Goal: Task Accomplishment & Management: Use online tool/utility

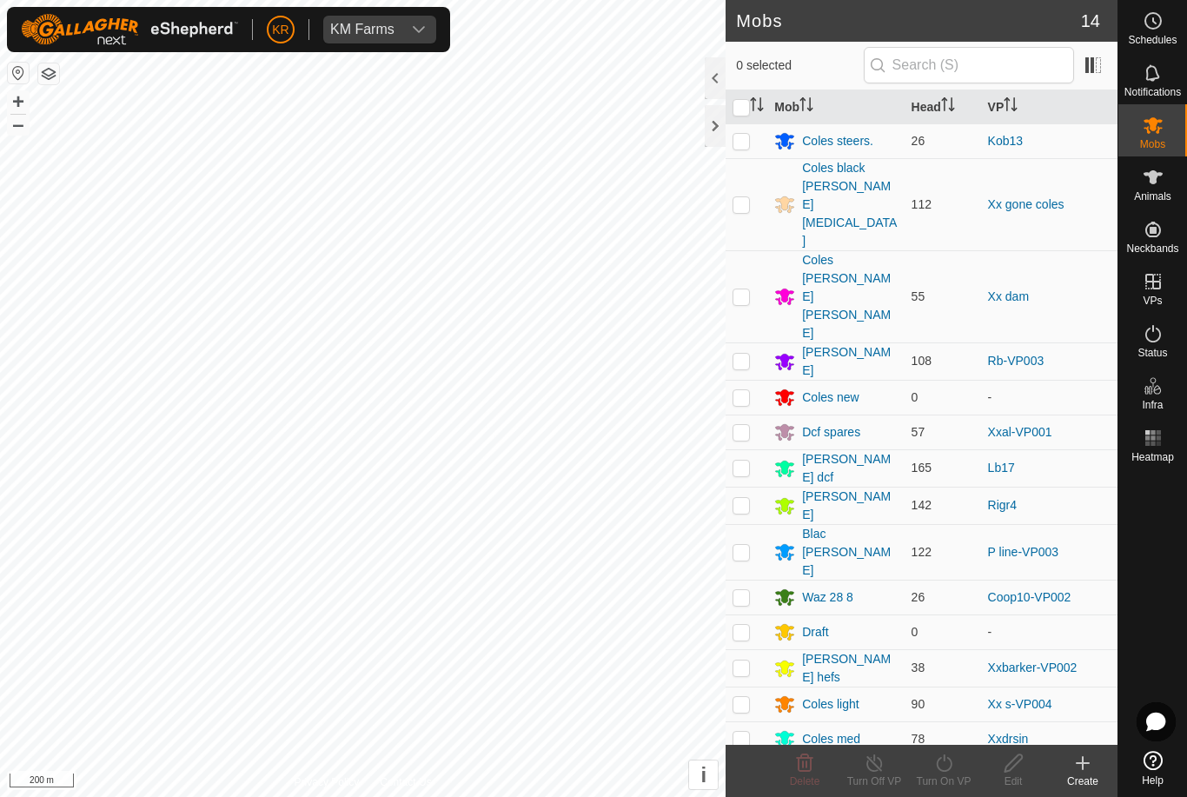
click at [1086, 771] on icon at bounding box center [1083, 763] width 21 height 21
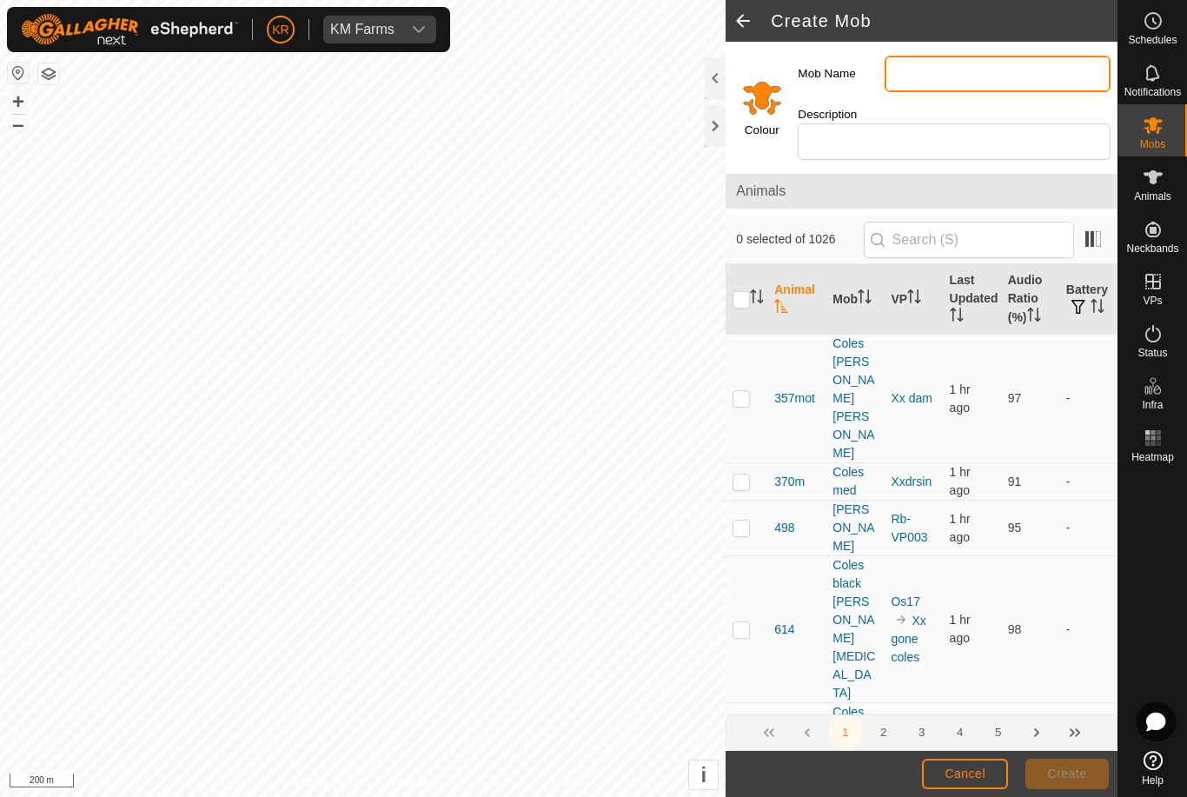
click at [967, 78] on input "Mob Name" at bounding box center [998, 74] width 226 height 37
type input "Dcf"
click at [1066, 777] on span "Create" at bounding box center [1067, 774] width 39 height 14
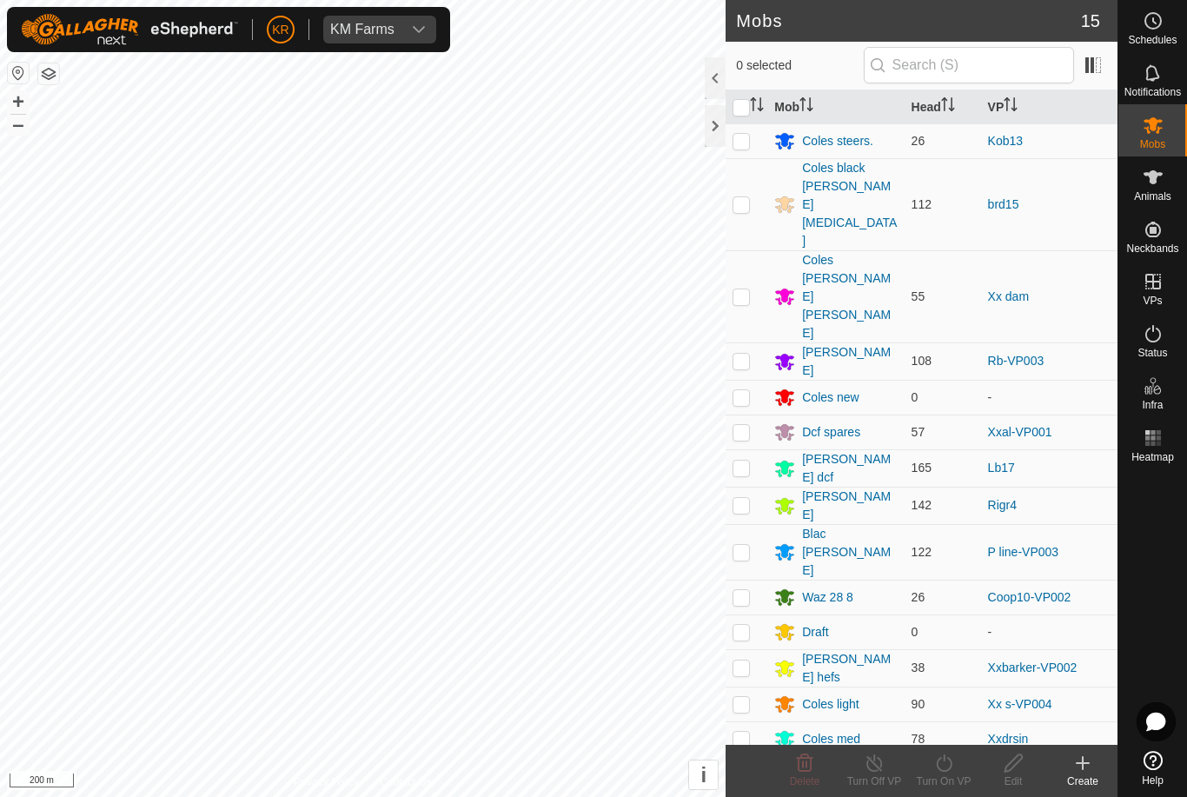
click at [833, 183] on div "Coles black [PERSON_NAME][MEDICAL_DATA]" at bounding box center [849, 204] width 95 height 91
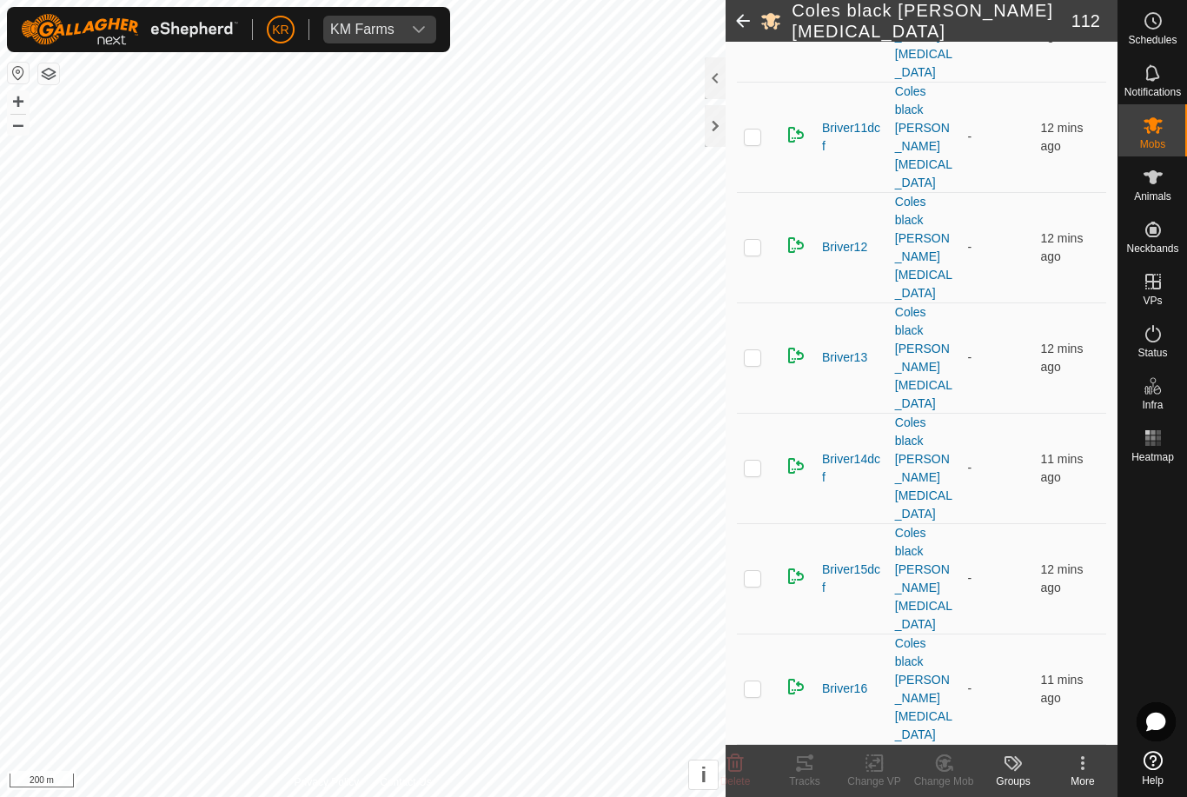
scroll to position [1332, 0]
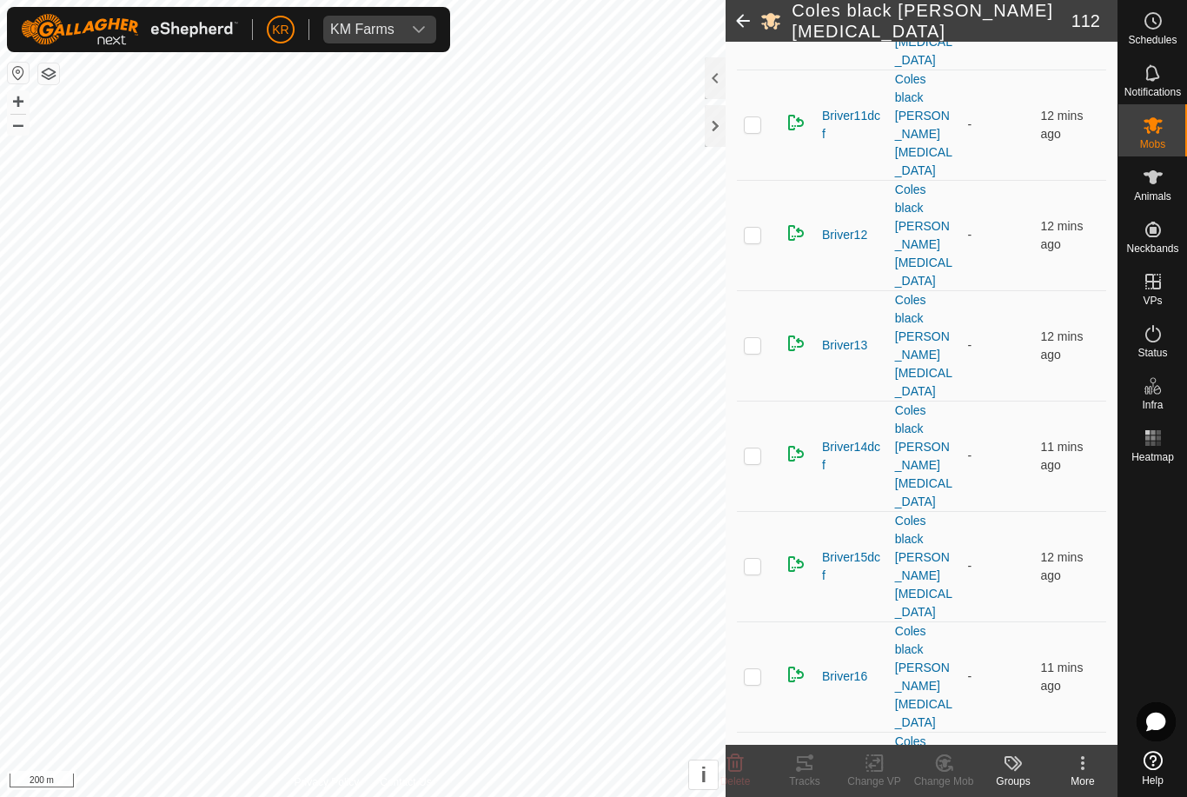
click at [948, 772] on icon at bounding box center [945, 763] width 22 height 21
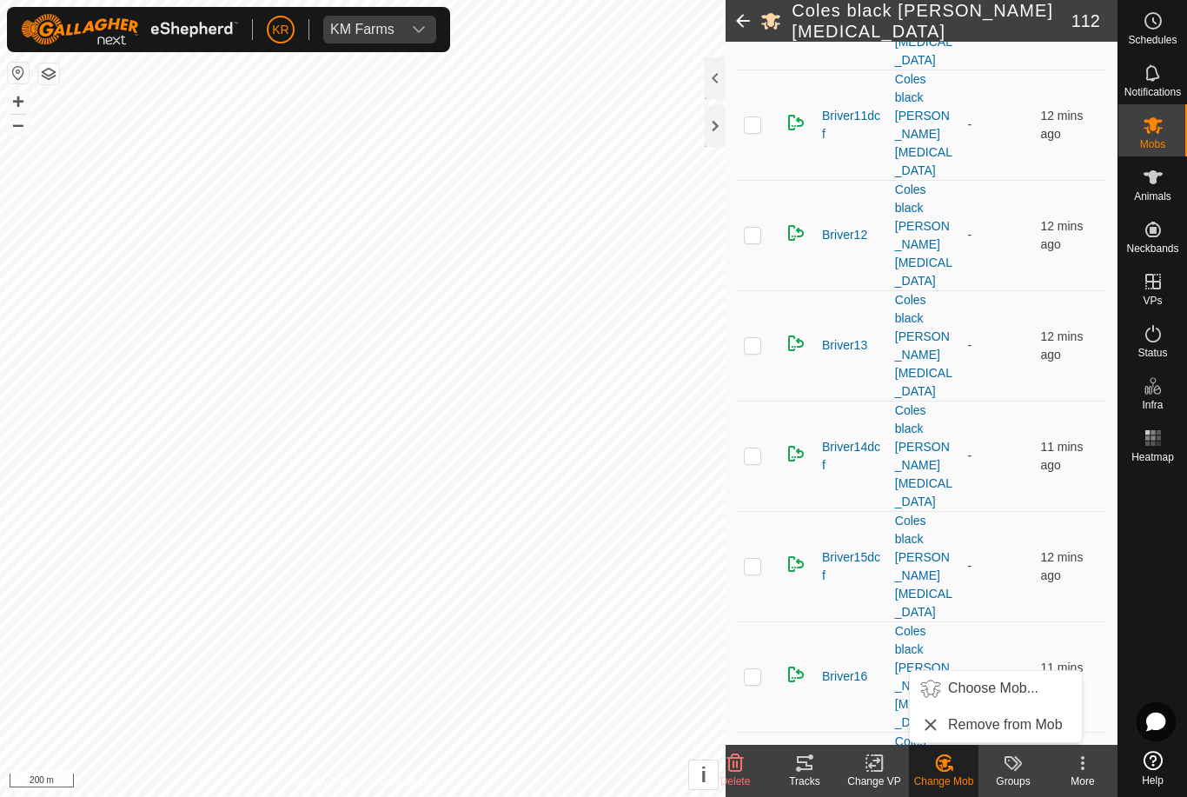
click at [1008, 690] on span "Choose Mob..." at bounding box center [993, 688] width 90 height 21
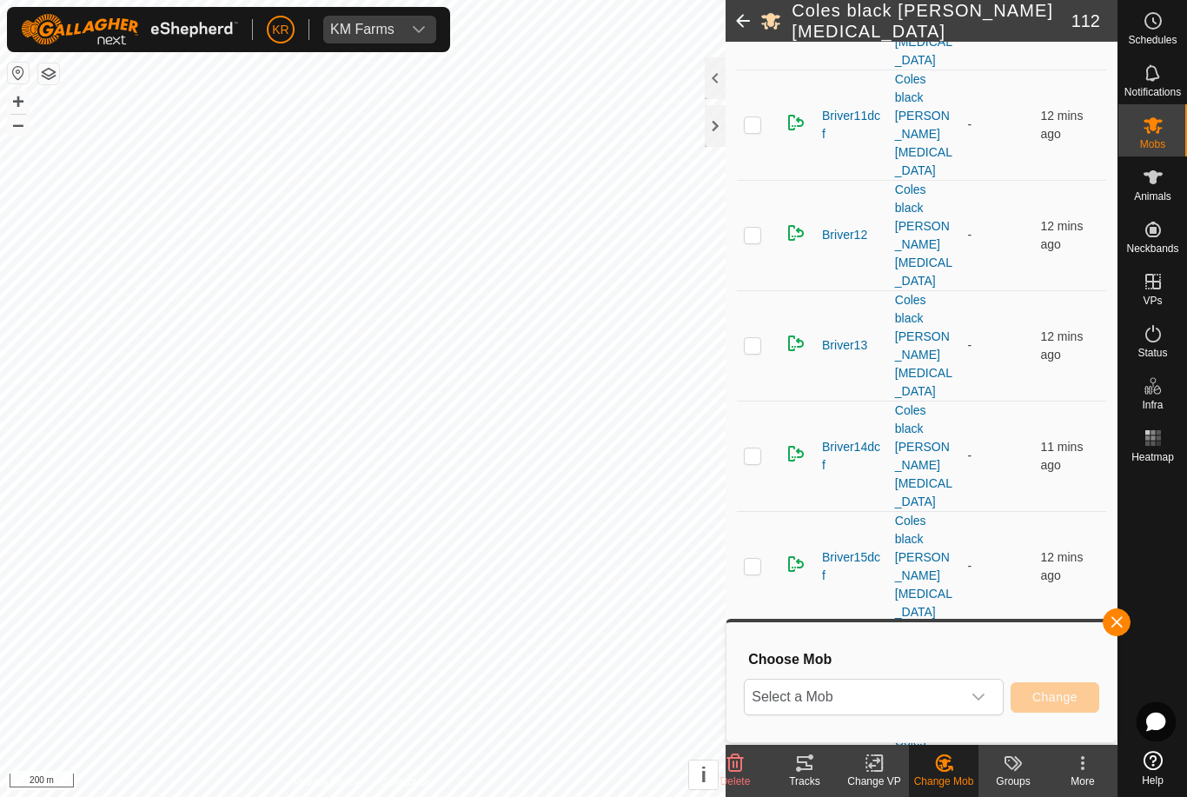
click at [982, 700] on icon "dropdown trigger" at bounding box center [979, 697] width 14 height 14
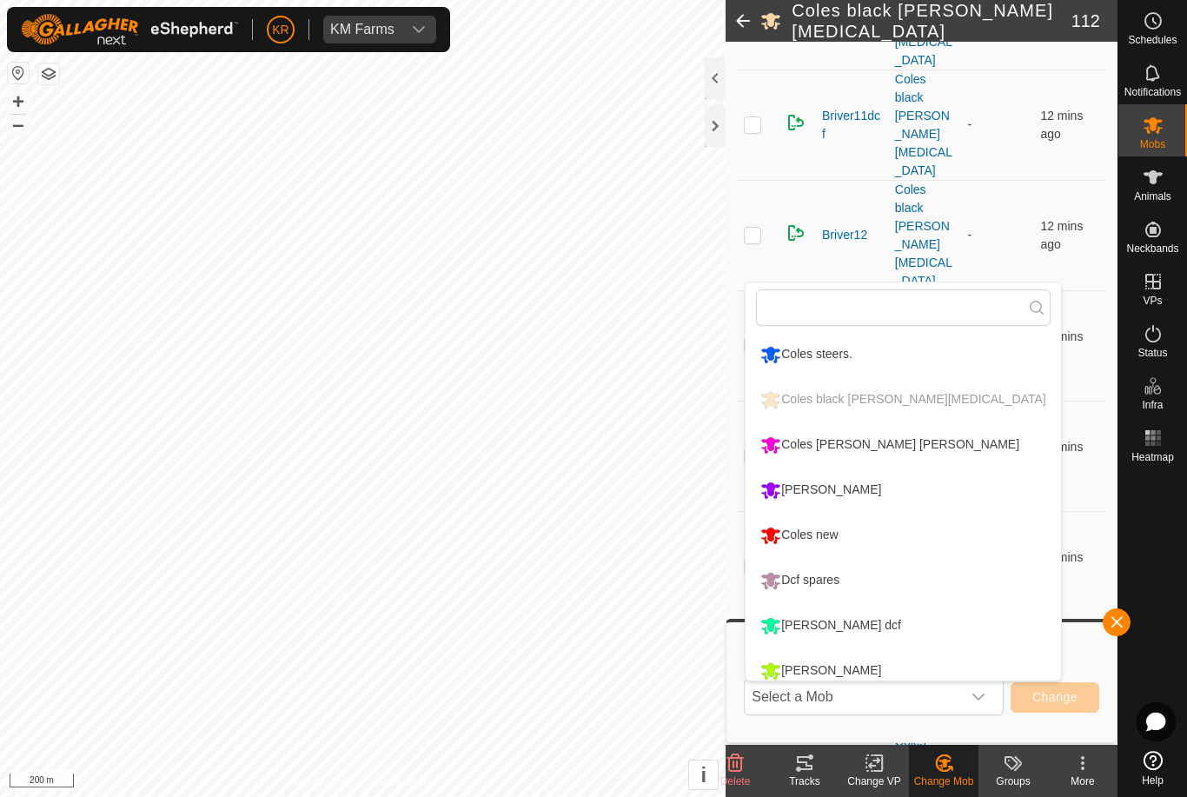
click at [880, 535] on li "Coles new" at bounding box center [903, 535] width 315 height 43
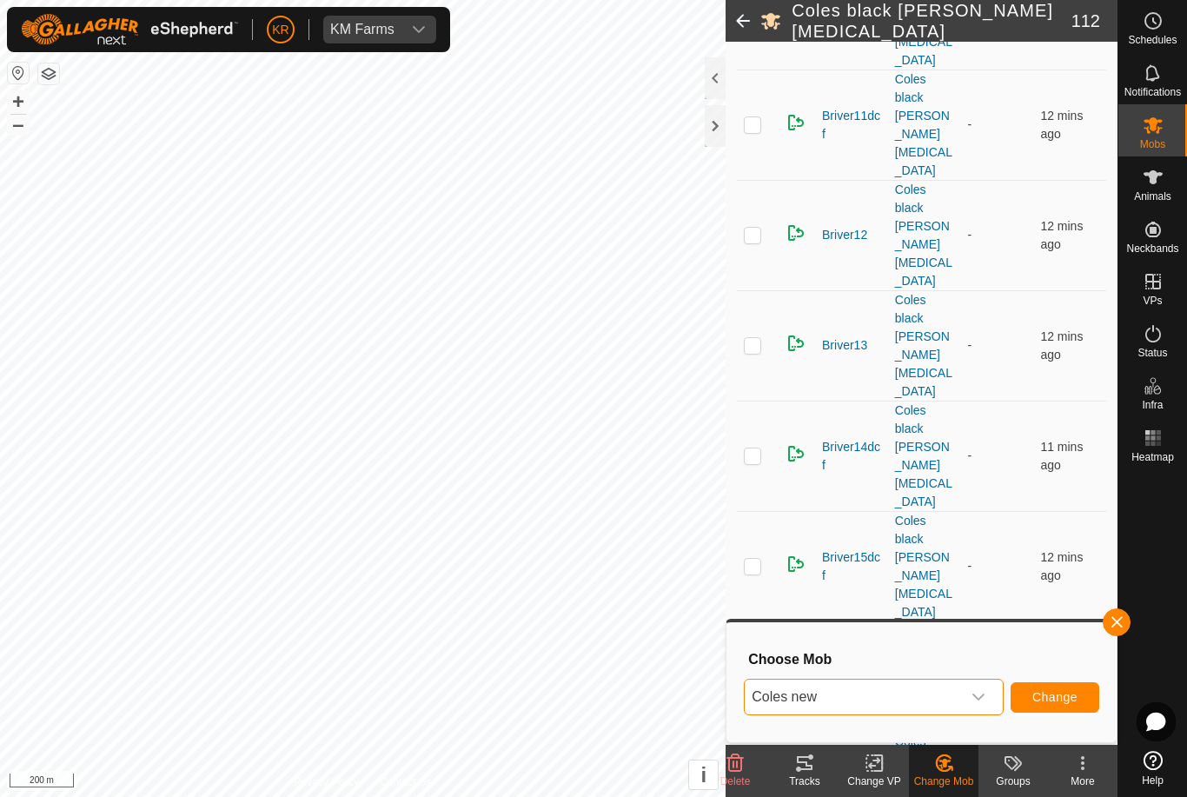
click at [1066, 695] on span "Change" at bounding box center [1055, 697] width 45 height 14
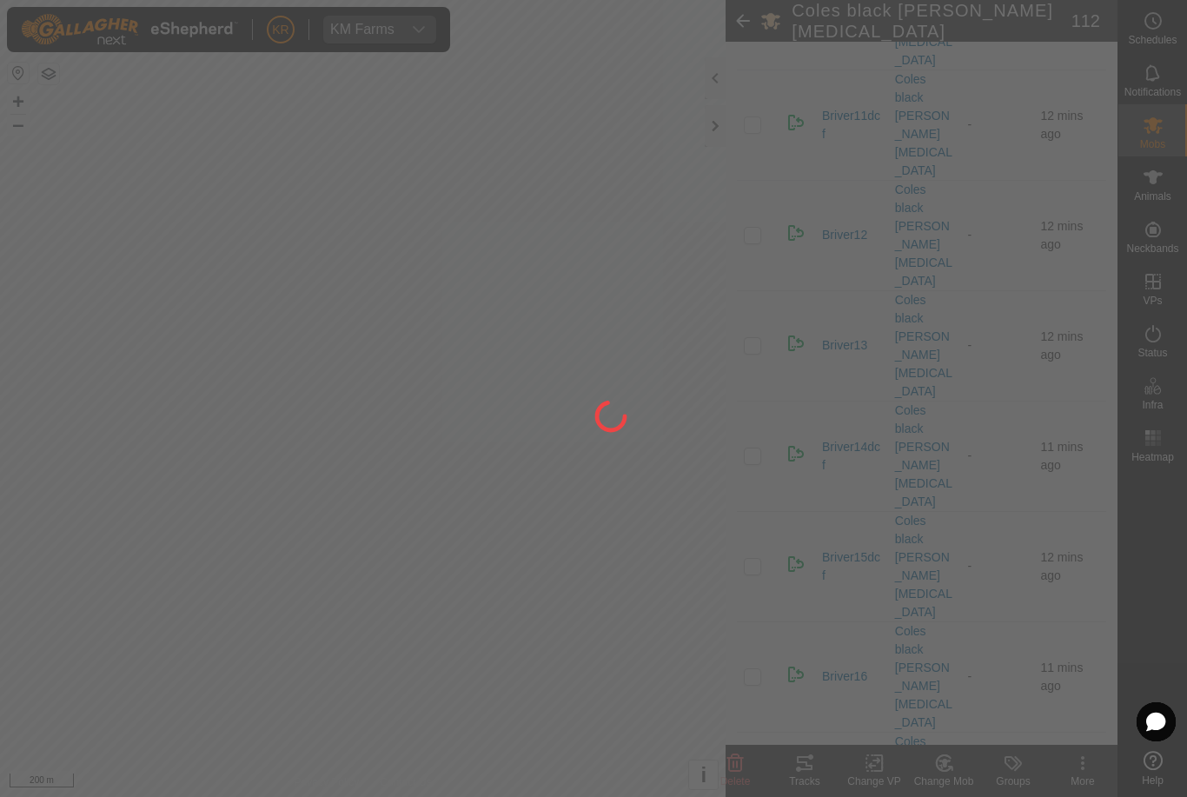
checkbox input "false"
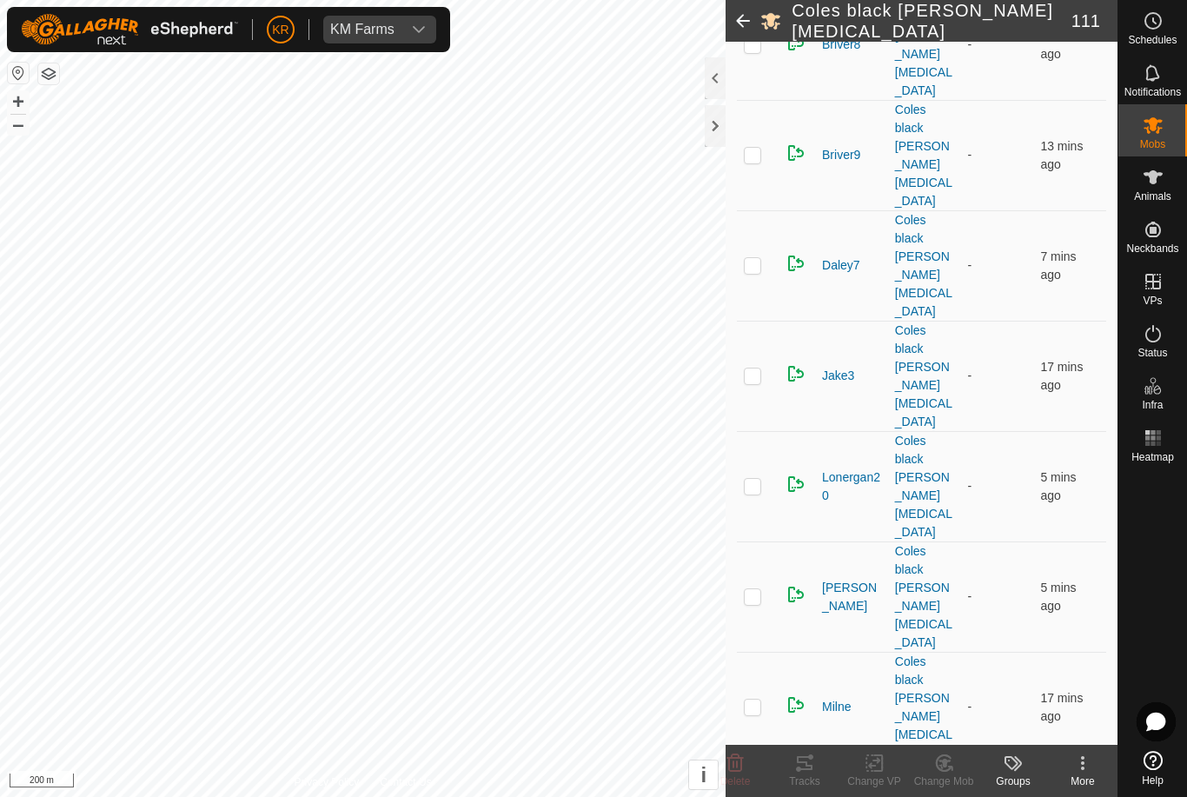
scroll to position [4696, 0]
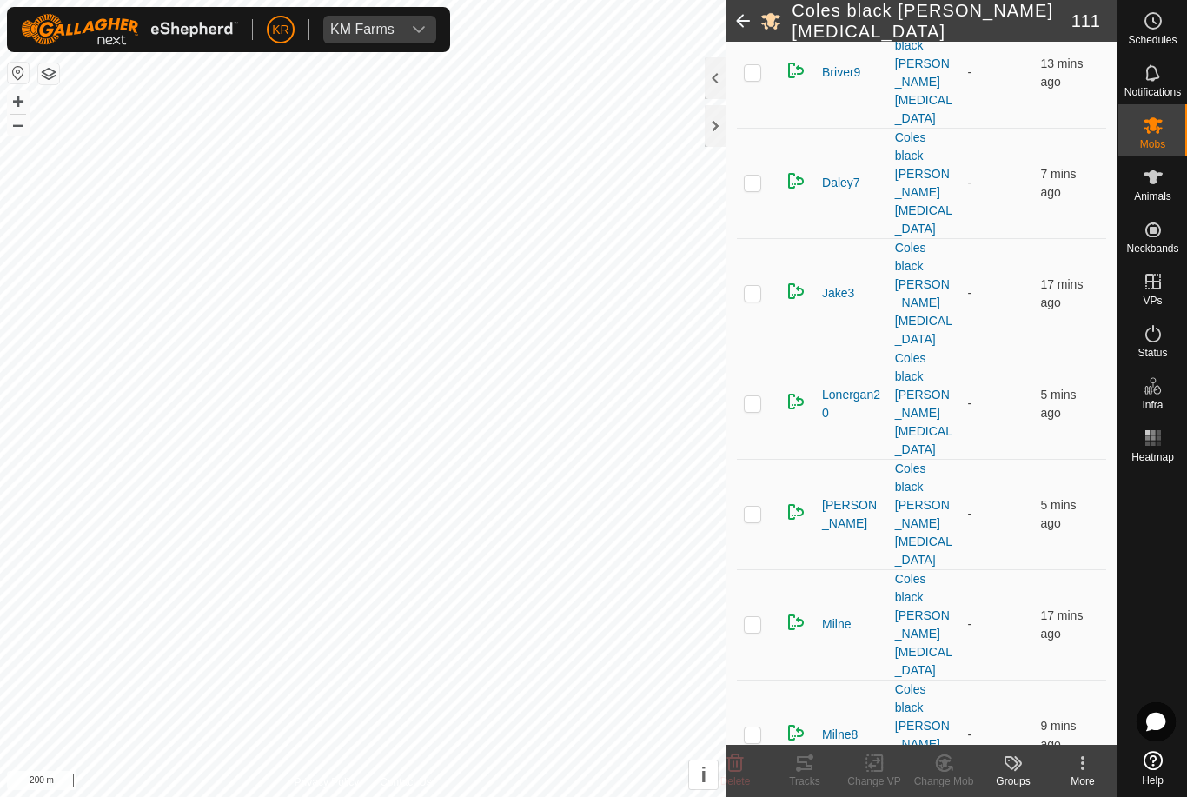
click at [953, 774] on div "Change Mob" at bounding box center [944, 782] width 70 height 16
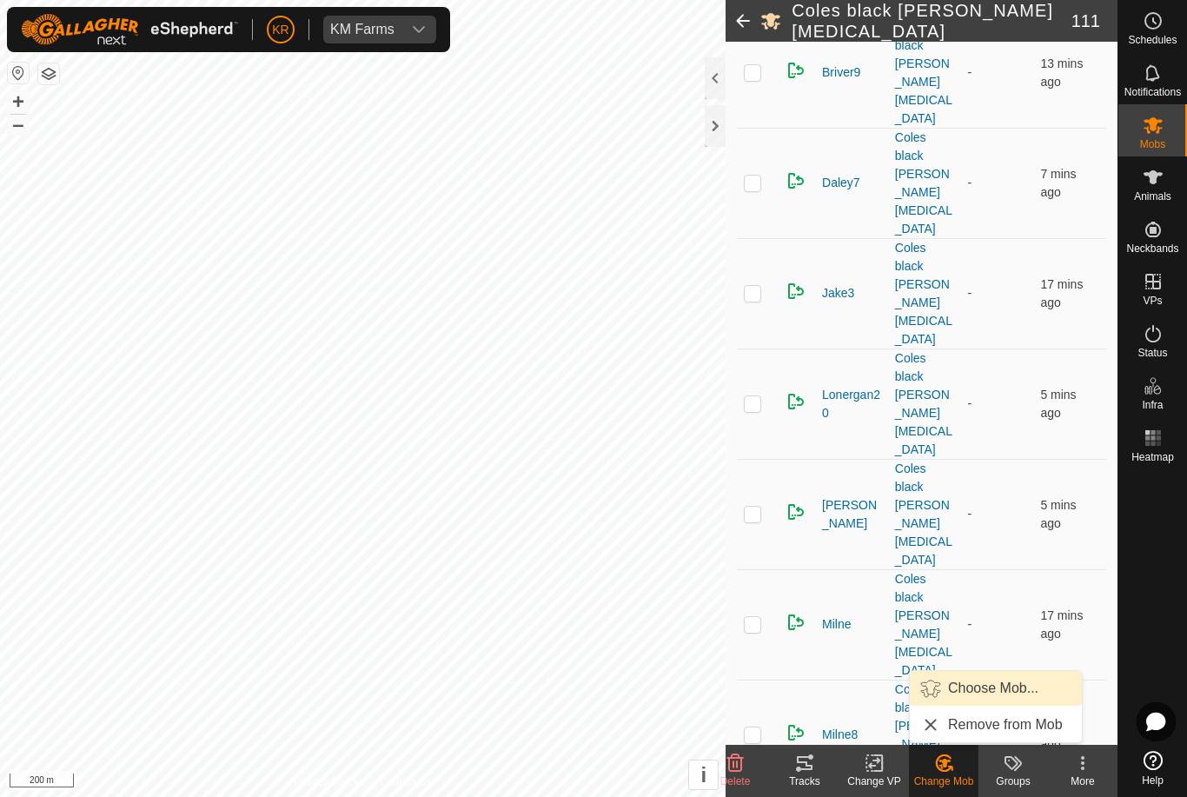
click at [1009, 691] on span "Choose Mob..." at bounding box center [993, 688] width 90 height 21
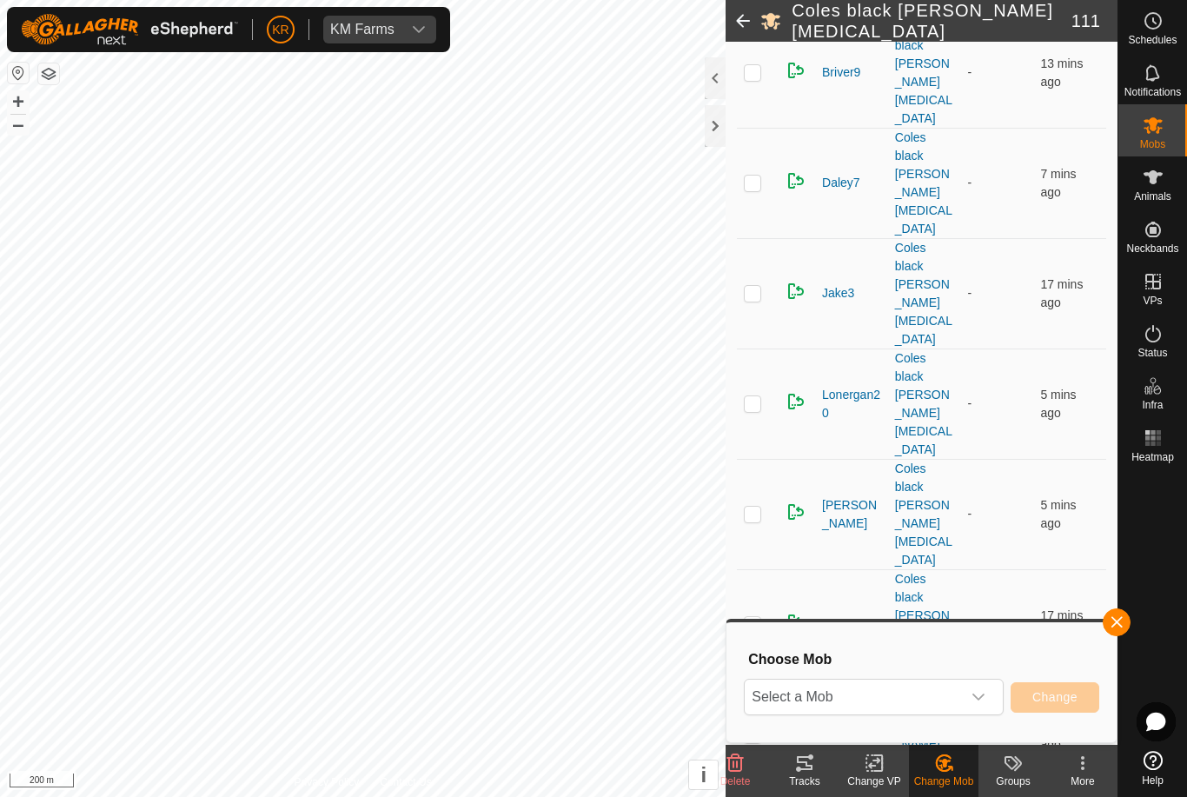
click at [982, 702] on icon "dropdown trigger" at bounding box center [979, 697] width 14 height 14
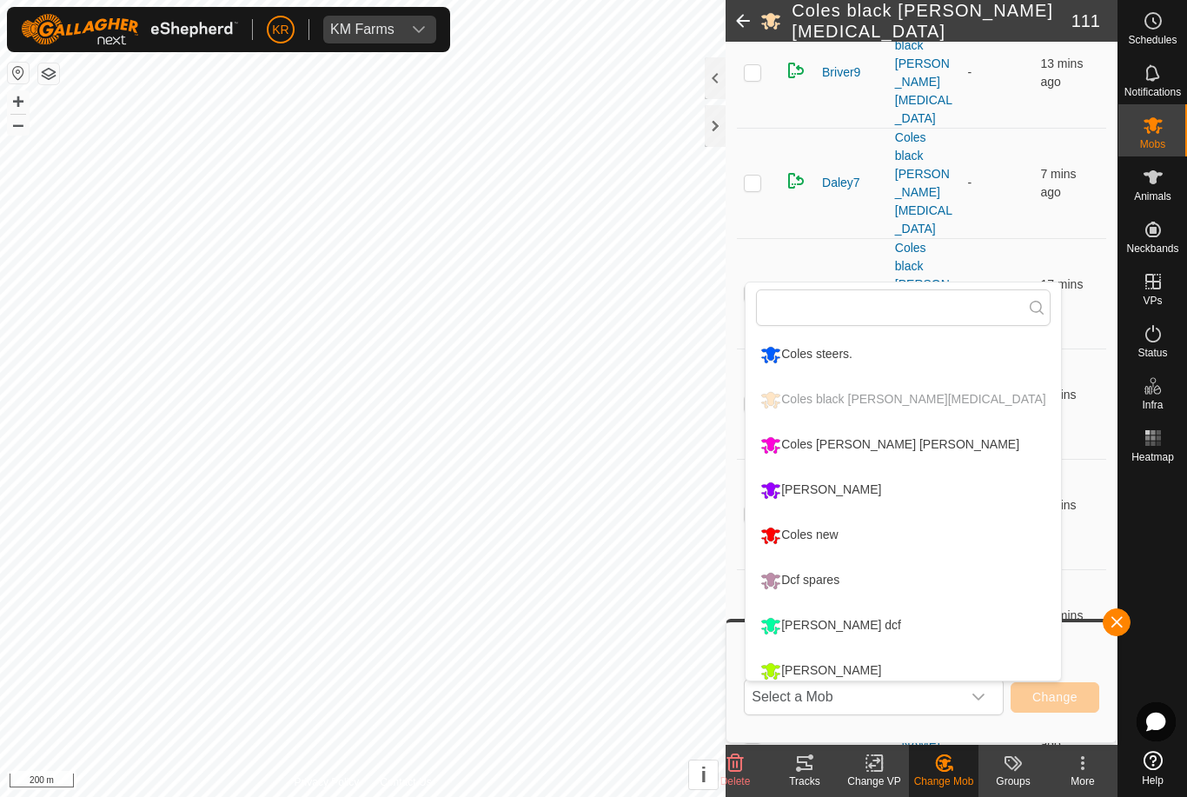
scroll to position [0, 0]
click at [1122, 624] on span "button" at bounding box center [1117, 622] width 14 height 14
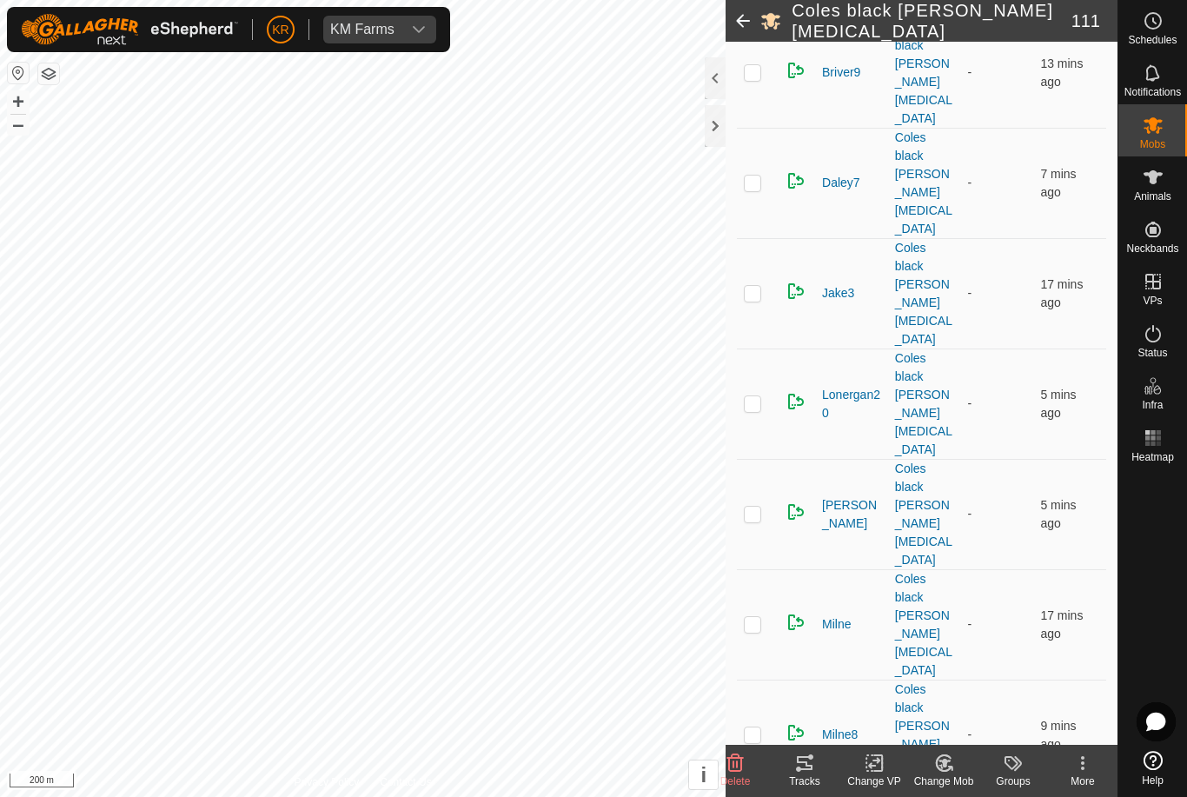
checkbox input "false"
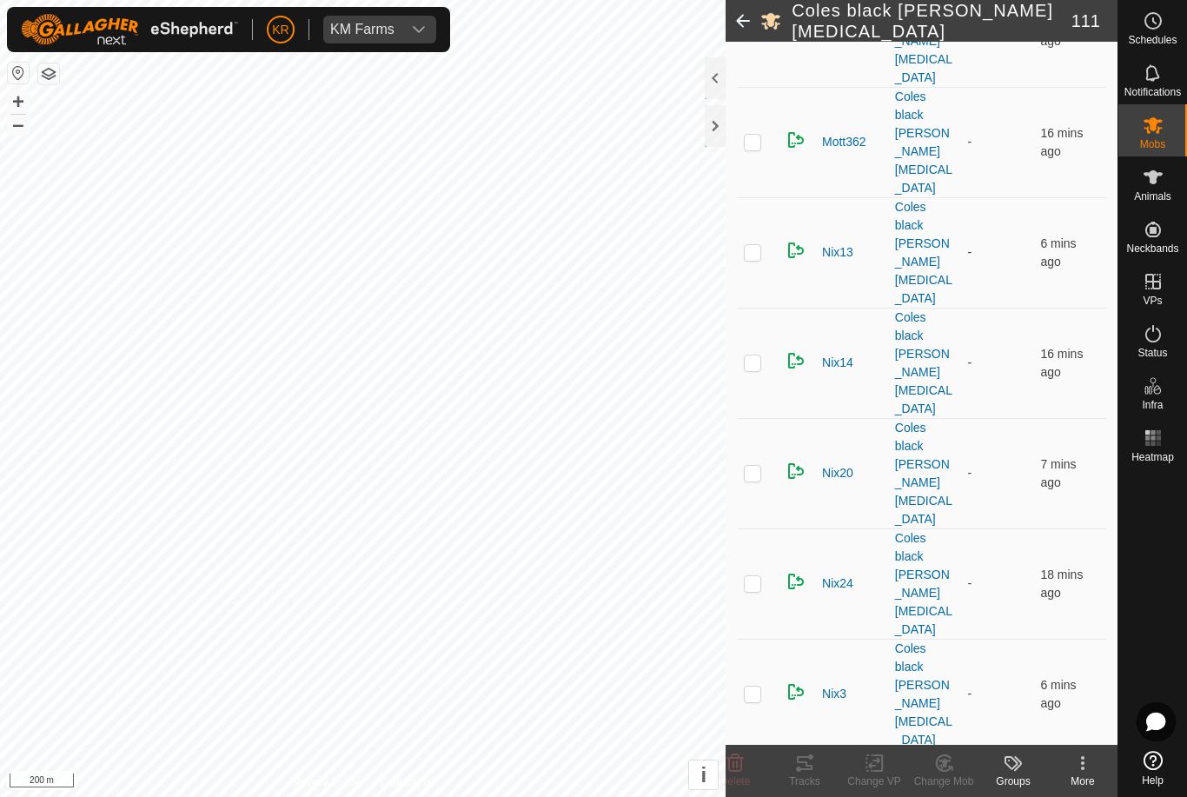
scroll to position [5729, 0]
click at [945, 777] on div "Change Mob" at bounding box center [944, 782] width 70 height 16
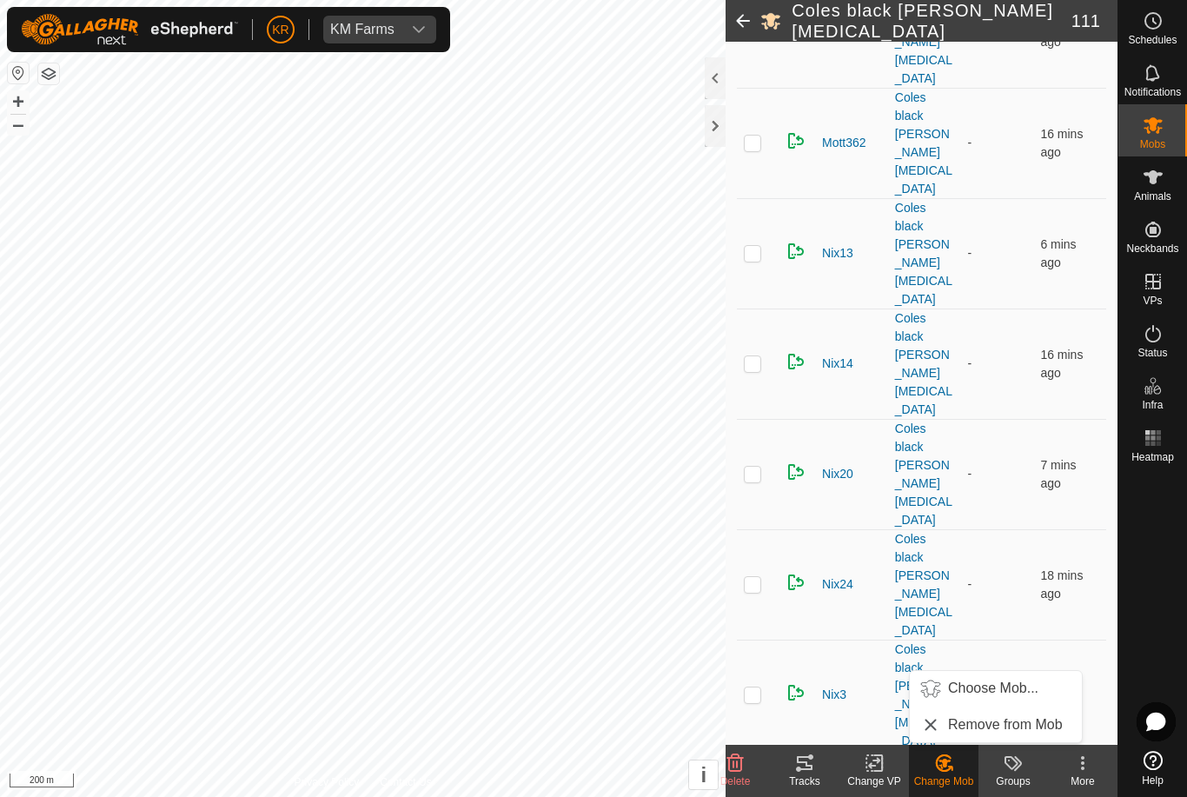
click at [1000, 689] on span "Choose Mob..." at bounding box center [993, 688] width 90 height 21
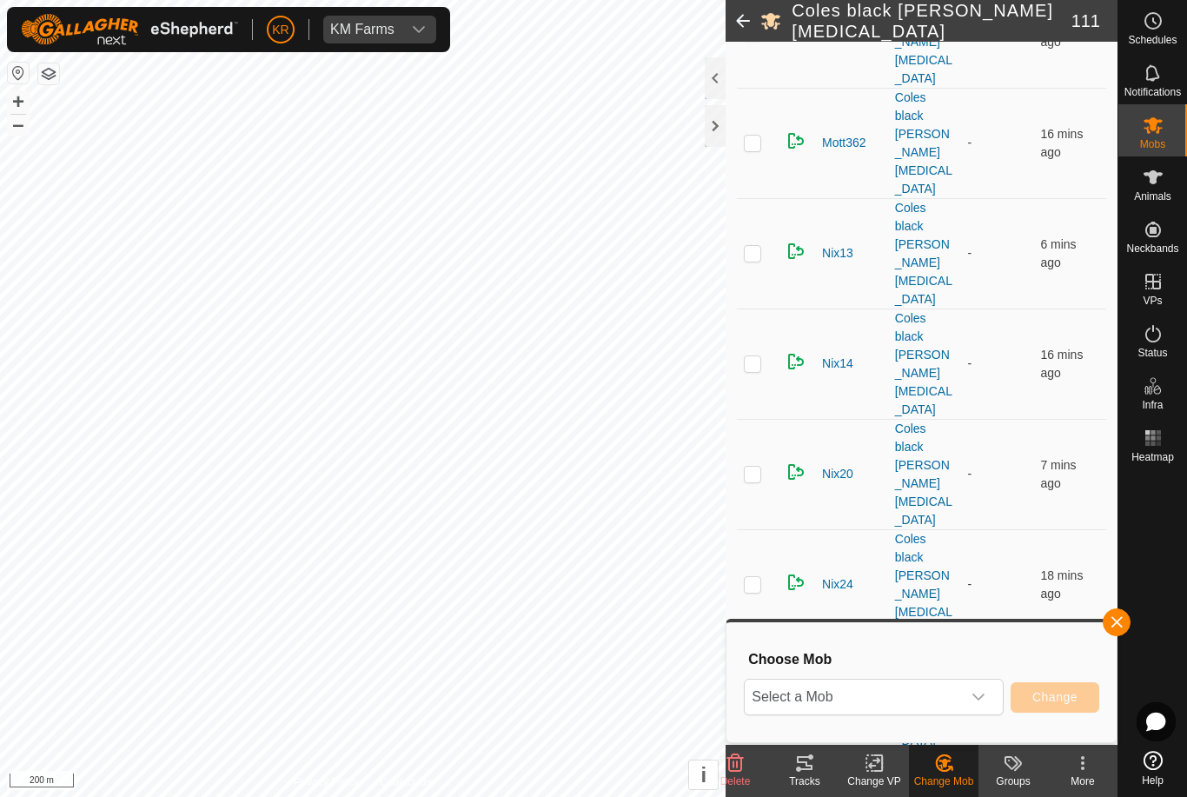
click at [960, 690] on span "Select a Mob" at bounding box center [853, 697] width 216 height 35
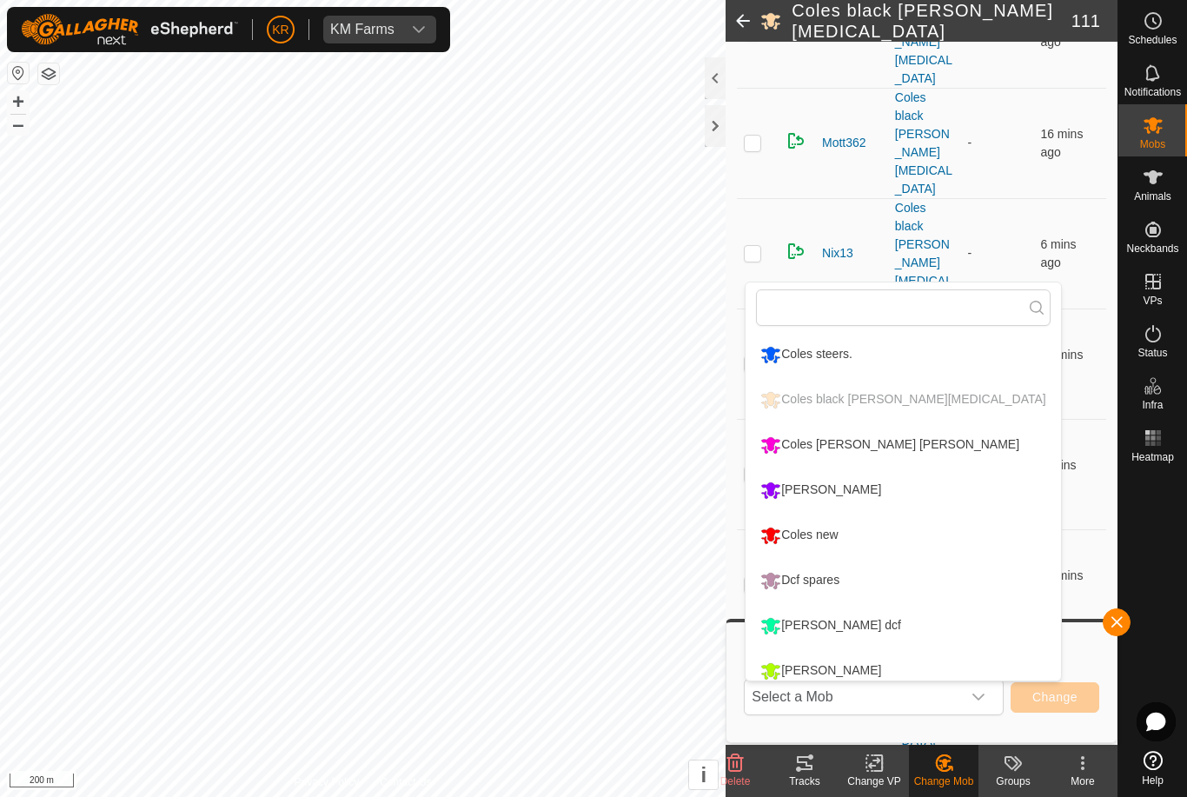
click at [827, 535] on div "Coles new" at bounding box center [799, 536] width 86 height 30
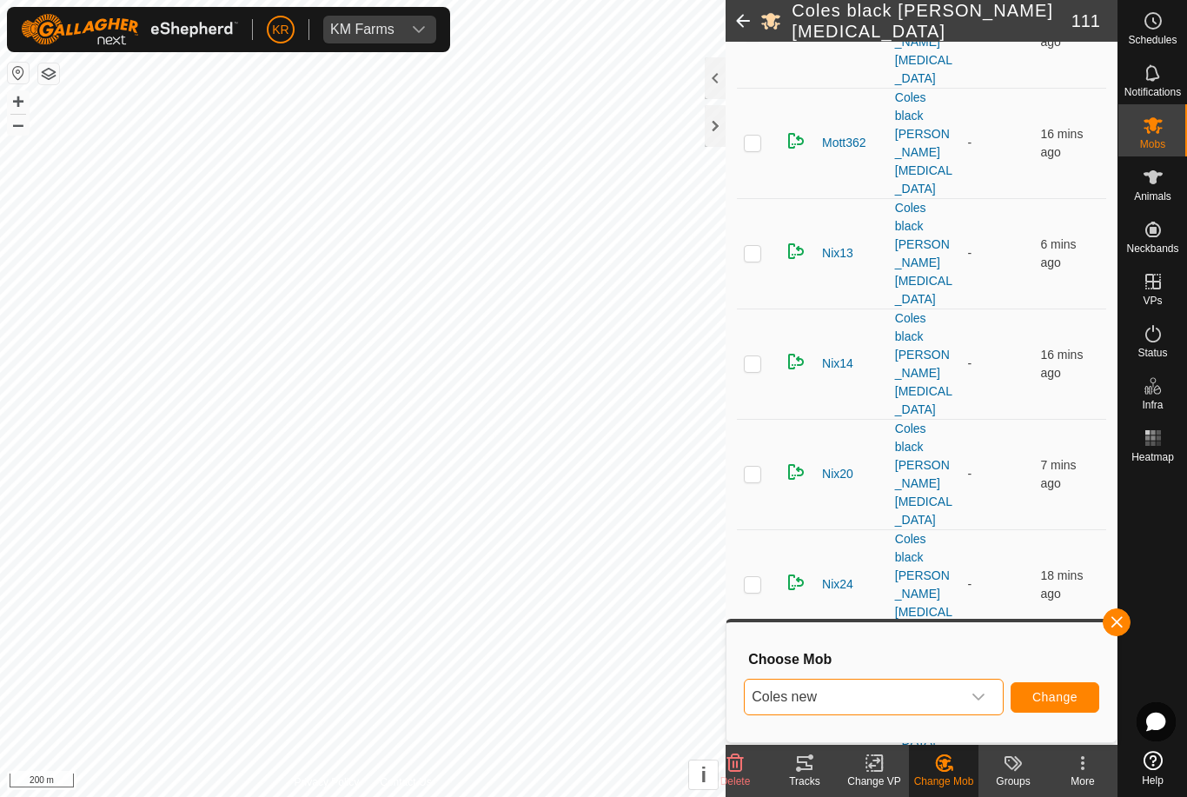
click at [1060, 697] on span "Change" at bounding box center [1055, 697] width 45 height 14
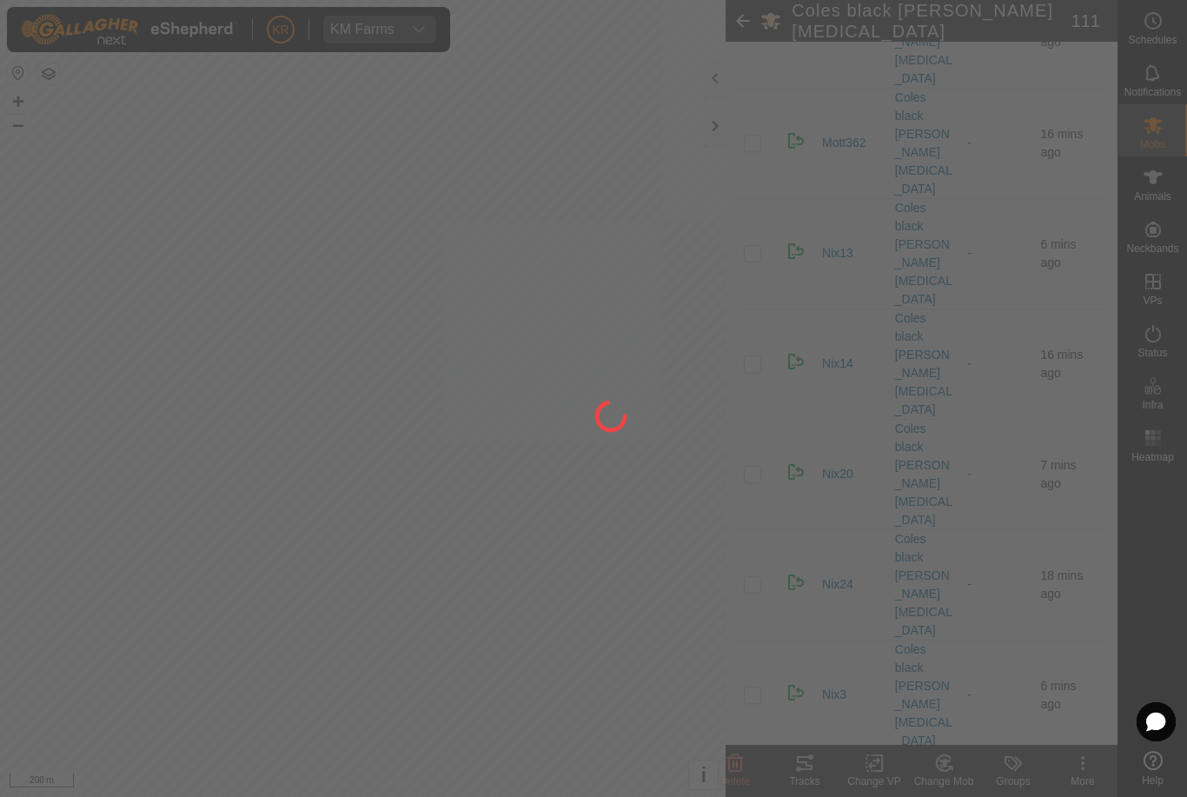
checkbox input "false"
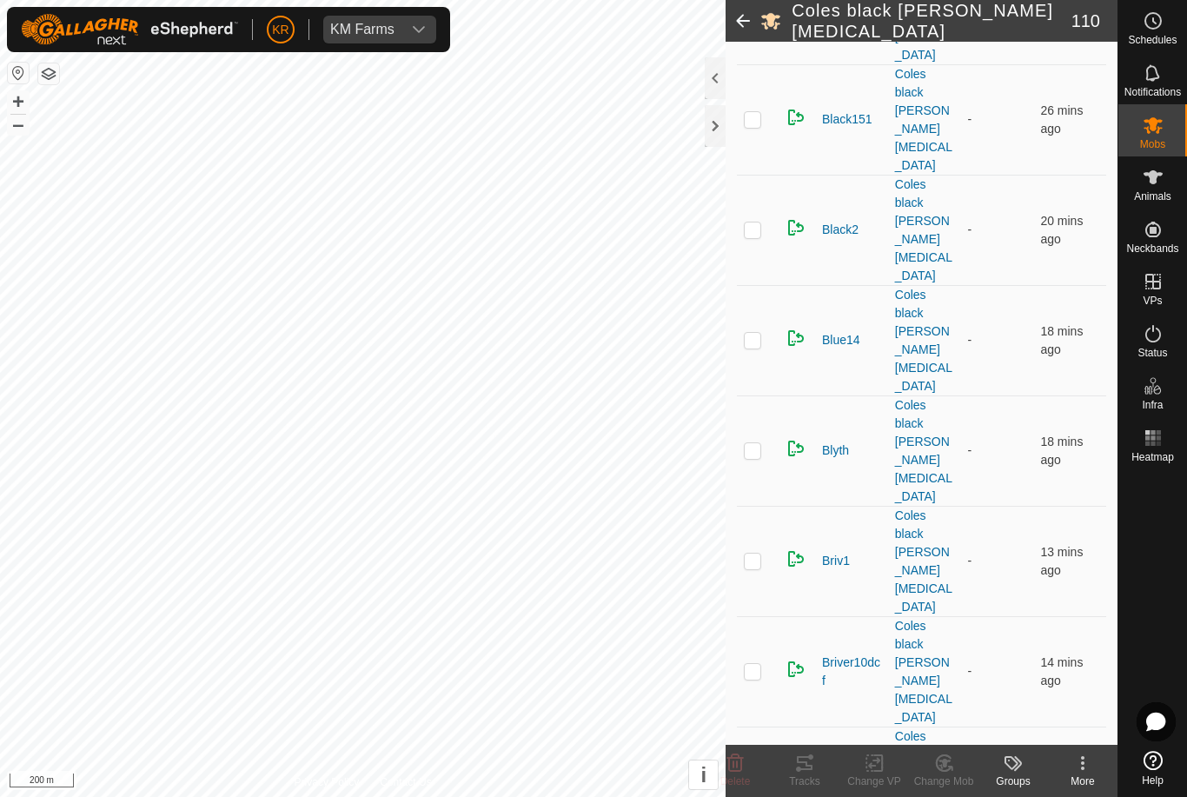
scroll to position [673, 0]
click at [946, 774] on div "Change Mob" at bounding box center [944, 782] width 70 height 16
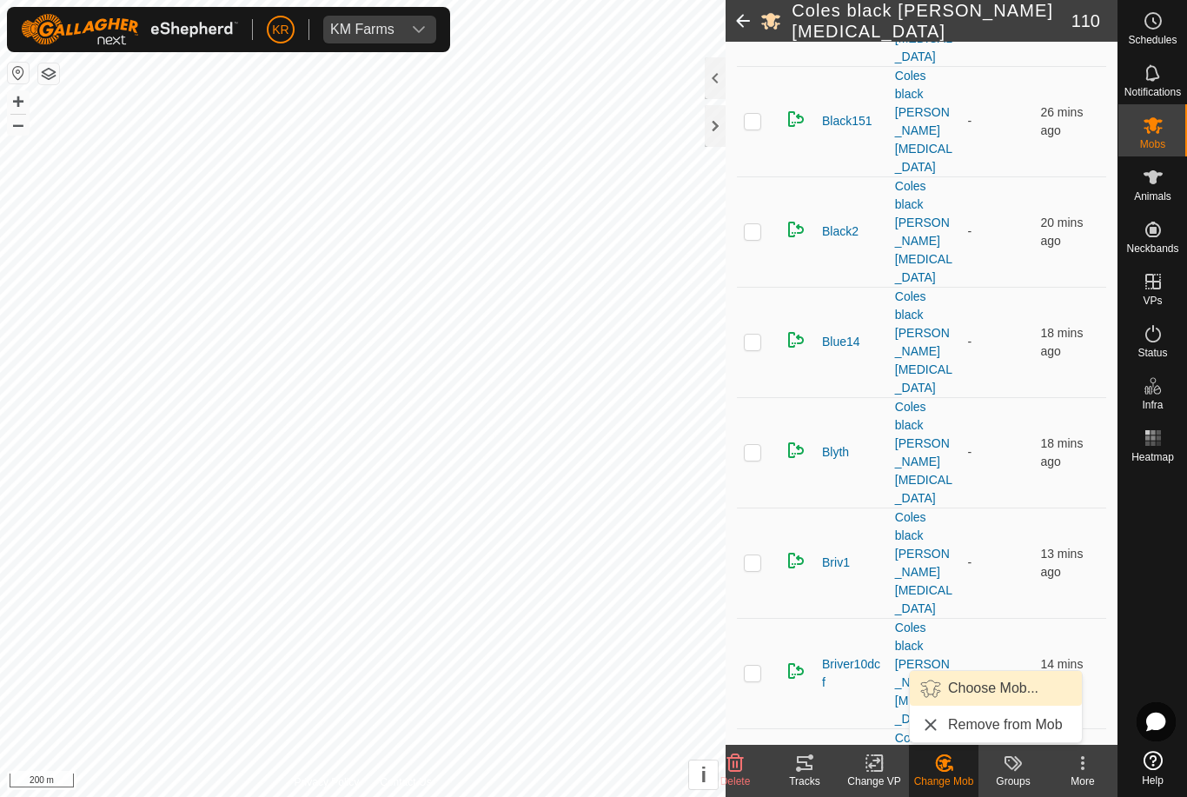
click at [998, 689] on span "Choose Mob..." at bounding box center [993, 688] width 90 height 21
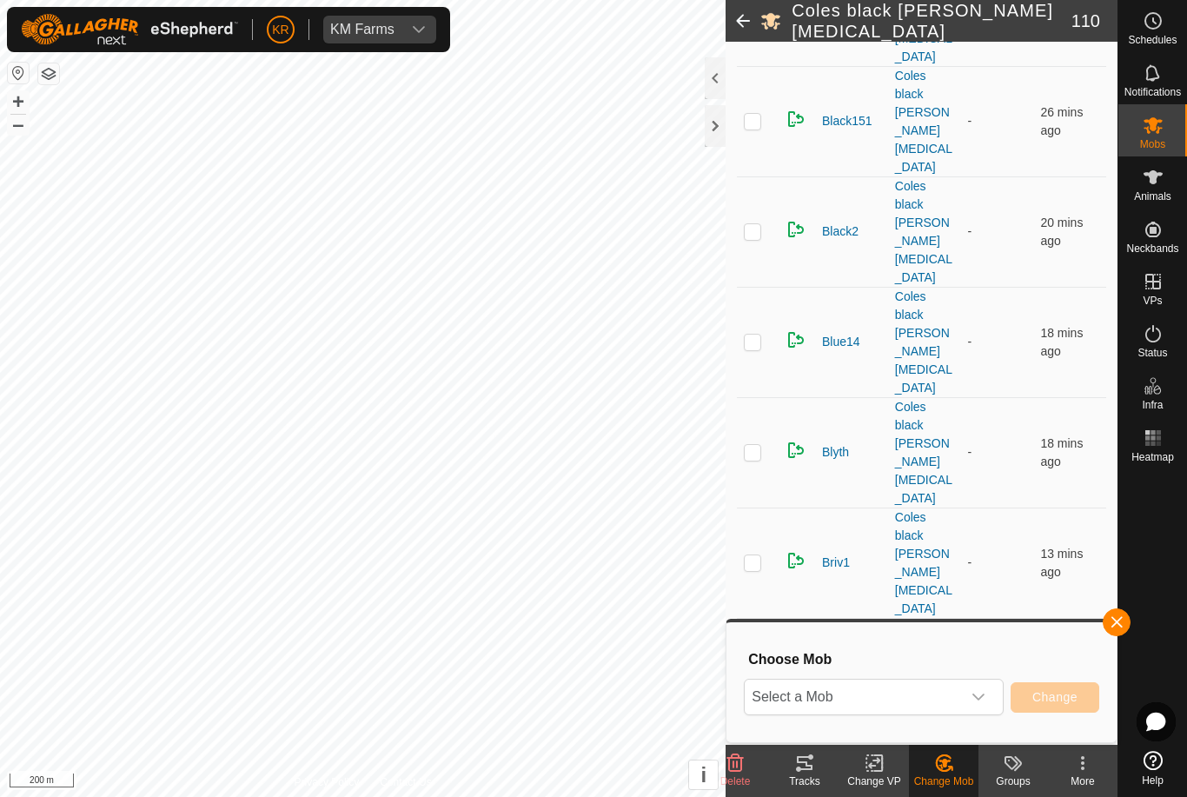
click at [921, 706] on span "Select a Mob" at bounding box center [853, 697] width 216 height 35
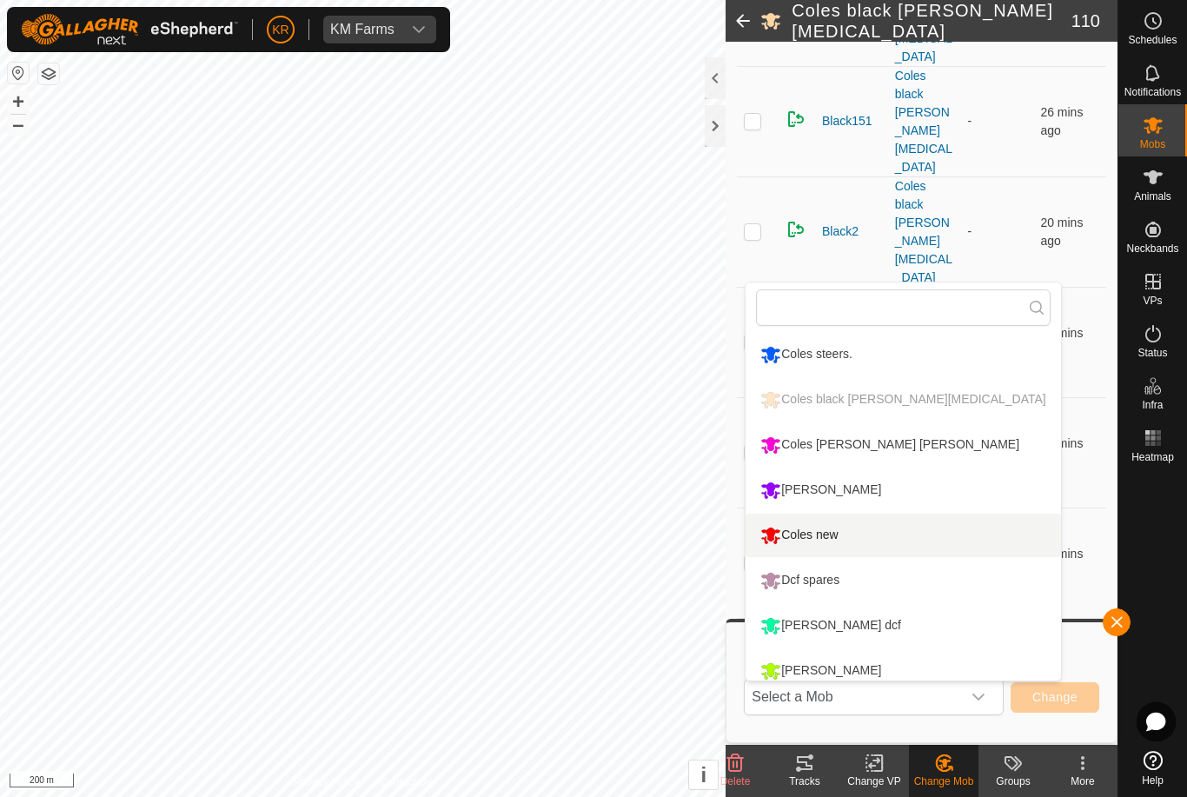
click at [821, 535] on div "Coles new" at bounding box center [799, 536] width 86 height 30
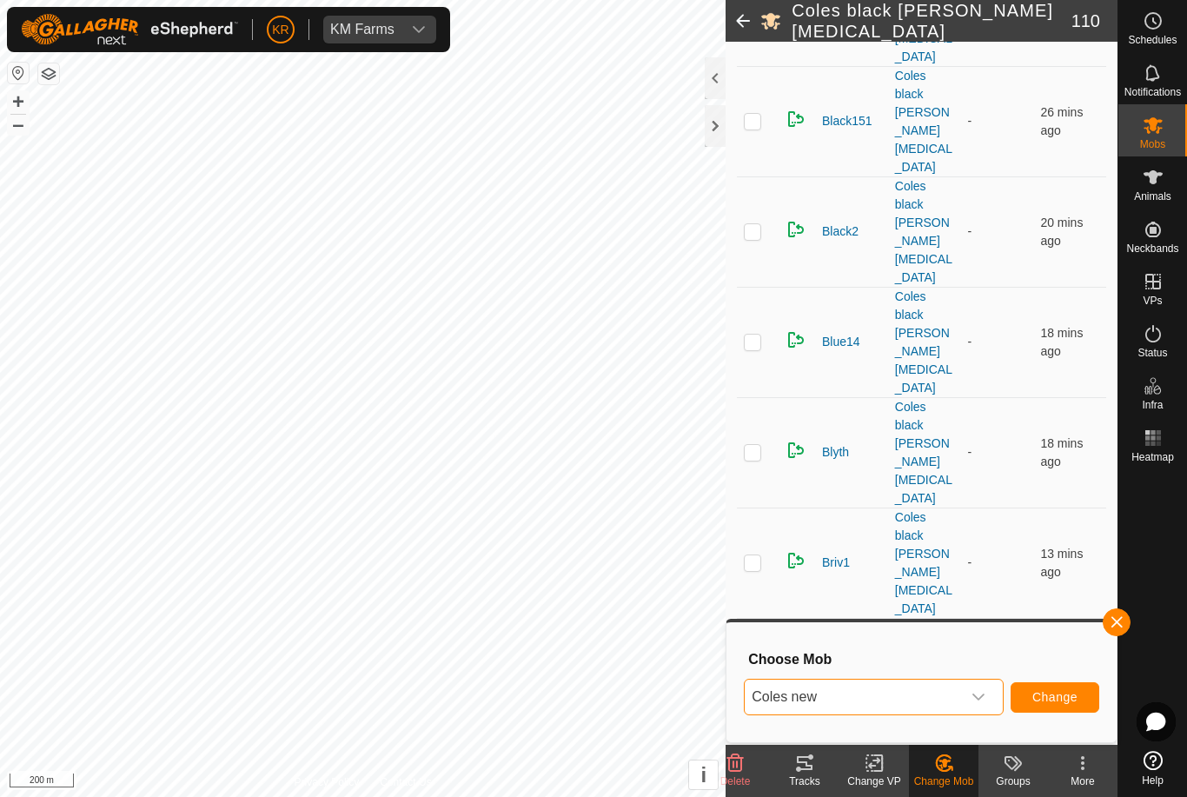
click at [1060, 690] on span "Change" at bounding box center [1055, 697] width 45 height 14
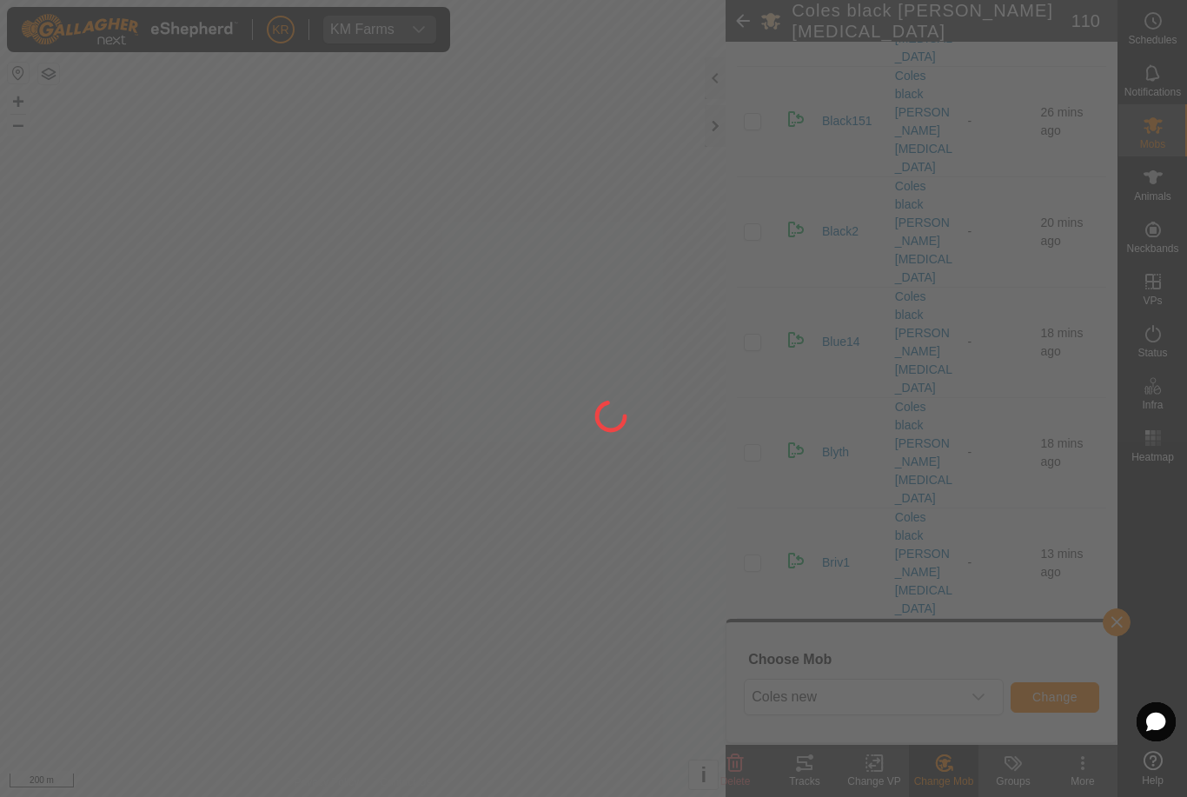
checkbox input "false"
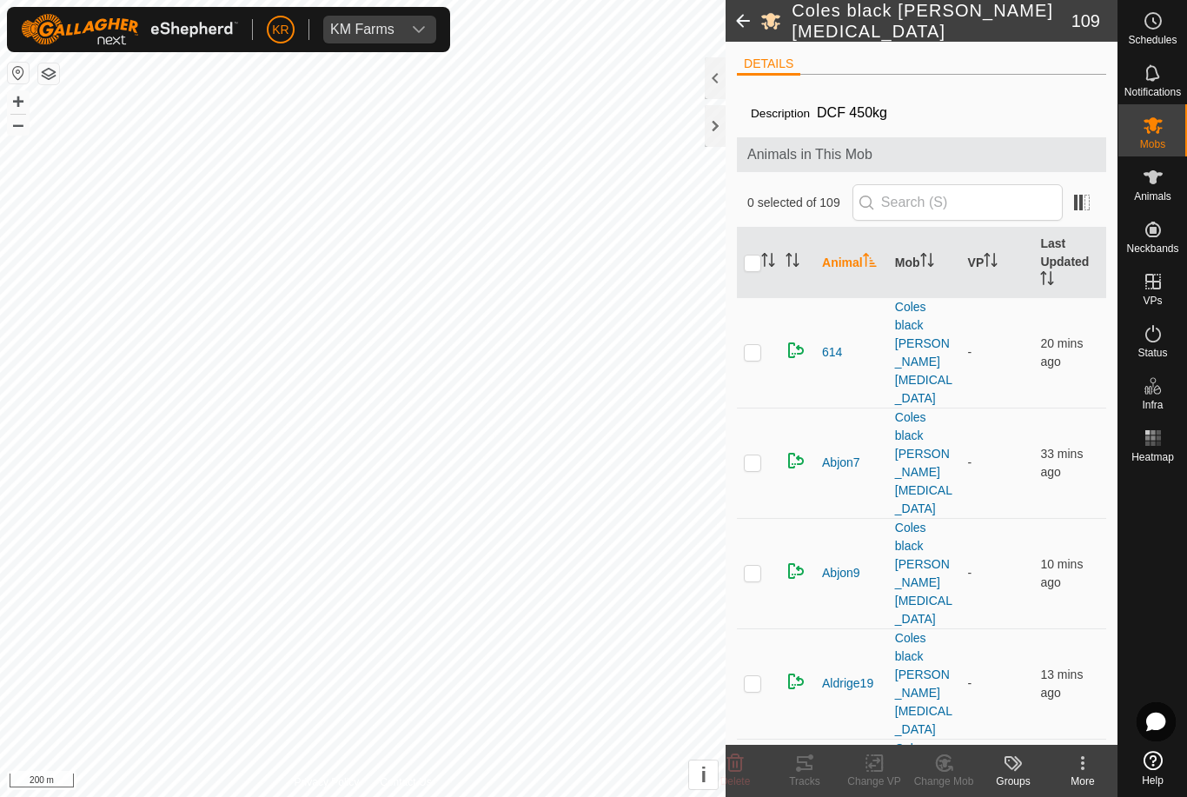
scroll to position [0, 0]
click at [948, 203] on input "text" at bounding box center [958, 202] width 210 height 37
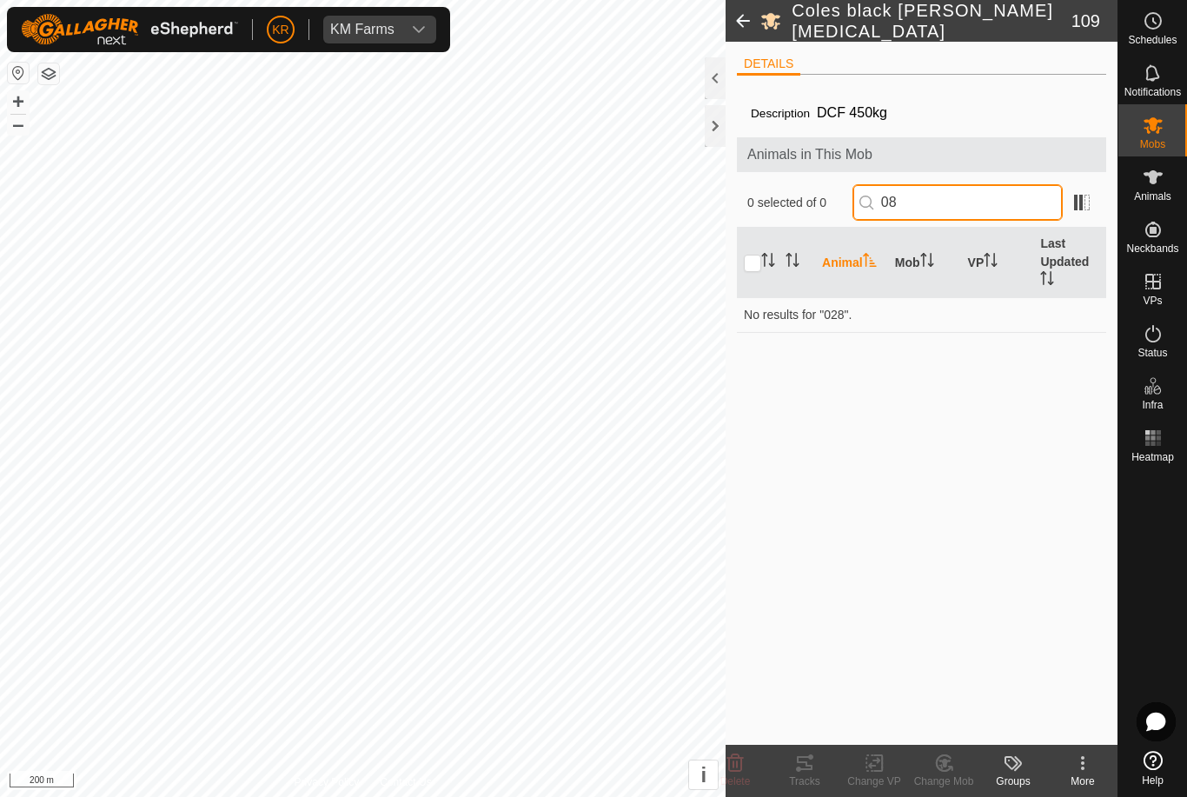
type input "8"
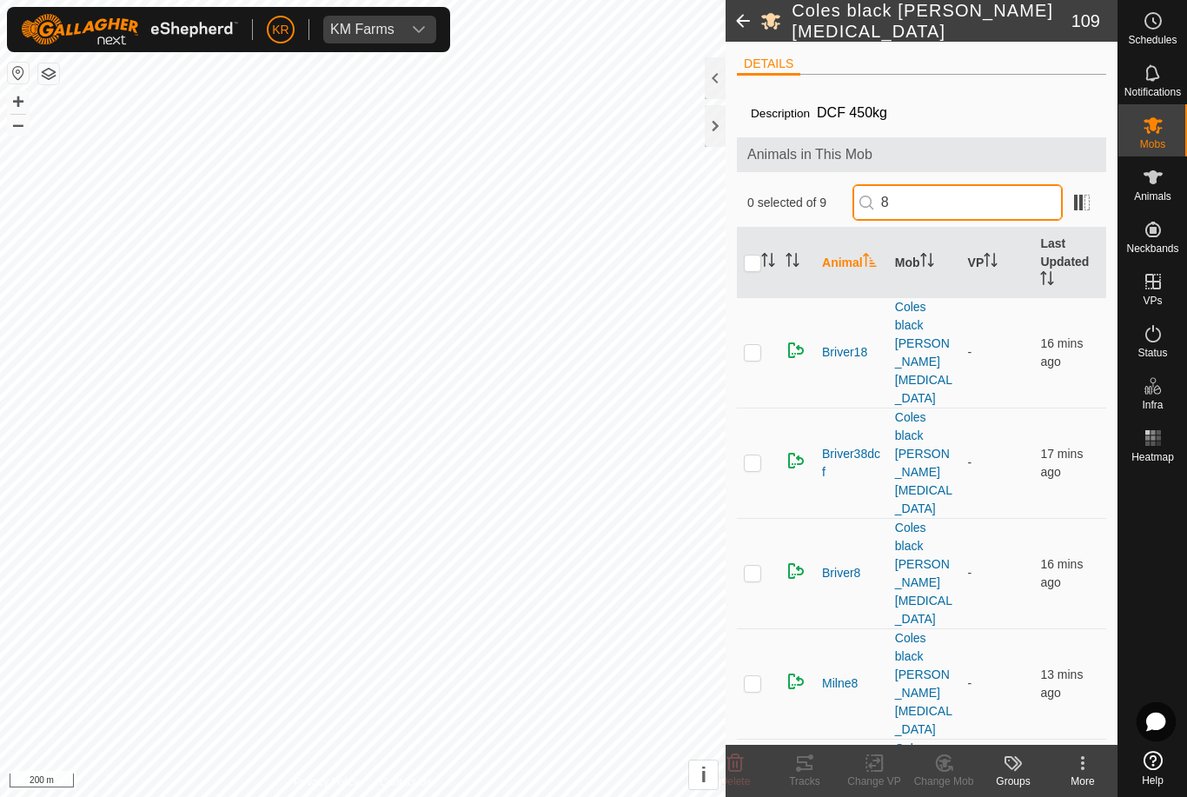
click at [942, 199] on input "8" at bounding box center [958, 202] width 210 height 37
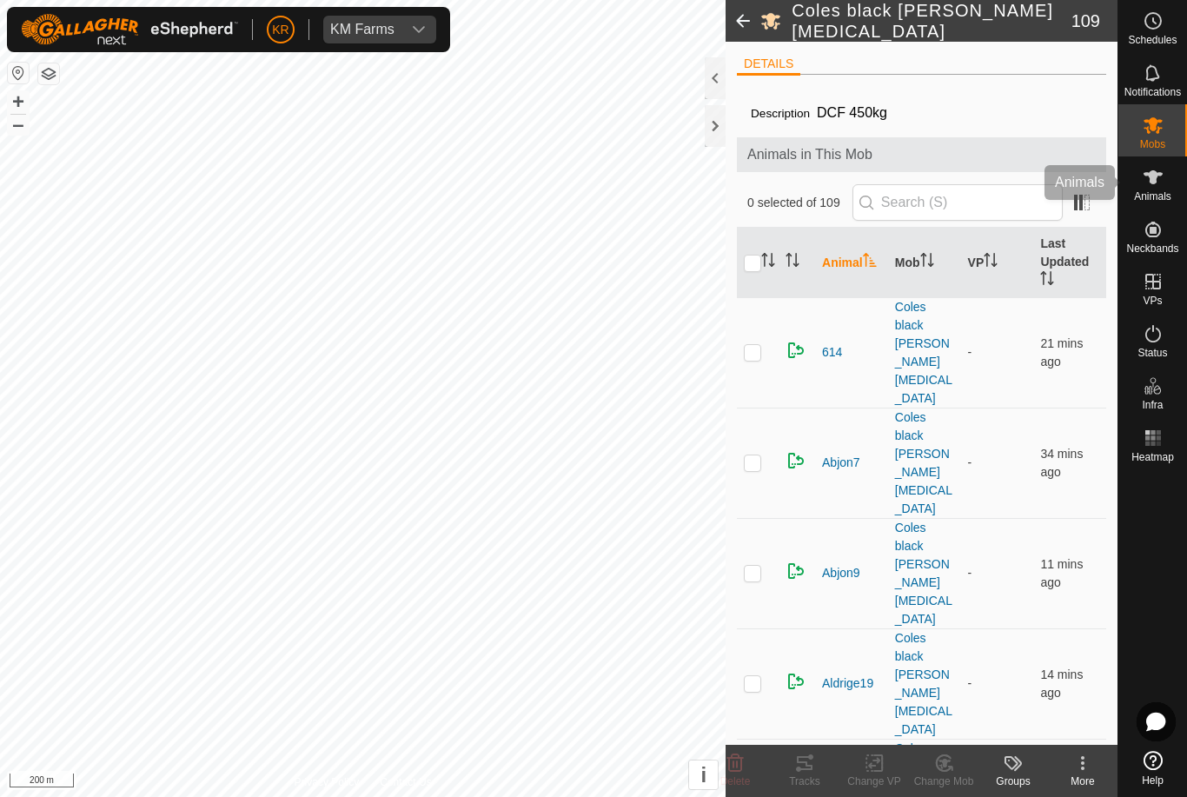
click at [1160, 178] on icon at bounding box center [1153, 177] width 21 height 21
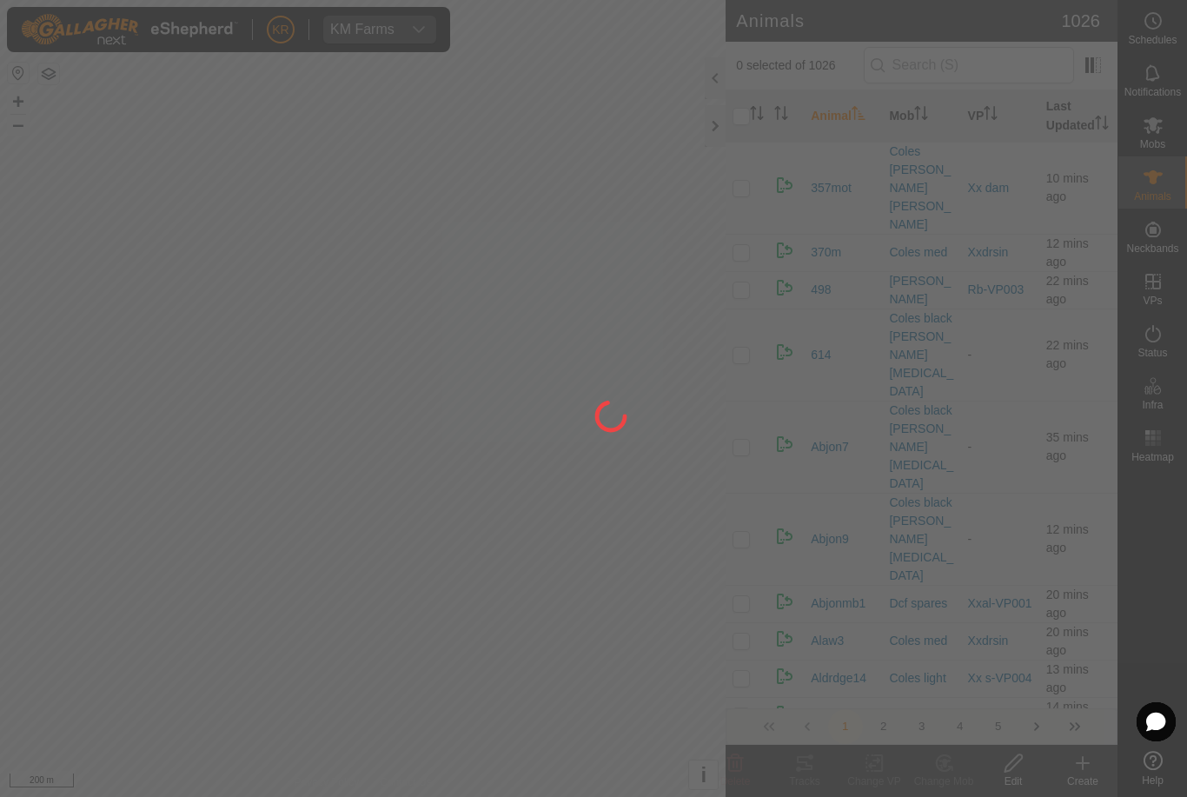
click at [983, 68] on div at bounding box center [593, 398] width 1187 height 797
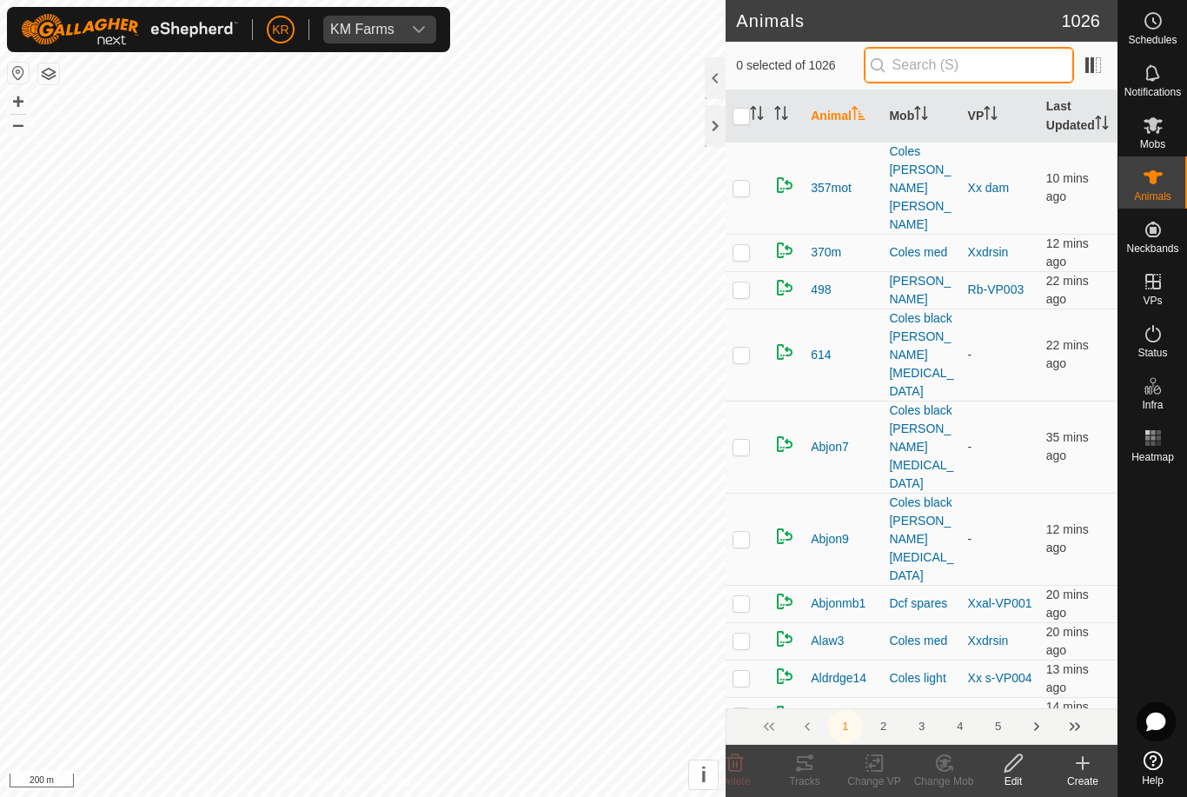
click at [979, 74] on input "text" at bounding box center [969, 65] width 210 height 37
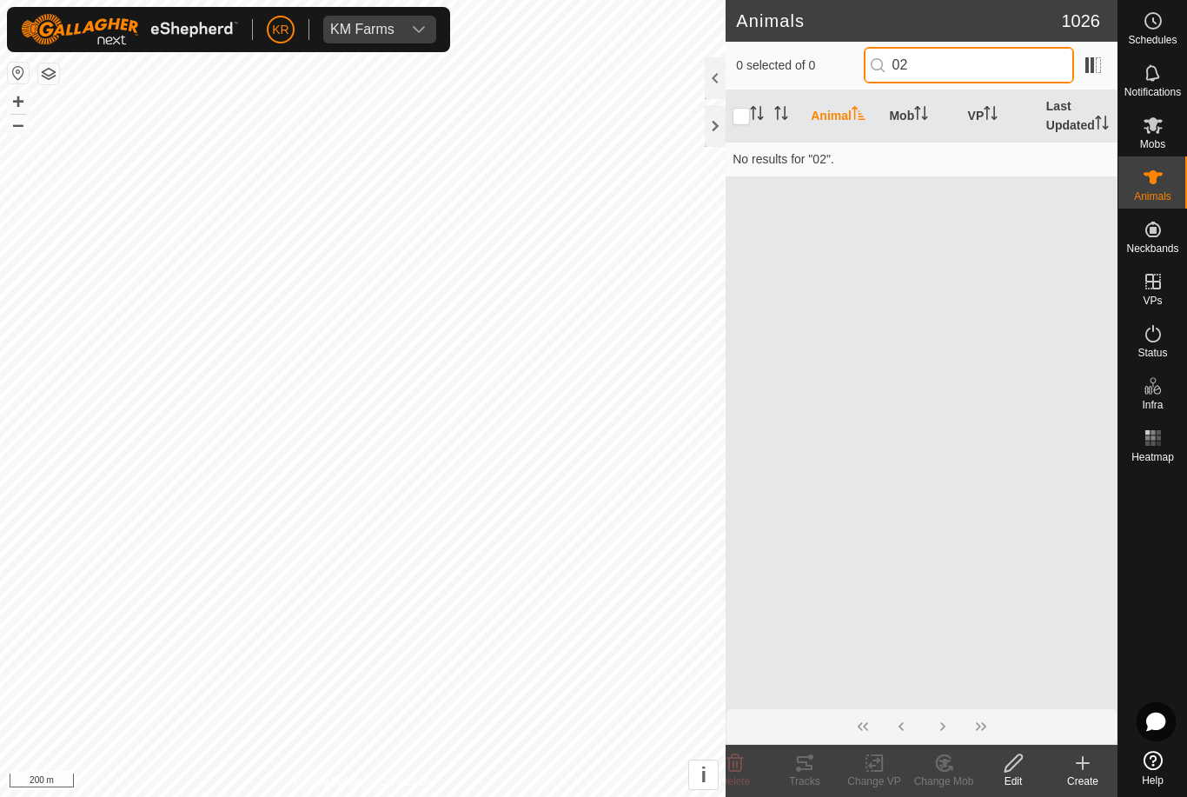
type input "0"
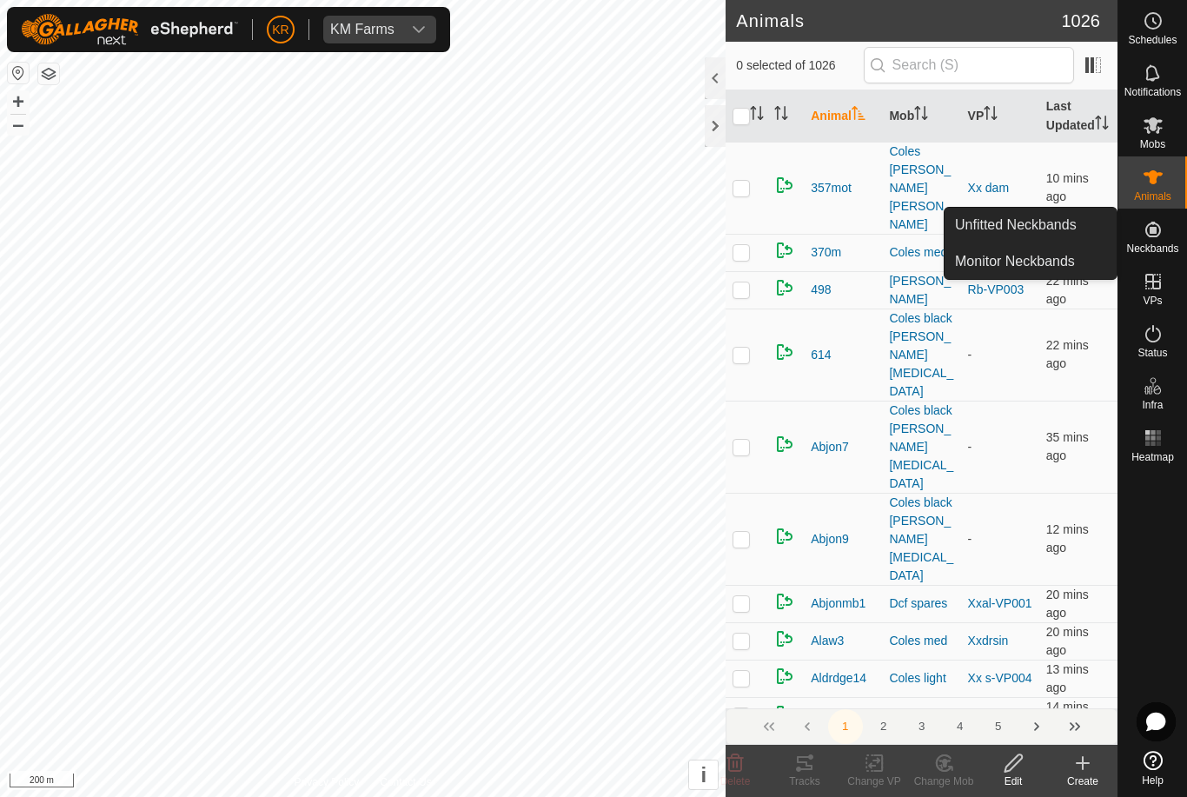
click at [1050, 226] on span "Unfitted Neckbands" at bounding box center [1016, 225] width 122 height 21
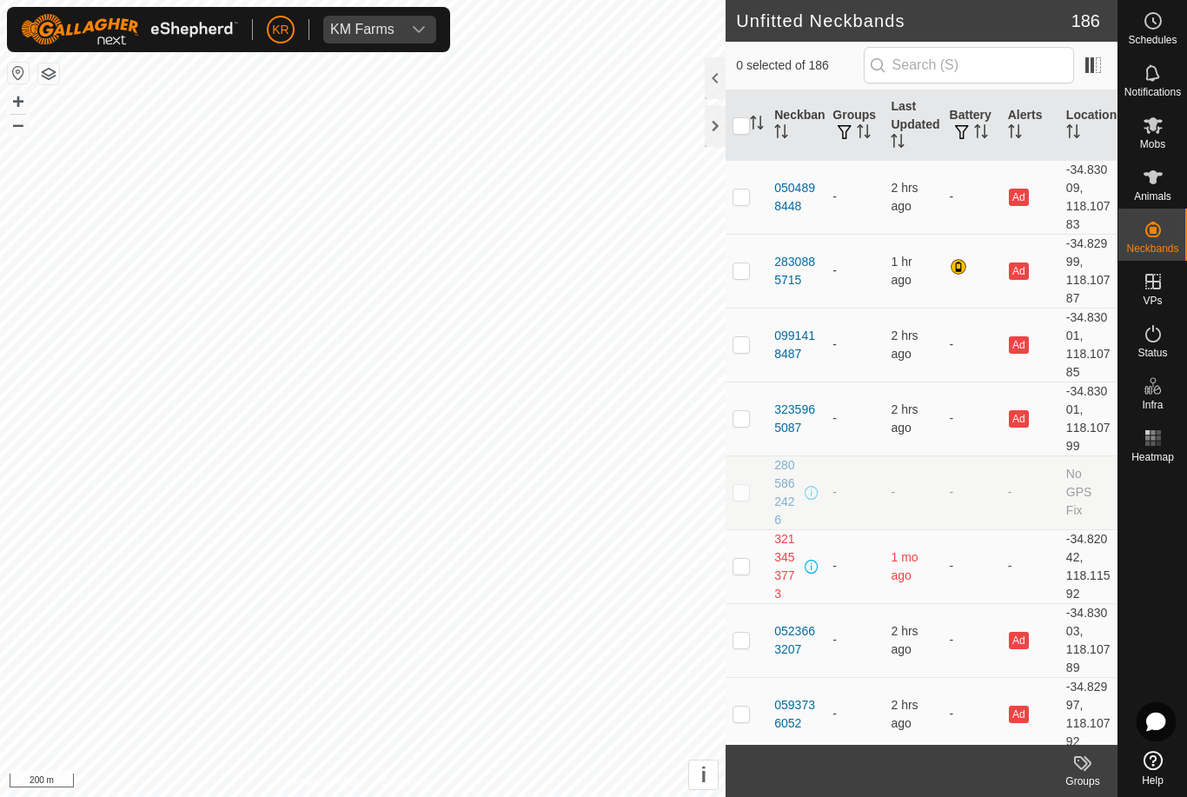
click at [1035, 225] on span "Unfitted Neckbands" at bounding box center [1016, 225] width 122 height 21
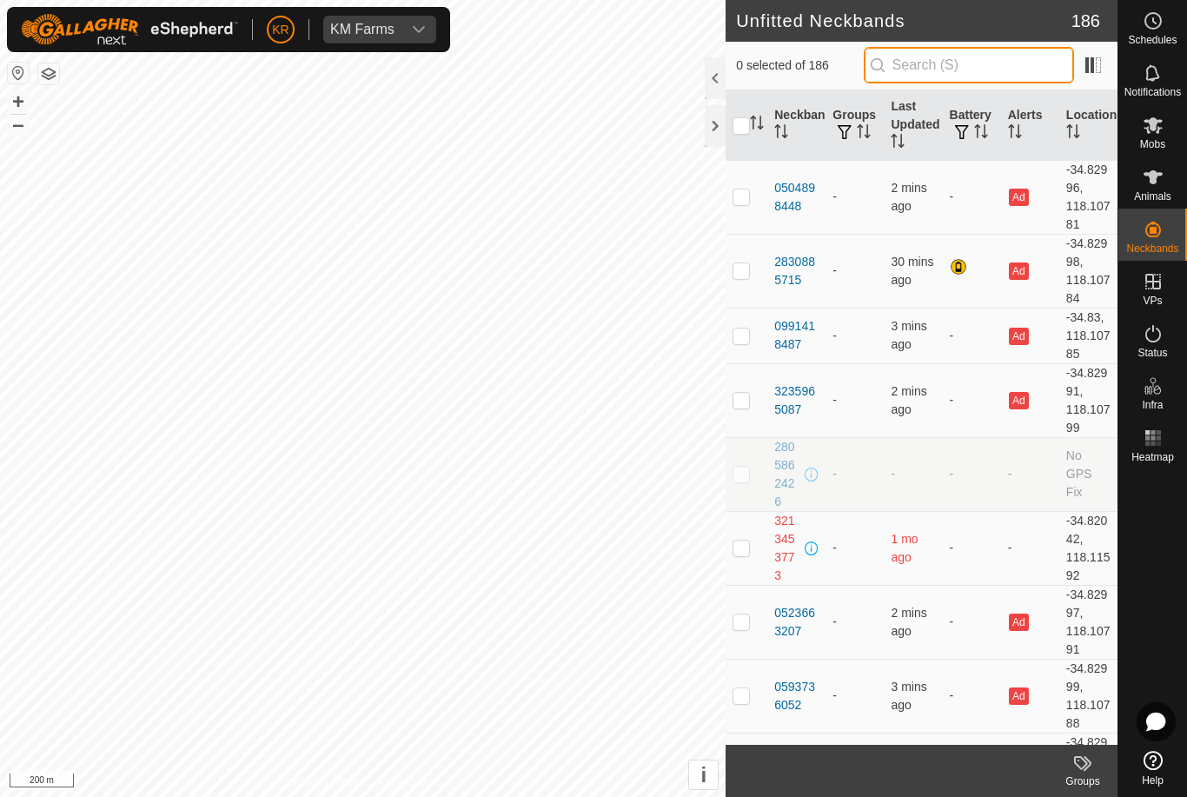
type input "."
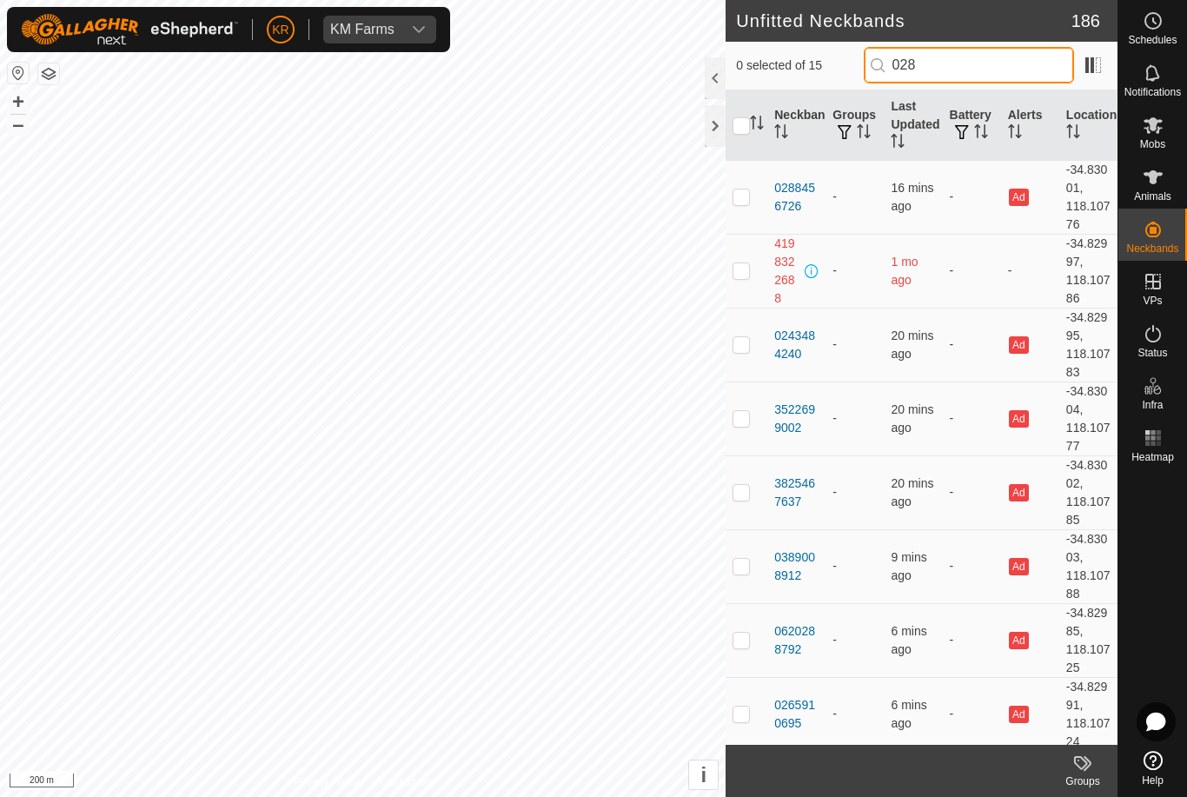
type input "0288"
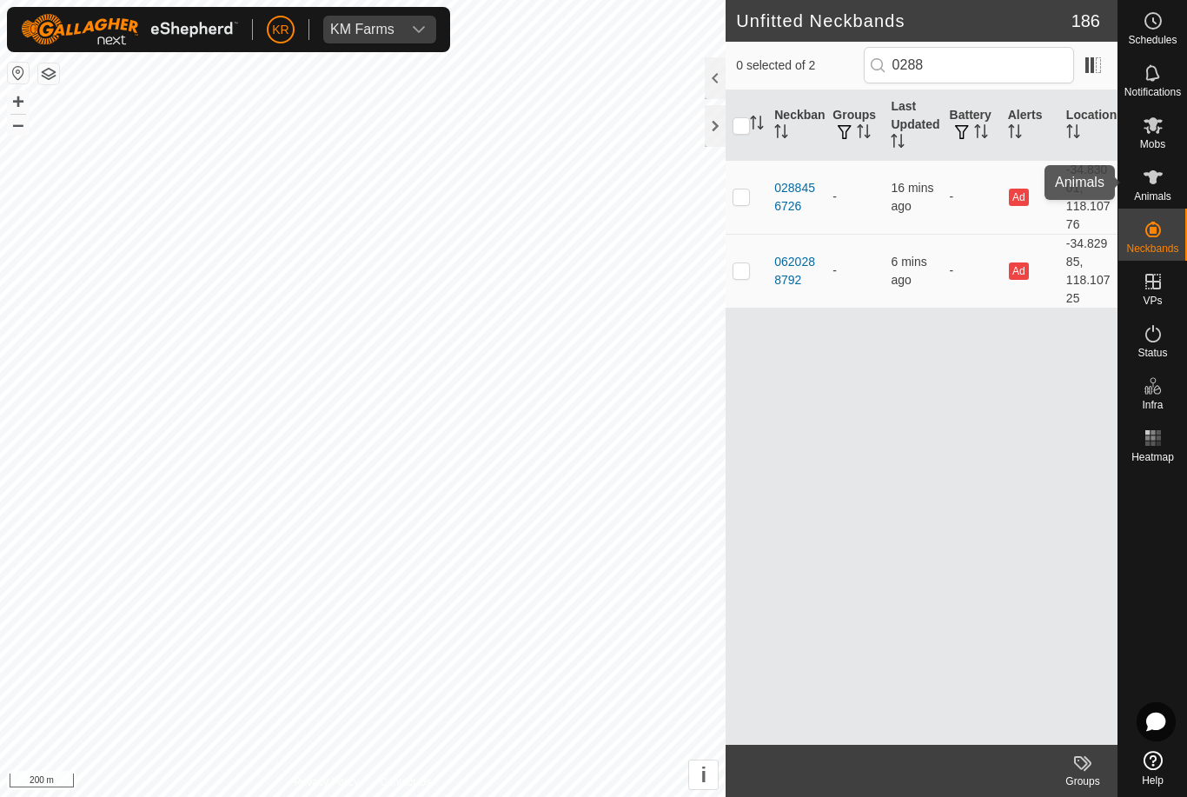
click at [1177, 200] on div "Animals" at bounding box center [1153, 182] width 69 height 52
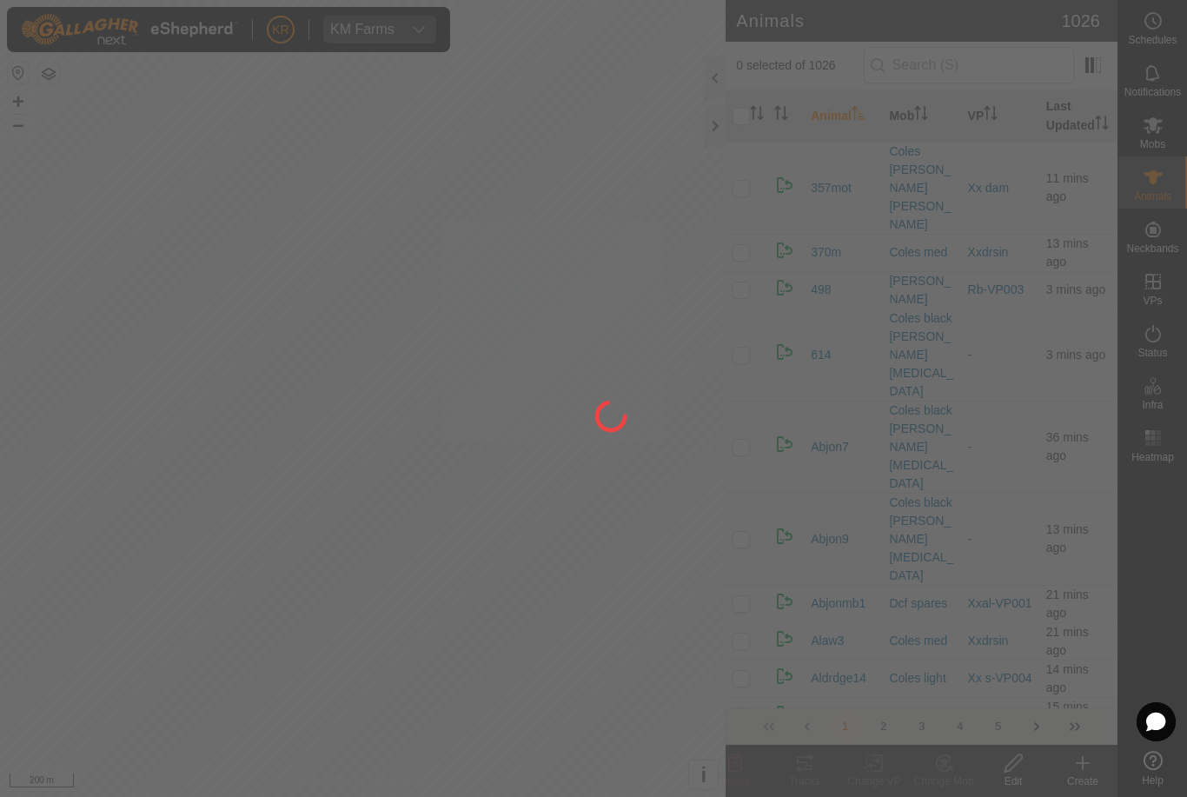
click at [1157, 129] on div at bounding box center [593, 398] width 1187 height 797
click at [1161, 128] on div at bounding box center [593, 398] width 1187 height 797
click at [1160, 138] on div at bounding box center [593, 398] width 1187 height 797
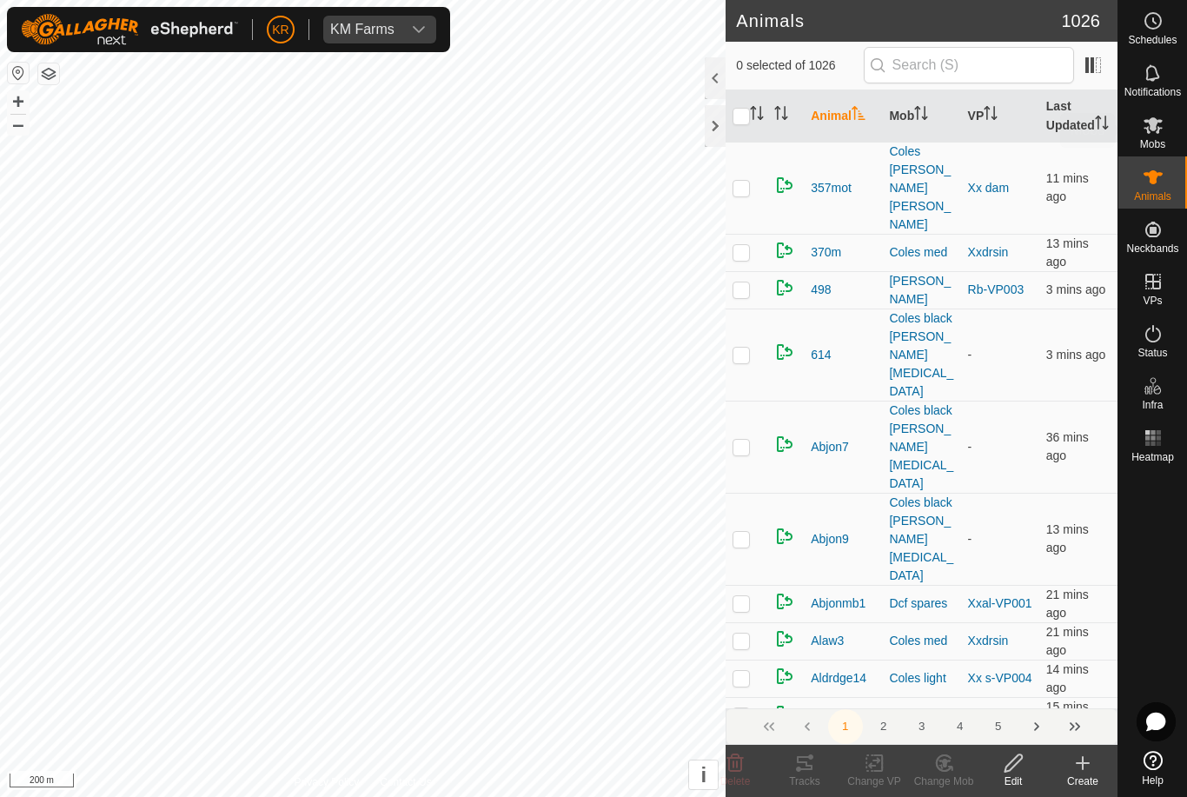
click at [1158, 139] on span "Mobs" at bounding box center [1152, 144] width 25 height 10
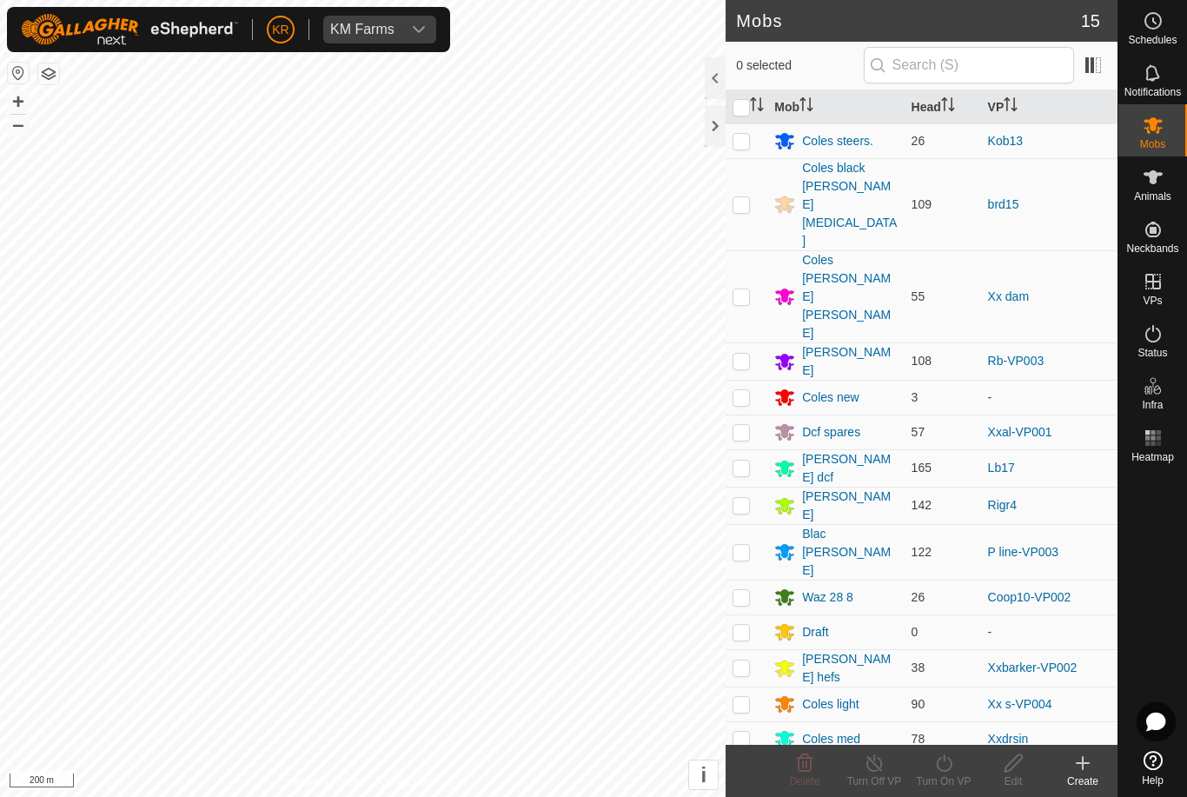
click at [830, 176] on div "Coles black walker nix" at bounding box center [849, 204] width 95 height 91
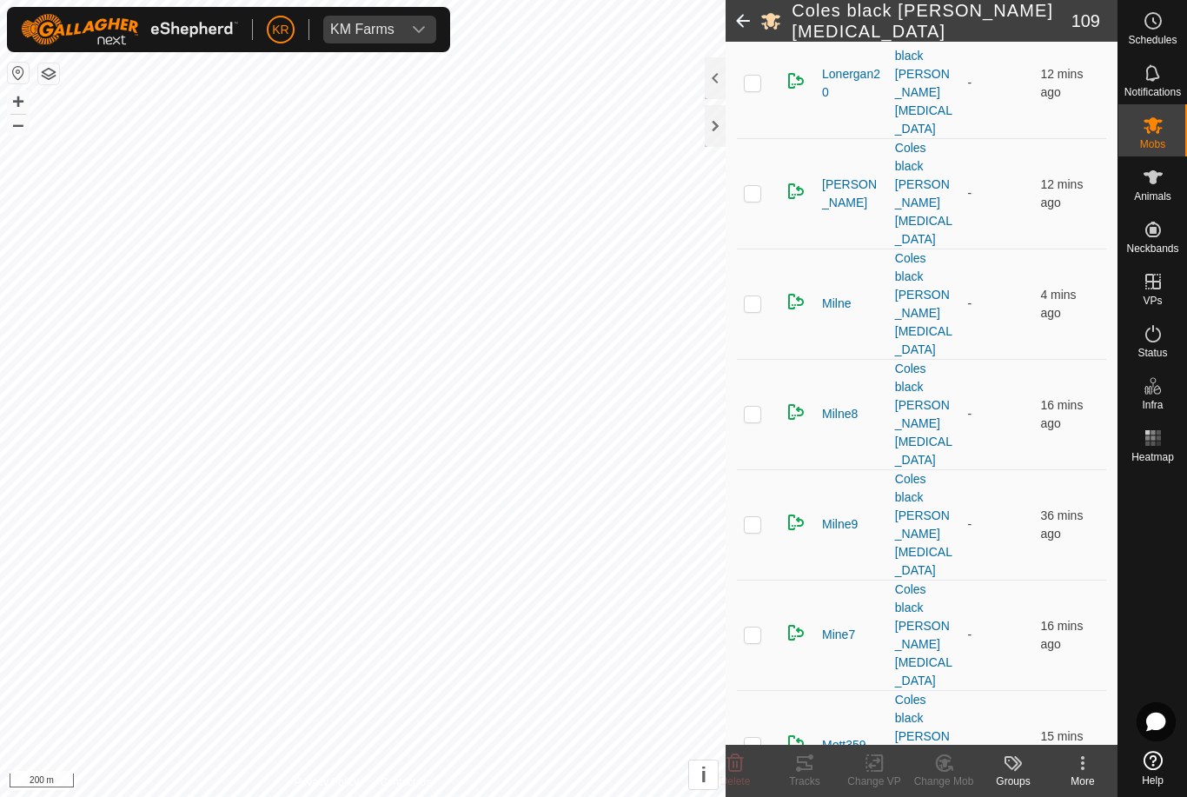
scroll to position [4908, 0]
checkbox input "false"
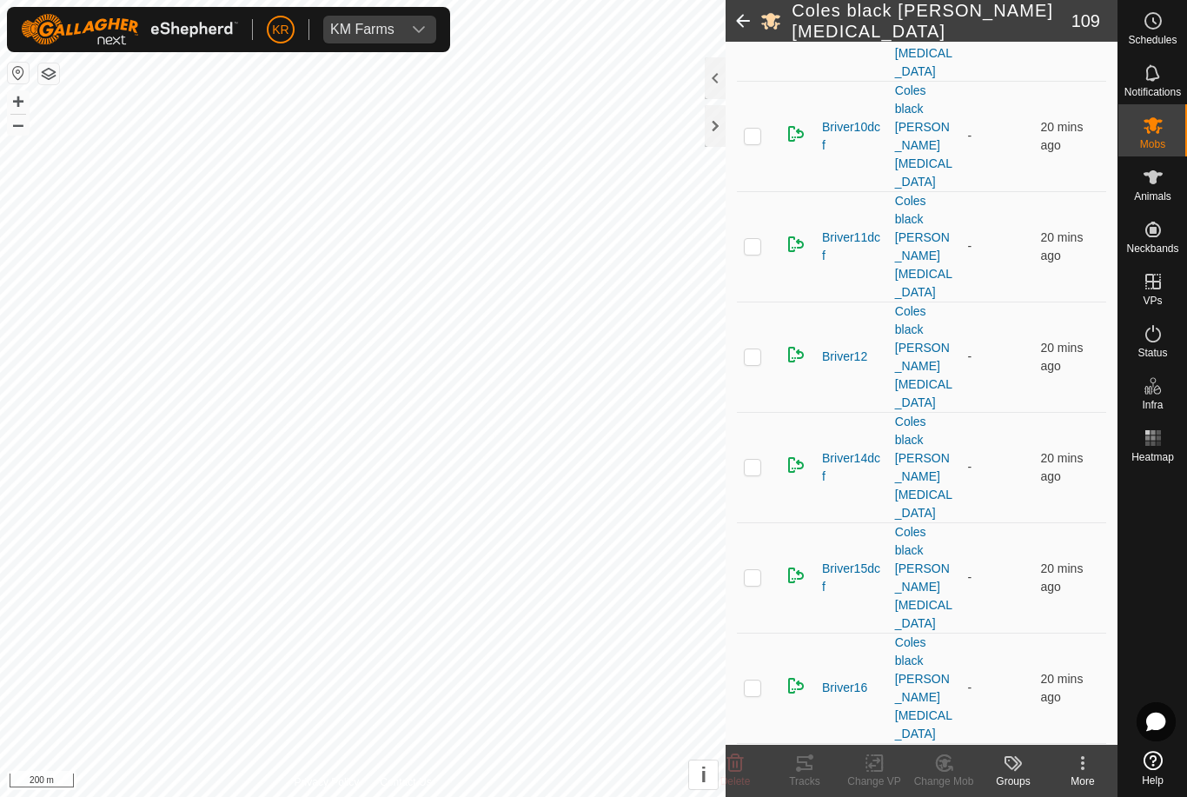
scroll to position [1203, 0]
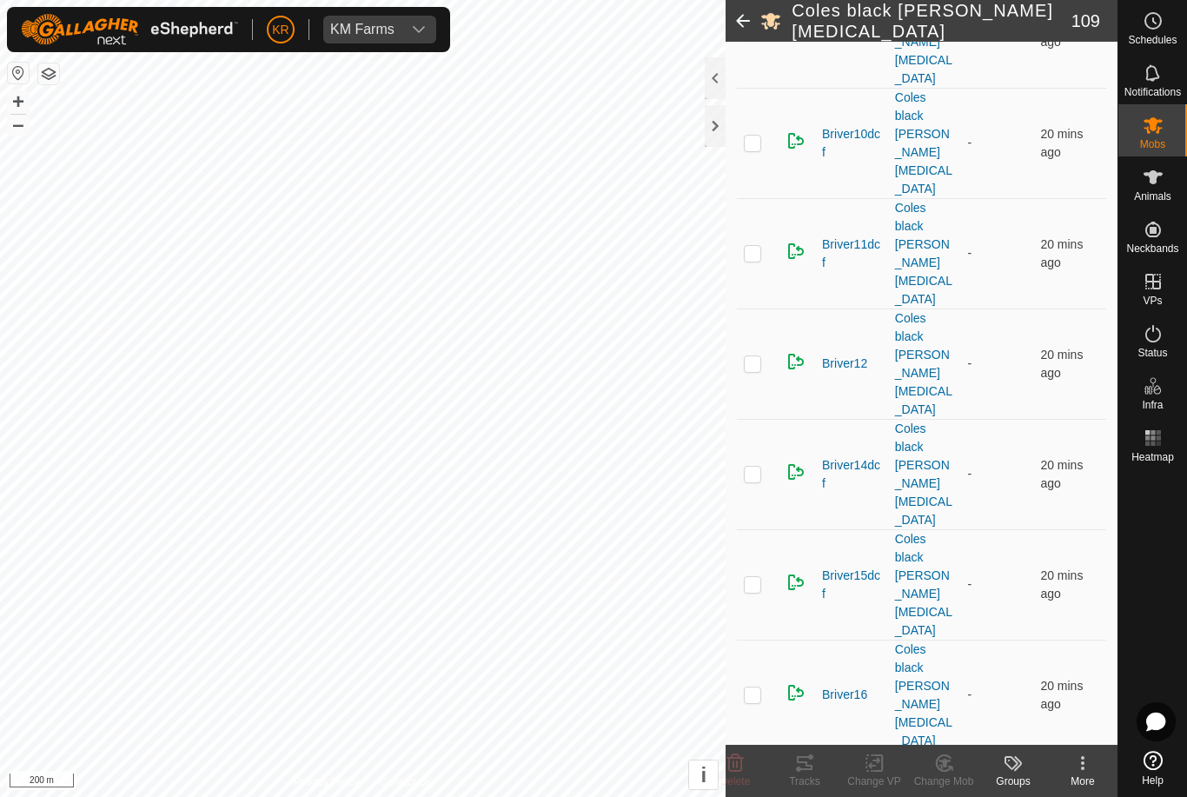
click at [951, 780] on div "Change Mob" at bounding box center [944, 782] width 70 height 16
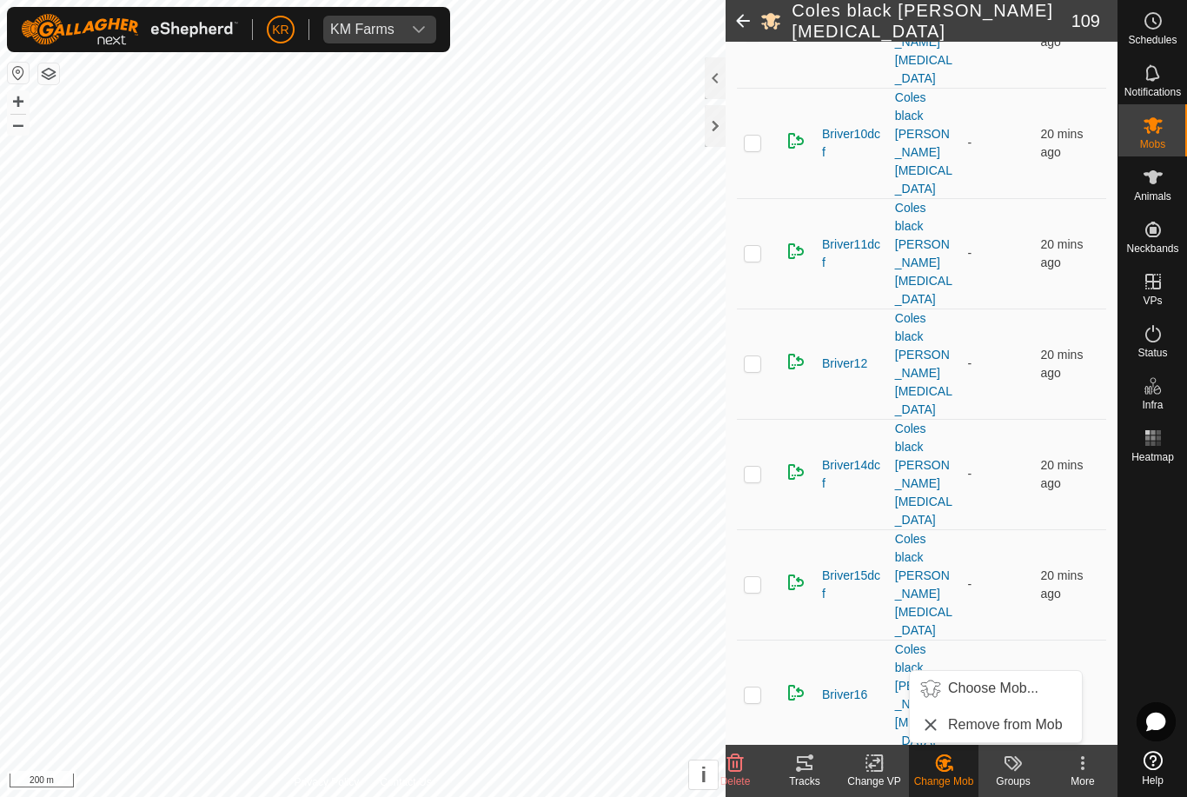
click at [1000, 679] on span "Choose Mob..." at bounding box center [993, 688] width 90 height 21
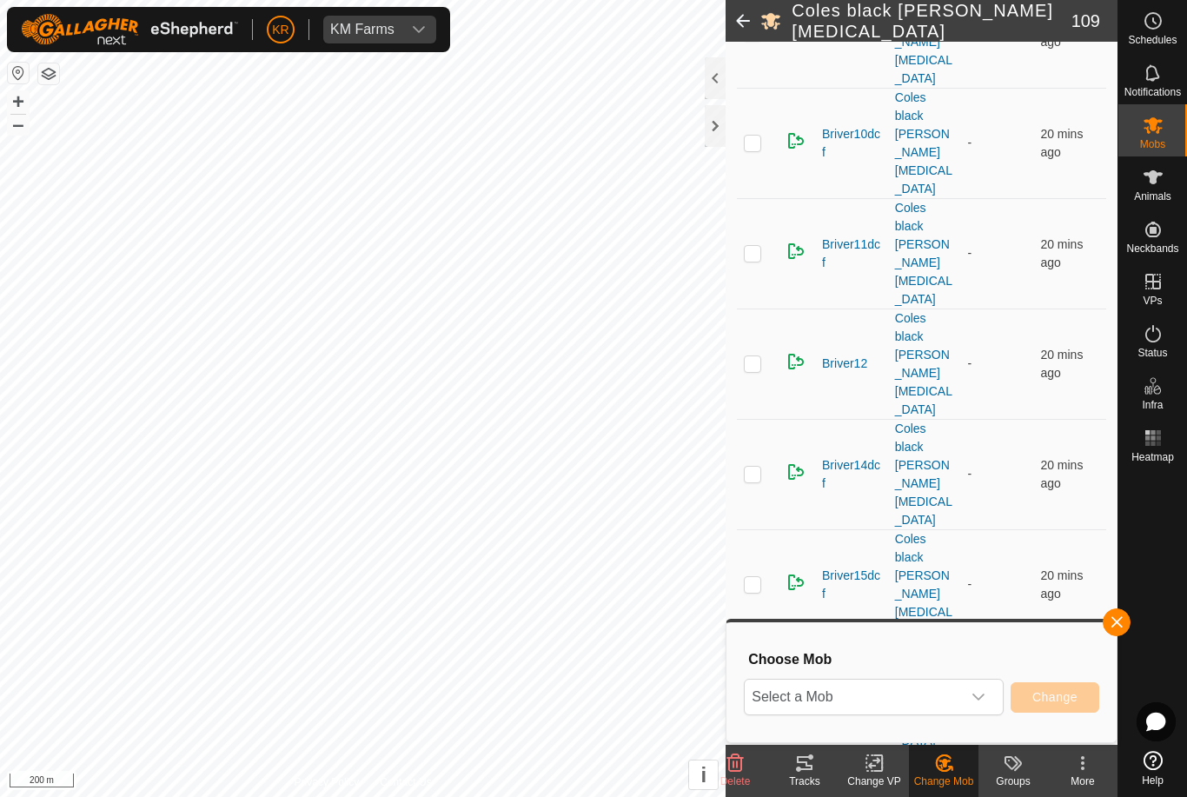
click at [938, 698] on span "Select a Mob" at bounding box center [853, 697] width 216 height 35
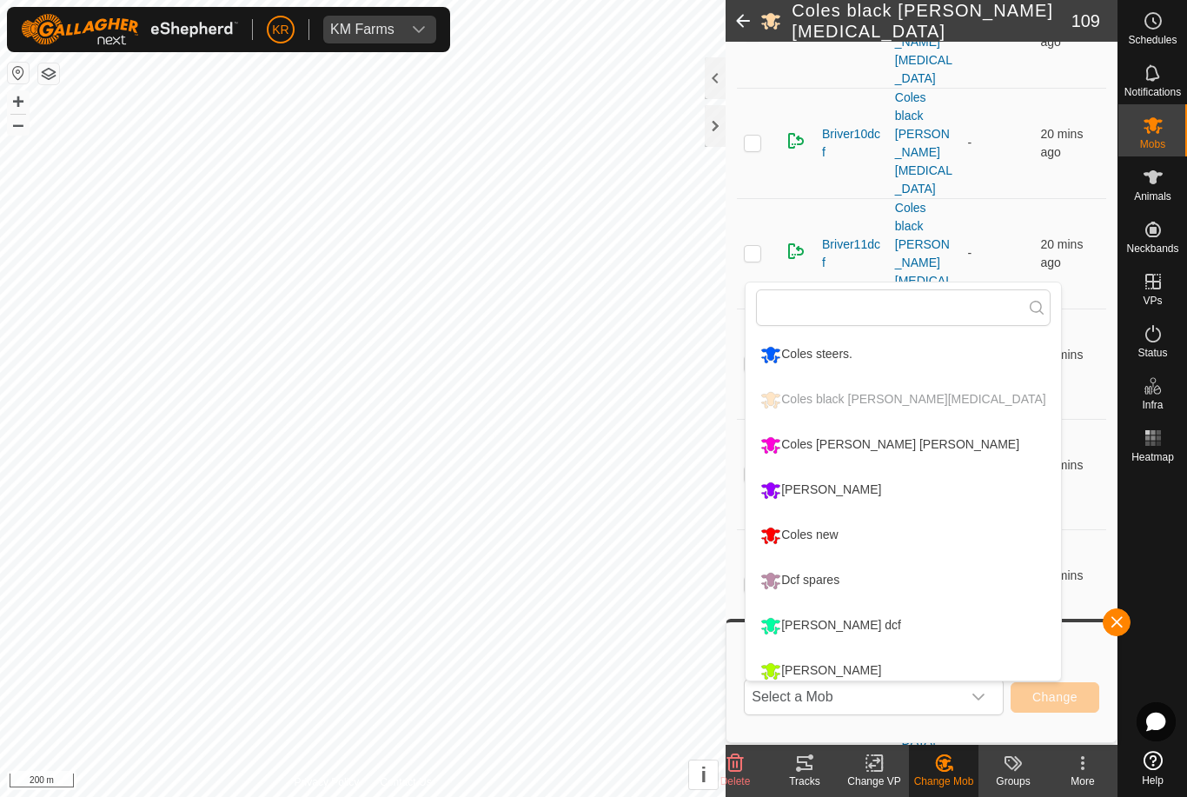
click at [856, 530] on li "Coles new" at bounding box center [903, 535] width 315 height 43
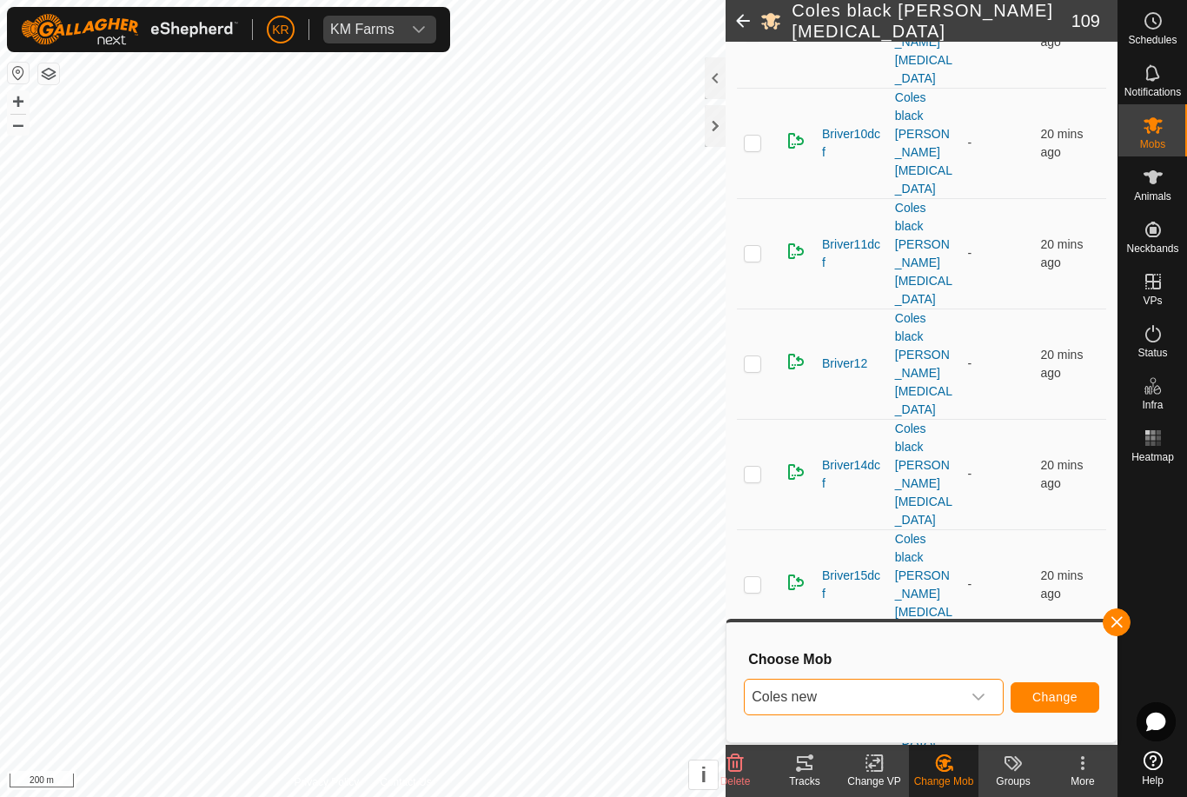
click at [1041, 692] on span "Change" at bounding box center [1055, 697] width 45 height 14
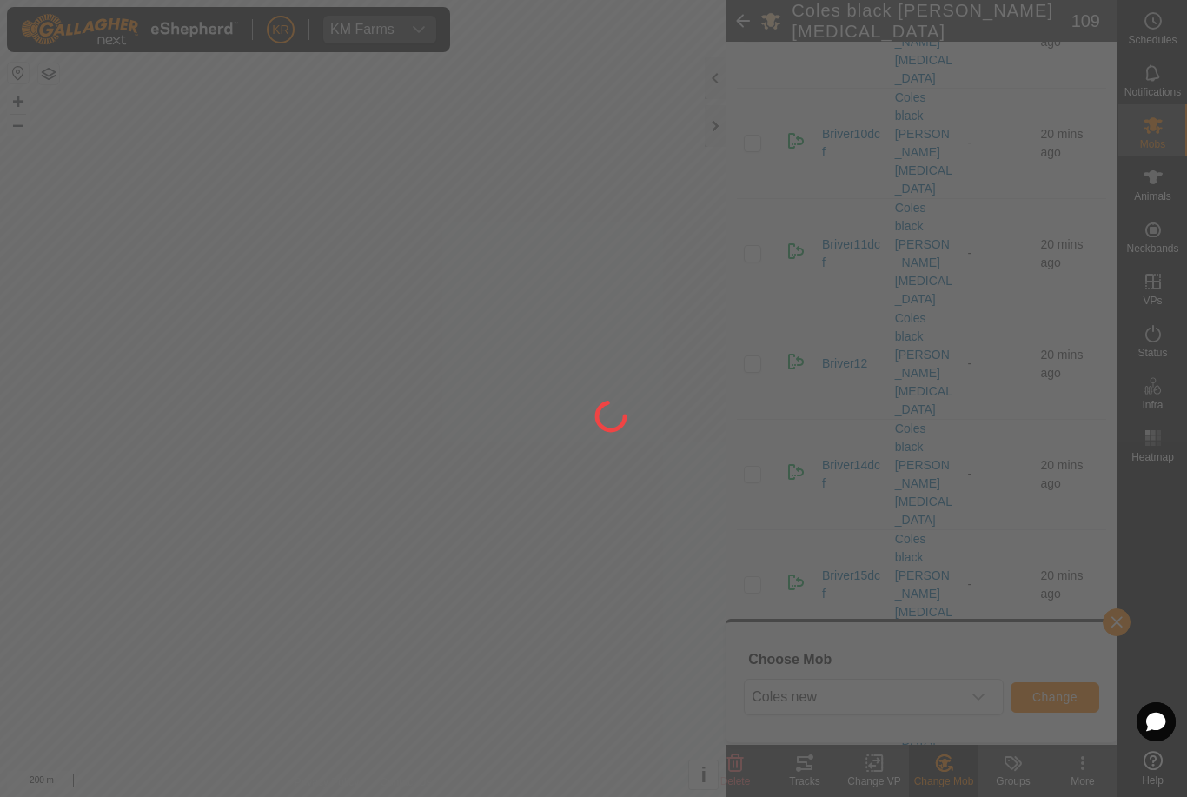
checkbox input "false"
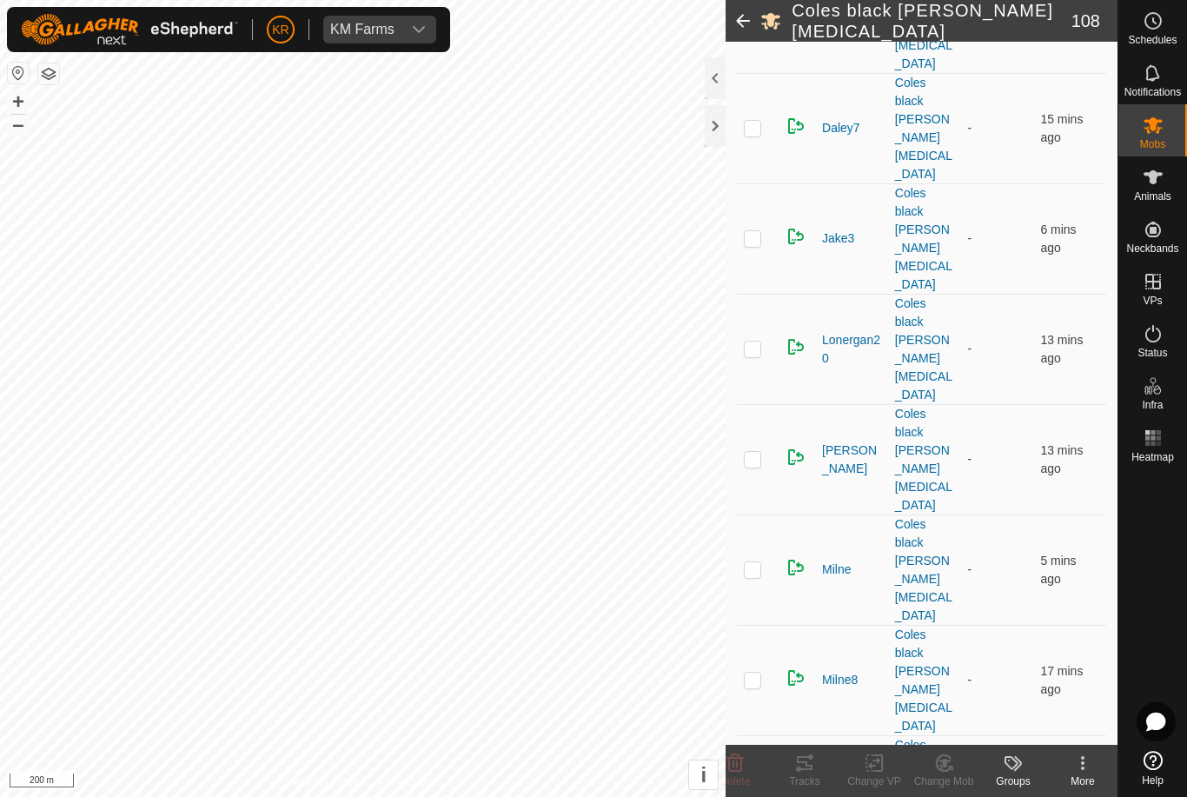
scroll to position [4529, 0]
click at [957, 773] on change-mob-svg-icon at bounding box center [944, 763] width 70 height 21
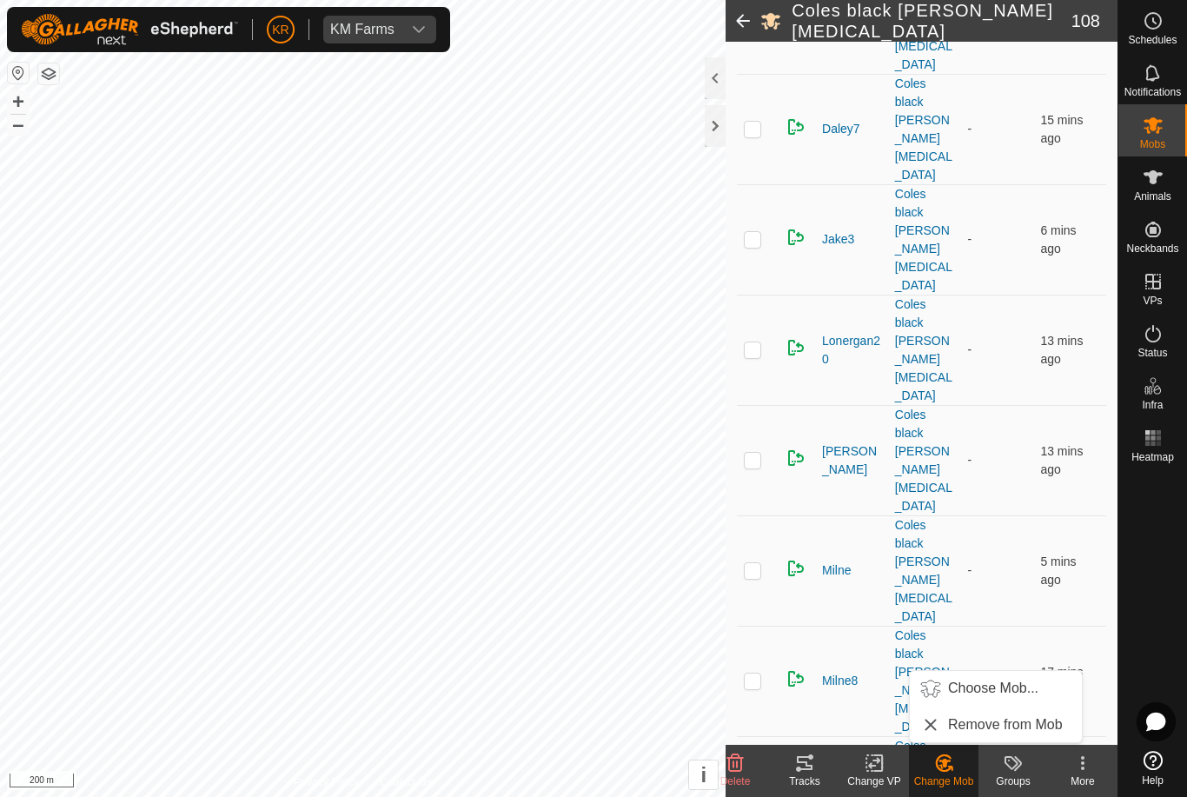
click at [987, 688] on span "Choose Mob..." at bounding box center [993, 688] width 90 height 21
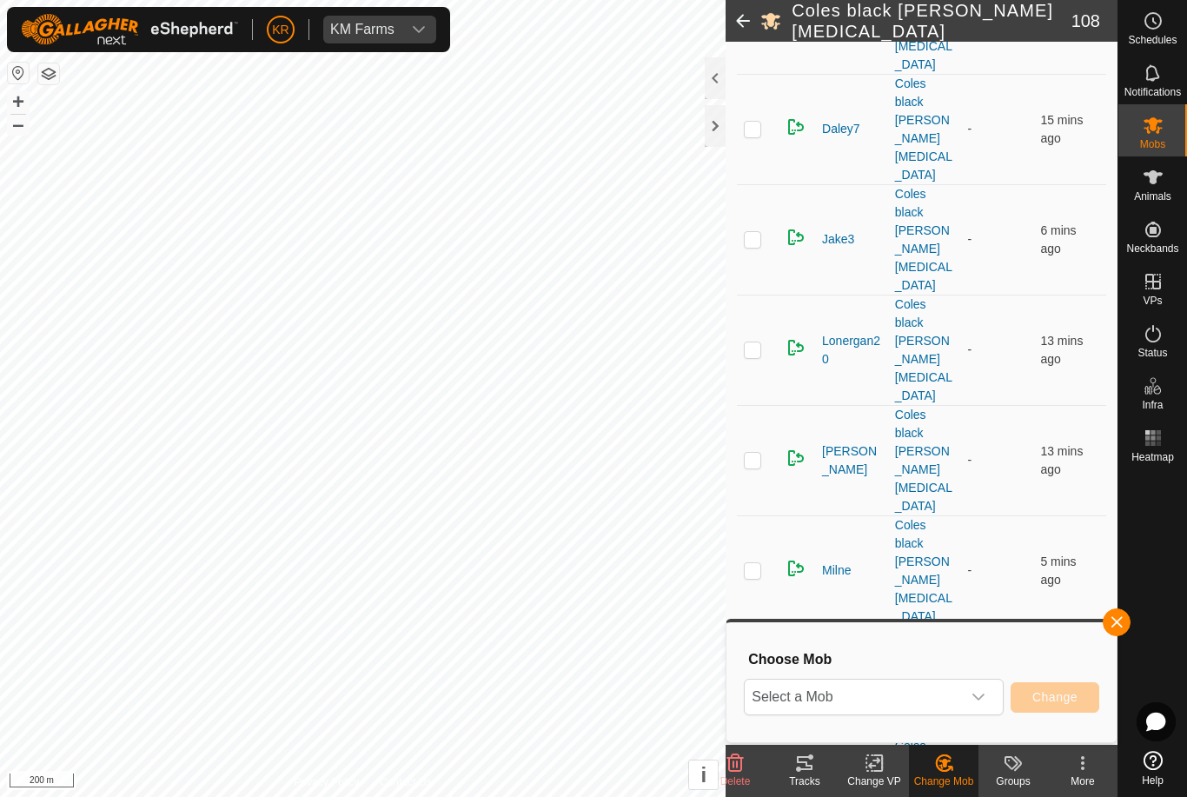
click at [930, 690] on span "Select a Mob" at bounding box center [853, 697] width 216 height 35
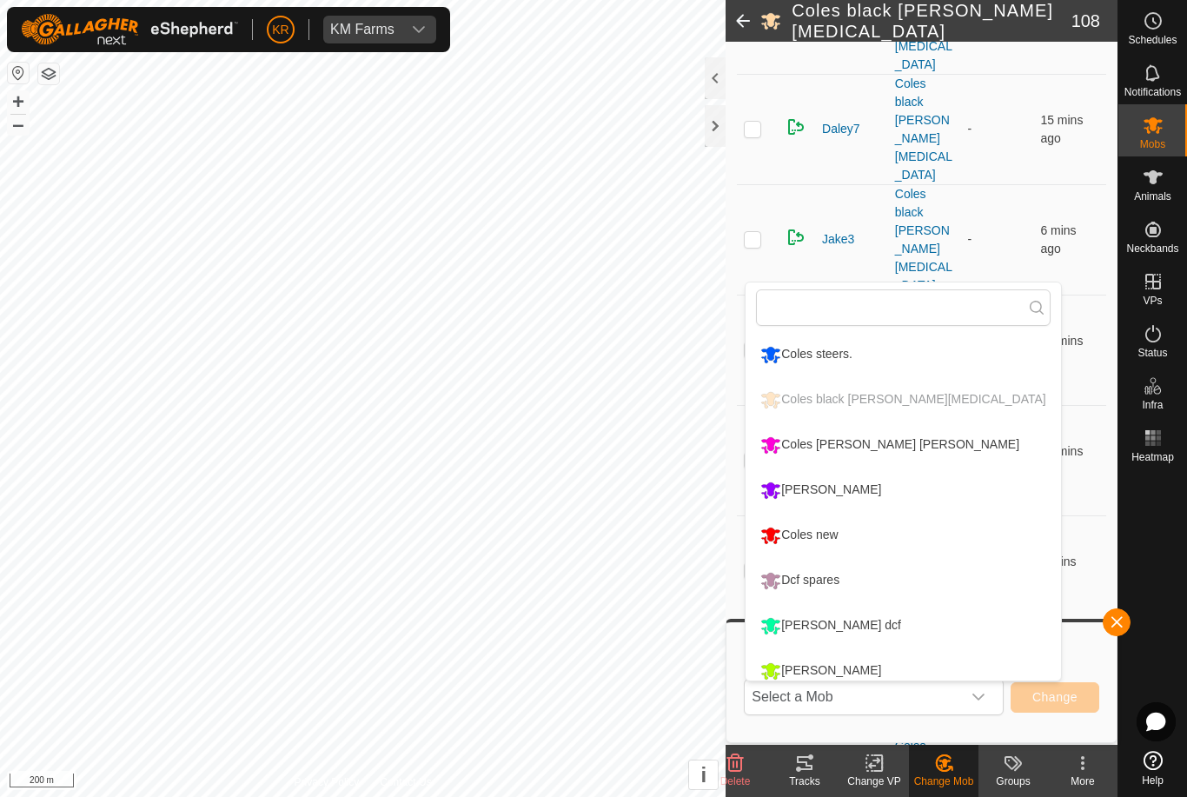
click at [833, 530] on div "Coles new" at bounding box center [799, 536] width 86 height 30
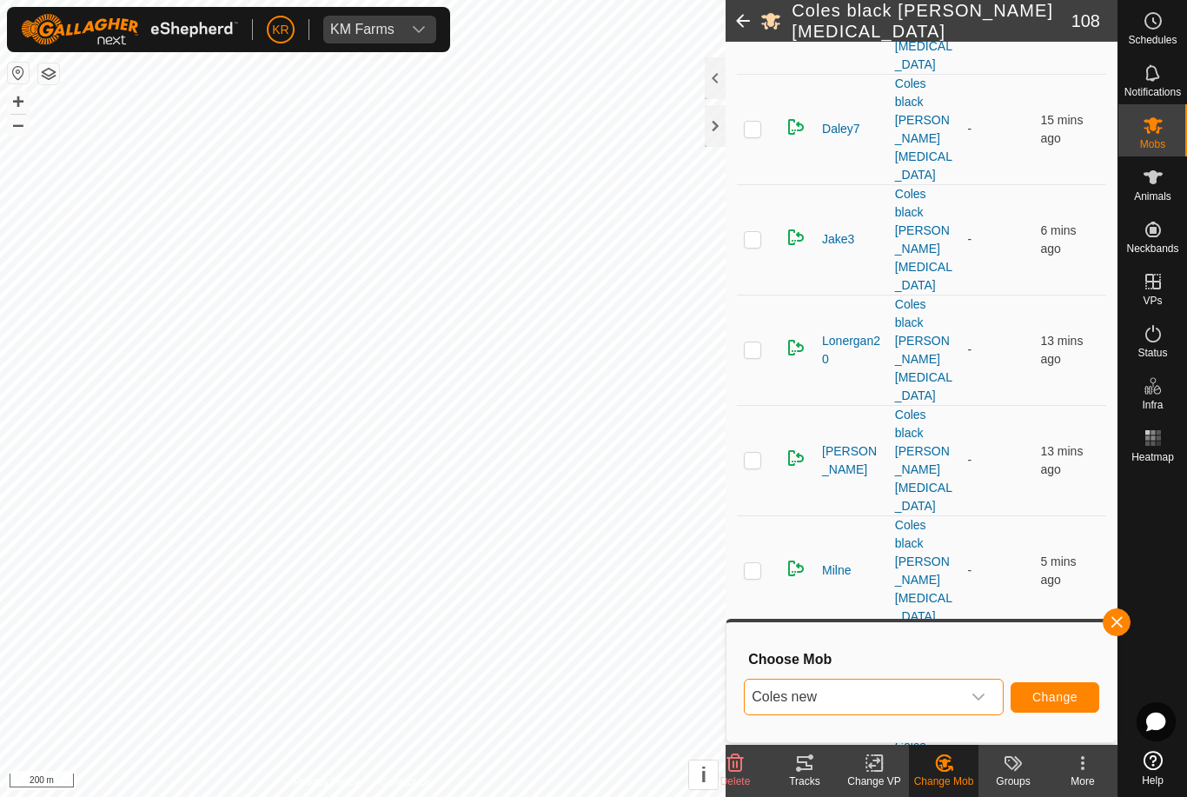
click at [1073, 700] on span "Change" at bounding box center [1055, 697] width 45 height 14
checkbox input "false"
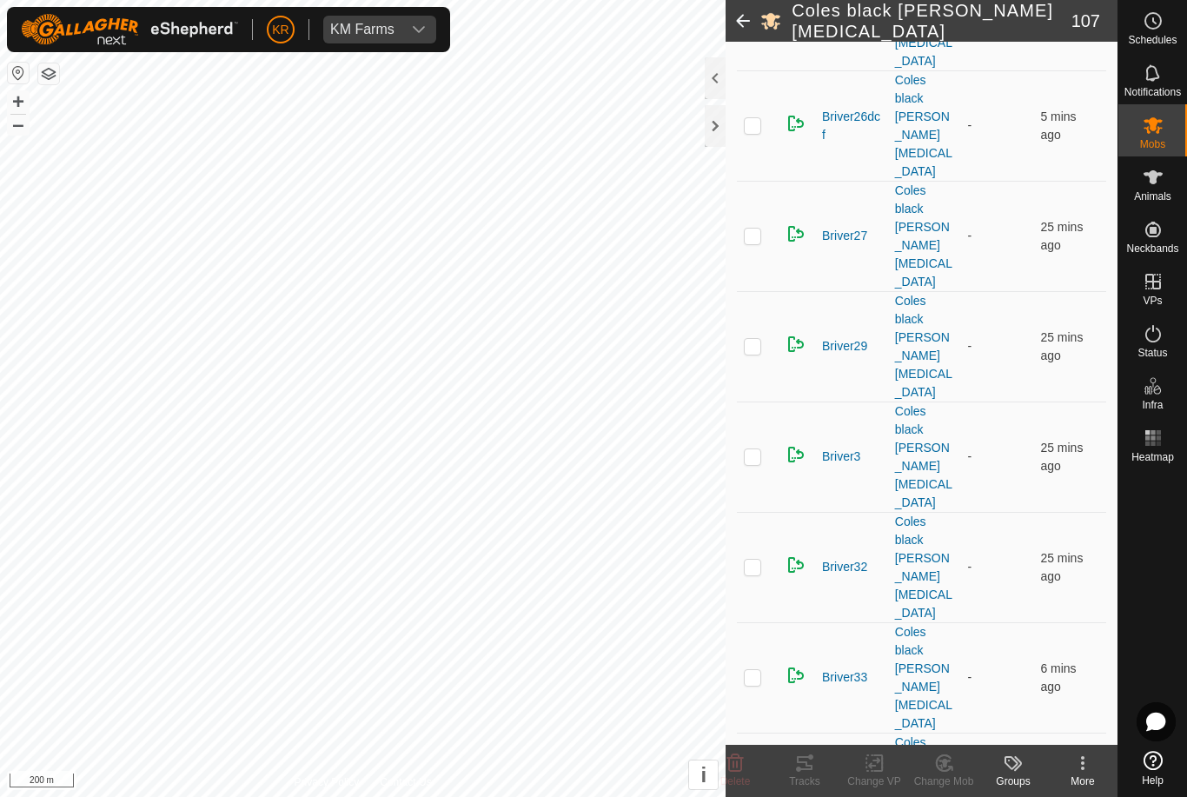
scroll to position [2535, 0]
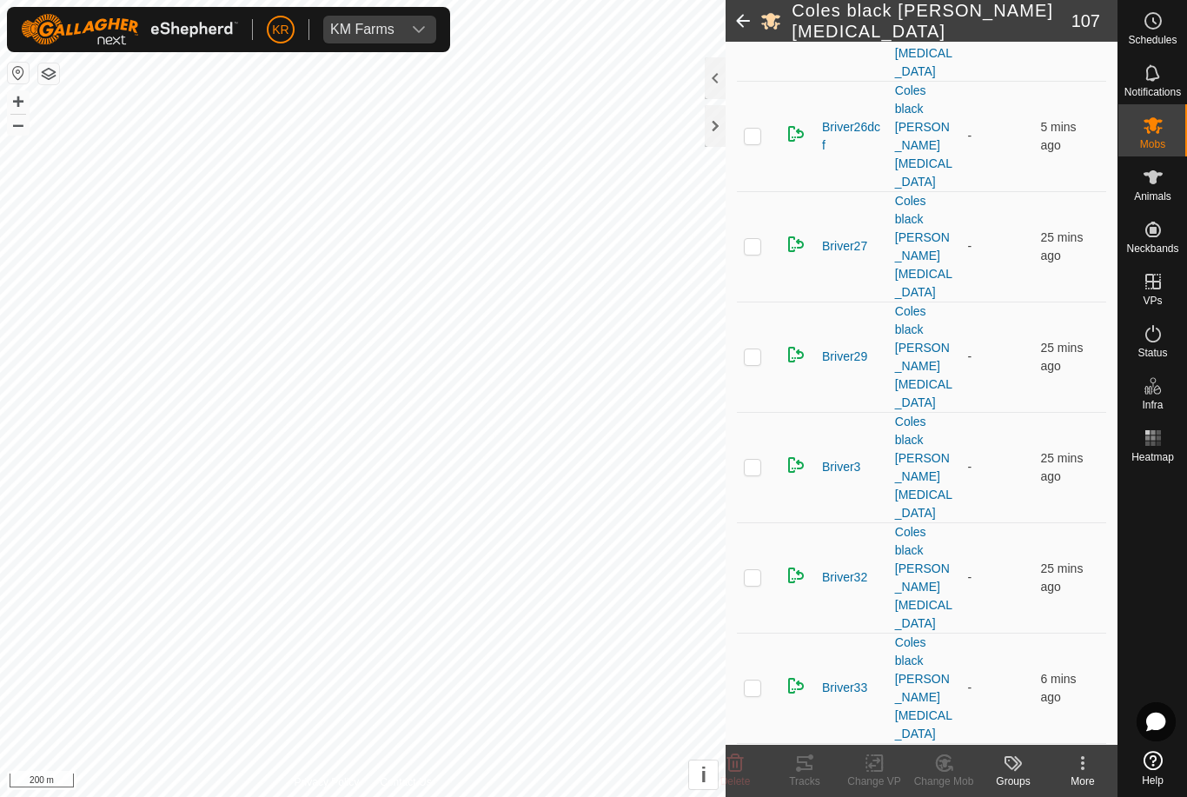
click at [936, 770] on icon at bounding box center [945, 763] width 22 height 21
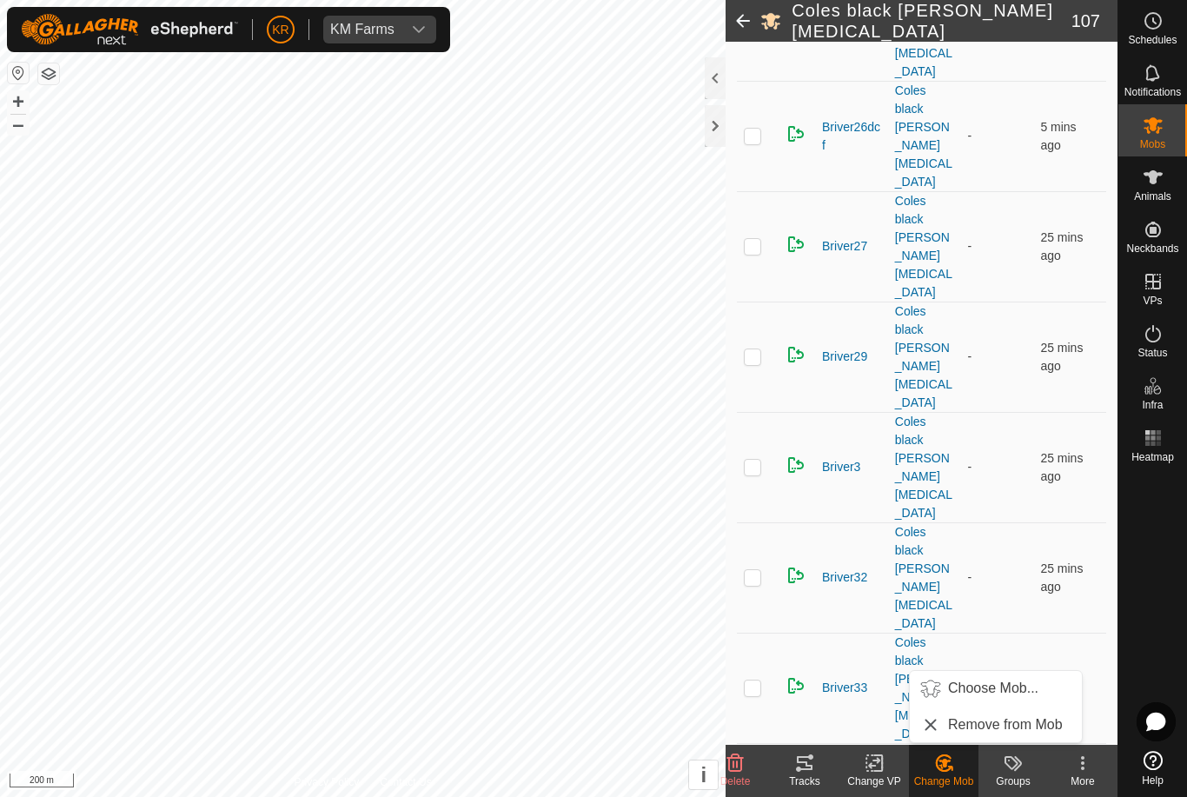
click at [999, 688] on span "Choose Mob..." at bounding box center [993, 688] width 90 height 21
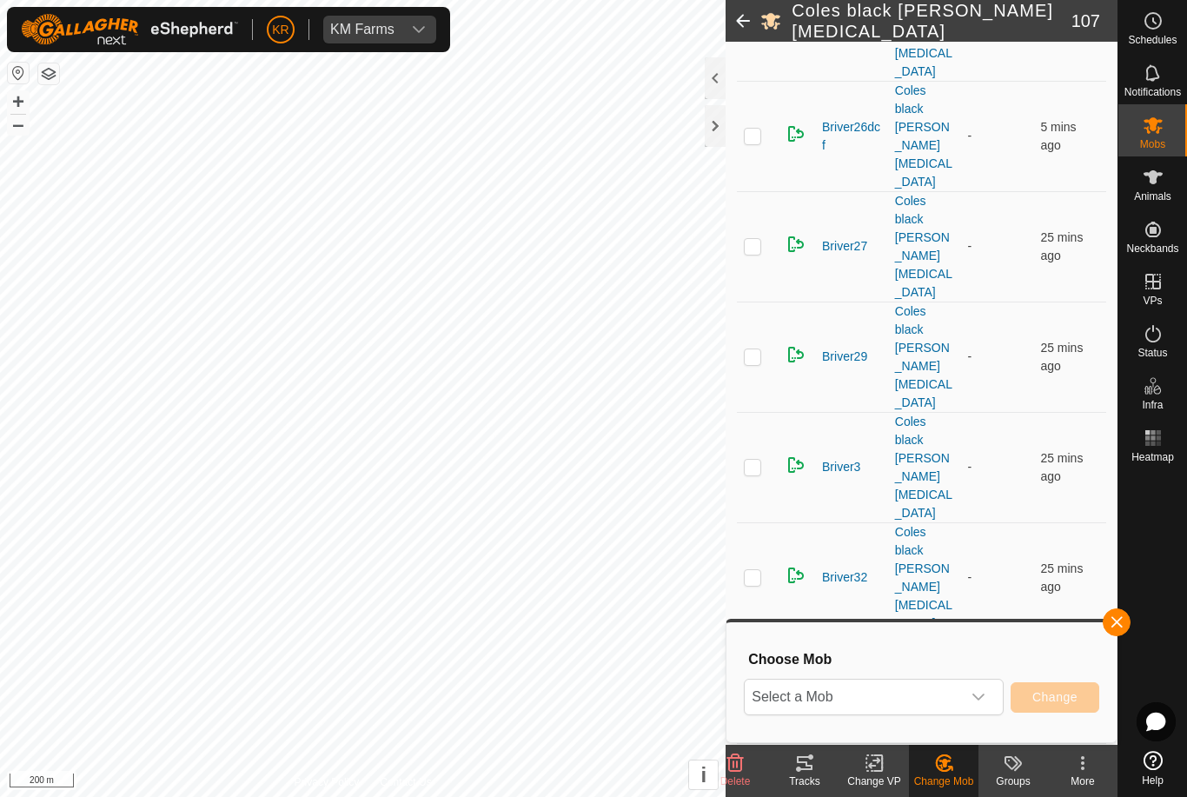
click at [972, 689] on div "dropdown trigger" at bounding box center [978, 697] width 35 height 35
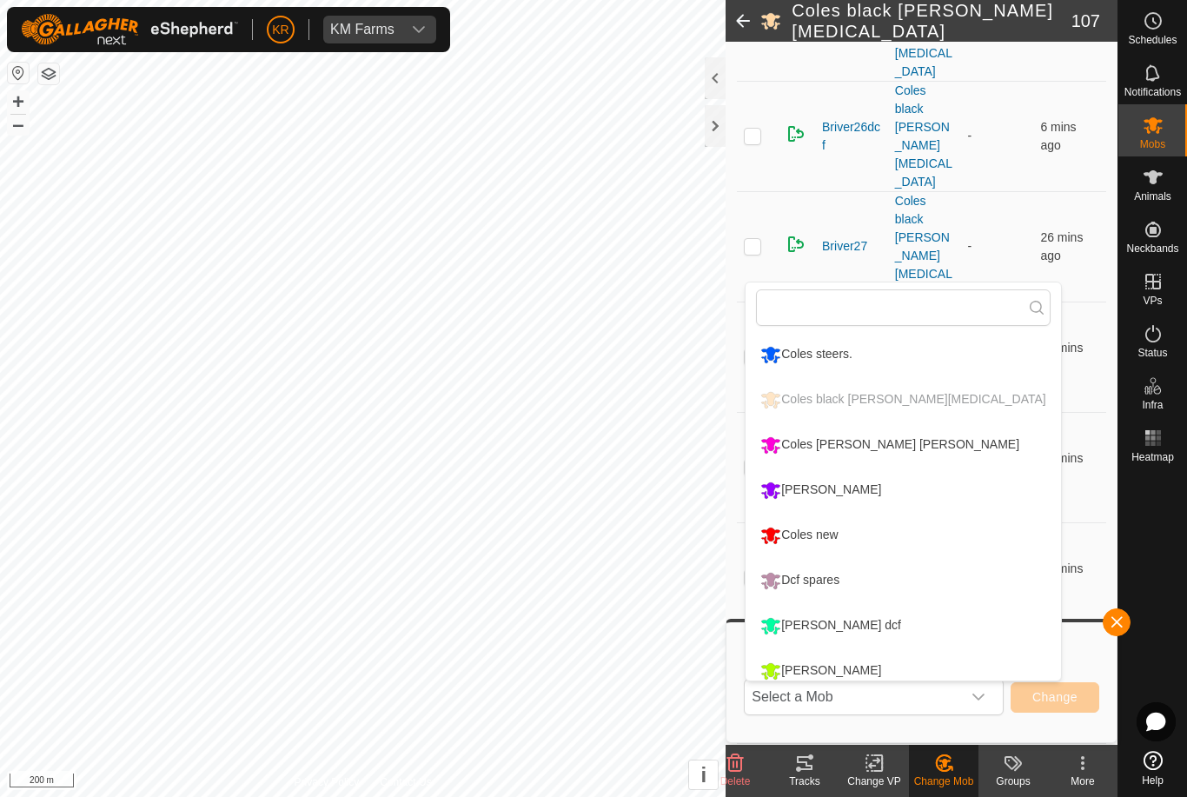
click at [876, 531] on li "Coles new" at bounding box center [903, 535] width 315 height 43
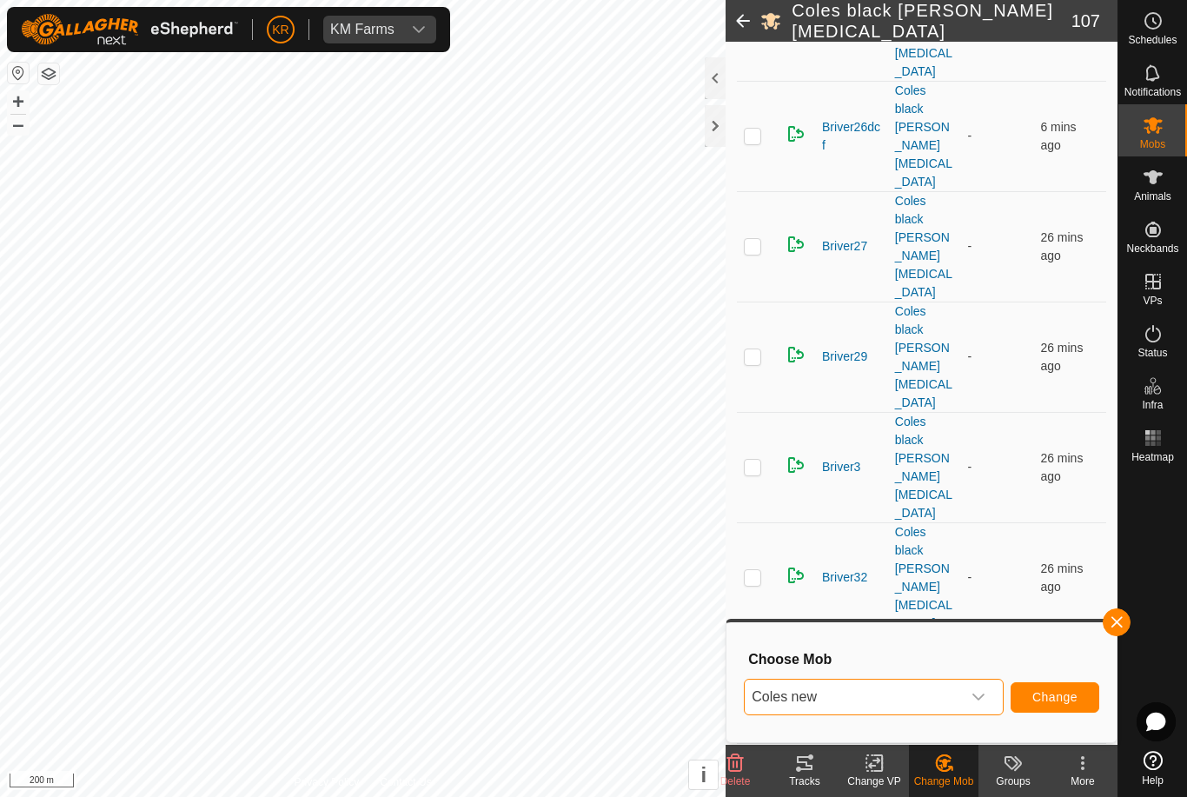
click at [1056, 682] on button "Change" at bounding box center [1055, 697] width 89 height 30
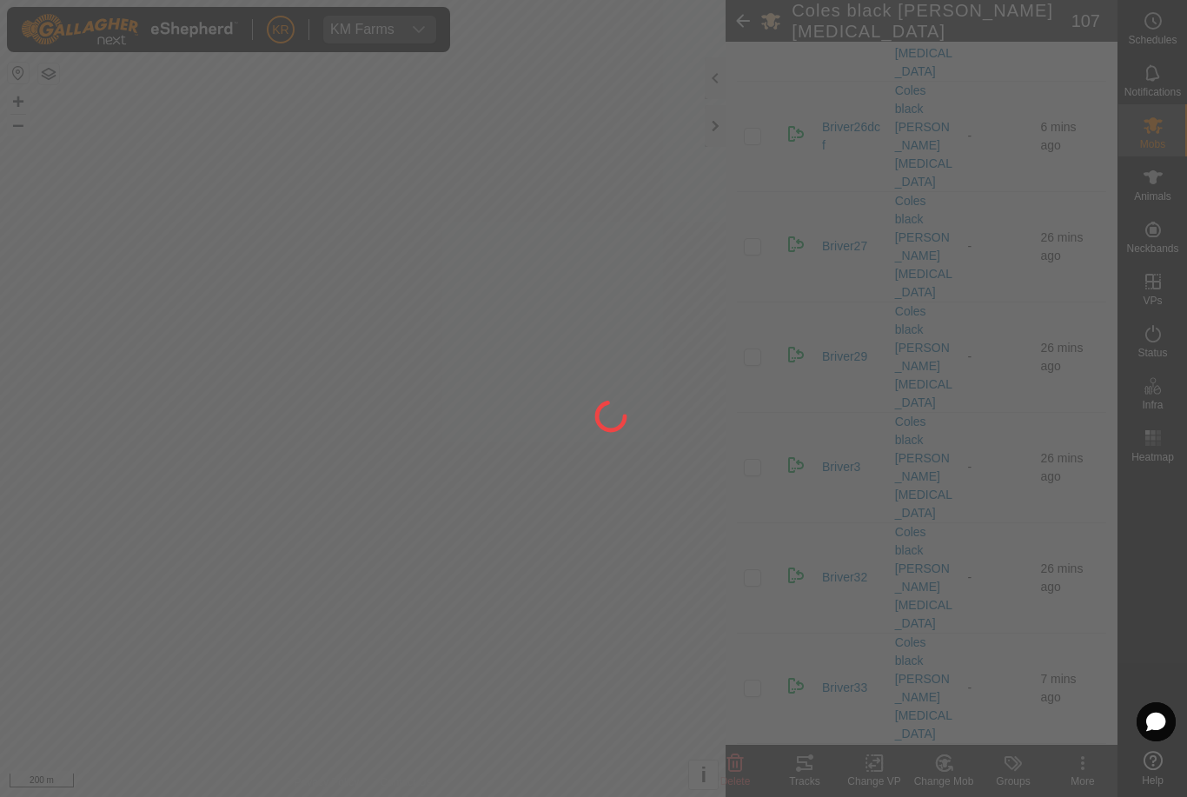
checkbox input "false"
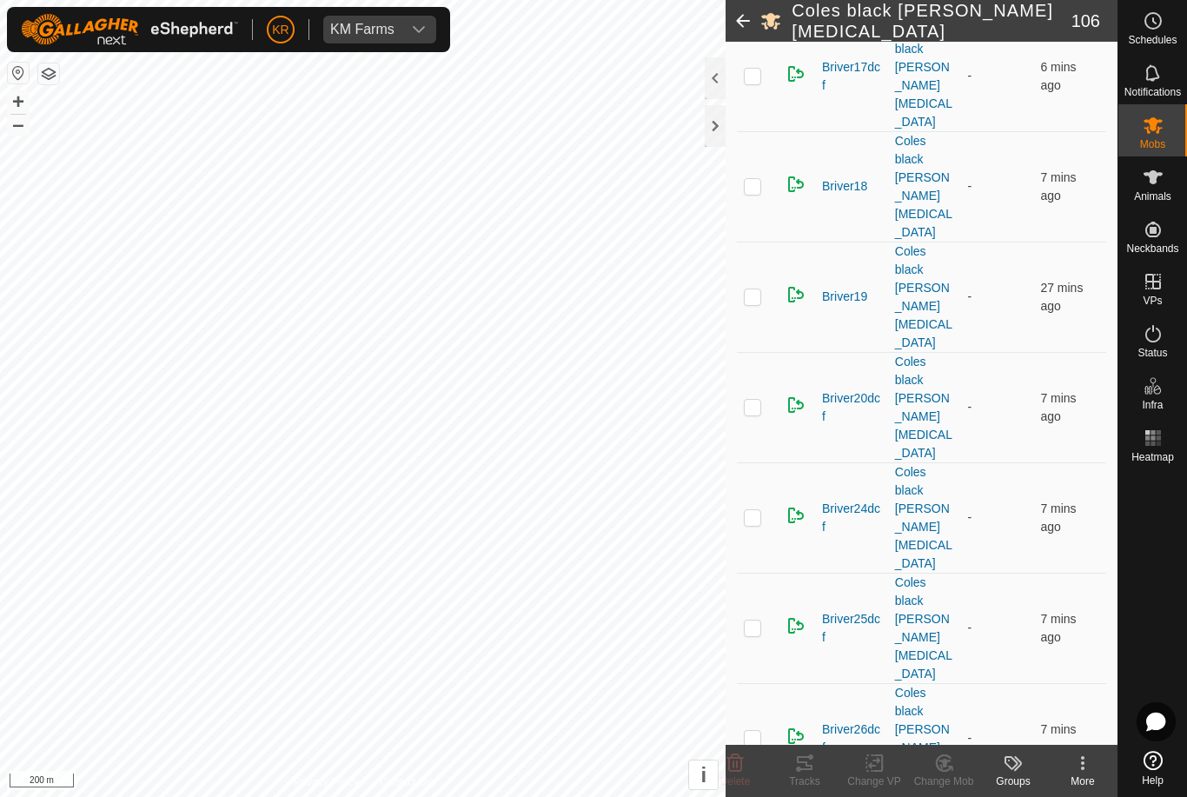
scroll to position [1933, 0]
click at [741, 775] on span "Delete" at bounding box center [736, 781] width 30 height 12
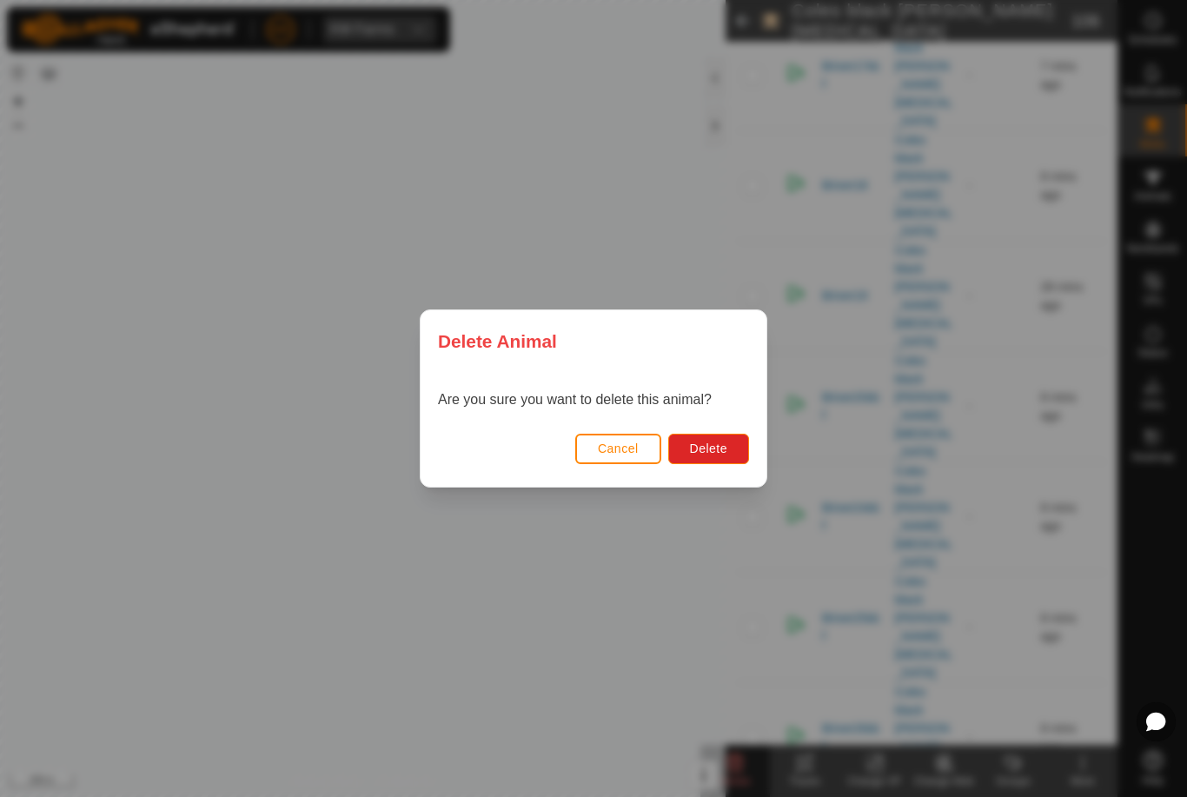
click at [710, 455] on span "Delete" at bounding box center [708, 449] width 37 height 14
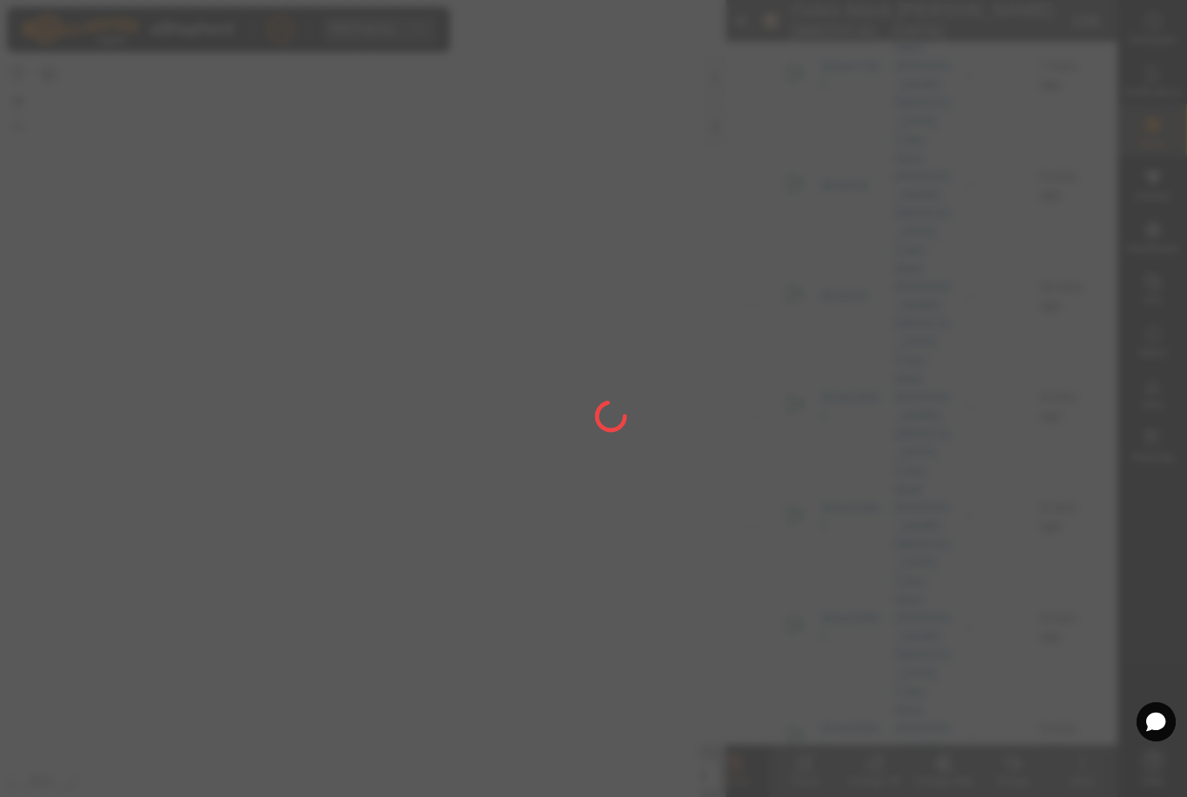
checkbox input "false"
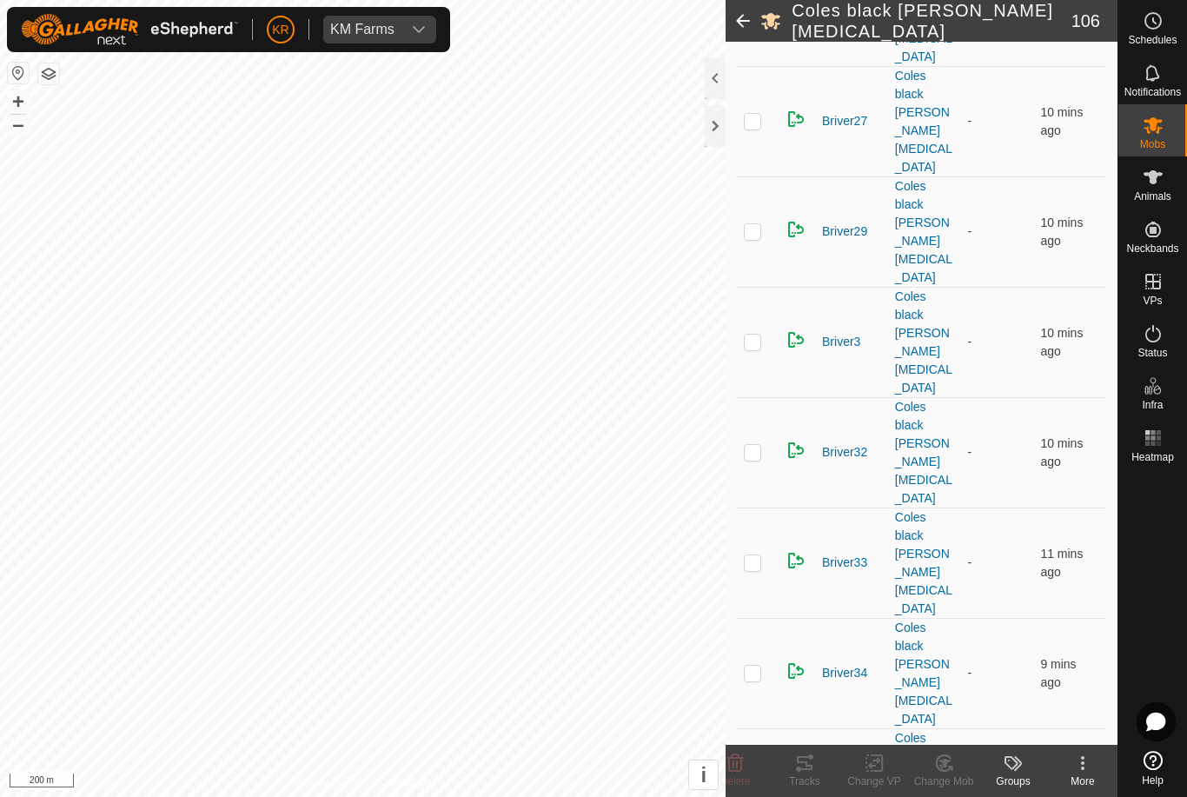
scroll to position [2661, 0]
click at [954, 764] on icon at bounding box center [945, 763] width 22 height 21
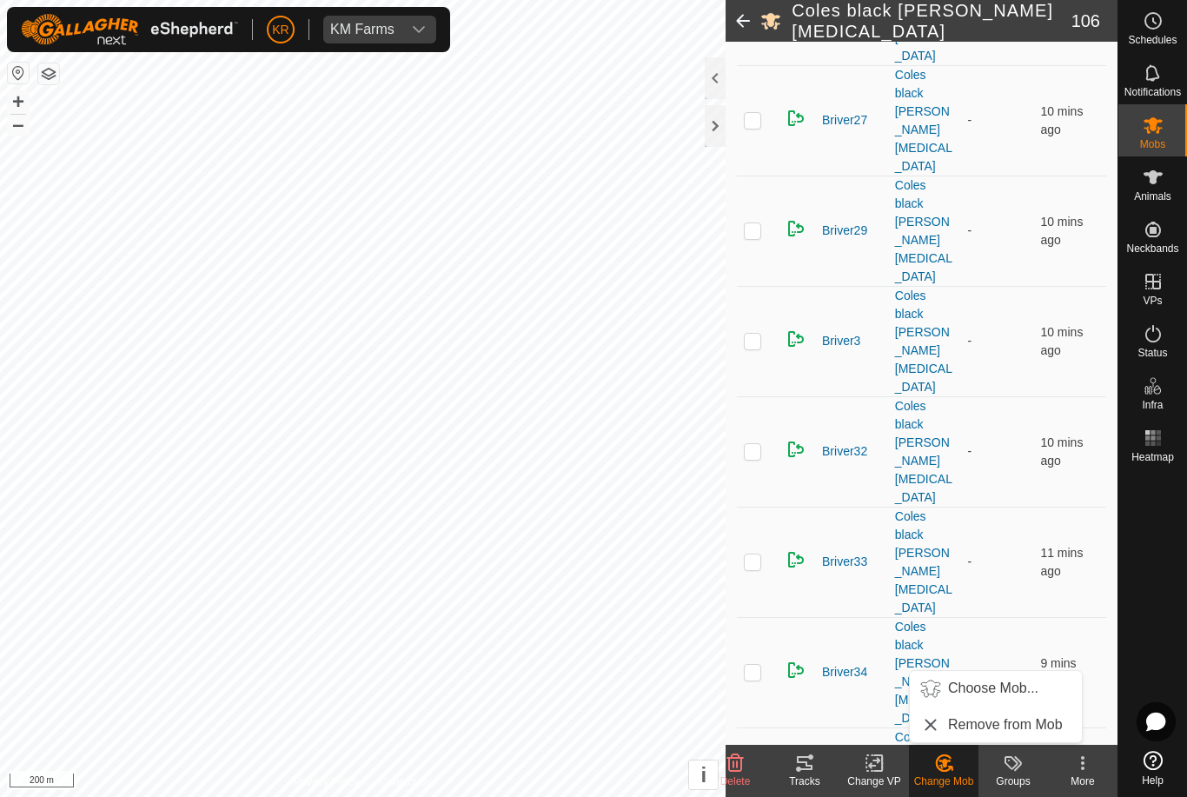
click at [1001, 688] on span "Choose Mob..." at bounding box center [993, 688] width 90 height 21
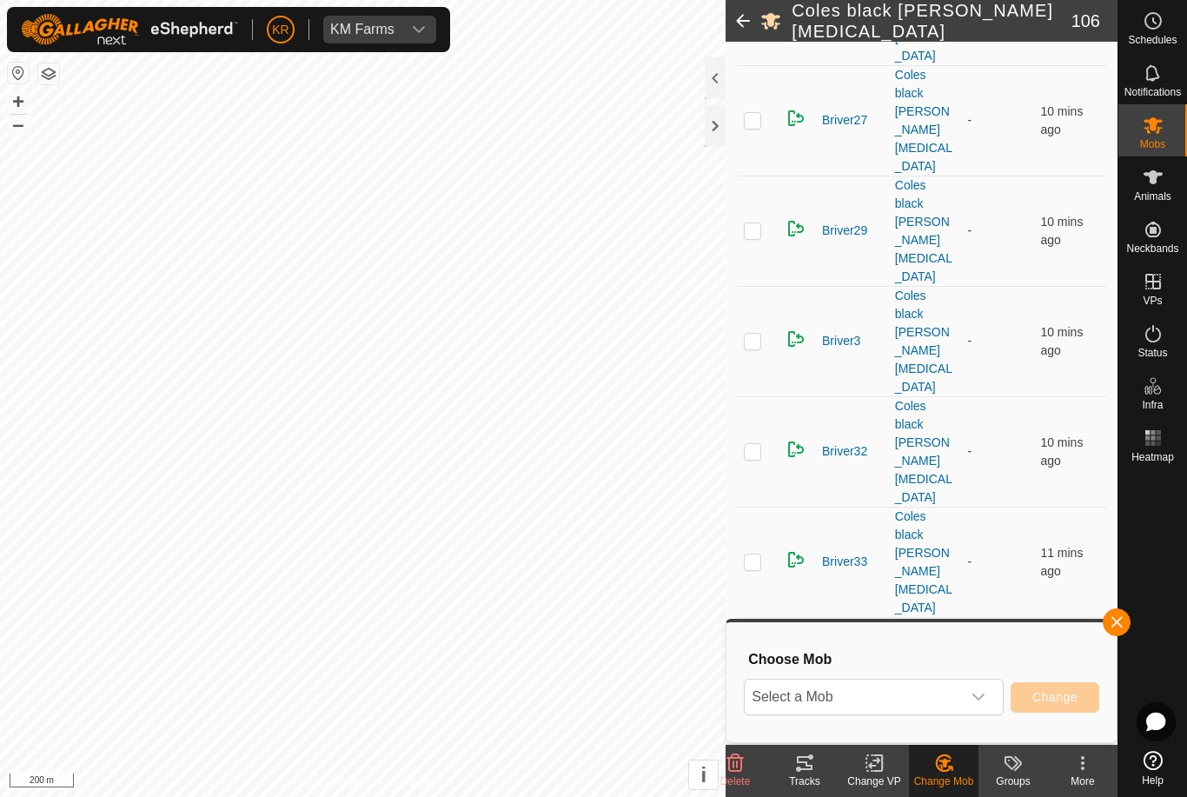
click at [946, 691] on span "Select a Mob" at bounding box center [853, 697] width 216 height 35
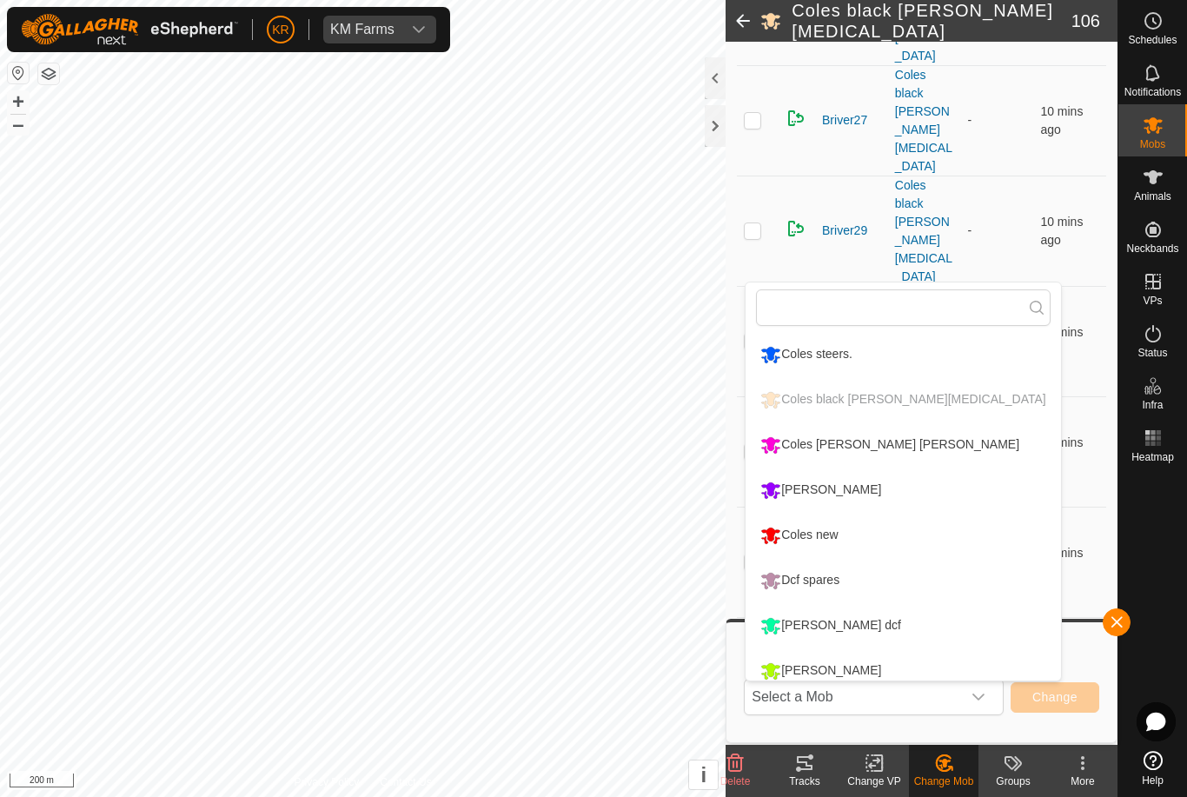
click at [834, 528] on div "Coles new" at bounding box center [799, 536] width 86 height 30
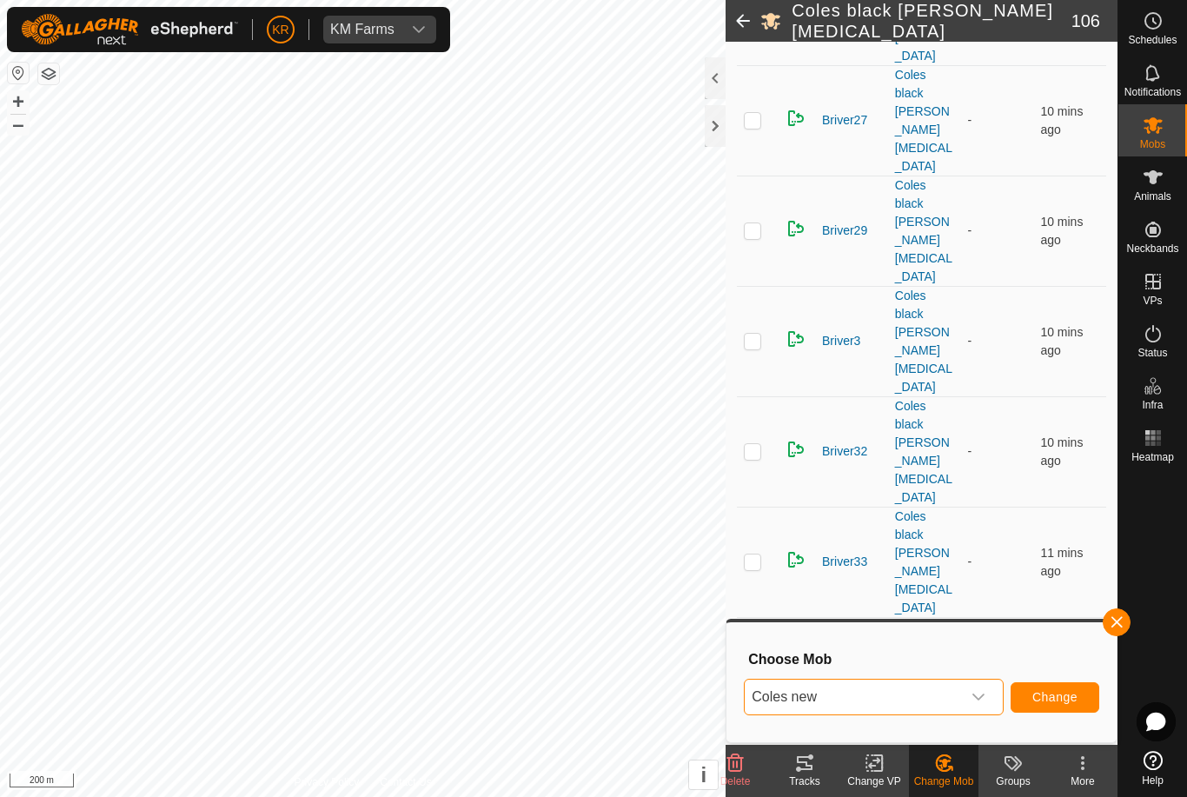
click at [1053, 695] on span "Change" at bounding box center [1055, 697] width 45 height 14
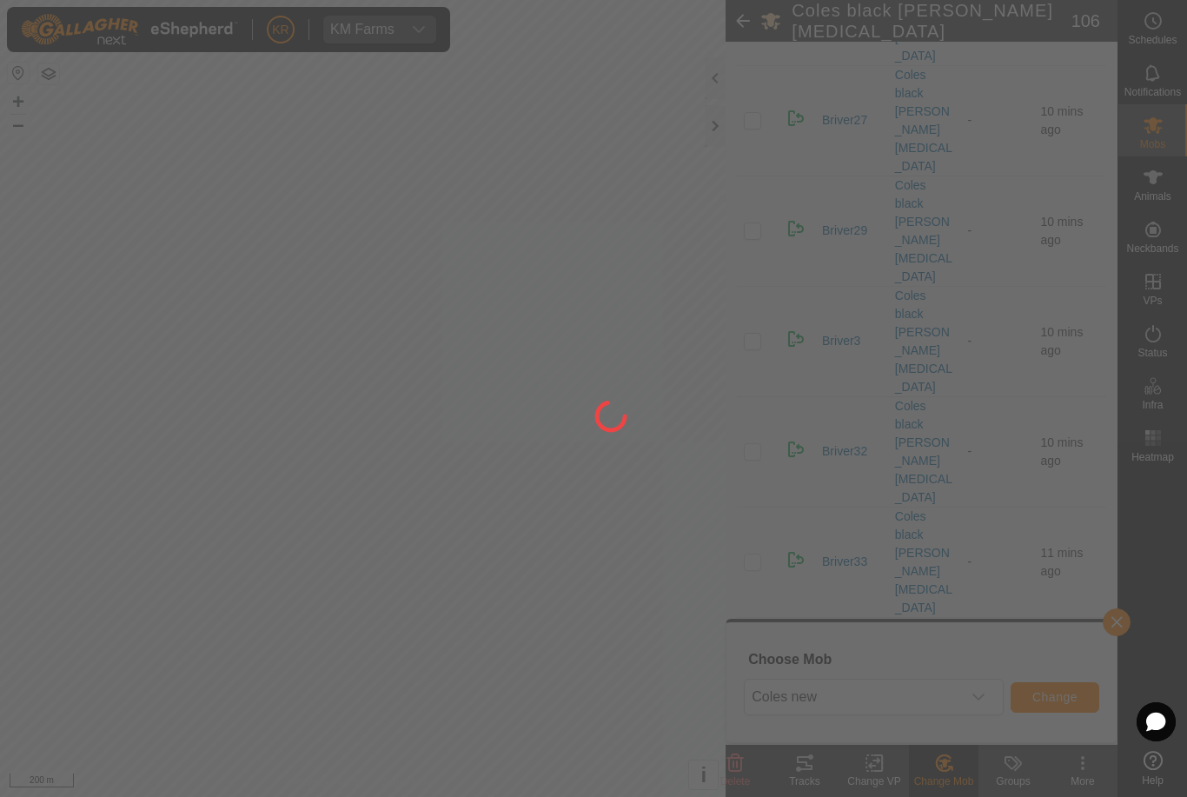
checkbox input "false"
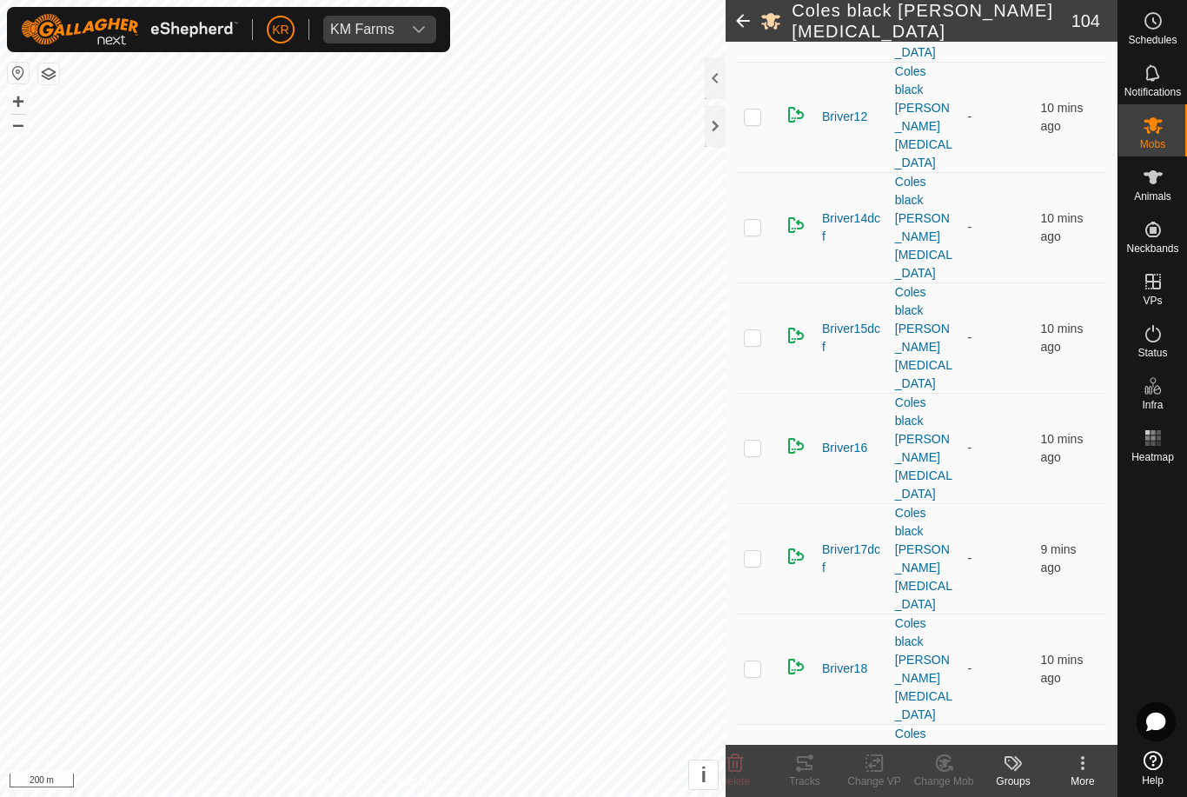
scroll to position [1443, 0]
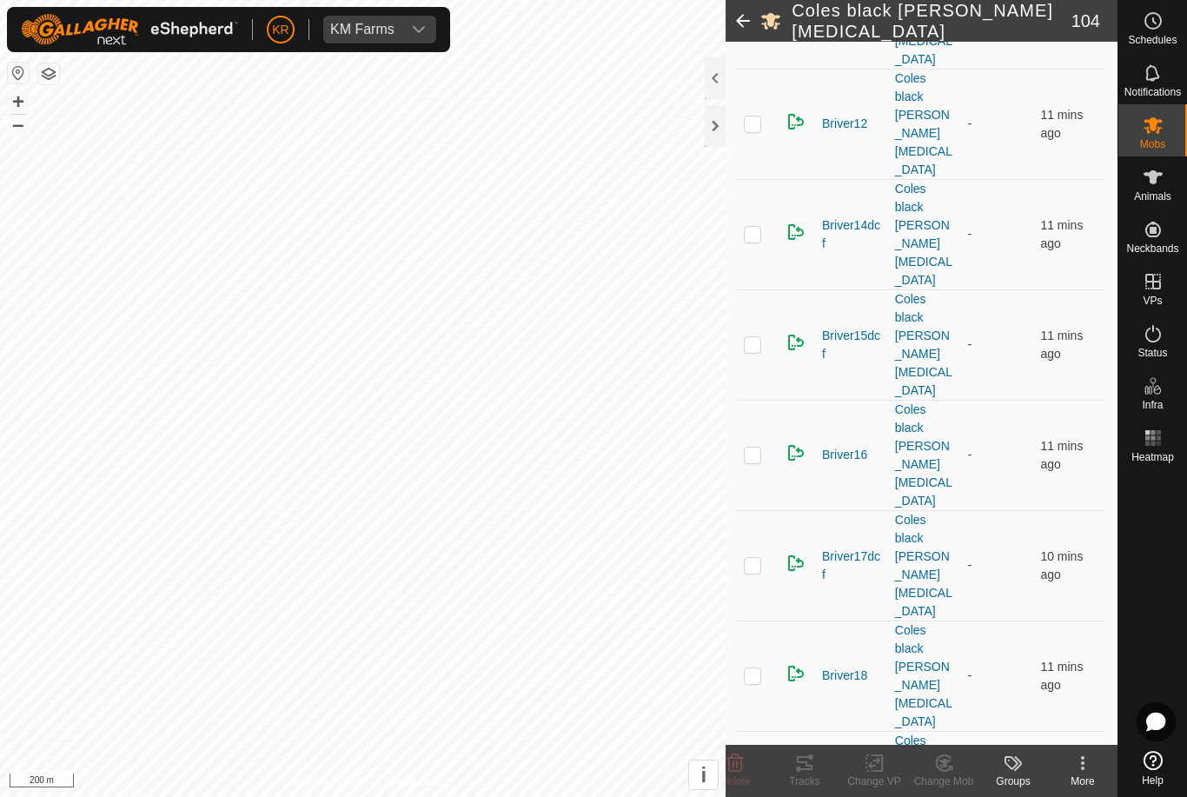
click at [957, 773] on change-mob-svg-icon at bounding box center [944, 763] width 70 height 21
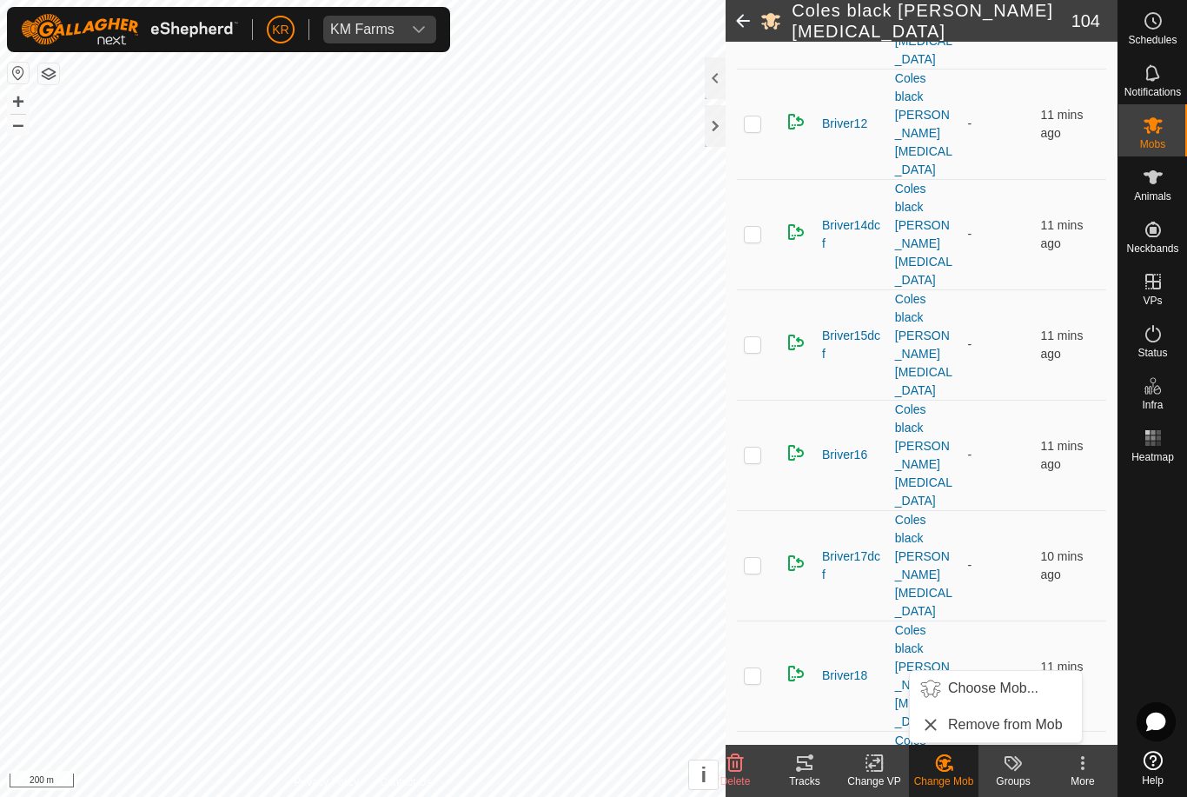
click at [1003, 689] on span "Choose Mob..." at bounding box center [993, 688] width 90 height 21
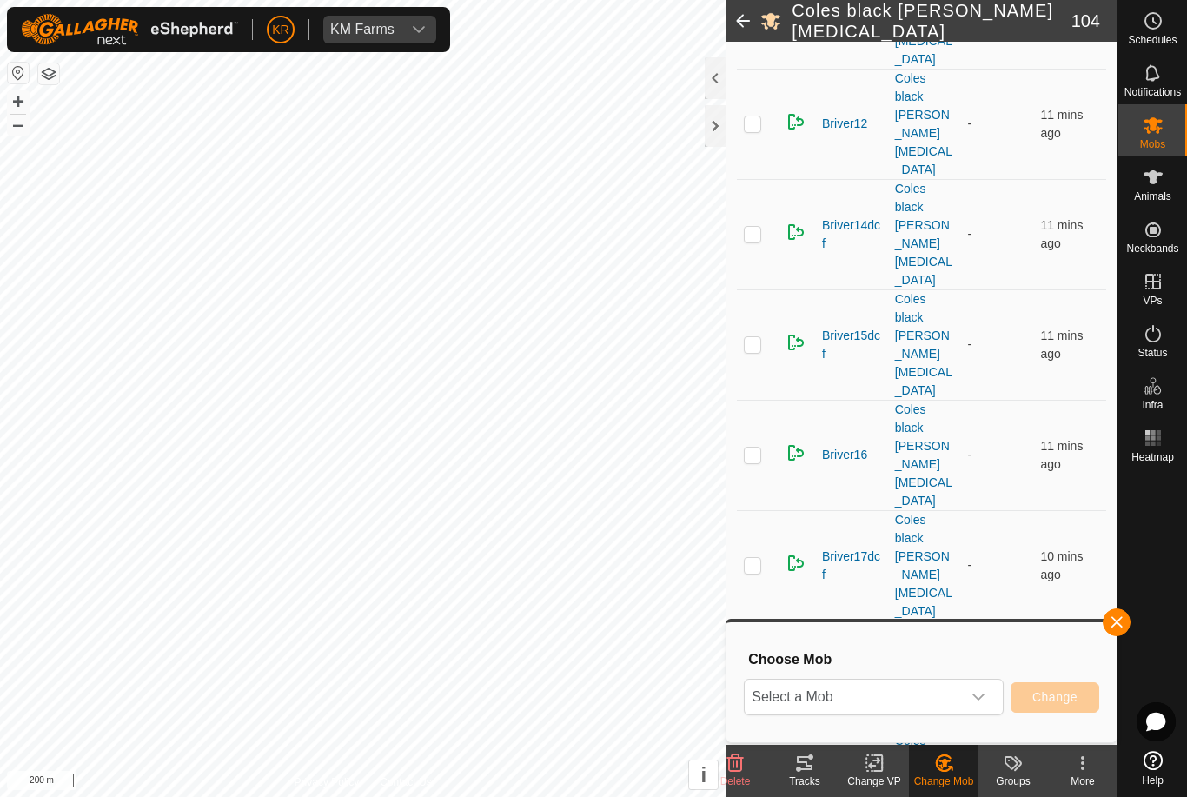
click at [955, 702] on span "Select a Mob" at bounding box center [853, 697] width 216 height 35
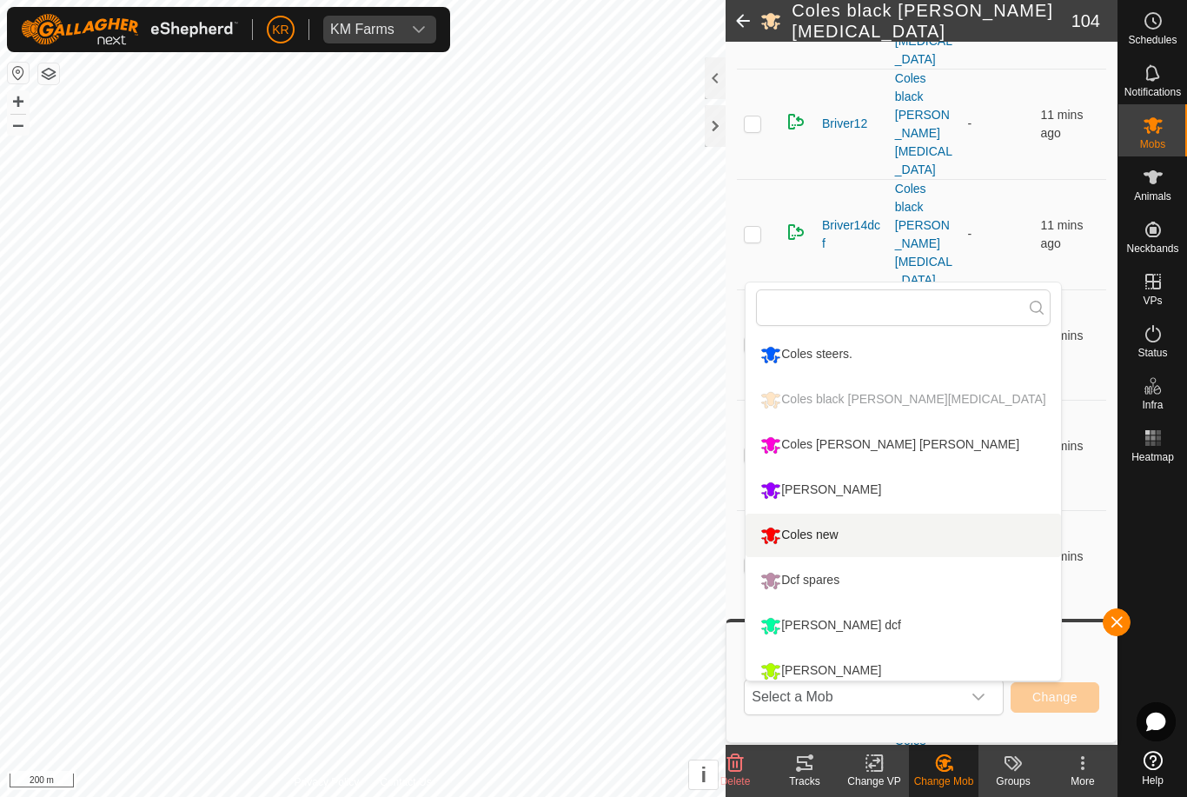
click at [842, 536] on div "Coles new" at bounding box center [799, 536] width 86 height 30
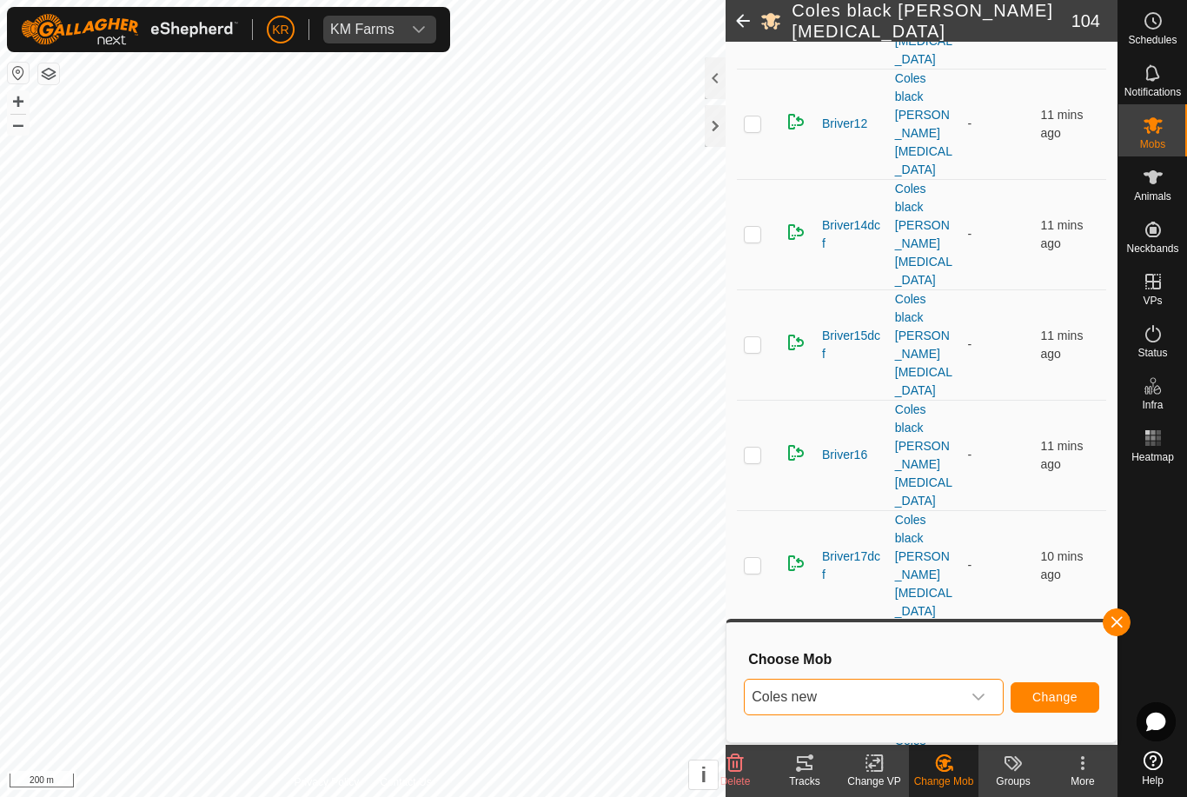
click at [1053, 686] on button "Change" at bounding box center [1055, 697] width 89 height 30
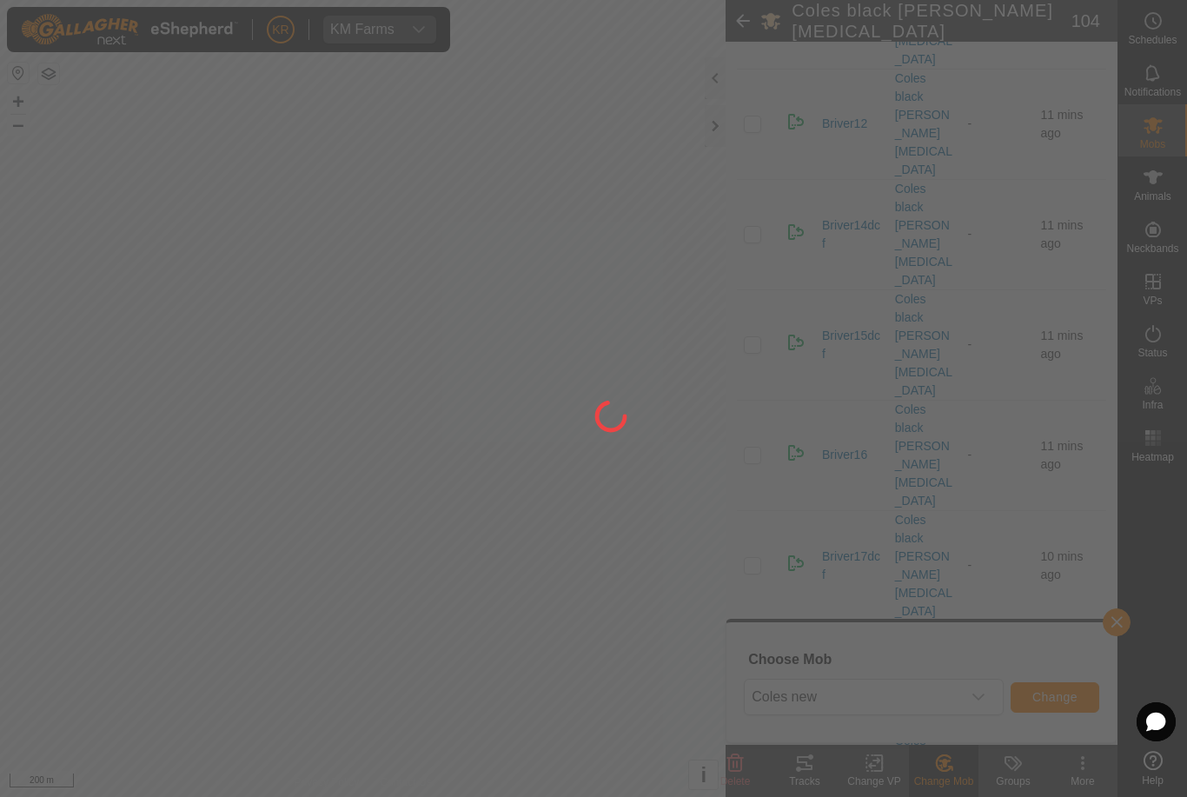
checkbox input "false"
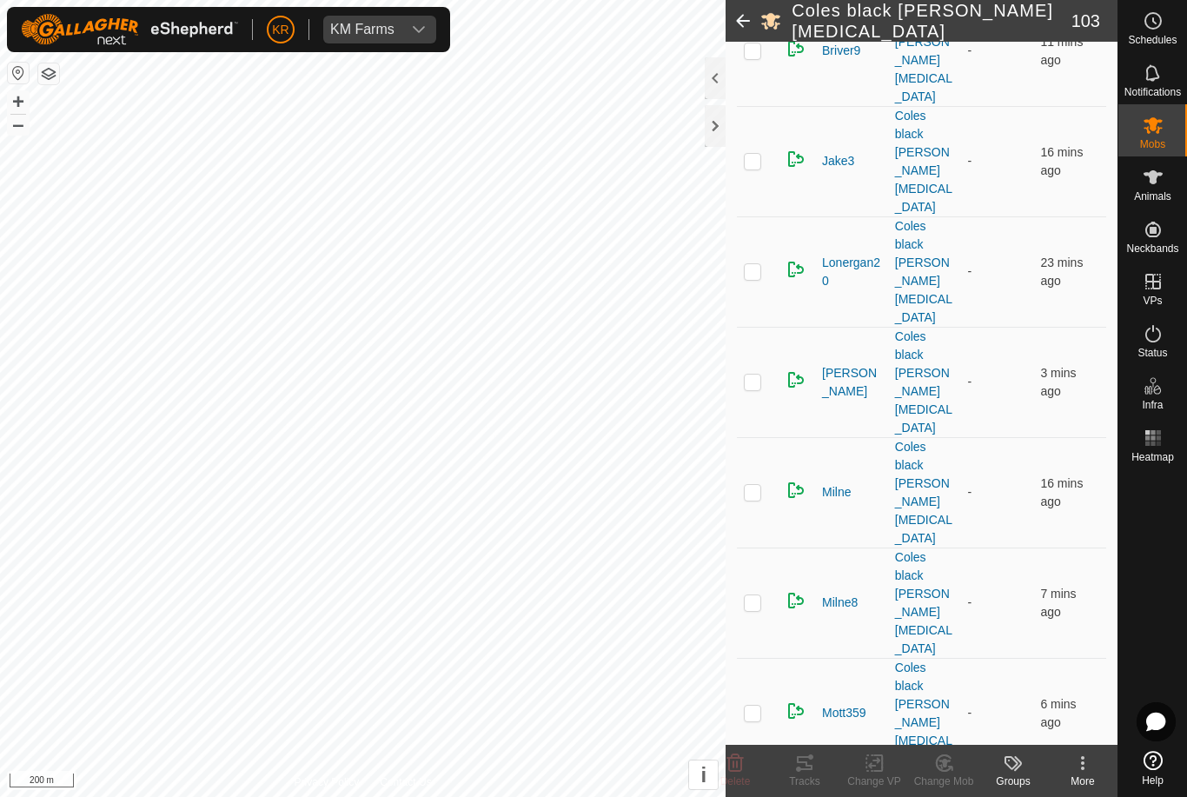
scroll to position [4390, 0]
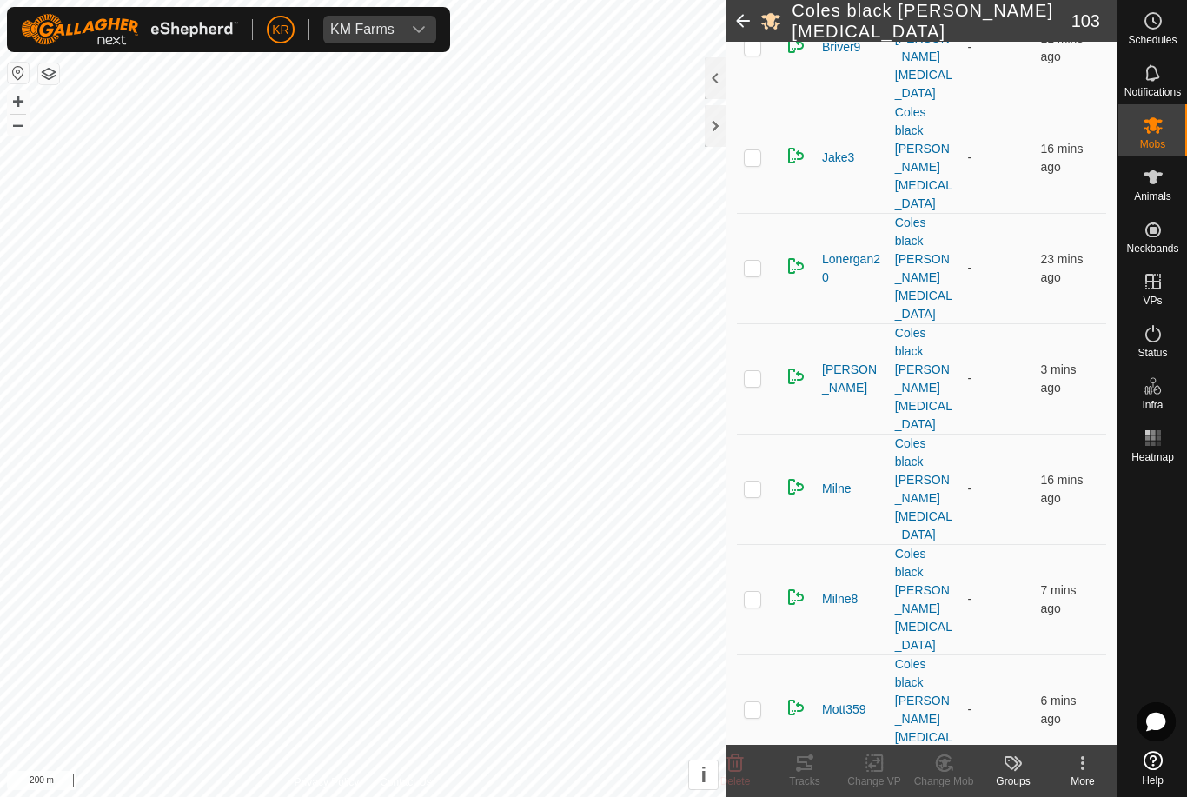
click at [944, 774] on div "Change Mob" at bounding box center [944, 782] width 70 height 16
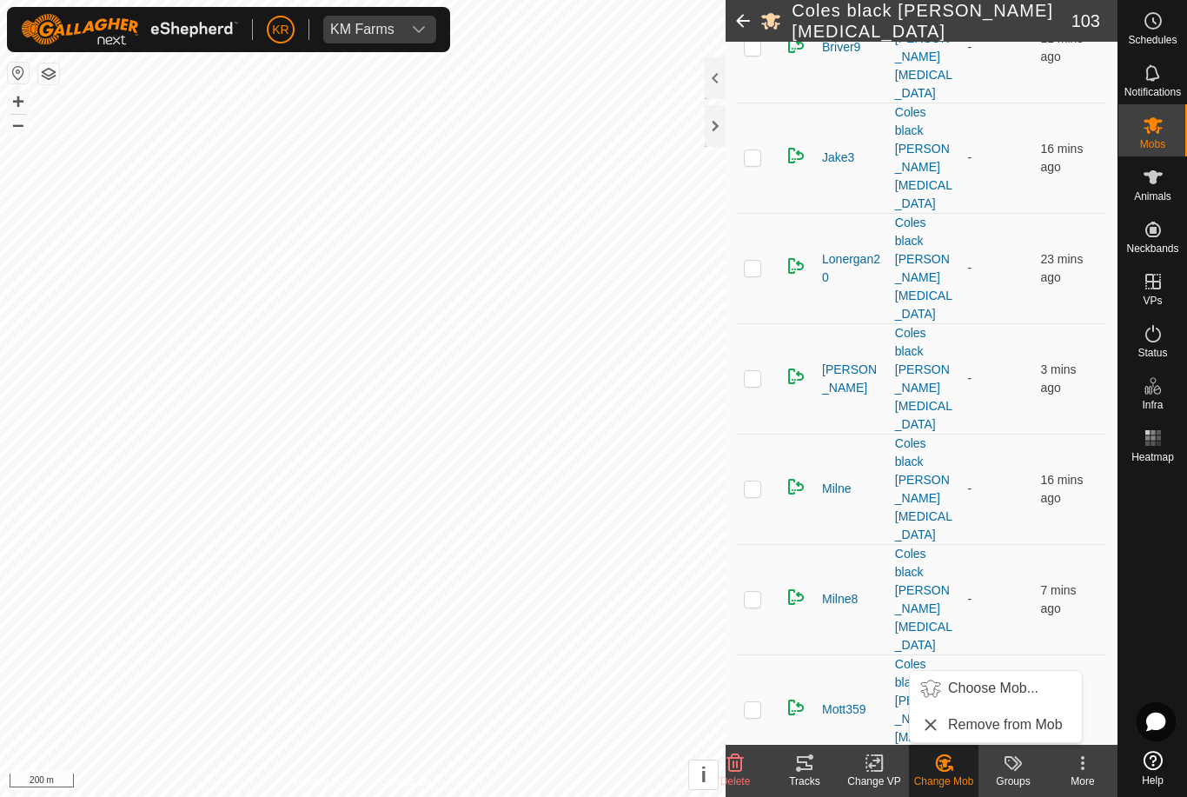
click at [996, 690] on span "Choose Mob..." at bounding box center [993, 688] width 90 height 21
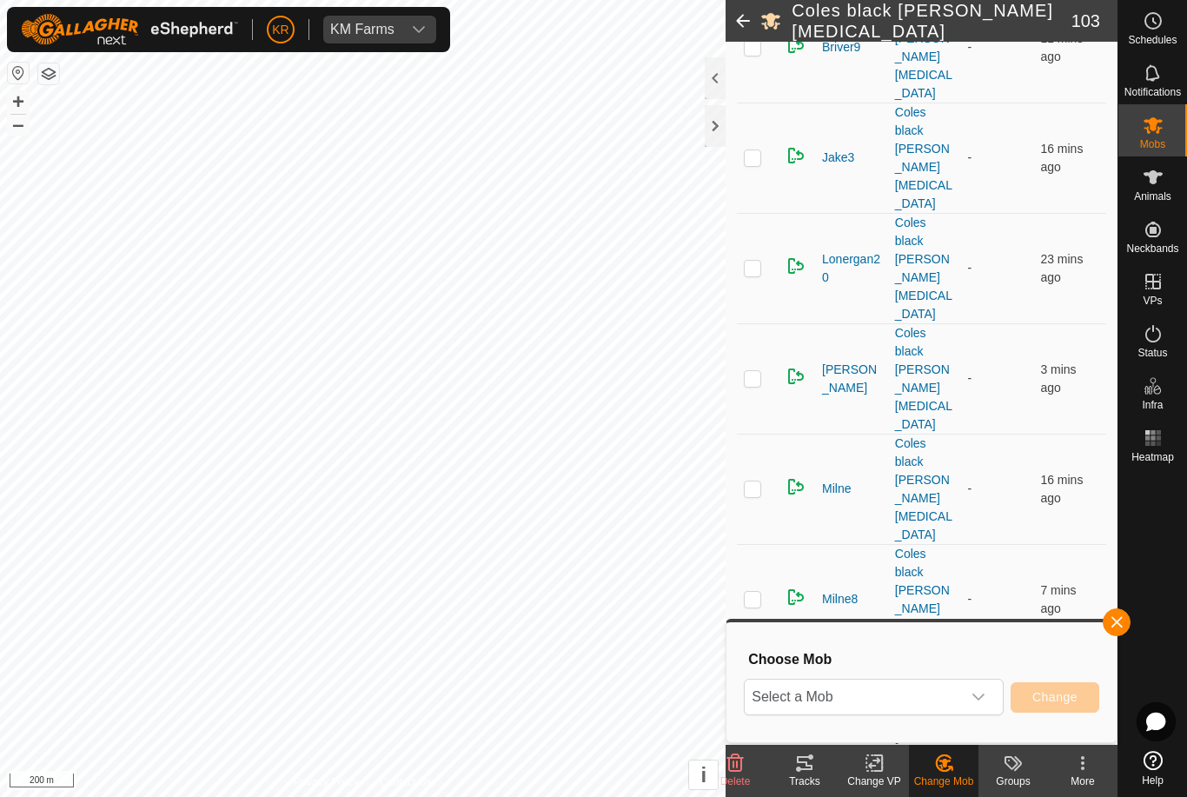
click at [908, 699] on span "Select a Mob" at bounding box center [853, 697] width 216 height 35
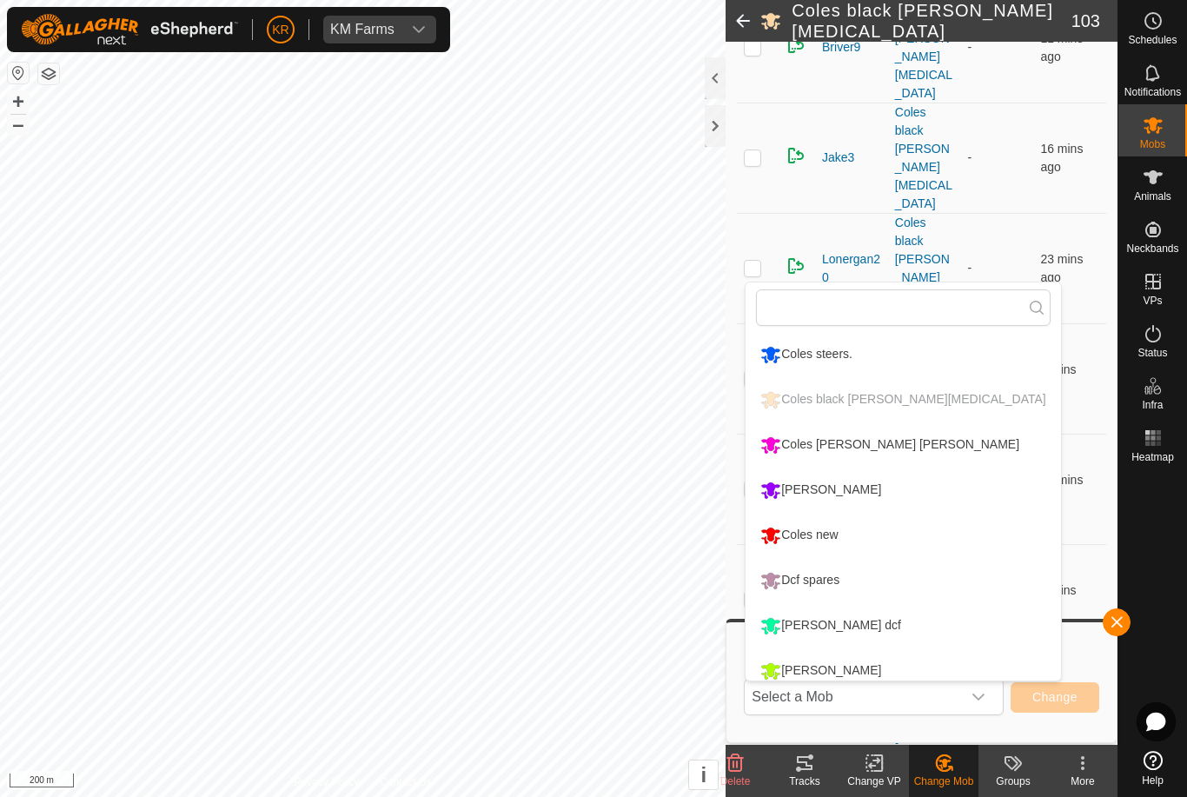
click at [826, 535] on div "Coles new" at bounding box center [799, 536] width 86 height 30
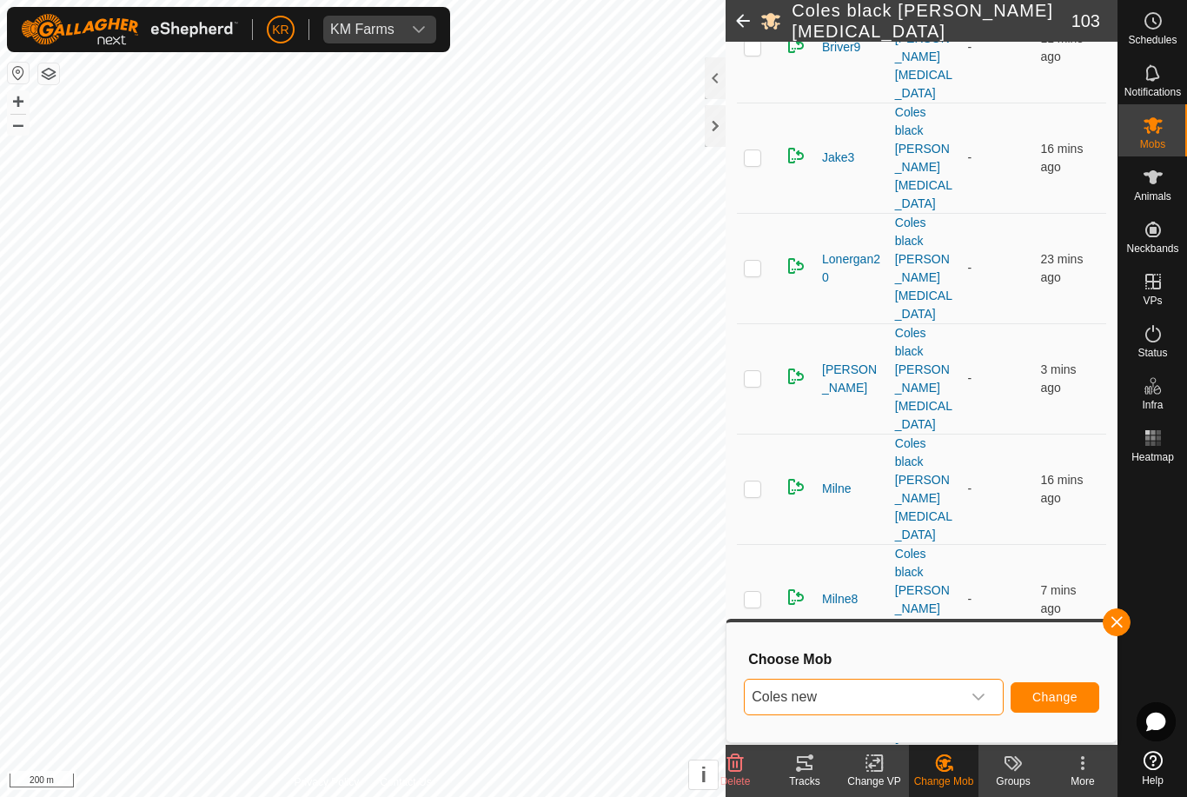
click at [1043, 690] on span "Change" at bounding box center [1055, 697] width 45 height 14
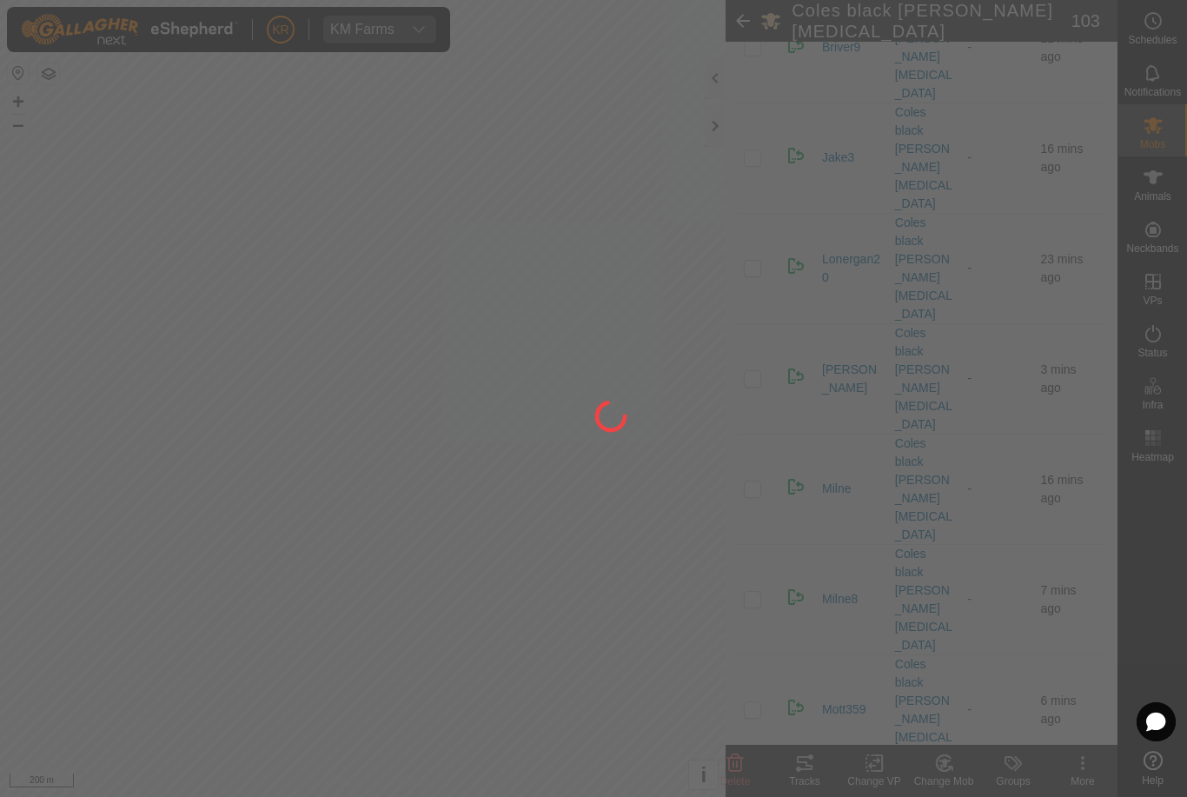
checkbox input "false"
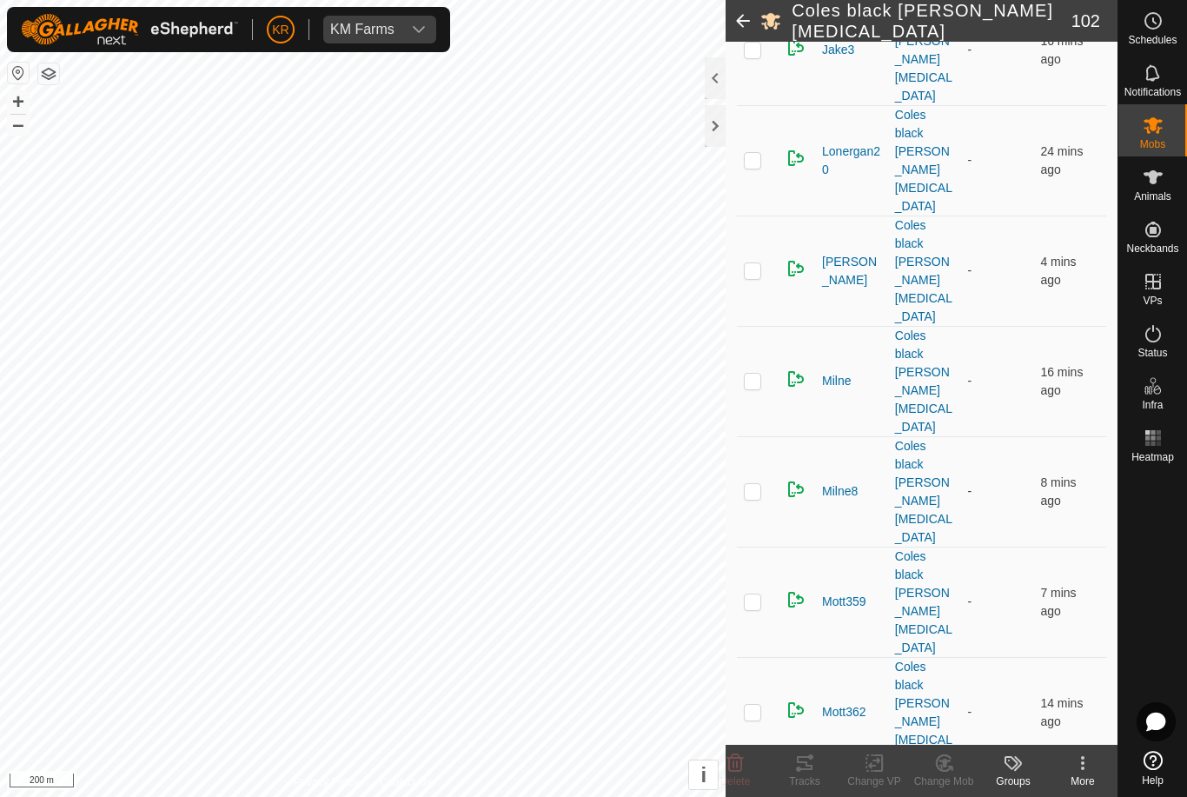
scroll to position [4507, 0]
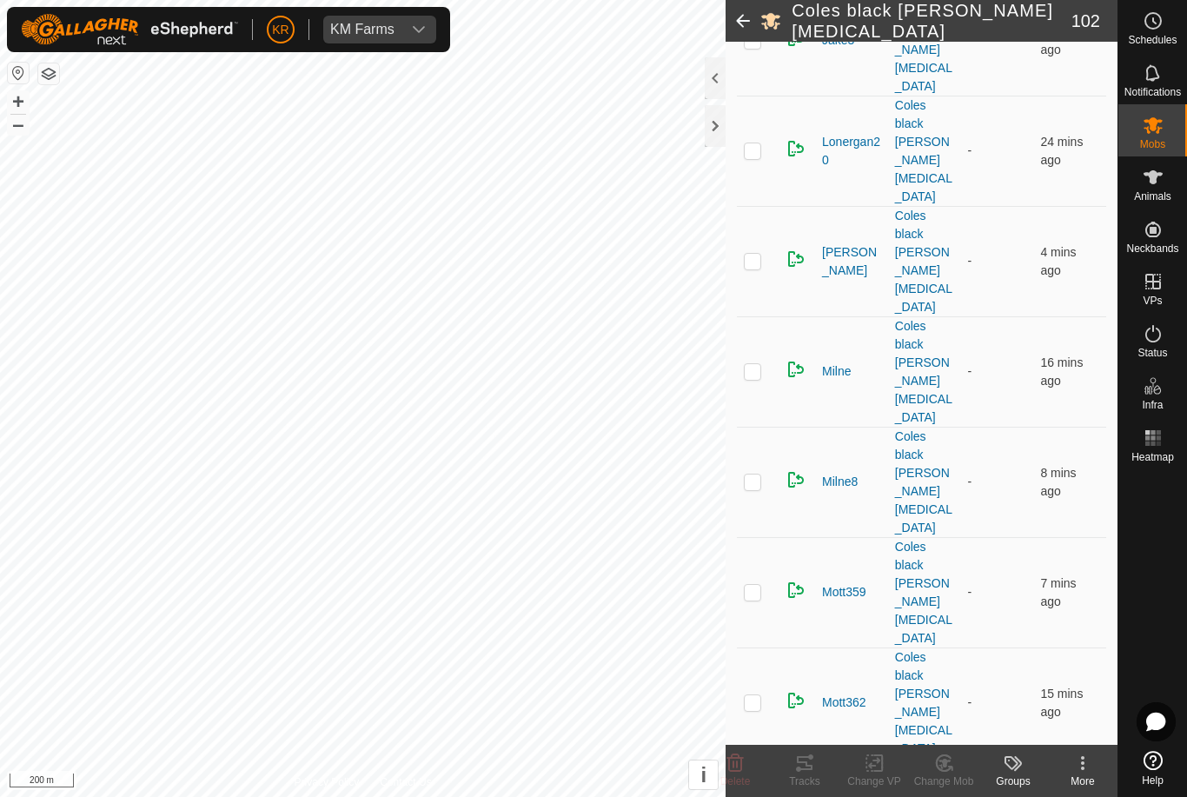
click at [956, 785] on div "Change Mob" at bounding box center [944, 782] width 70 height 16
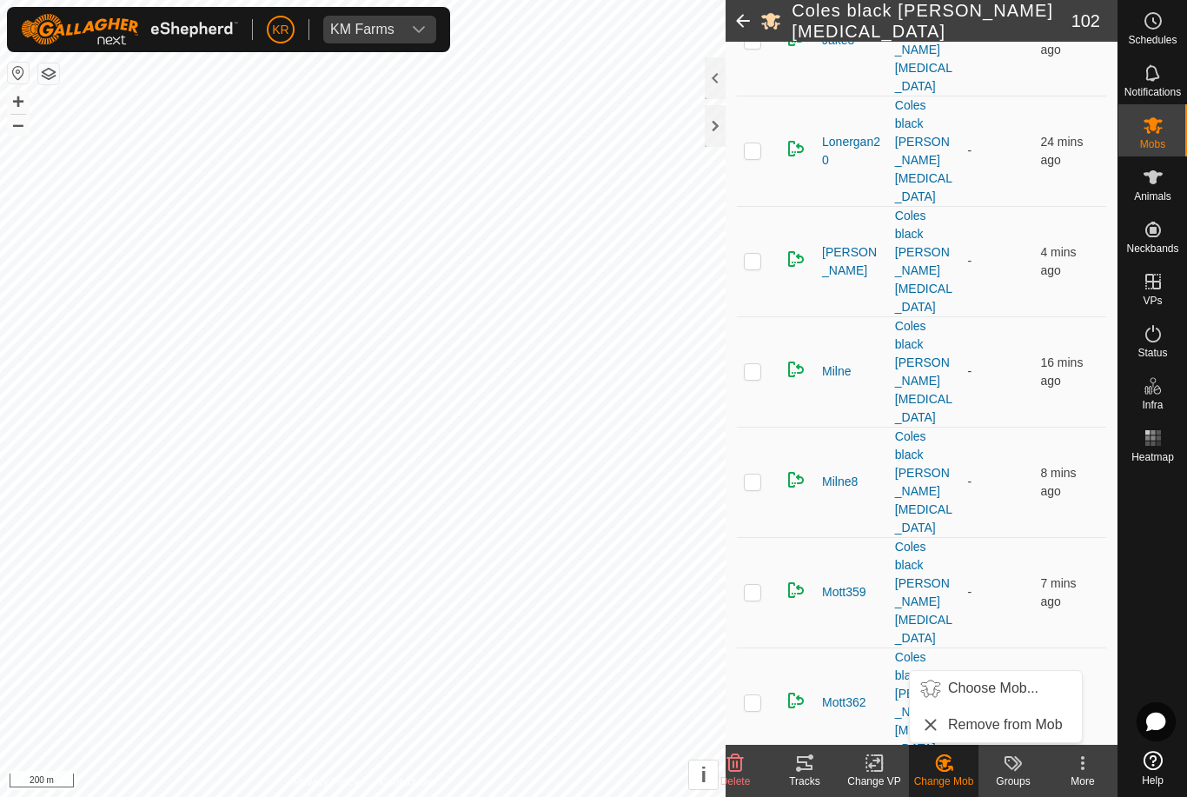
click at [1004, 689] on span "Choose Mob..." at bounding box center [993, 688] width 90 height 21
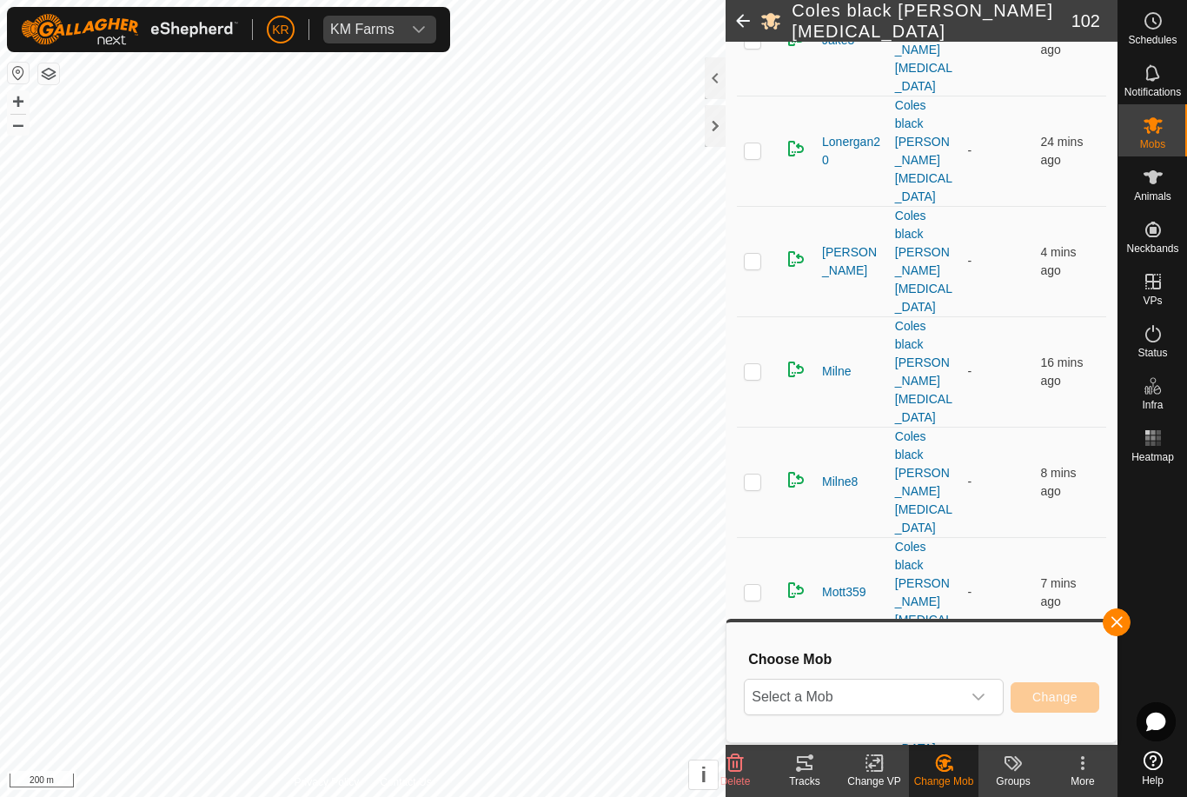
click at [947, 702] on span "Select a Mob" at bounding box center [853, 697] width 216 height 35
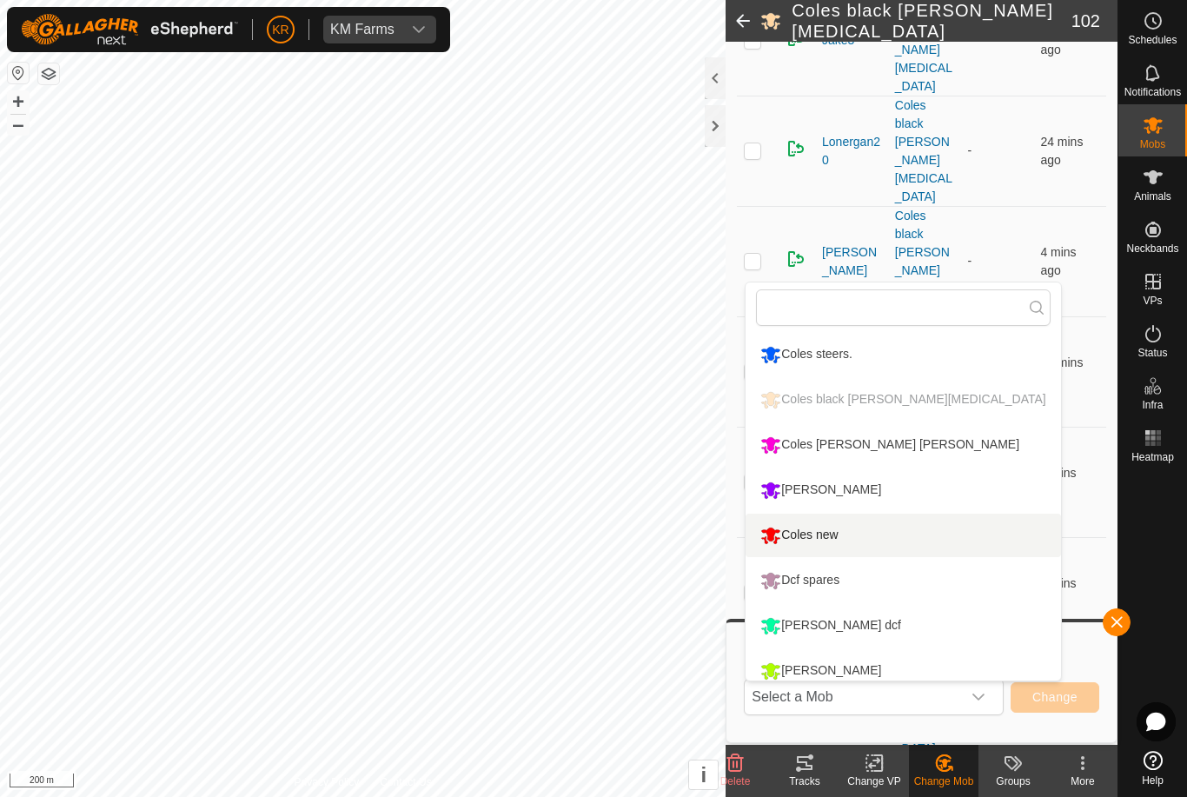
click at [874, 528] on li "Coles new" at bounding box center [903, 535] width 315 height 43
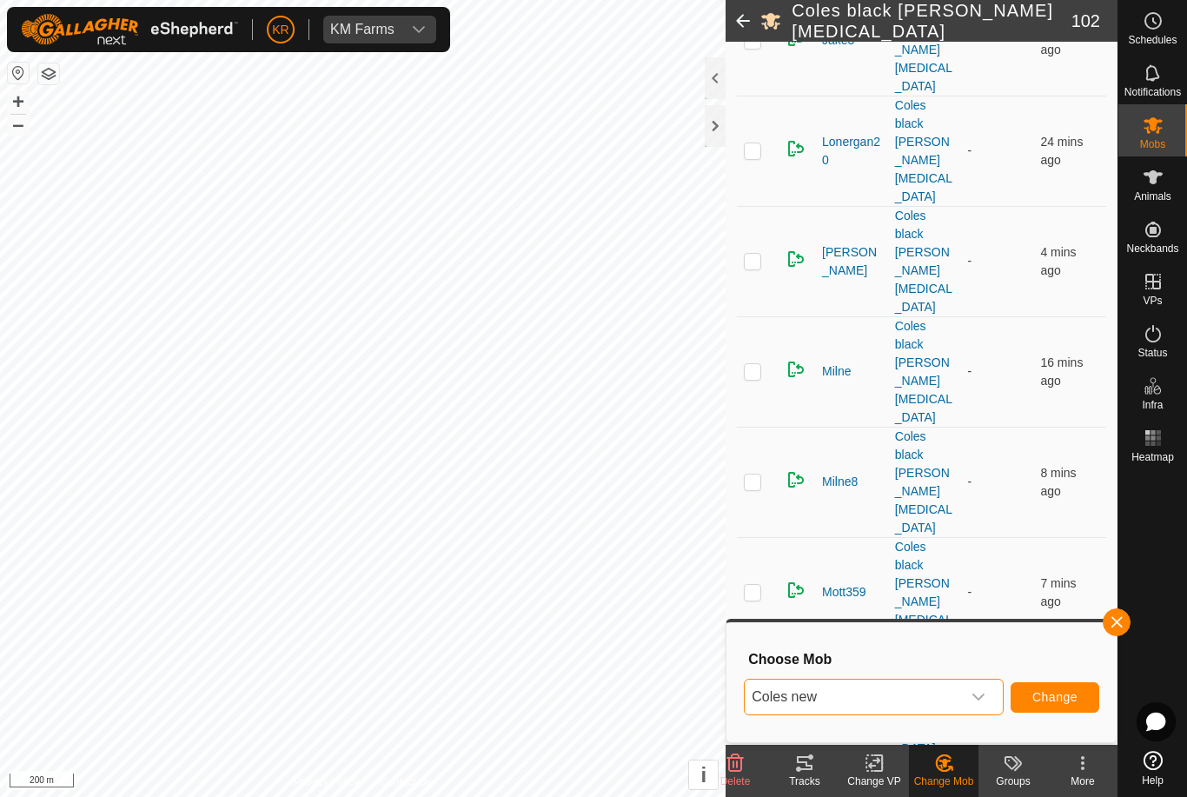
click at [1046, 694] on span "Change" at bounding box center [1055, 697] width 45 height 14
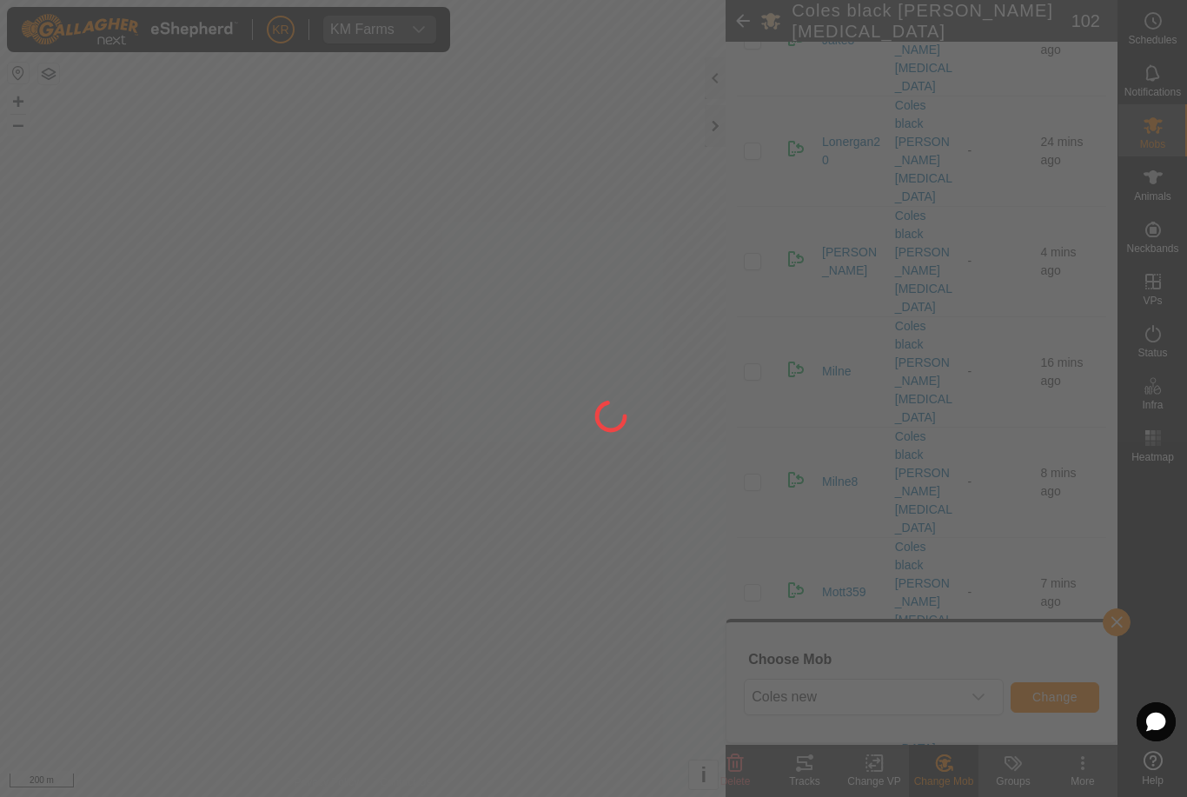
checkbox input "false"
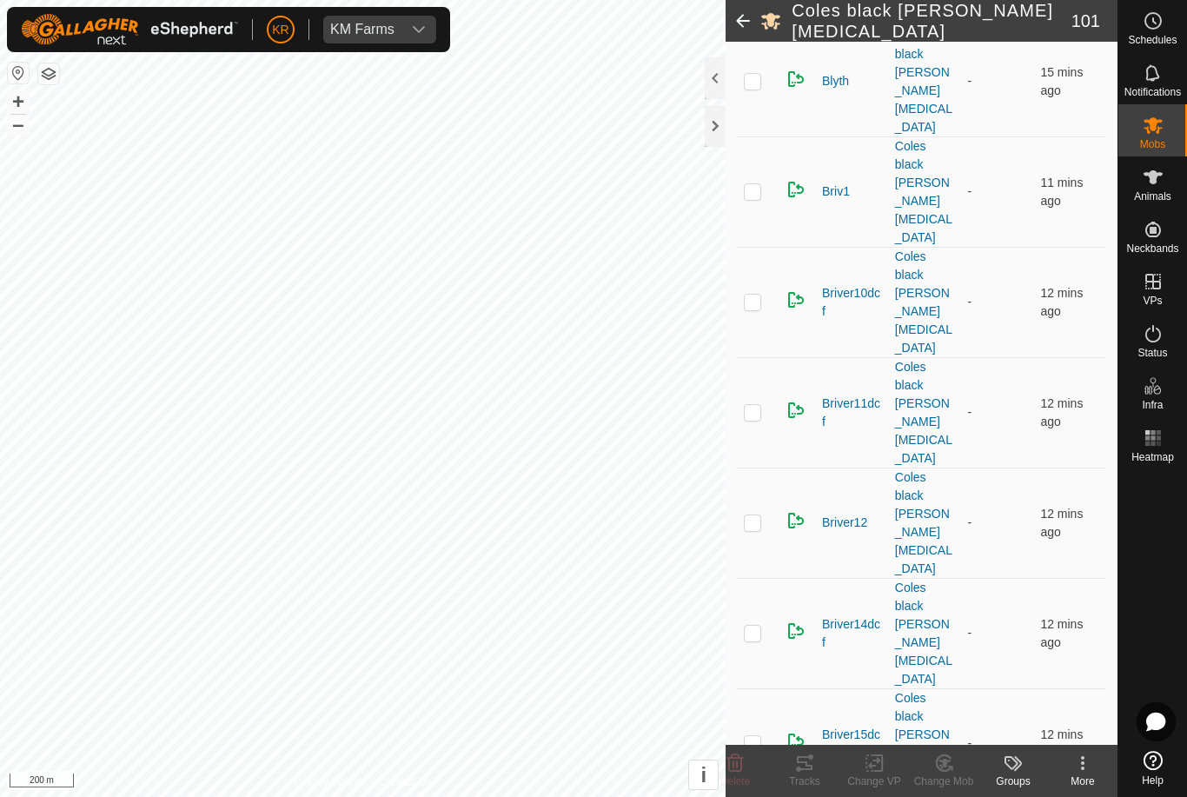
scroll to position [1020, 0]
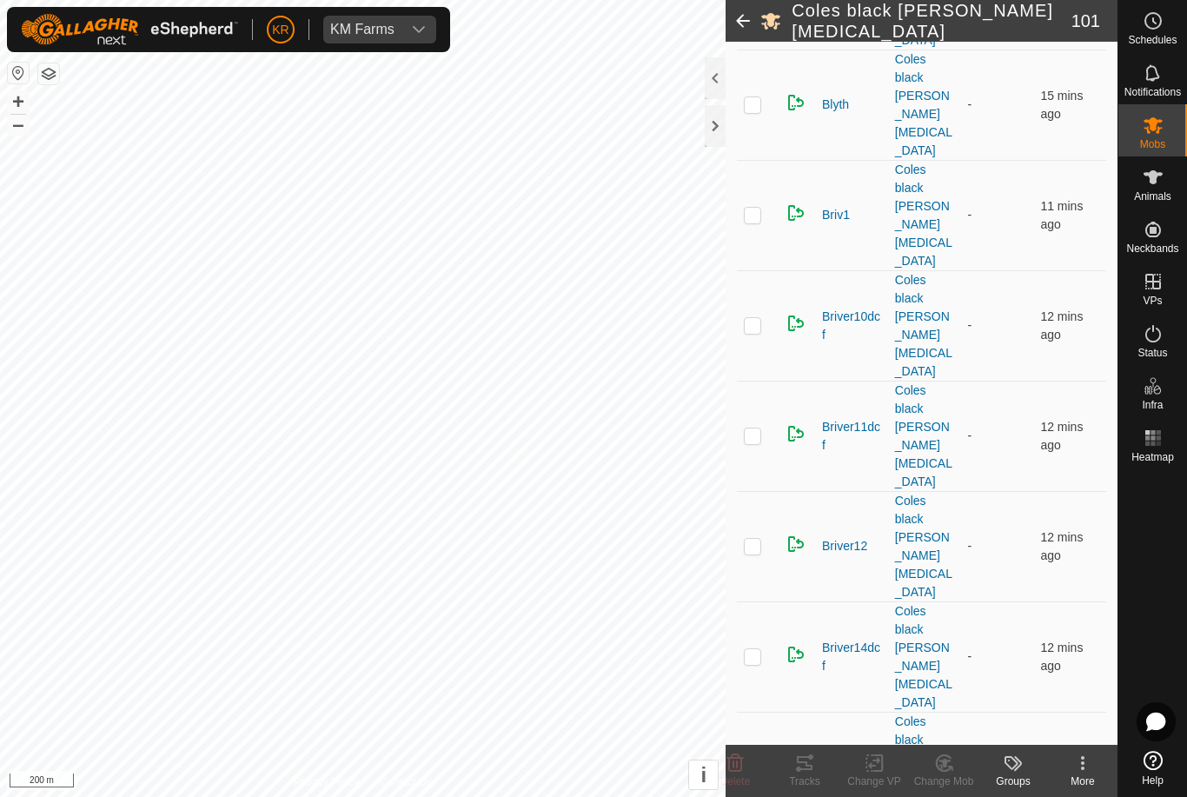
click at [950, 767] on icon at bounding box center [949, 768] width 3 height 3
click at [954, 769] on icon at bounding box center [945, 763] width 22 height 21
click at [1008, 682] on span "Choose Mob..." at bounding box center [993, 688] width 90 height 21
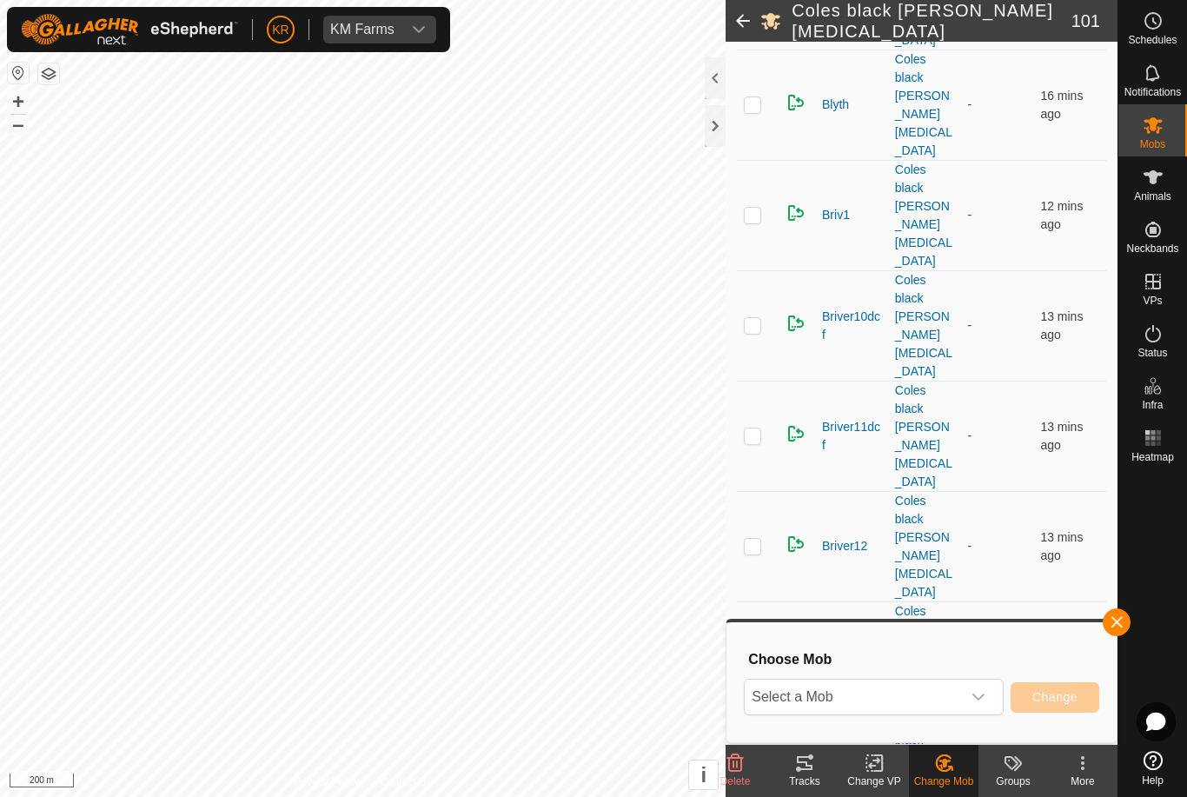
click at [946, 698] on span "Select a Mob" at bounding box center [853, 697] width 216 height 35
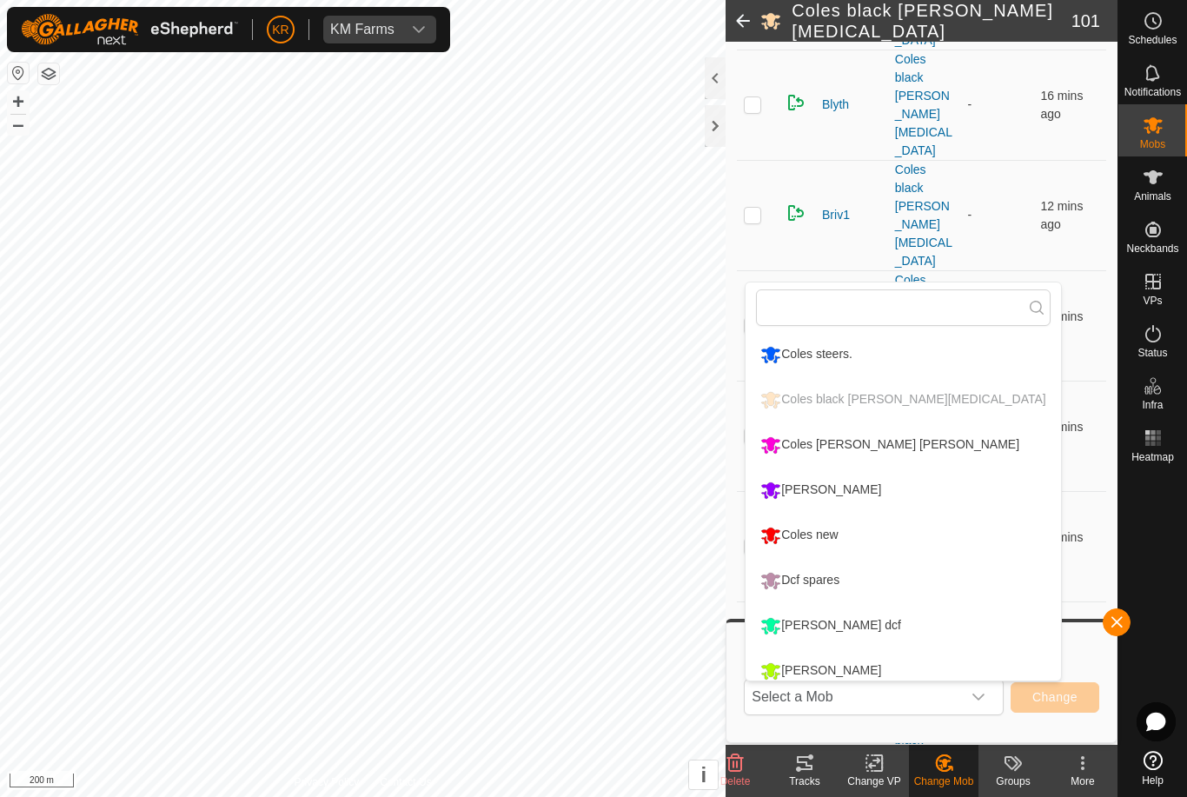
scroll to position [311, 0]
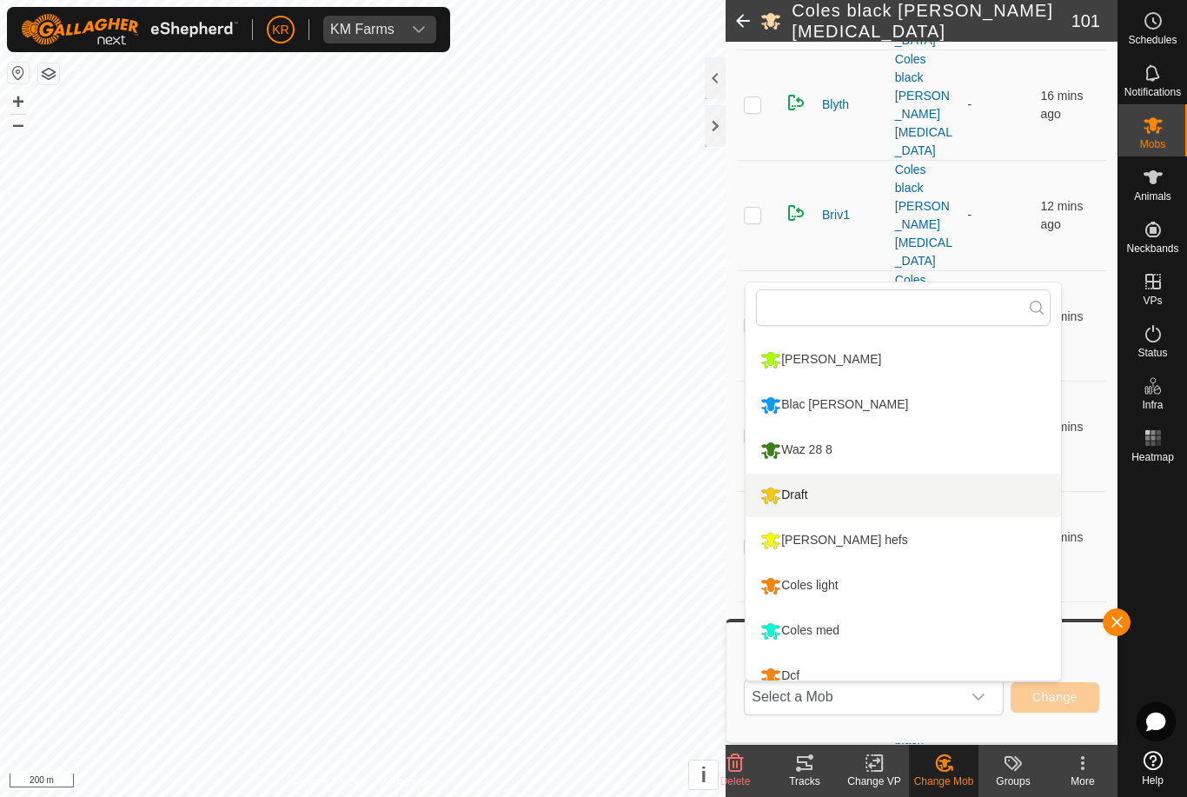
click at [837, 496] on li "Draft" at bounding box center [903, 495] width 315 height 43
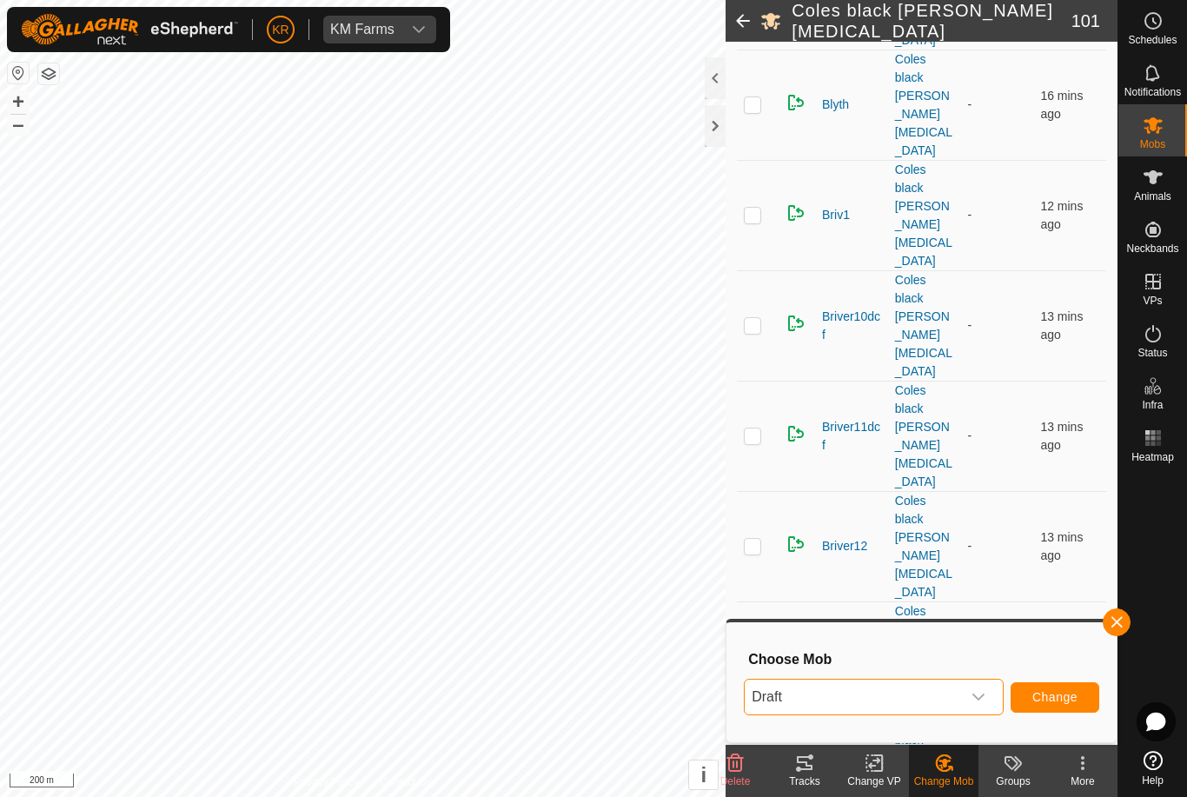
click at [1060, 698] on span "Change" at bounding box center [1055, 697] width 45 height 14
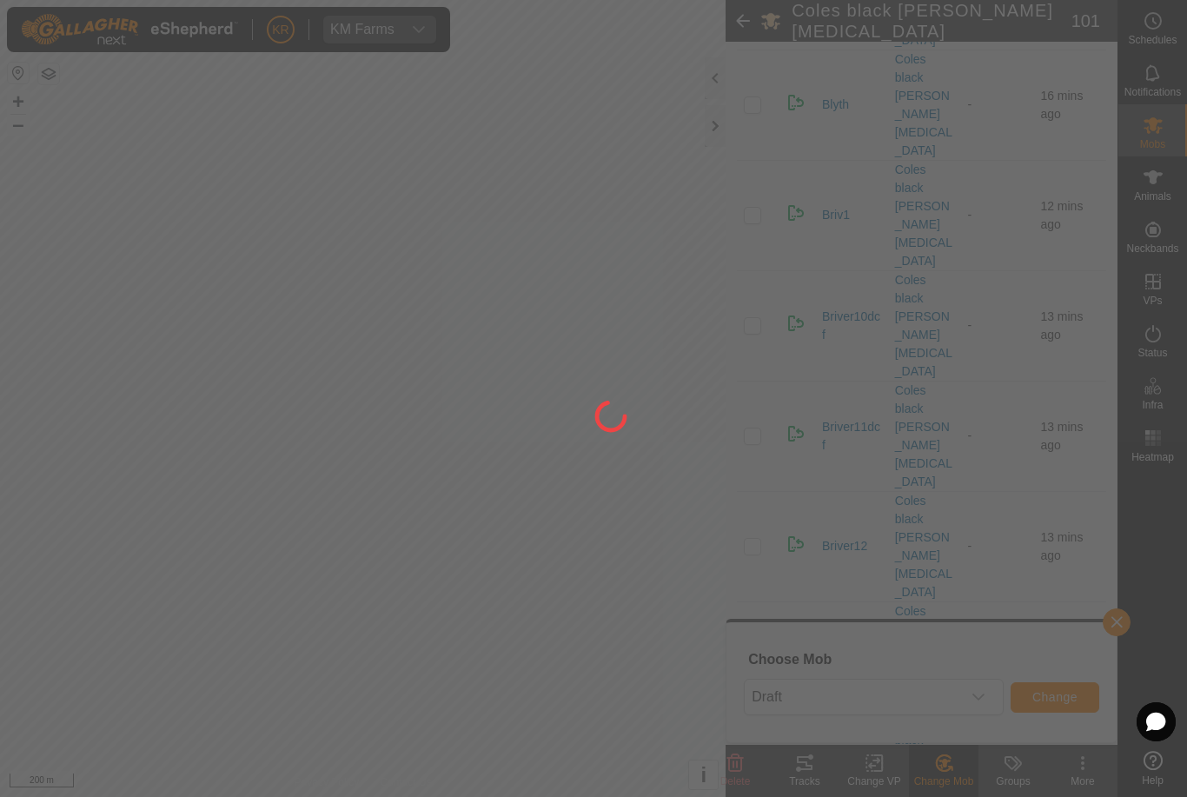
checkbox input "false"
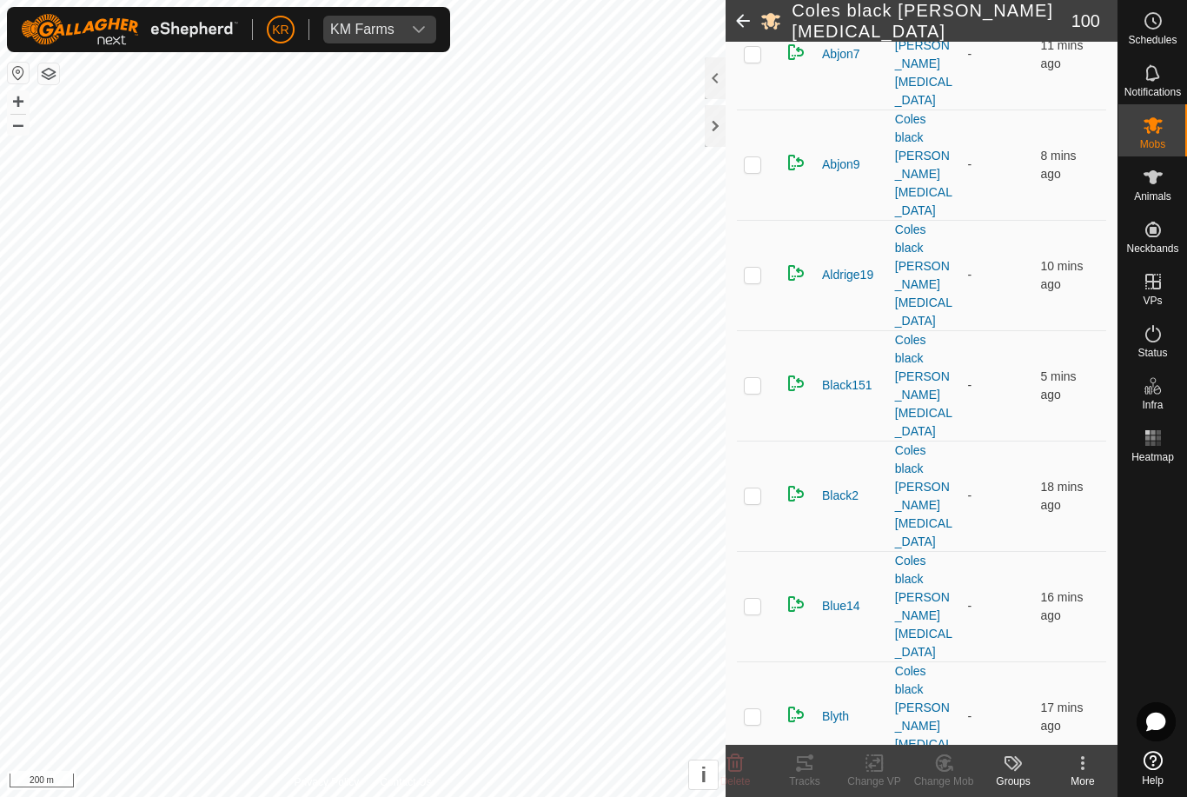
scroll to position [415, 0]
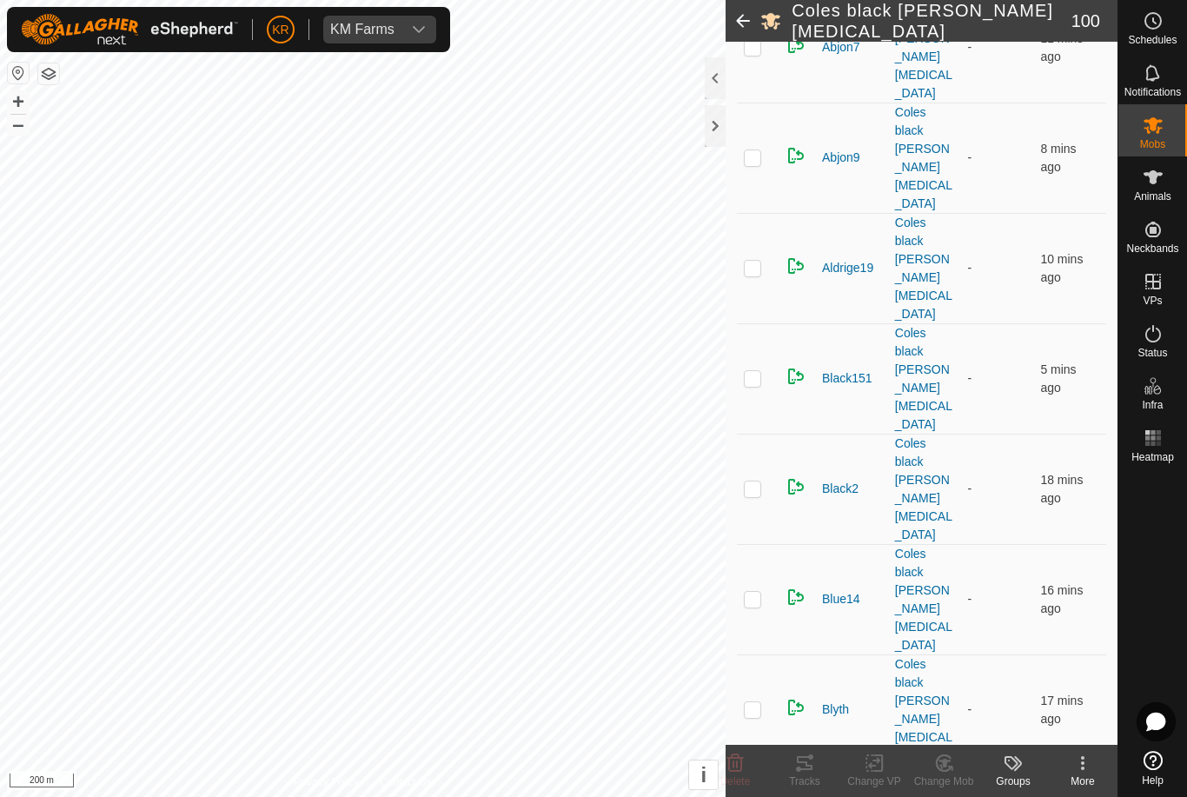
click at [946, 772] on icon at bounding box center [945, 763] width 22 height 21
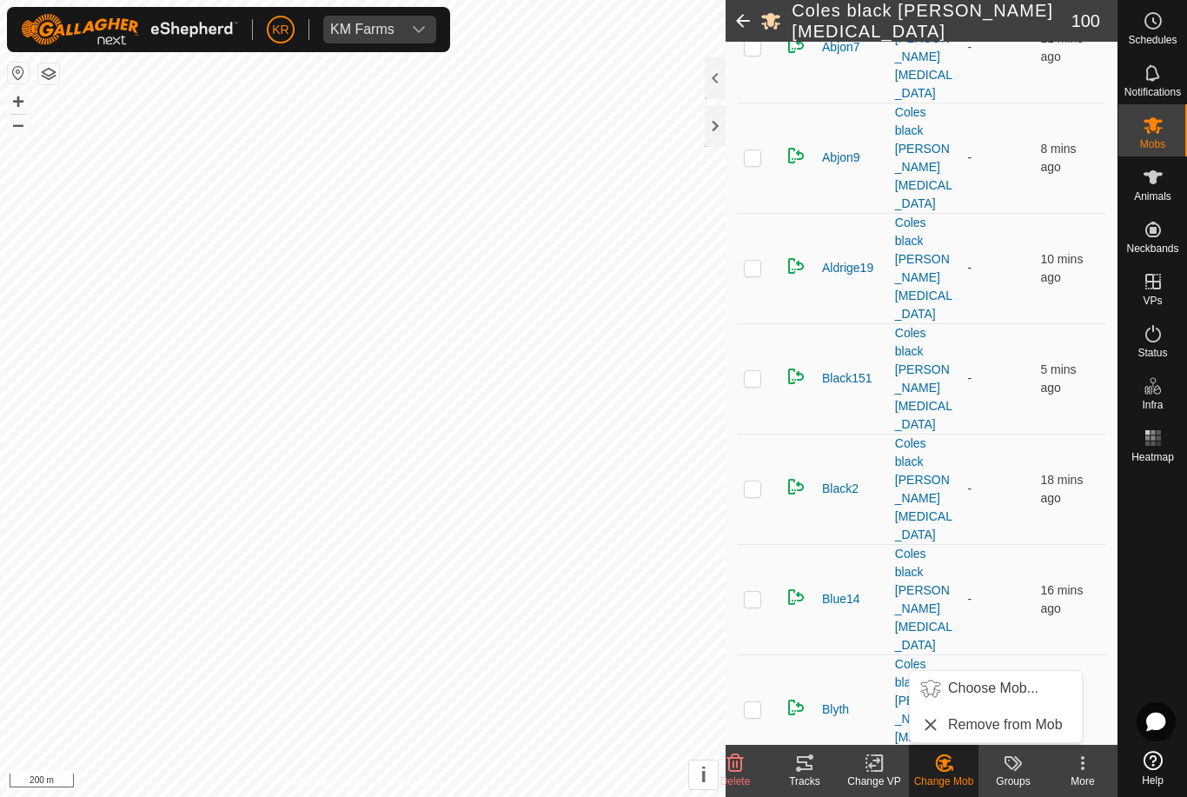
click at [994, 695] on span "Choose Mob..." at bounding box center [993, 688] width 90 height 21
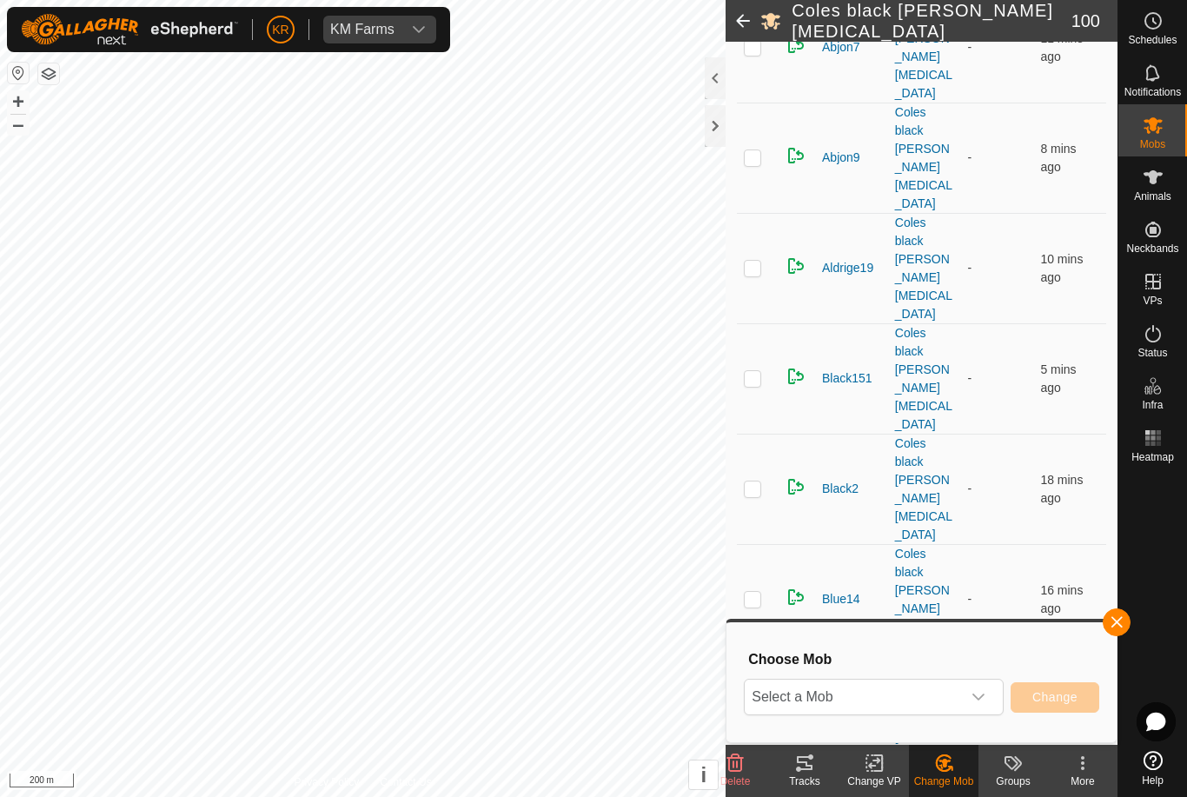
click at [950, 688] on span "Select a Mob" at bounding box center [853, 697] width 216 height 35
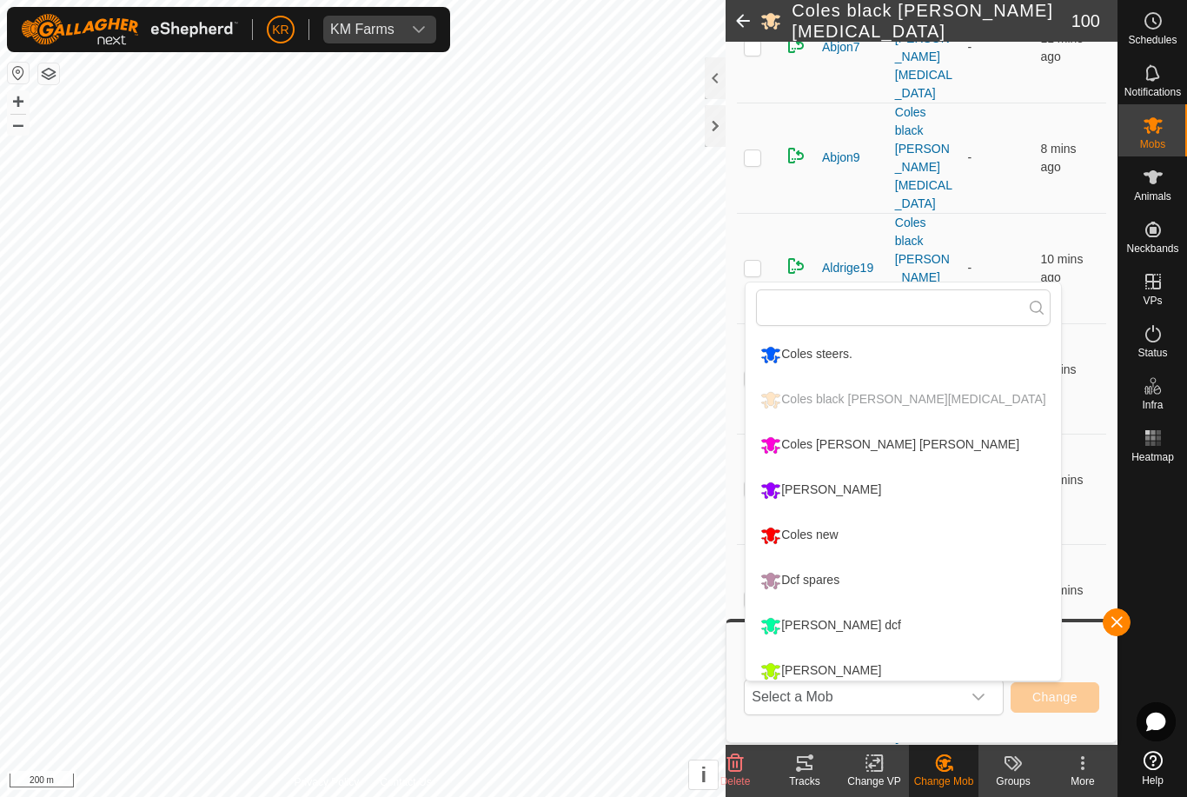
click at [842, 524] on div "Coles new" at bounding box center [799, 536] width 86 height 30
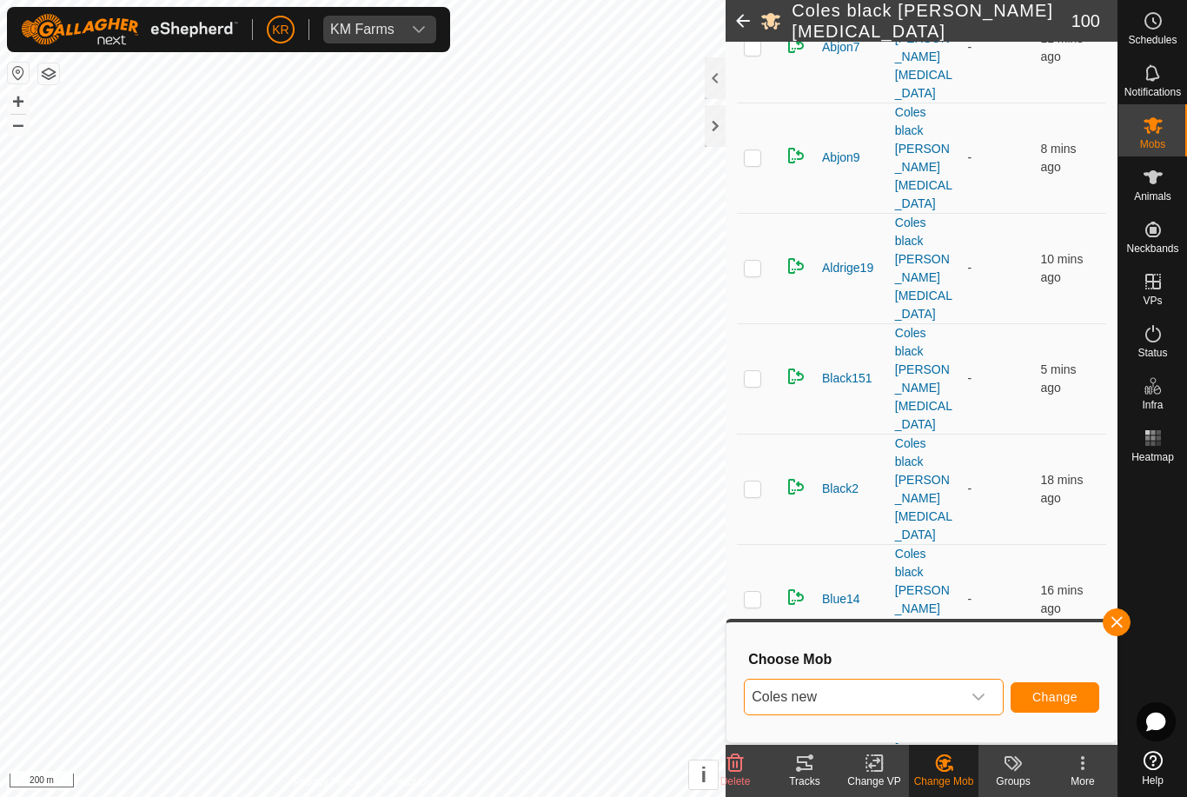
click at [1046, 688] on button "Change" at bounding box center [1055, 697] width 89 height 30
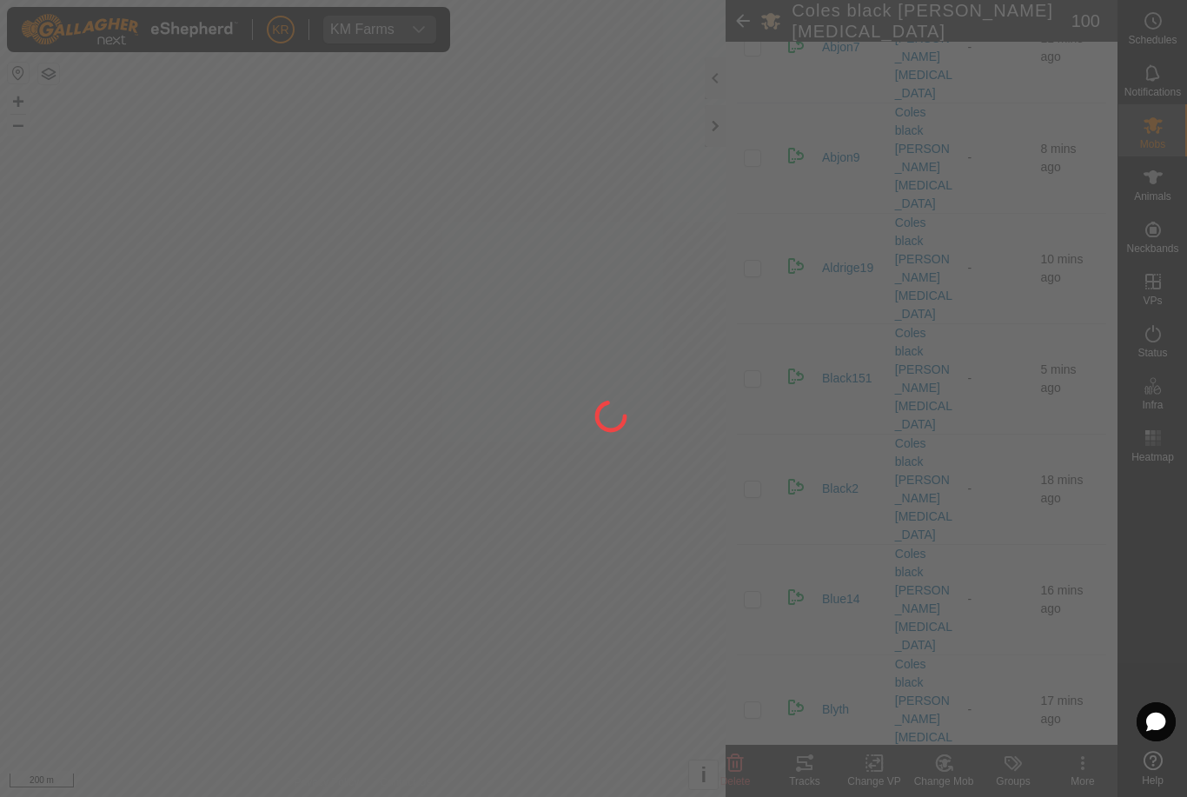
checkbox input "false"
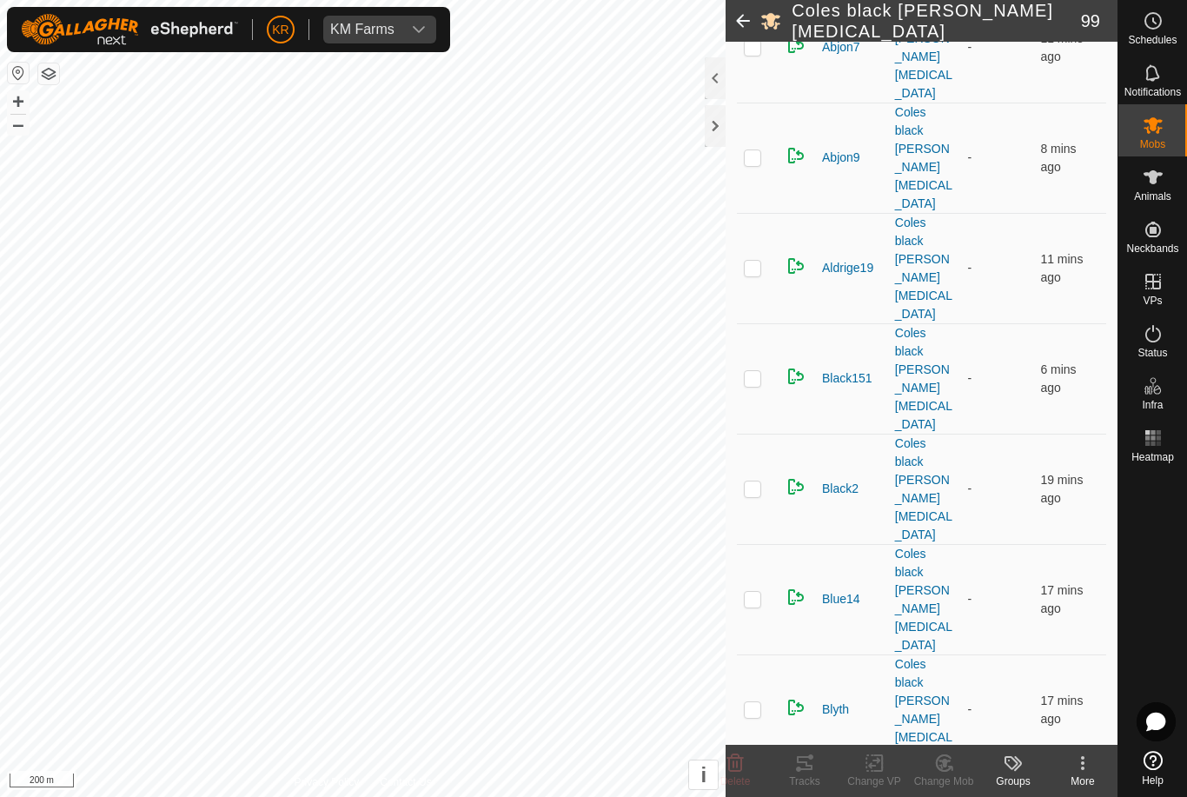
click at [896, 545] on div "Coles black walker nix" at bounding box center [924, 600] width 59 height 110
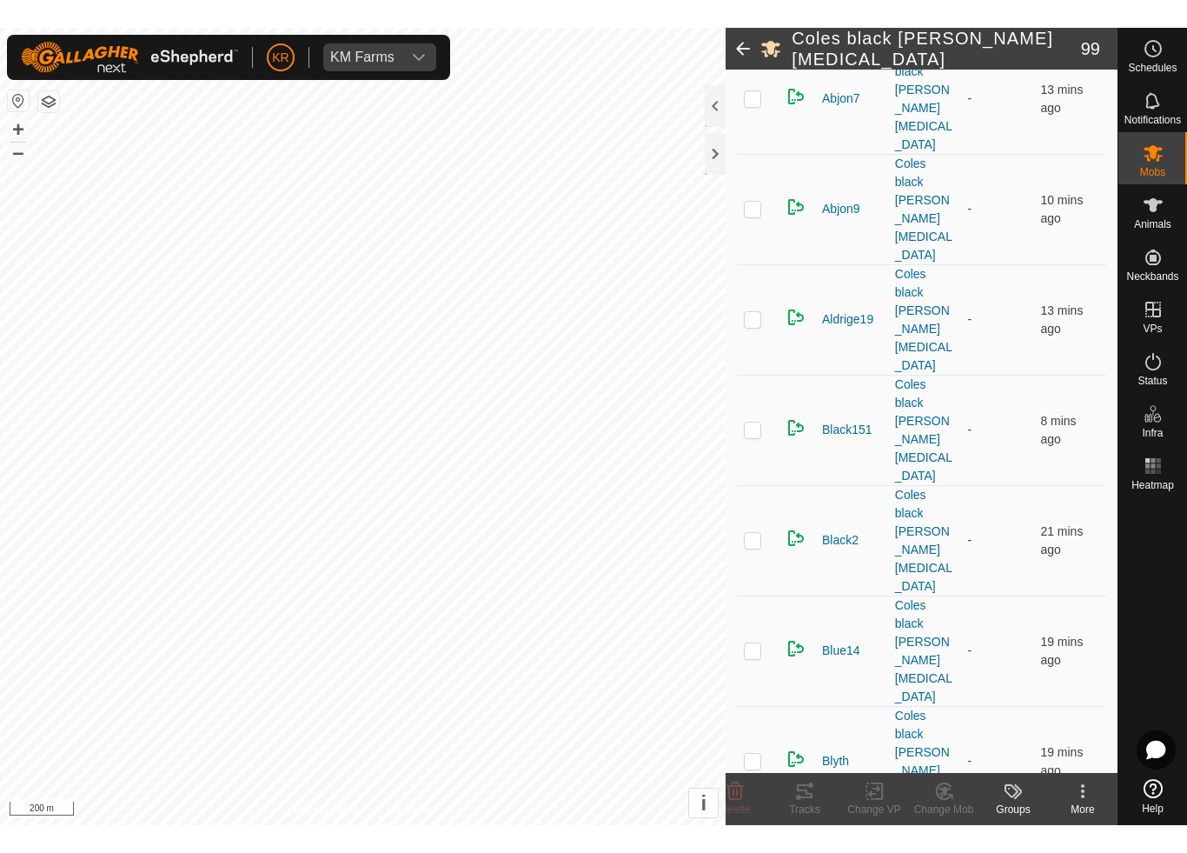
scroll to position [408, 0]
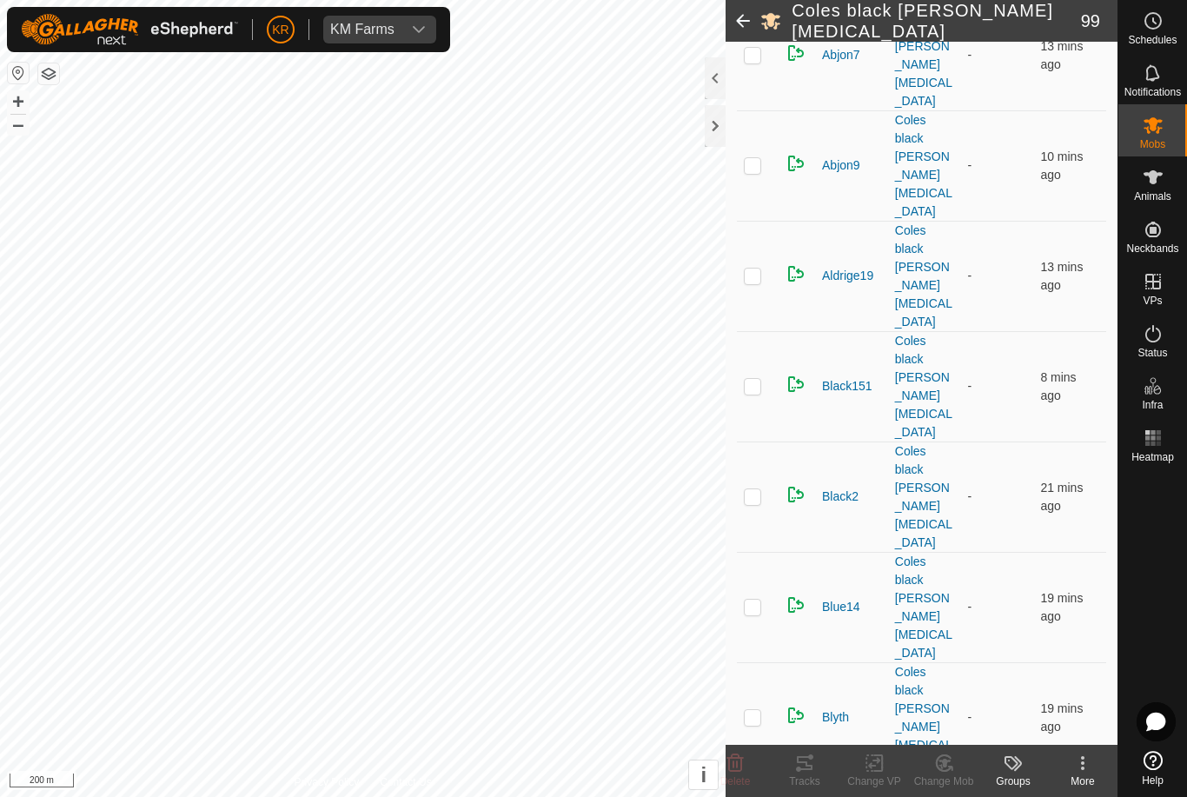
click at [955, 771] on change-mob-svg-icon at bounding box center [944, 763] width 70 height 21
click at [989, 693] on span "Choose Mob..." at bounding box center [993, 688] width 90 height 21
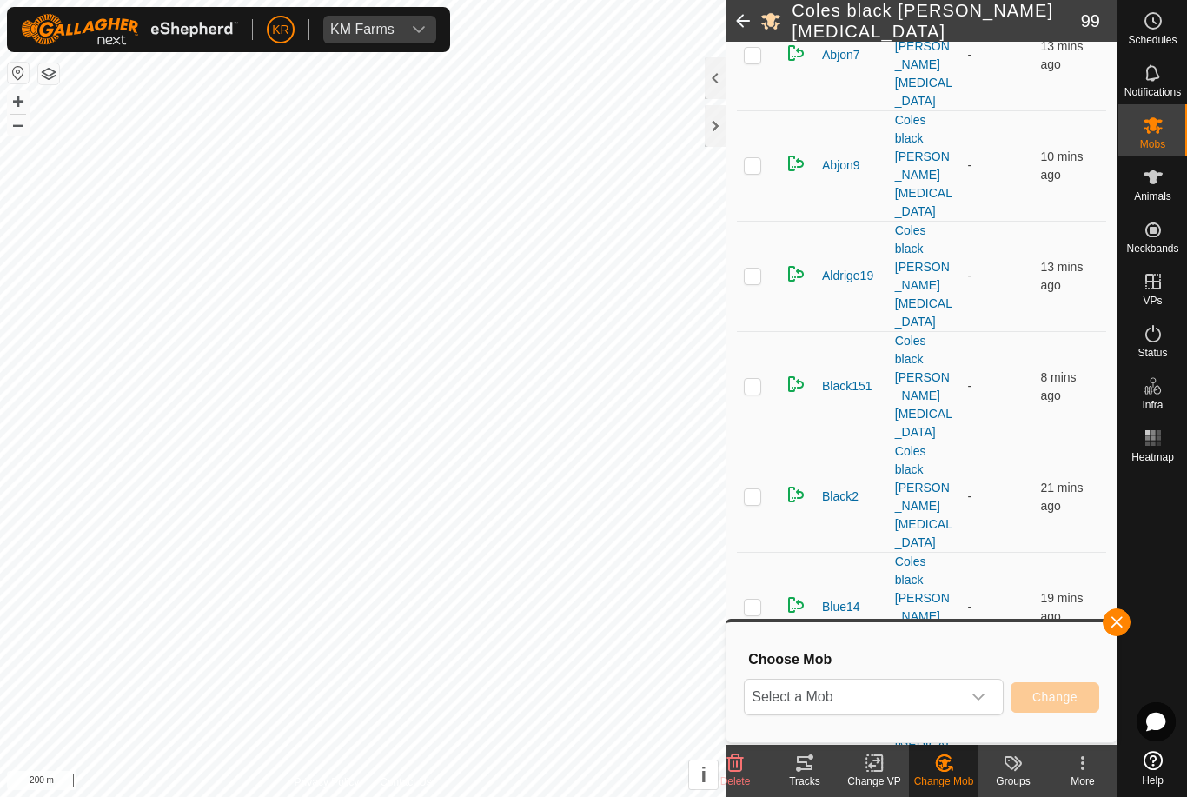
click at [955, 701] on span "Select a Mob" at bounding box center [853, 697] width 216 height 35
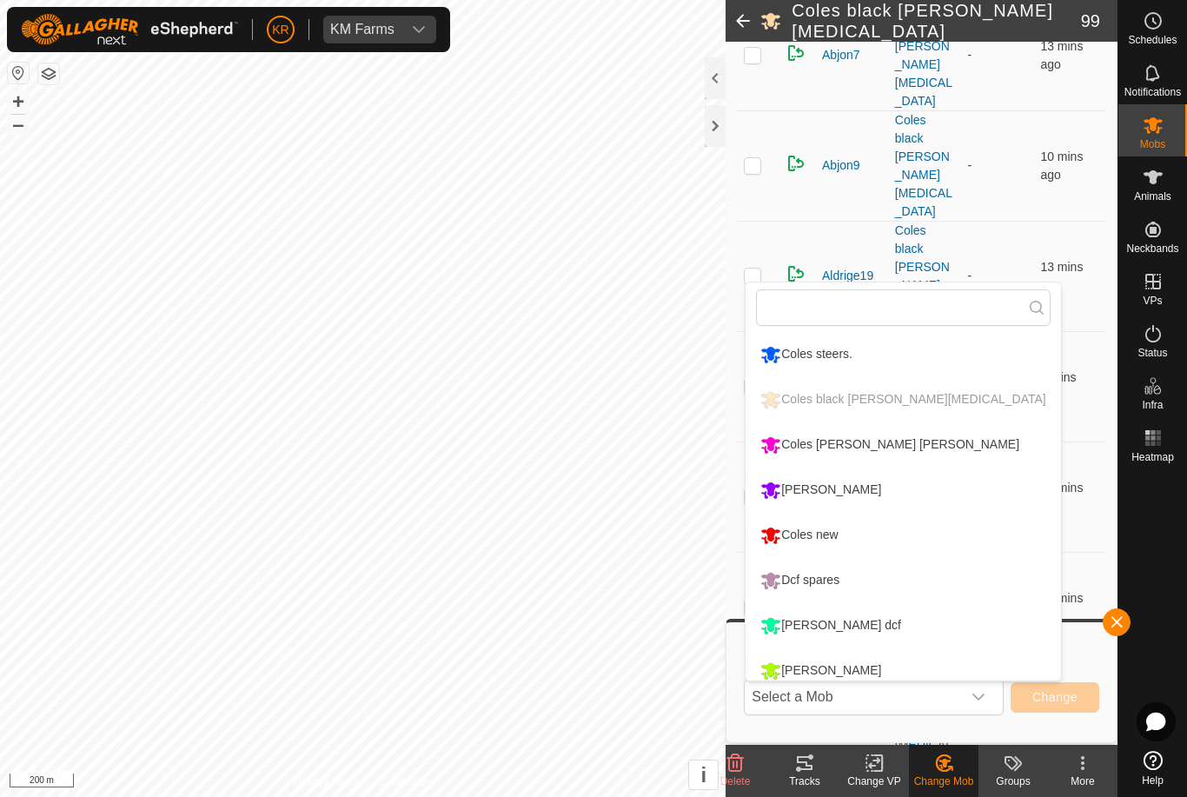
click at [833, 536] on div "Coles new" at bounding box center [799, 536] width 86 height 30
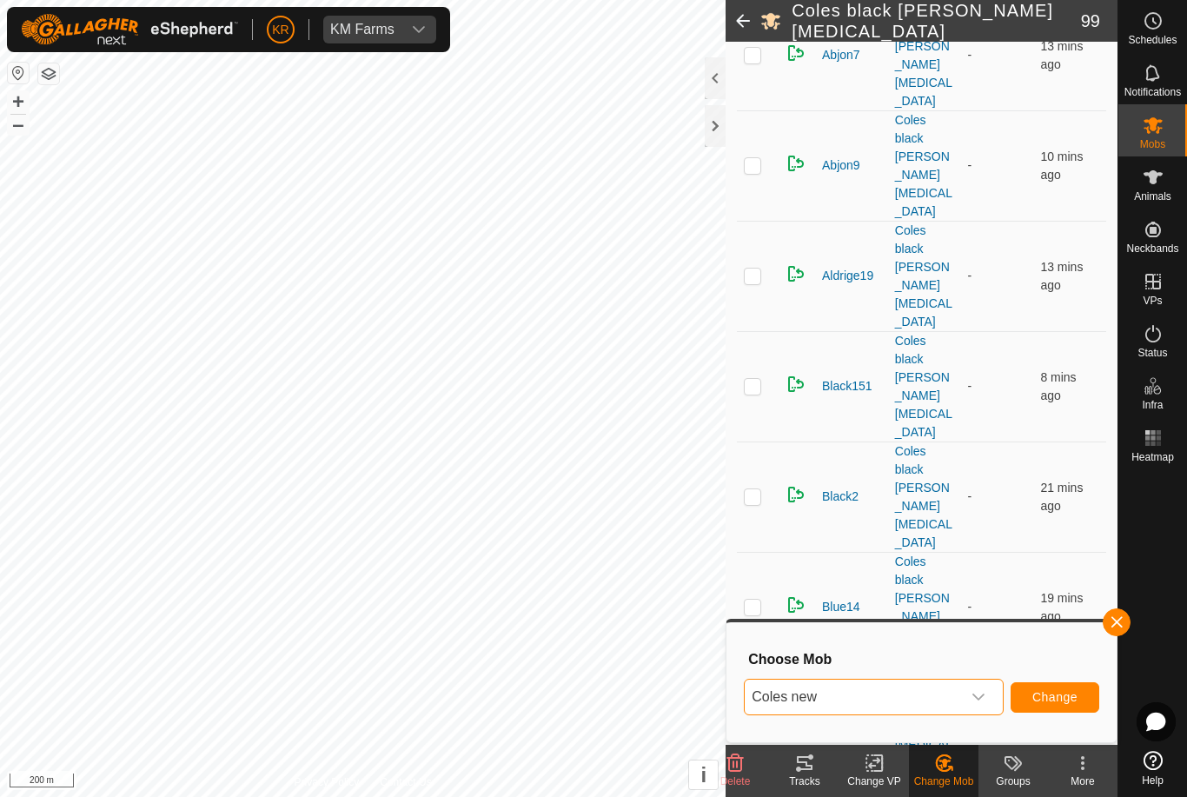
click at [1060, 706] on button "Change" at bounding box center [1055, 697] width 89 height 30
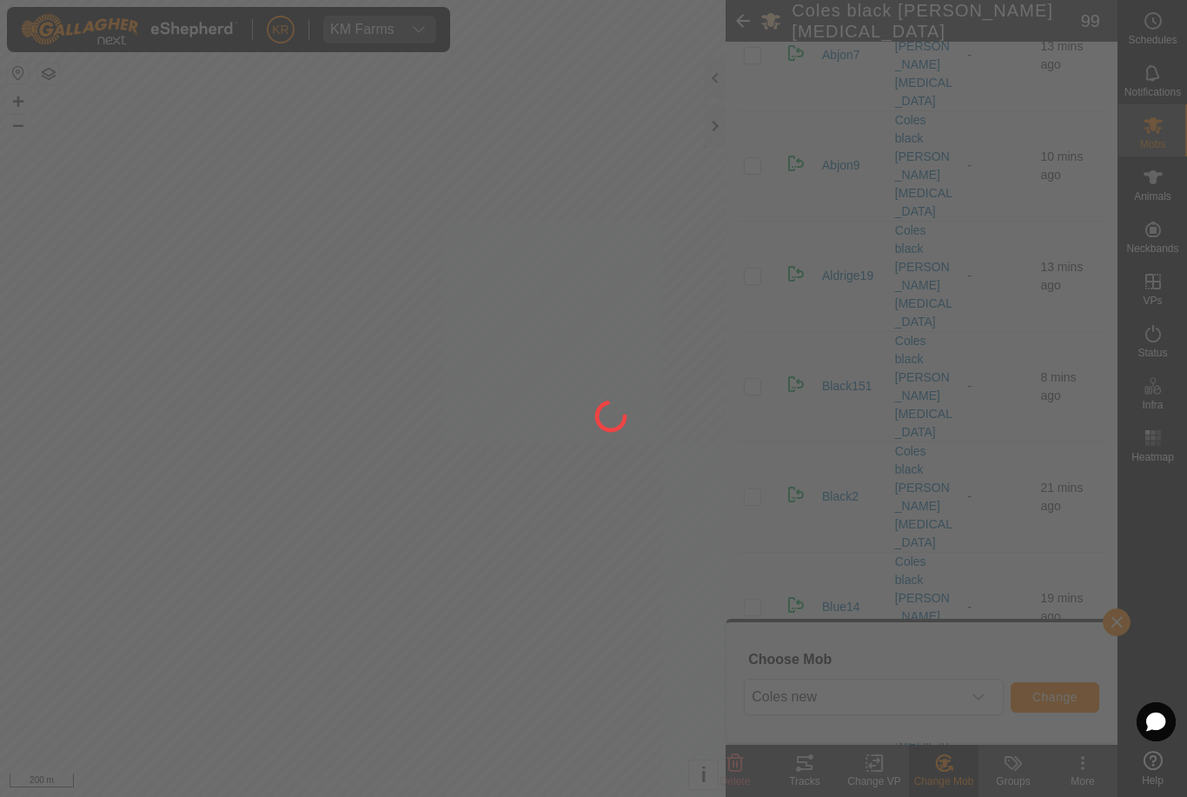
checkbox input "false"
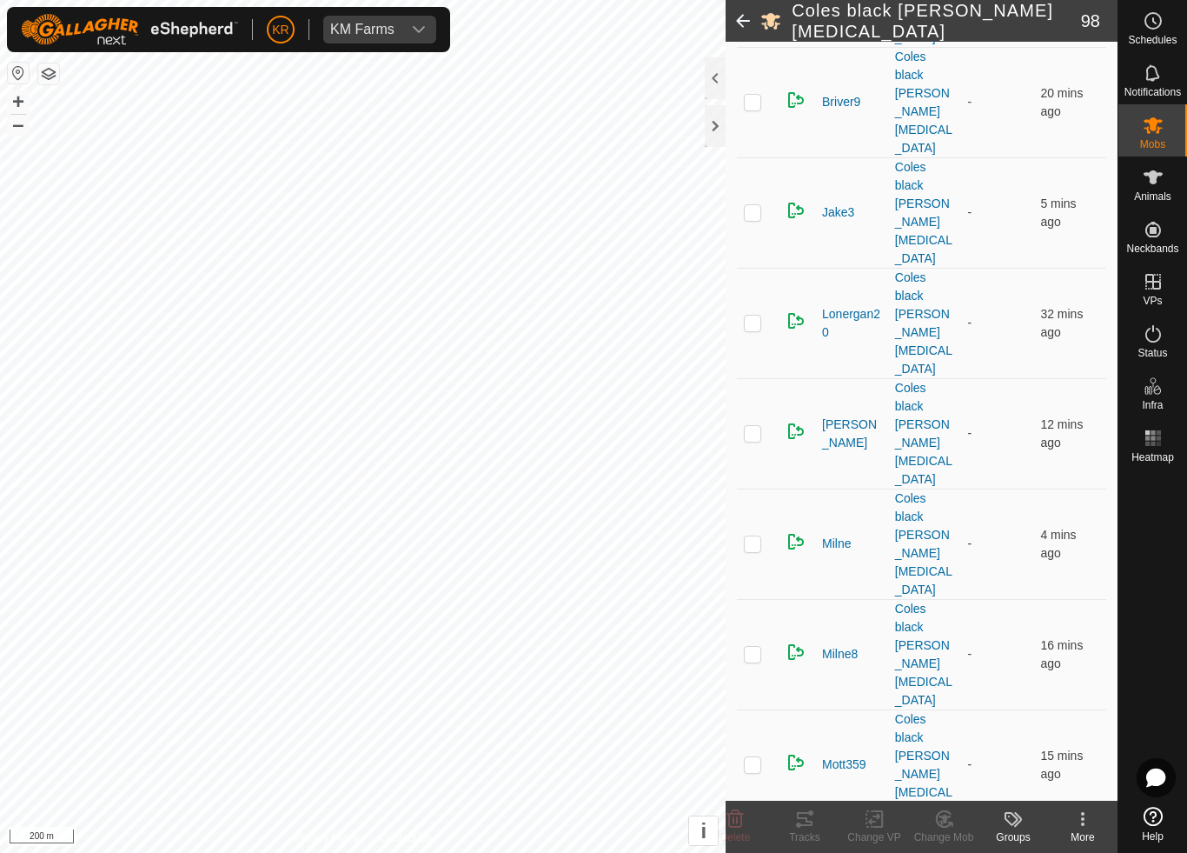
scroll to position [4015, 0]
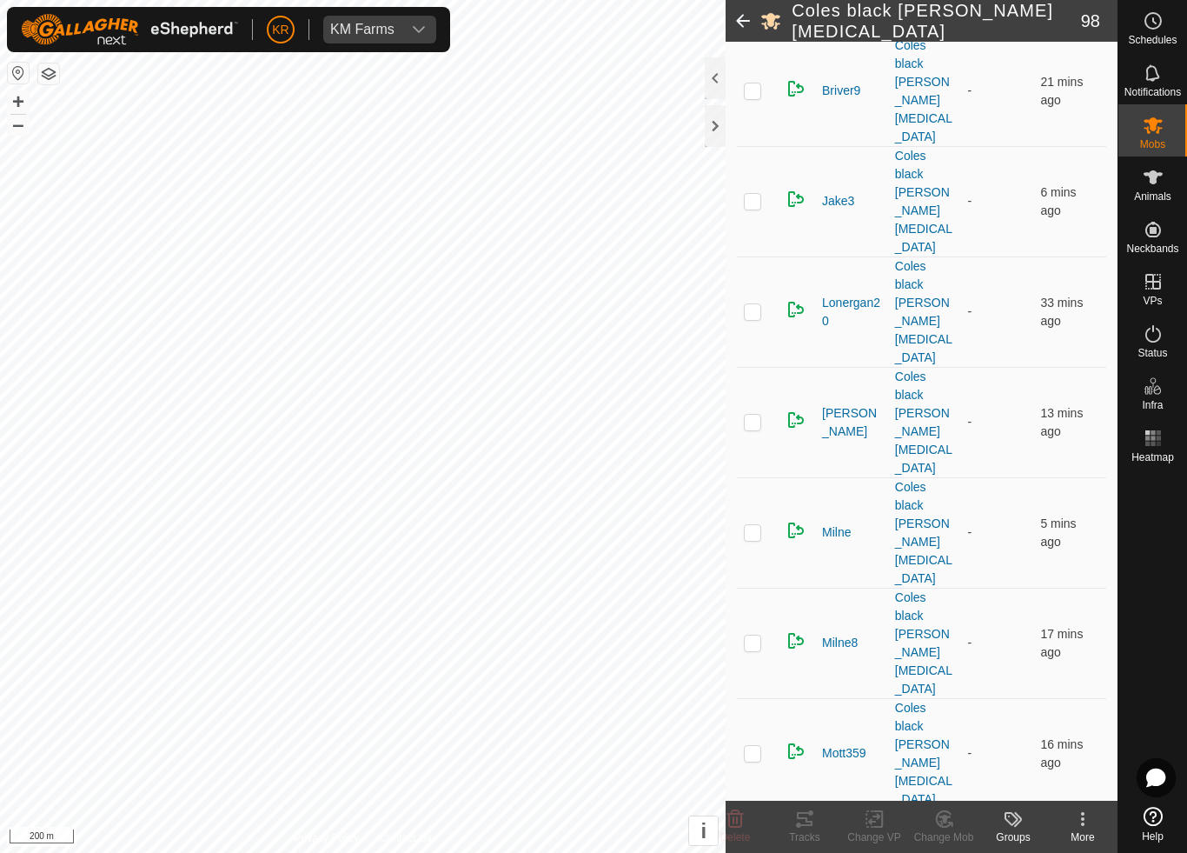
click at [951, 796] on icon at bounding box center [945, 818] width 22 height 21
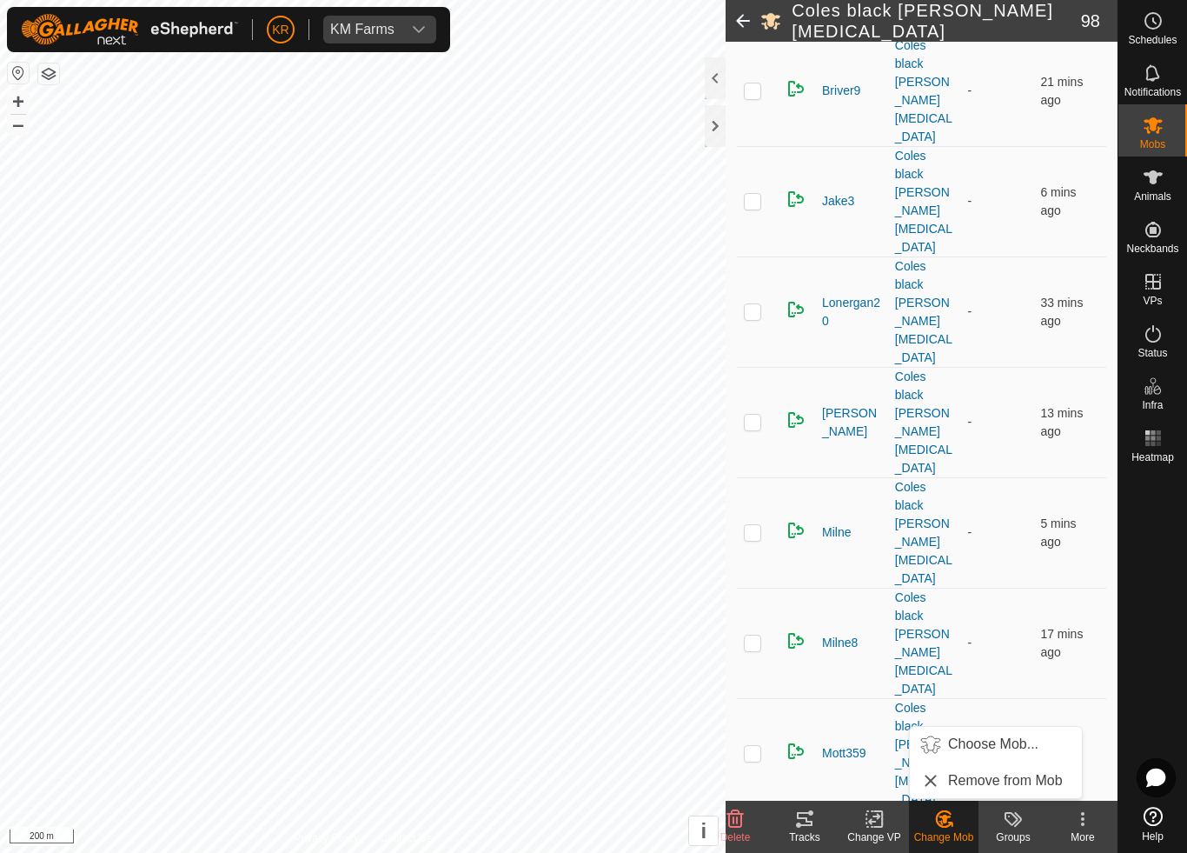
click at [993, 749] on span "Choose Mob..." at bounding box center [993, 744] width 90 height 21
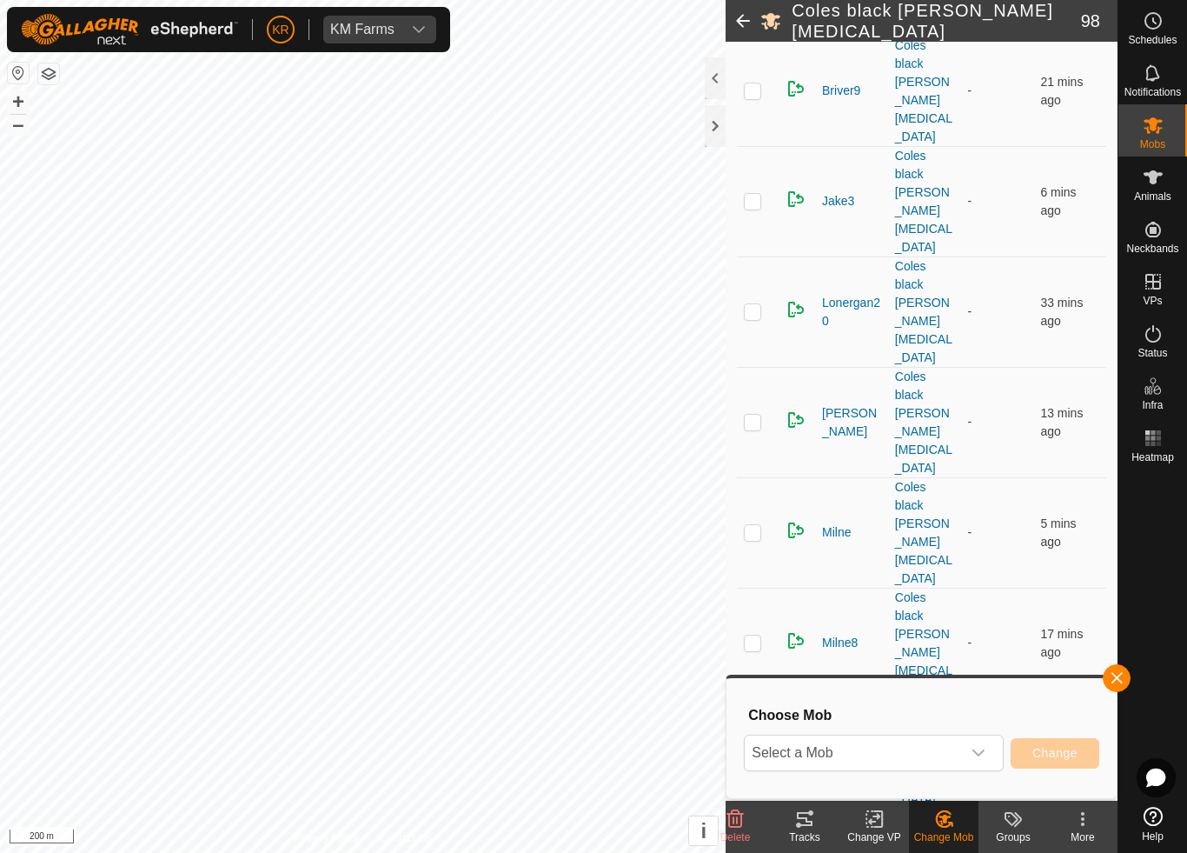
click at [951, 750] on span "Select a Mob" at bounding box center [853, 752] width 216 height 35
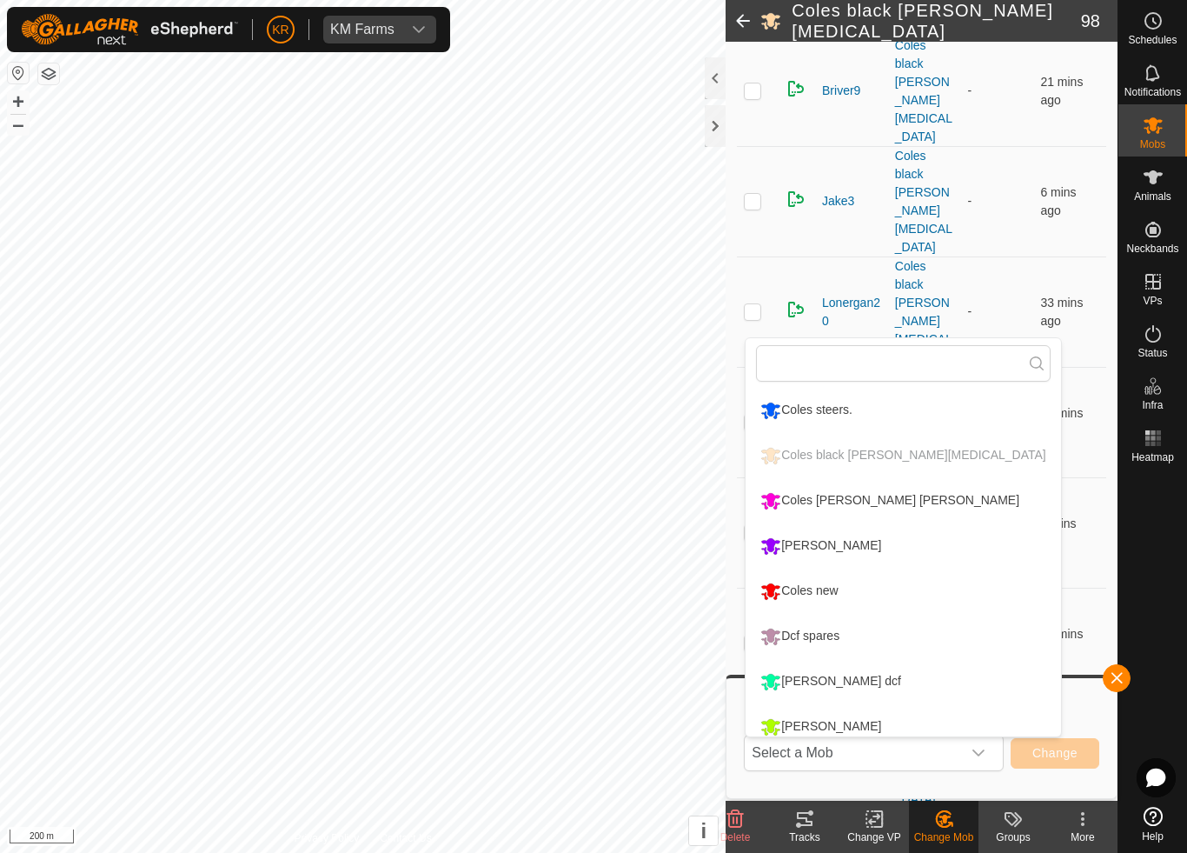
click at [842, 588] on div "Coles new" at bounding box center [799, 591] width 86 height 30
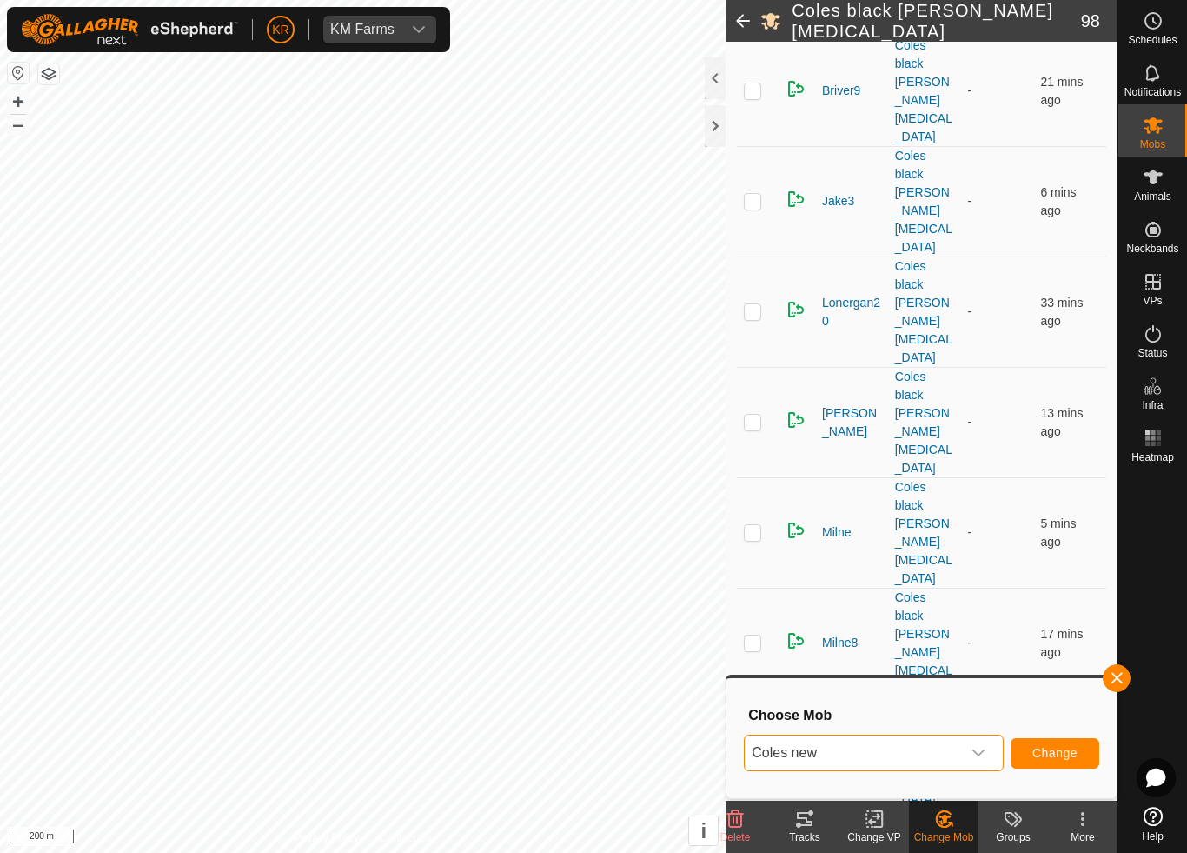
click at [1050, 752] on span "Change" at bounding box center [1055, 753] width 45 height 14
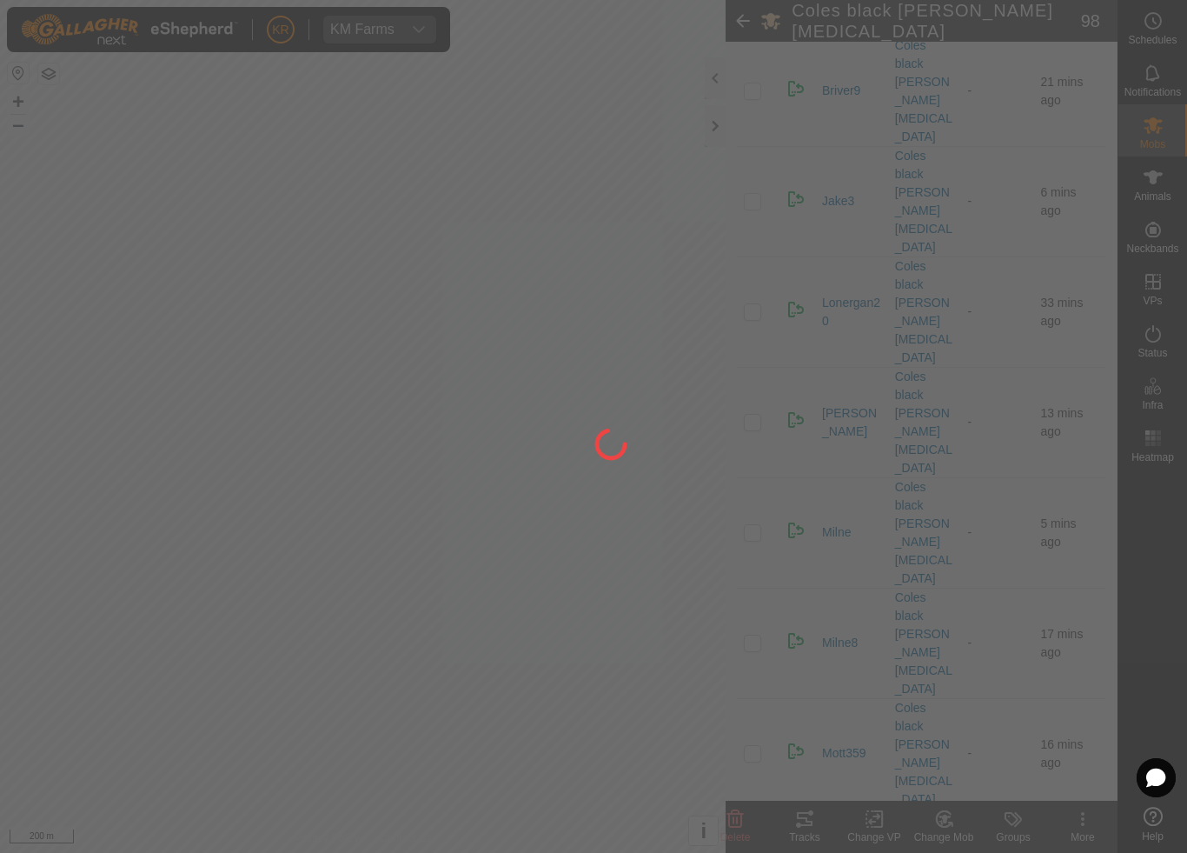
checkbox input "false"
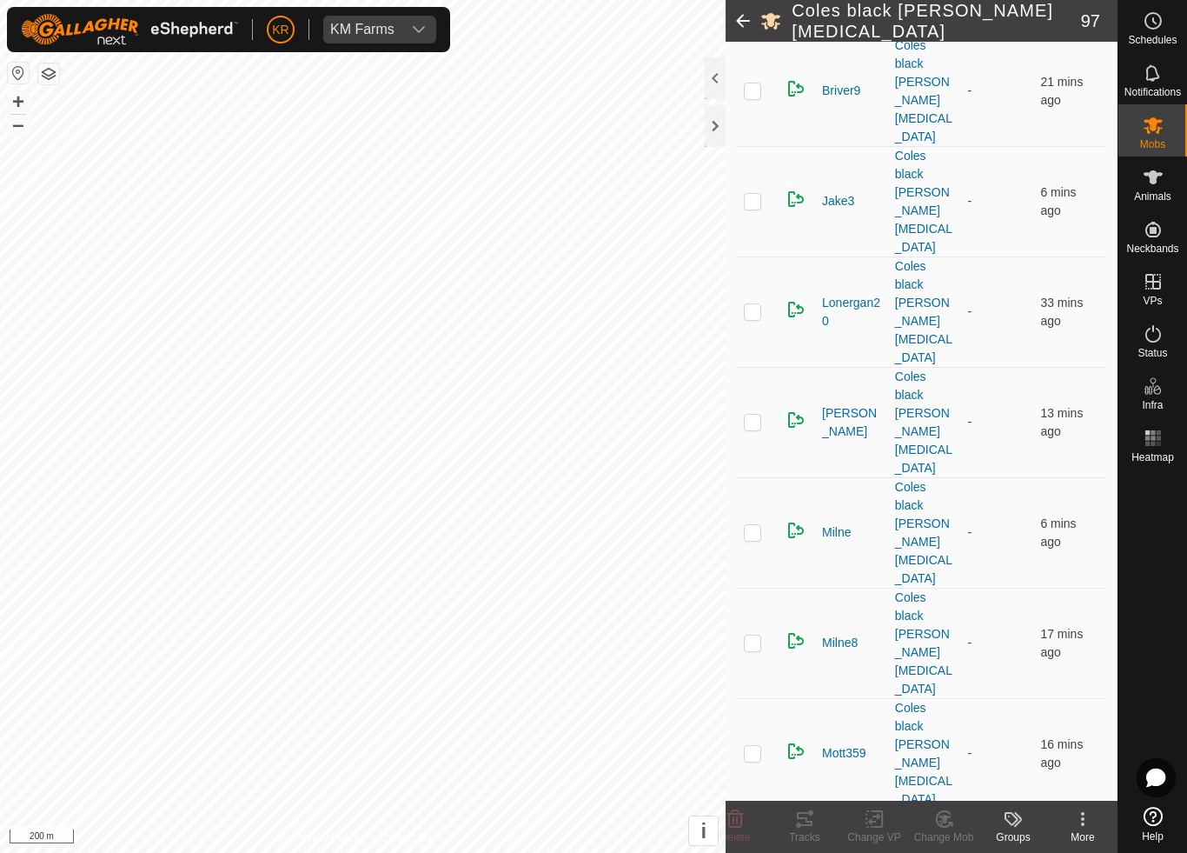
click at [960, 796] on change-mob-svg-icon at bounding box center [944, 818] width 70 height 21
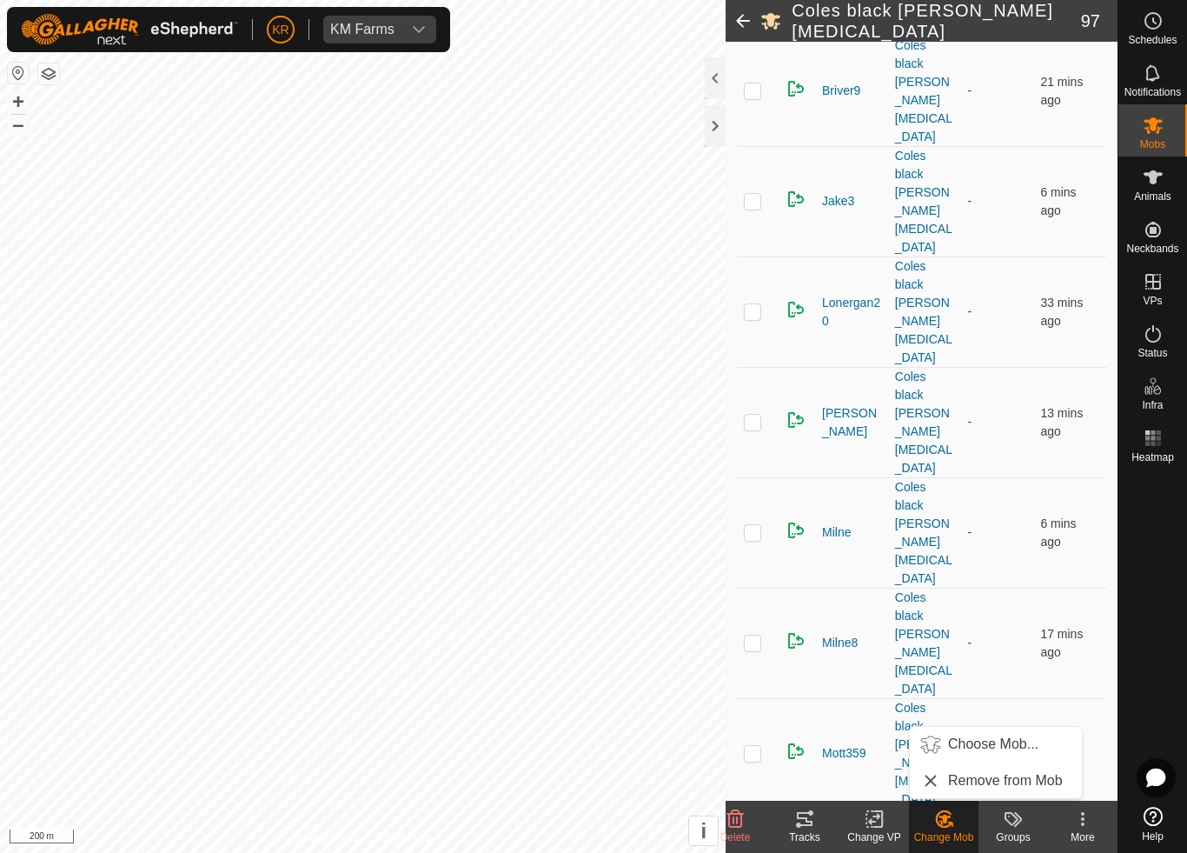
click at [1000, 741] on span "Choose Mob..." at bounding box center [993, 744] width 90 height 21
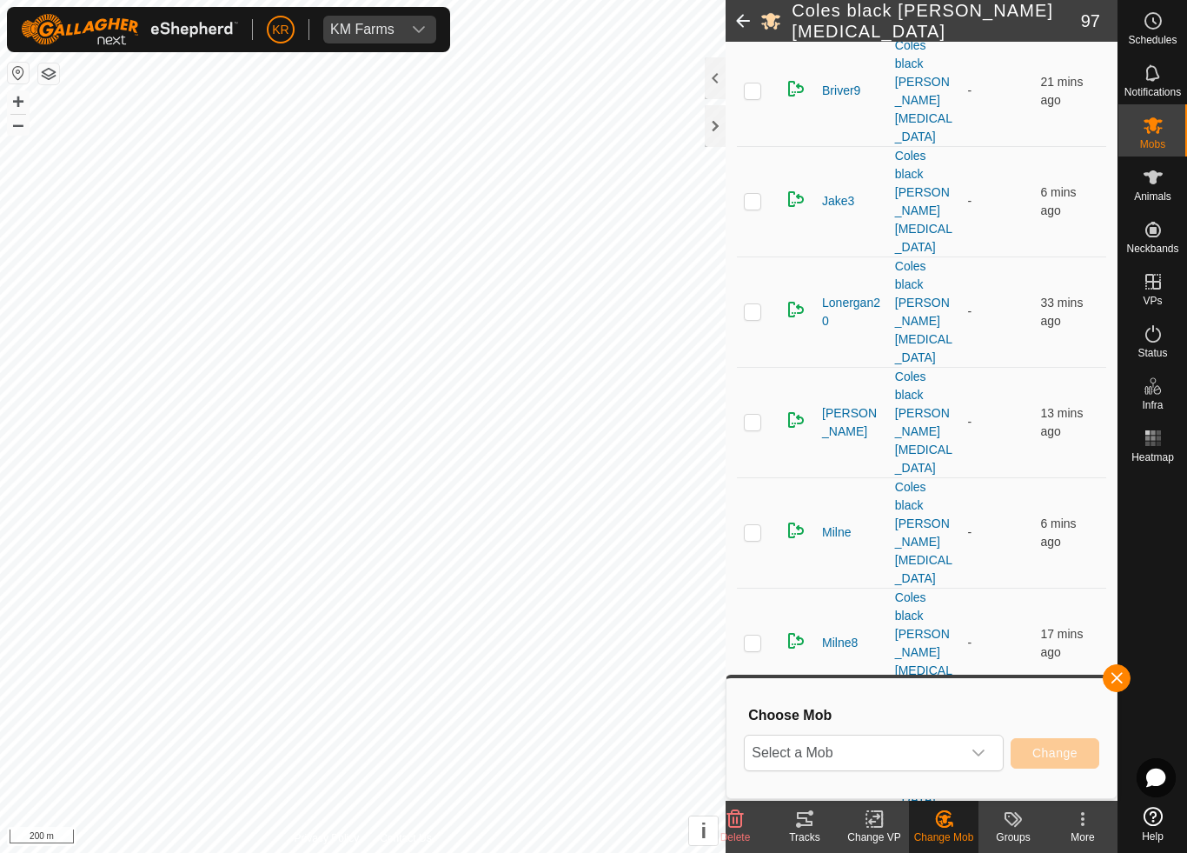
click at [879, 752] on span "Select a Mob" at bounding box center [853, 752] width 216 height 35
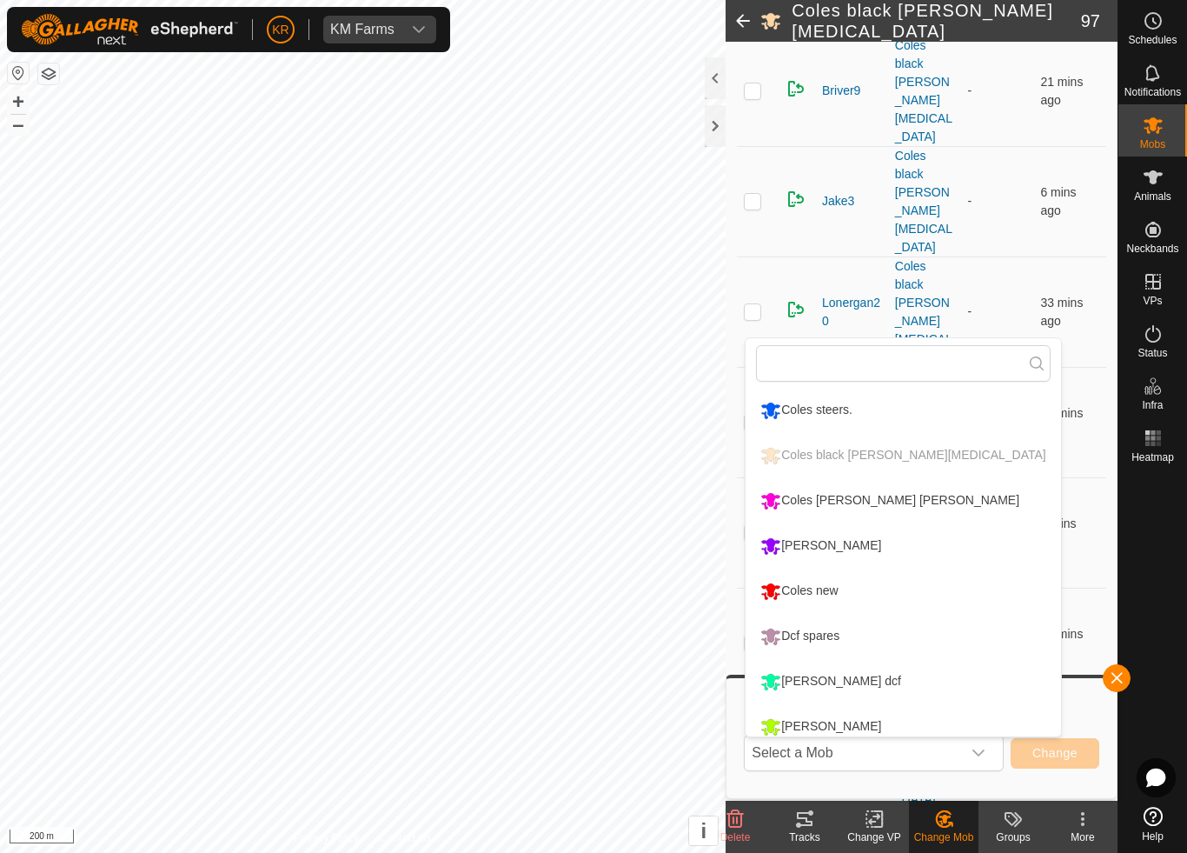
click at [857, 500] on div "Coles [PERSON_NAME] [PERSON_NAME]" at bounding box center [890, 501] width 268 height 30
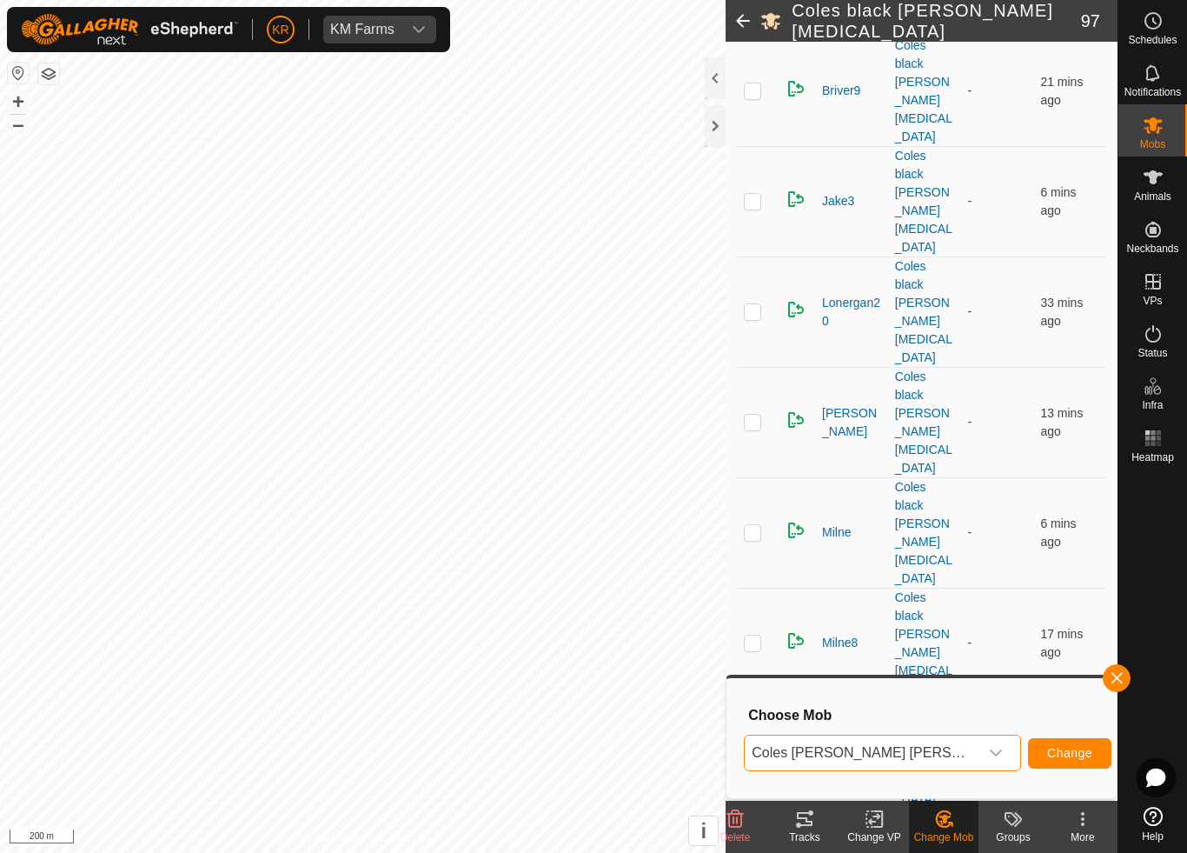
click at [1069, 738] on button "Change" at bounding box center [1069, 753] width 83 height 30
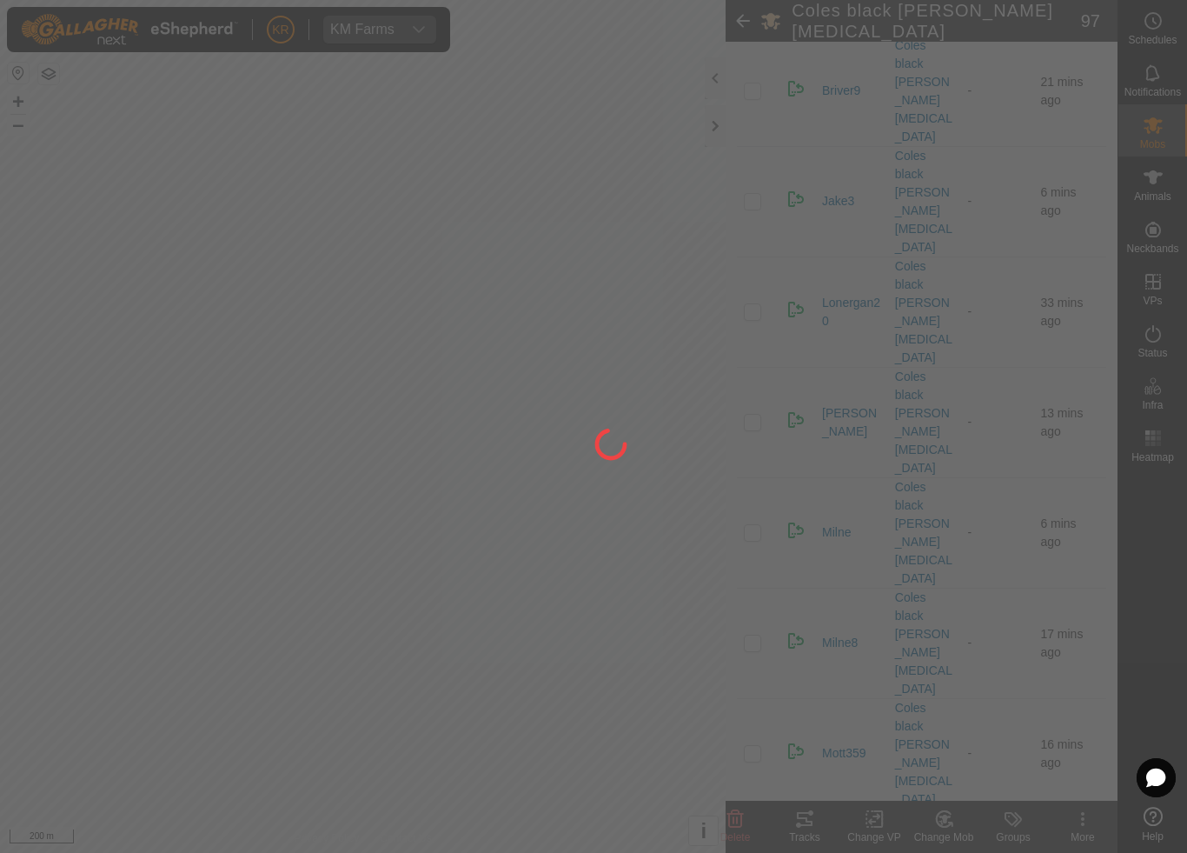
checkbox input "false"
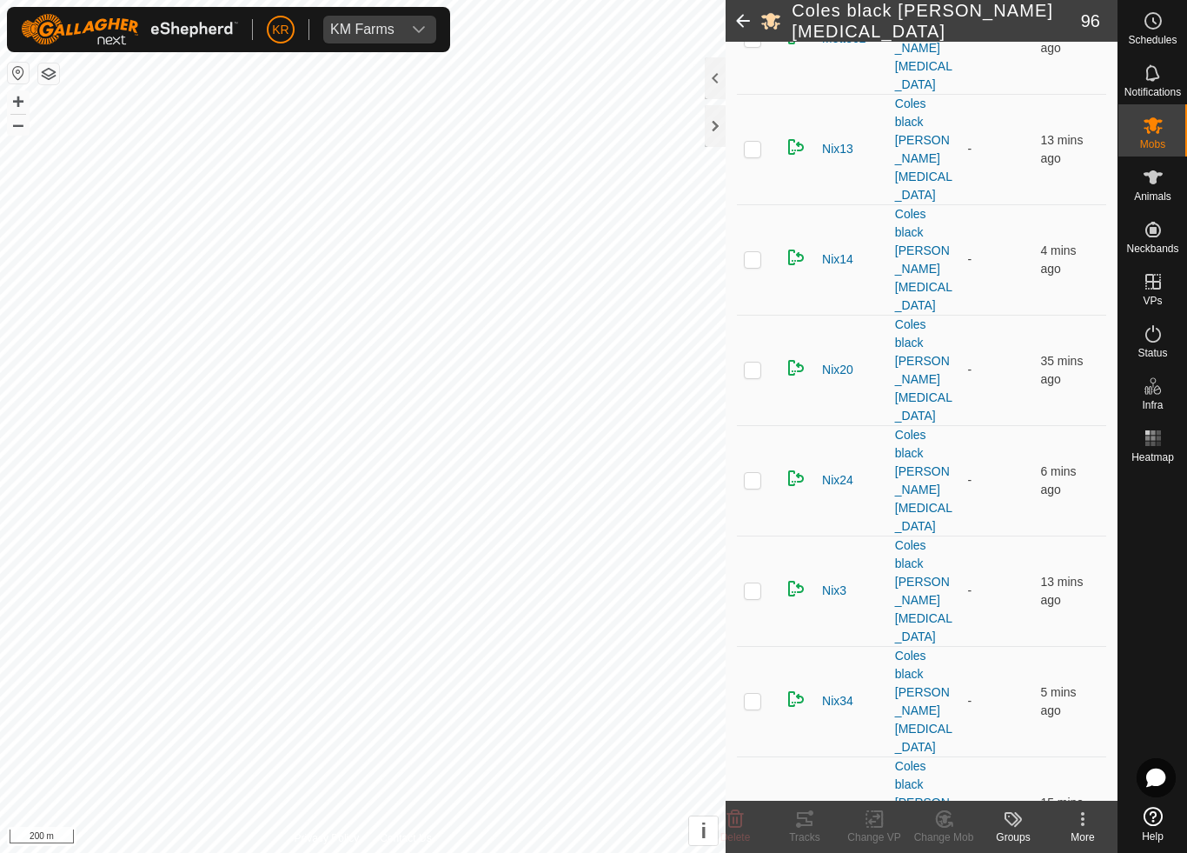
scroll to position [4839, 0]
click at [948, 796] on div "Change Mob" at bounding box center [944, 837] width 70 height 16
click at [987, 748] on span "Choose Mob..." at bounding box center [993, 744] width 90 height 21
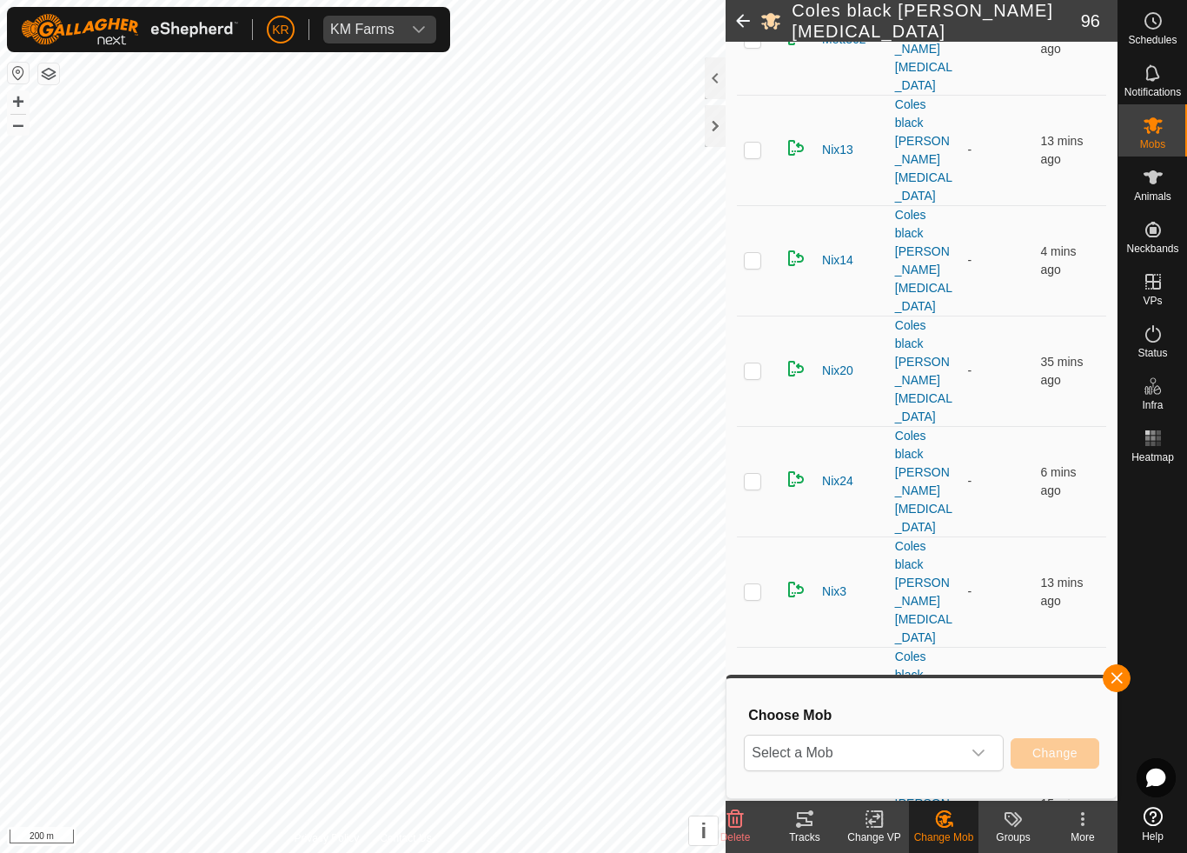
click at [912, 758] on span "Select a Mob" at bounding box center [853, 752] width 216 height 35
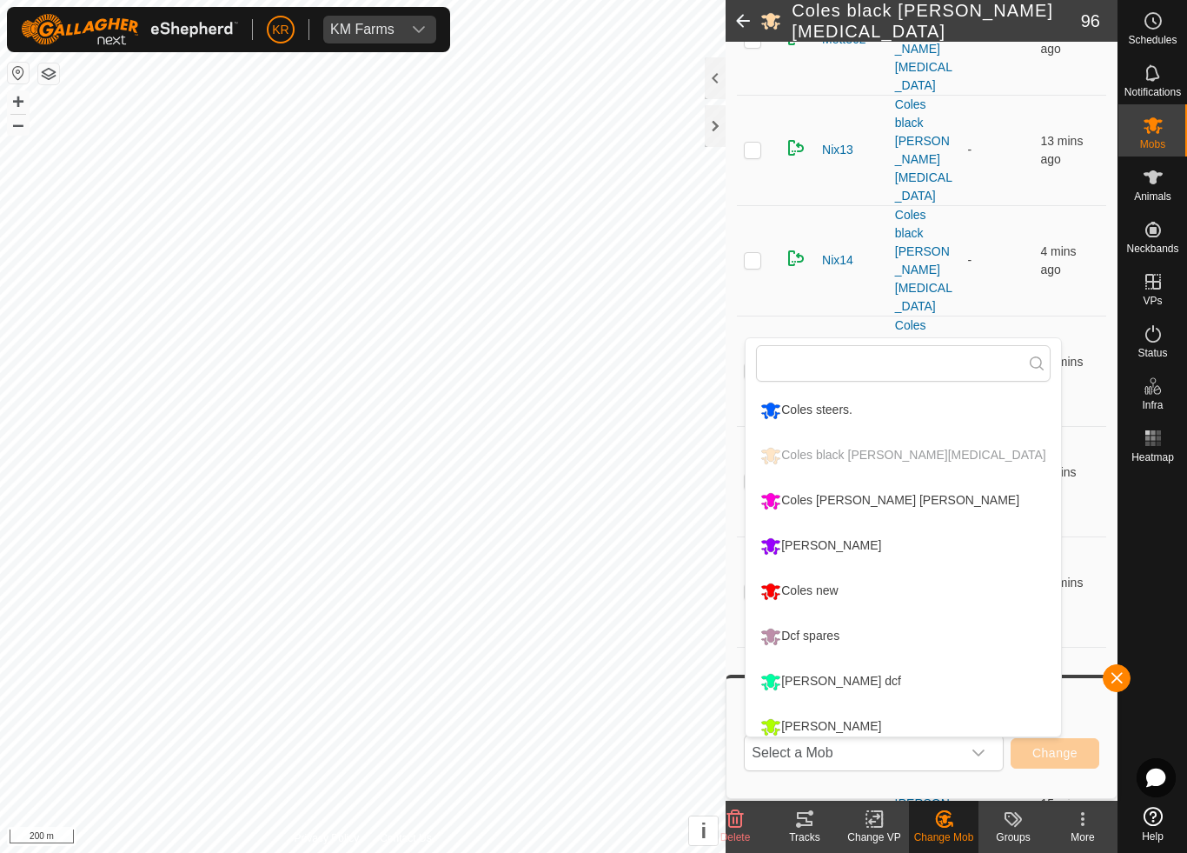
click at [858, 595] on li "Coles new" at bounding box center [903, 590] width 315 height 43
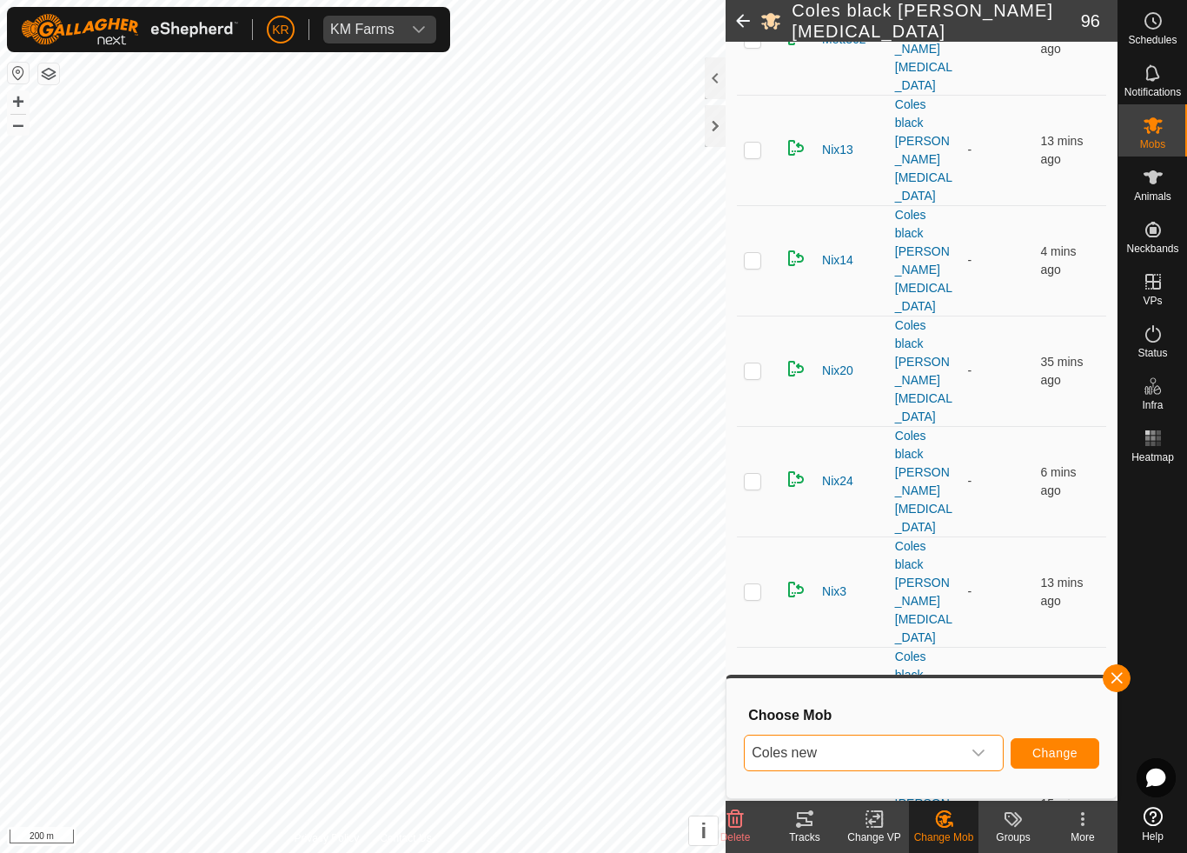
click at [1077, 742] on button "Change" at bounding box center [1055, 753] width 89 height 30
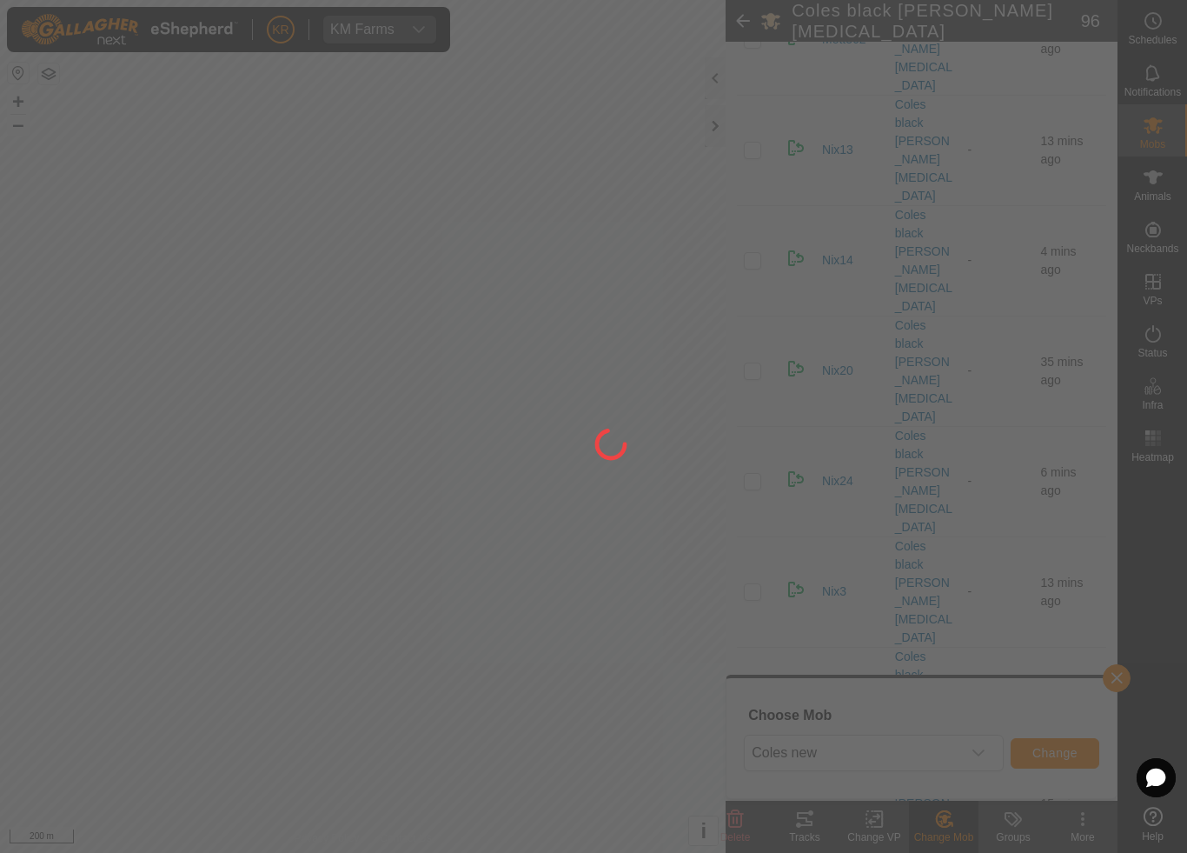
checkbox input "false"
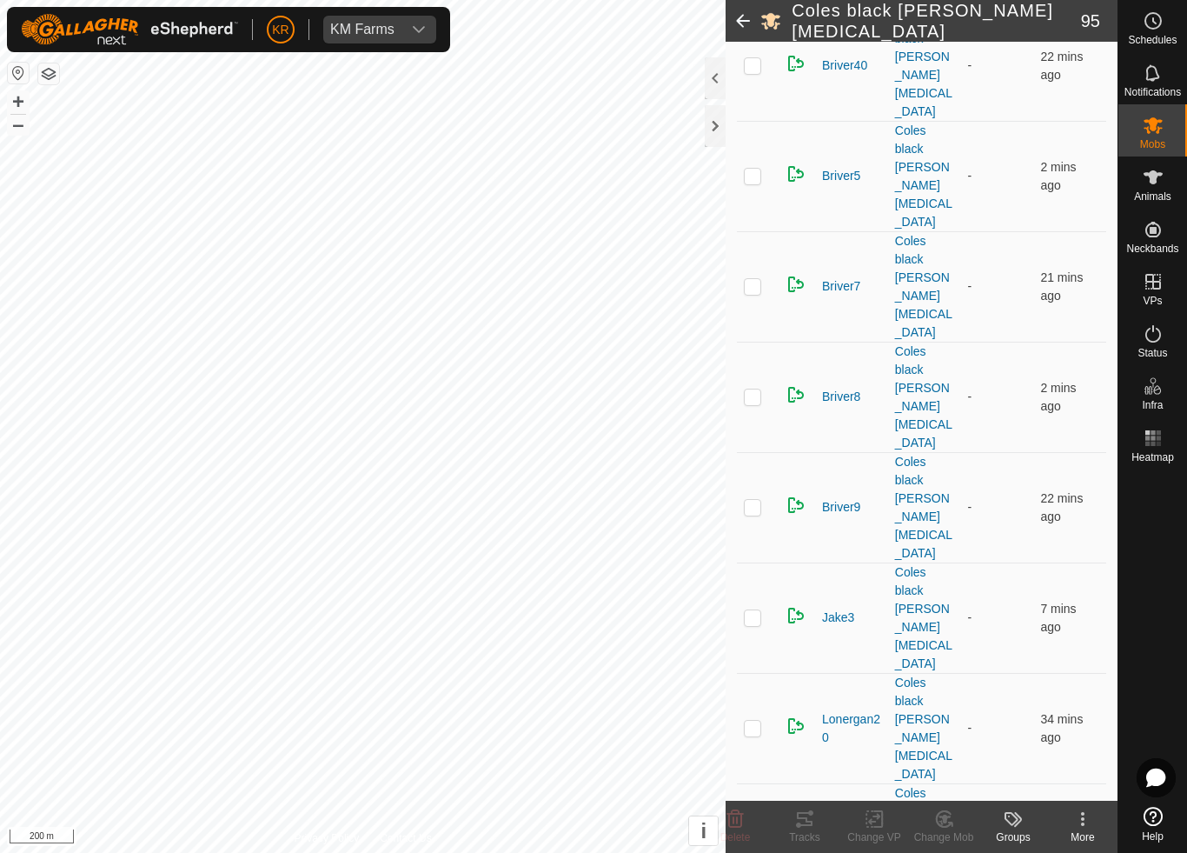
scroll to position [3597, 0]
click at [949, 796] on icon at bounding box center [949, 823] width 3 height 3
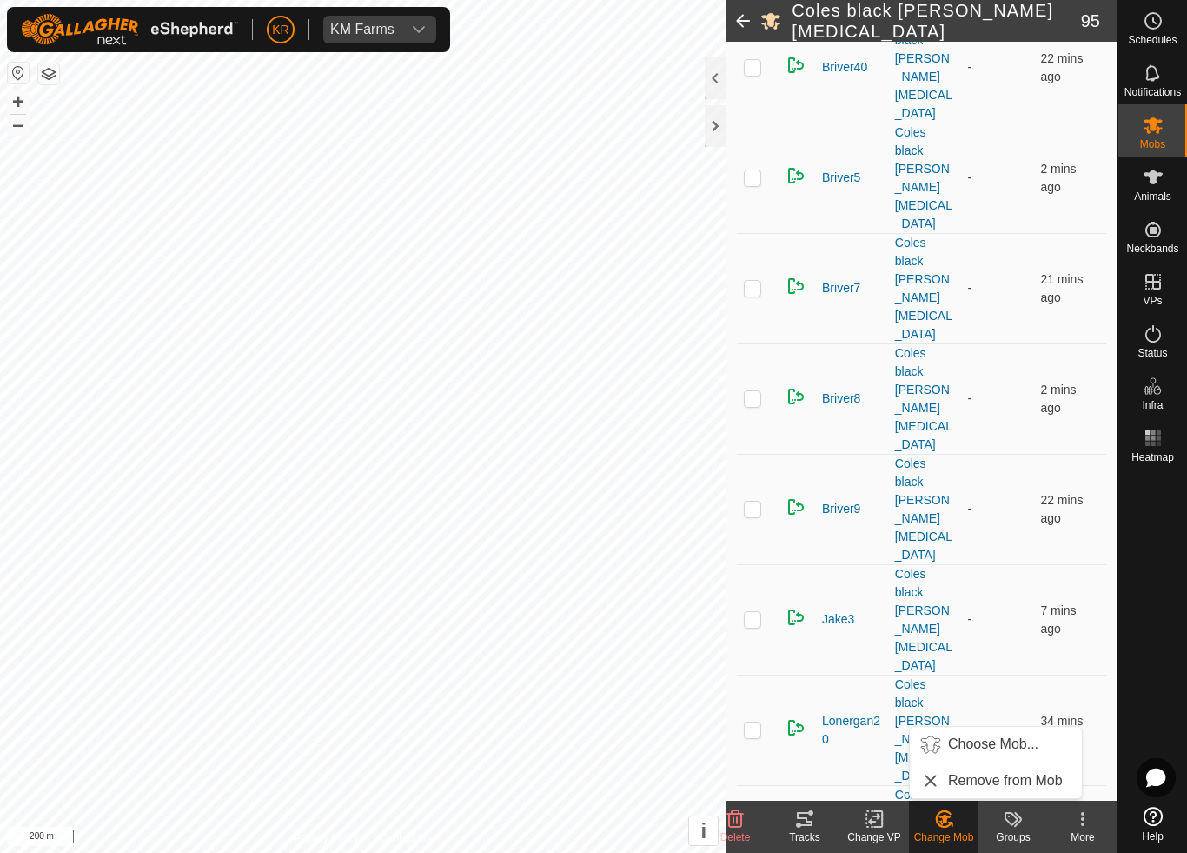
click at [997, 743] on span "Choose Mob..." at bounding box center [993, 744] width 90 height 21
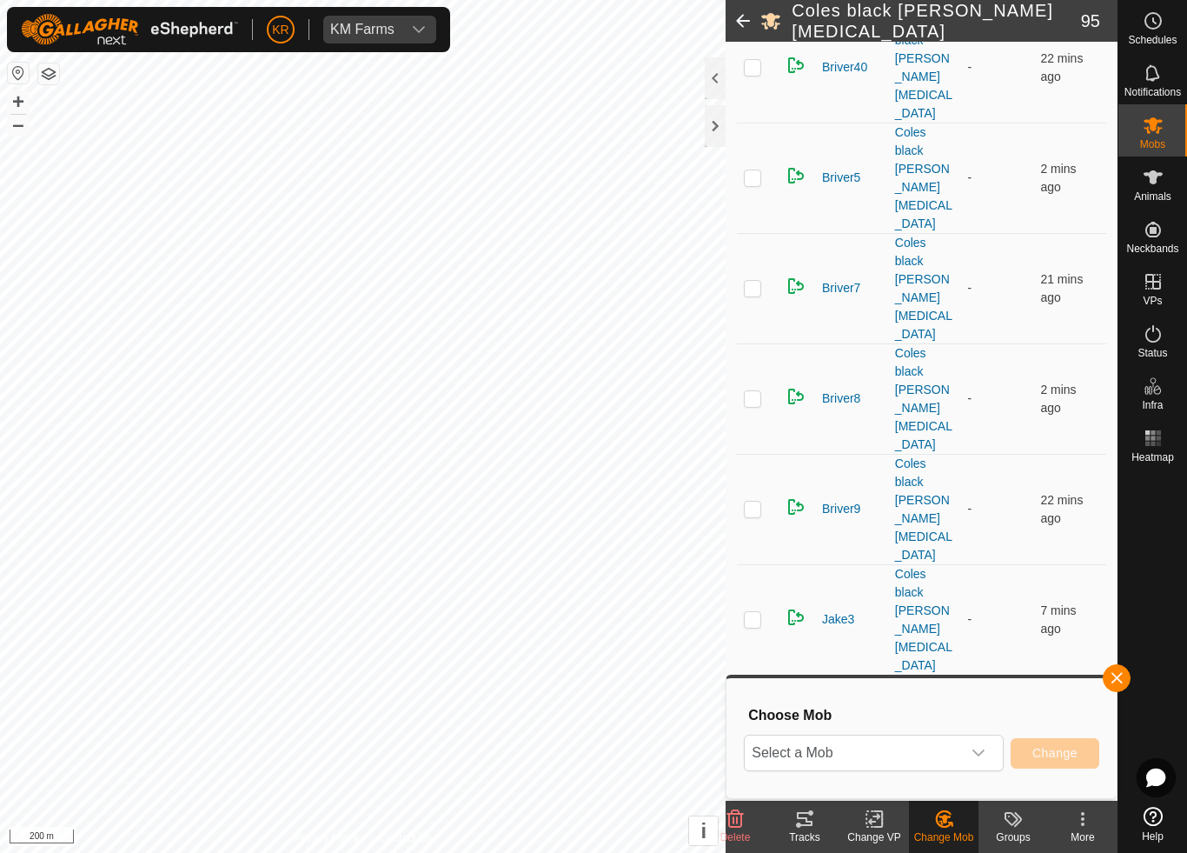
click at [947, 759] on span "Select a Mob" at bounding box center [853, 752] width 216 height 35
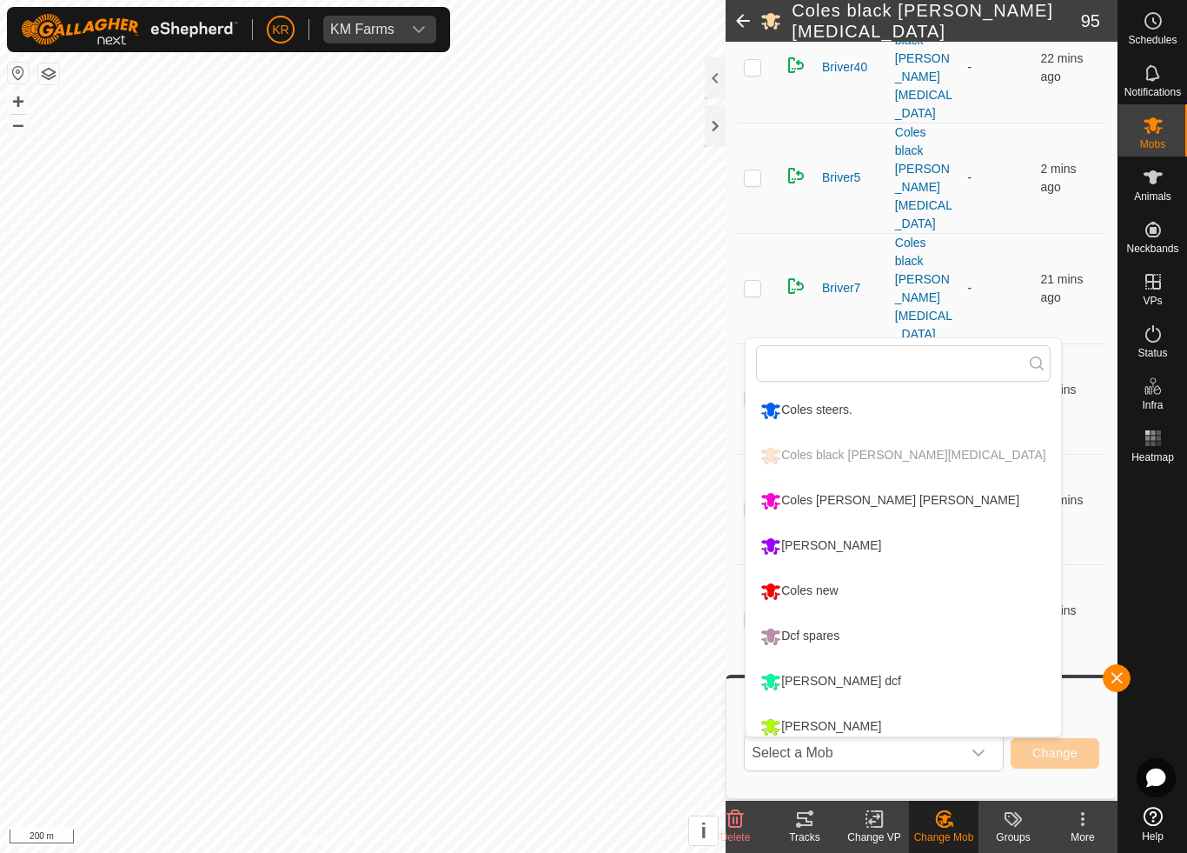
click at [870, 504] on div "Coles [PERSON_NAME] [PERSON_NAME]" at bounding box center [890, 501] width 268 height 30
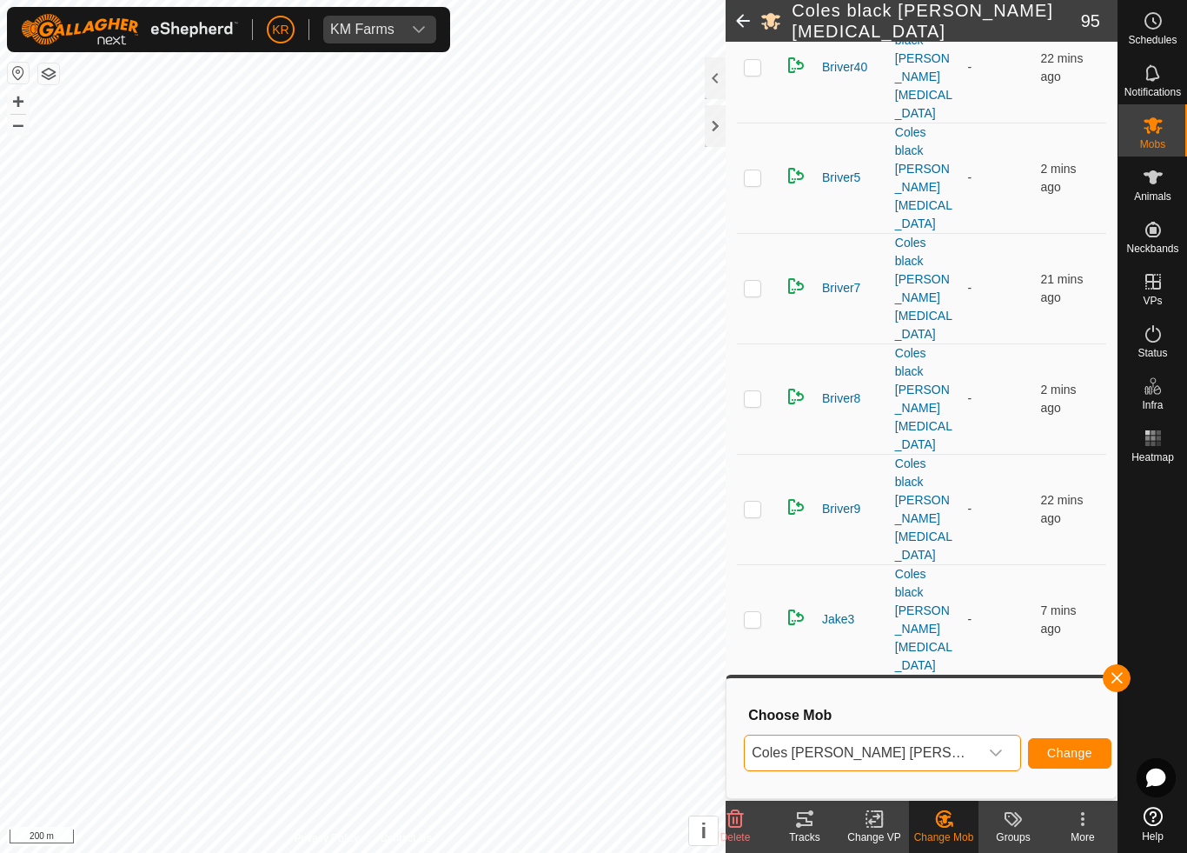
click at [1065, 739] on button "Change" at bounding box center [1069, 753] width 83 height 30
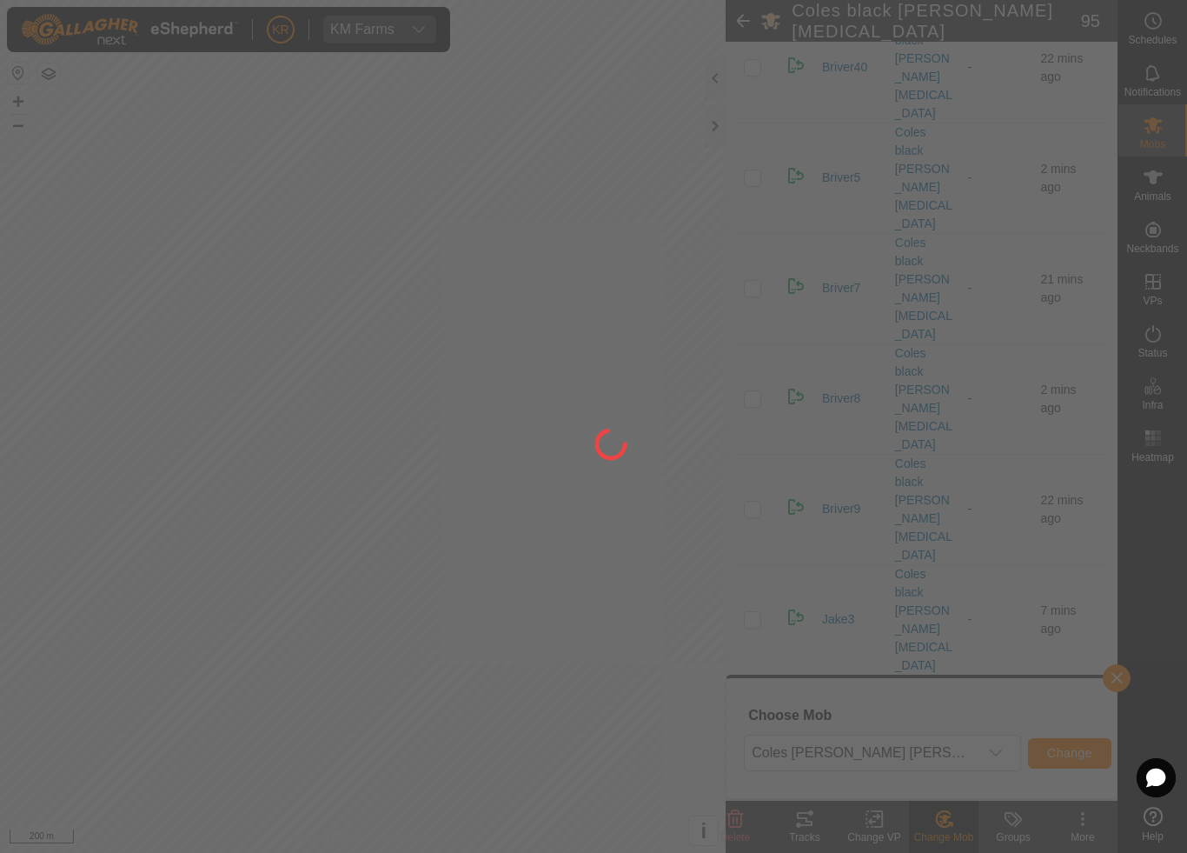
checkbox input "false"
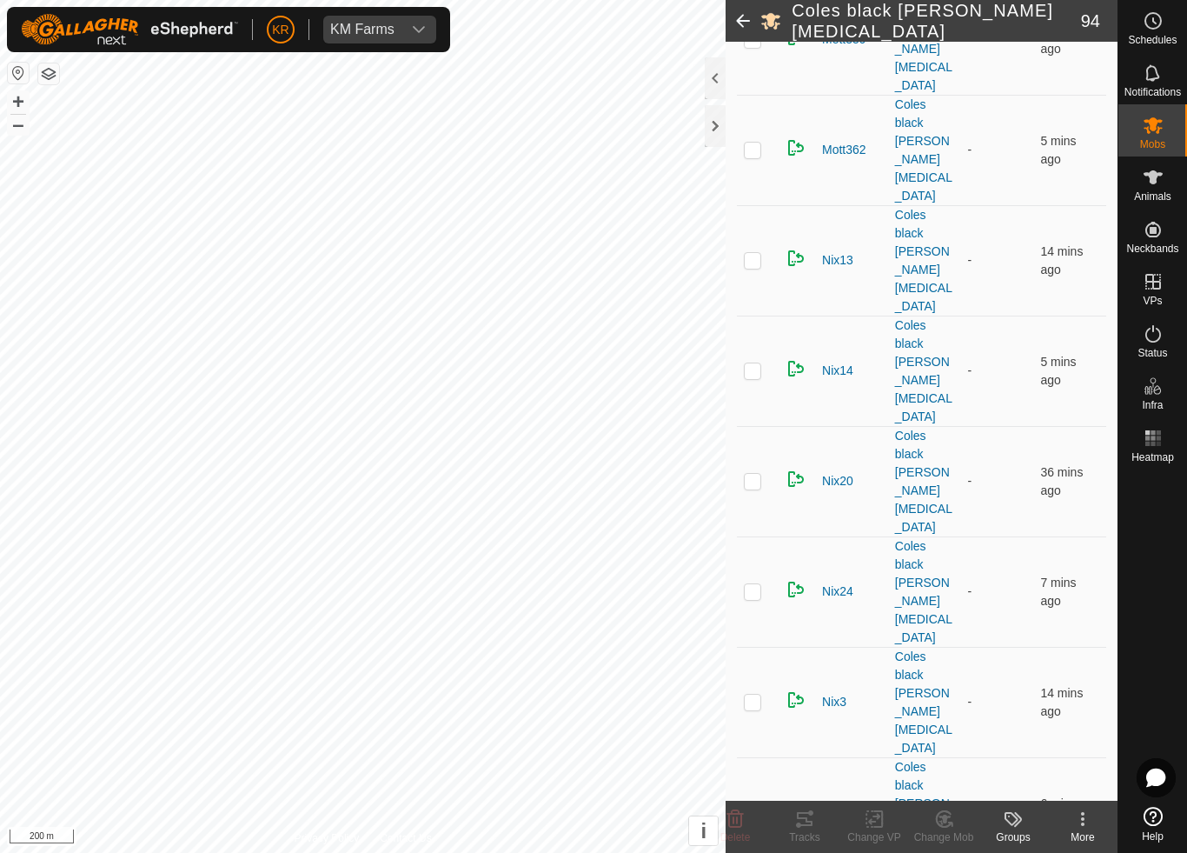
scroll to position [4728, 0]
click at [944, 796] on icon at bounding box center [945, 818] width 22 height 21
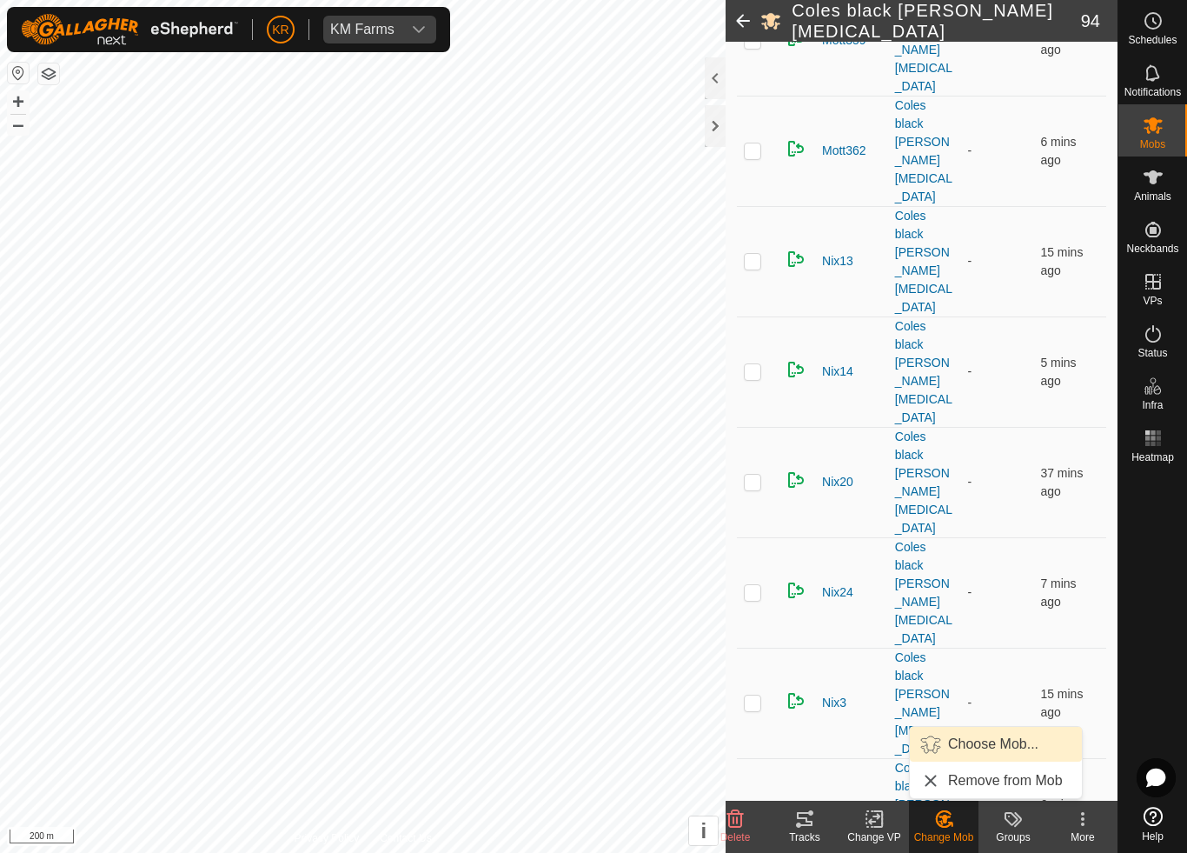
click at [969, 747] on span "Choose Mob..." at bounding box center [993, 744] width 90 height 21
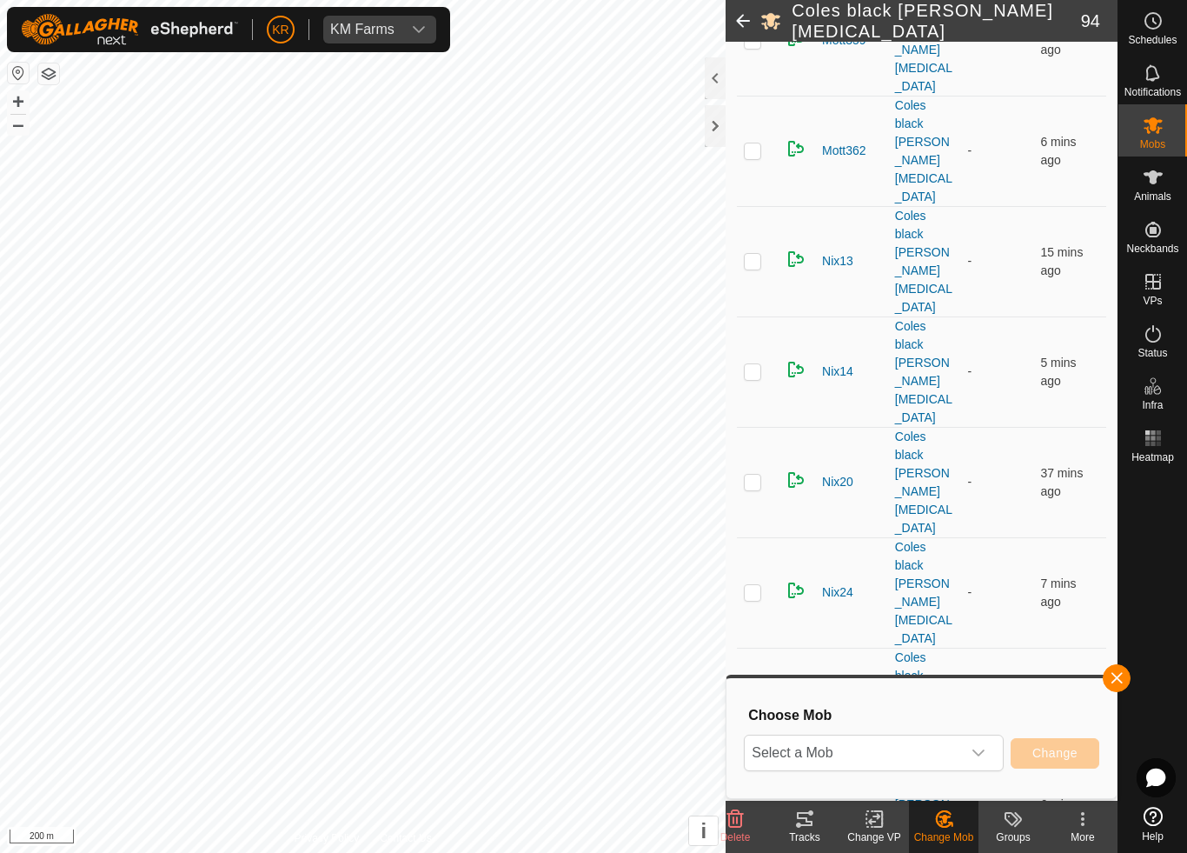
click at [929, 756] on span "Select a Mob" at bounding box center [853, 752] width 216 height 35
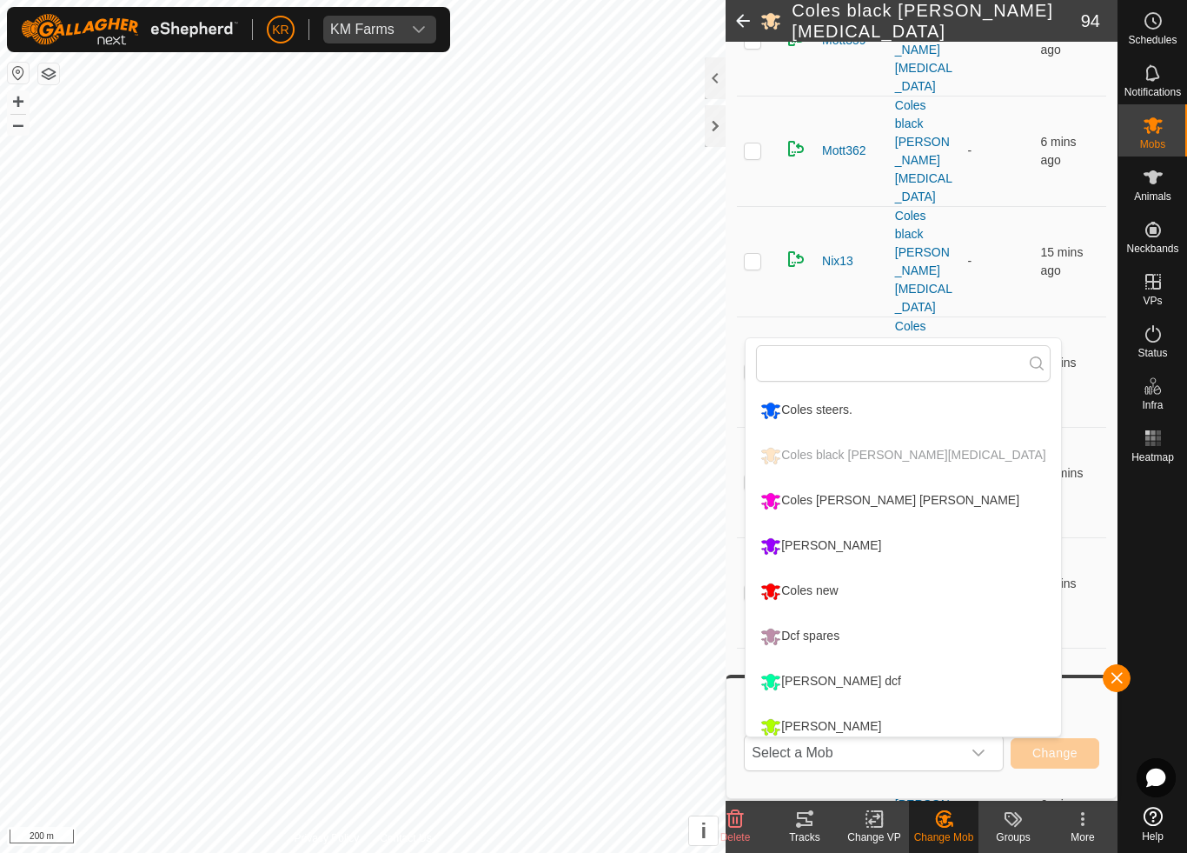
click at [841, 586] on div "Coles new" at bounding box center [799, 591] width 86 height 30
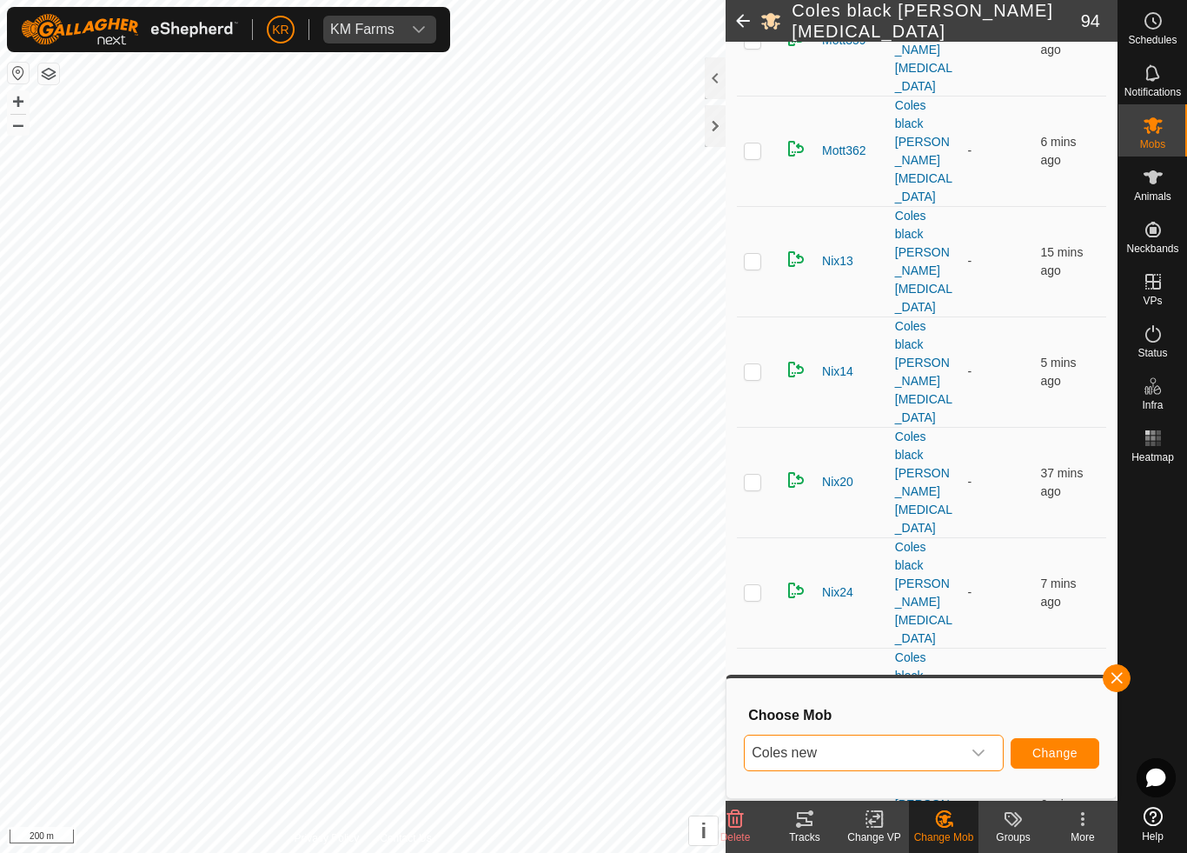
click at [1053, 750] on span "Change" at bounding box center [1055, 753] width 45 height 14
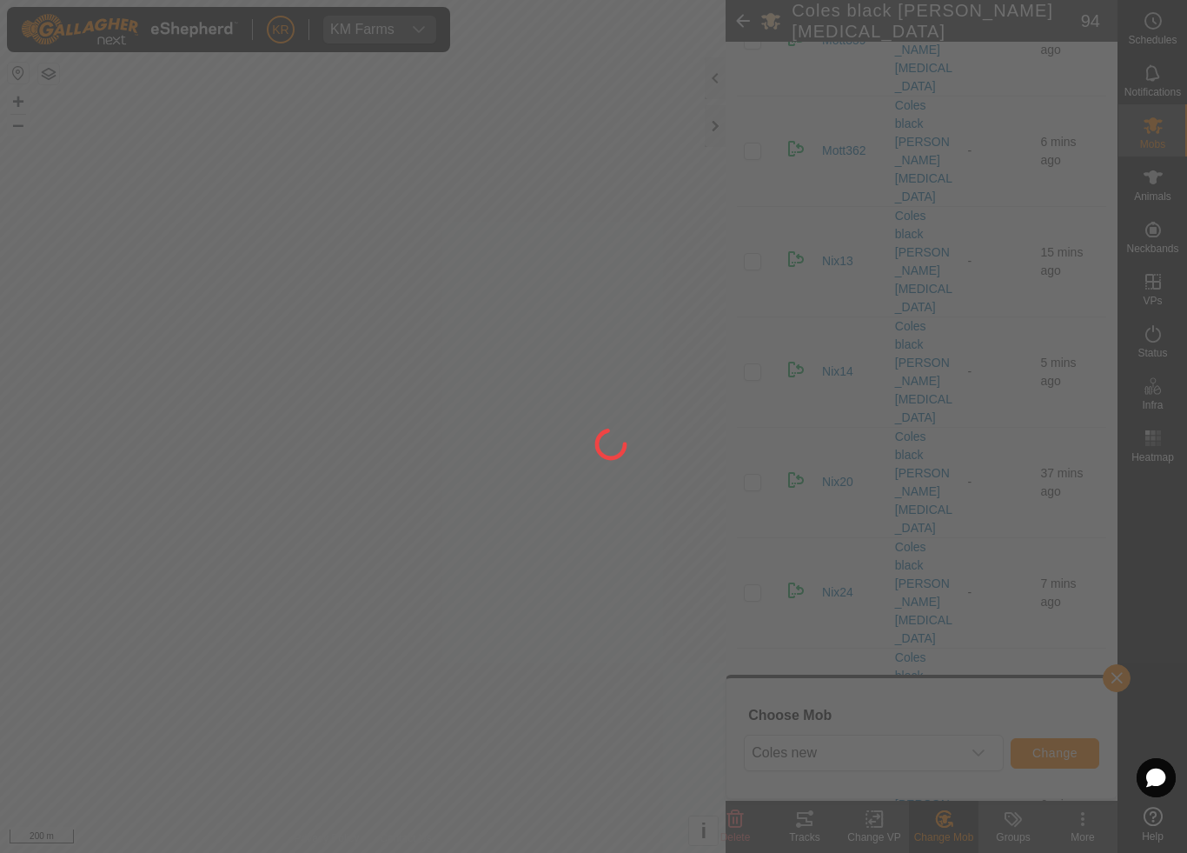
checkbox input "false"
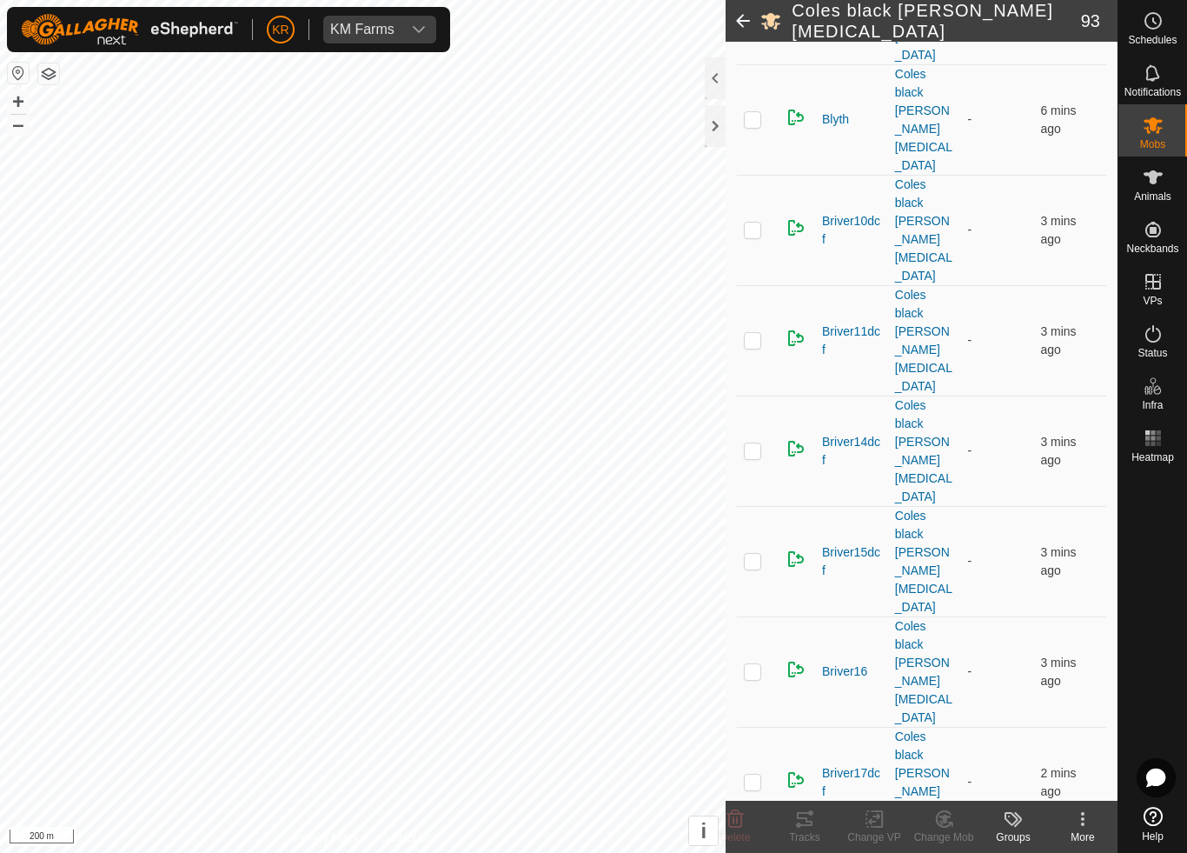
scroll to position [987, 0]
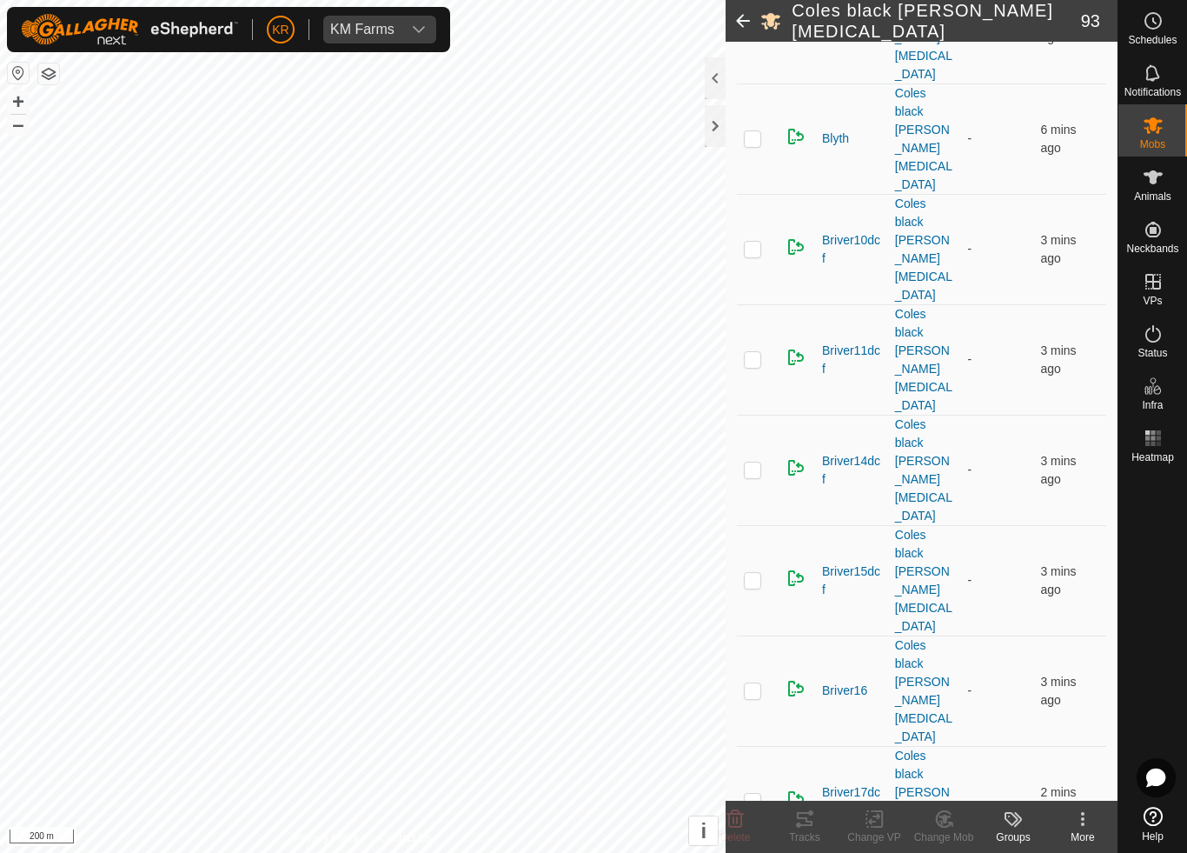
click at [942, 796] on div "Change Mob" at bounding box center [944, 837] width 70 height 16
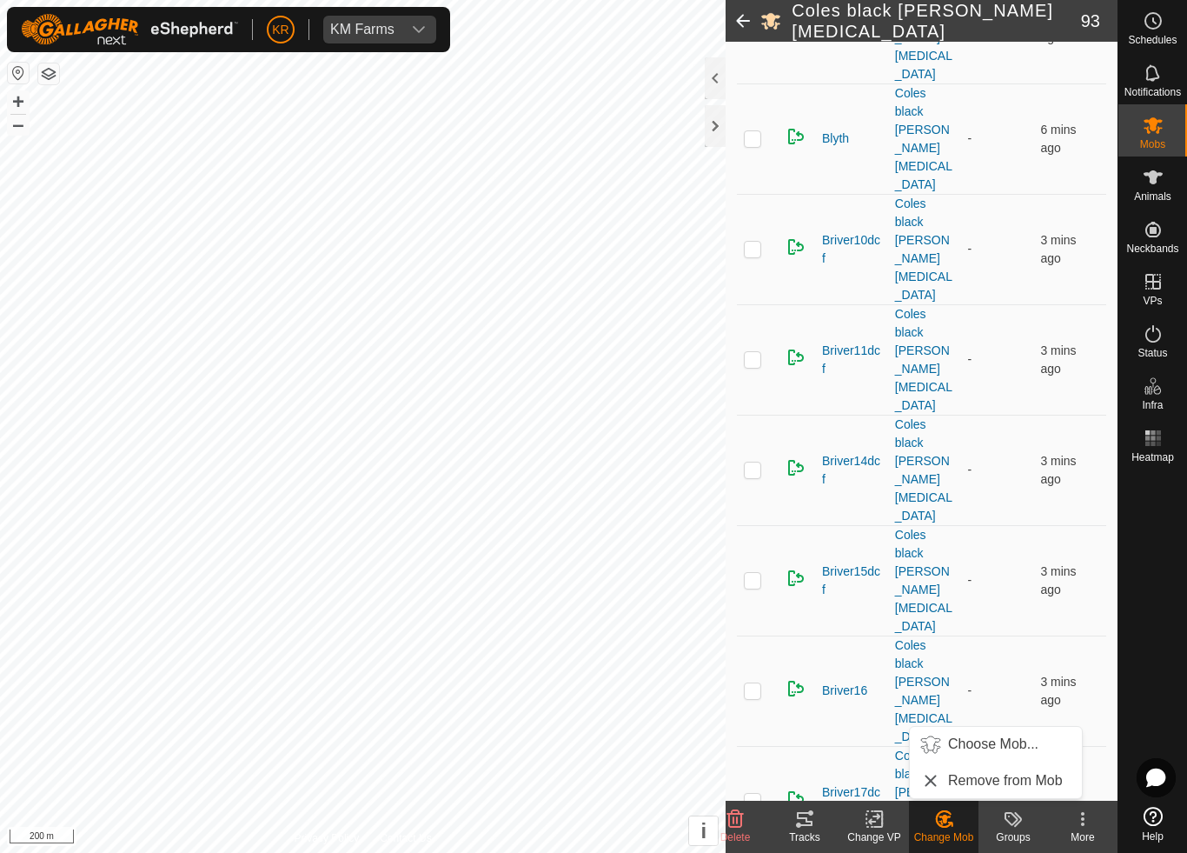
click at [1014, 744] on span "Choose Mob..." at bounding box center [993, 744] width 90 height 21
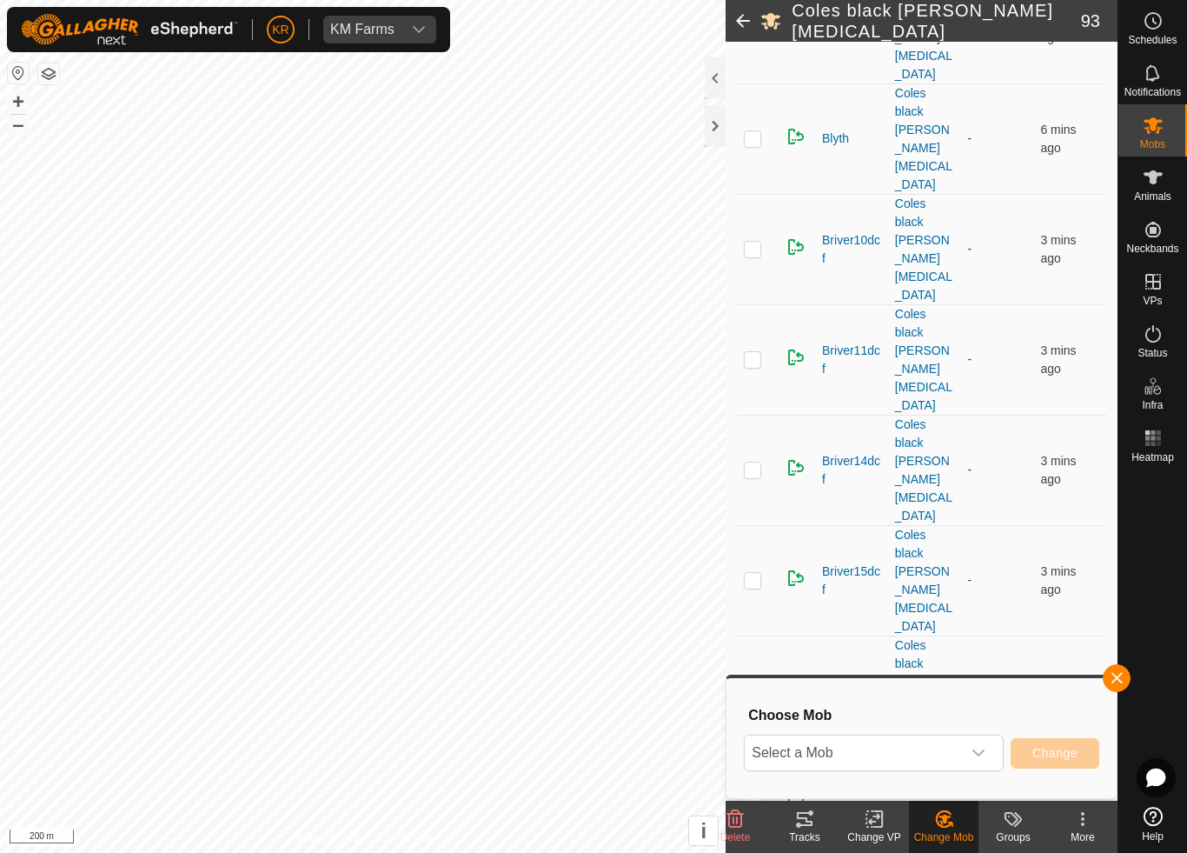
click at [930, 753] on span "Select a Mob" at bounding box center [853, 752] width 216 height 35
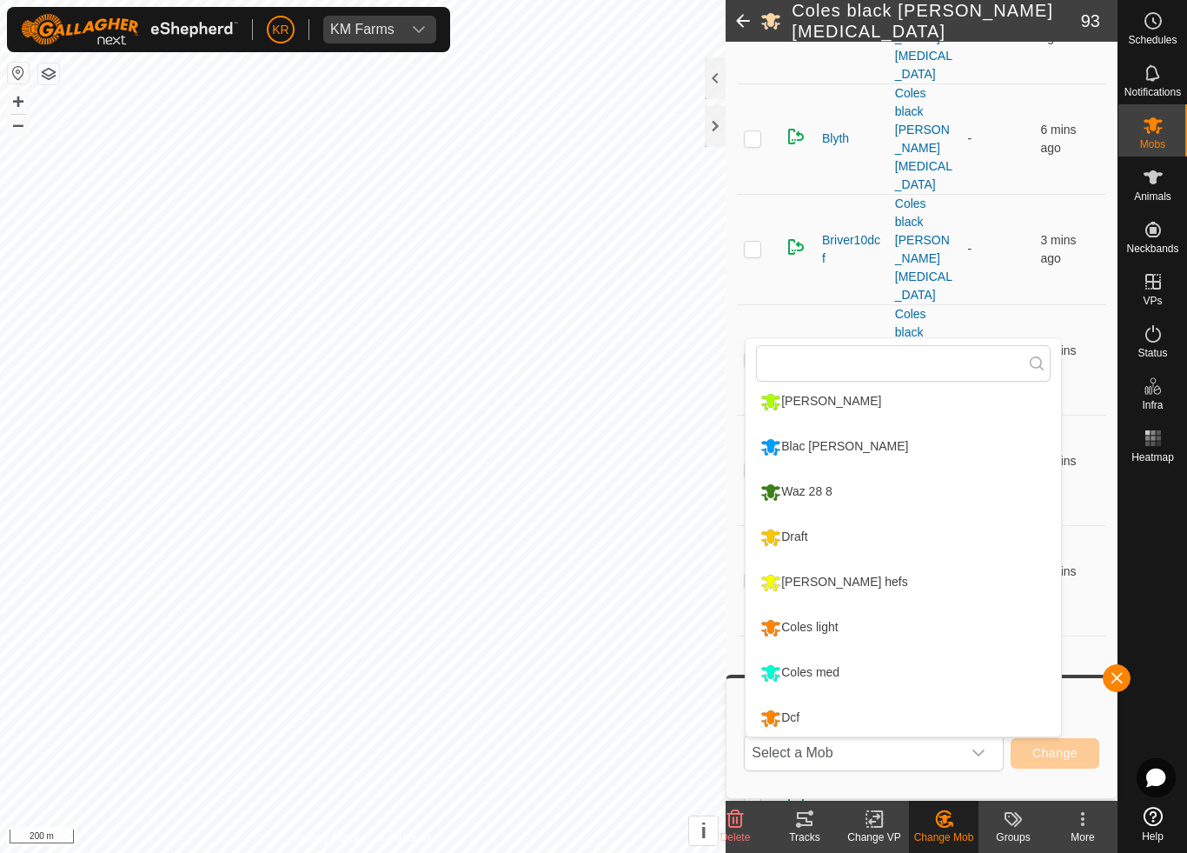
scroll to position [325, 0]
click at [854, 542] on li "Draft" at bounding box center [903, 536] width 315 height 43
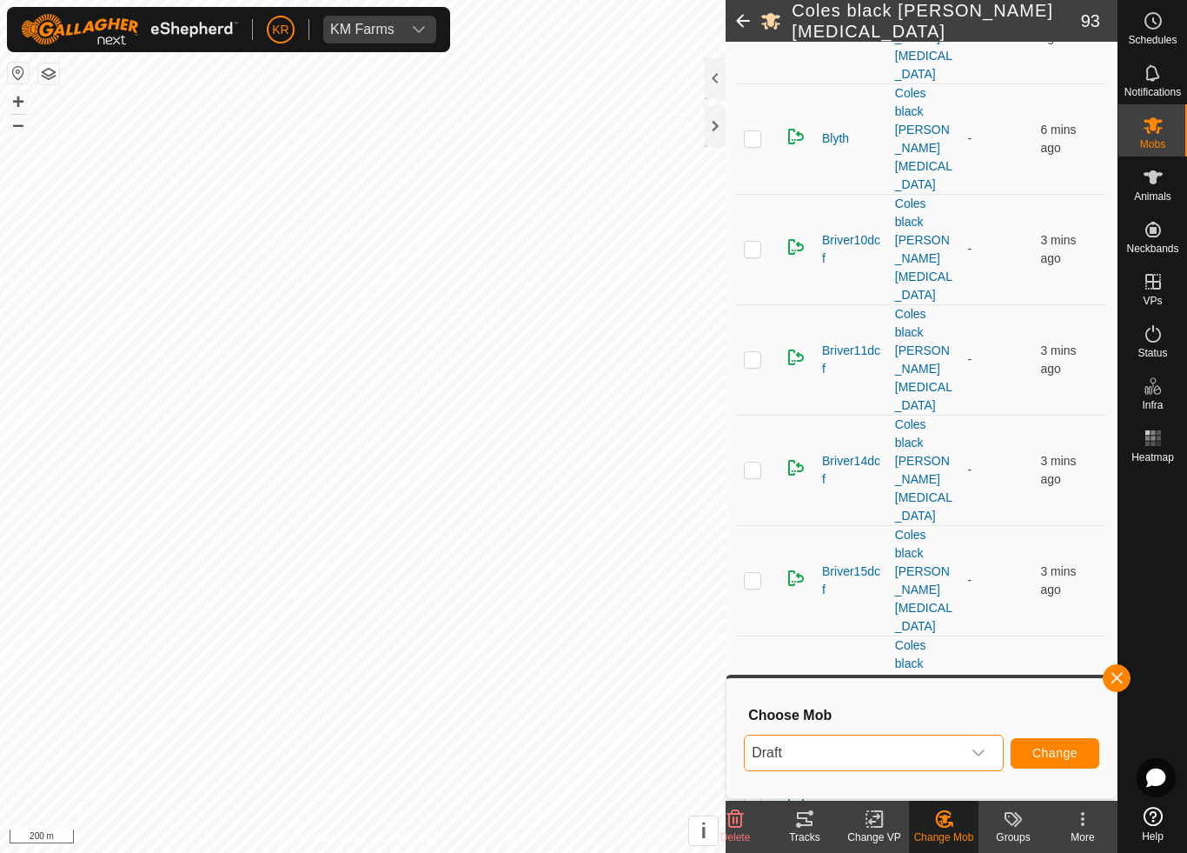
click at [1050, 754] on span "Change" at bounding box center [1055, 753] width 45 height 14
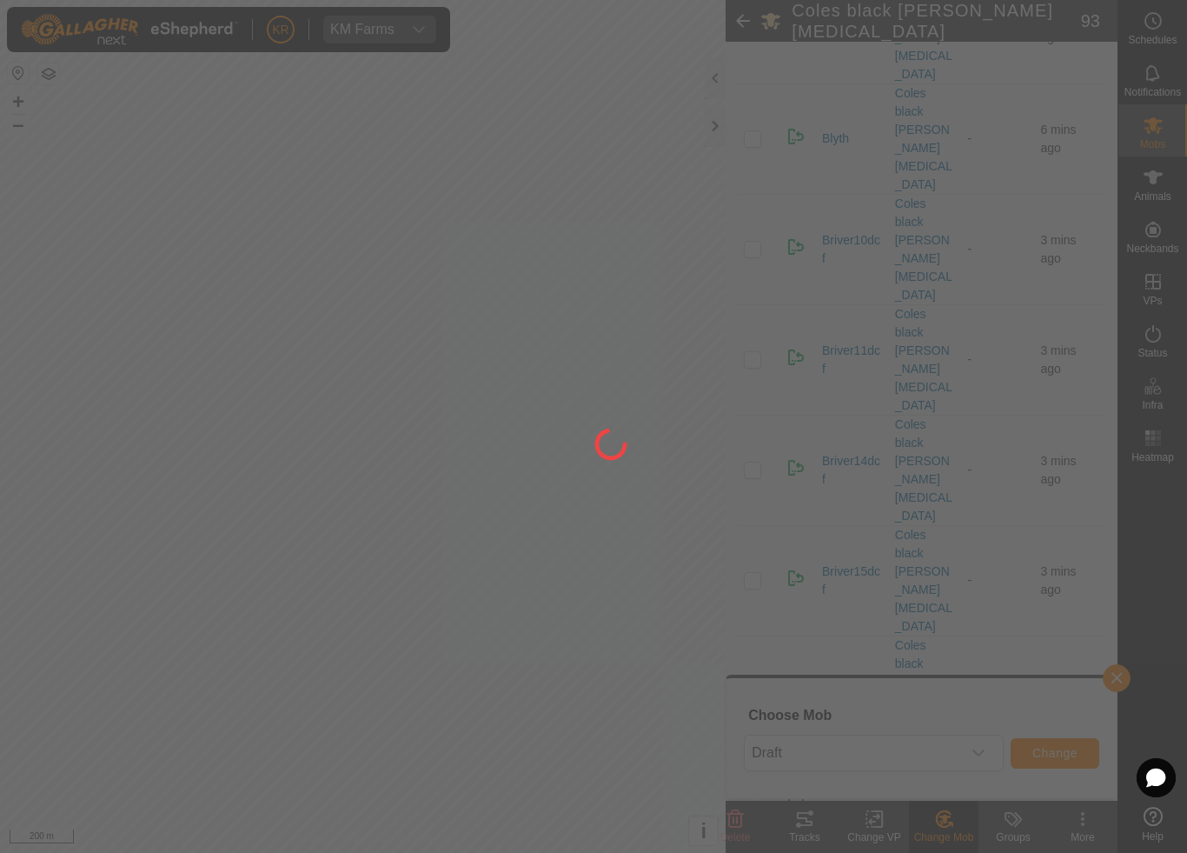
checkbox input "false"
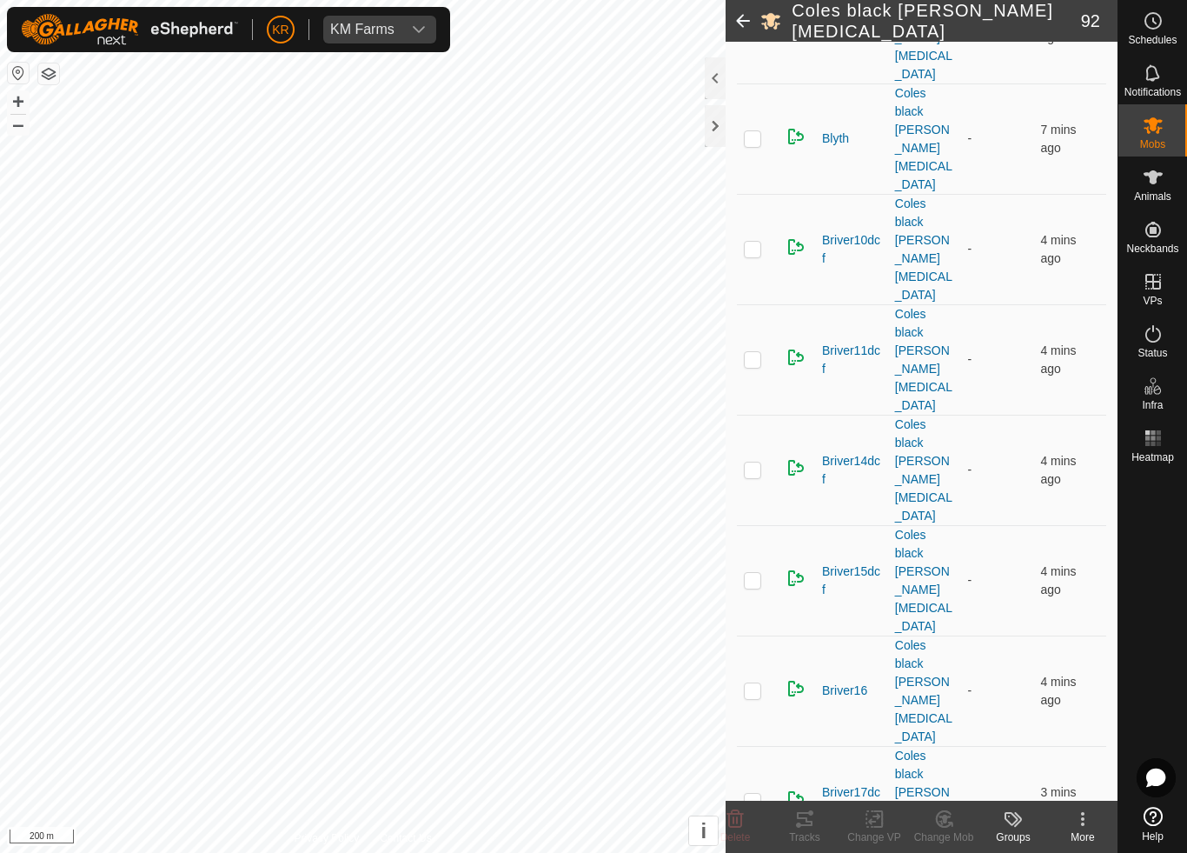
click at [956, 796] on change-mob-svg-icon at bounding box center [944, 818] width 70 height 21
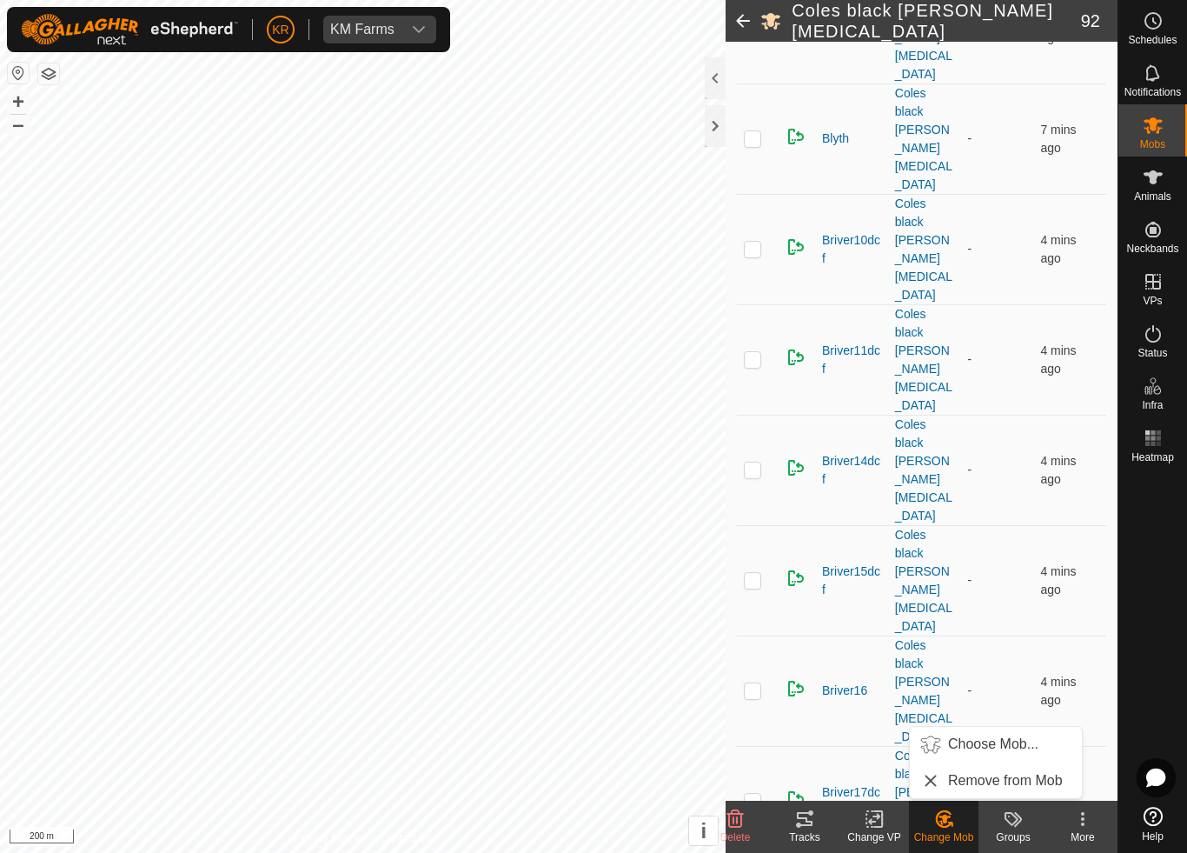
click at [1013, 748] on span "Choose Mob..." at bounding box center [993, 744] width 90 height 21
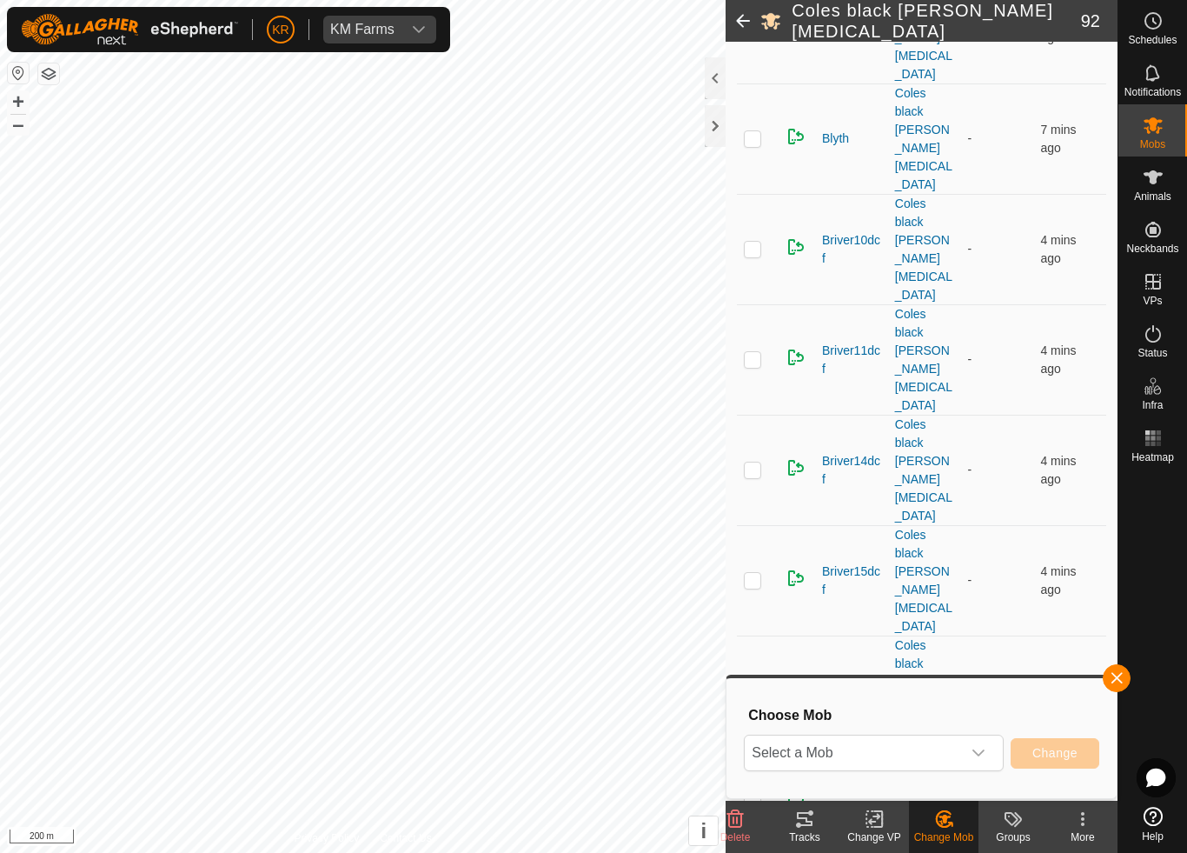
click at [980, 752] on icon "dropdown trigger" at bounding box center [979, 753] width 14 height 14
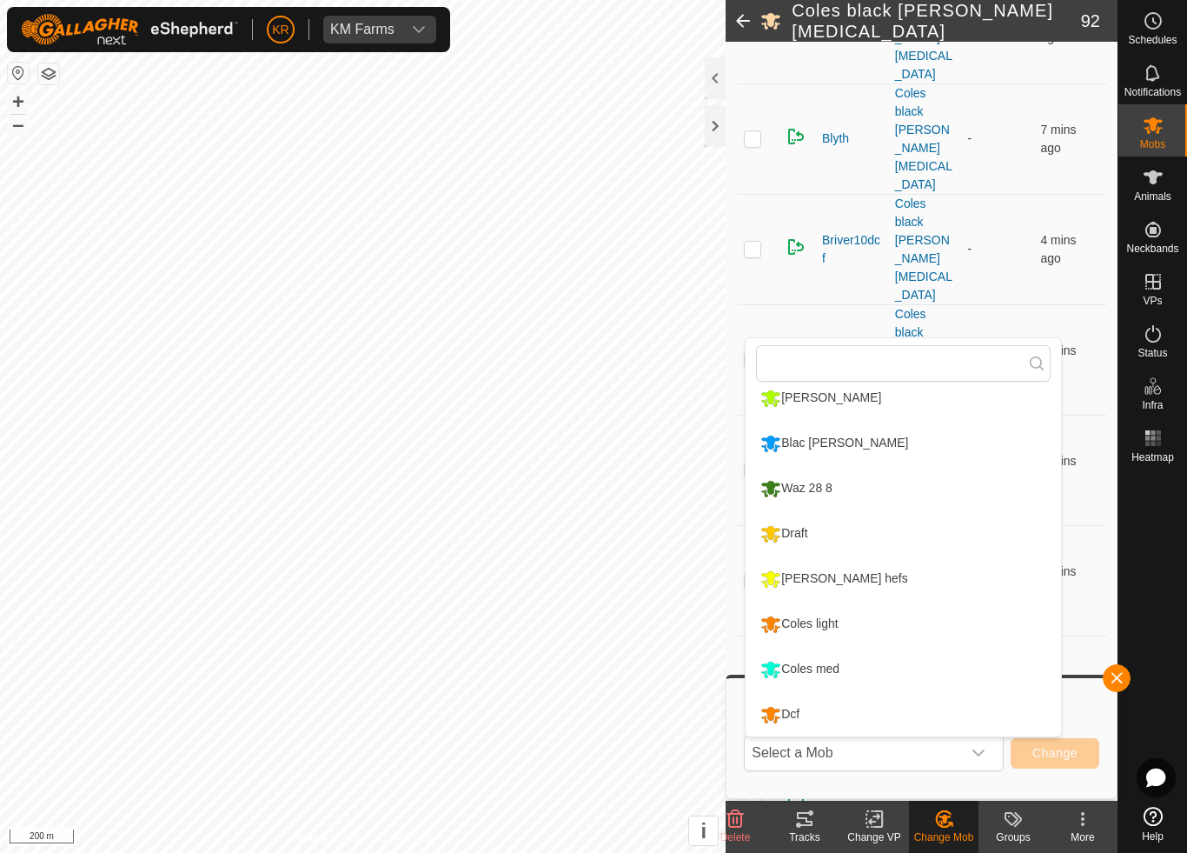
scroll to position [329, 0]
click at [836, 625] on div "Coles light" at bounding box center [799, 624] width 86 height 30
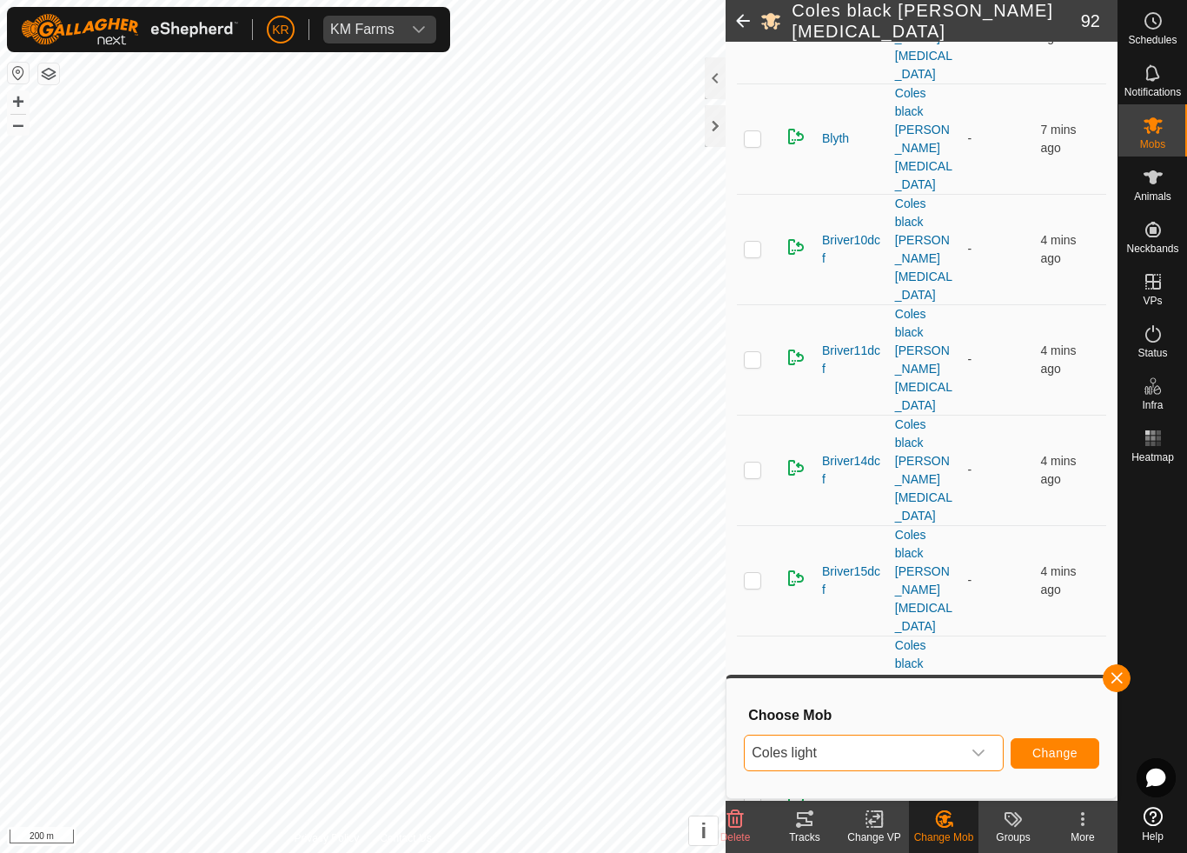
click at [1064, 757] on span "Change" at bounding box center [1055, 753] width 45 height 14
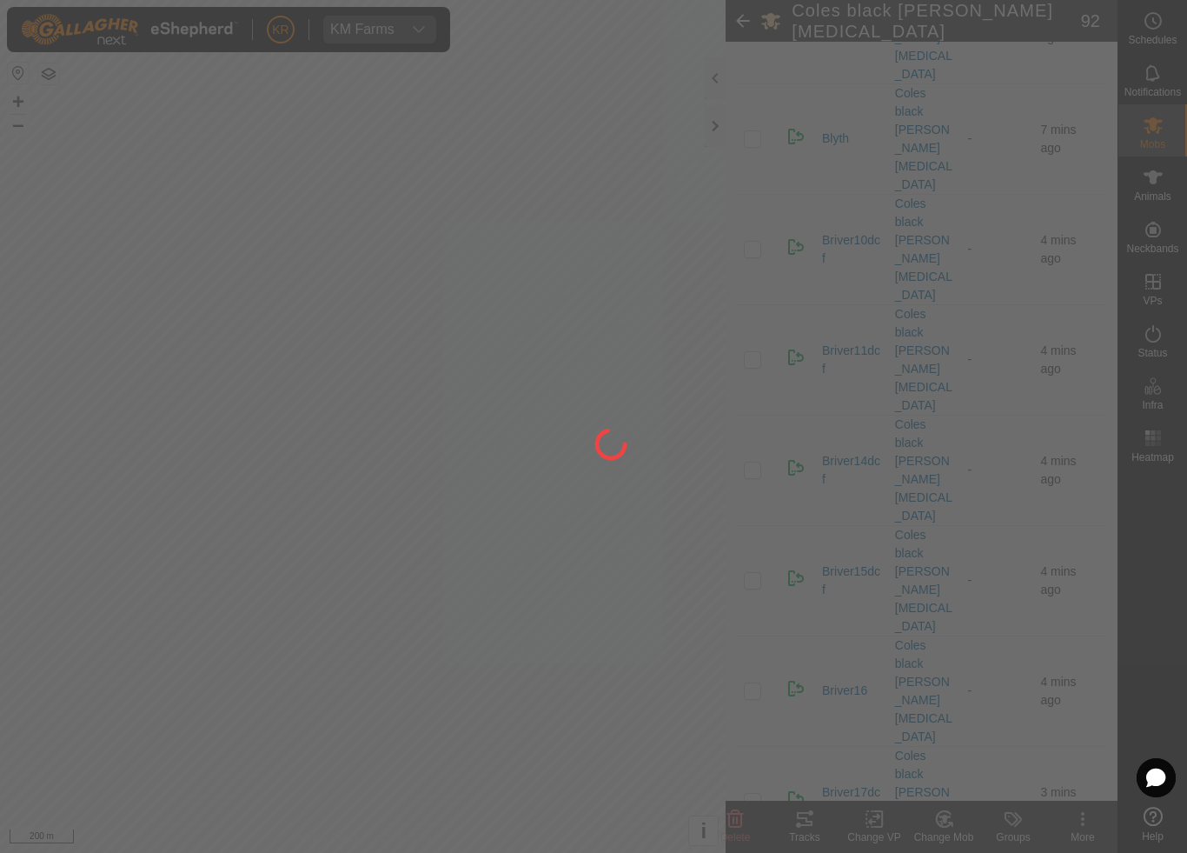
checkbox input "false"
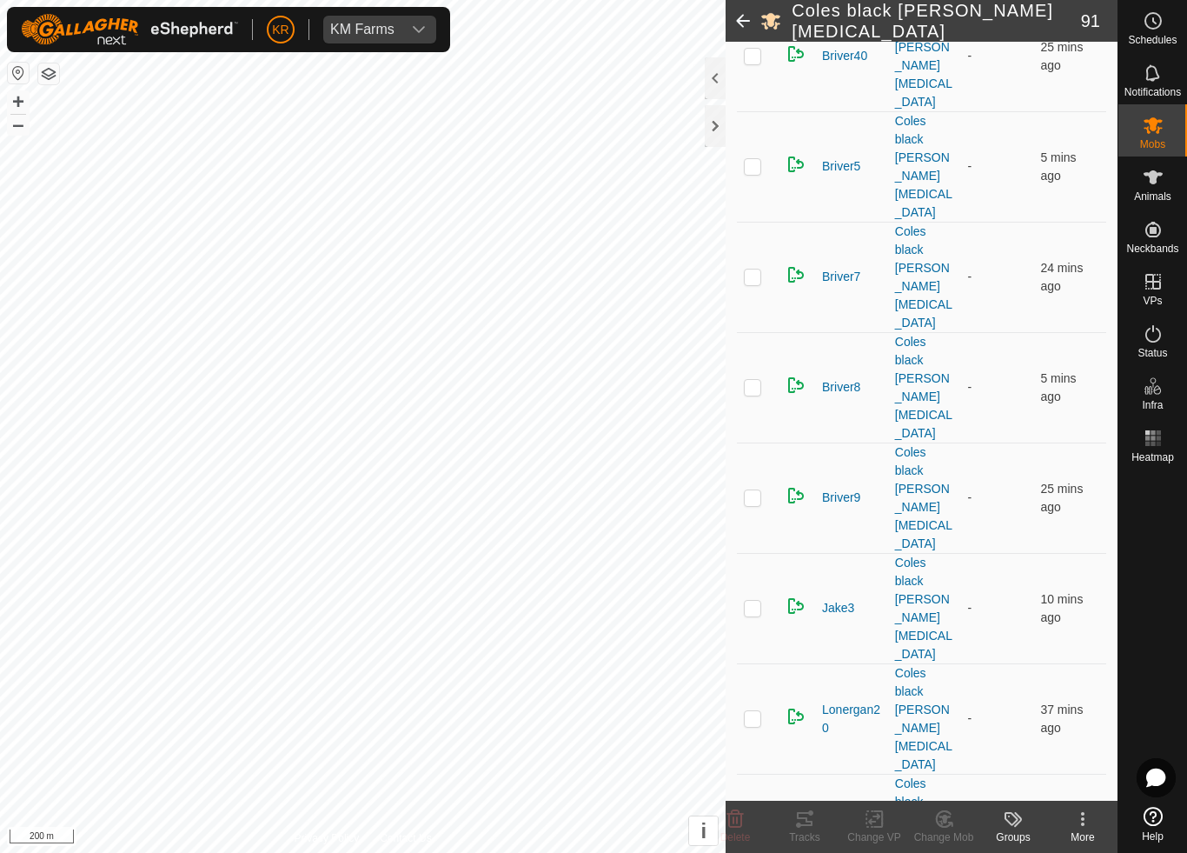
scroll to position [3386, 0]
click at [952, 796] on icon at bounding box center [949, 823] width 3 height 3
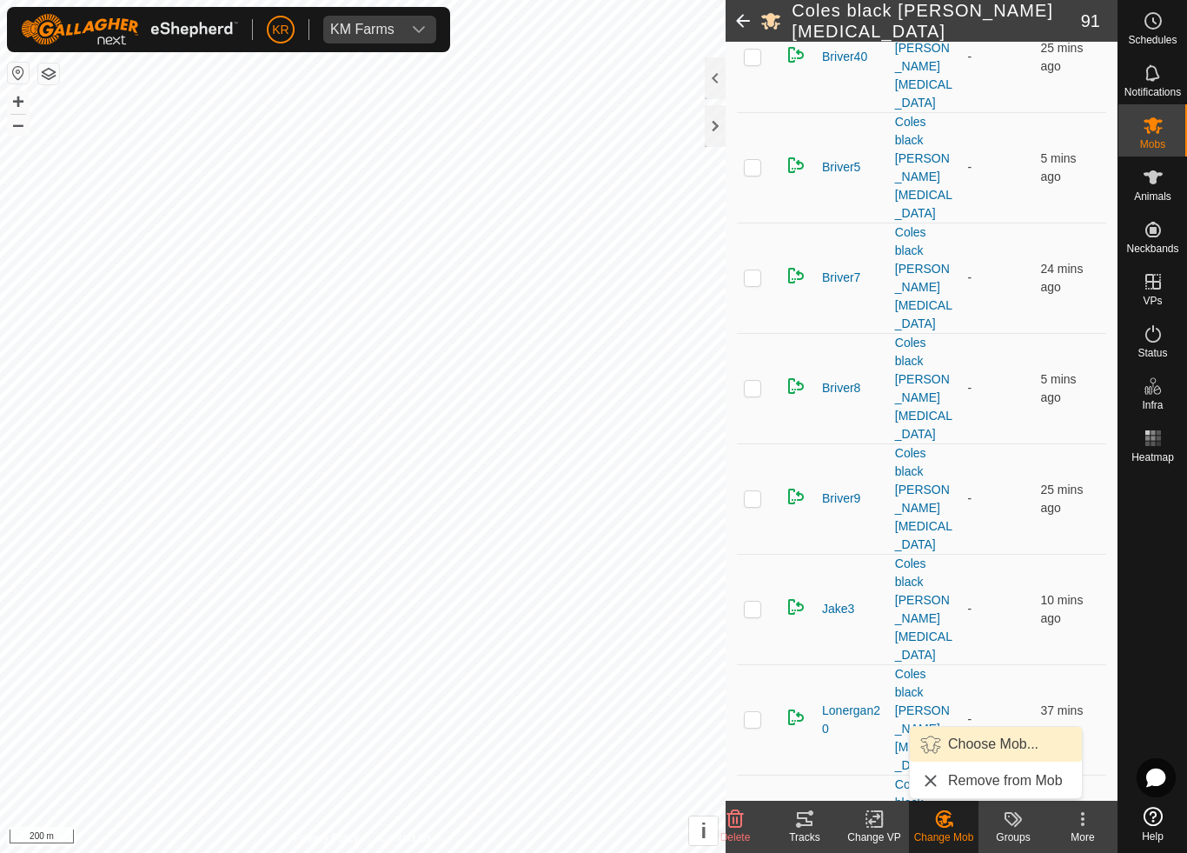
click at [998, 741] on span "Choose Mob..." at bounding box center [993, 744] width 90 height 21
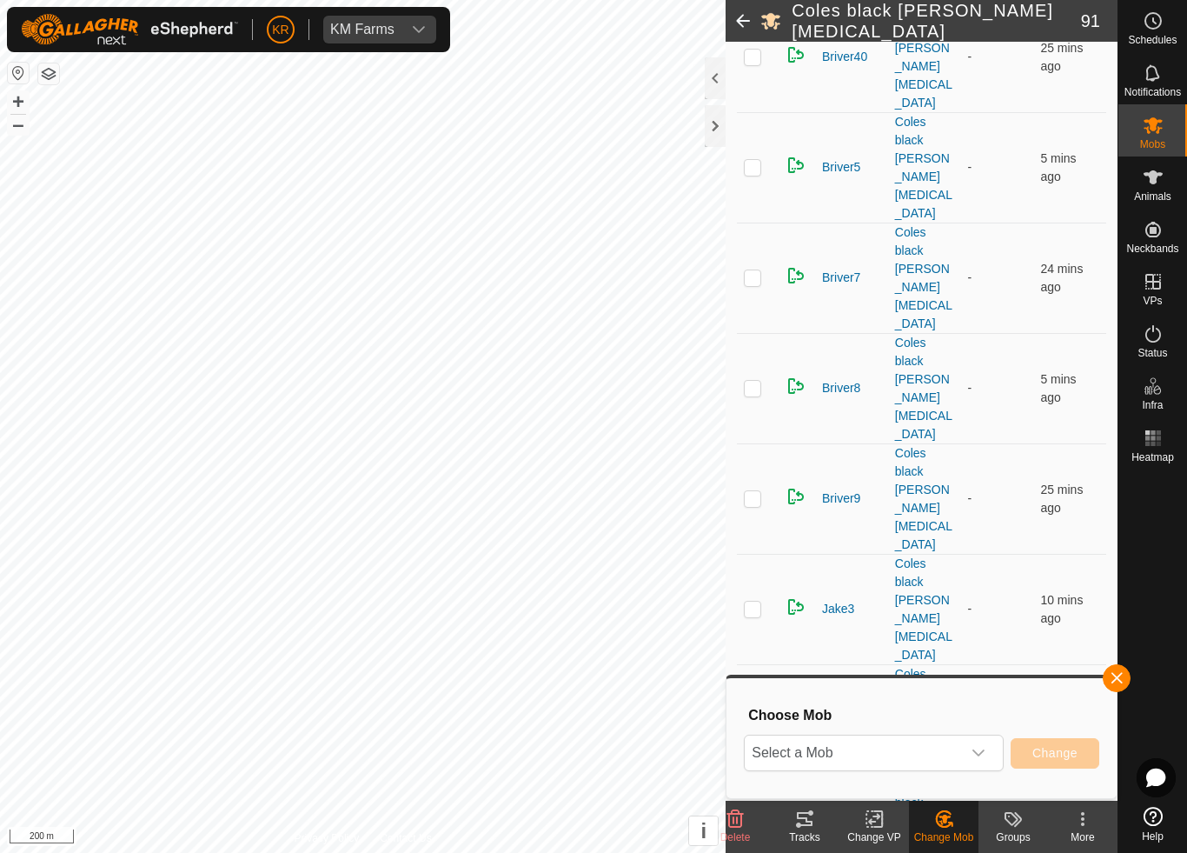
click at [900, 754] on span "Select a Mob" at bounding box center [853, 752] width 216 height 35
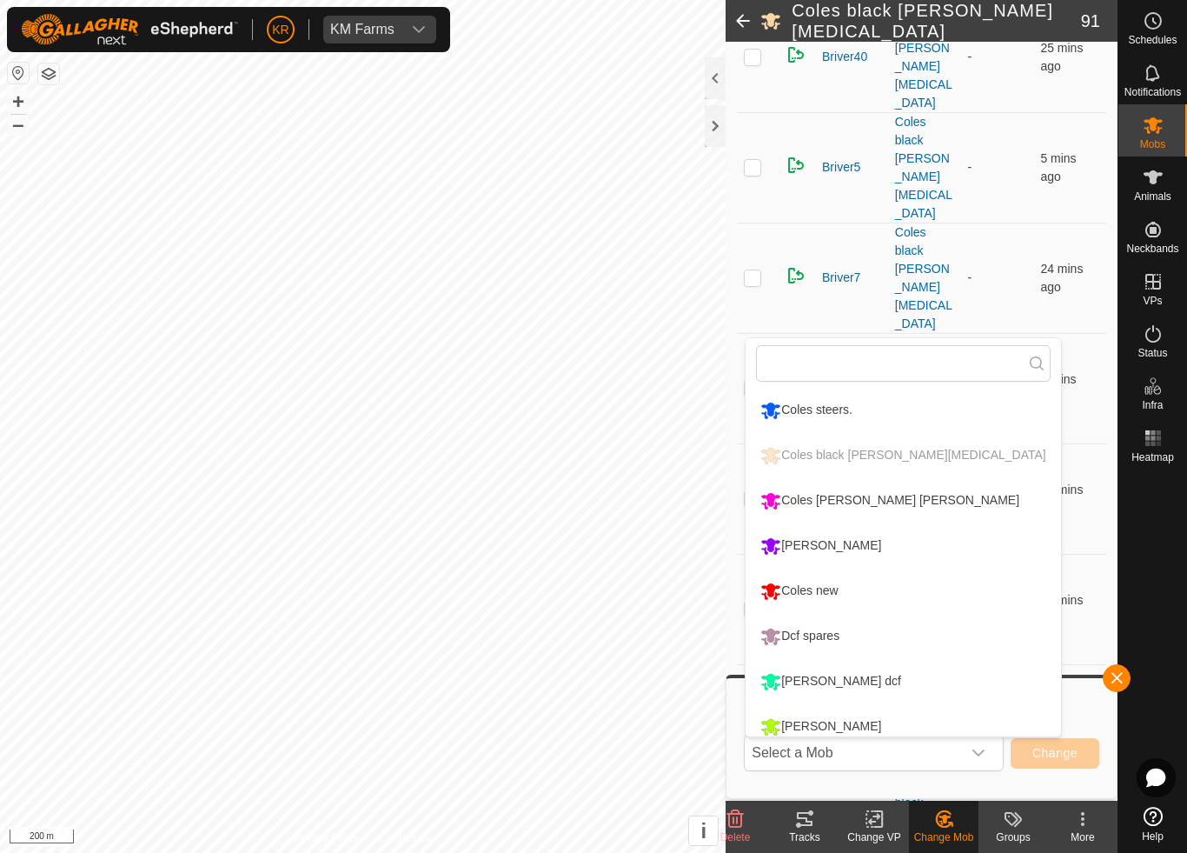
click at [832, 582] on div "Coles new" at bounding box center [799, 591] width 86 height 30
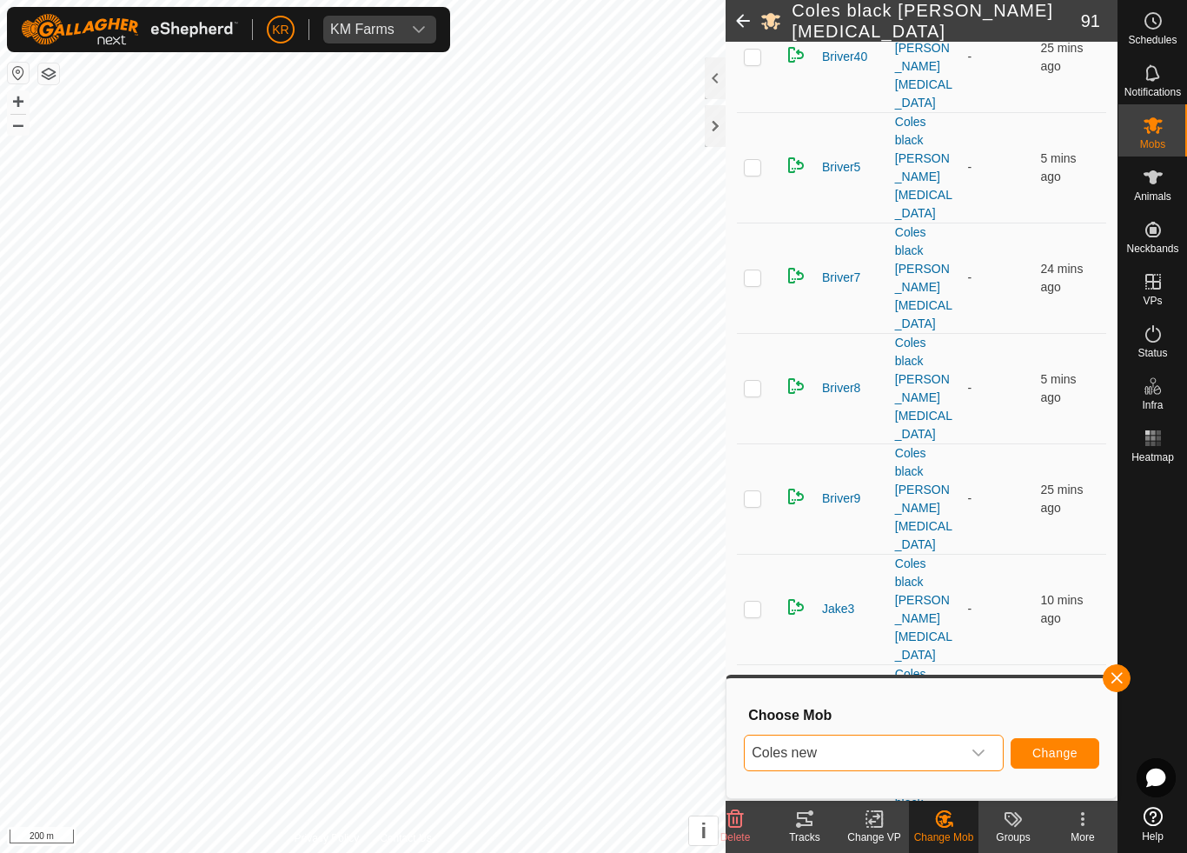
click at [1057, 749] on span "Change" at bounding box center [1055, 753] width 45 height 14
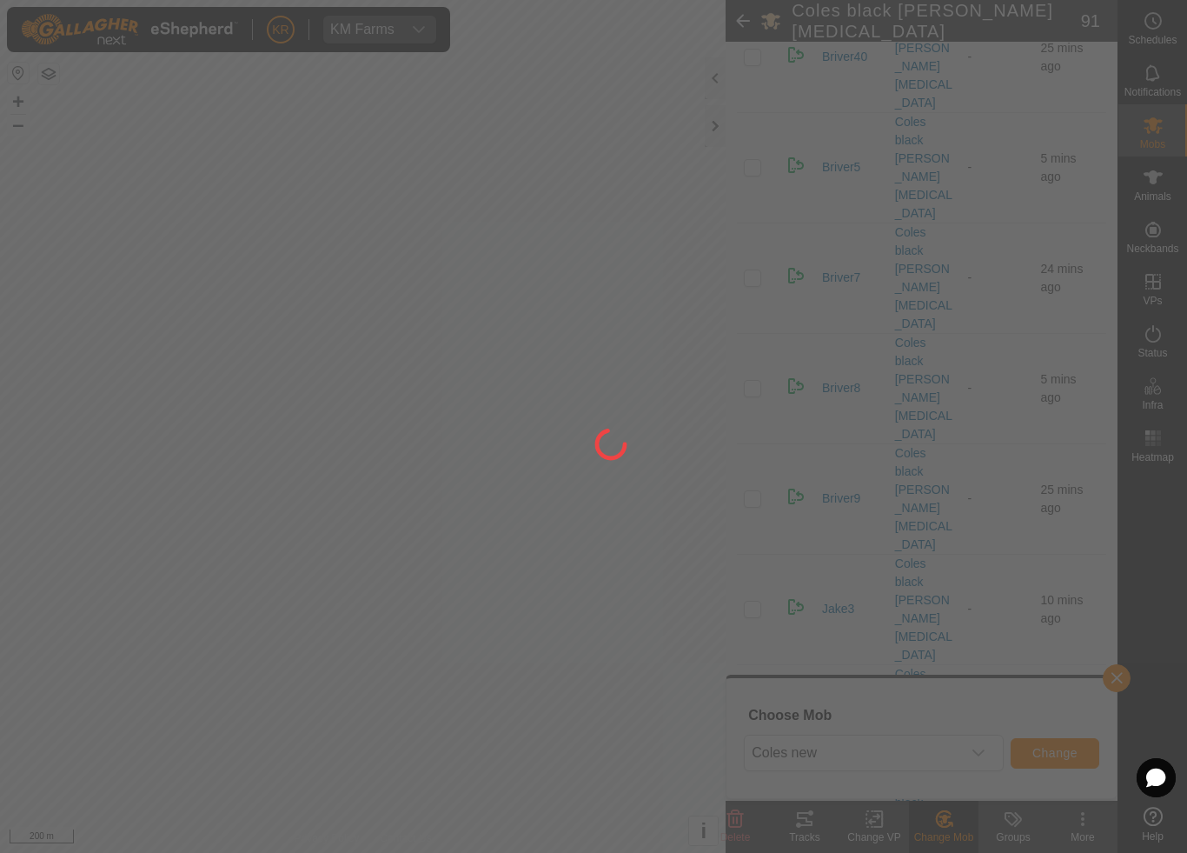
checkbox input "false"
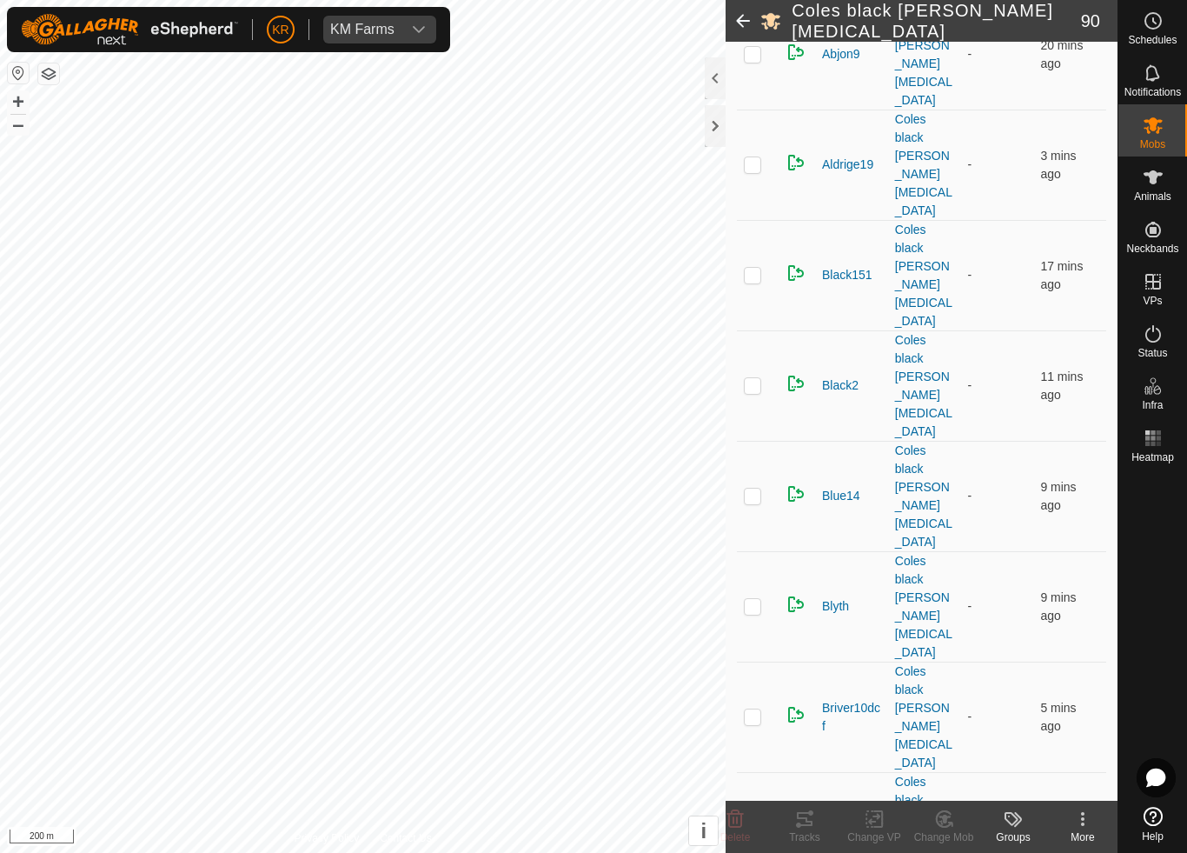
scroll to position [523, 0]
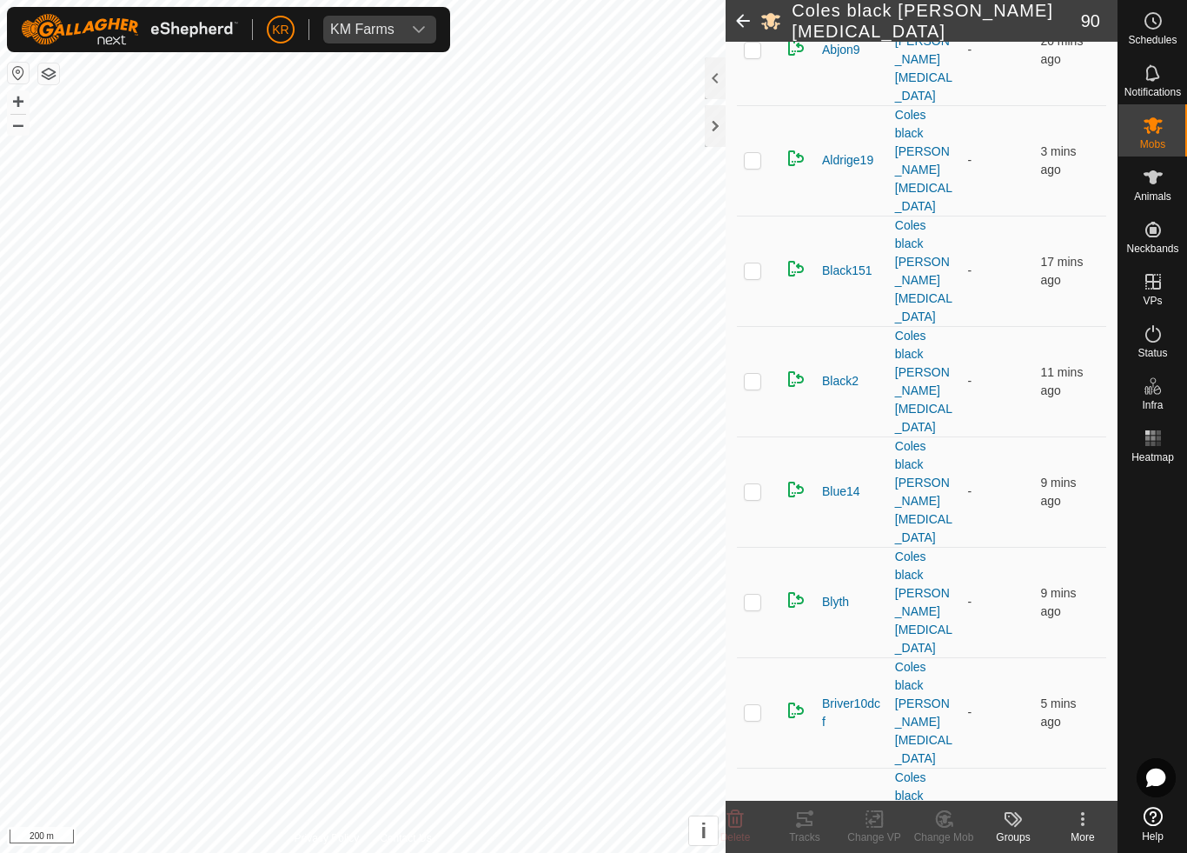
click at [759, 796] on p-checkbox at bounding box center [752, 822] width 17 height 14
click at [952, 796] on icon at bounding box center [945, 818] width 22 height 21
click at [990, 741] on span "Choose Mob..." at bounding box center [993, 744] width 90 height 21
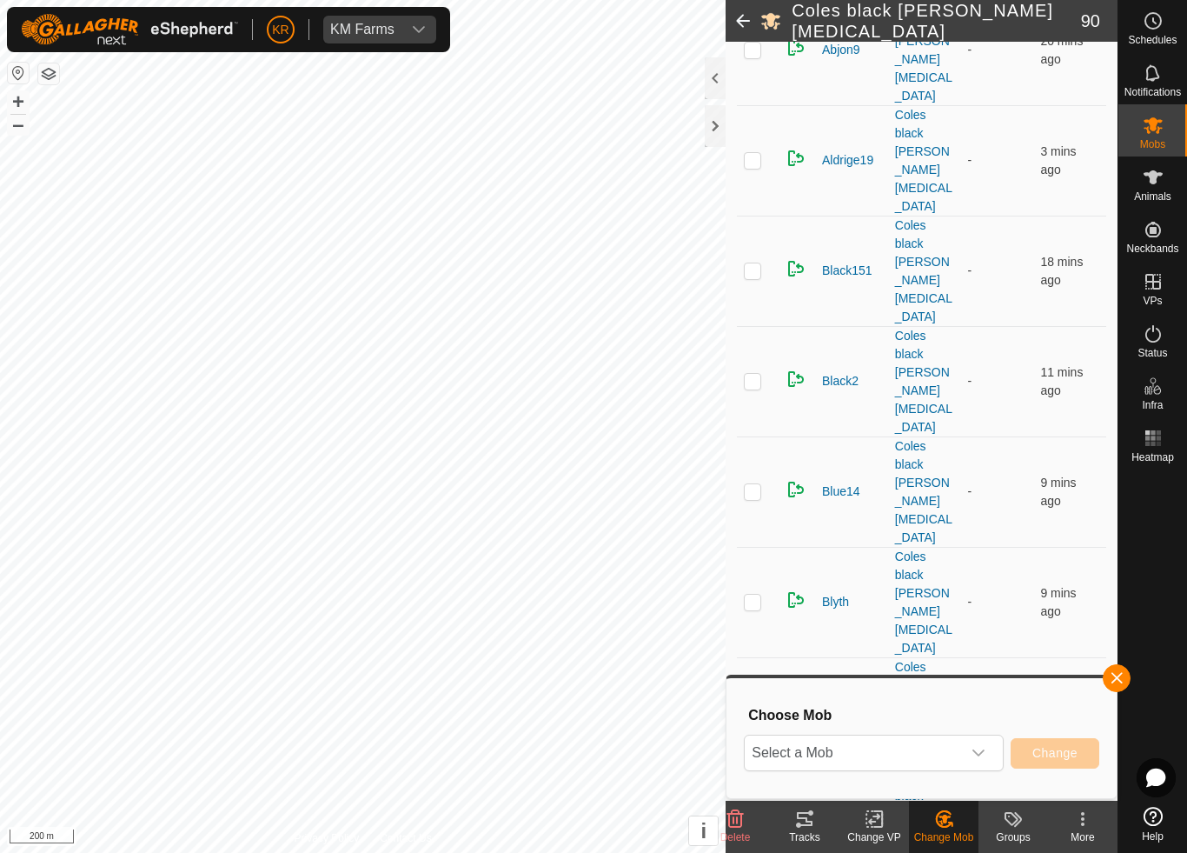
click at [909, 754] on span "Select a Mob" at bounding box center [853, 752] width 216 height 35
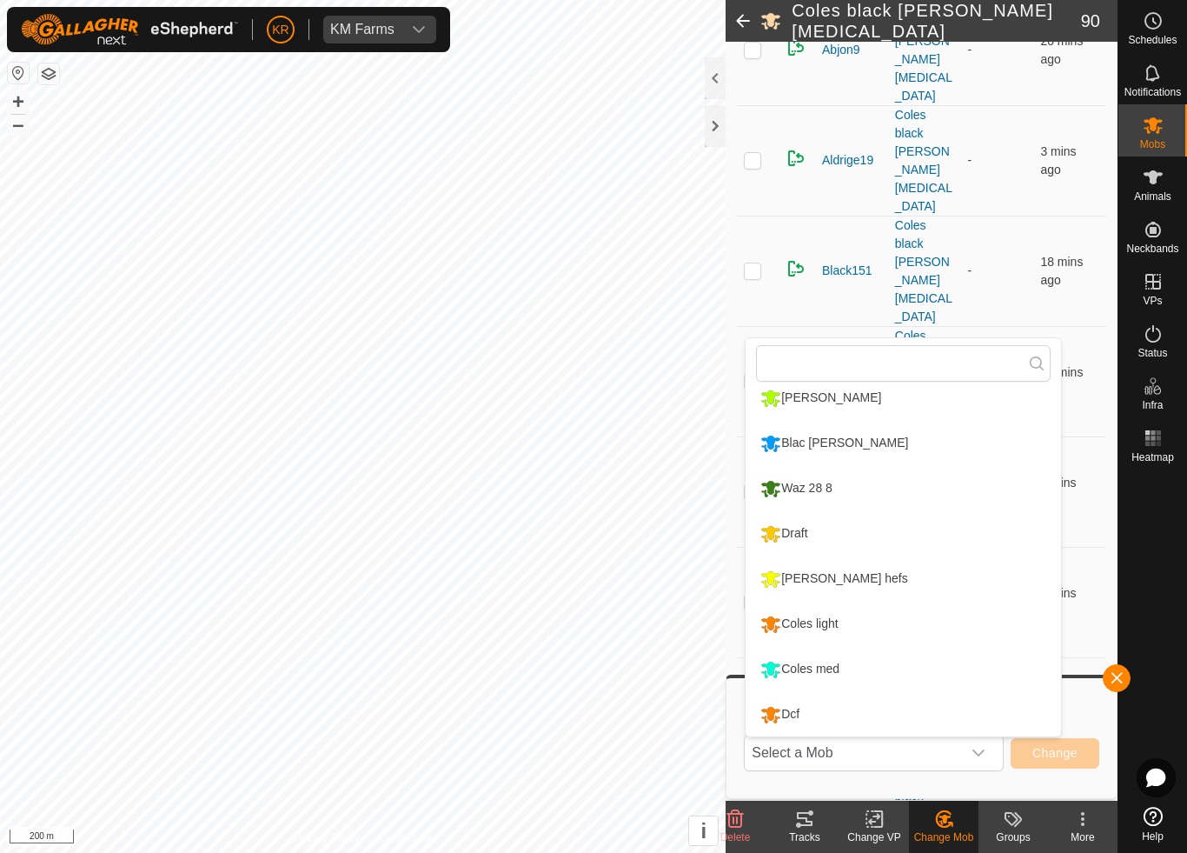
scroll to position [329, 0]
click at [801, 540] on div "Draft" at bounding box center [784, 534] width 56 height 30
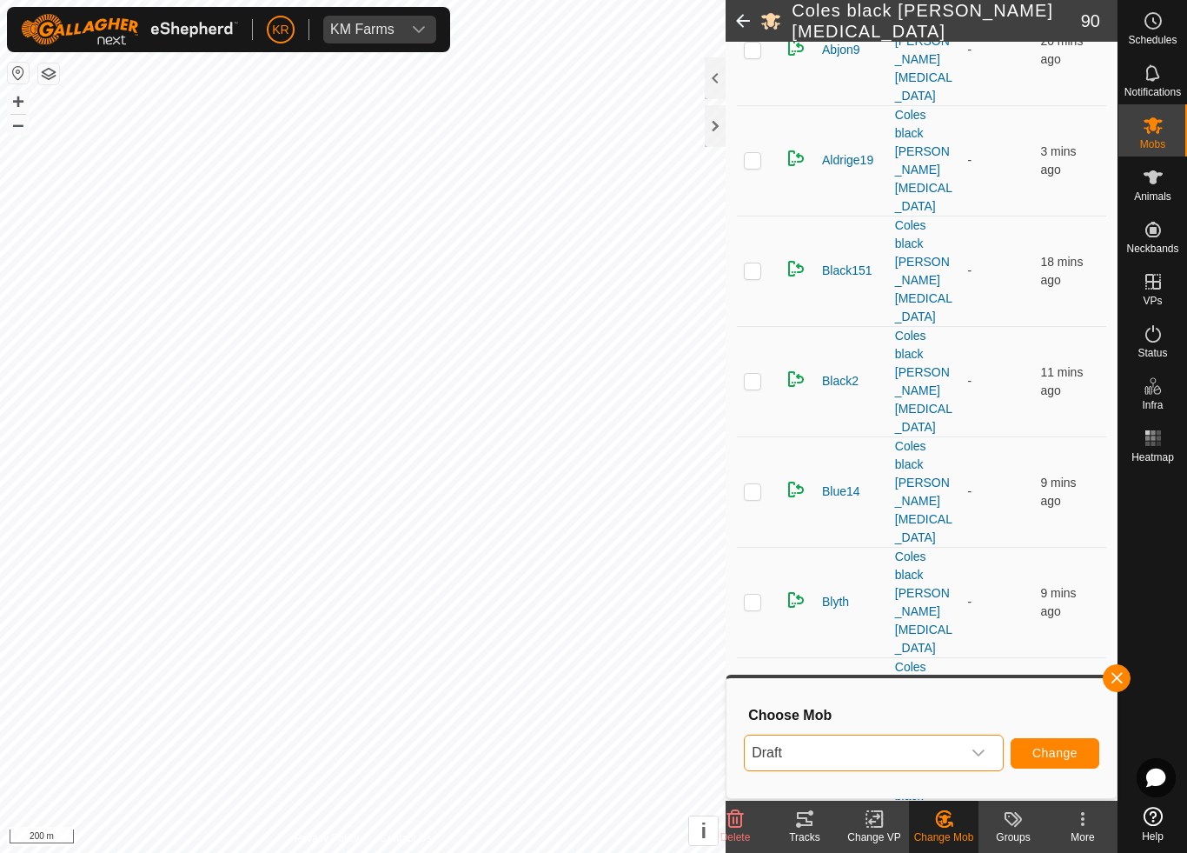
click at [1060, 754] on span "Change" at bounding box center [1055, 753] width 45 height 14
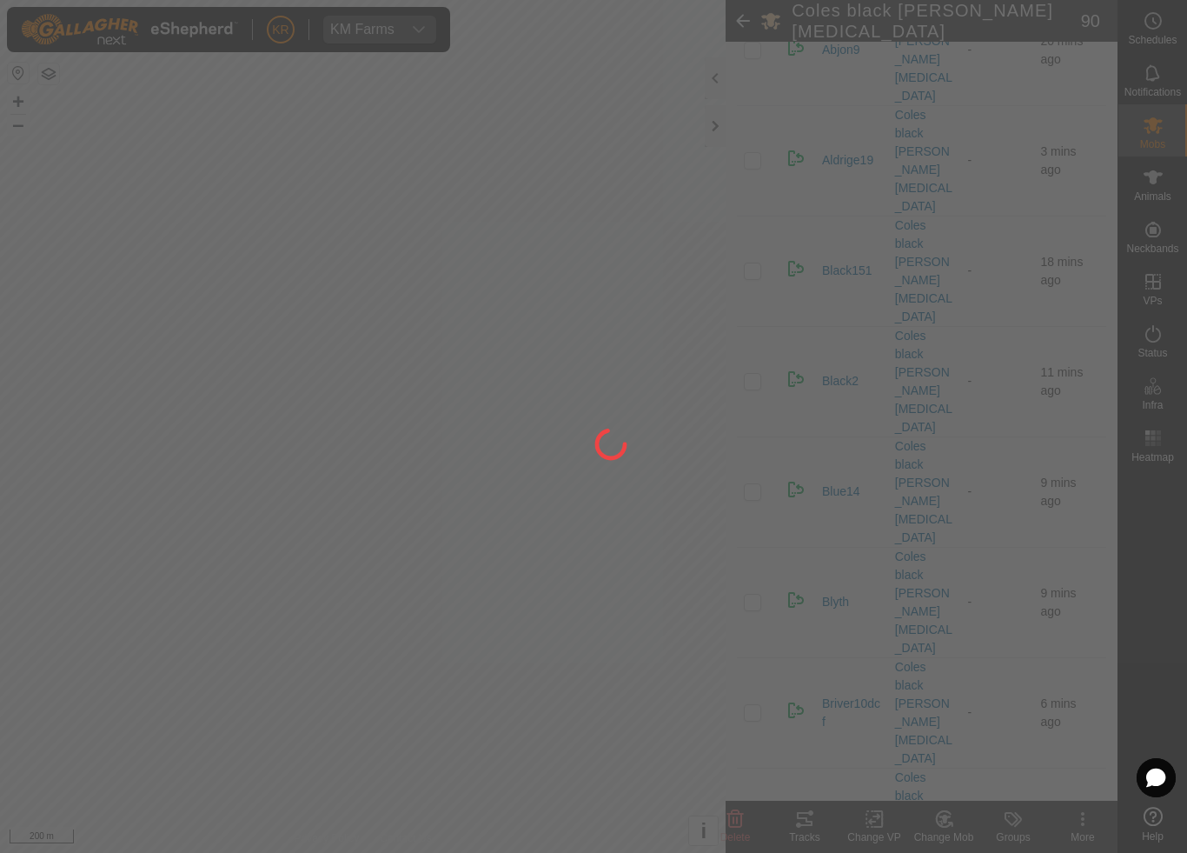
checkbox input "false"
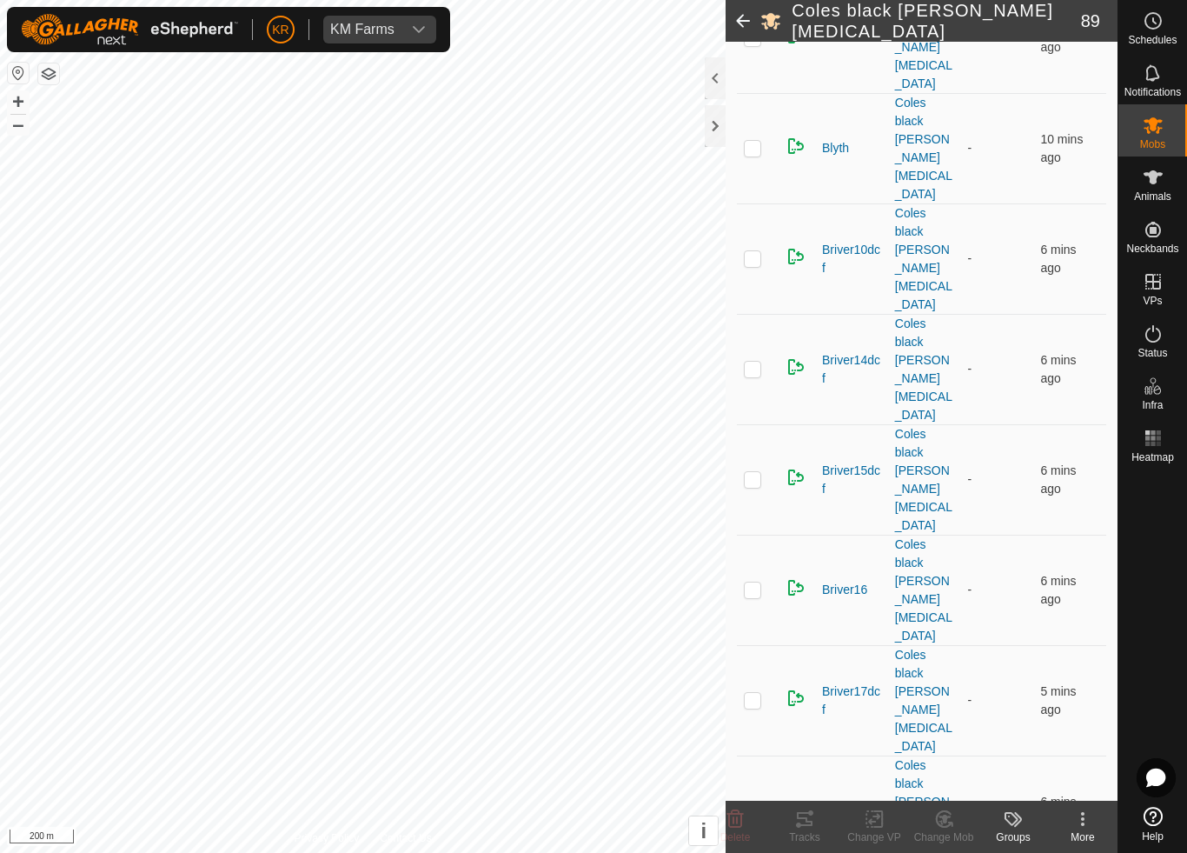
scroll to position [980, 0]
click at [946, 796] on div "Change Mob" at bounding box center [944, 837] width 70 height 16
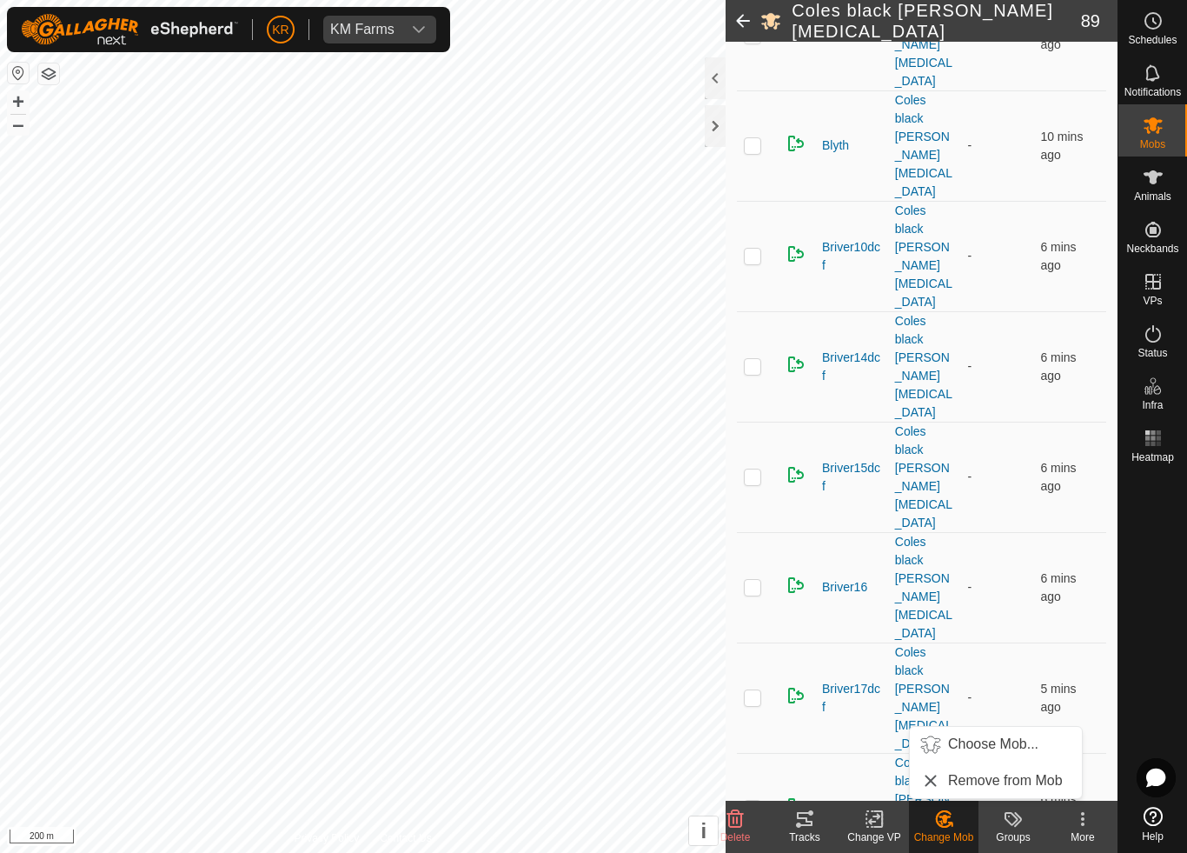
click at [1000, 746] on span "Choose Mob..." at bounding box center [993, 744] width 90 height 21
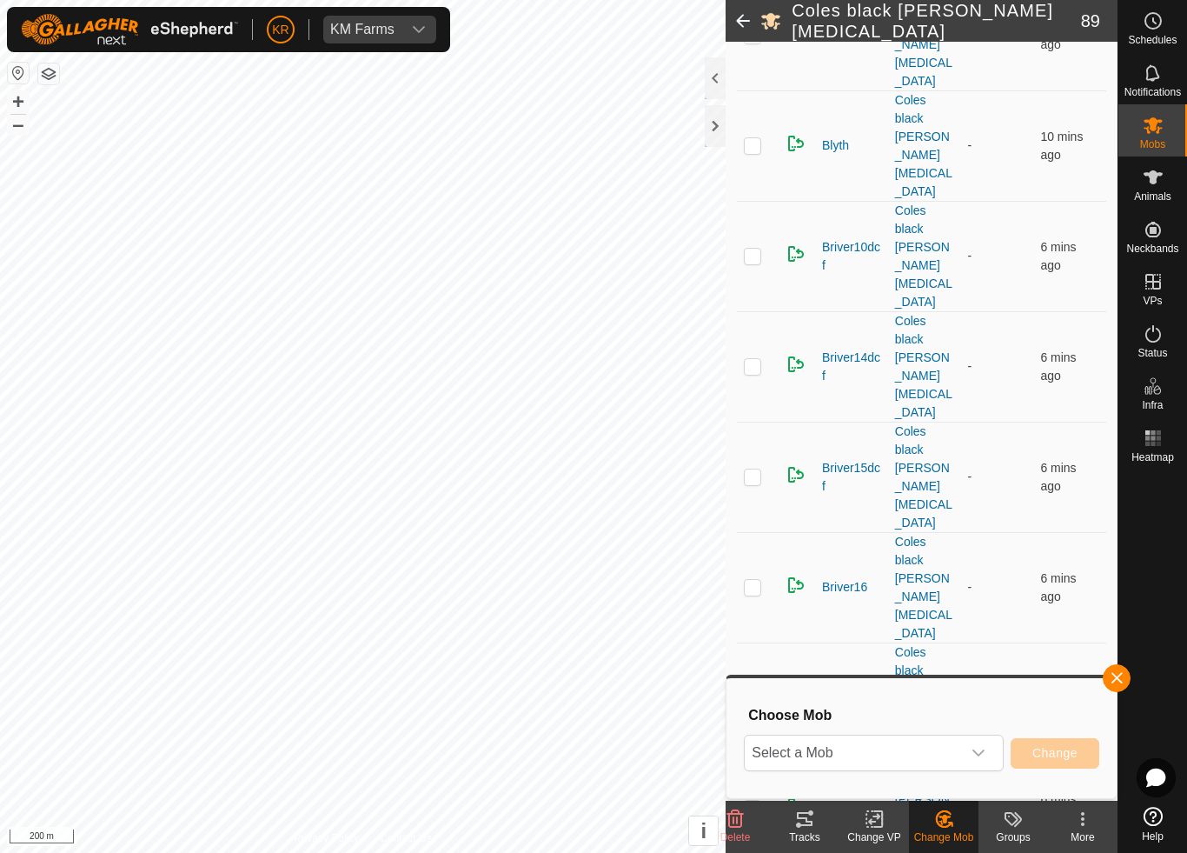
click at [930, 754] on span "Select a Mob" at bounding box center [853, 752] width 216 height 35
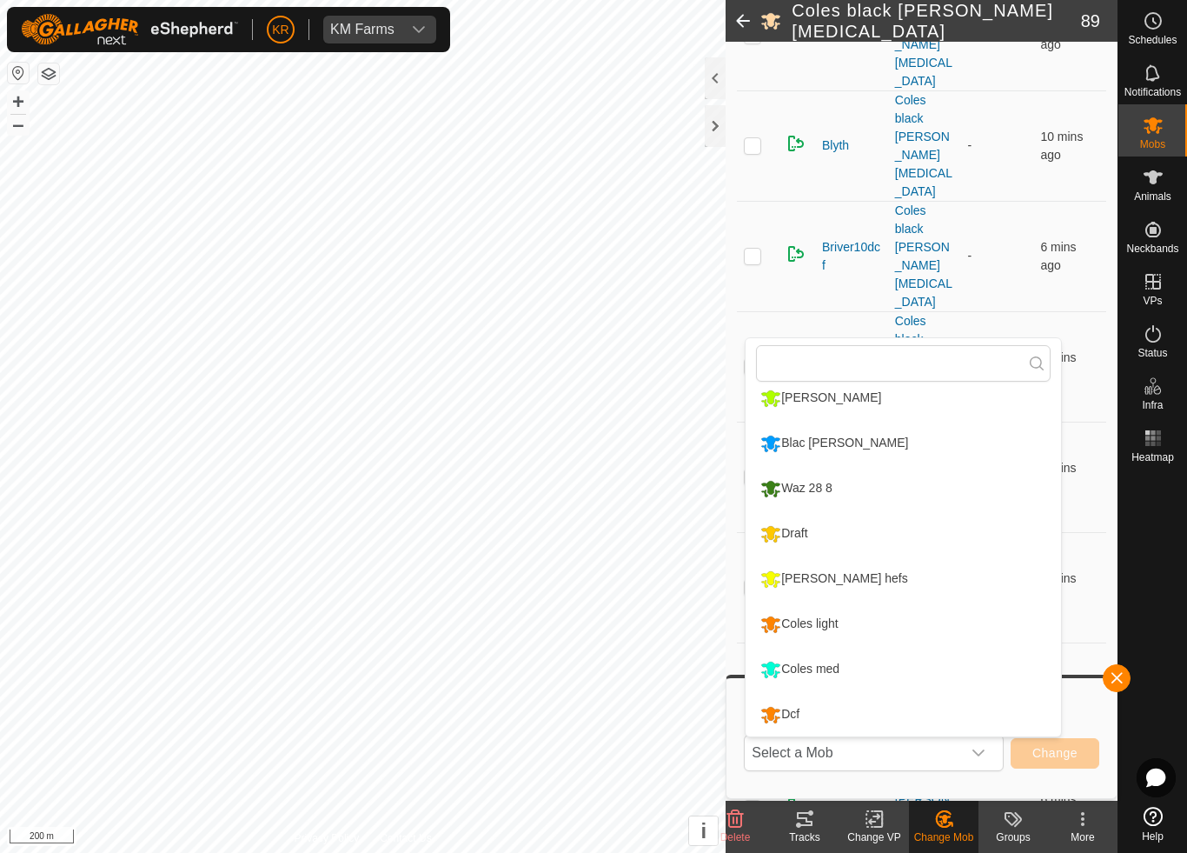
scroll to position [329, 0]
click at [808, 540] on div "Draft" at bounding box center [784, 534] width 56 height 30
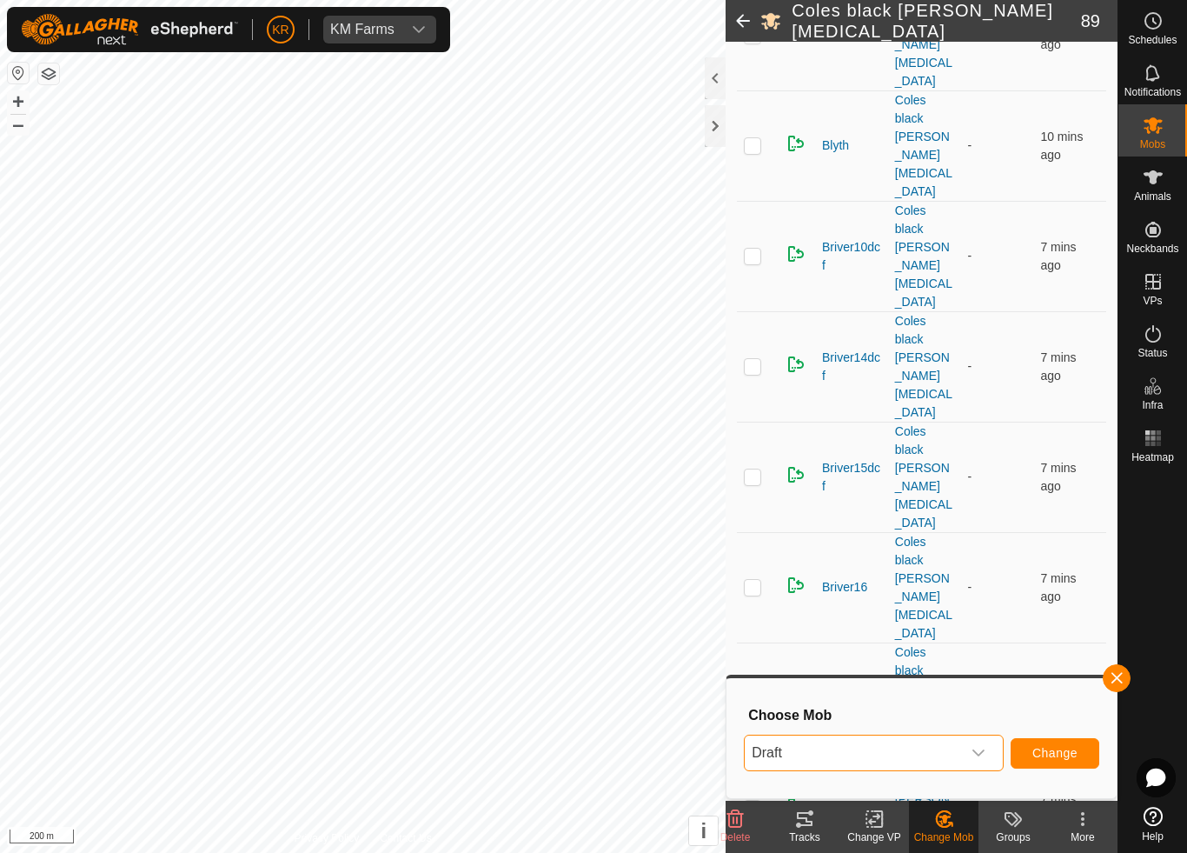
click at [1047, 751] on span "Change" at bounding box center [1055, 753] width 45 height 14
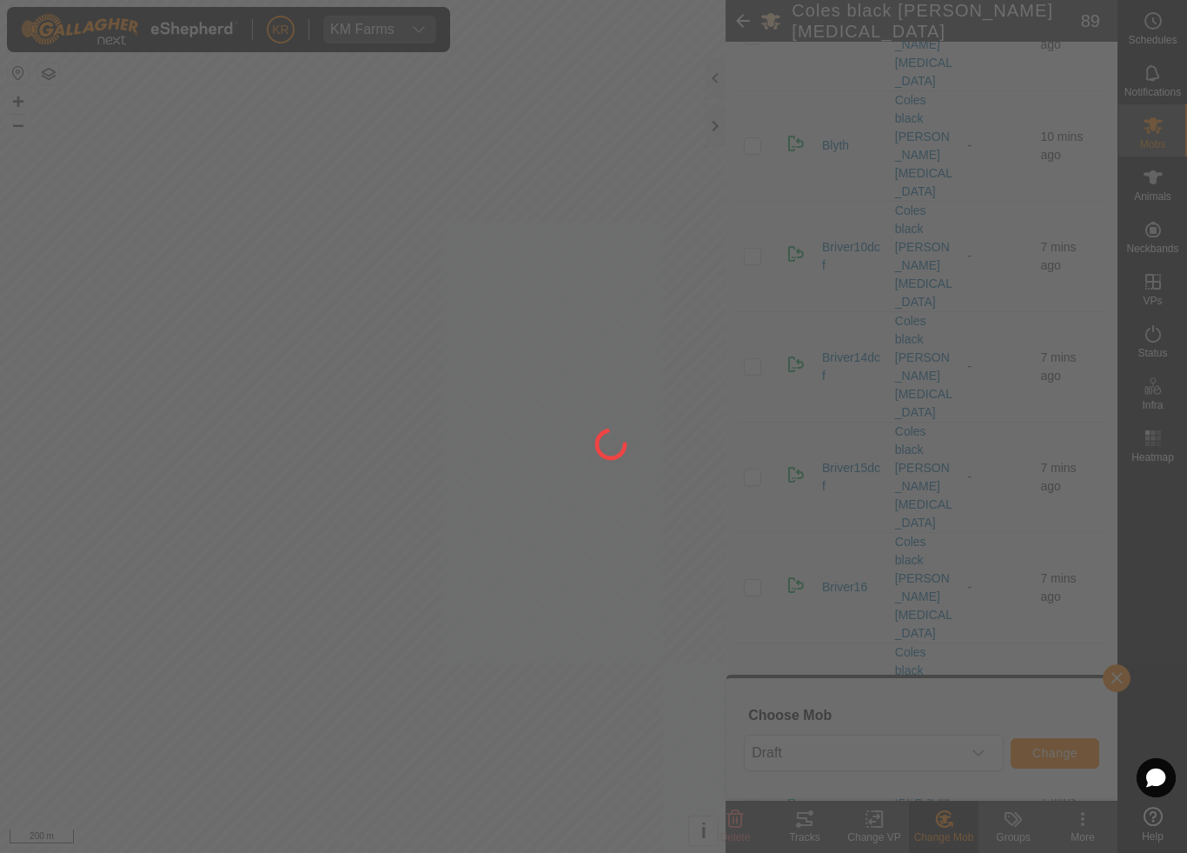
checkbox input "false"
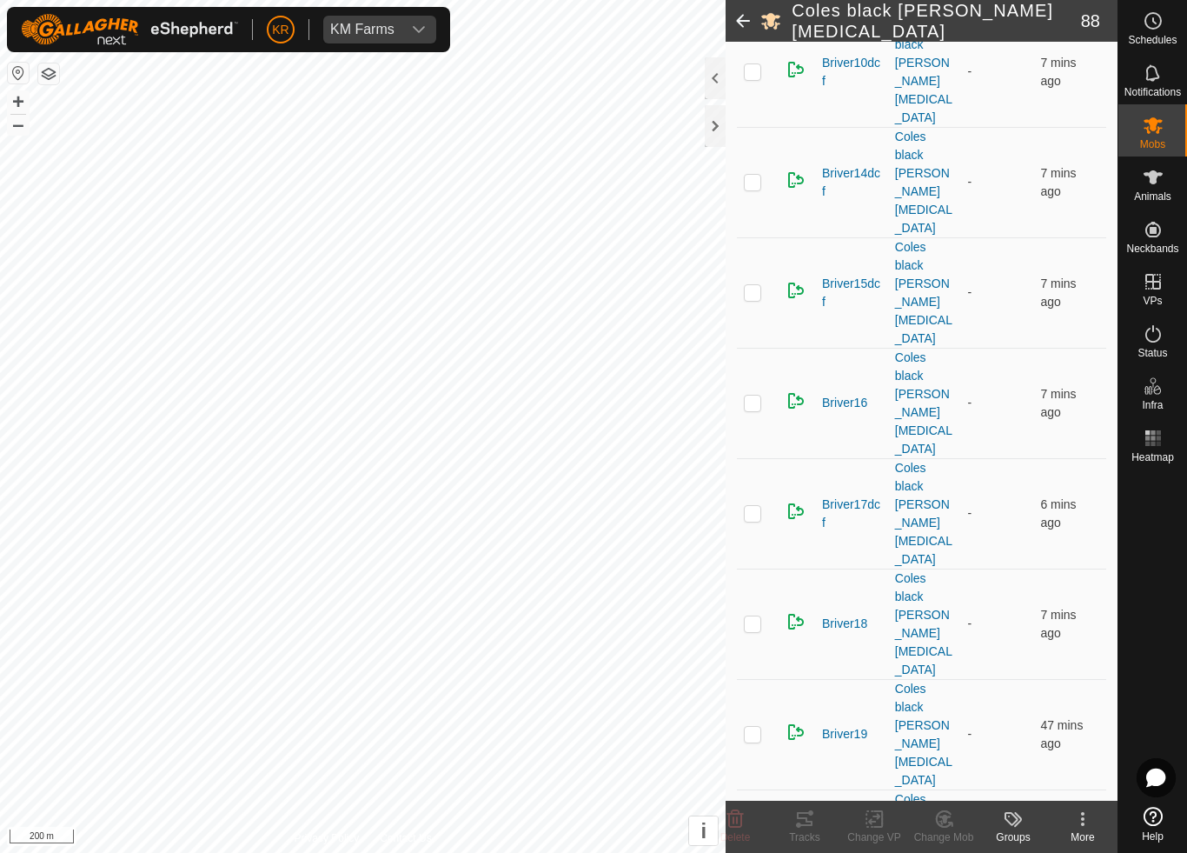
scroll to position [1180, 0]
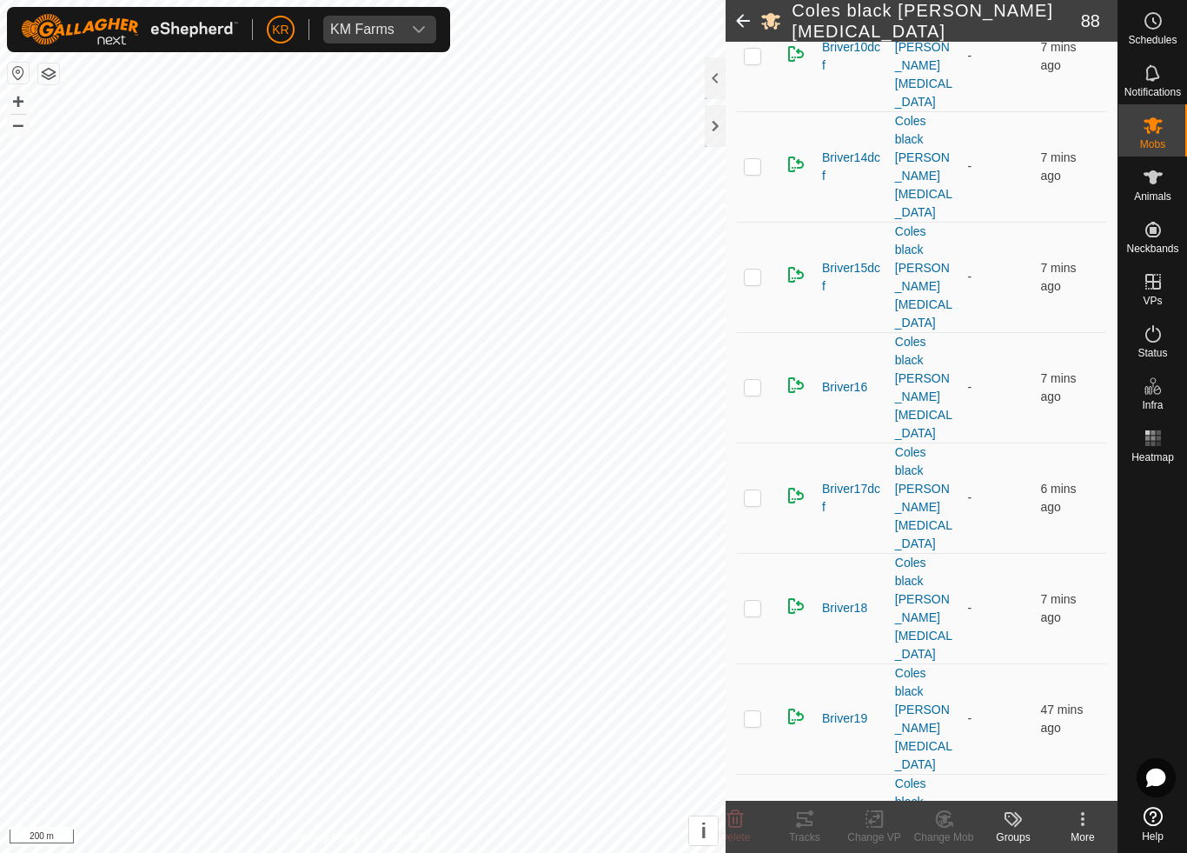
click at [951, 796] on div "Change Mob" at bounding box center [944, 837] width 70 height 16
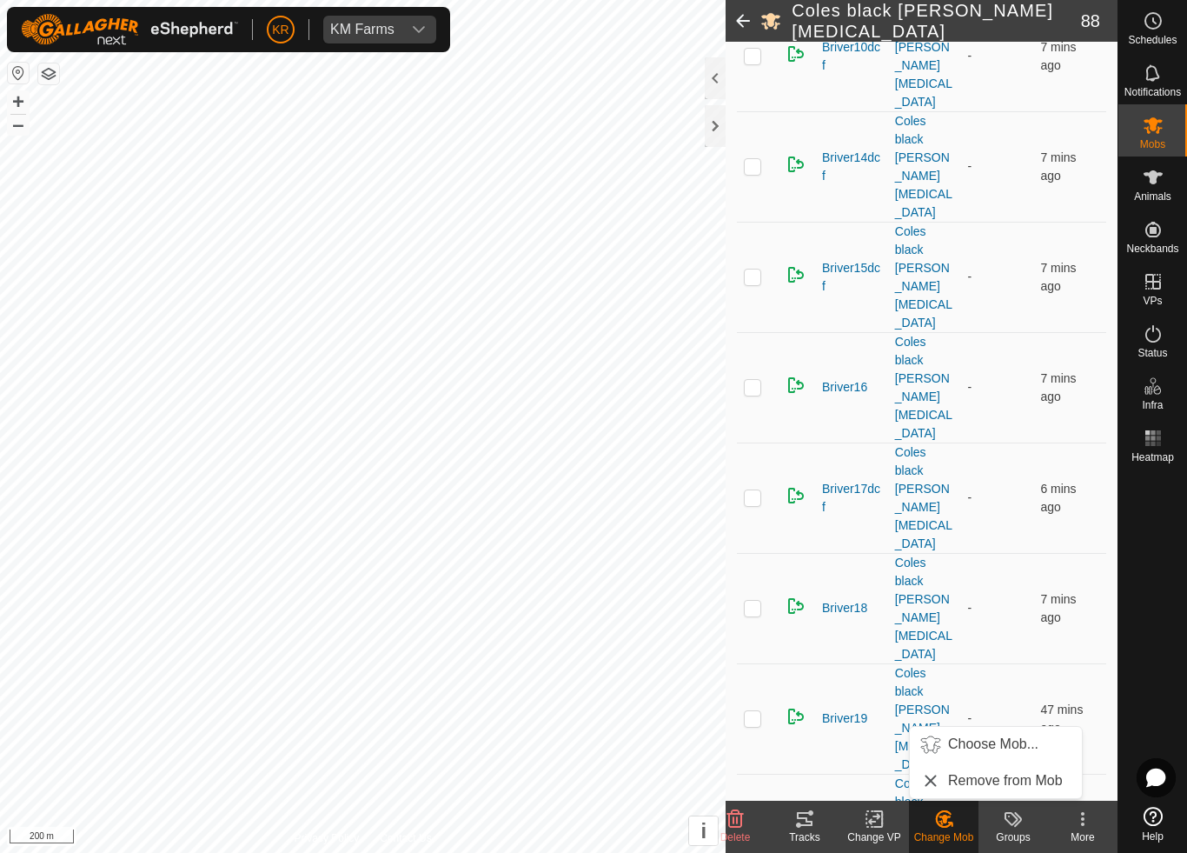
click at [998, 747] on span "Choose Mob..." at bounding box center [993, 744] width 90 height 21
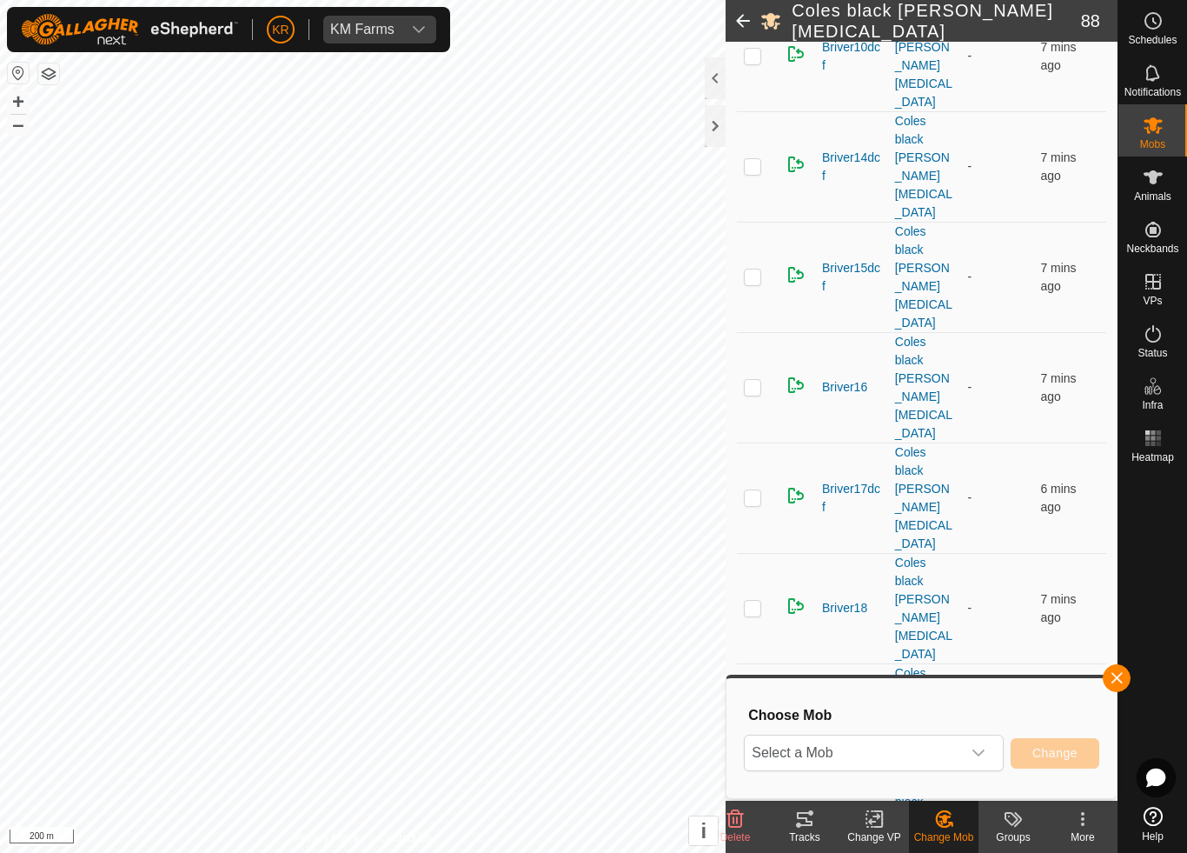
click at [941, 757] on span "Select a Mob" at bounding box center [853, 752] width 216 height 35
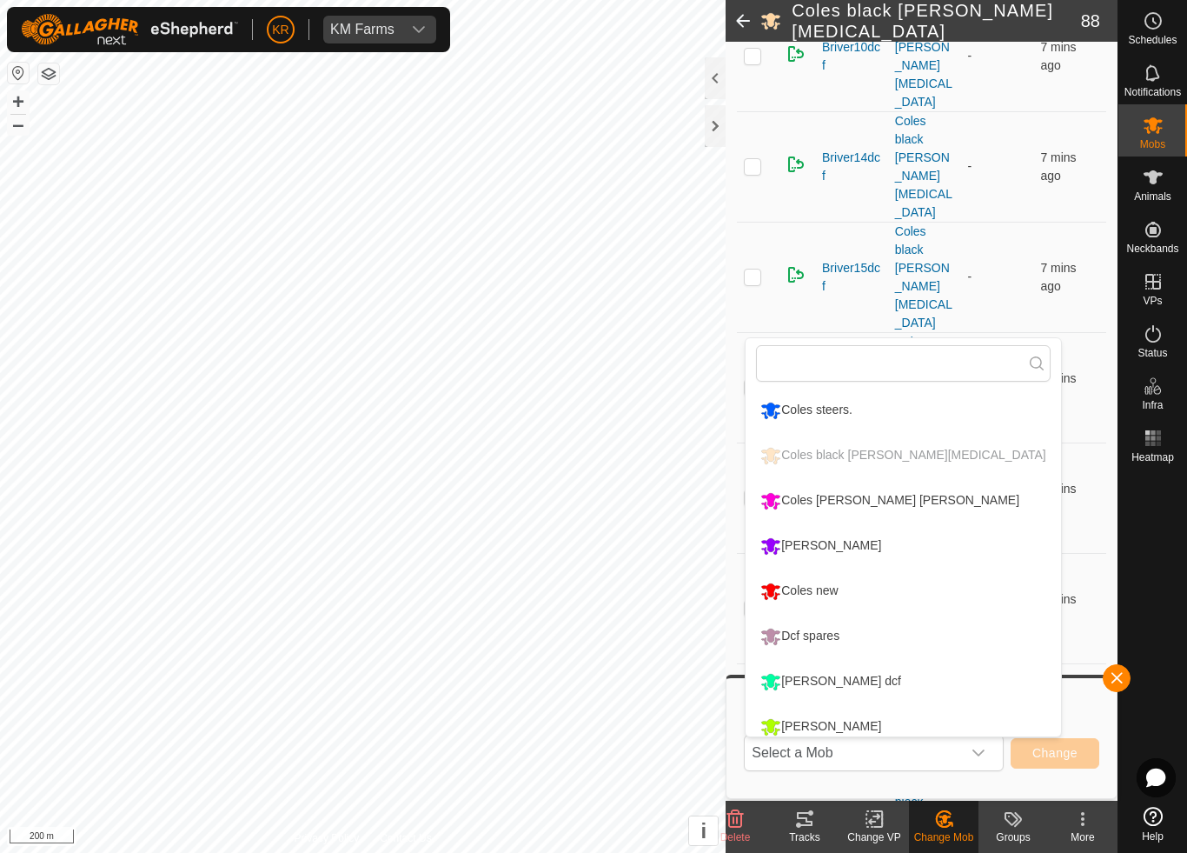
click at [841, 589] on div "Coles new" at bounding box center [799, 591] width 86 height 30
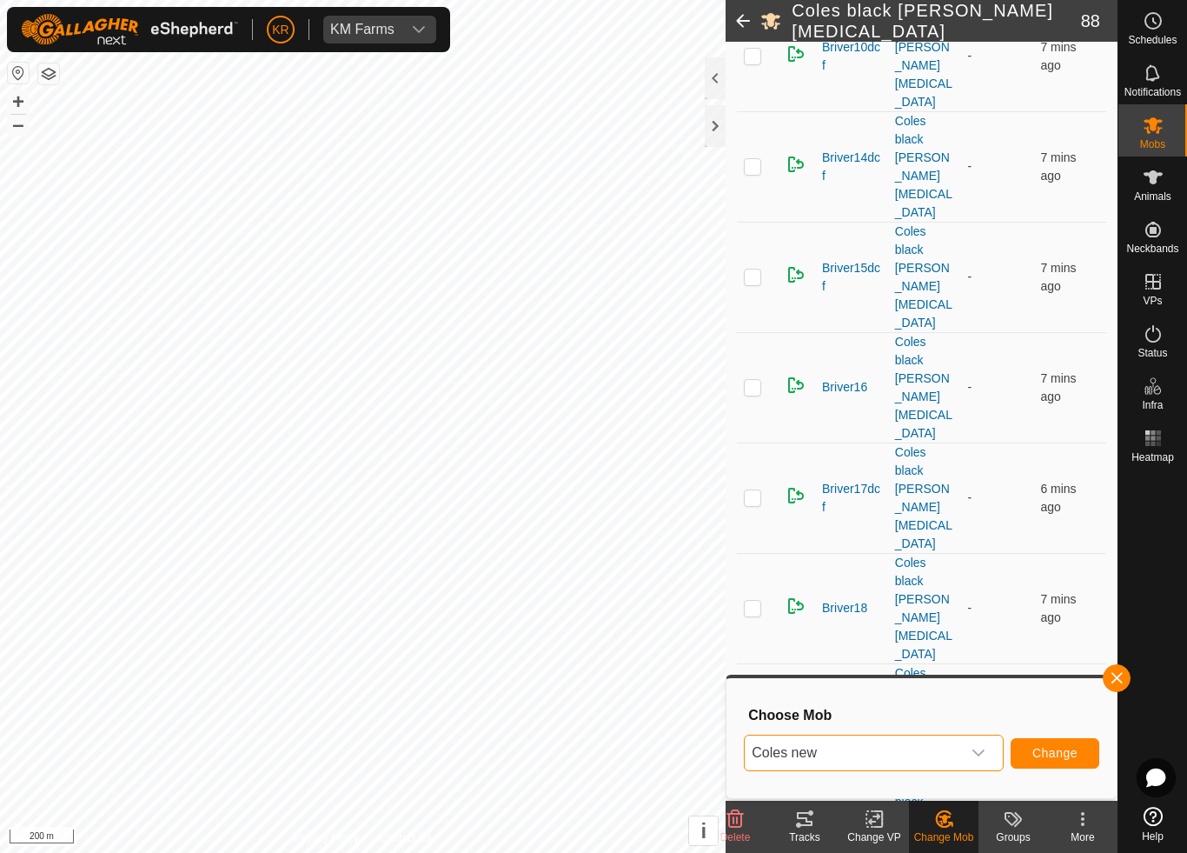
click at [1074, 752] on span "Change" at bounding box center [1055, 753] width 45 height 14
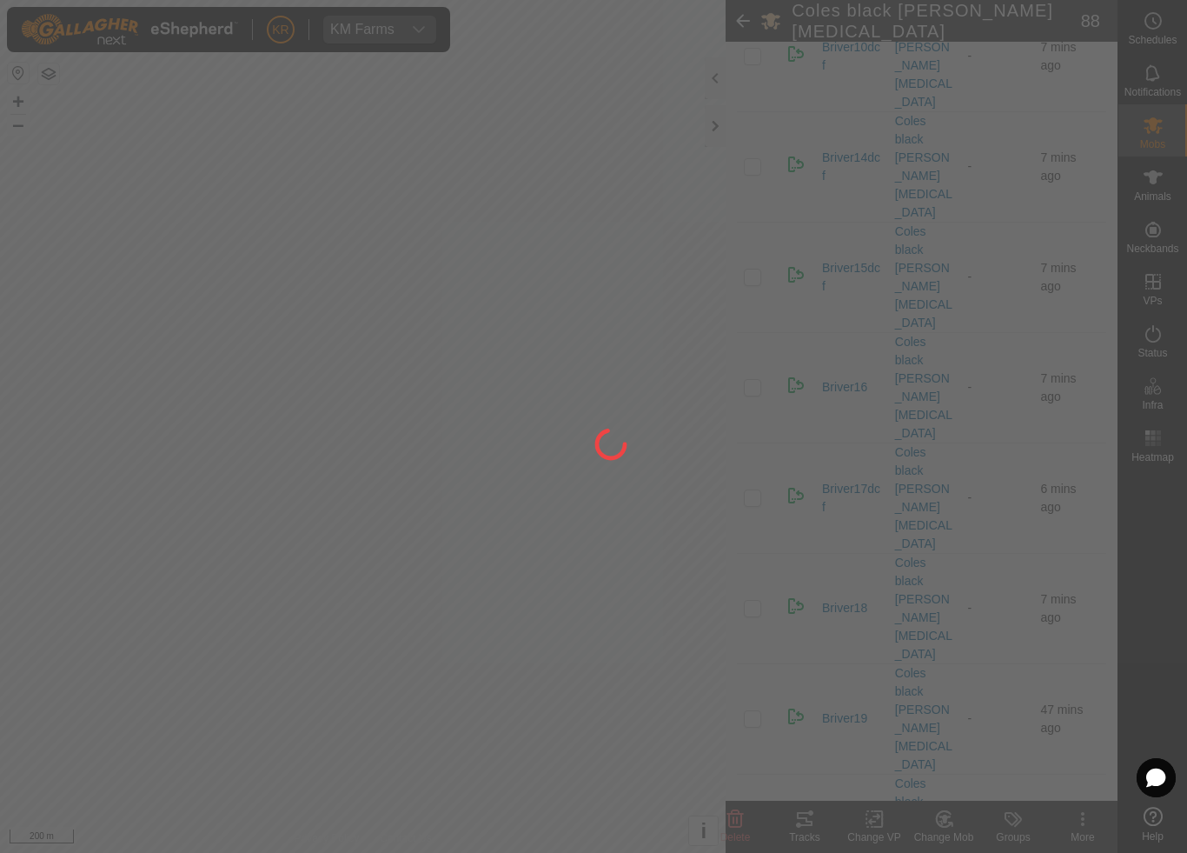
checkbox input "false"
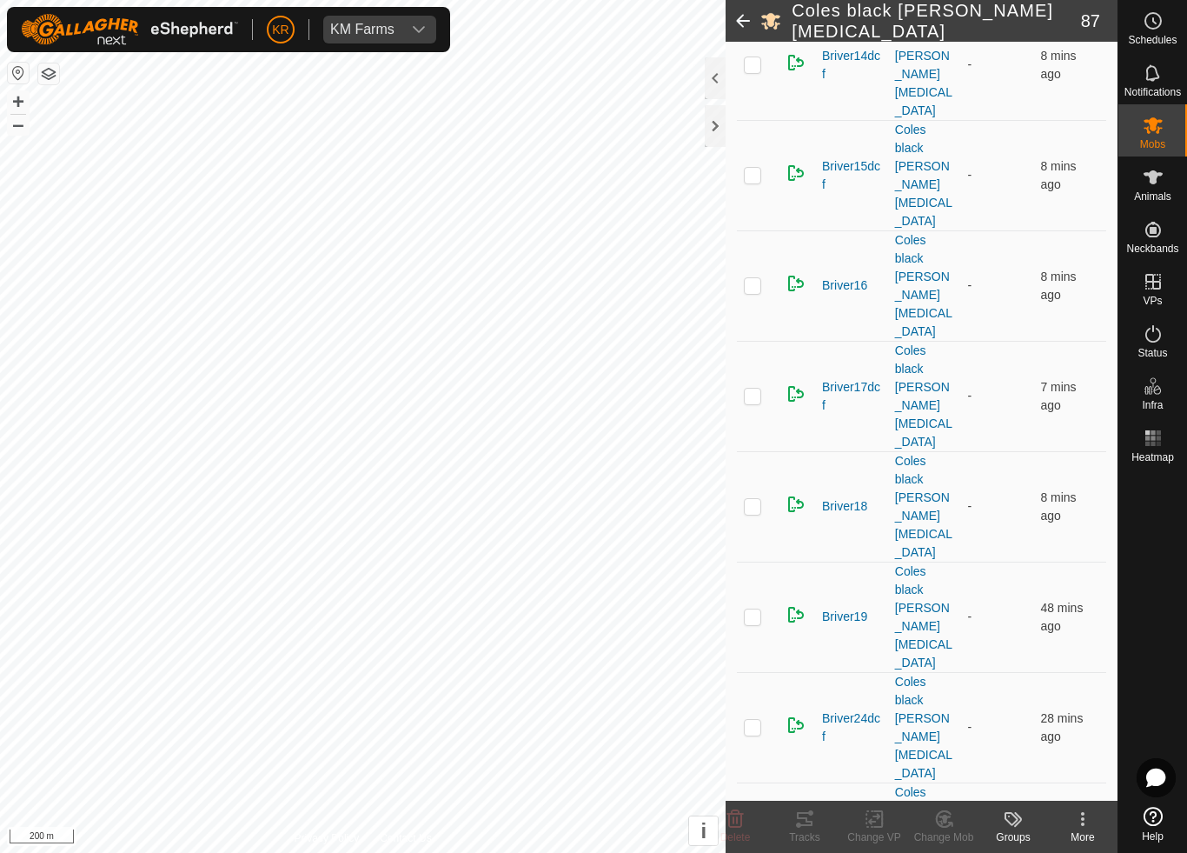
scroll to position [1283, 0]
click at [961, 796] on change-mob-svg-icon at bounding box center [944, 818] width 70 height 21
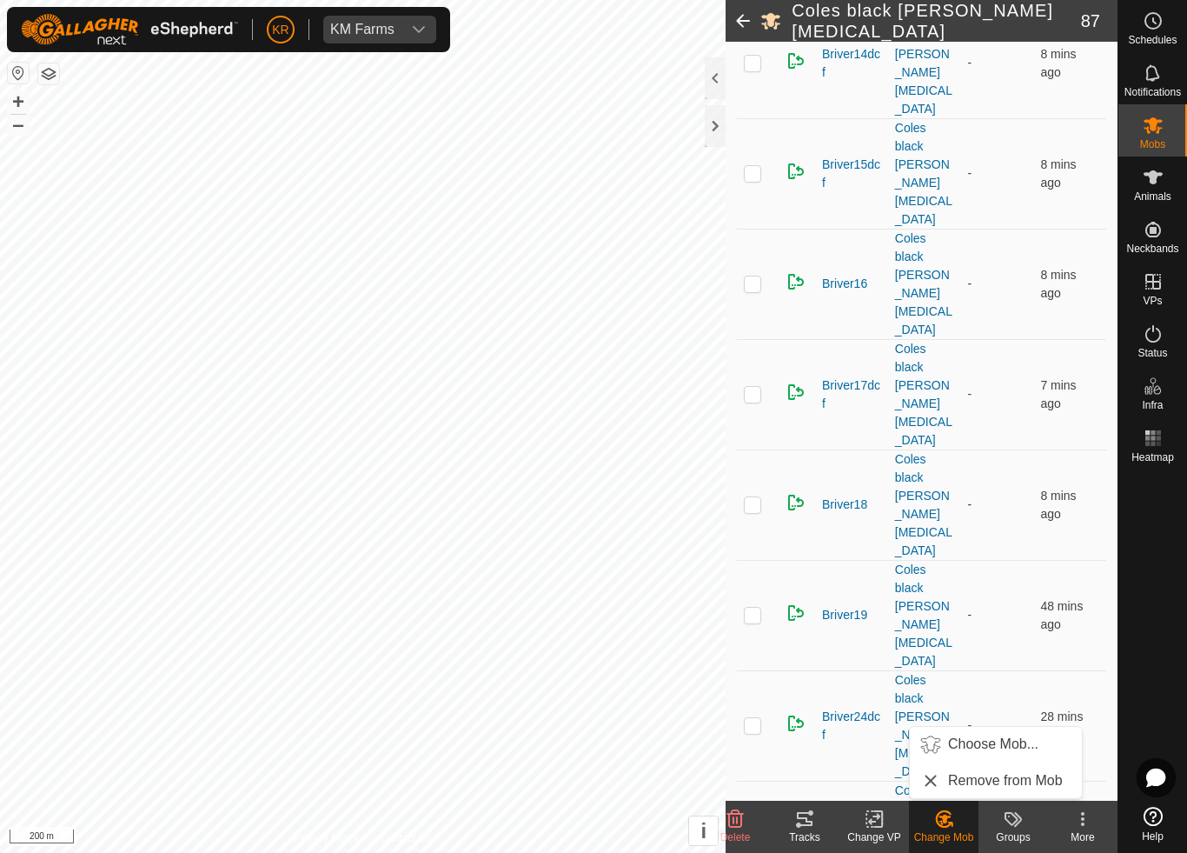
click at [997, 748] on span "Choose Mob..." at bounding box center [993, 744] width 90 height 21
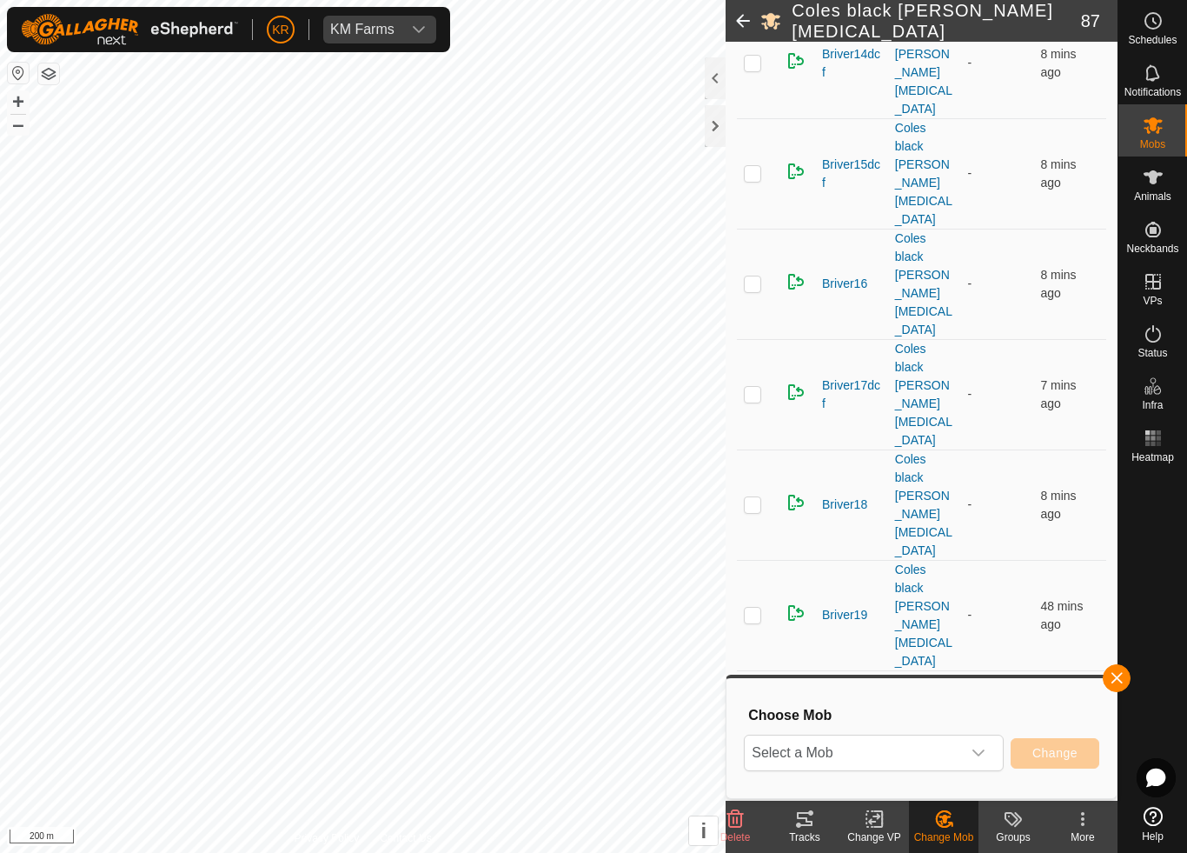
click at [941, 759] on span "Select a Mob" at bounding box center [853, 752] width 216 height 35
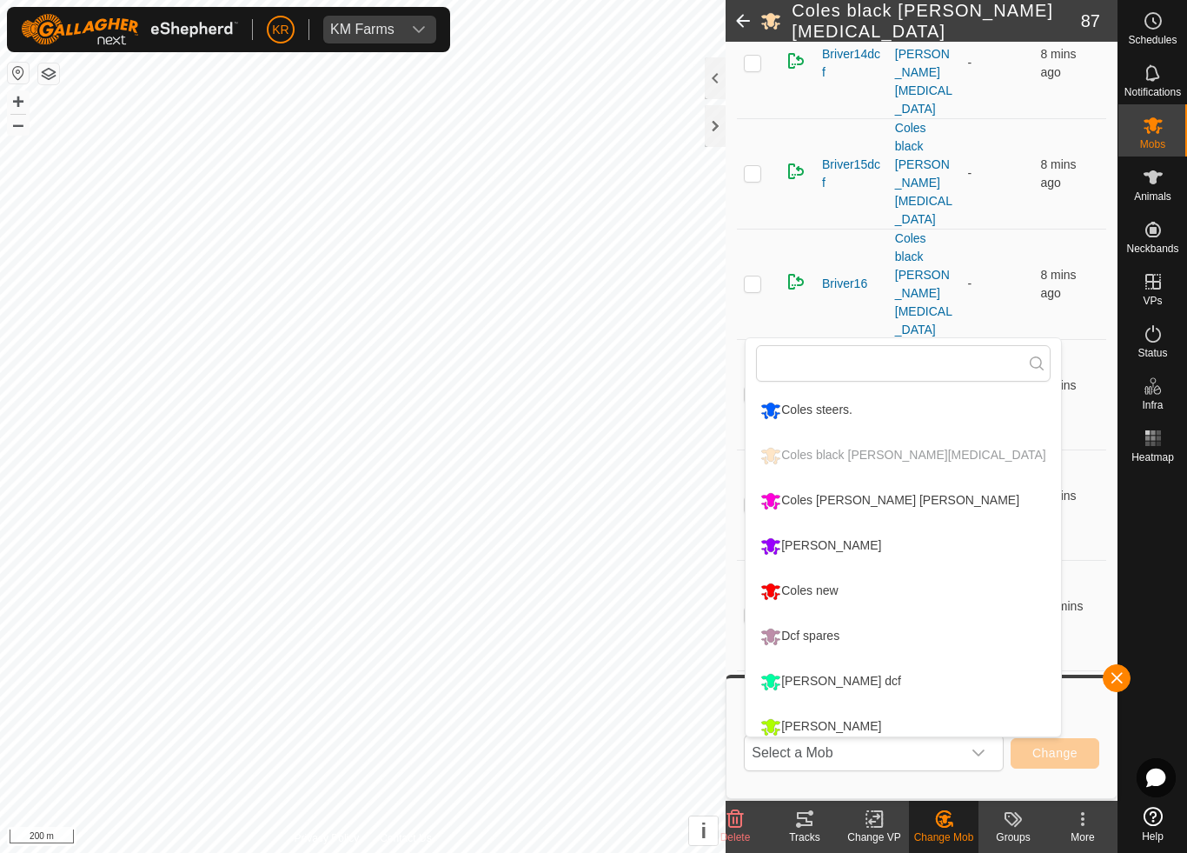
click at [861, 595] on li "Coles new" at bounding box center [903, 590] width 315 height 43
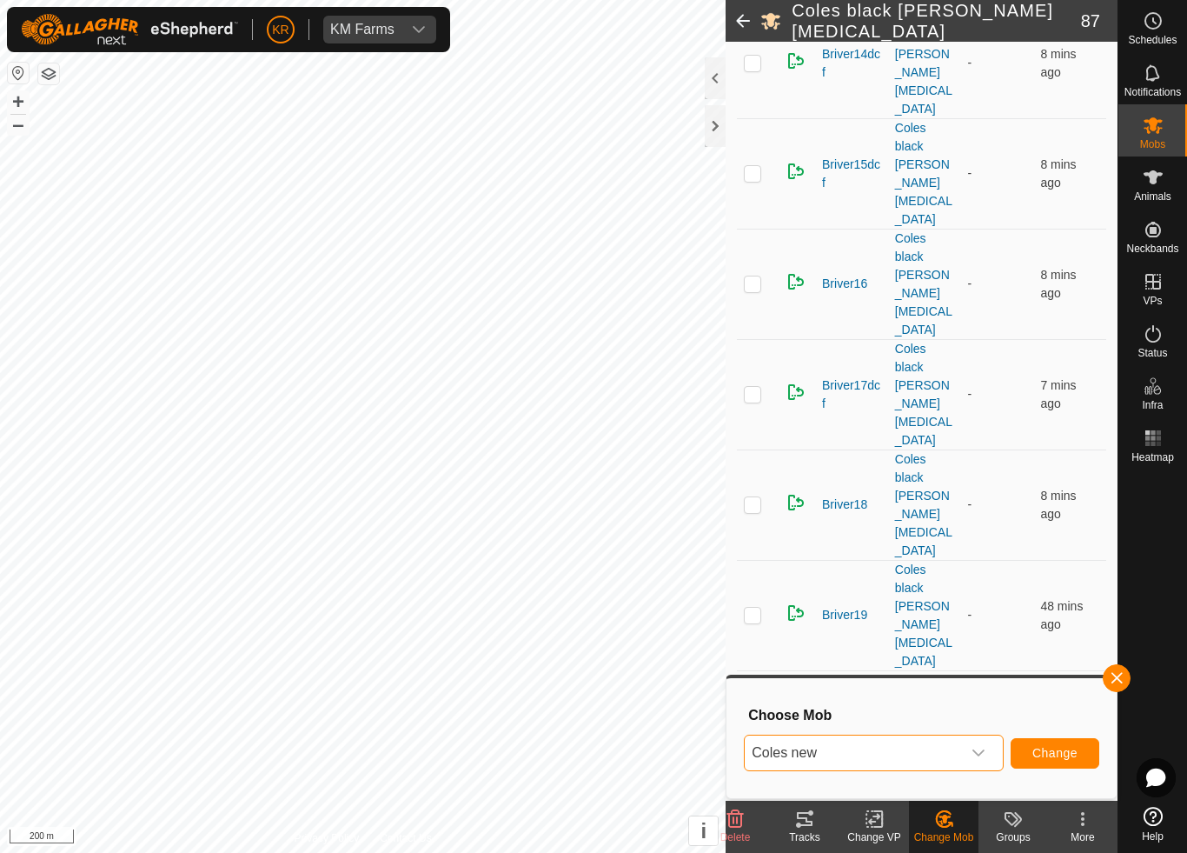
click at [1069, 748] on span "Change" at bounding box center [1055, 753] width 45 height 14
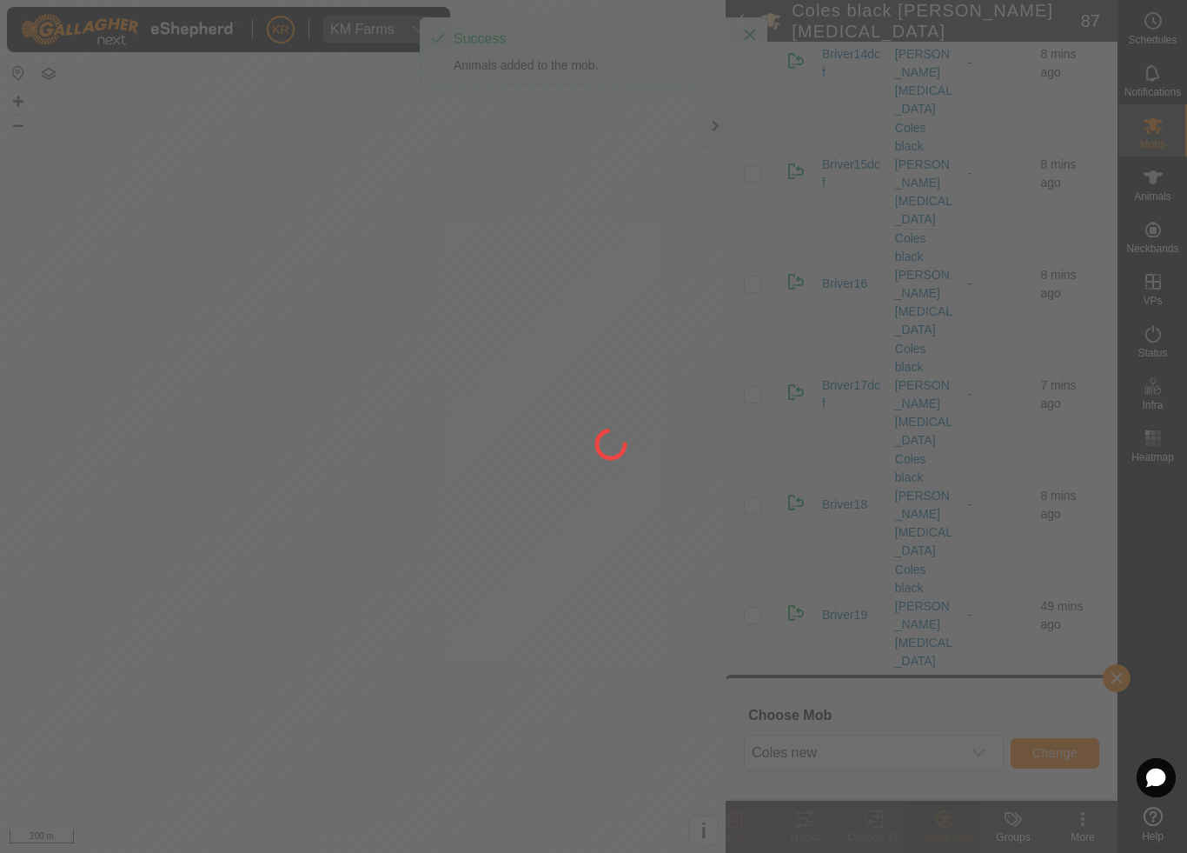
checkbox input "false"
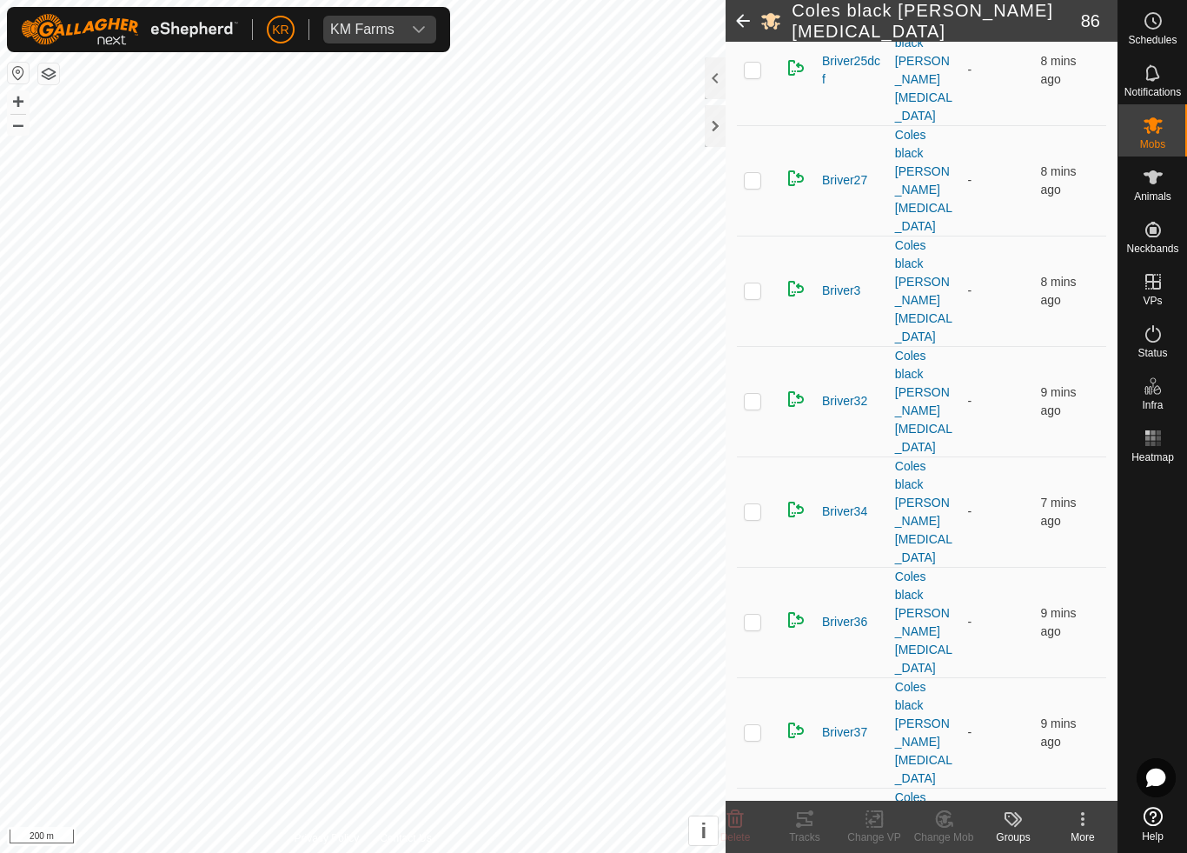
scroll to position [2062, 0]
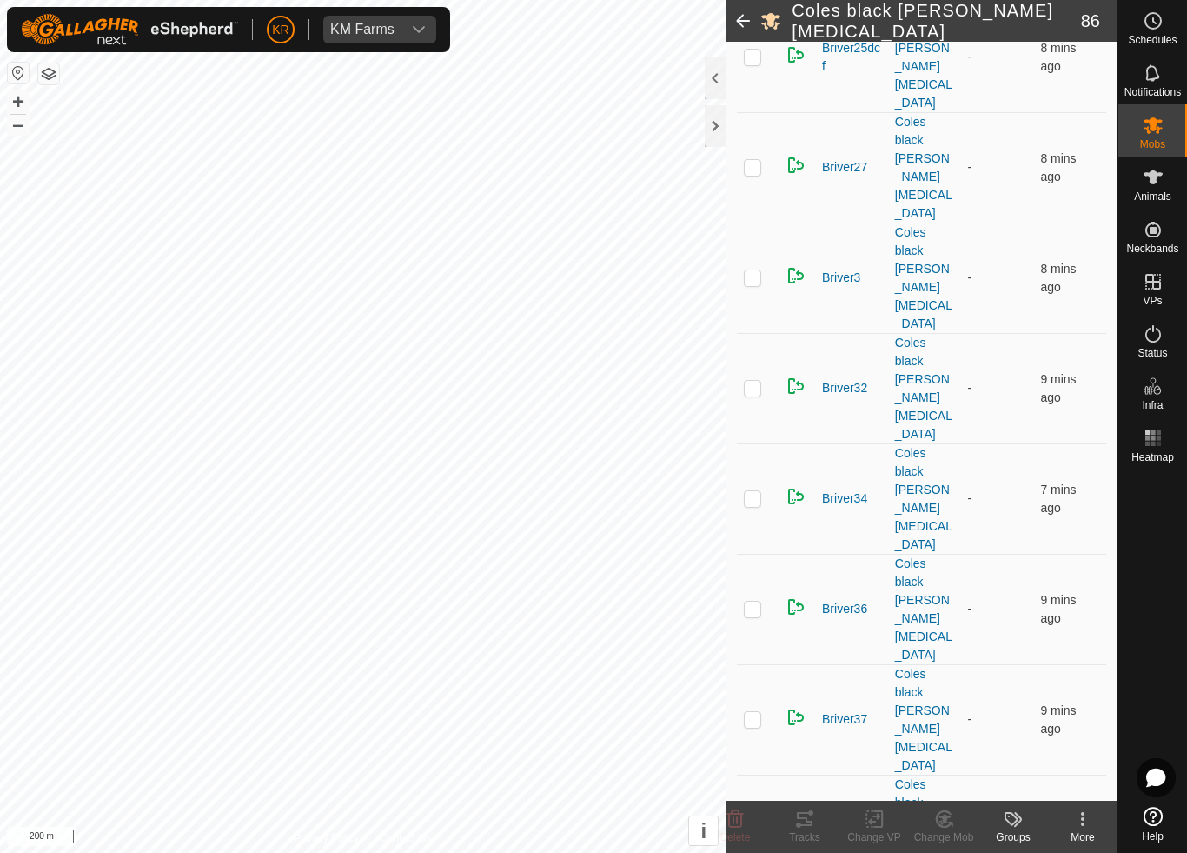
checkbox input "true"
click at [949, 796] on icon at bounding box center [945, 818] width 22 height 21
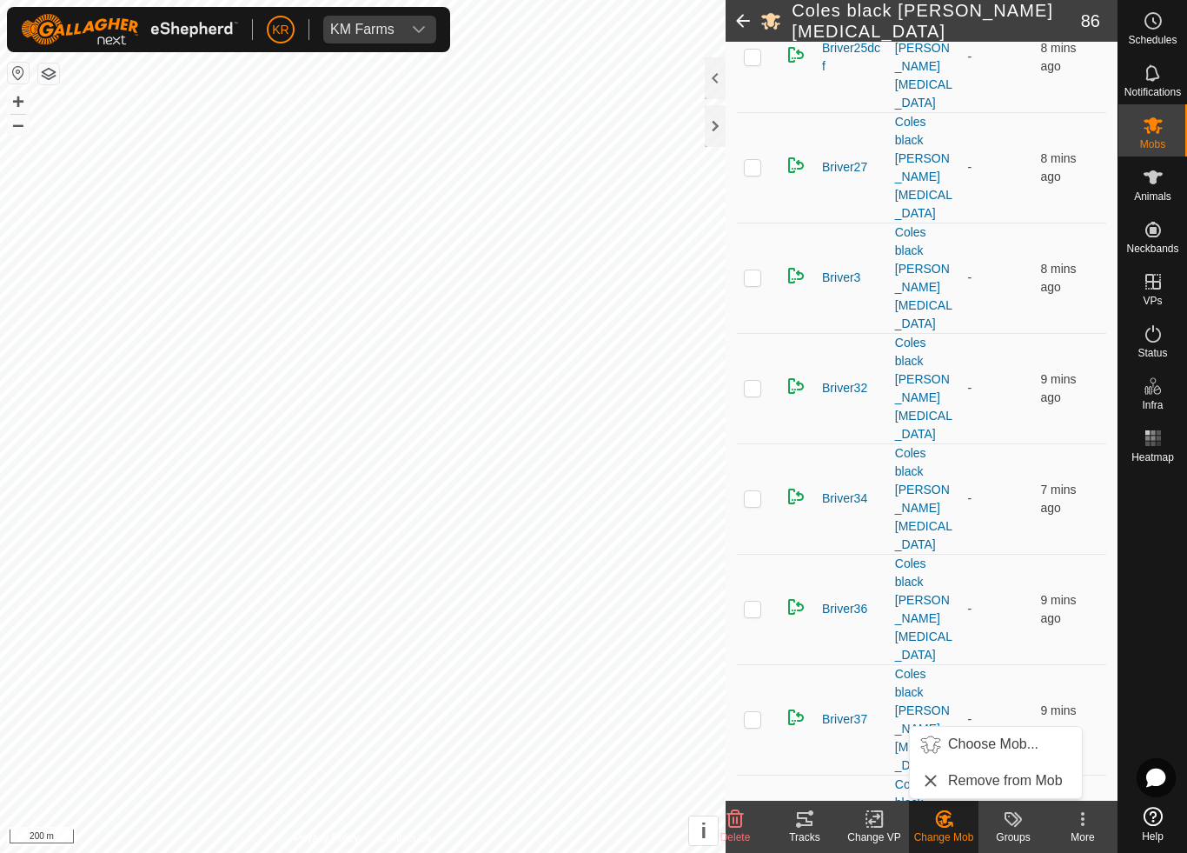
click at [1003, 745] on span "Choose Mob..." at bounding box center [993, 744] width 90 height 21
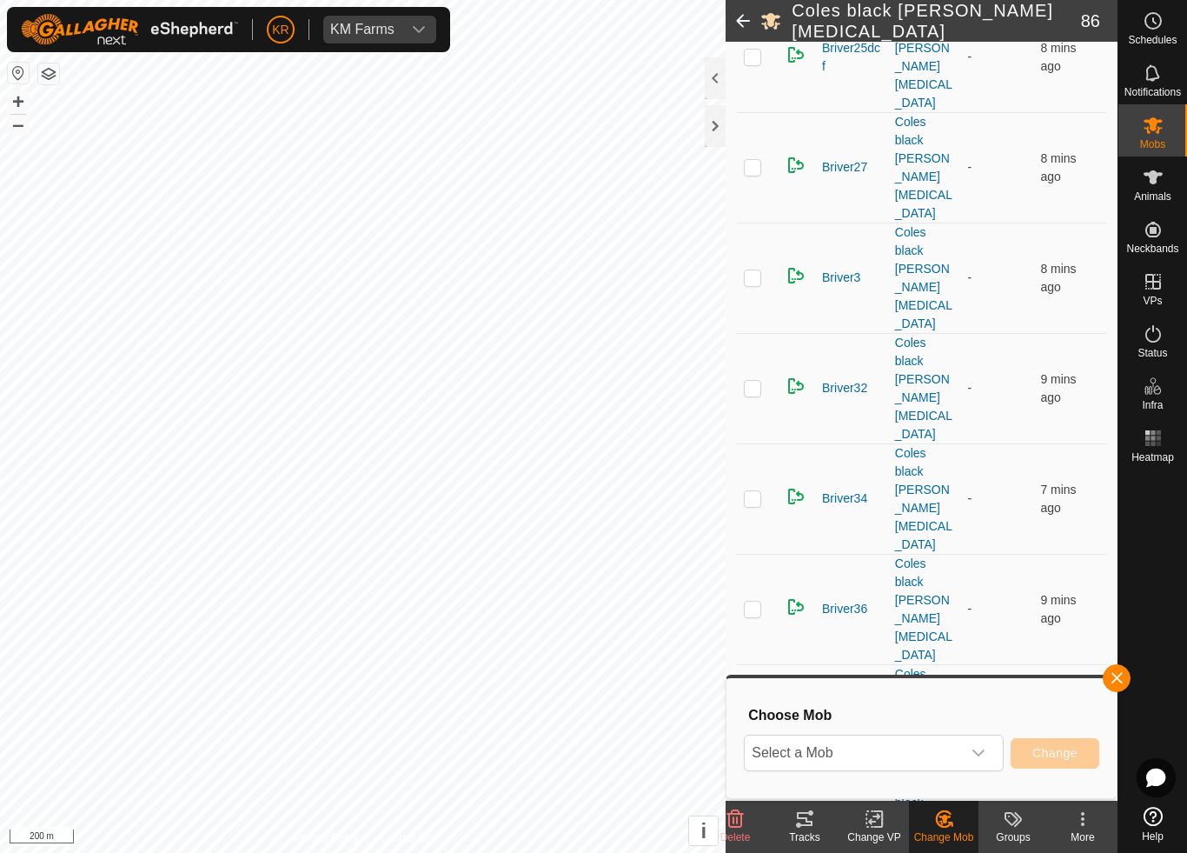
click at [943, 753] on span "Select a Mob" at bounding box center [853, 752] width 216 height 35
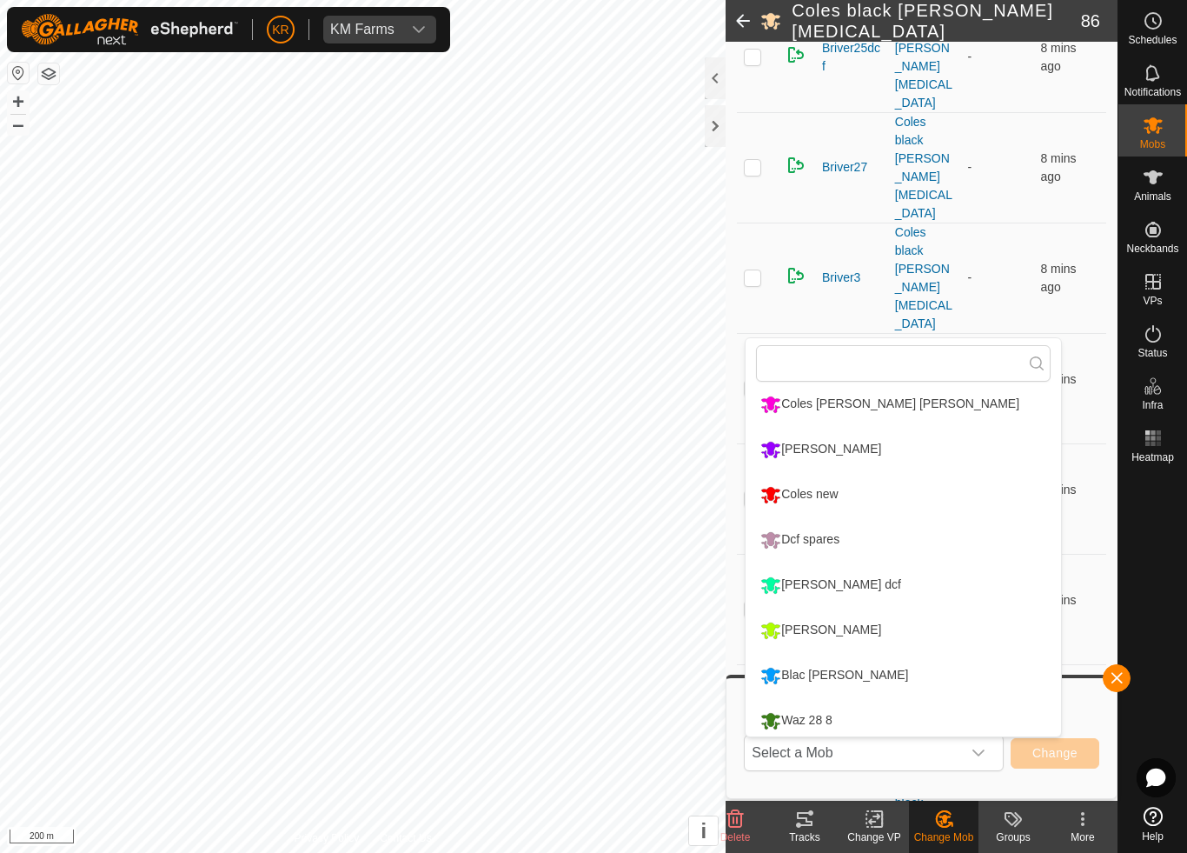
scroll to position [96, 0]
type input "."
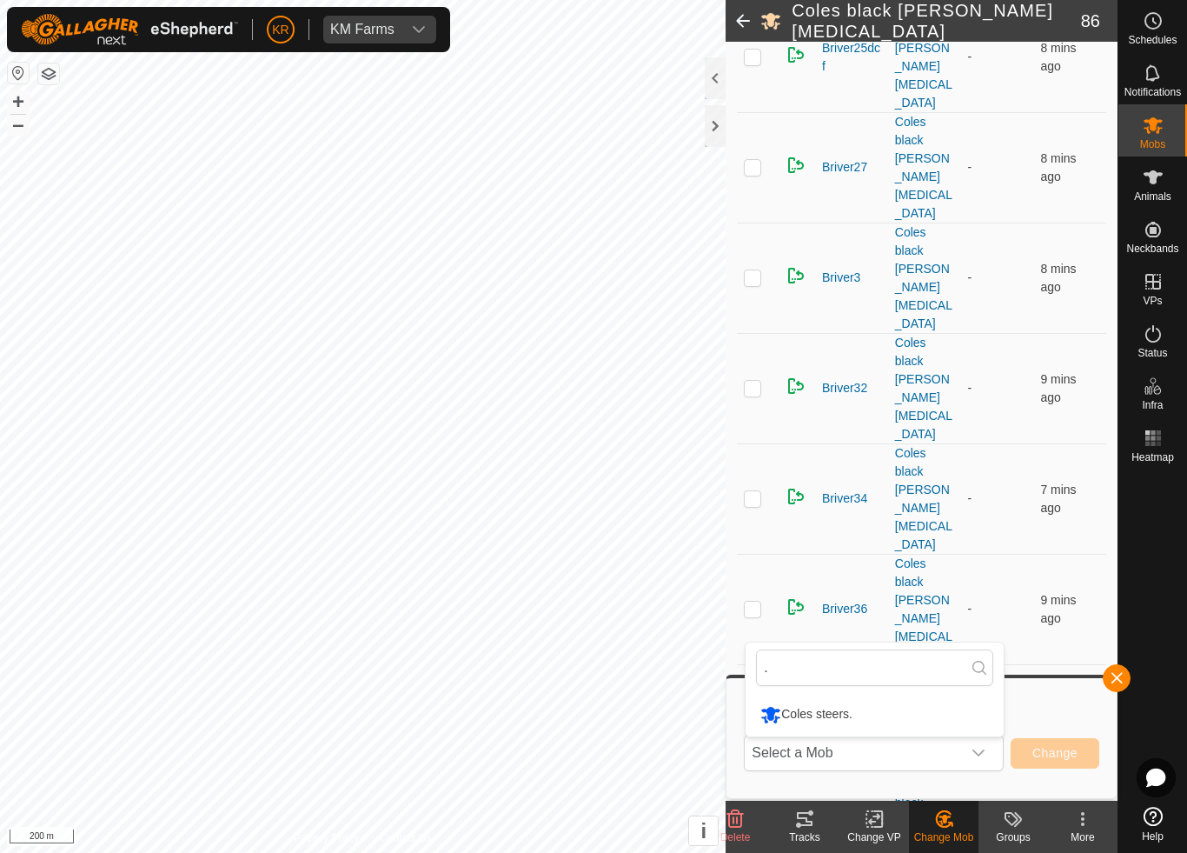
scroll to position [0, 0]
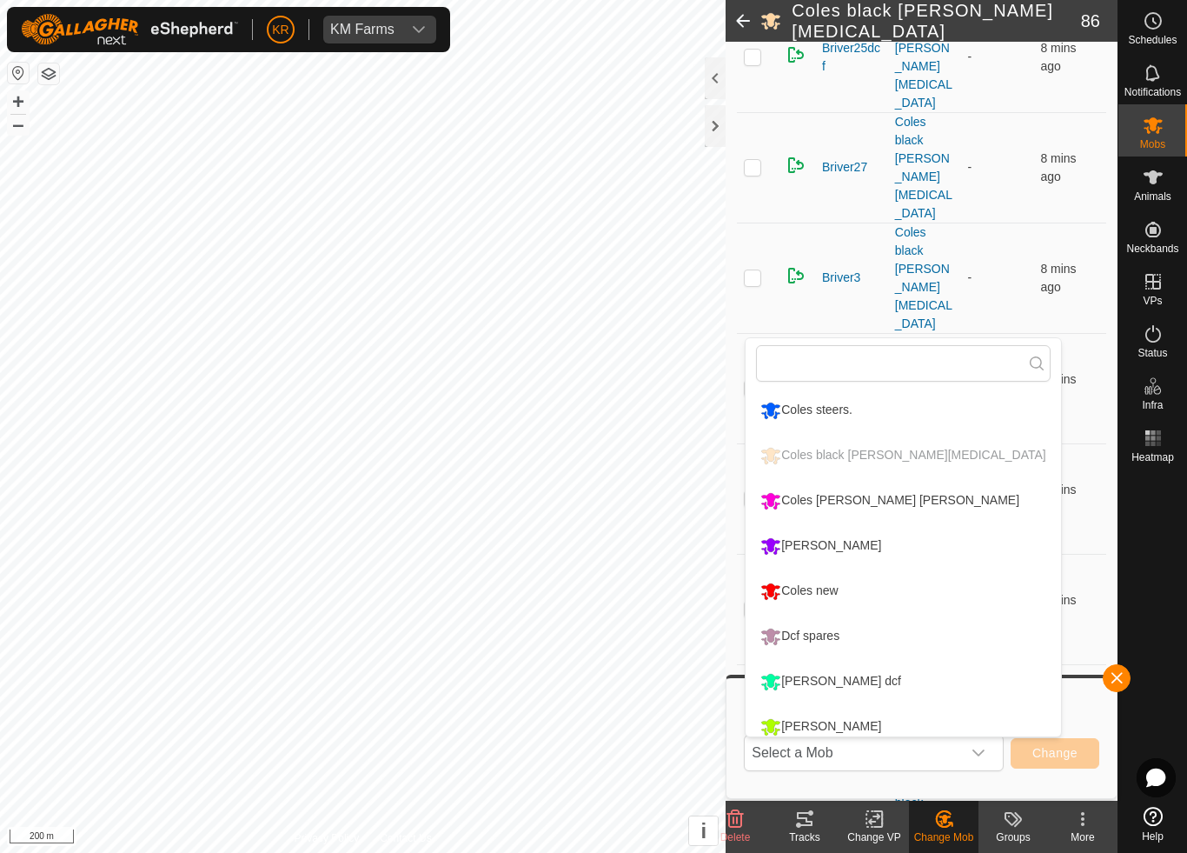
click at [880, 502] on div "Coles [PERSON_NAME] [PERSON_NAME]" at bounding box center [890, 501] width 268 height 30
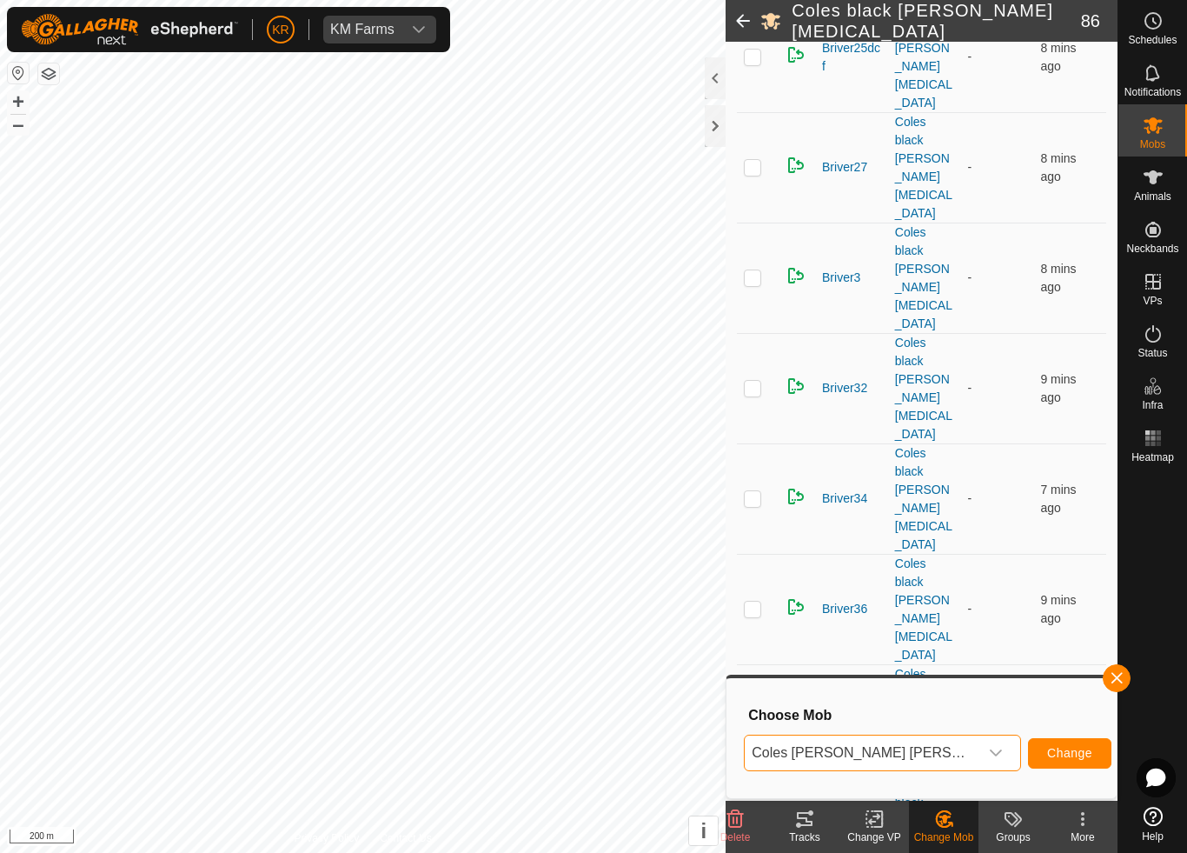
click at [1064, 754] on span "Change" at bounding box center [1069, 753] width 45 height 14
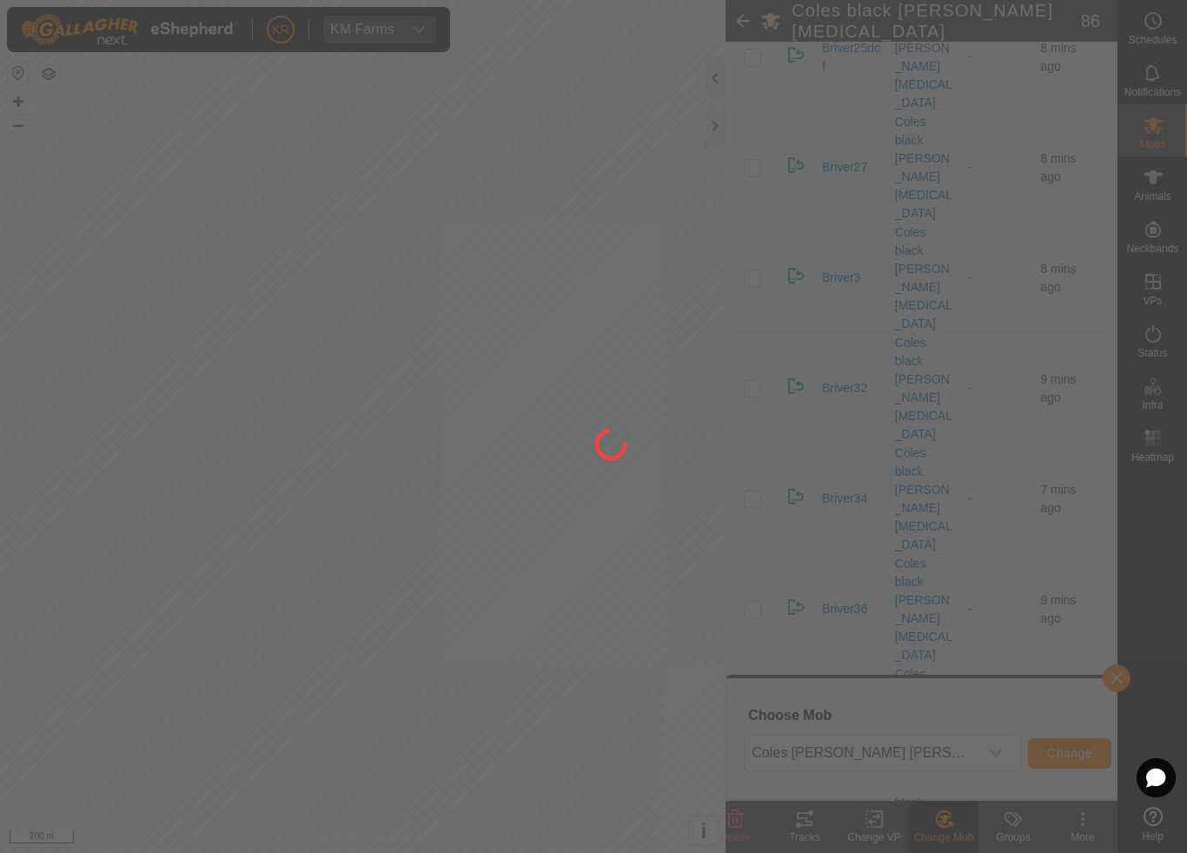
checkbox input "false"
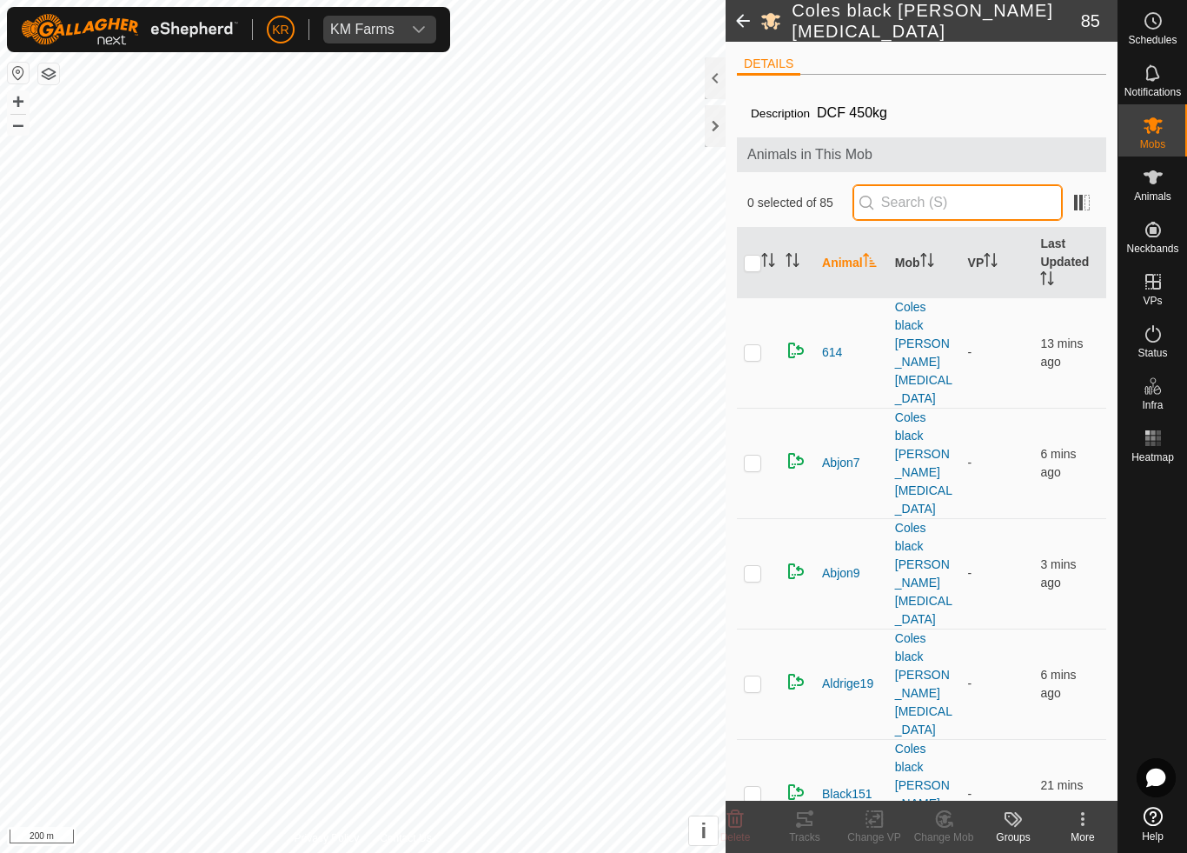
click at [960, 203] on input "text" at bounding box center [958, 202] width 210 height 37
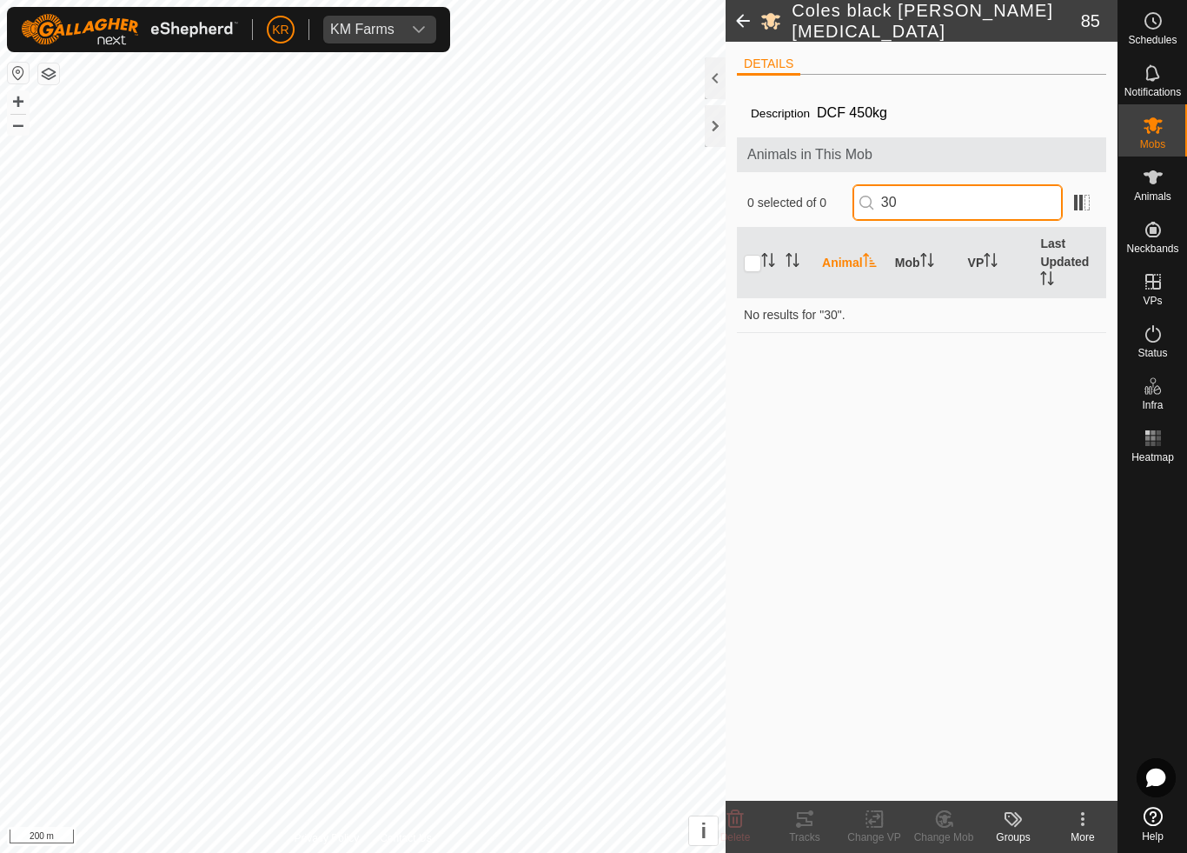
type input "3"
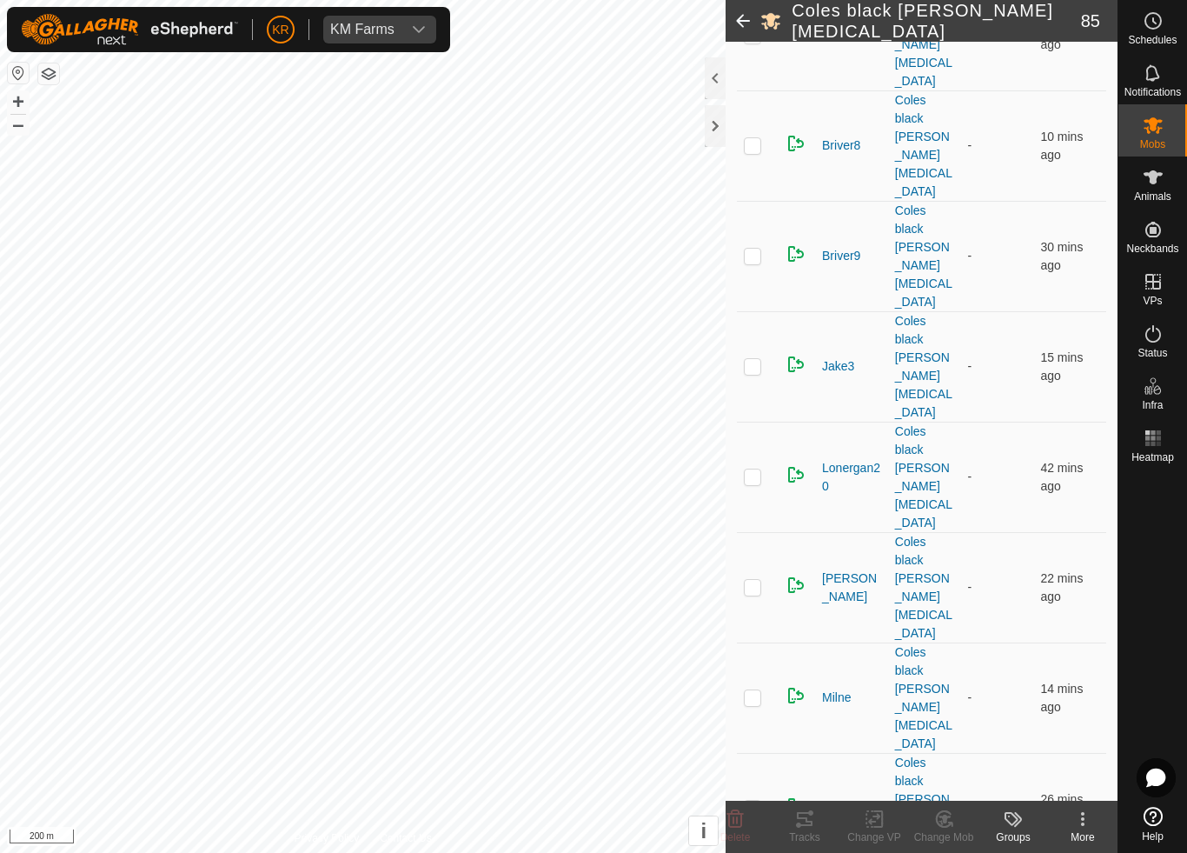
scroll to position [3182, 0]
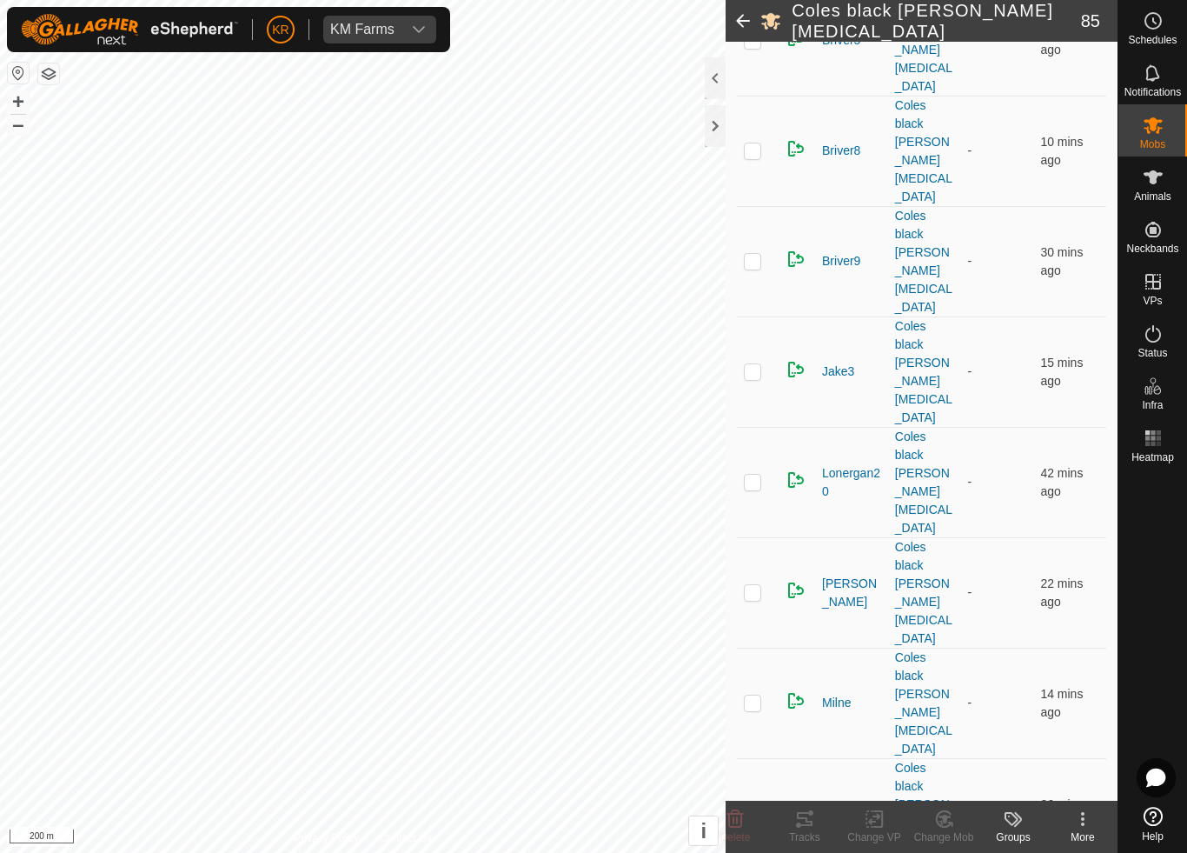
click at [742, 796] on icon at bounding box center [736, 818] width 17 height 17
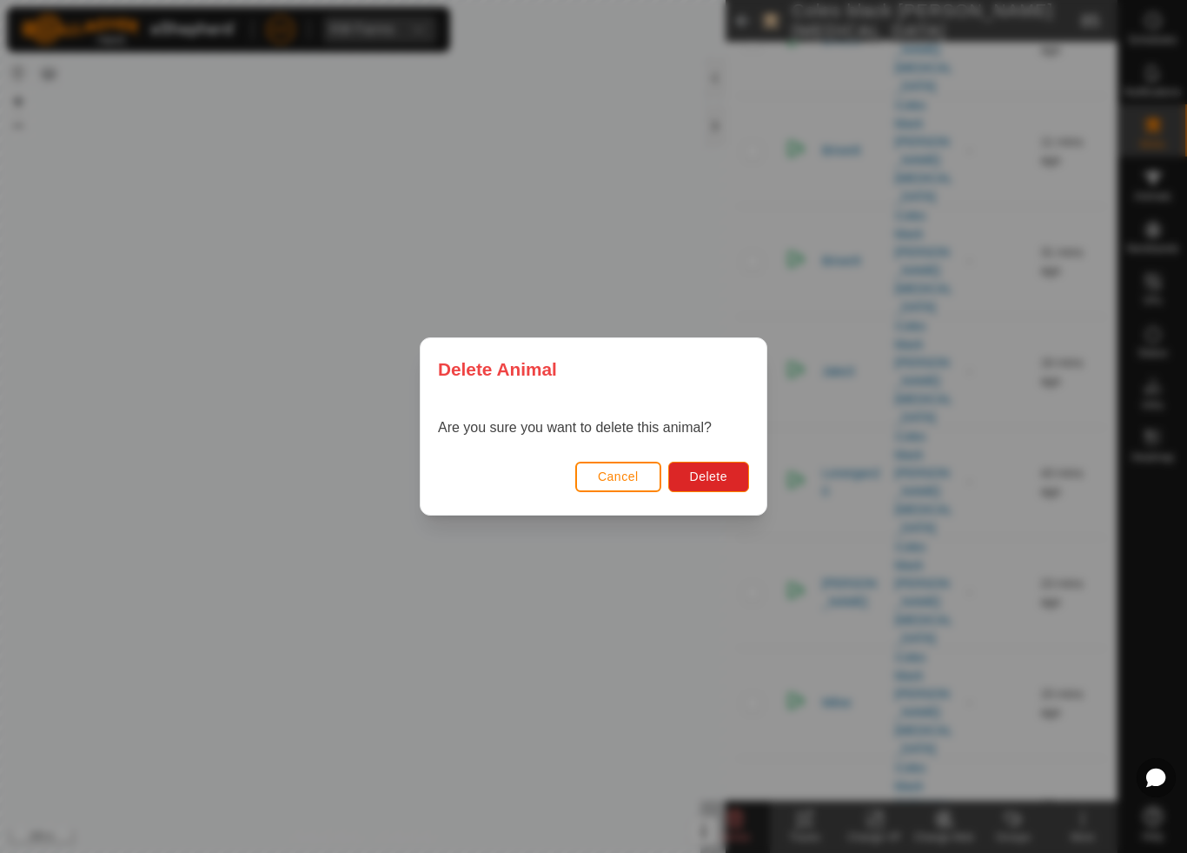
click at [712, 485] on button "Delete" at bounding box center [708, 477] width 81 height 30
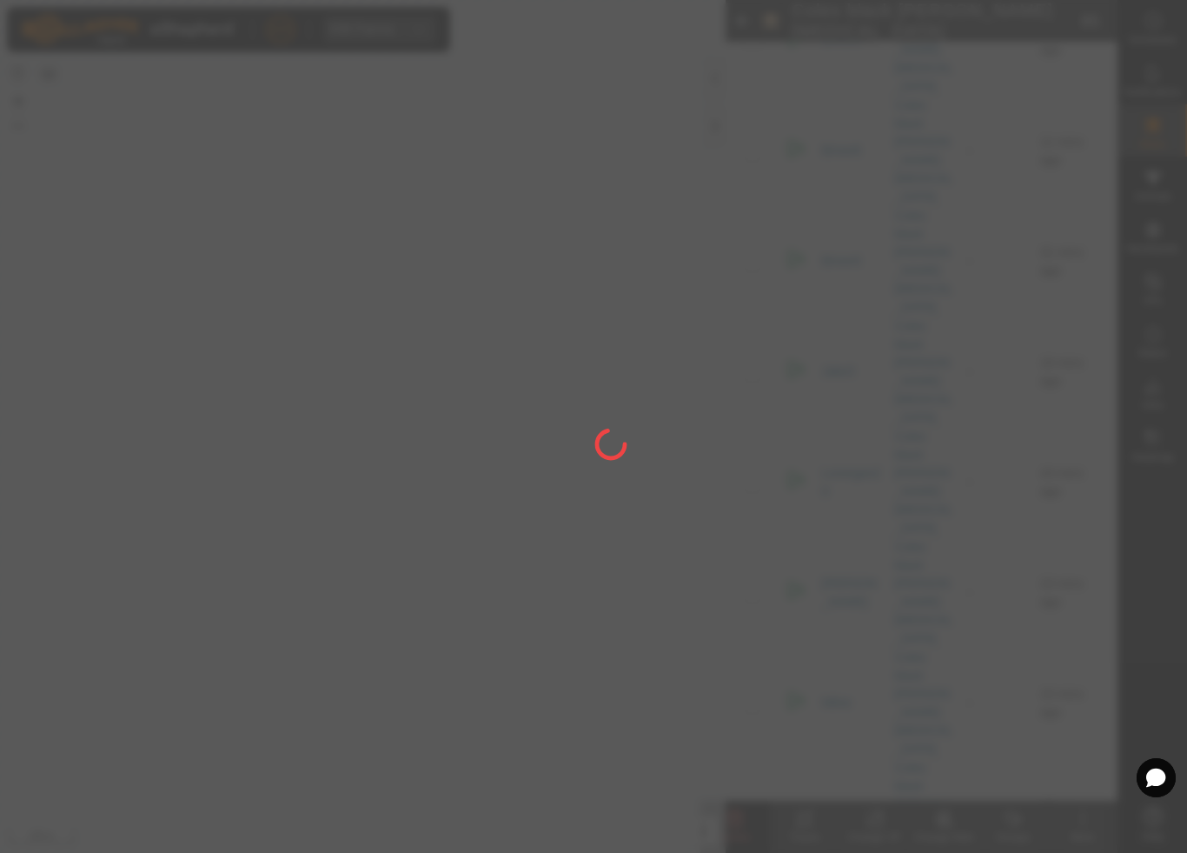
checkbox input "false"
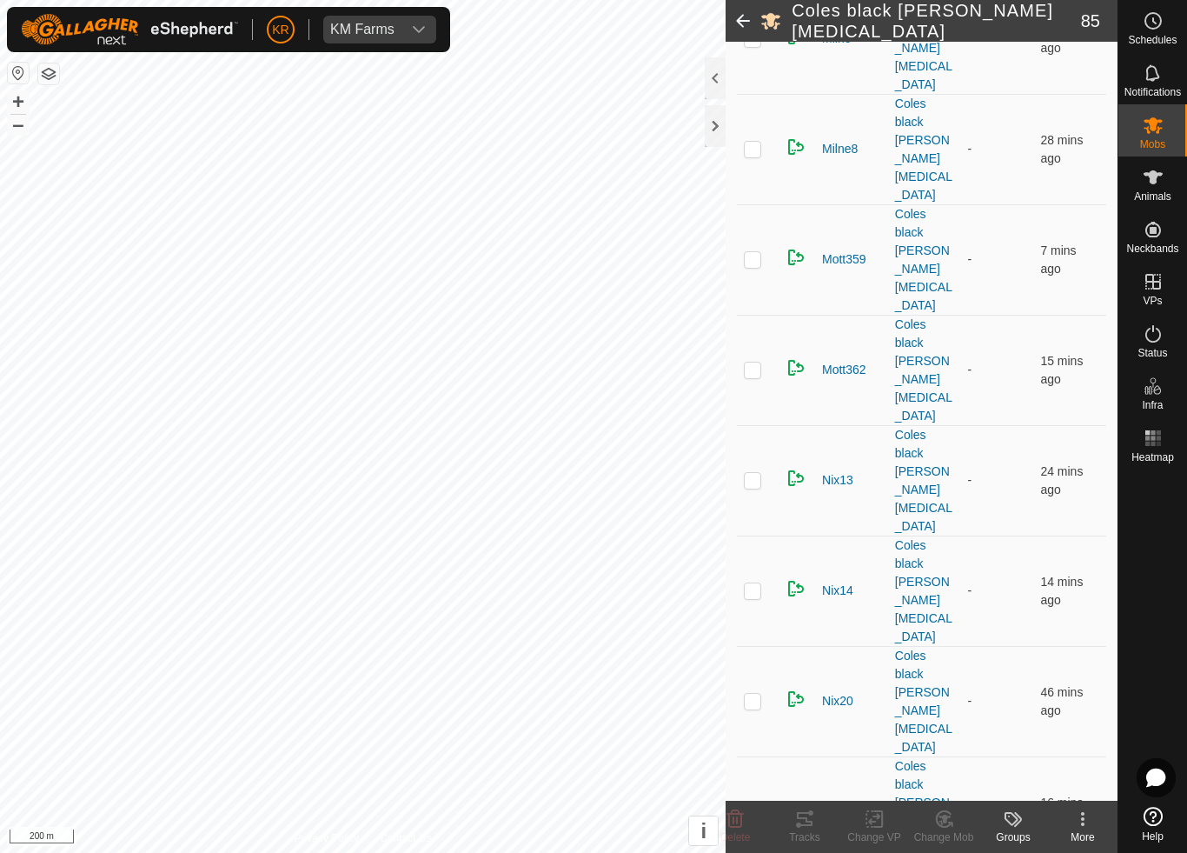
scroll to position [3838, 0]
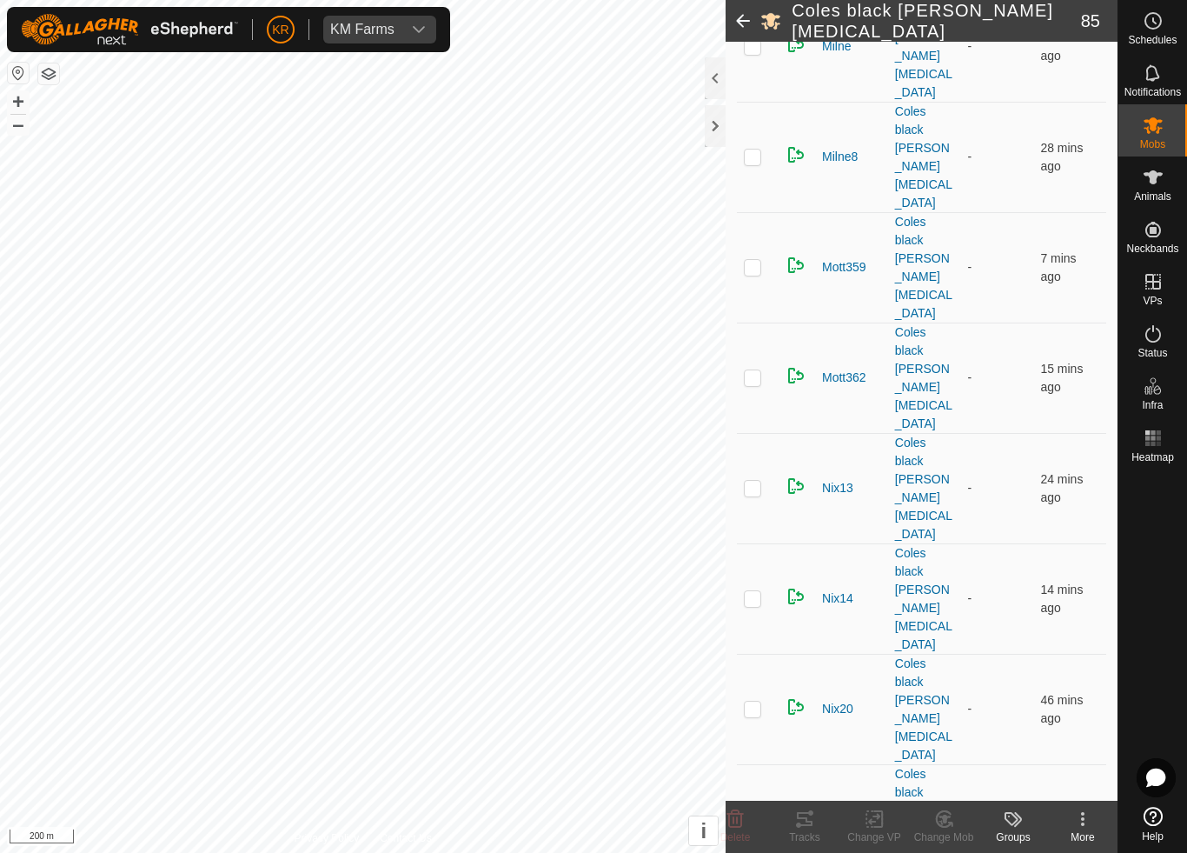
click at [949, 796] on icon at bounding box center [945, 818] width 22 height 21
click at [1001, 743] on span "Choose Mob..." at bounding box center [993, 744] width 90 height 21
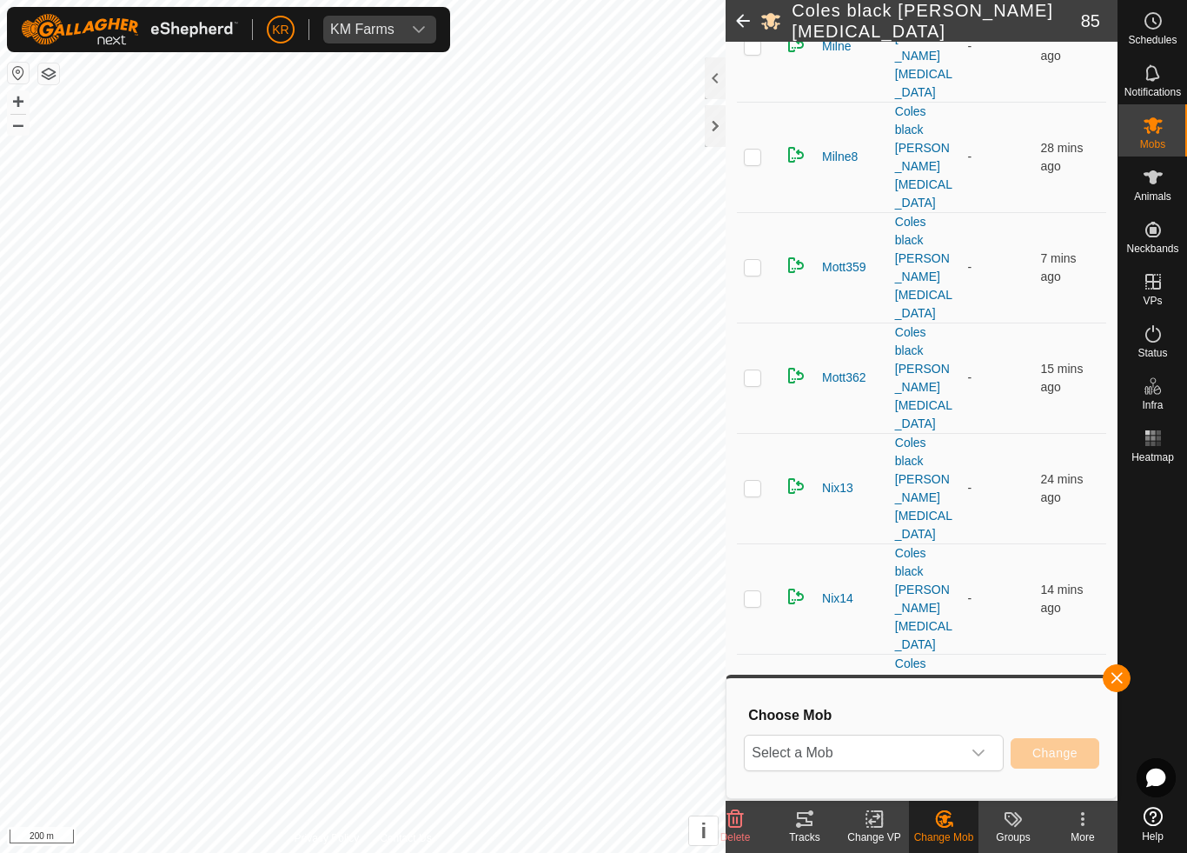
click at [942, 755] on span "Select a Mob" at bounding box center [853, 752] width 216 height 35
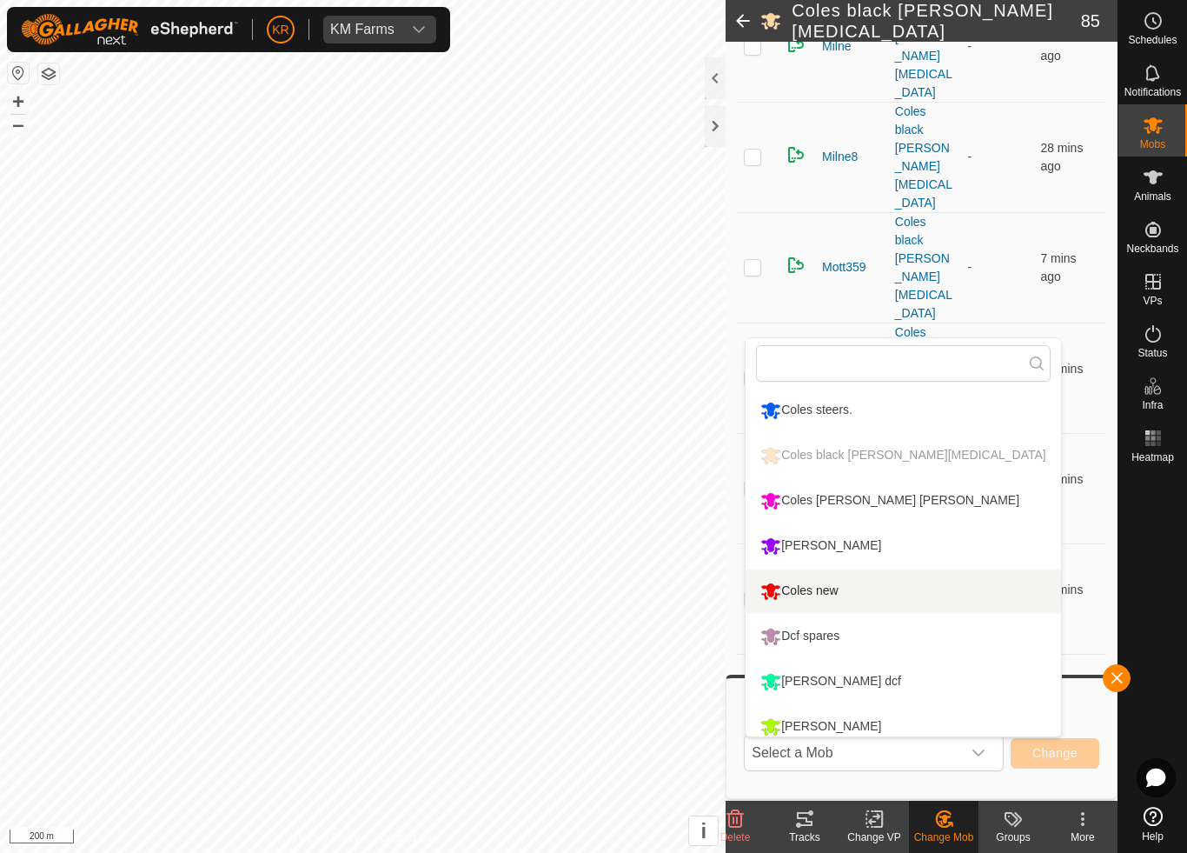
click at [823, 585] on div "Coles new" at bounding box center [799, 591] width 86 height 30
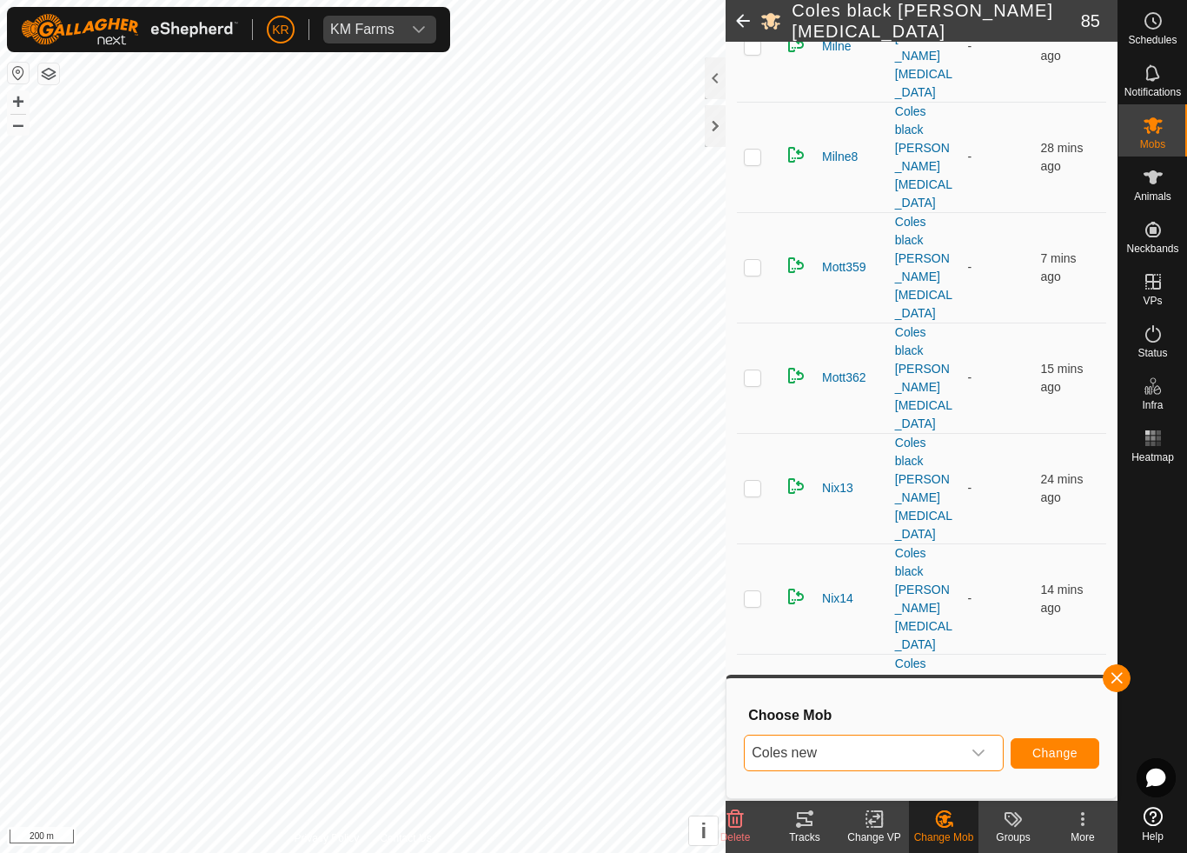
click at [1052, 748] on span "Change" at bounding box center [1055, 753] width 45 height 14
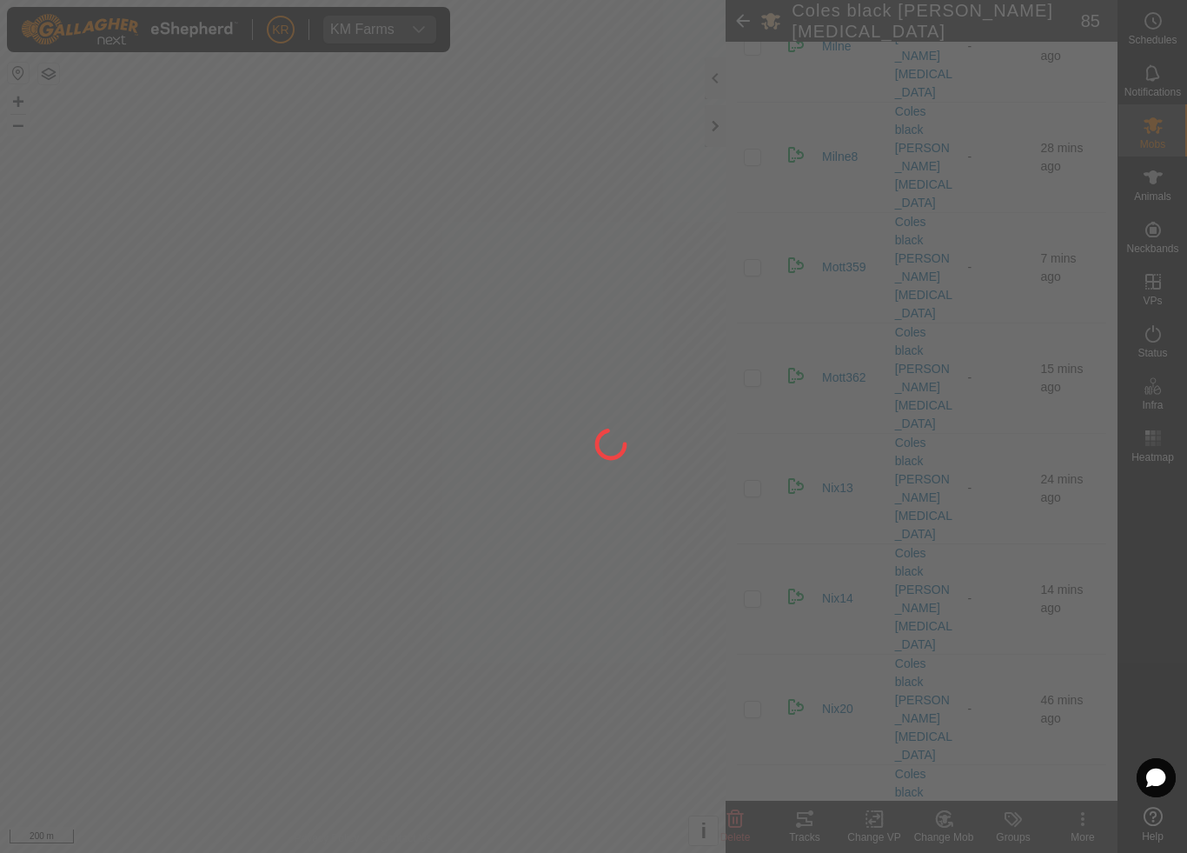
checkbox input "false"
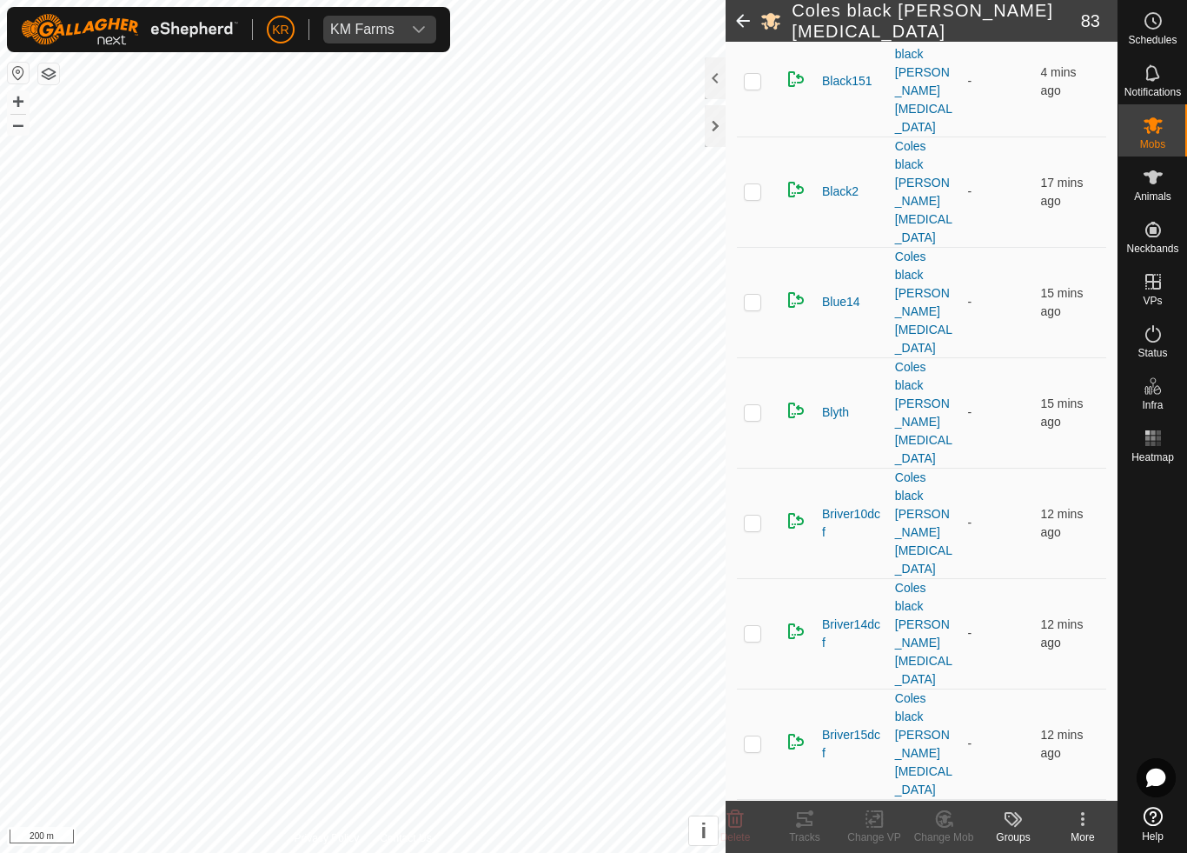
scroll to position [616, 0]
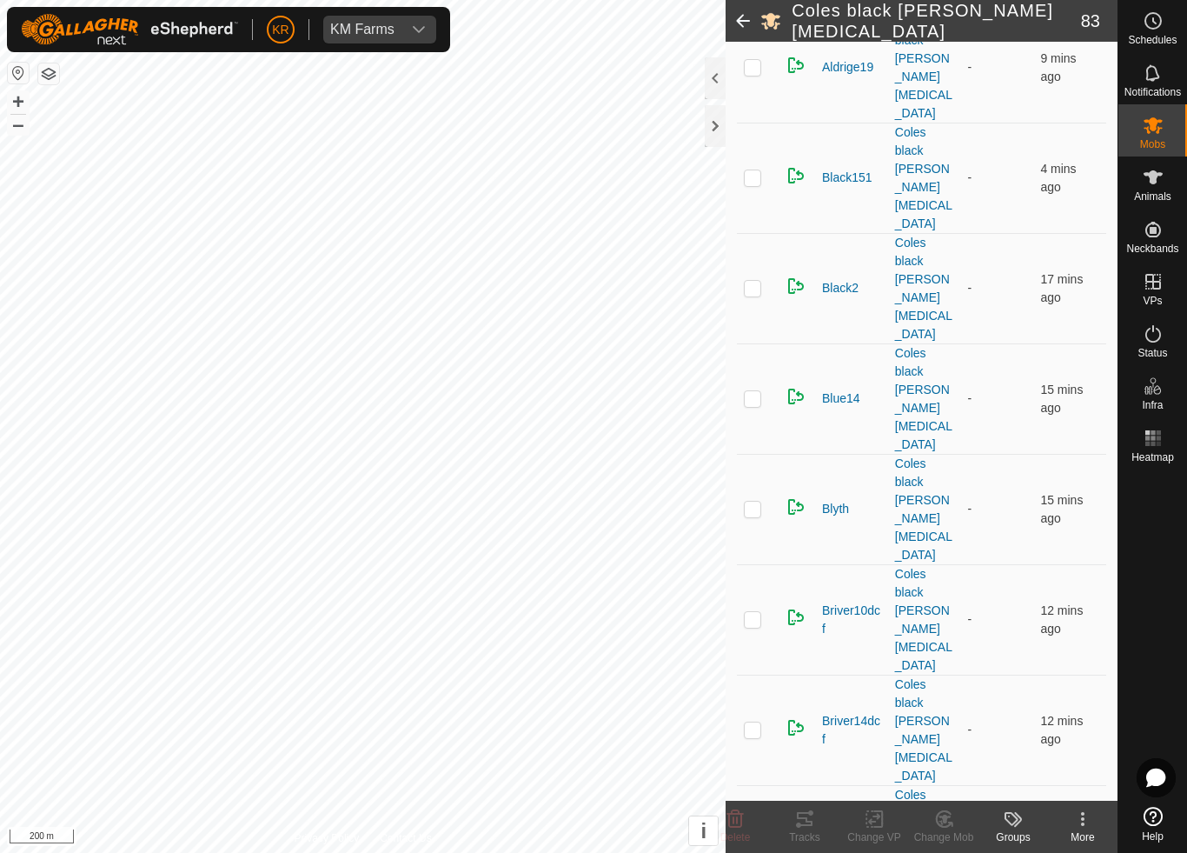
click at [757, 796] on p-checkbox at bounding box center [752, 840] width 17 height 14
click at [946, 796] on icon at bounding box center [943, 819] width 15 height 16
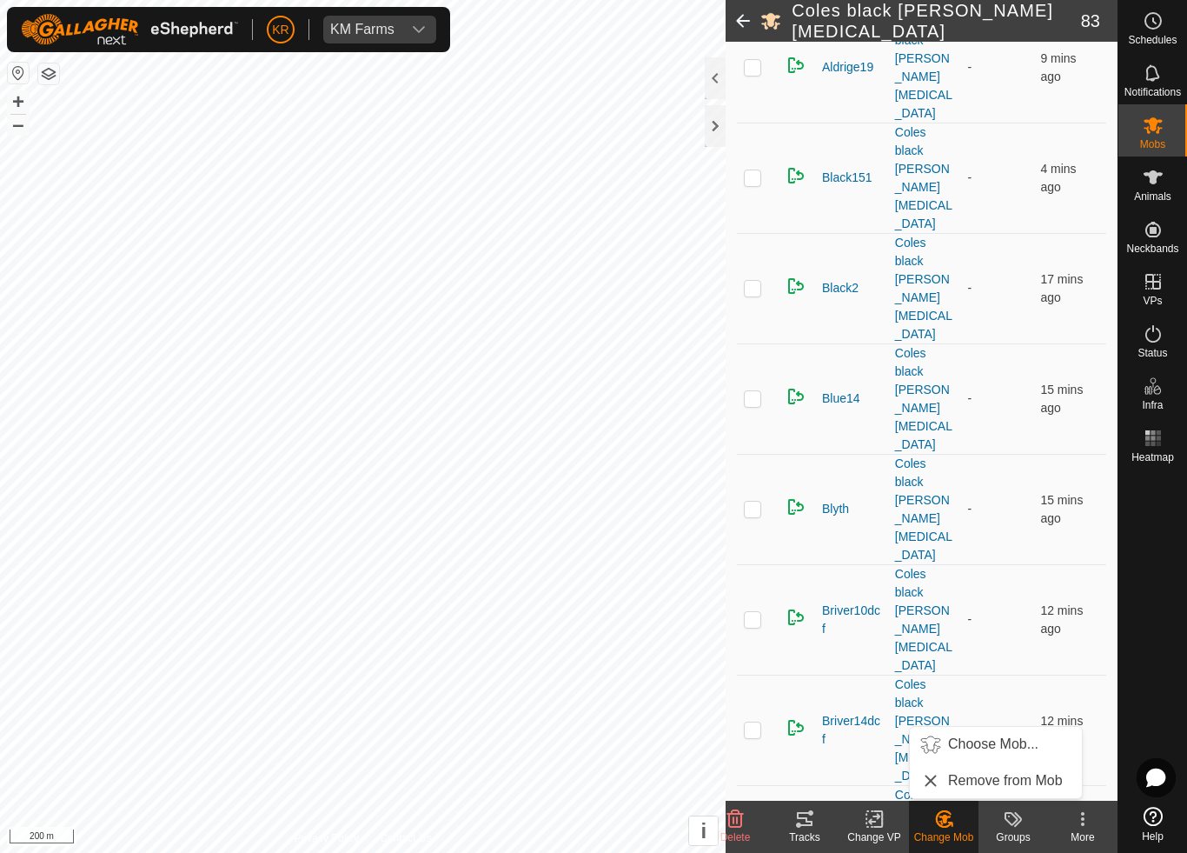
click at [996, 748] on span "Choose Mob..." at bounding box center [993, 744] width 90 height 21
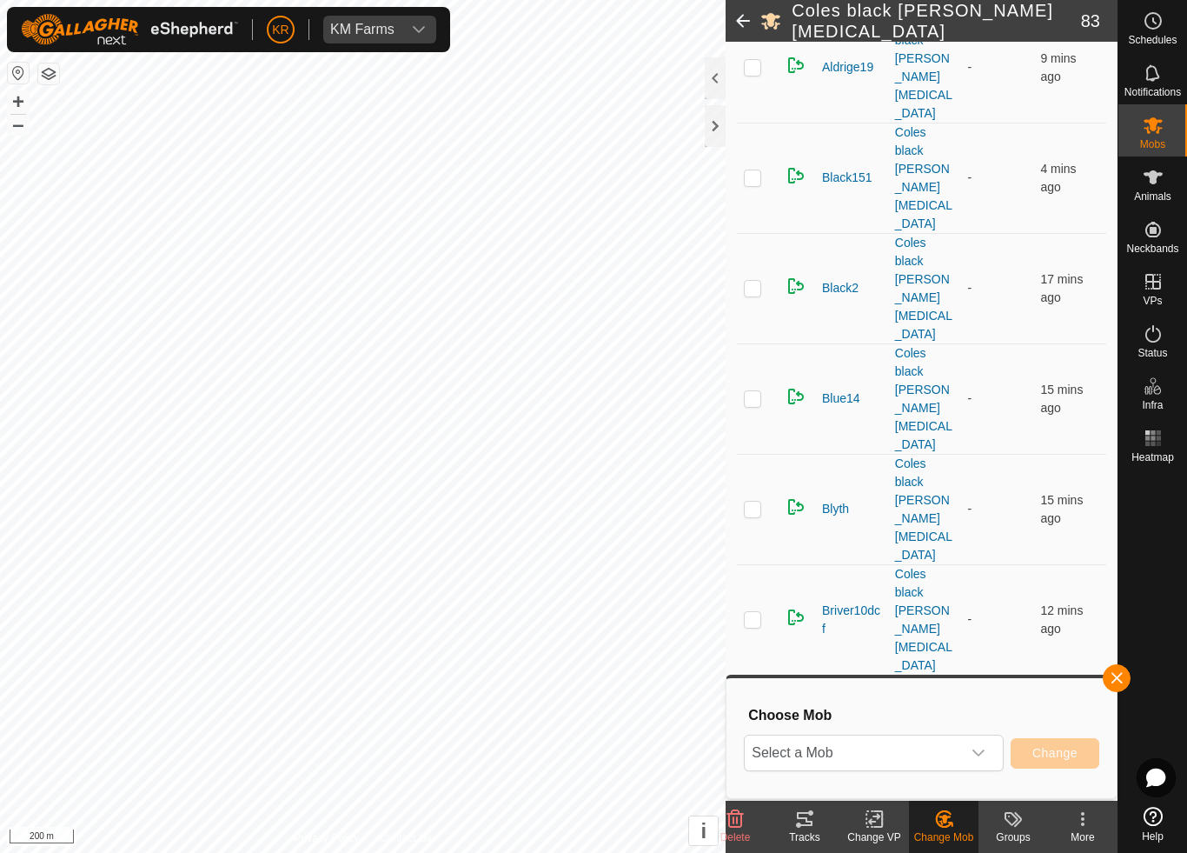
click at [921, 753] on span "Select a Mob" at bounding box center [853, 752] width 216 height 35
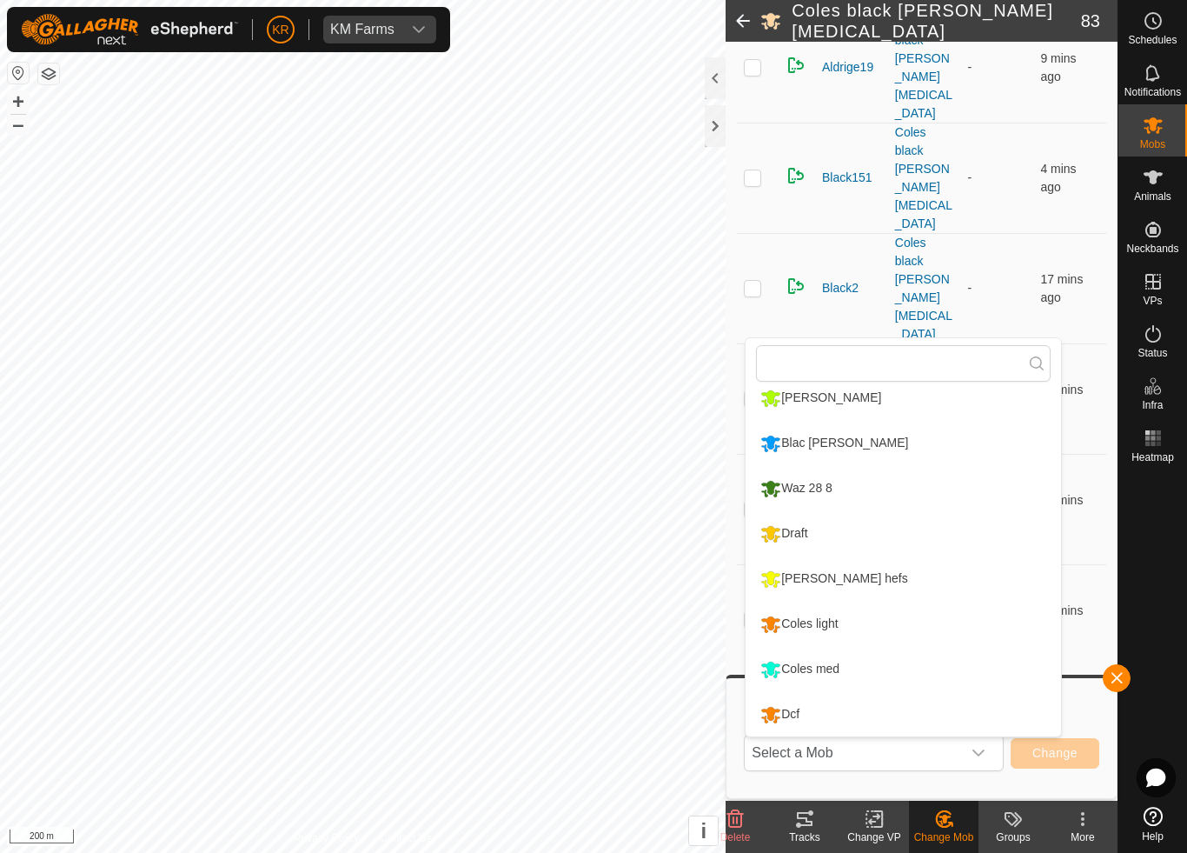
scroll to position [329, 0]
click at [808, 536] on div "Draft" at bounding box center [784, 534] width 56 height 30
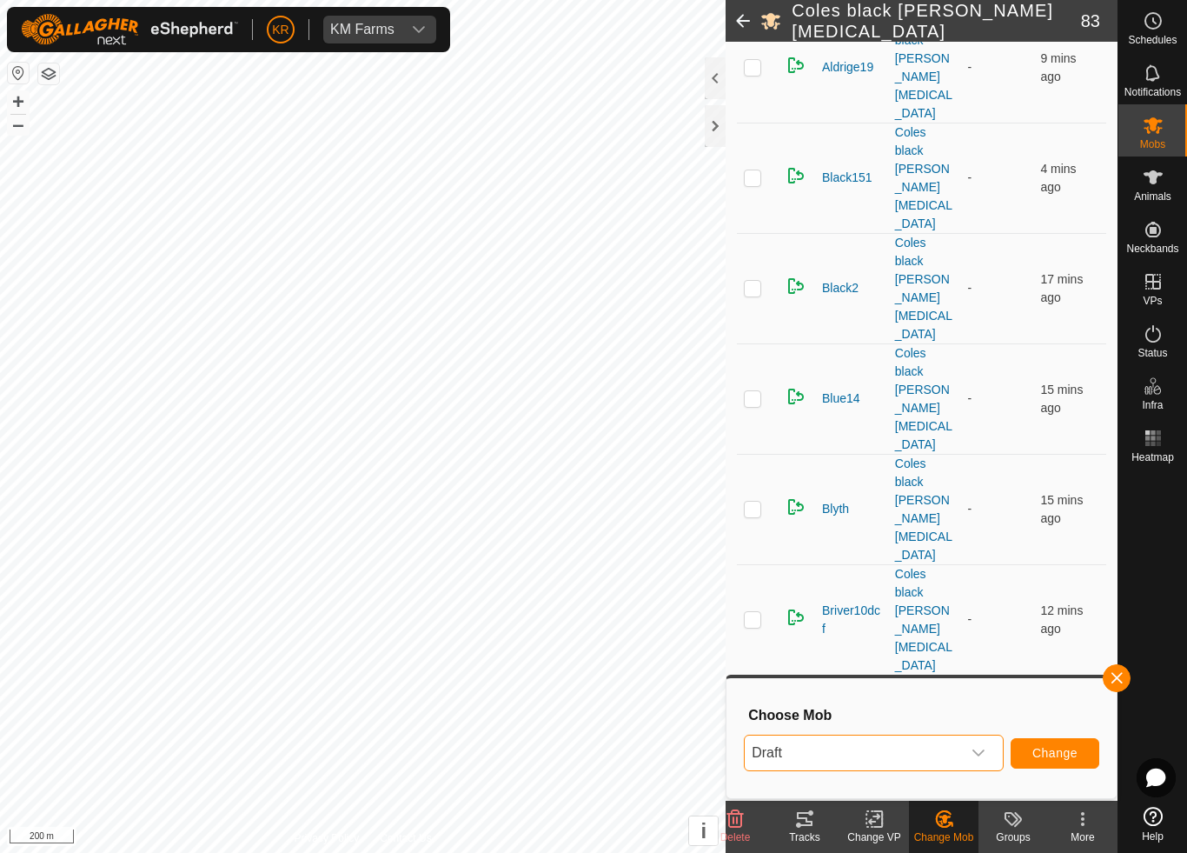
click at [1060, 750] on span "Change" at bounding box center [1055, 753] width 45 height 14
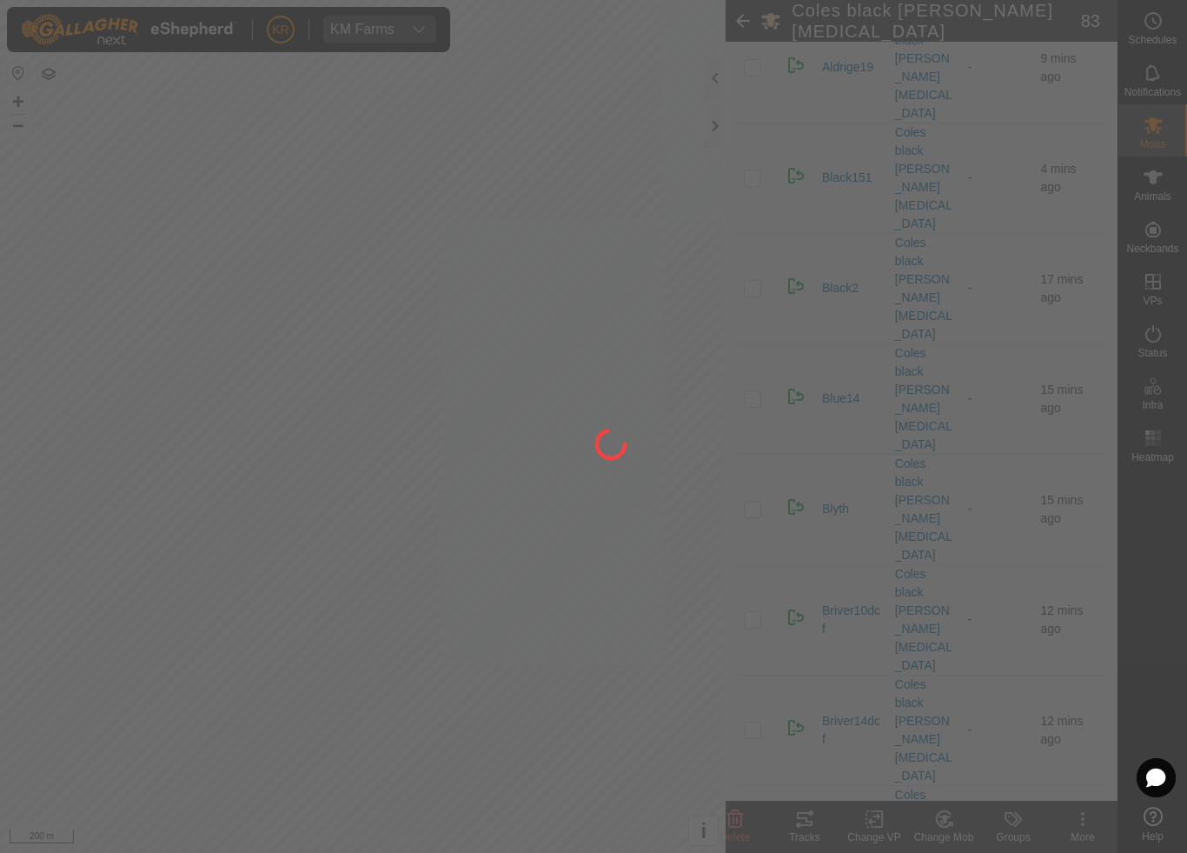
checkbox input "false"
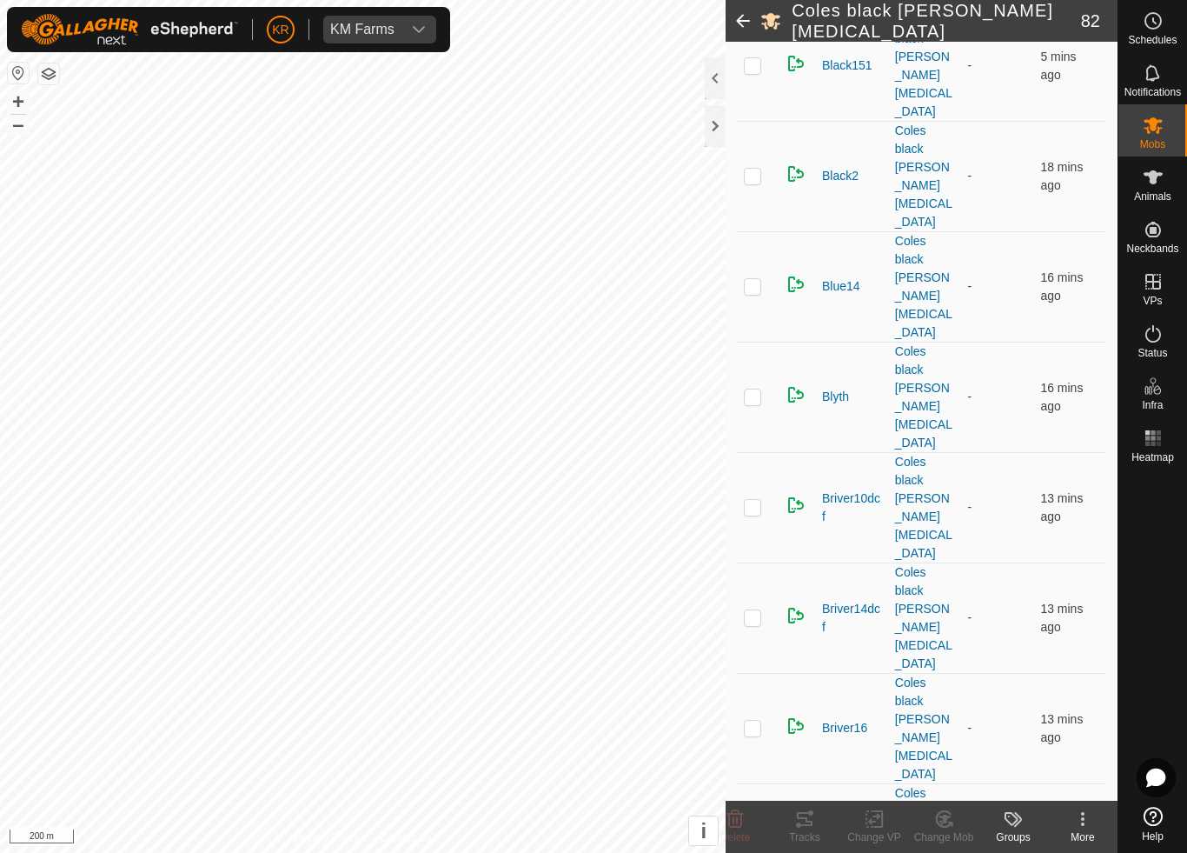
scroll to position [729, 0]
click at [946, 796] on div "Change Mob" at bounding box center [944, 837] width 70 height 16
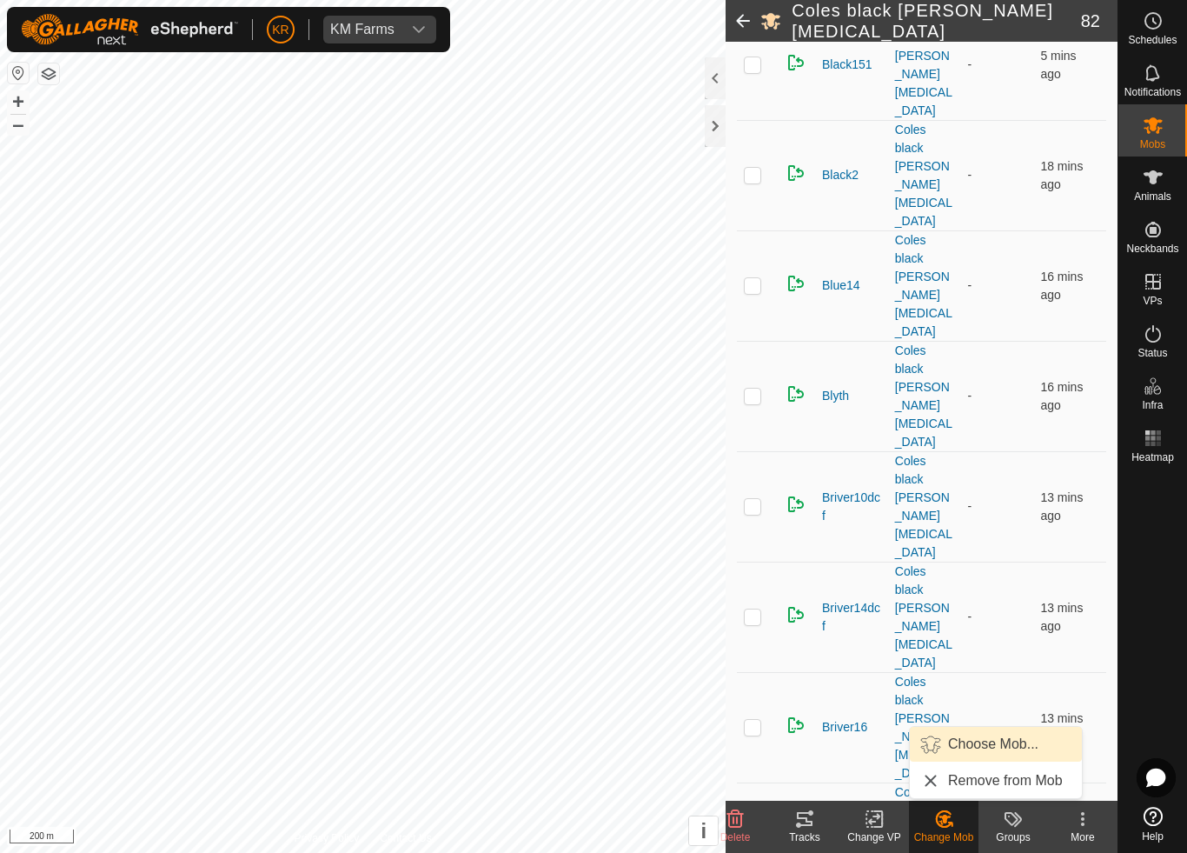
click at [981, 749] on span "Choose Mob..." at bounding box center [993, 744] width 90 height 21
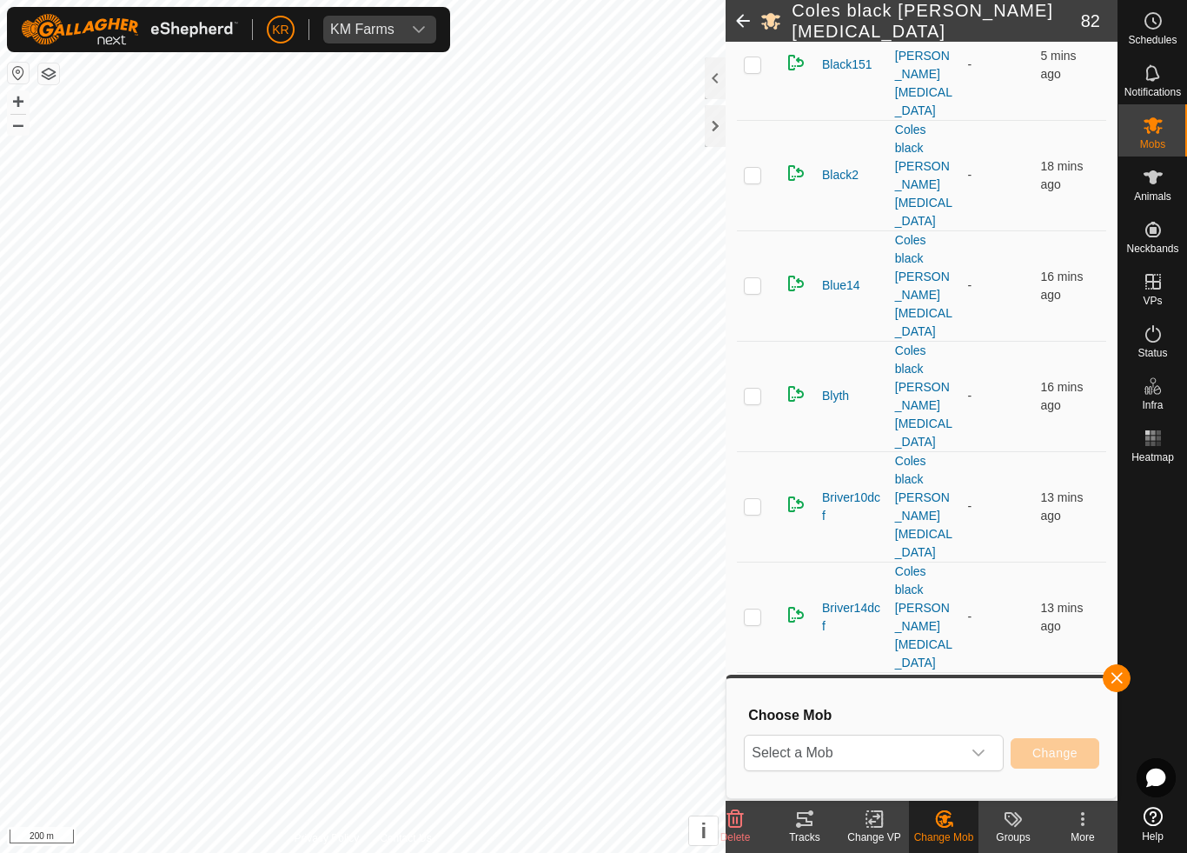
click at [960, 751] on span "Select a Mob" at bounding box center [853, 752] width 216 height 35
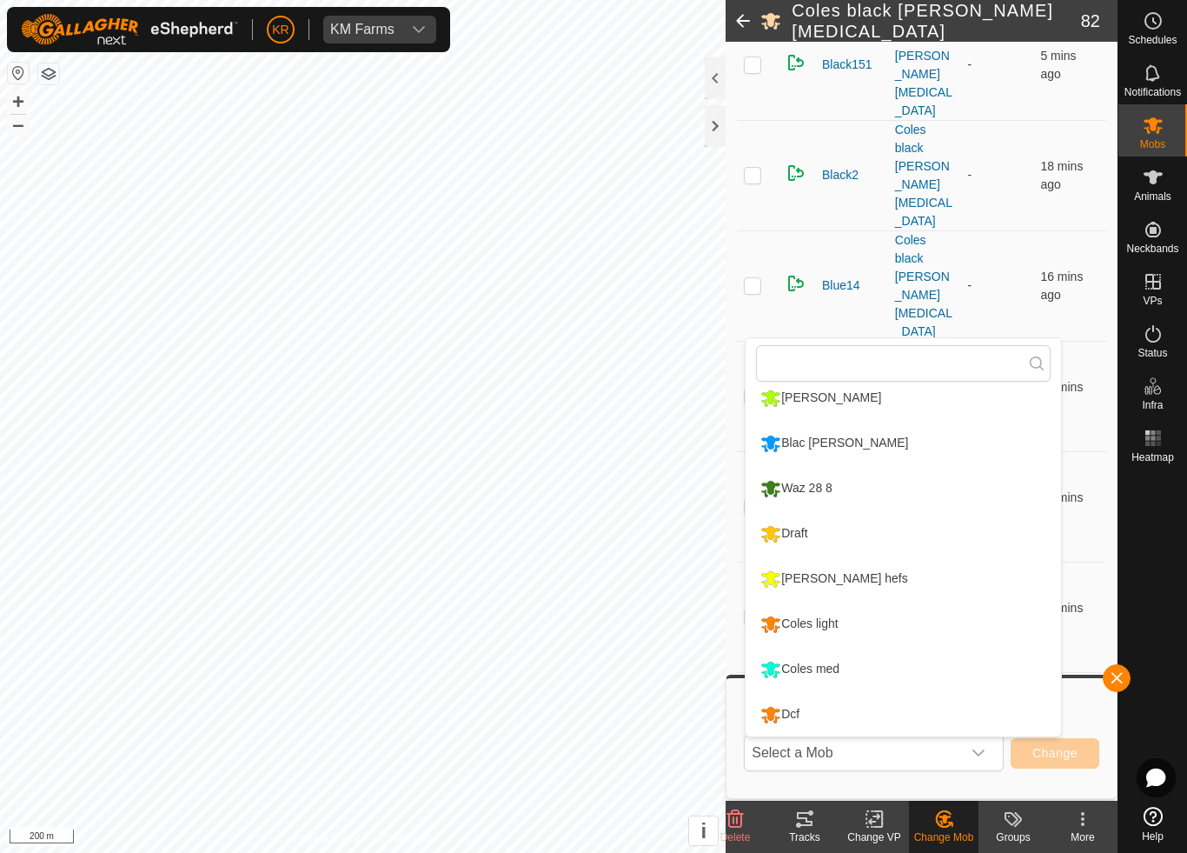
scroll to position [329, 0]
click at [810, 533] on div "Draft" at bounding box center [784, 534] width 56 height 30
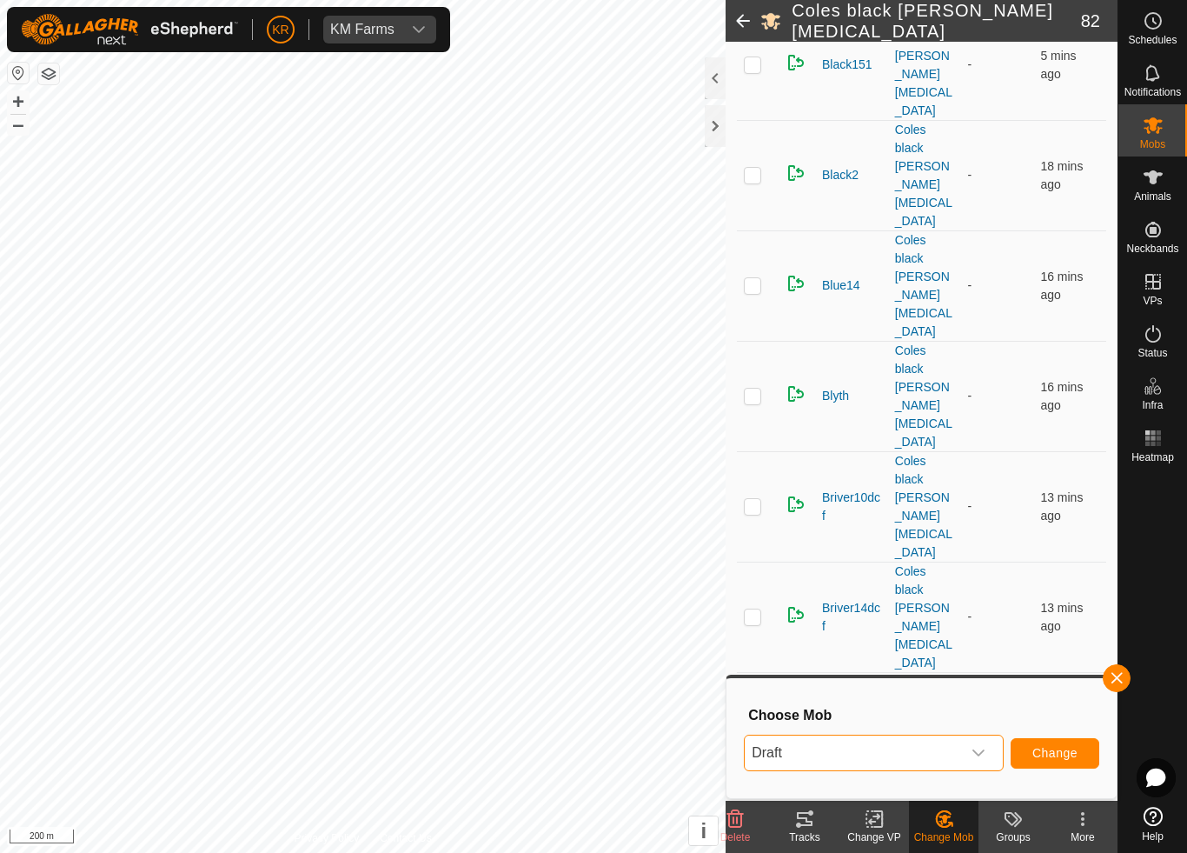
click at [1036, 752] on span "Change" at bounding box center [1055, 753] width 45 height 14
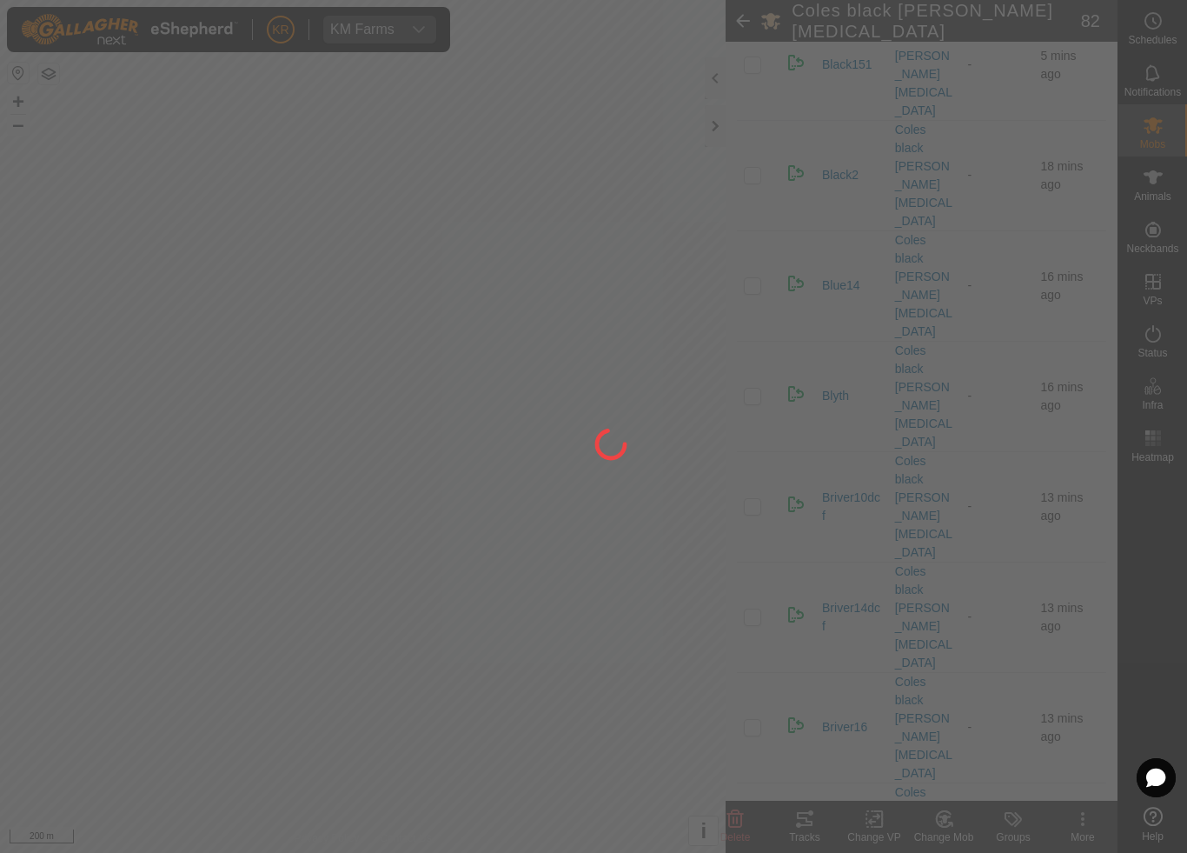
checkbox input "false"
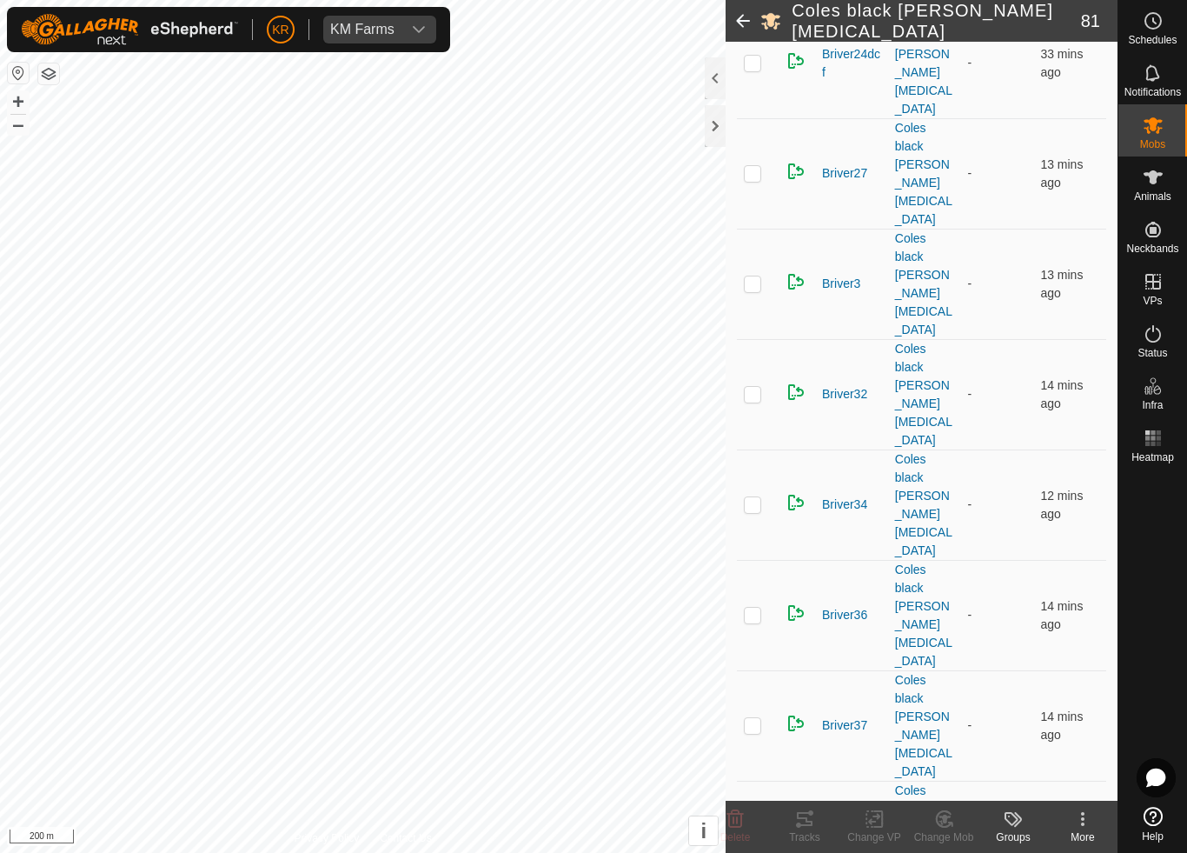
scroll to position [1845, 0]
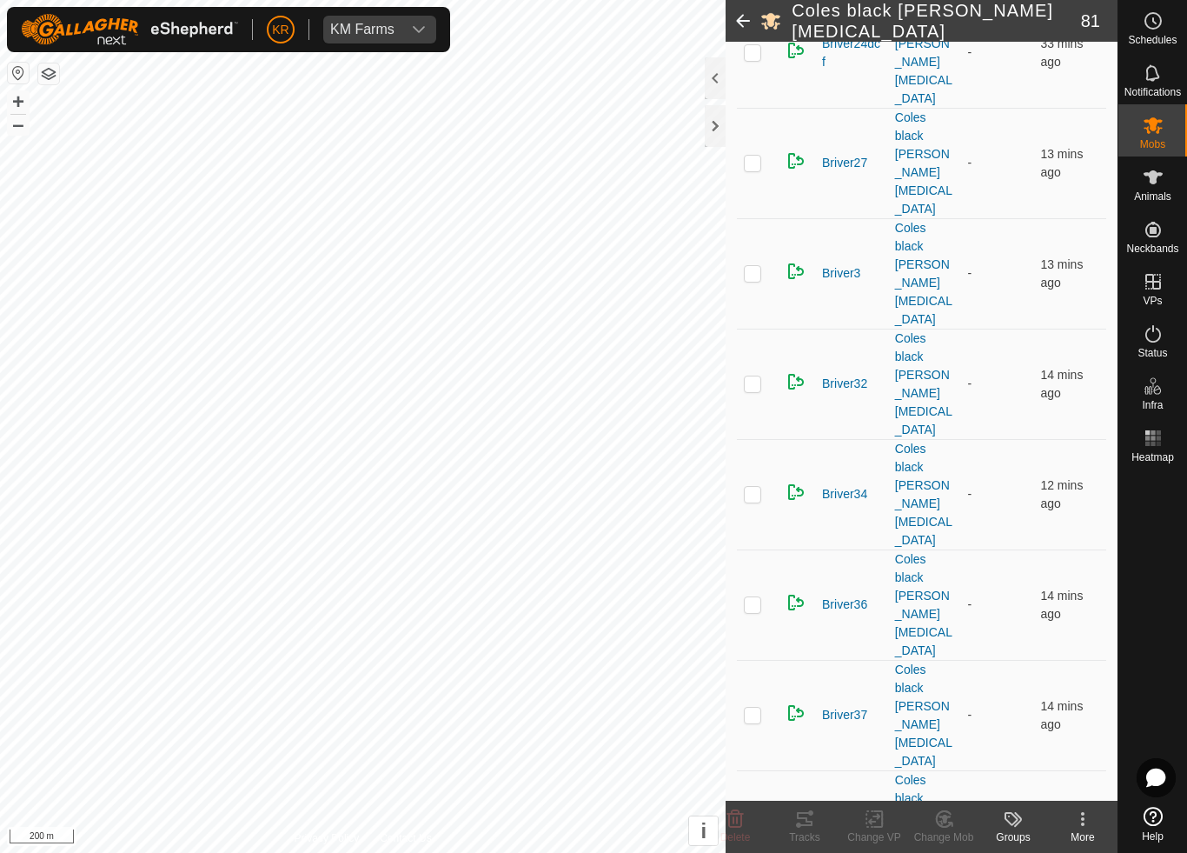
click at [949, 796] on icon at bounding box center [943, 819] width 15 height 16
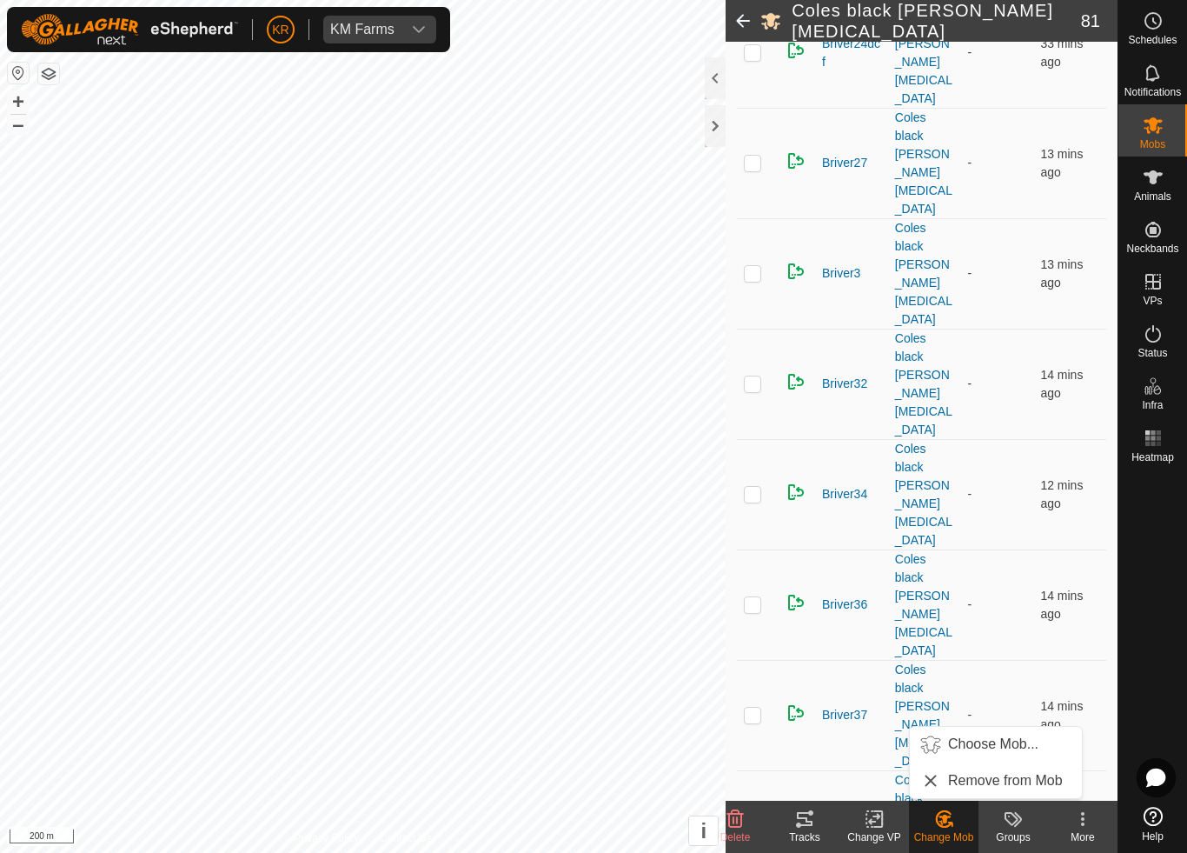
click at [1000, 744] on span "Choose Mob..." at bounding box center [993, 744] width 90 height 21
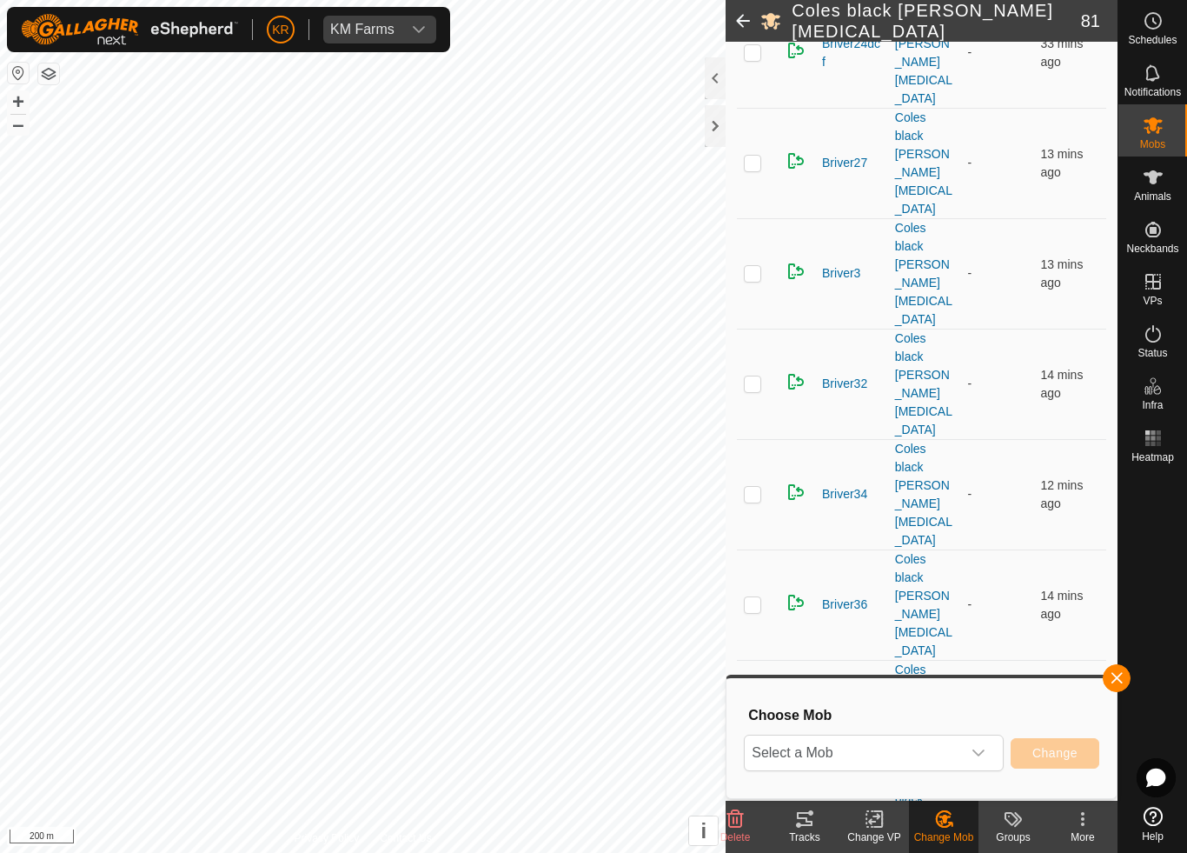
click at [949, 754] on span "Select a Mob" at bounding box center [853, 752] width 216 height 35
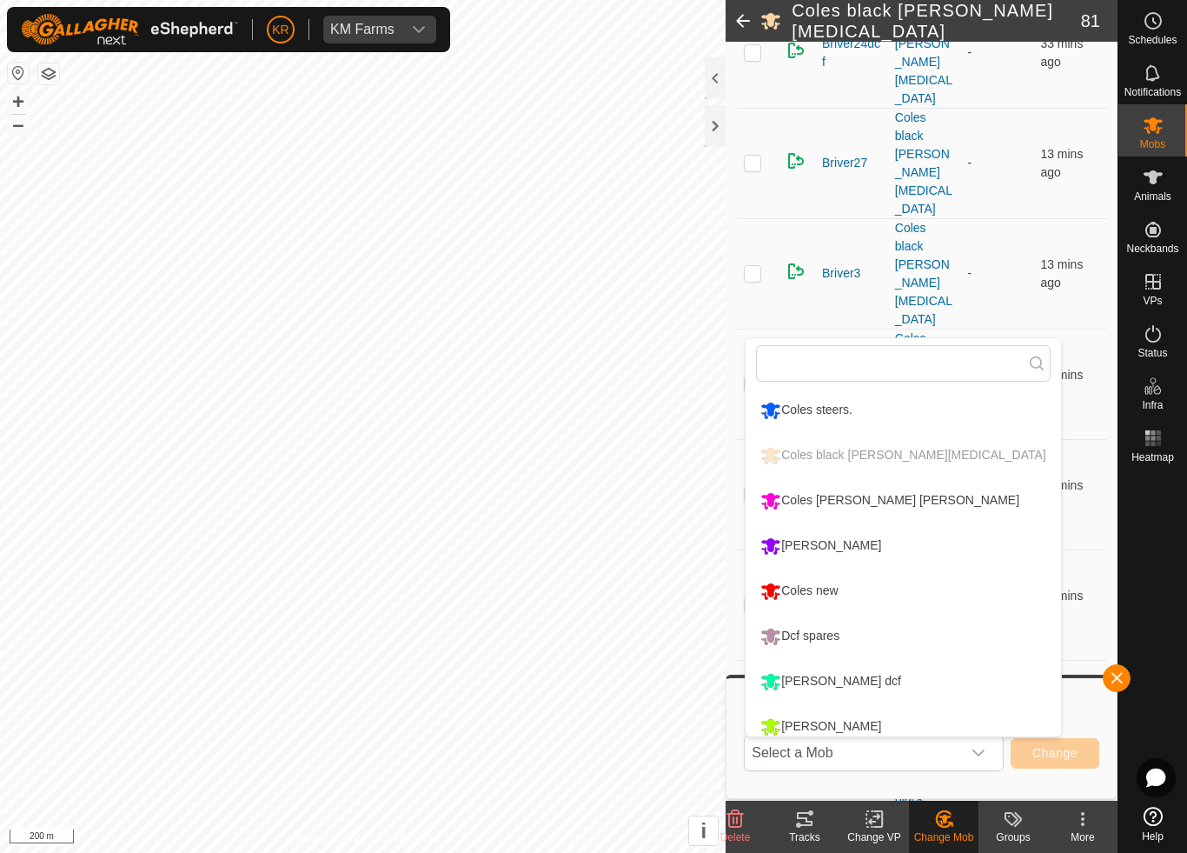
click at [853, 508] on div "Coles [PERSON_NAME] [PERSON_NAME]" at bounding box center [890, 501] width 268 height 30
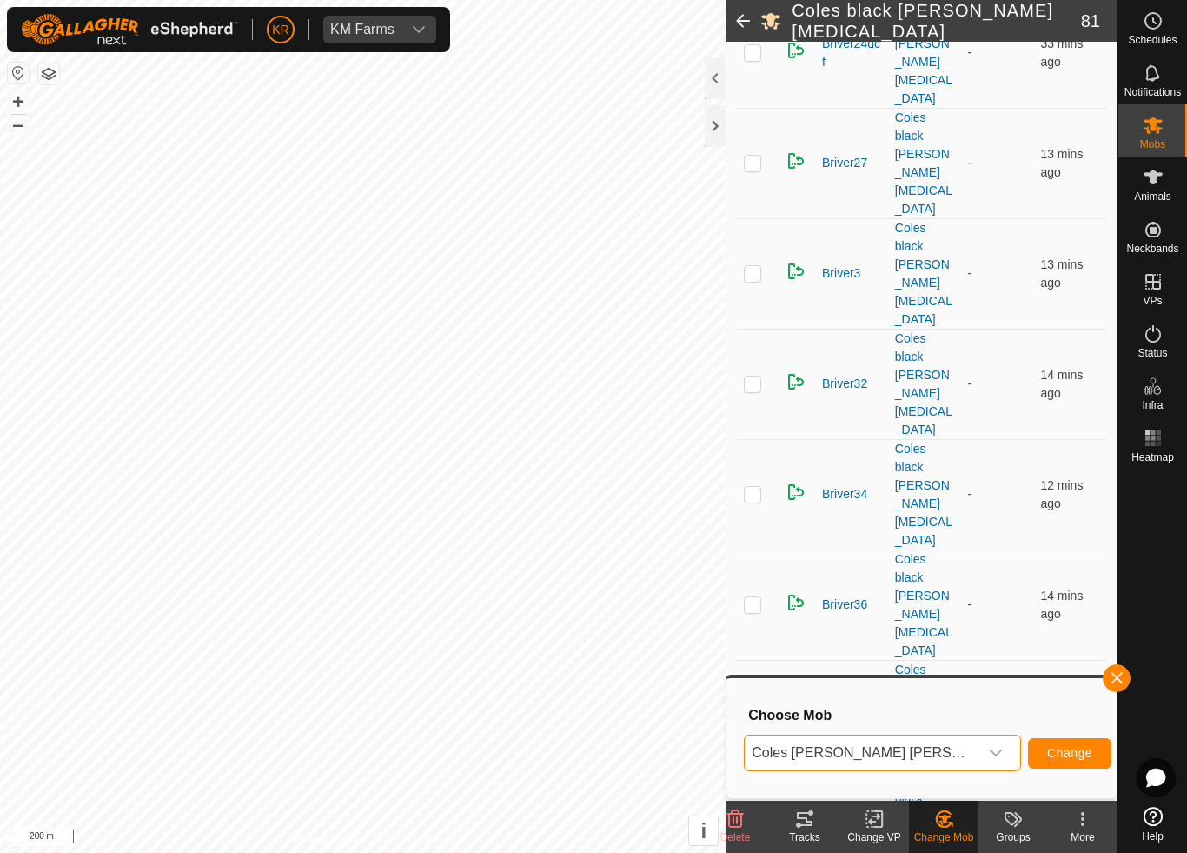
click at [1051, 746] on span "Change" at bounding box center [1069, 753] width 45 height 14
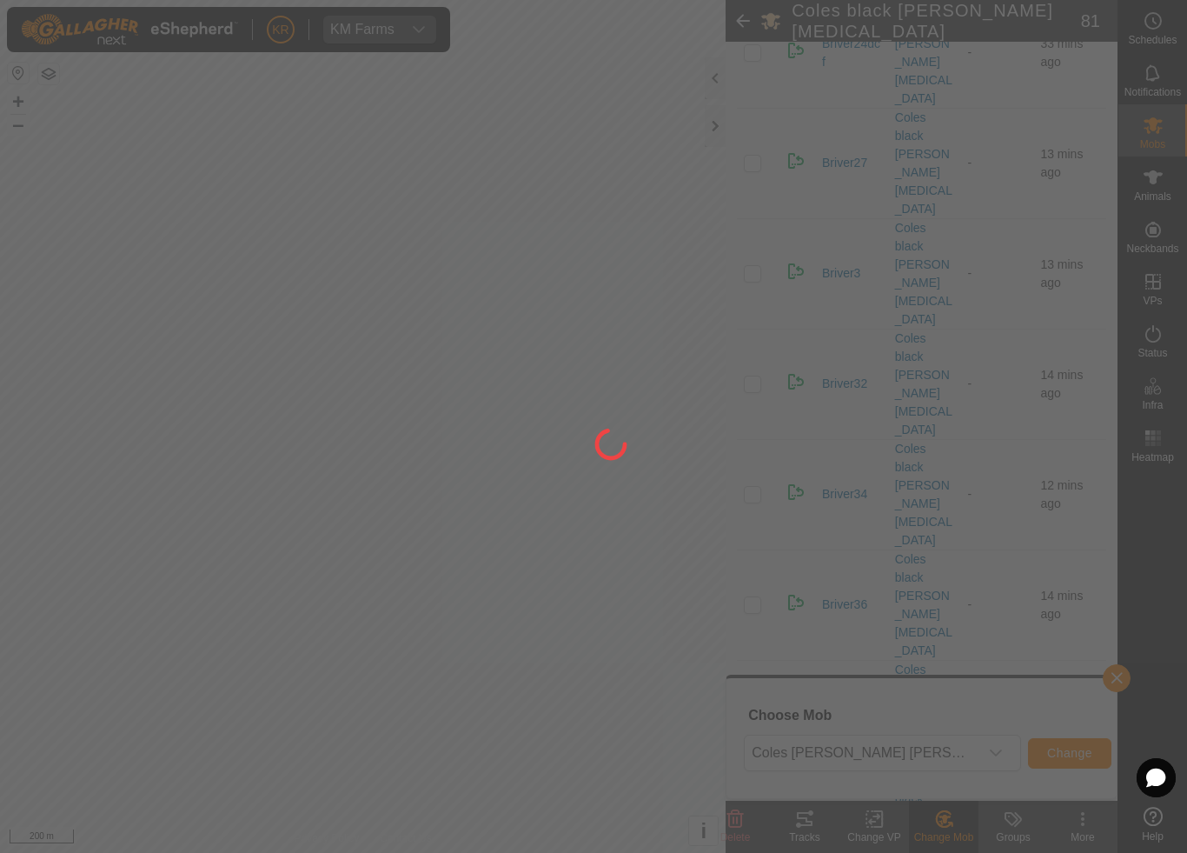
checkbox input "false"
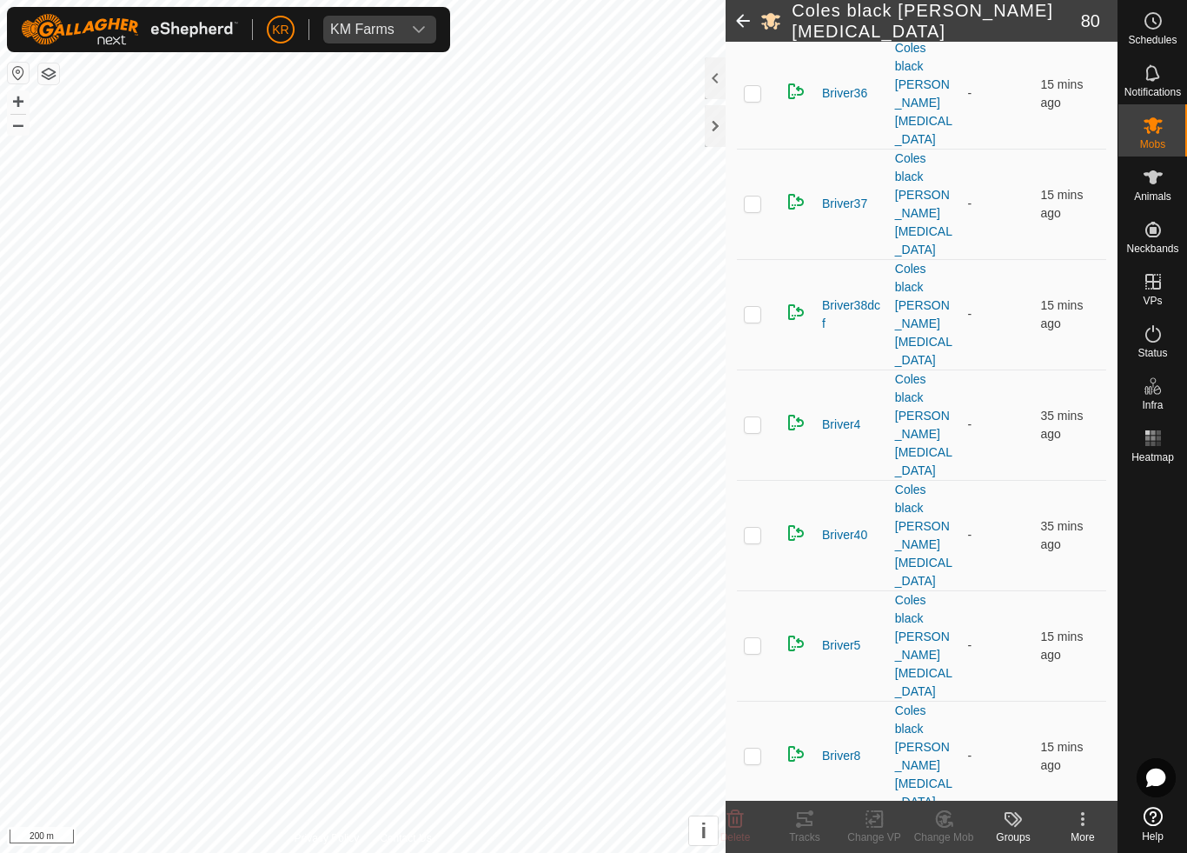
scroll to position [2399, 0]
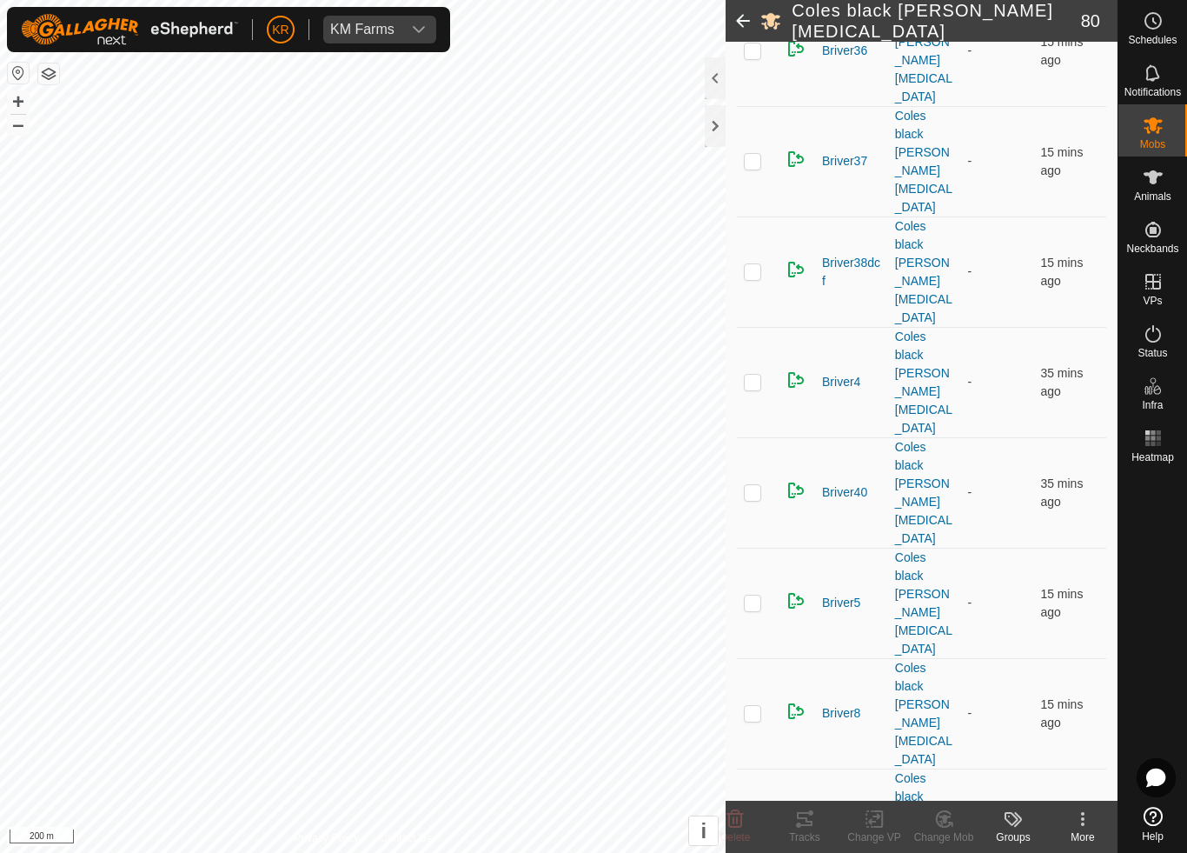
click at [955, 796] on div "Change Mob" at bounding box center [944, 837] width 70 height 16
click at [990, 742] on span "Choose Mob..." at bounding box center [993, 744] width 90 height 21
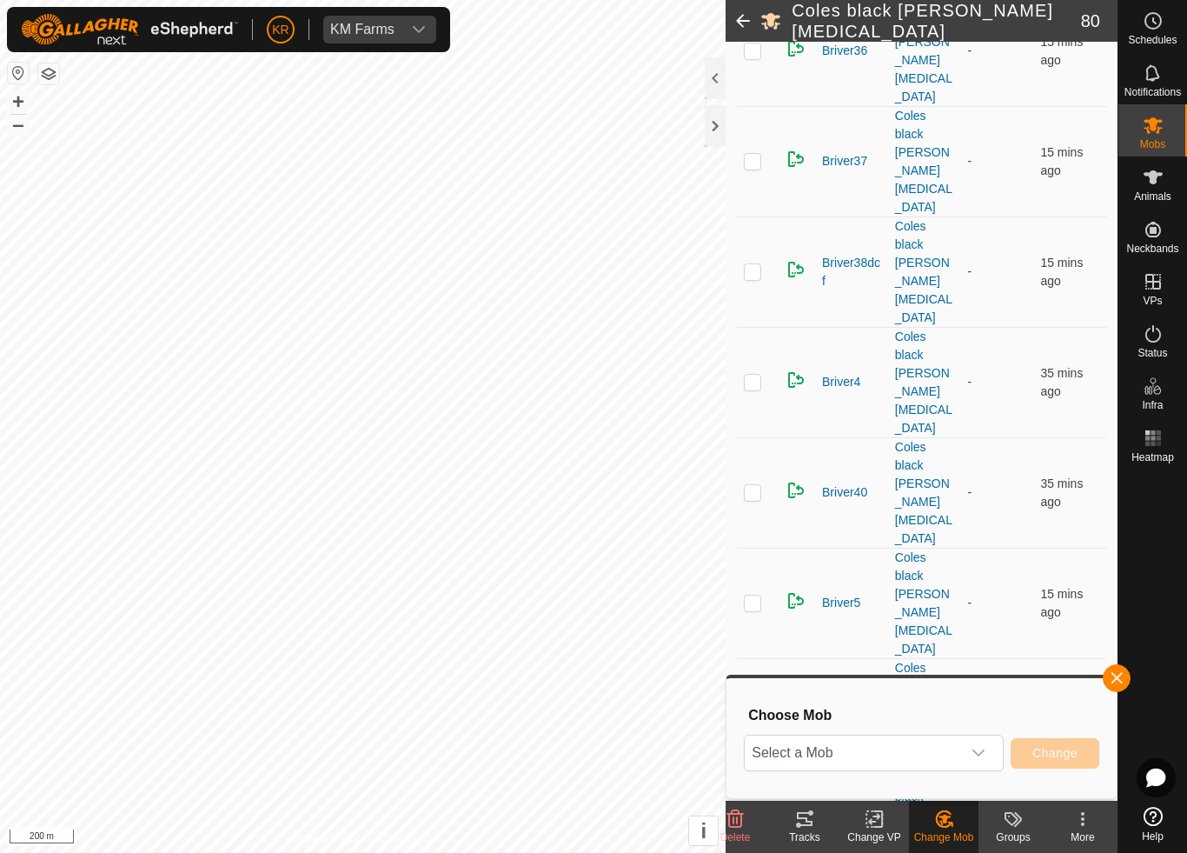
click at [928, 758] on span "Select a Mob" at bounding box center [853, 752] width 216 height 35
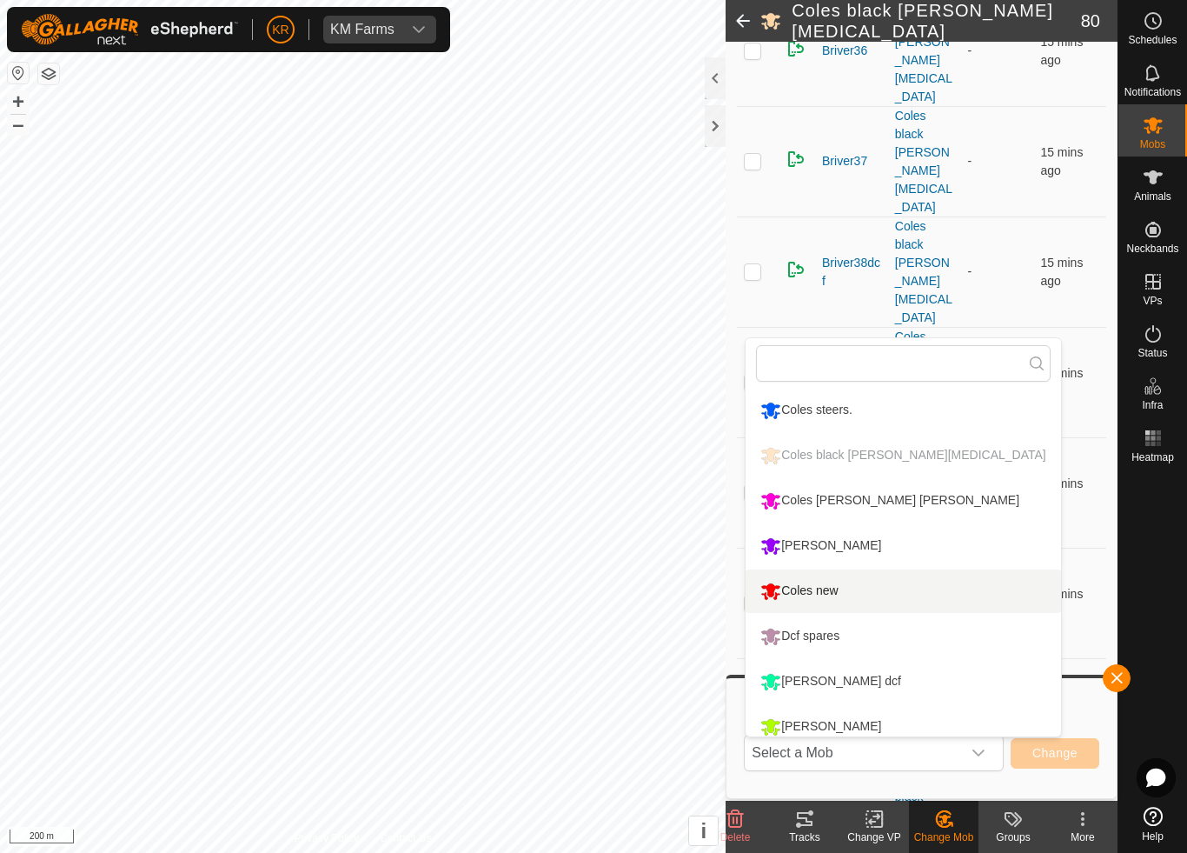
click at [834, 592] on div "Coles new" at bounding box center [799, 591] width 86 height 30
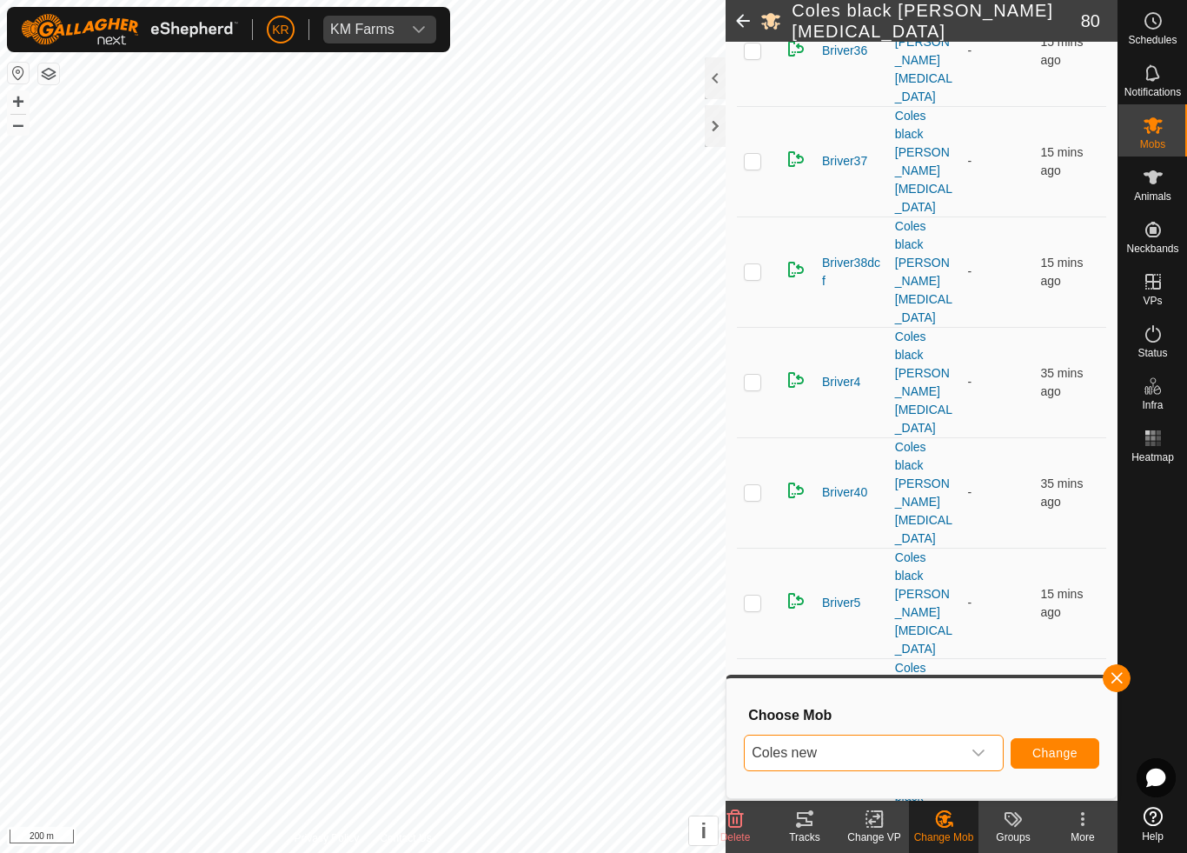
click at [1060, 754] on span "Change" at bounding box center [1055, 753] width 45 height 14
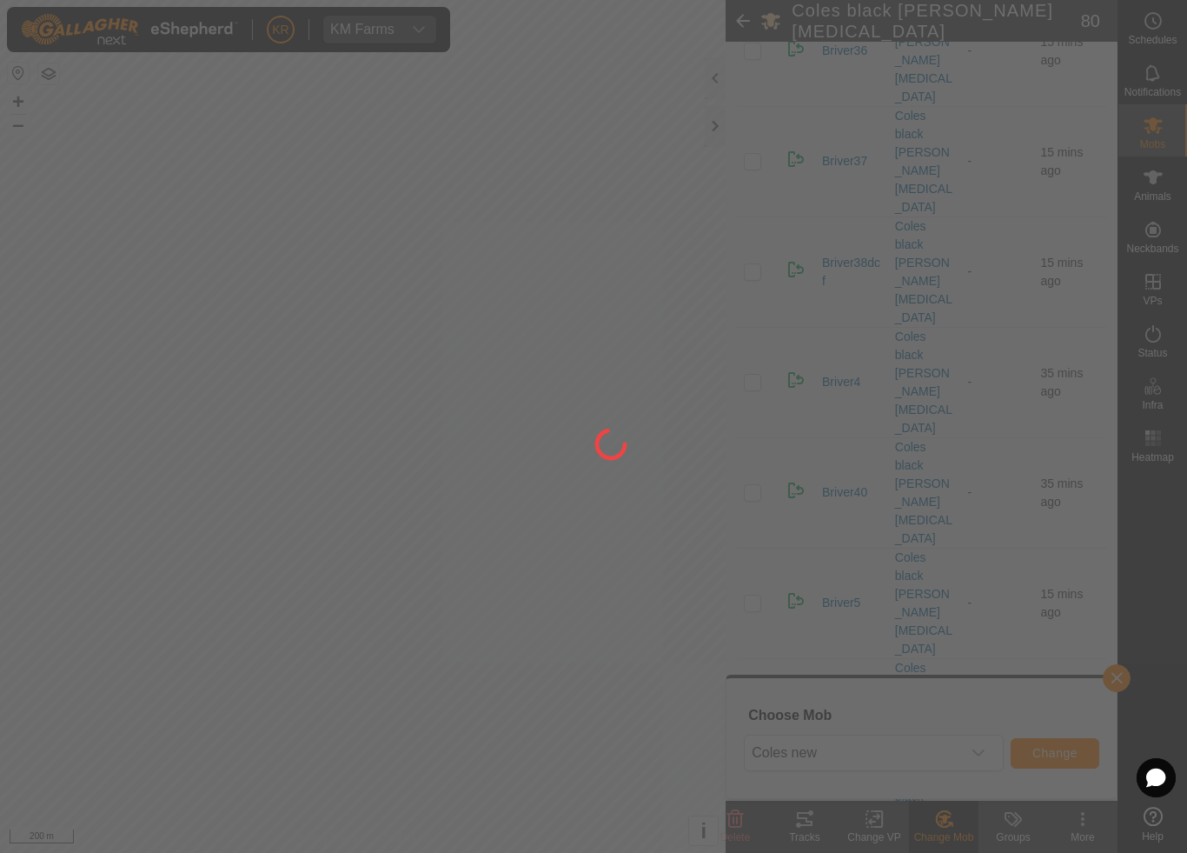
checkbox input "false"
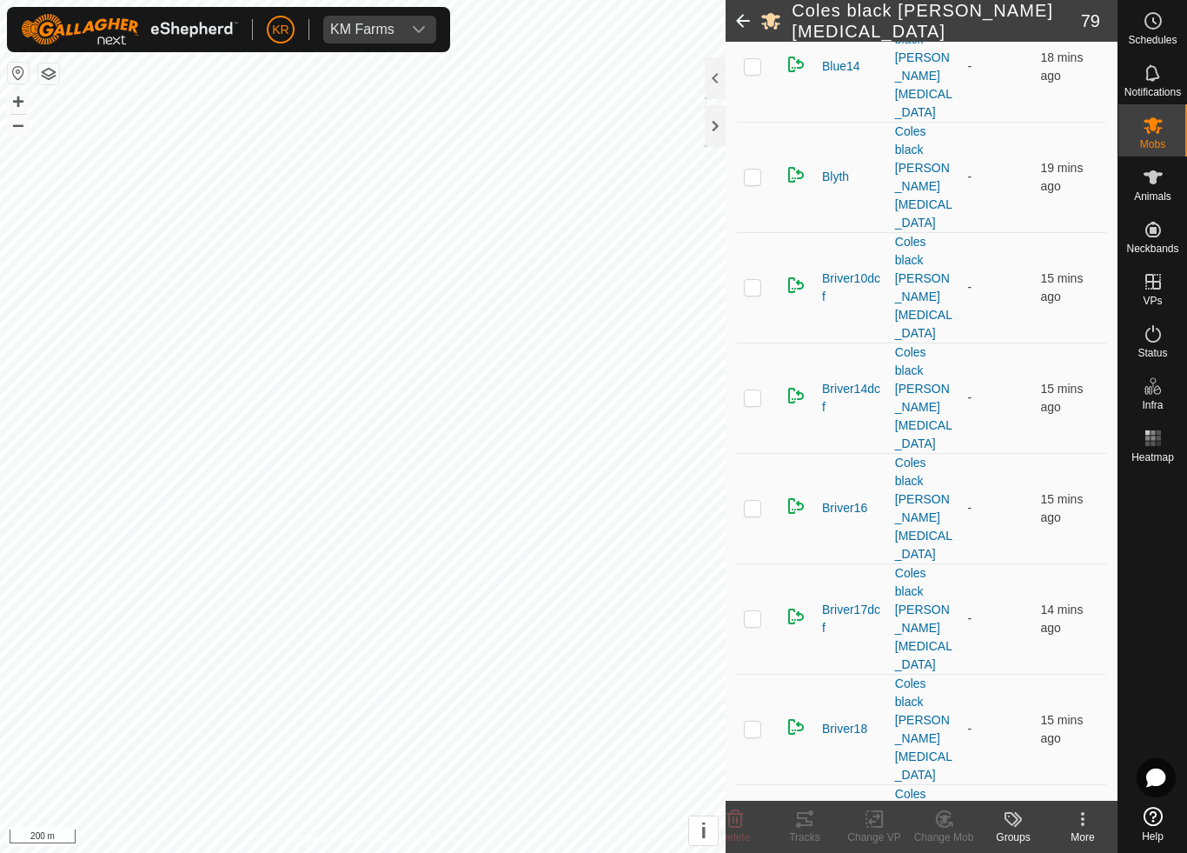
scroll to position [962, 0]
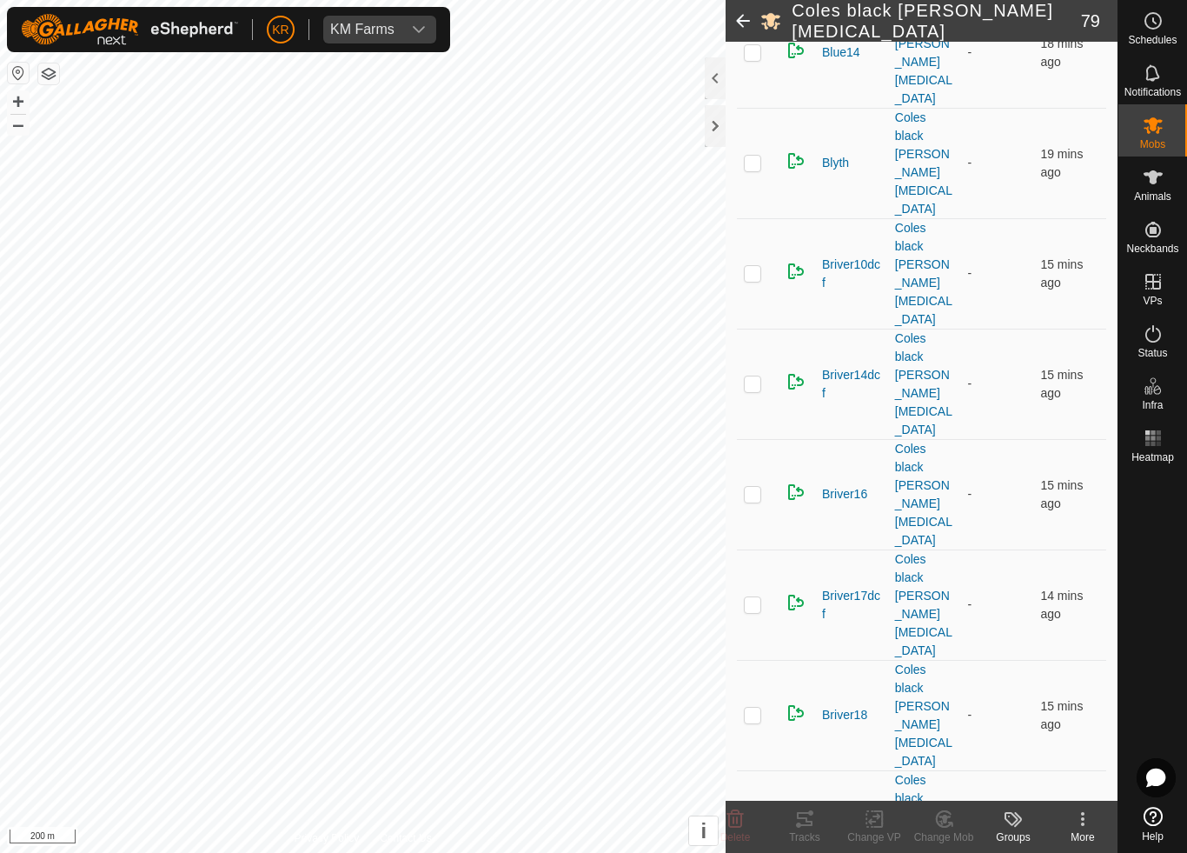
click at [947, 796] on icon at bounding box center [945, 818] width 22 height 21
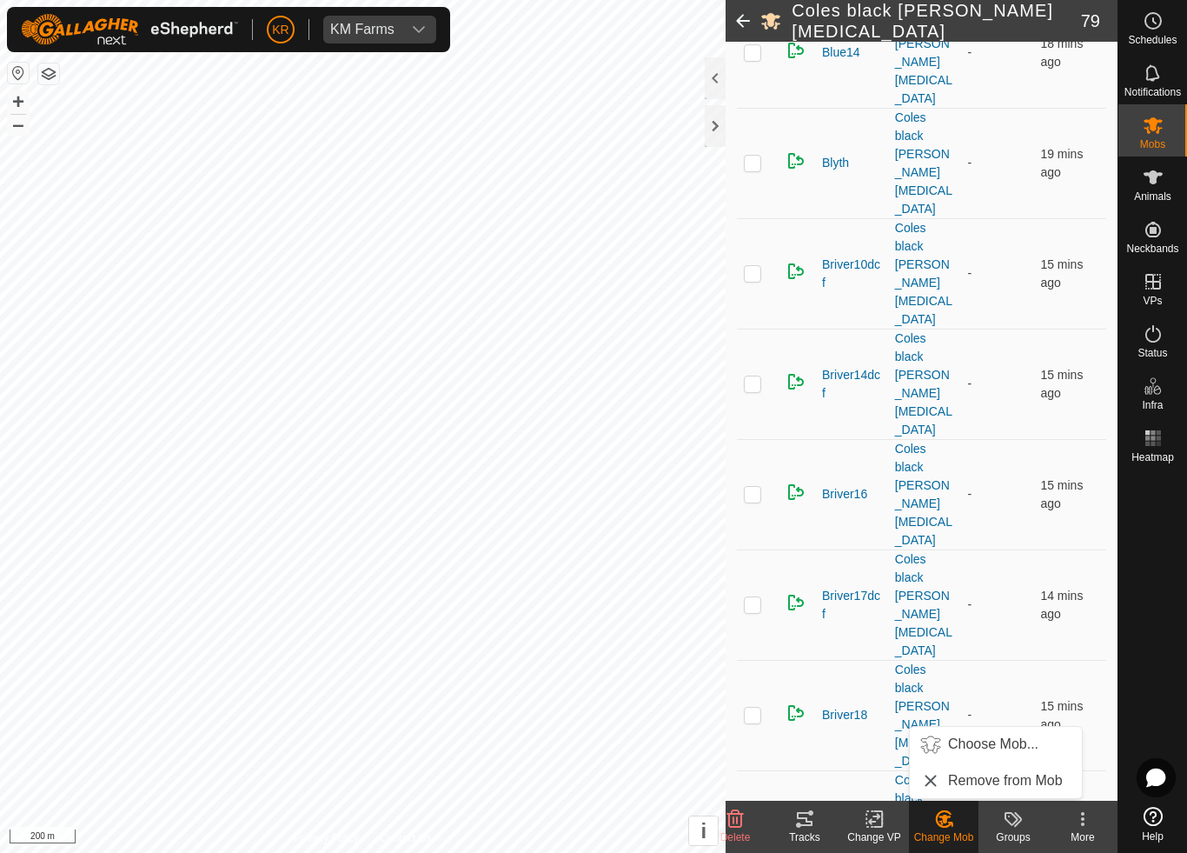
click at [1004, 743] on span "Choose Mob..." at bounding box center [993, 744] width 90 height 21
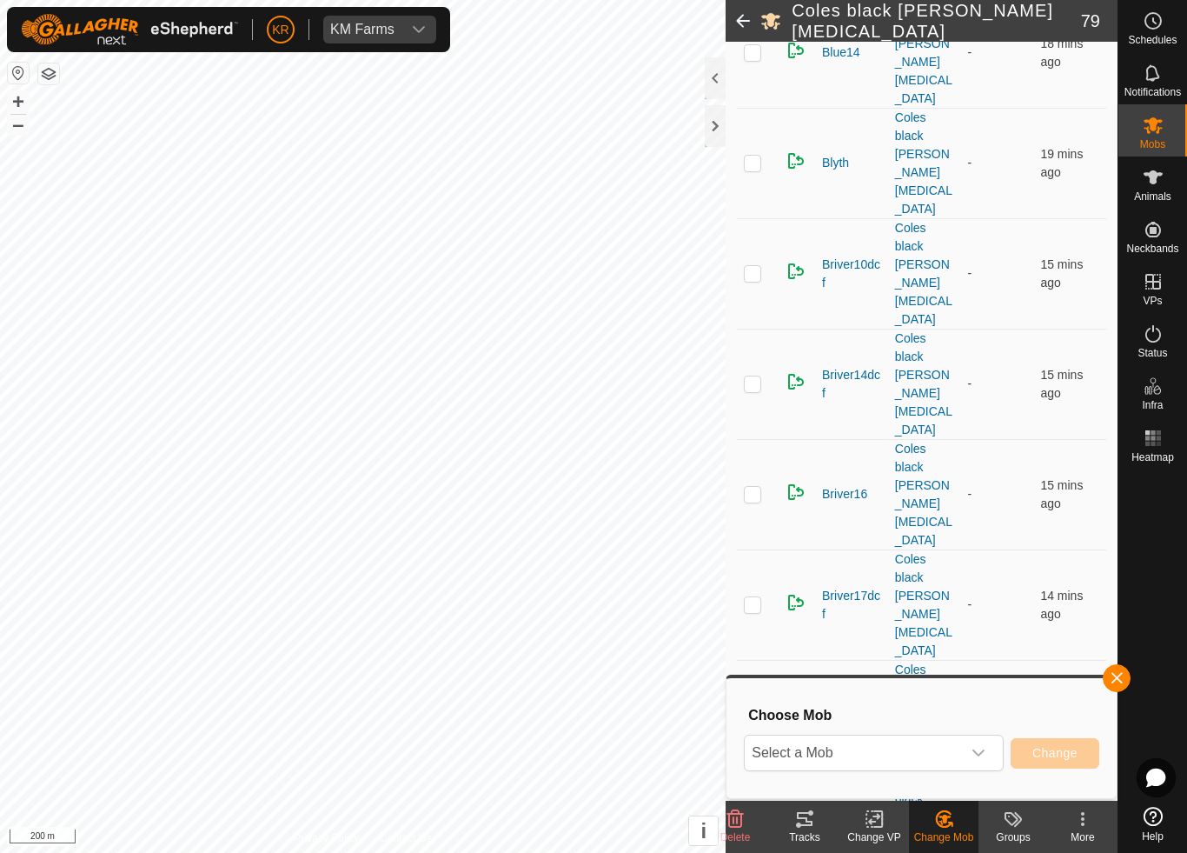
click at [960, 761] on span "Select a Mob" at bounding box center [853, 752] width 216 height 35
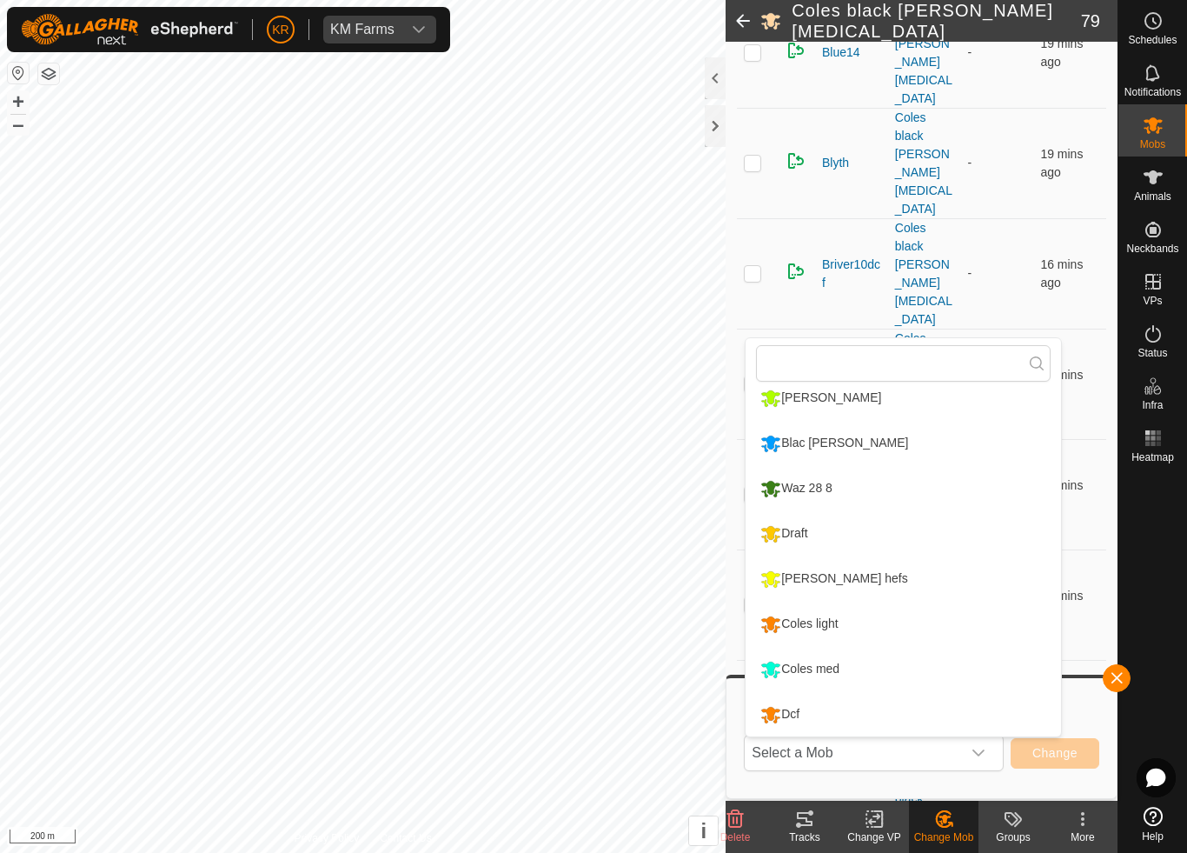
scroll to position [329, 0]
click at [874, 536] on li "Draft" at bounding box center [903, 533] width 315 height 43
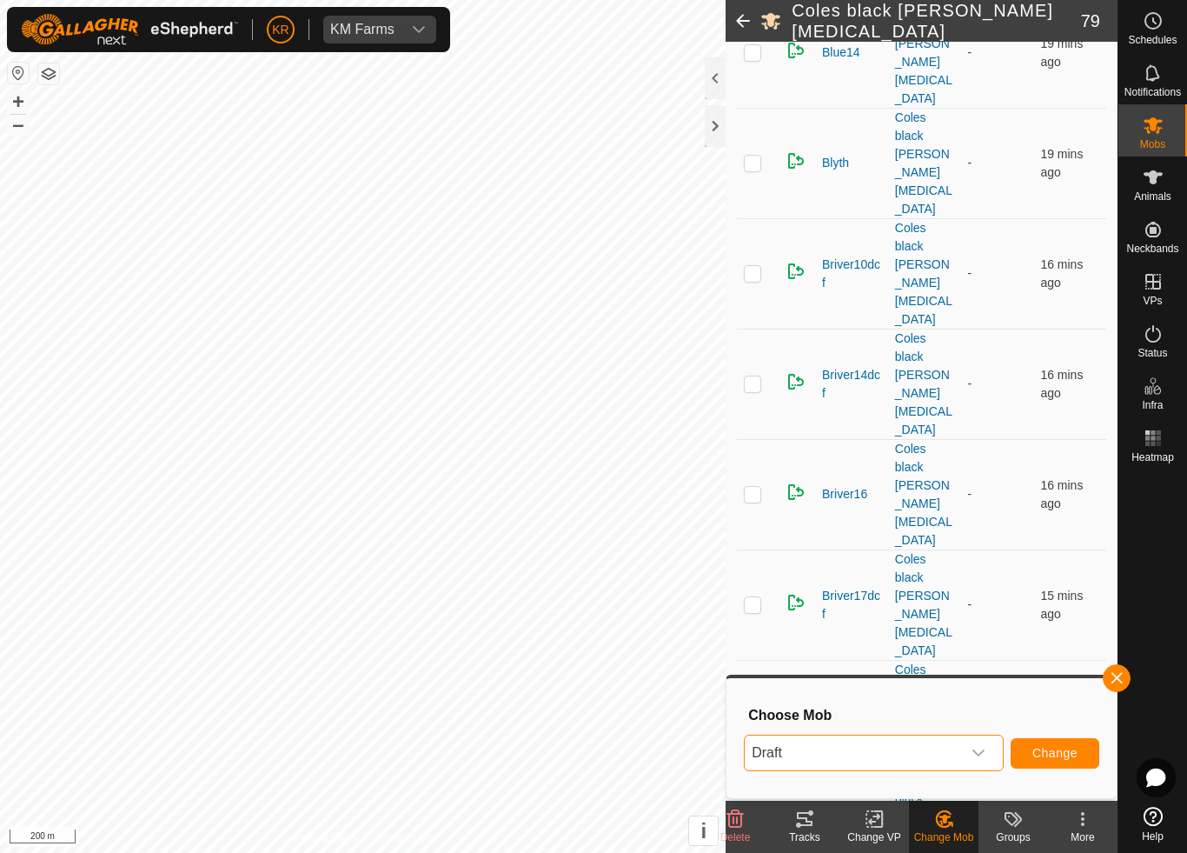
click at [1059, 746] on span "Change" at bounding box center [1055, 753] width 45 height 14
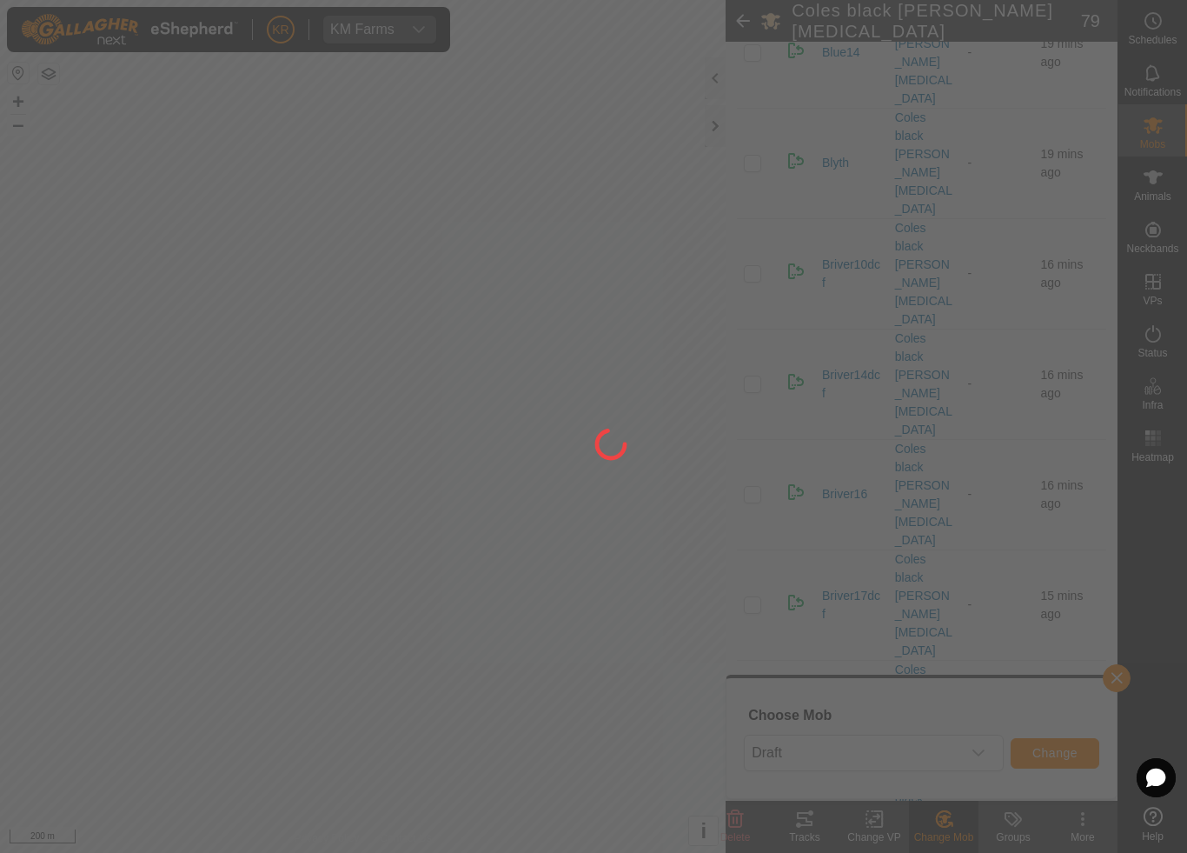
checkbox input "false"
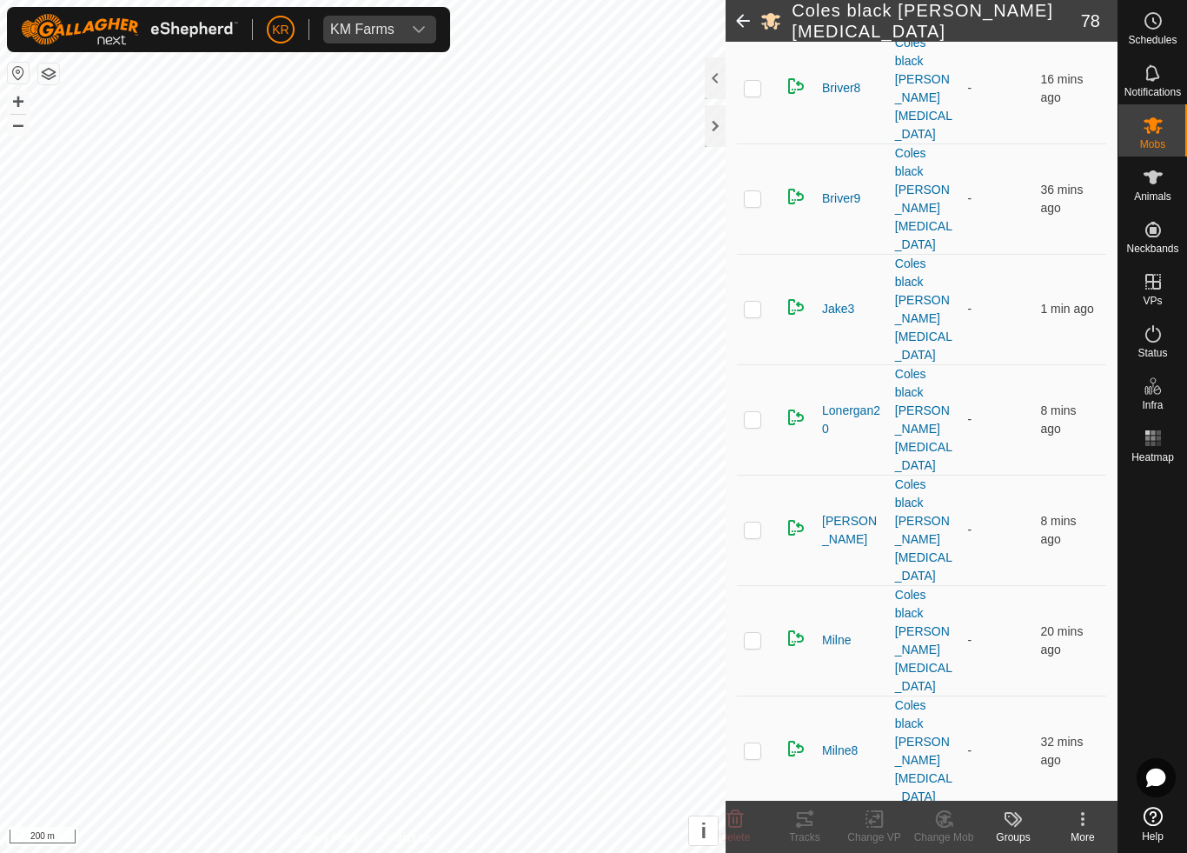
scroll to position [2913, 0]
click at [946, 796] on div "Change Mob" at bounding box center [944, 837] width 70 height 16
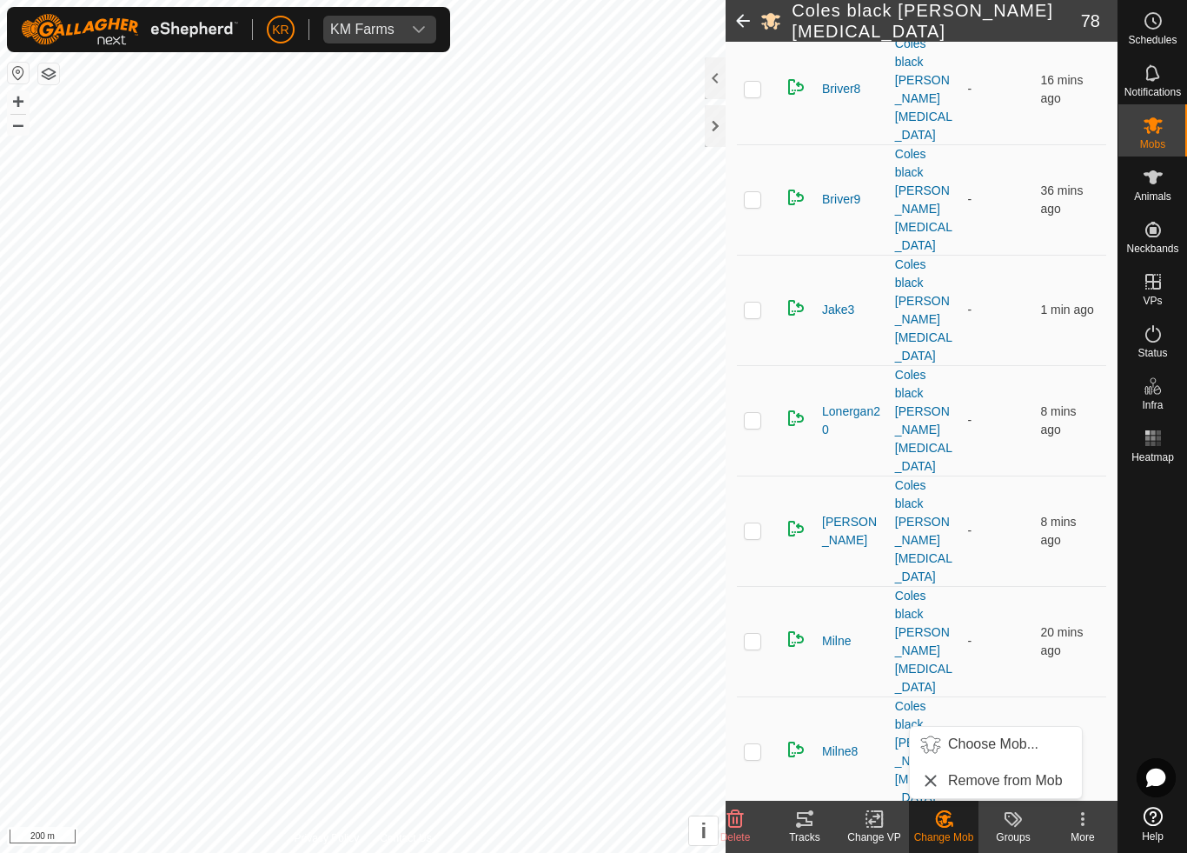
click at [994, 748] on span "Choose Mob..." at bounding box center [993, 744] width 90 height 21
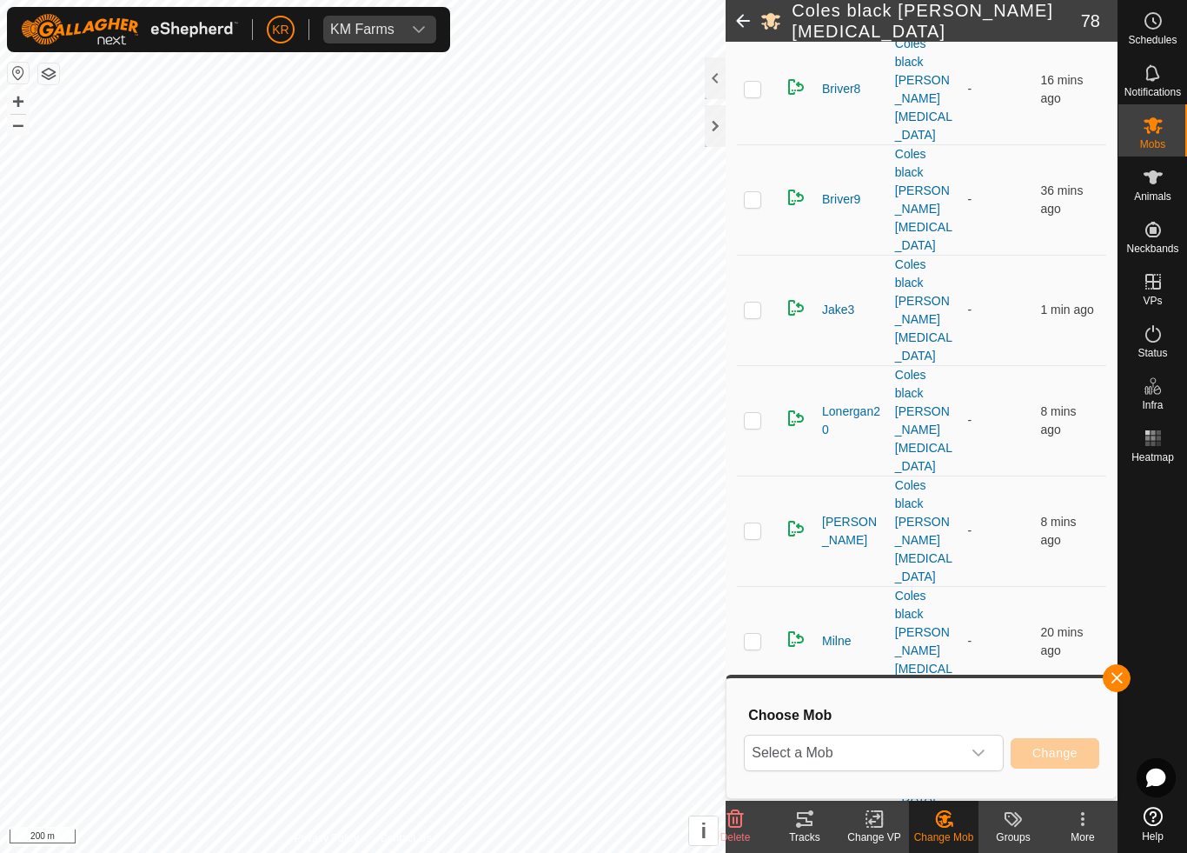
click at [935, 763] on span "Select a Mob" at bounding box center [853, 752] width 216 height 35
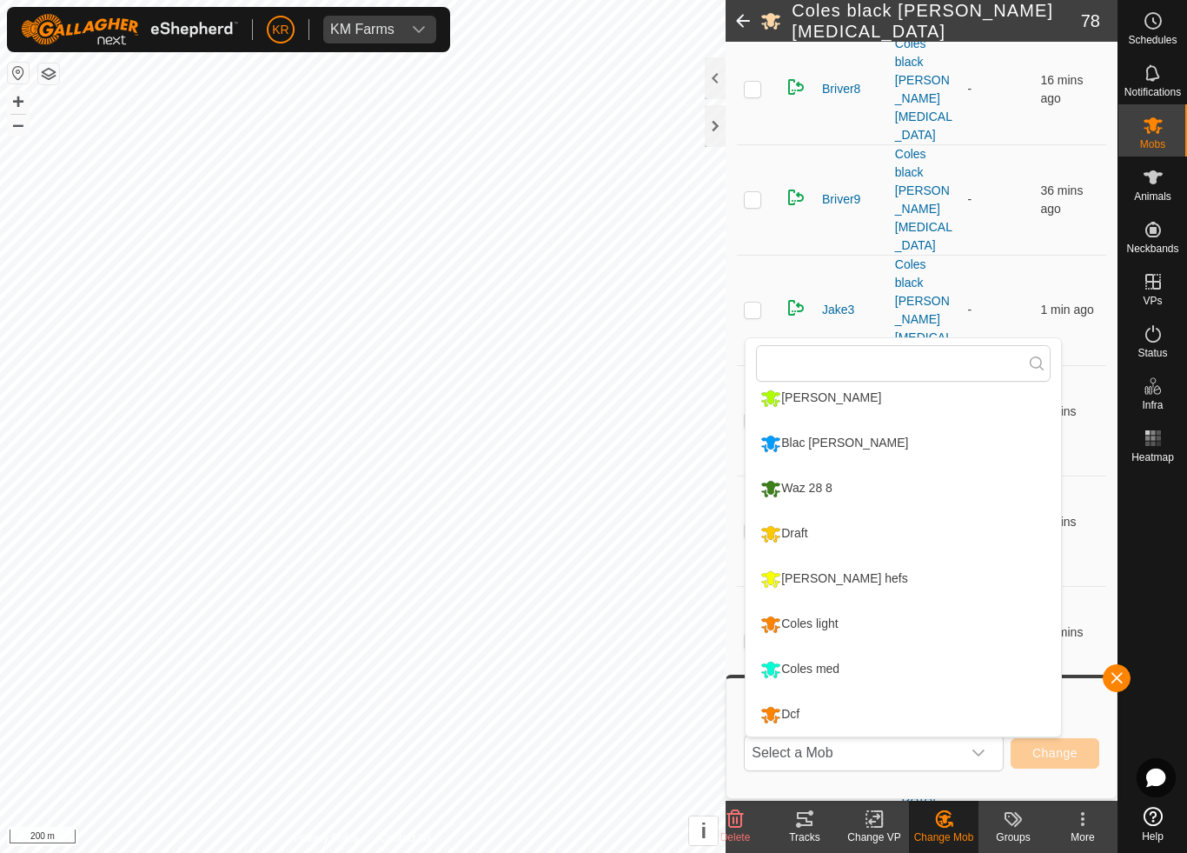
scroll to position [329, 0]
click at [802, 537] on div "Draft" at bounding box center [784, 534] width 56 height 30
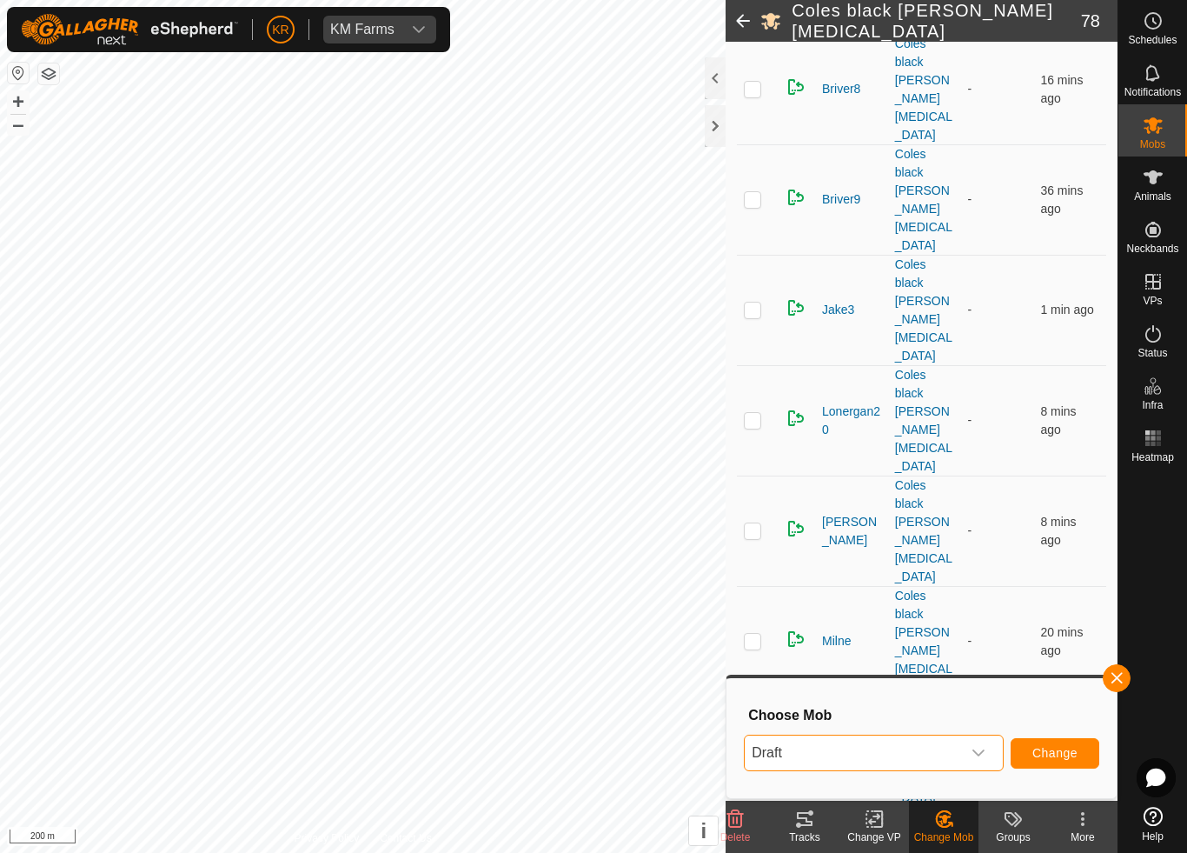
click at [1039, 749] on span "Change" at bounding box center [1055, 753] width 45 height 14
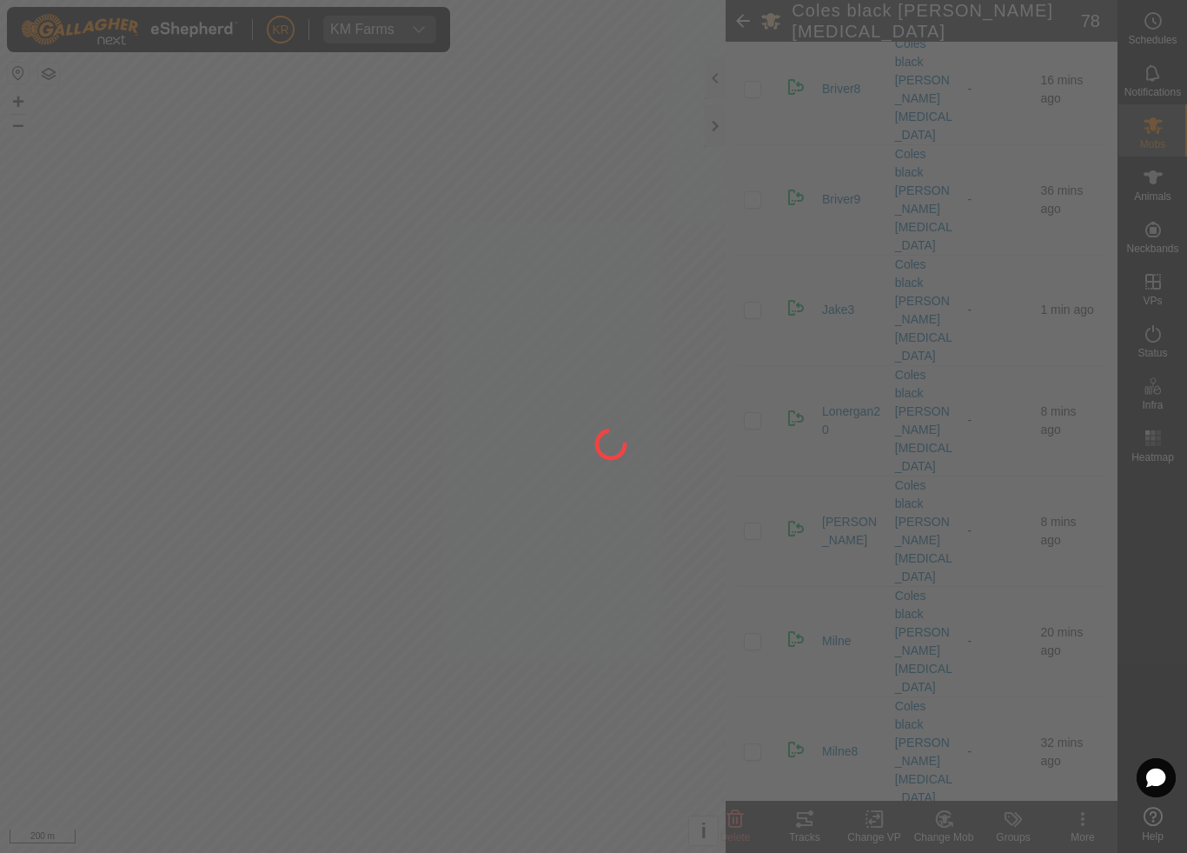
checkbox input "false"
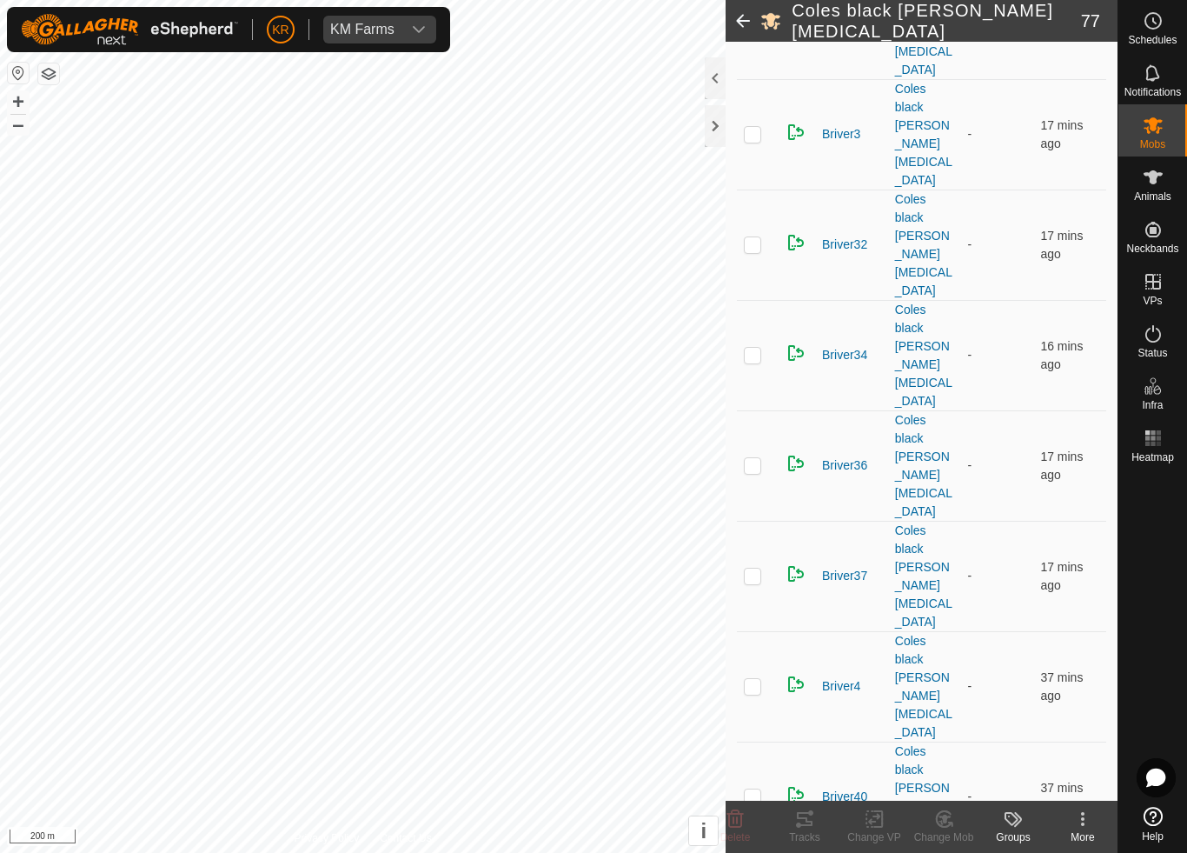
scroll to position [1985, 0]
click at [937, 796] on icon at bounding box center [943, 819] width 15 height 16
click at [994, 747] on span "Choose Mob..." at bounding box center [993, 744] width 90 height 21
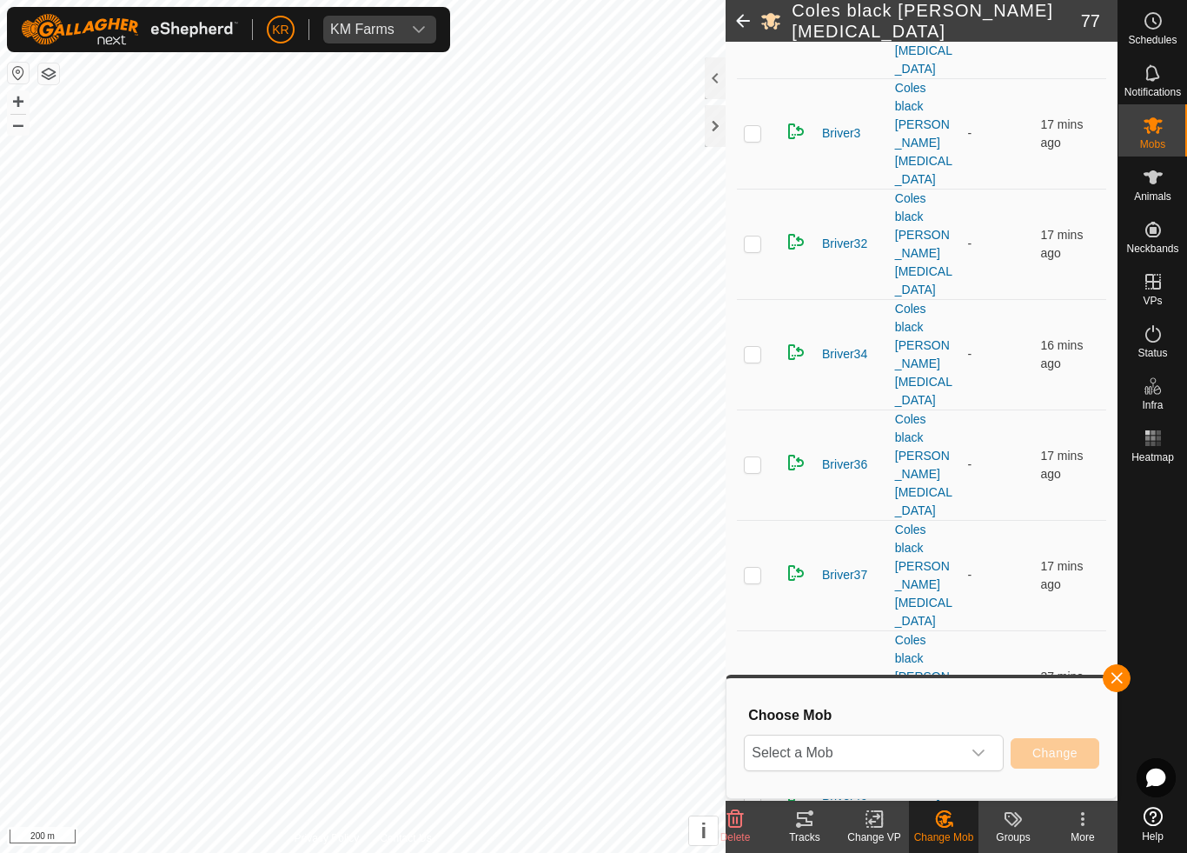
click at [933, 752] on span "Select a Mob" at bounding box center [853, 752] width 216 height 35
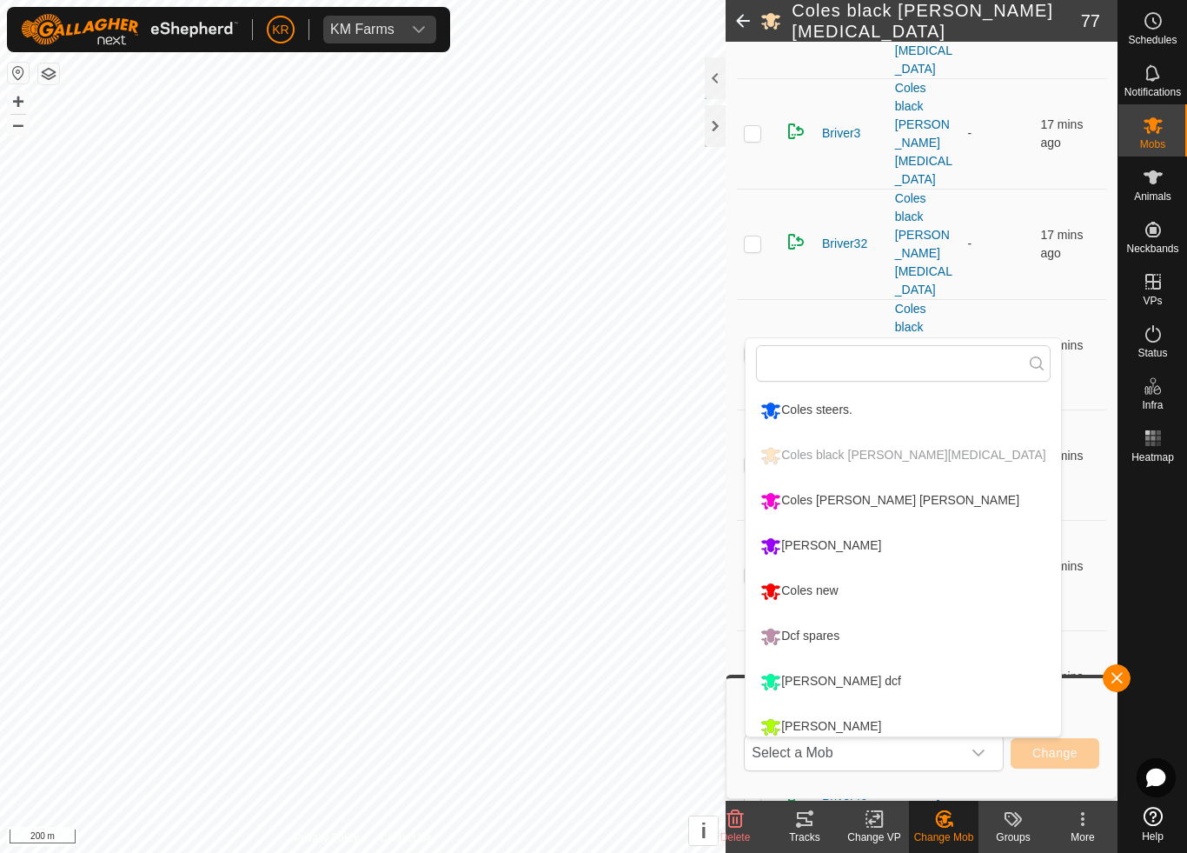
click at [842, 587] on div "Coles new" at bounding box center [799, 591] width 86 height 30
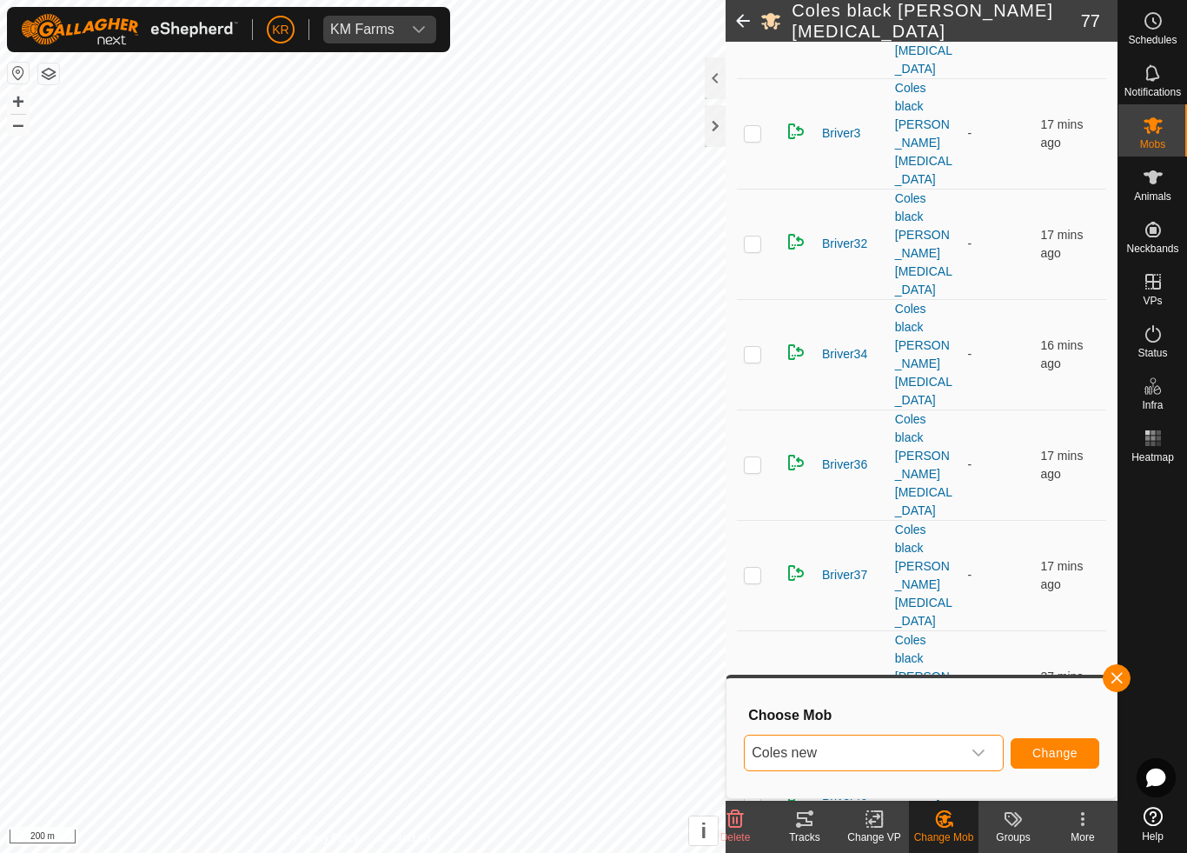
click at [1040, 744] on button "Change" at bounding box center [1055, 753] width 89 height 30
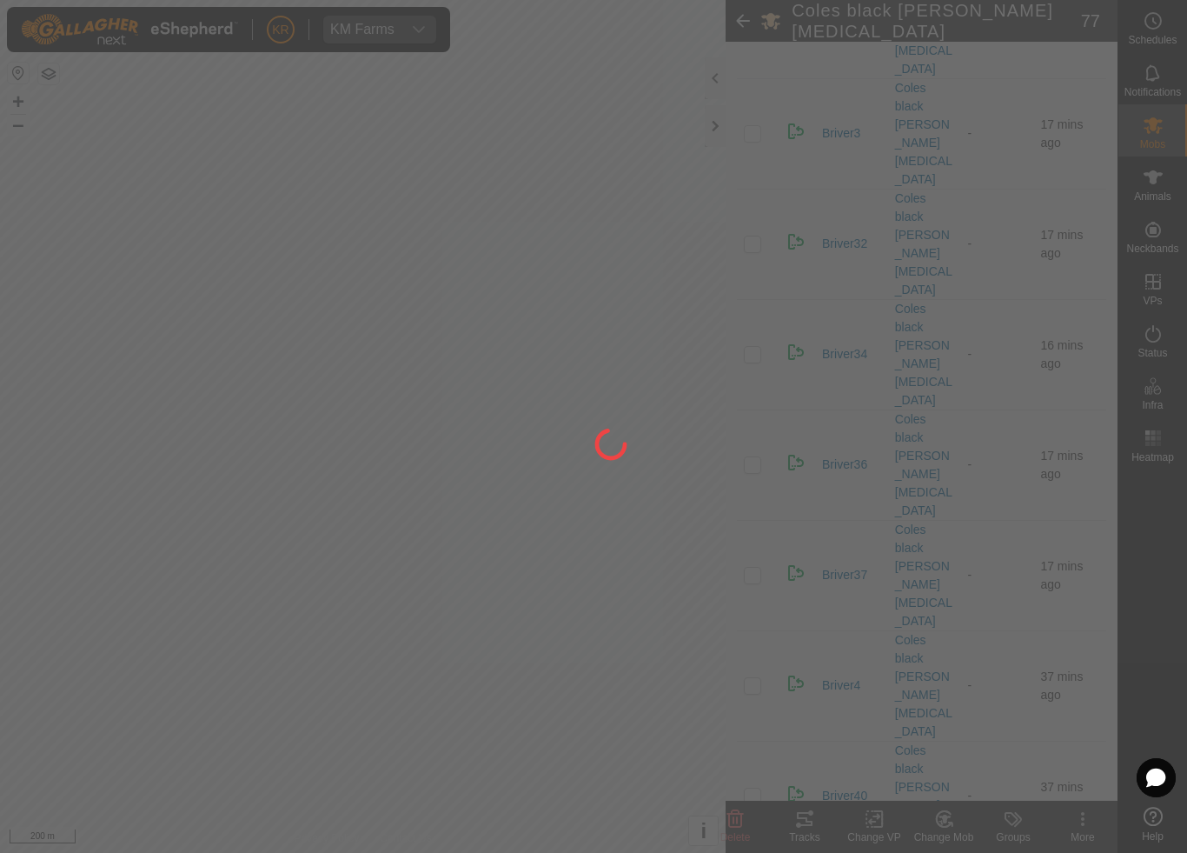
checkbox input "false"
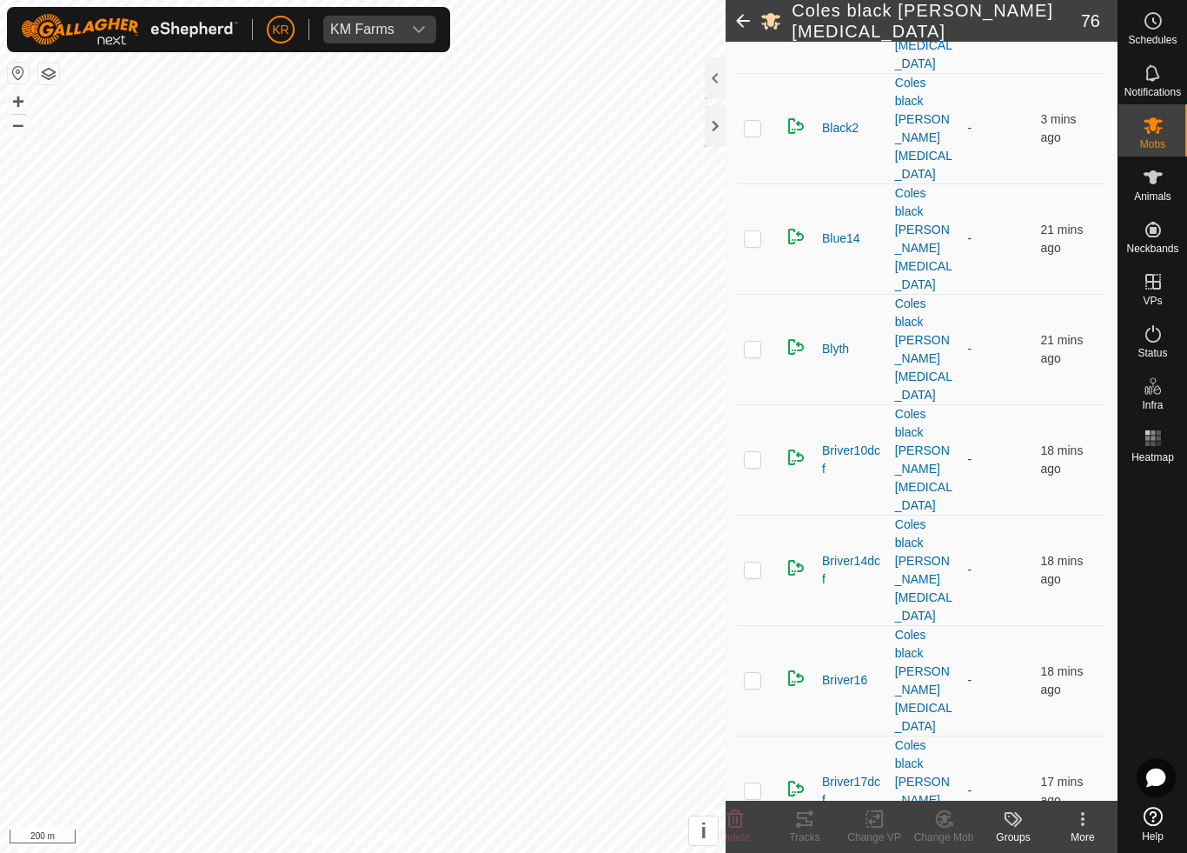
scroll to position [777, 0]
click at [934, 796] on div "Change Mob" at bounding box center [944, 837] width 70 height 16
click at [989, 745] on span "Choose Mob..." at bounding box center [993, 744] width 90 height 21
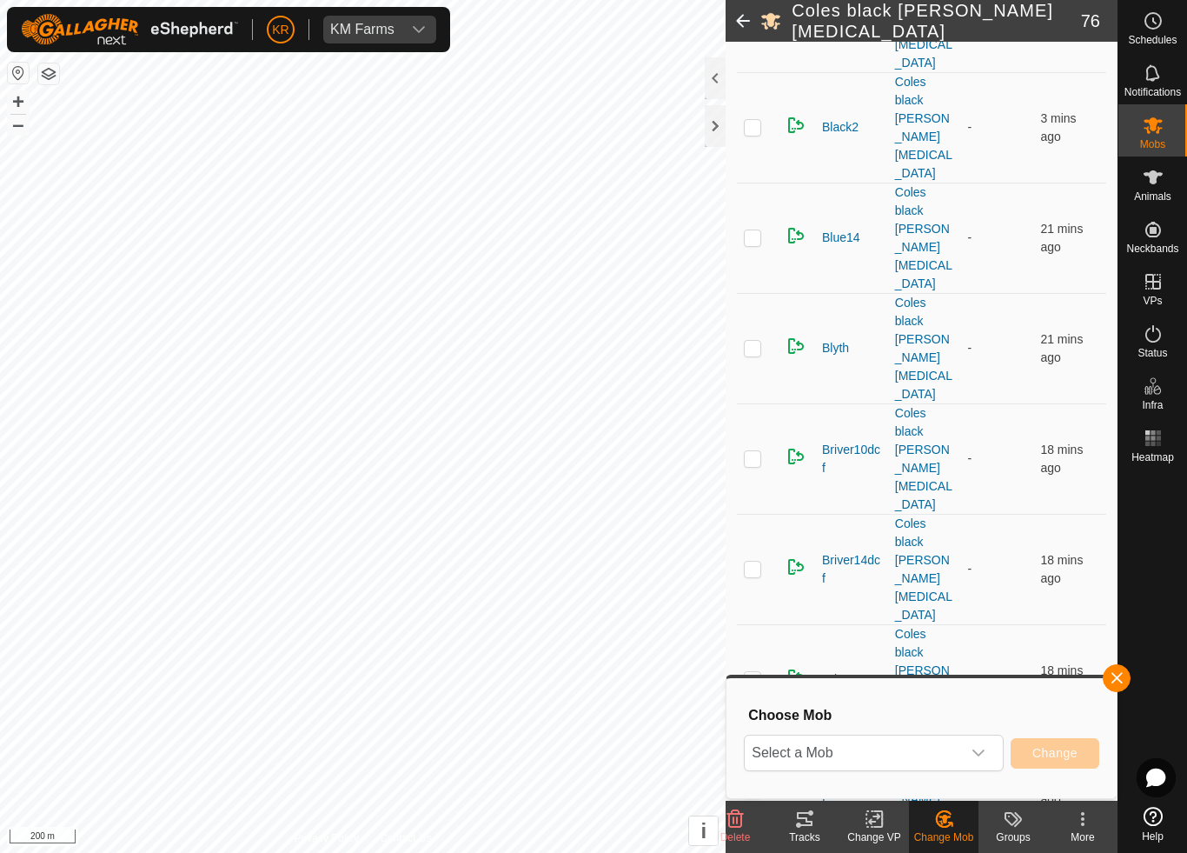
click at [945, 752] on span "Select a Mob" at bounding box center [853, 752] width 216 height 35
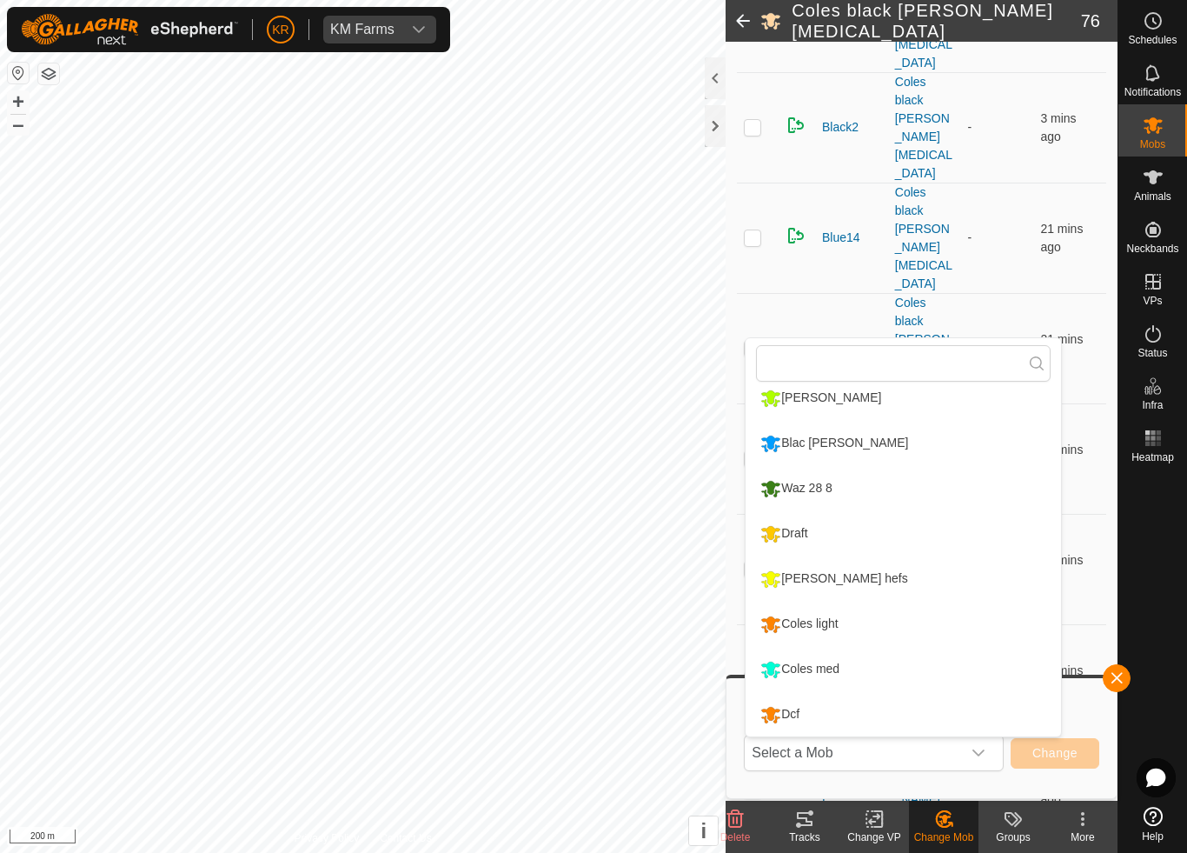
scroll to position [329, 0]
click at [852, 536] on li "Draft" at bounding box center [903, 533] width 315 height 43
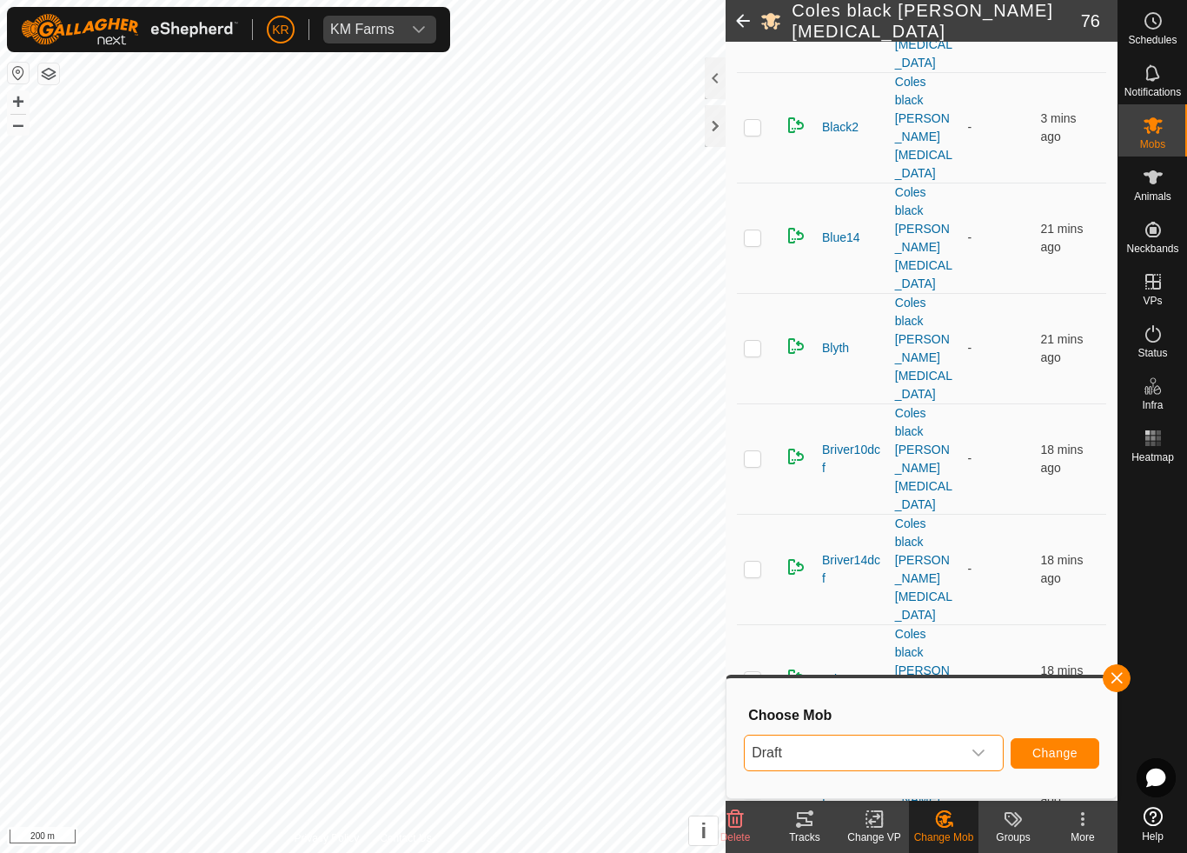
click at [1053, 752] on span "Change" at bounding box center [1055, 753] width 45 height 14
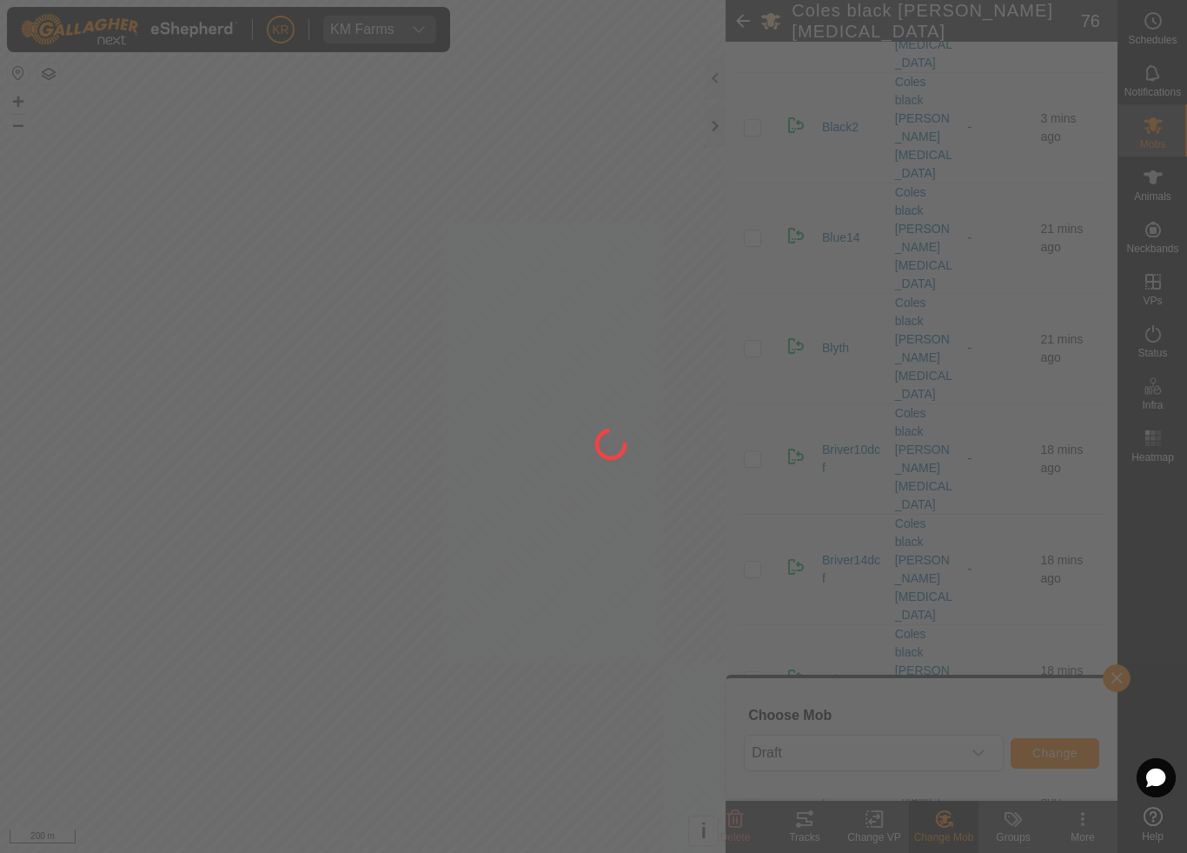
checkbox input "false"
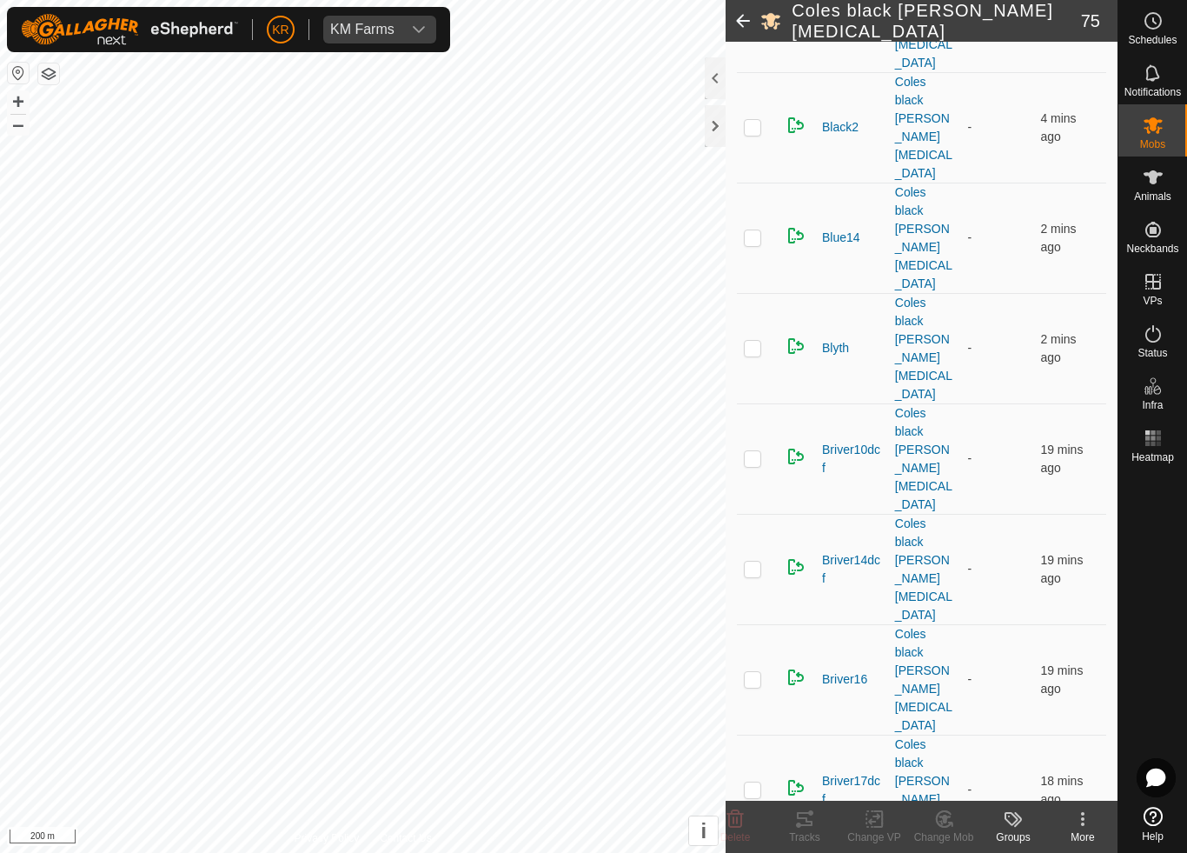
click at [948, 796] on div "Change Mob" at bounding box center [944, 837] width 70 height 16
click at [998, 742] on span "Choose Mob..." at bounding box center [993, 744] width 90 height 21
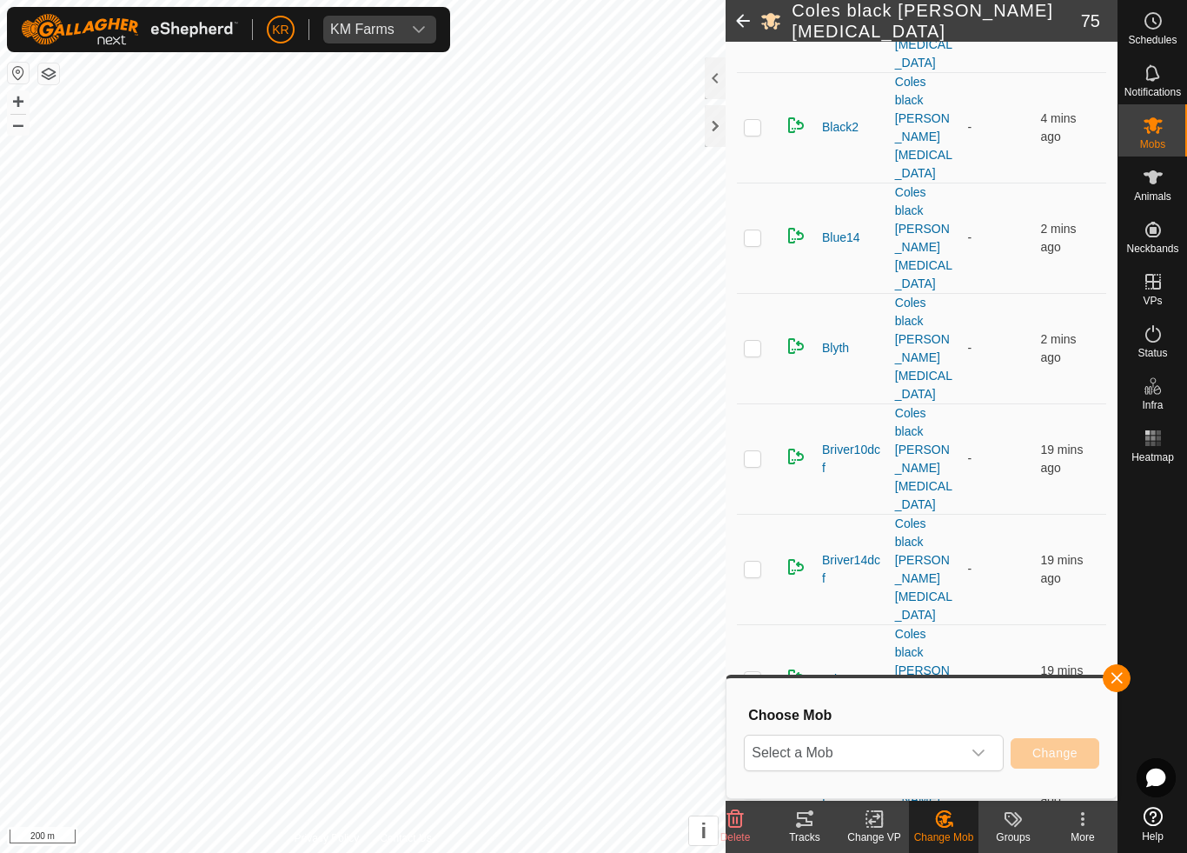
click at [946, 748] on span "Select a Mob" at bounding box center [853, 752] width 216 height 35
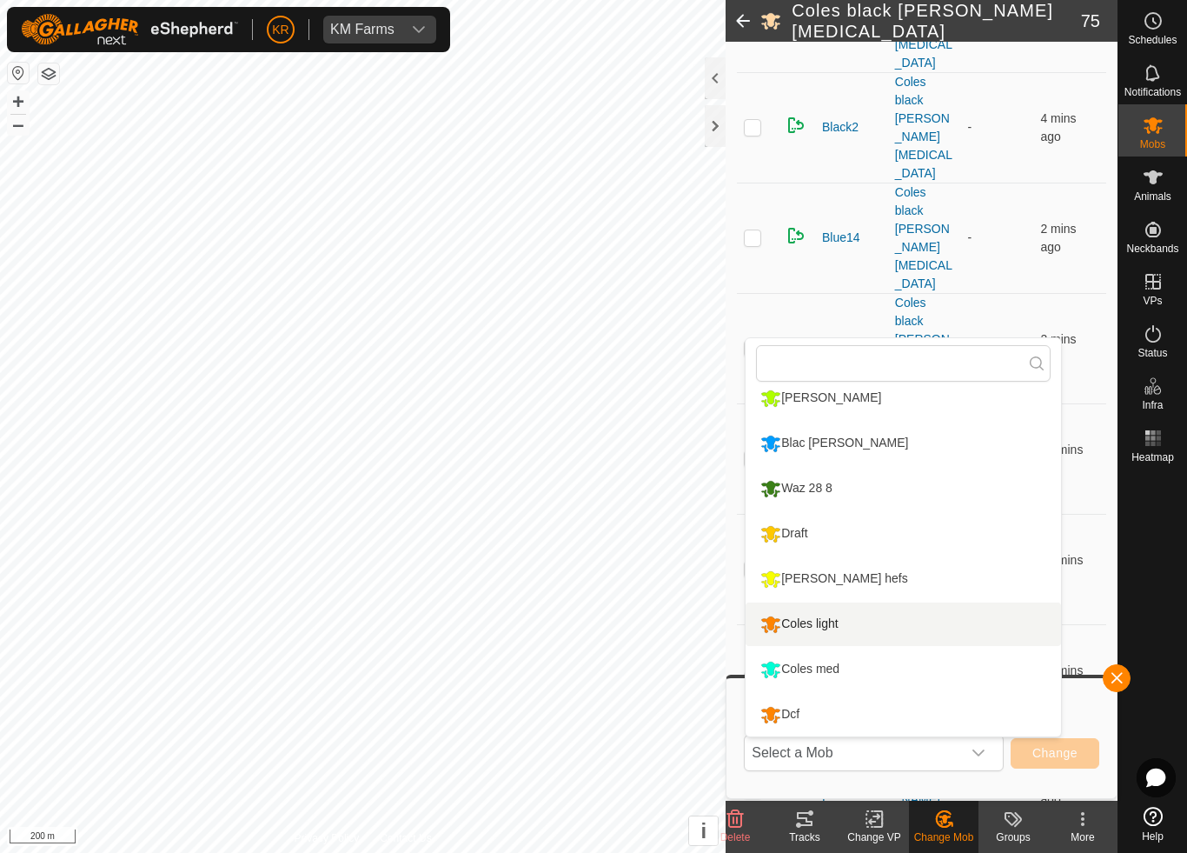
click at [834, 624] on div "Coles light" at bounding box center [799, 624] width 86 height 30
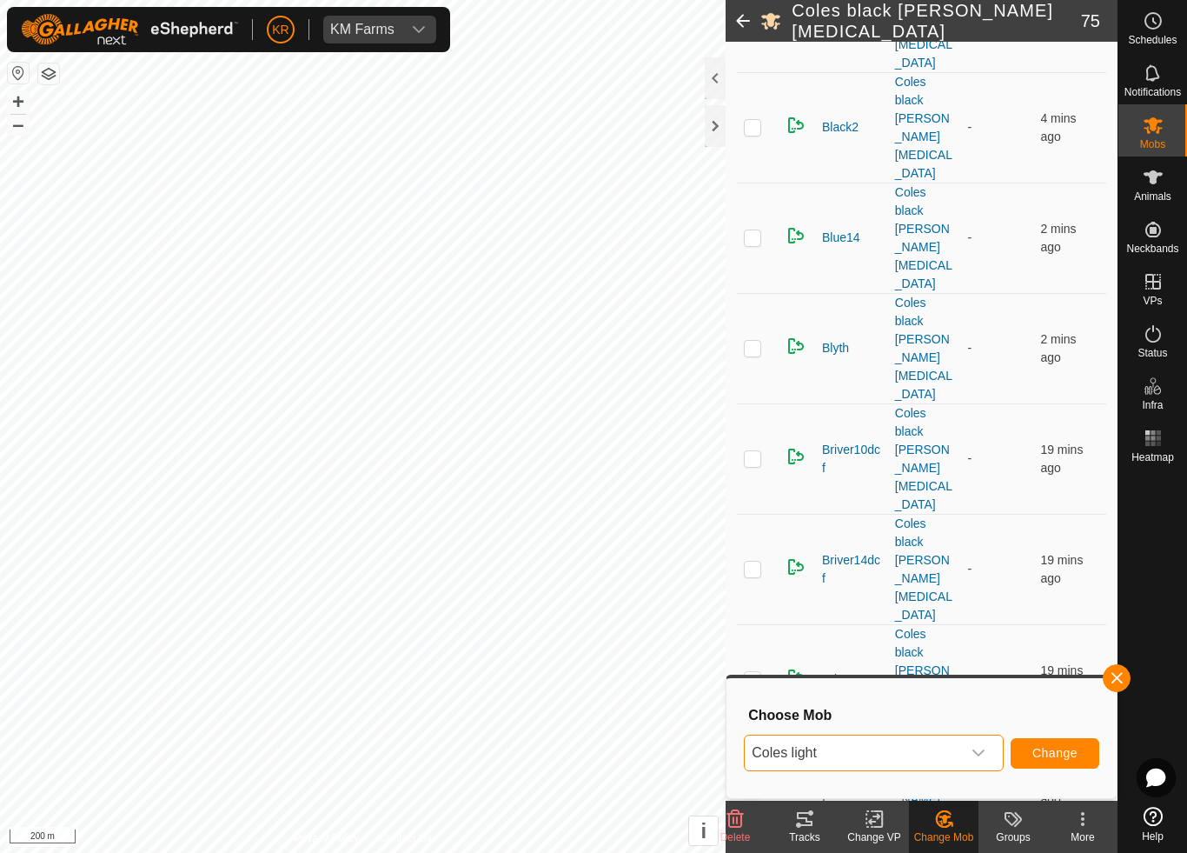
click at [1050, 767] on button "Change" at bounding box center [1055, 753] width 89 height 30
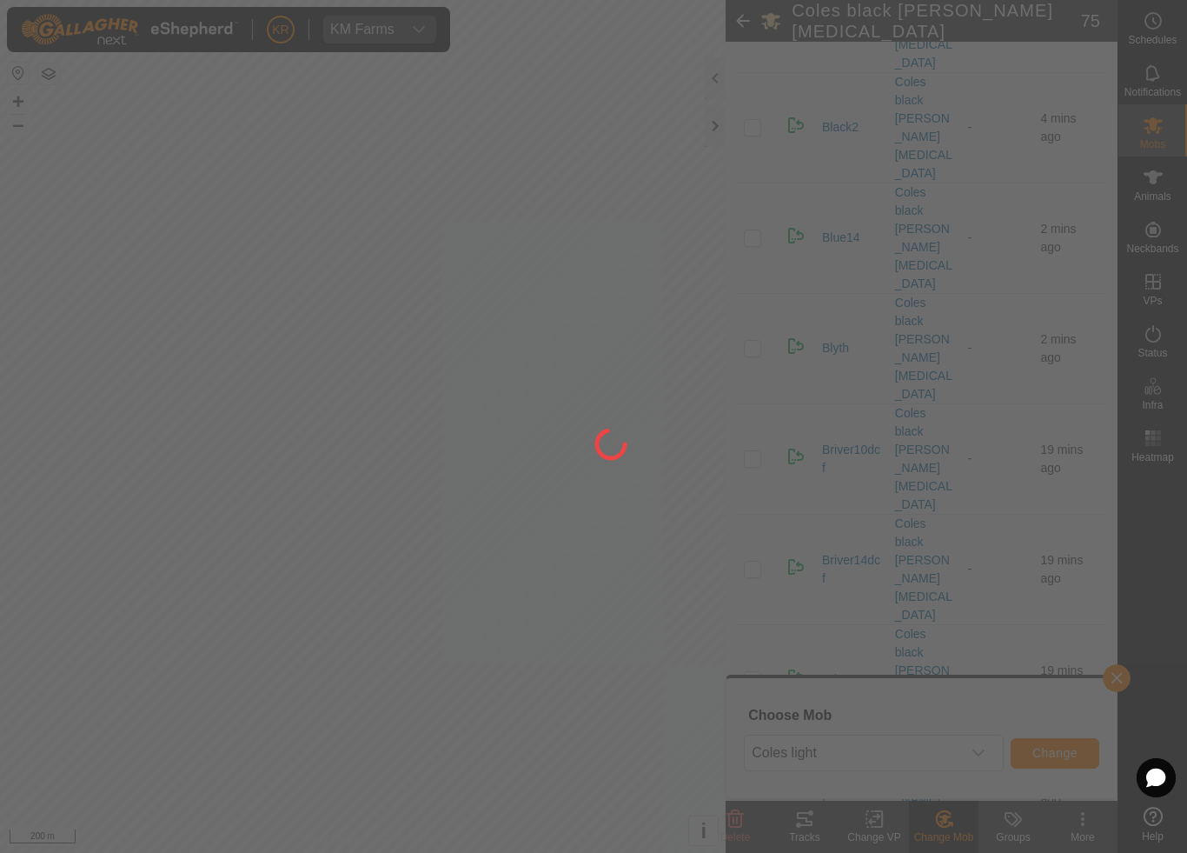
checkbox input "false"
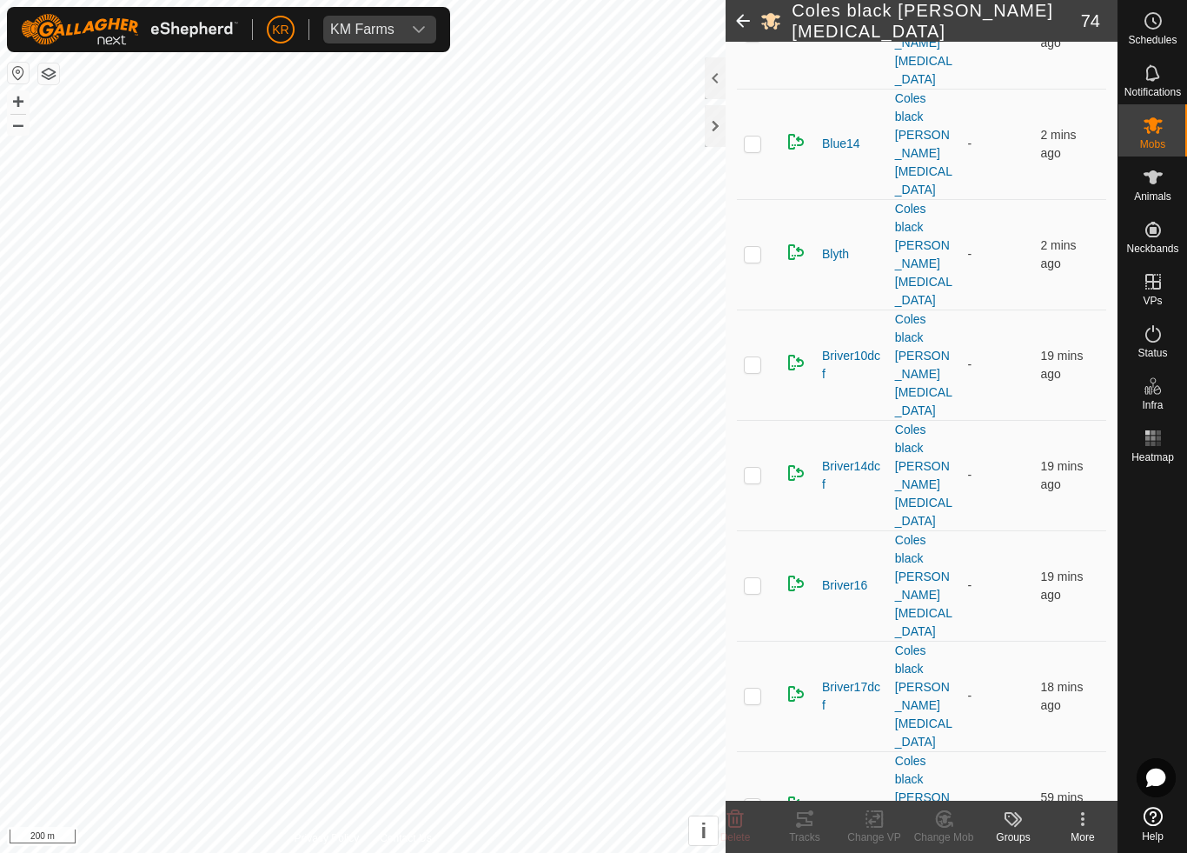
scroll to position [873, 0]
click at [930, 796] on div "Change Mob" at bounding box center [944, 837] width 70 height 16
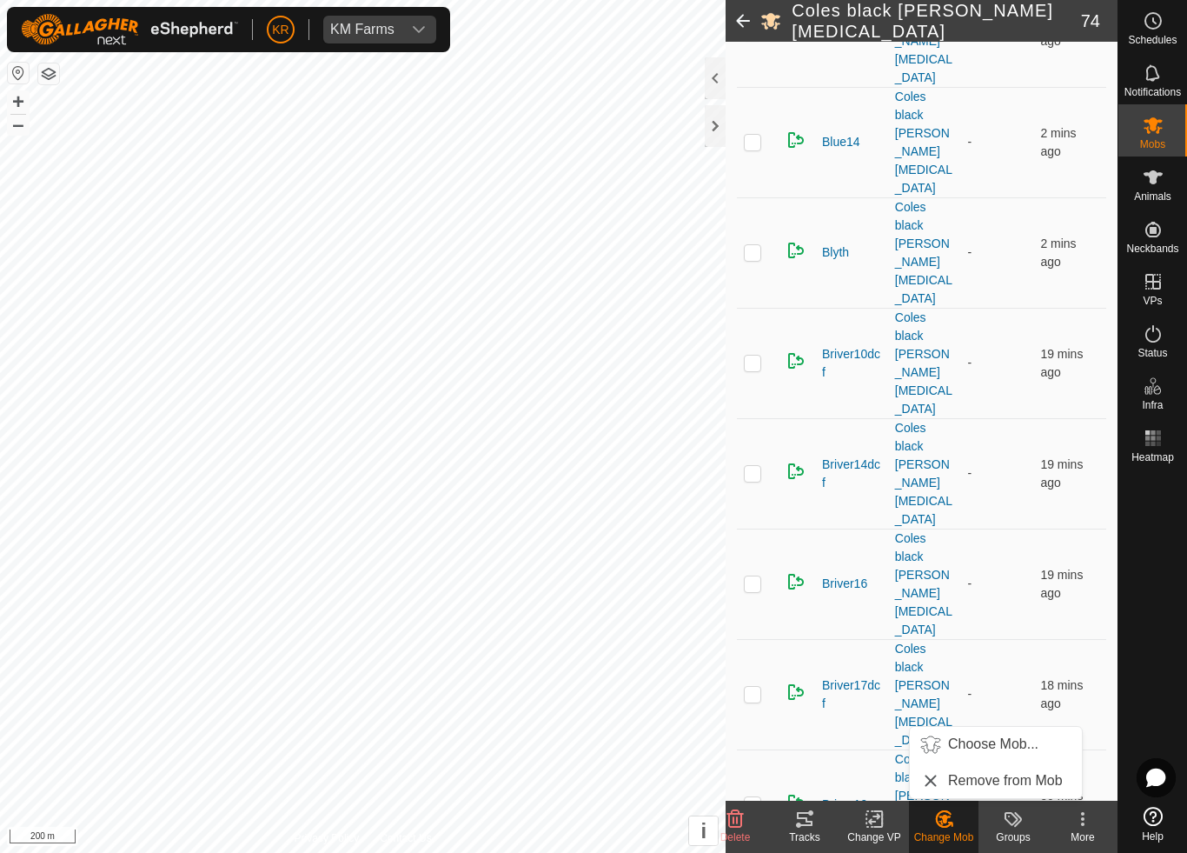
click at [992, 745] on span "Choose Mob..." at bounding box center [993, 744] width 90 height 21
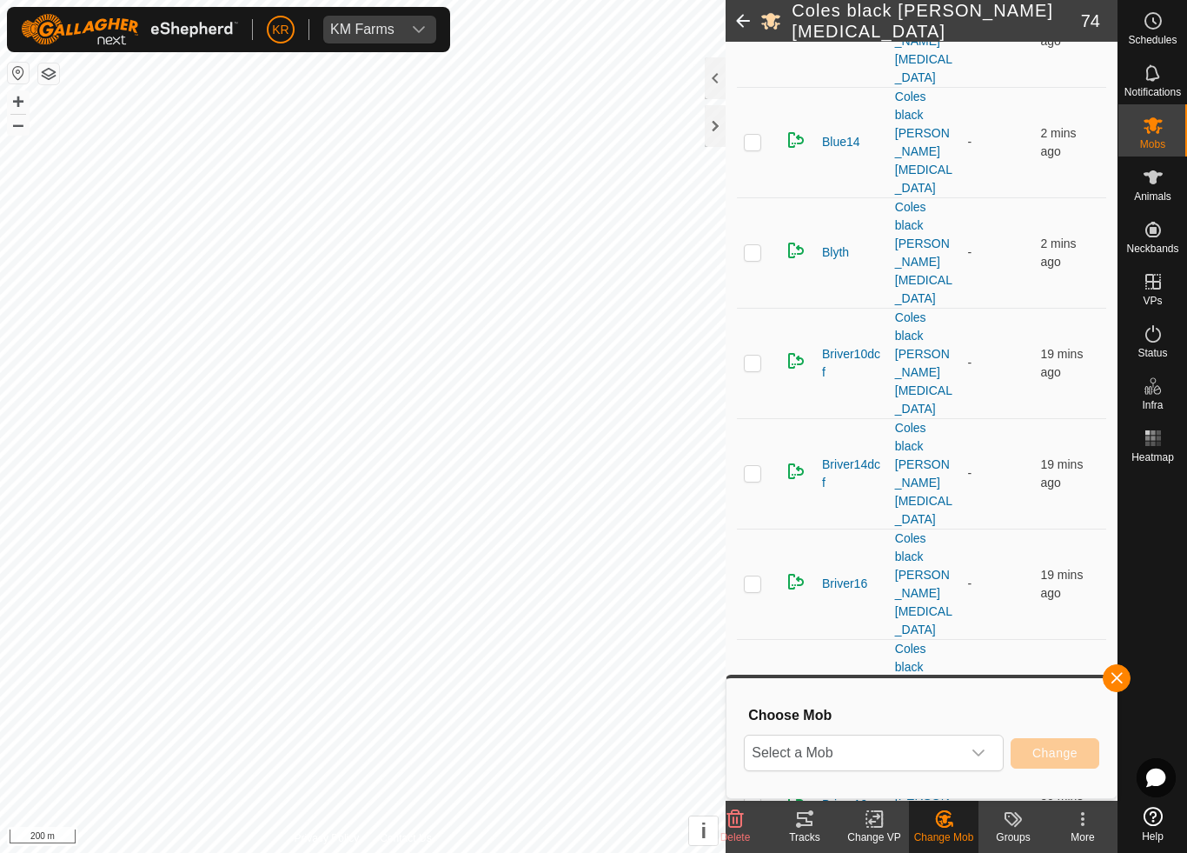
click at [948, 754] on span "Select a Mob" at bounding box center [853, 752] width 216 height 35
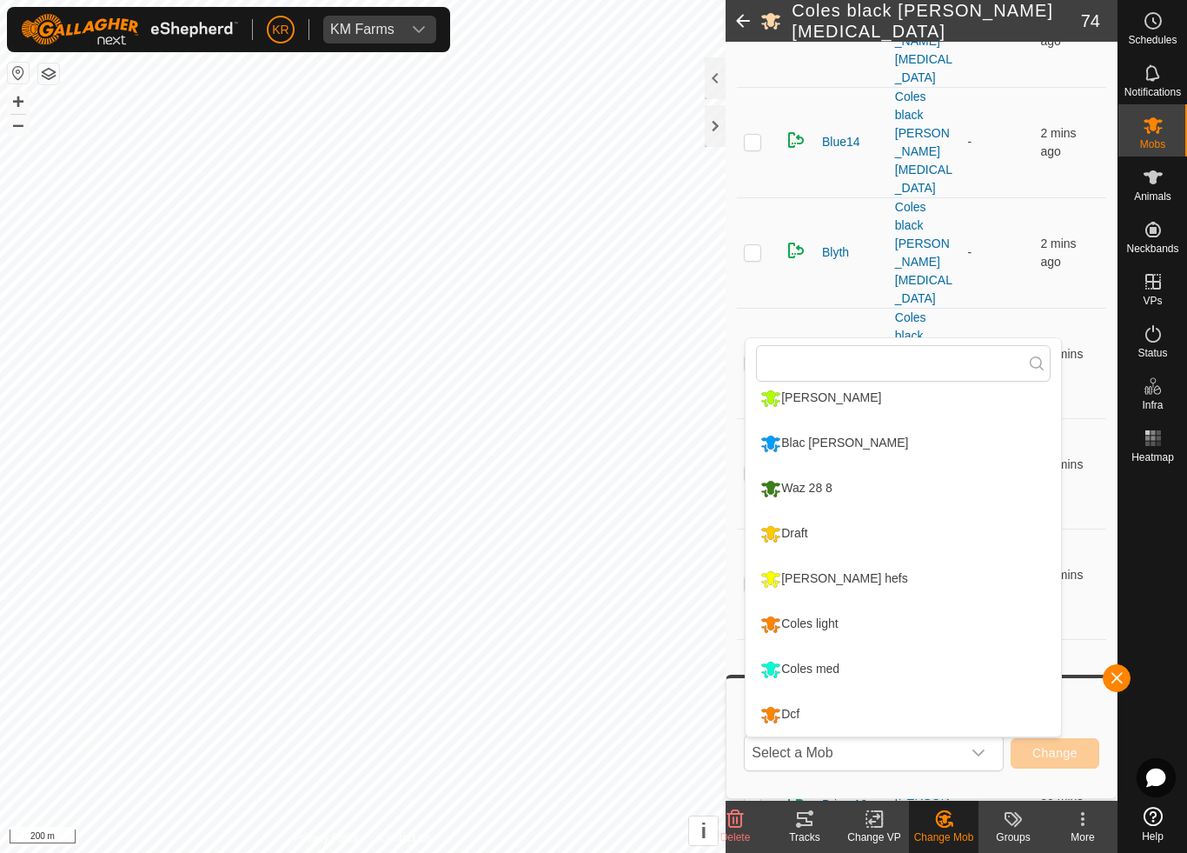
scroll to position [329, 0]
click at [827, 624] on div "Coles light" at bounding box center [799, 624] width 86 height 30
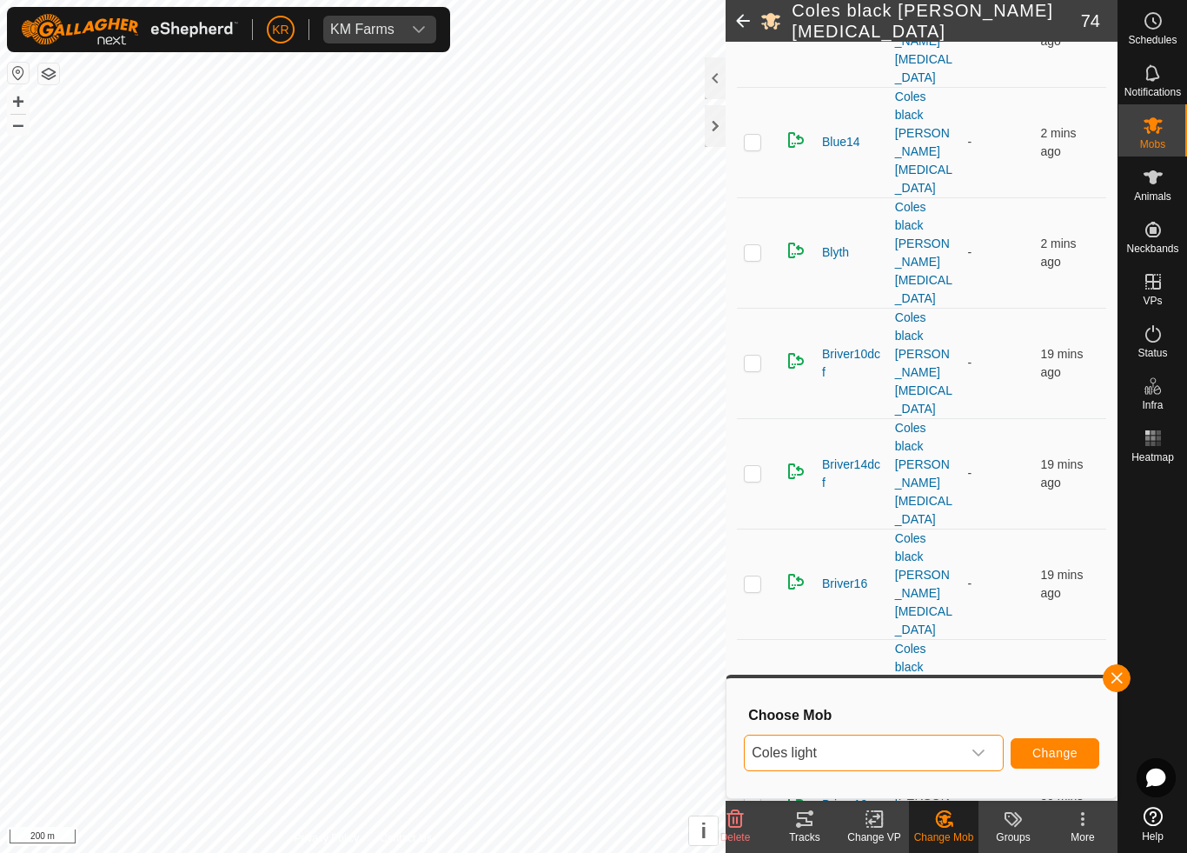
click at [1055, 746] on span "Change" at bounding box center [1055, 753] width 45 height 14
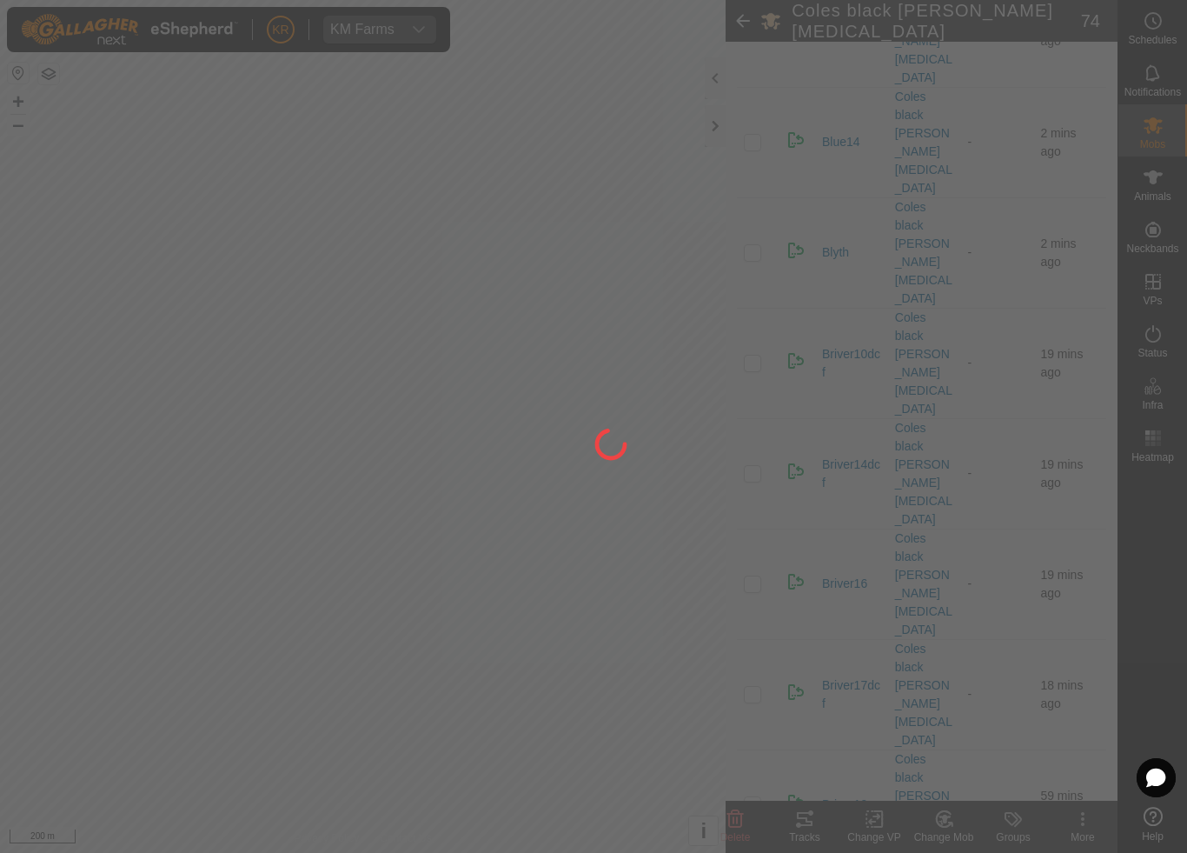
checkbox input "false"
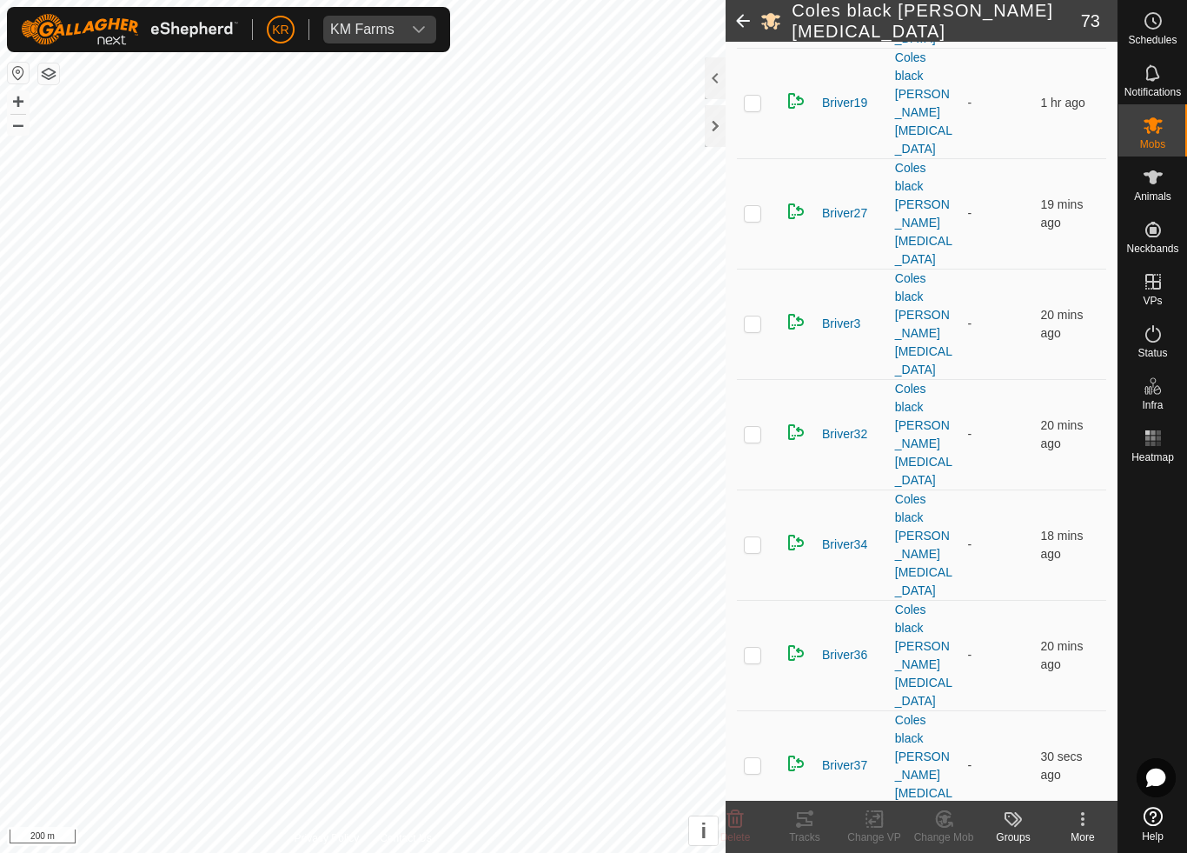
scroll to position [1578, 0]
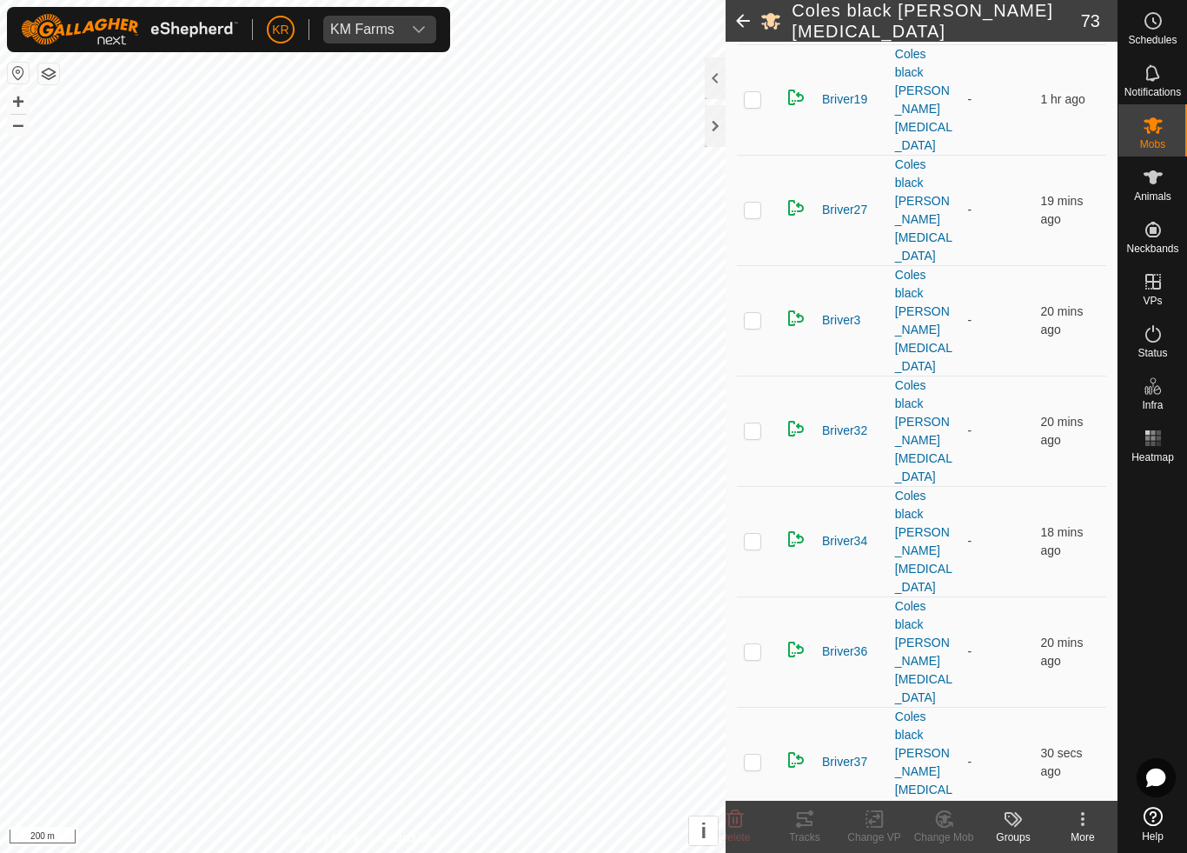
click at [934, 796] on icon at bounding box center [945, 818] width 22 height 21
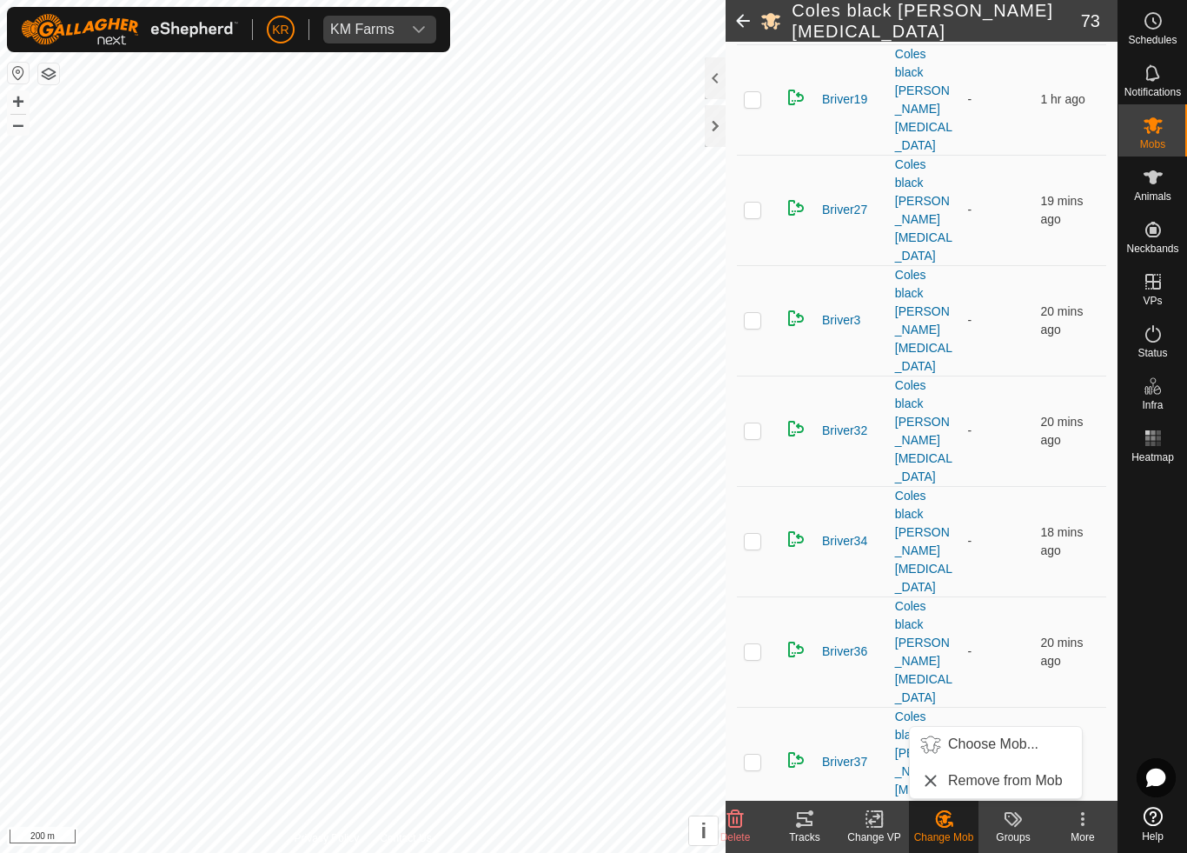
click at [993, 738] on span "Choose Mob..." at bounding box center [993, 744] width 90 height 21
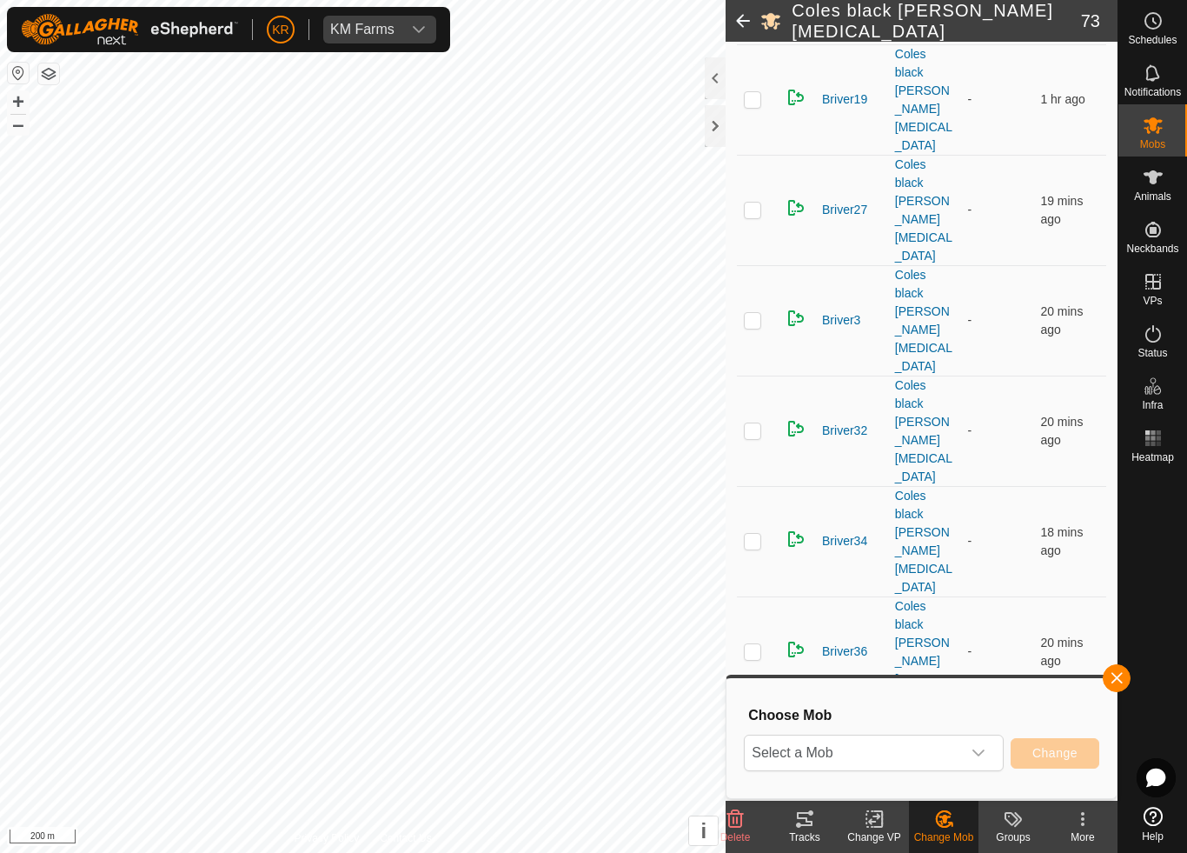
click at [948, 754] on span "Select a Mob" at bounding box center [853, 752] width 216 height 35
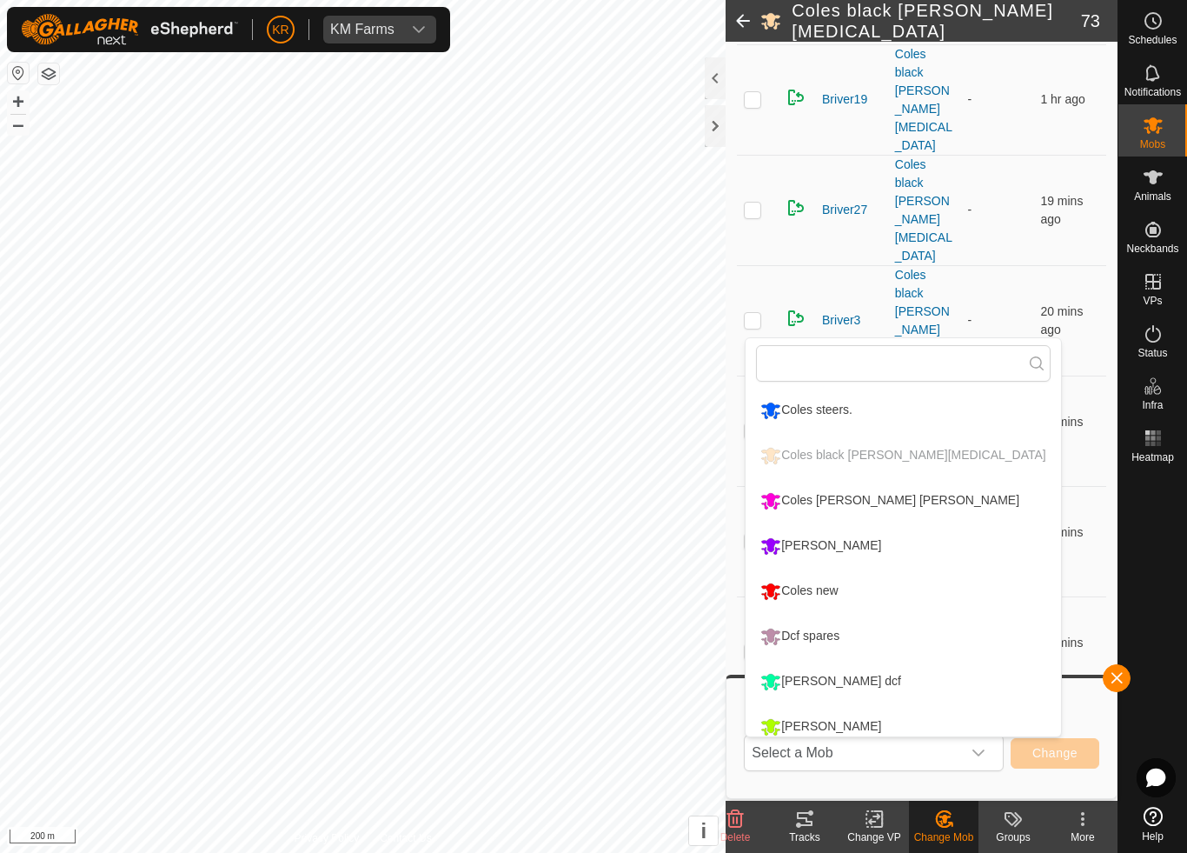
click at [915, 488] on li "Coles [PERSON_NAME] [PERSON_NAME]" at bounding box center [903, 500] width 315 height 43
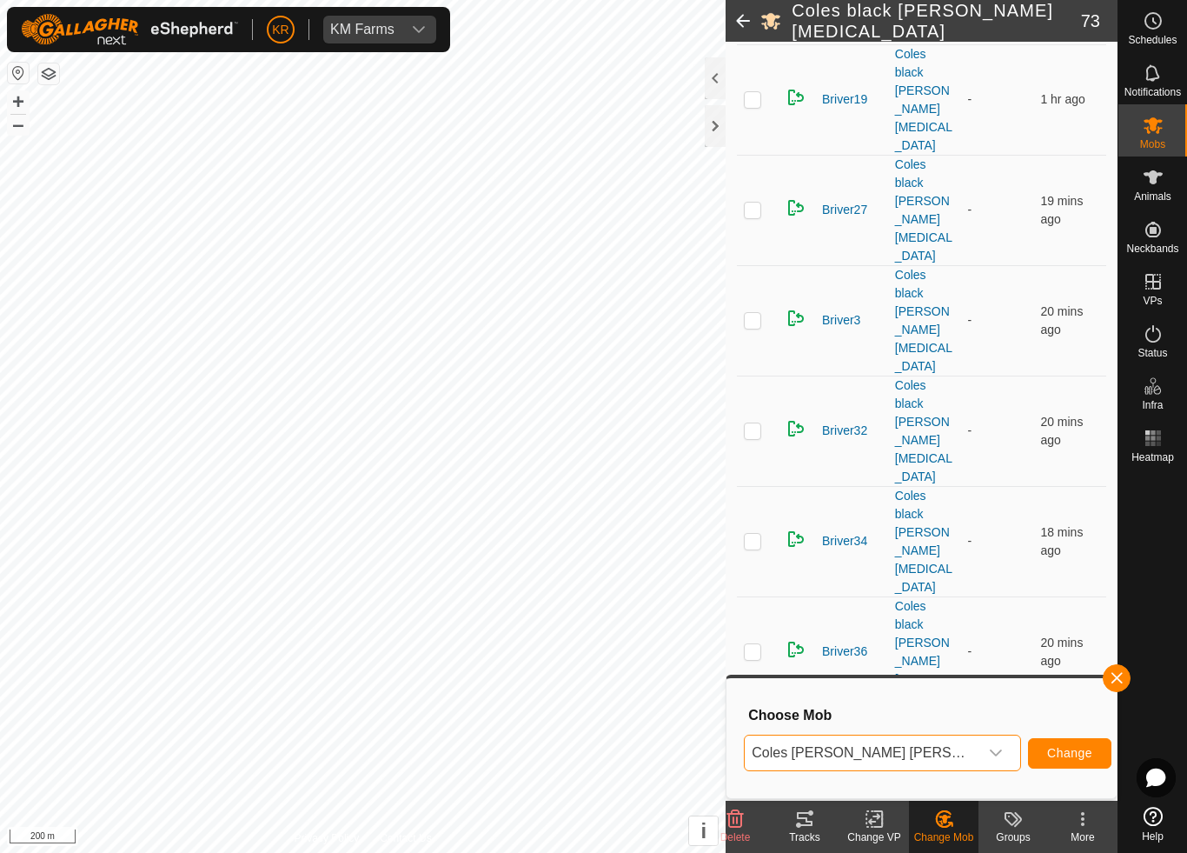
click at [1047, 748] on span "Change" at bounding box center [1069, 753] width 45 height 14
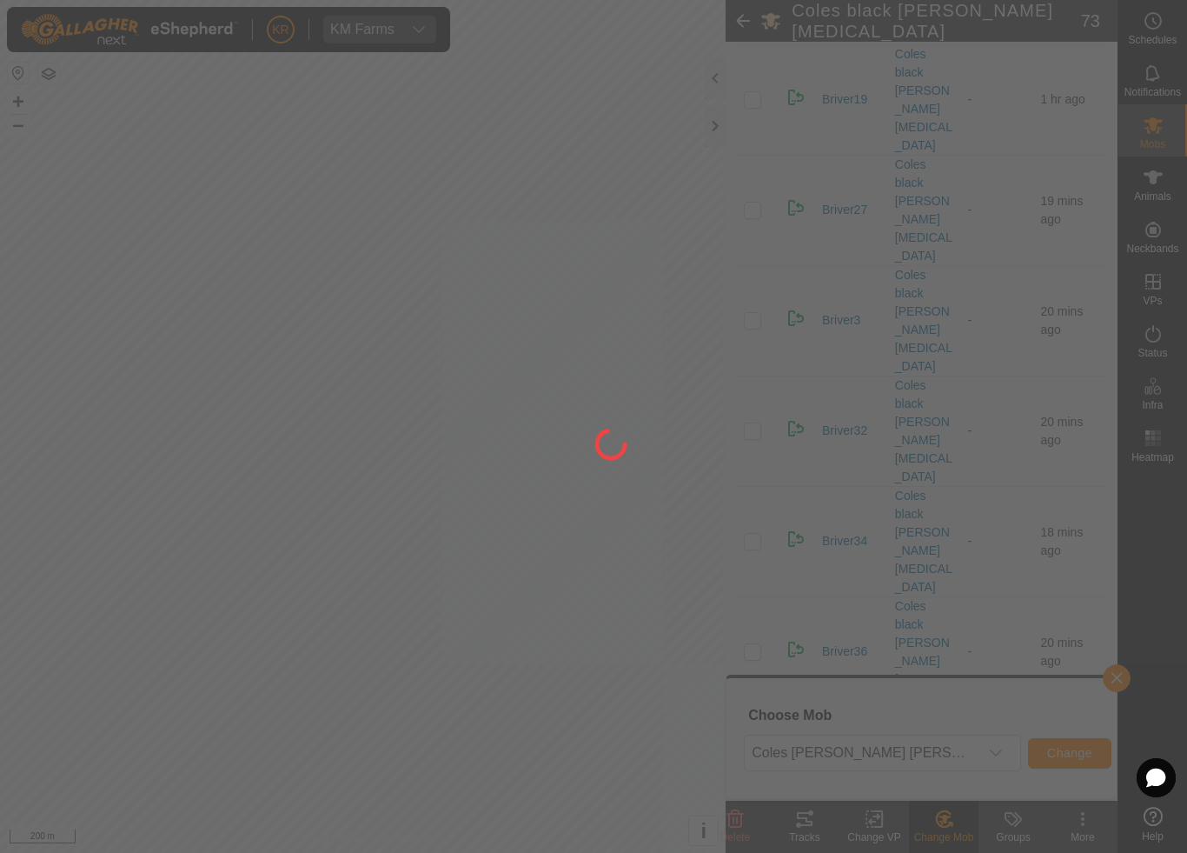
checkbox input "false"
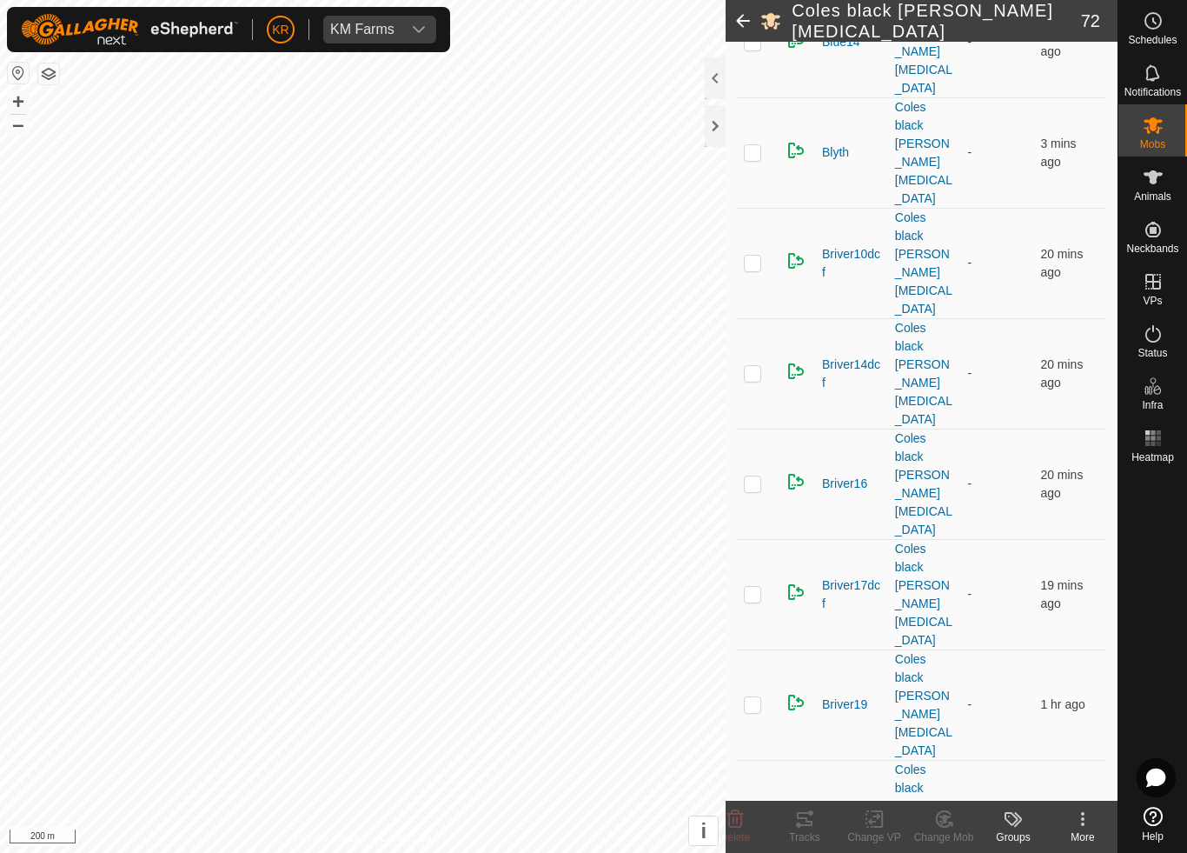
scroll to position [971, 0]
click at [943, 796] on icon at bounding box center [943, 819] width 15 height 16
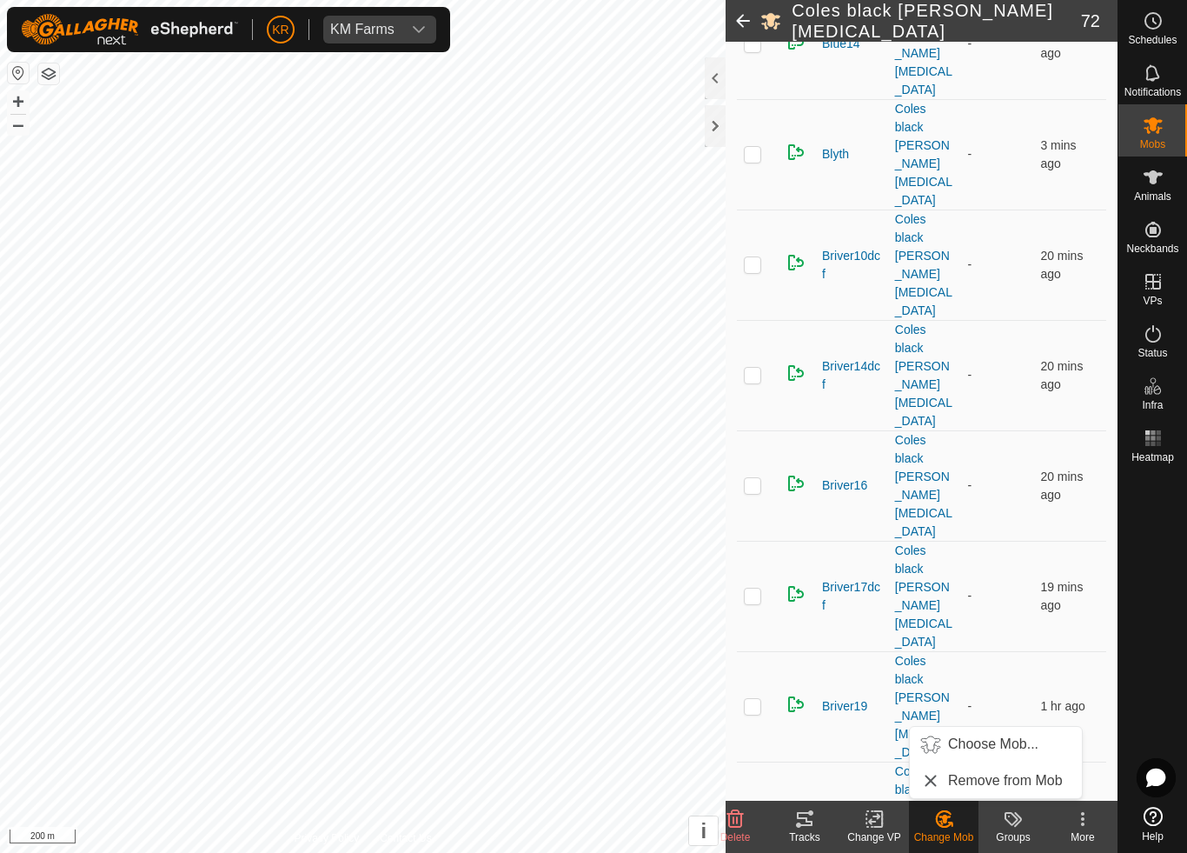
click at [1003, 741] on span "Choose Mob..." at bounding box center [993, 744] width 90 height 21
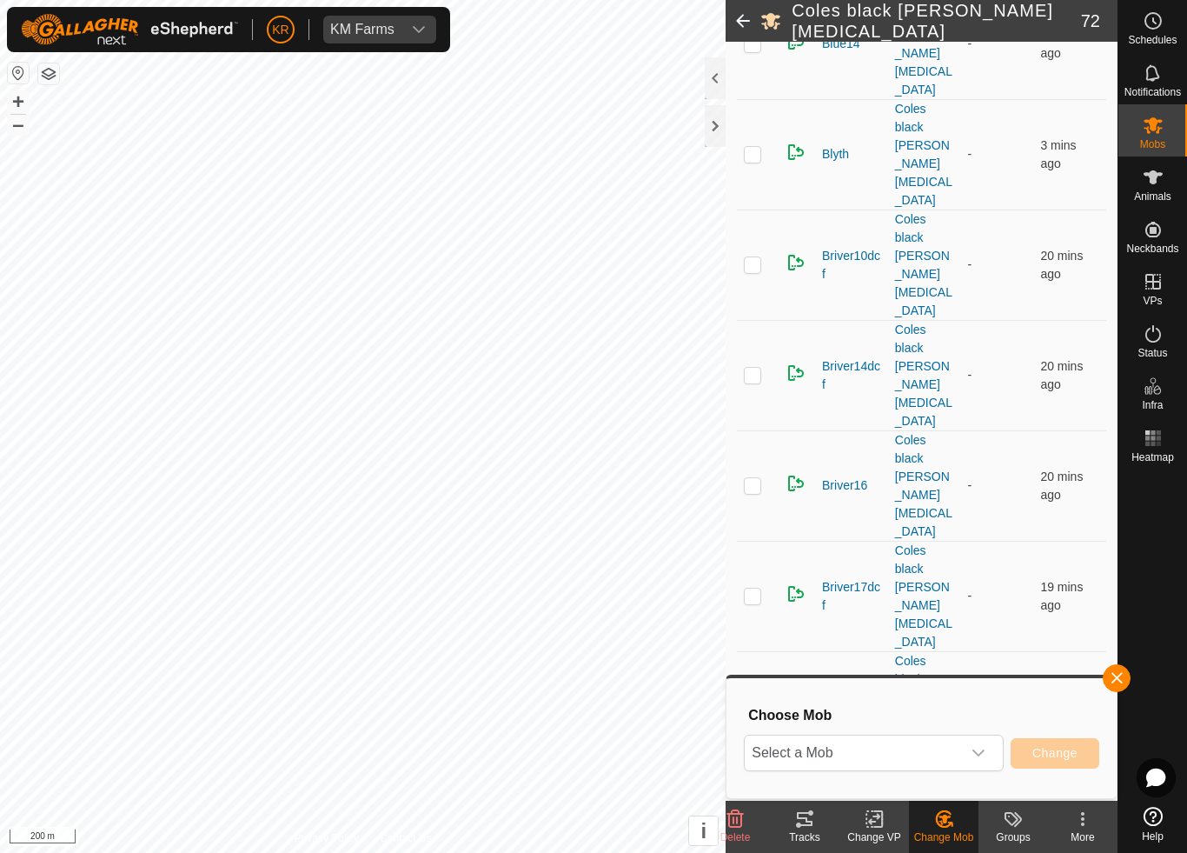
click at [933, 753] on span "Select a Mob" at bounding box center [853, 752] width 216 height 35
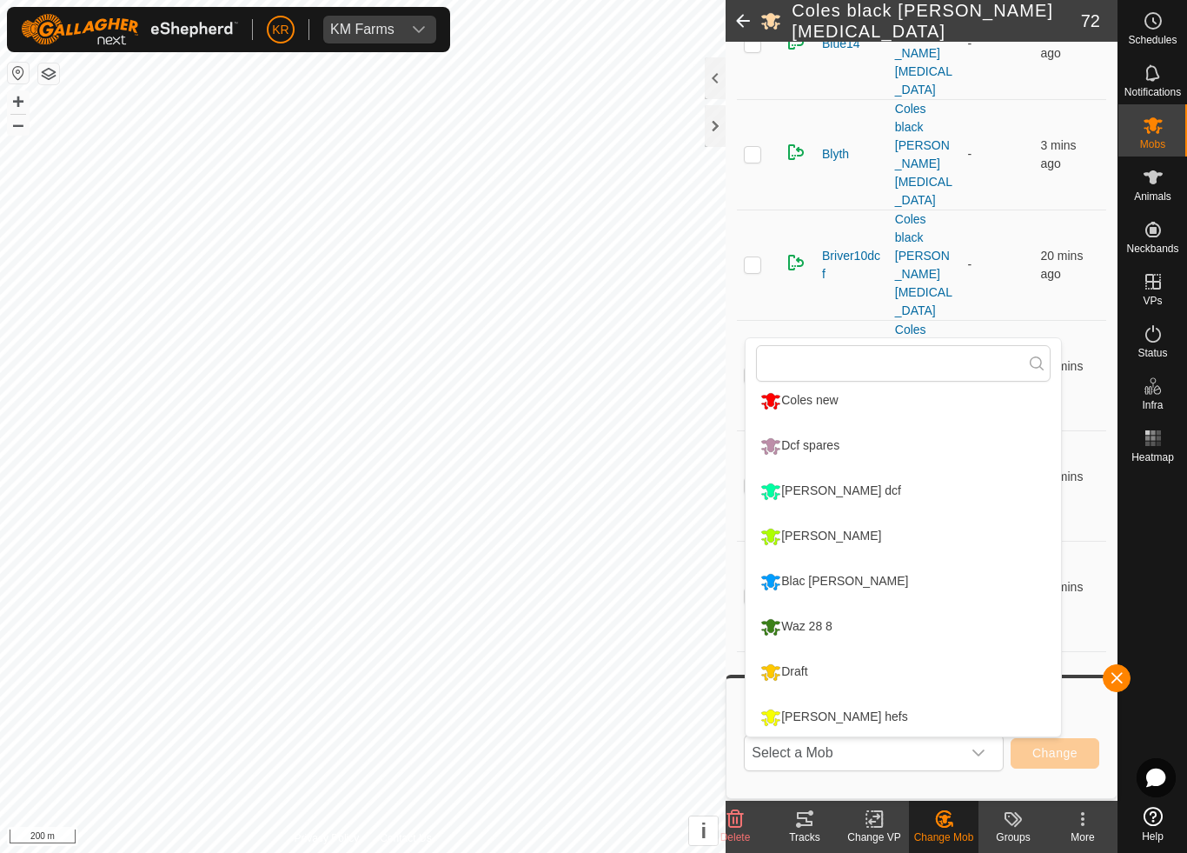
scroll to position [288, 0]
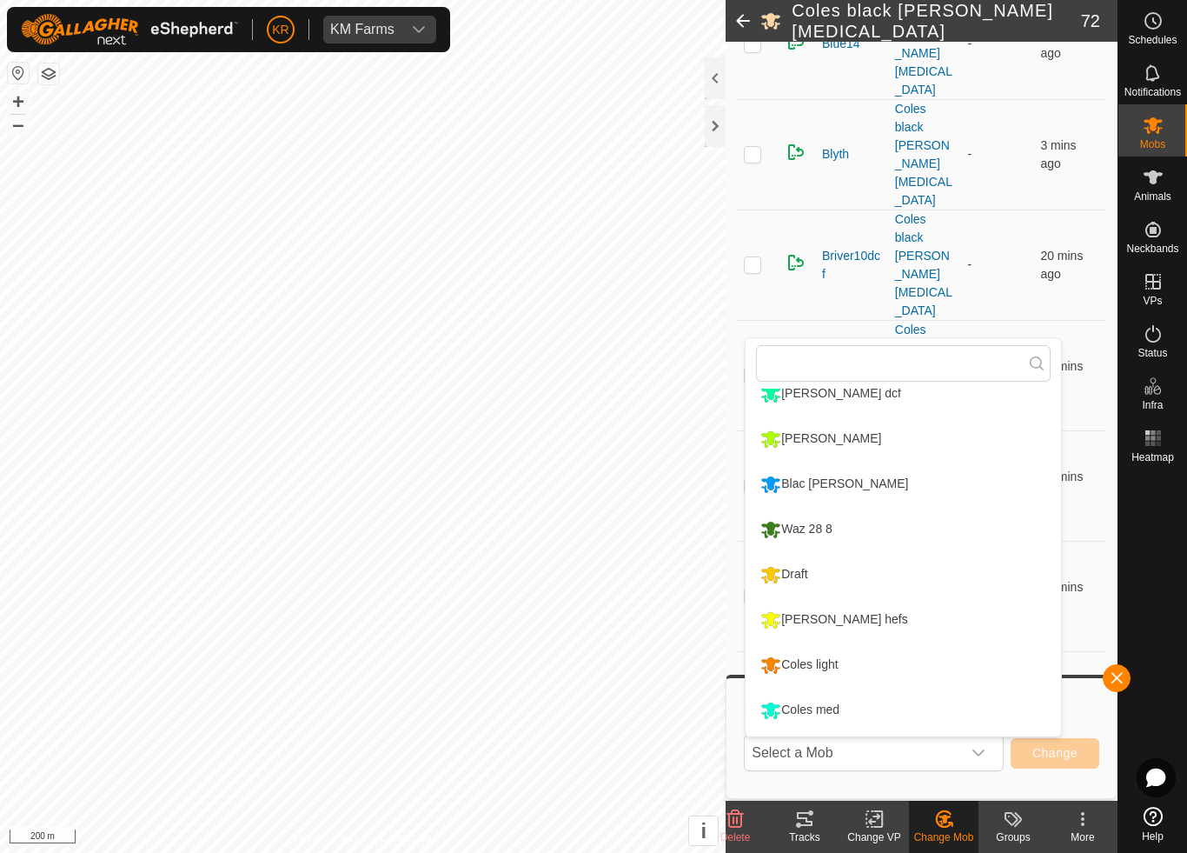
click at [842, 658] on div "Coles light" at bounding box center [799, 665] width 86 height 30
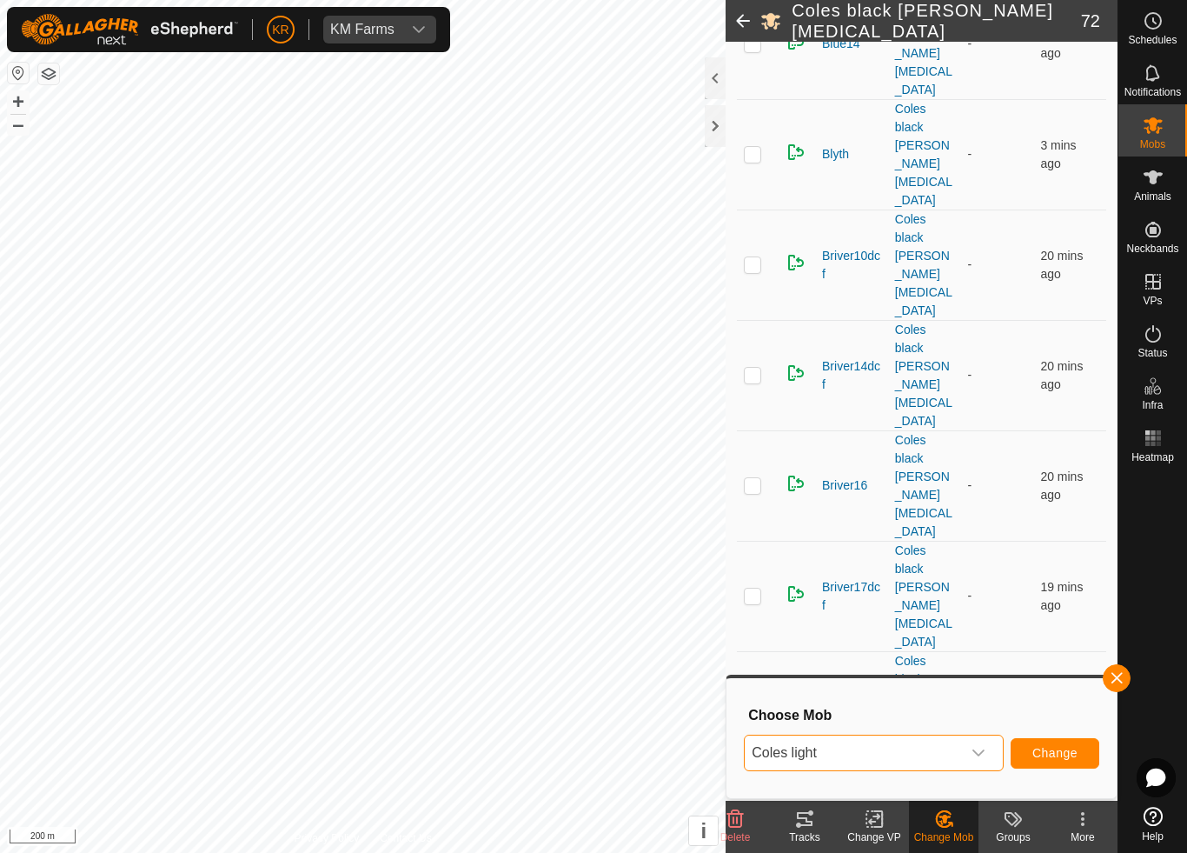
click at [1047, 738] on button "Change" at bounding box center [1055, 753] width 89 height 30
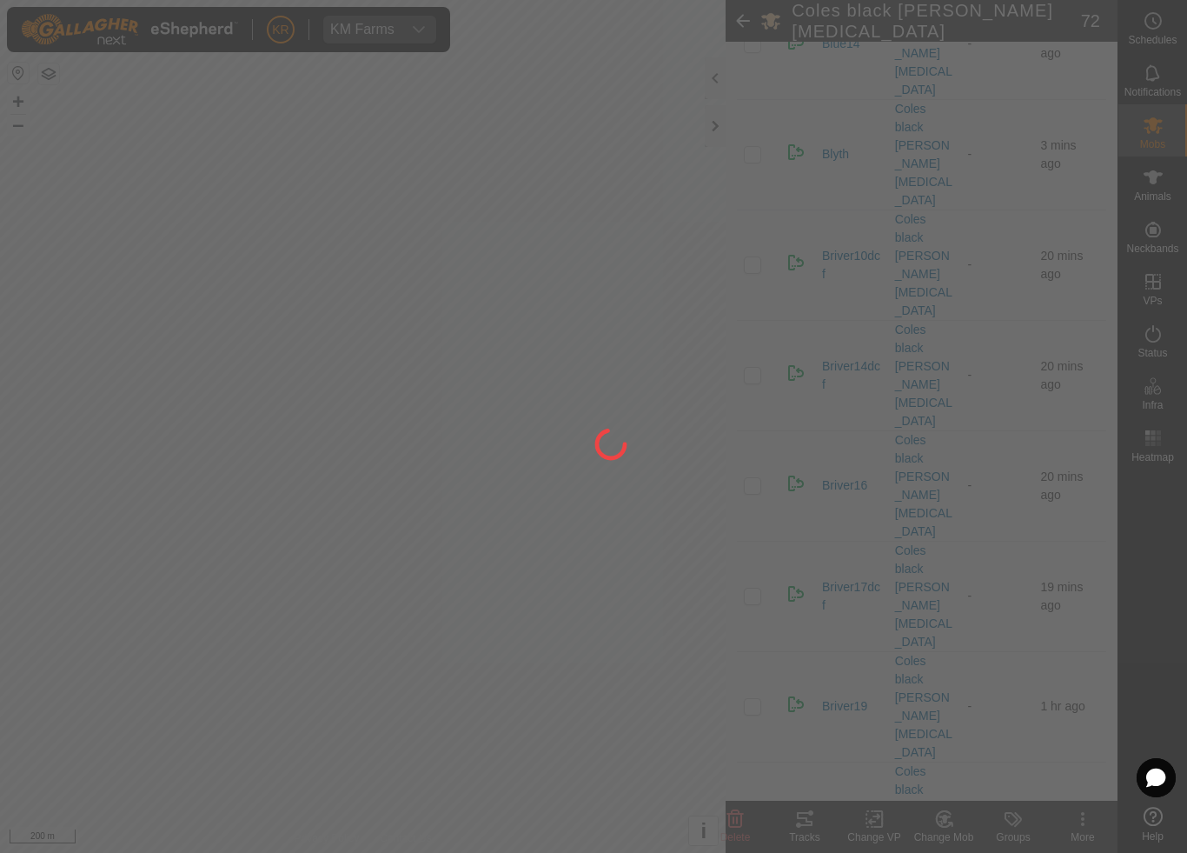
checkbox input "false"
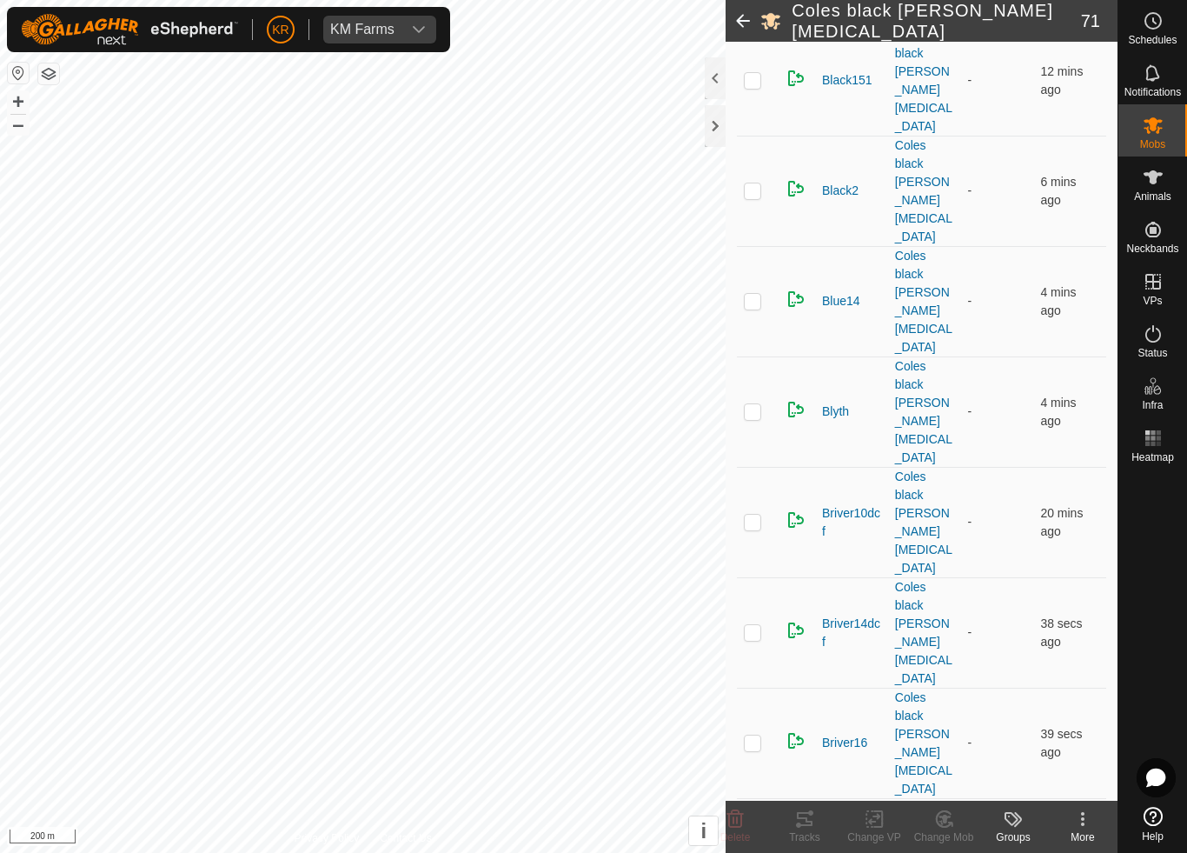
scroll to position [712, 0]
click at [748, 689] on td at bounding box center [758, 744] width 42 height 110
click at [953, 796] on icon at bounding box center [945, 818] width 22 height 21
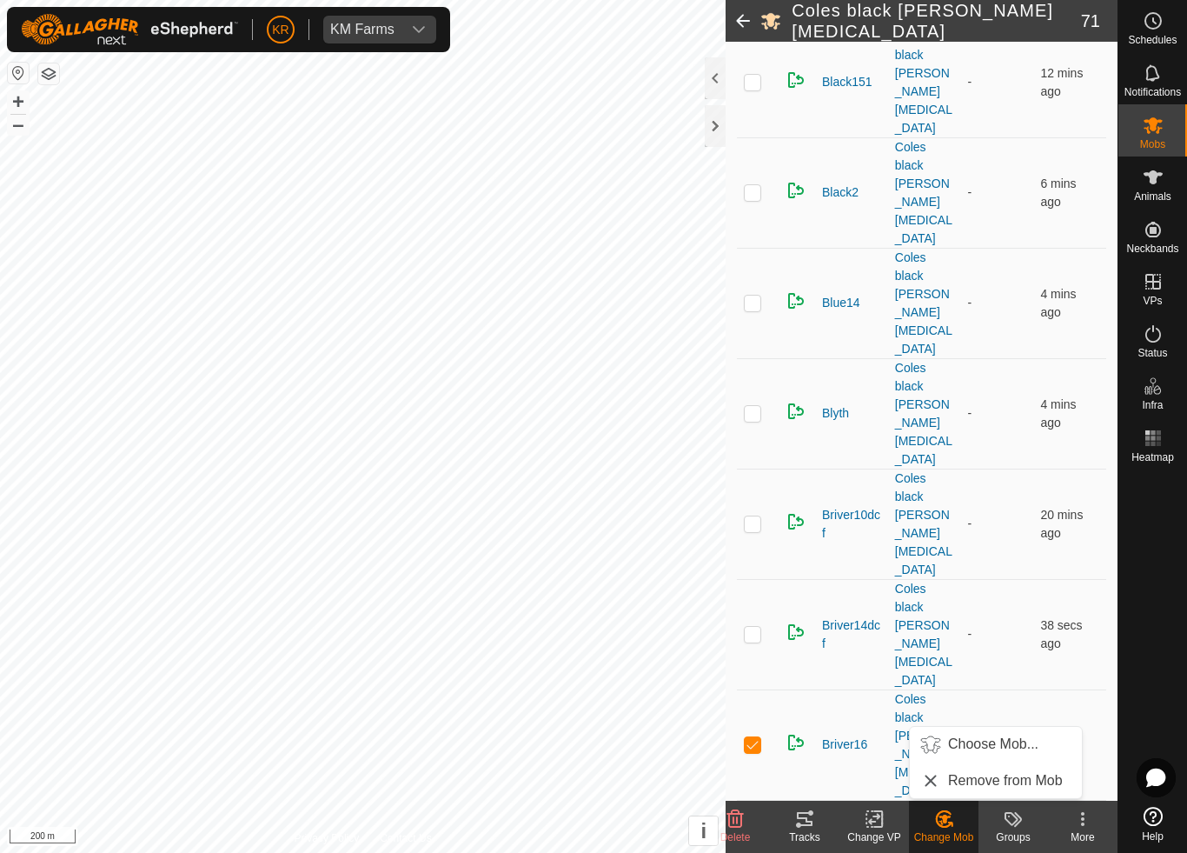
click at [1002, 745] on span "Choose Mob..." at bounding box center [993, 744] width 90 height 21
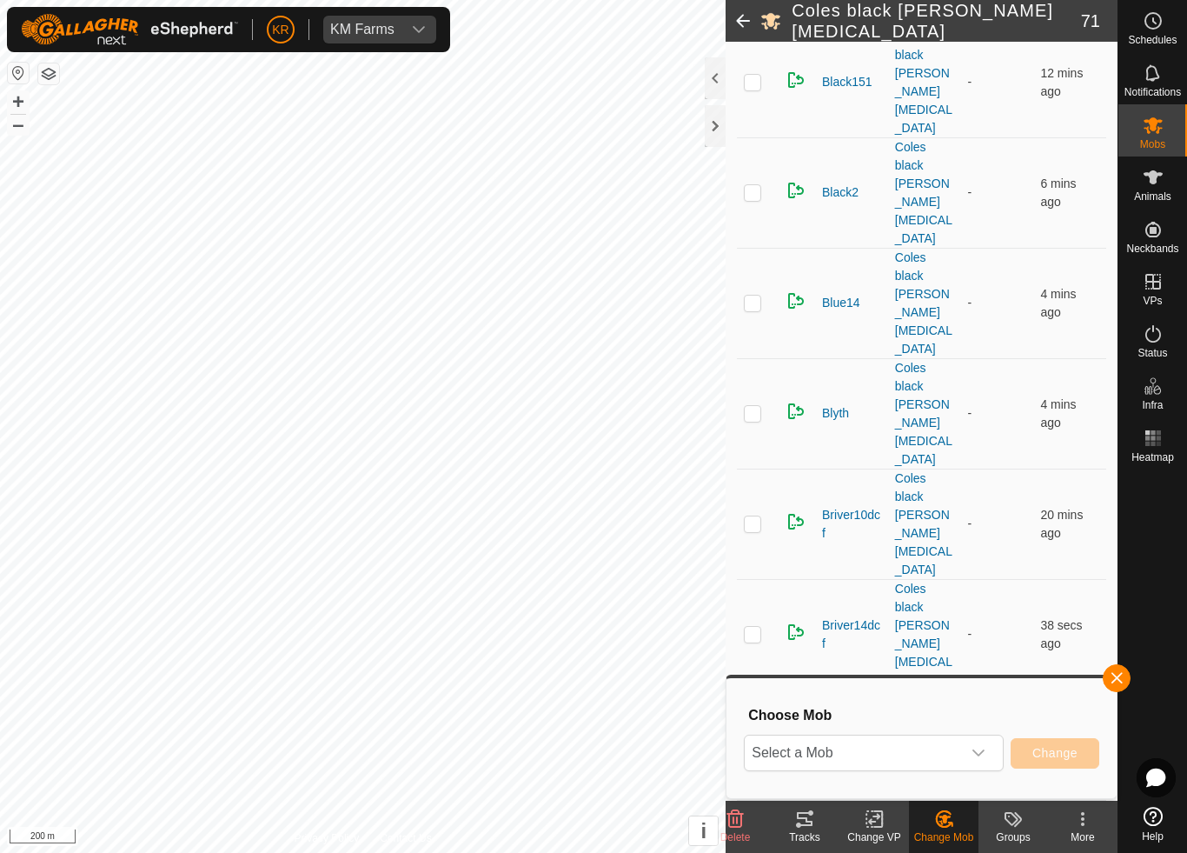
click at [957, 751] on span "Select a Mob" at bounding box center [853, 752] width 216 height 35
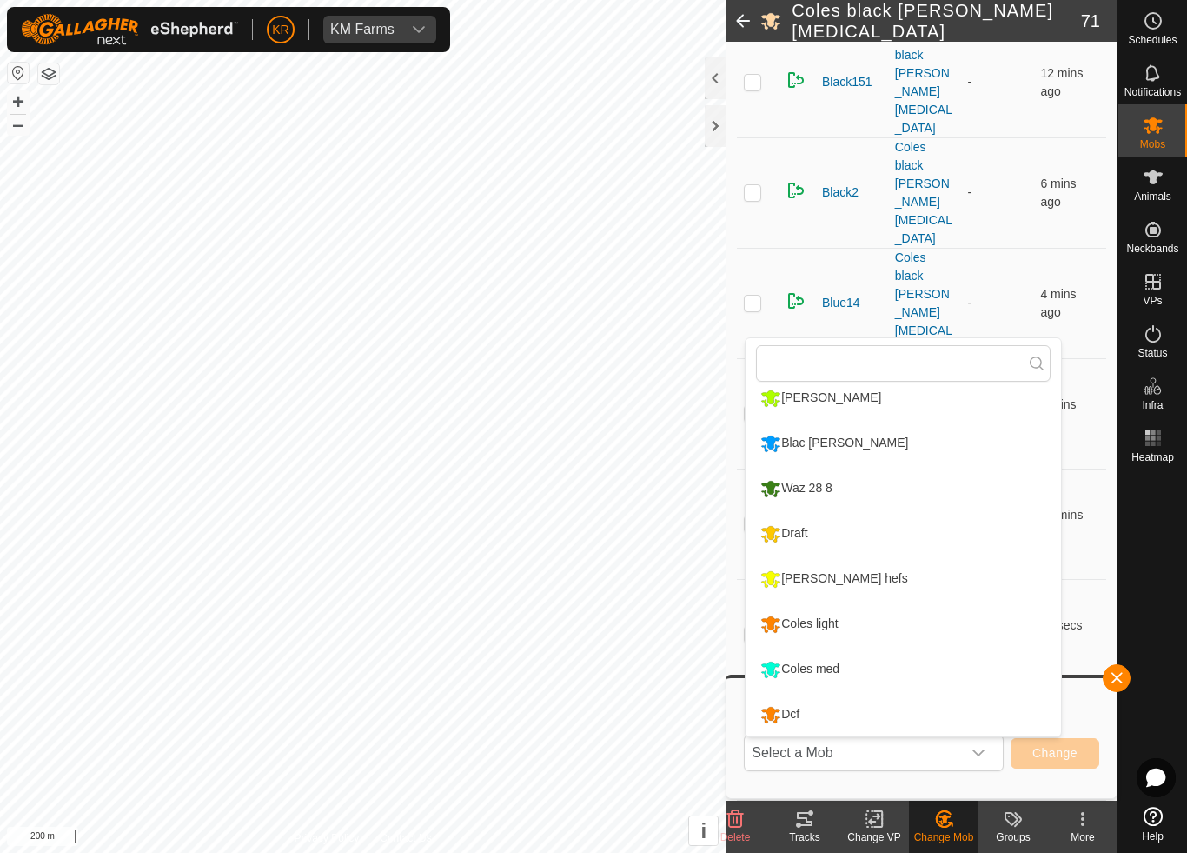
scroll to position [329, 0]
click at [833, 623] on div "Coles light" at bounding box center [799, 624] width 86 height 30
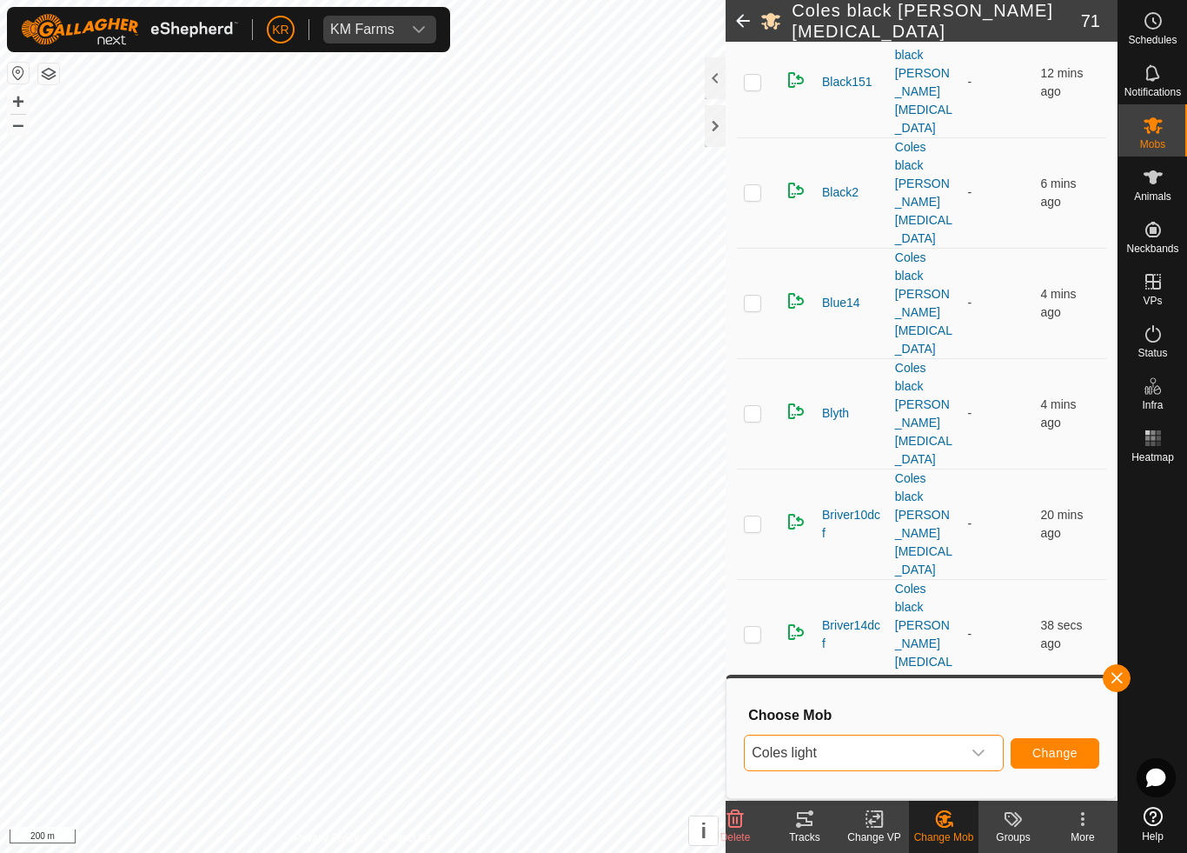
click at [1049, 743] on button "Change" at bounding box center [1055, 753] width 89 height 30
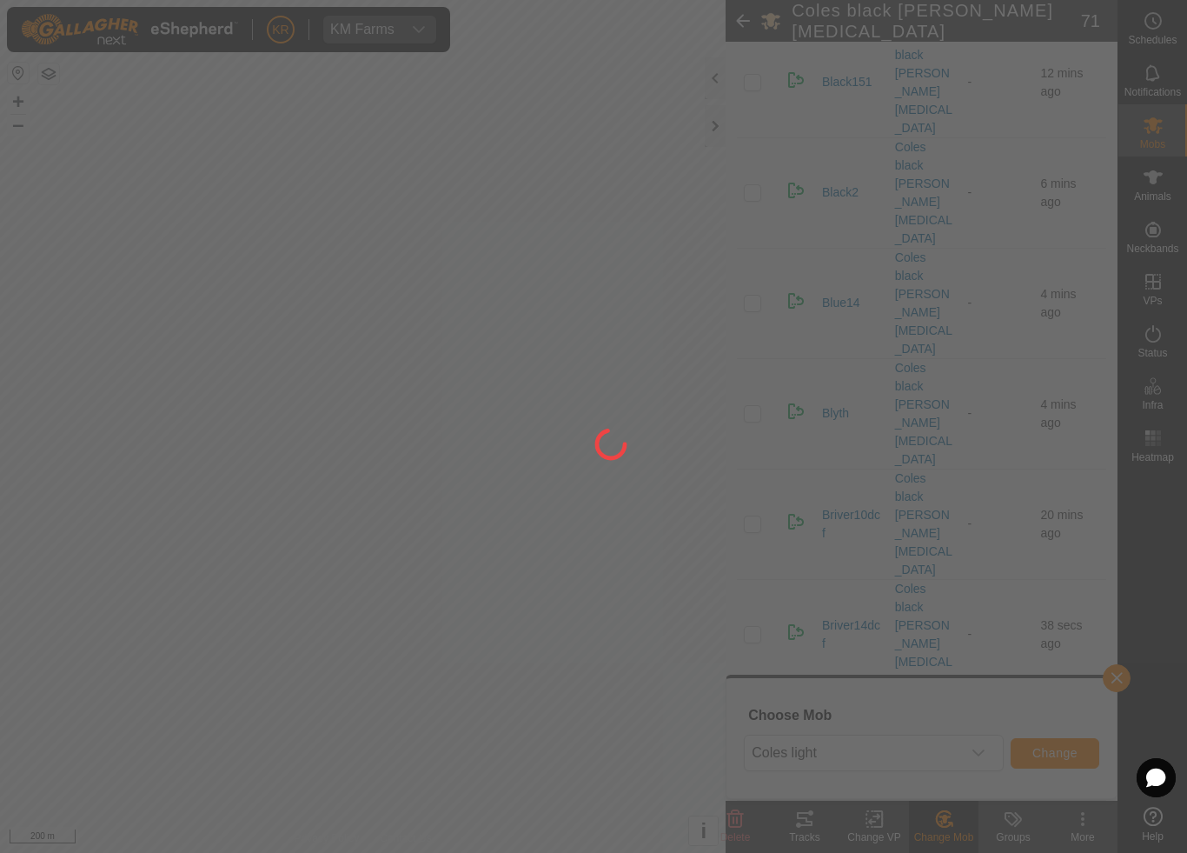
checkbox input "false"
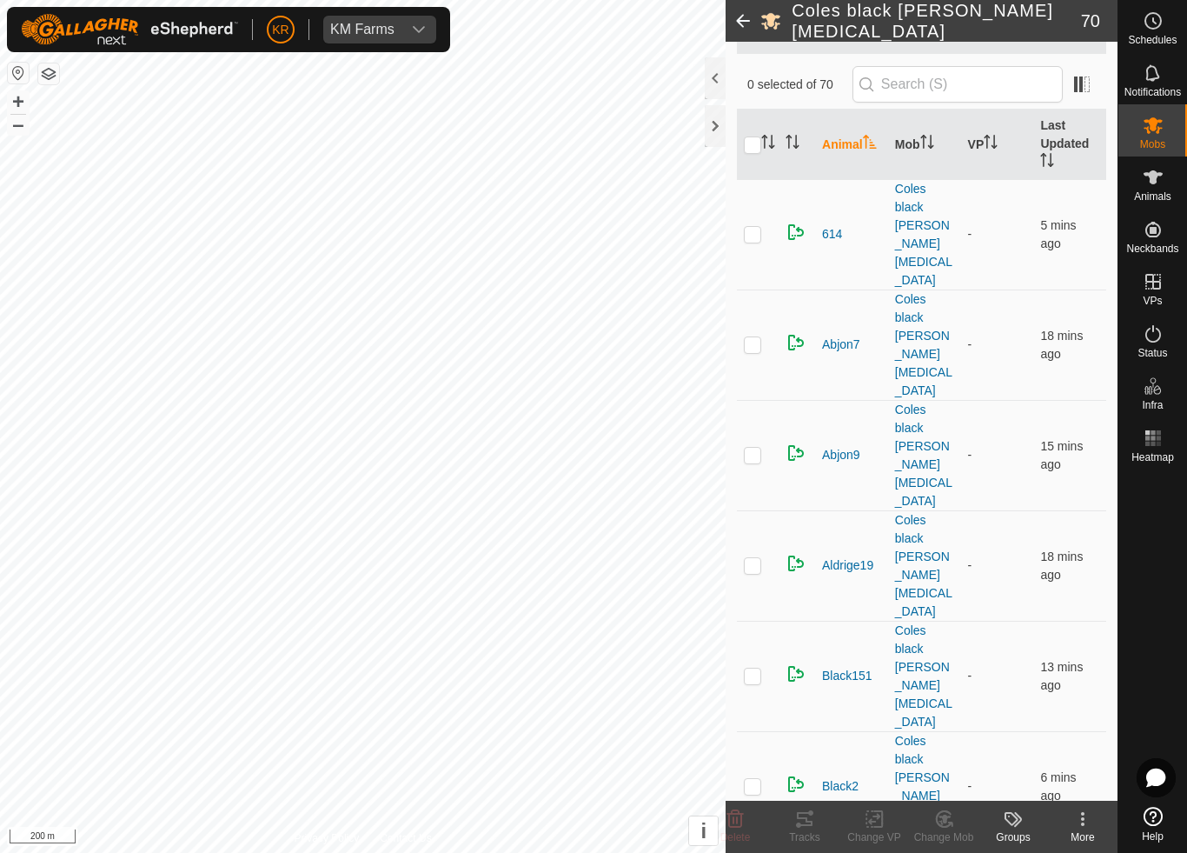
scroll to position [110, 0]
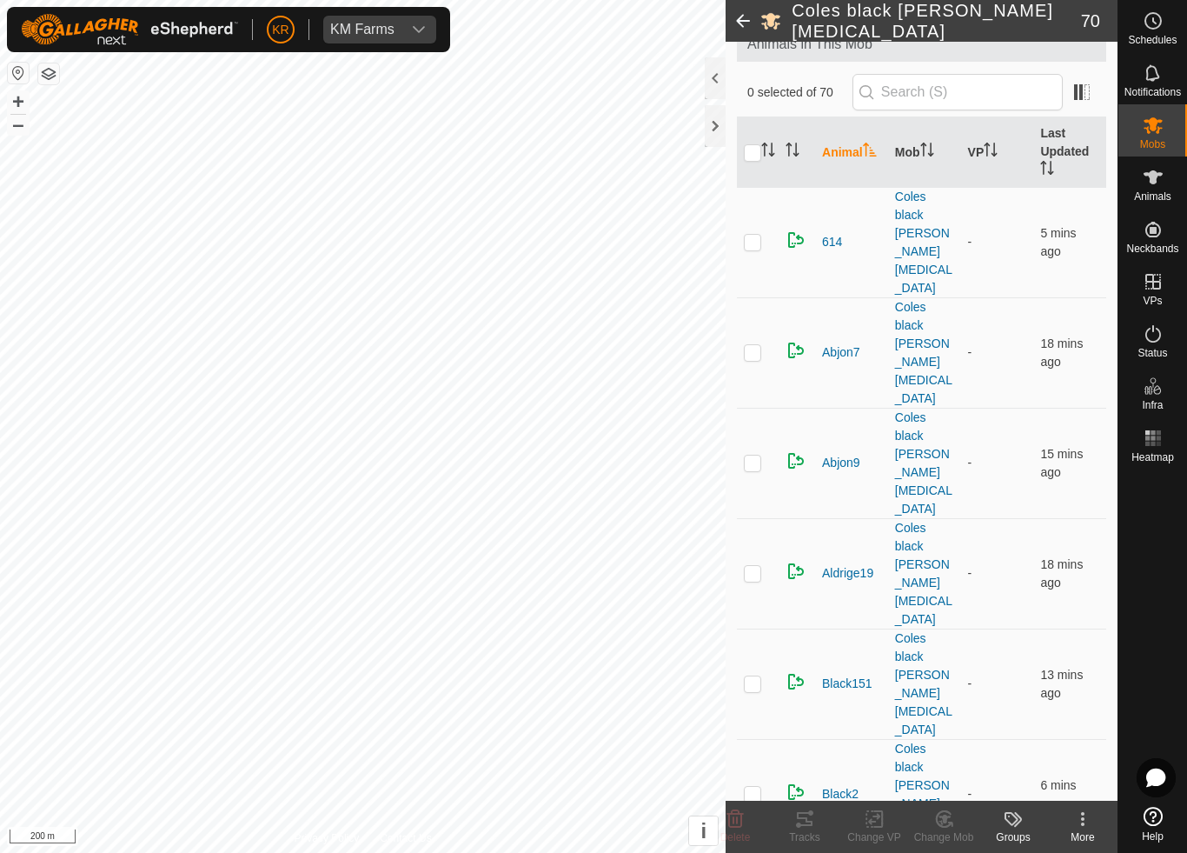
click at [751, 676] on p-checkbox at bounding box center [752, 683] width 17 height 14
click at [951, 796] on div "Change Mob" at bounding box center [944, 837] width 70 height 16
click at [999, 735] on span "Choose Mob..." at bounding box center [993, 744] width 90 height 21
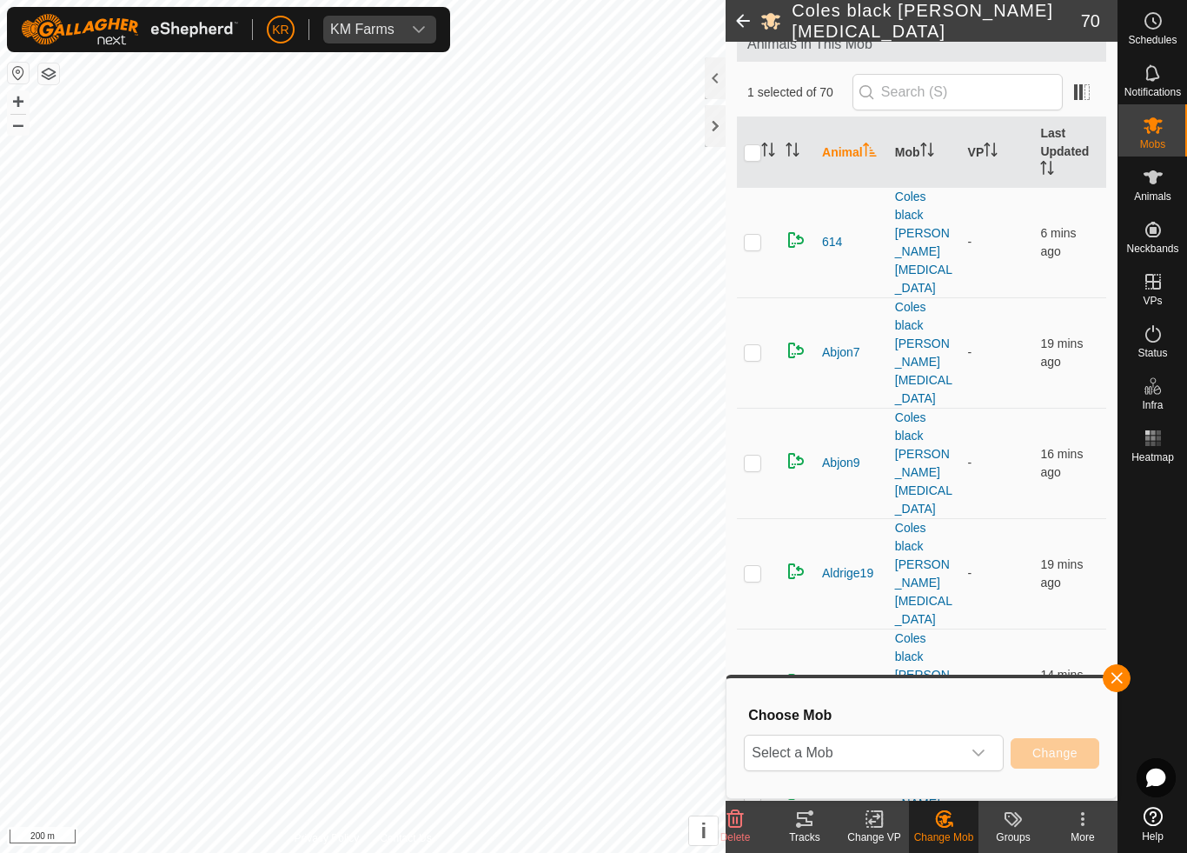
click at [928, 768] on span "Select a Mob" at bounding box center [853, 752] width 216 height 35
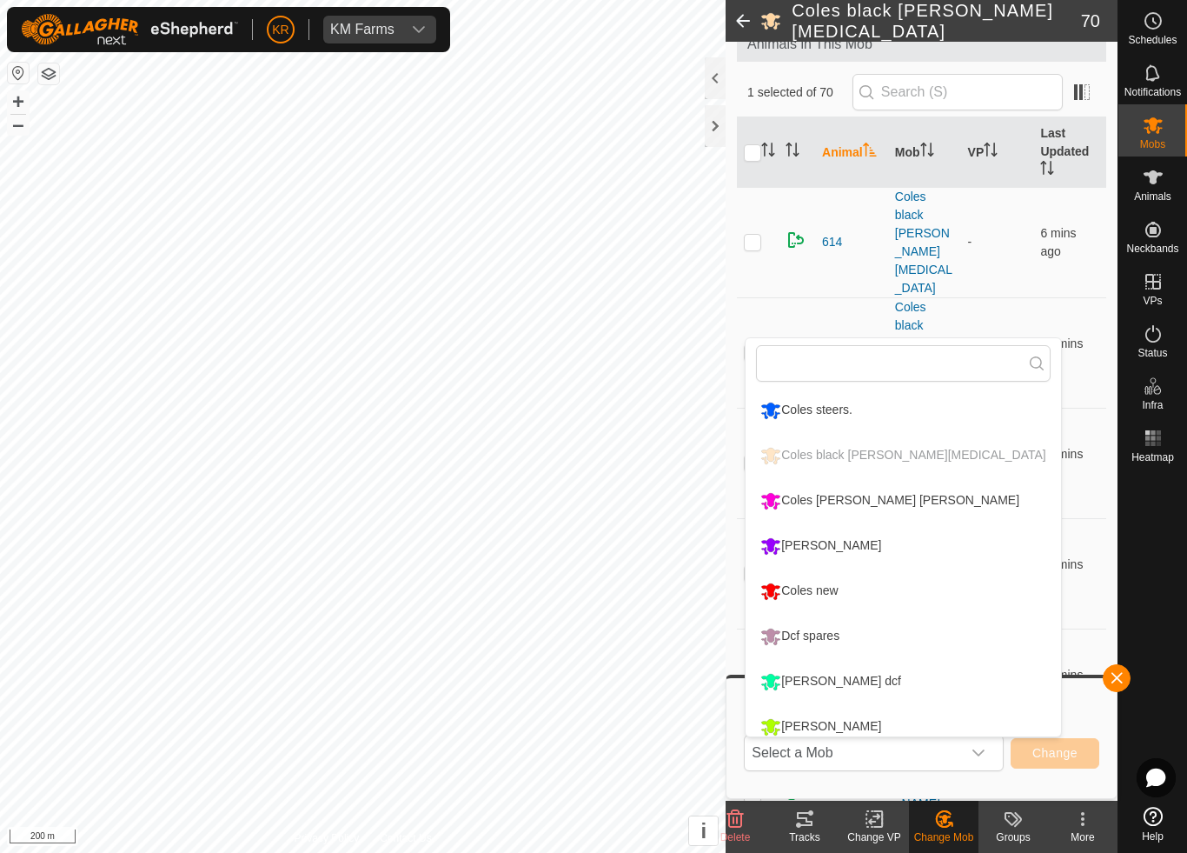
click at [820, 591] on div "Coles new" at bounding box center [799, 591] width 86 height 30
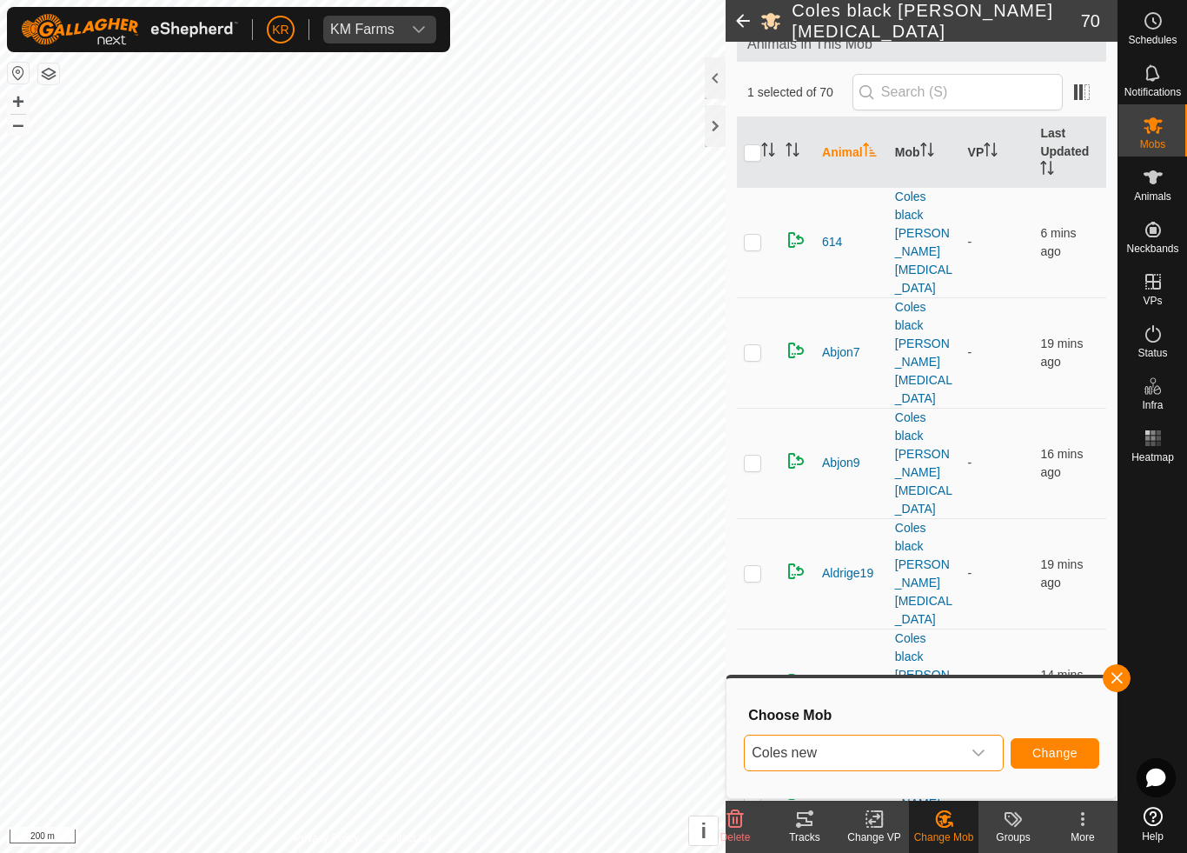
click at [1060, 755] on span "Change" at bounding box center [1055, 753] width 45 height 14
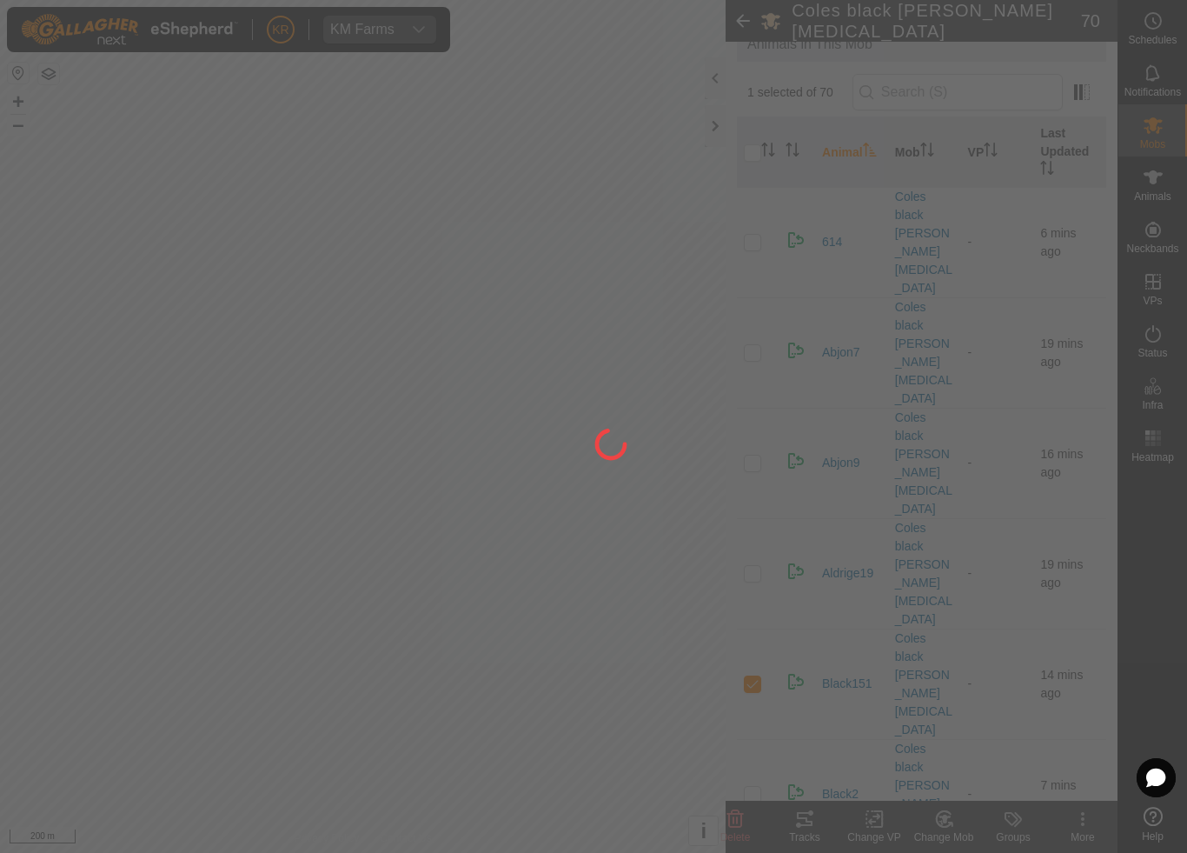
checkbox input "false"
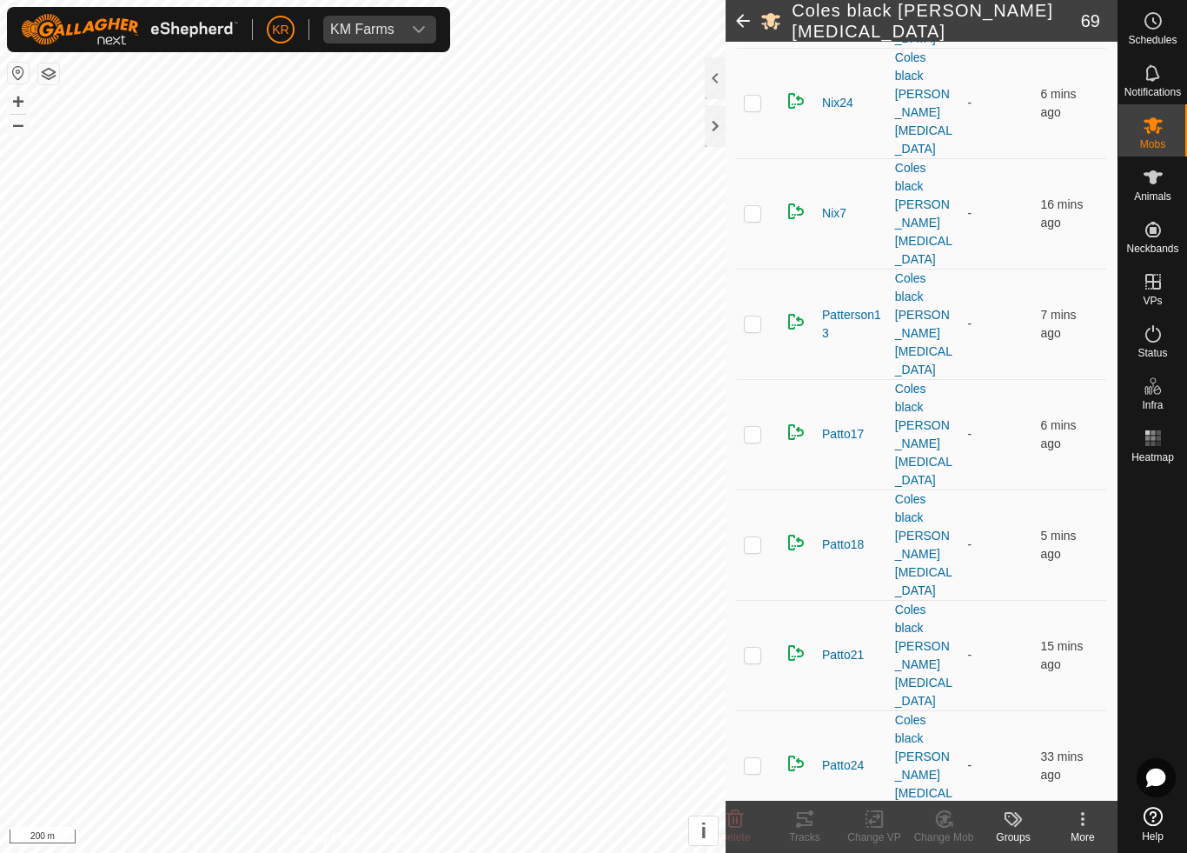
scroll to position [3337, 0]
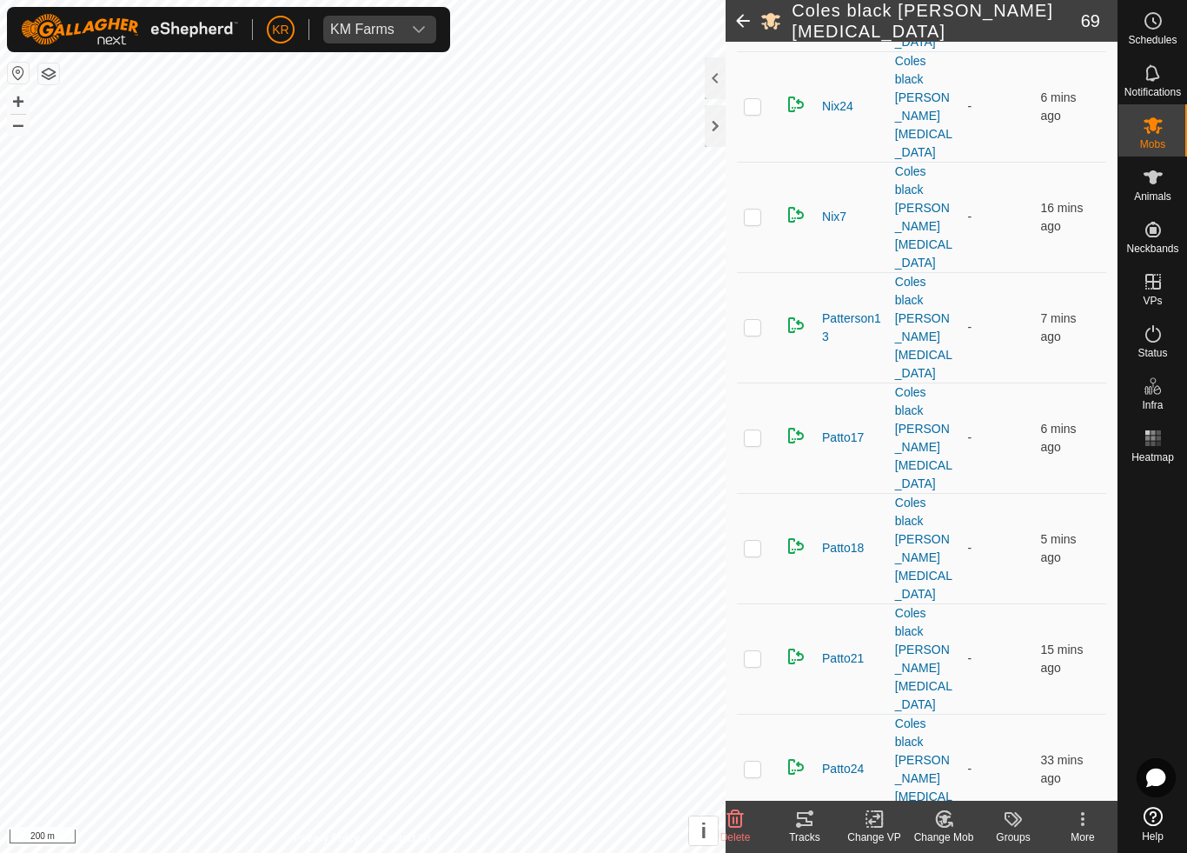
click at [948, 796] on icon at bounding box center [945, 818] width 22 height 21
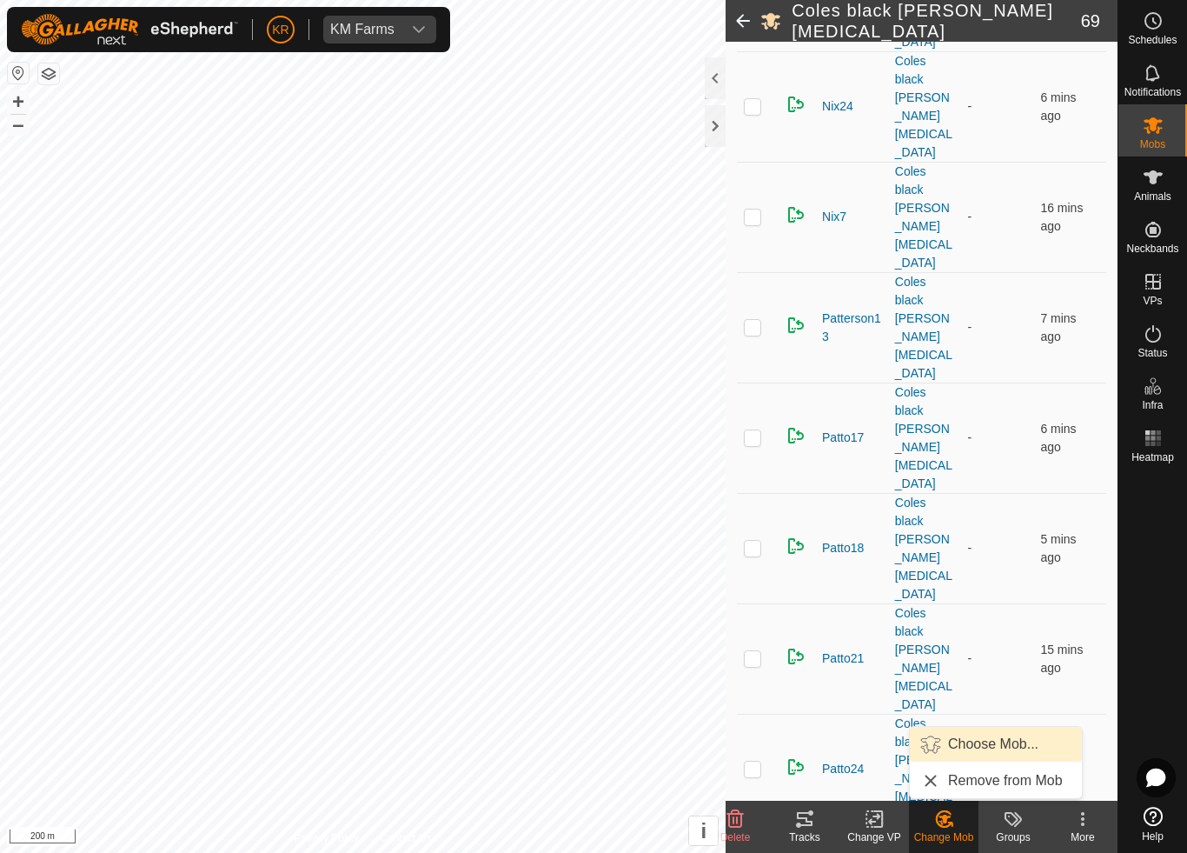
click at [1000, 740] on span "Choose Mob..." at bounding box center [993, 744] width 90 height 21
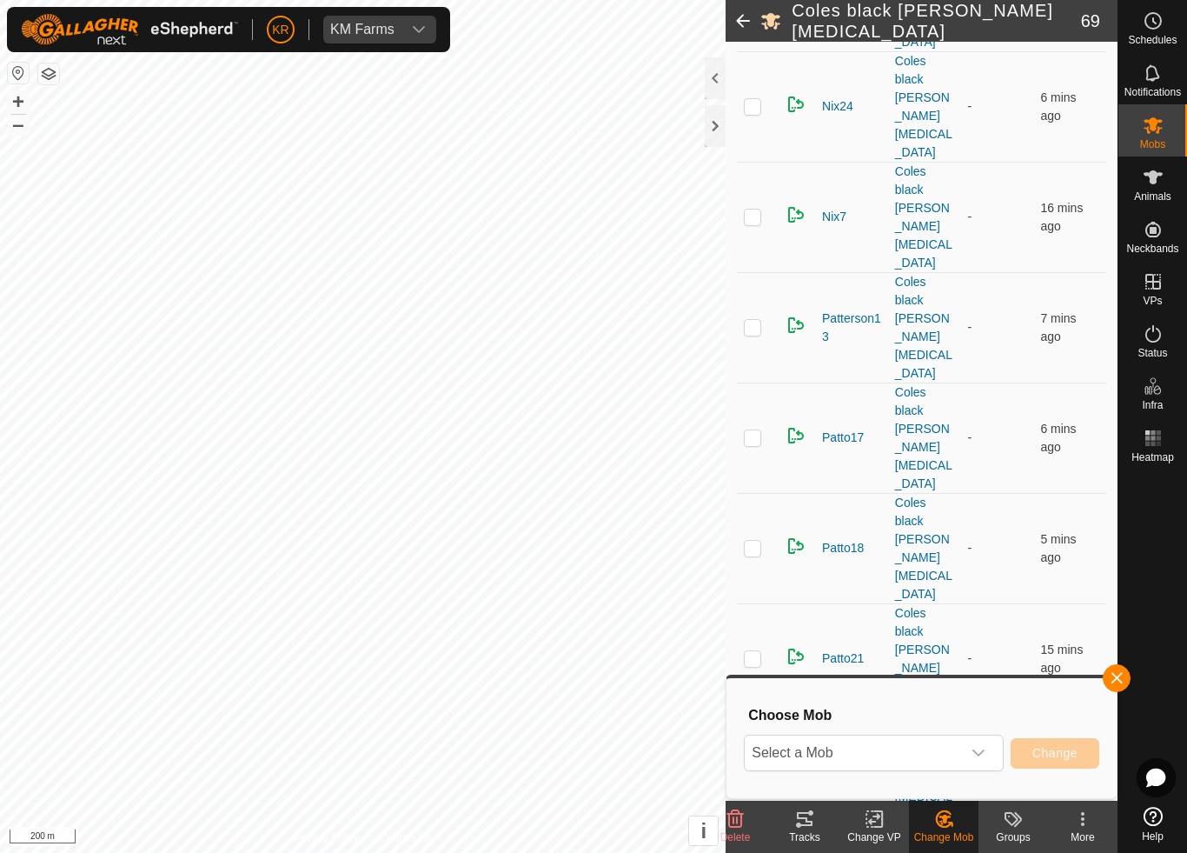
click at [949, 749] on span "Select a Mob" at bounding box center [853, 752] width 216 height 35
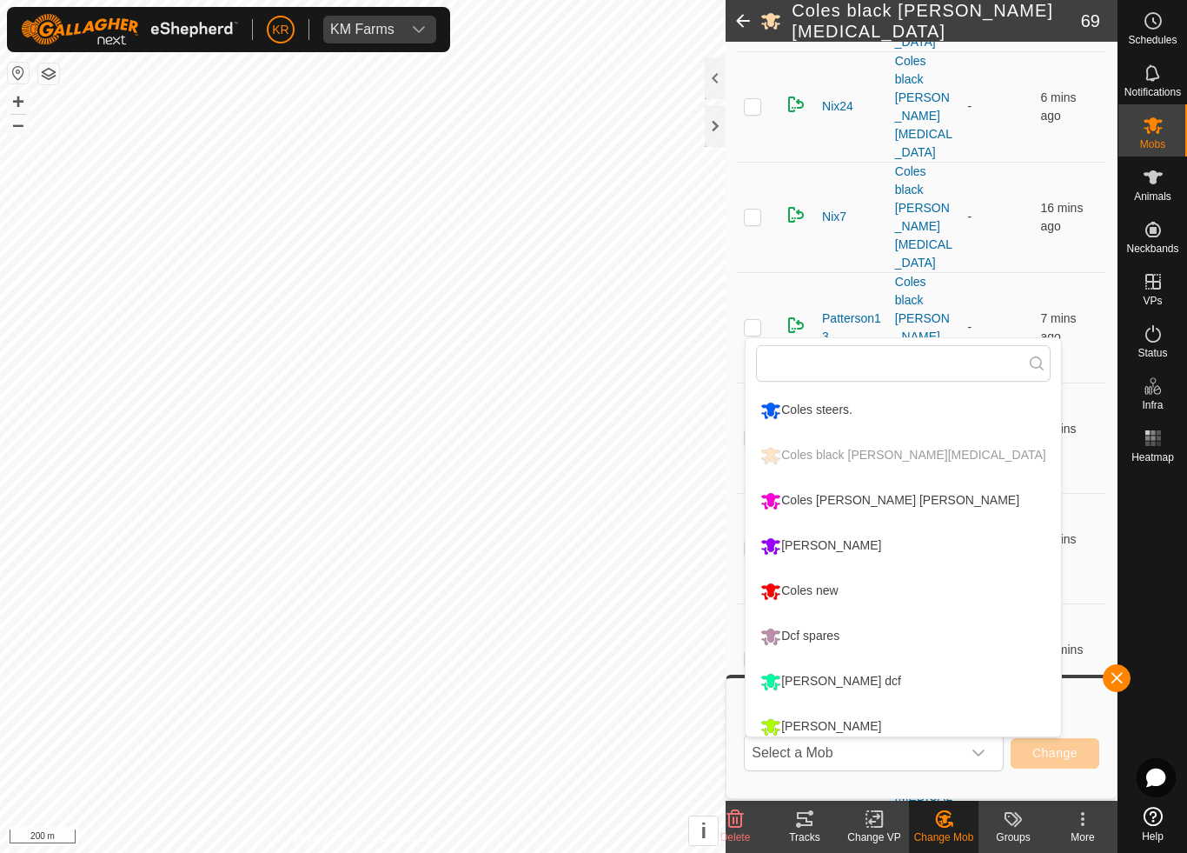
click at [838, 588] on div "Coles new" at bounding box center [799, 591] width 86 height 30
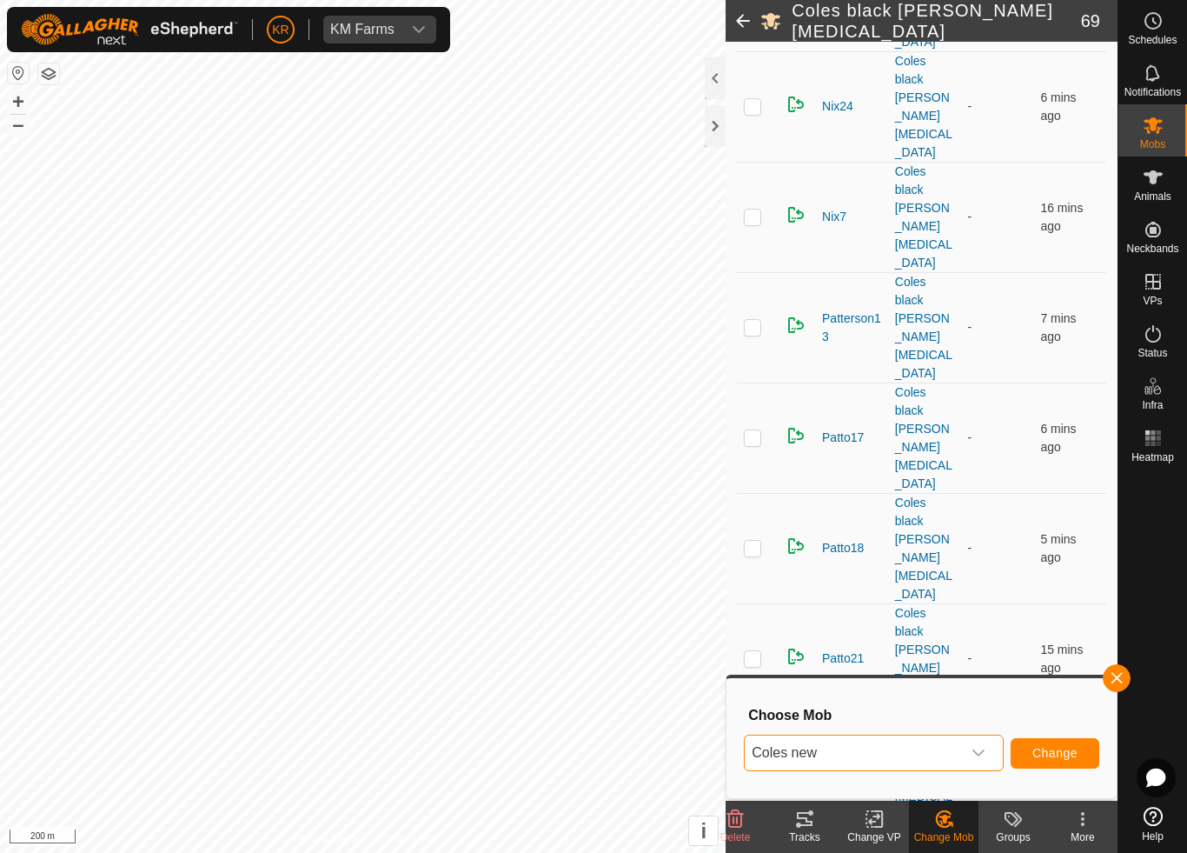
click at [1044, 754] on span "Change" at bounding box center [1055, 753] width 45 height 14
checkbox input "false"
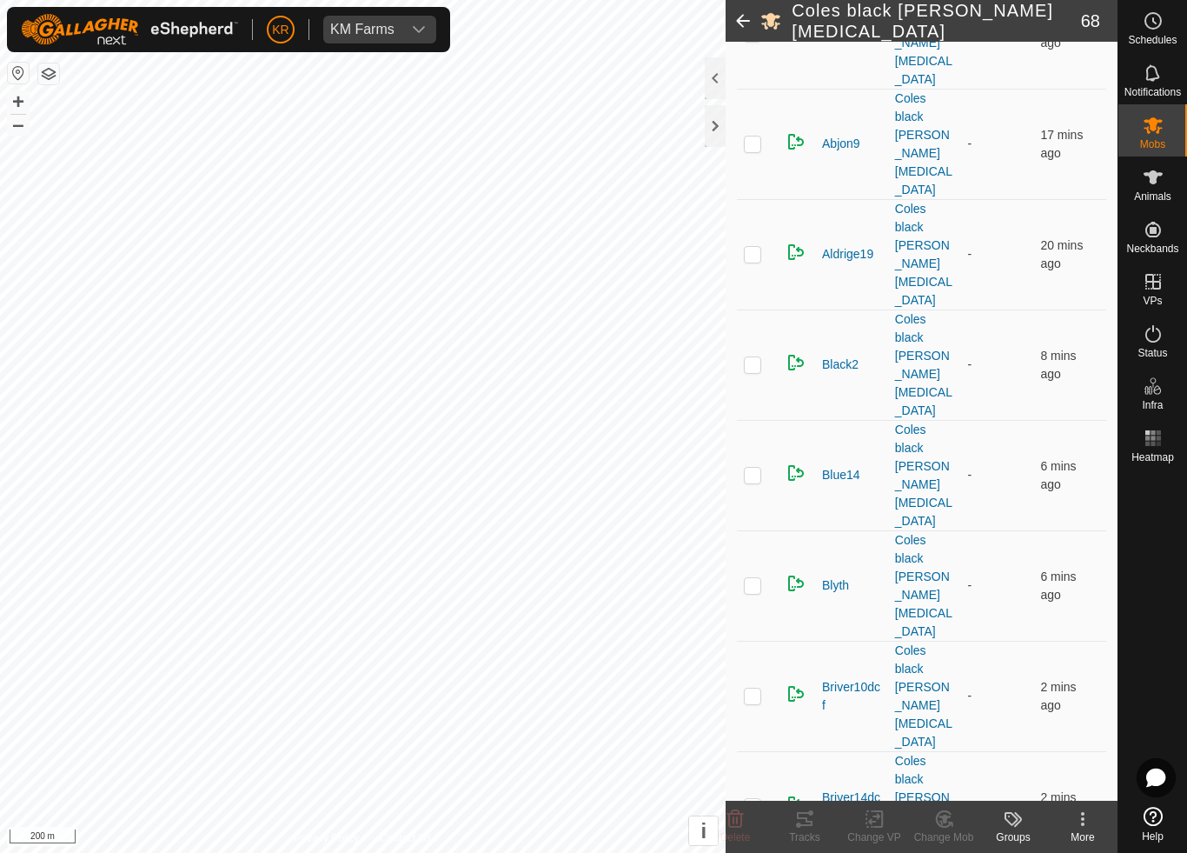
scroll to position [430, 0]
click at [755, 688] on p-checkbox at bounding box center [752, 695] width 17 height 14
click at [940, 796] on div "Change Mob" at bounding box center [944, 837] width 70 height 16
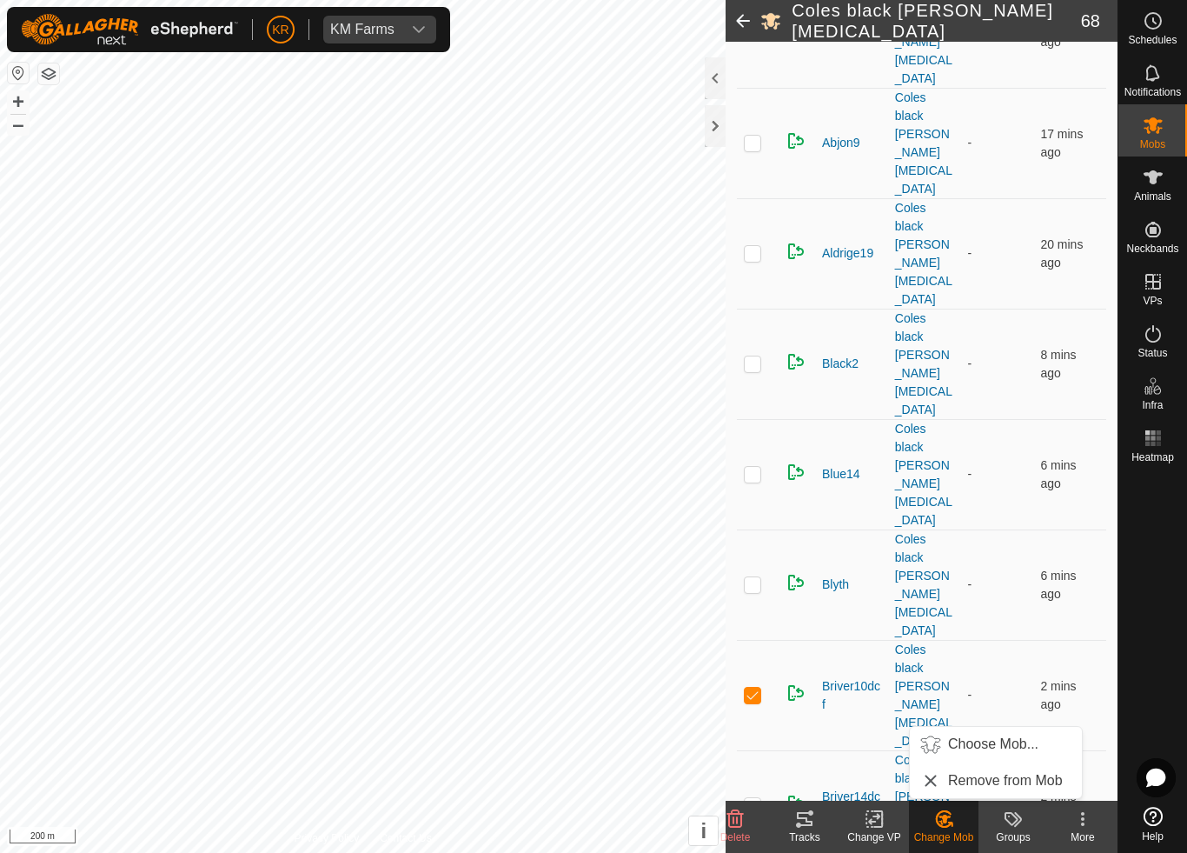
click at [1003, 741] on span "Choose Mob..." at bounding box center [993, 744] width 90 height 21
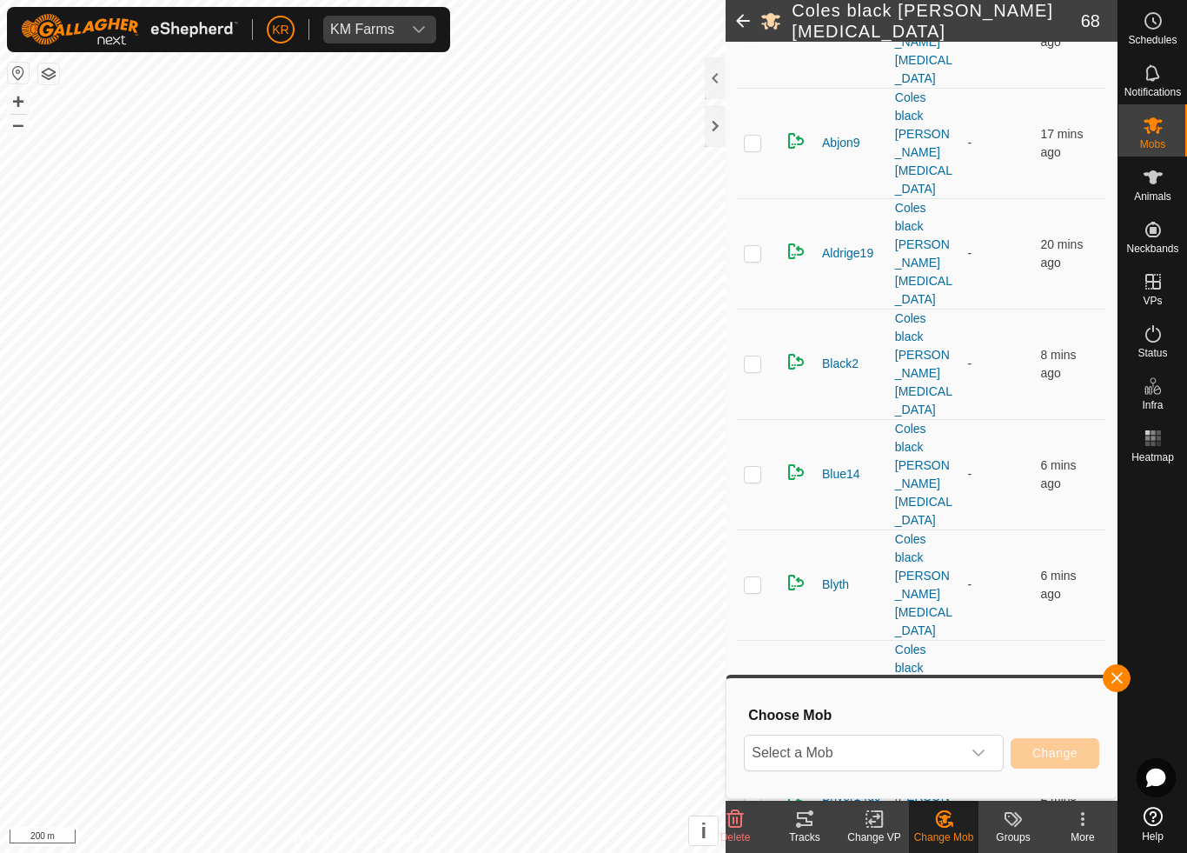
click at [945, 756] on span "Select a Mob" at bounding box center [853, 752] width 216 height 35
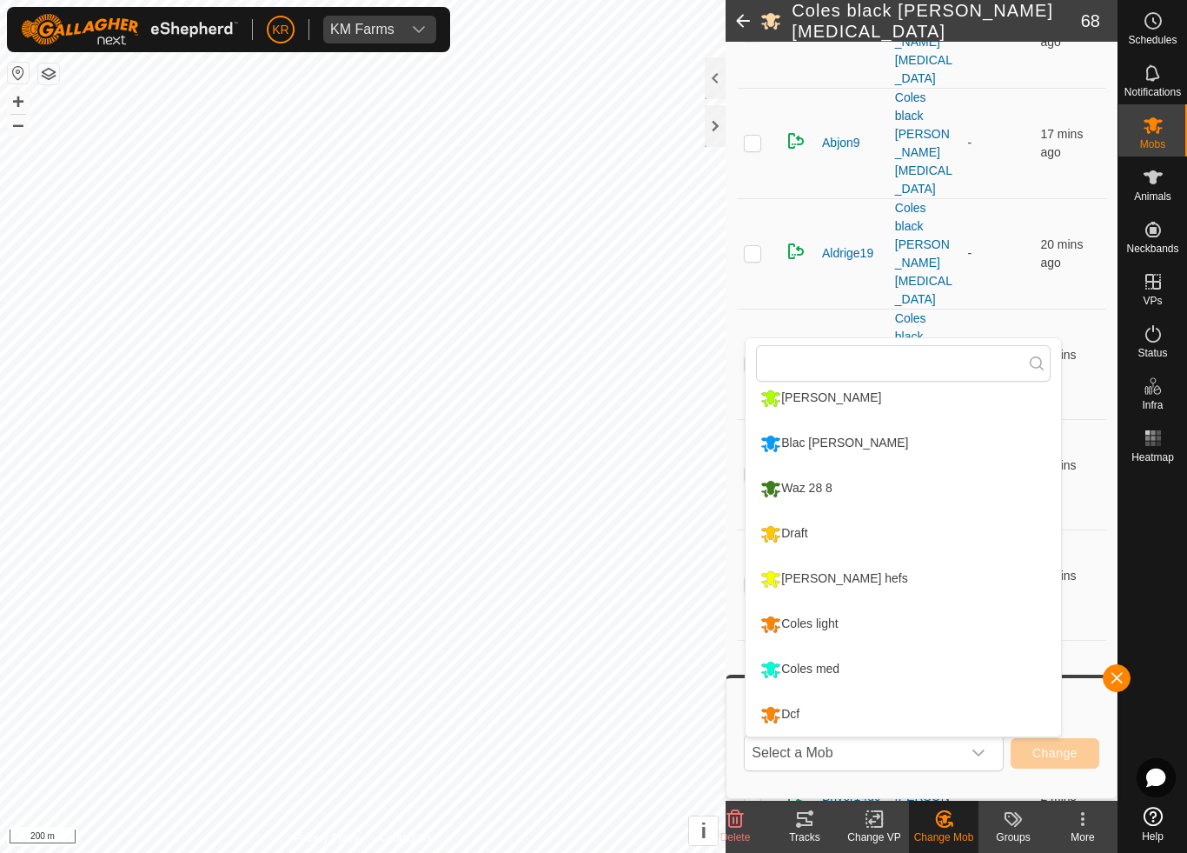
scroll to position [329, 0]
click at [799, 537] on div "Draft" at bounding box center [784, 534] width 56 height 30
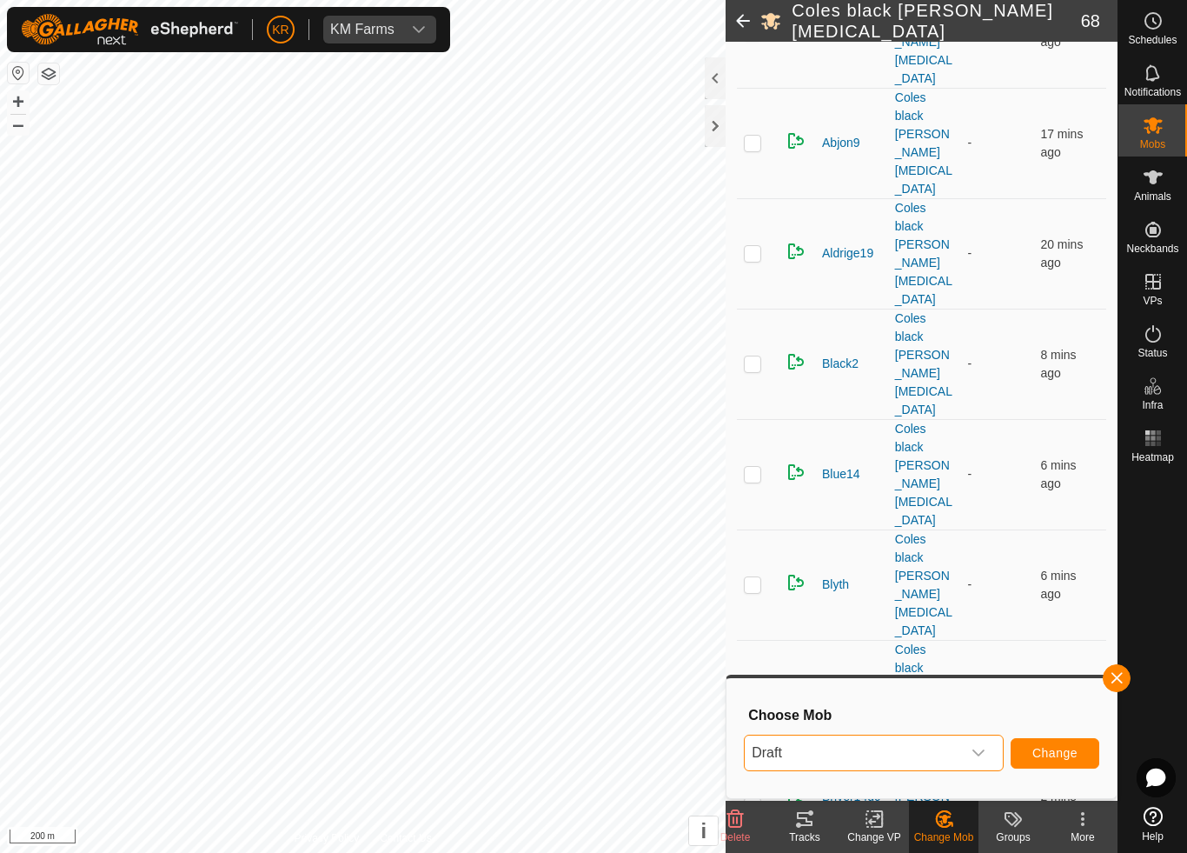
click at [1062, 749] on span "Change" at bounding box center [1055, 753] width 45 height 14
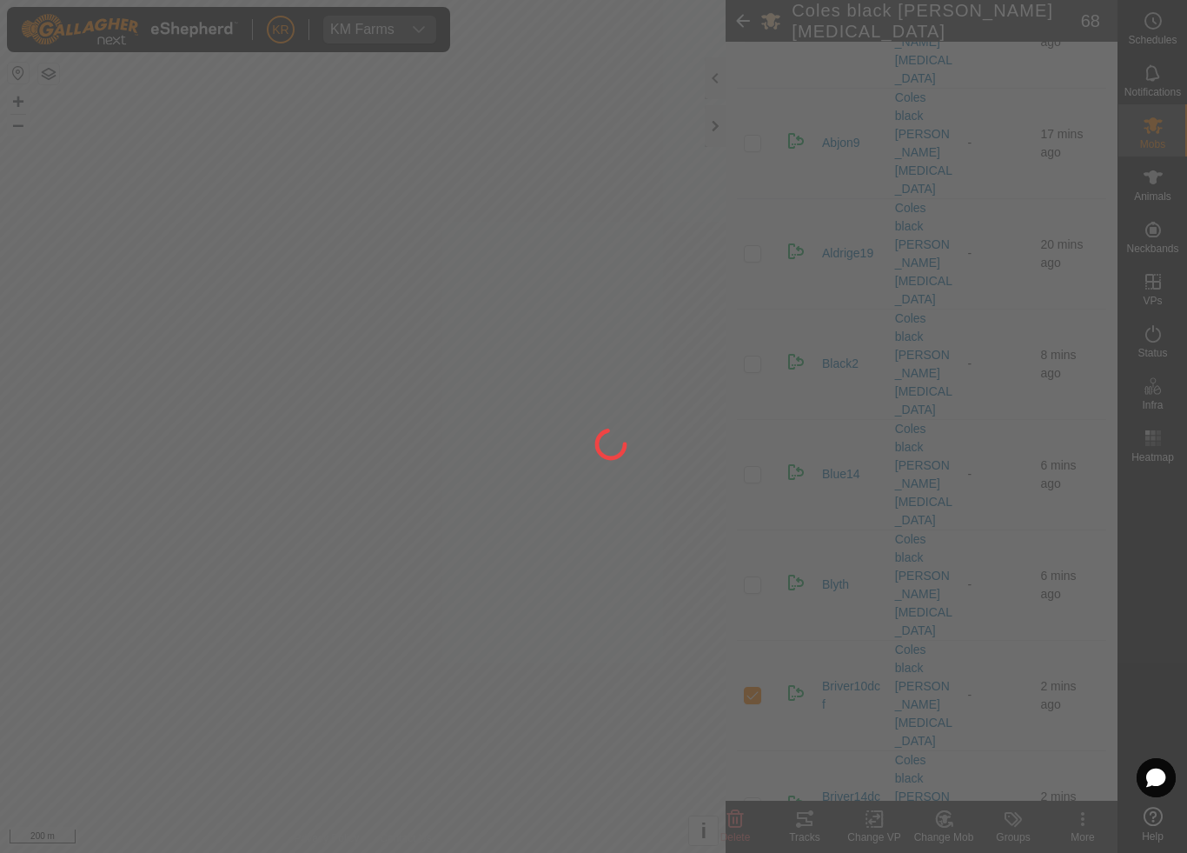
checkbox input "false"
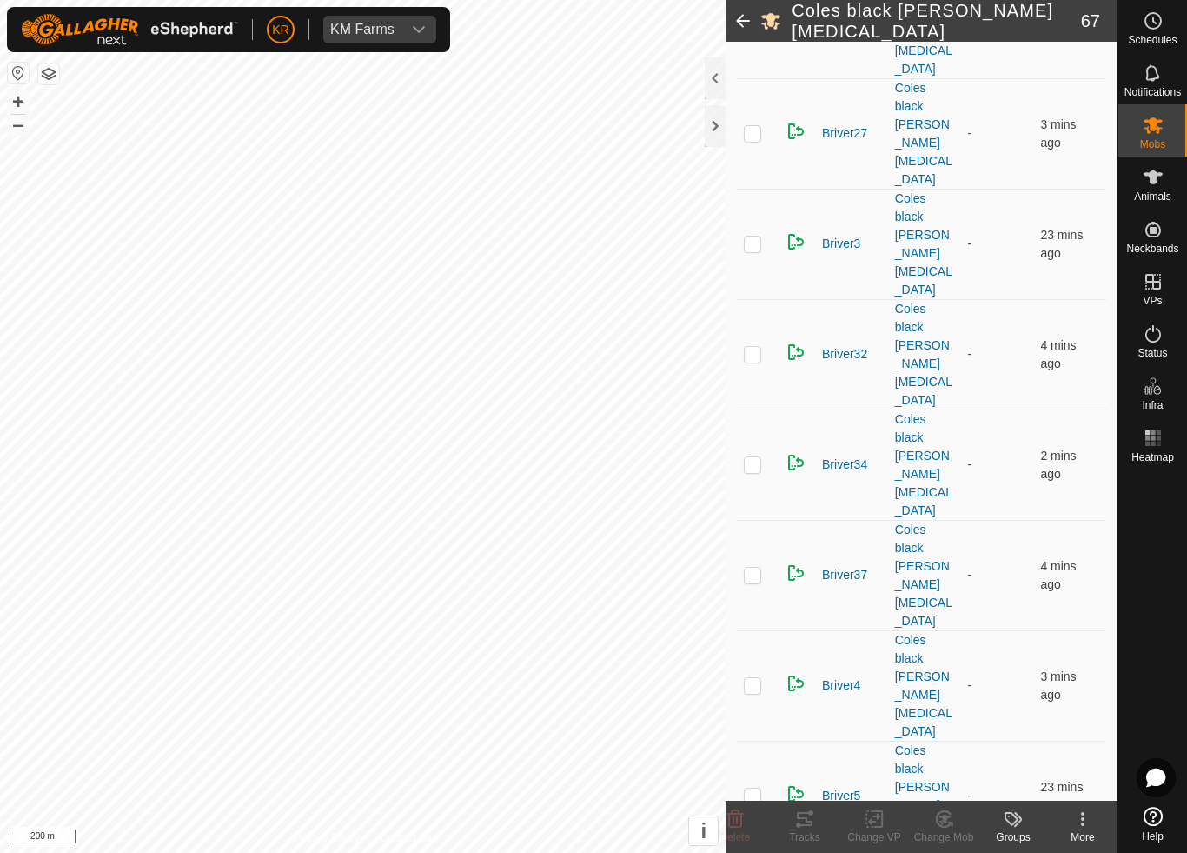
scroll to position [1324, 0]
click at [943, 796] on icon at bounding box center [943, 819] width 15 height 16
click at [1000, 747] on span "Choose Mob..." at bounding box center [993, 744] width 90 height 21
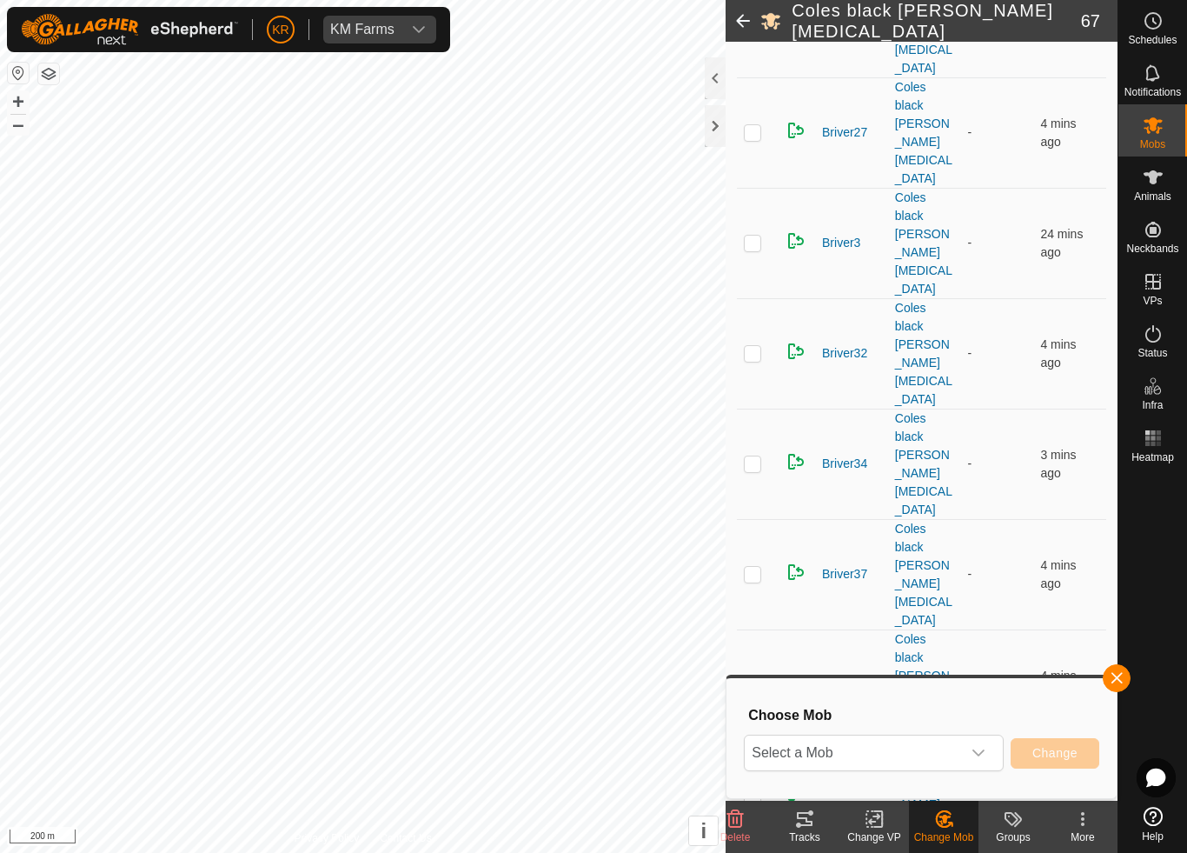
click at [992, 747] on div "dropdown trigger" at bounding box center [978, 752] width 35 height 35
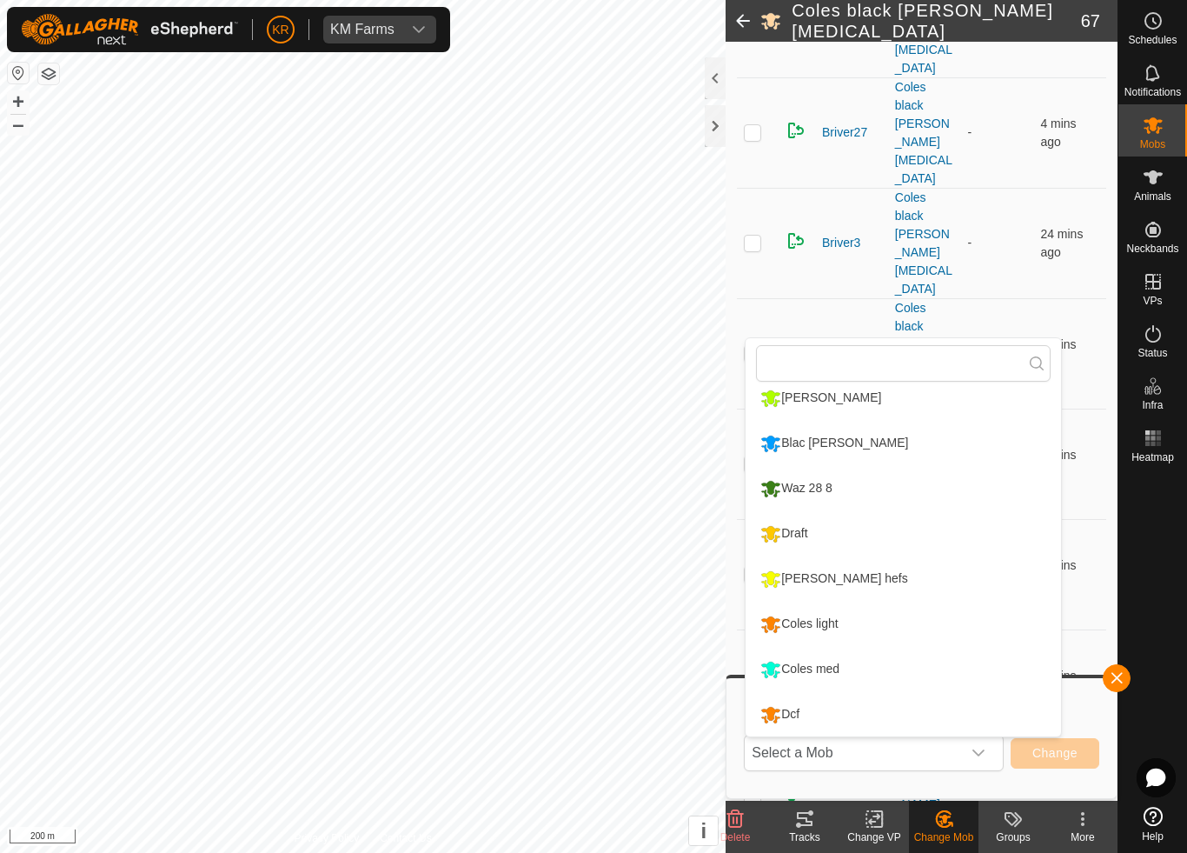
scroll to position [329, 0]
click at [831, 619] on div "Coles light" at bounding box center [799, 624] width 86 height 30
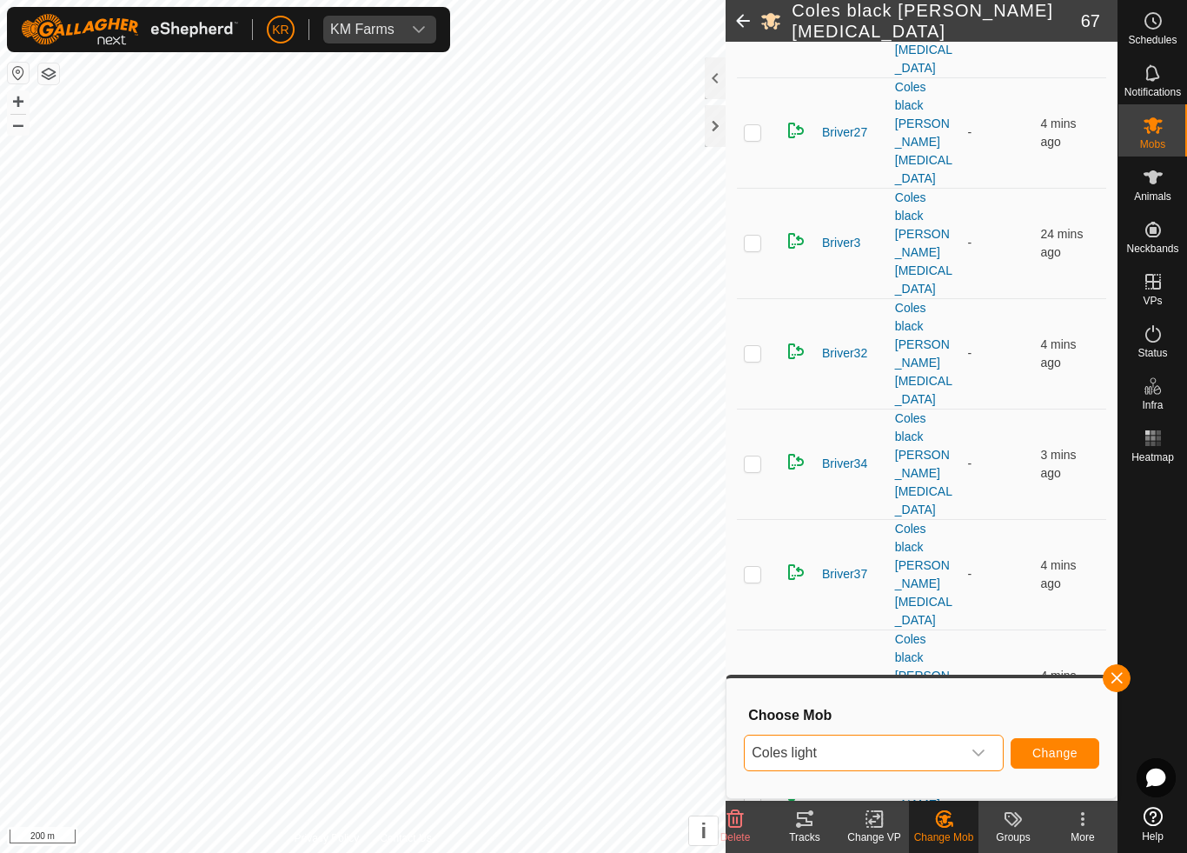
click at [1055, 748] on span "Change" at bounding box center [1055, 753] width 45 height 14
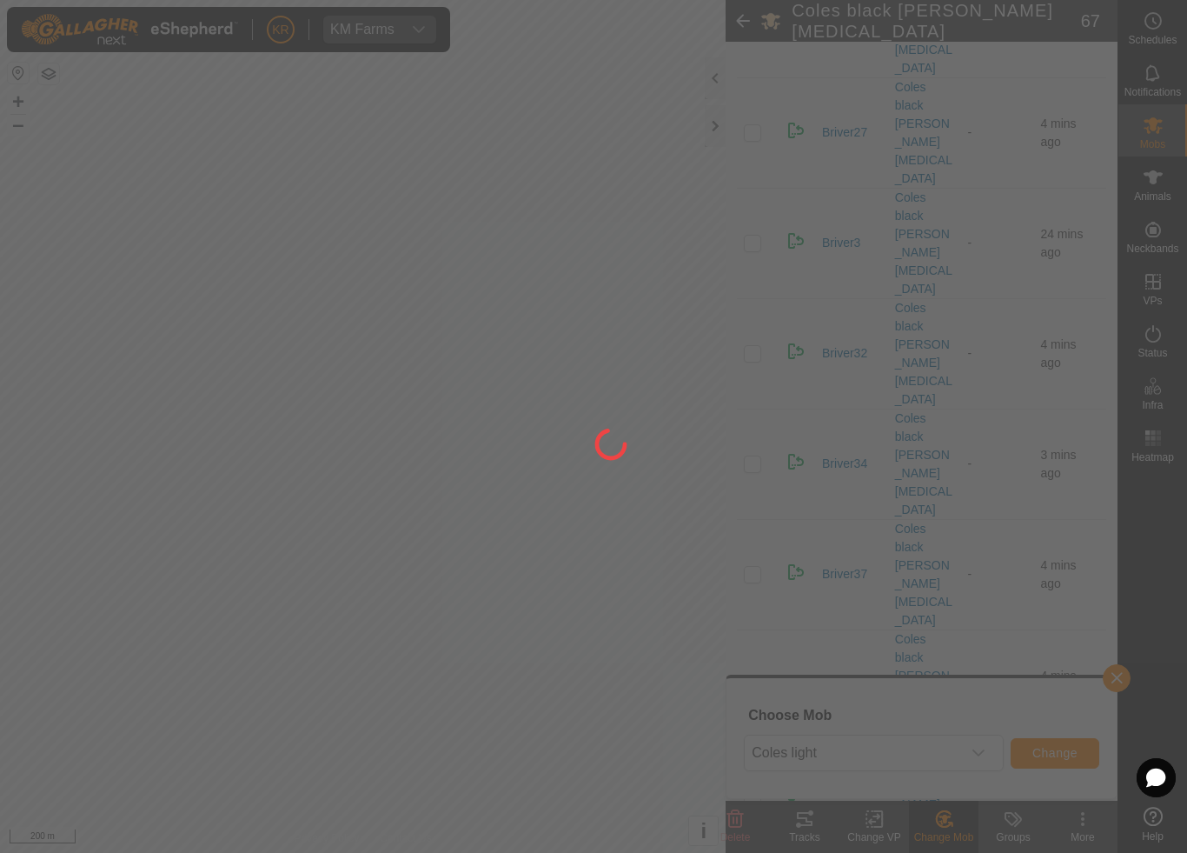
checkbox input "false"
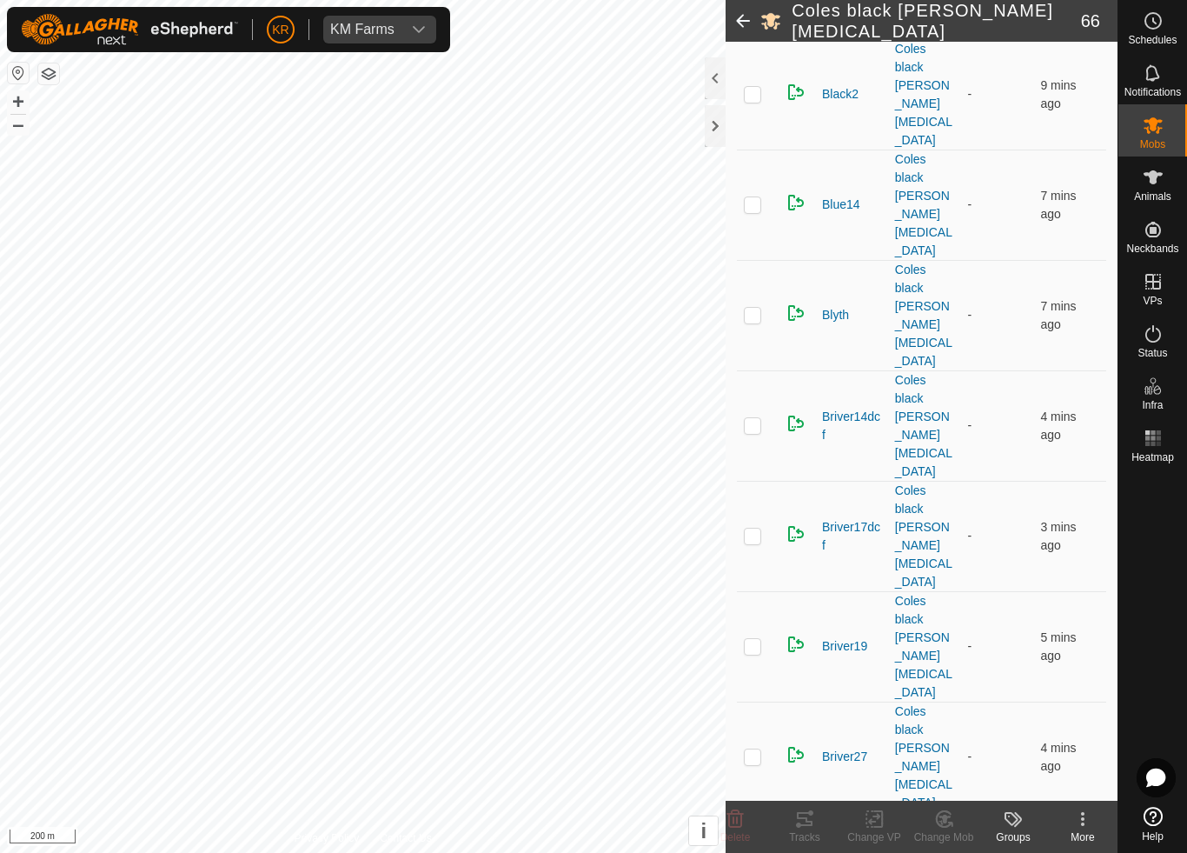
scroll to position [686, 0]
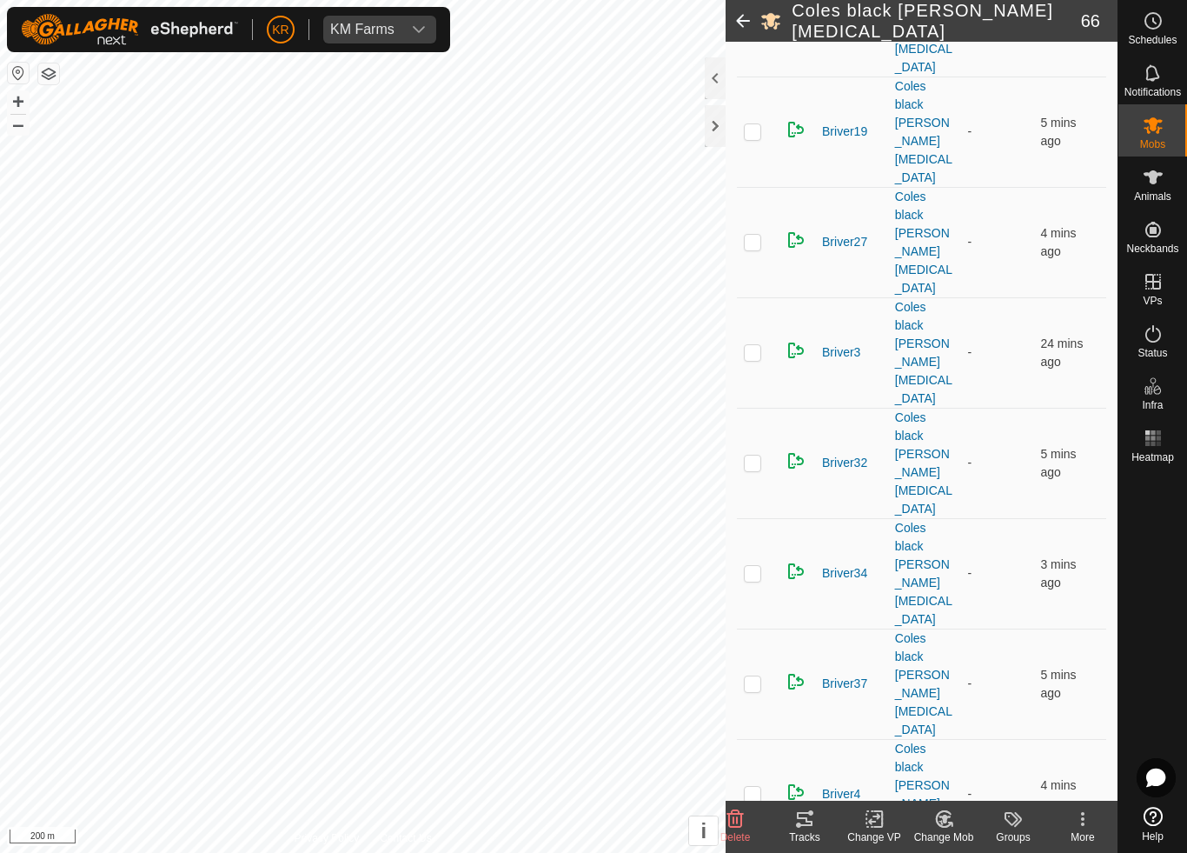
click at [737, 796] on icon at bounding box center [735, 818] width 21 height 21
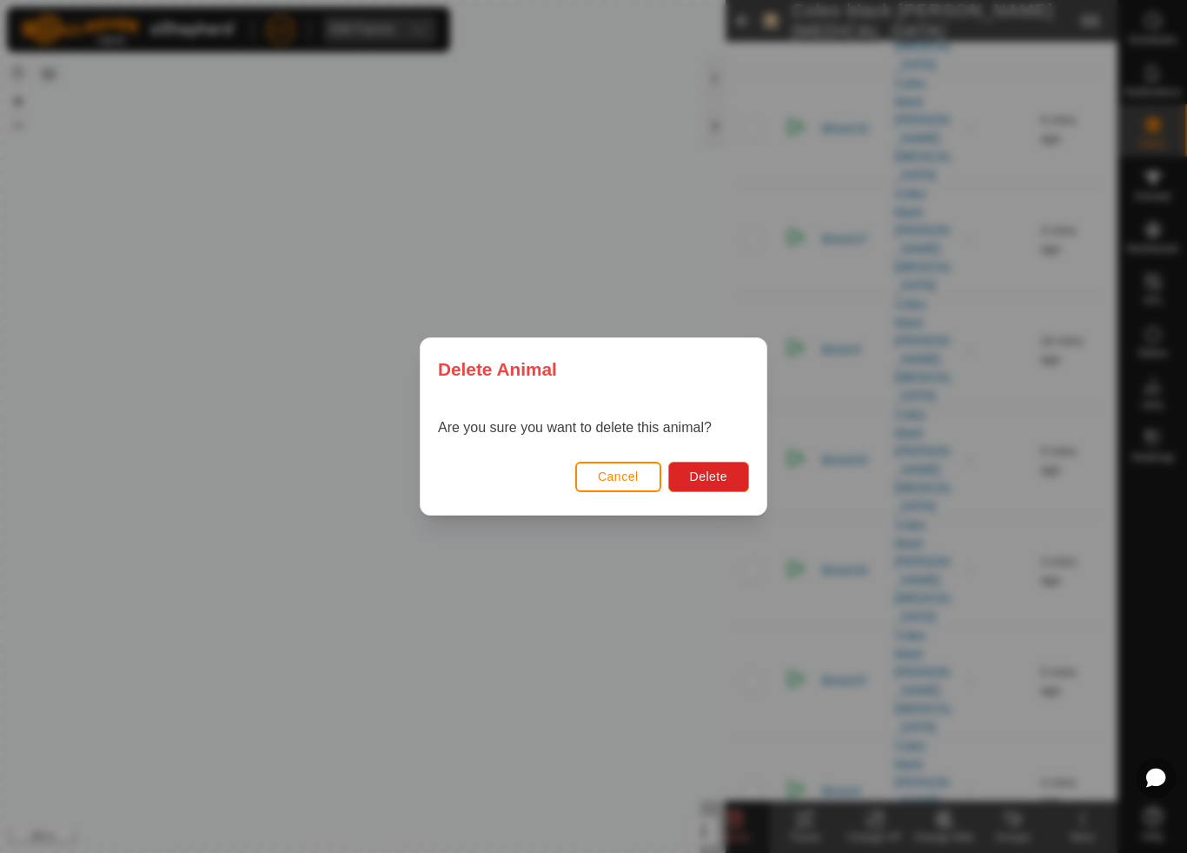
click at [709, 482] on span "Delete" at bounding box center [708, 476] width 37 height 14
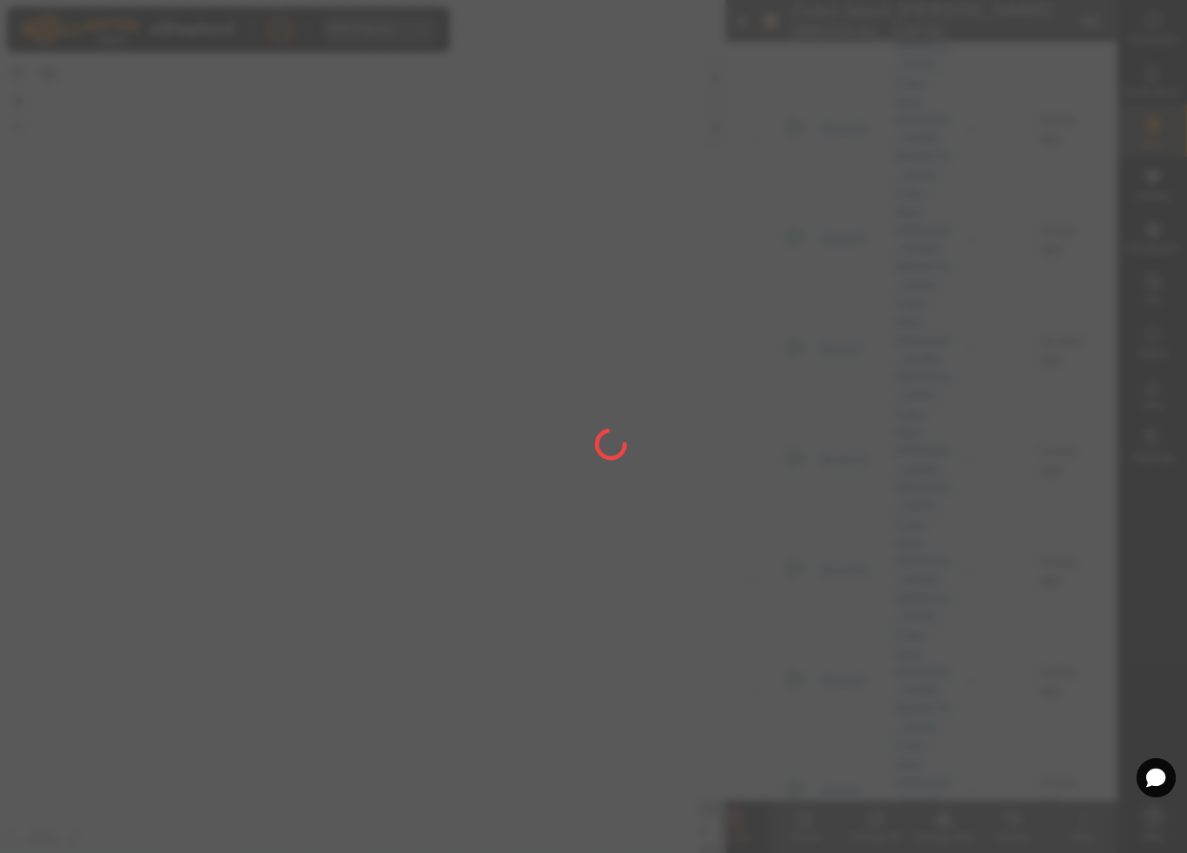
checkbox input "false"
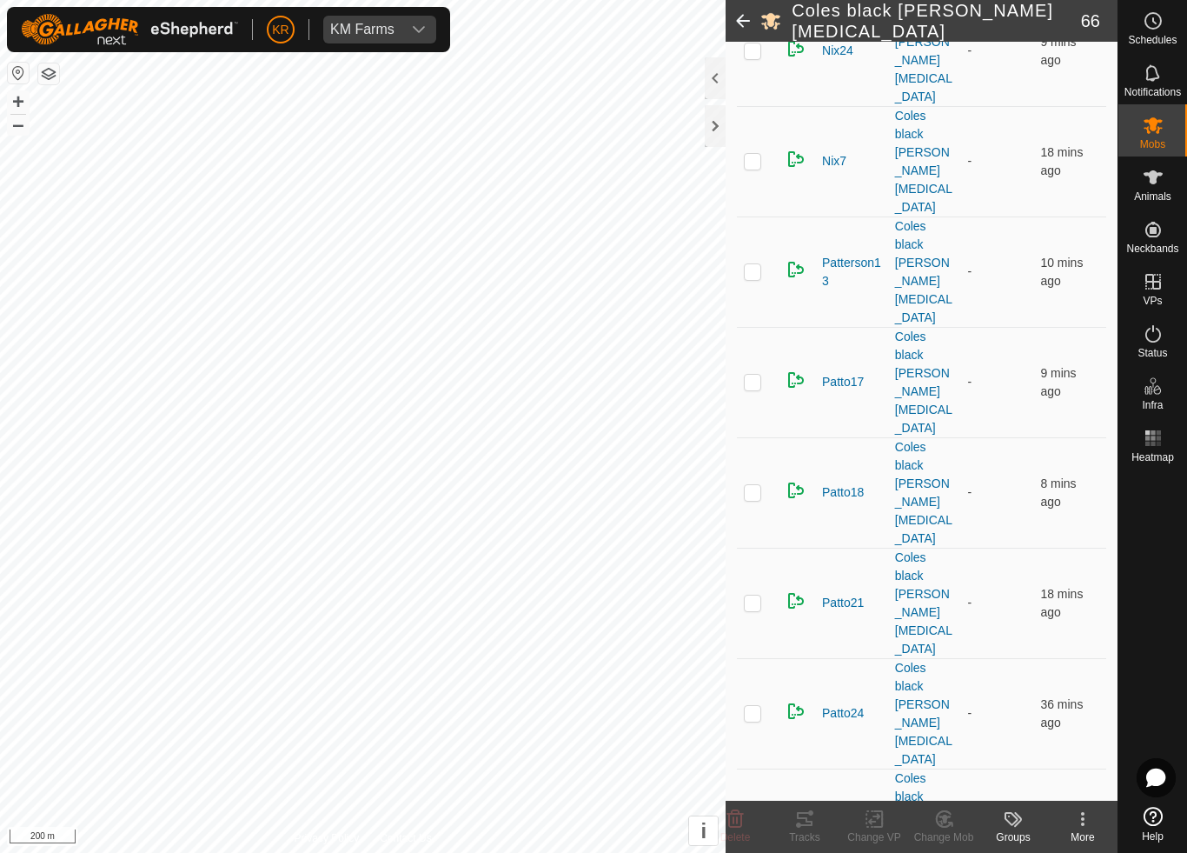
scroll to position [3170, 0]
click at [954, 796] on icon at bounding box center [945, 818] width 22 height 21
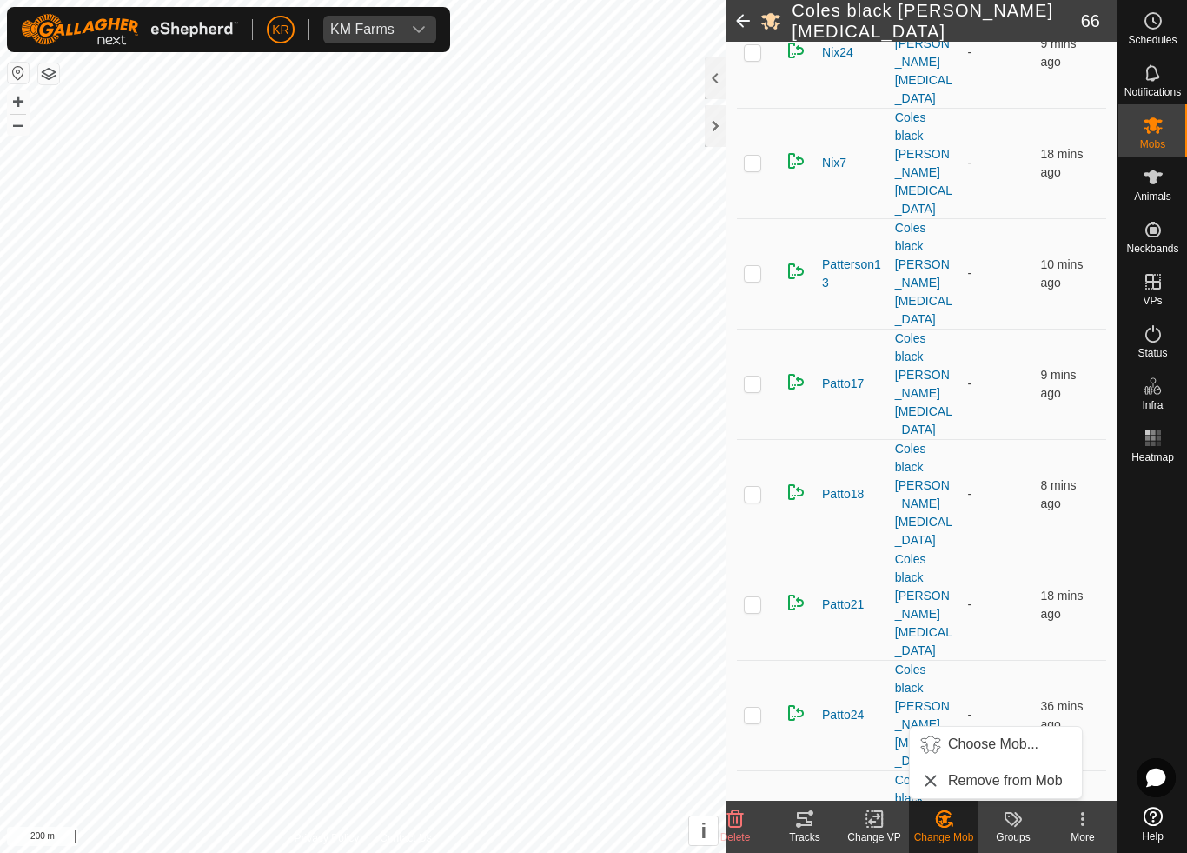
click at [993, 756] on link "Choose Mob..." at bounding box center [996, 744] width 172 height 35
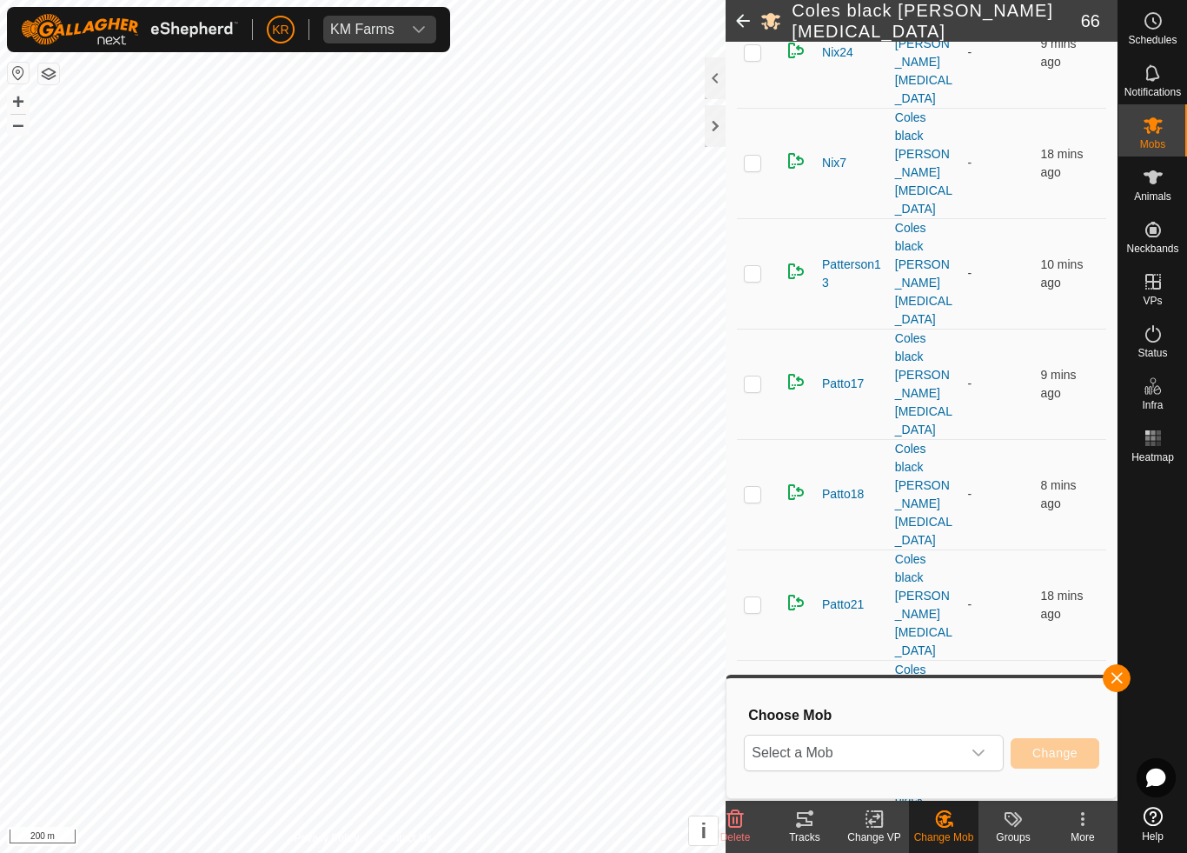
click at [947, 748] on span "Select a Mob" at bounding box center [853, 752] width 216 height 35
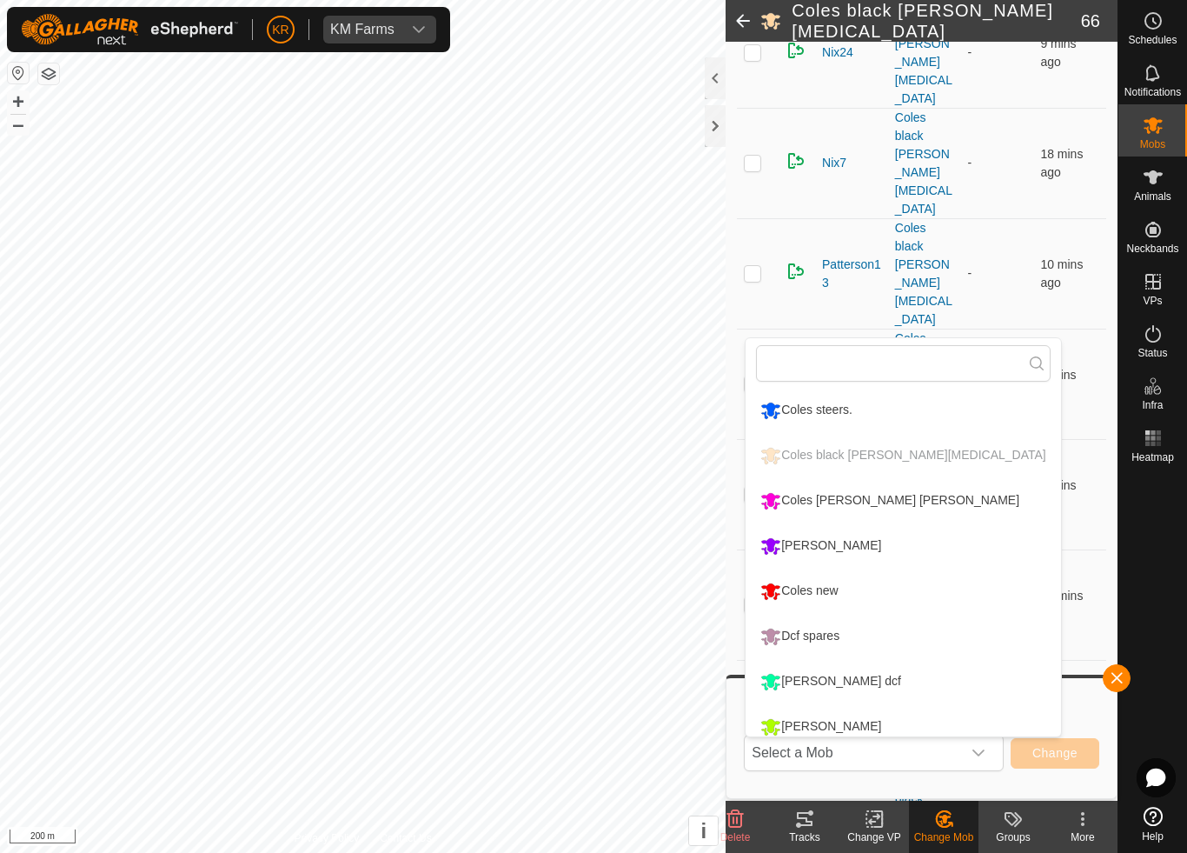
click at [878, 492] on div "Coles [PERSON_NAME] [PERSON_NAME]" at bounding box center [890, 501] width 268 height 30
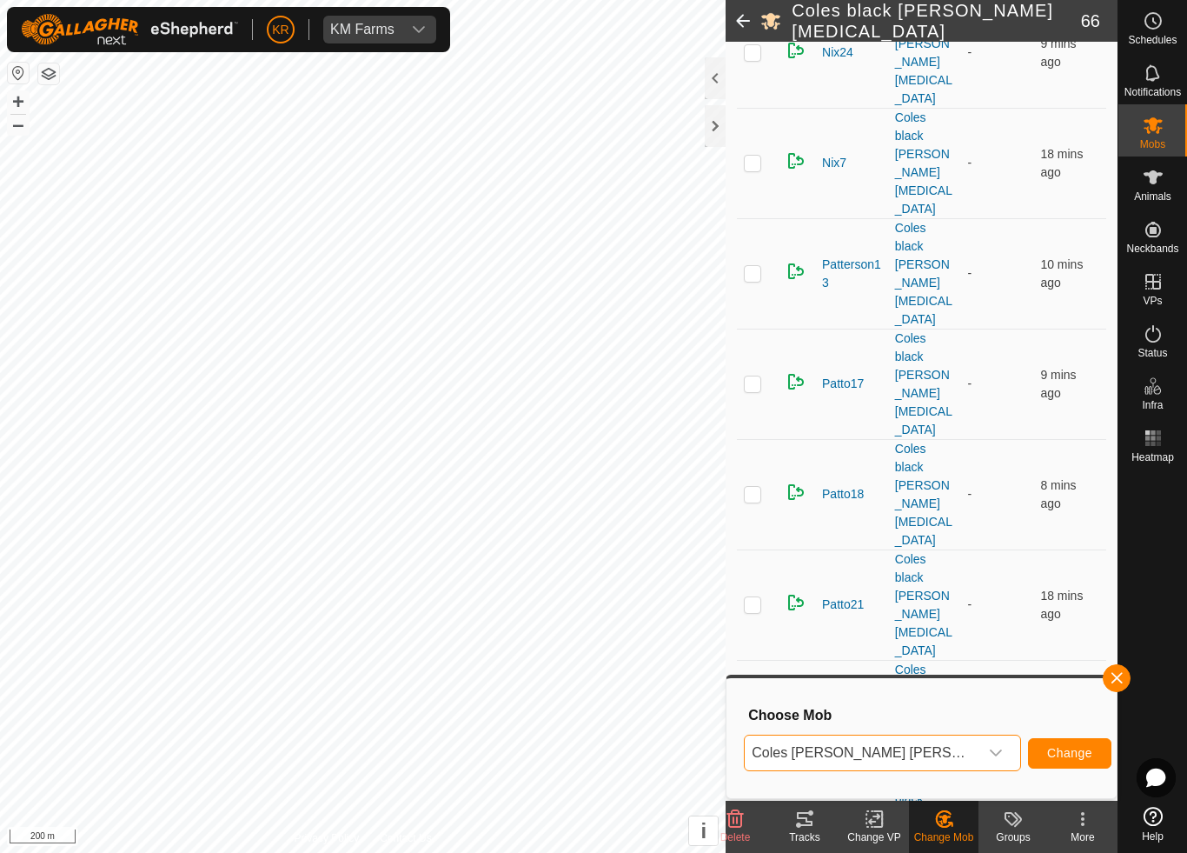
click at [1037, 761] on button "Change" at bounding box center [1069, 753] width 83 height 30
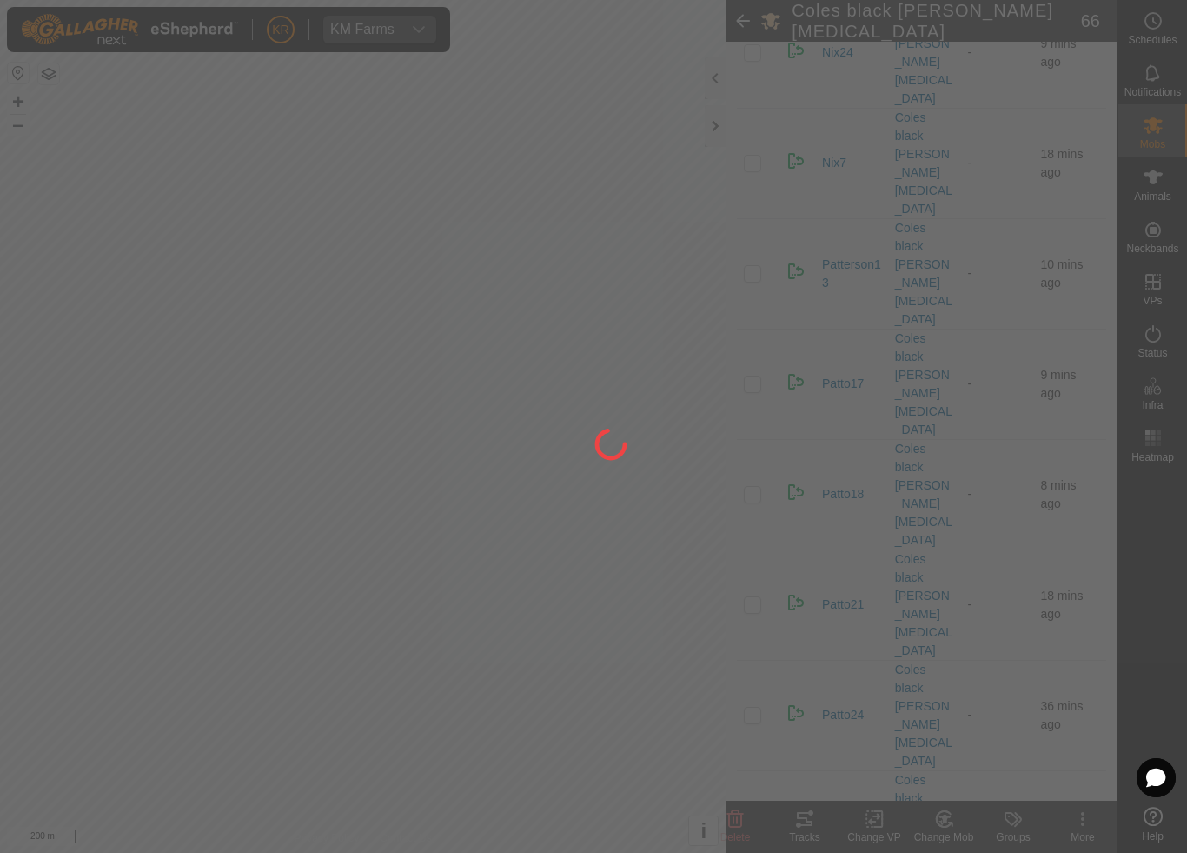
checkbox input "false"
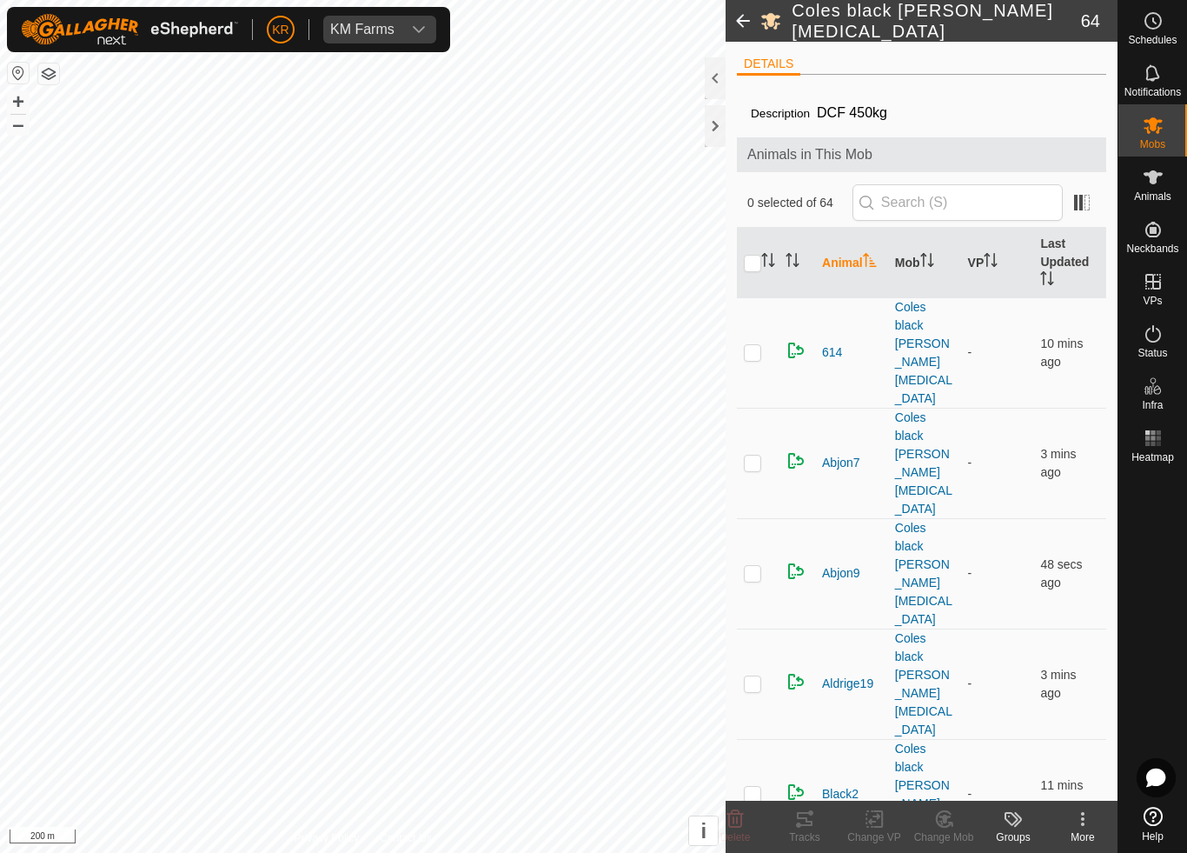
scroll to position [0, 0]
type input "."
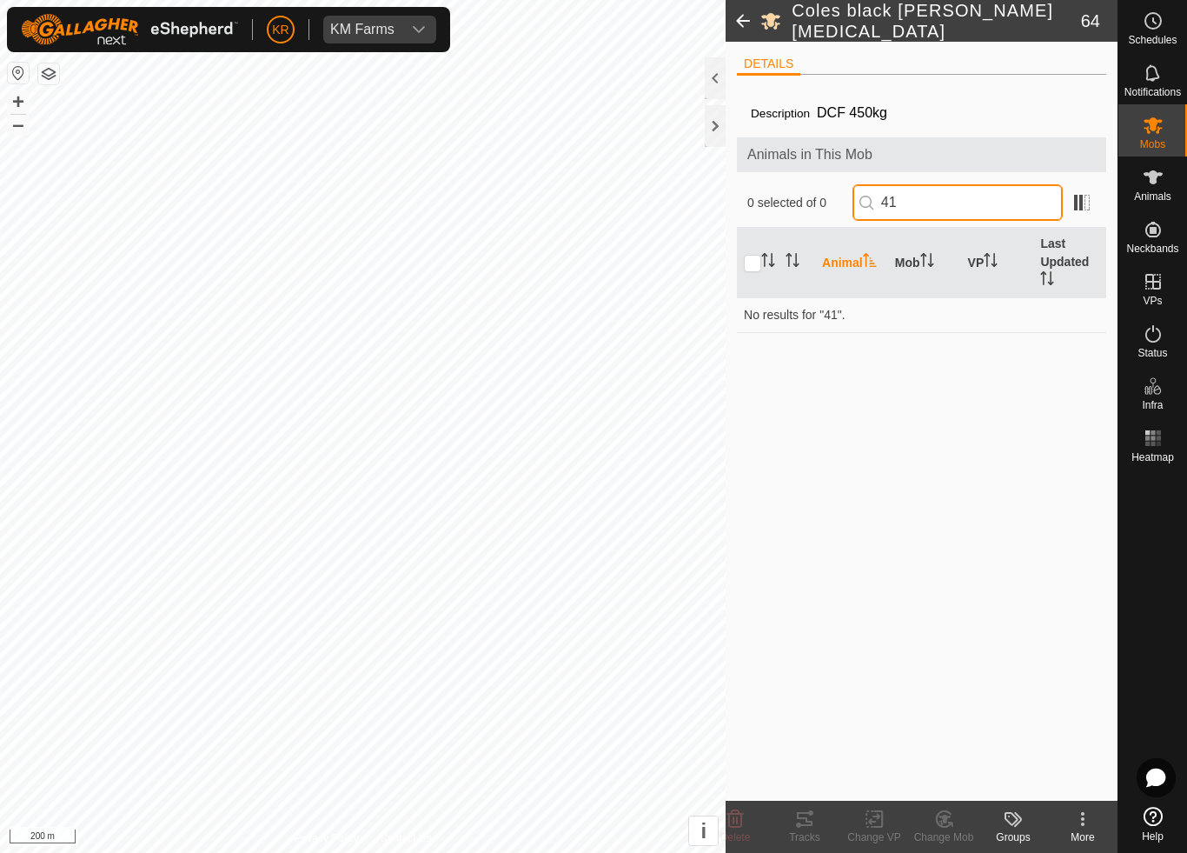
type input "4"
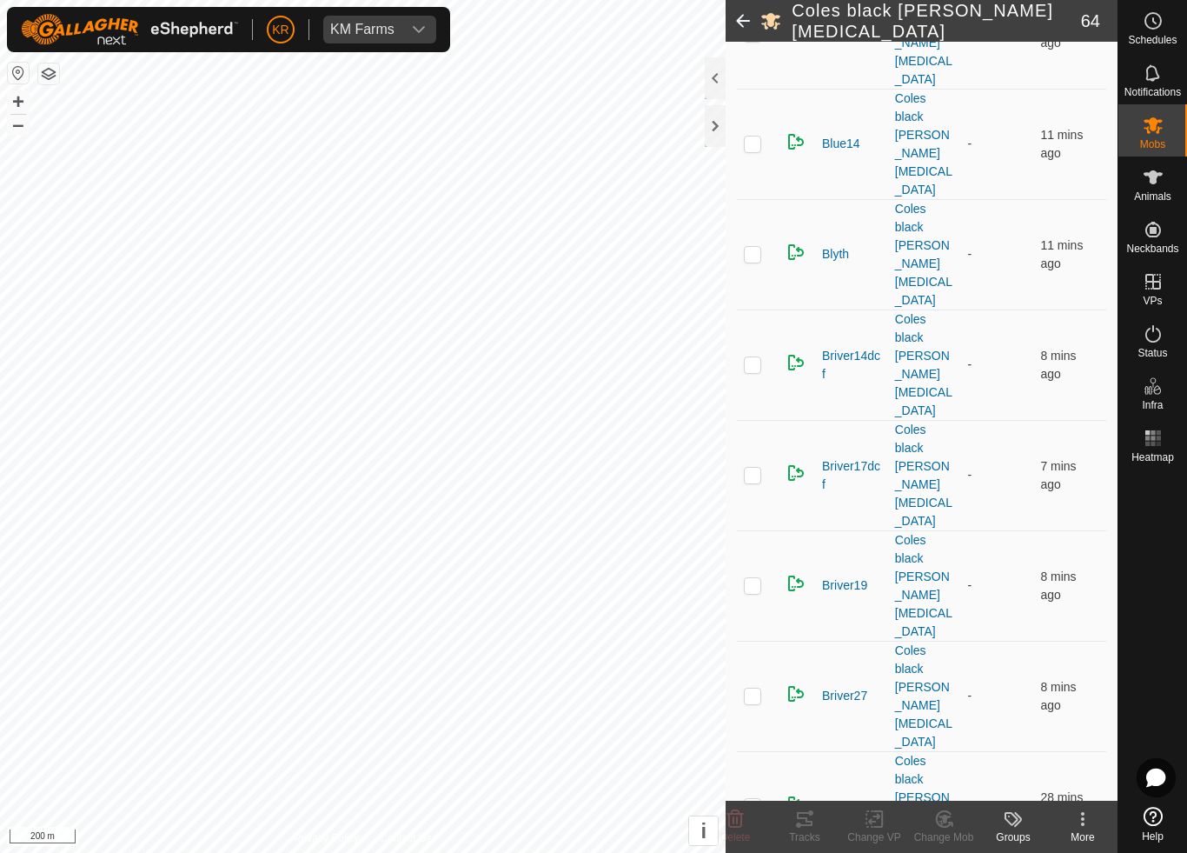
scroll to position [764, 0]
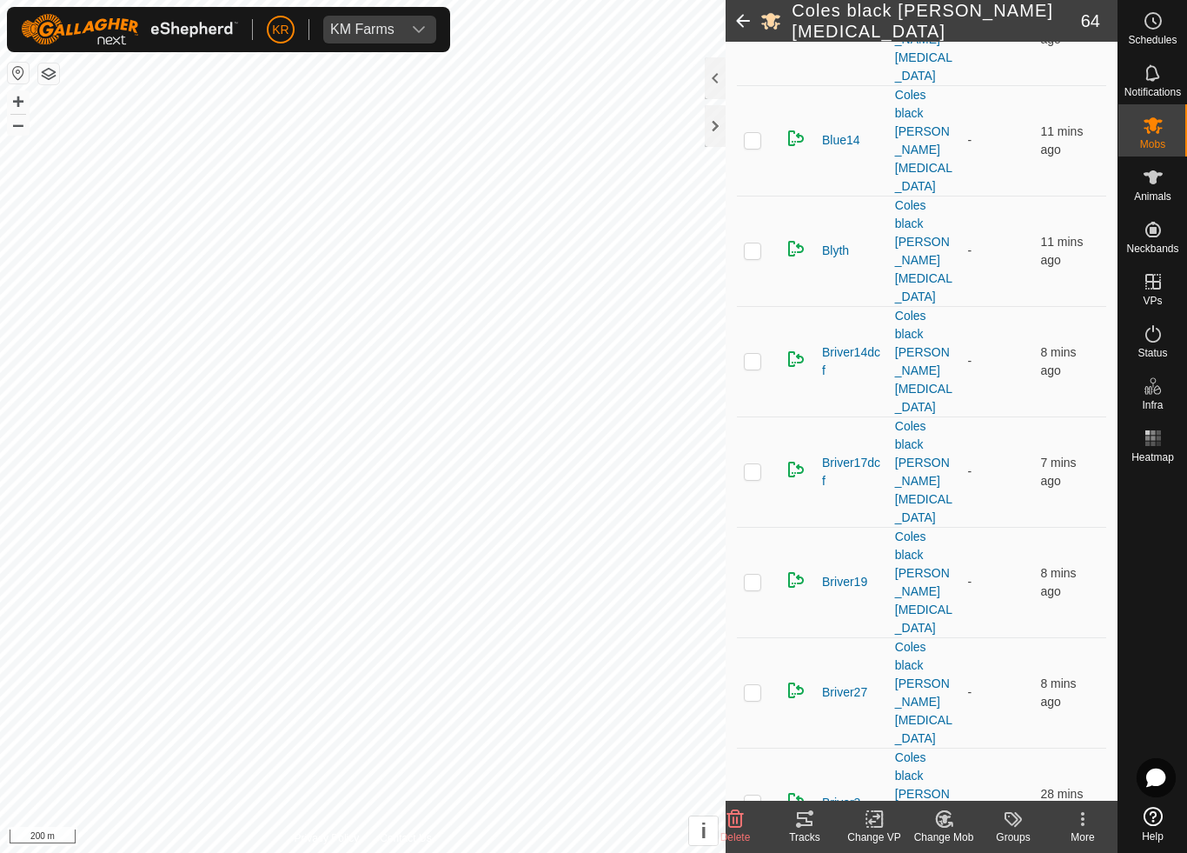
click at [940, 796] on div "Change Mob" at bounding box center [944, 837] width 70 height 16
click at [1004, 740] on span "Choose Mob..." at bounding box center [993, 744] width 90 height 21
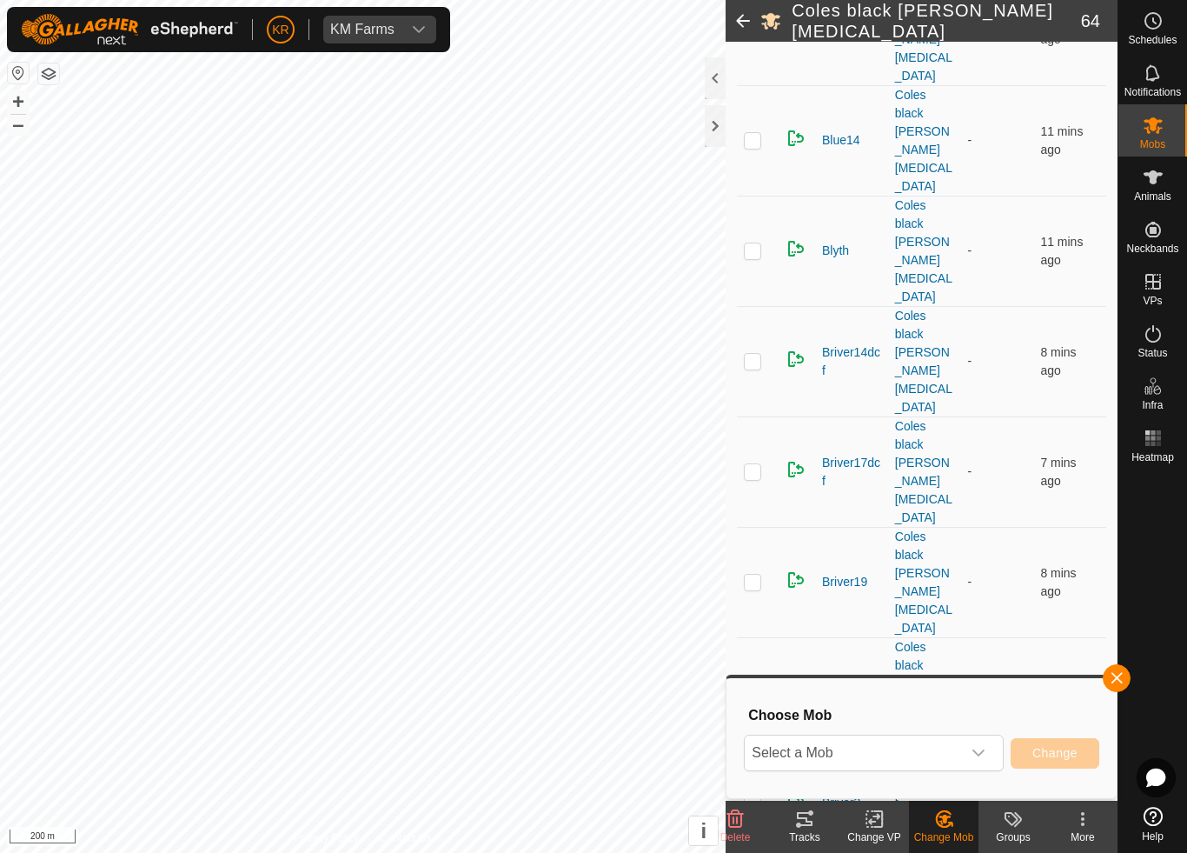
click at [953, 753] on span "Select a Mob" at bounding box center [853, 752] width 216 height 35
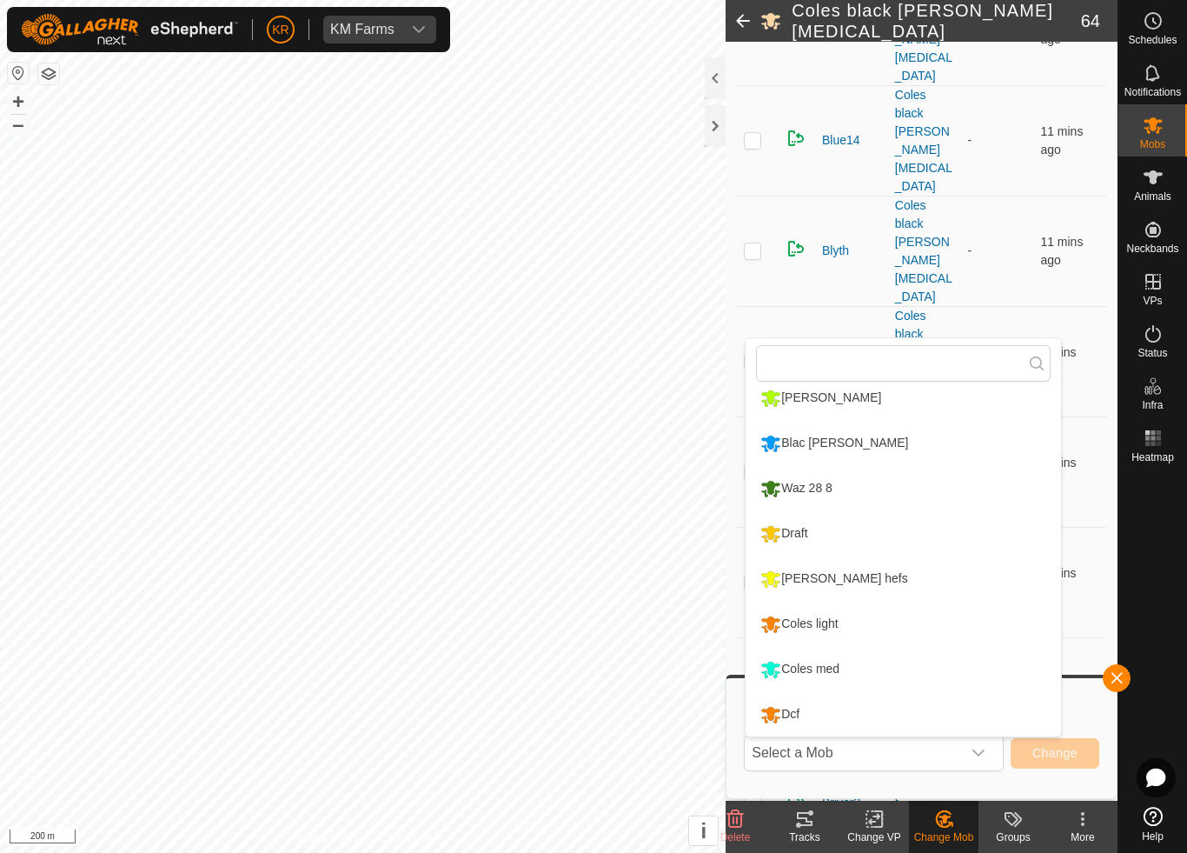
scroll to position [329, 0]
click at [842, 620] on div "Coles light" at bounding box center [799, 624] width 86 height 30
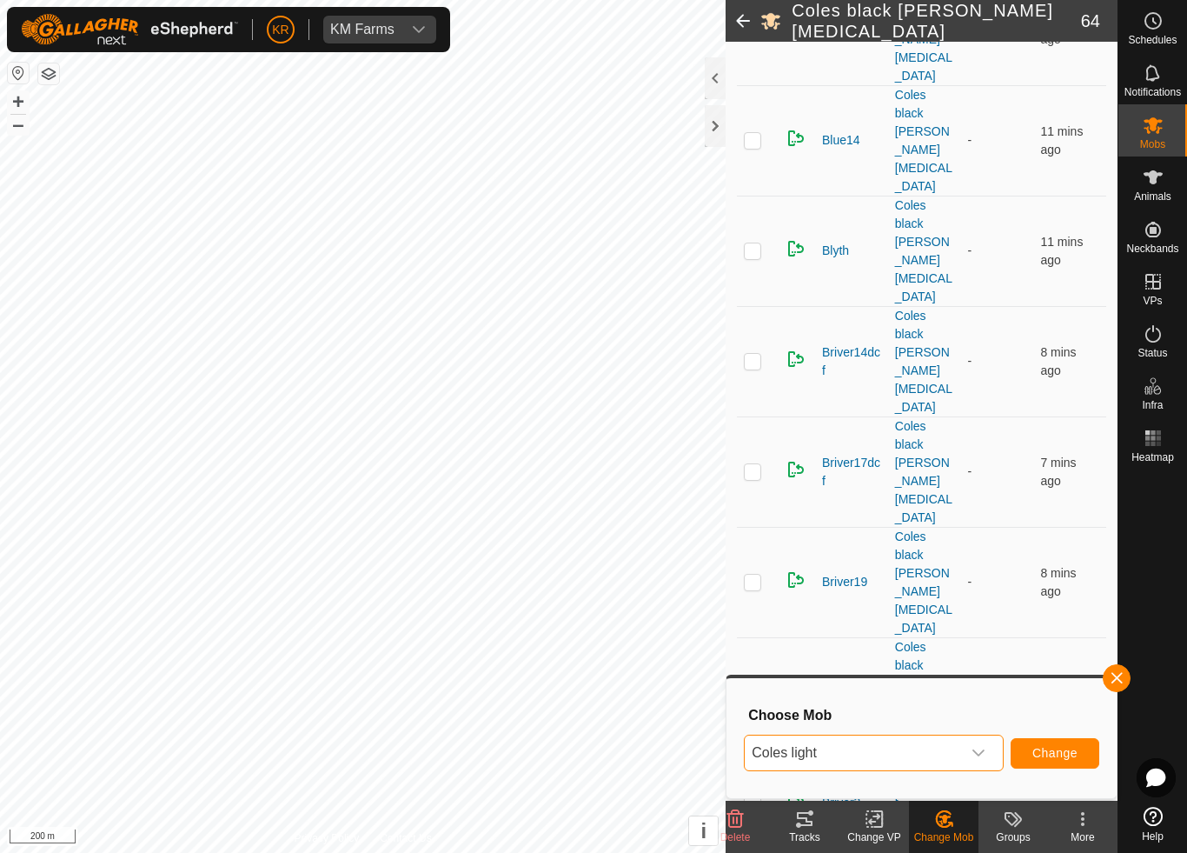
click at [1060, 761] on button "Change" at bounding box center [1055, 753] width 89 height 30
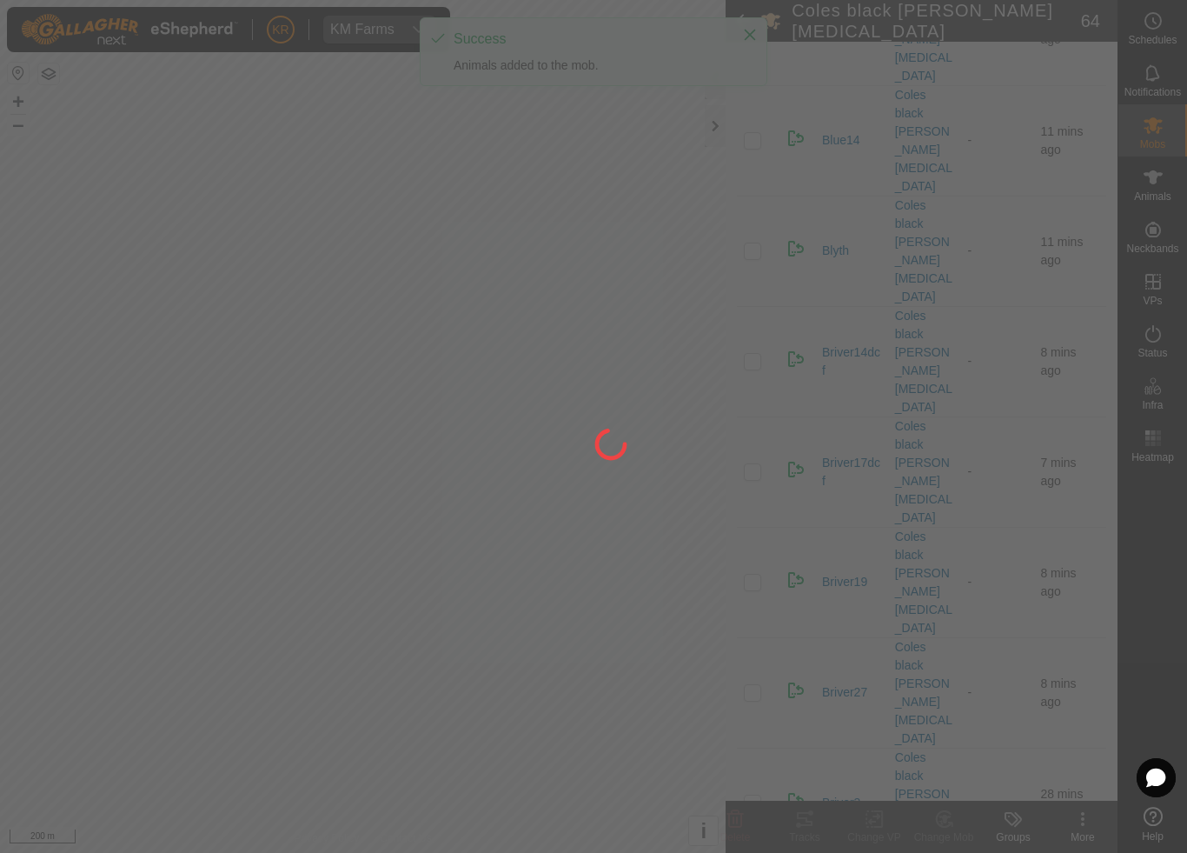
checkbox input "false"
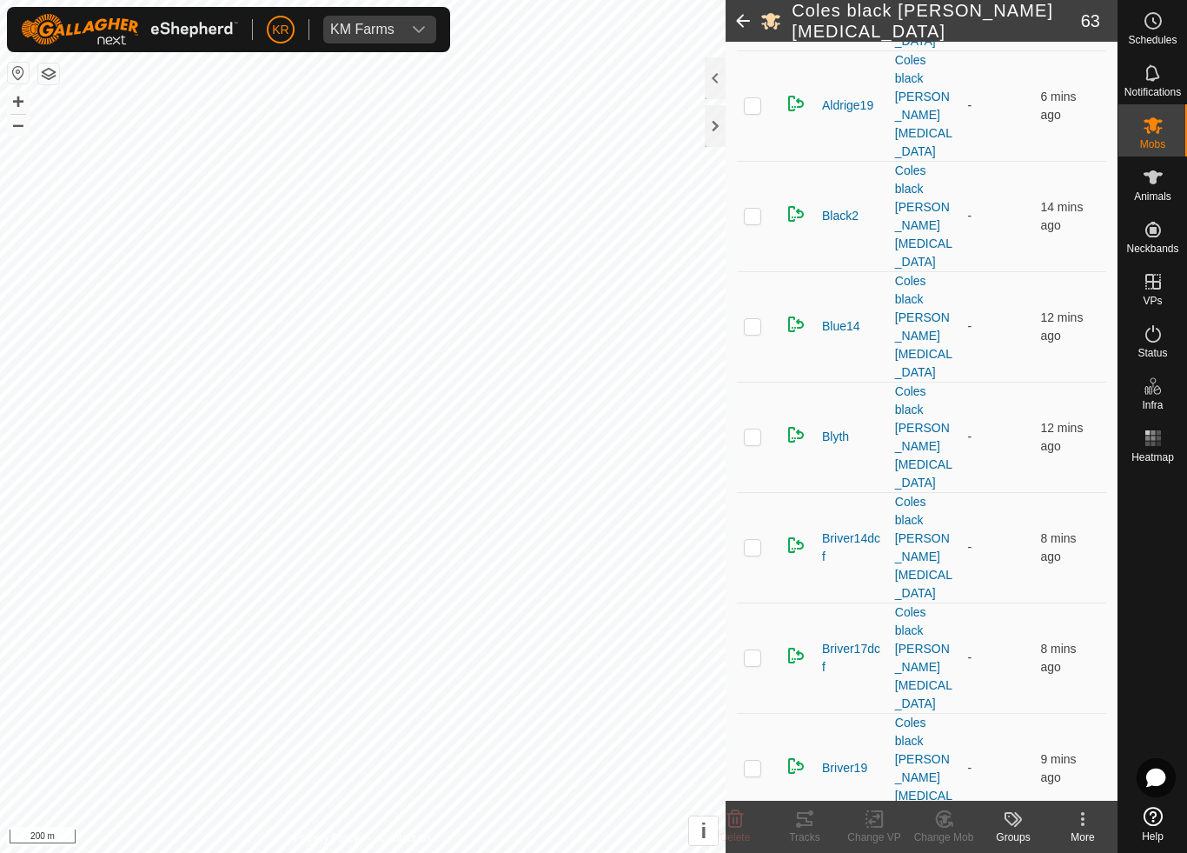
scroll to position [443, 0]
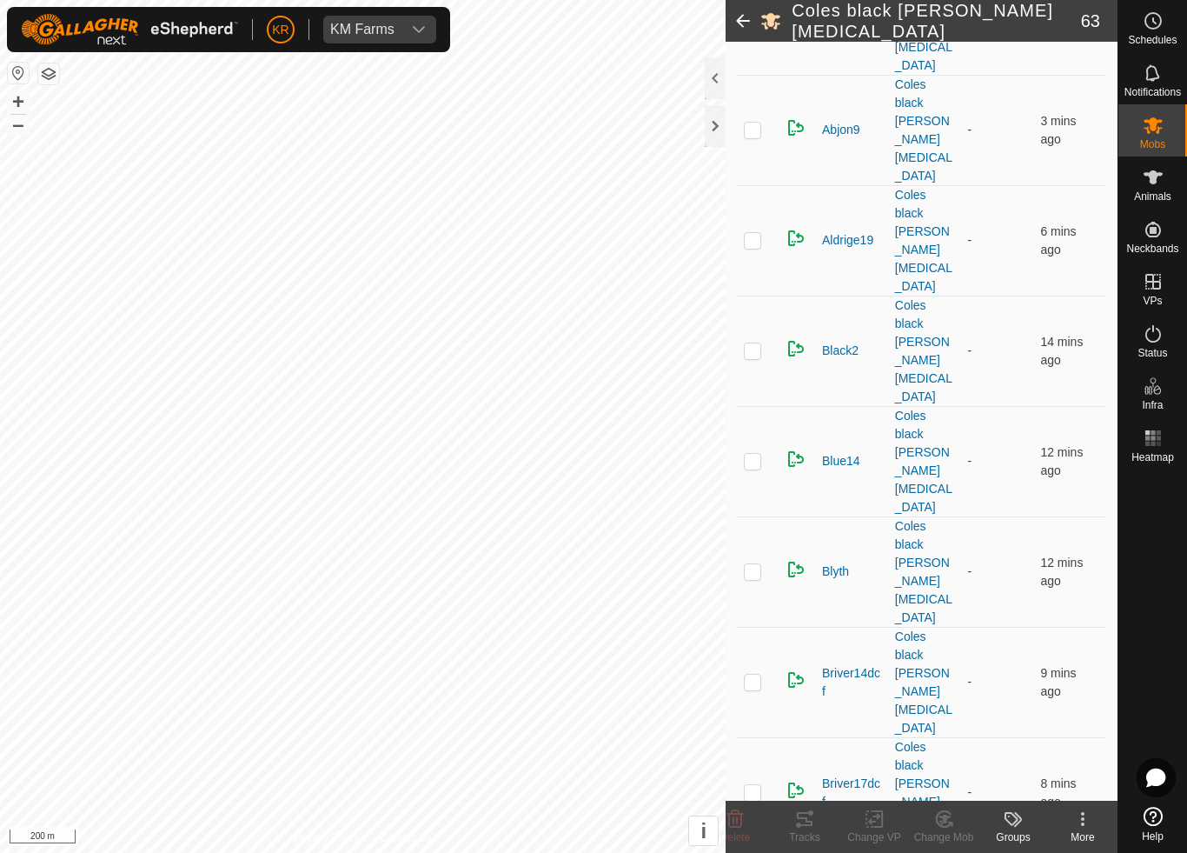
click at [941, 796] on div "Change Mob" at bounding box center [944, 837] width 70 height 16
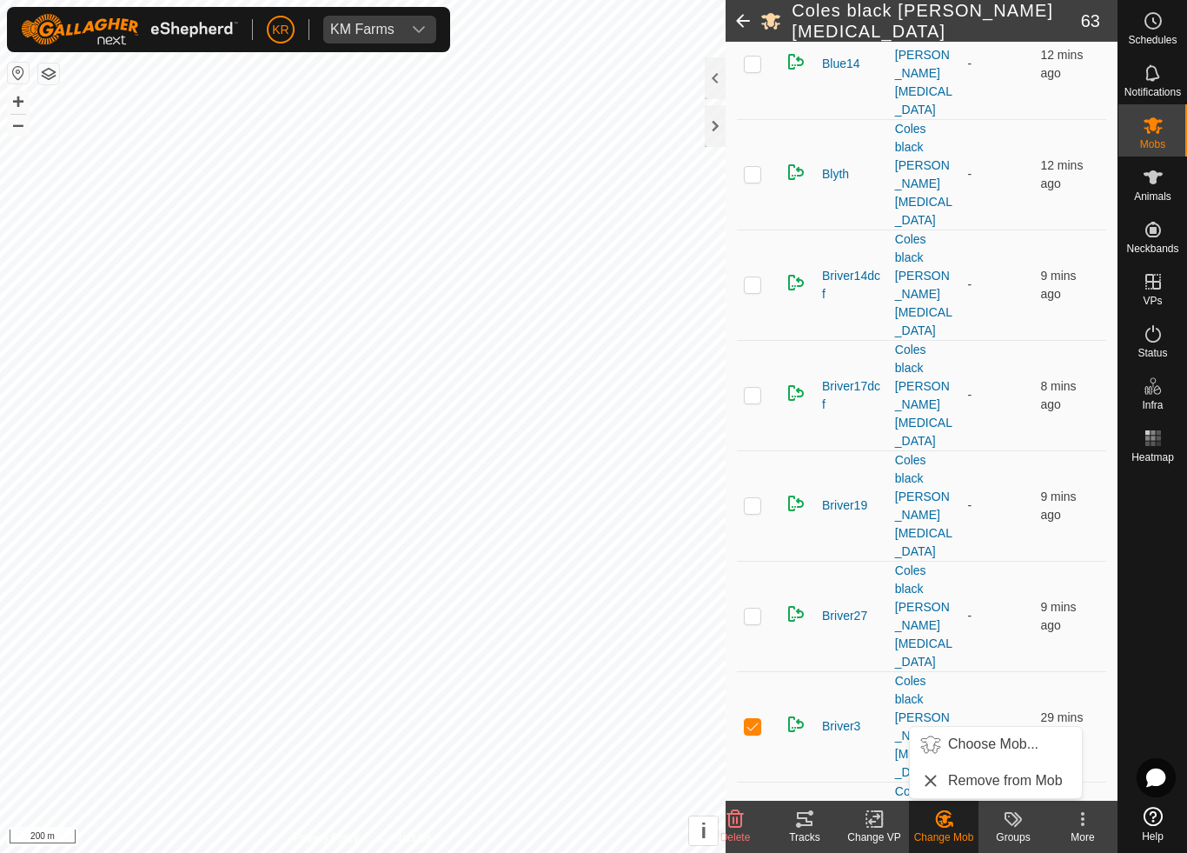
scroll to position [842, 0]
click at [984, 746] on span "Choose Mob..." at bounding box center [993, 744] width 90 height 21
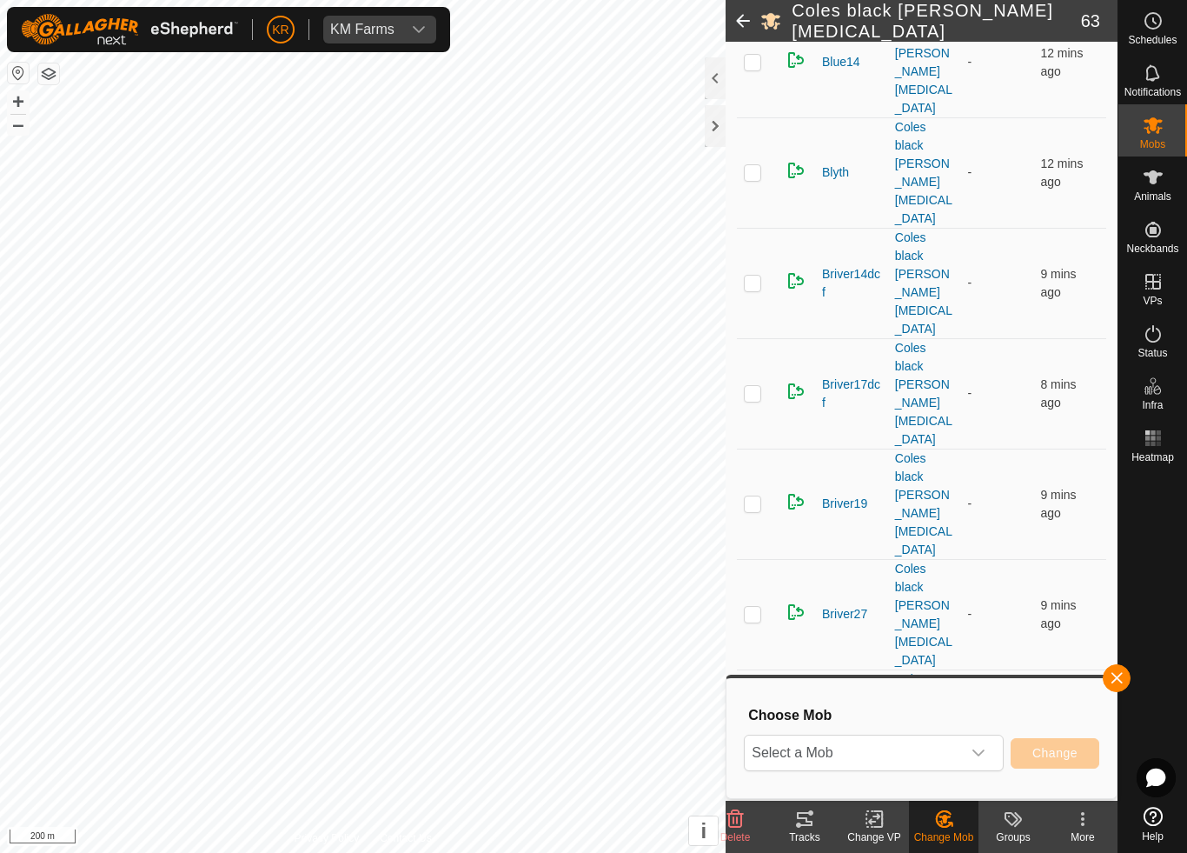
click at [956, 749] on span "Select a Mob" at bounding box center [853, 752] width 216 height 35
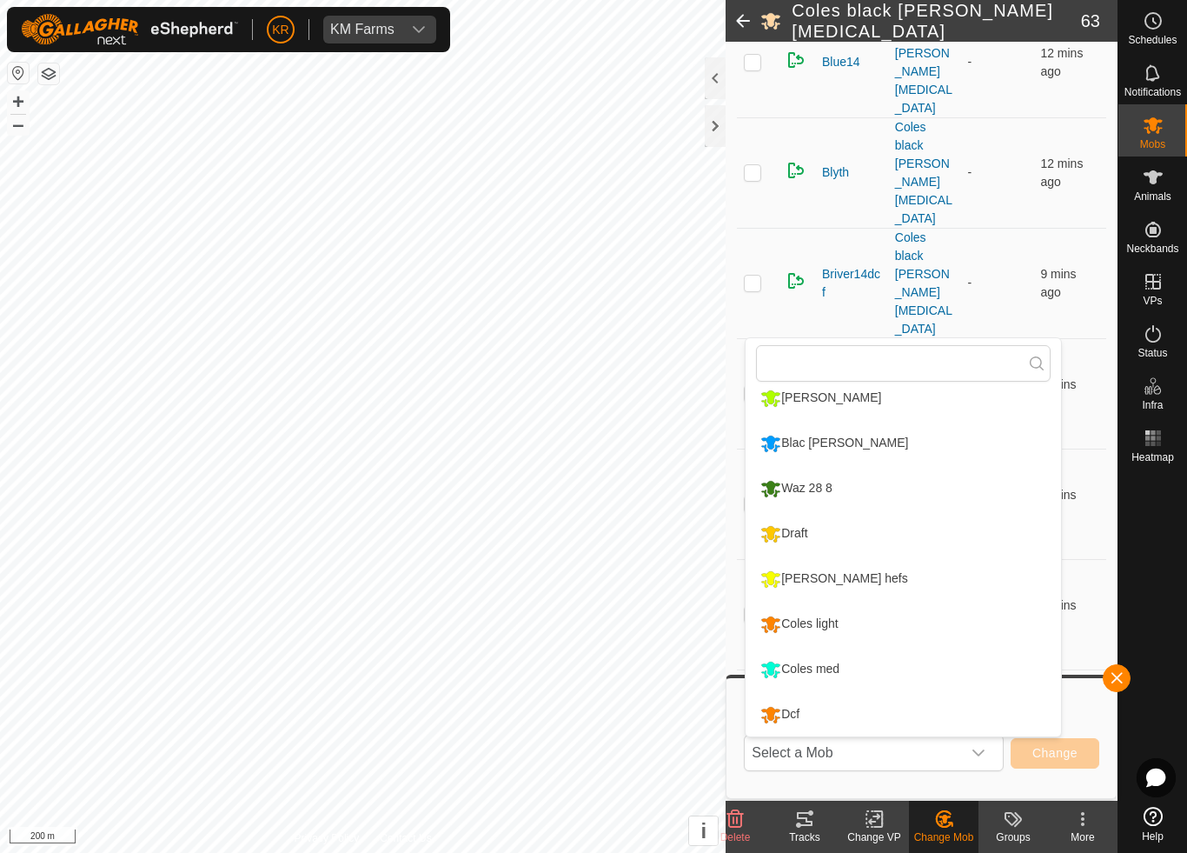
scroll to position [329, 0]
click at [839, 625] on div "Coles light" at bounding box center [799, 624] width 86 height 30
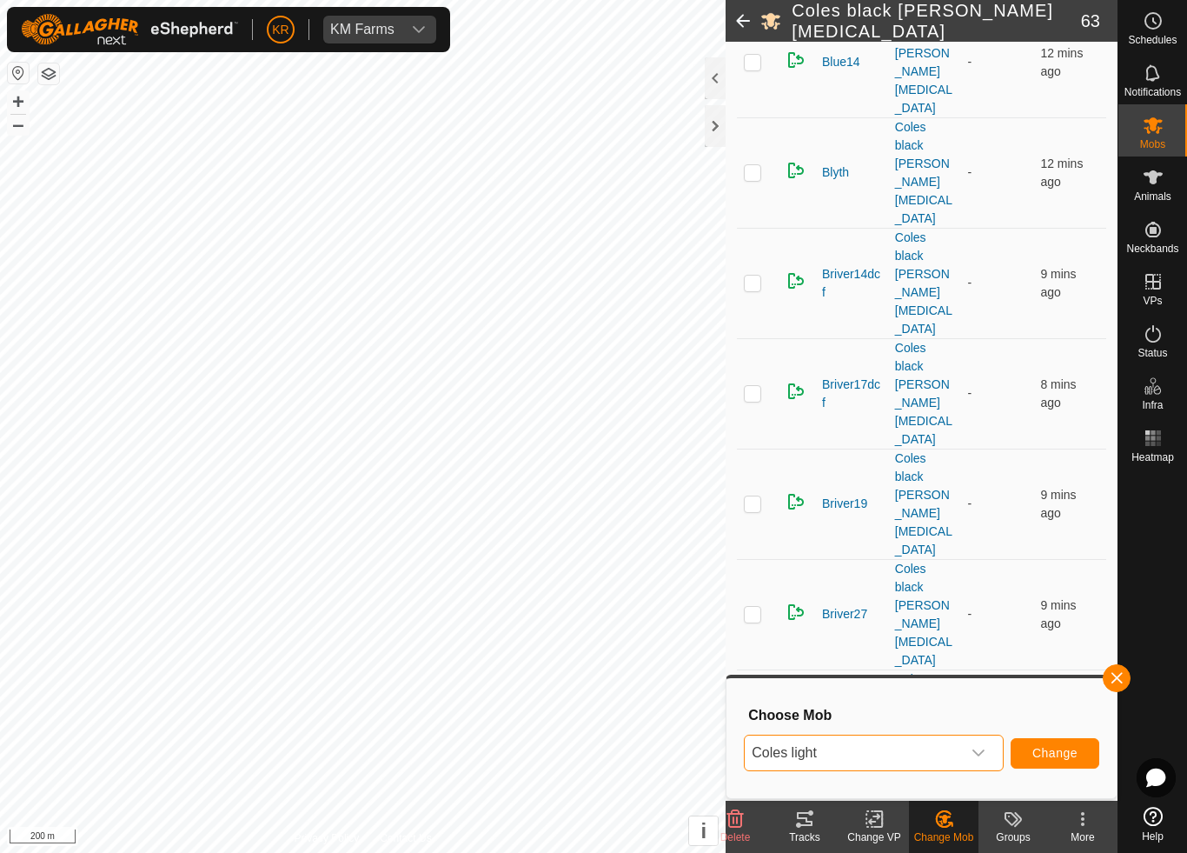
click at [1058, 741] on button "Change" at bounding box center [1055, 753] width 89 height 30
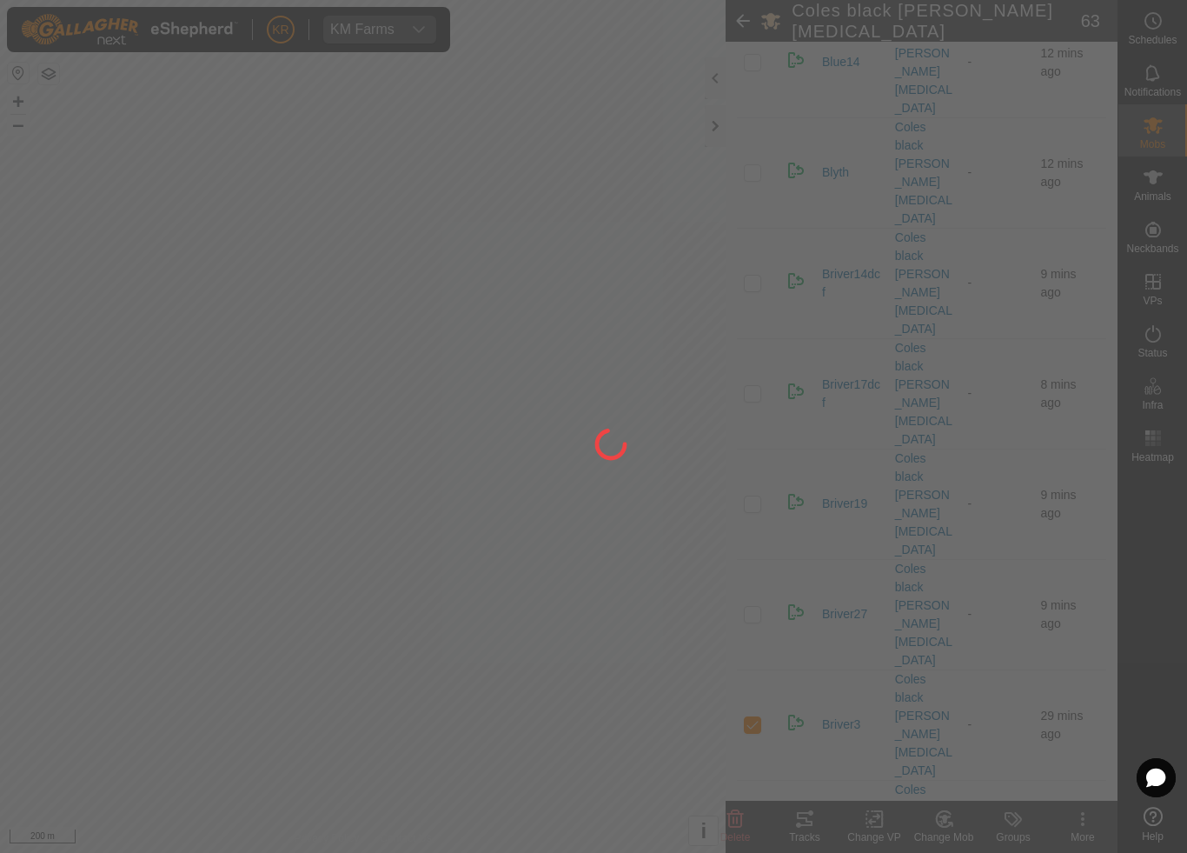
checkbox input "false"
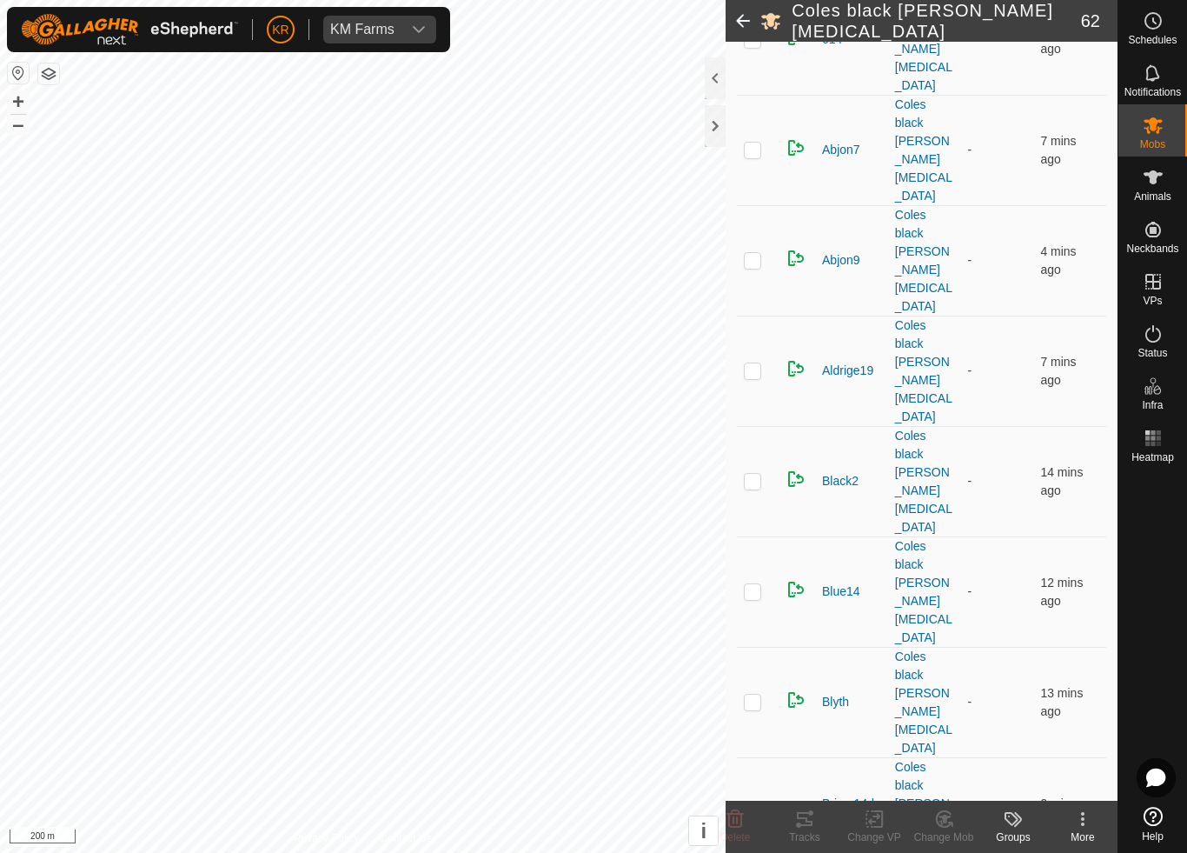
scroll to position [312, 0]
click at [755, 695] on p-checkbox at bounding box center [752, 702] width 17 height 14
click at [948, 796] on icon at bounding box center [943, 819] width 15 height 16
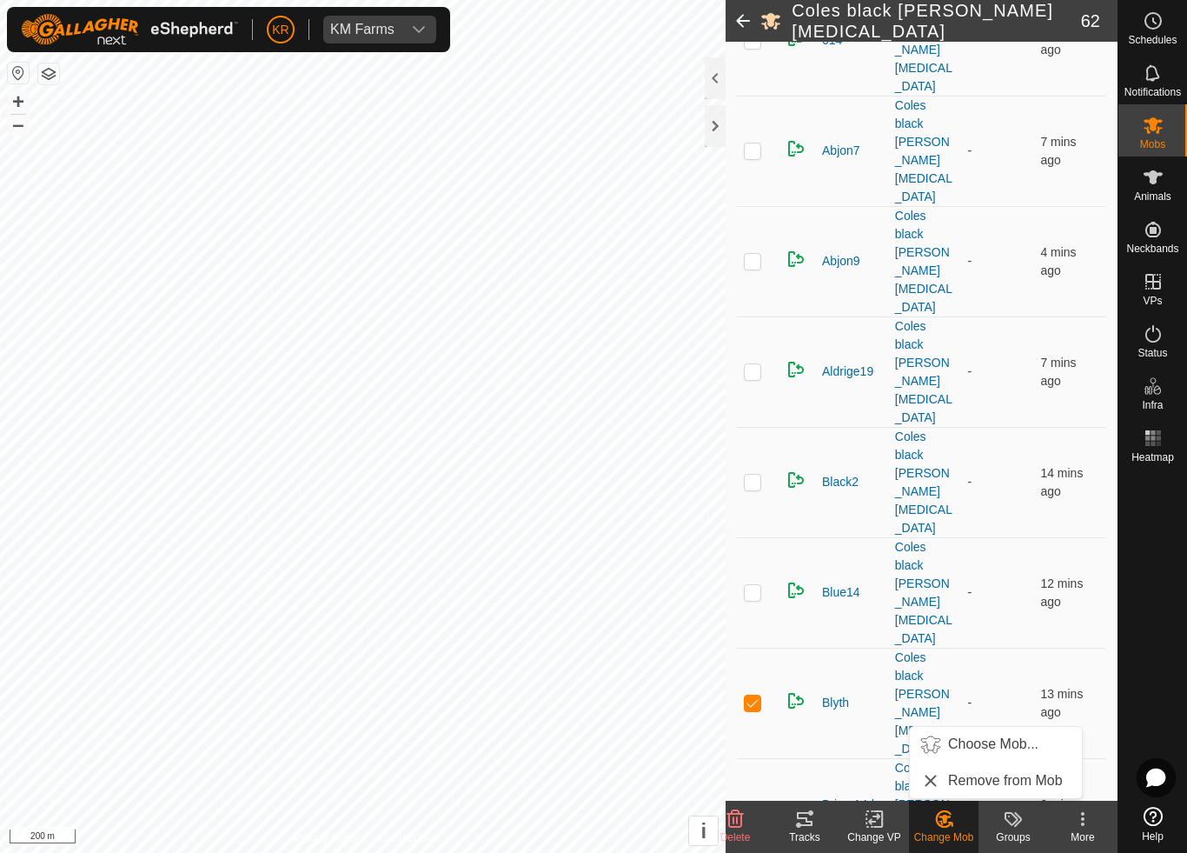
click at [945, 796] on icon at bounding box center [945, 818] width 12 height 9
click at [740, 796] on icon at bounding box center [735, 818] width 21 height 21
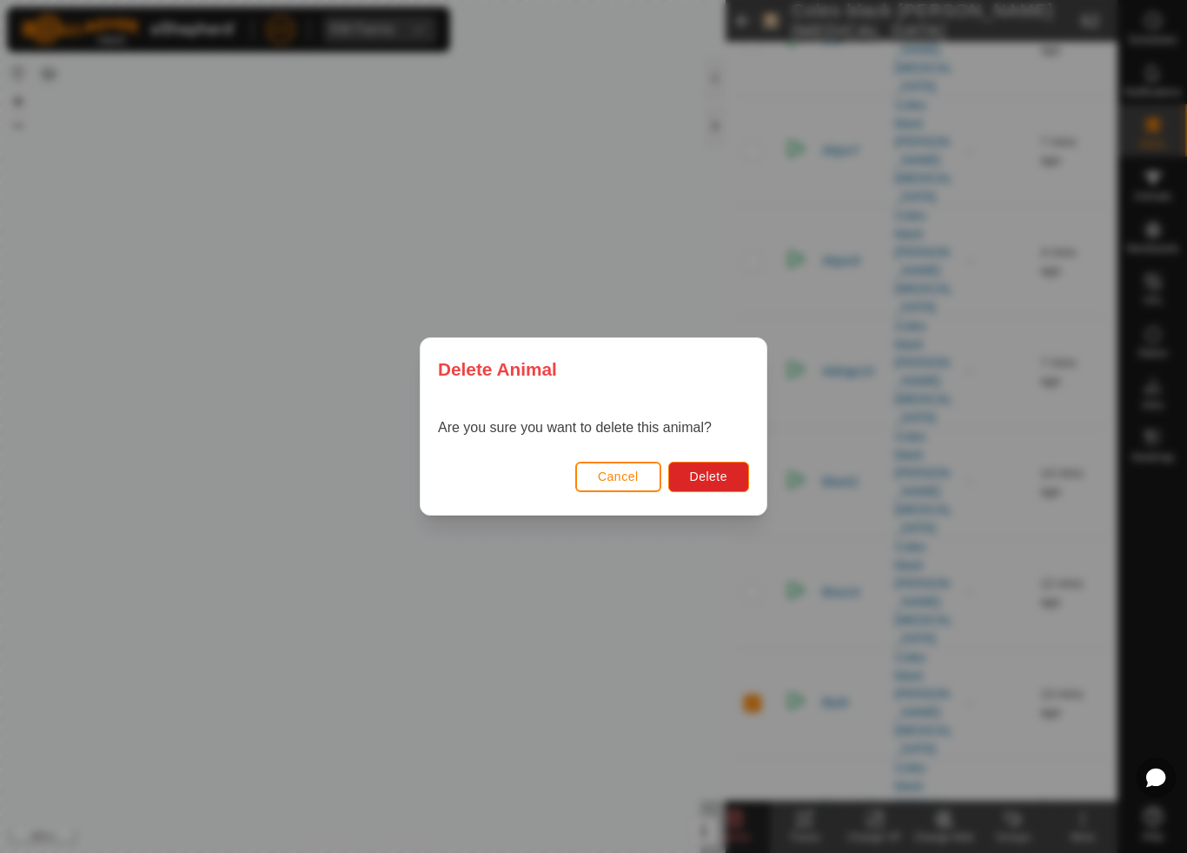
click at [708, 475] on span "Delete" at bounding box center [708, 476] width 37 height 14
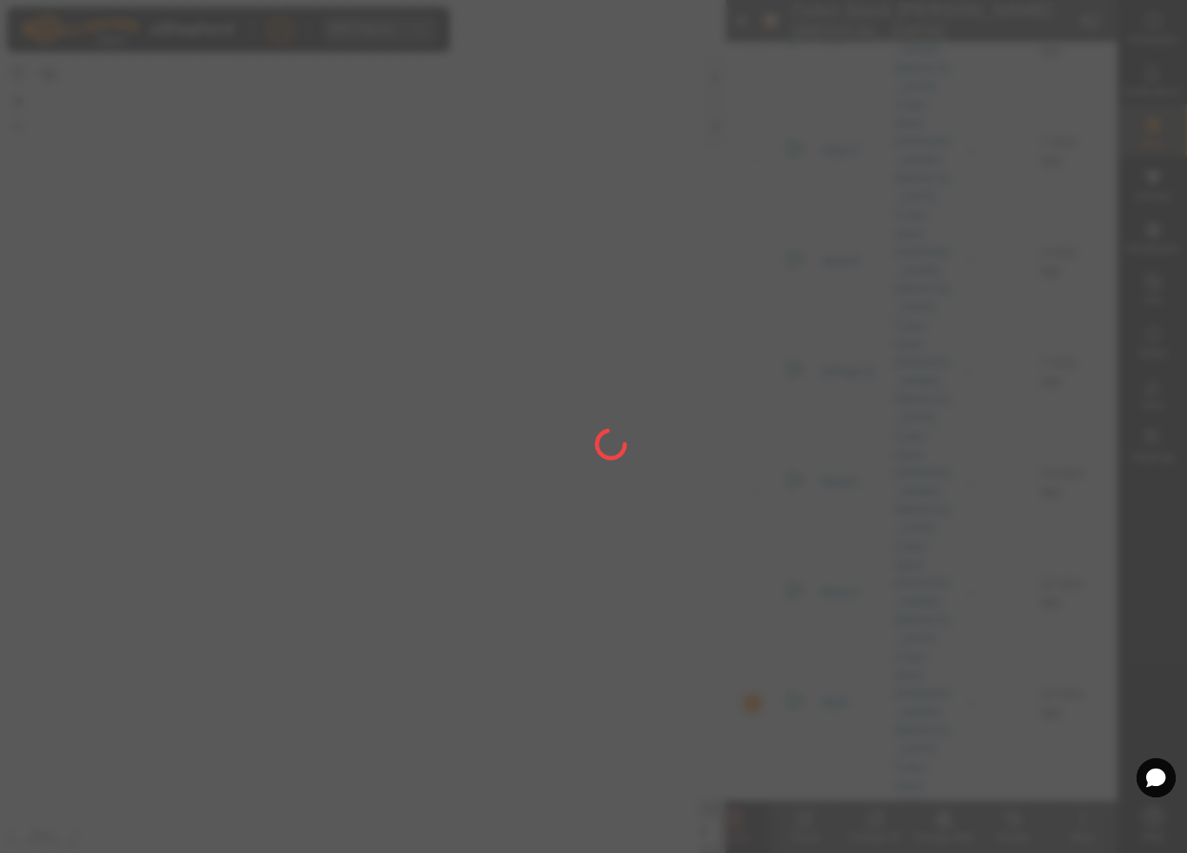
checkbox input "false"
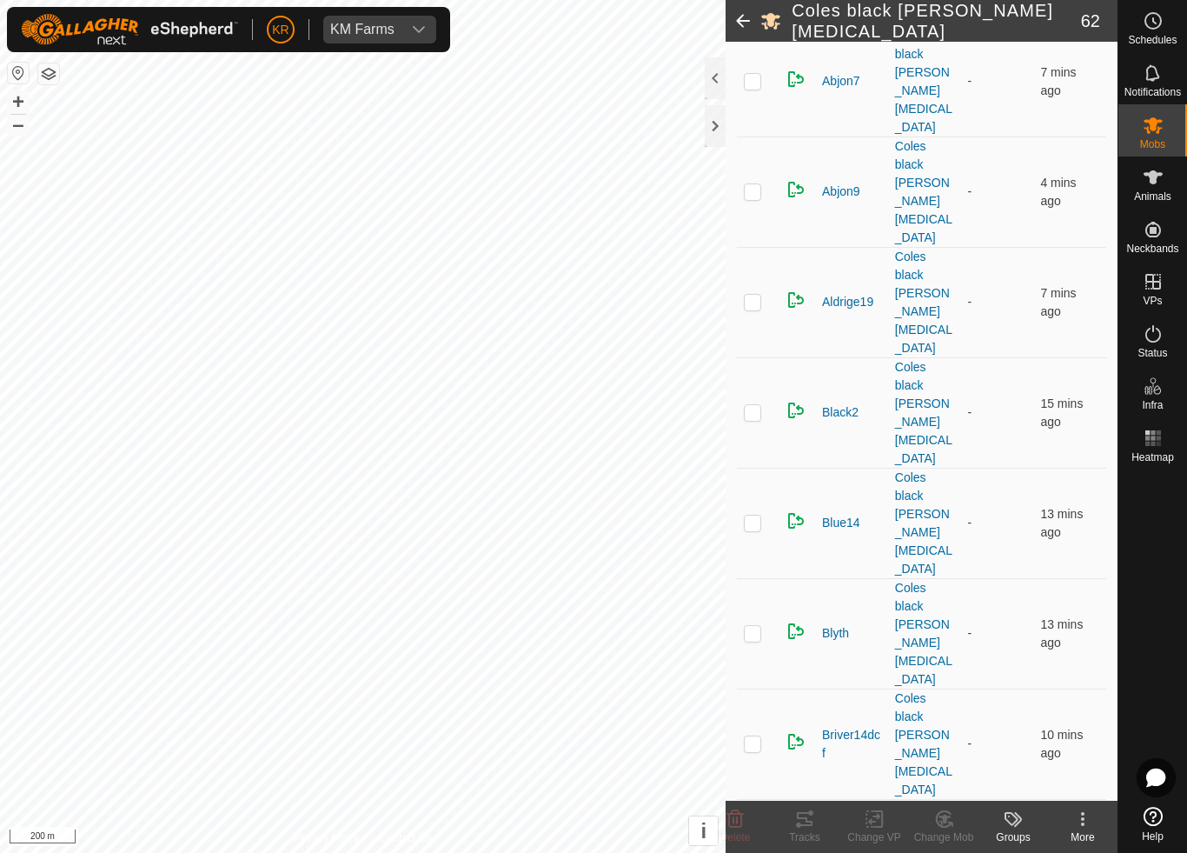
scroll to position [416, 0]
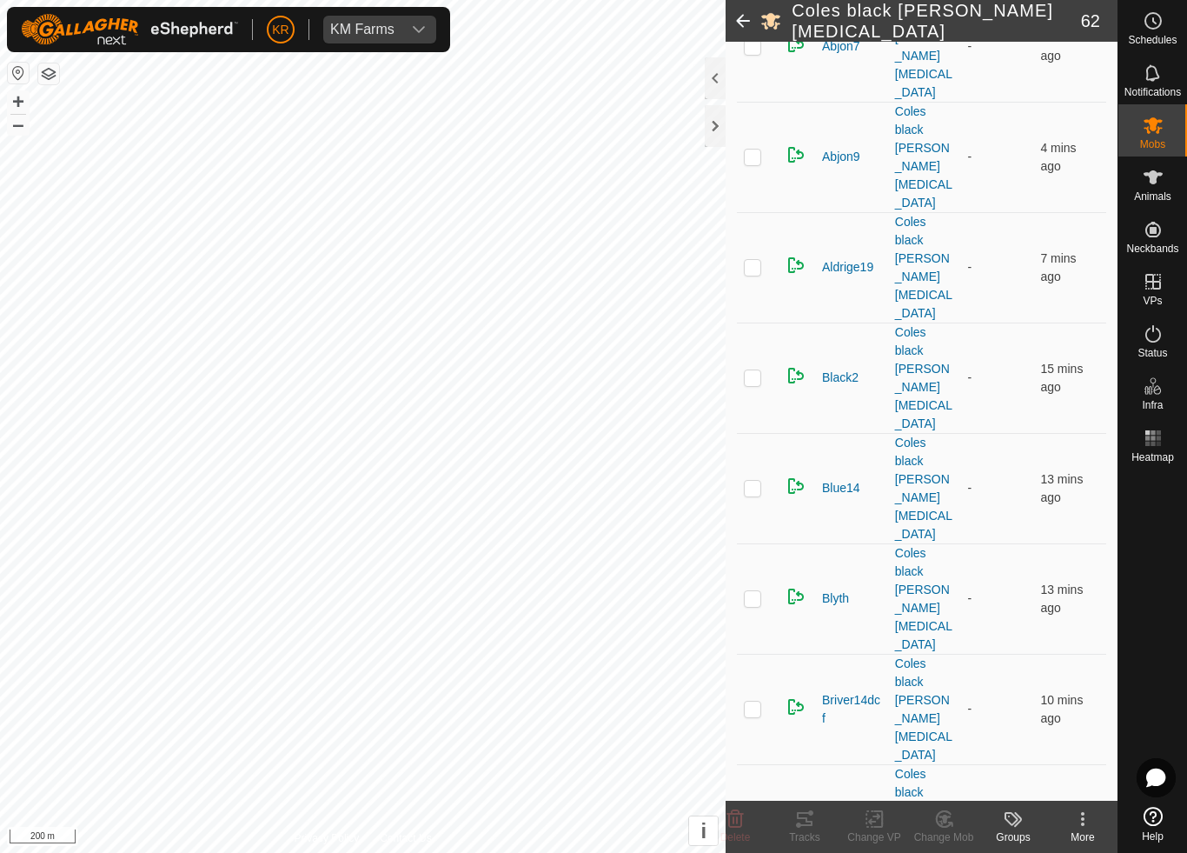
click at [738, 764] on td at bounding box center [758, 819] width 42 height 110
click at [947, 796] on div "Change Mob" at bounding box center [944, 837] width 70 height 16
click at [1009, 744] on span "Choose Mob..." at bounding box center [993, 744] width 90 height 21
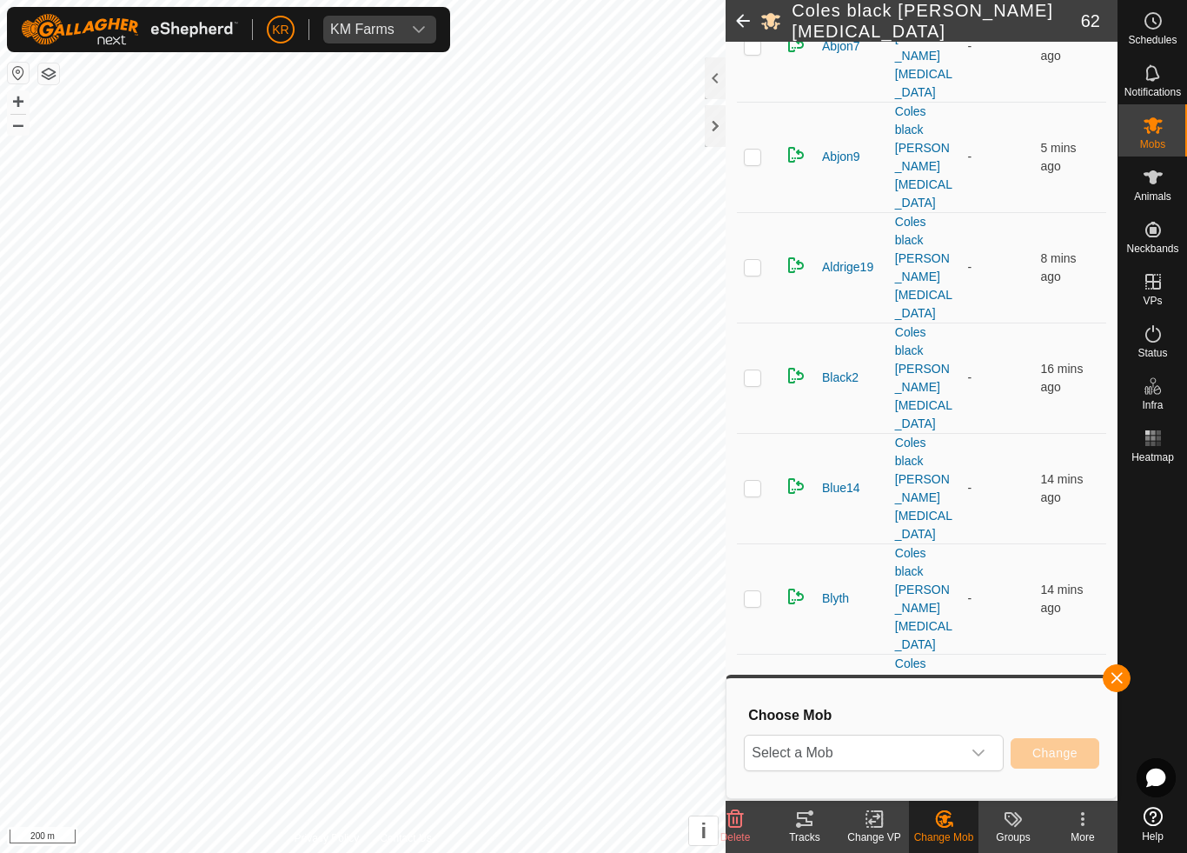
click at [960, 740] on span "Select a Mob" at bounding box center [853, 752] width 216 height 35
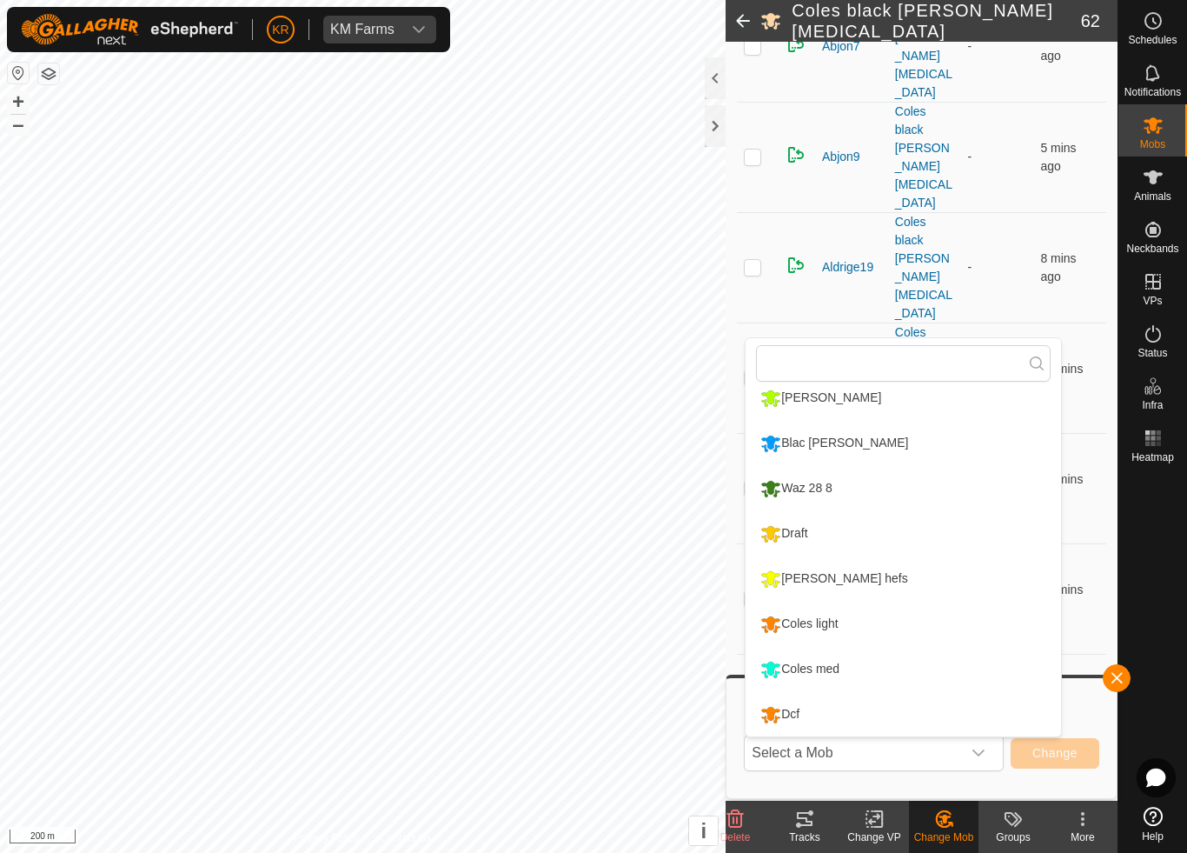
scroll to position [329, 0]
click at [827, 528] on li "Draft" at bounding box center [903, 533] width 315 height 43
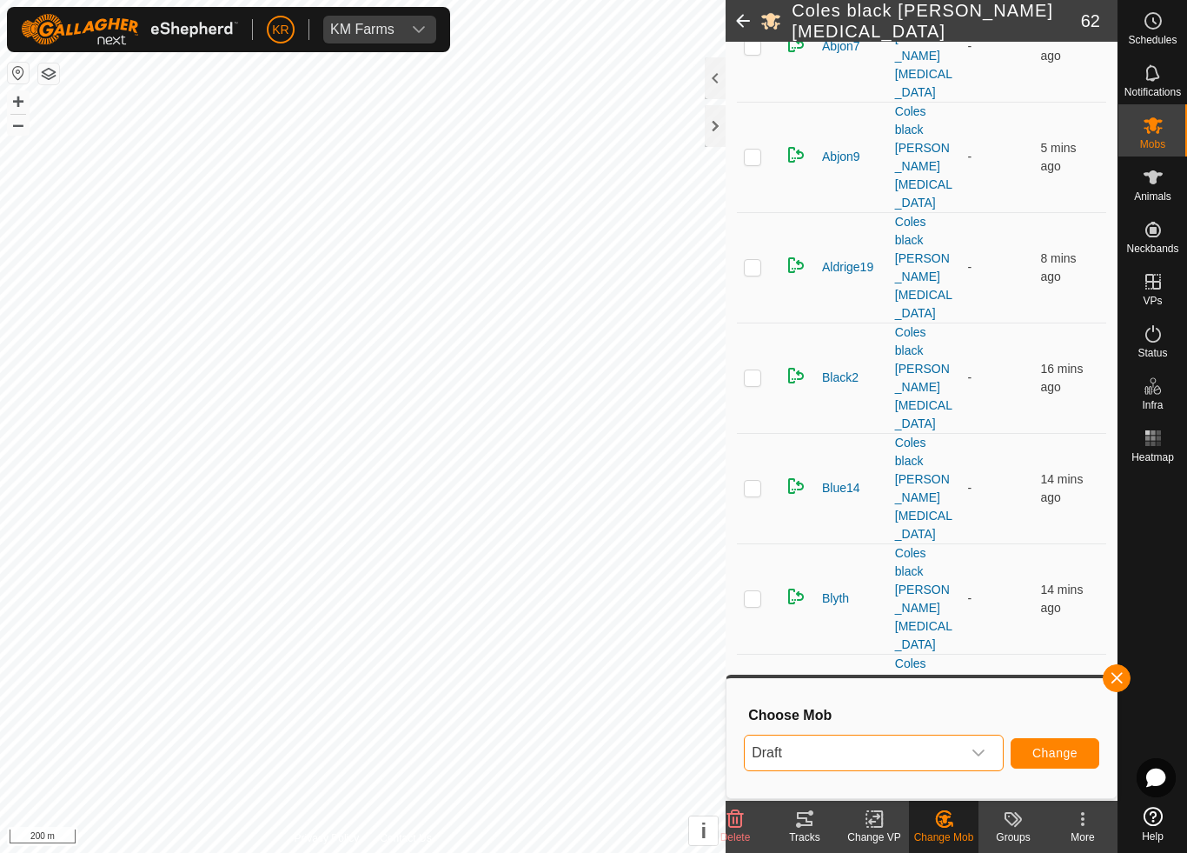
click at [1065, 740] on button "Change" at bounding box center [1055, 753] width 89 height 30
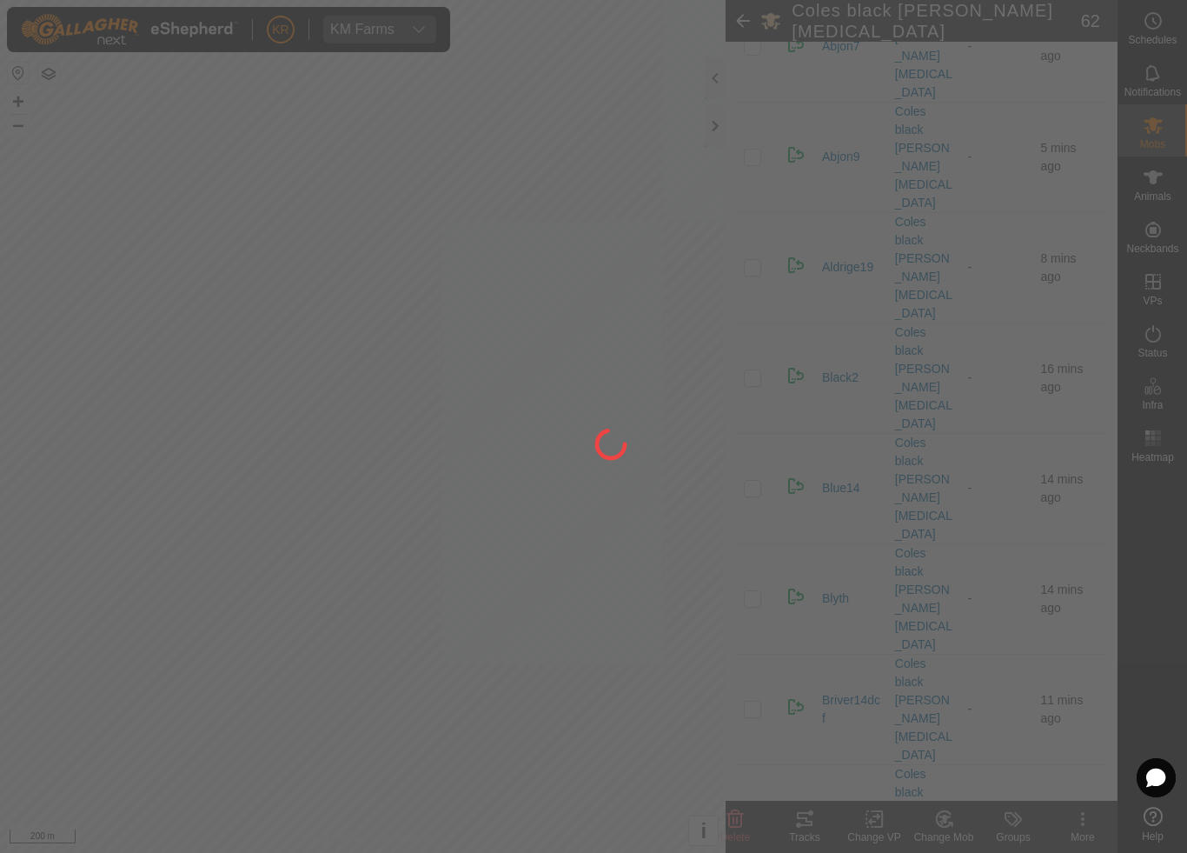
checkbox input "false"
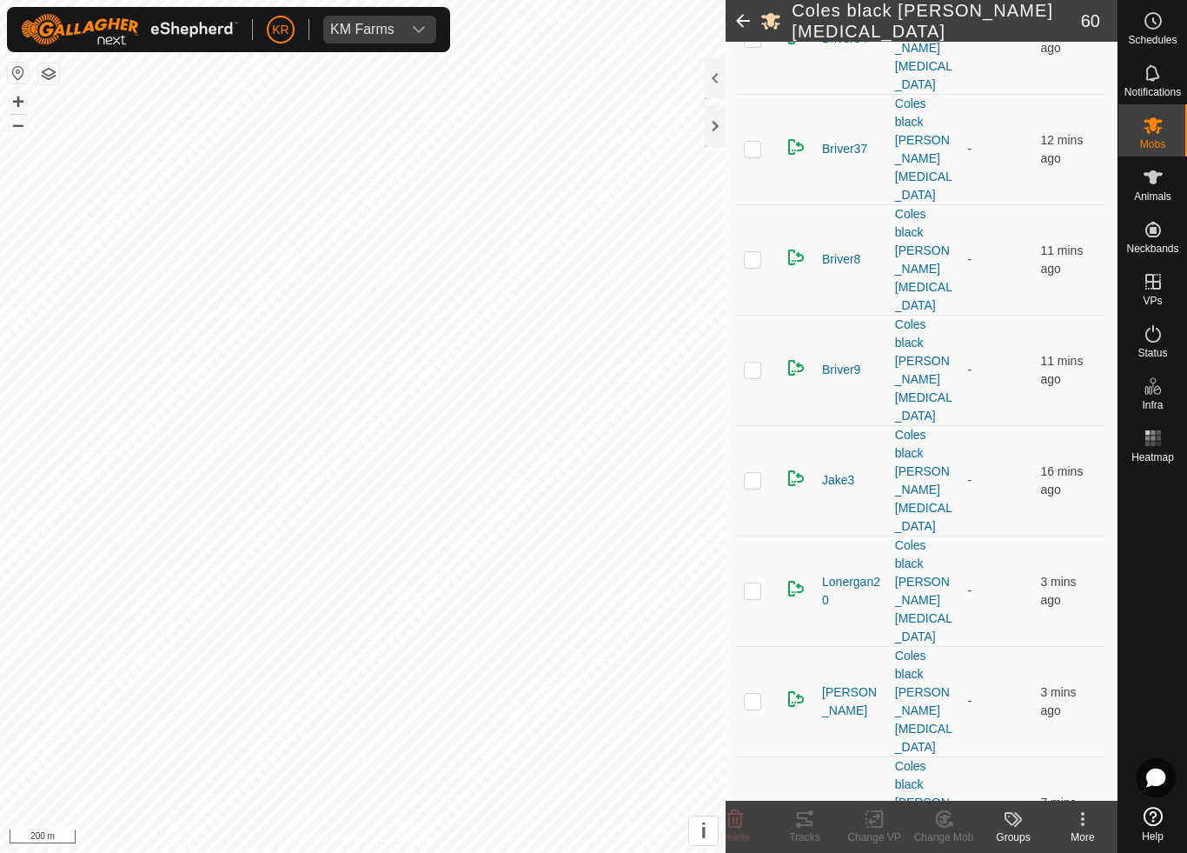
scroll to position [1394, 0]
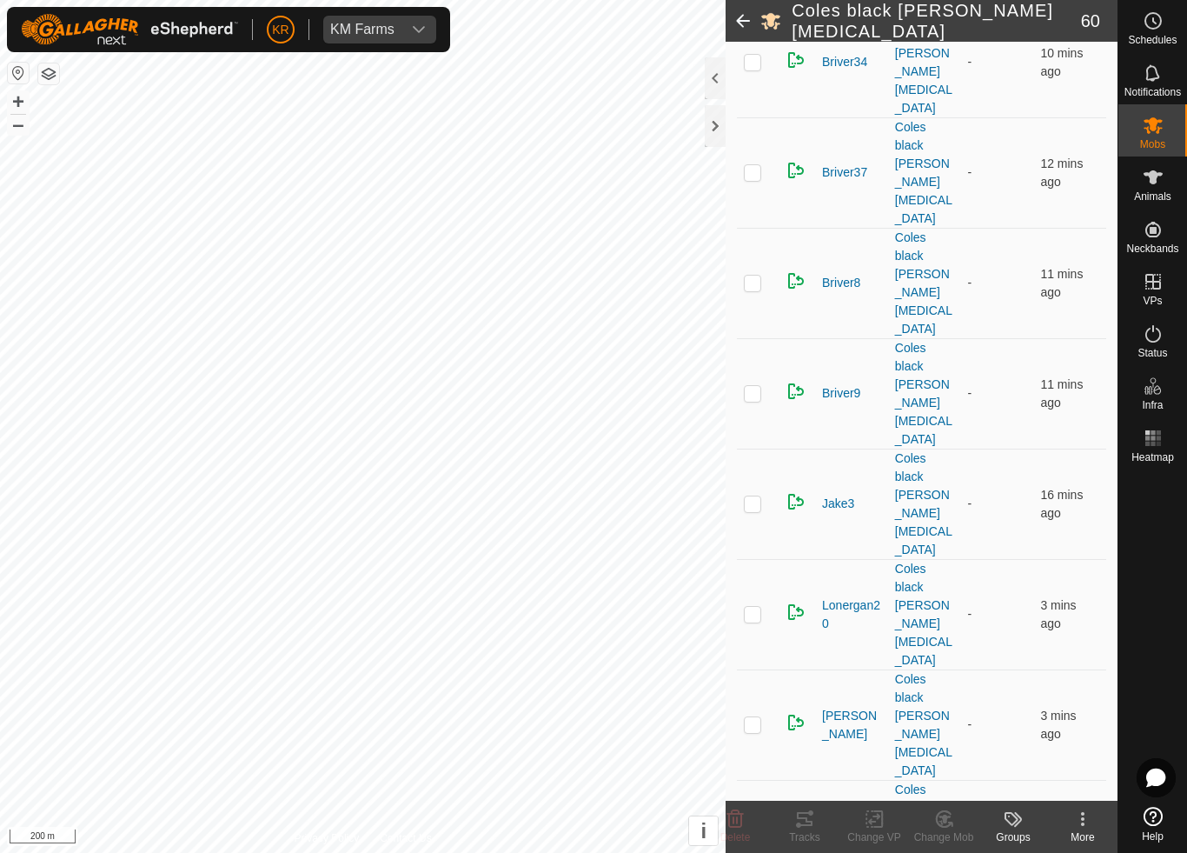
click at [951, 796] on icon at bounding box center [943, 819] width 15 height 16
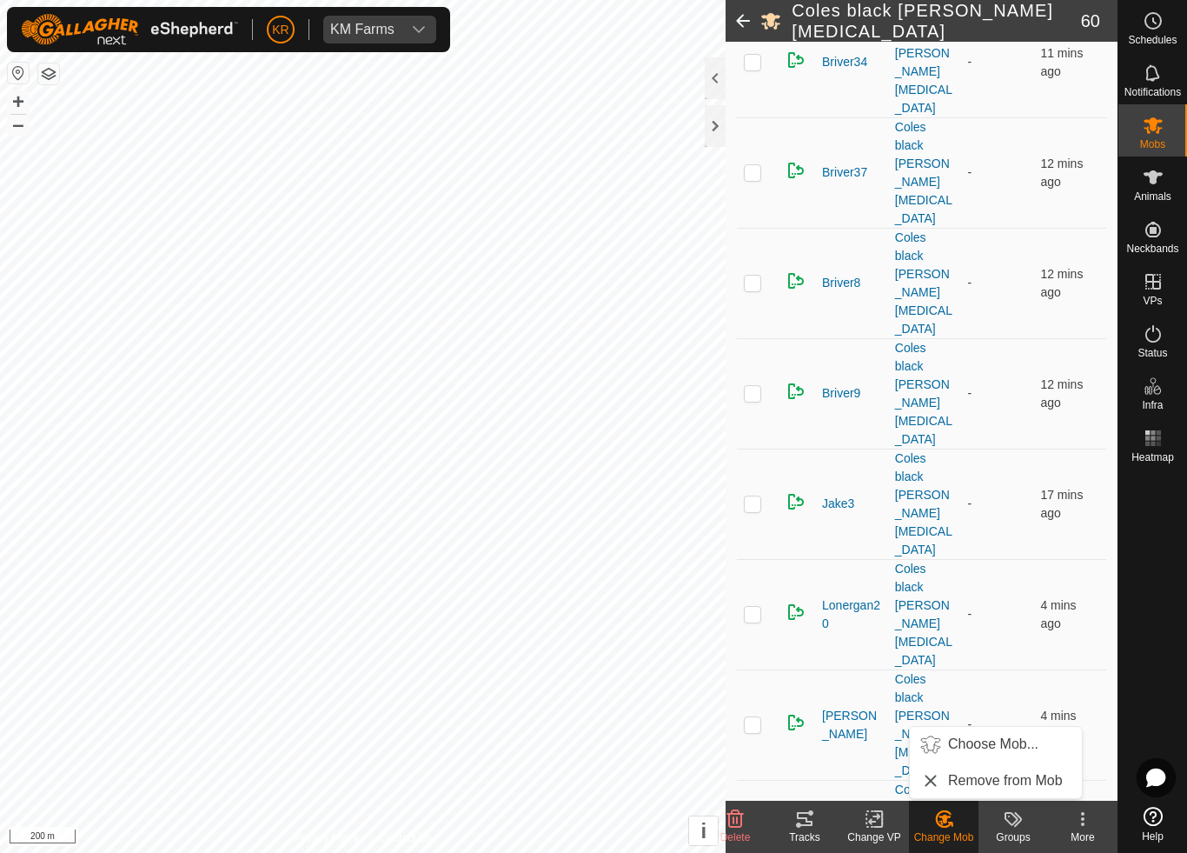
click at [998, 745] on span "Choose Mob..." at bounding box center [993, 744] width 90 height 21
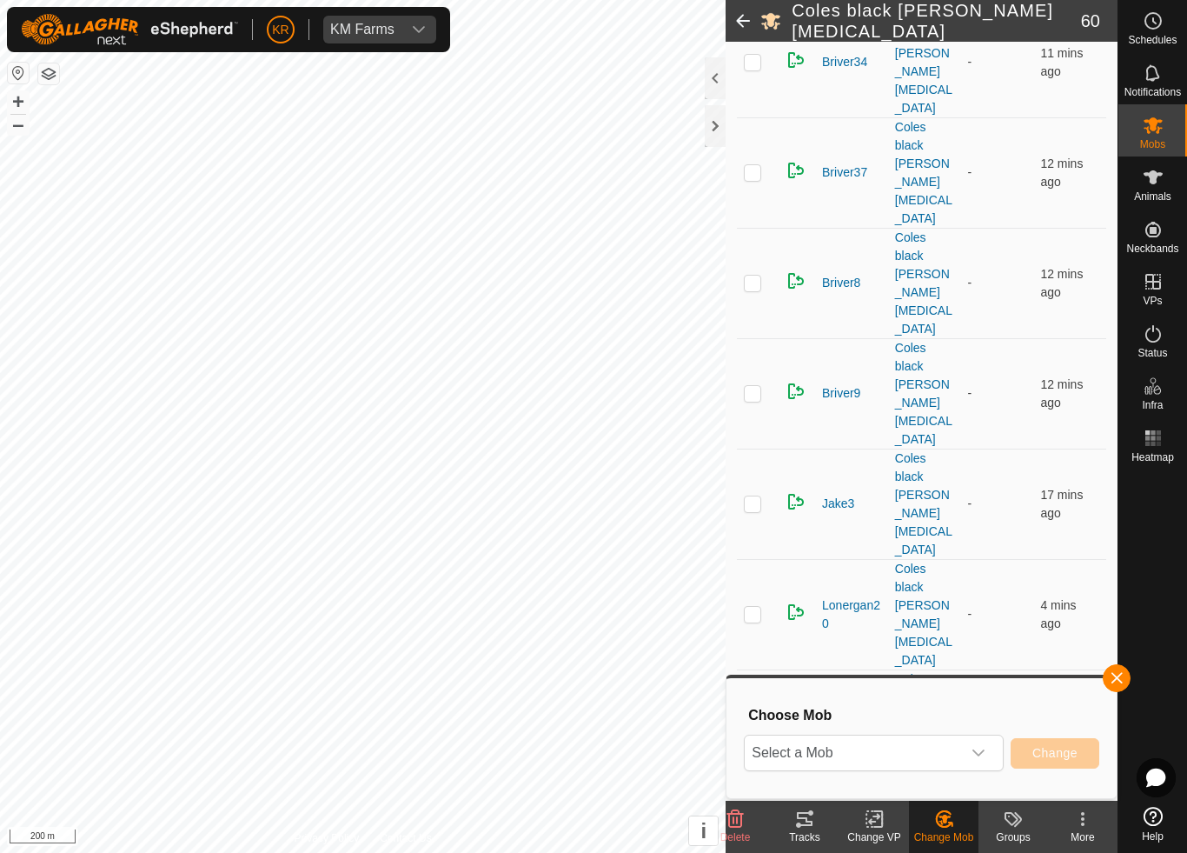
click at [909, 748] on span "Select a Mob" at bounding box center [853, 752] width 216 height 35
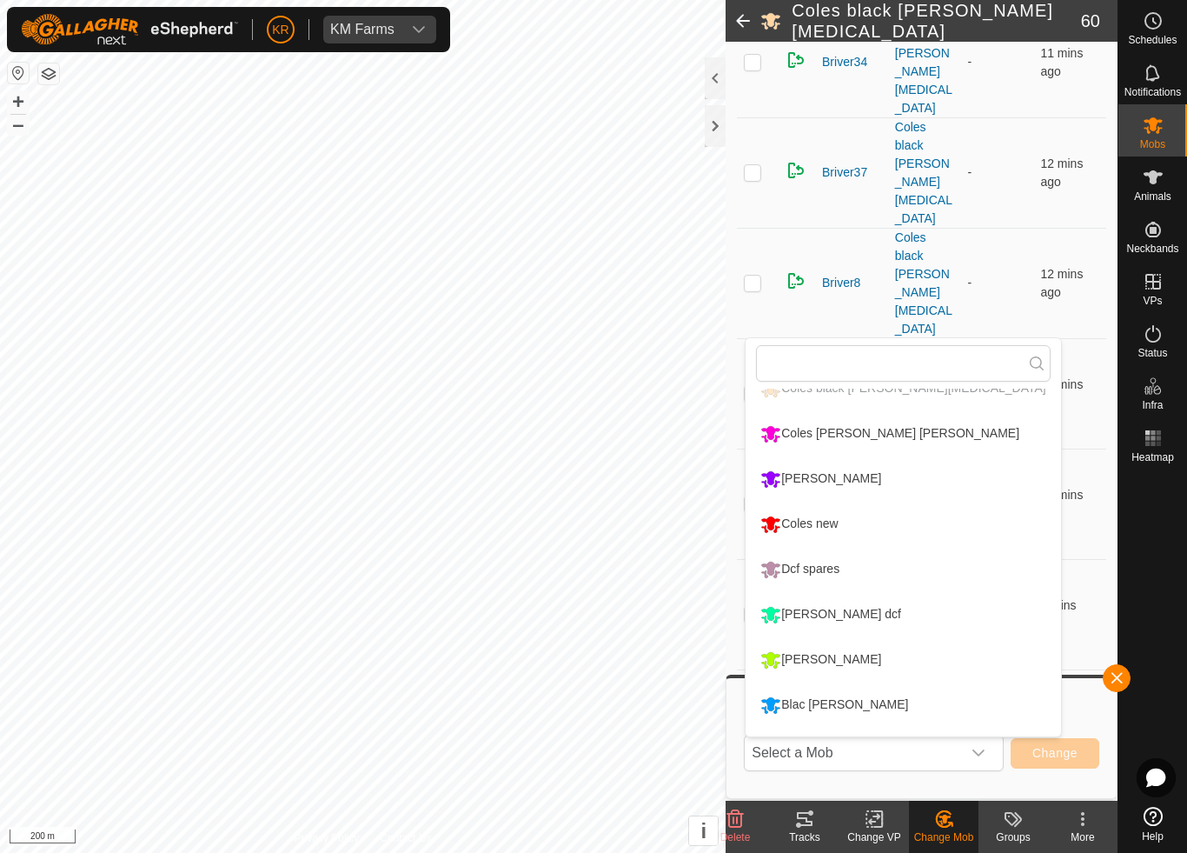
scroll to position [37, 0]
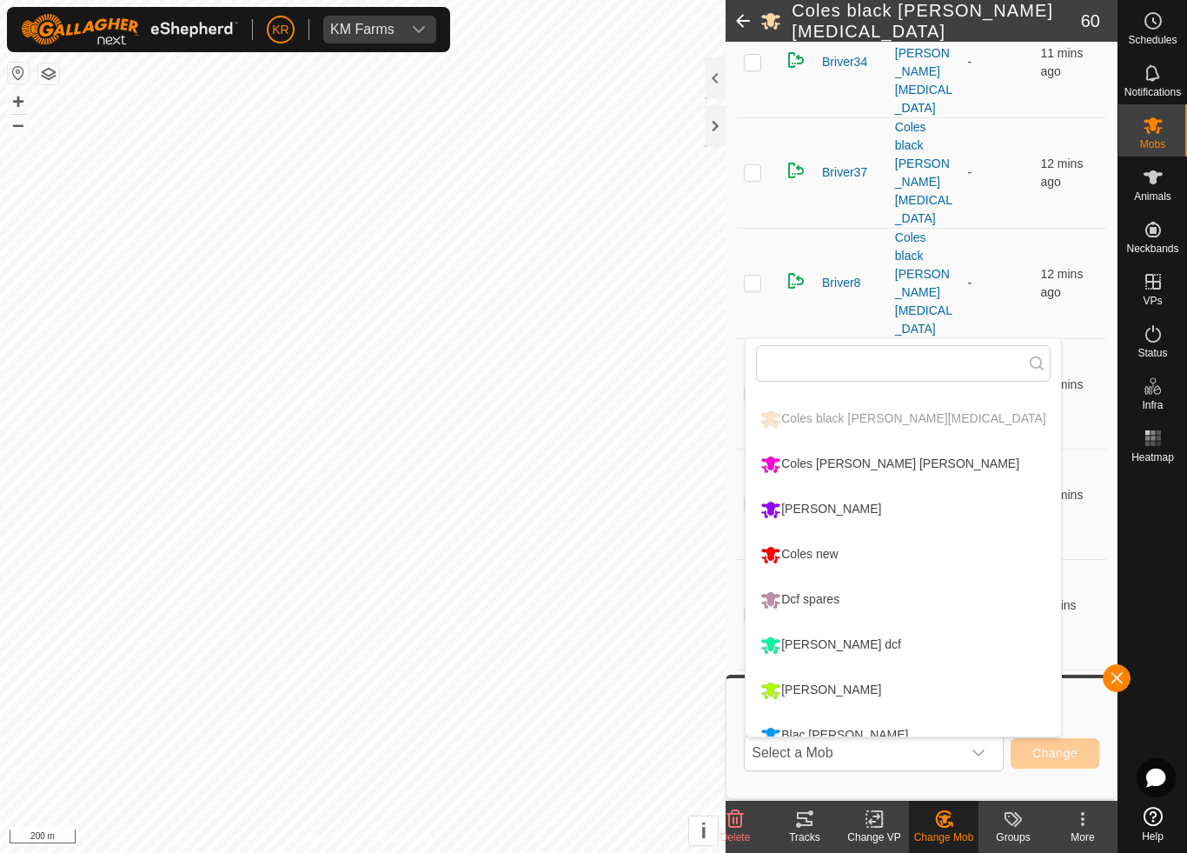
click at [863, 466] on div "Coles [PERSON_NAME] [PERSON_NAME]" at bounding box center [890, 464] width 268 height 30
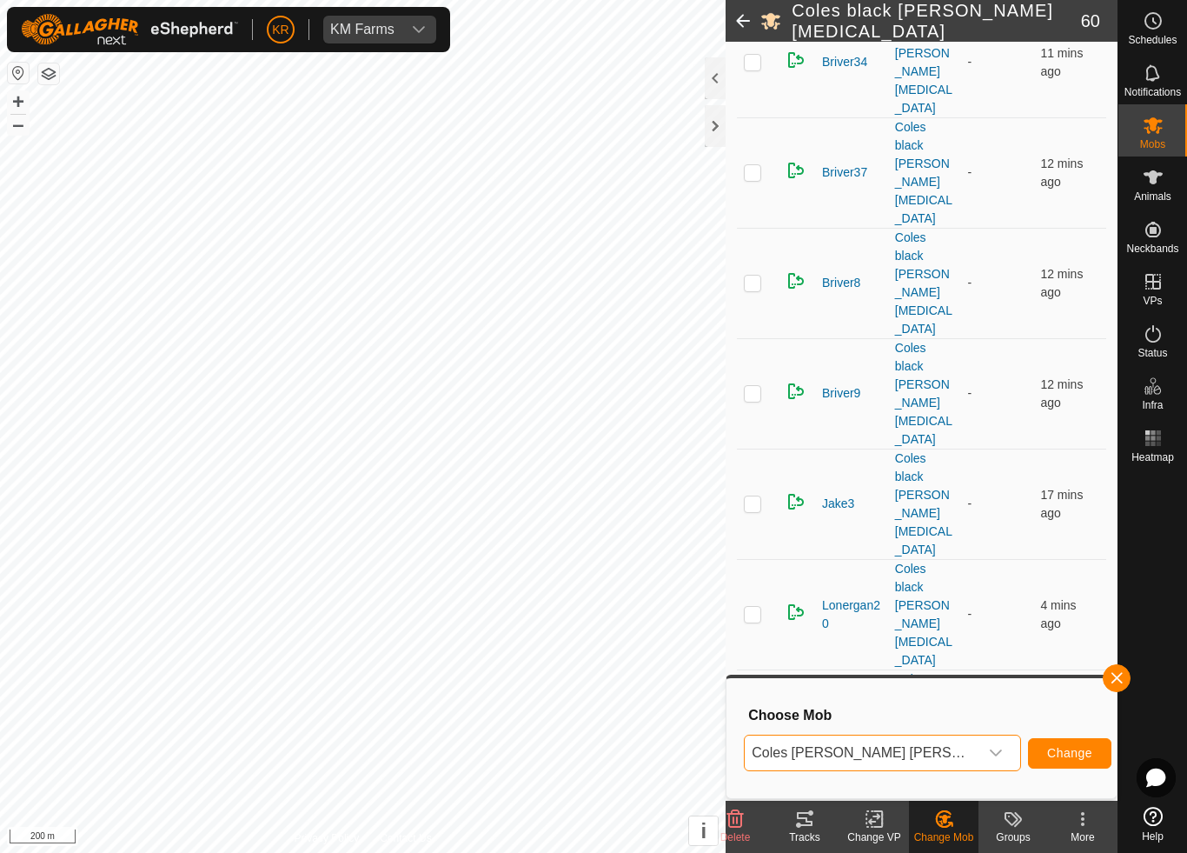
click at [1050, 754] on span "Change" at bounding box center [1069, 753] width 45 height 14
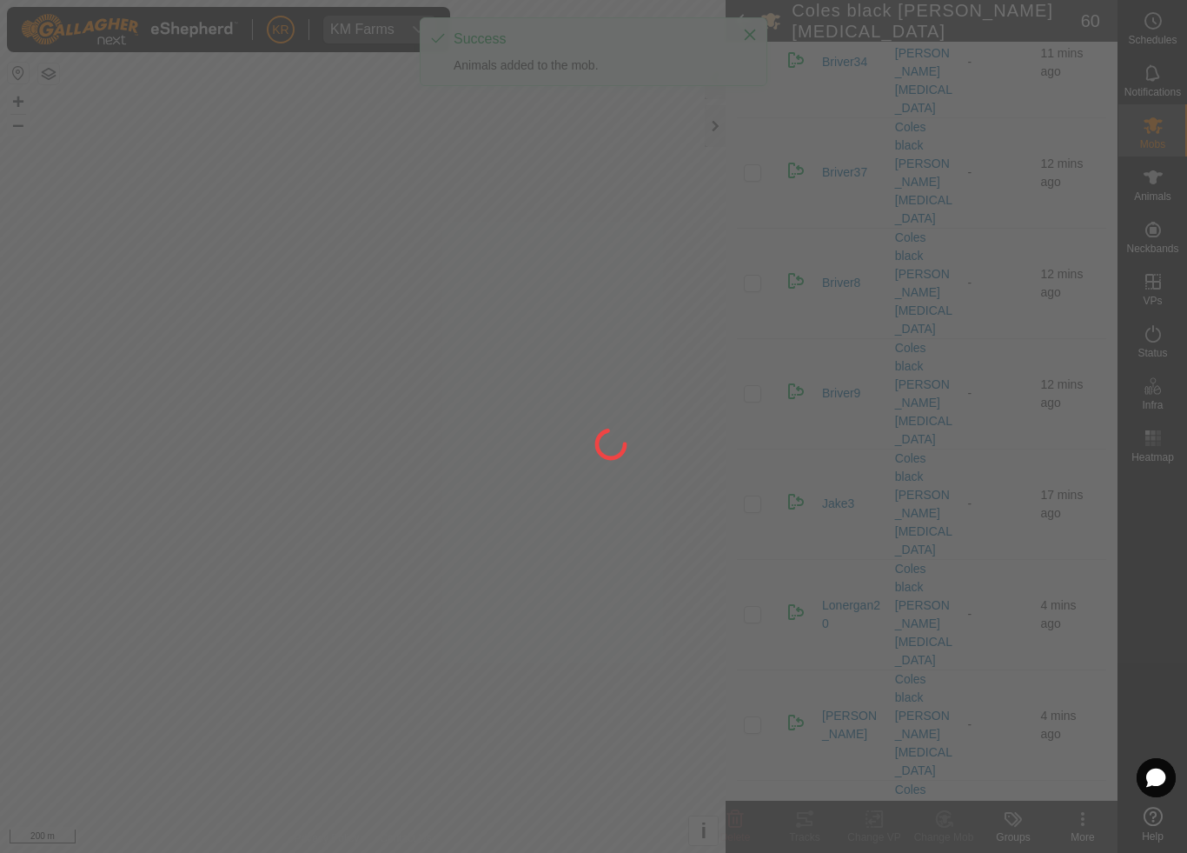
checkbox input "false"
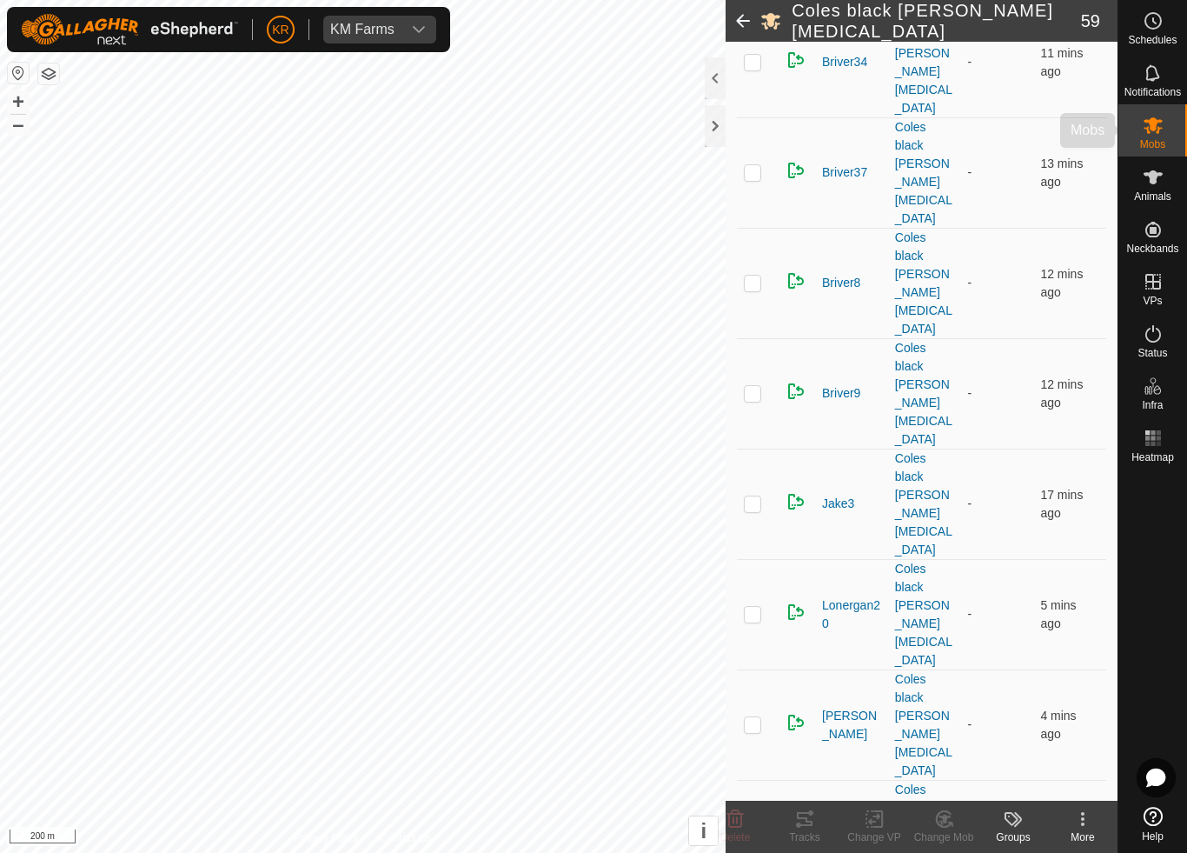
click at [1161, 132] on icon at bounding box center [1153, 125] width 21 height 21
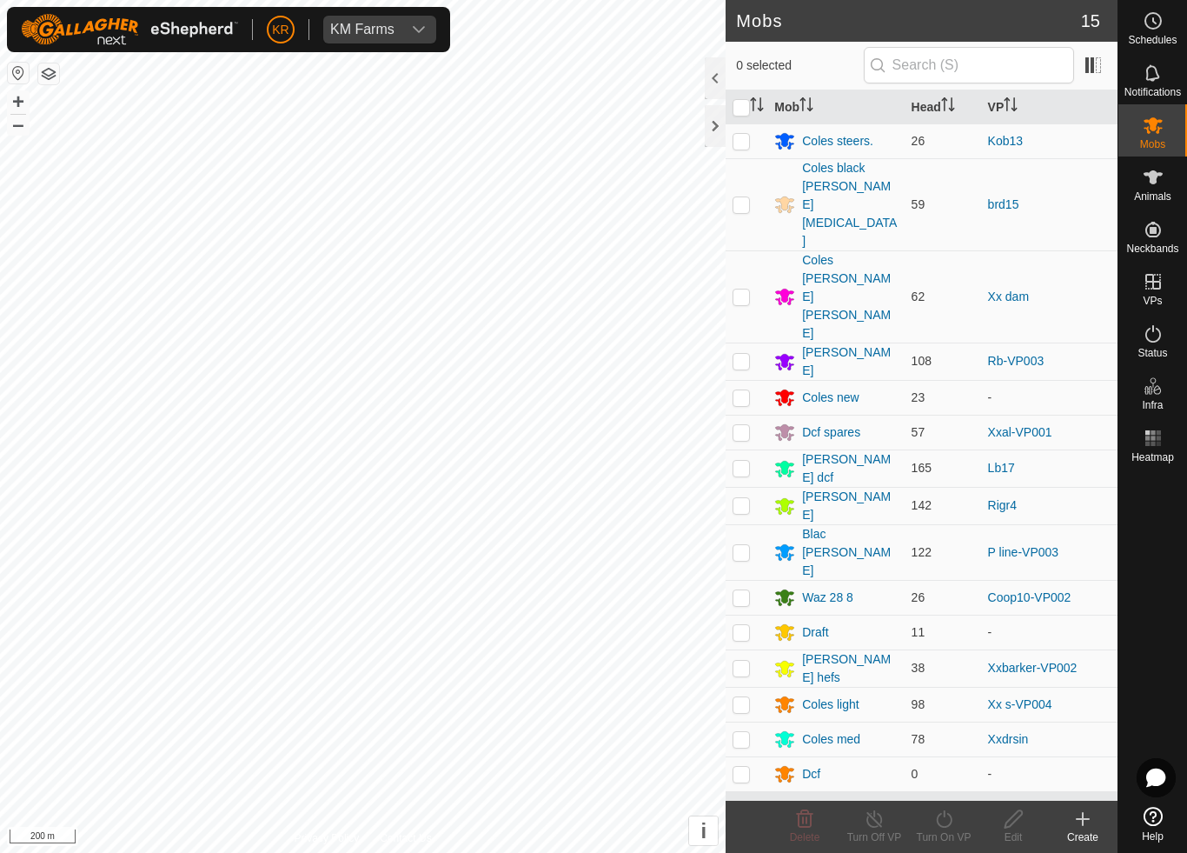
click at [855, 389] on div "Coles new" at bounding box center [830, 398] width 56 height 18
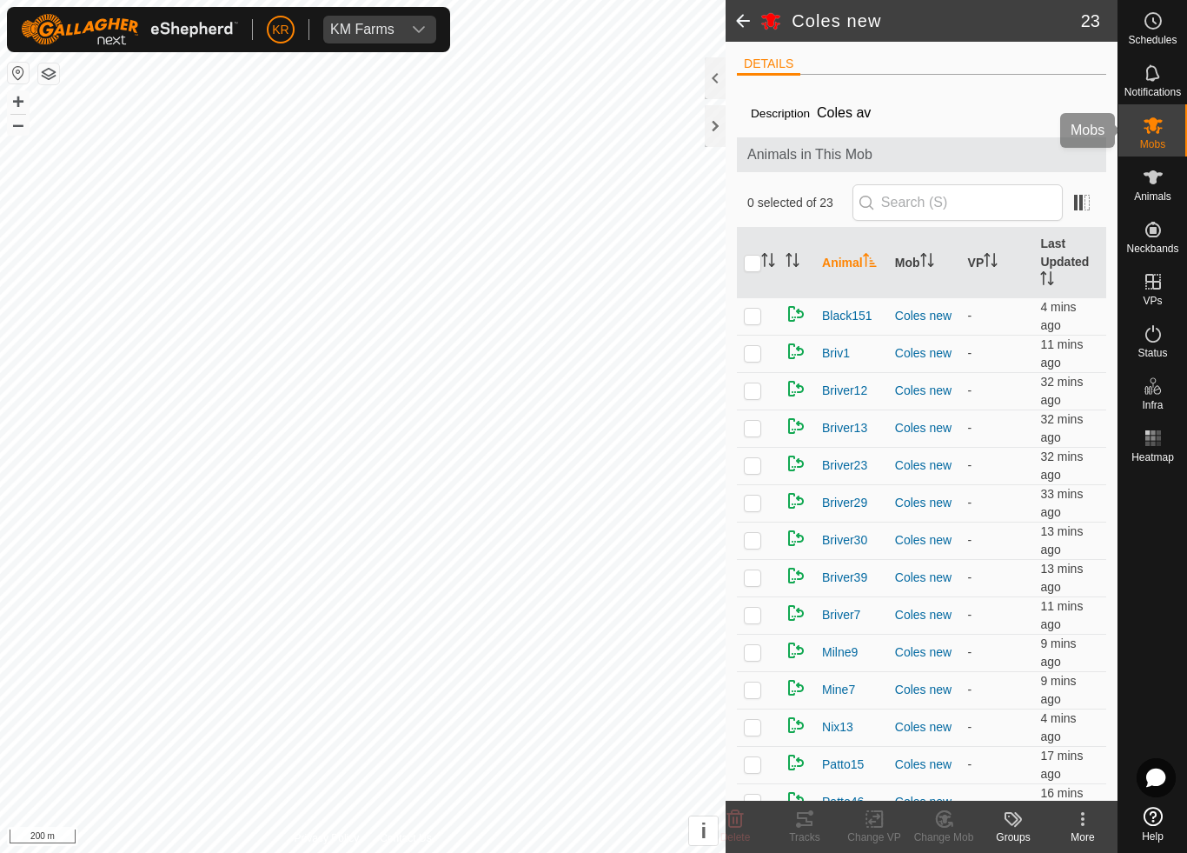
click at [1165, 125] on es-mob-svg-icon at bounding box center [1153, 125] width 31 height 28
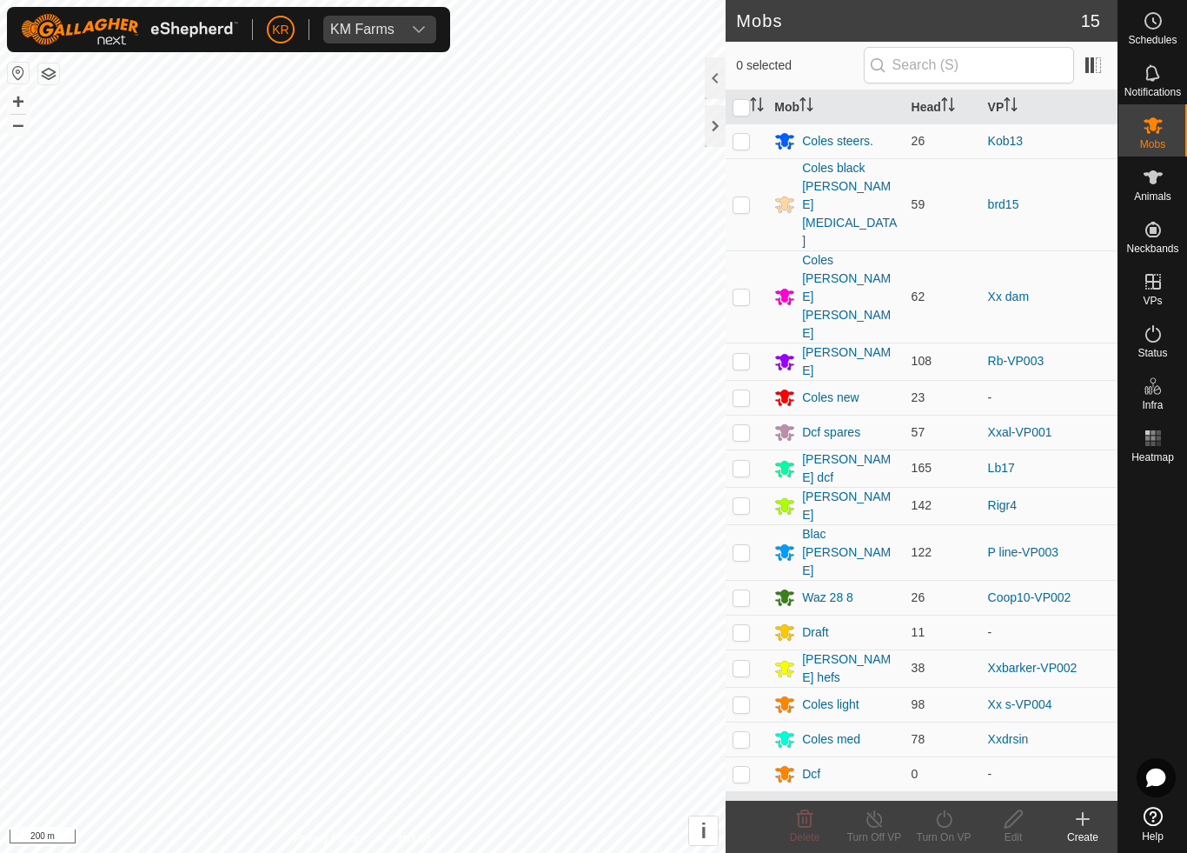
click at [854, 182] on div "Coles black walker nix" at bounding box center [849, 204] width 95 height 91
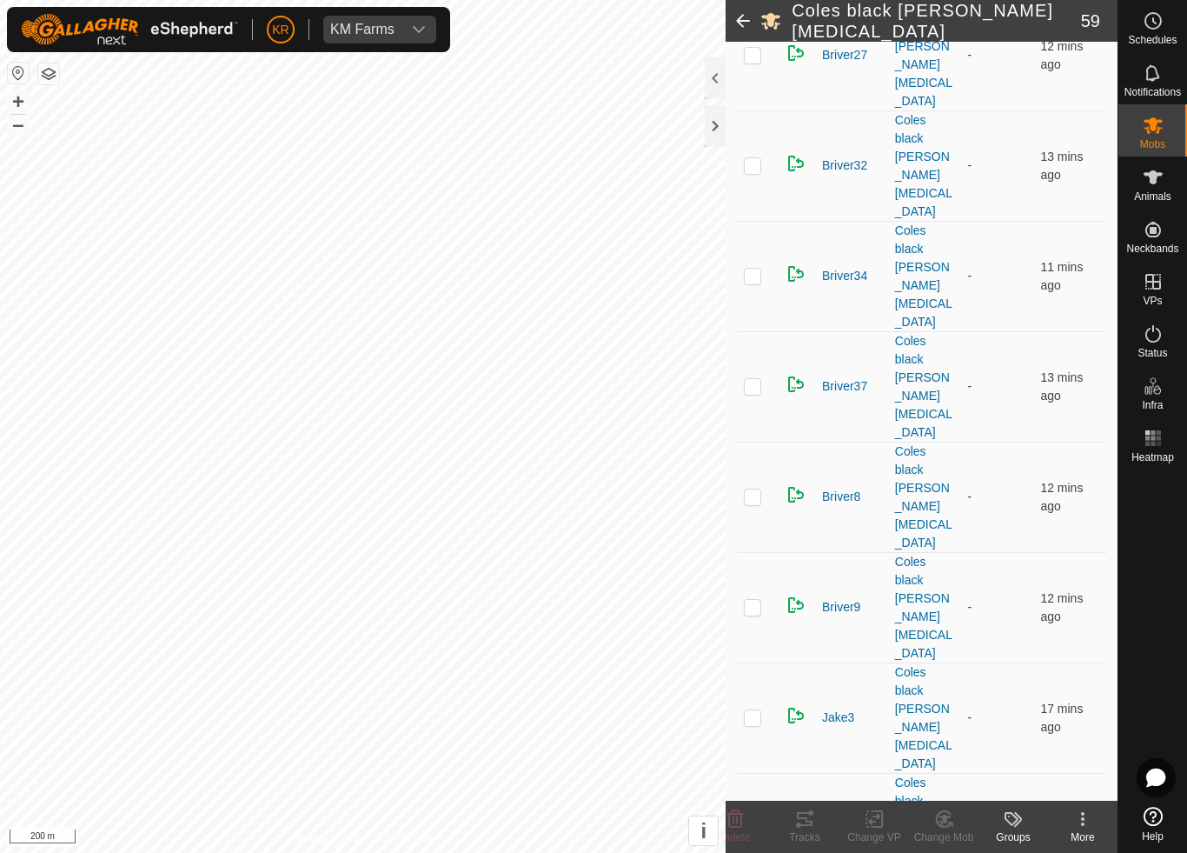
scroll to position [1171, 0]
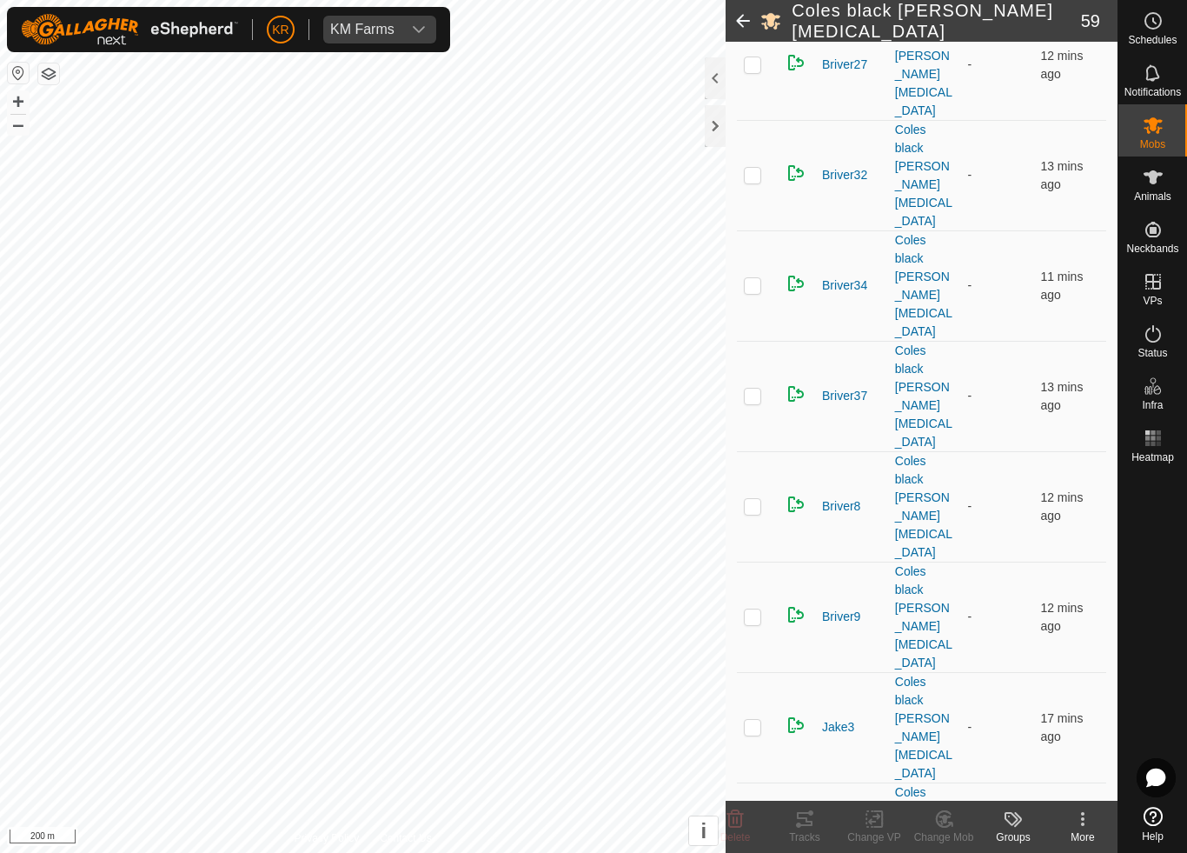
click at [951, 796] on icon at bounding box center [945, 818] width 22 height 21
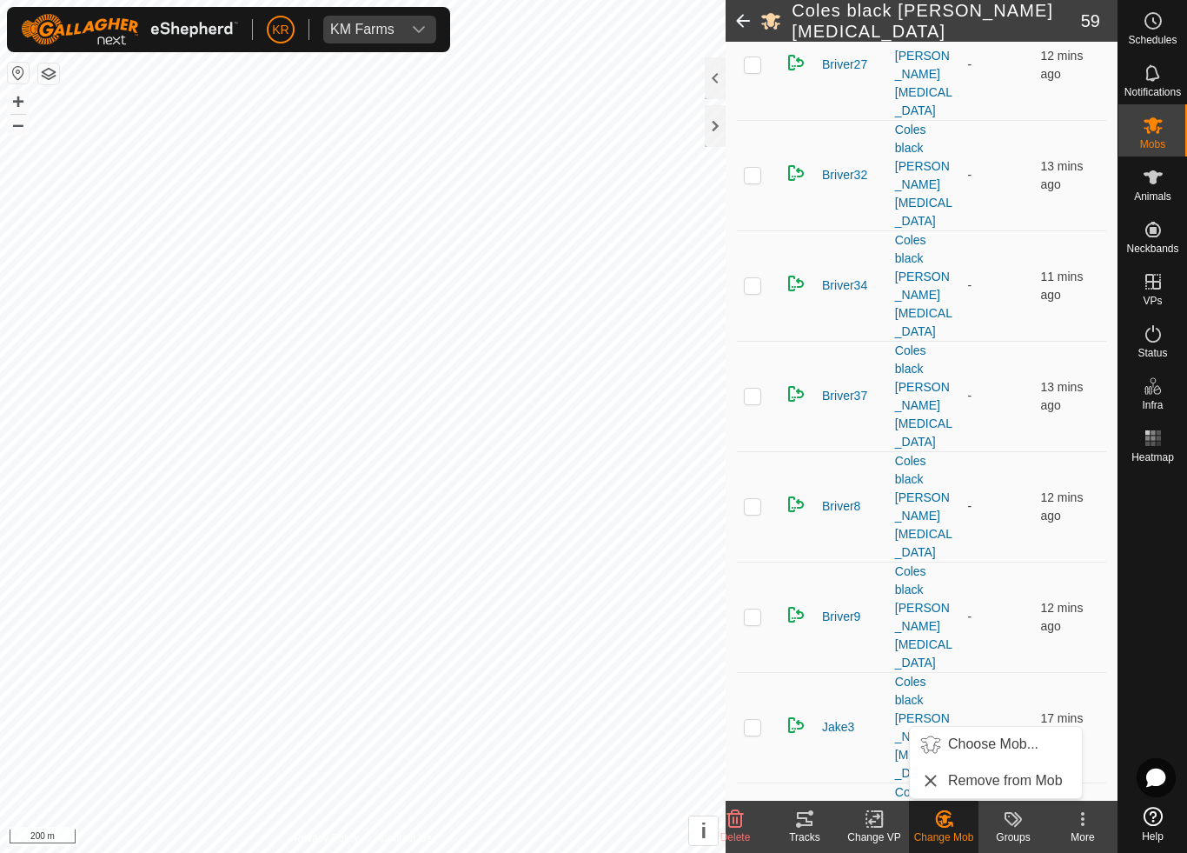
click at [992, 748] on span "Choose Mob..." at bounding box center [993, 744] width 90 height 21
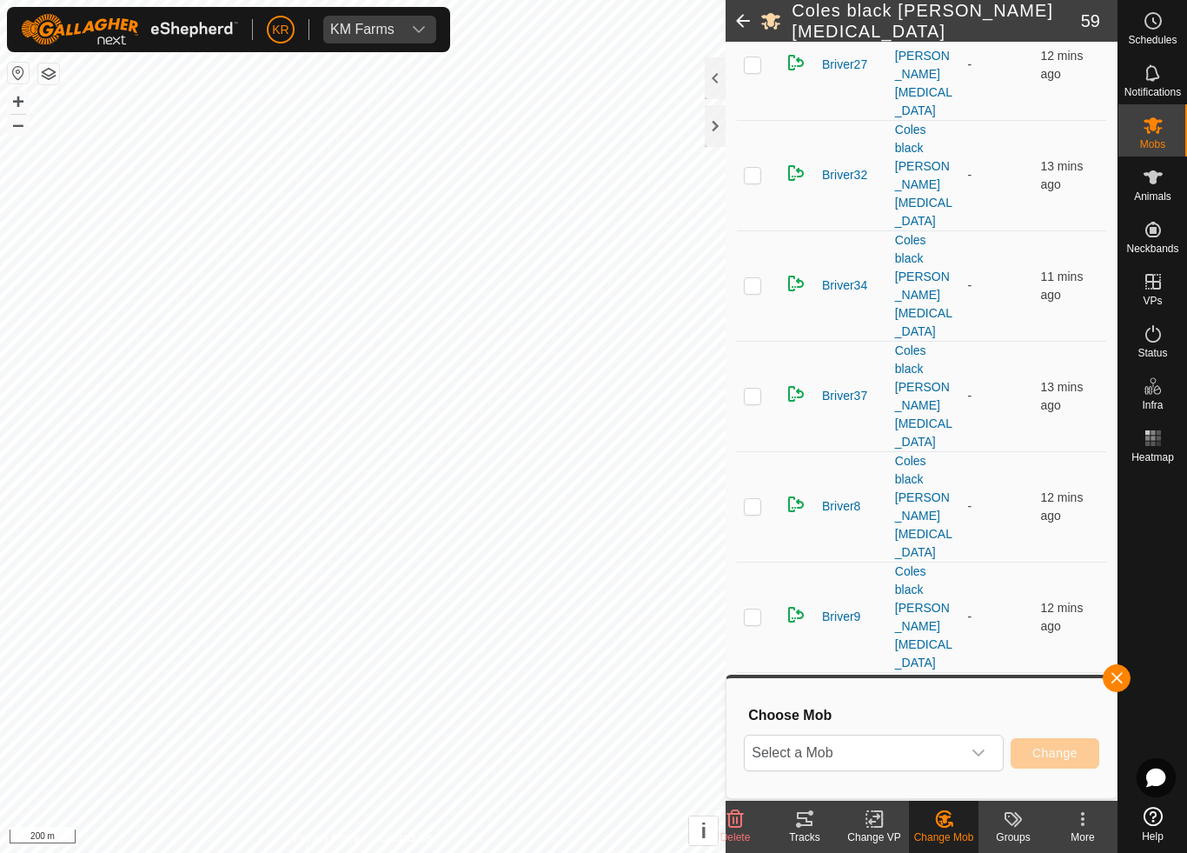
click at [946, 754] on span "Select a Mob" at bounding box center [853, 752] width 216 height 35
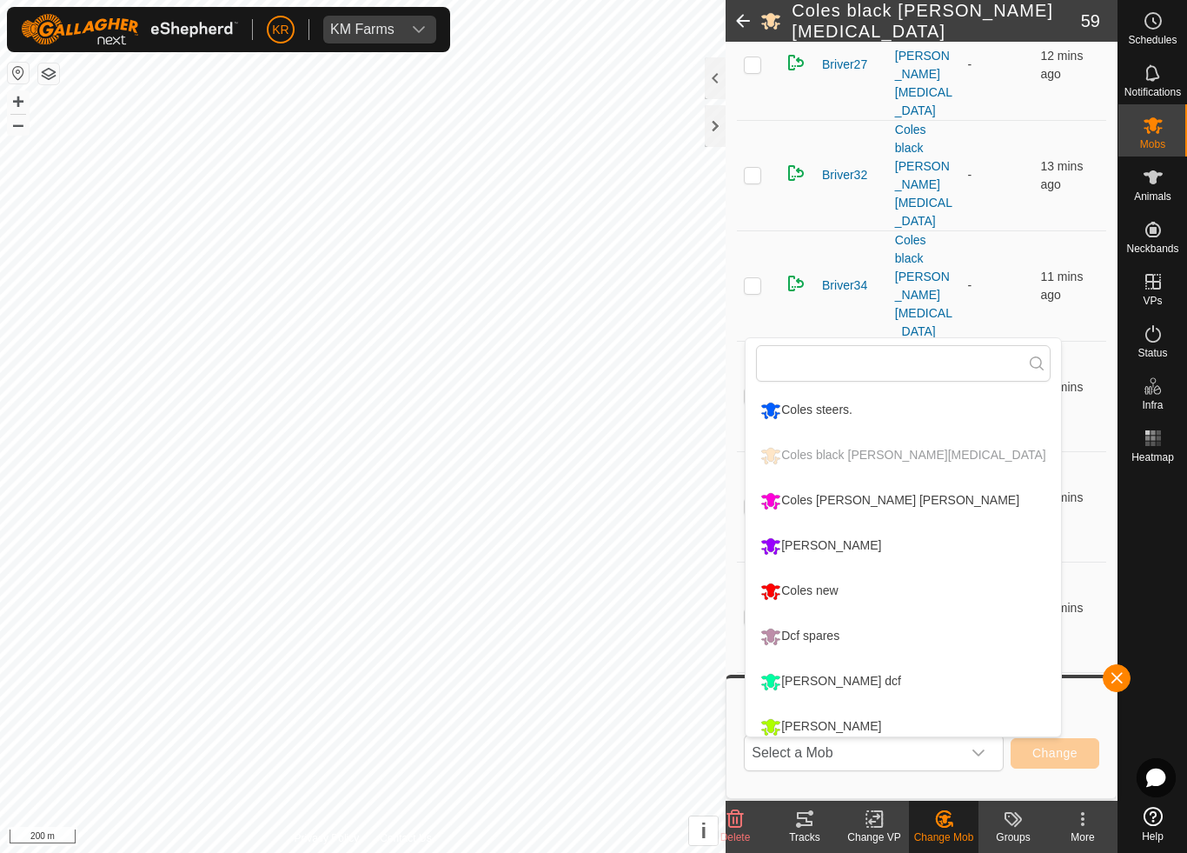
click at [842, 582] on div "Coles new" at bounding box center [799, 591] width 86 height 30
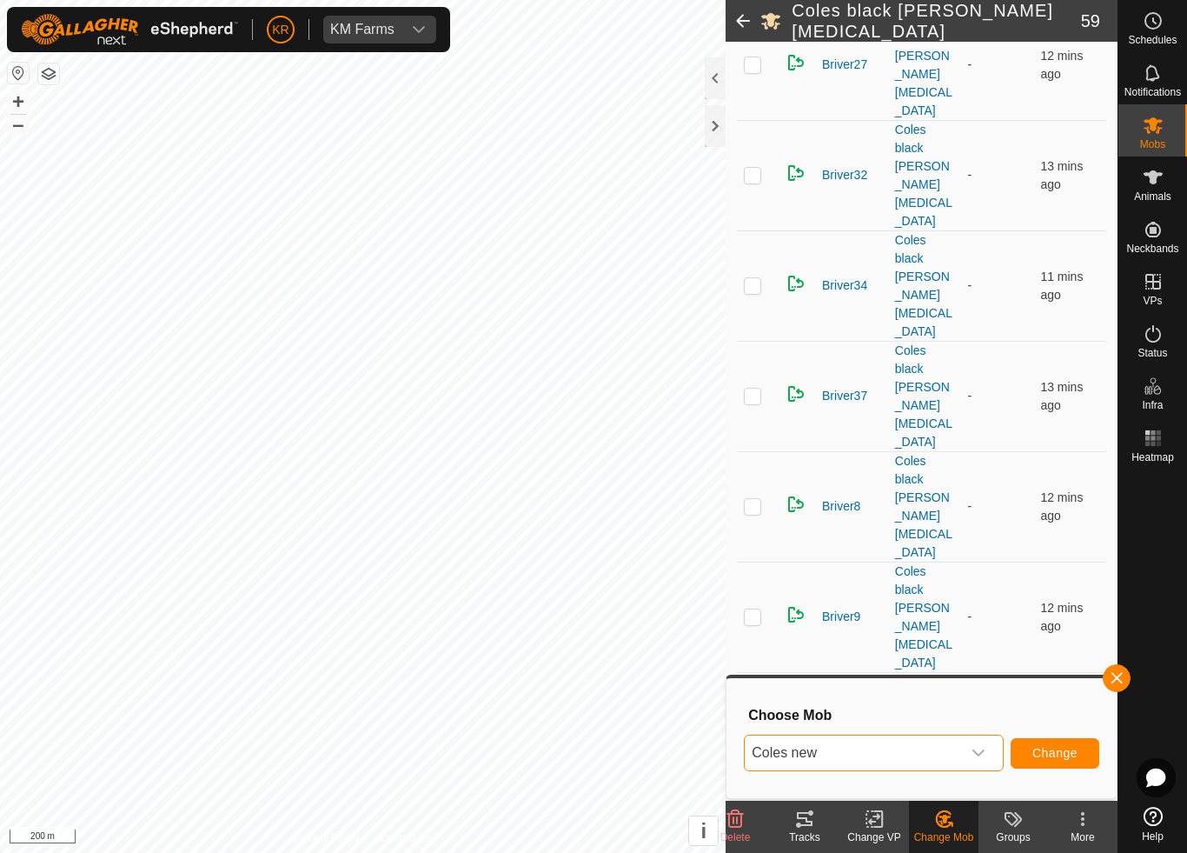
click at [1042, 750] on span "Change" at bounding box center [1055, 753] width 45 height 14
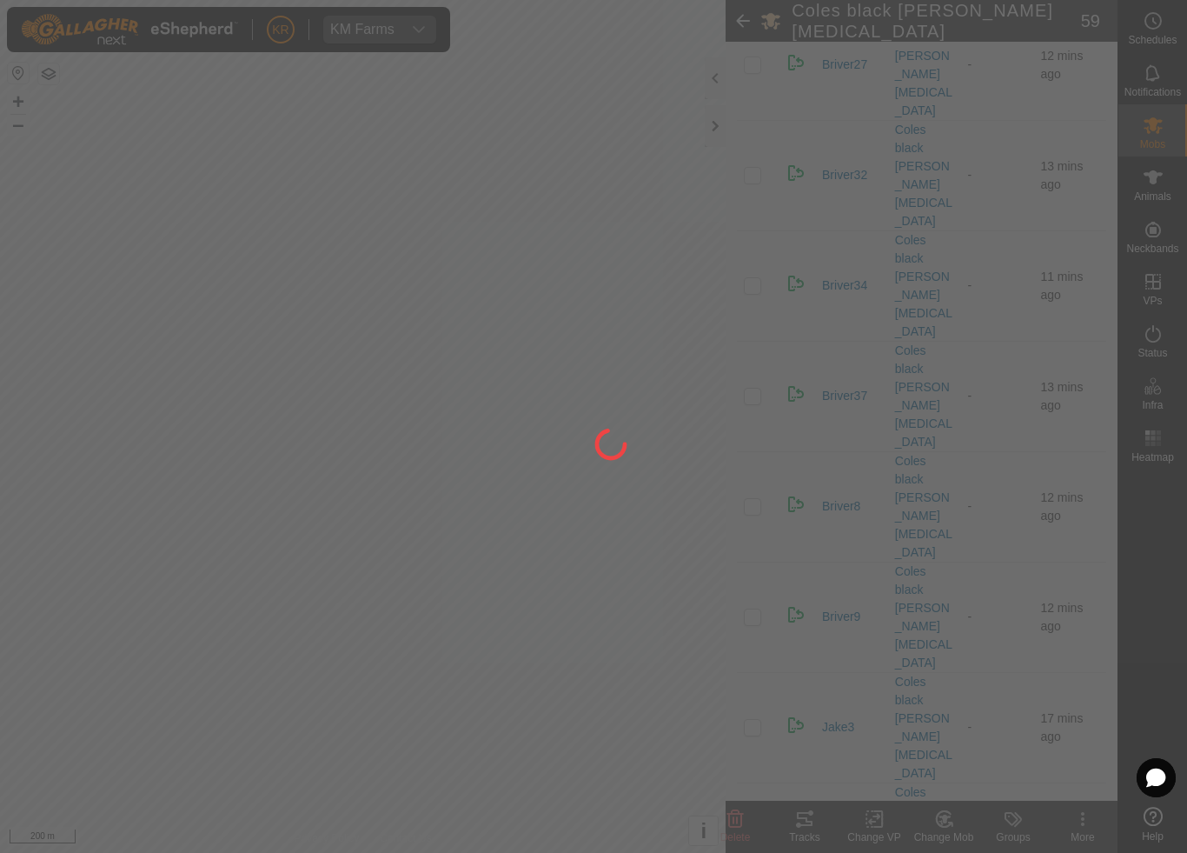
checkbox input "false"
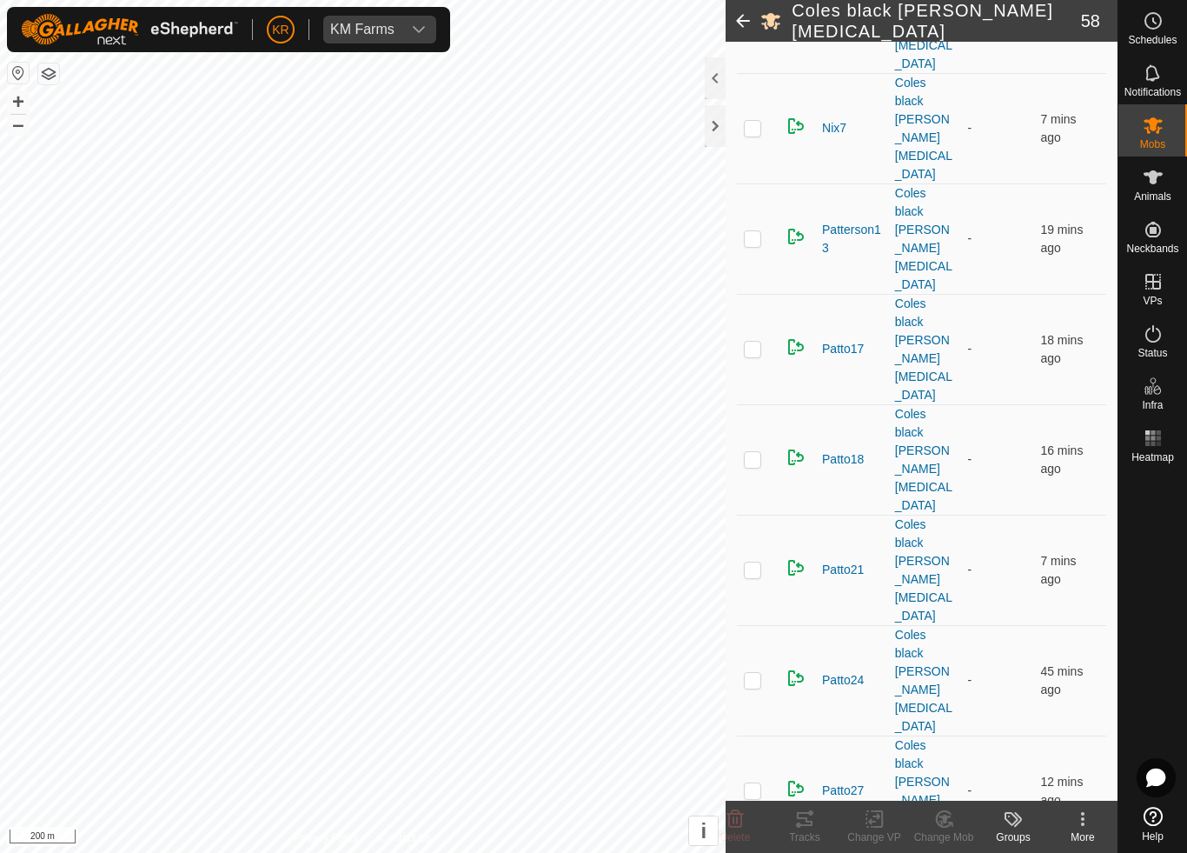
scroll to position [2457, 0]
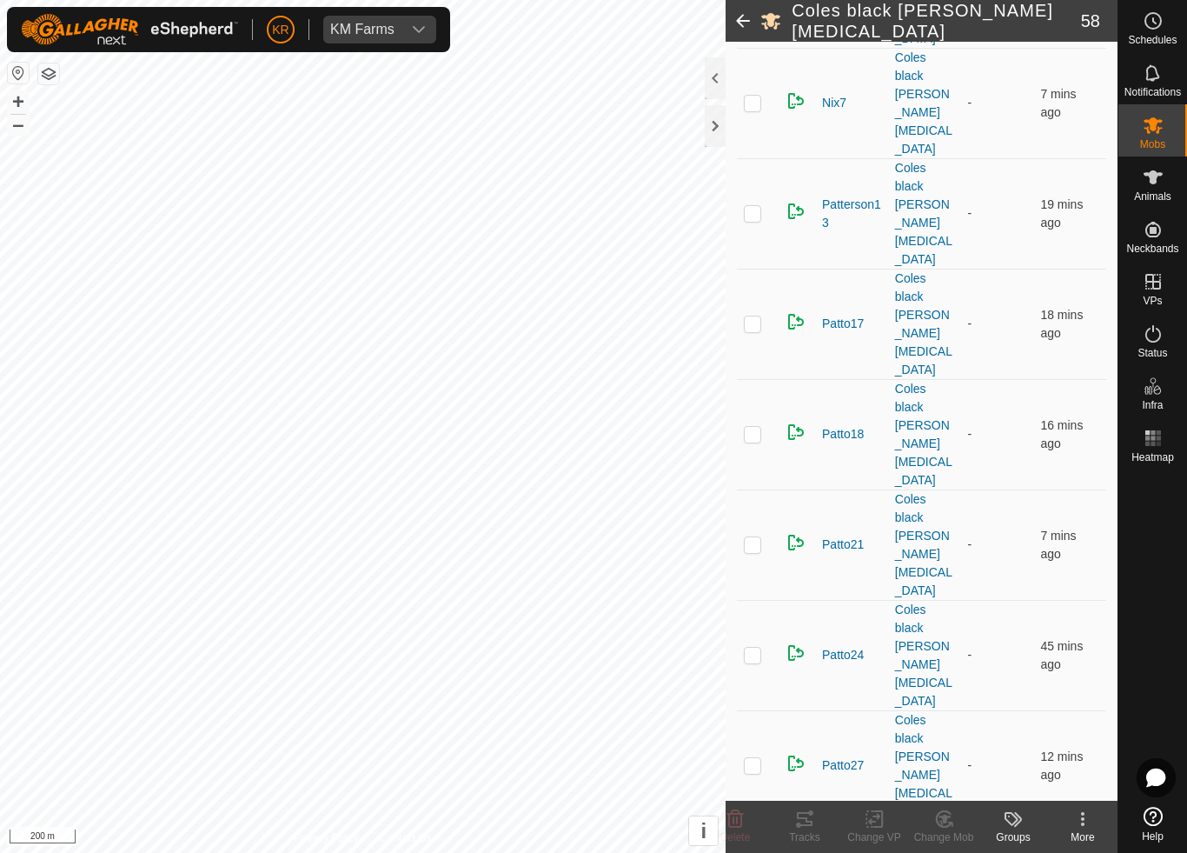
click at [949, 796] on icon at bounding box center [945, 818] width 22 height 21
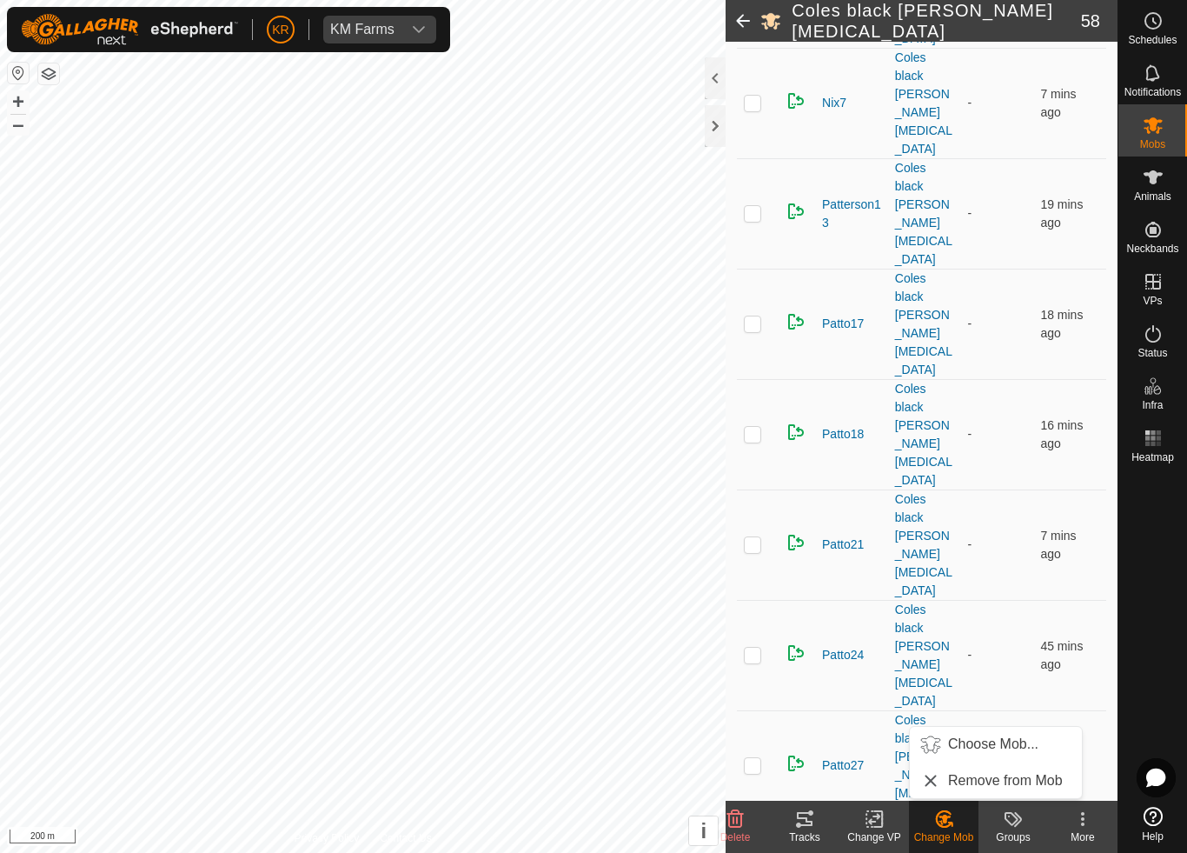
click at [996, 739] on span "Choose Mob..." at bounding box center [993, 744] width 90 height 21
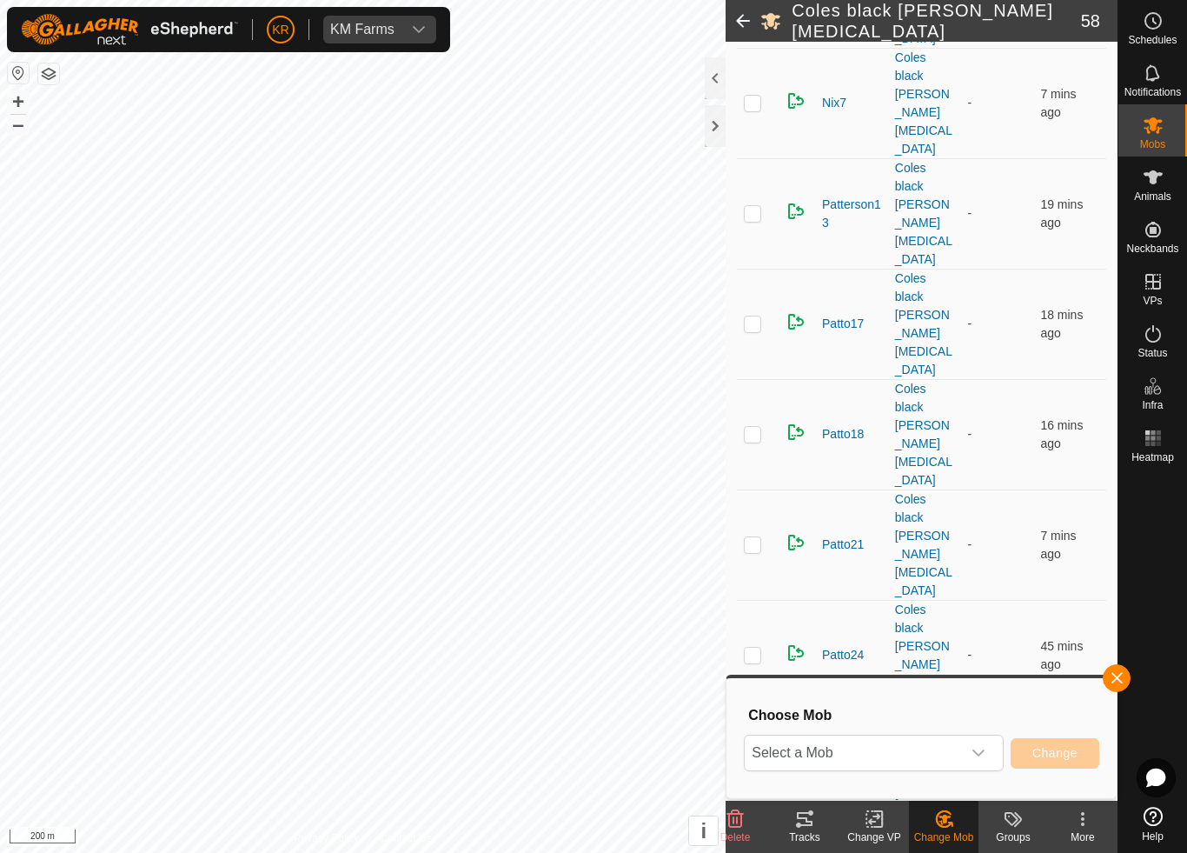
click at [960, 741] on span "Select a Mob" at bounding box center [853, 752] width 216 height 35
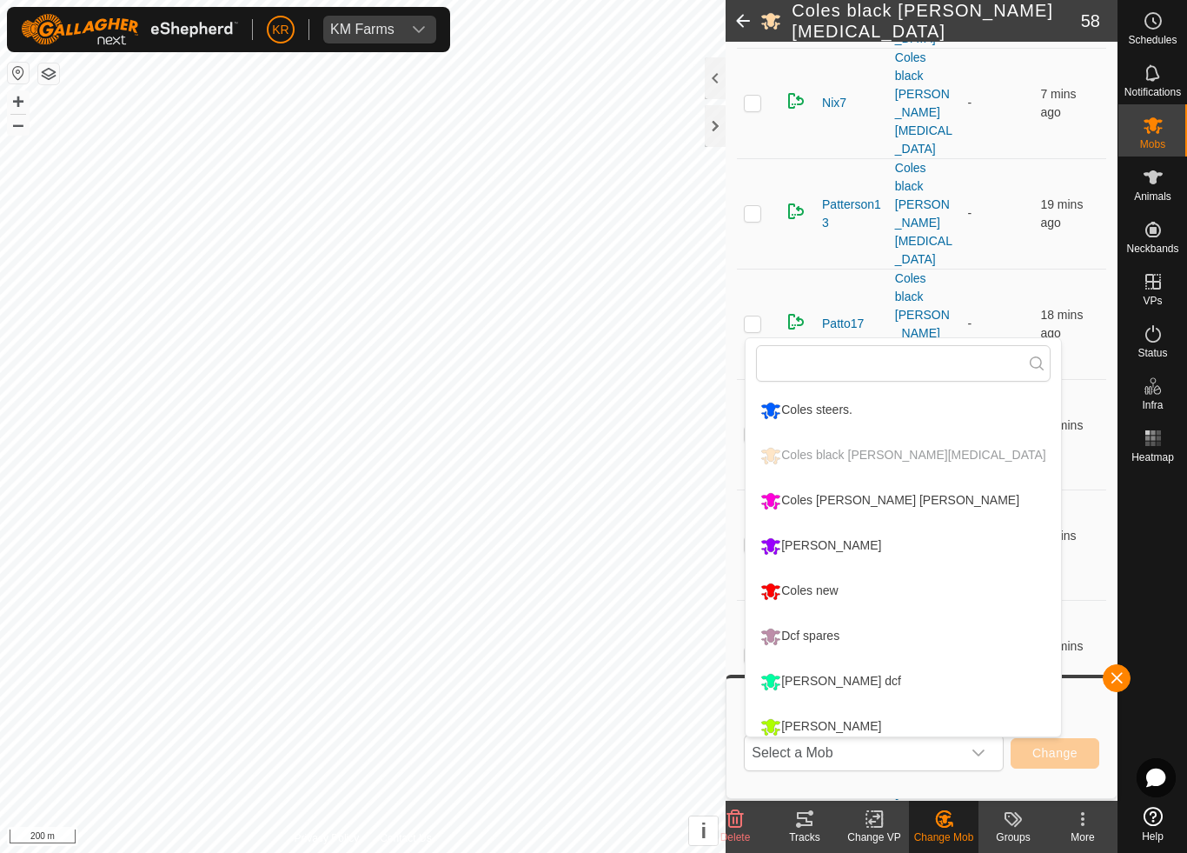
click at [900, 496] on div "Coles [PERSON_NAME] [PERSON_NAME]" at bounding box center [890, 501] width 268 height 30
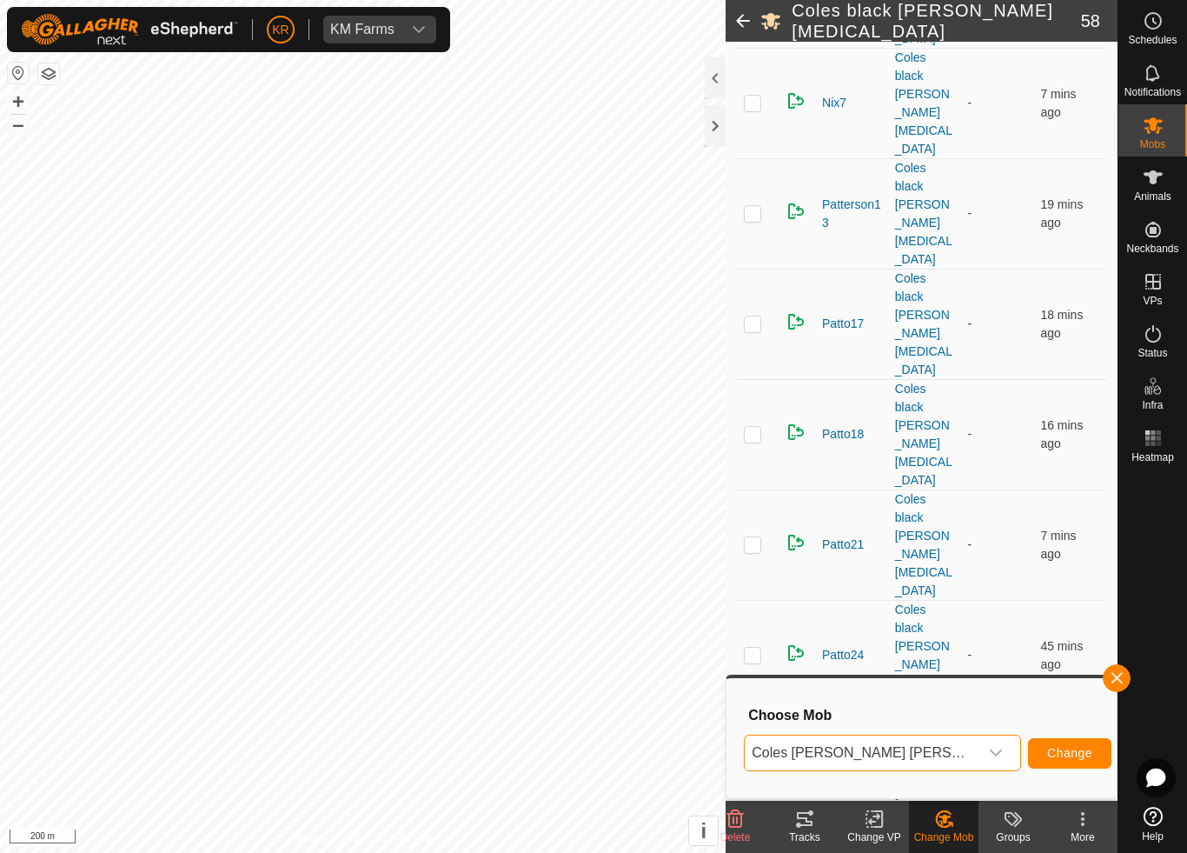
click at [1047, 750] on span "Change" at bounding box center [1069, 753] width 45 height 14
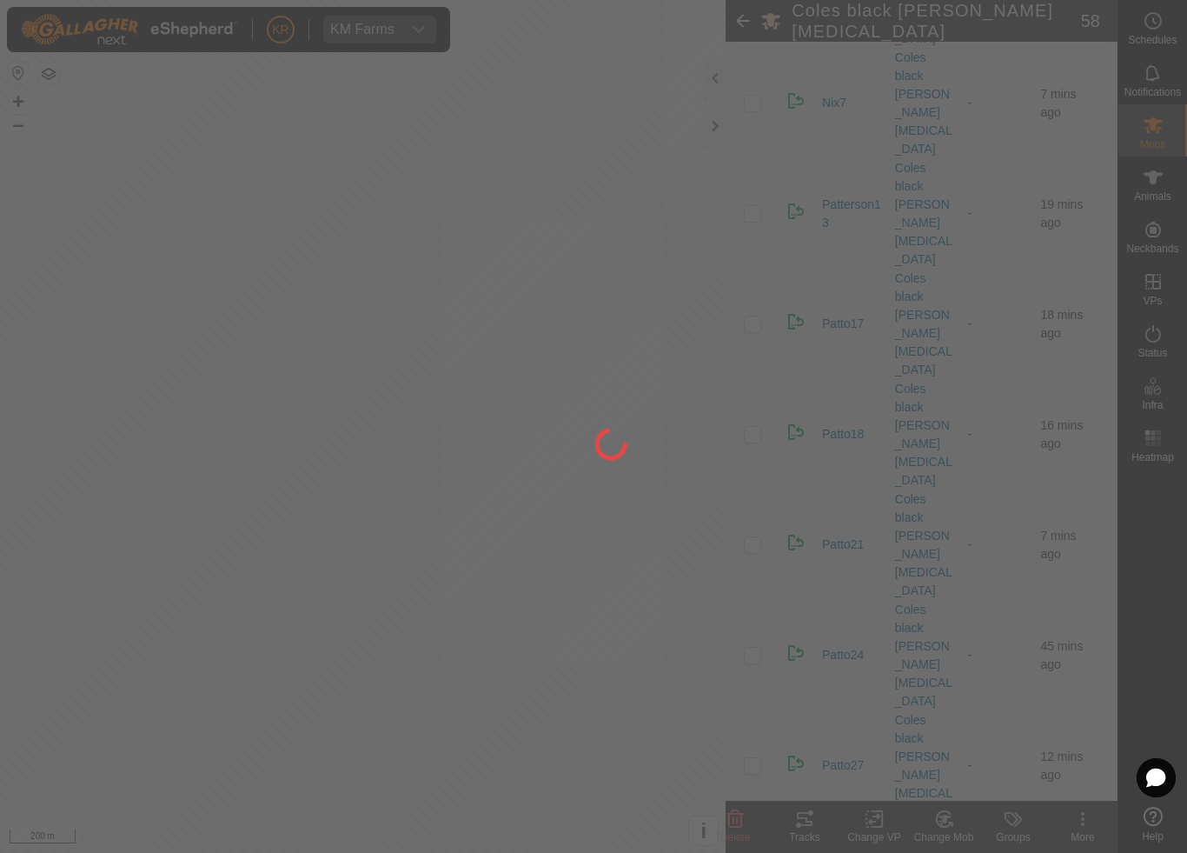
checkbox input "false"
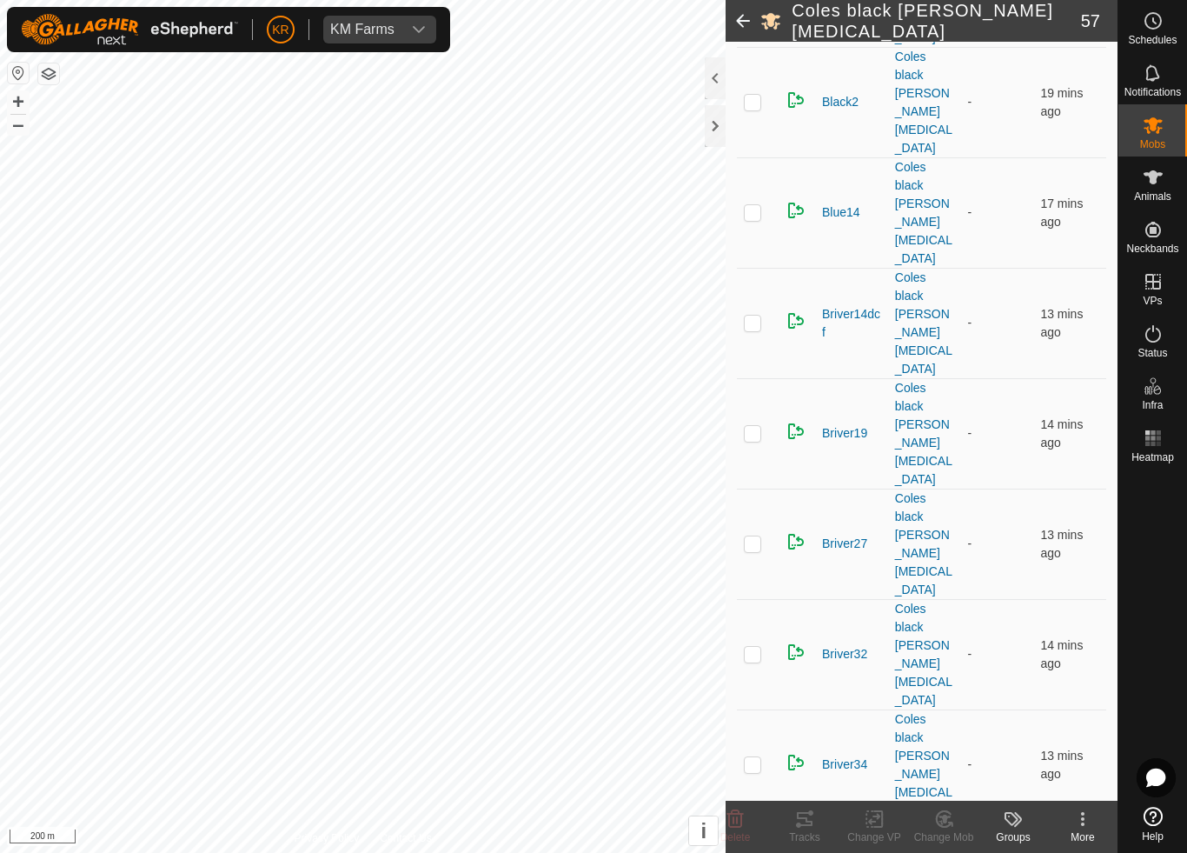
scroll to position [693, 0]
click at [941, 796] on div "Change Mob" at bounding box center [944, 837] width 70 height 16
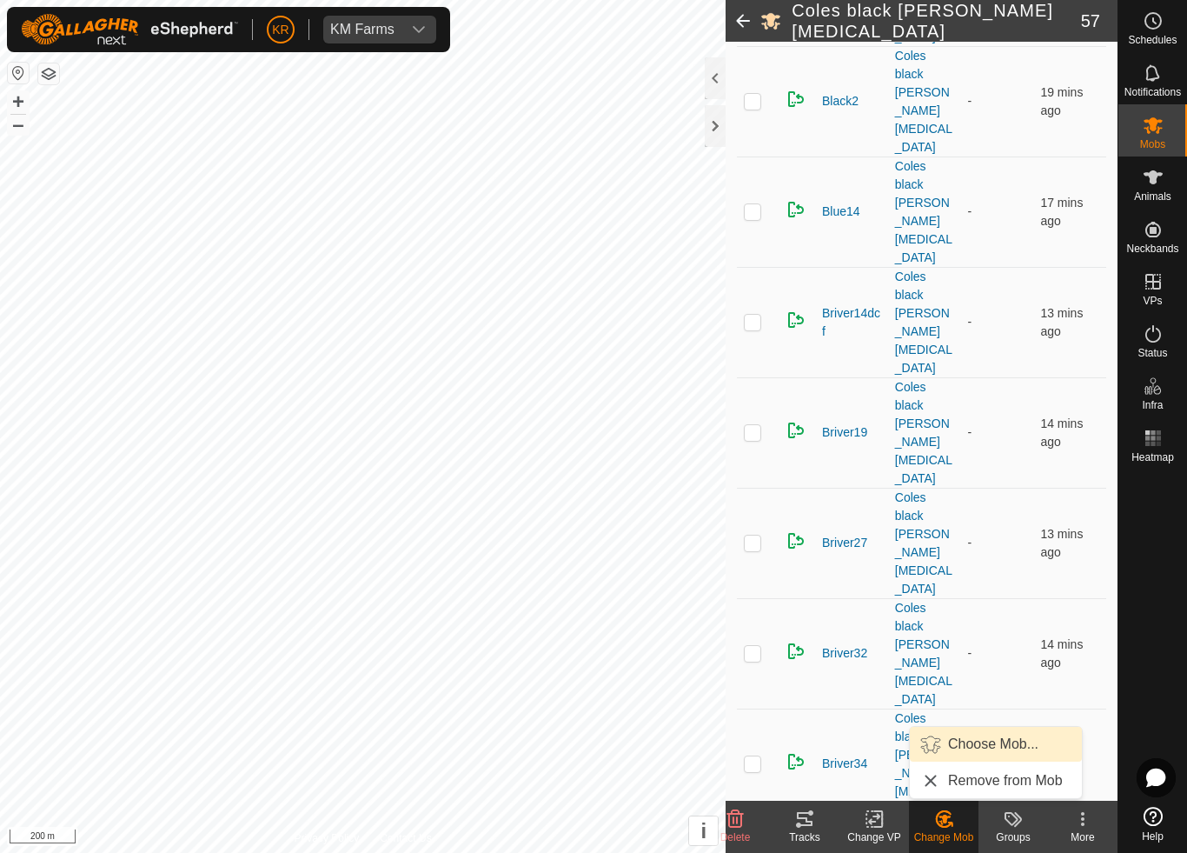
click at [992, 745] on span "Choose Mob..." at bounding box center [993, 744] width 90 height 21
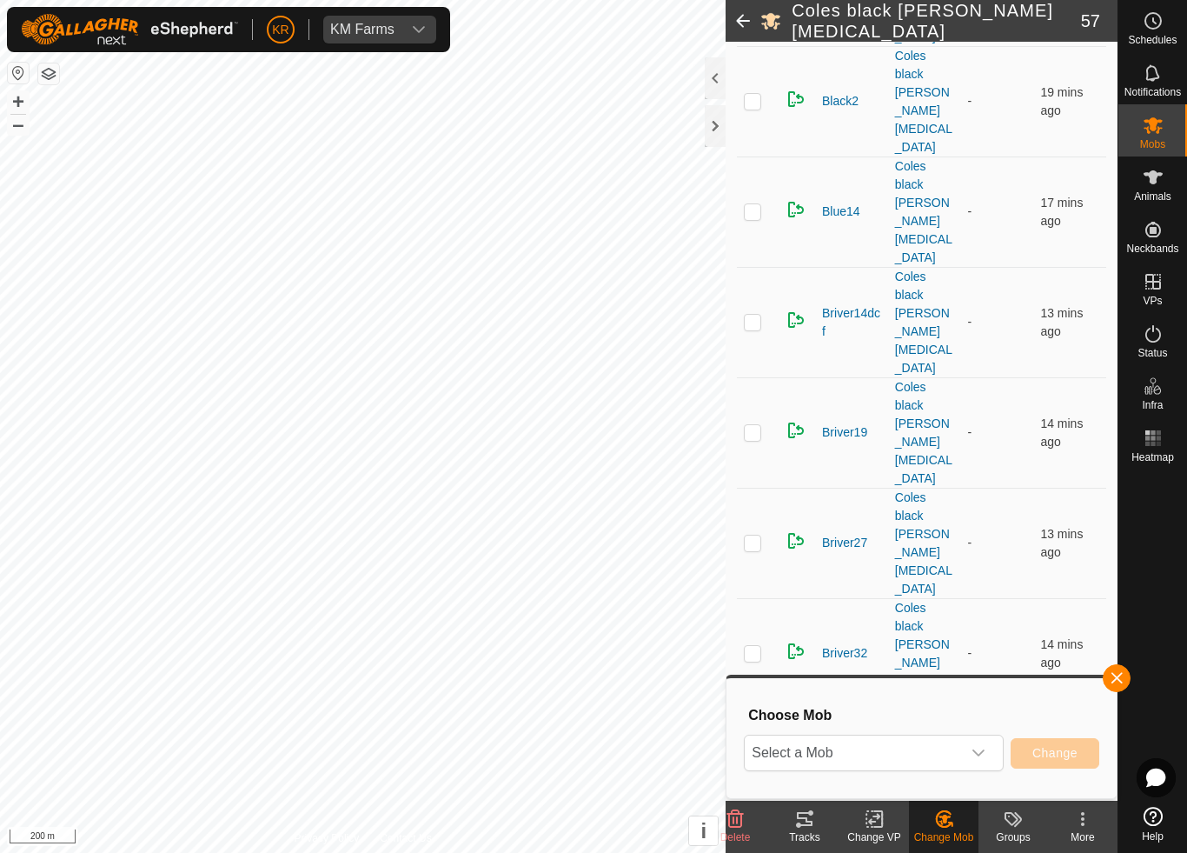
click at [935, 757] on span "Select a Mob" at bounding box center [853, 752] width 216 height 35
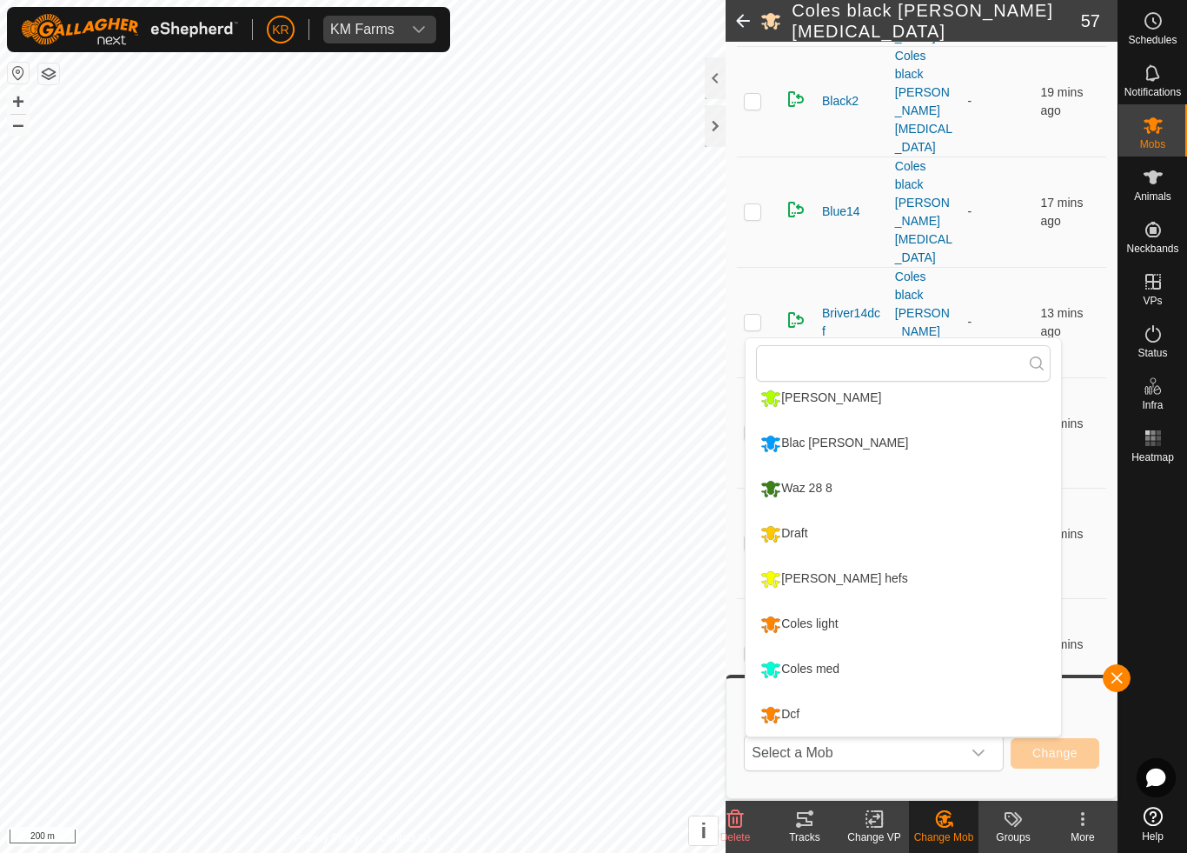
scroll to position [329, 0]
click at [837, 619] on div "Coles light" at bounding box center [799, 624] width 86 height 30
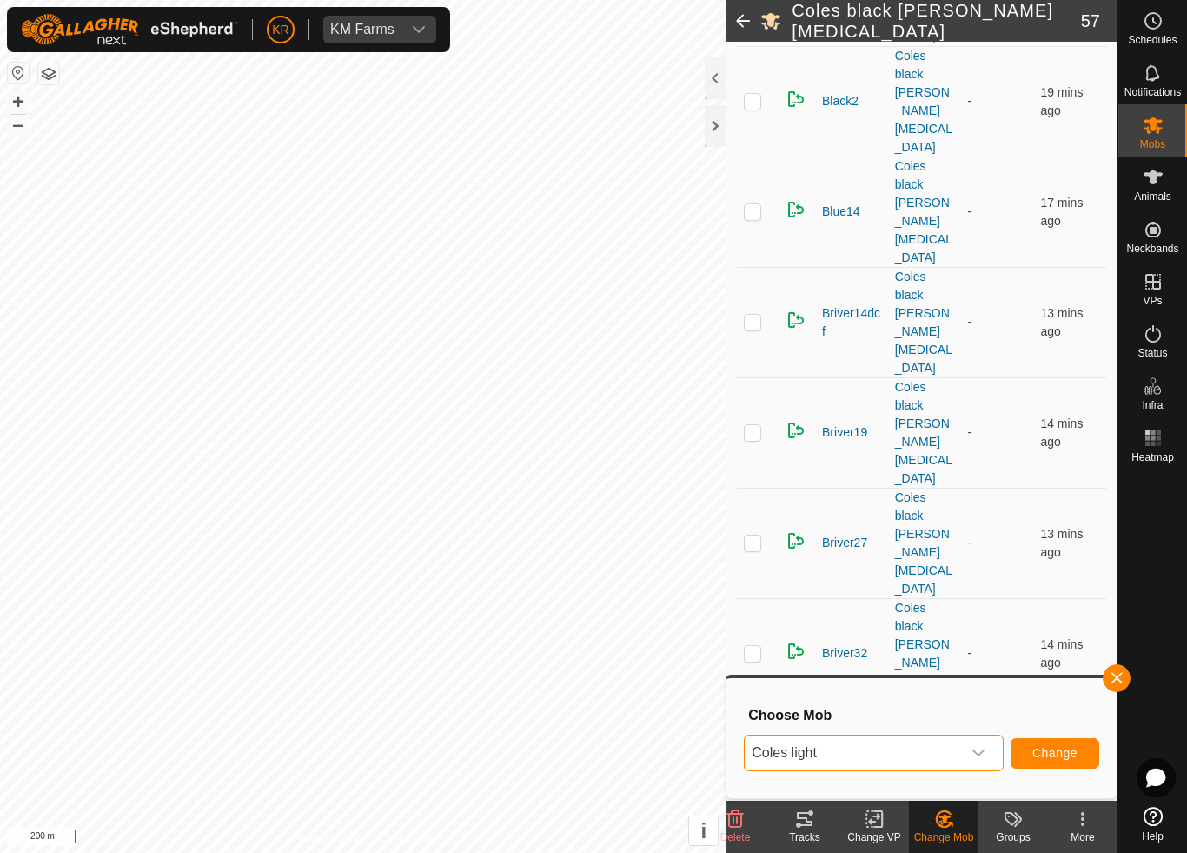
click at [1065, 747] on span "Change" at bounding box center [1055, 753] width 45 height 14
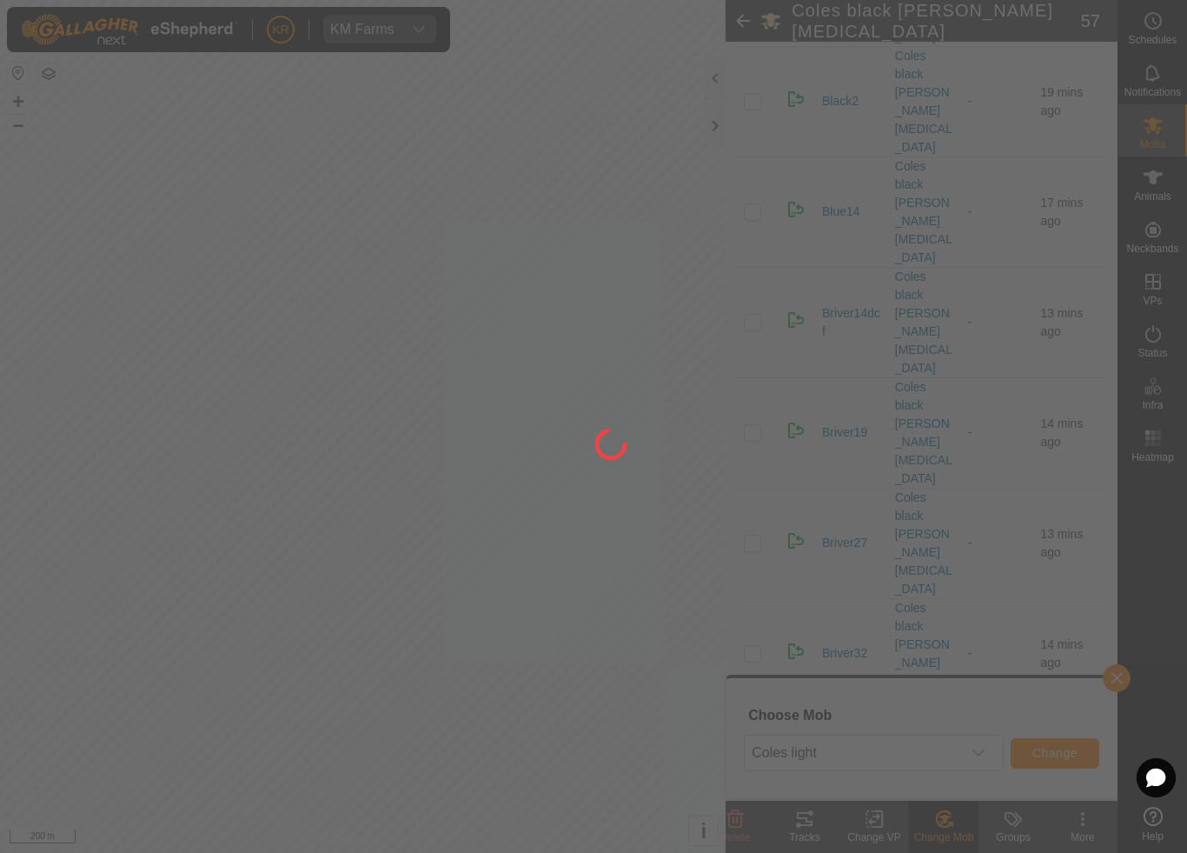
checkbox input "false"
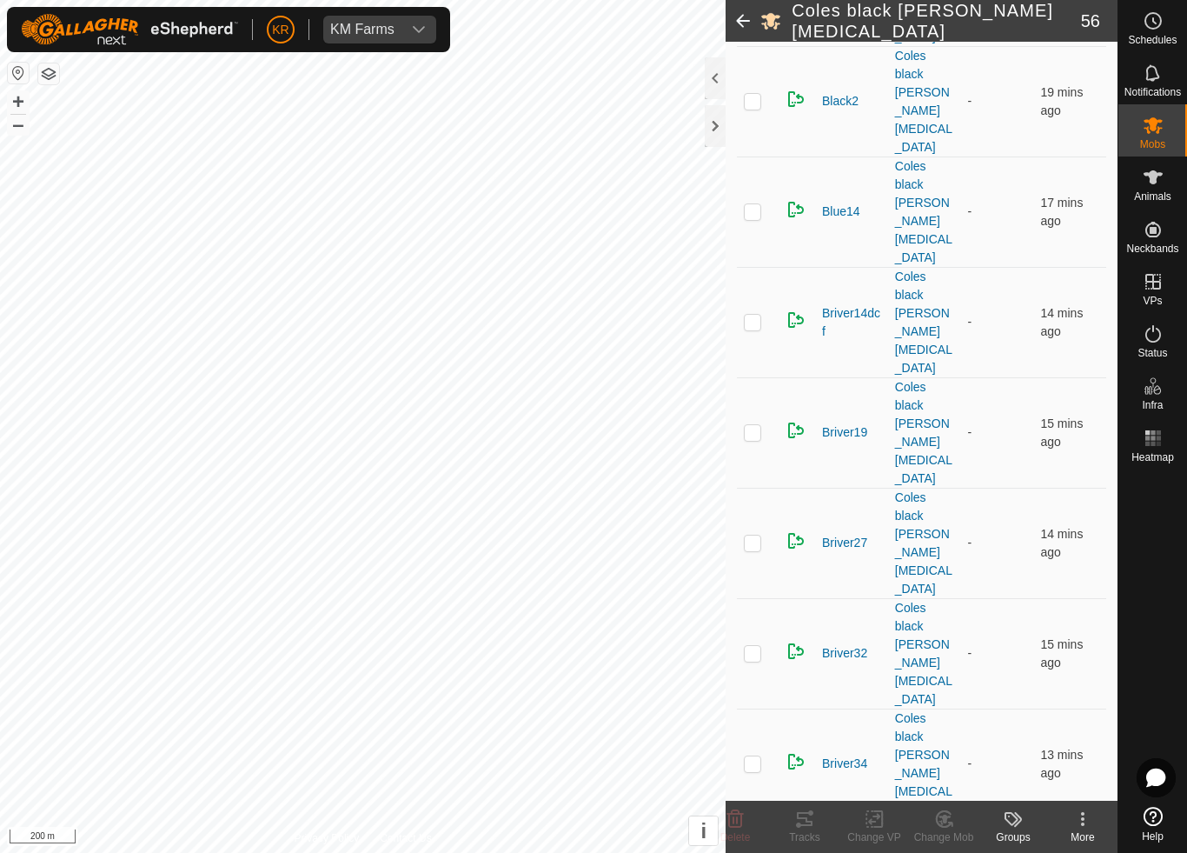
click at [953, 796] on icon at bounding box center [945, 818] width 22 height 21
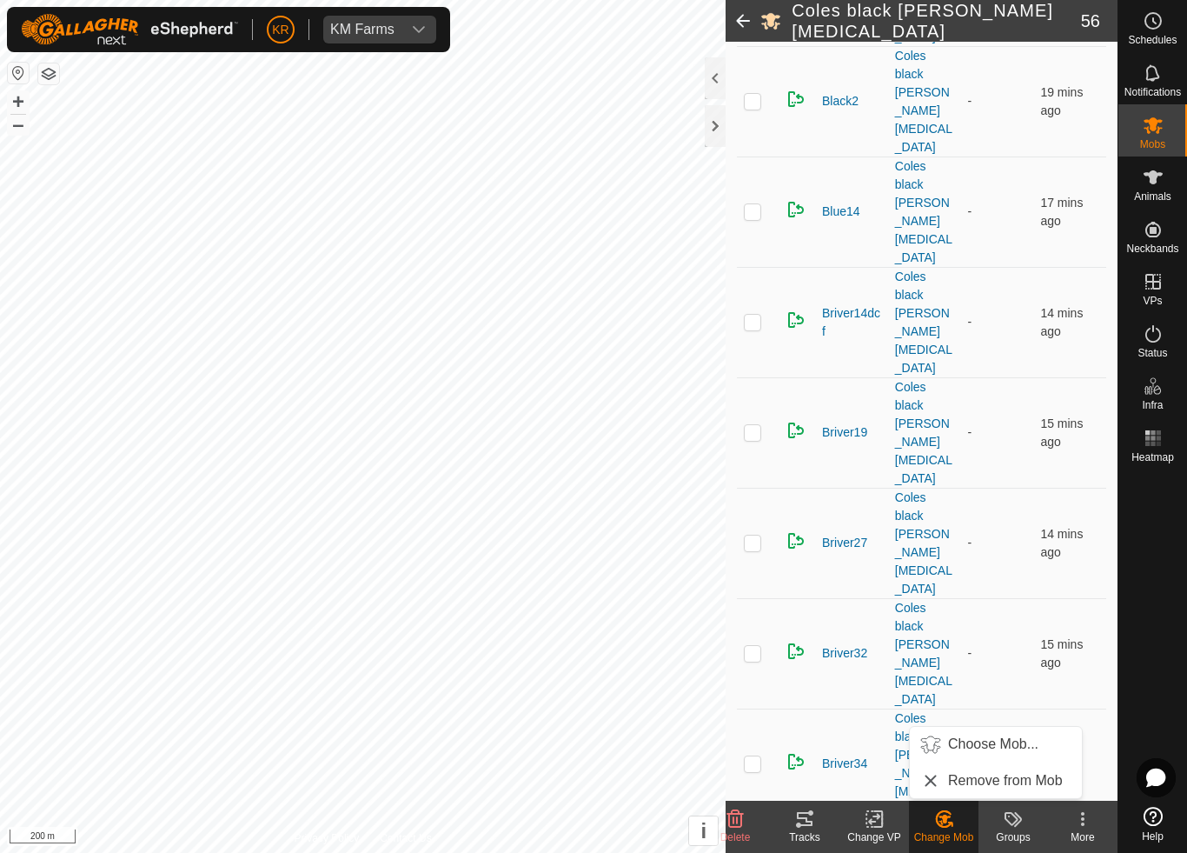
click at [1011, 752] on span "Choose Mob..." at bounding box center [993, 744] width 90 height 21
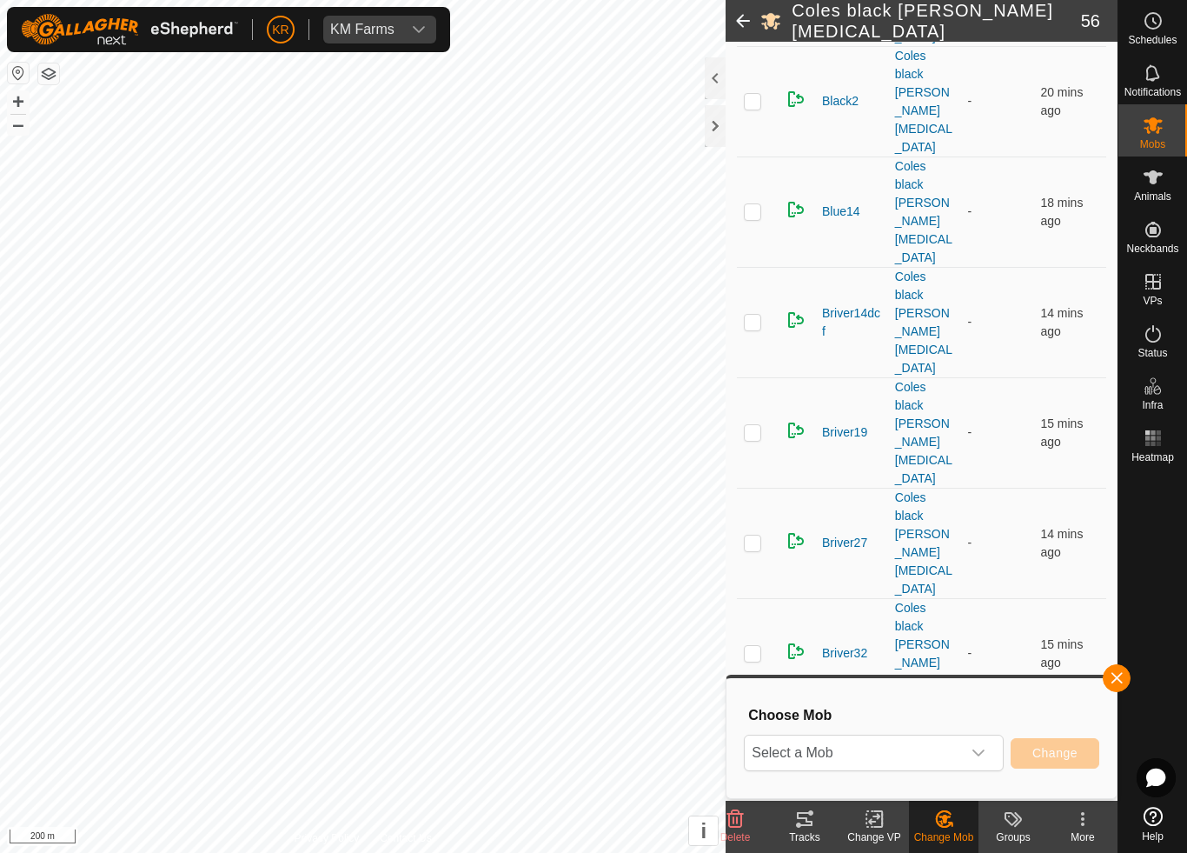
click at [960, 739] on span "Select a Mob" at bounding box center [853, 752] width 216 height 35
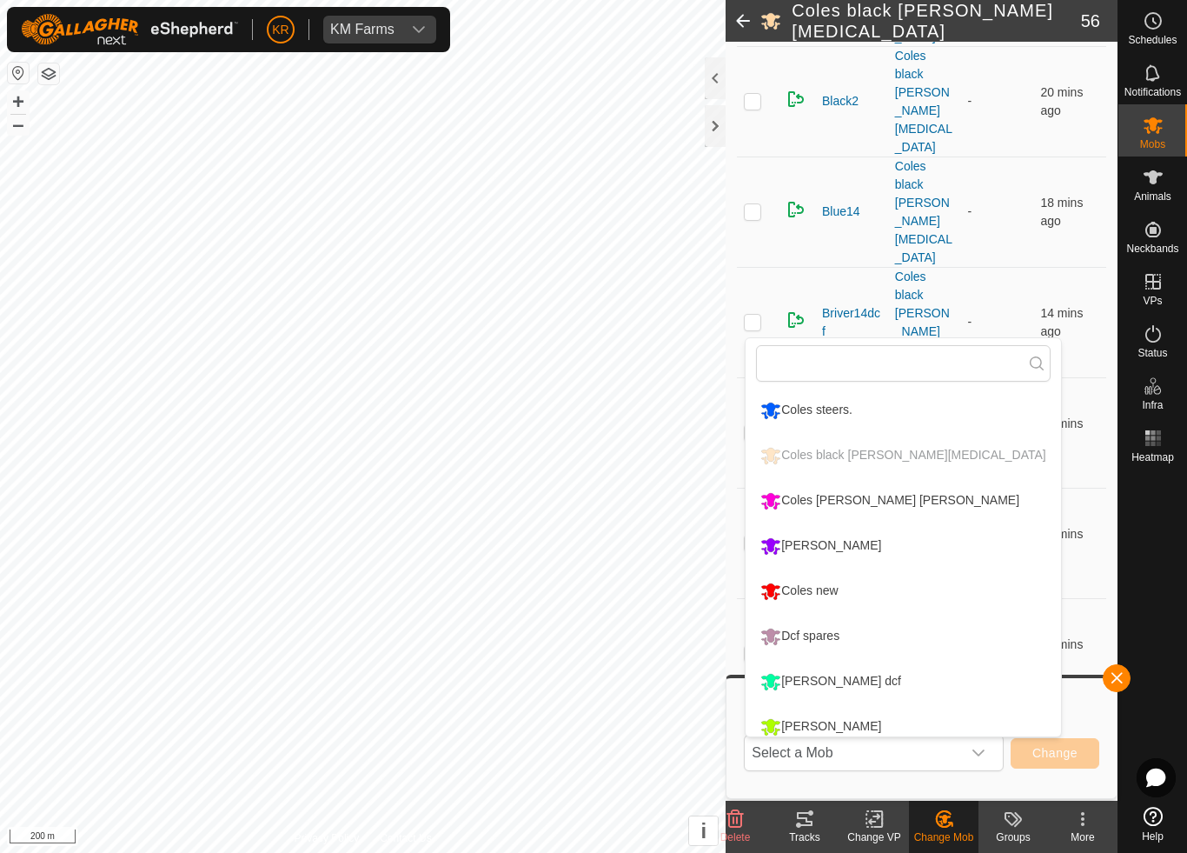
click at [865, 496] on div "Coles [PERSON_NAME] [PERSON_NAME]" at bounding box center [890, 501] width 268 height 30
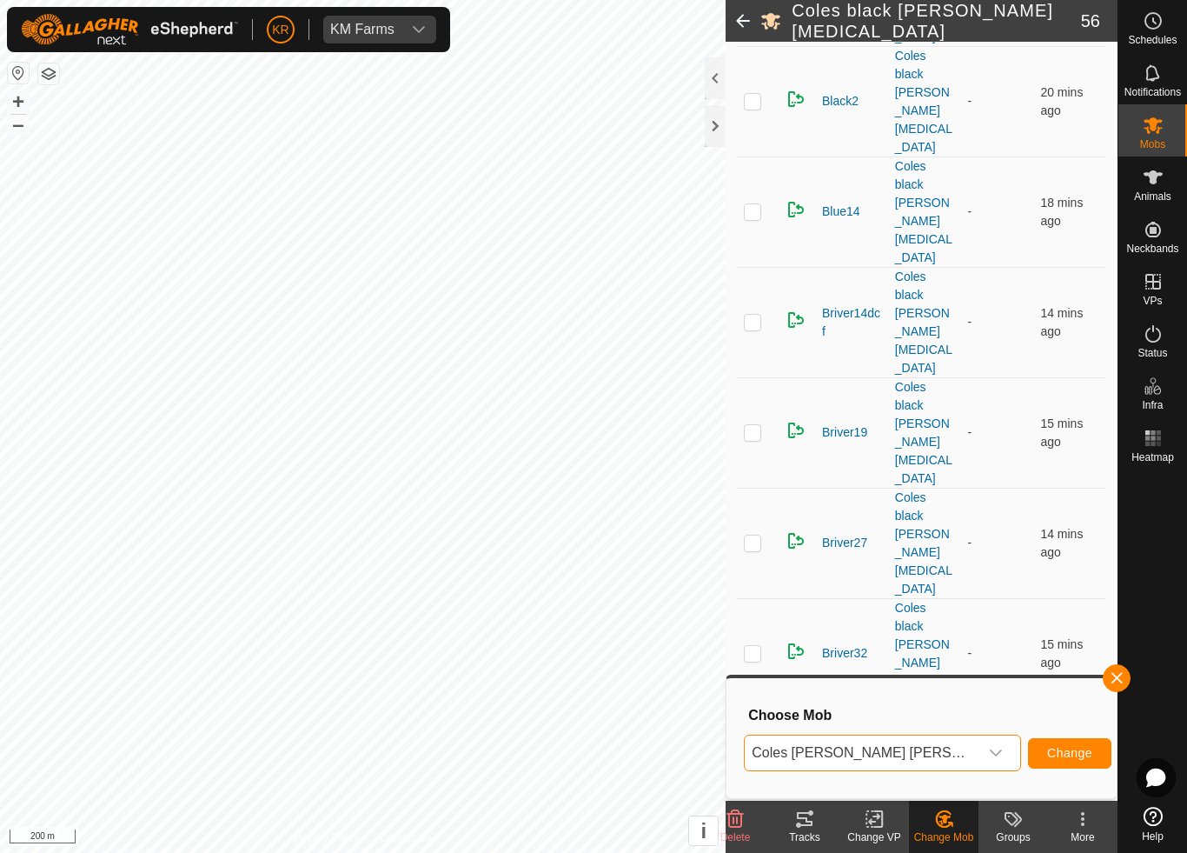
click at [1055, 753] on span "Change" at bounding box center [1069, 753] width 45 height 14
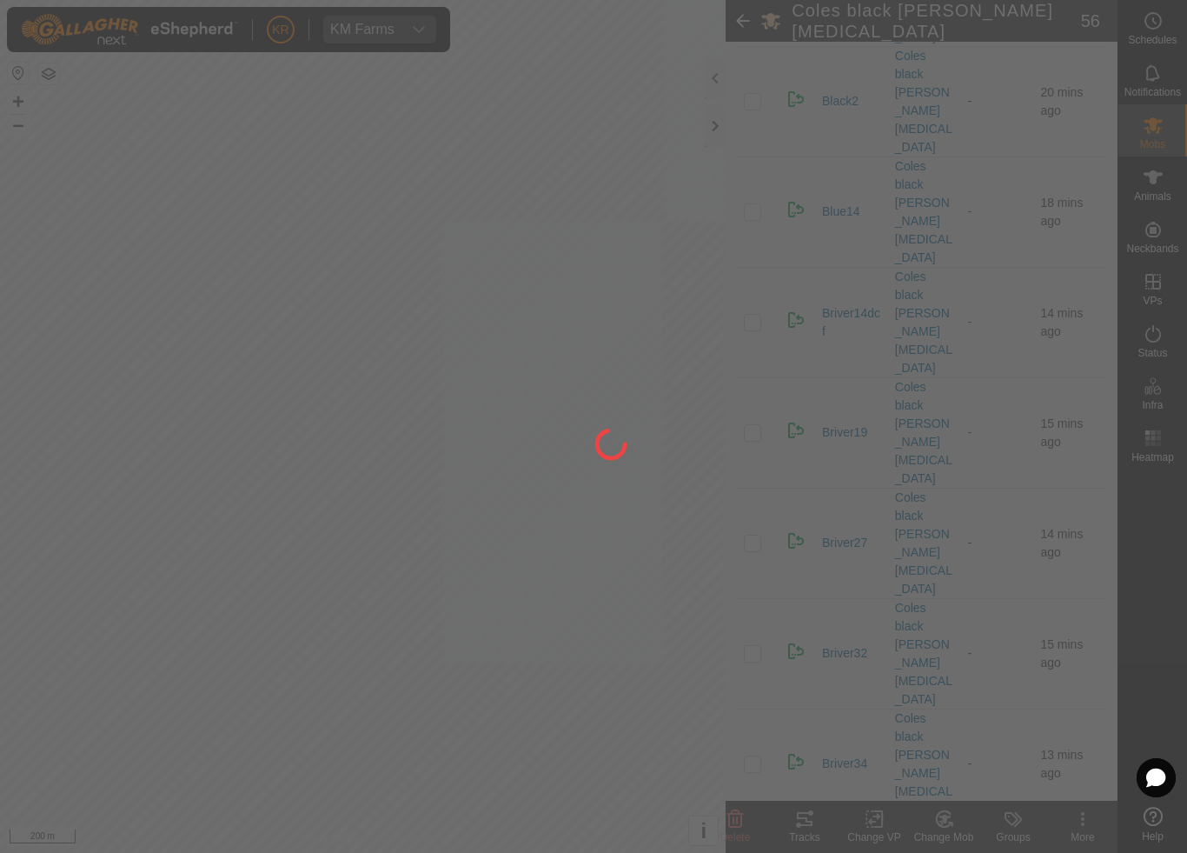
checkbox input "false"
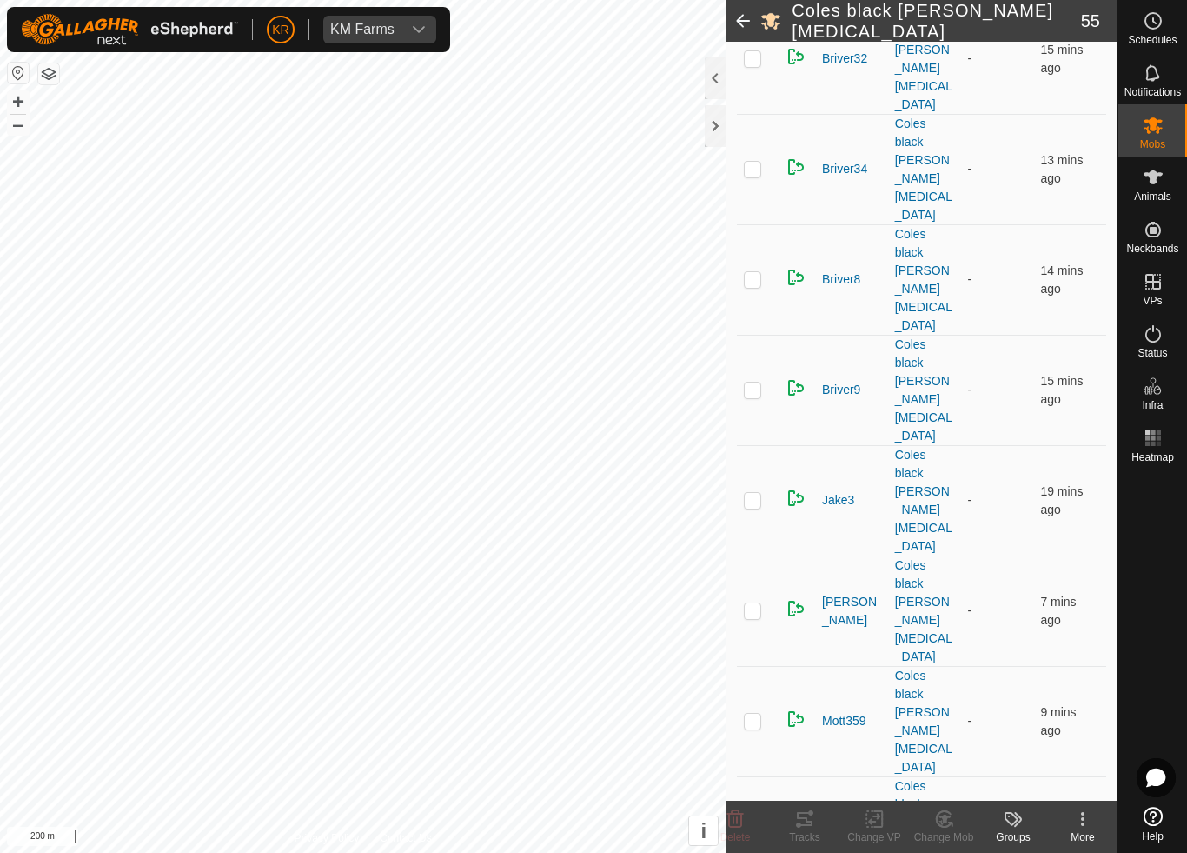
scroll to position [1298, 0]
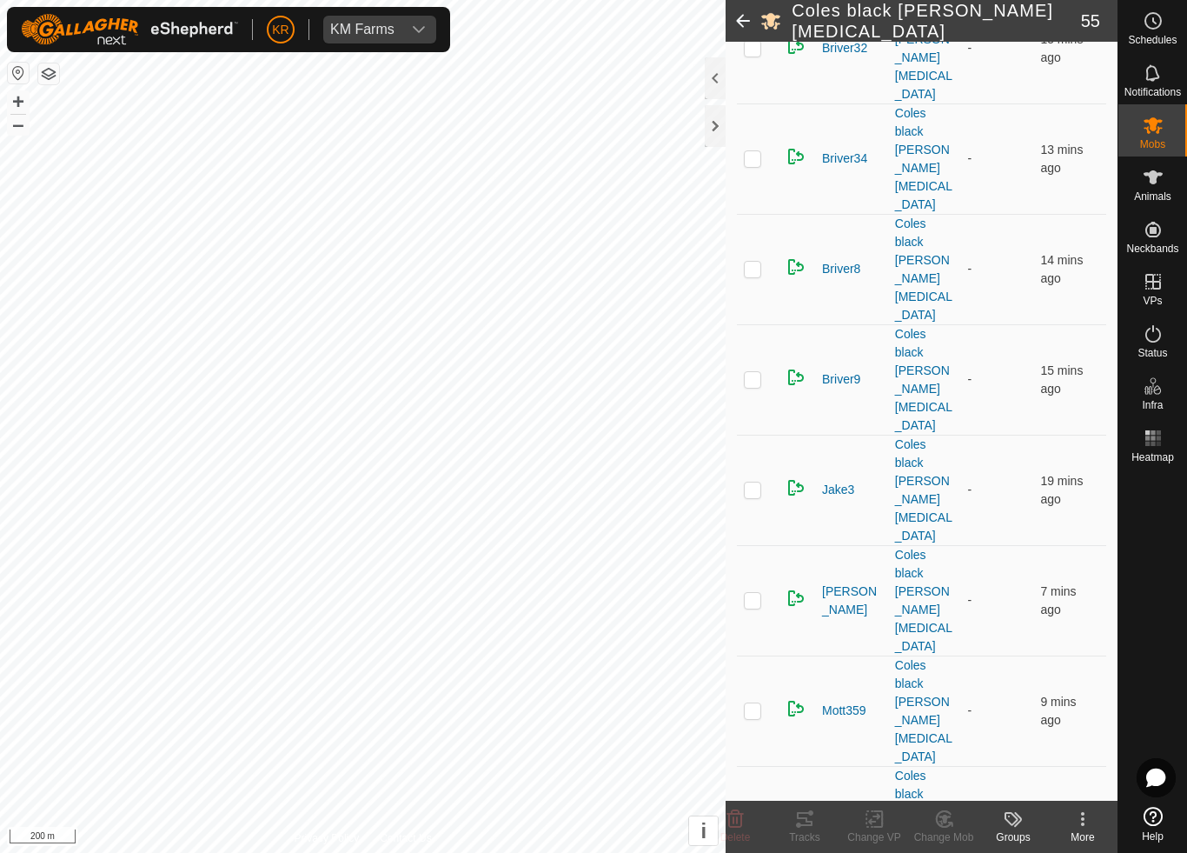
click at [943, 796] on icon at bounding box center [943, 819] width 15 height 16
click at [987, 748] on span "Choose Mob..." at bounding box center [993, 744] width 90 height 21
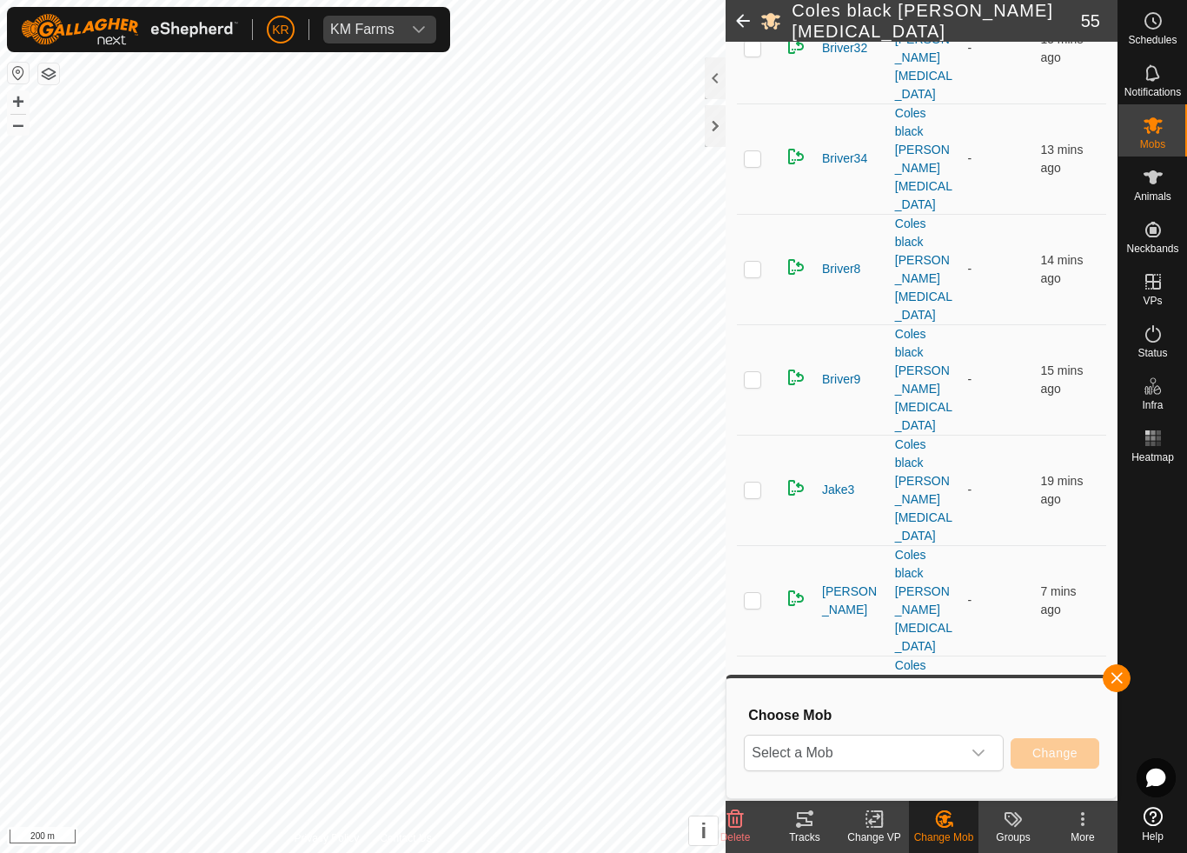
click at [967, 742] on div "dropdown trigger" at bounding box center [978, 752] width 35 height 35
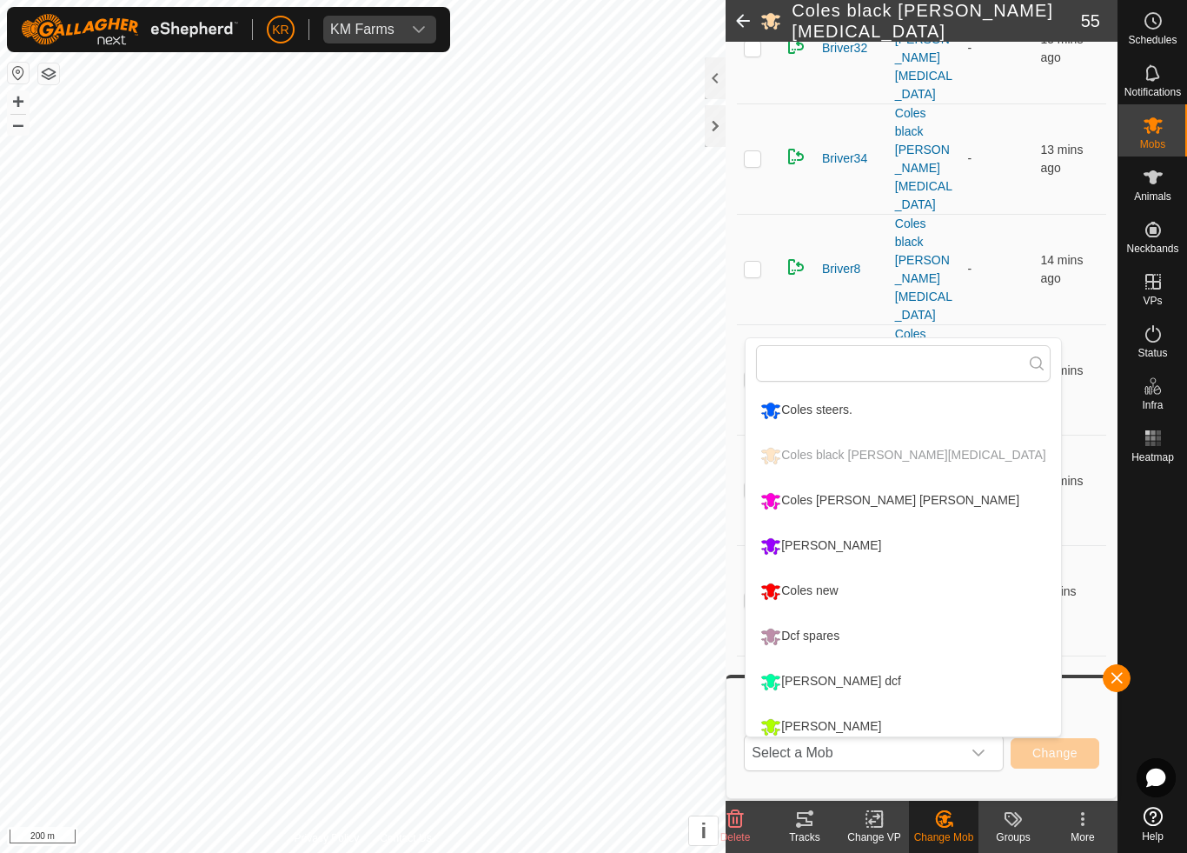
click at [897, 494] on div "Coles [PERSON_NAME] [PERSON_NAME]" at bounding box center [890, 501] width 268 height 30
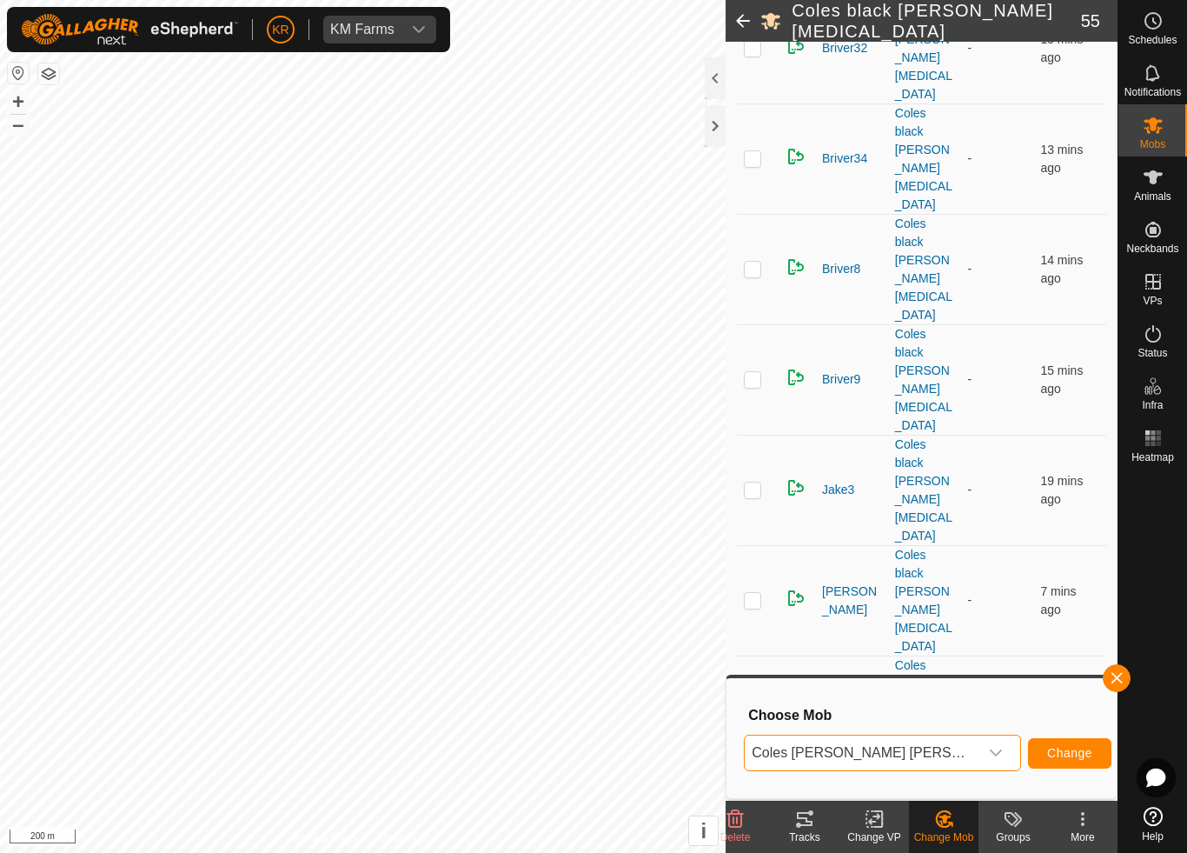
click at [1047, 748] on span "Change" at bounding box center [1069, 753] width 45 height 14
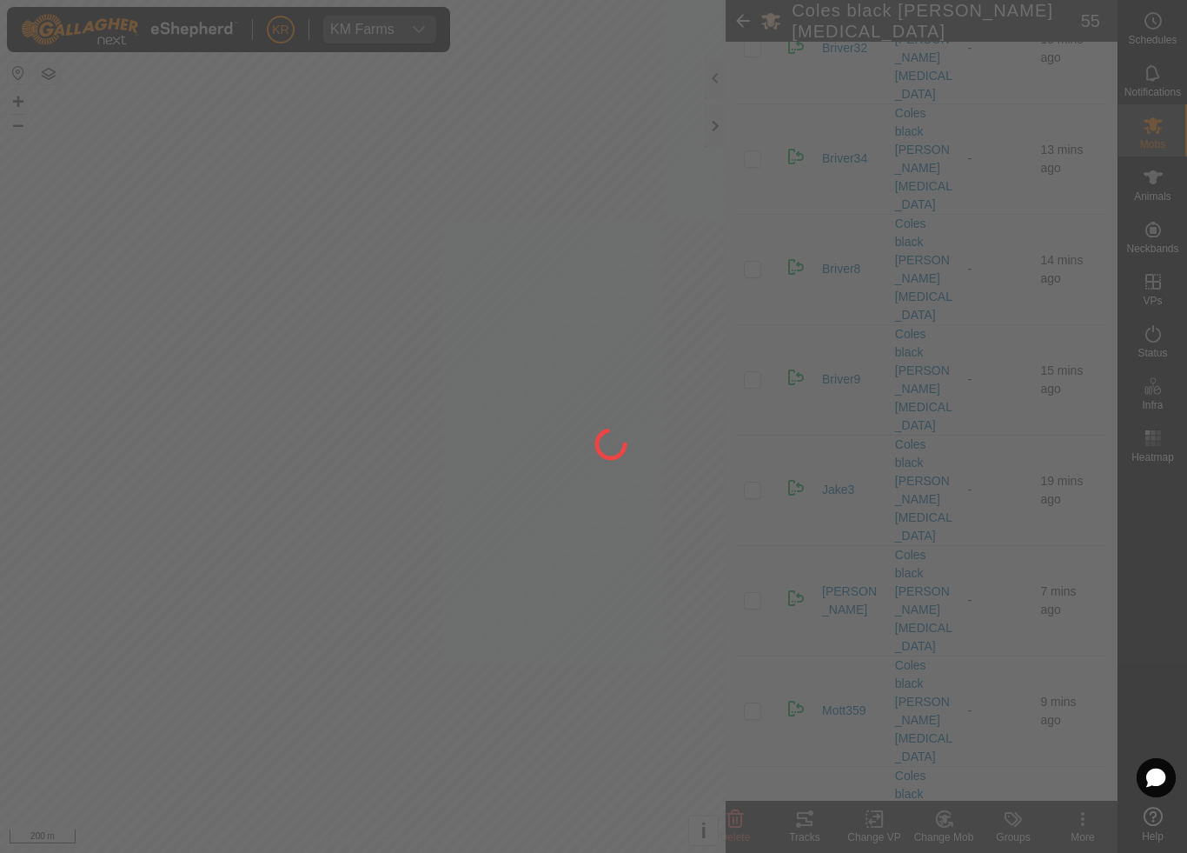
checkbox input "false"
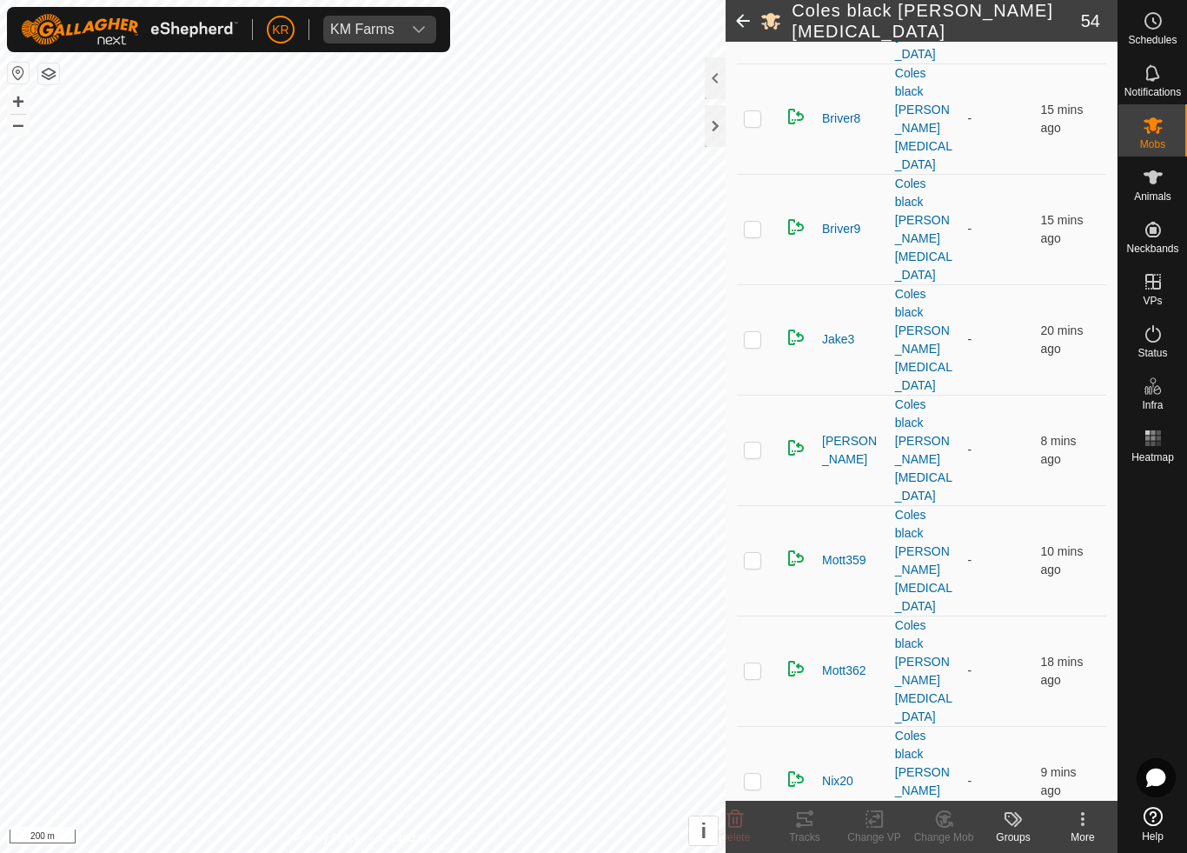
scroll to position [1459, 0]
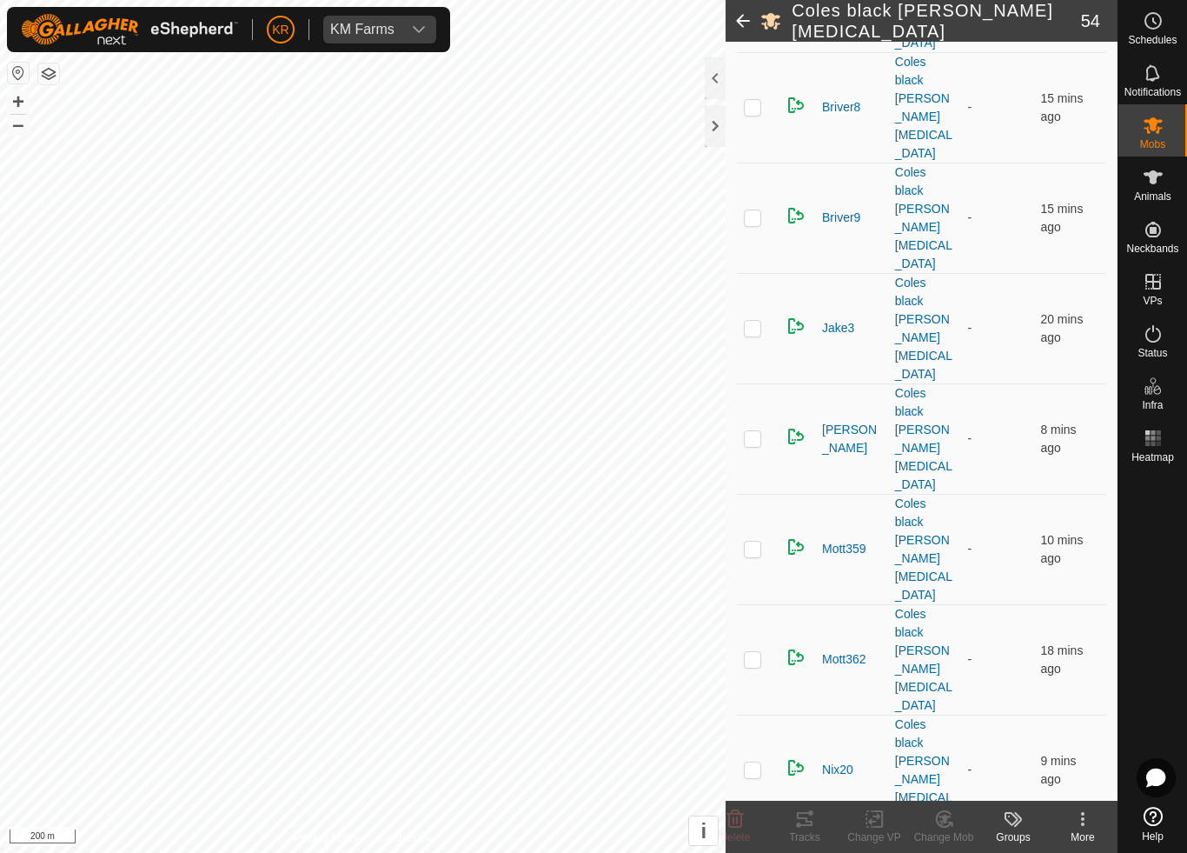
click at [928, 796] on change-mob-svg-icon at bounding box center [944, 818] width 70 height 21
click at [967, 747] on span "Choose Mob..." at bounding box center [993, 744] width 90 height 21
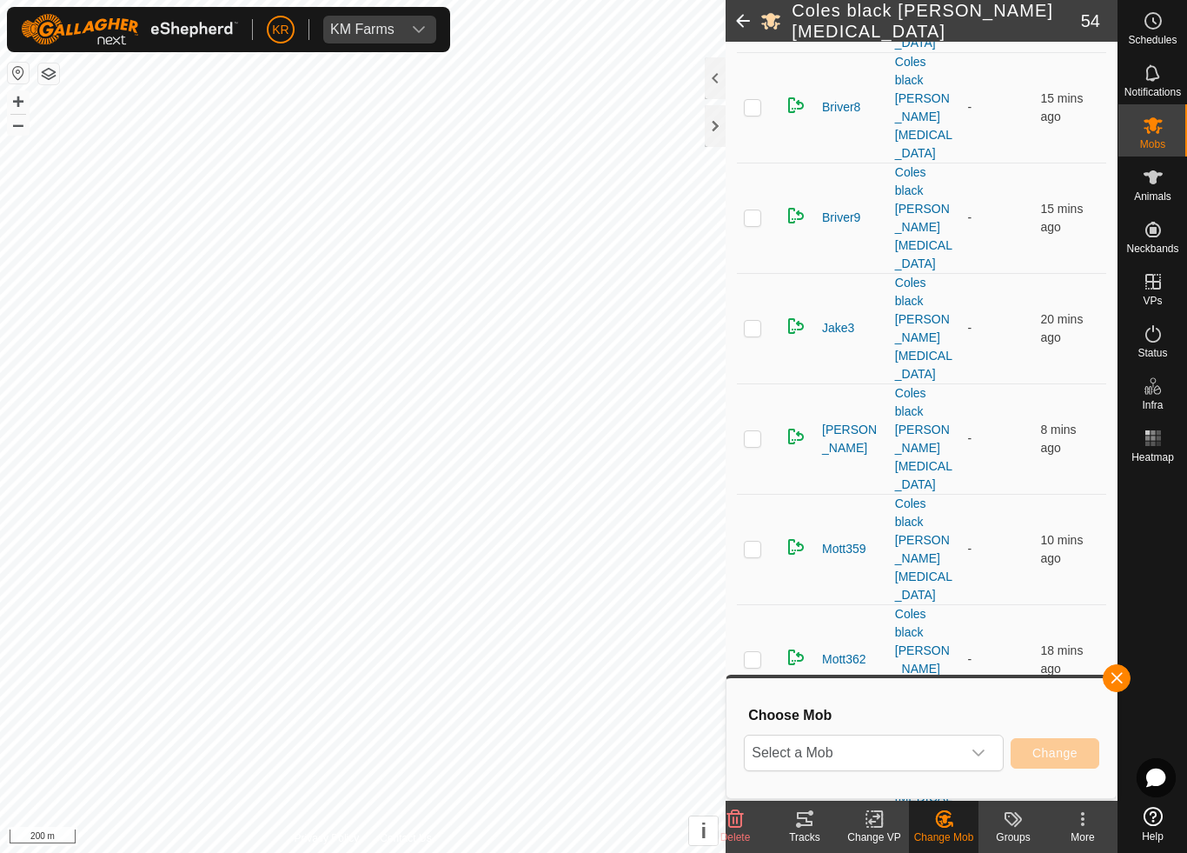
click at [939, 753] on span "Select a Mob" at bounding box center [853, 752] width 216 height 35
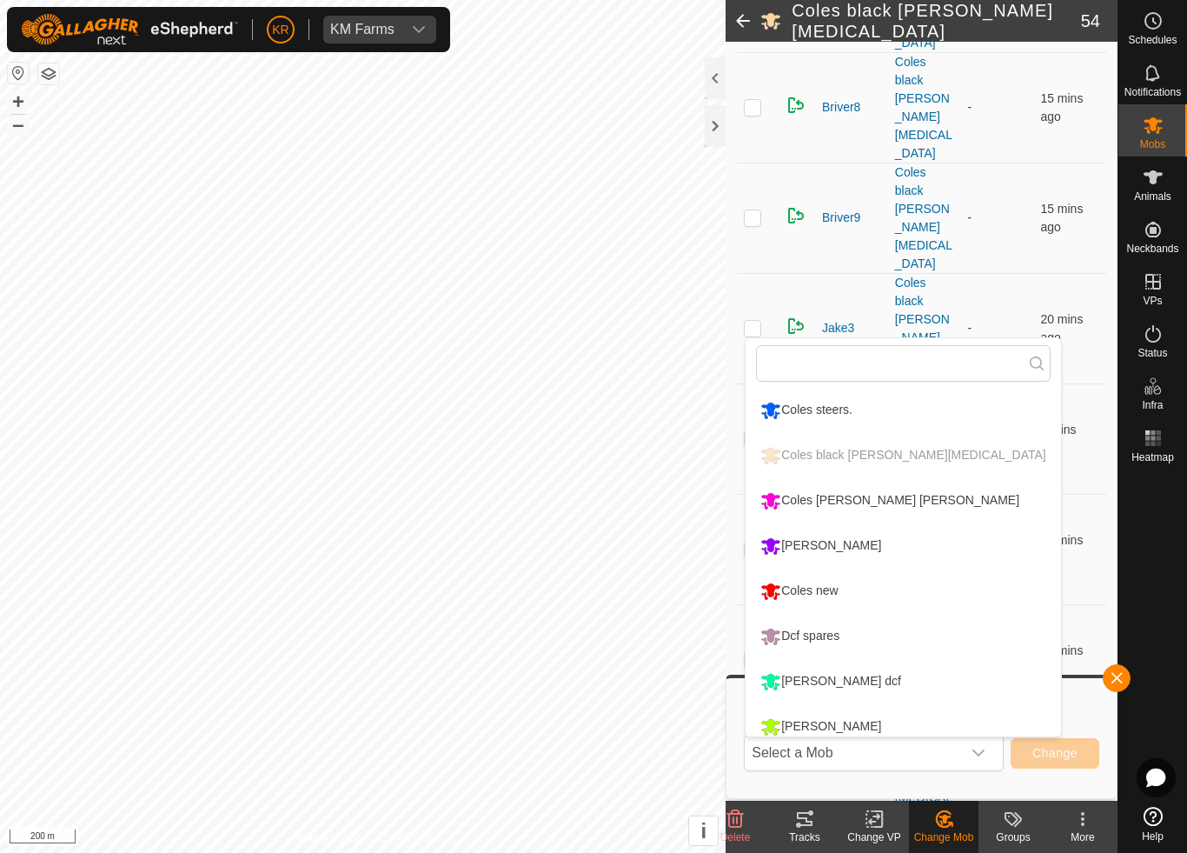
click at [888, 498] on div "Coles [PERSON_NAME] [PERSON_NAME]" at bounding box center [890, 501] width 268 height 30
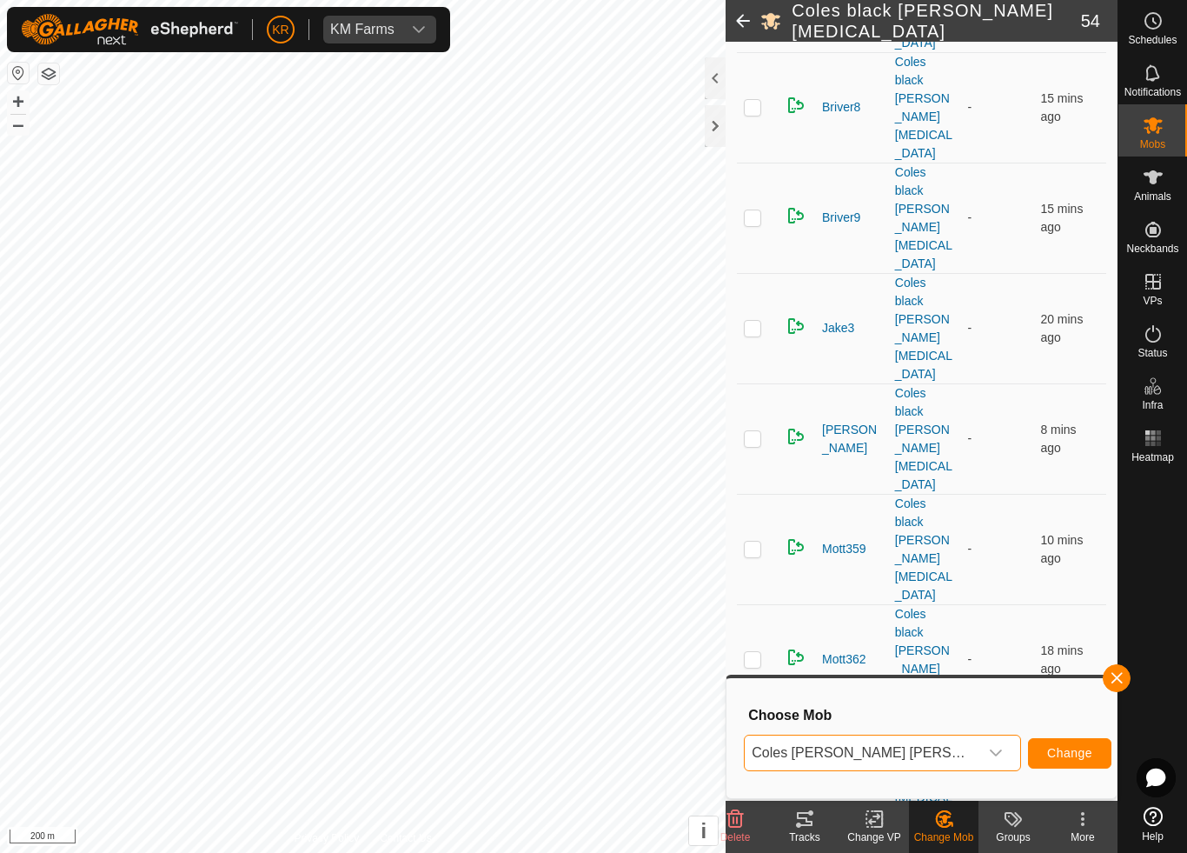
click at [1060, 738] on button "Change" at bounding box center [1069, 753] width 83 height 30
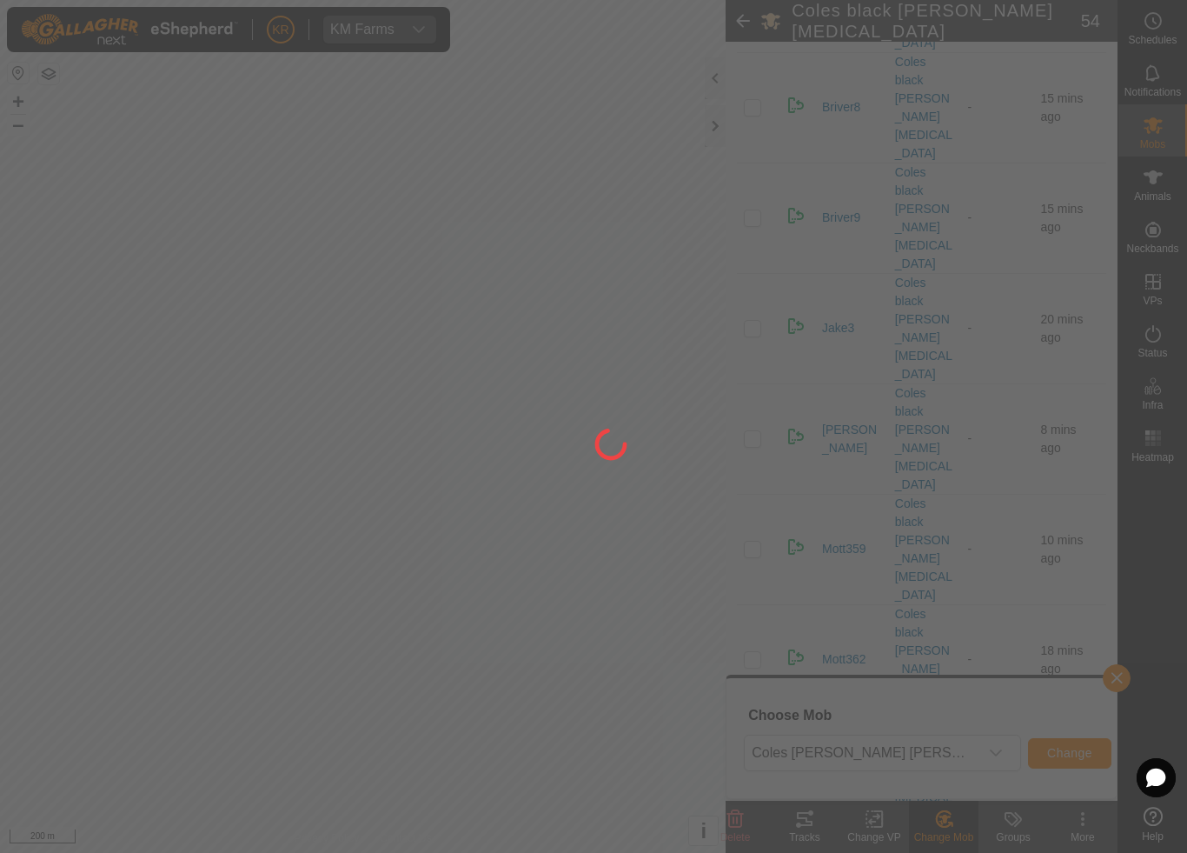
checkbox input "false"
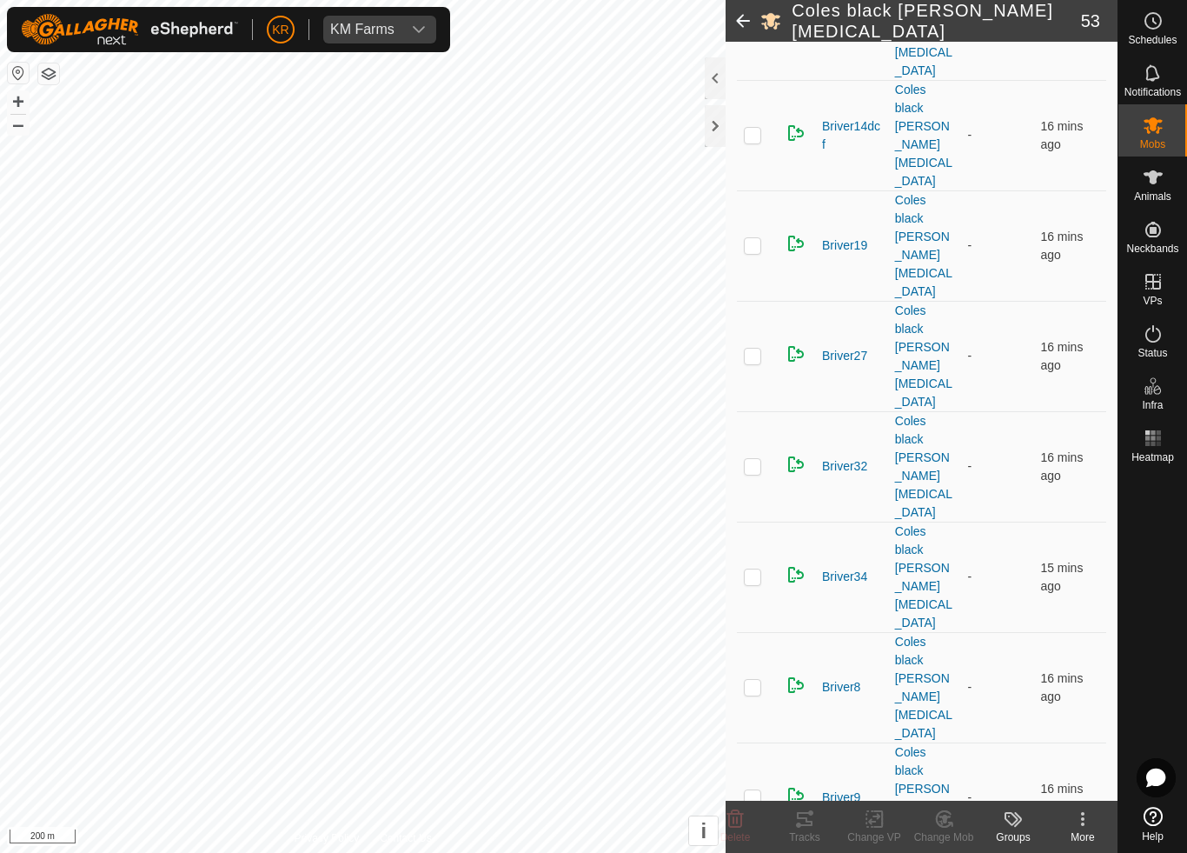
scroll to position [876, 0]
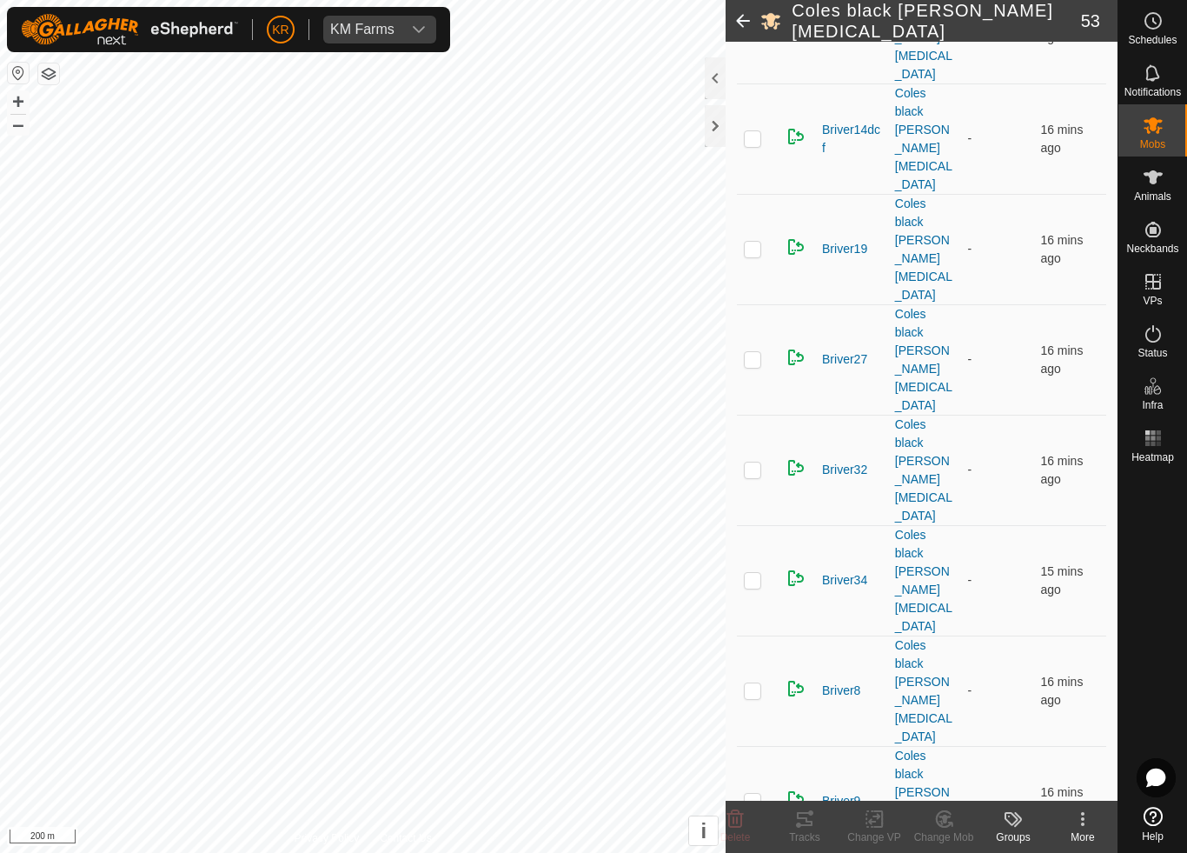
click at [944, 796] on icon at bounding box center [945, 818] width 22 height 21
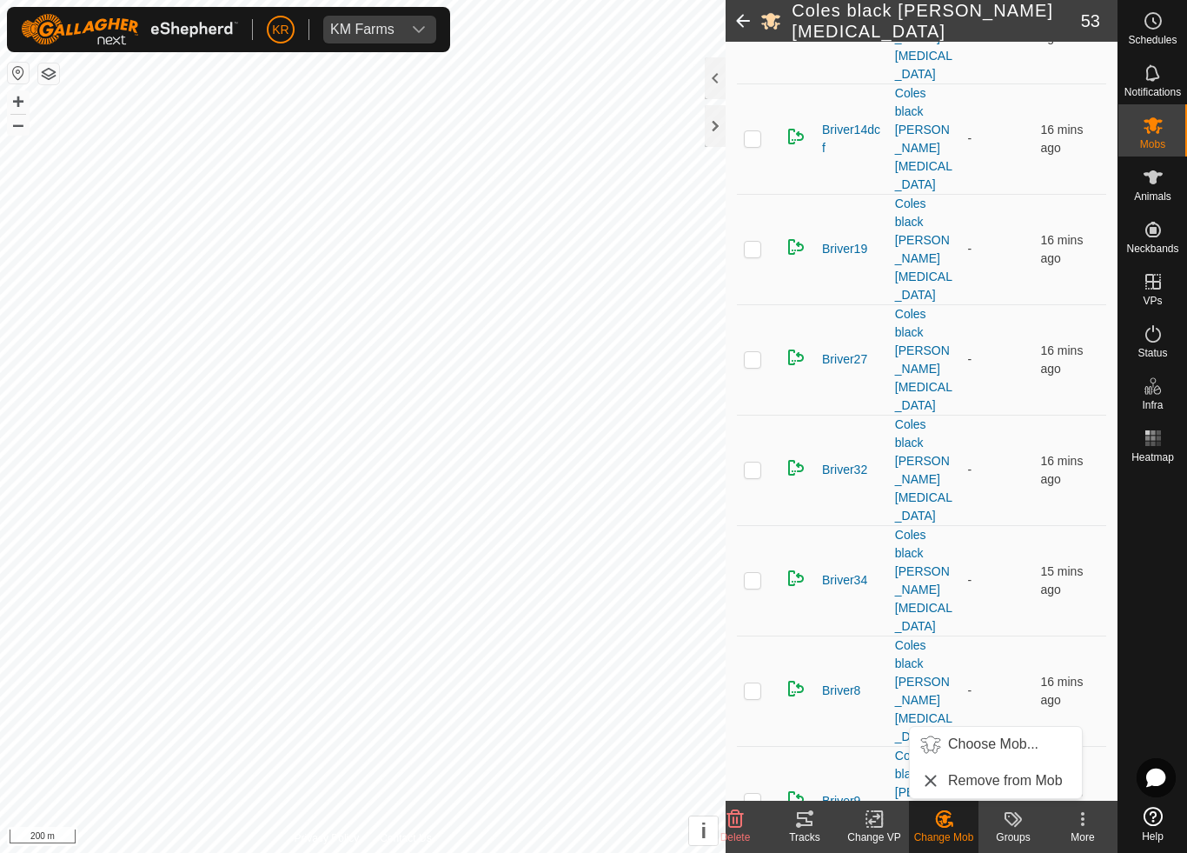
click at [986, 754] on span "Choose Mob..." at bounding box center [993, 744] width 90 height 21
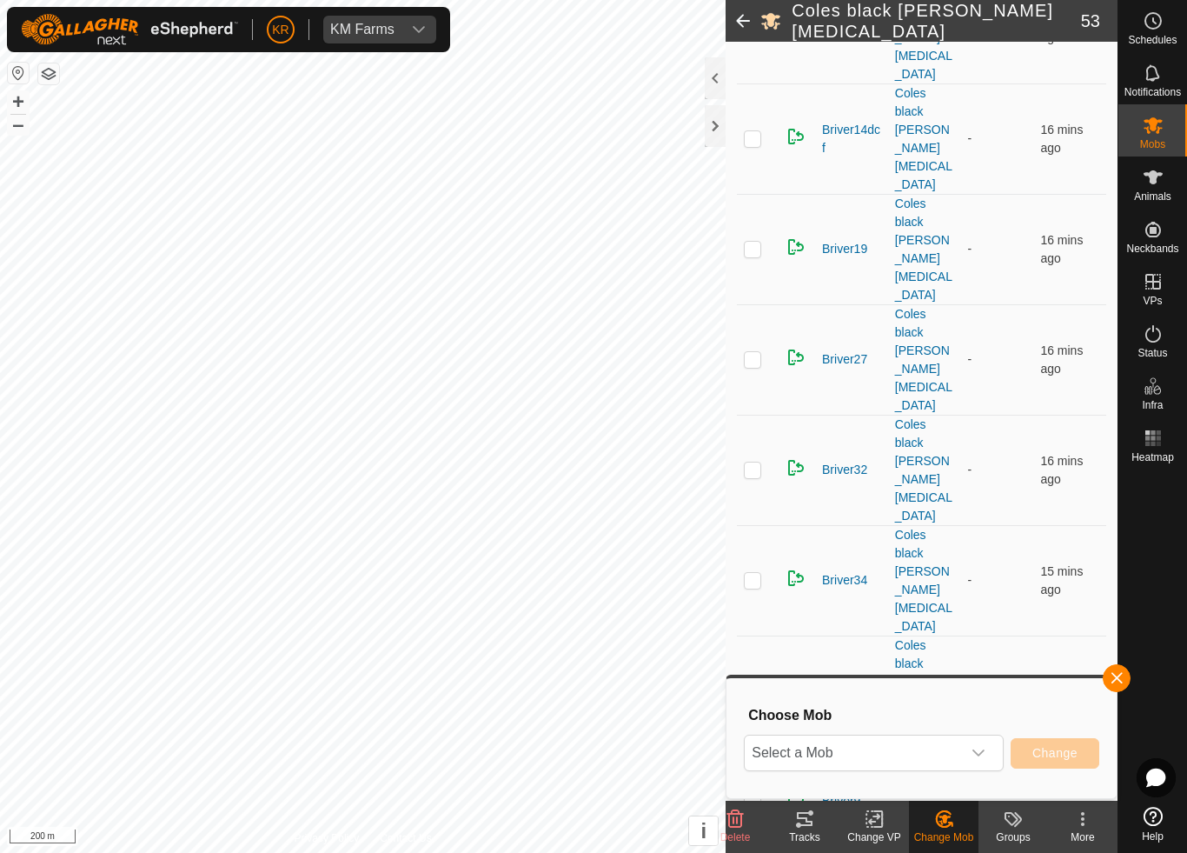
click at [959, 741] on span "Select a Mob" at bounding box center [853, 752] width 216 height 35
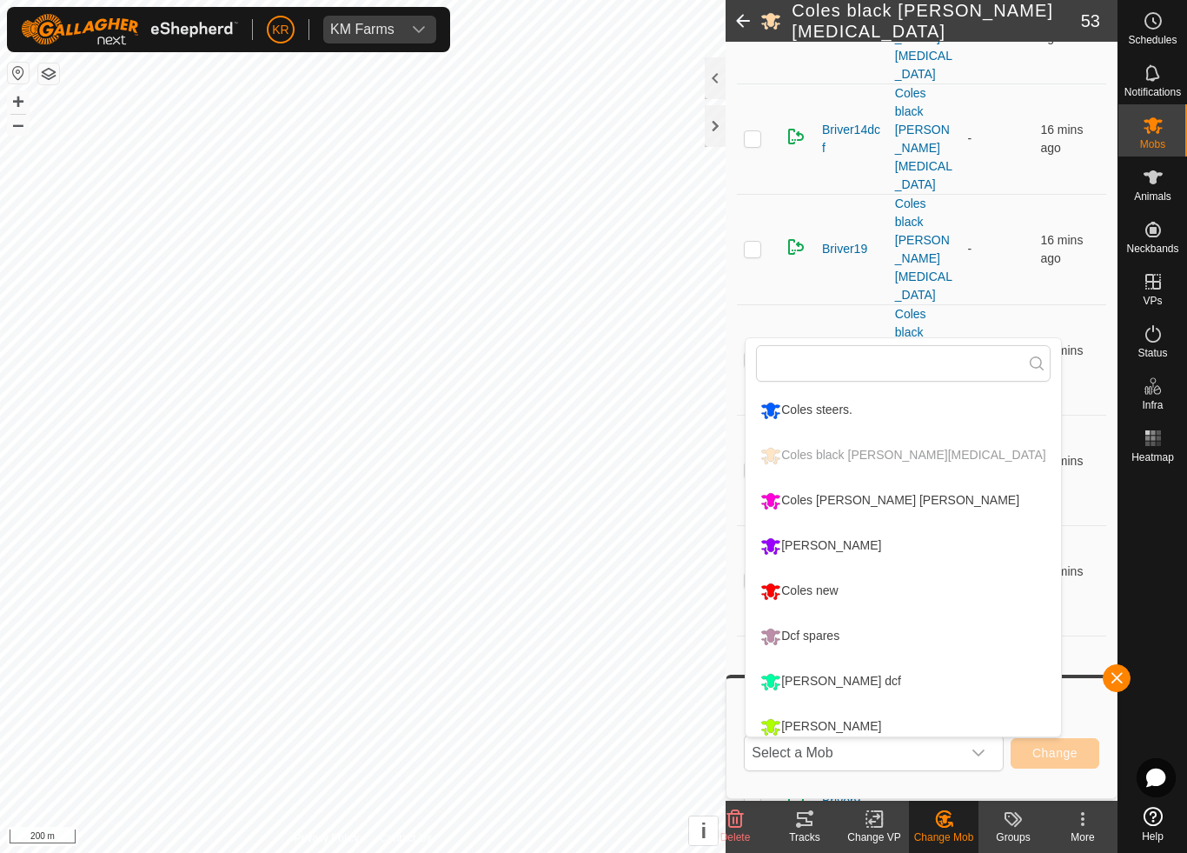
click at [892, 496] on div "Coles [PERSON_NAME] [PERSON_NAME]" at bounding box center [890, 501] width 268 height 30
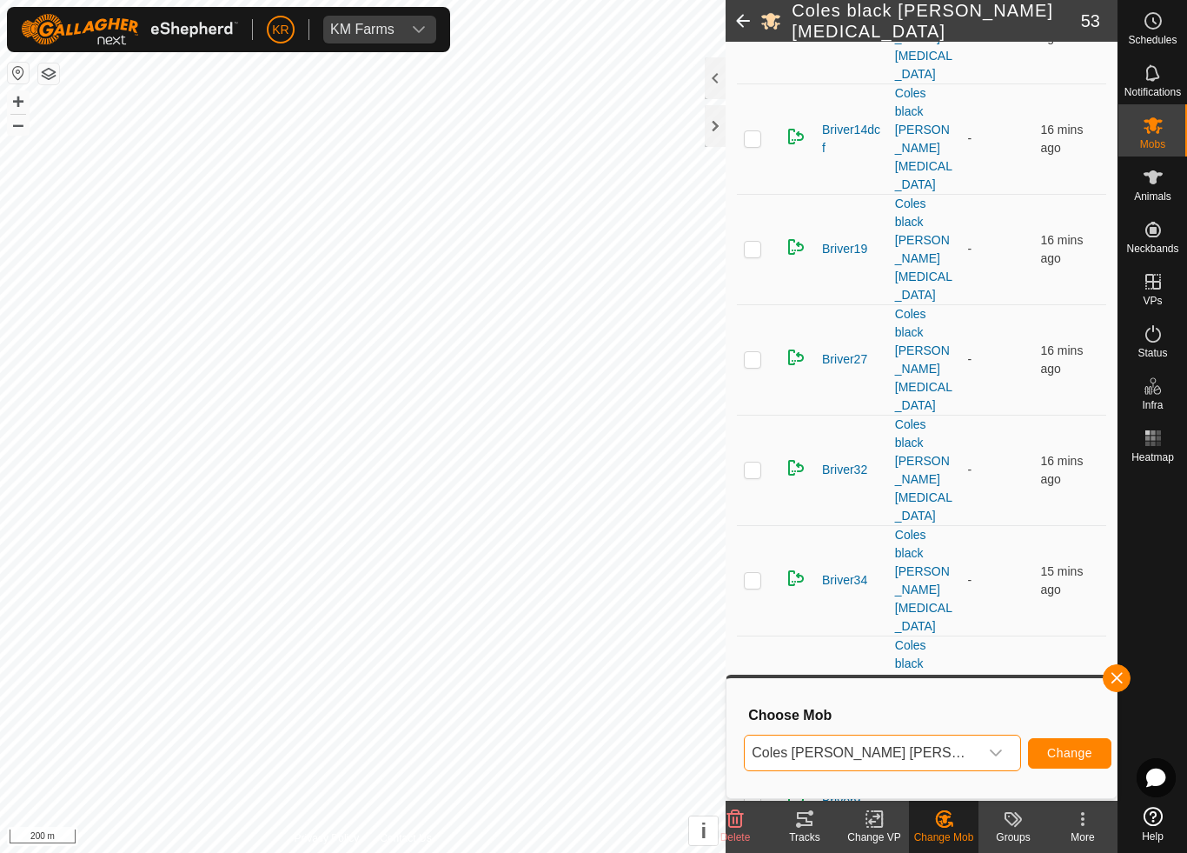
click at [1047, 751] on span "Change" at bounding box center [1069, 753] width 45 height 14
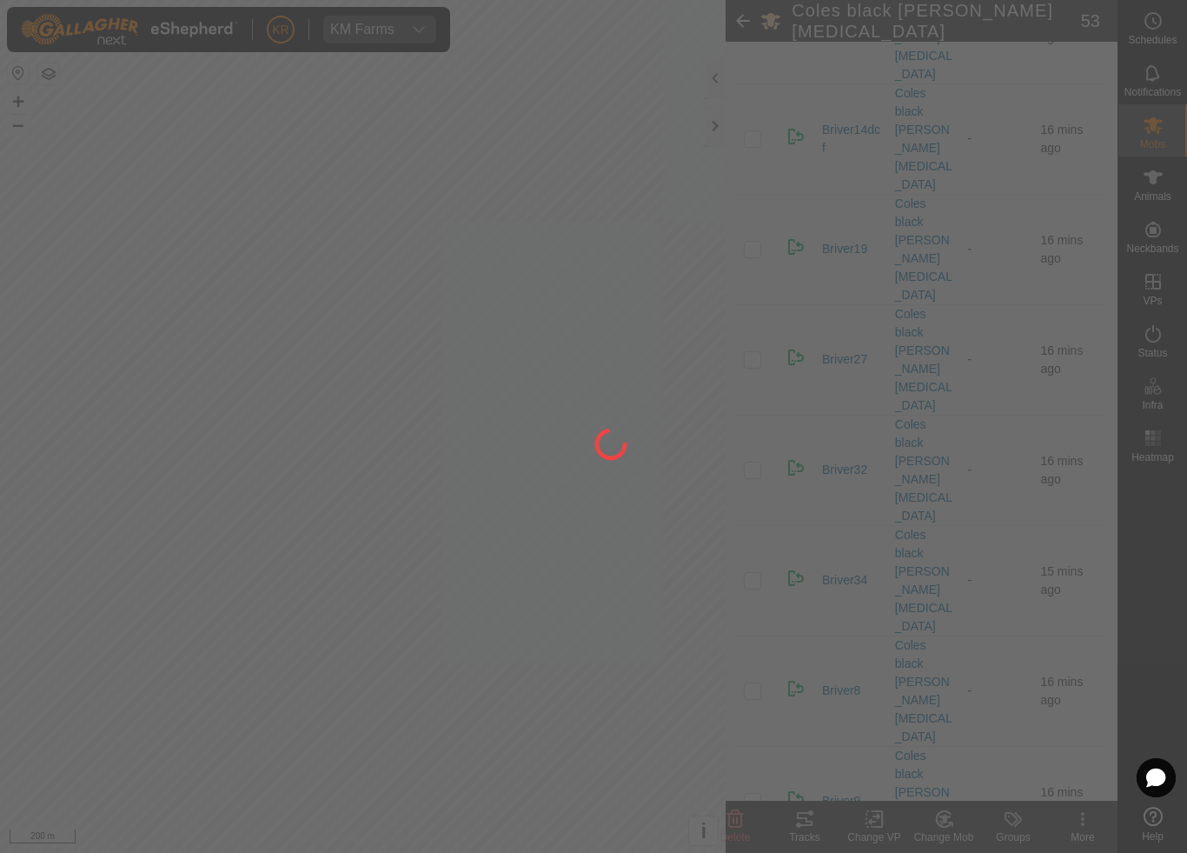
checkbox input "false"
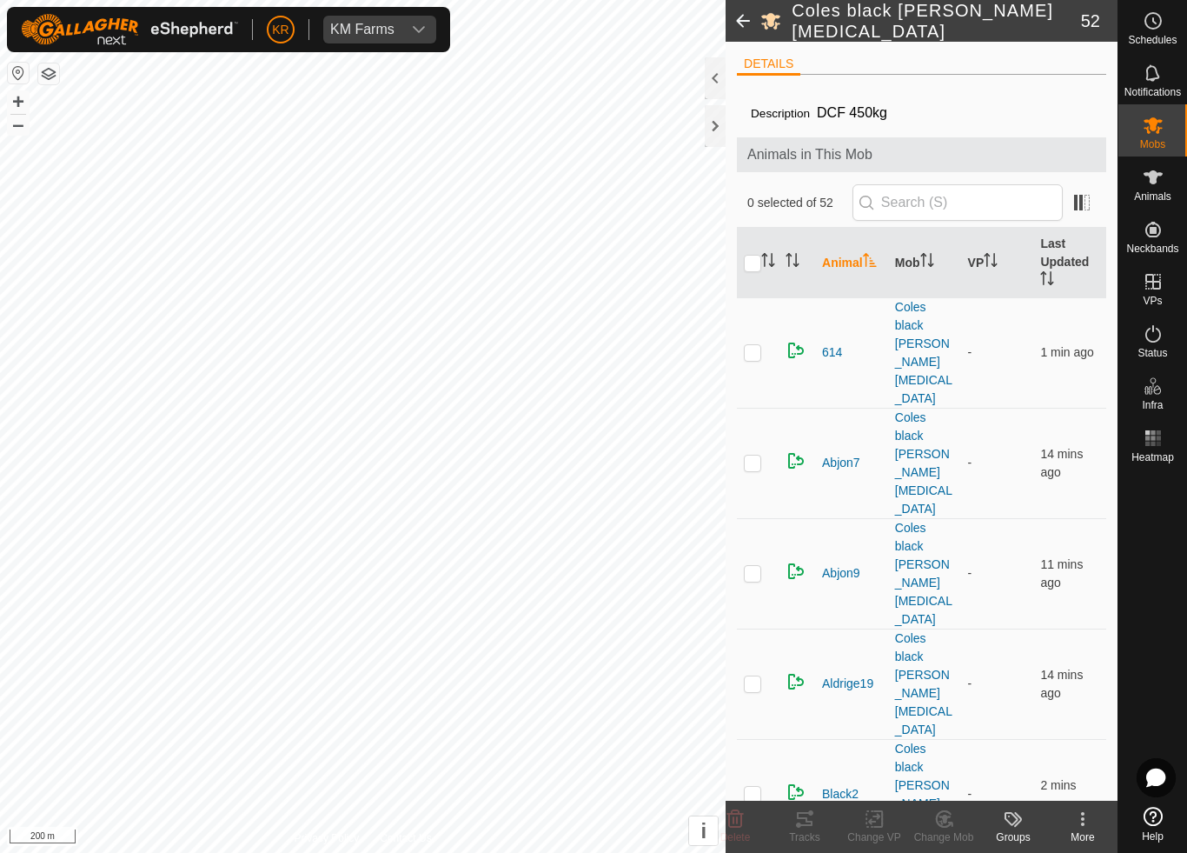
scroll to position [0, 0]
click at [749, 676] on p-checkbox at bounding box center [752, 683] width 17 height 14
click at [947, 796] on icon at bounding box center [945, 818] width 22 height 21
click at [987, 754] on link "Choose Mob..." at bounding box center [996, 744] width 172 height 35
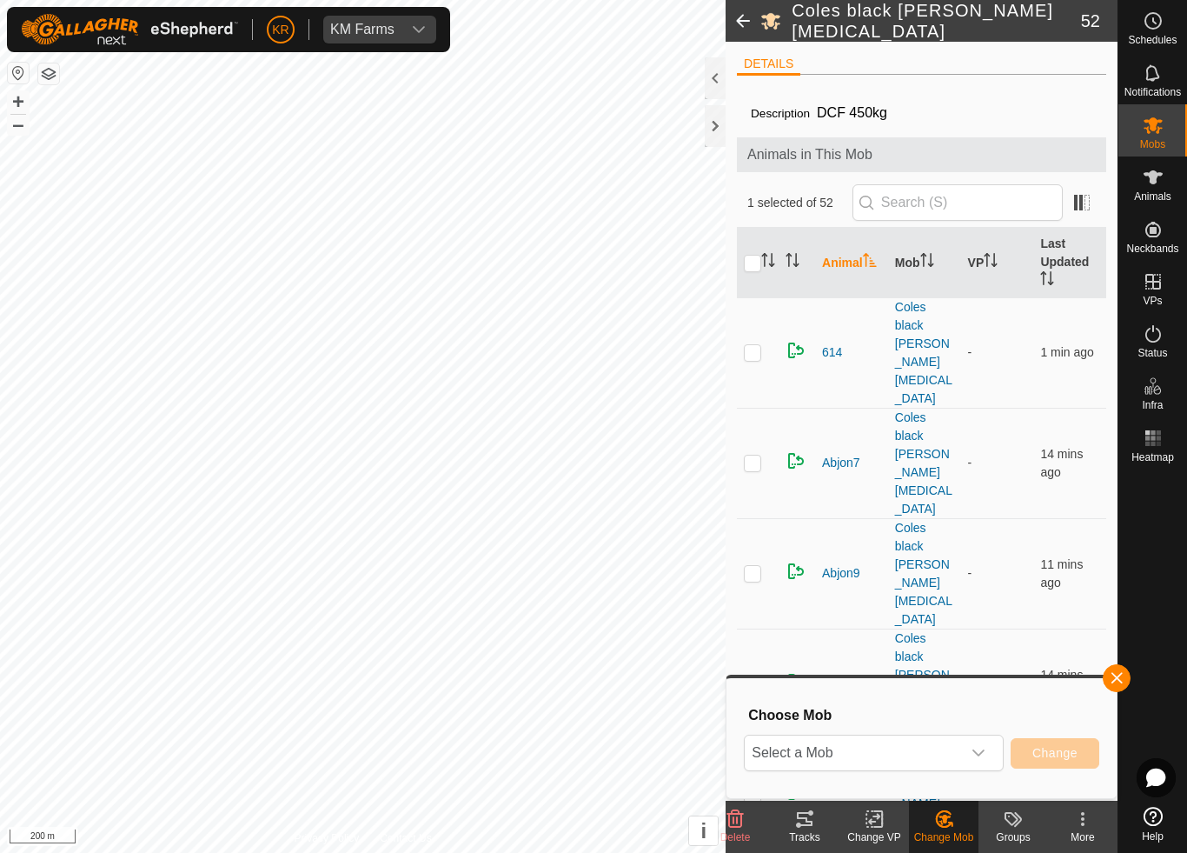
click at [960, 748] on span "Select a Mob" at bounding box center [853, 752] width 216 height 35
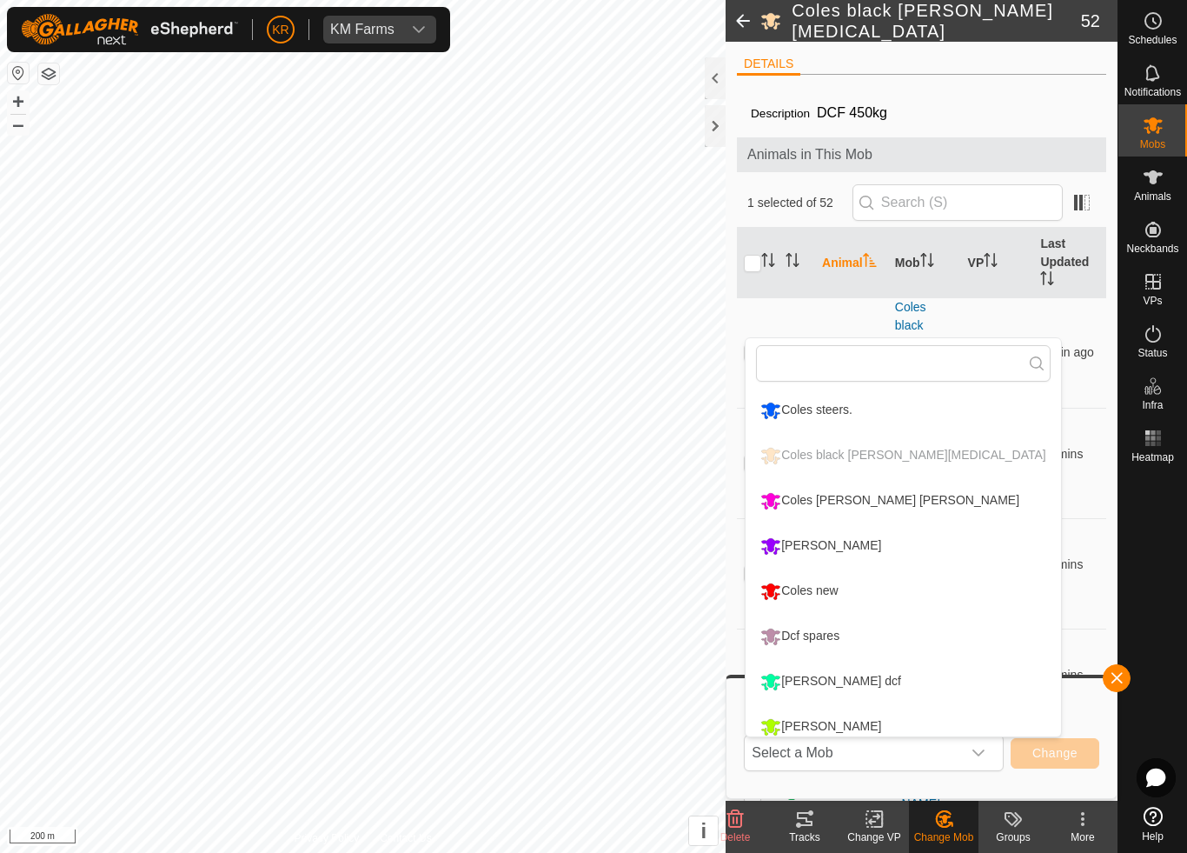
click at [834, 593] on div "Coles new" at bounding box center [799, 591] width 86 height 30
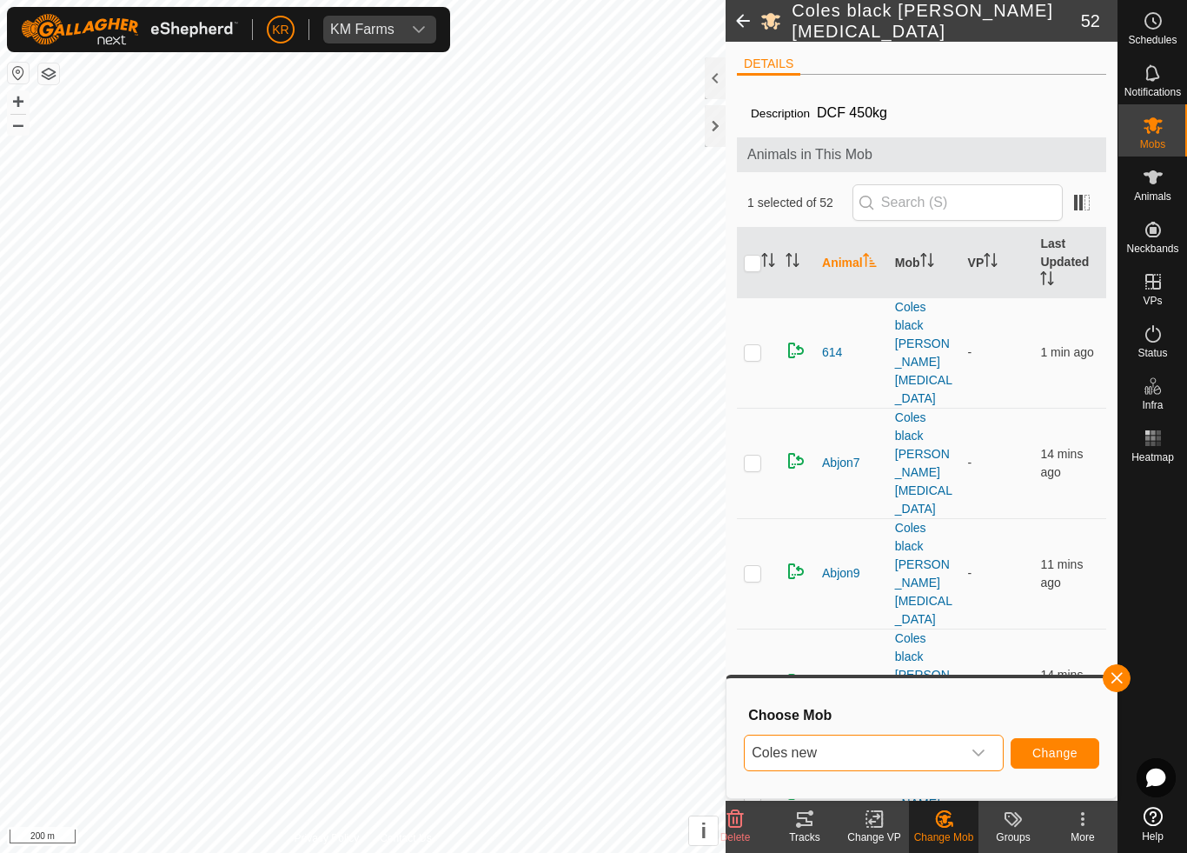
click at [1052, 738] on button "Change" at bounding box center [1055, 753] width 89 height 30
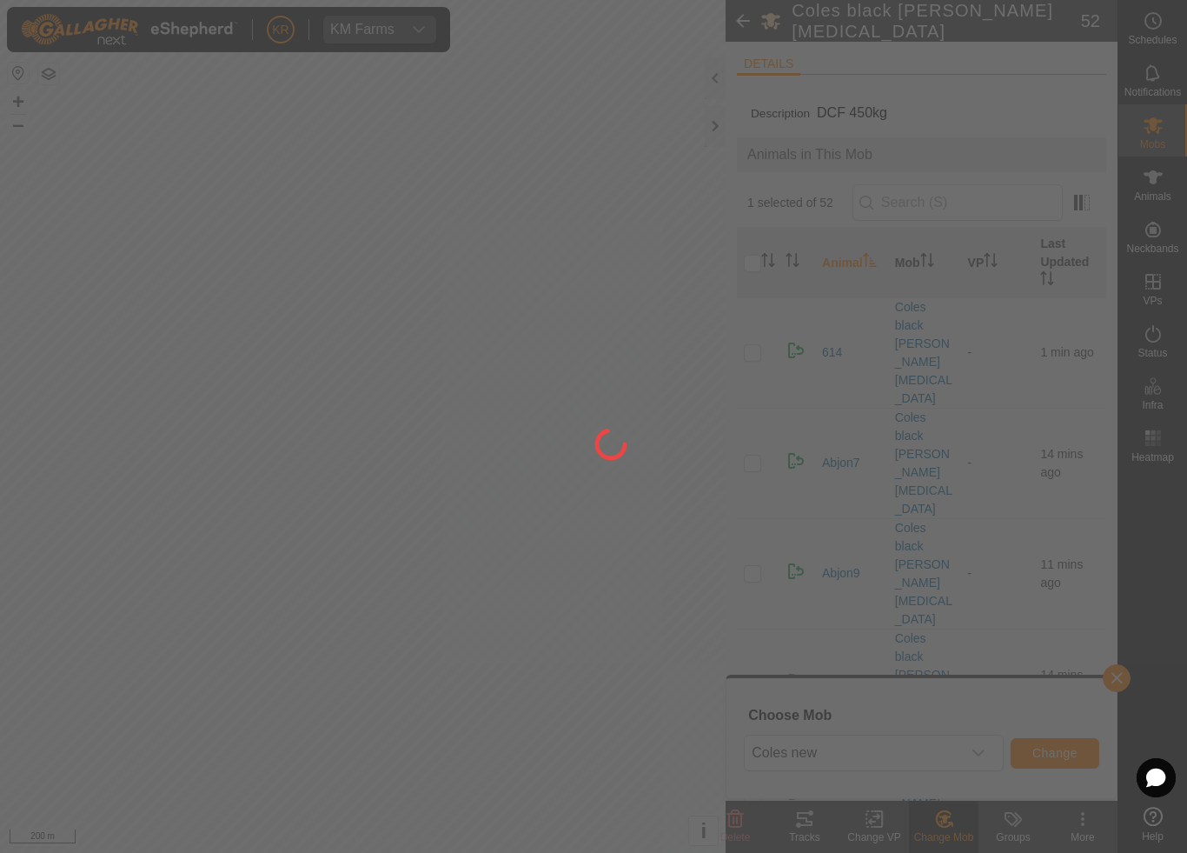
checkbox input "false"
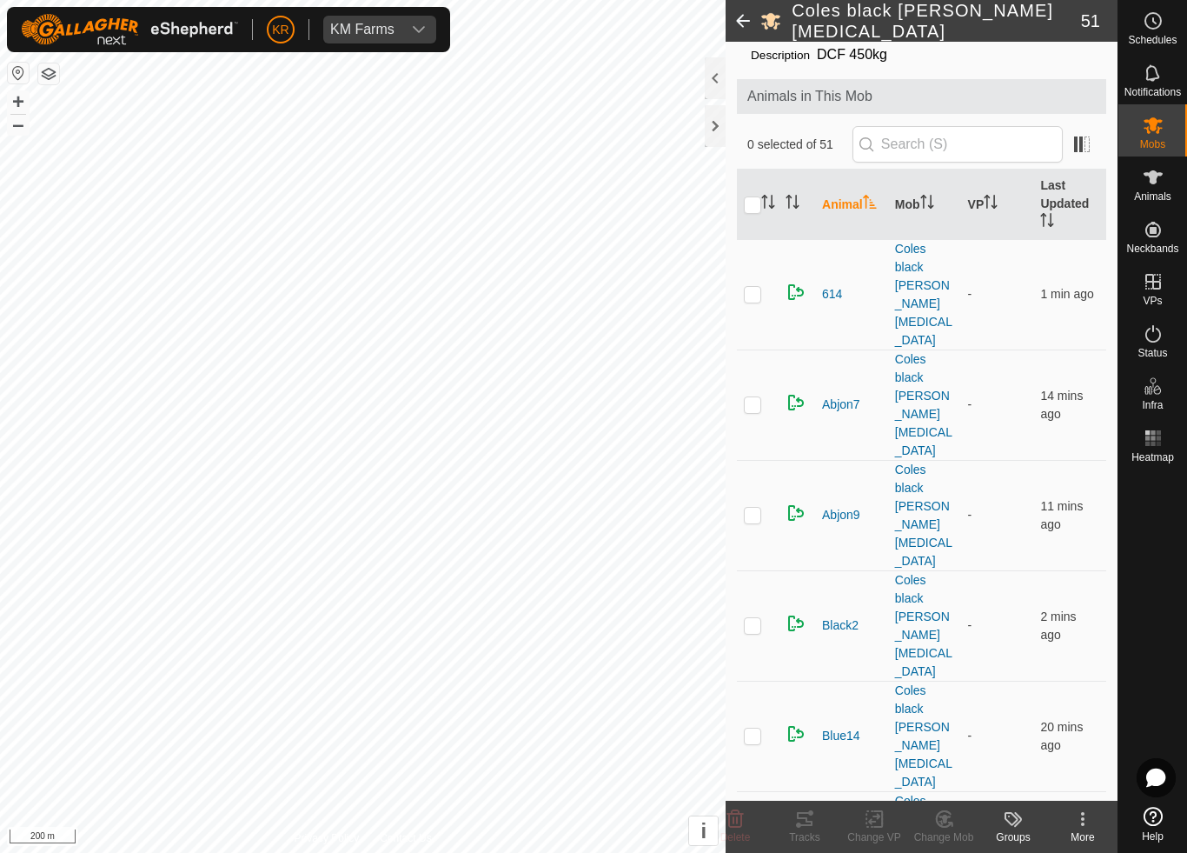
scroll to position [60, 0]
click at [758, 616] on p-checkbox at bounding box center [752, 623] width 17 height 14
click at [741, 796] on icon at bounding box center [736, 818] width 17 height 17
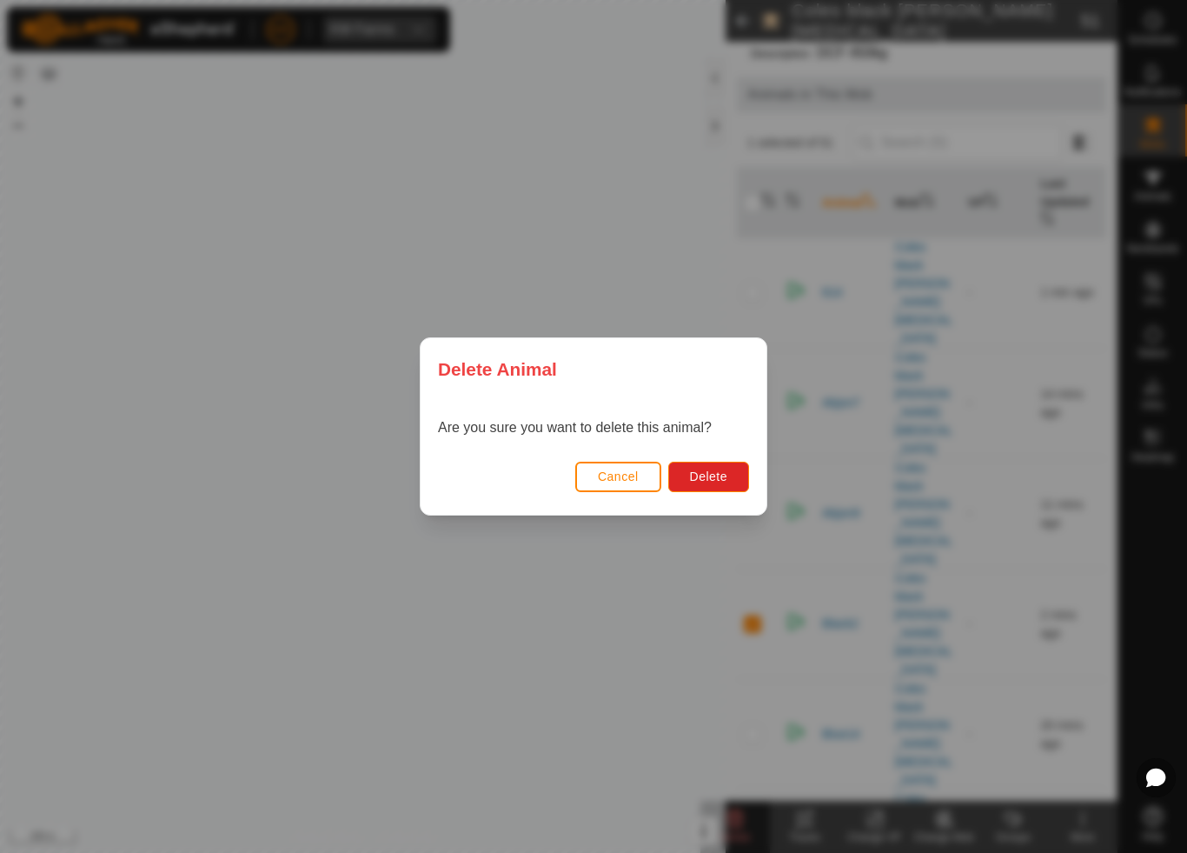
click at [724, 482] on span "Delete" at bounding box center [708, 476] width 37 height 14
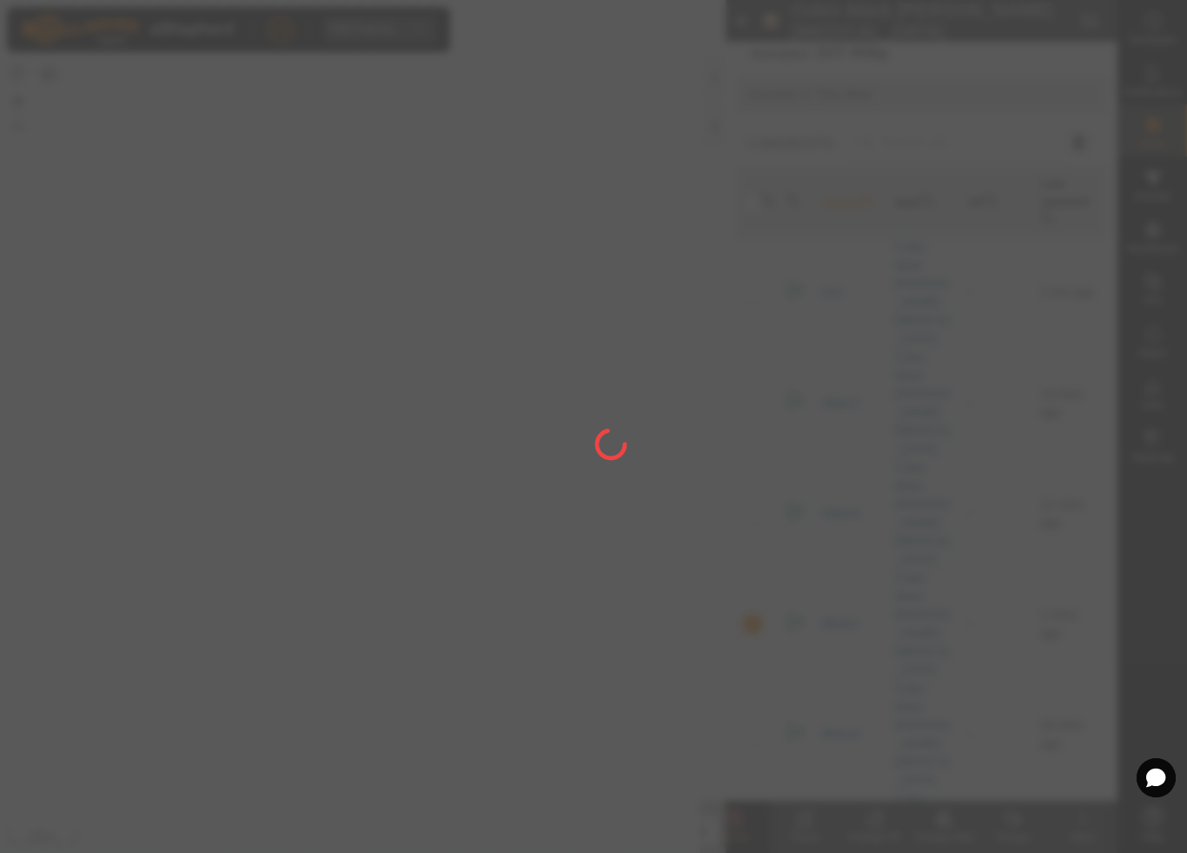
checkbox input "false"
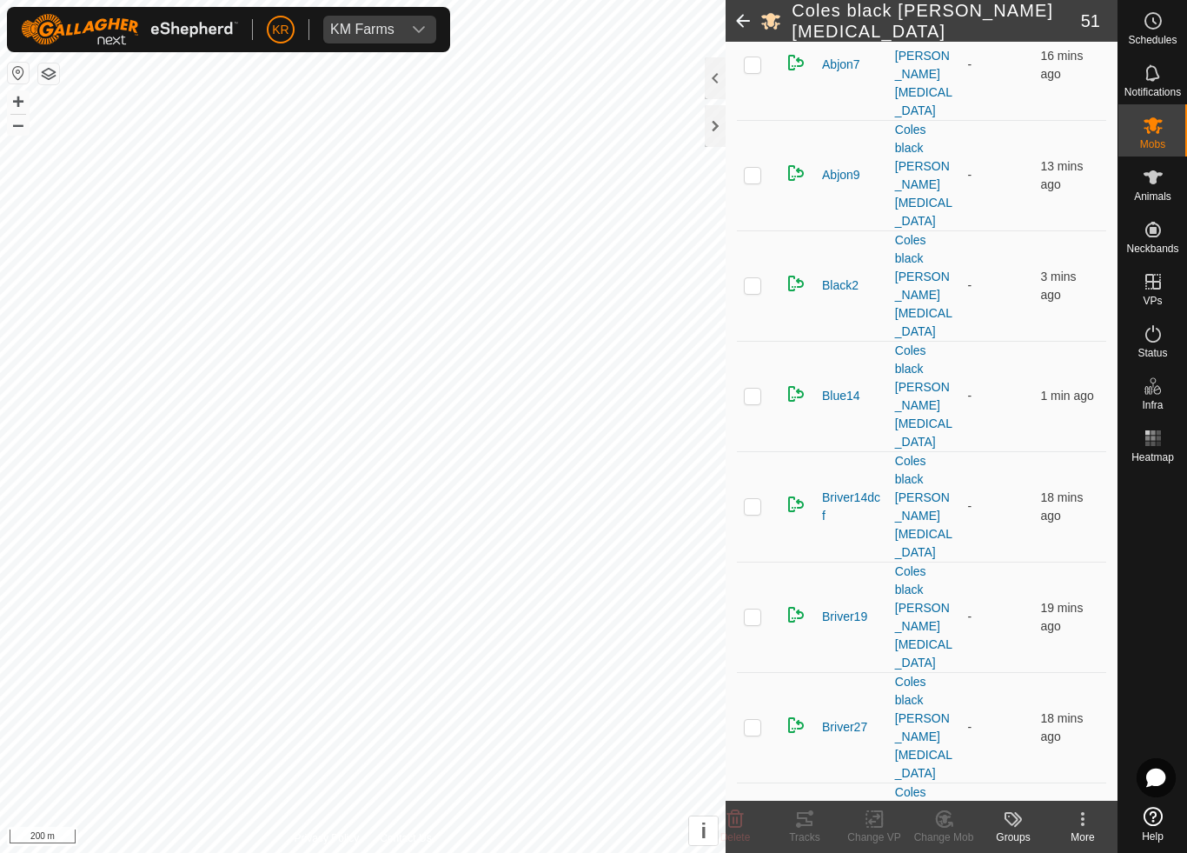
scroll to position [407, 0]
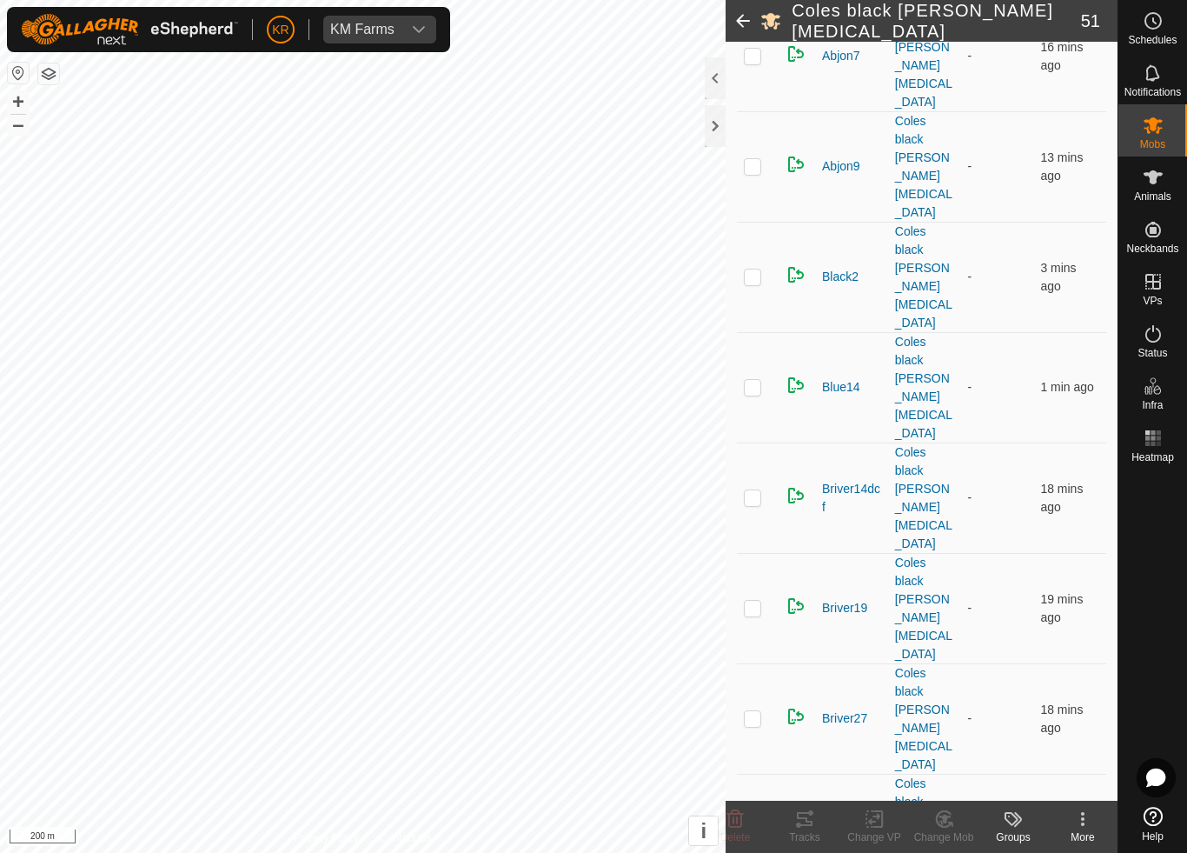
click at [951, 796] on icon at bounding box center [945, 818] width 22 height 21
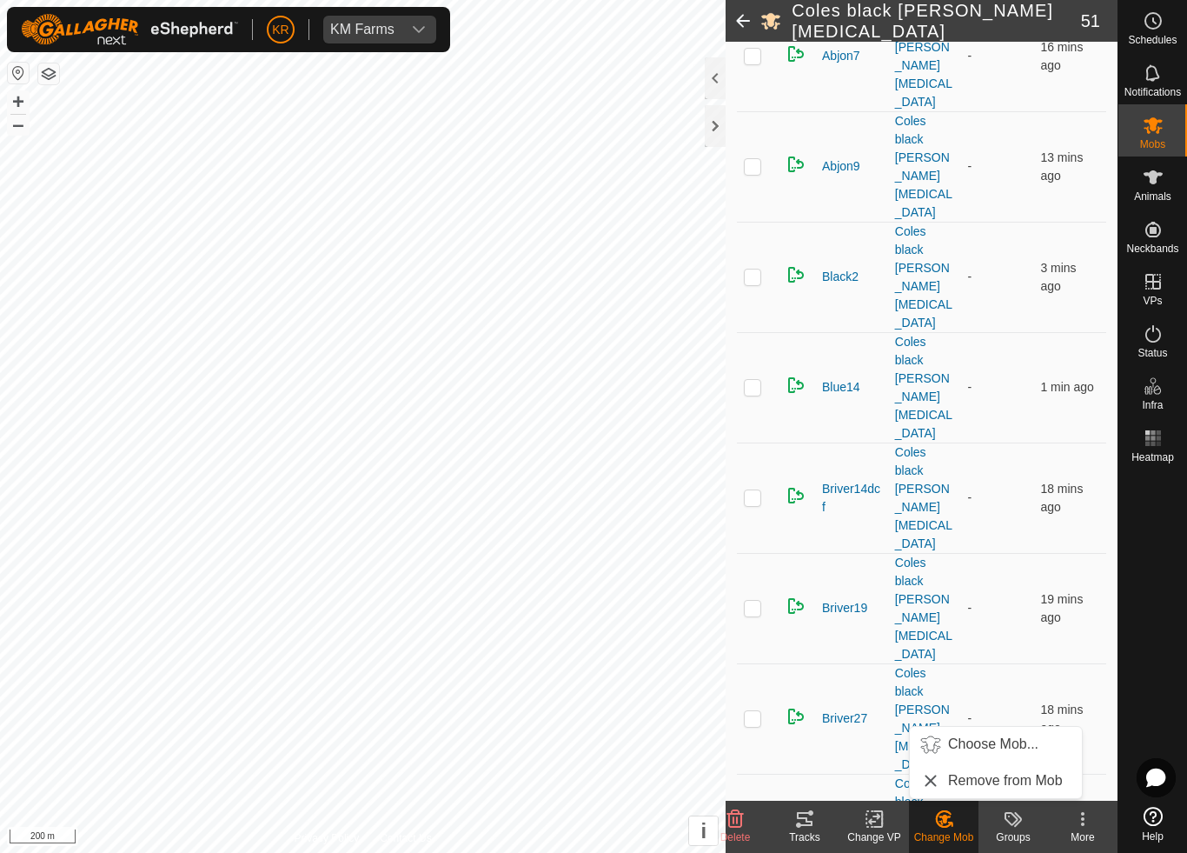
click at [1014, 749] on span "Choose Mob..." at bounding box center [993, 744] width 90 height 21
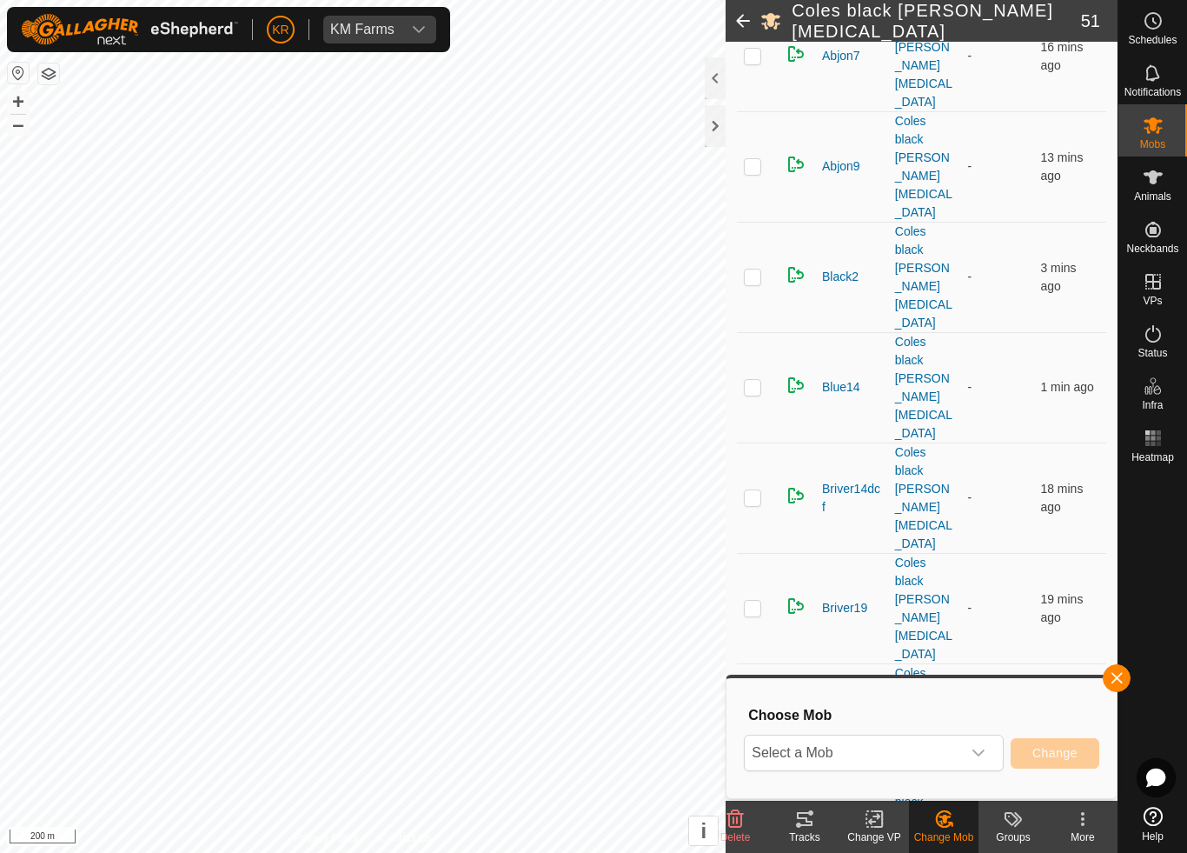
click at [988, 766] on div "dropdown trigger" at bounding box center [978, 752] width 35 height 35
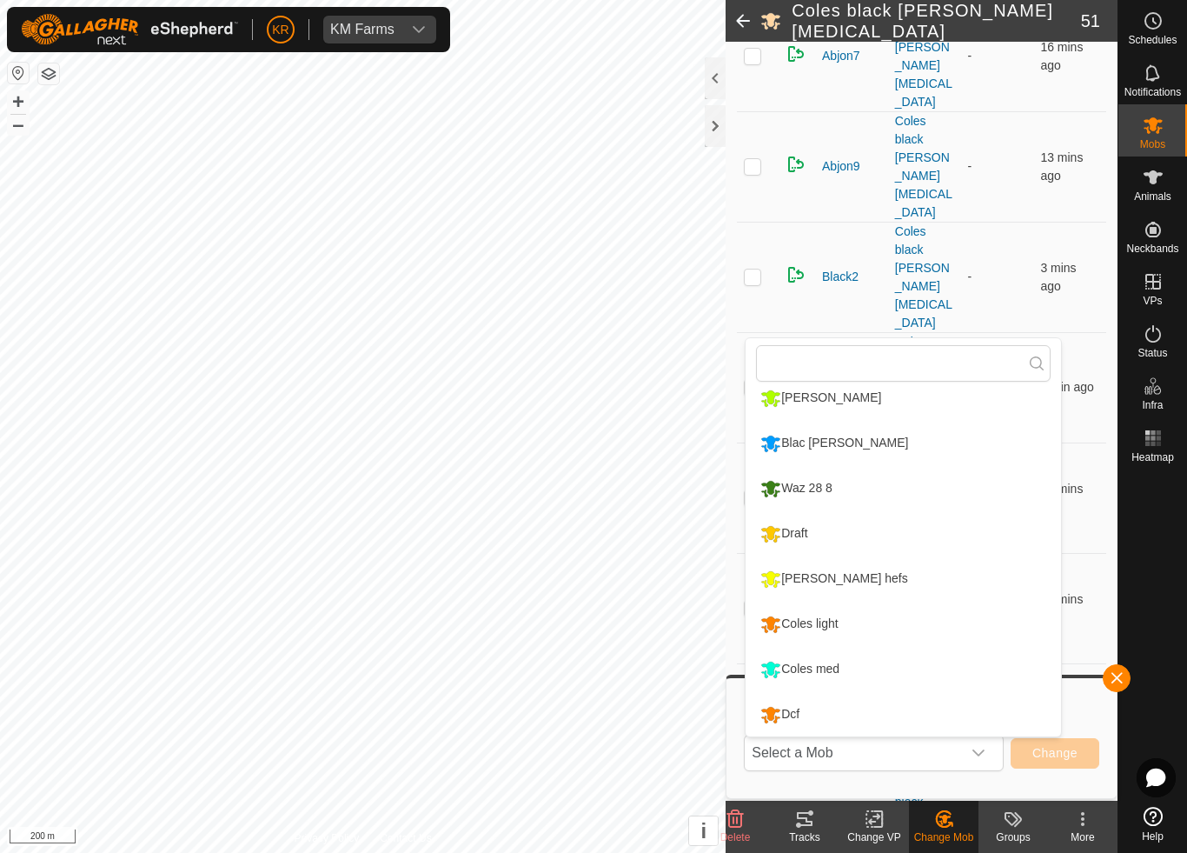
scroll to position [329, 0]
click at [837, 628] on div "Coles light" at bounding box center [799, 624] width 86 height 30
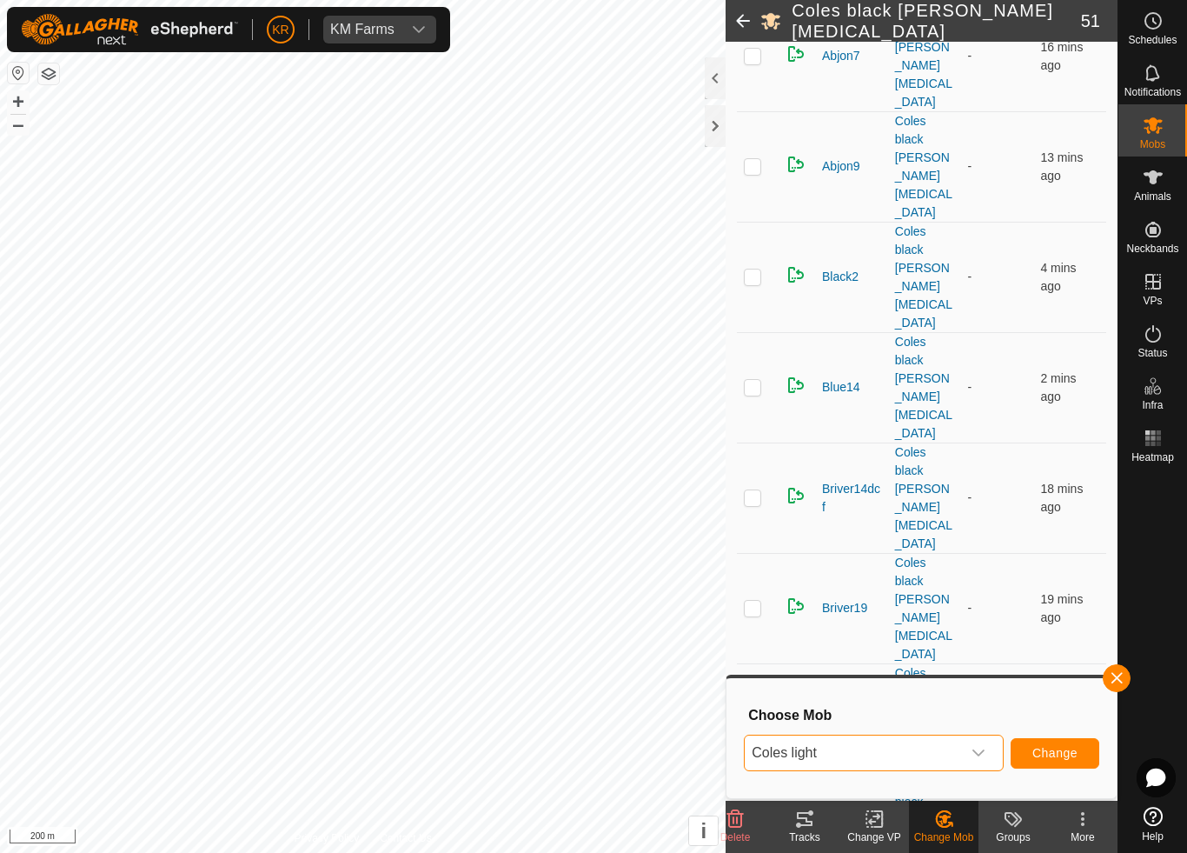
click at [1057, 748] on span "Change" at bounding box center [1055, 753] width 45 height 14
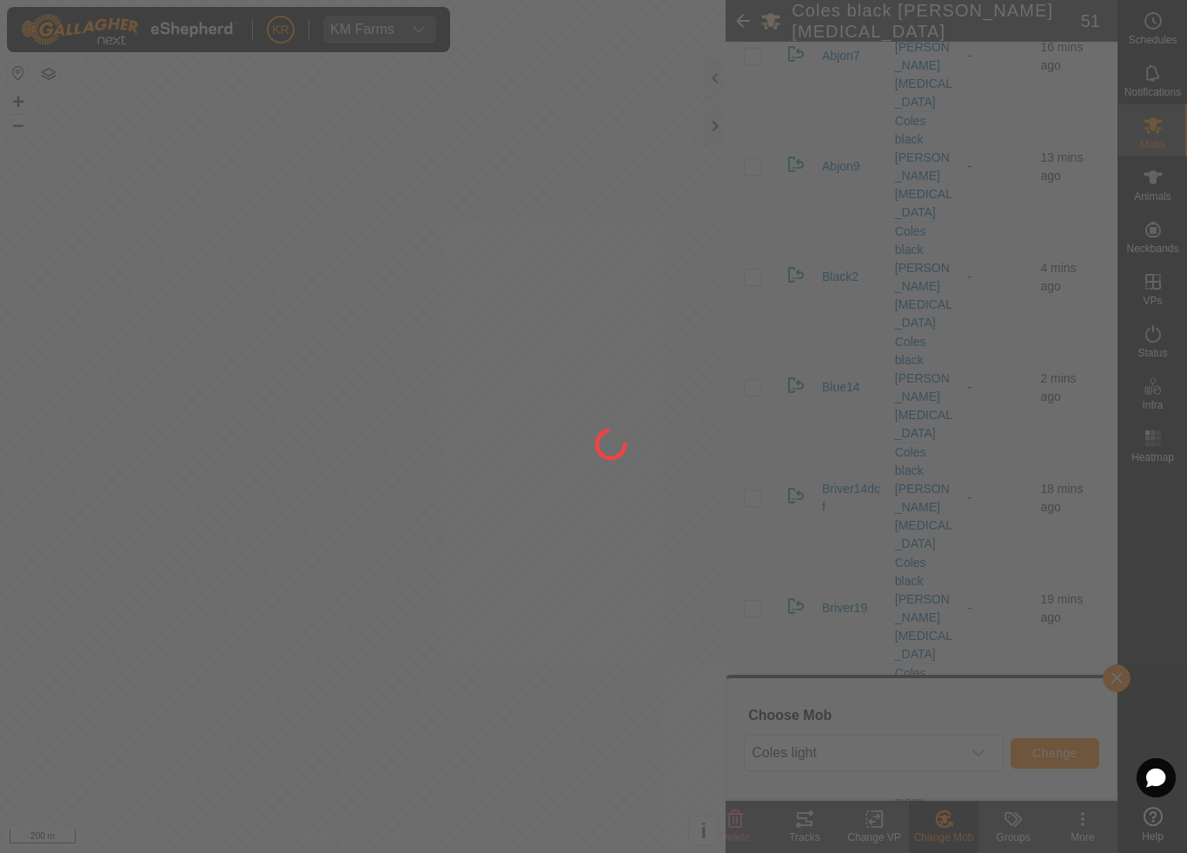
checkbox input "false"
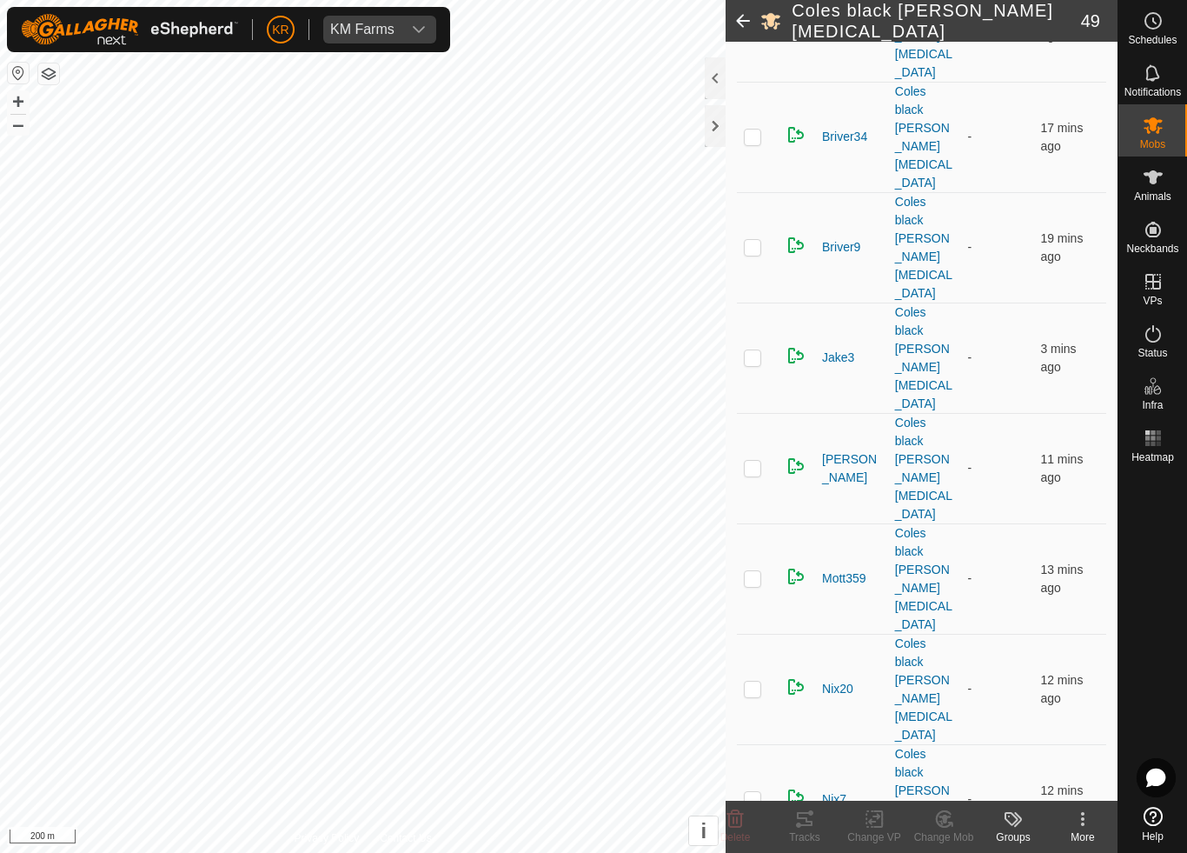
scroll to position [1136, 0]
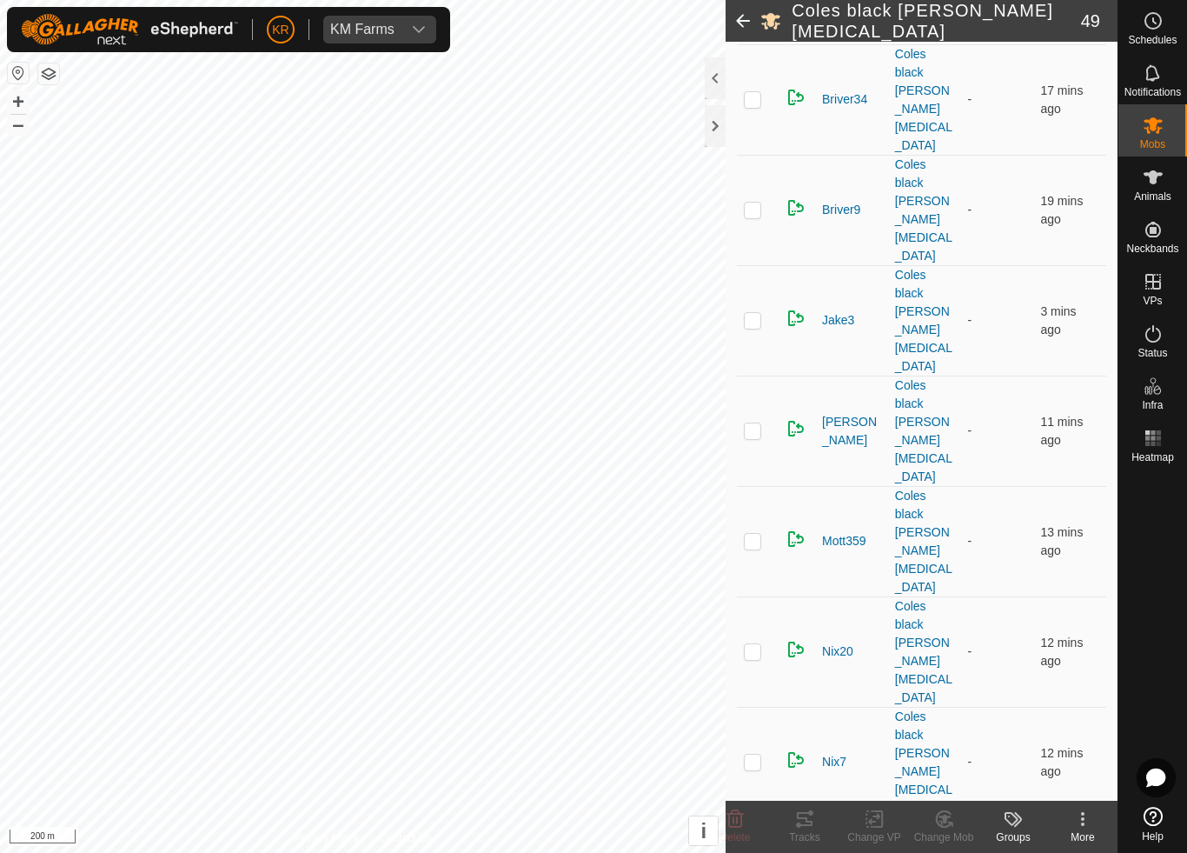
click at [954, 796] on icon at bounding box center [945, 818] width 22 height 21
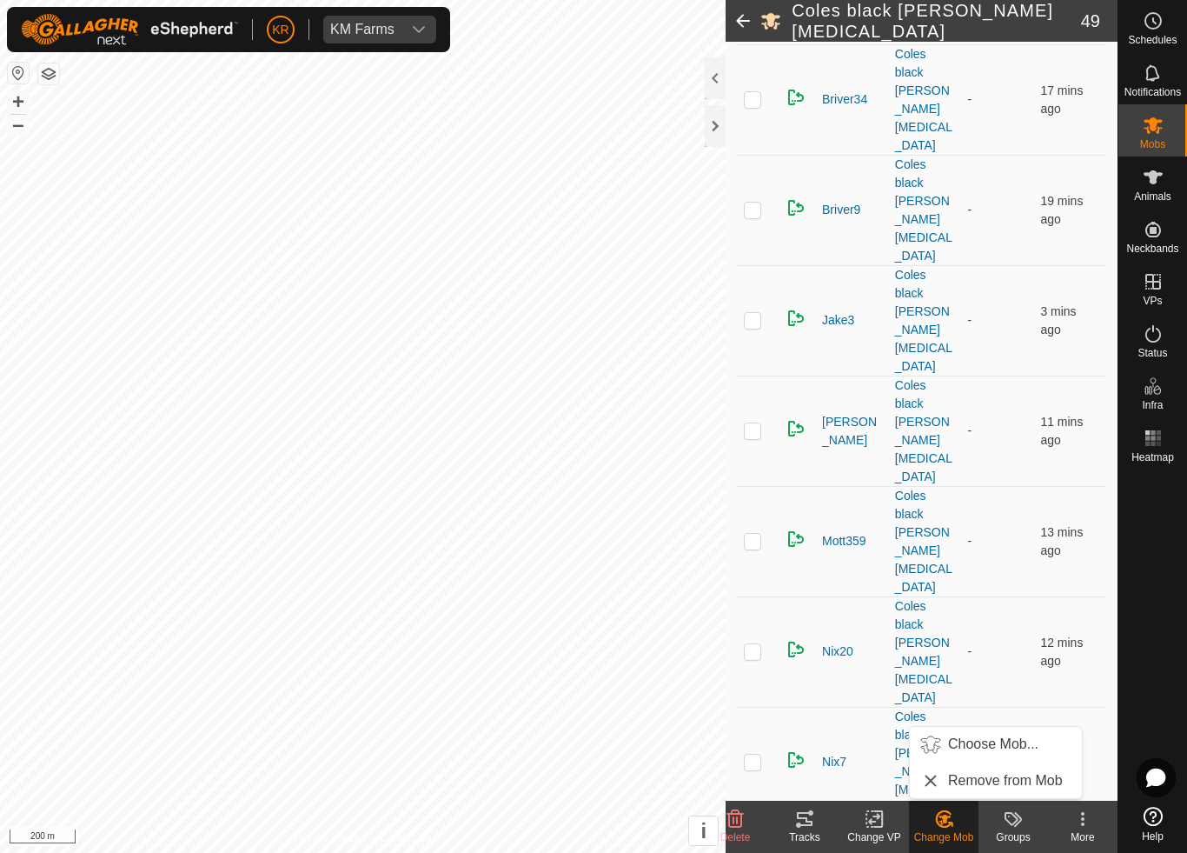
click at [988, 751] on span "Choose Mob..." at bounding box center [993, 744] width 90 height 21
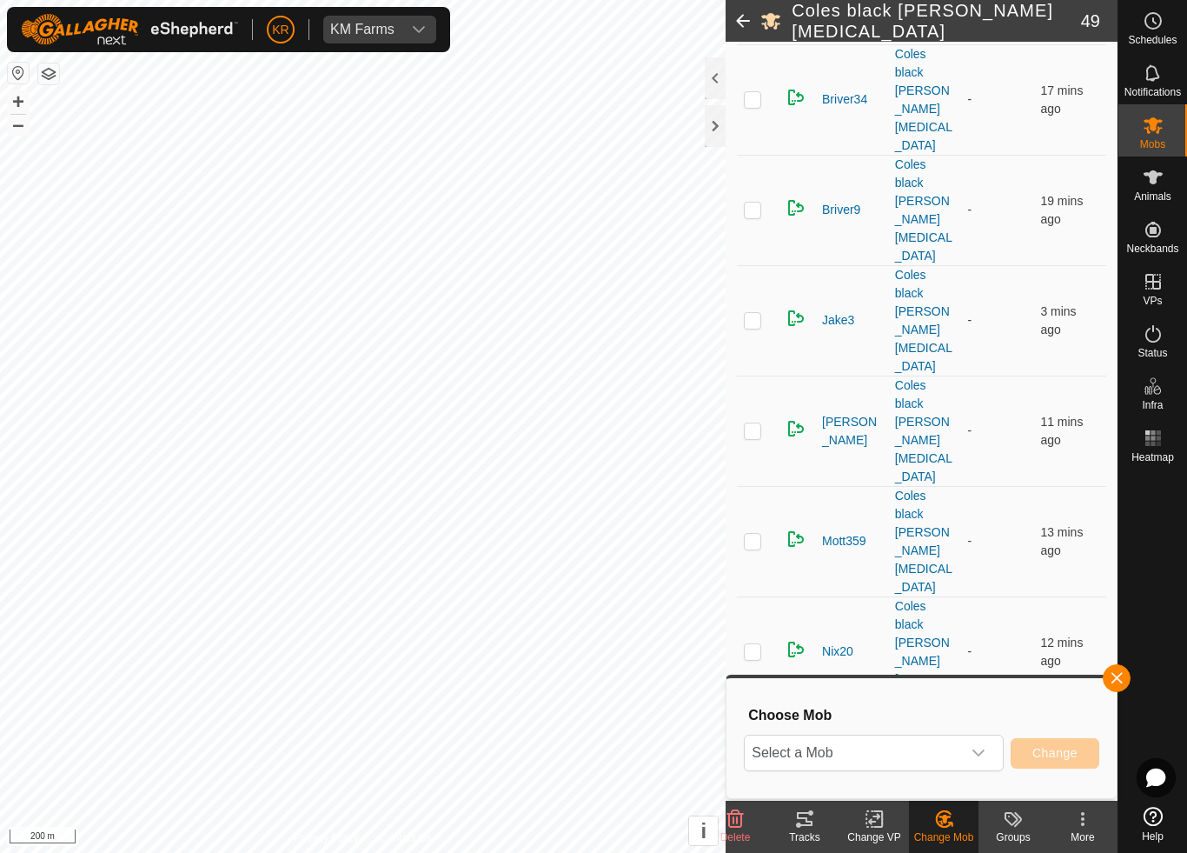
click at [947, 757] on span "Select a Mob" at bounding box center [853, 752] width 216 height 35
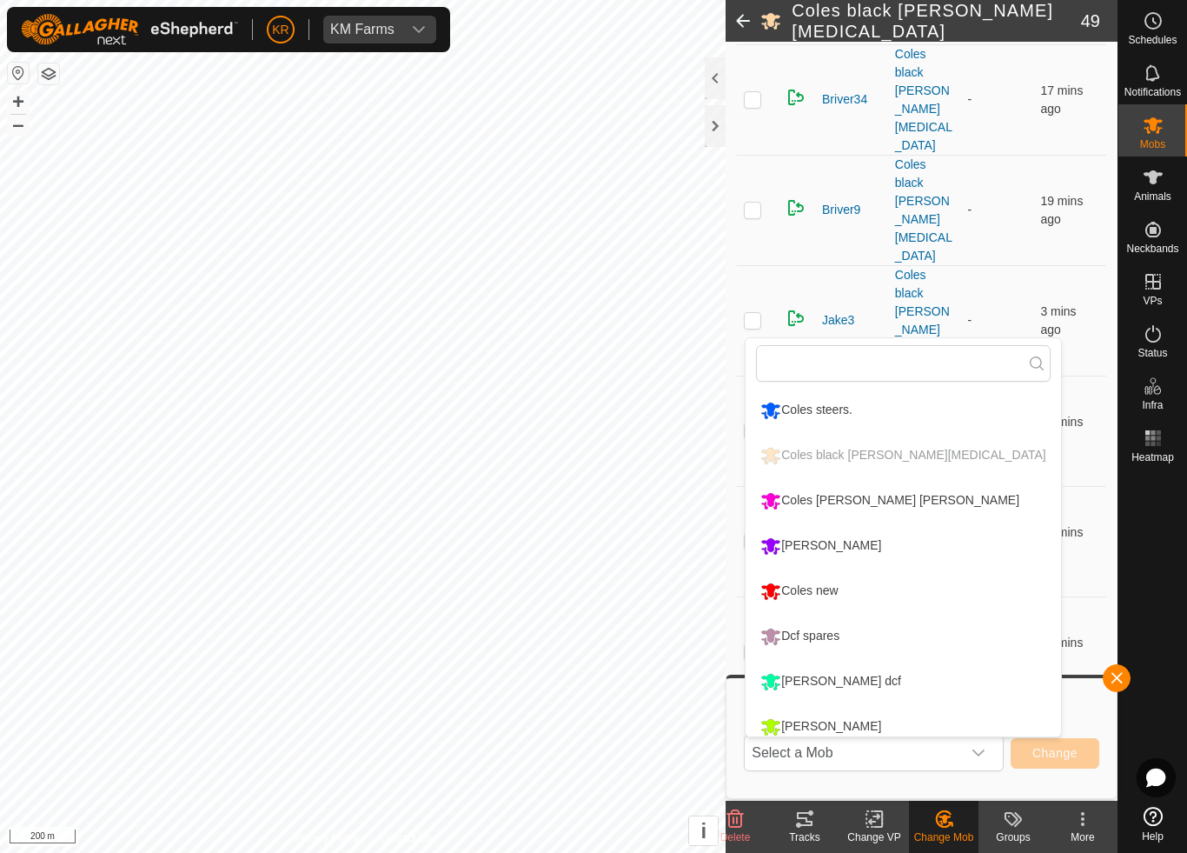
click at [813, 595] on div "Coles new" at bounding box center [799, 591] width 86 height 30
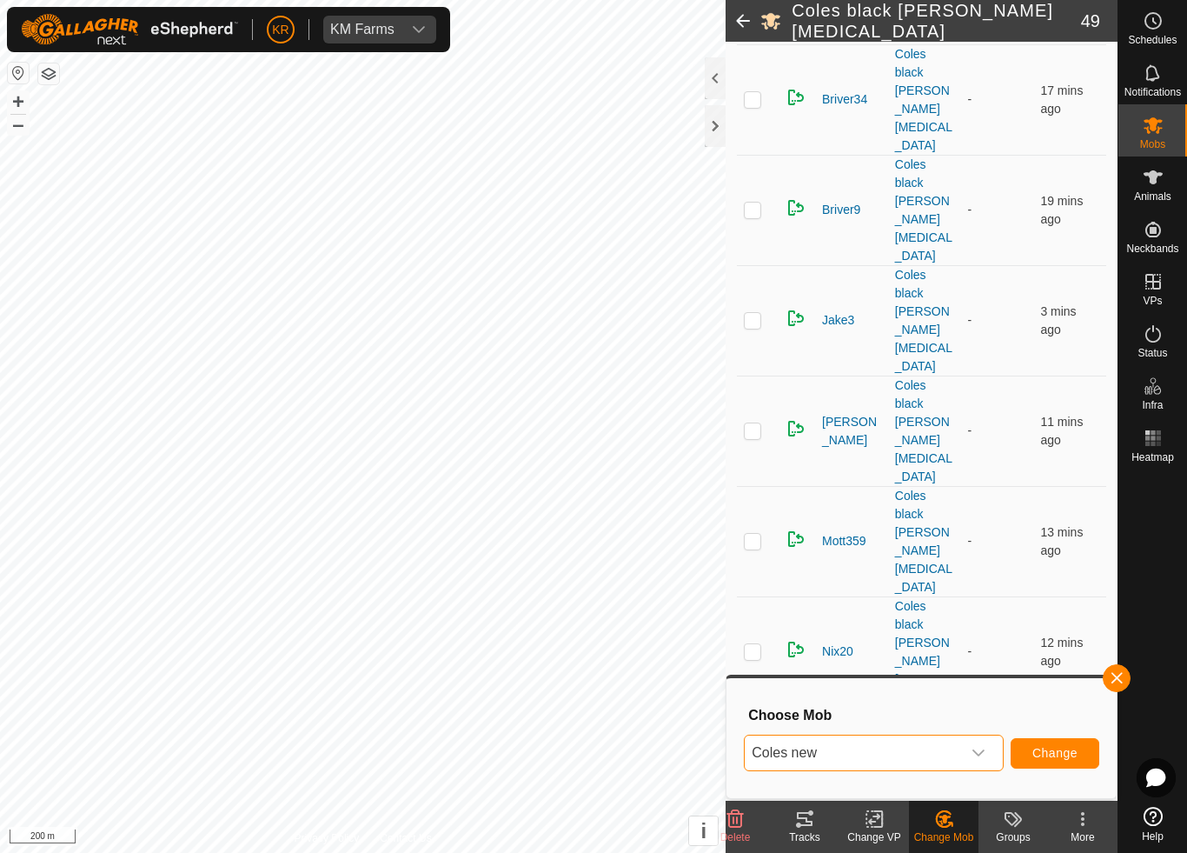
click at [1052, 754] on span "Change" at bounding box center [1055, 753] width 45 height 14
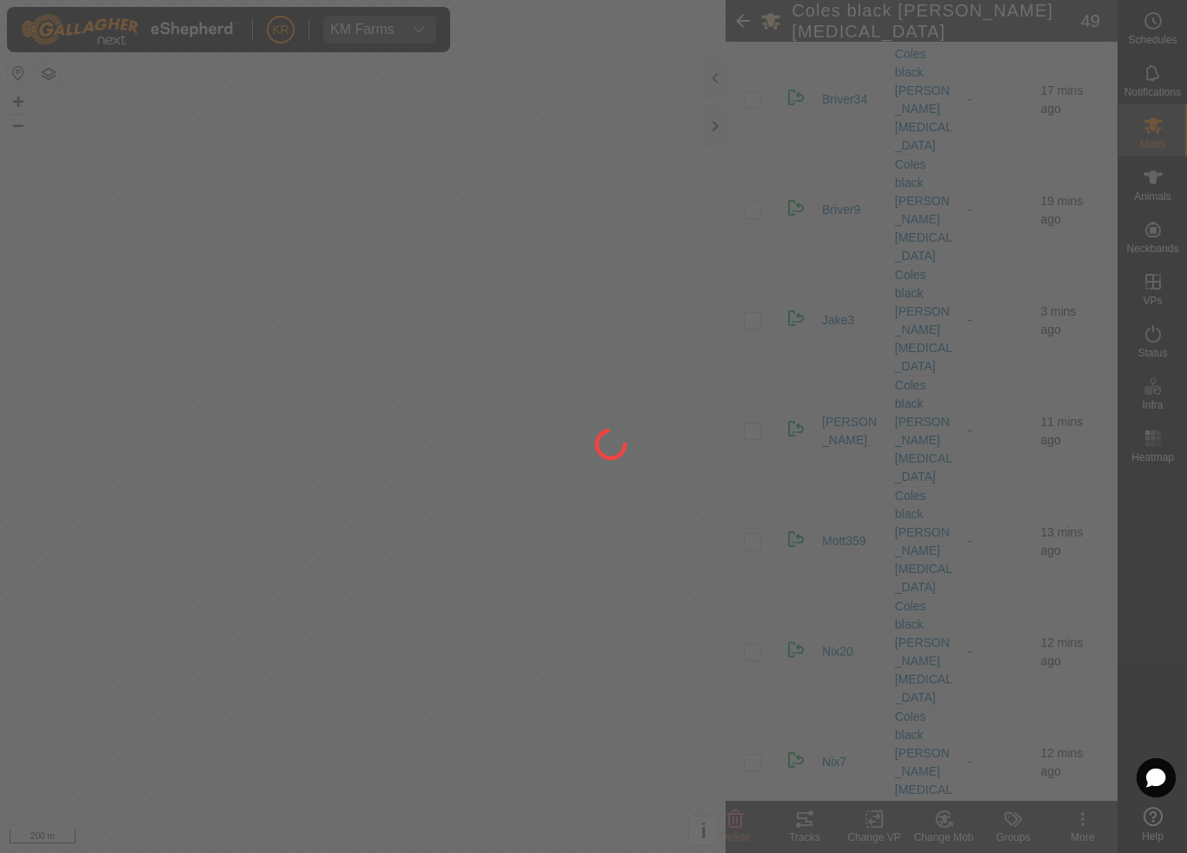
checkbox input "false"
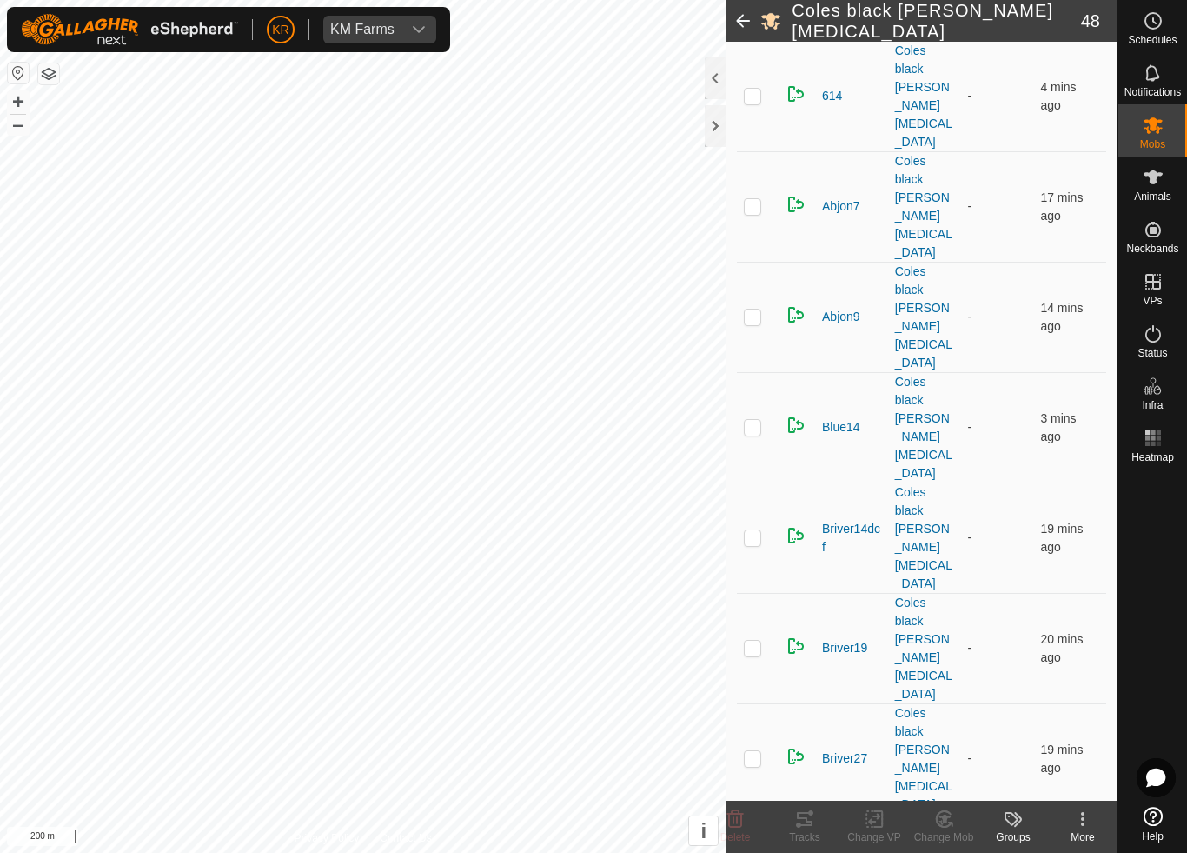
scroll to position [260, 0]
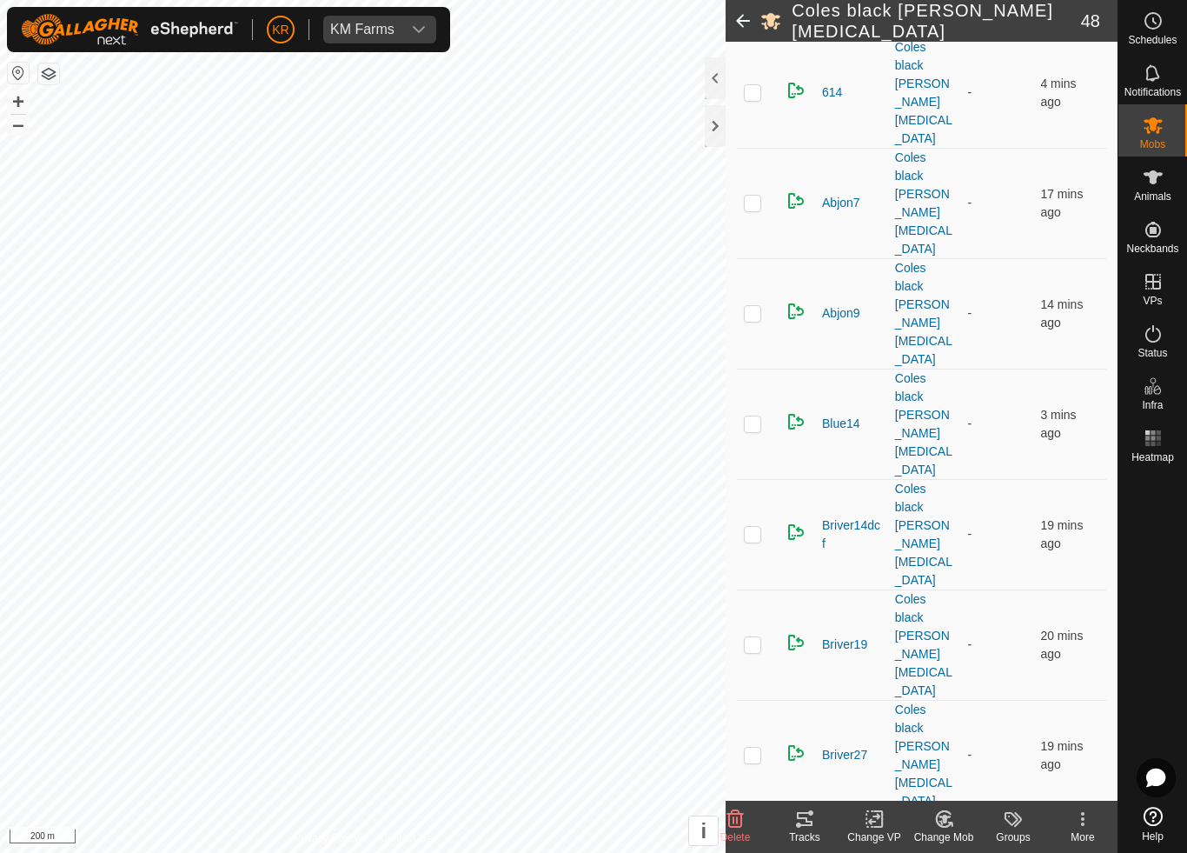
click at [947, 796] on div "Change Mob" at bounding box center [944, 837] width 70 height 16
click at [989, 742] on span "Choose Mob..." at bounding box center [993, 744] width 90 height 21
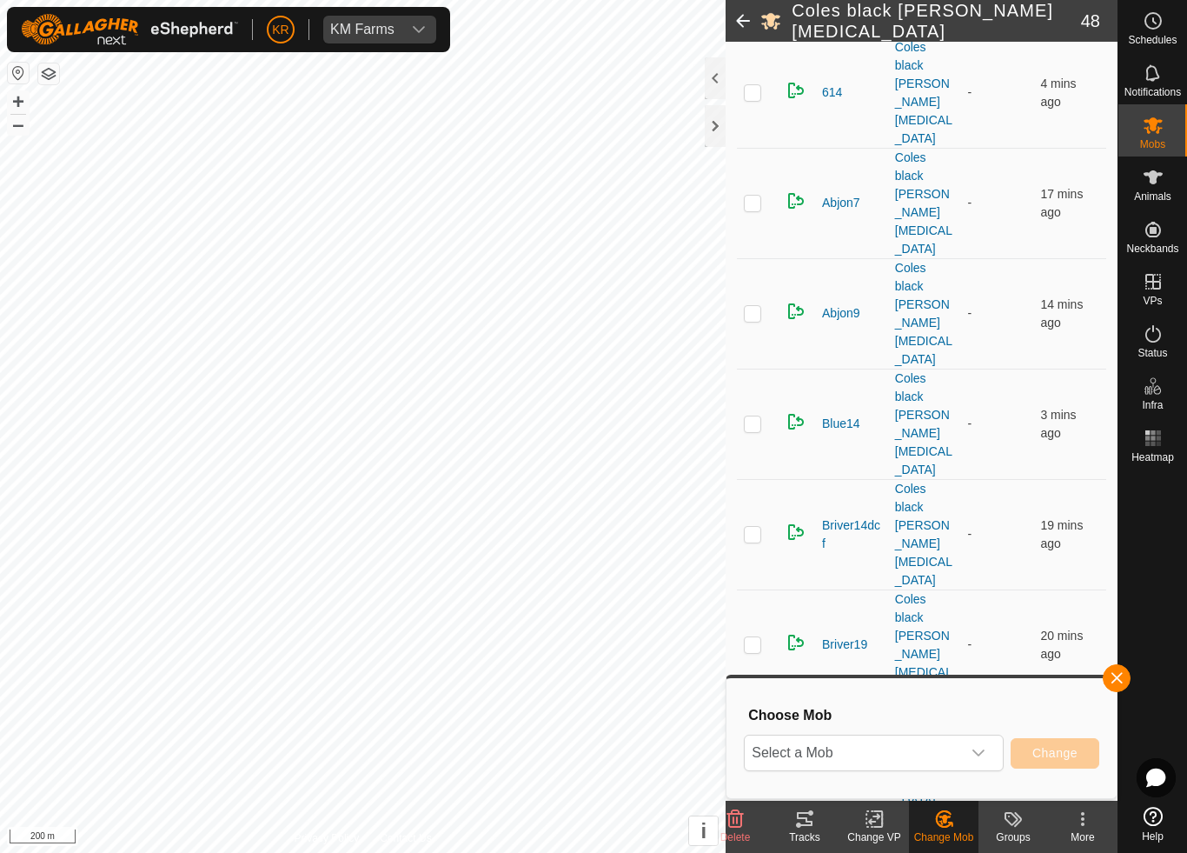
click at [967, 742] on div "dropdown trigger" at bounding box center [978, 752] width 35 height 35
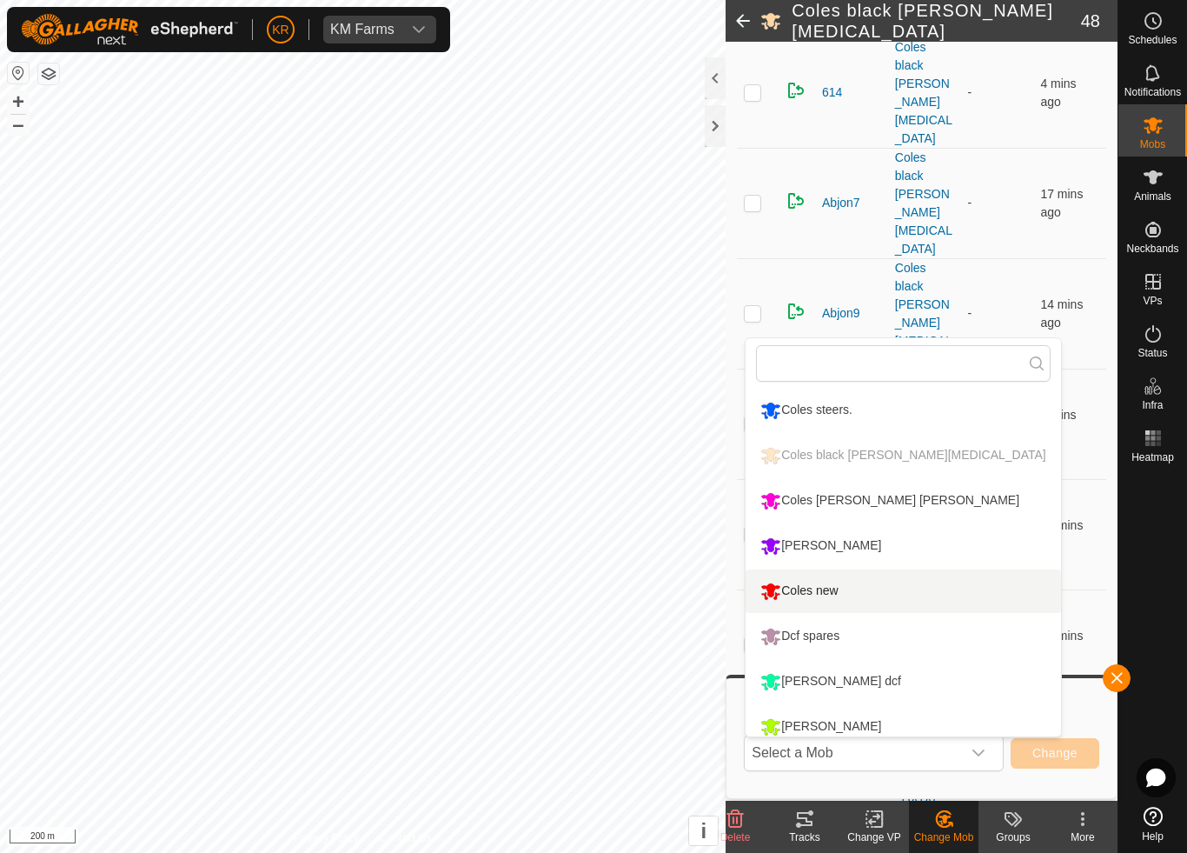
click at [842, 584] on div "Coles new" at bounding box center [799, 591] width 86 height 30
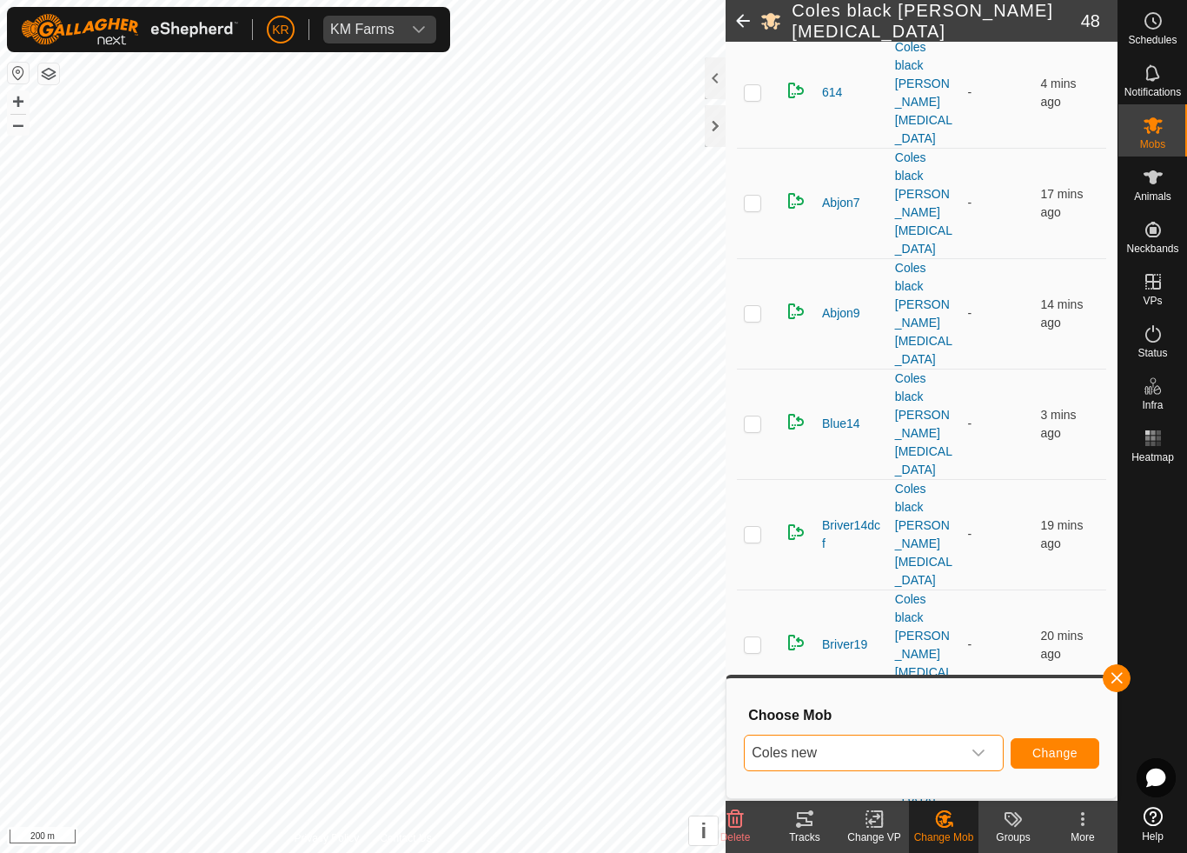
click at [1033, 748] on span "Change" at bounding box center [1055, 753] width 45 height 14
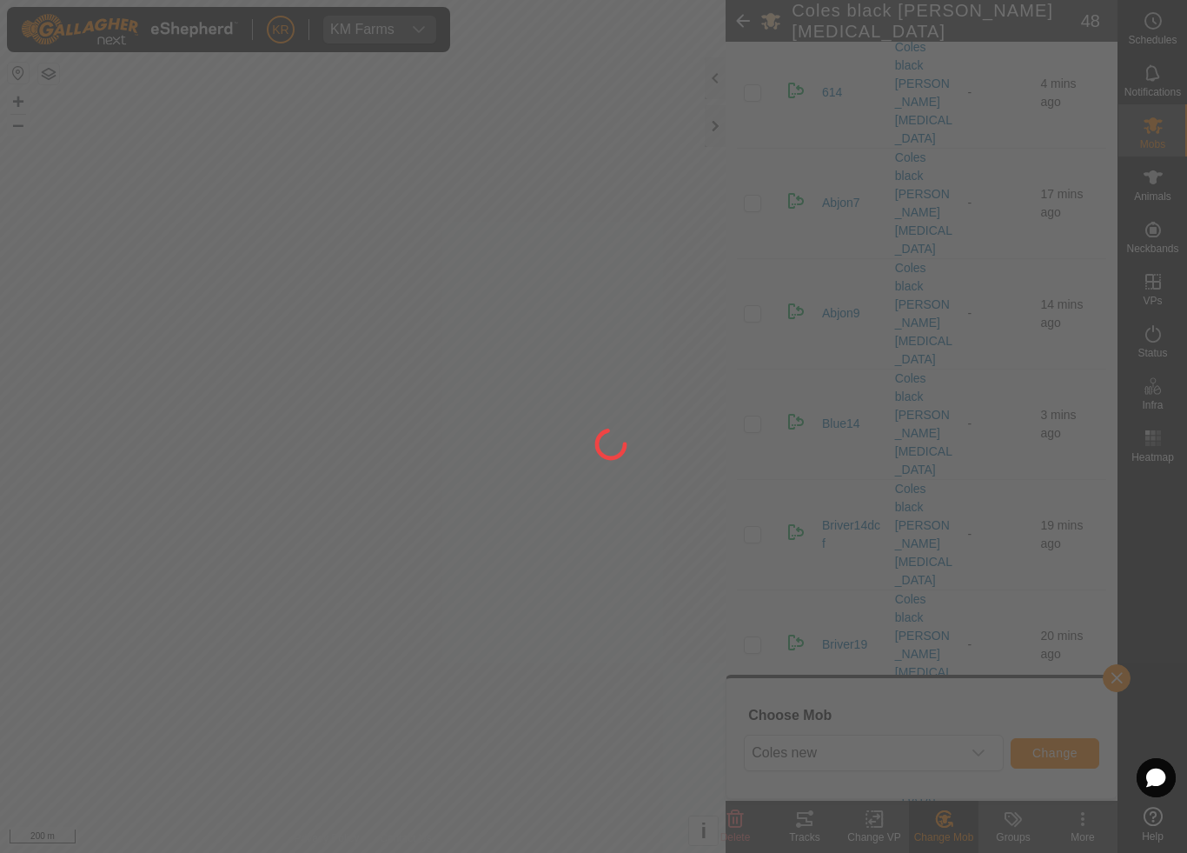
checkbox input "false"
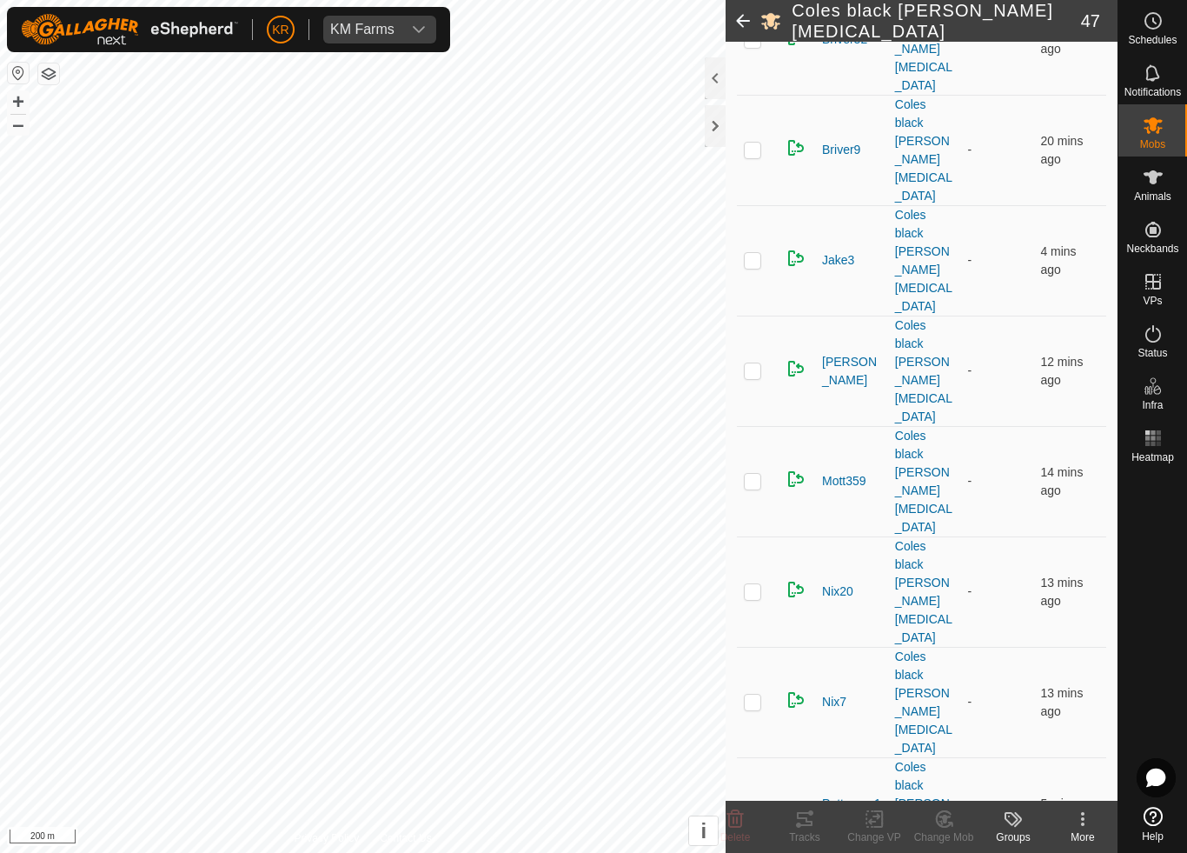
scroll to position [1073, 0]
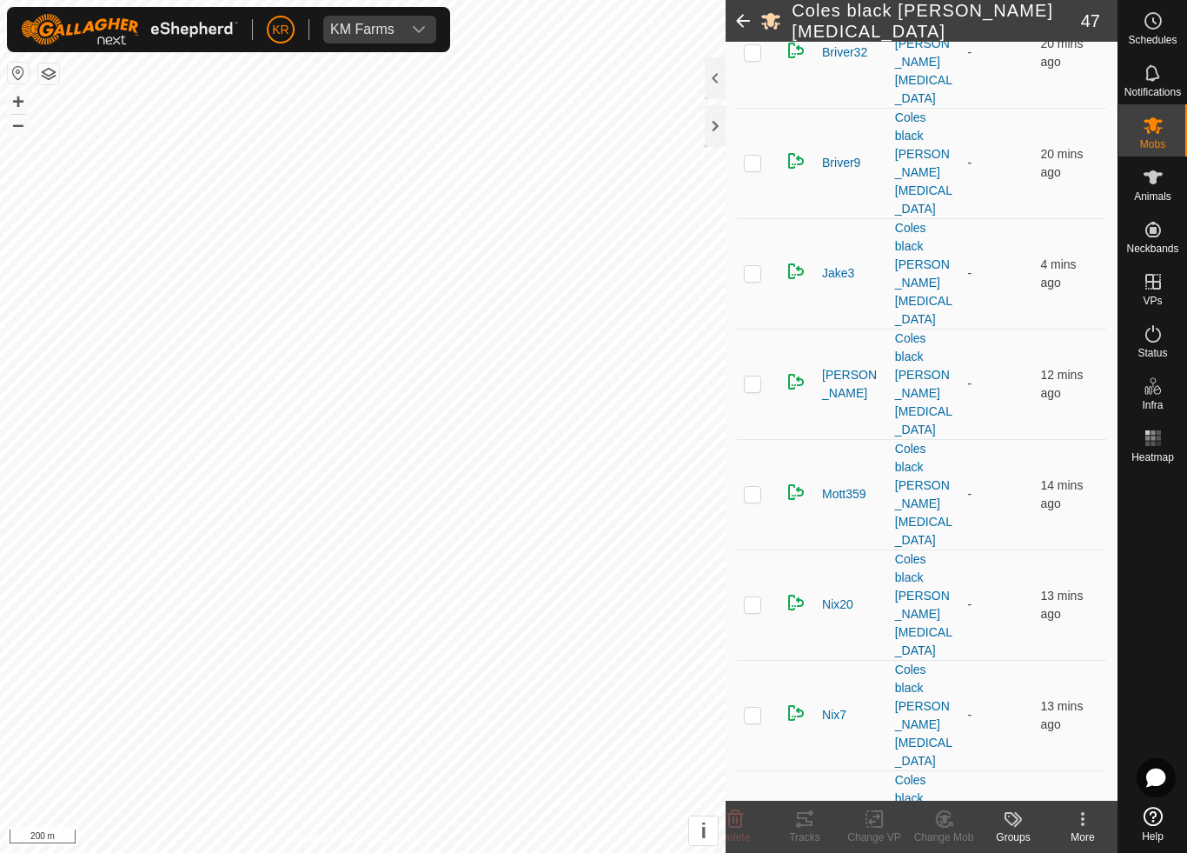
click at [947, 796] on div "Change Mob" at bounding box center [944, 837] width 70 height 16
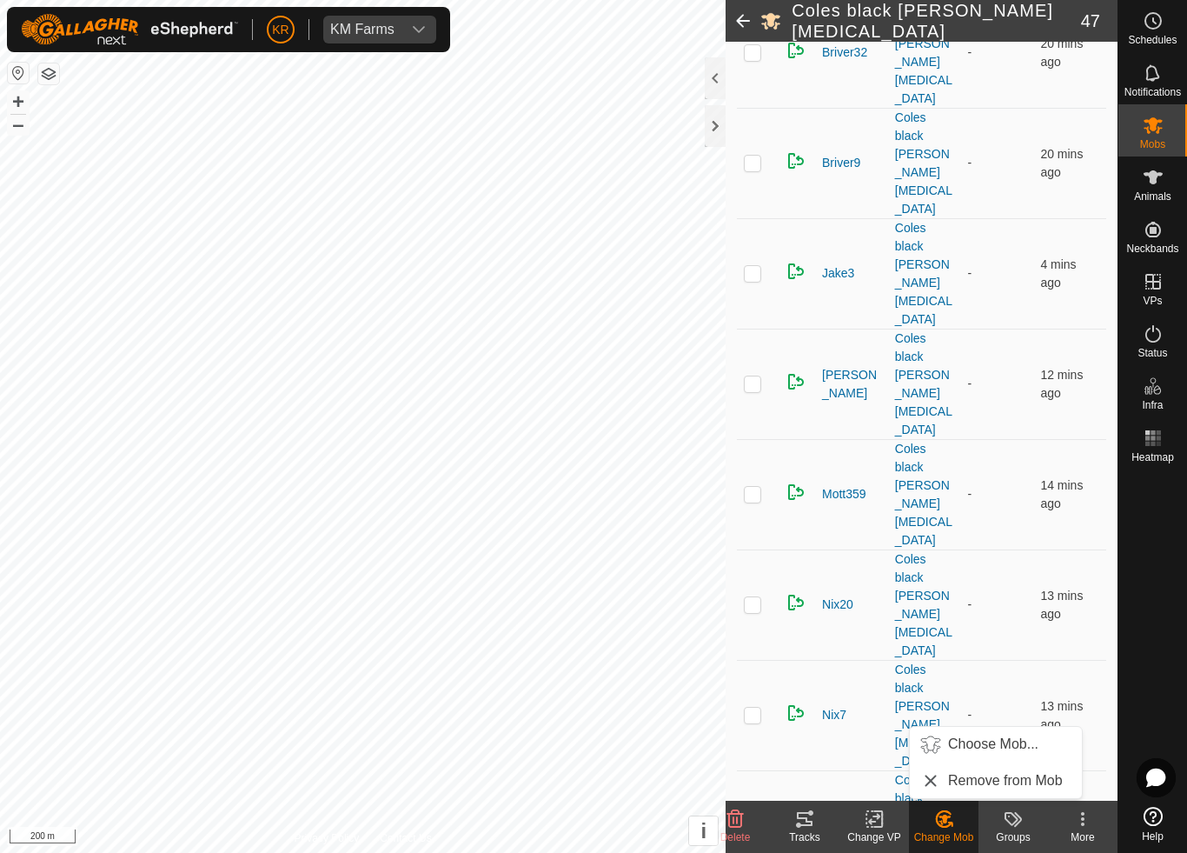
click at [989, 757] on link "Choose Mob..." at bounding box center [996, 744] width 172 height 35
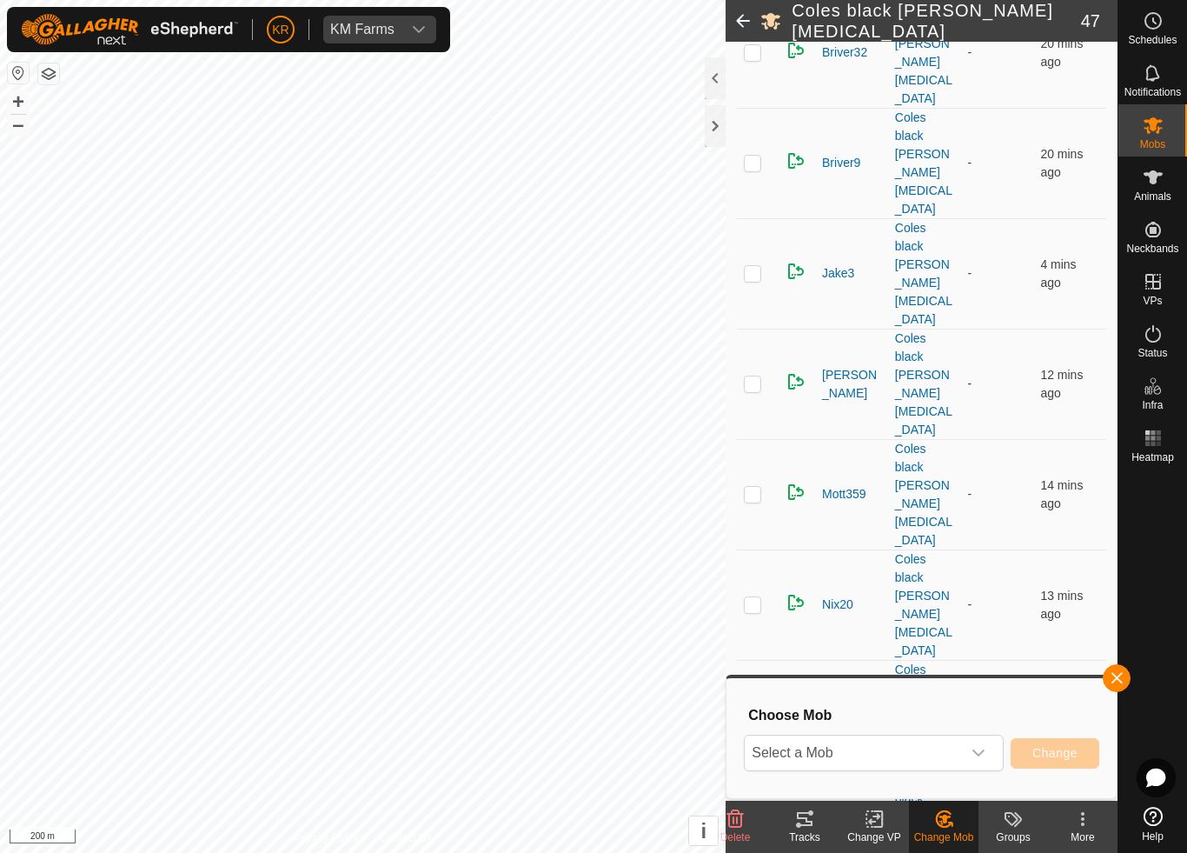
click at [971, 748] on div "dropdown trigger" at bounding box center [978, 752] width 35 height 35
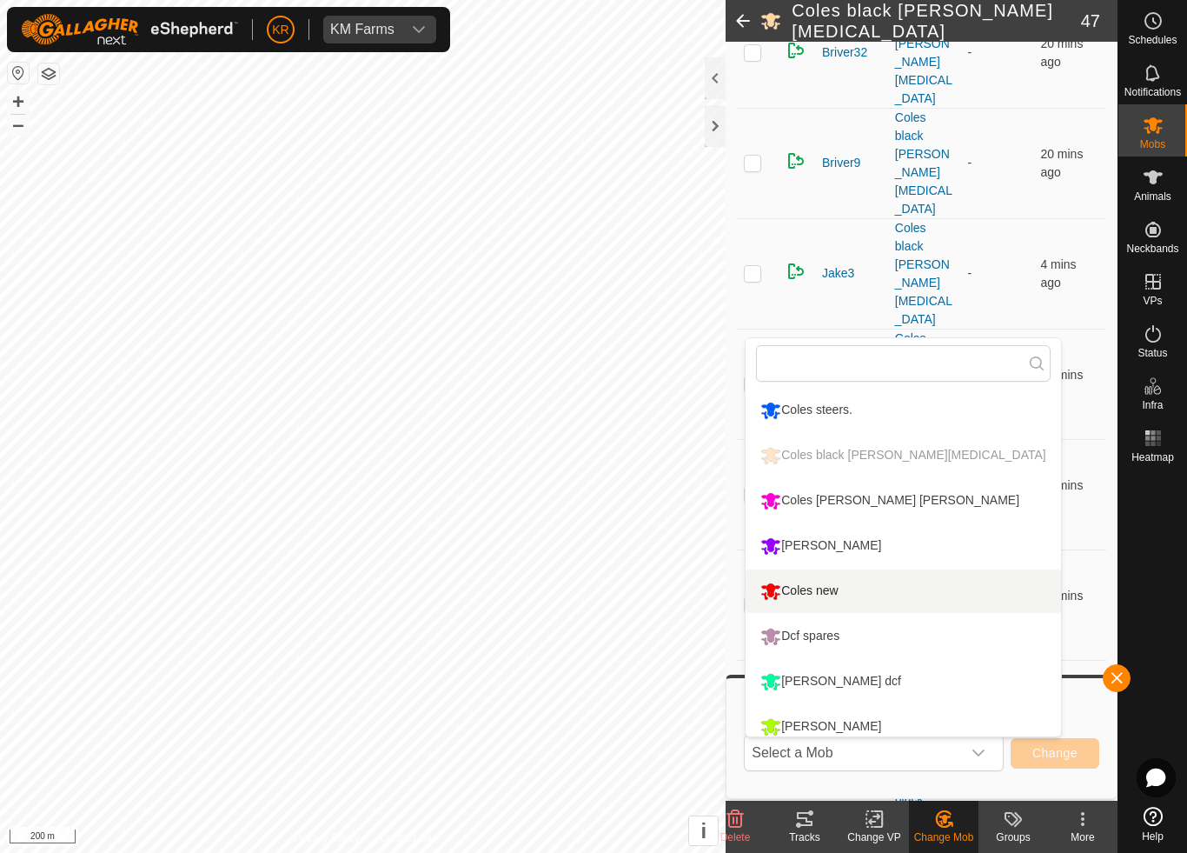
click at [836, 594] on div "Coles new" at bounding box center [799, 591] width 86 height 30
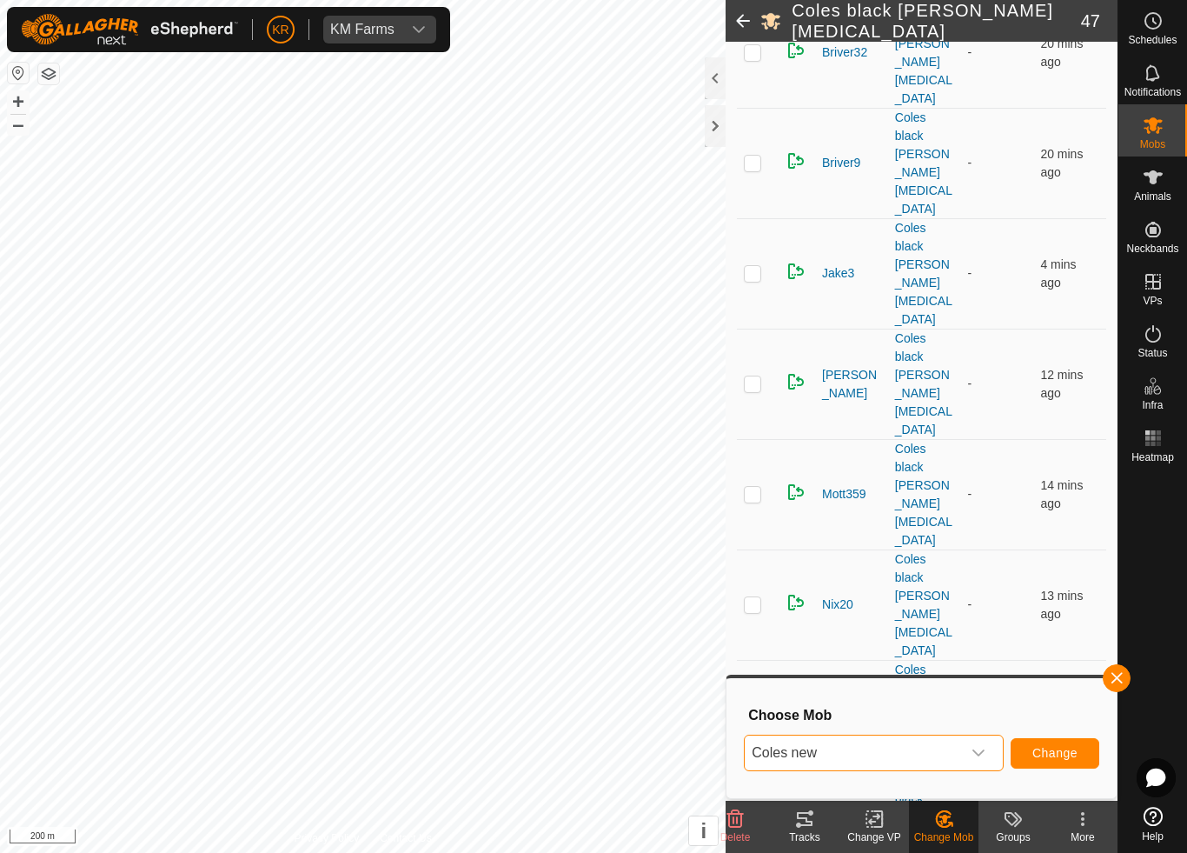
click at [1047, 764] on button "Change" at bounding box center [1055, 753] width 89 height 30
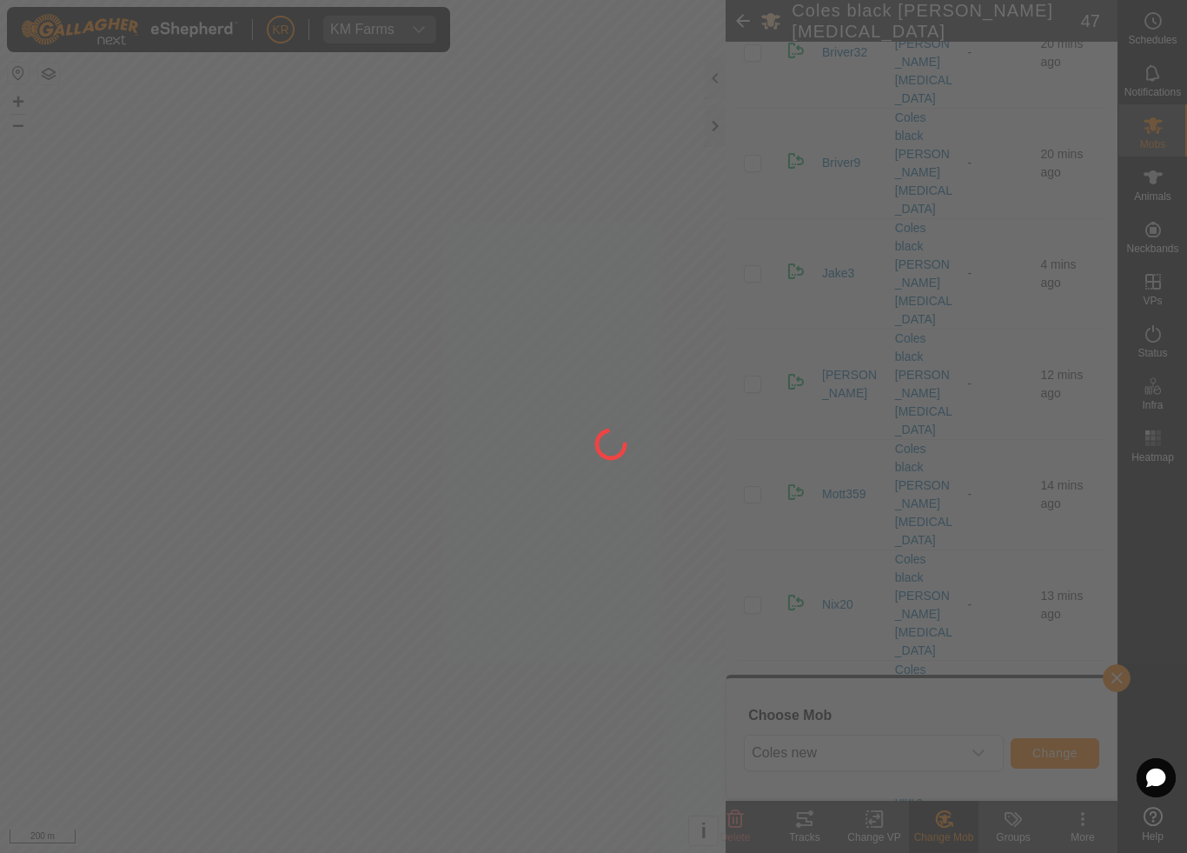
checkbox input "false"
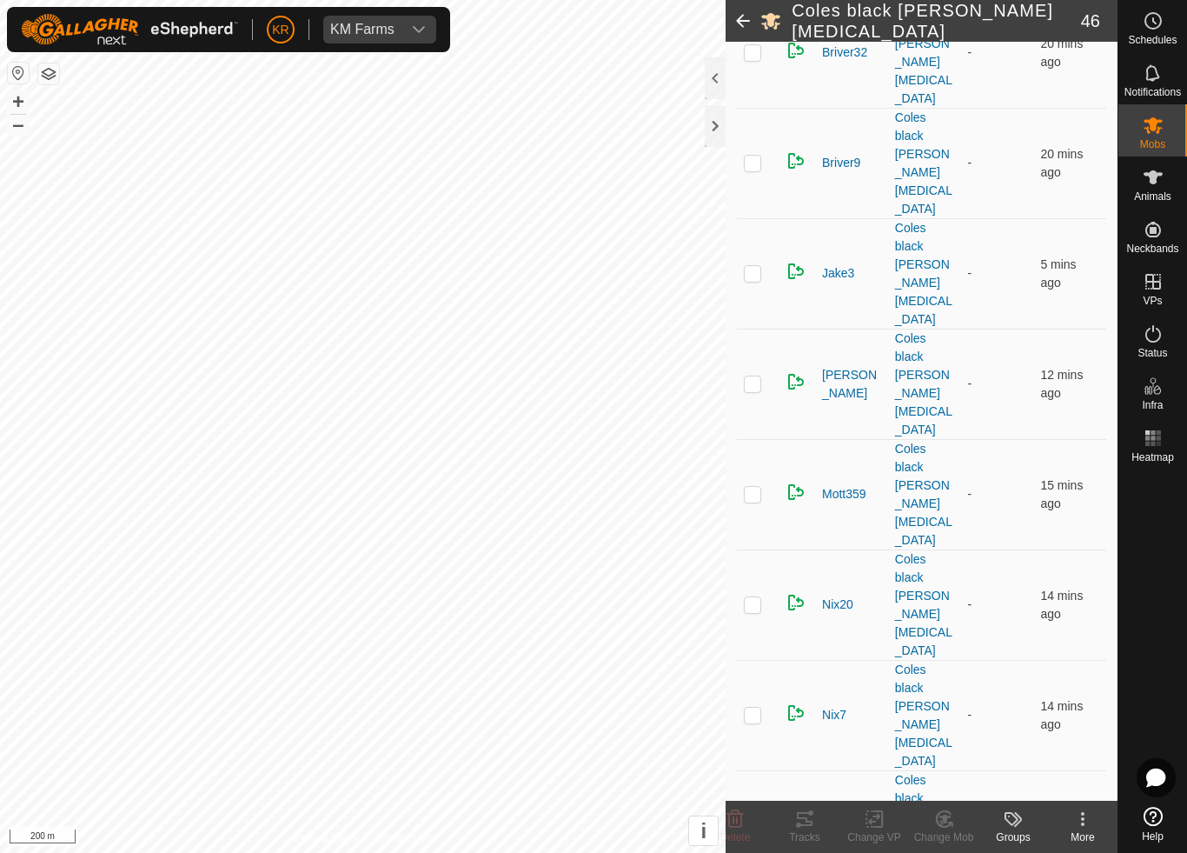
click at [948, 796] on div "Change Mob" at bounding box center [944, 837] width 70 height 16
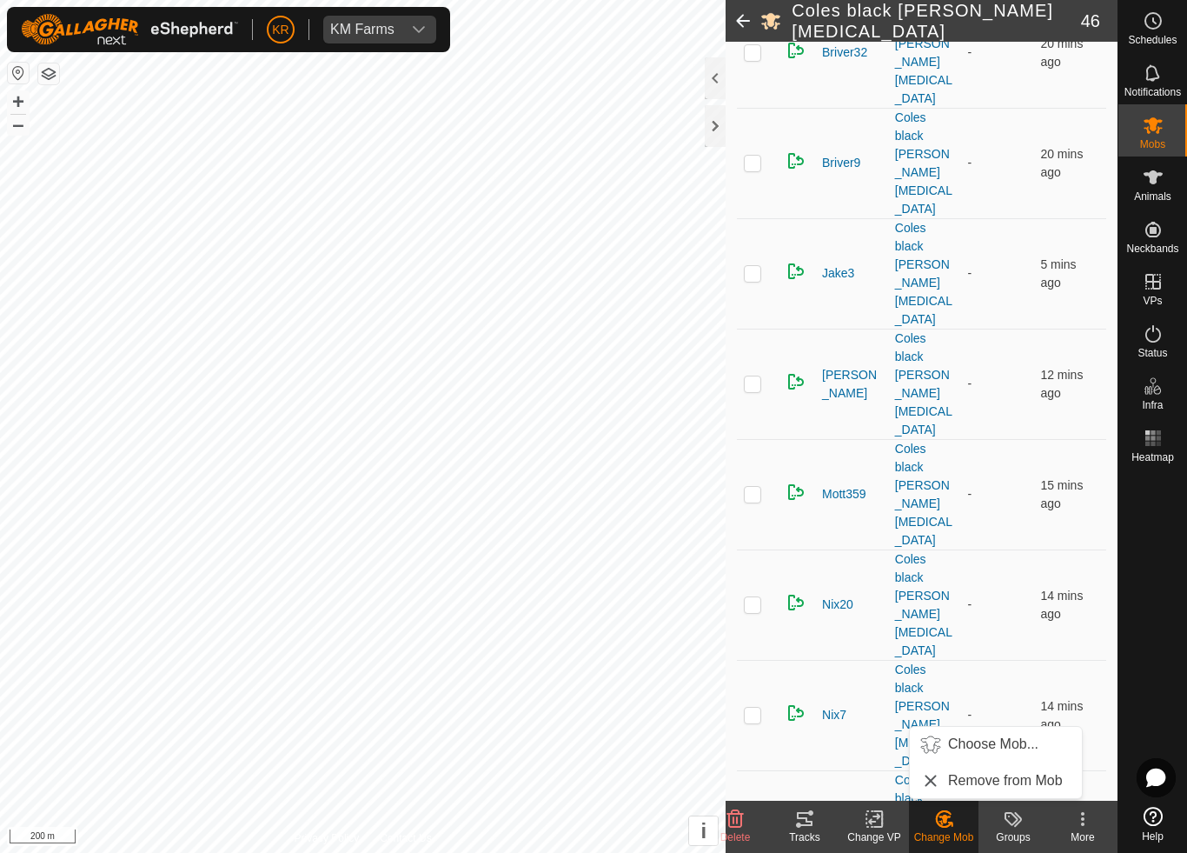
click at [977, 744] on span "Choose Mob..." at bounding box center [993, 744] width 90 height 21
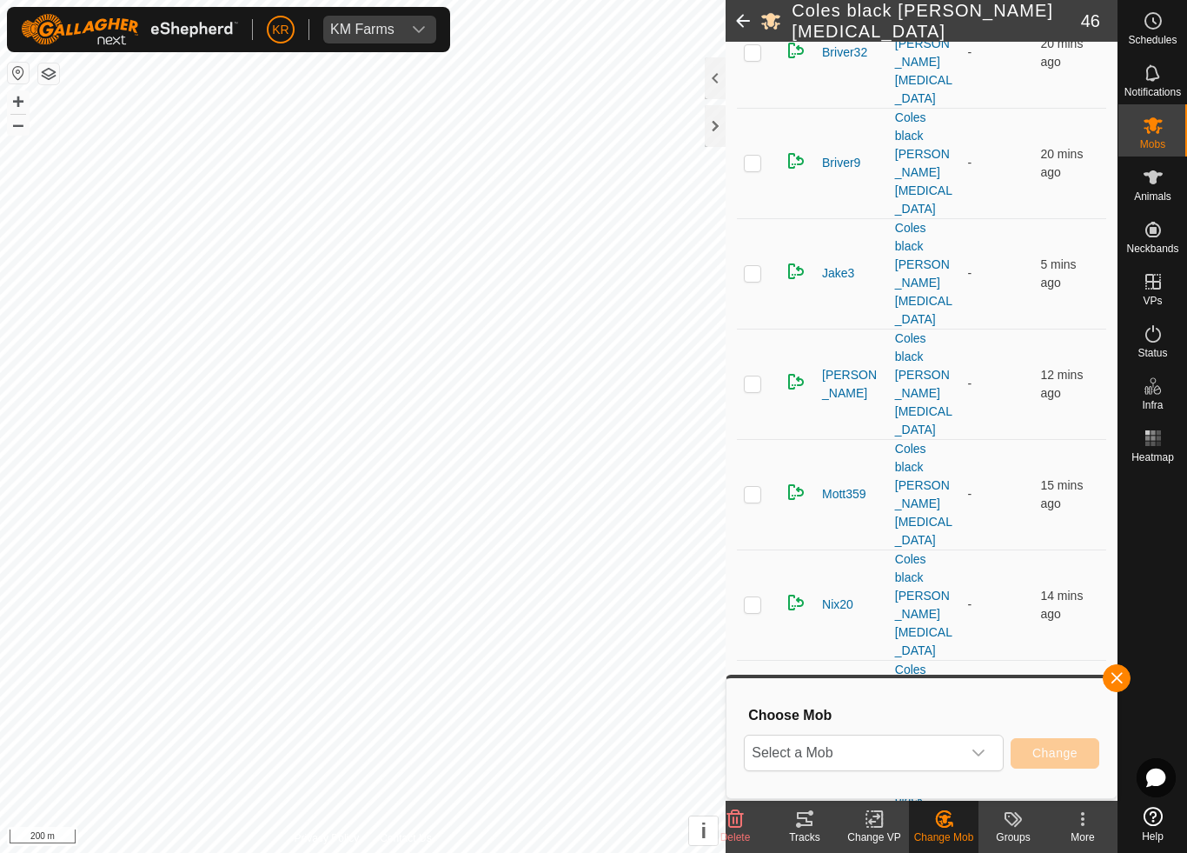
click at [922, 745] on span "Select a Mob" at bounding box center [853, 752] width 216 height 35
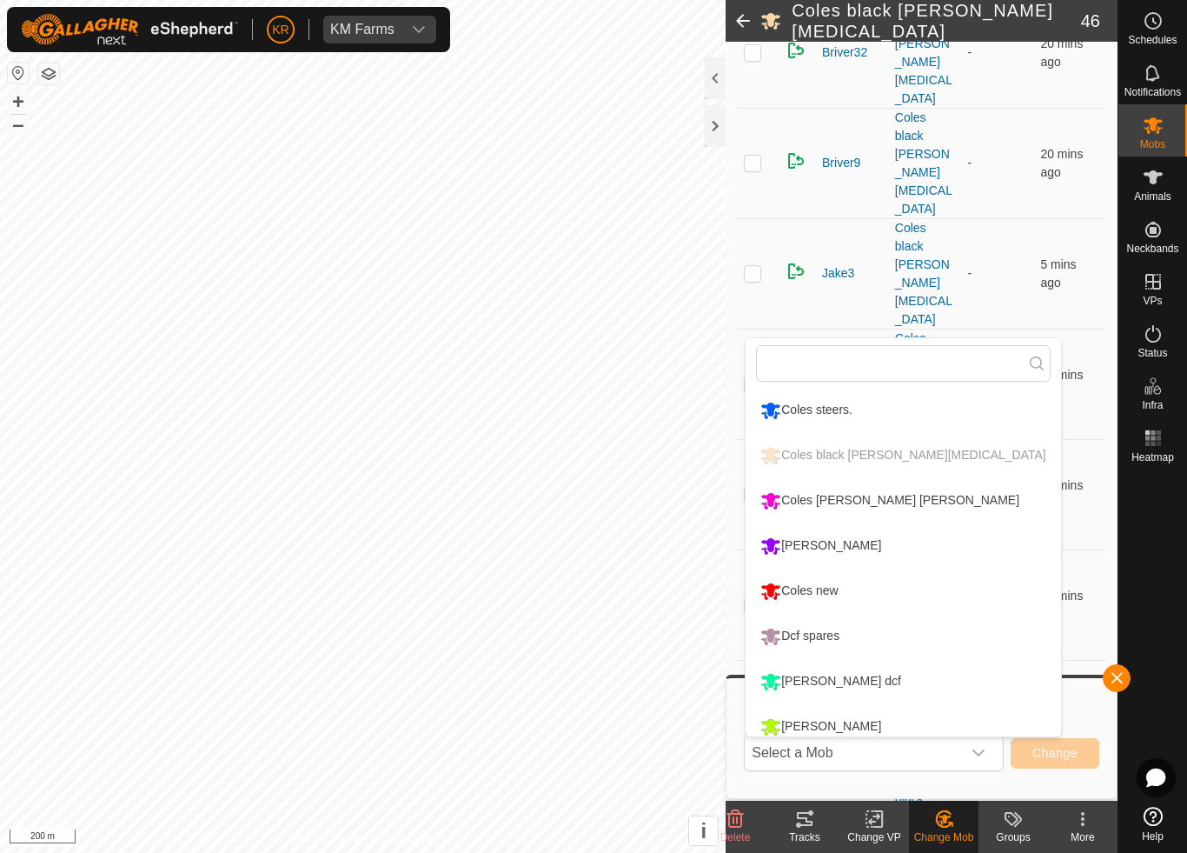
click at [858, 498] on div "Coles [PERSON_NAME] [PERSON_NAME]" at bounding box center [890, 501] width 268 height 30
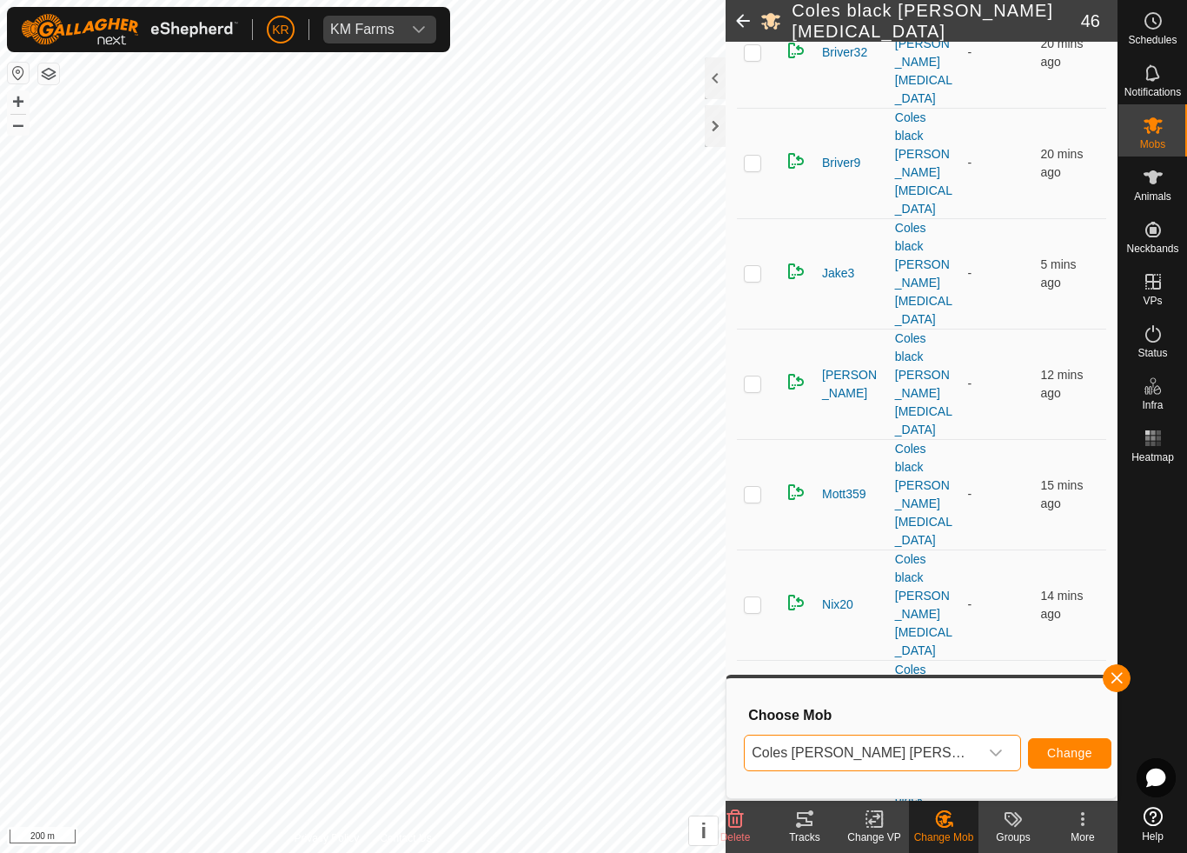
click at [1047, 758] on span "Change" at bounding box center [1069, 753] width 45 height 14
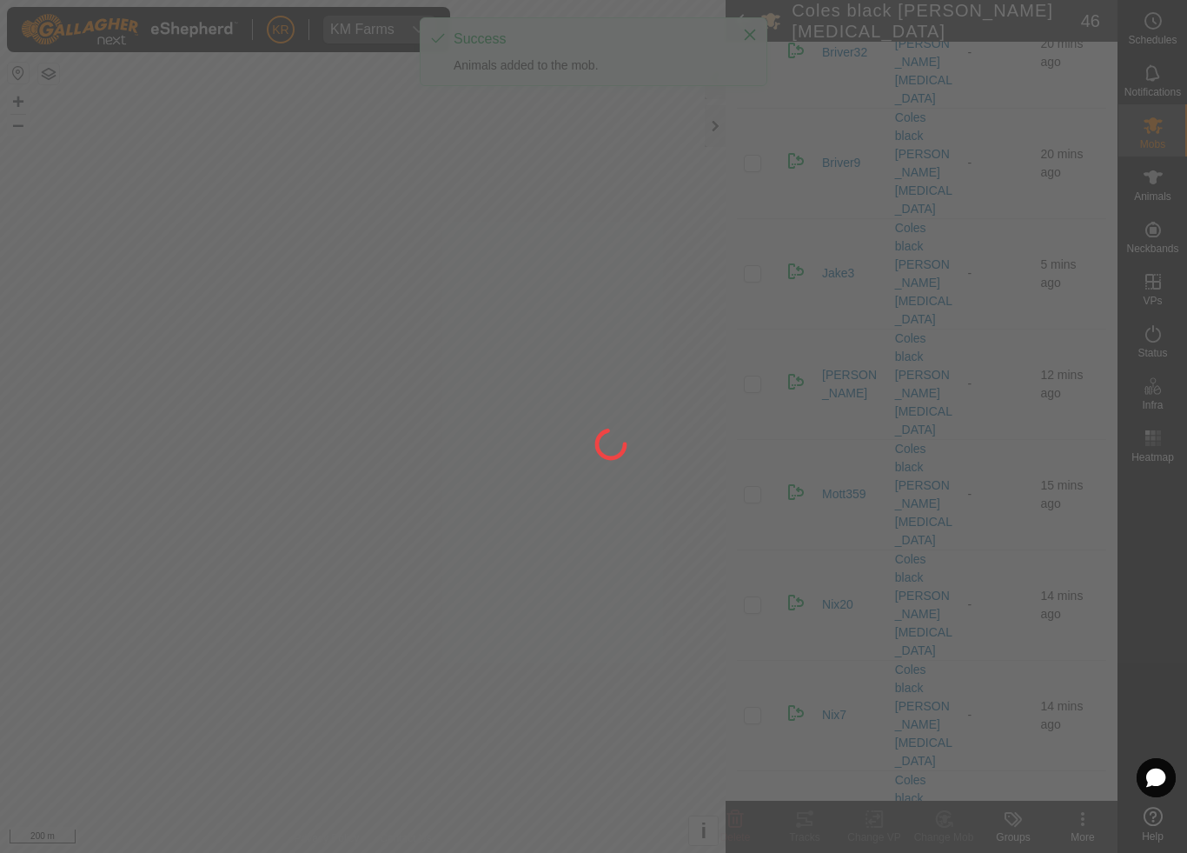
checkbox input "false"
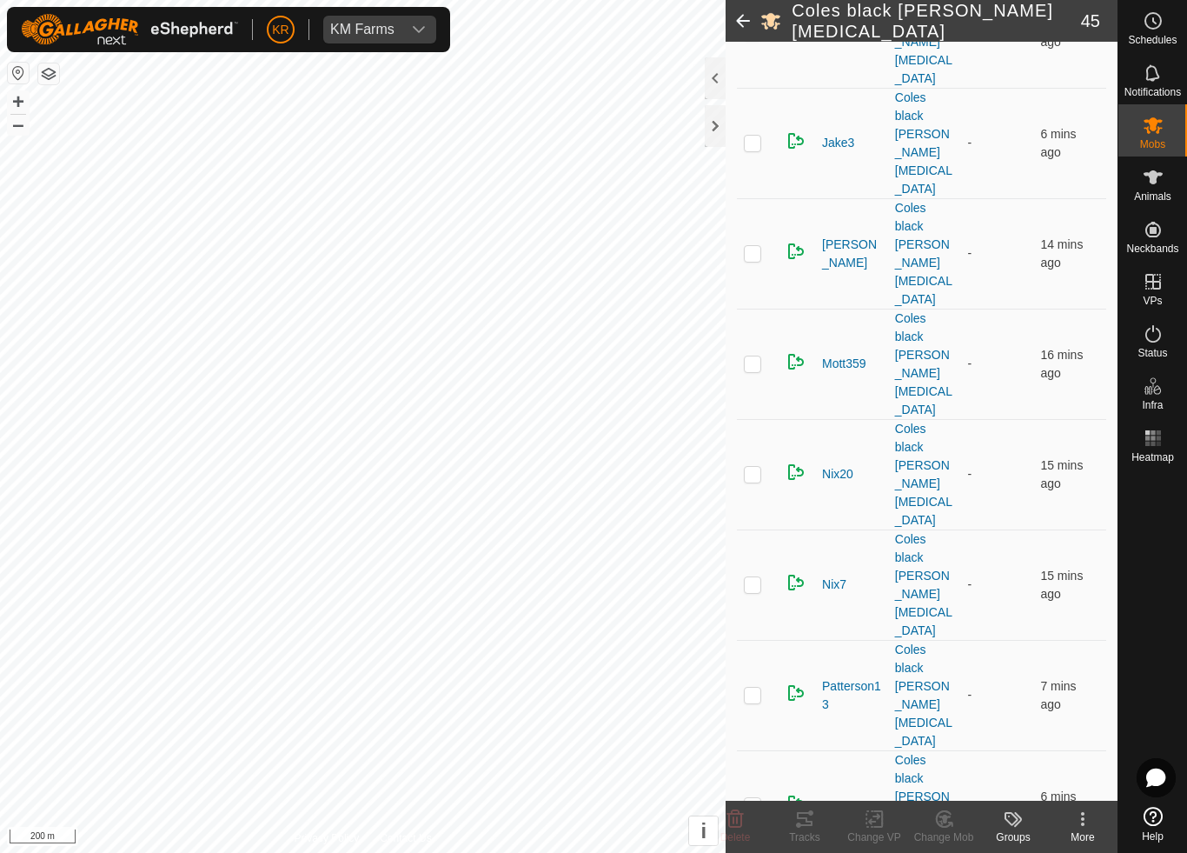
scroll to position [1246, 0]
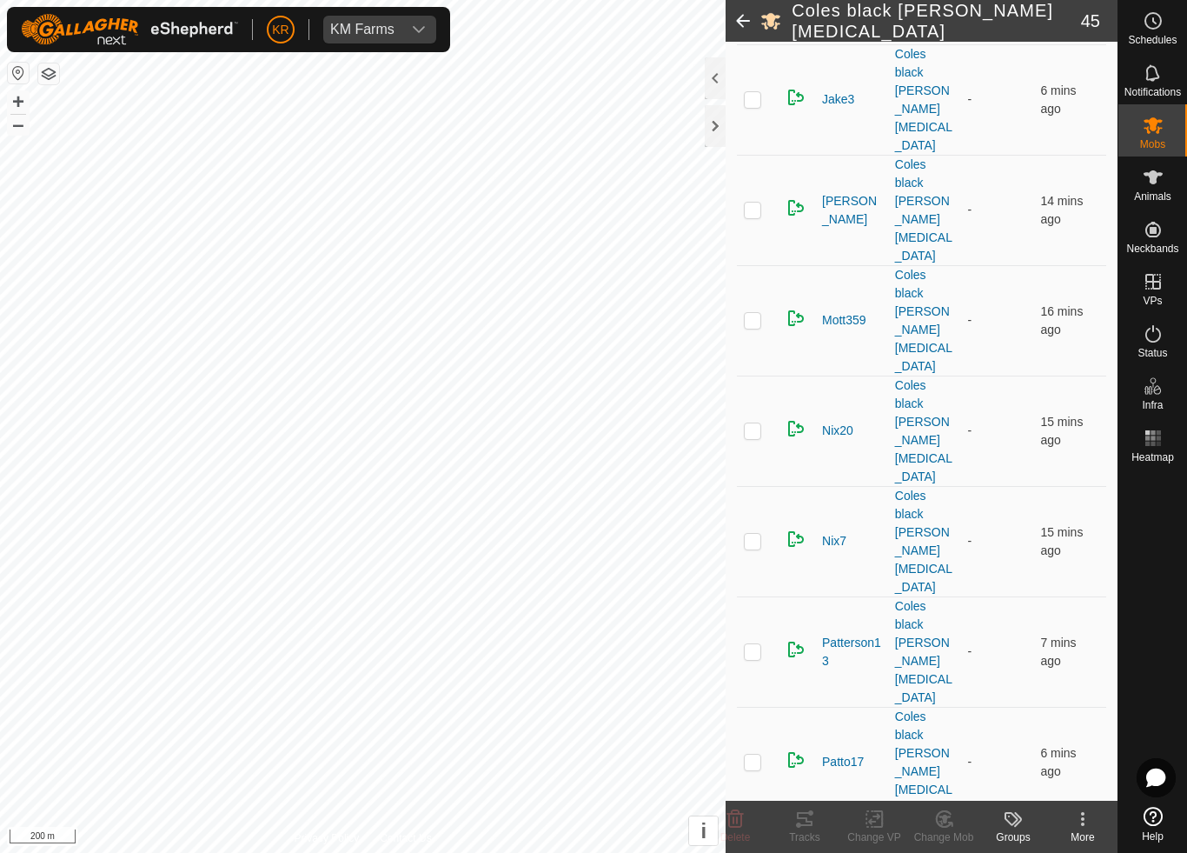
click at [947, 796] on div "Change Mob" at bounding box center [944, 837] width 70 height 16
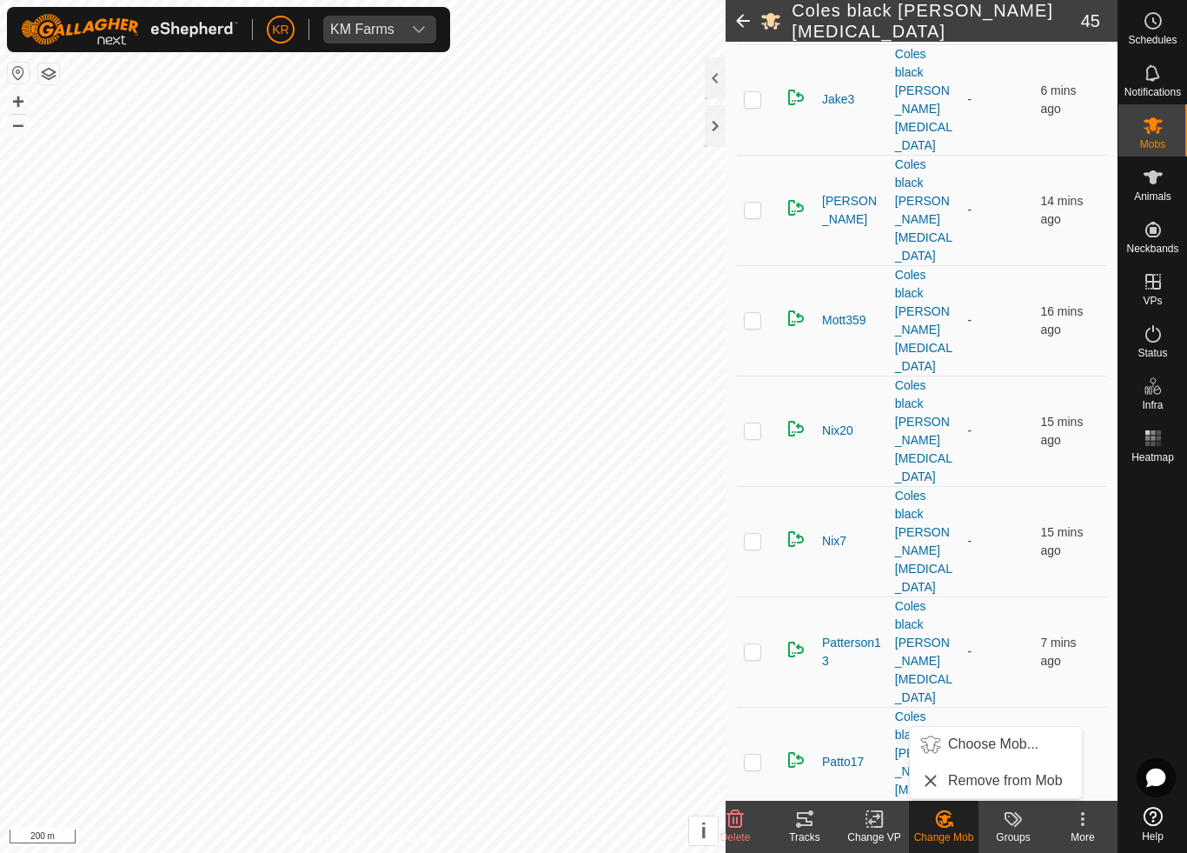
click at [981, 748] on span "Choose Mob..." at bounding box center [993, 744] width 90 height 21
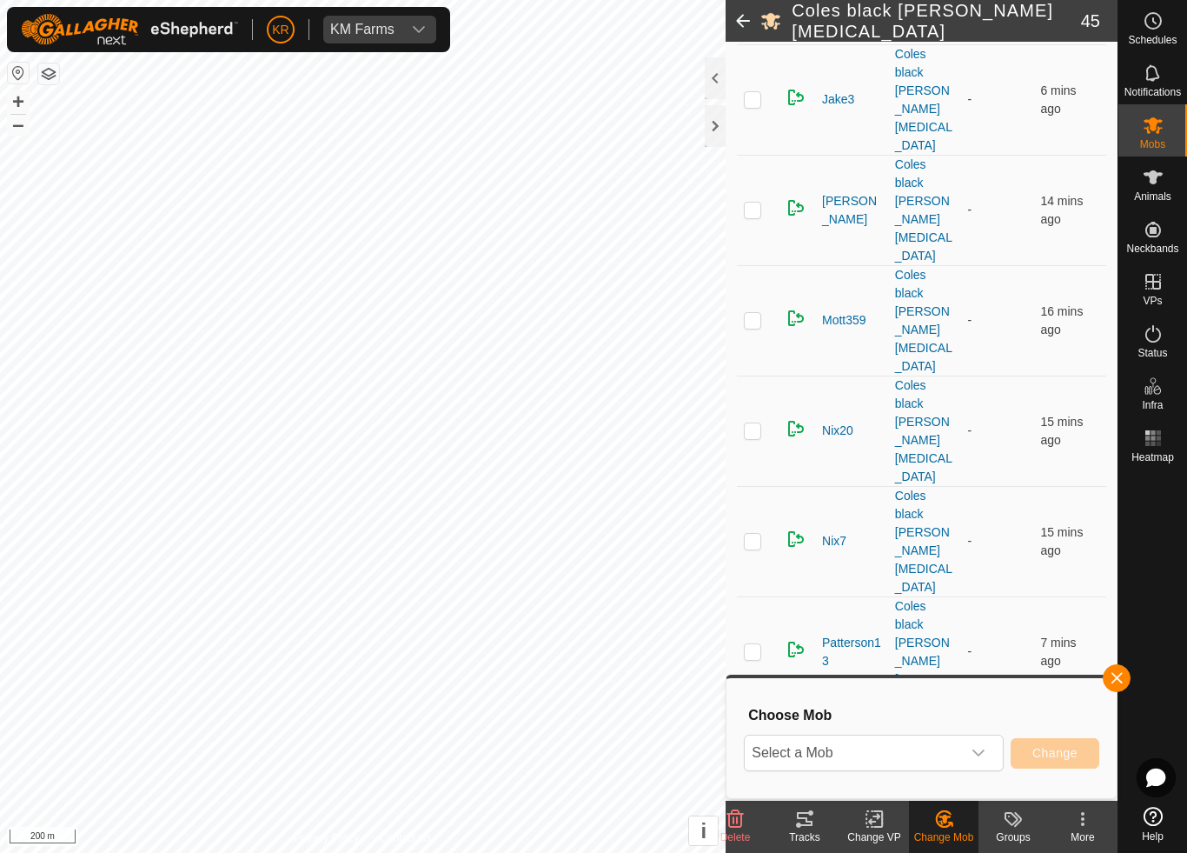
click at [915, 752] on span "Select a Mob" at bounding box center [853, 752] width 216 height 35
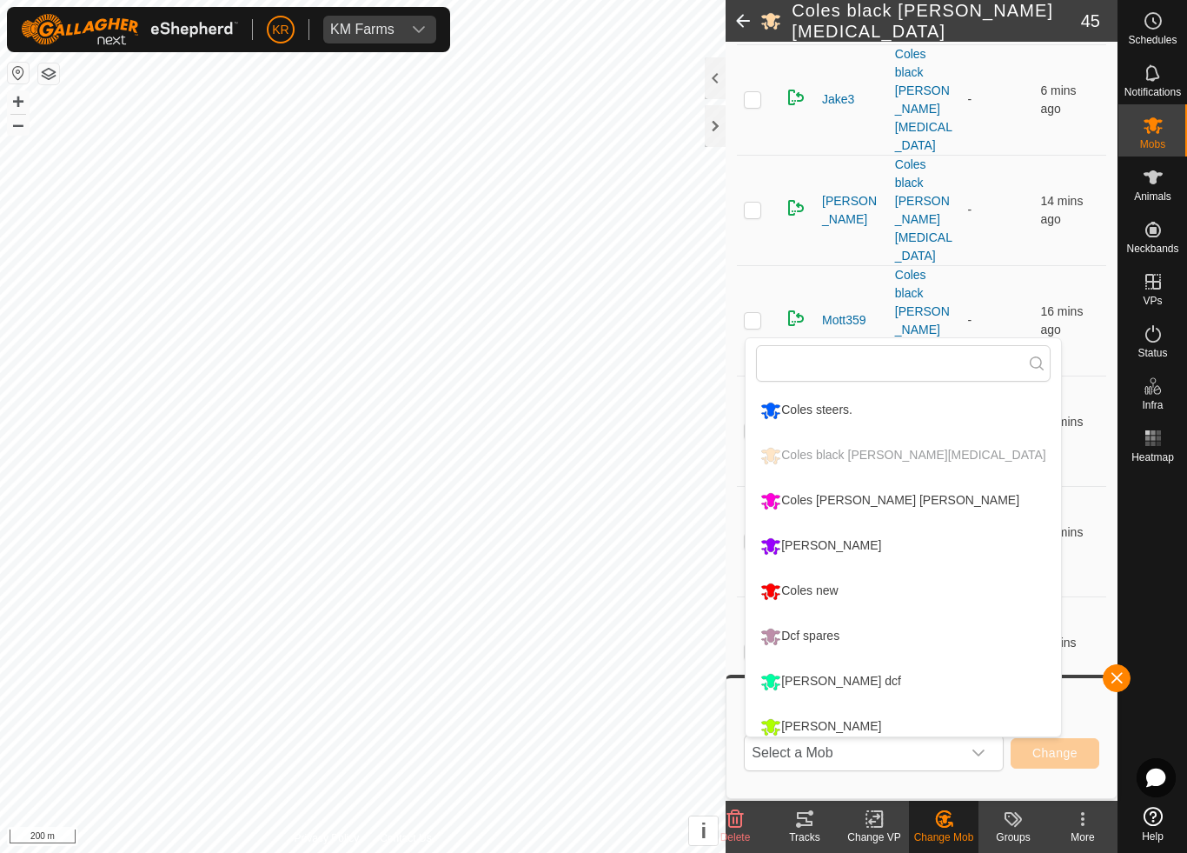
click at [867, 499] on div "Coles [PERSON_NAME] [PERSON_NAME]" at bounding box center [890, 501] width 268 height 30
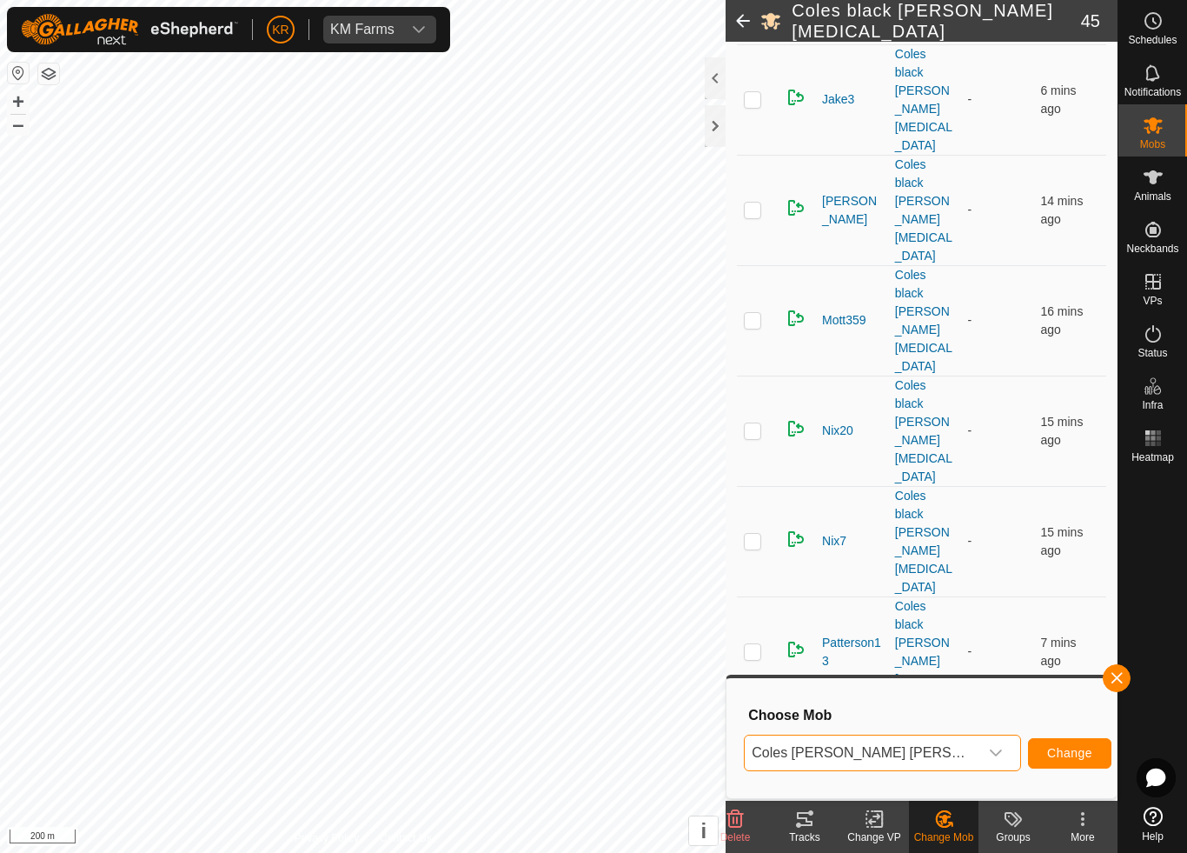
click at [1047, 754] on span "Change" at bounding box center [1069, 753] width 45 height 14
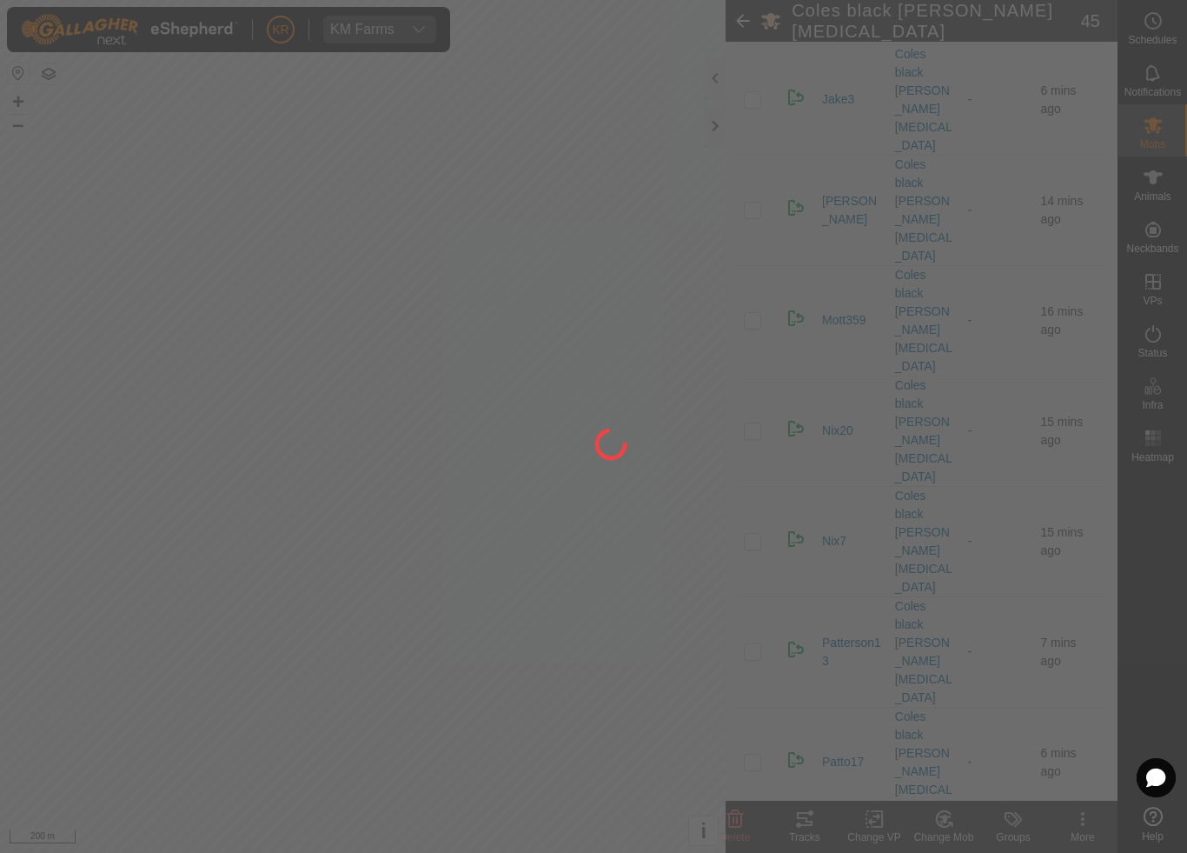
checkbox input "false"
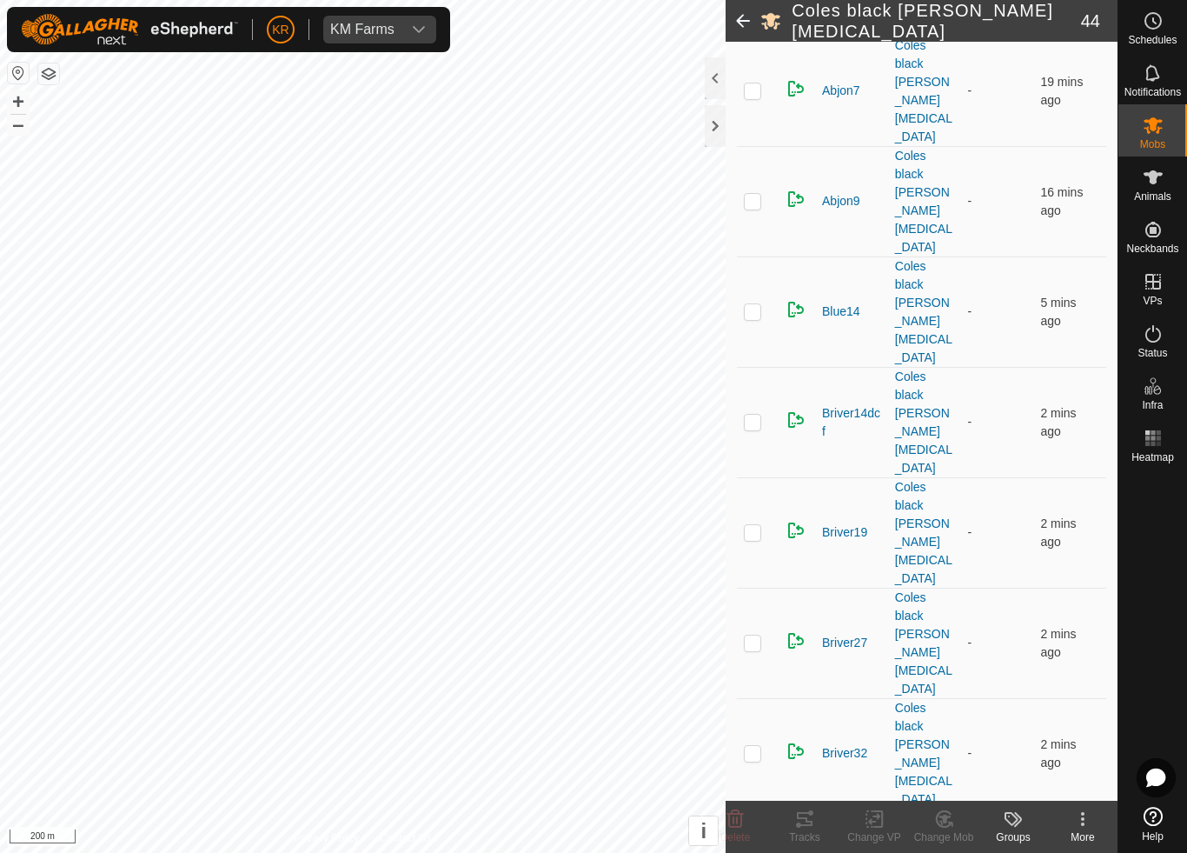
scroll to position [348, 0]
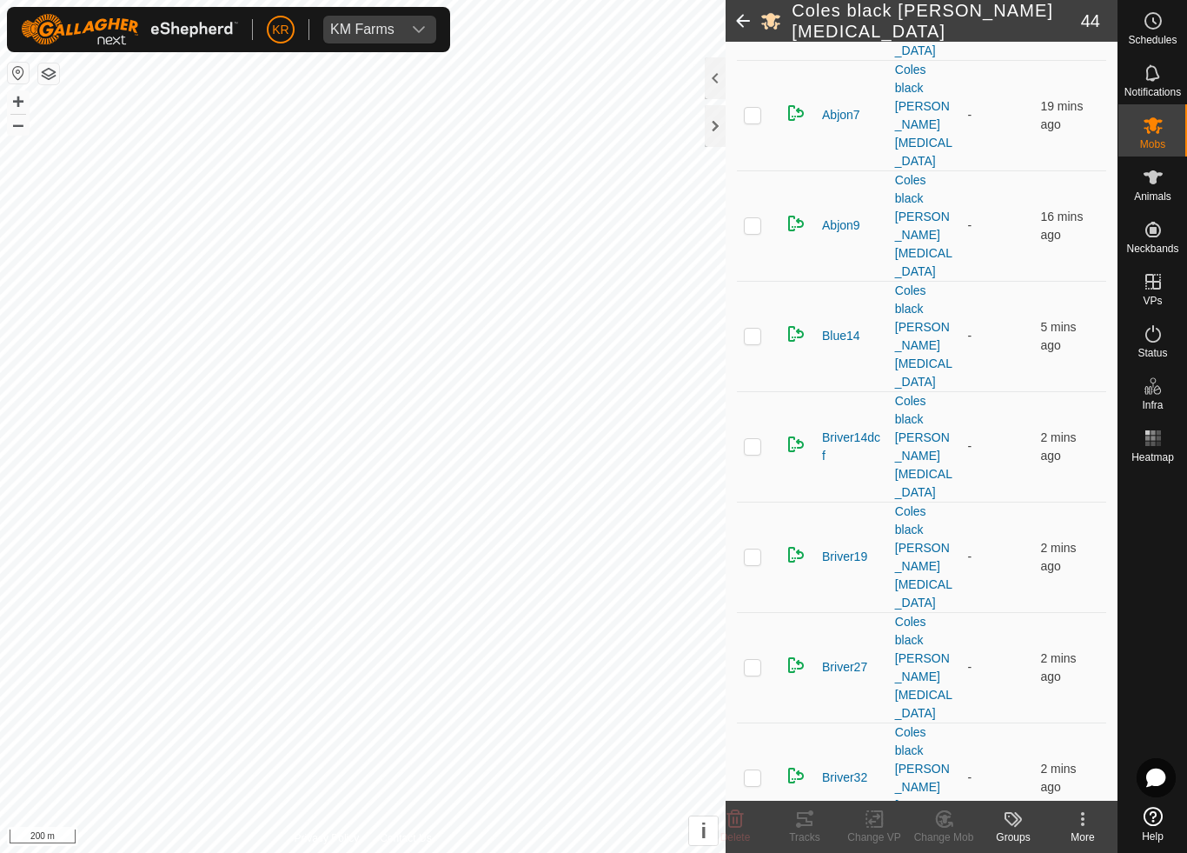
click at [757, 549] on p-checkbox at bounding box center [752, 556] width 17 height 14
click at [951, 796] on icon at bounding box center [943, 819] width 15 height 16
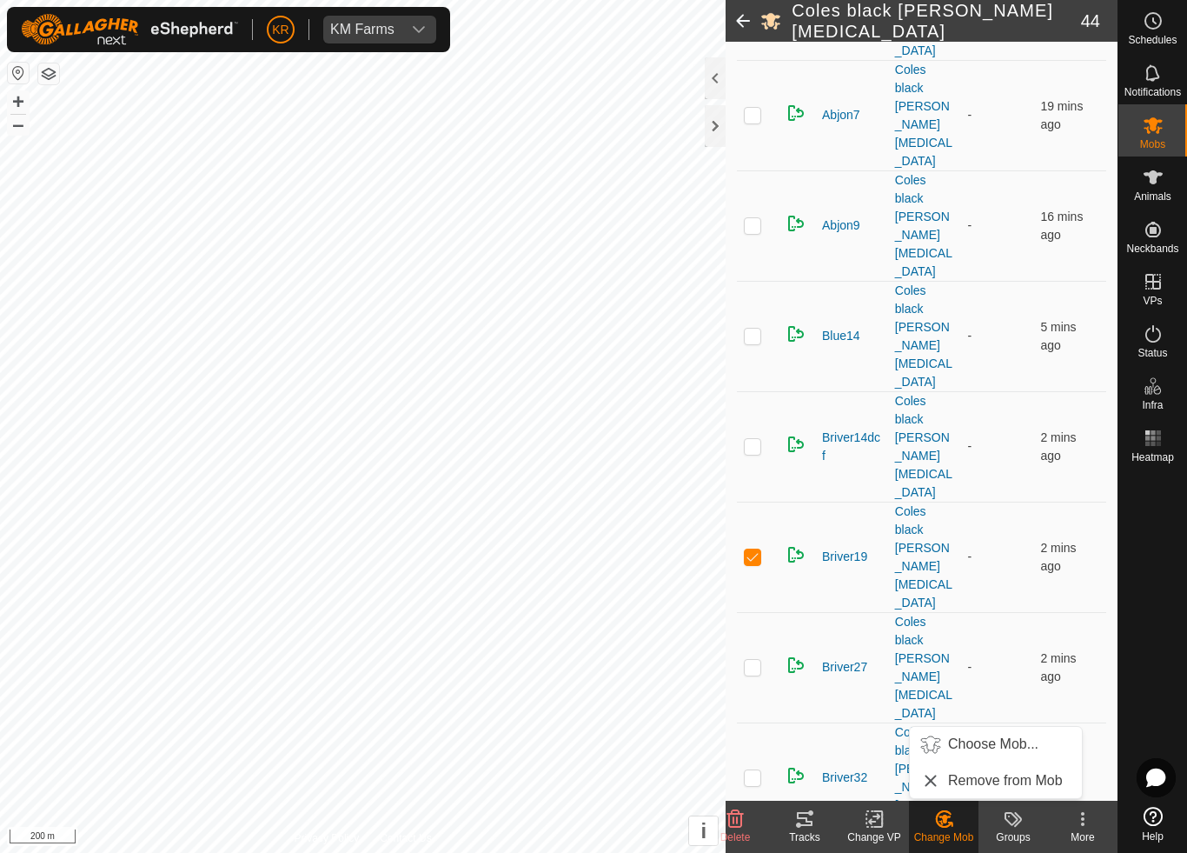
click at [988, 752] on span "Choose Mob..." at bounding box center [993, 744] width 90 height 21
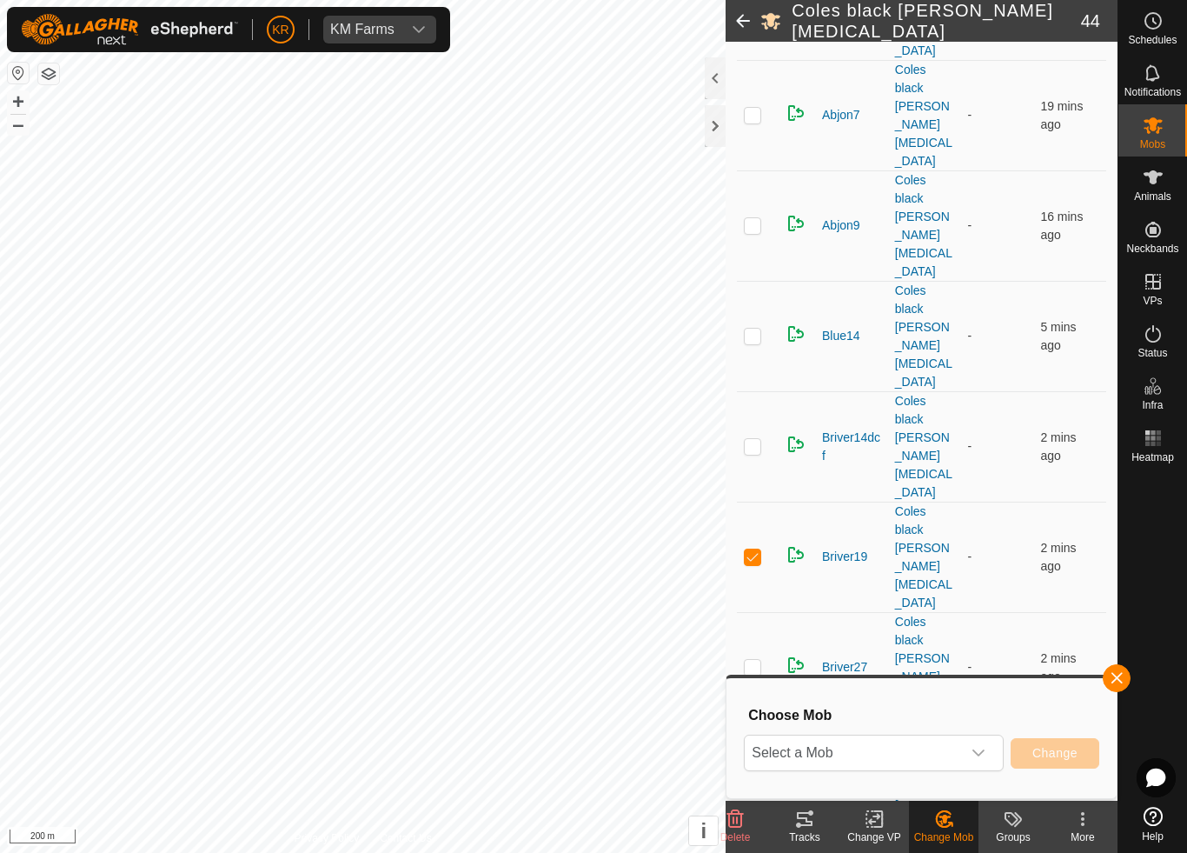
click at [950, 753] on span "Select a Mob" at bounding box center [853, 752] width 216 height 35
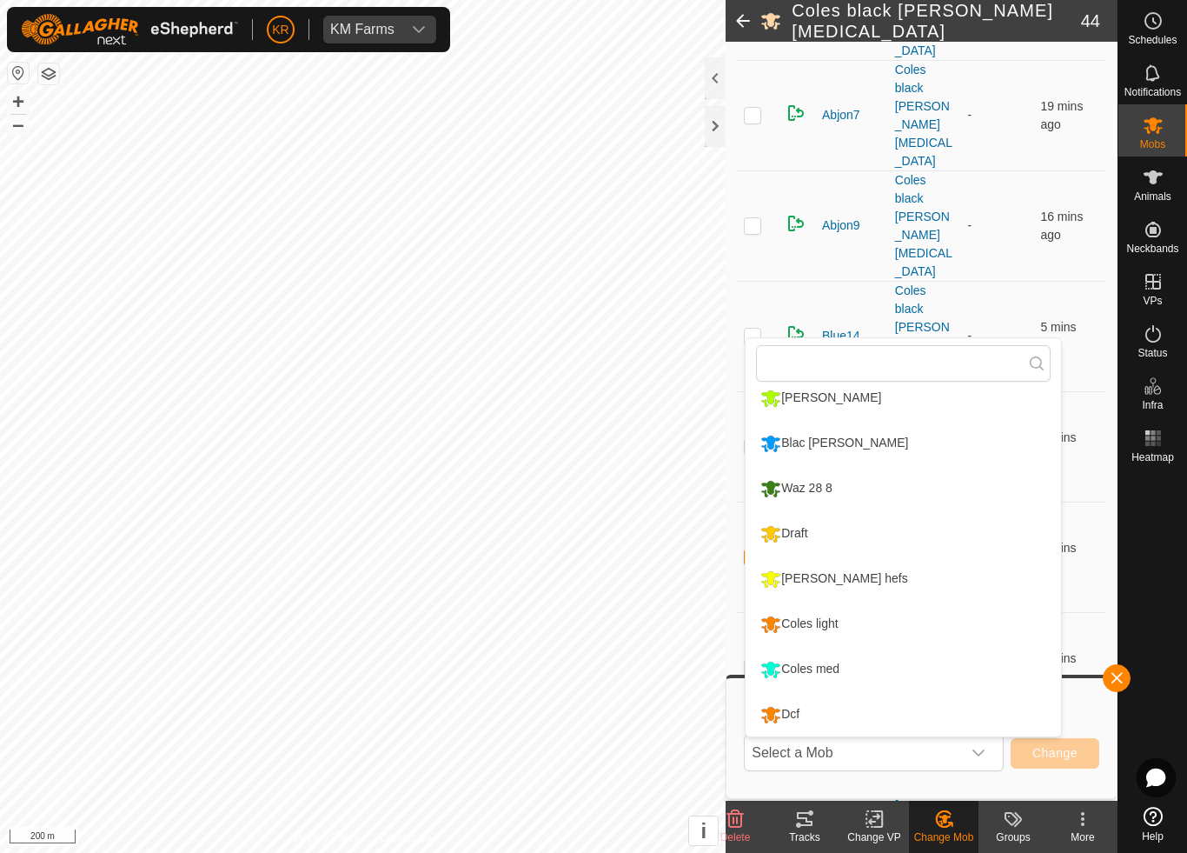
scroll to position [329, 0]
click at [836, 630] on div "Coles light" at bounding box center [799, 624] width 86 height 30
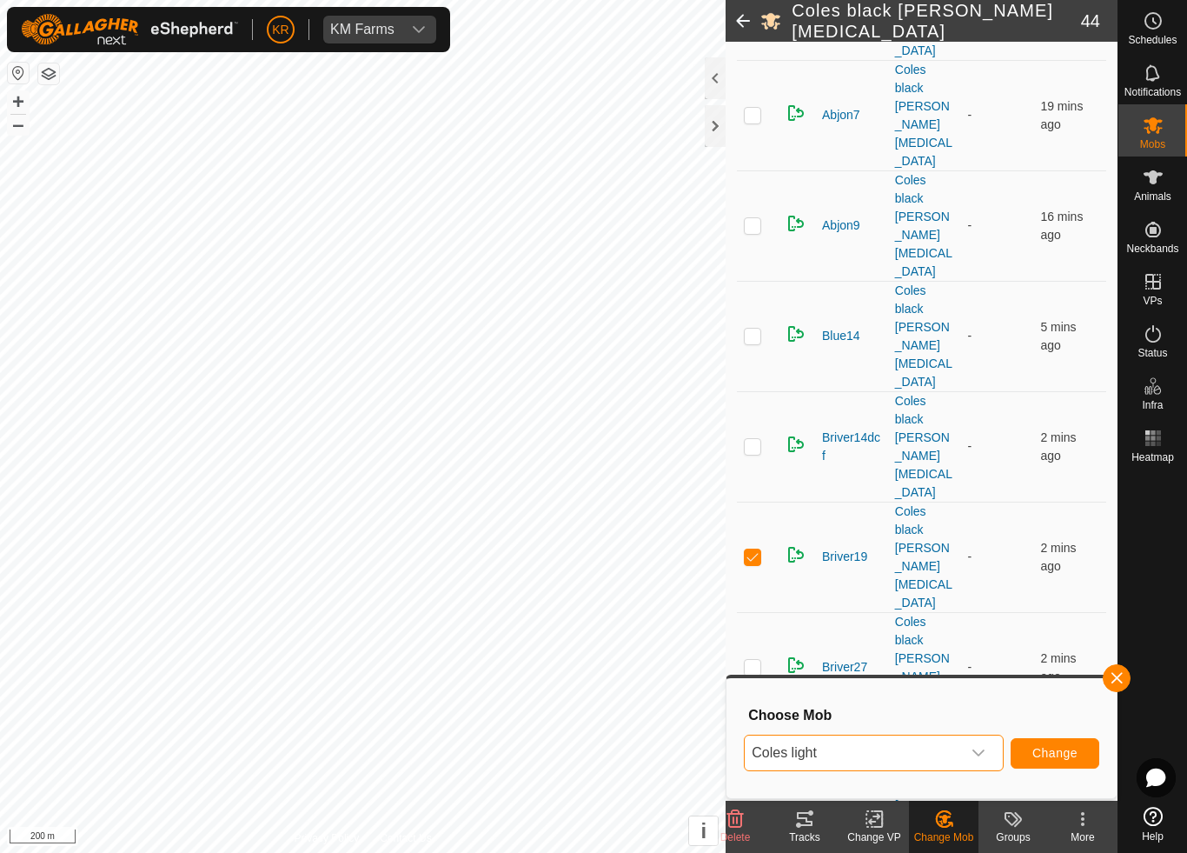
click at [1056, 758] on span "Change" at bounding box center [1055, 753] width 45 height 14
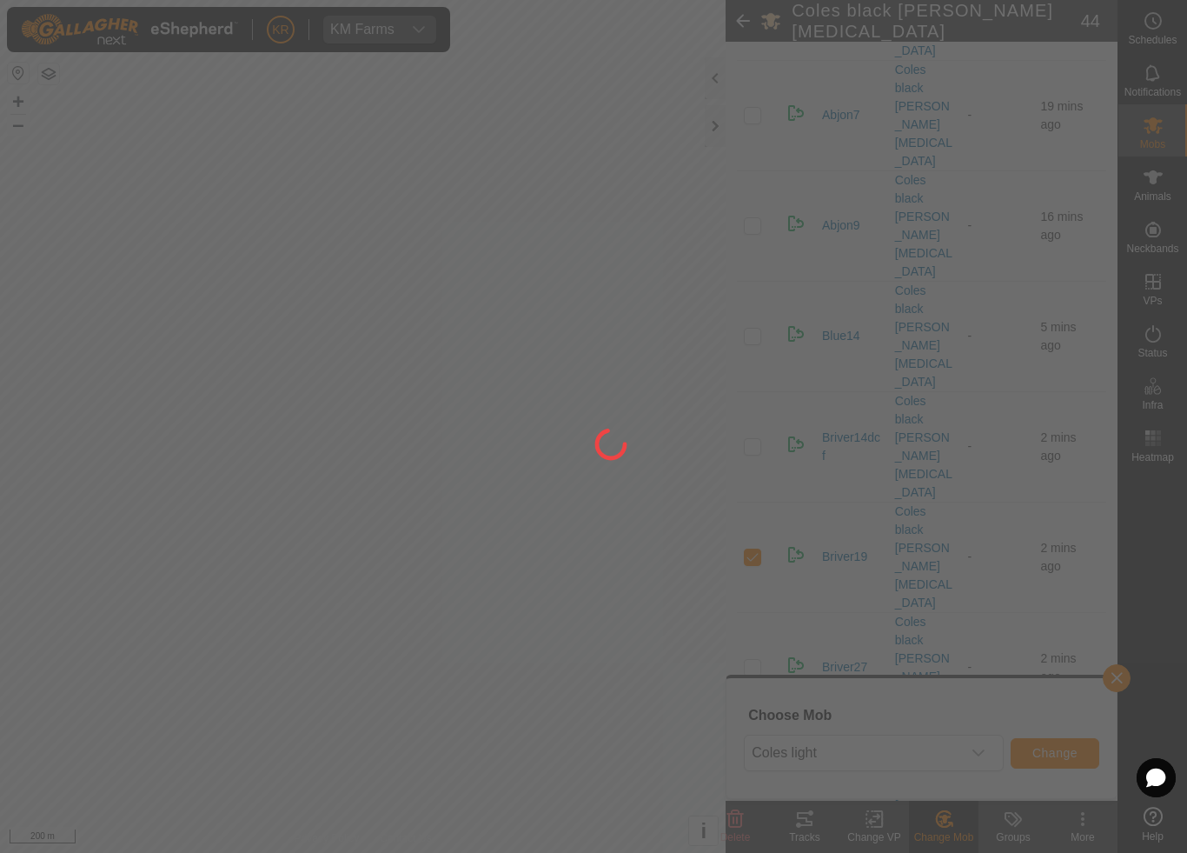
checkbox input "false"
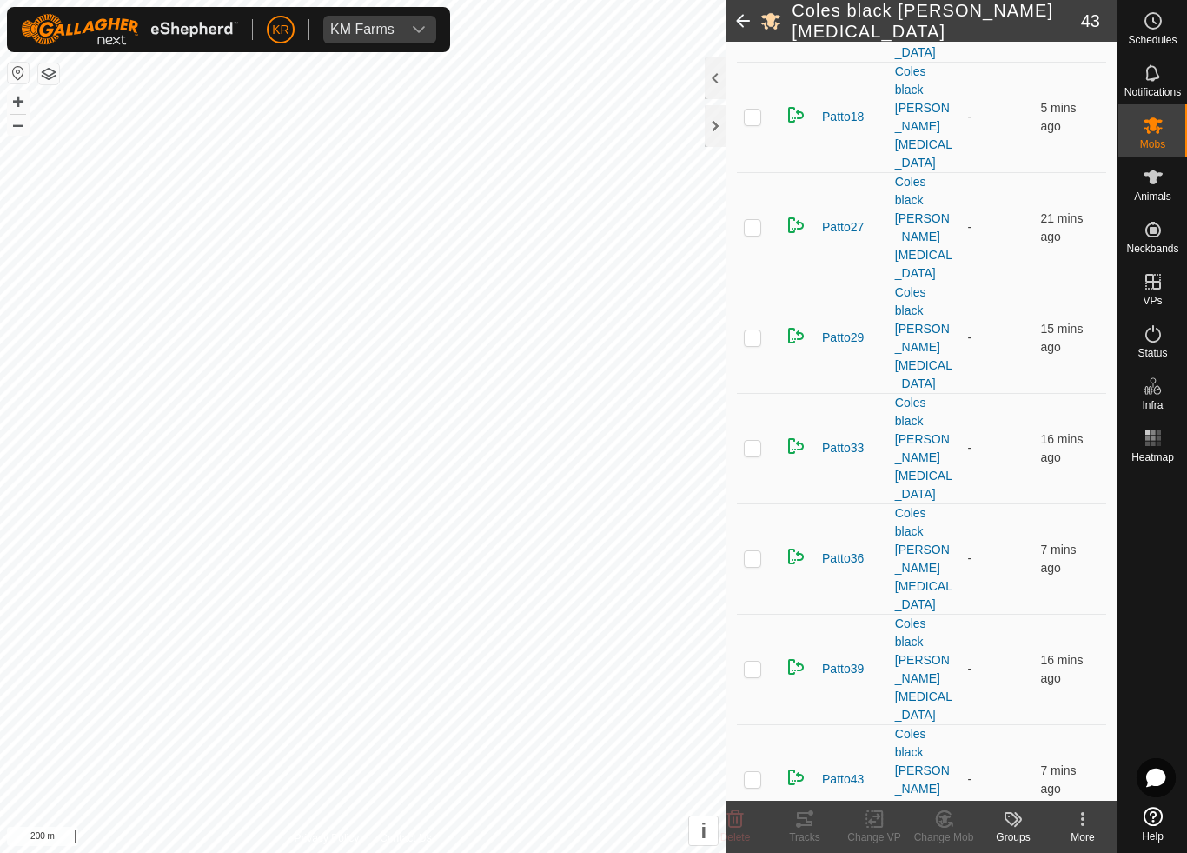
scroll to position [1891, 0]
click at [946, 796] on div "Change Mob" at bounding box center [944, 837] width 70 height 16
click at [987, 742] on span "Choose Mob..." at bounding box center [993, 744] width 90 height 21
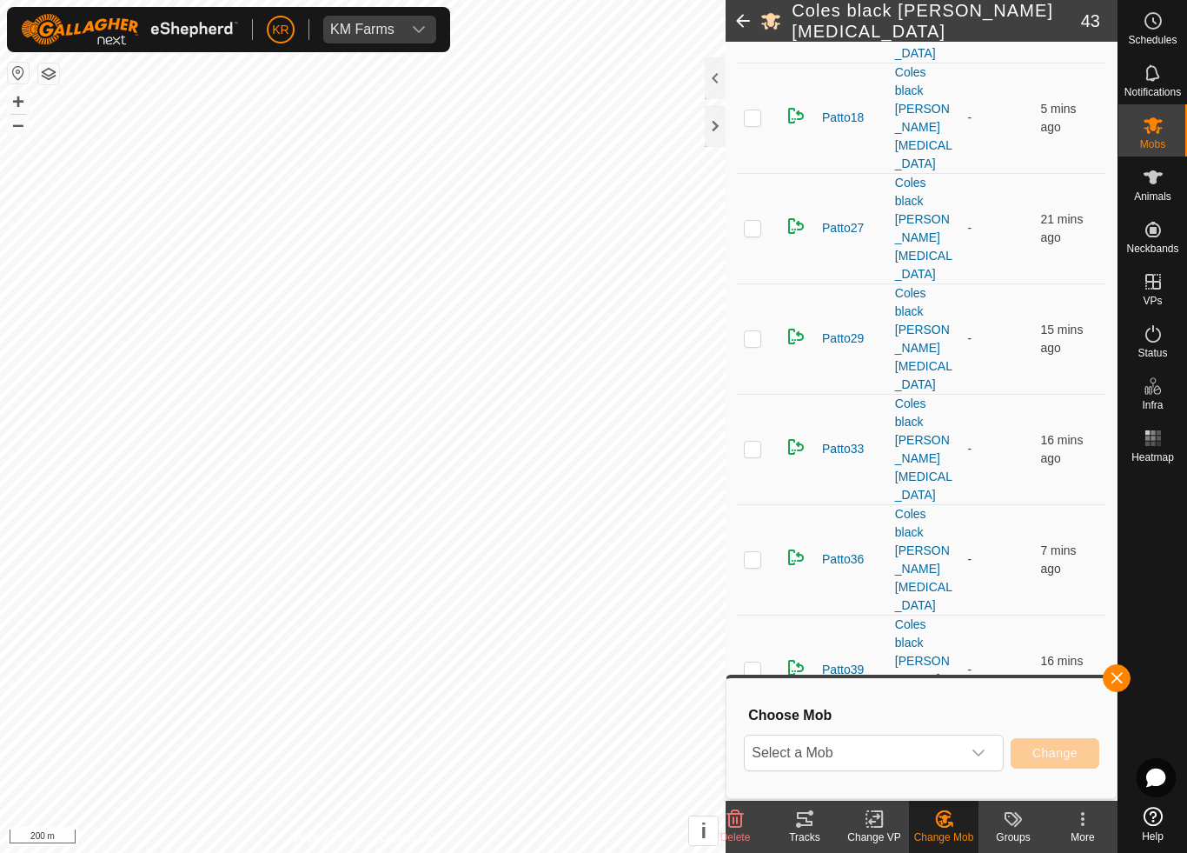
click at [946, 749] on span "Select a Mob" at bounding box center [853, 752] width 216 height 35
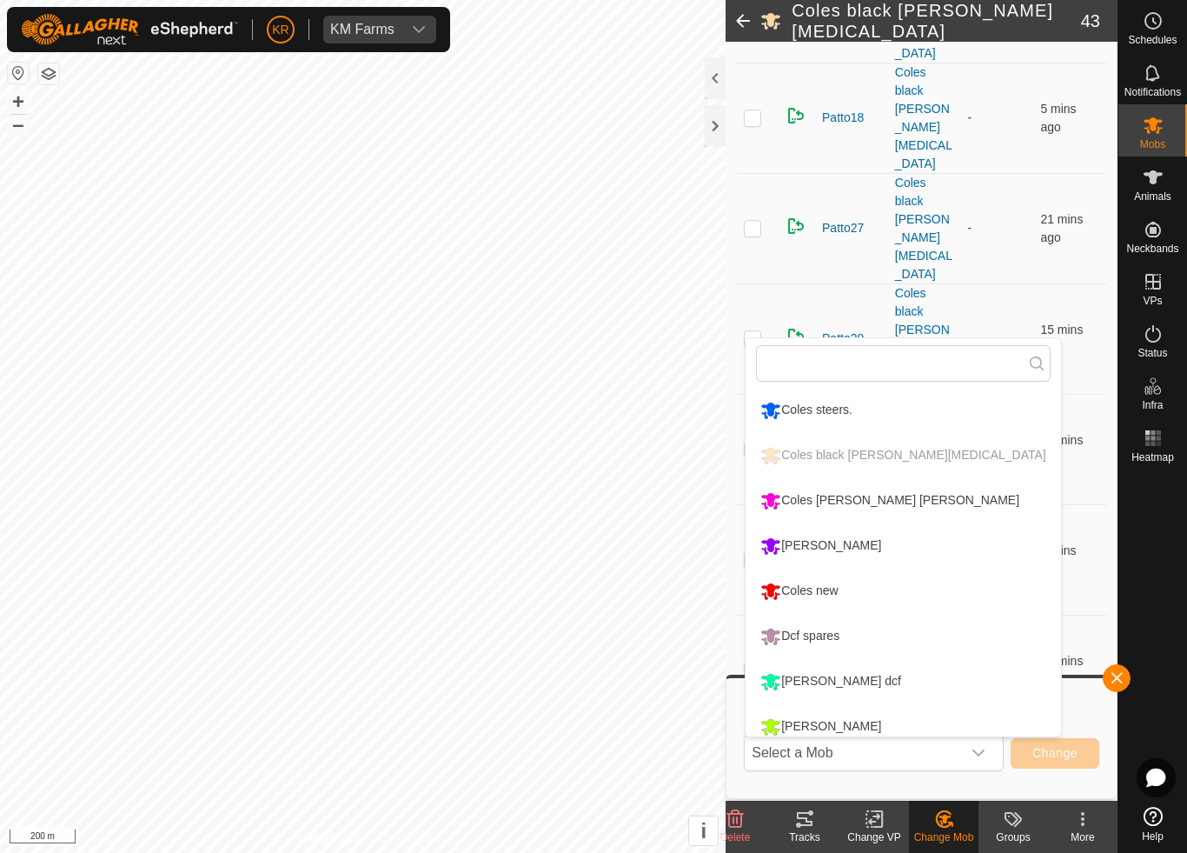
click at [895, 503] on div "Coles [PERSON_NAME] [PERSON_NAME]" at bounding box center [890, 501] width 268 height 30
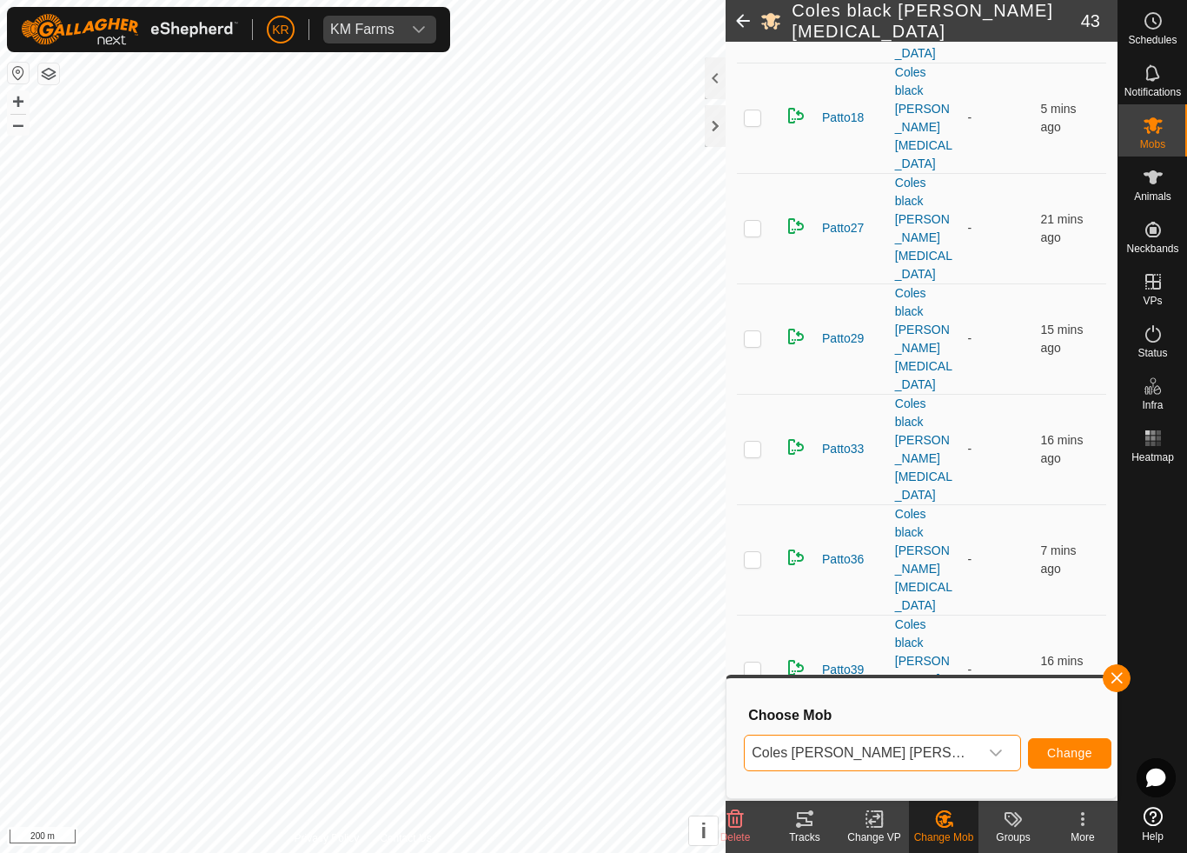
click at [1028, 748] on button "Change" at bounding box center [1069, 753] width 83 height 30
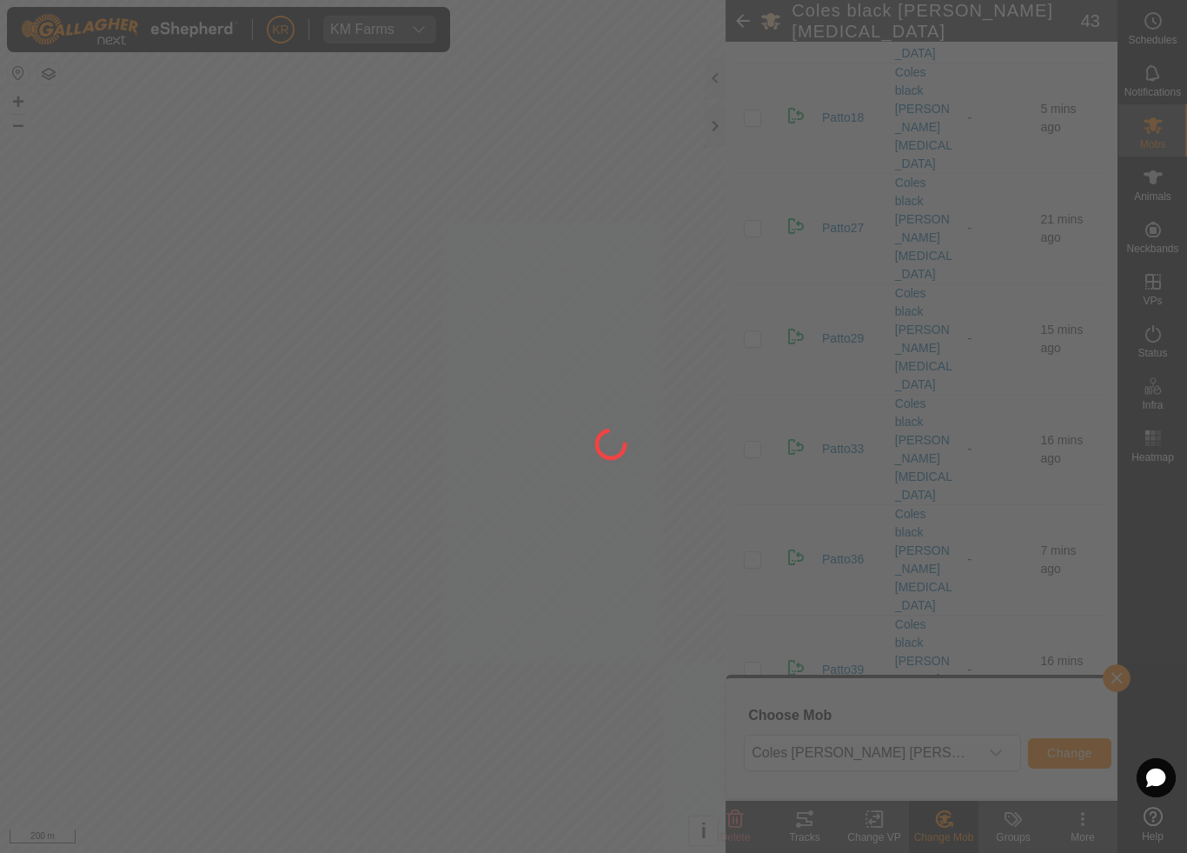
checkbox input "false"
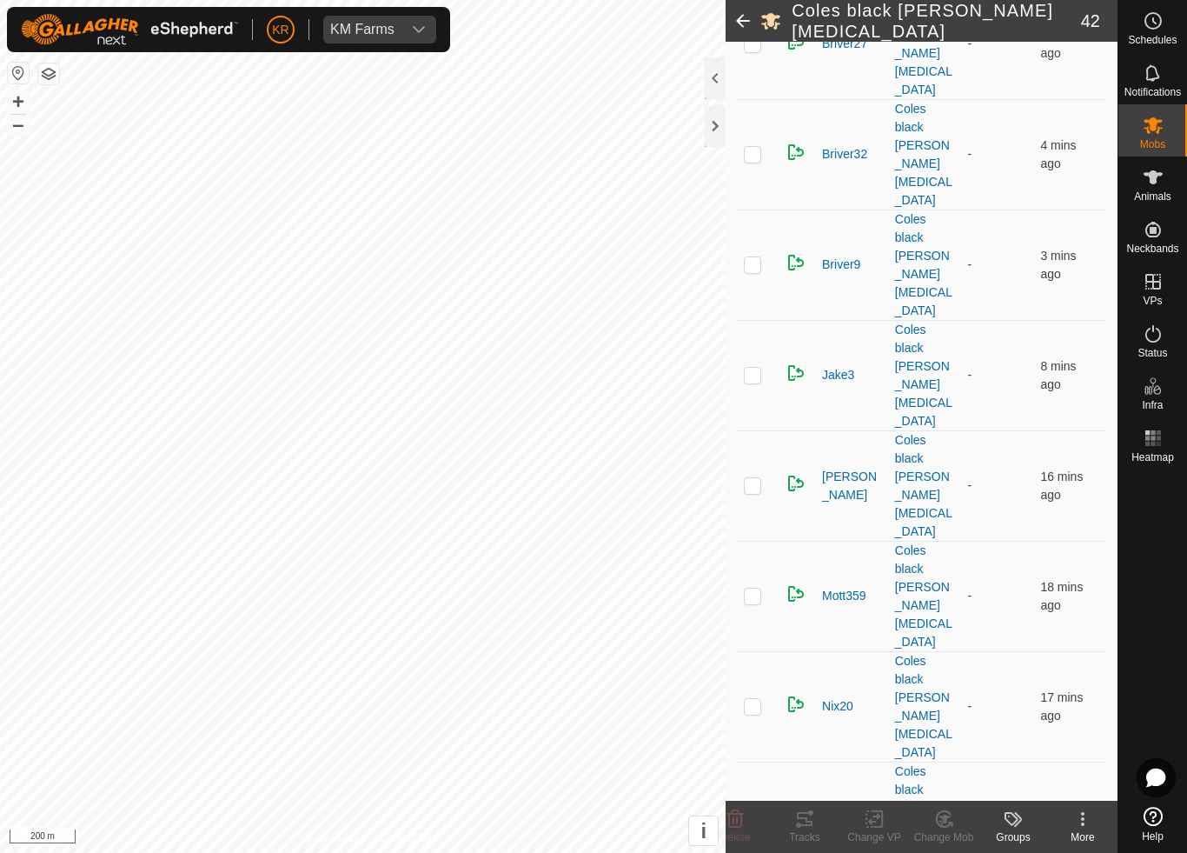
scroll to position [858, 0]
click at [947, 796] on icon at bounding box center [945, 818] width 22 height 21
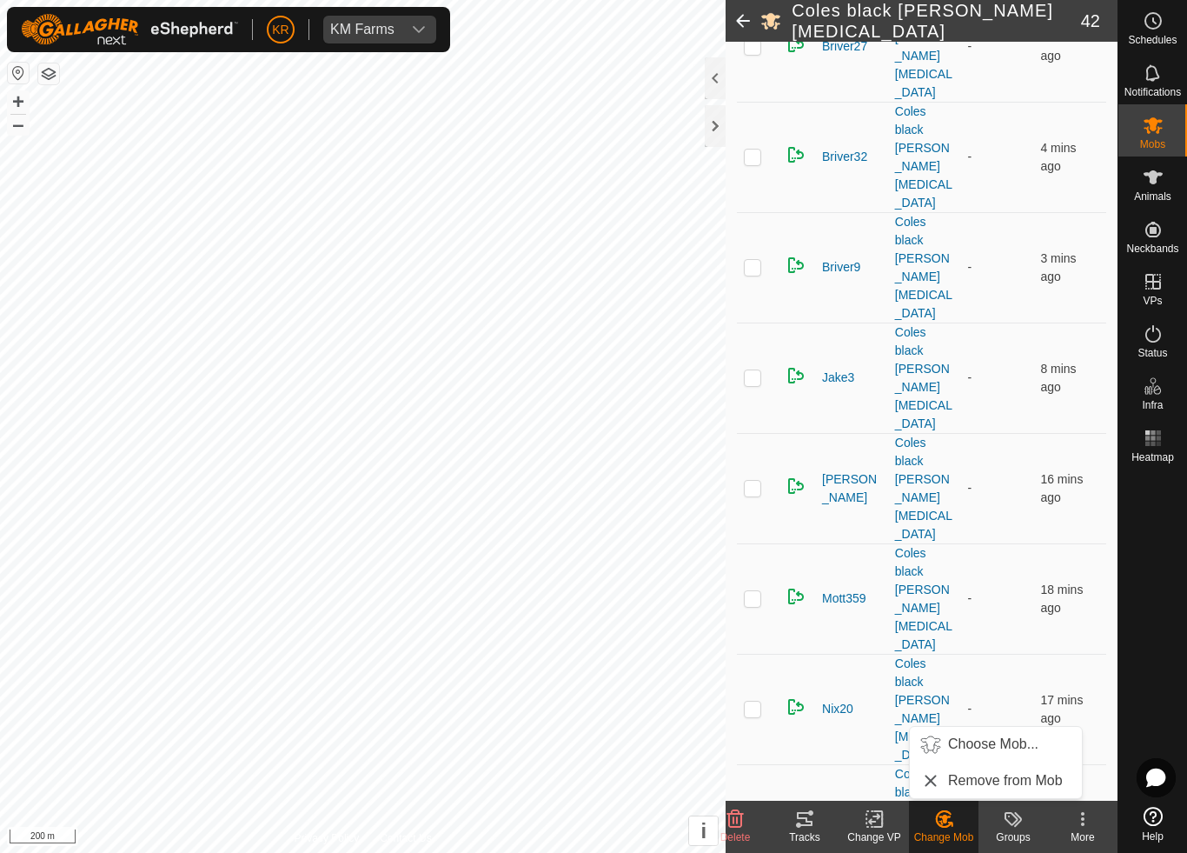
click at [991, 746] on span "Choose Mob..." at bounding box center [993, 744] width 90 height 21
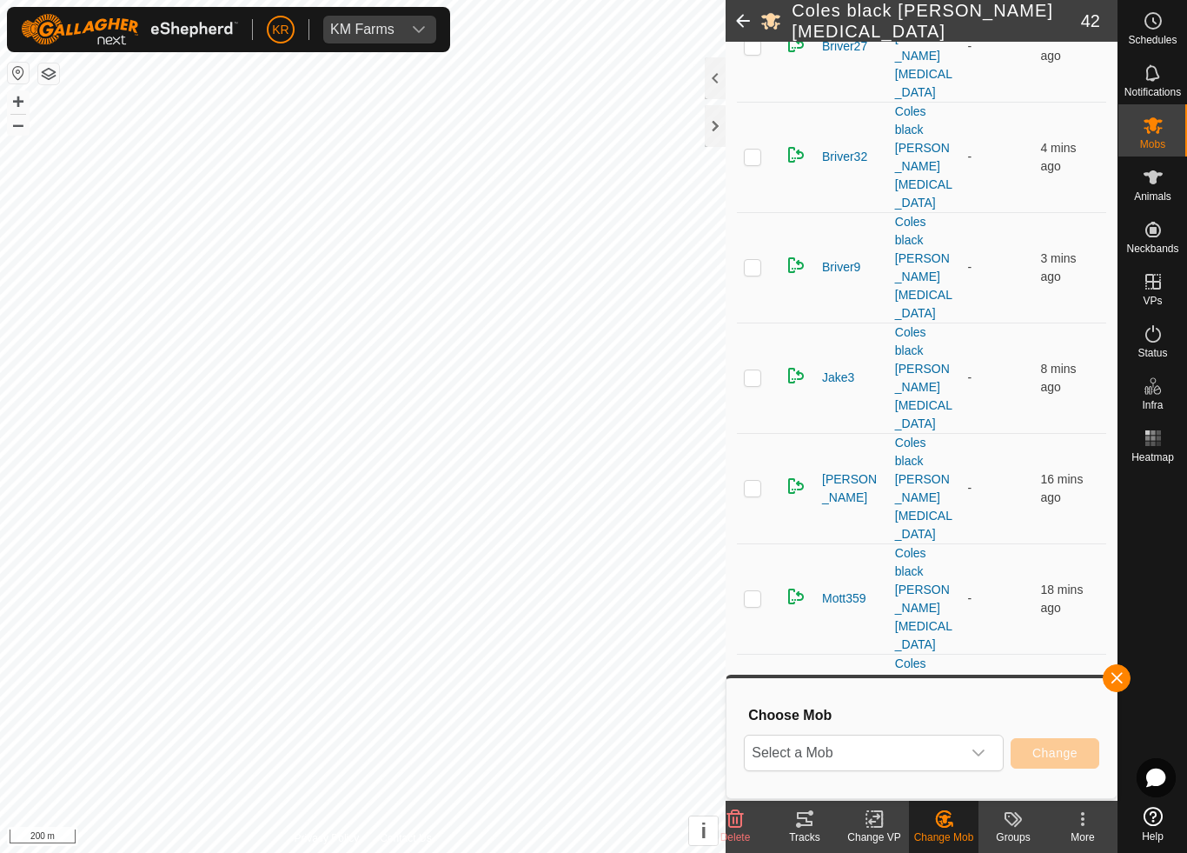
click at [973, 752] on icon "dropdown trigger" at bounding box center [979, 753] width 14 height 14
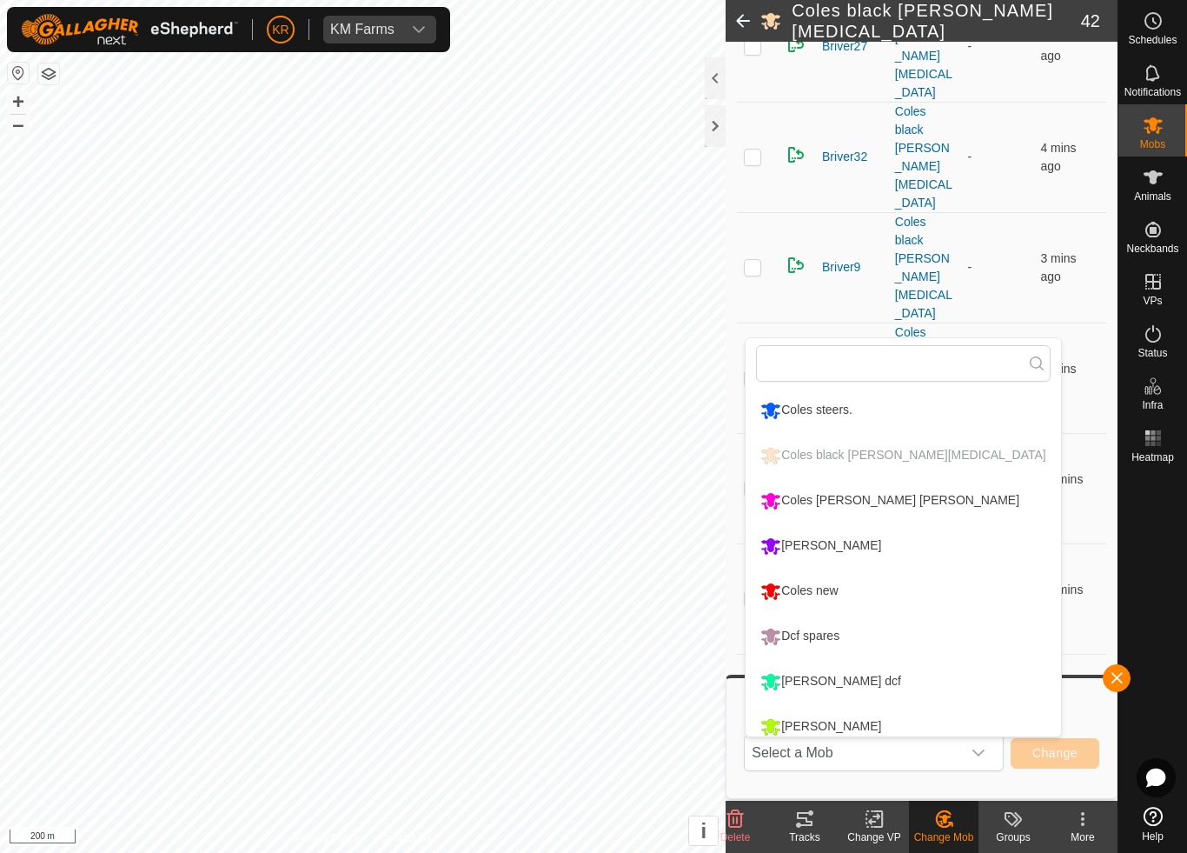
click at [862, 580] on li "Coles new" at bounding box center [903, 590] width 315 height 43
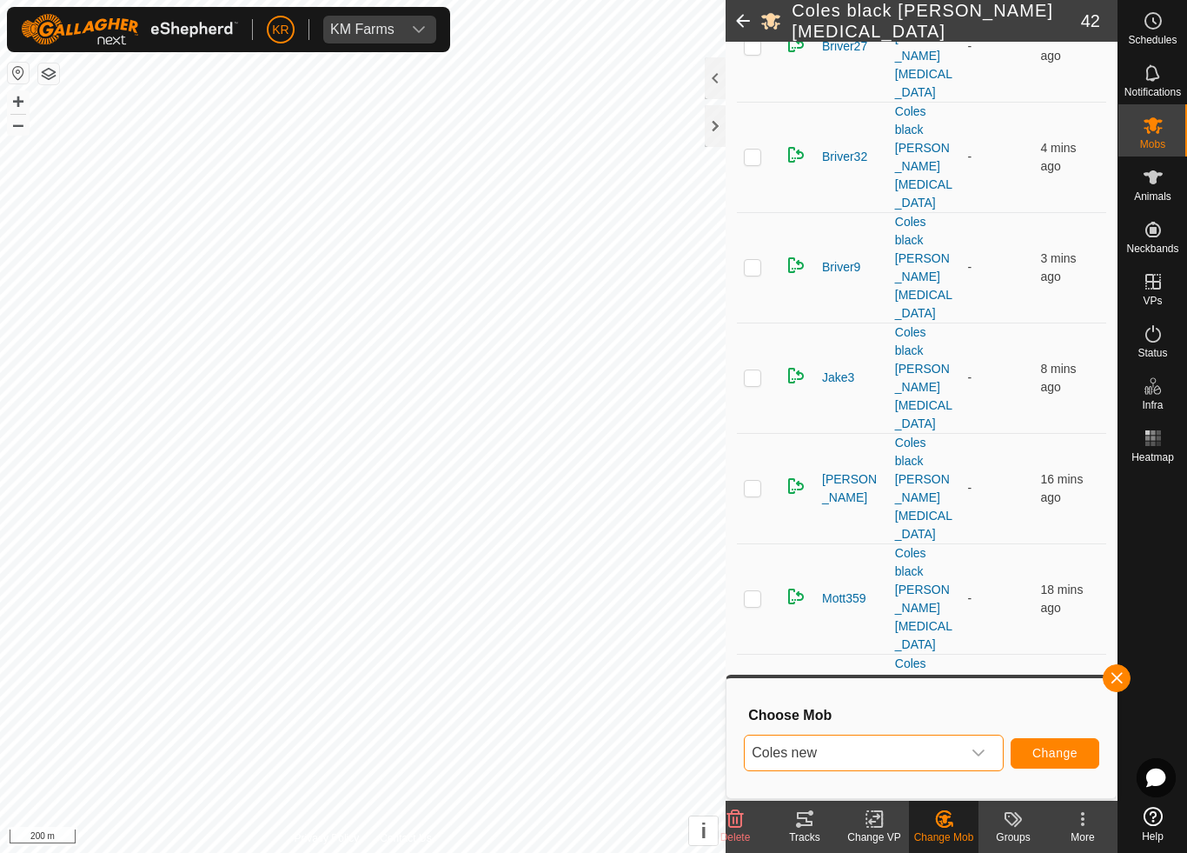
click at [1035, 759] on span "Change" at bounding box center [1055, 753] width 45 height 14
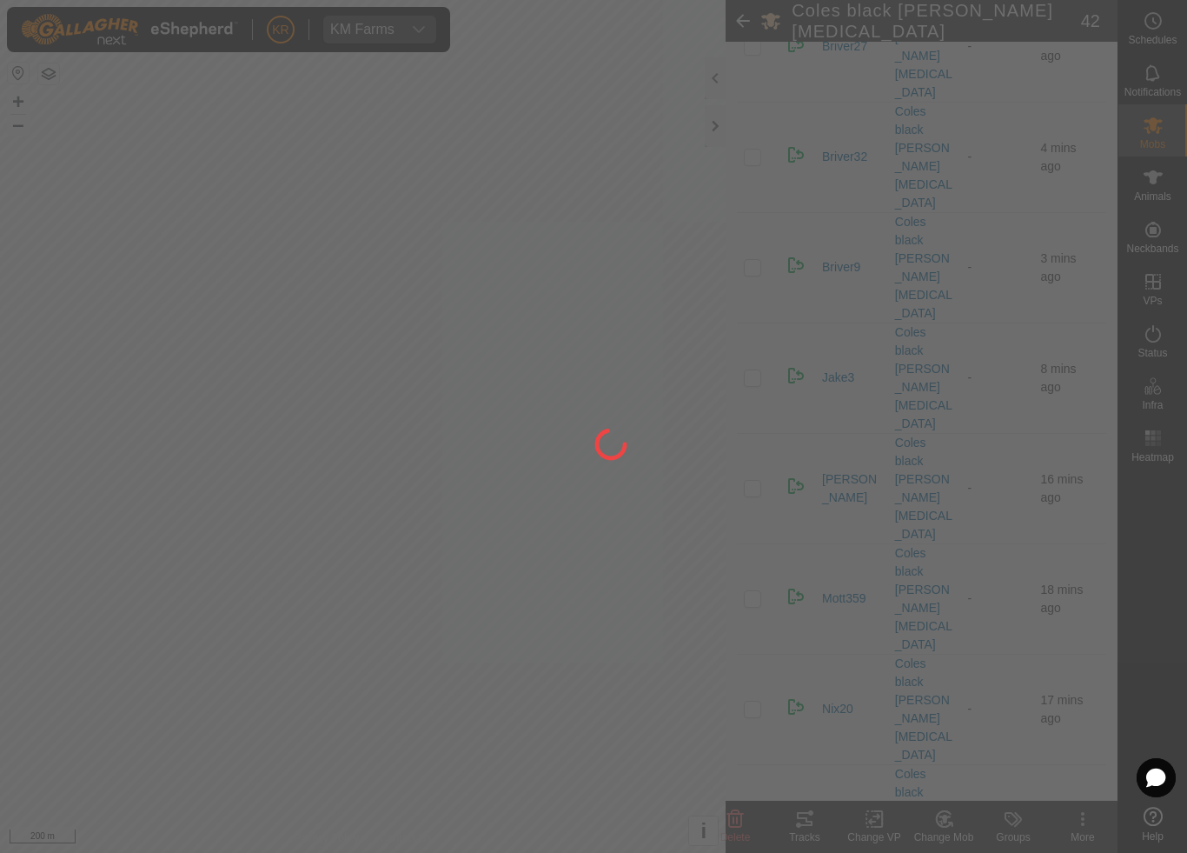
checkbox input "false"
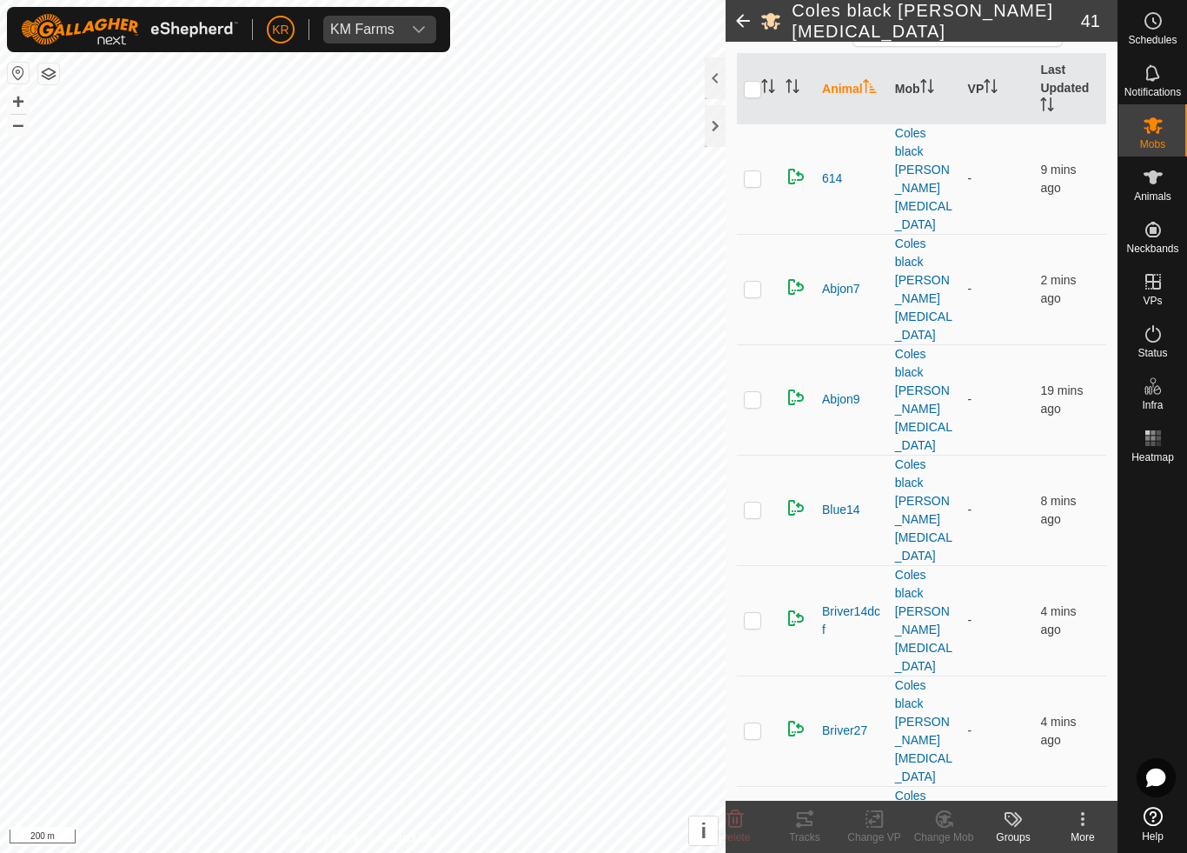
scroll to position [175, 0]
click at [761, 281] on p-checkbox at bounding box center [752, 288] width 17 height 14
click at [946, 796] on div "Change Mob" at bounding box center [944, 837] width 70 height 16
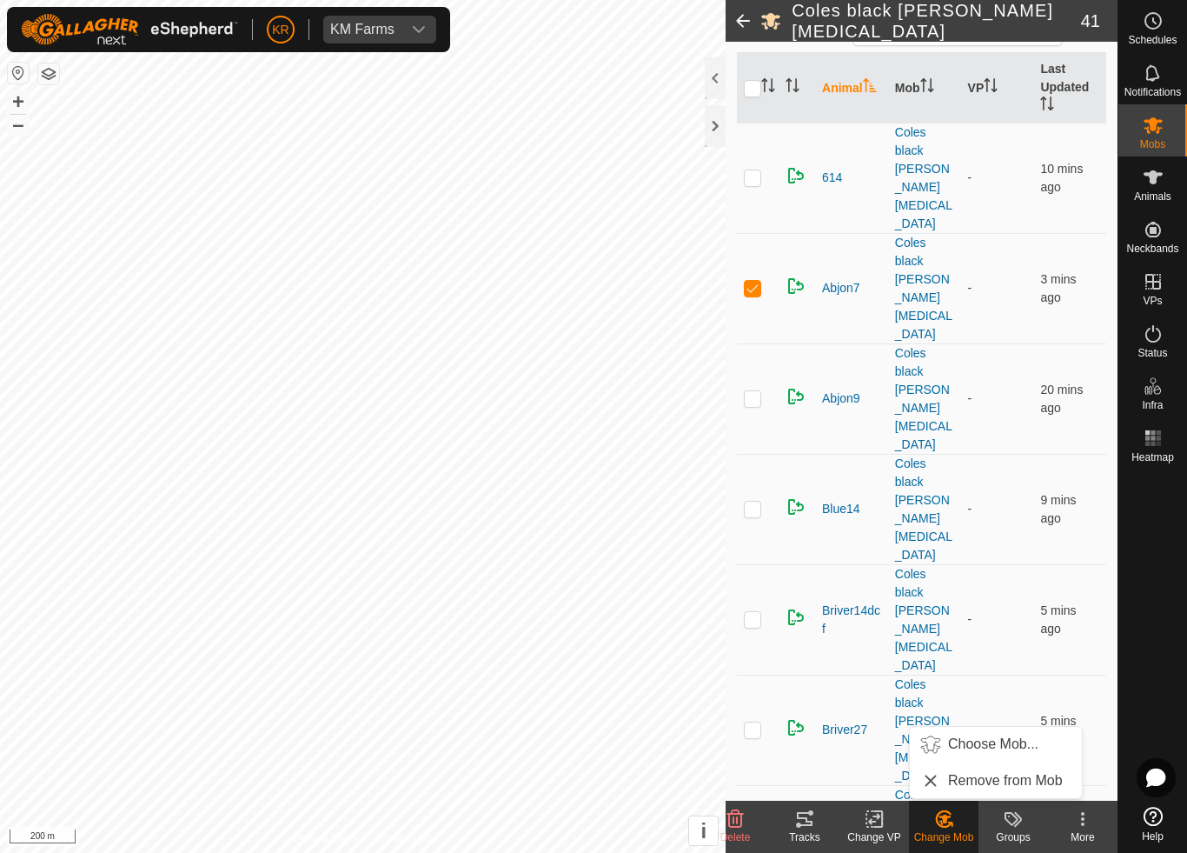
click at [994, 745] on span "Choose Mob..." at bounding box center [993, 744] width 90 height 21
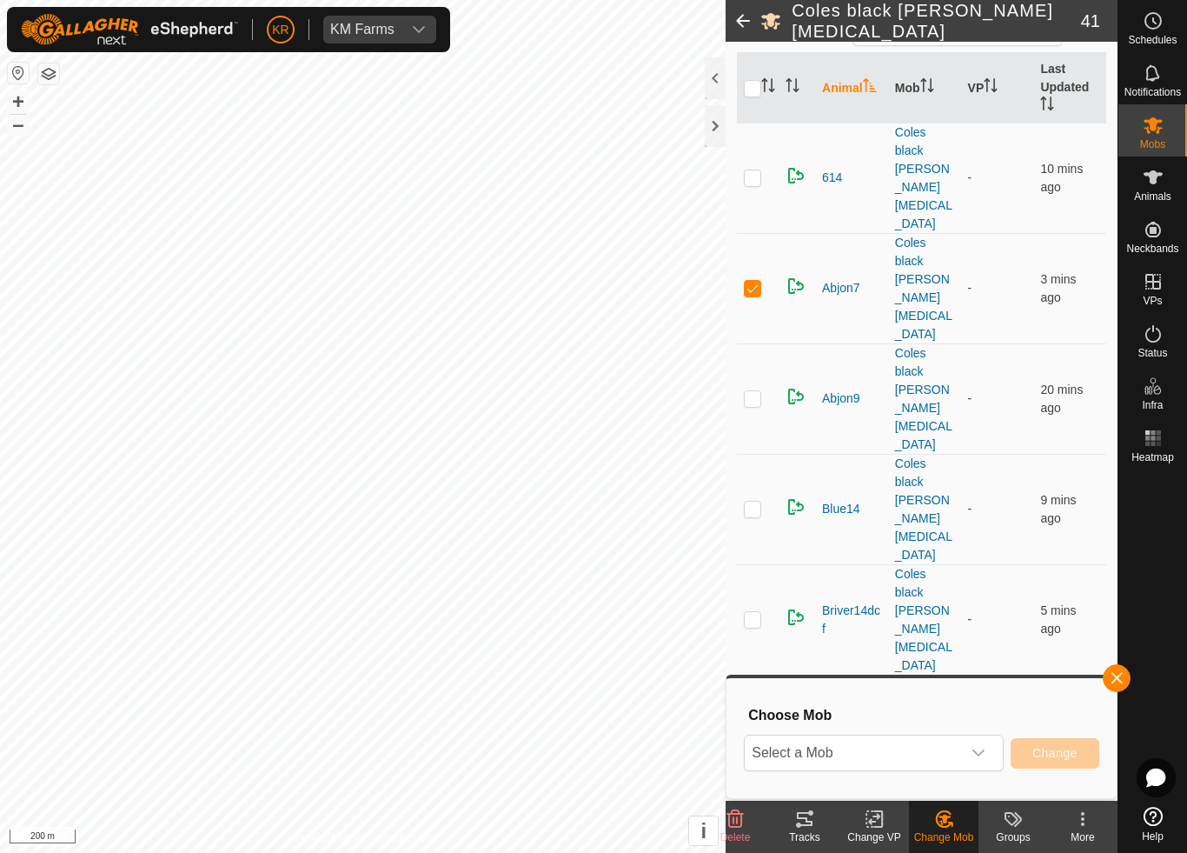
click at [937, 749] on span "Select a Mob" at bounding box center [853, 752] width 216 height 35
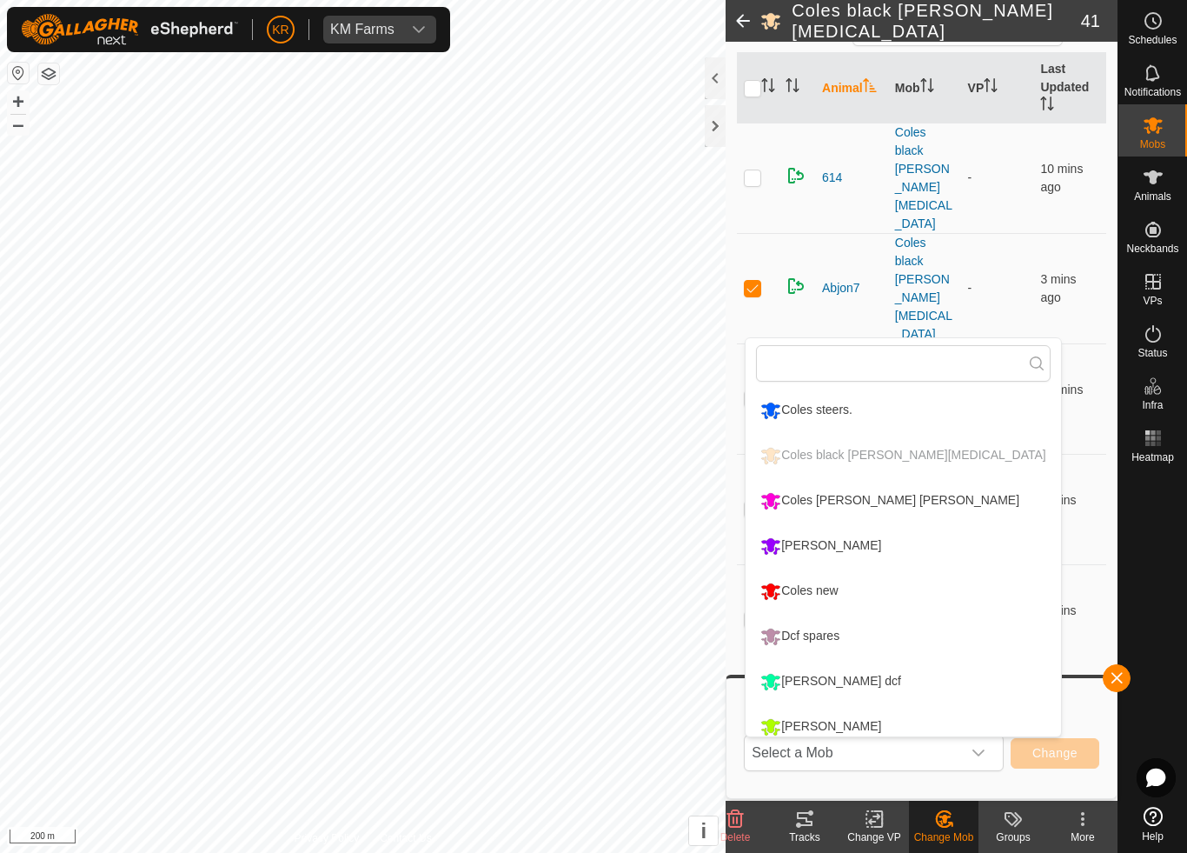
click at [833, 600] on div "Coles new" at bounding box center [799, 591] width 86 height 30
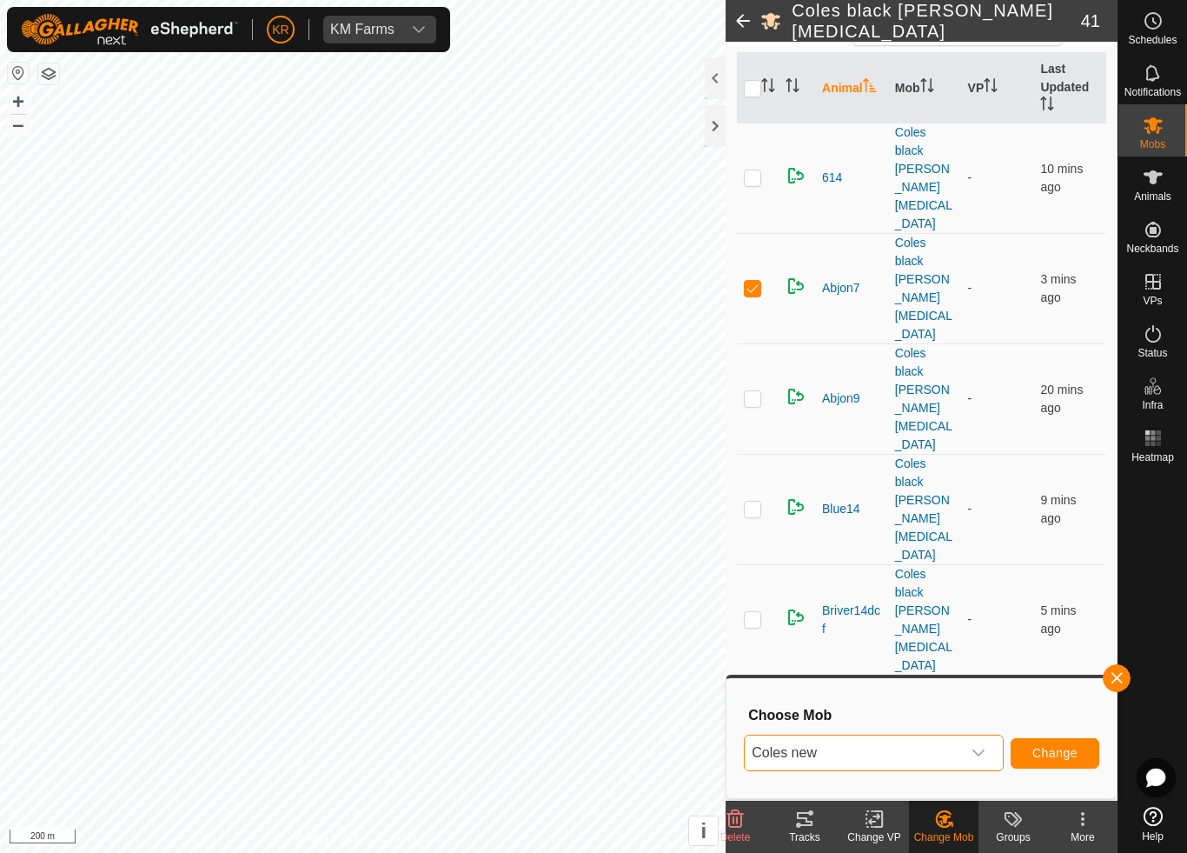
click at [1047, 759] on span "Change" at bounding box center [1055, 753] width 45 height 14
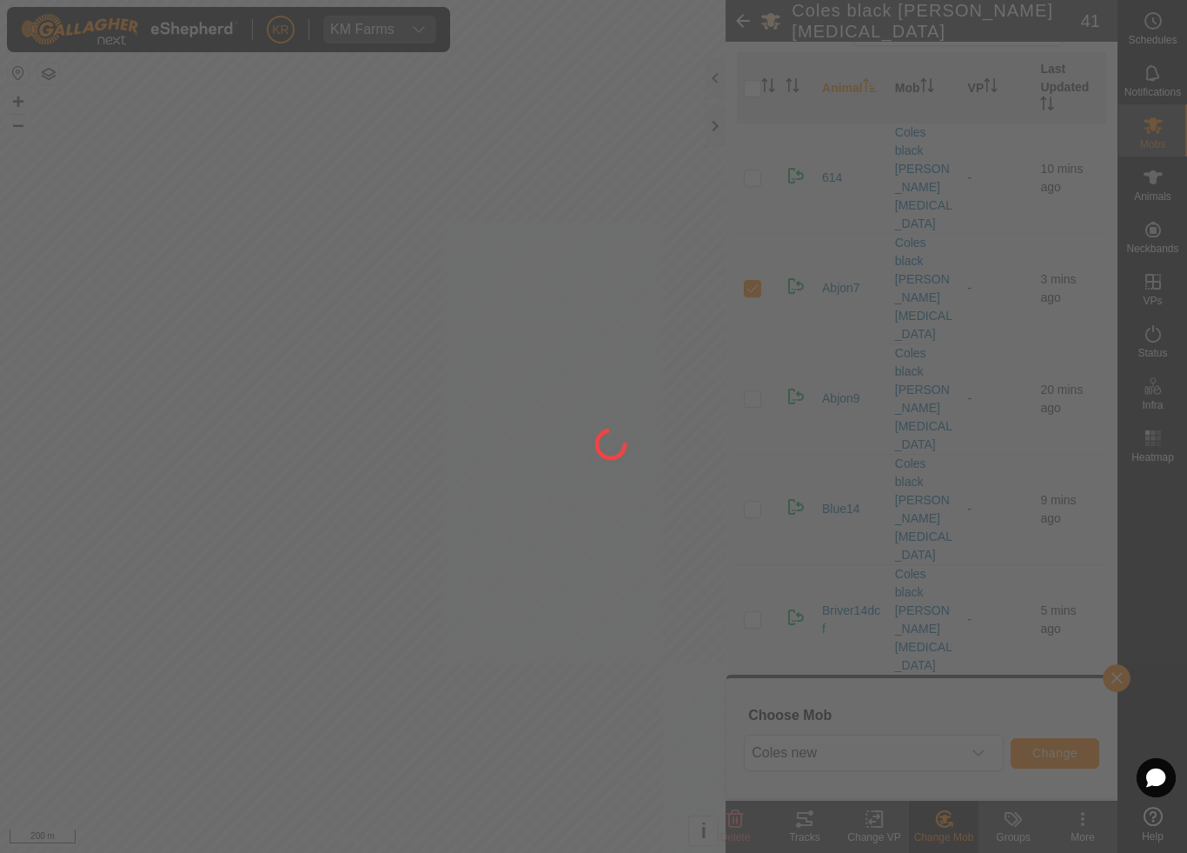
checkbox input "false"
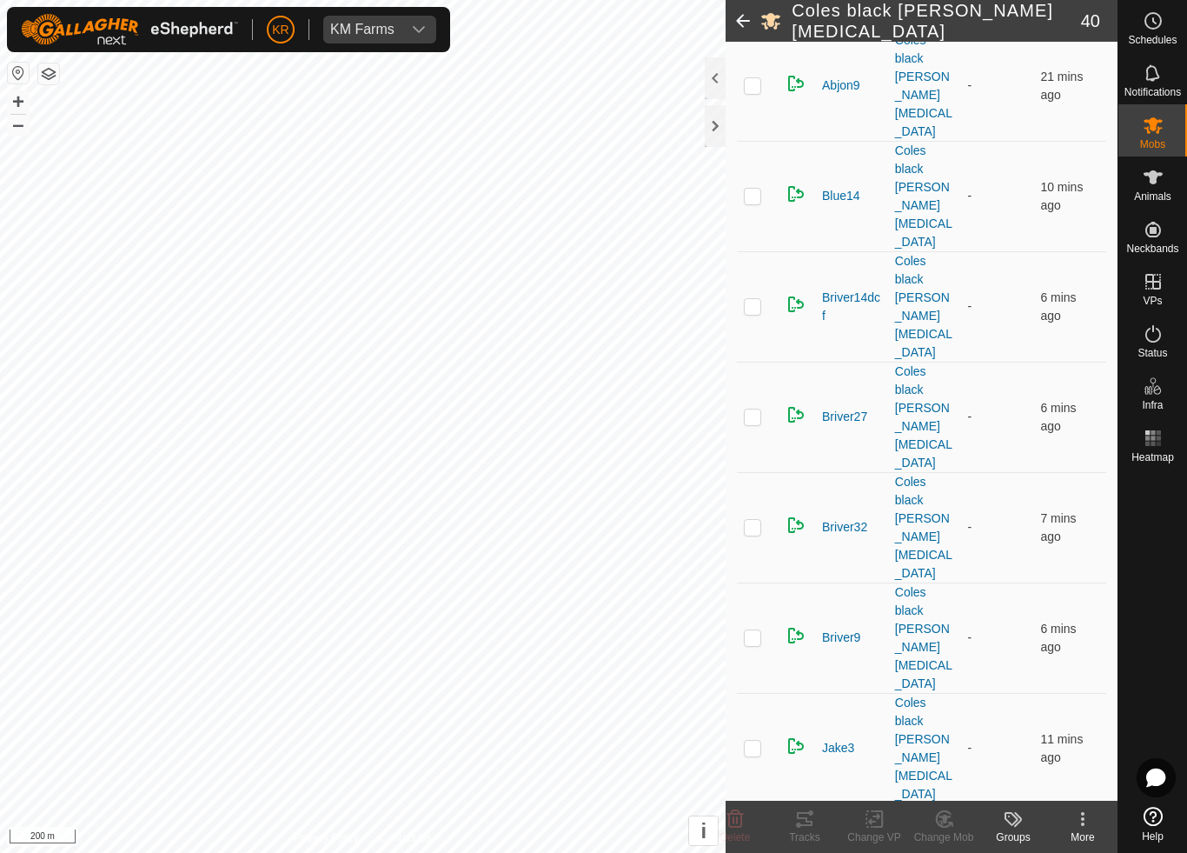
scroll to position [390, 0]
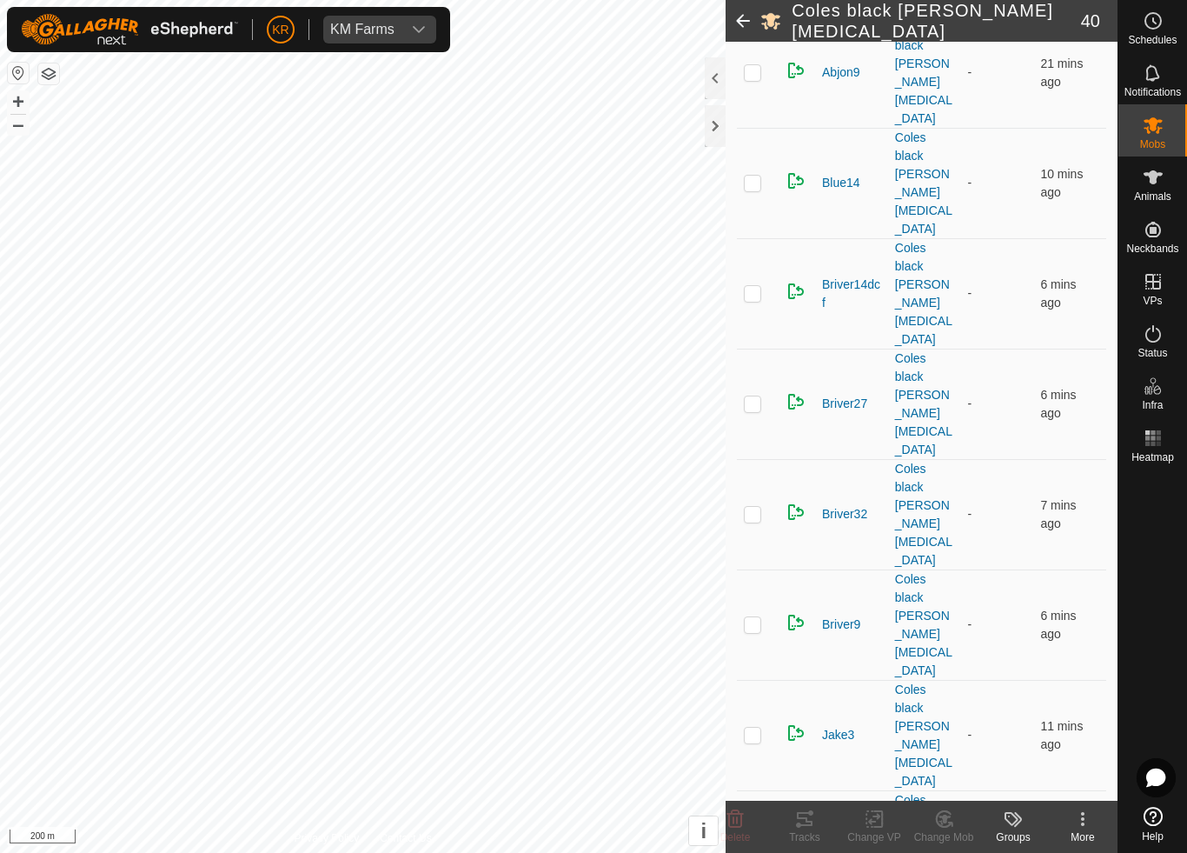
click at [947, 796] on div "Change Mob" at bounding box center [944, 837] width 70 height 16
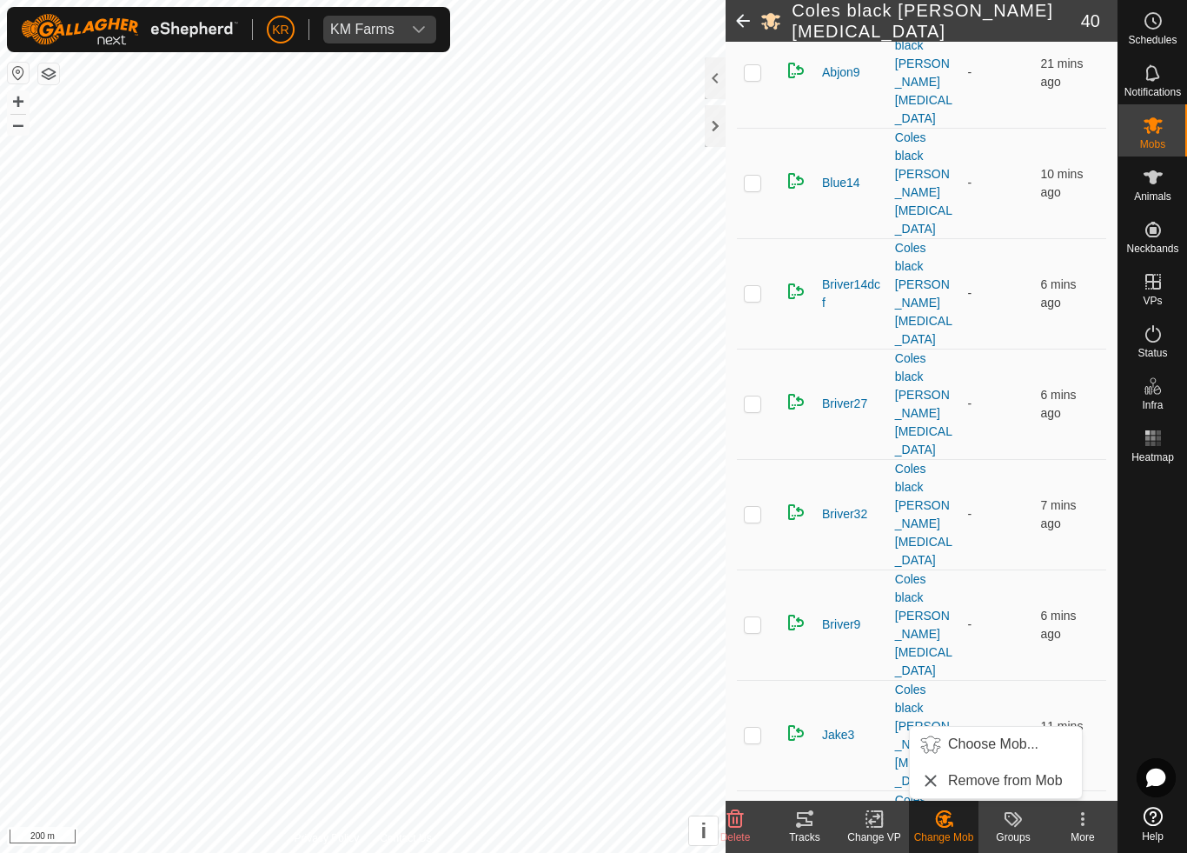
click at [1004, 741] on span "Choose Mob..." at bounding box center [993, 744] width 90 height 21
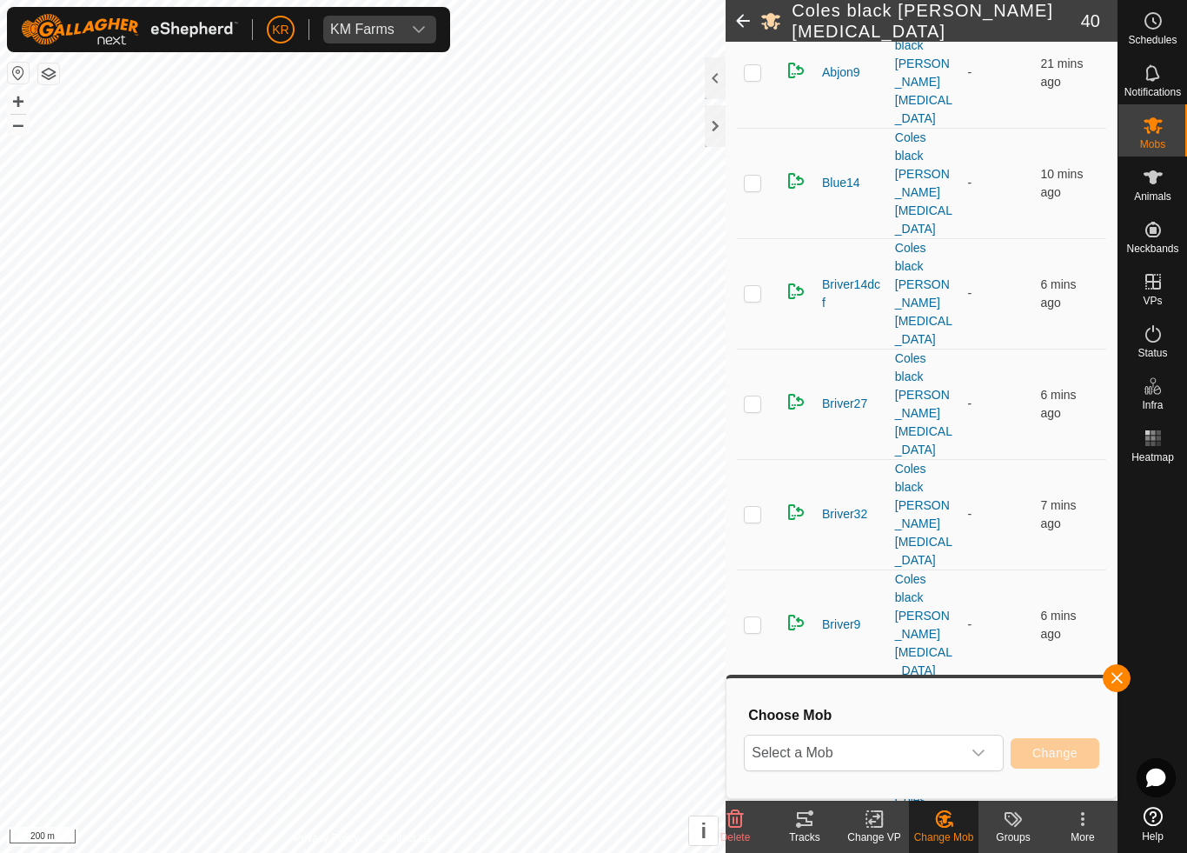
click at [929, 755] on span "Select a Mob" at bounding box center [853, 752] width 216 height 35
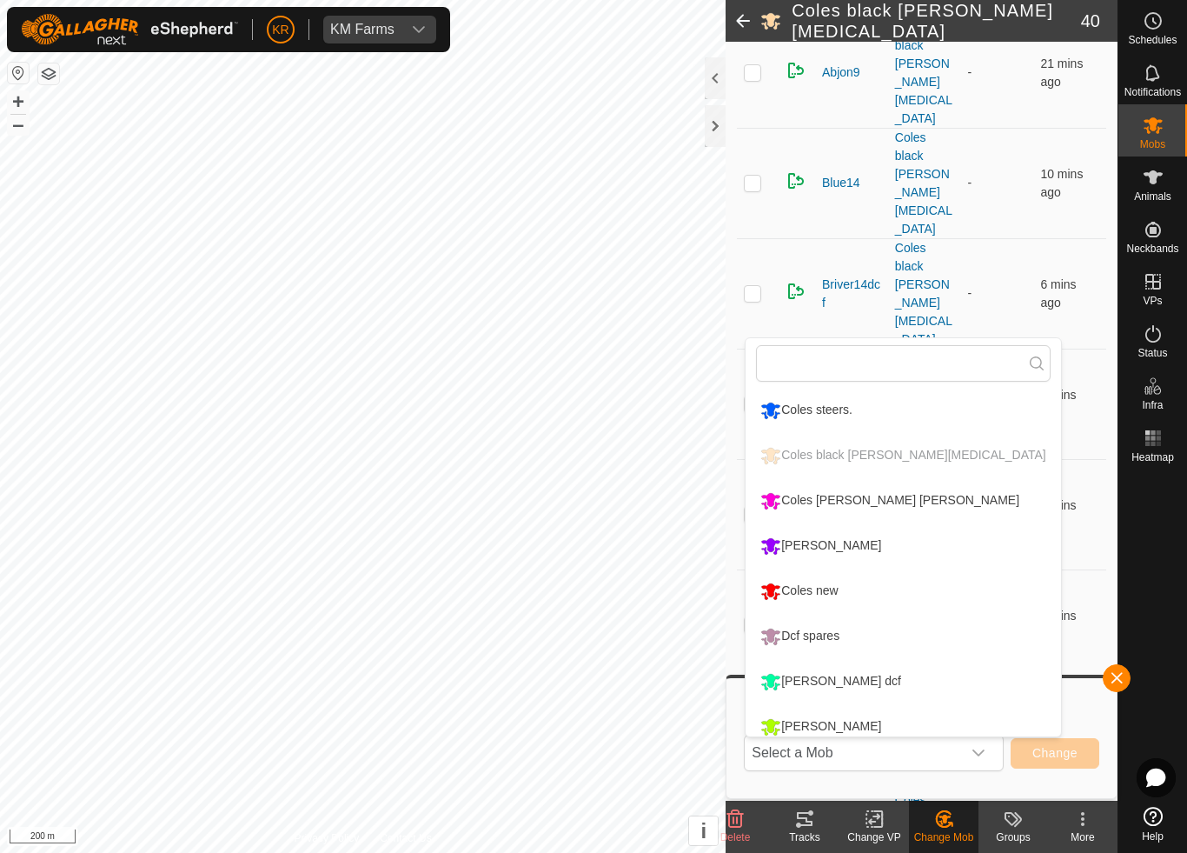
click at [874, 499] on div "Coles [PERSON_NAME] [PERSON_NAME]" at bounding box center [890, 501] width 268 height 30
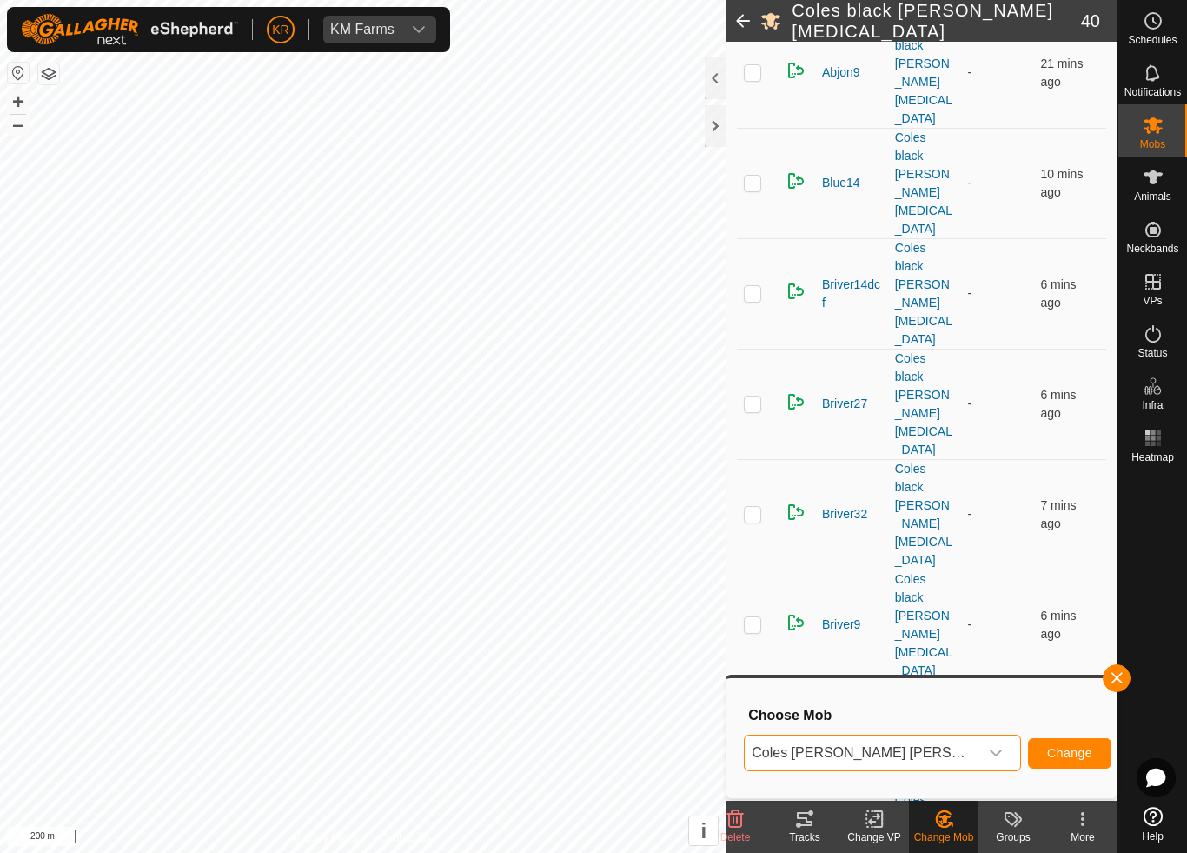
click at [1035, 766] on button "Change" at bounding box center [1069, 753] width 83 height 30
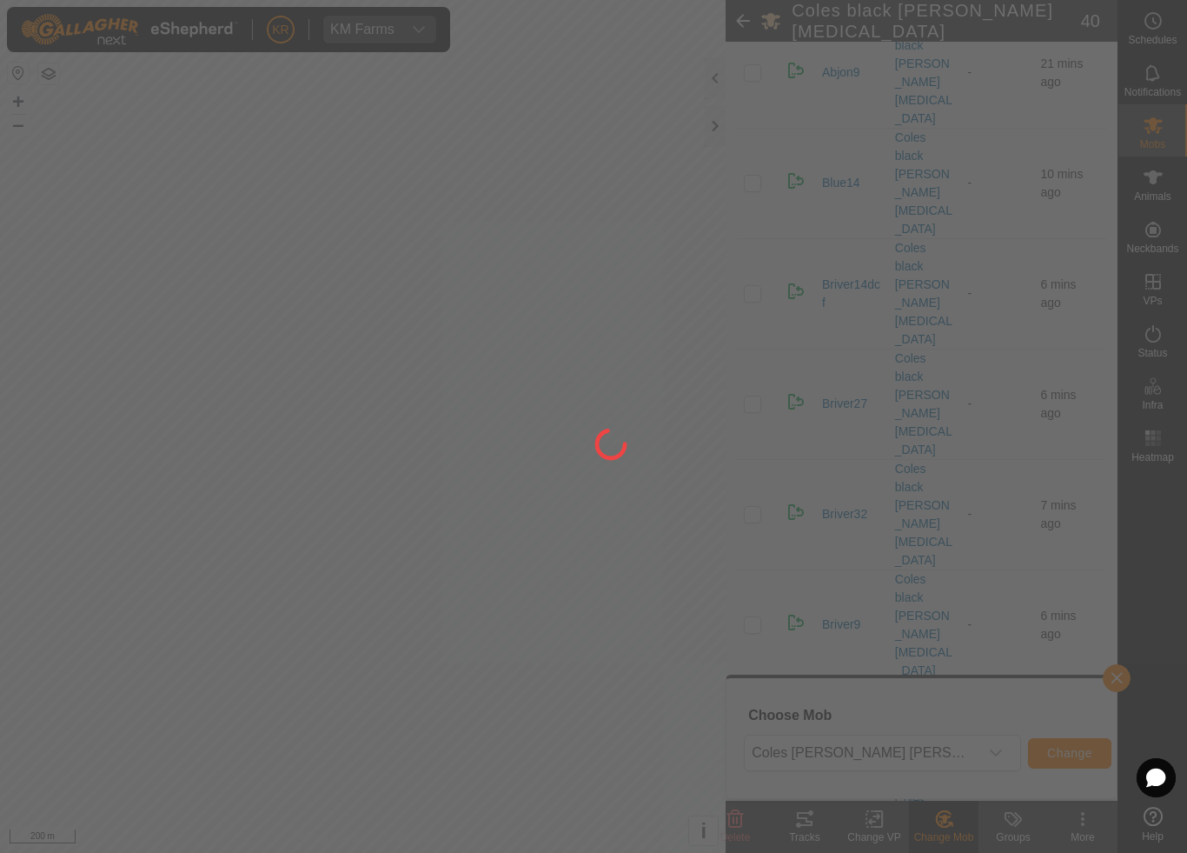
checkbox input "false"
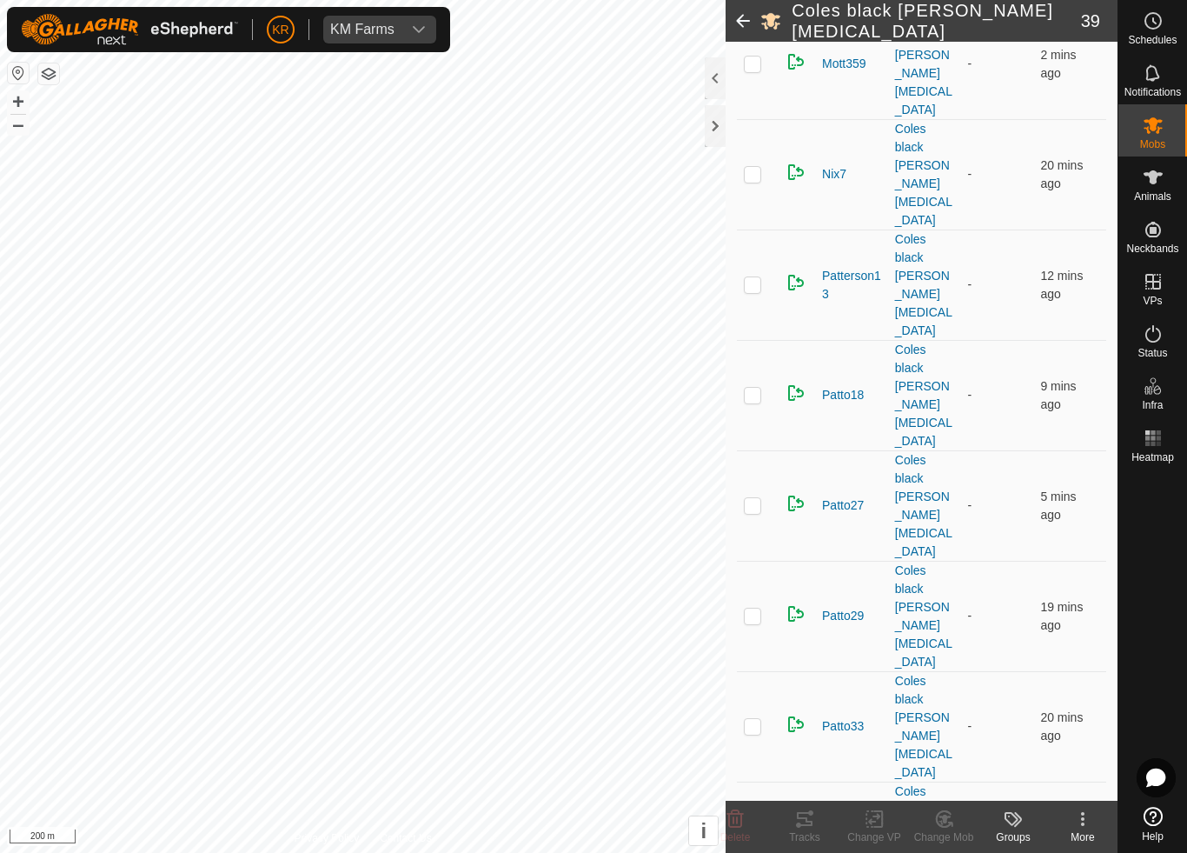
scroll to position [1330, 0]
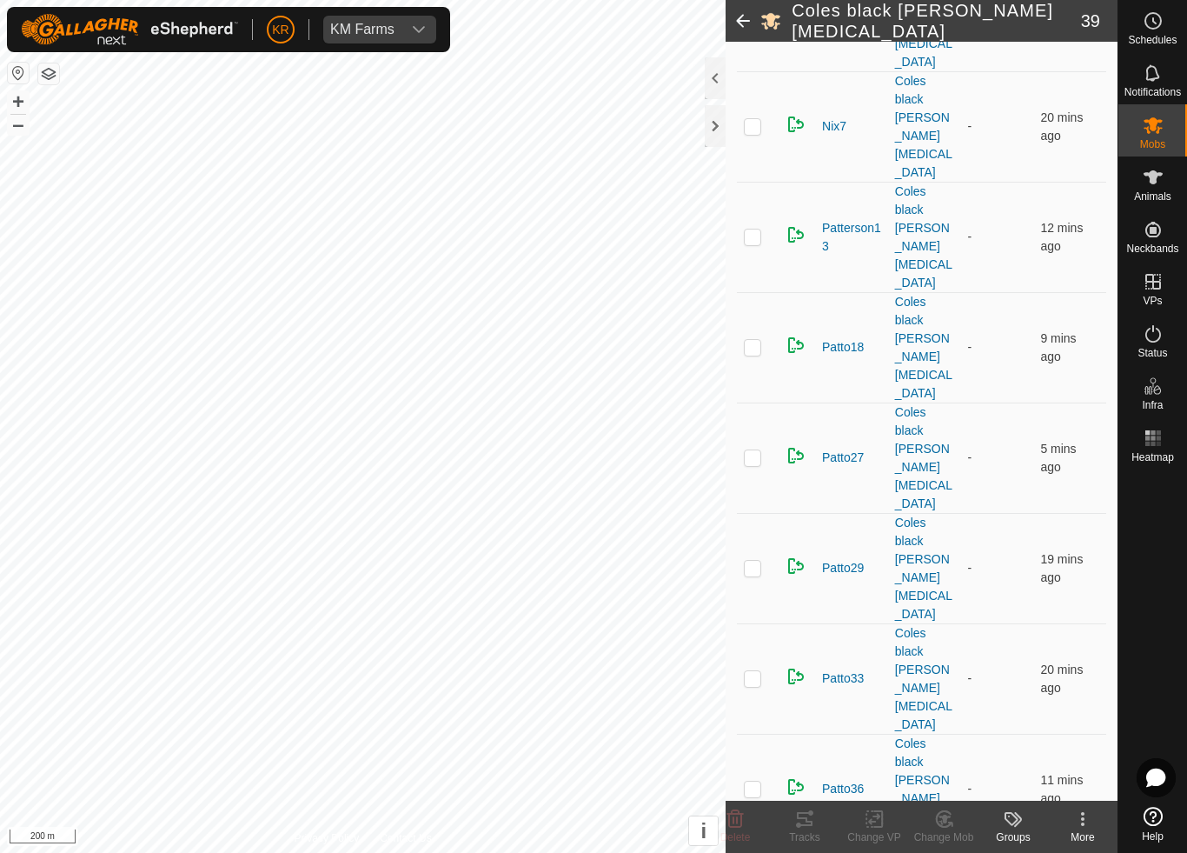
click at [947, 796] on div "Change Mob" at bounding box center [944, 837] width 70 height 16
click at [973, 747] on span "Choose Mob..." at bounding box center [993, 744] width 90 height 21
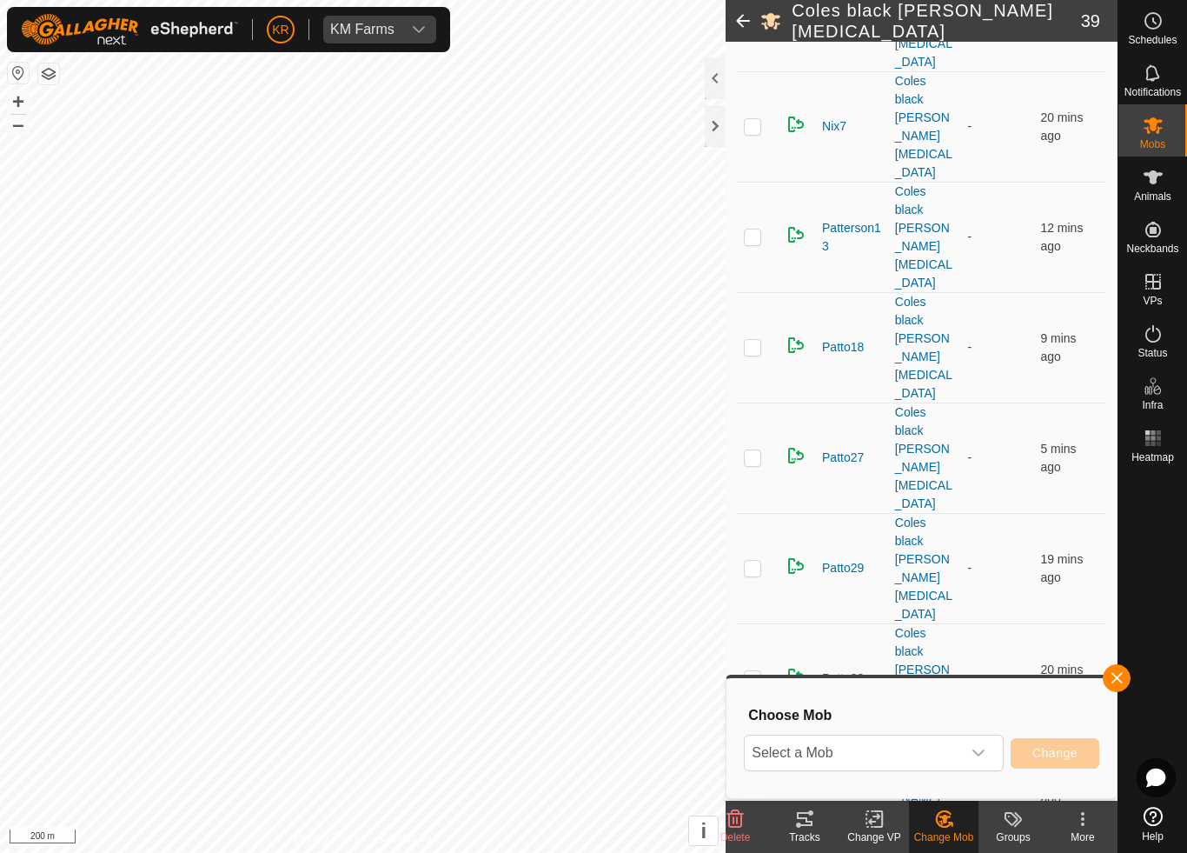
click at [948, 742] on span "Select a Mob" at bounding box center [853, 752] width 216 height 35
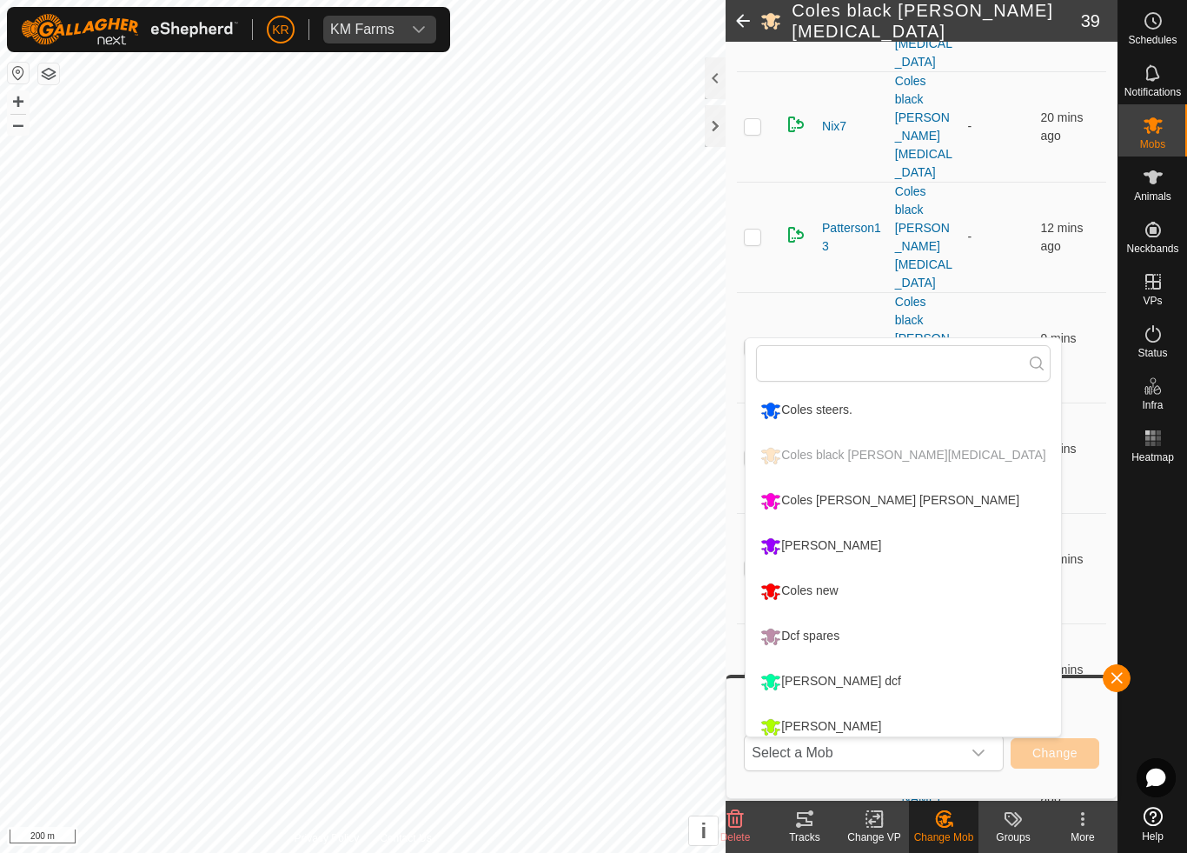
click at [871, 502] on div "Coles [PERSON_NAME] [PERSON_NAME]" at bounding box center [890, 501] width 268 height 30
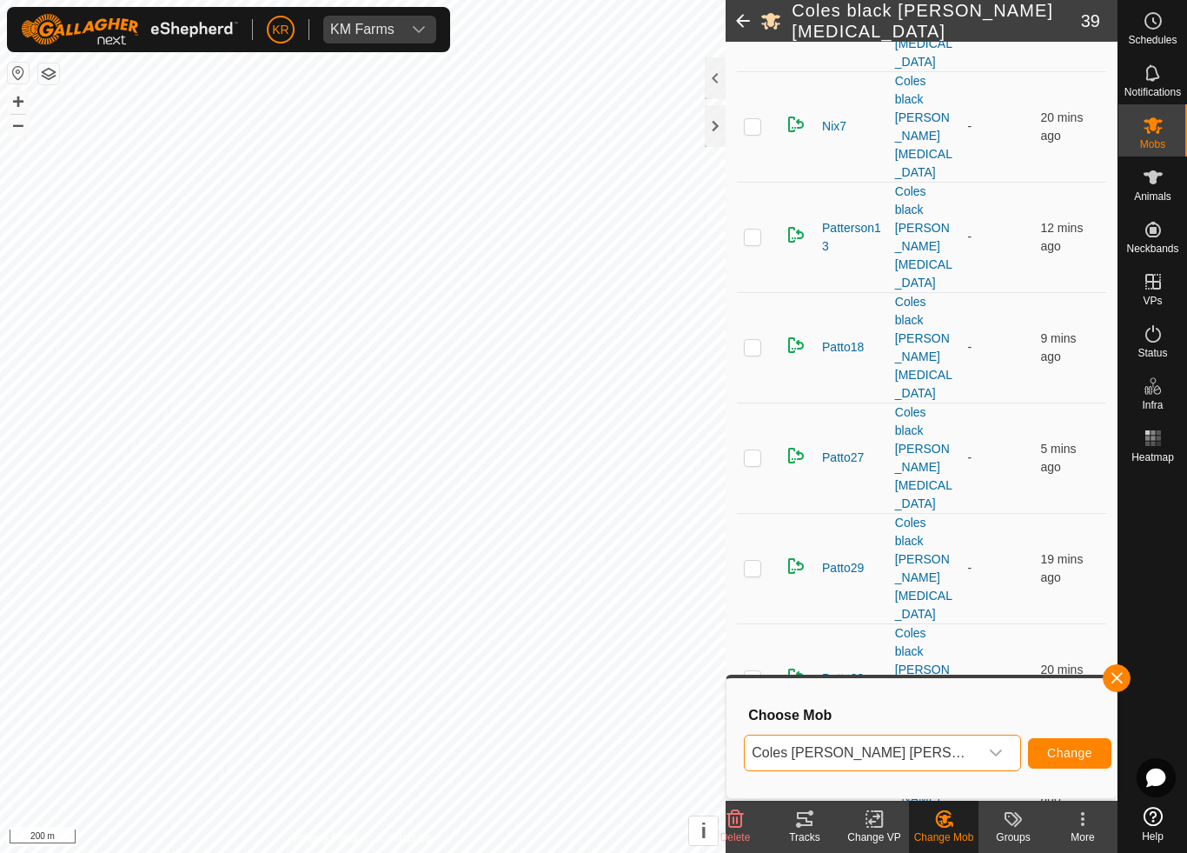
click at [1053, 746] on span "Change" at bounding box center [1069, 753] width 45 height 14
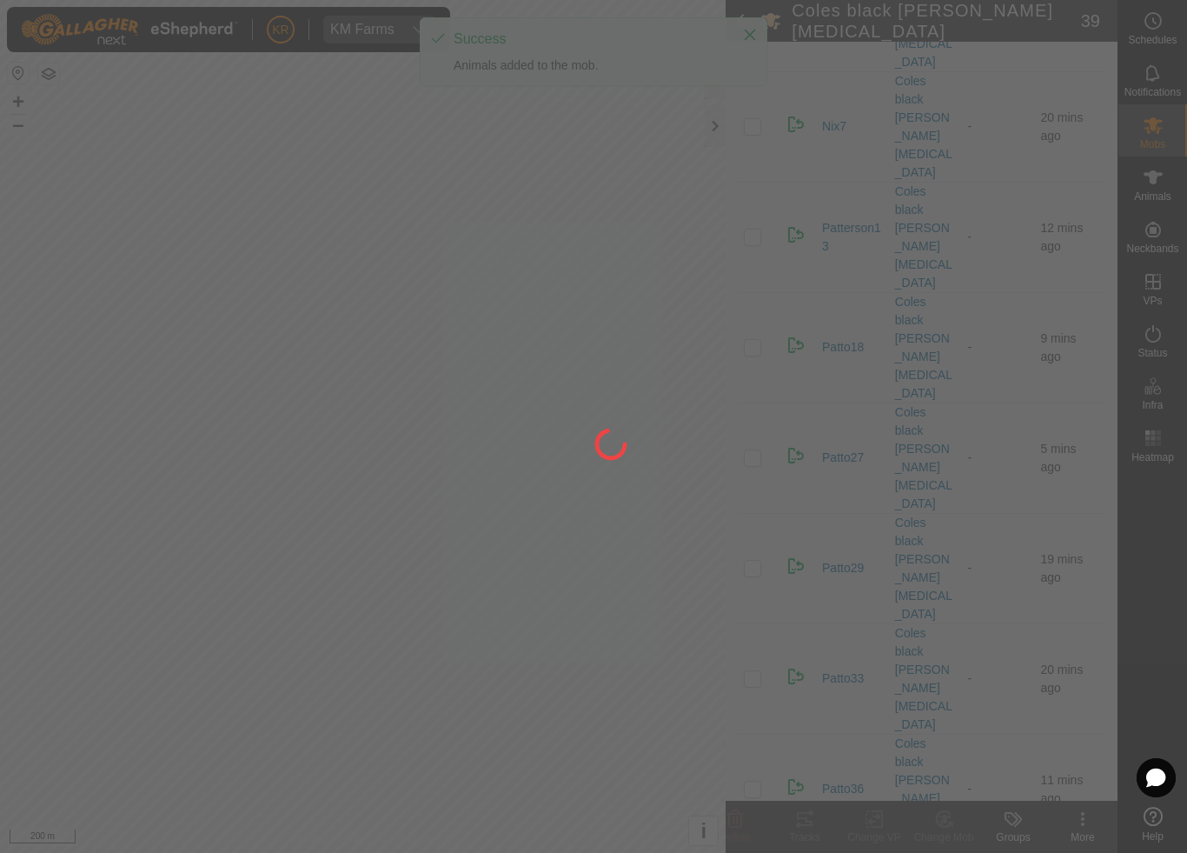
checkbox input "false"
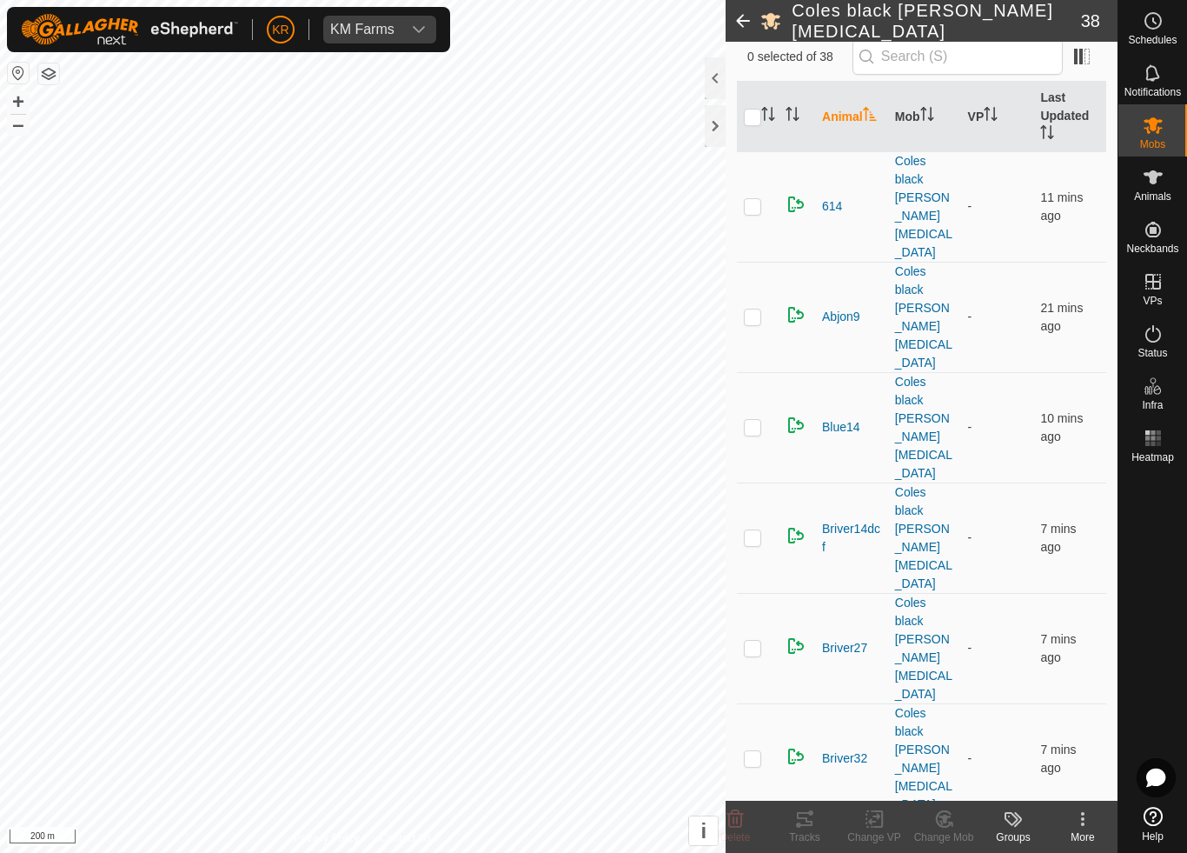
scroll to position [147, 0]
click at [763, 371] on td at bounding box center [758, 426] width 42 height 110
click at [947, 796] on icon at bounding box center [945, 818] width 22 height 21
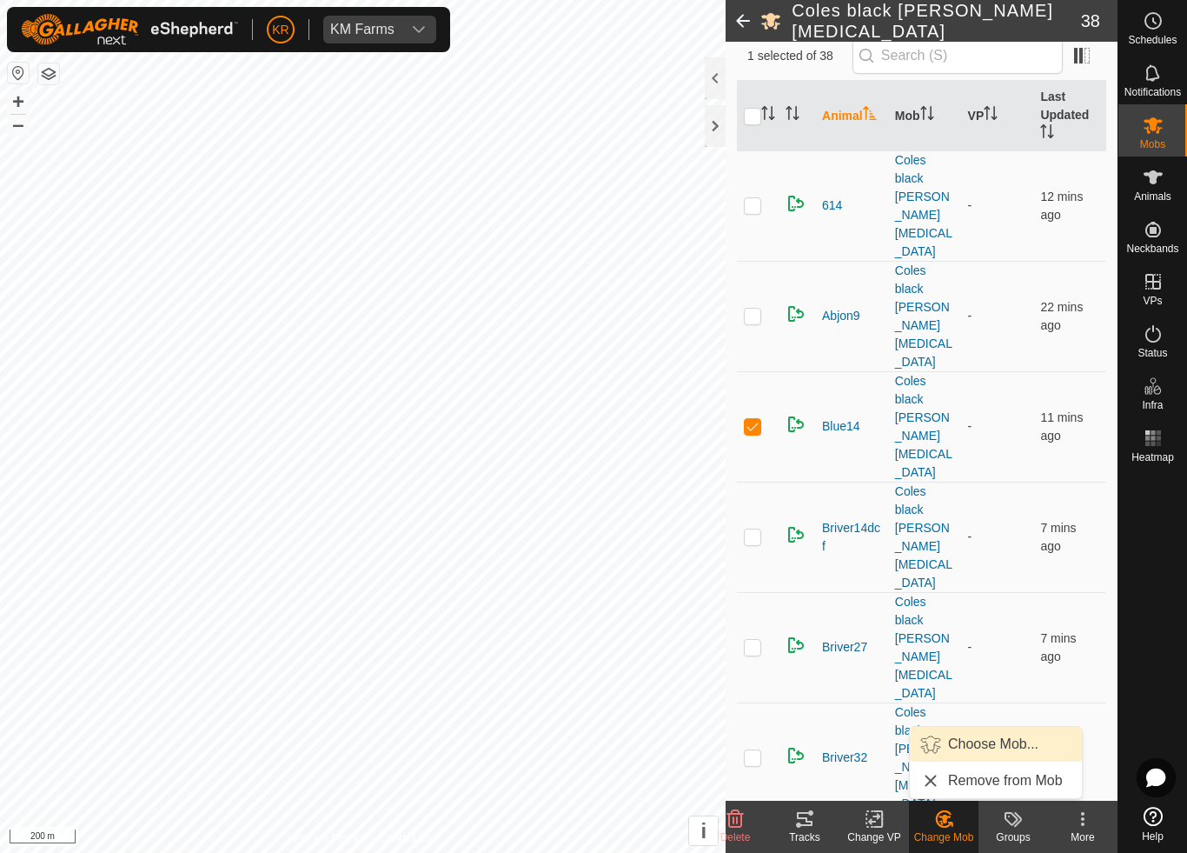
click at [987, 754] on span "Choose Mob..." at bounding box center [993, 744] width 90 height 21
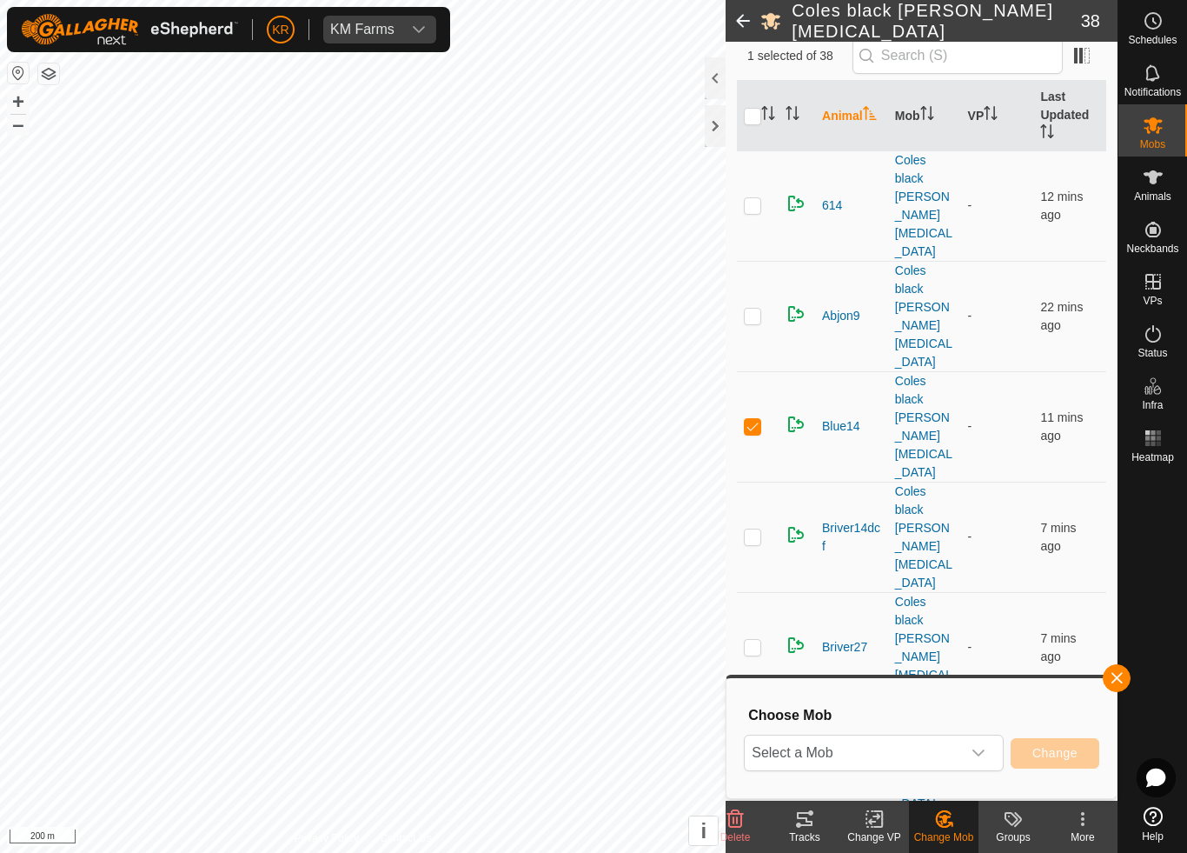
click at [947, 752] on span "Select a Mob" at bounding box center [853, 752] width 216 height 35
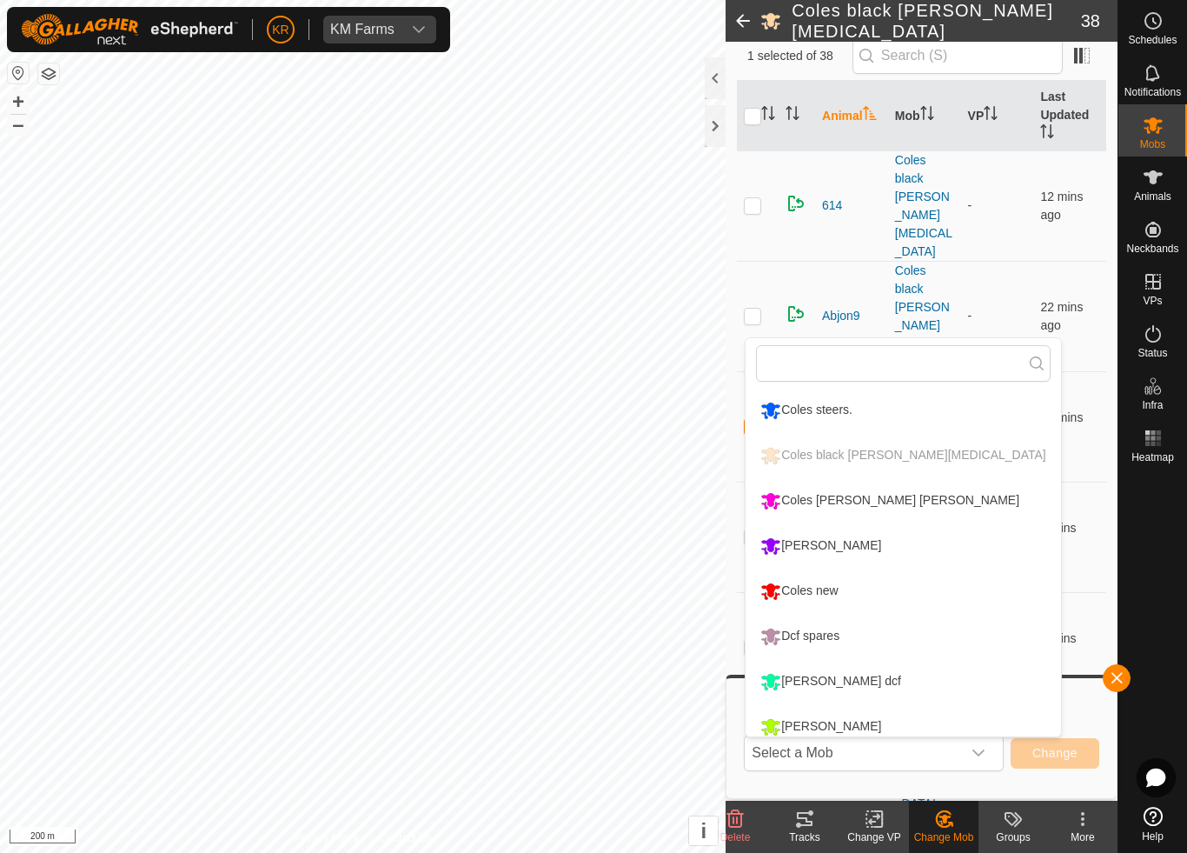
click at [860, 508] on div "Coles [PERSON_NAME] [PERSON_NAME]" at bounding box center [890, 501] width 268 height 30
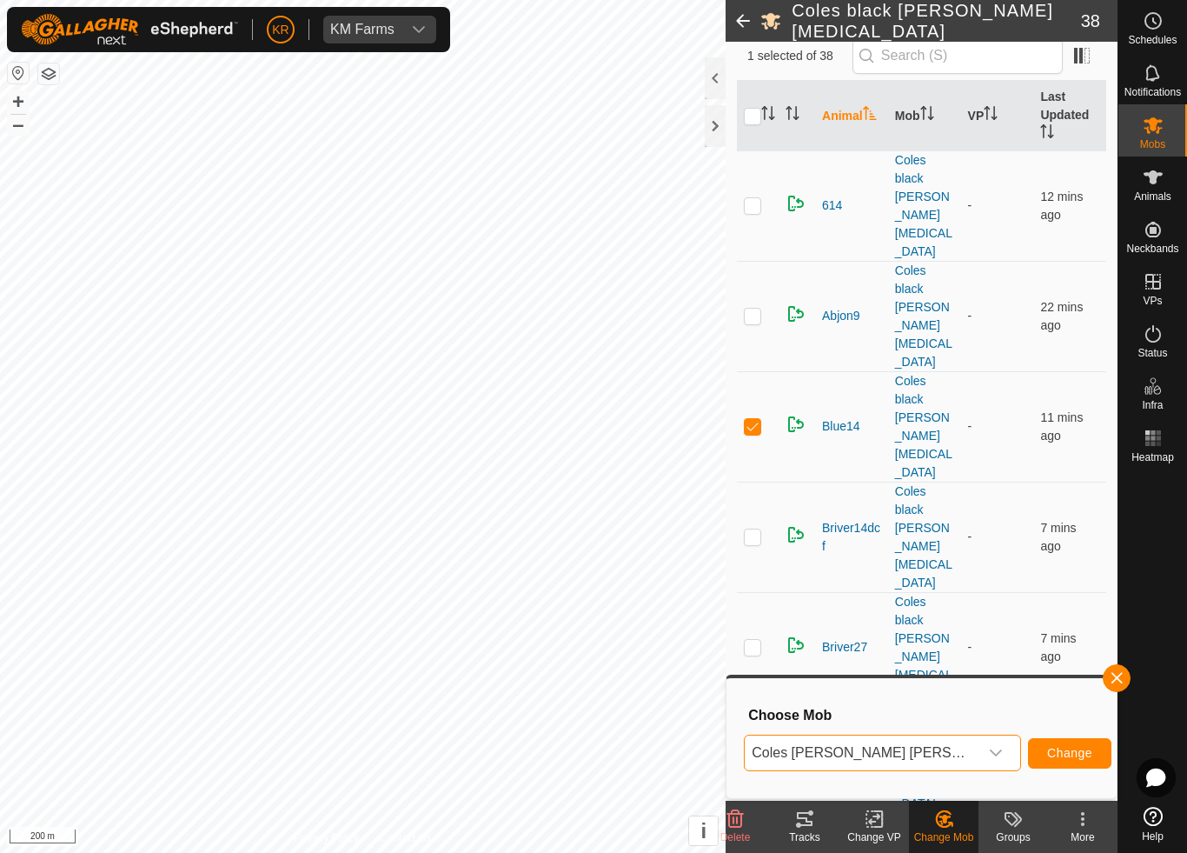
click at [1057, 746] on span "Change" at bounding box center [1069, 753] width 45 height 14
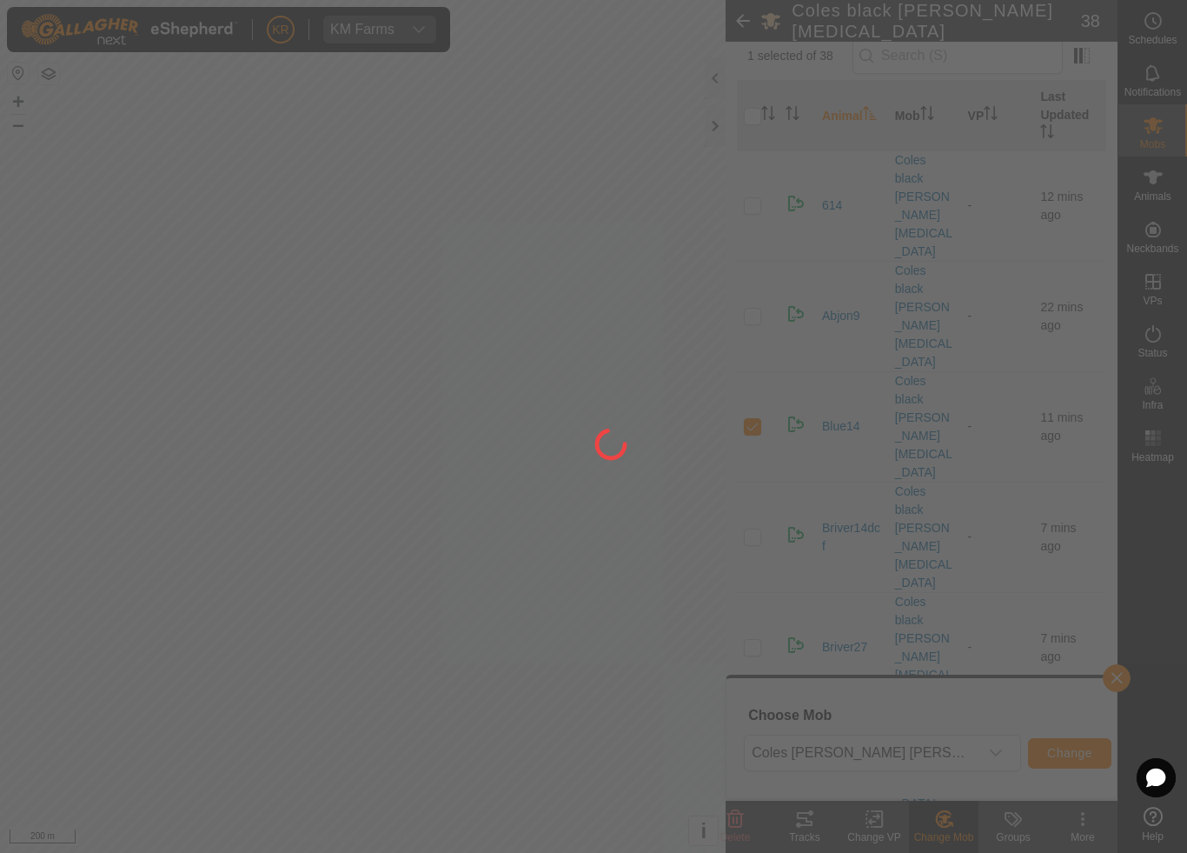
checkbox input "false"
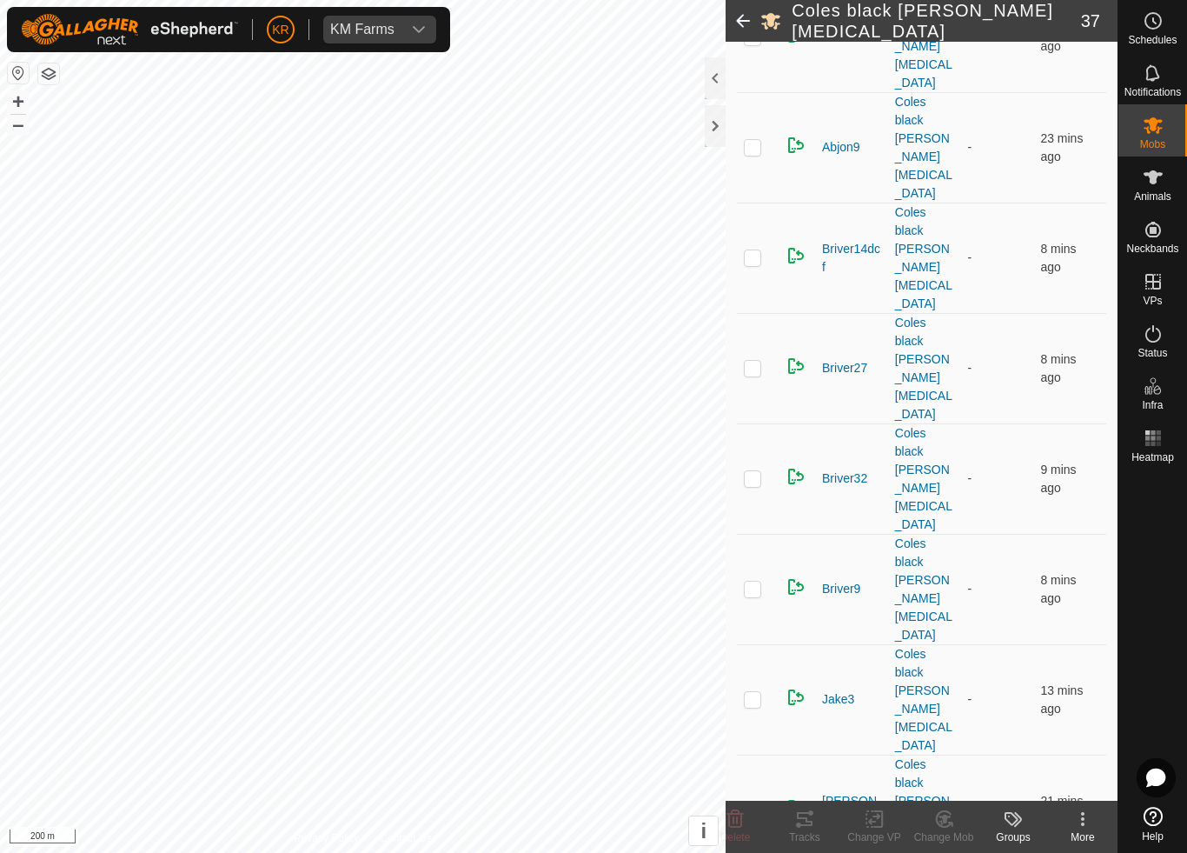
scroll to position [314, 0]
click at [950, 796] on icon at bounding box center [945, 818] width 22 height 21
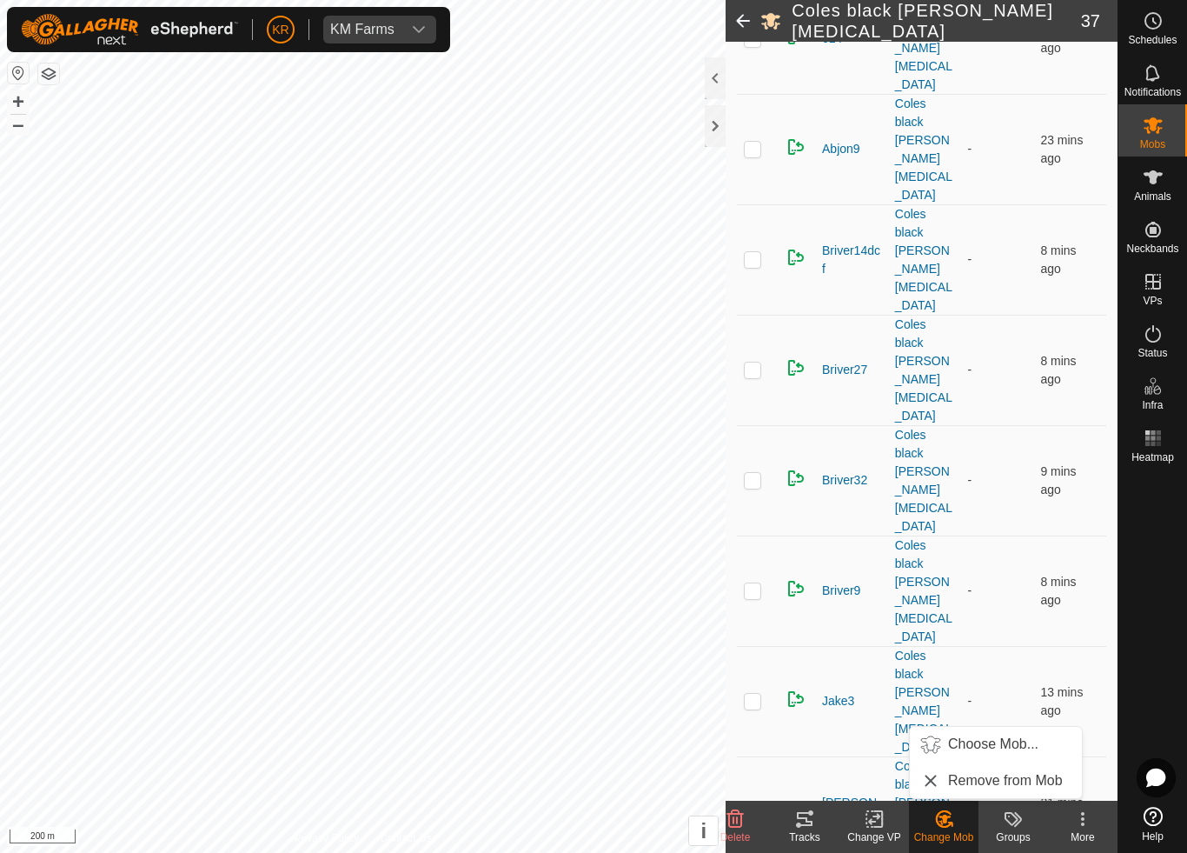
click at [1002, 744] on span "Choose Mob..." at bounding box center [993, 744] width 90 height 21
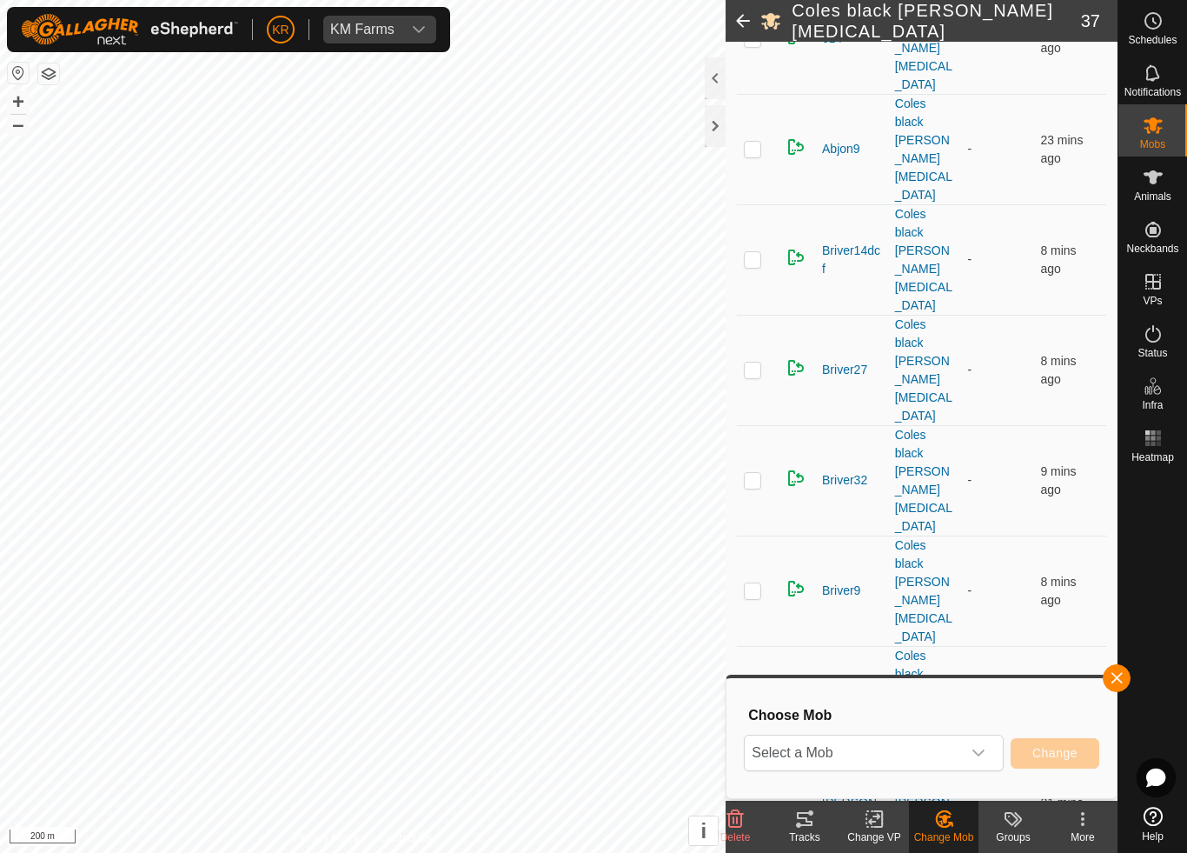
click at [955, 749] on span "Select a Mob" at bounding box center [853, 752] width 216 height 35
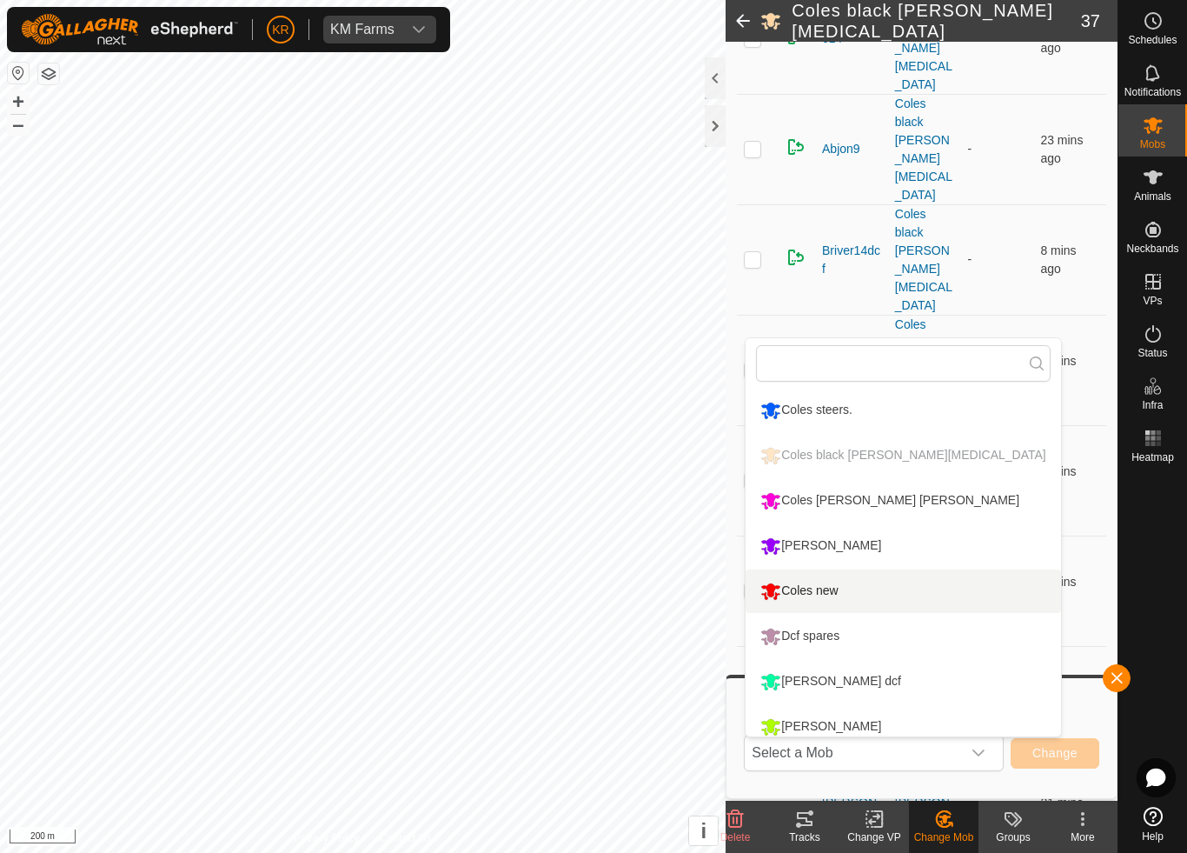
click at [870, 583] on li "Coles new" at bounding box center [903, 590] width 315 height 43
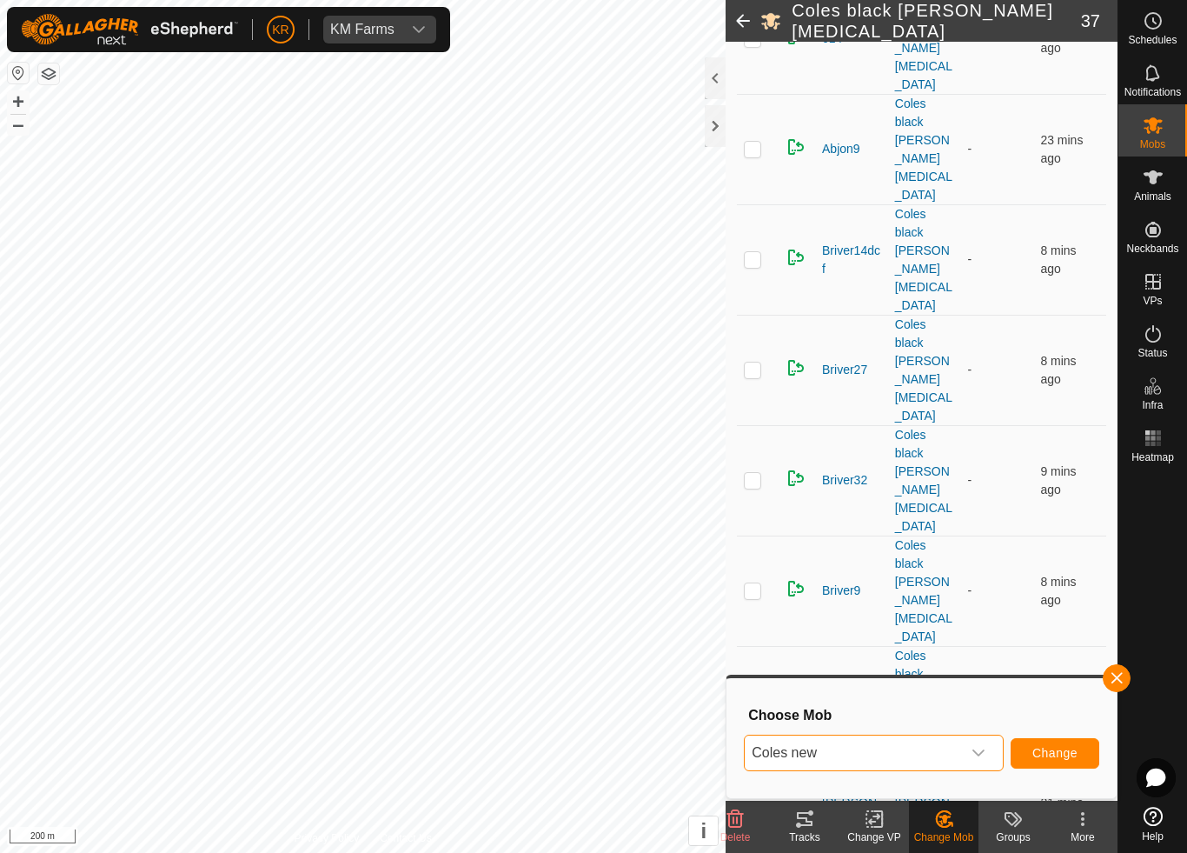
click at [1044, 748] on span "Change" at bounding box center [1055, 753] width 45 height 14
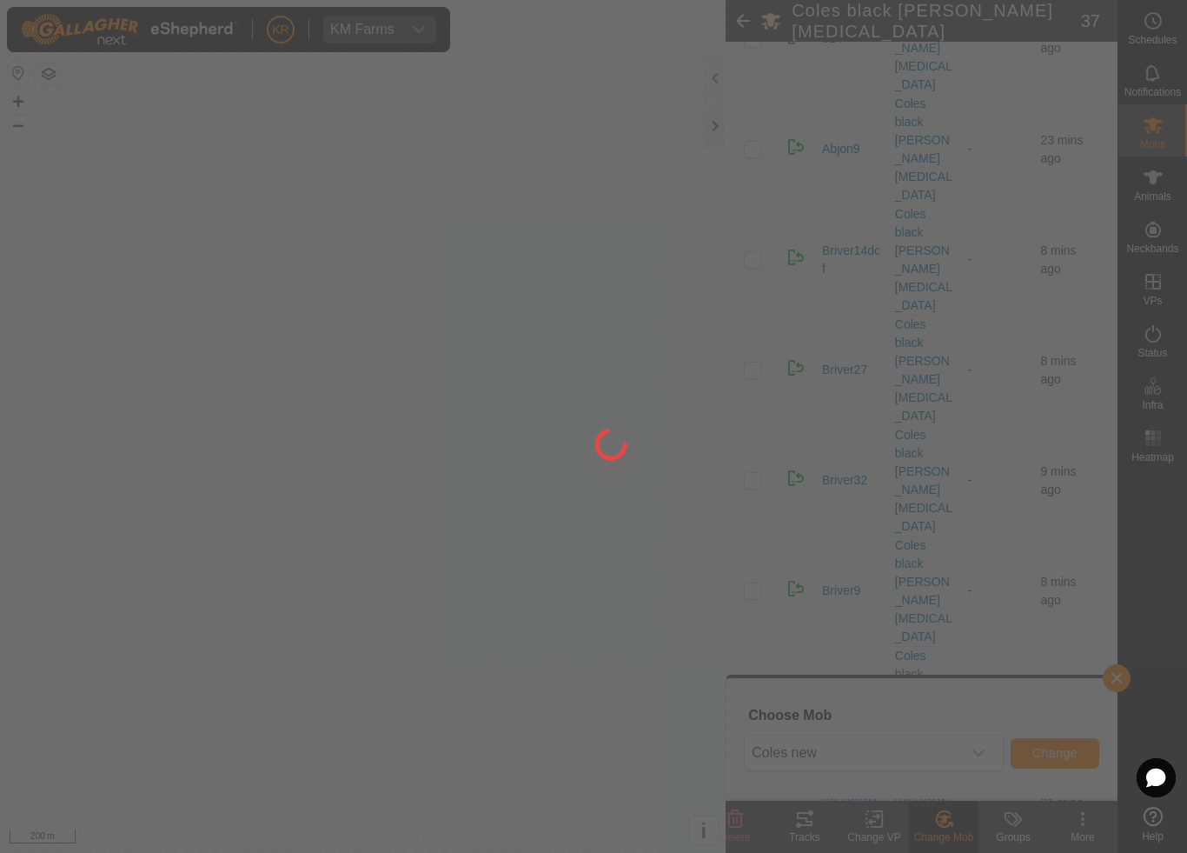
checkbox input "false"
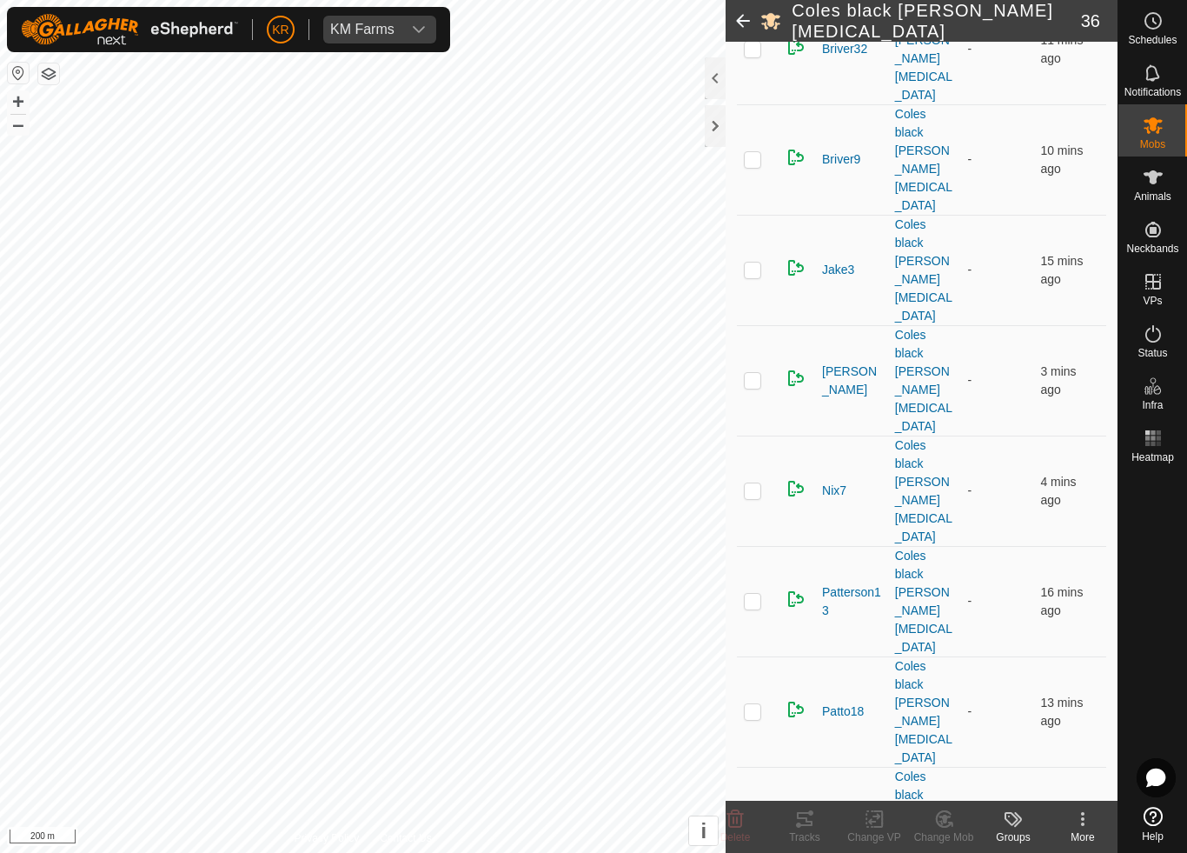
scroll to position [755, 0]
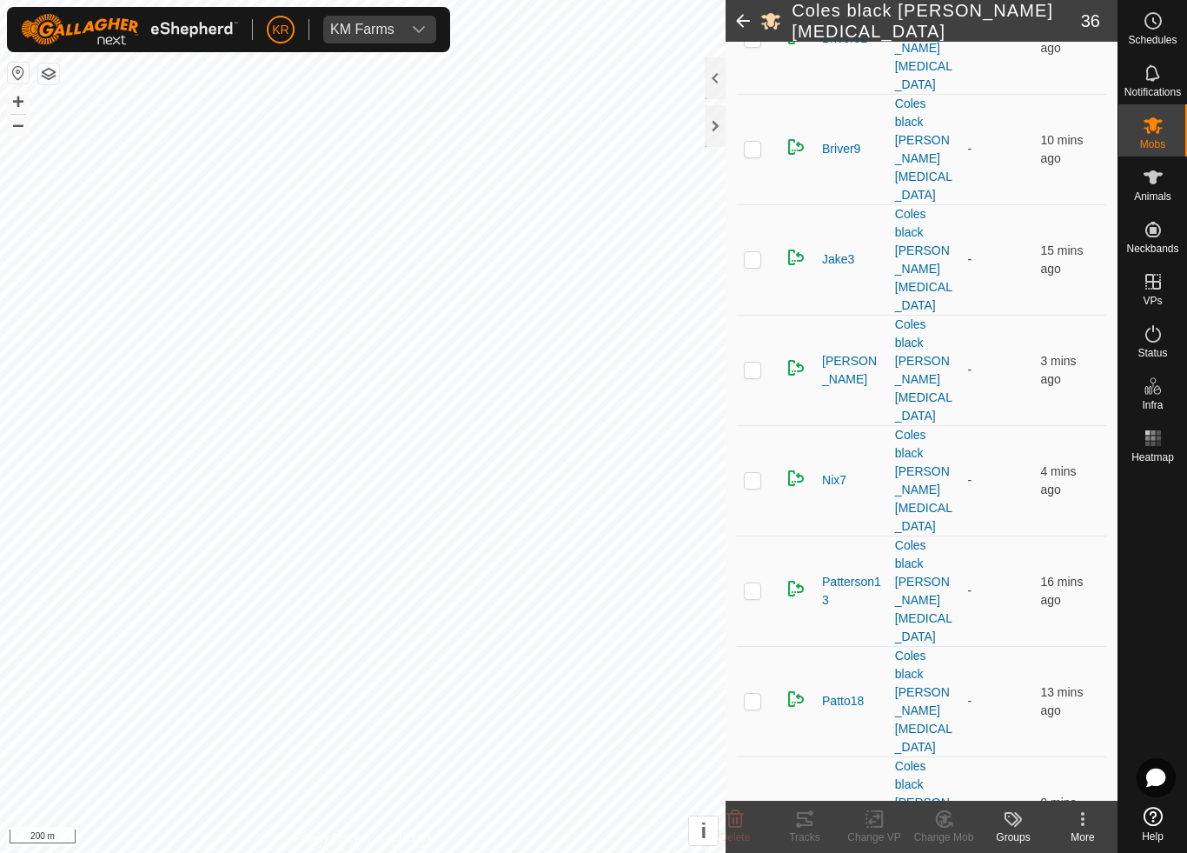
click at [749, 694] on p-checkbox at bounding box center [752, 701] width 17 height 14
click at [939, 796] on div "Change Mob" at bounding box center [944, 837] width 70 height 16
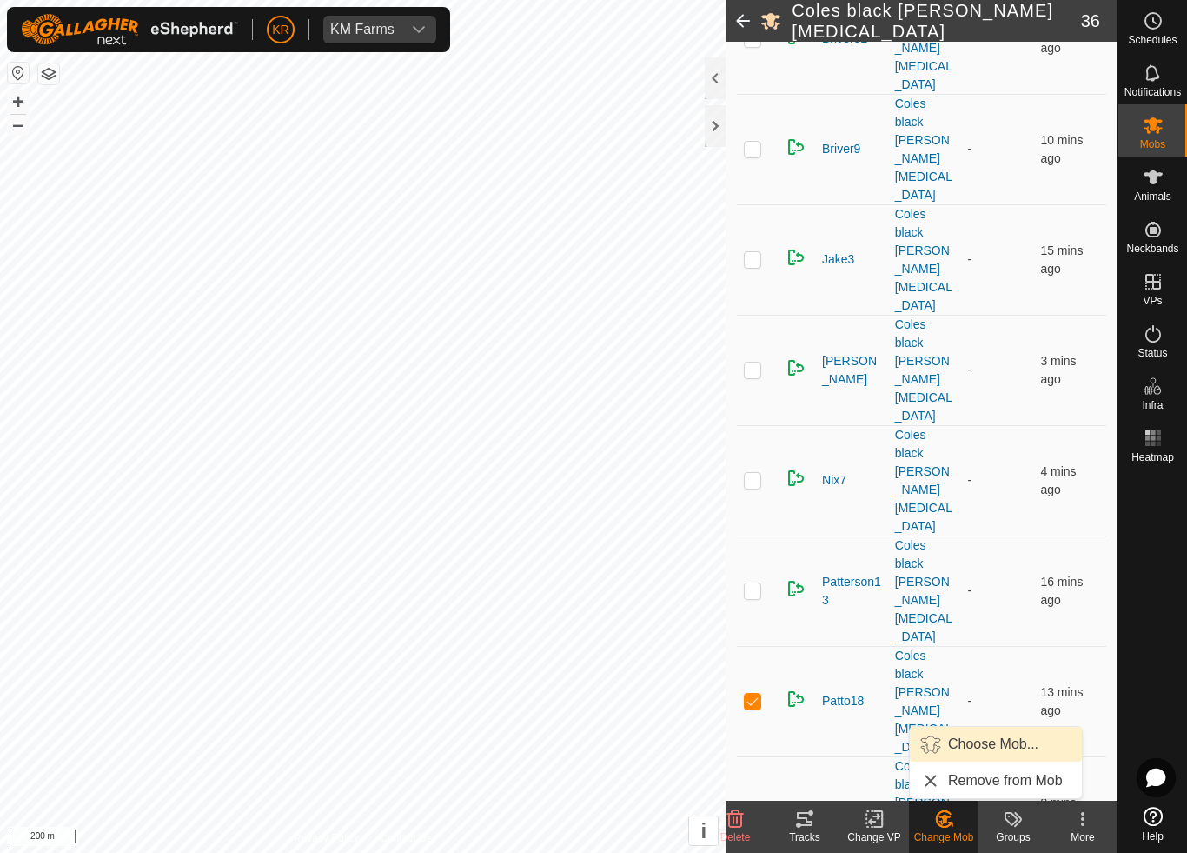
click at [981, 751] on span "Choose Mob..." at bounding box center [993, 744] width 90 height 21
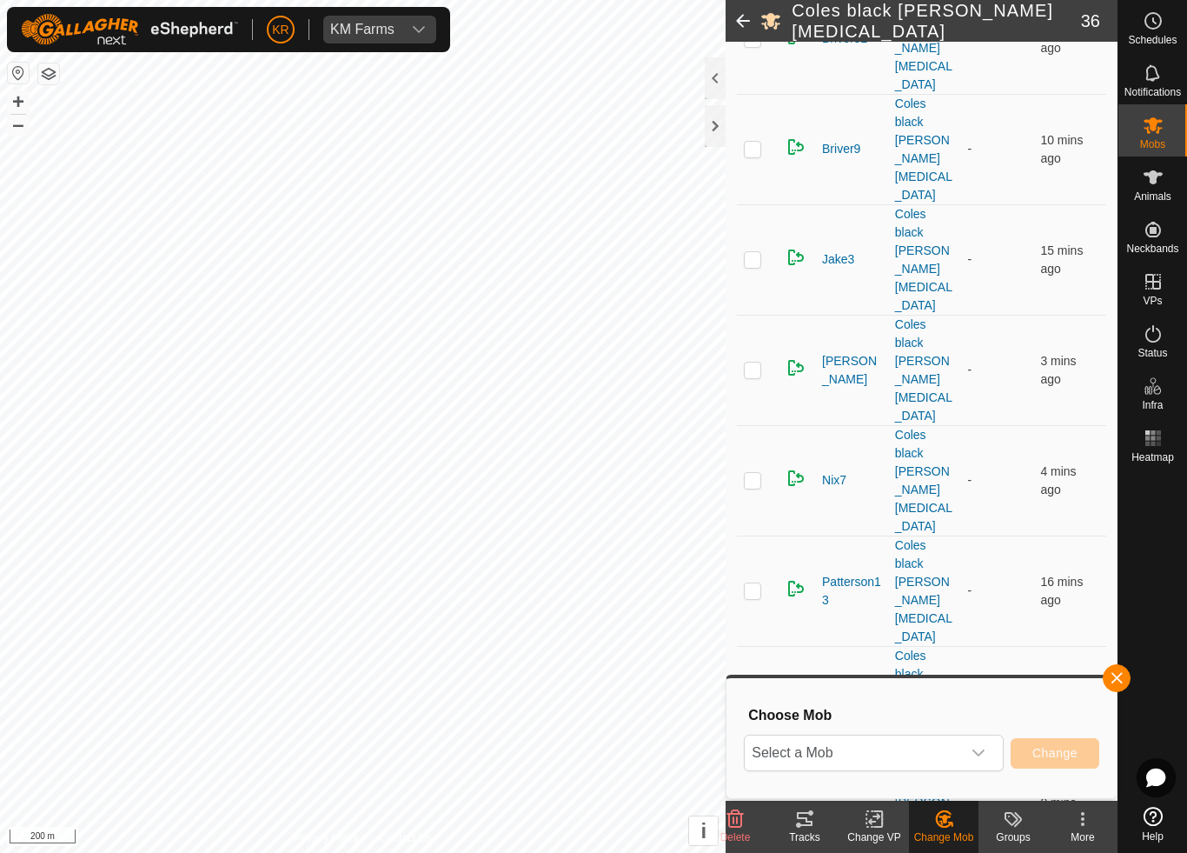
click at [927, 752] on span "Select a Mob" at bounding box center [853, 752] width 216 height 35
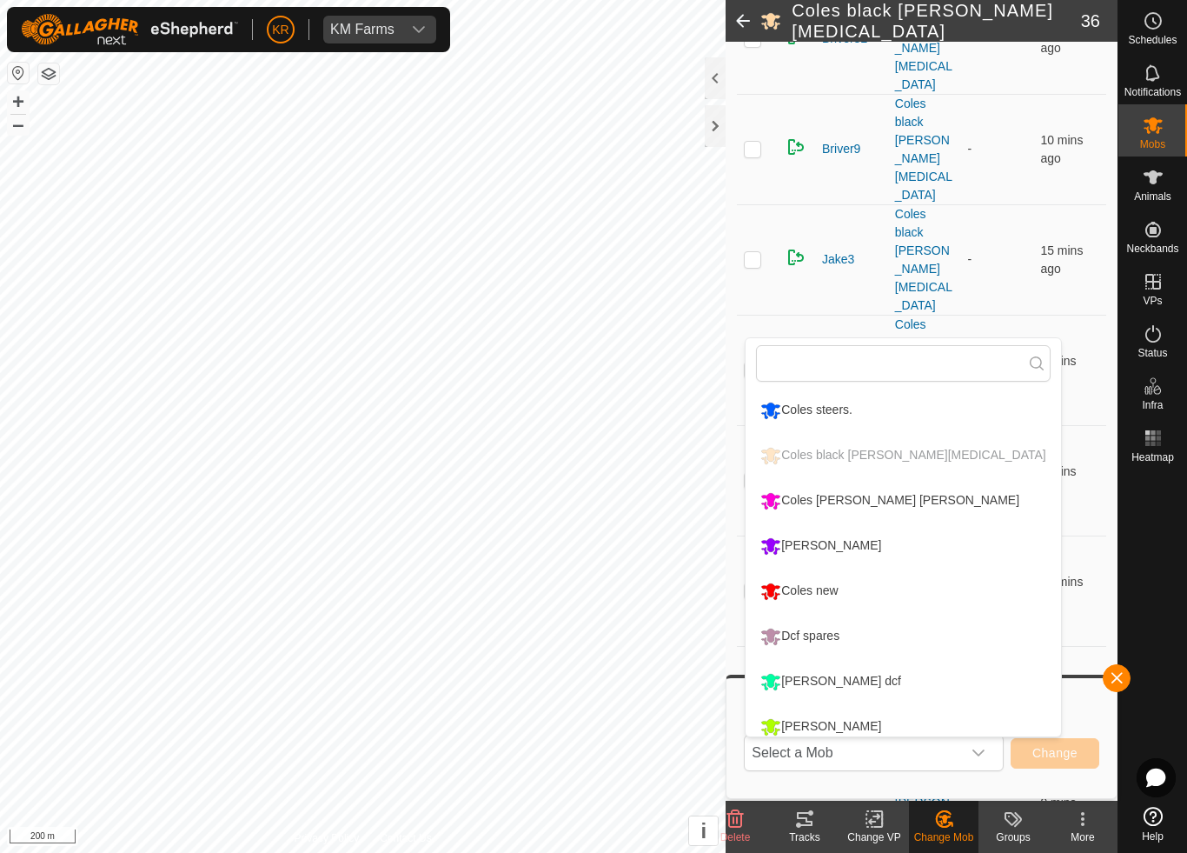
click at [859, 501] on div "Coles [PERSON_NAME] [PERSON_NAME]" at bounding box center [890, 501] width 268 height 30
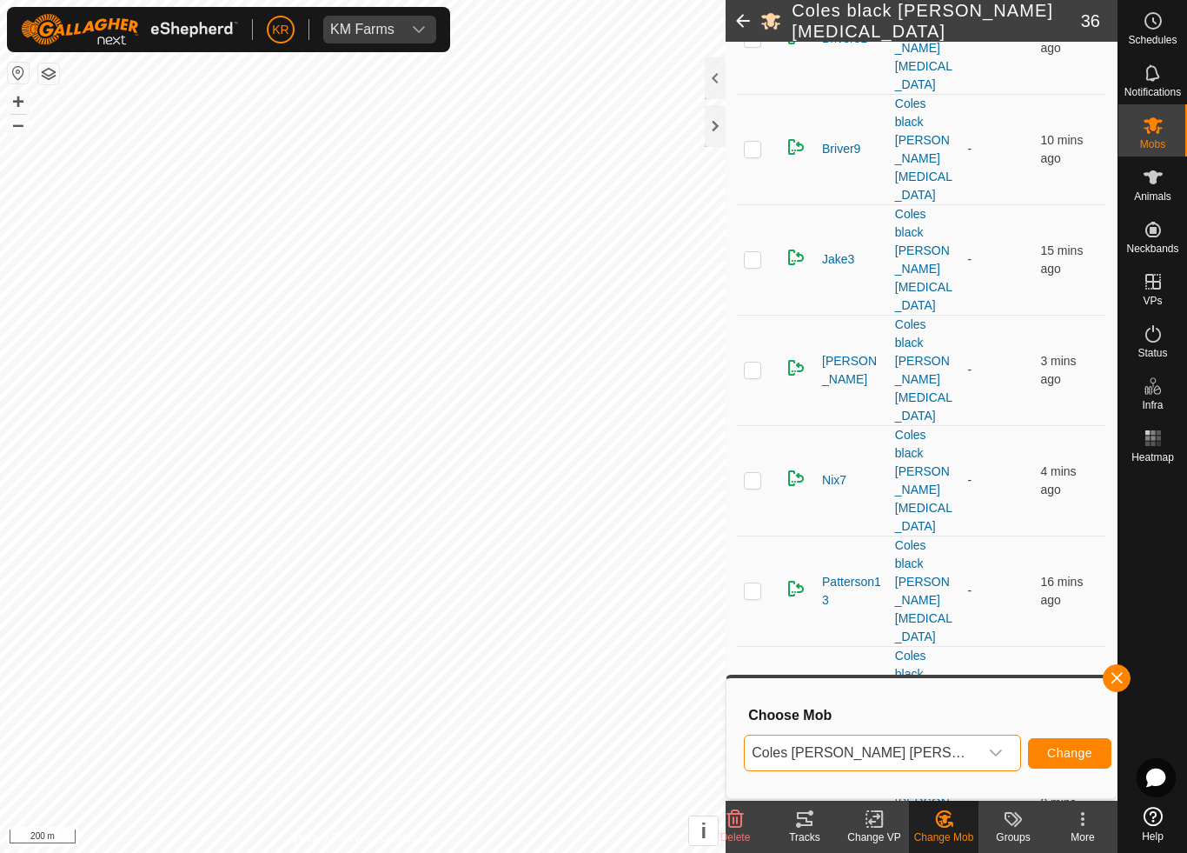
click at [1053, 748] on span "Change" at bounding box center [1069, 753] width 45 height 14
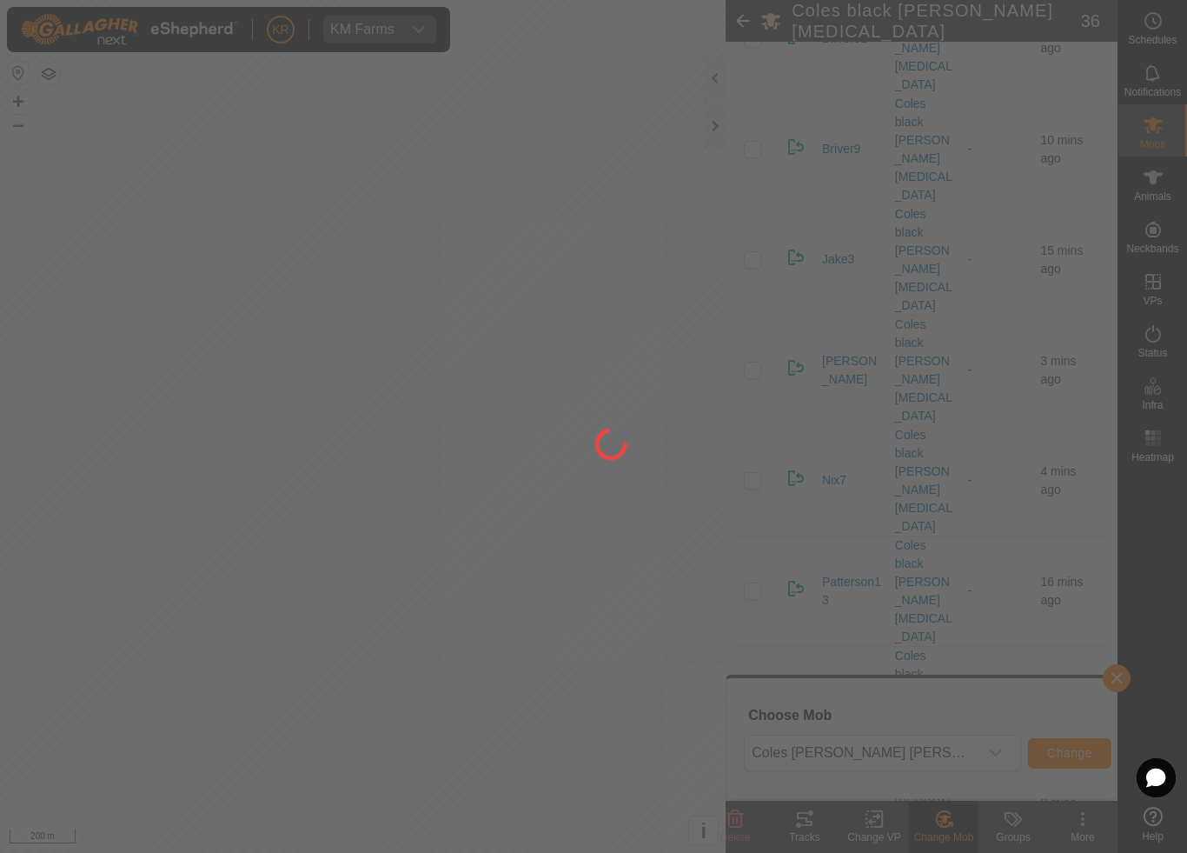
checkbox input "false"
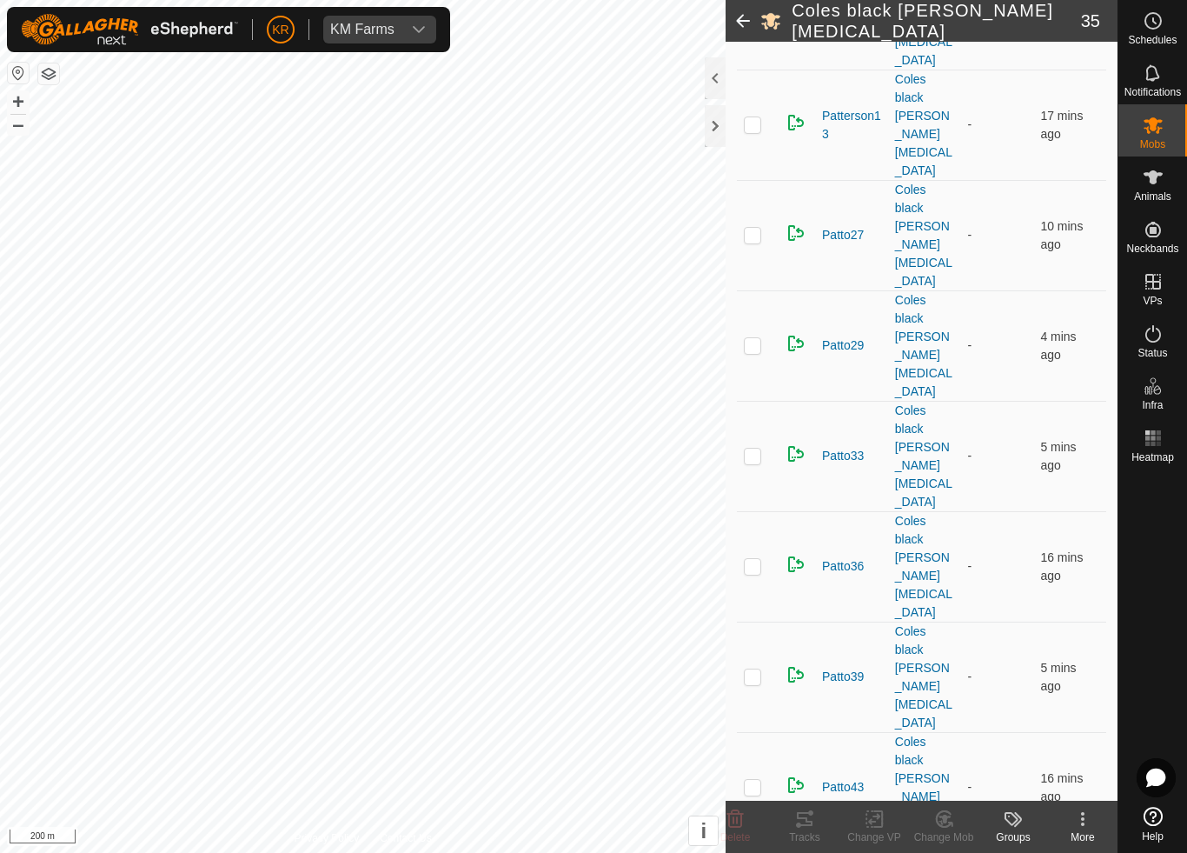
scroll to position [1233, 0]
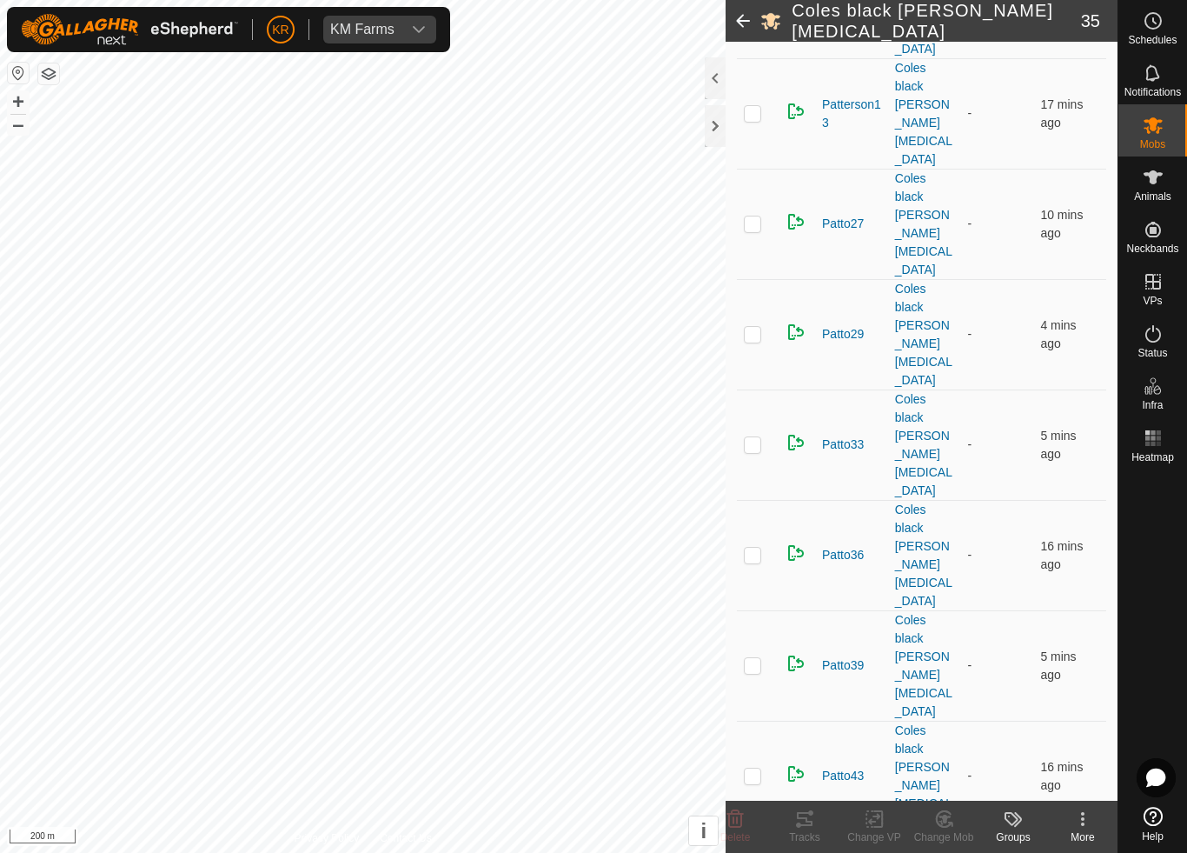
click at [945, 796] on icon at bounding box center [945, 818] width 12 height 9
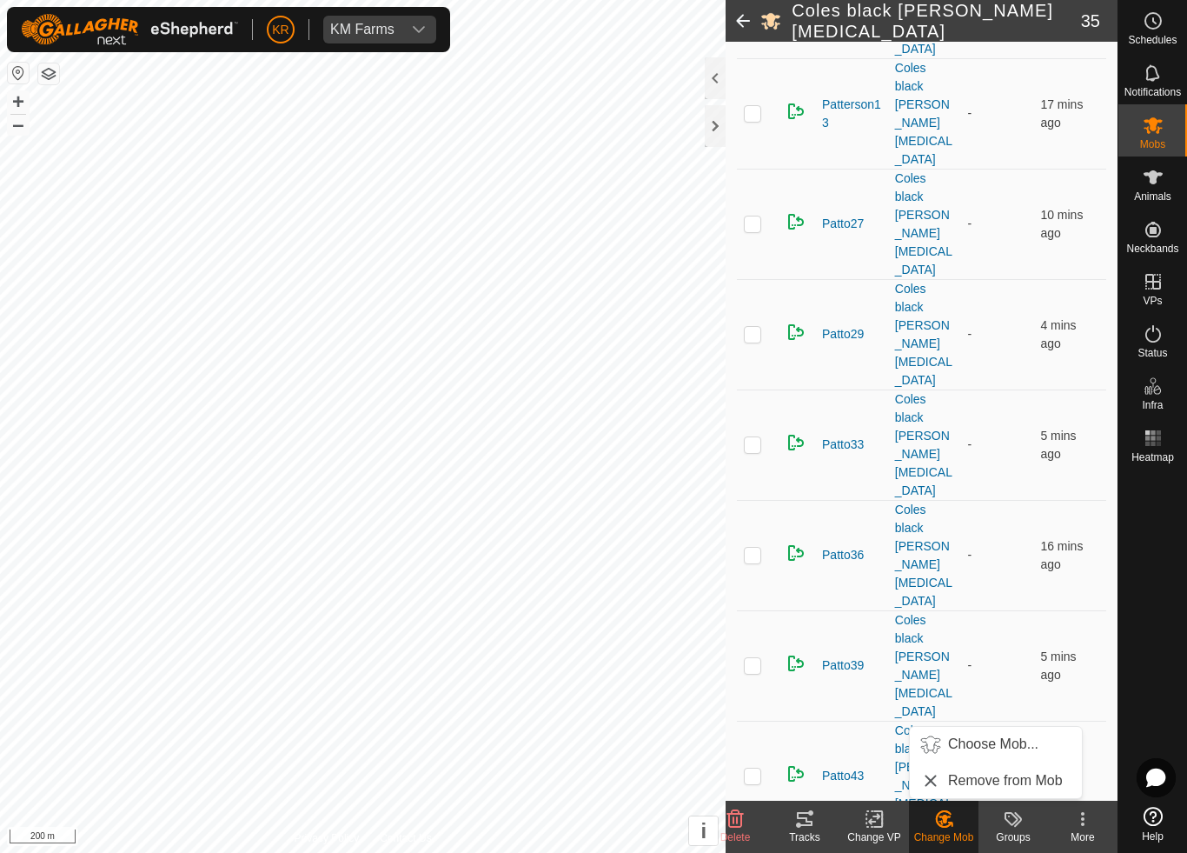
click at [1000, 741] on span "Choose Mob..." at bounding box center [993, 744] width 90 height 21
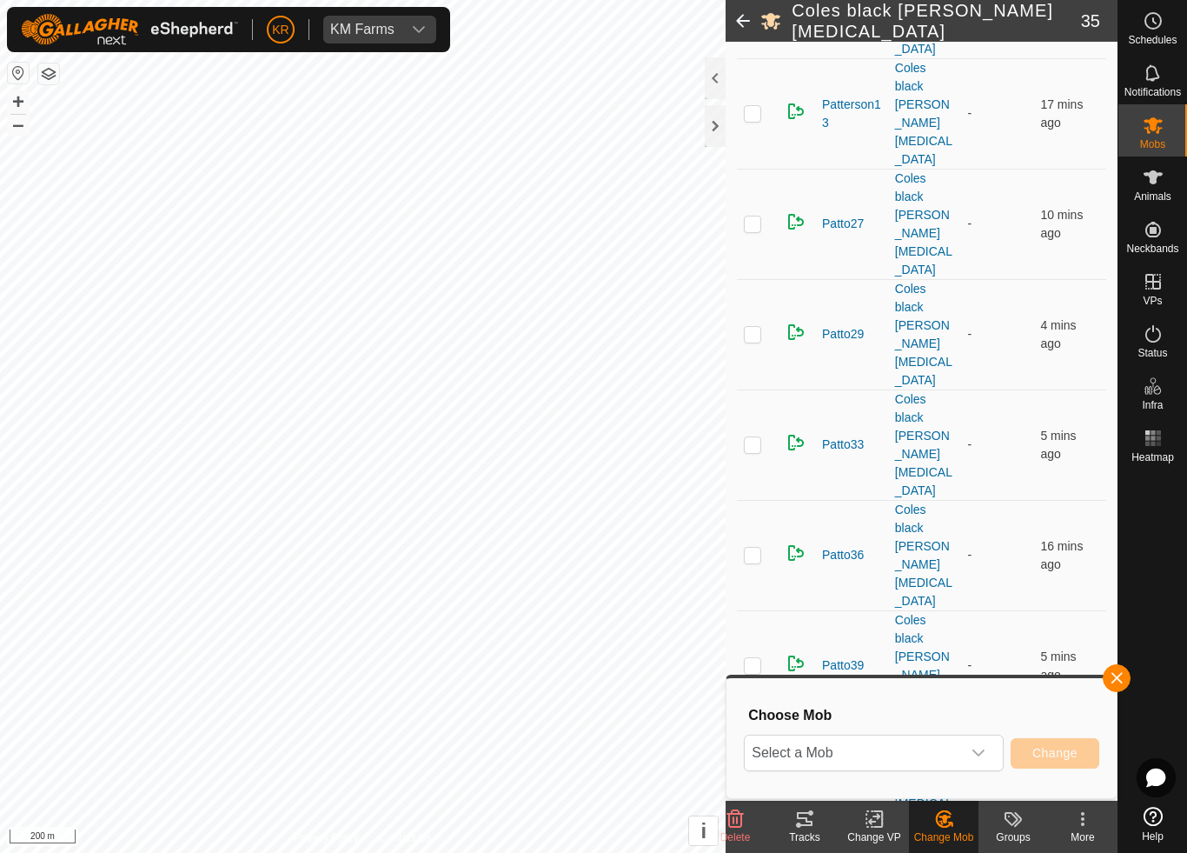
click at [931, 759] on span "Select a Mob" at bounding box center [853, 752] width 216 height 35
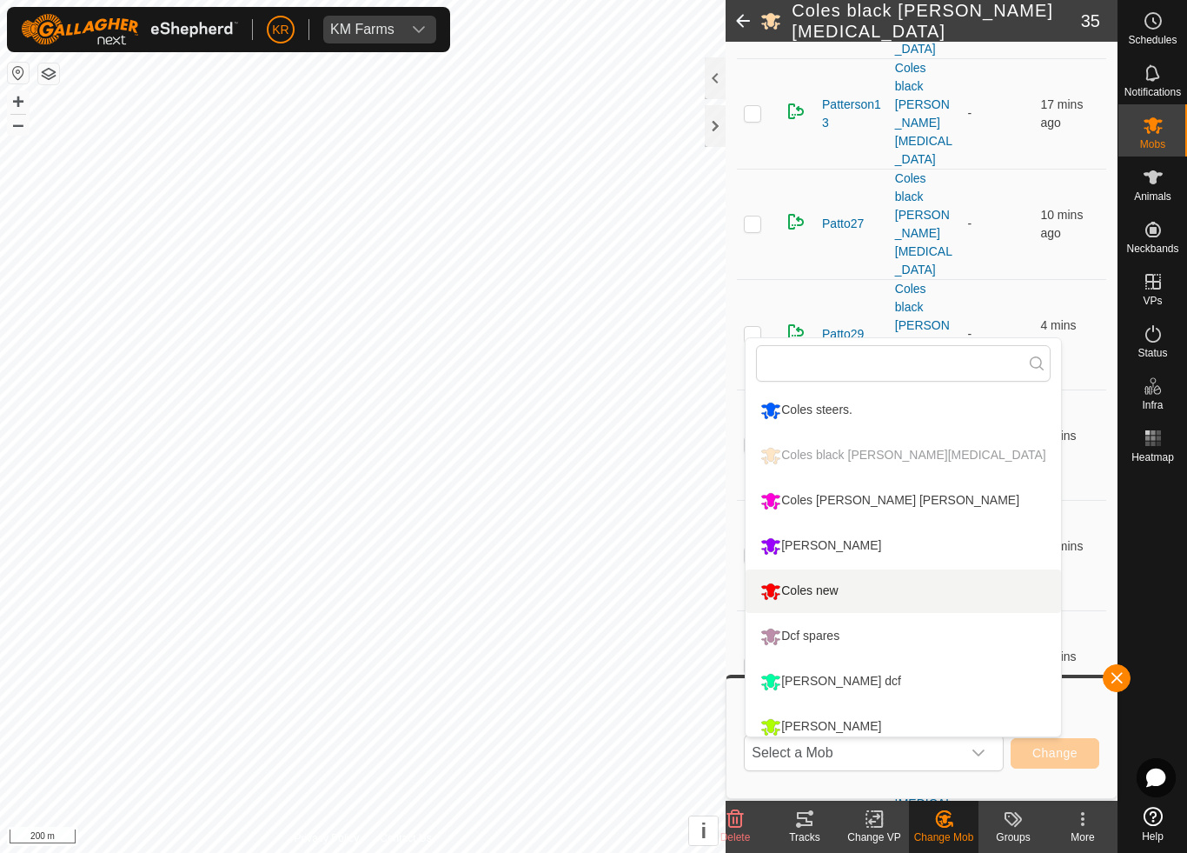
click at [820, 588] on div "Coles new" at bounding box center [799, 591] width 86 height 30
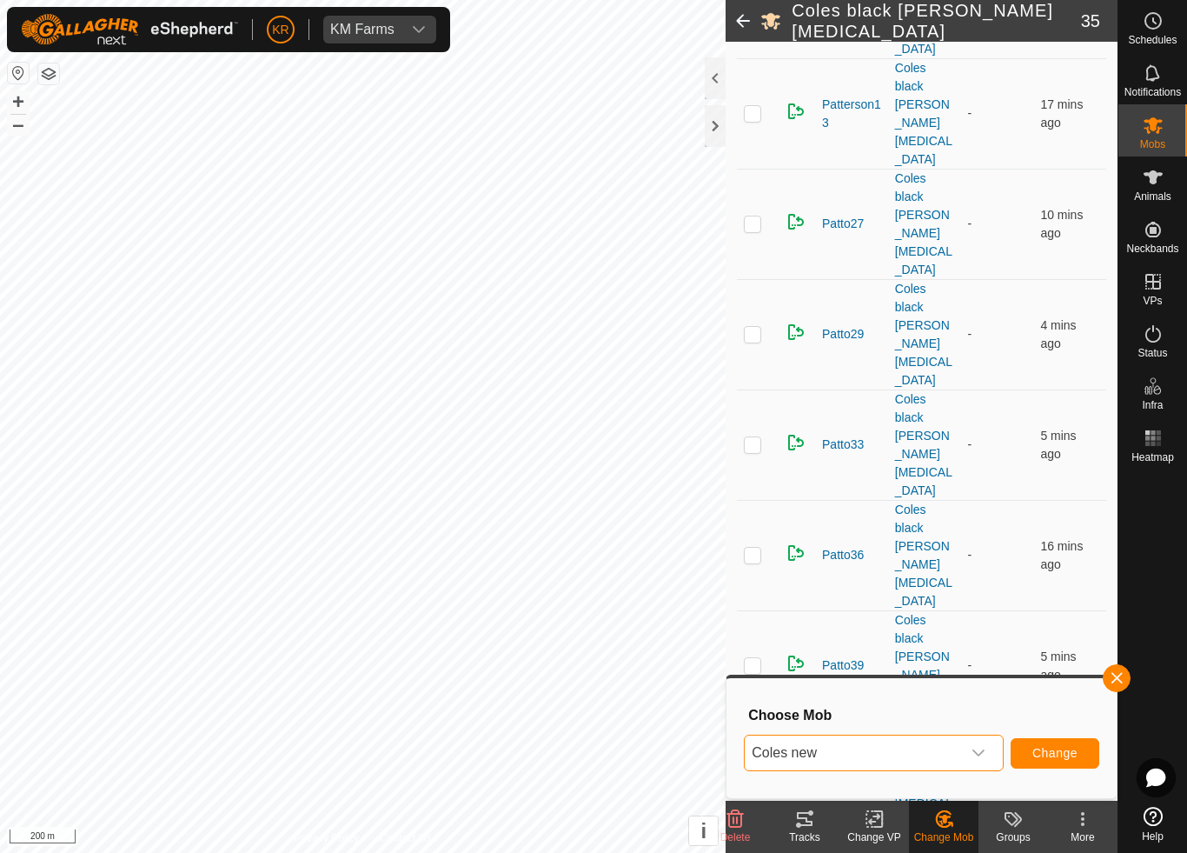
click at [1058, 750] on span "Change" at bounding box center [1055, 753] width 45 height 14
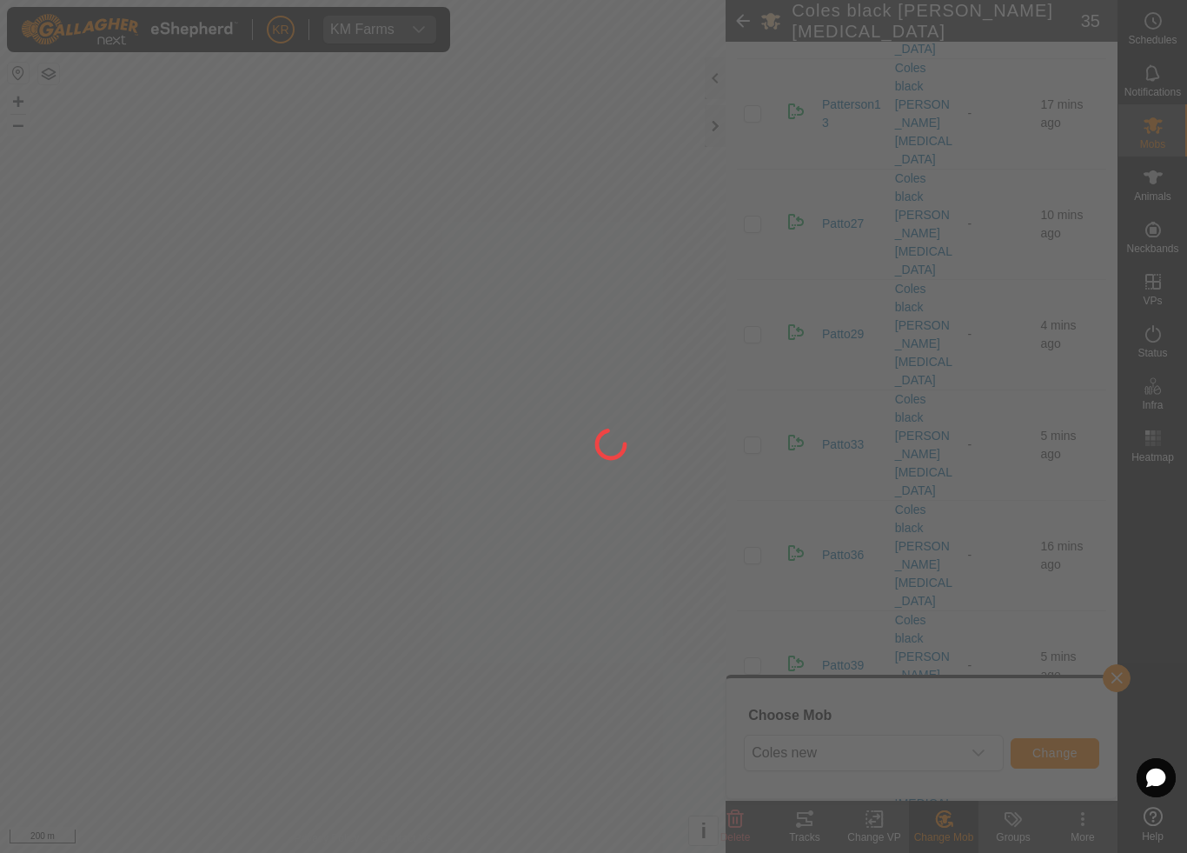
checkbox input "false"
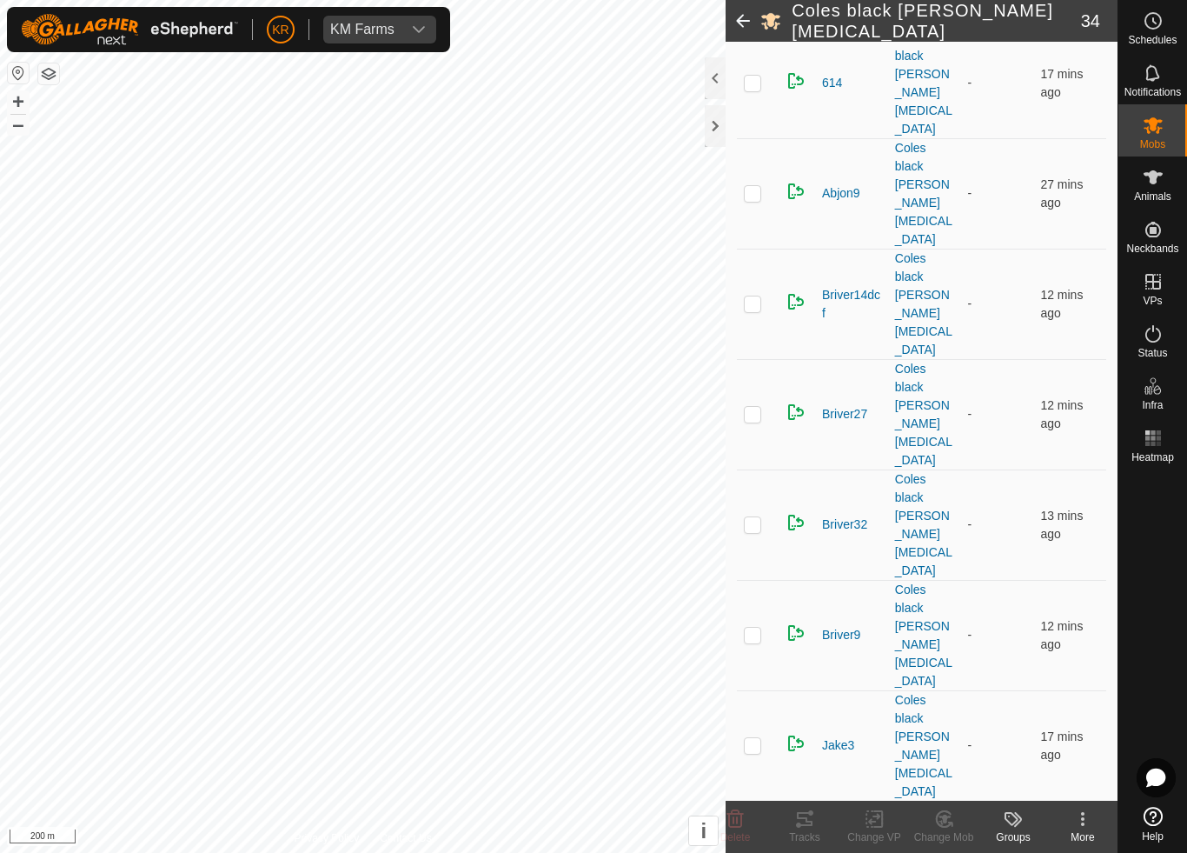
scroll to position [229, 0]
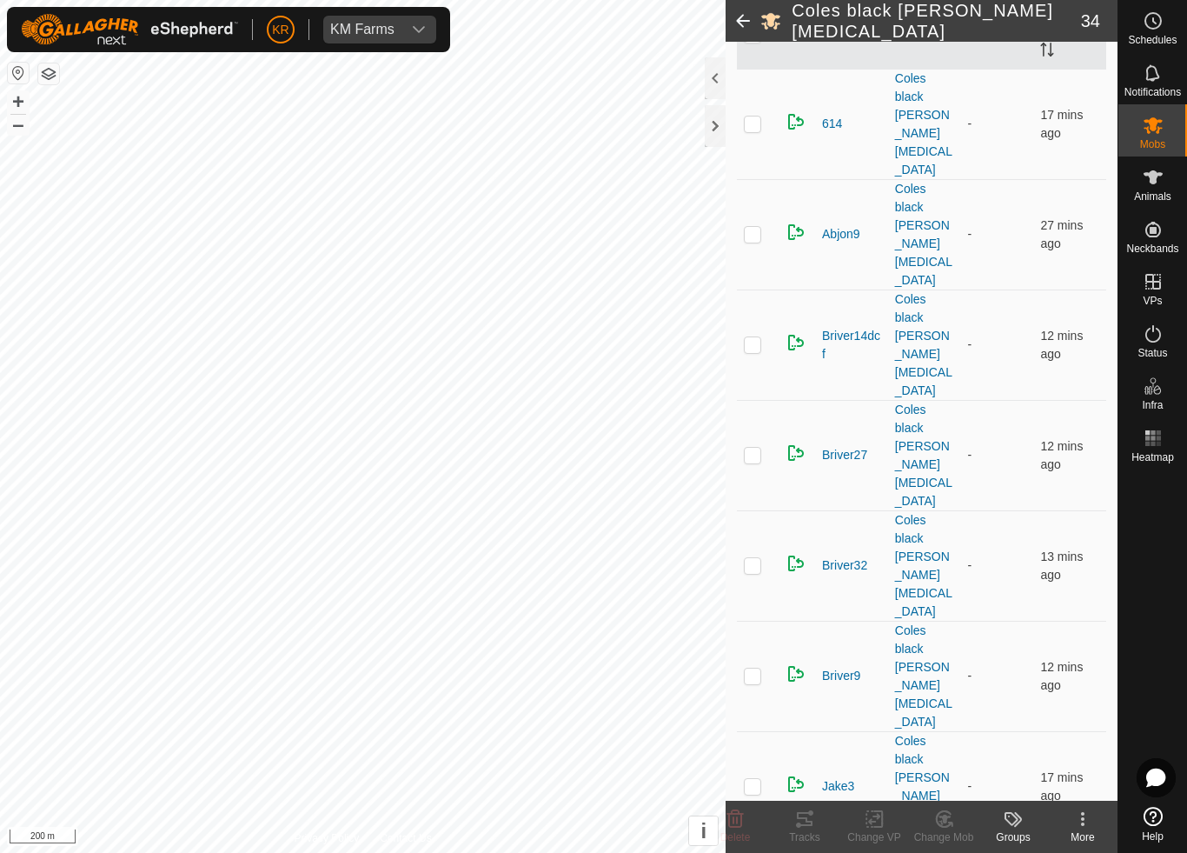
click at [767, 510] on td at bounding box center [758, 565] width 42 height 110
click at [947, 796] on div "Change Mob" at bounding box center [944, 837] width 70 height 16
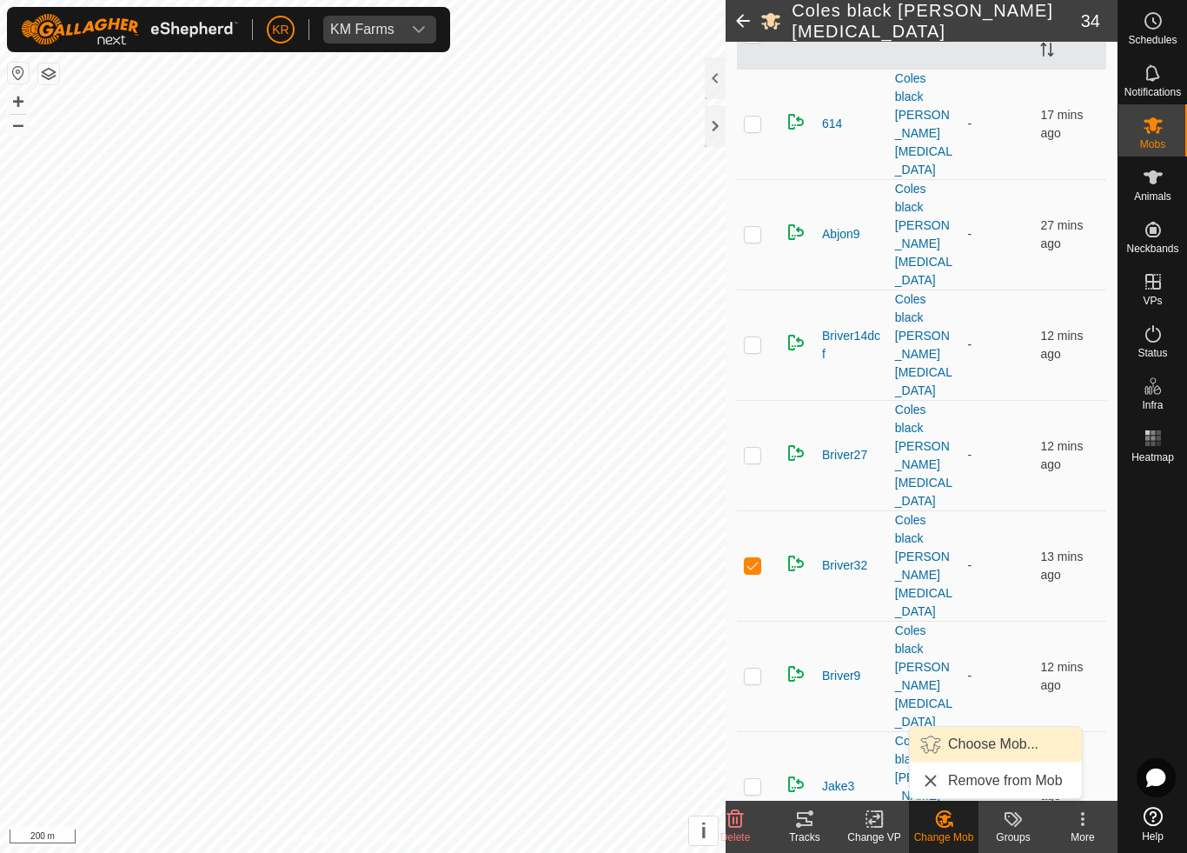
click at [1013, 754] on span "Choose Mob..." at bounding box center [993, 744] width 90 height 21
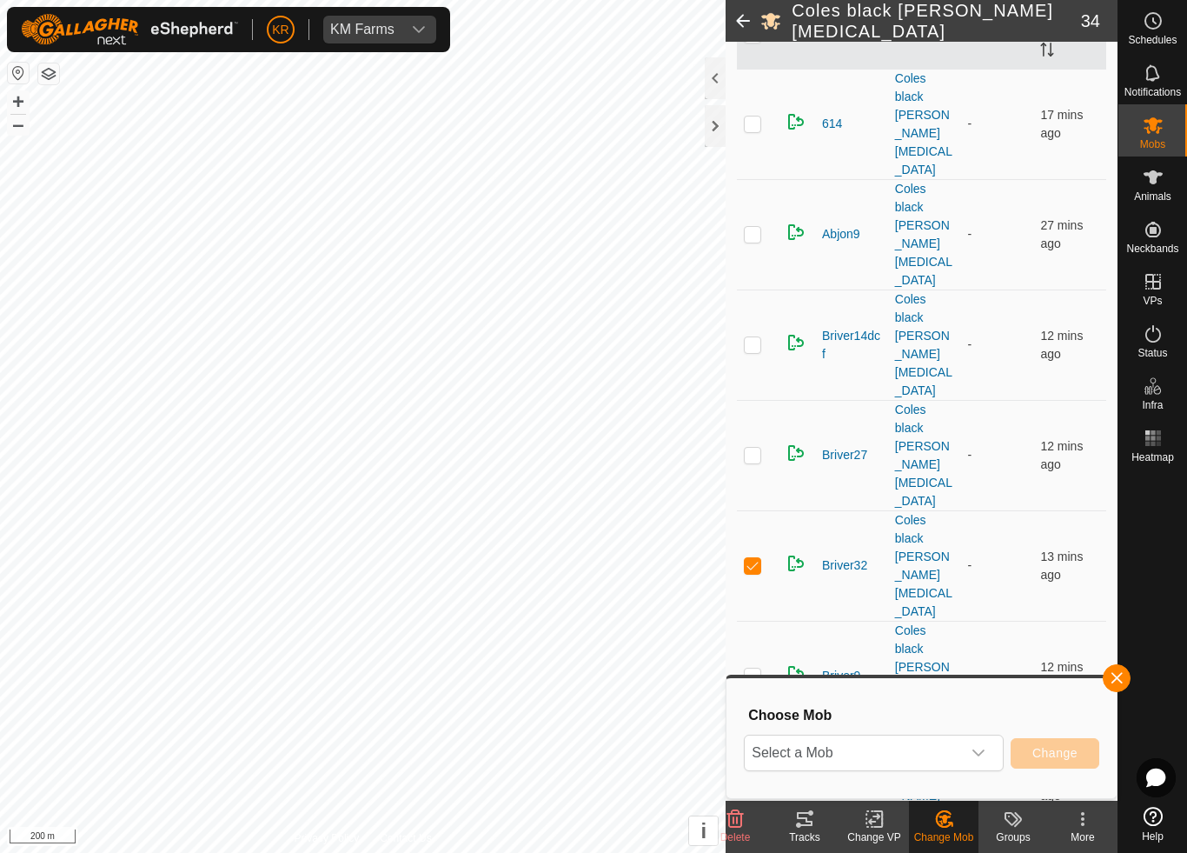
click at [956, 741] on span "Select a Mob" at bounding box center [853, 752] width 216 height 35
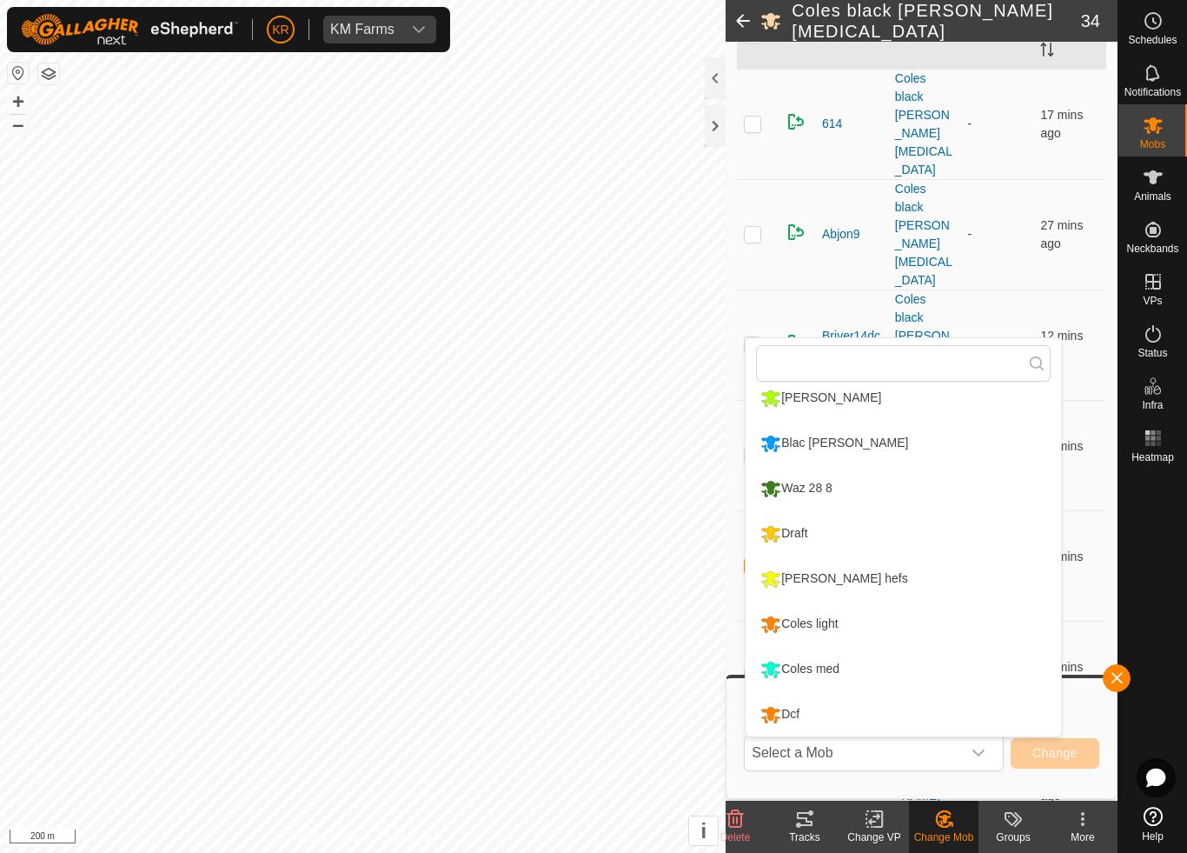
scroll to position [329, 0]
click at [856, 627] on li "Coles light" at bounding box center [903, 623] width 315 height 43
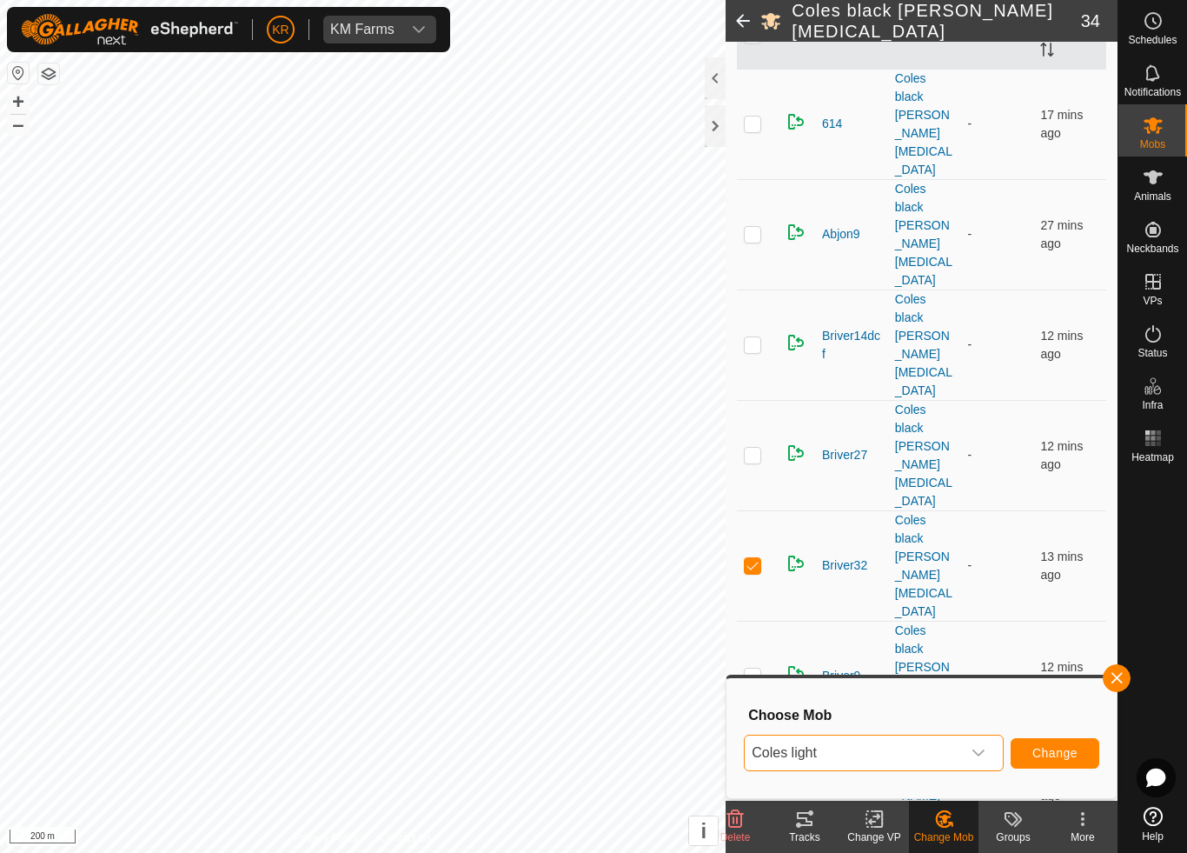
click at [1060, 748] on span "Change" at bounding box center [1055, 753] width 45 height 14
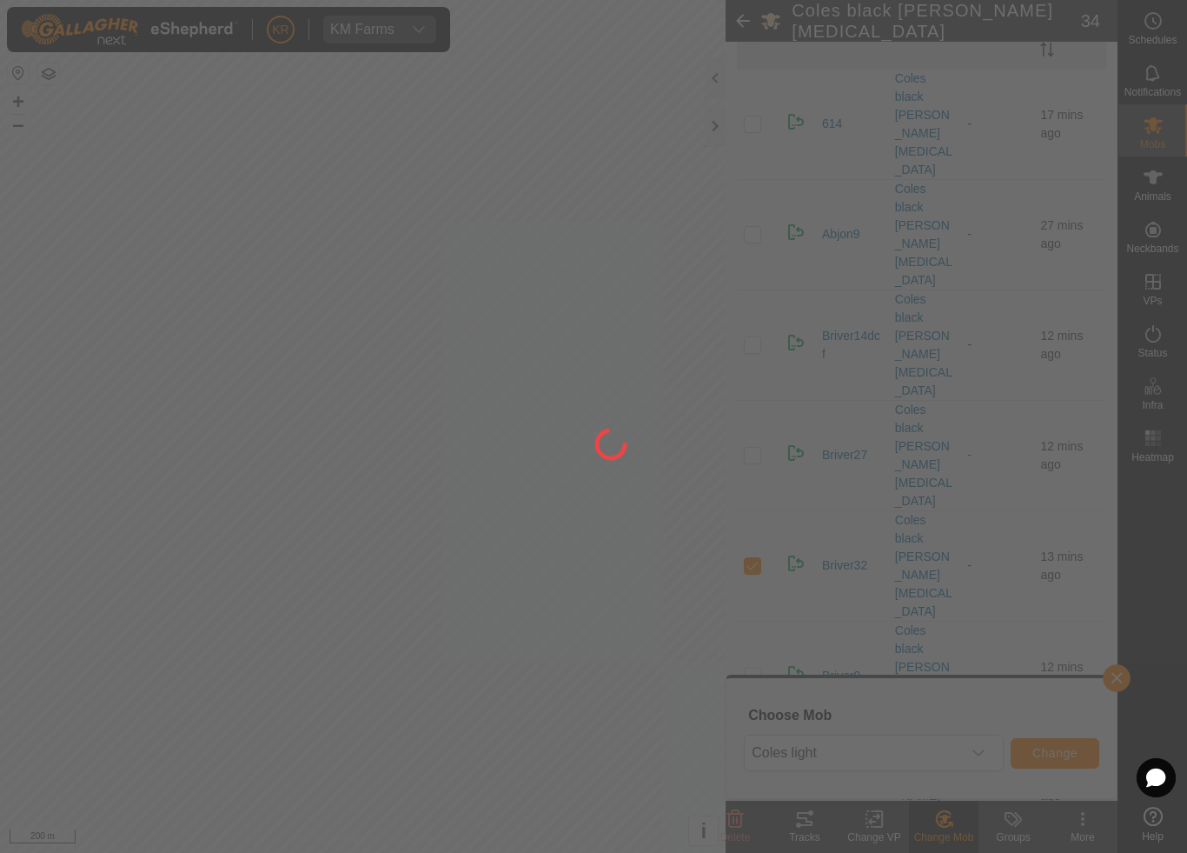
checkbox input "false"
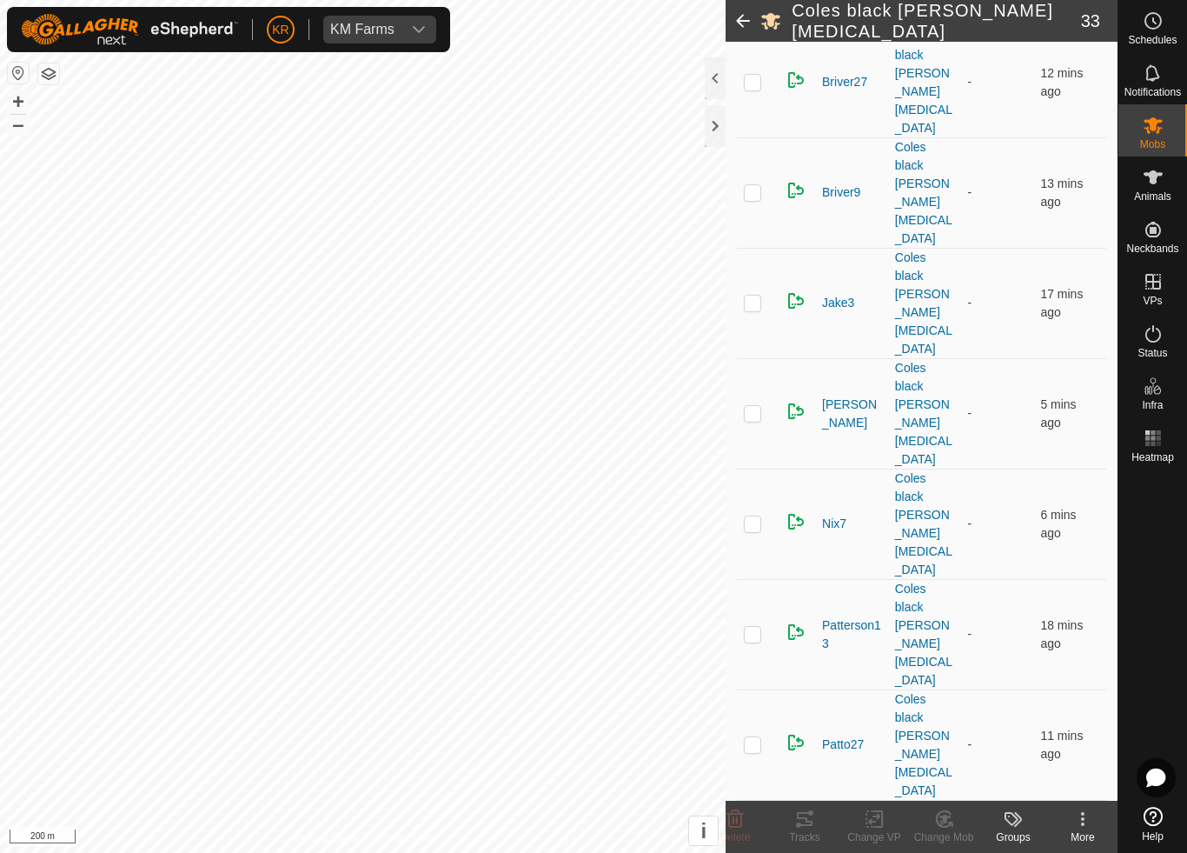
scroll to position [618, 0]
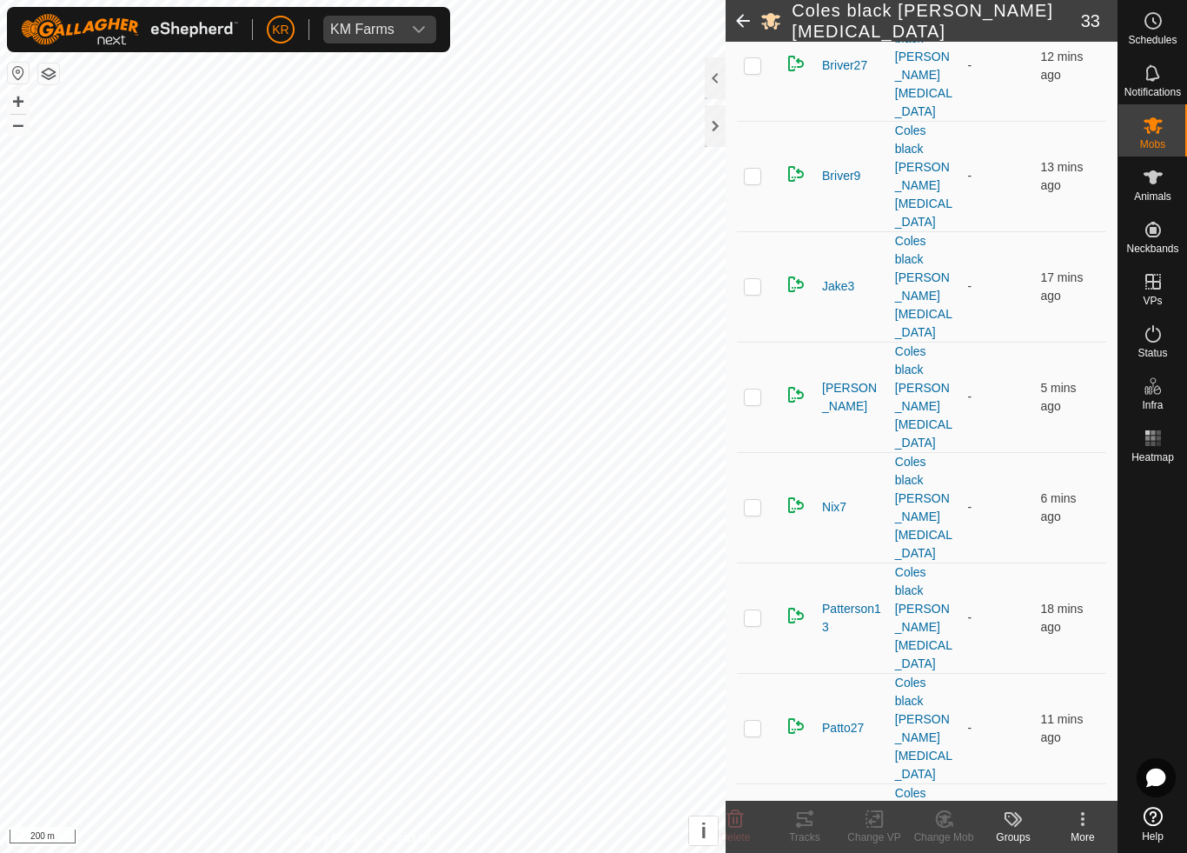
click at [947, 796] on icon at bounding box center [945, 818] width 12 height 9
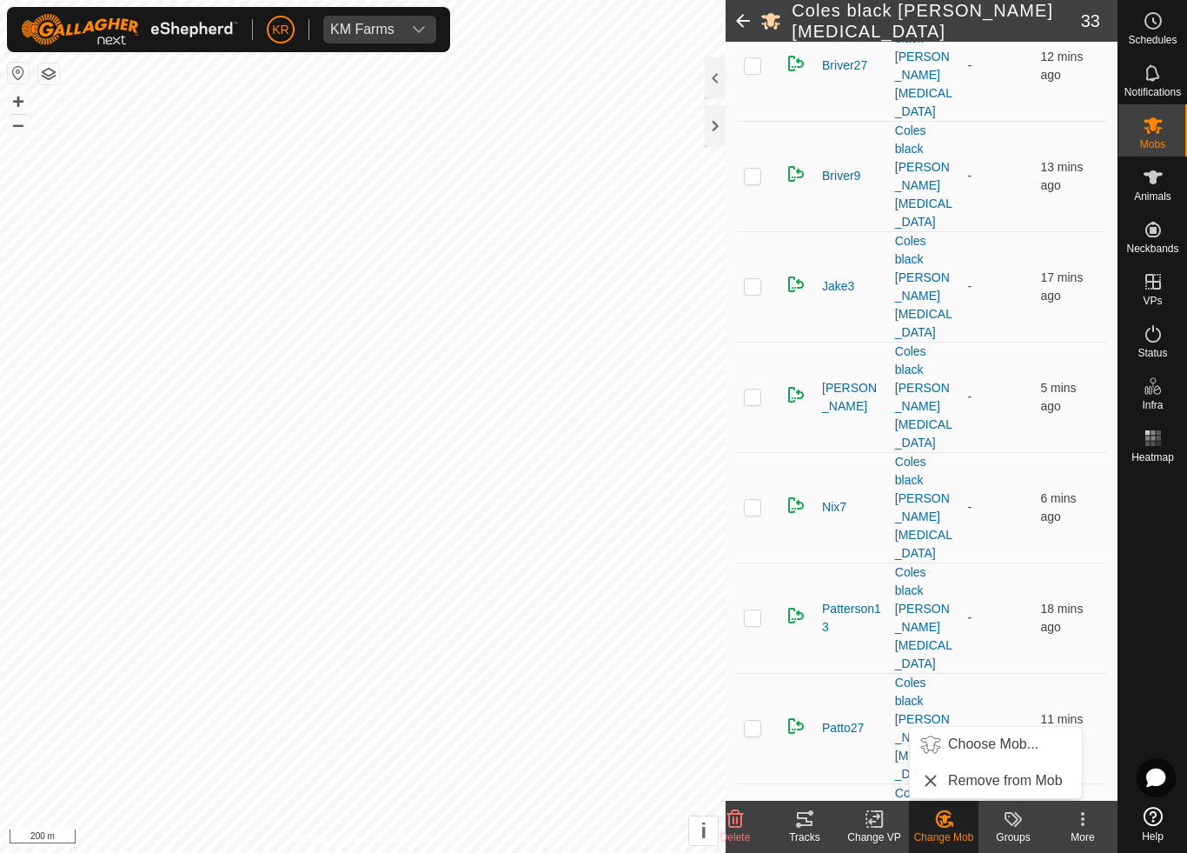
click at [969, 751] on span "Choose Mob..." at bounding box center [993, 744] width 90 height 21
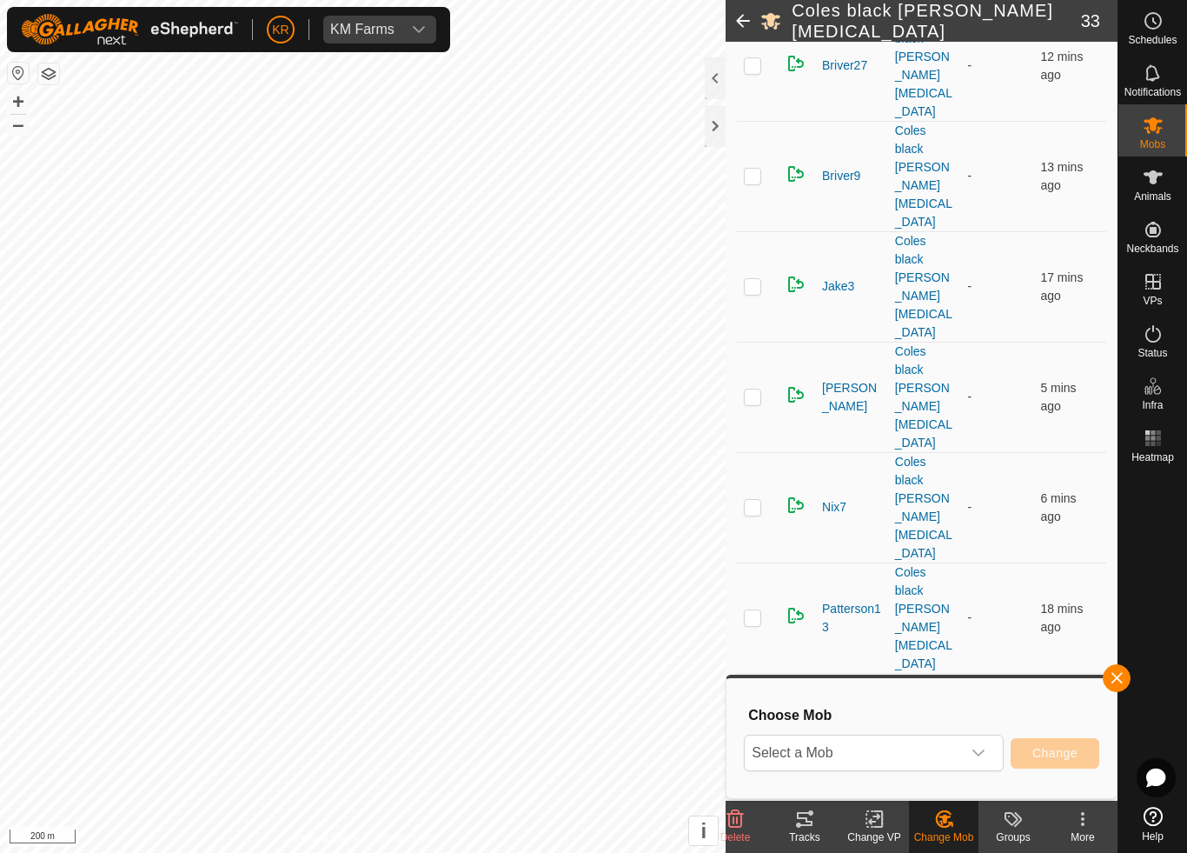
click at [933, 758] on span "Select a Mob" at bounding box center [853, 752] width 216 height 35
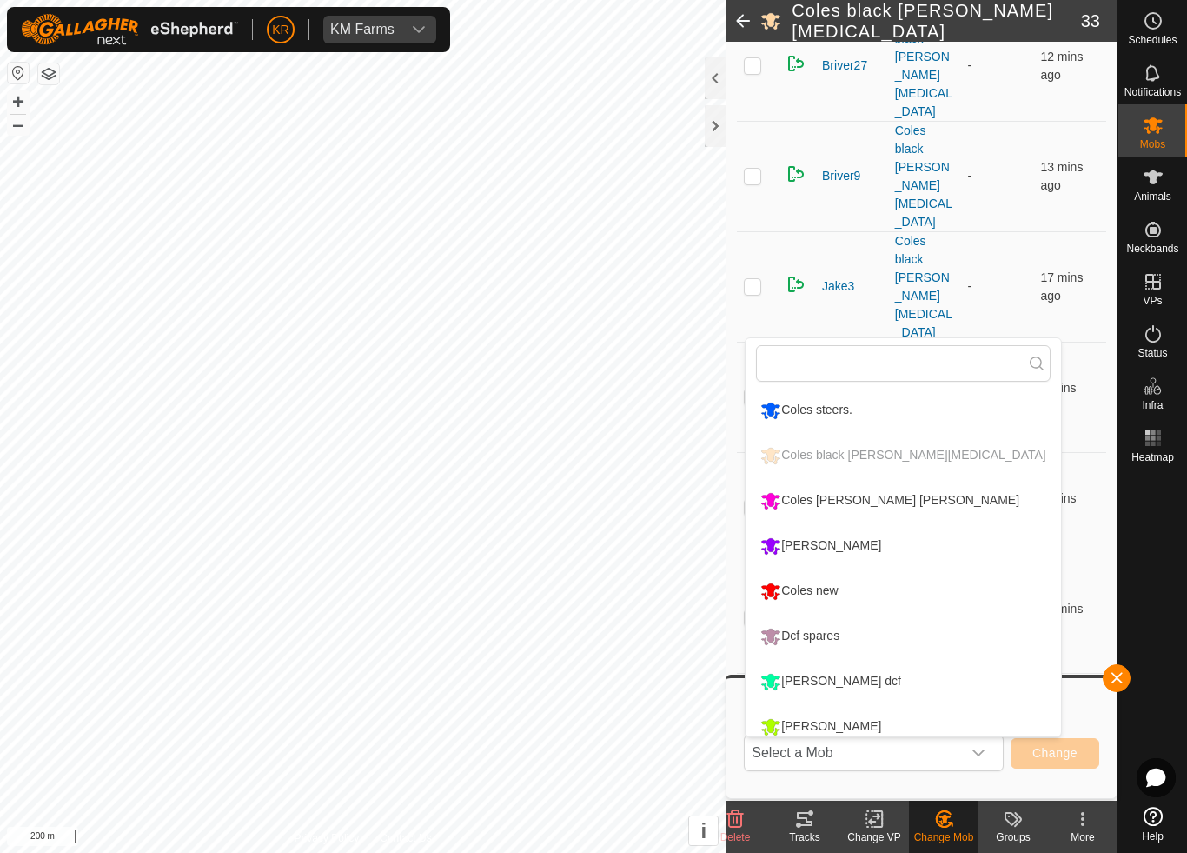
click at [842, 584] on div "Coles new" at bounding box center [799, 591] width 86 height 30
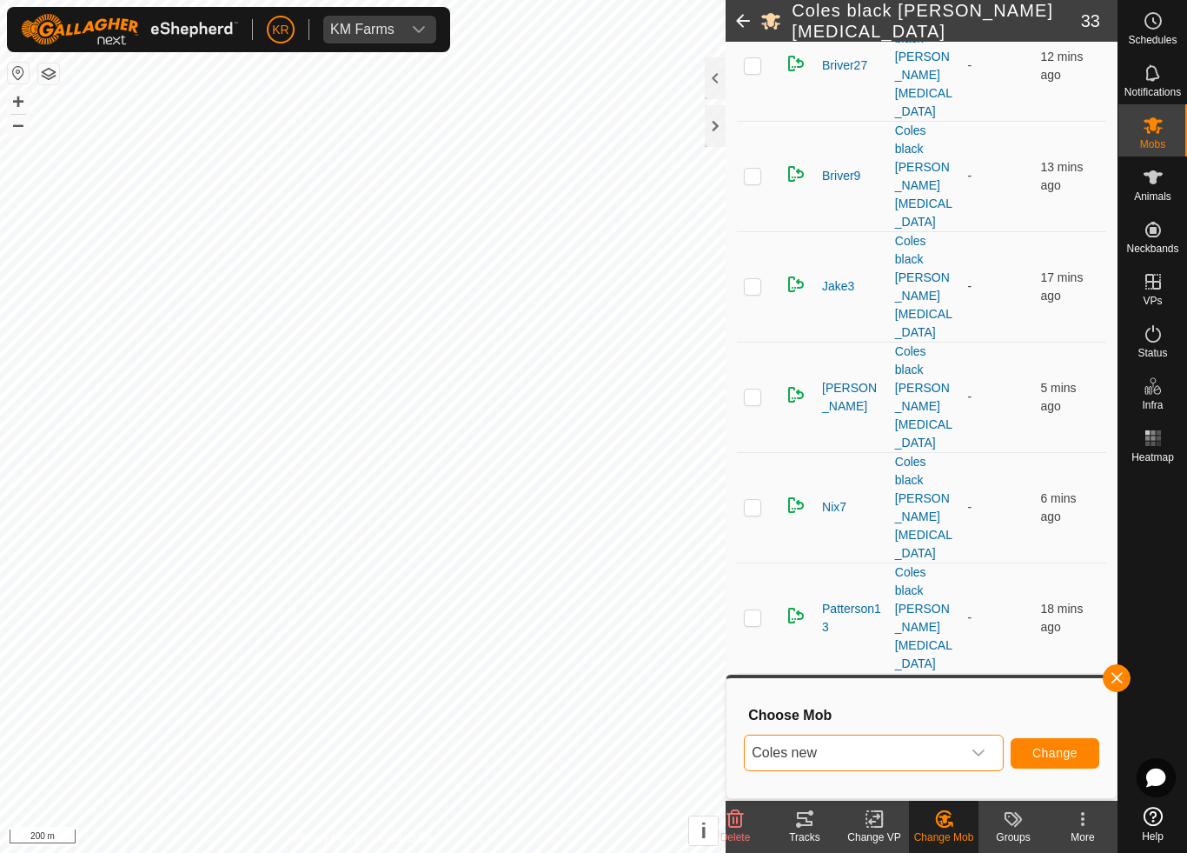
click at [1036, 747] on span "Change" at bounding box center [1055, 753] width 45 height 14
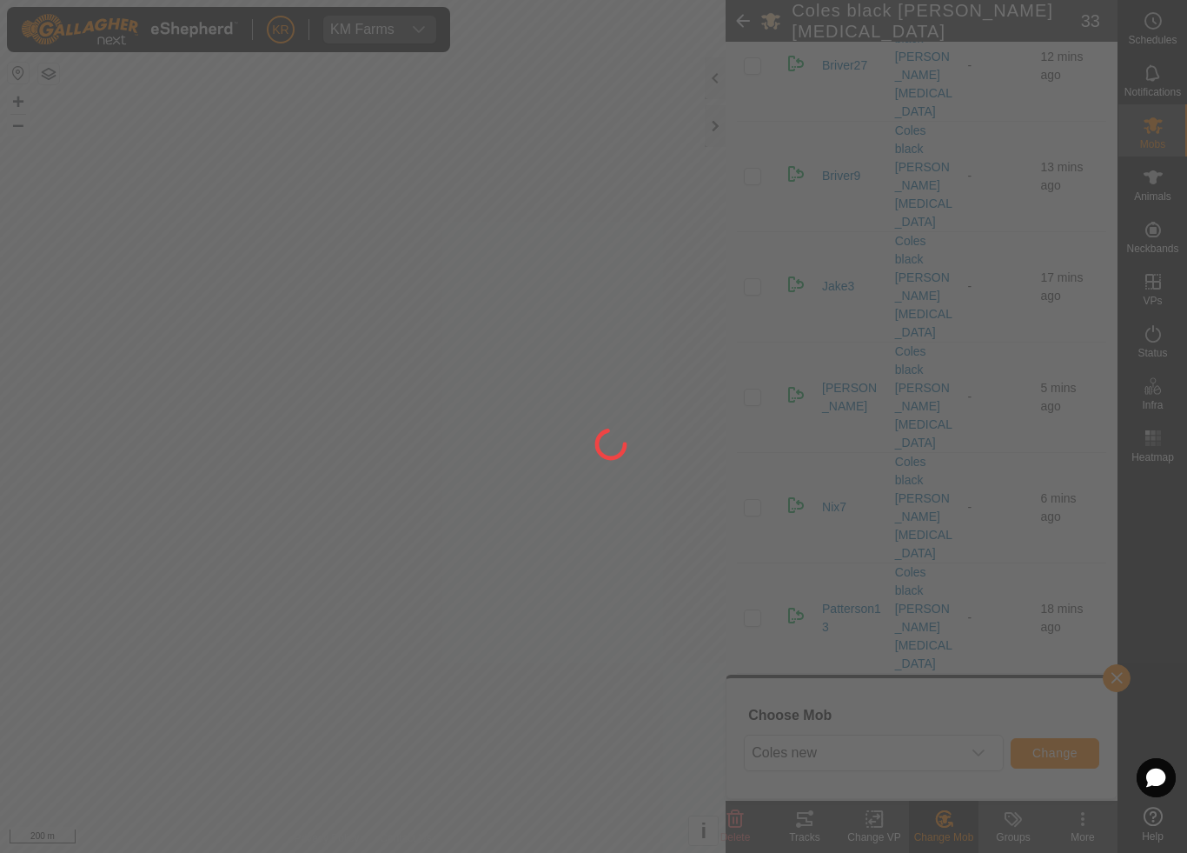
checkbox input "false"
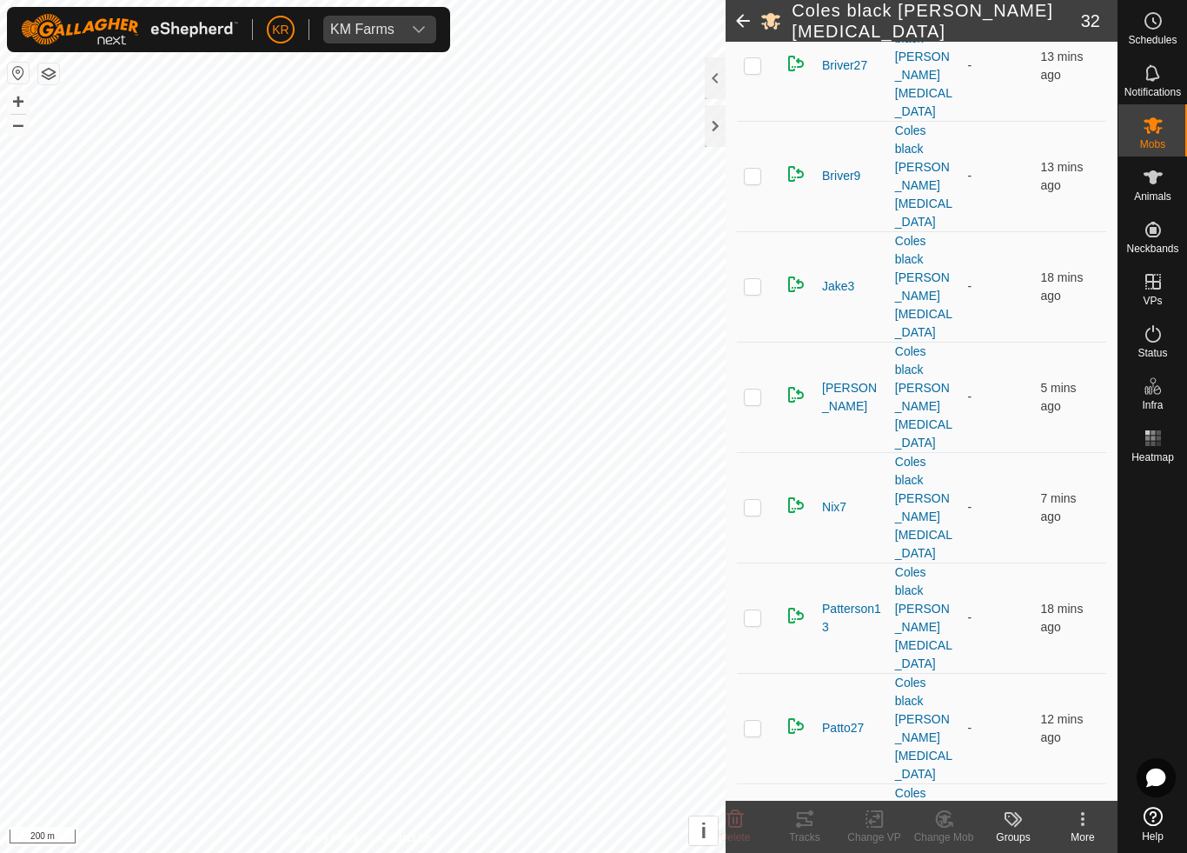
click at [747, 721] on p-checkbox at bounding box center [752, 728] width 17 height 14
click at [940, 796] on icon at bounding box center [943, 819] width 15 height 16
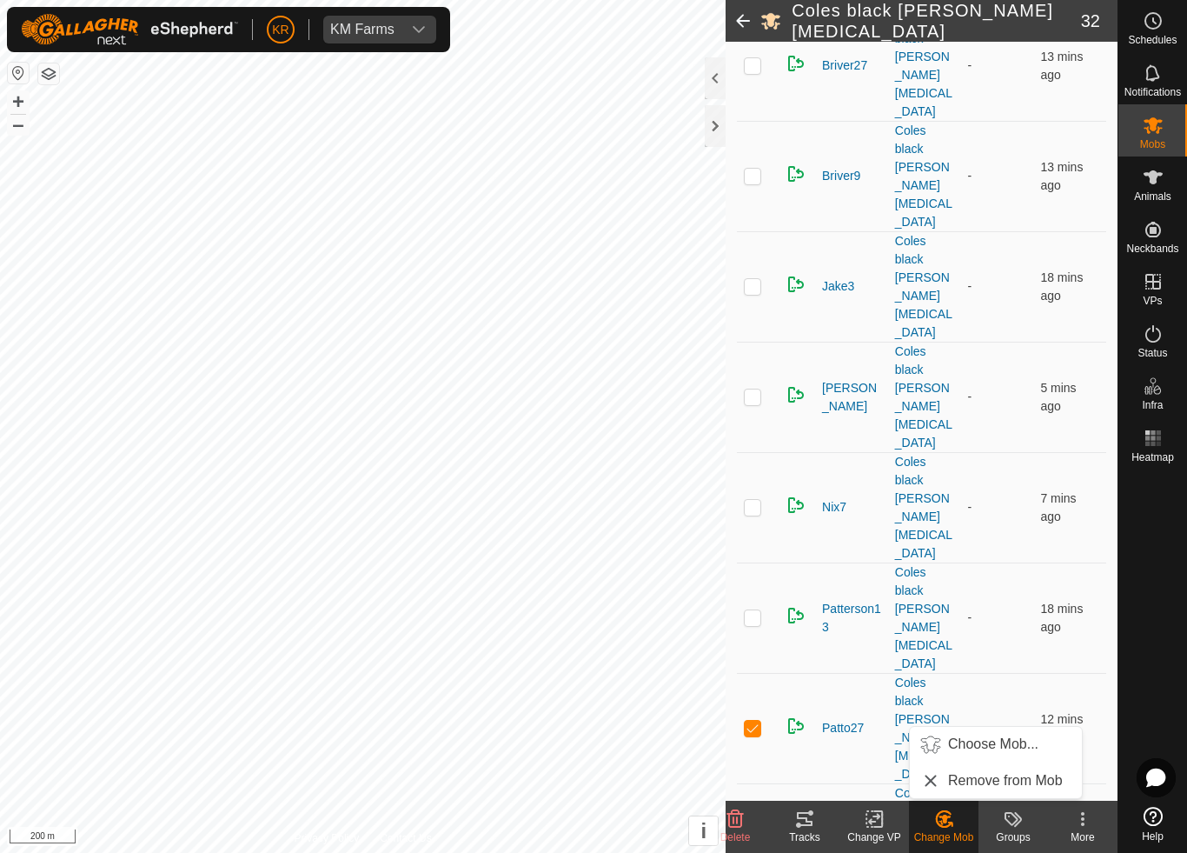
click at [987, 745] on span "Choose Mob..." at bounding box center [993, 744] width 90 height 21
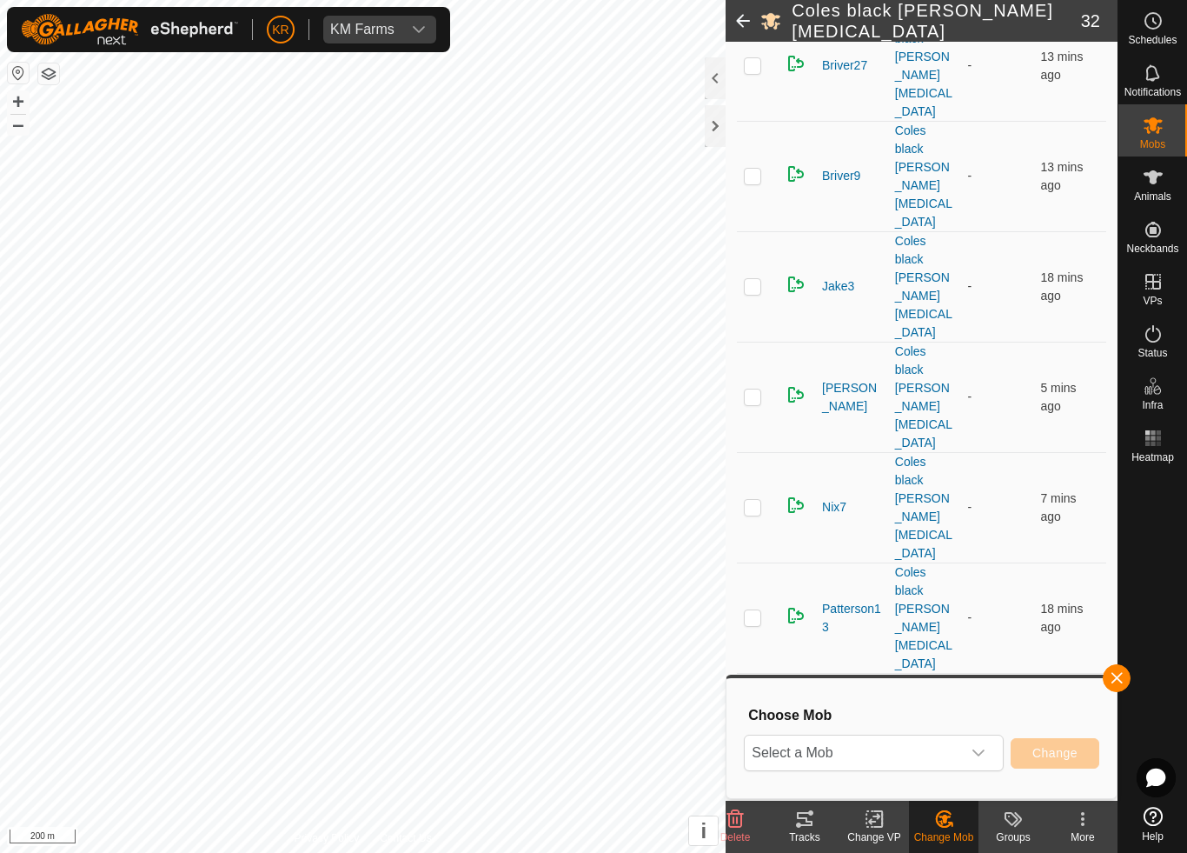
click at [947, 755] on span "Select a Mob" at bounding box center [853, 752] width 216 height 35
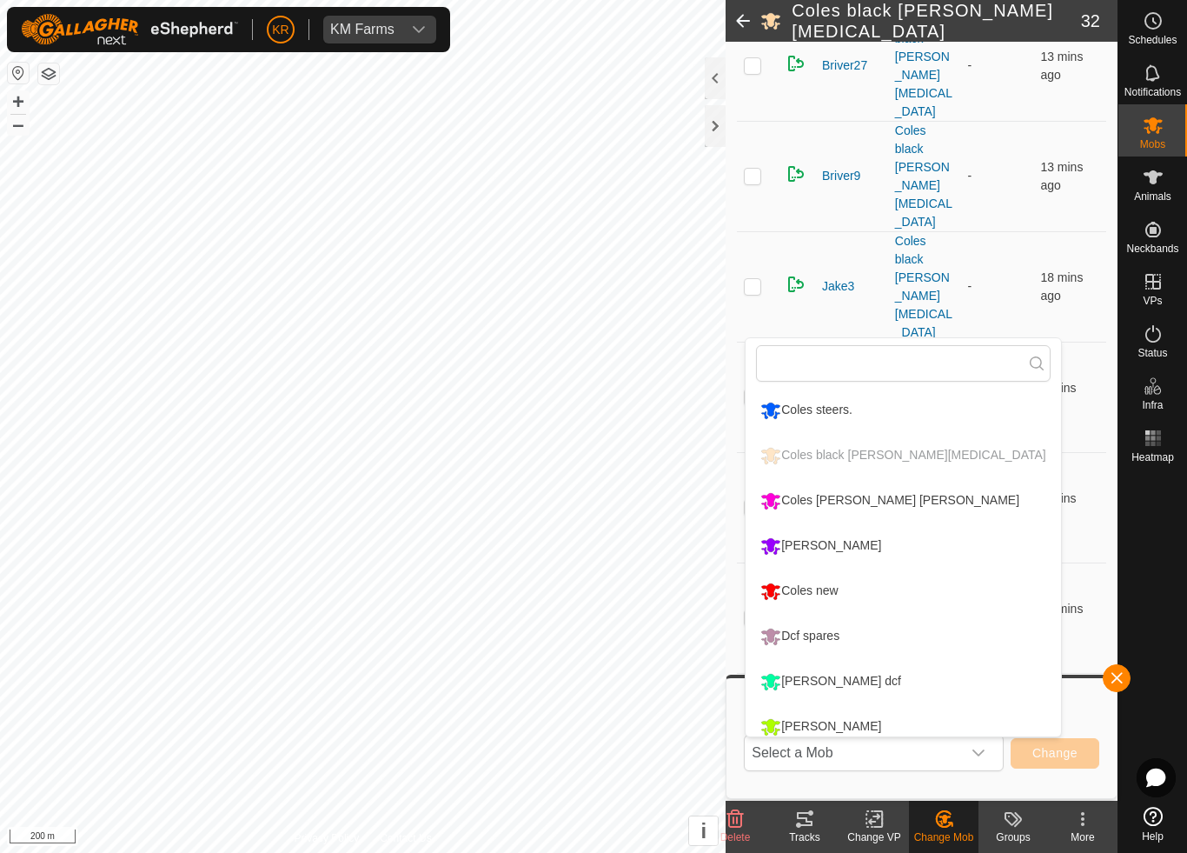
click at [869, 587] on li "Coles new" at bounding box center [903, 590] width 315 height 43
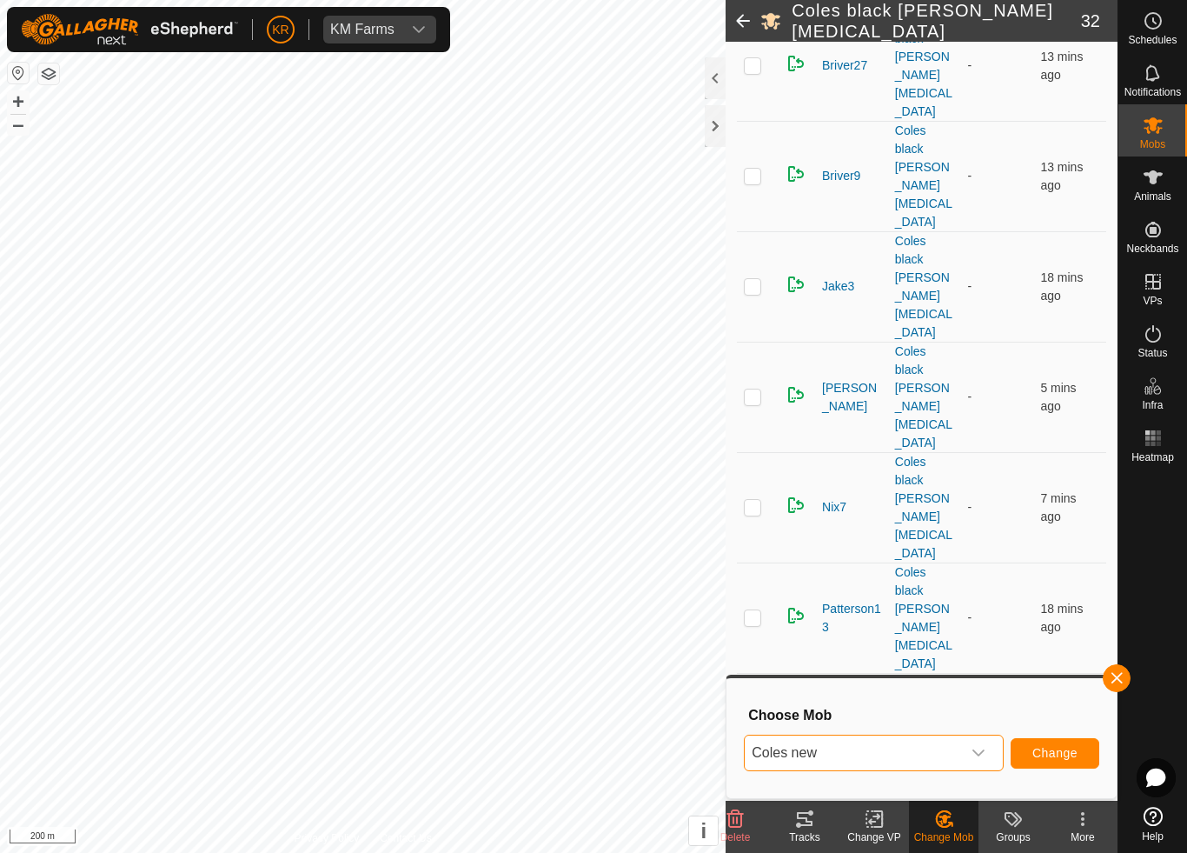
click at [1044, 744] on button "Change" at bounding box center [1055, 753] width 89 height 30
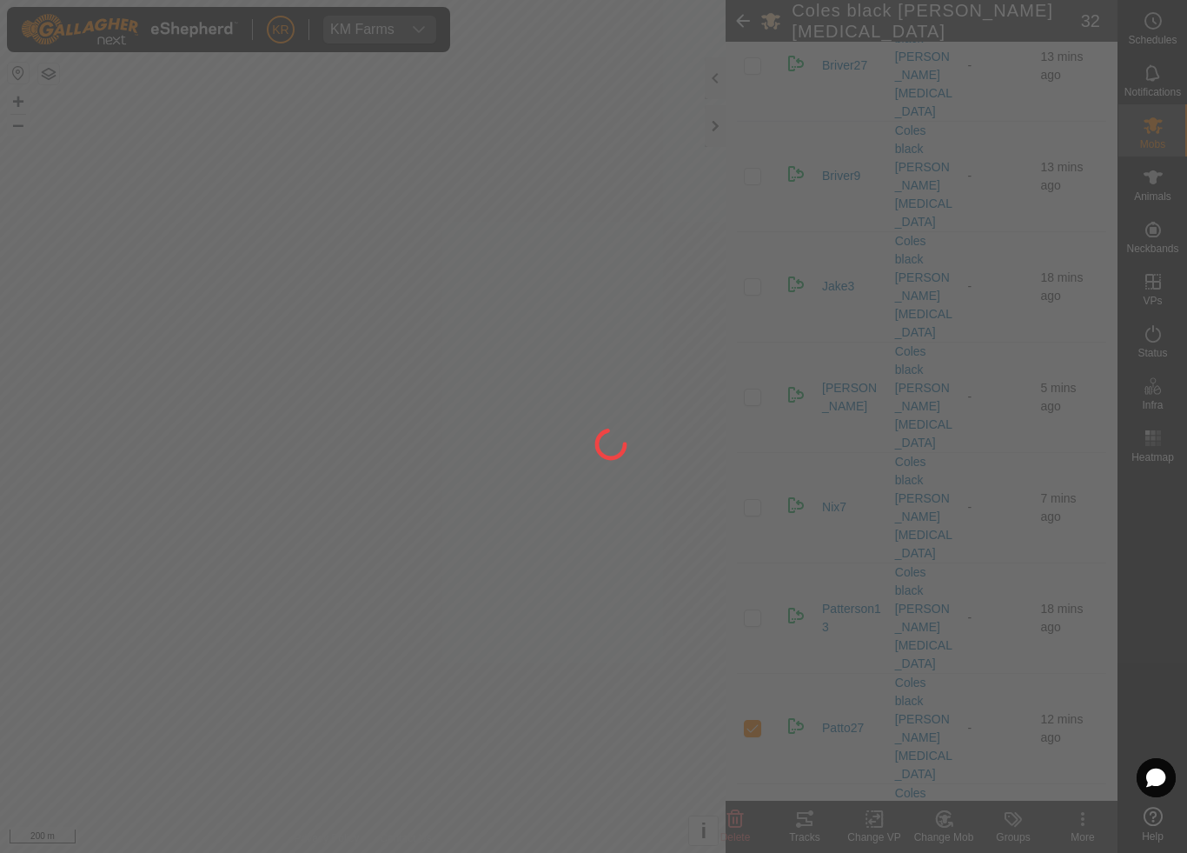
checkbox input "false"
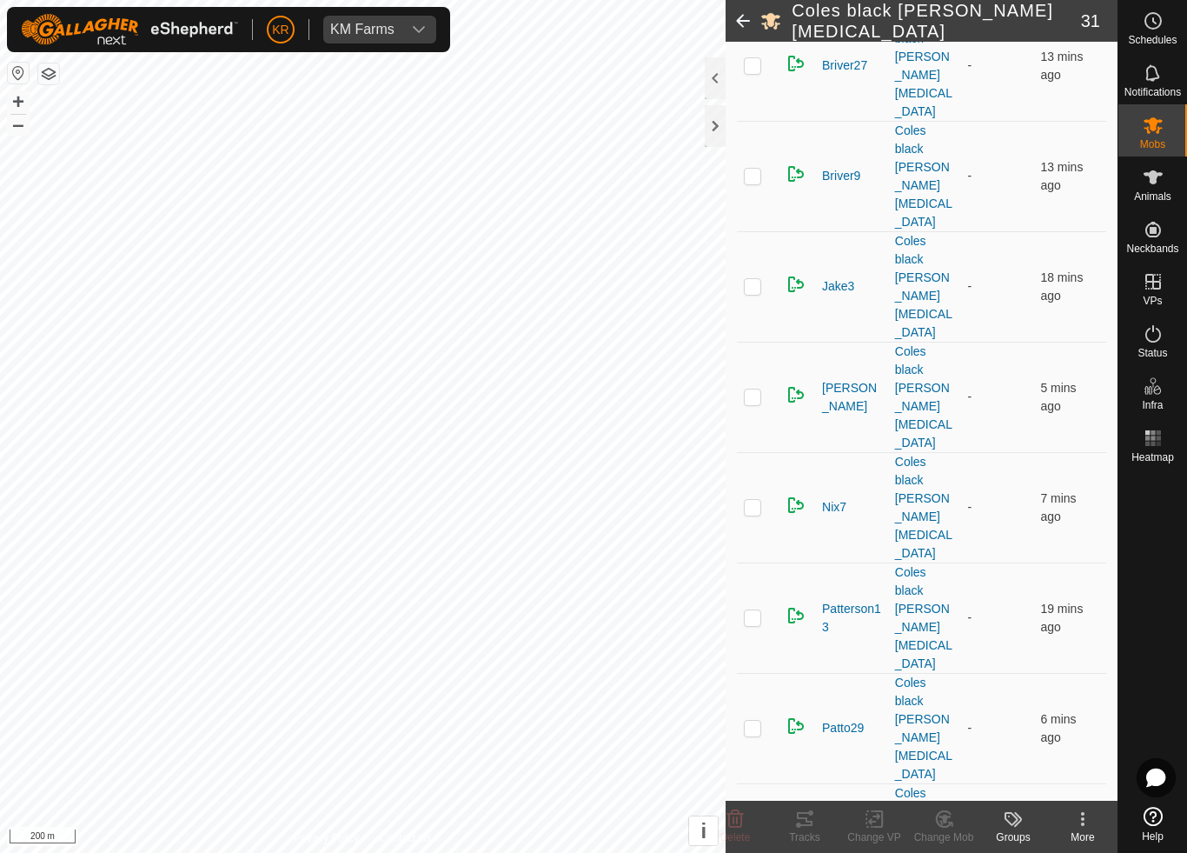
click at [951, 796] on icon at bounding box center [945, 818] width 22 height 21
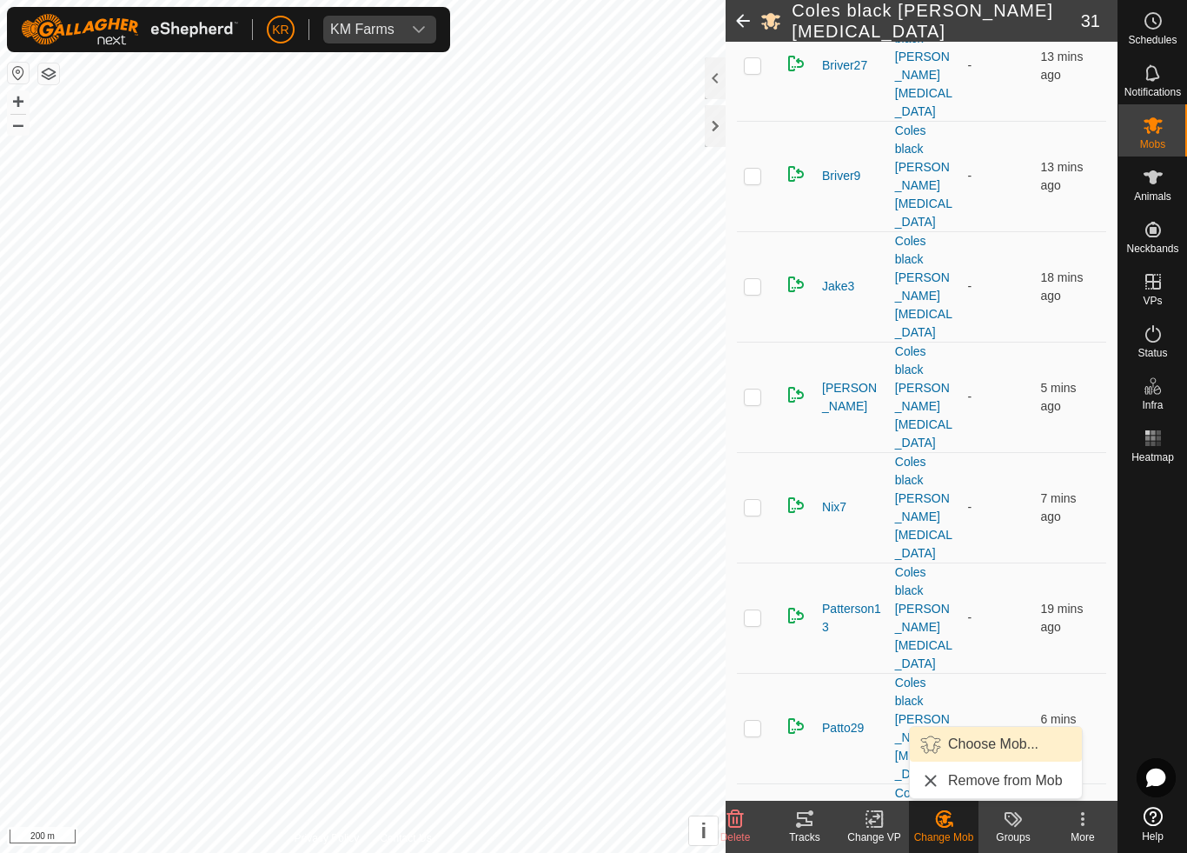
click at [1000, 738] on span "Choose Mob..." at bounding box center [993, 744] width 90 height 21
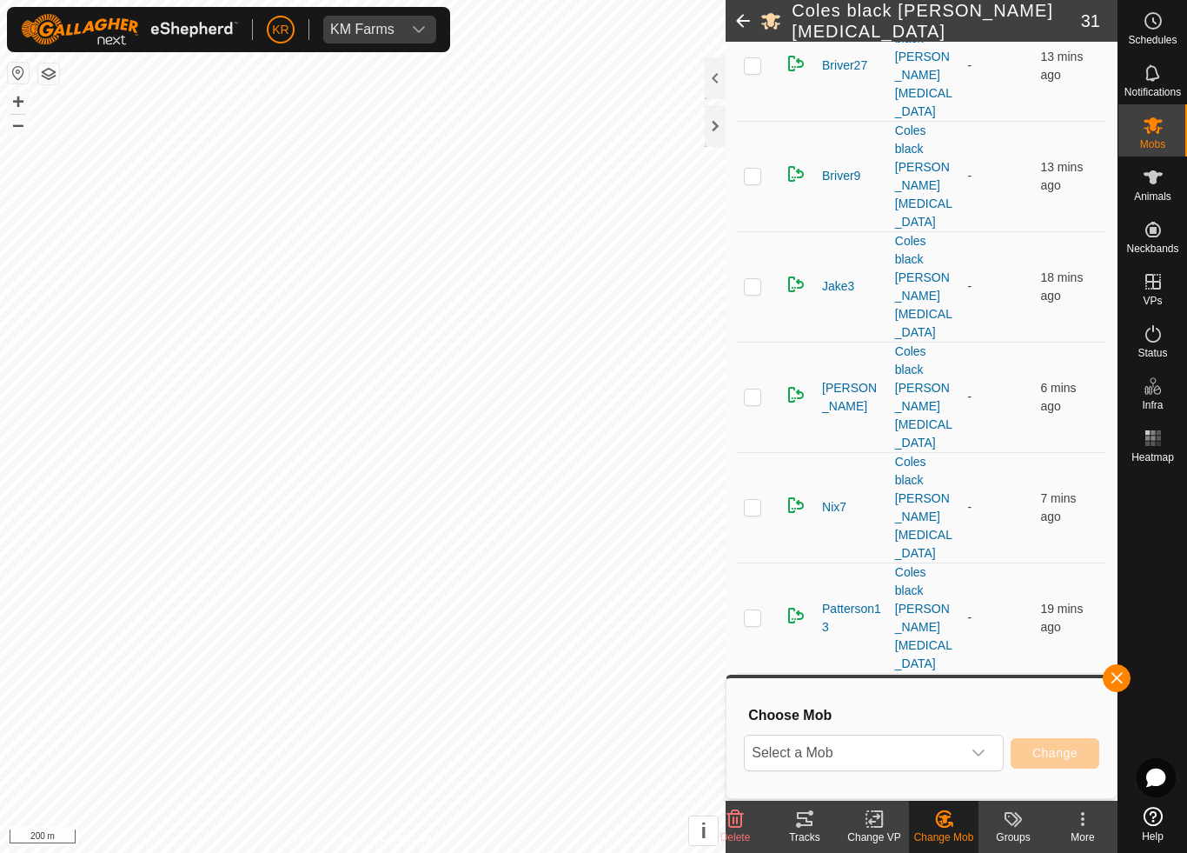
click at [958, 741] on span "Select a Mob" at bounding box center [853, 752] width 216 height 35
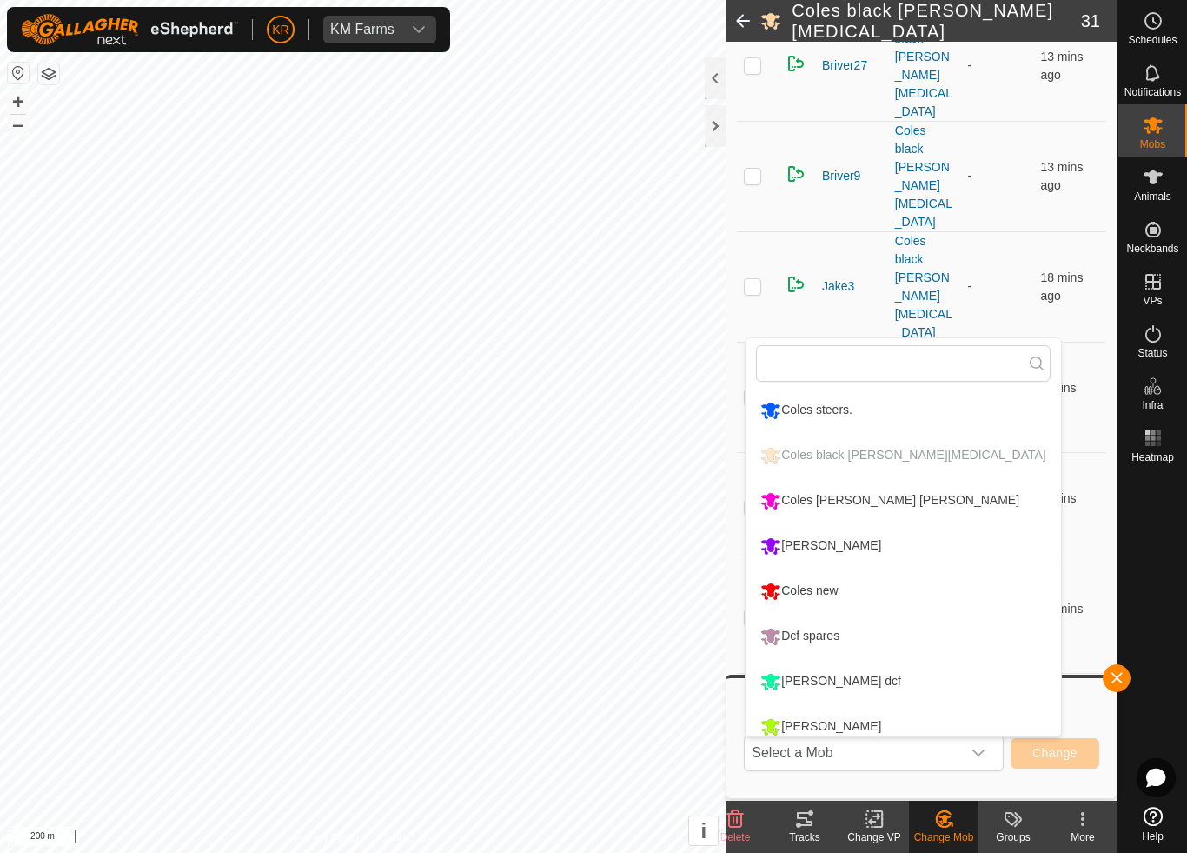
click at [867, 595] on li "Coles new" at bounding box center [903, 590] width 315 height 43
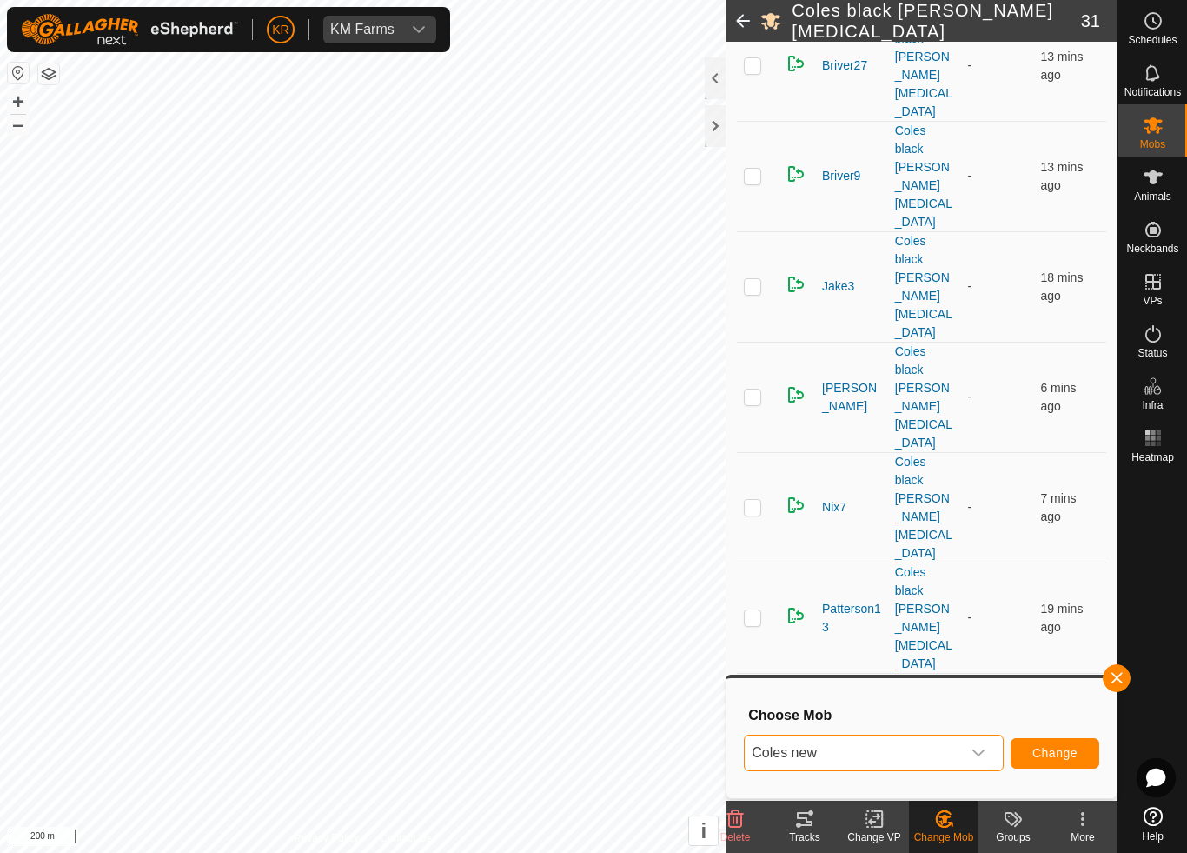
click at [1047, 748] on span "Change" at bounding box center [1055, 753] width 45 height 14
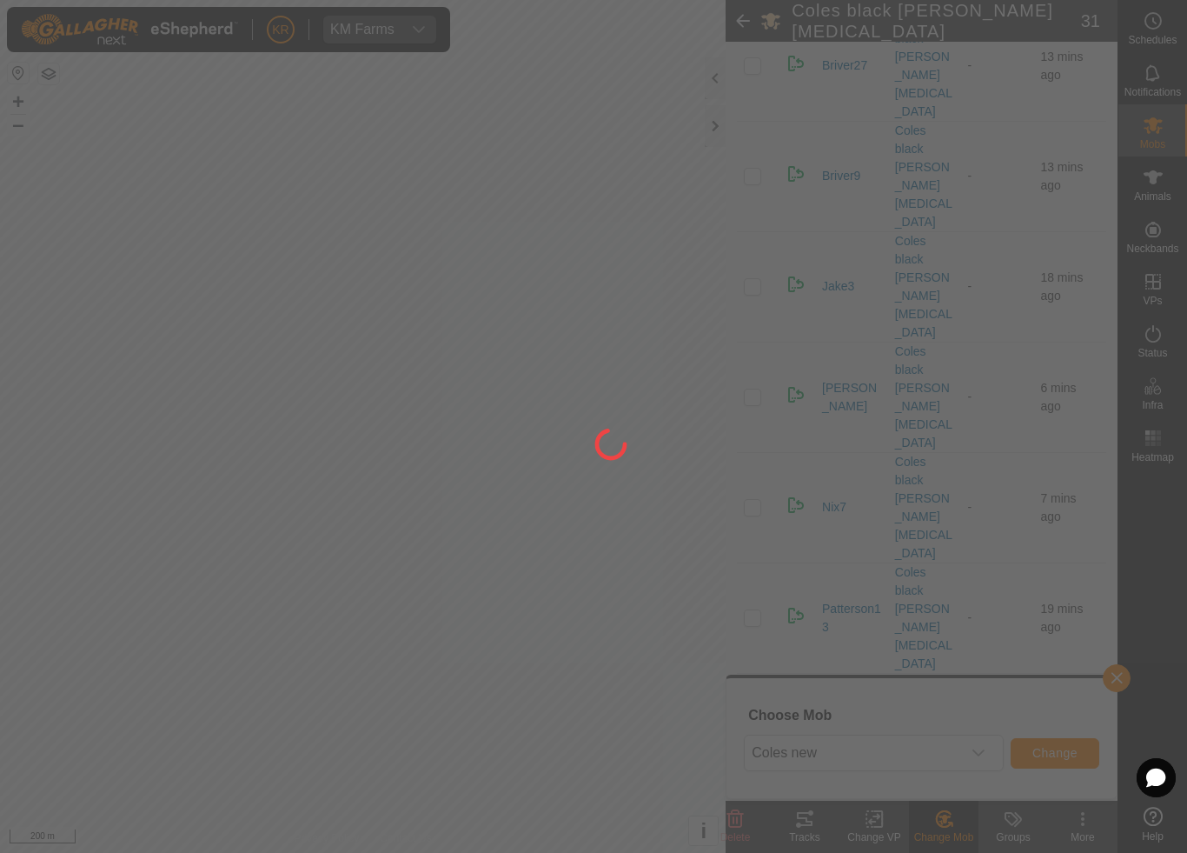
checkbox input "false"
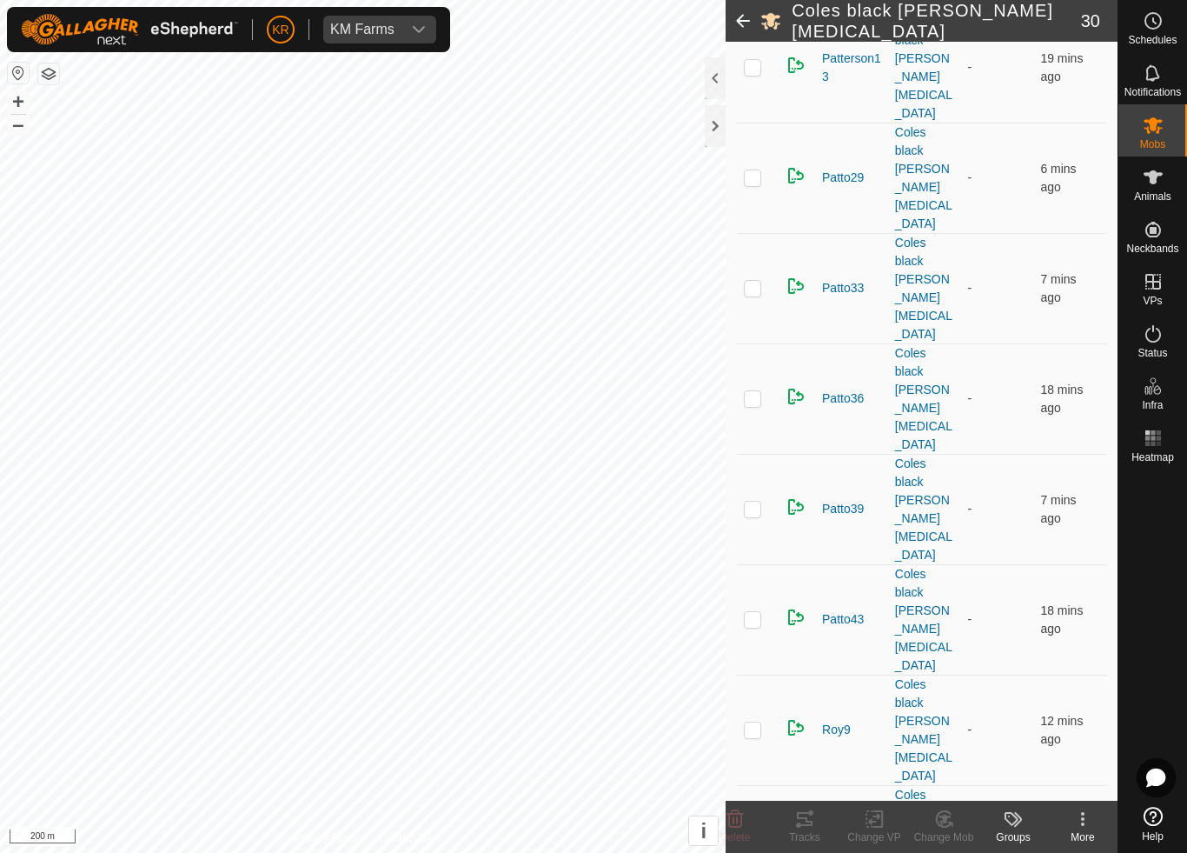
scroll to position [1167, 0]
click at [747, 796] on delete-svg-icon at bounding box center [736, 818] width 70 height 21
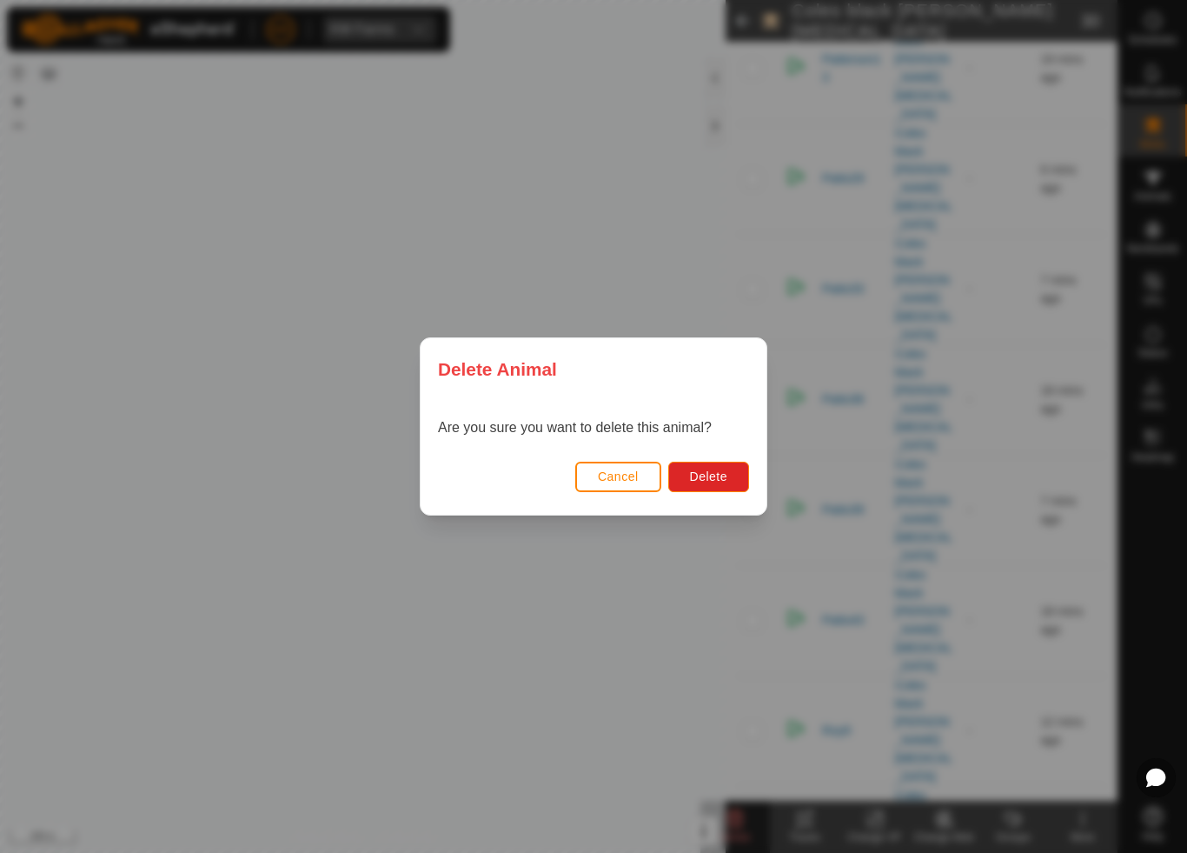
click at [714, 476] on span "Delete" at bounding box center [708, 476] width 37 height 14
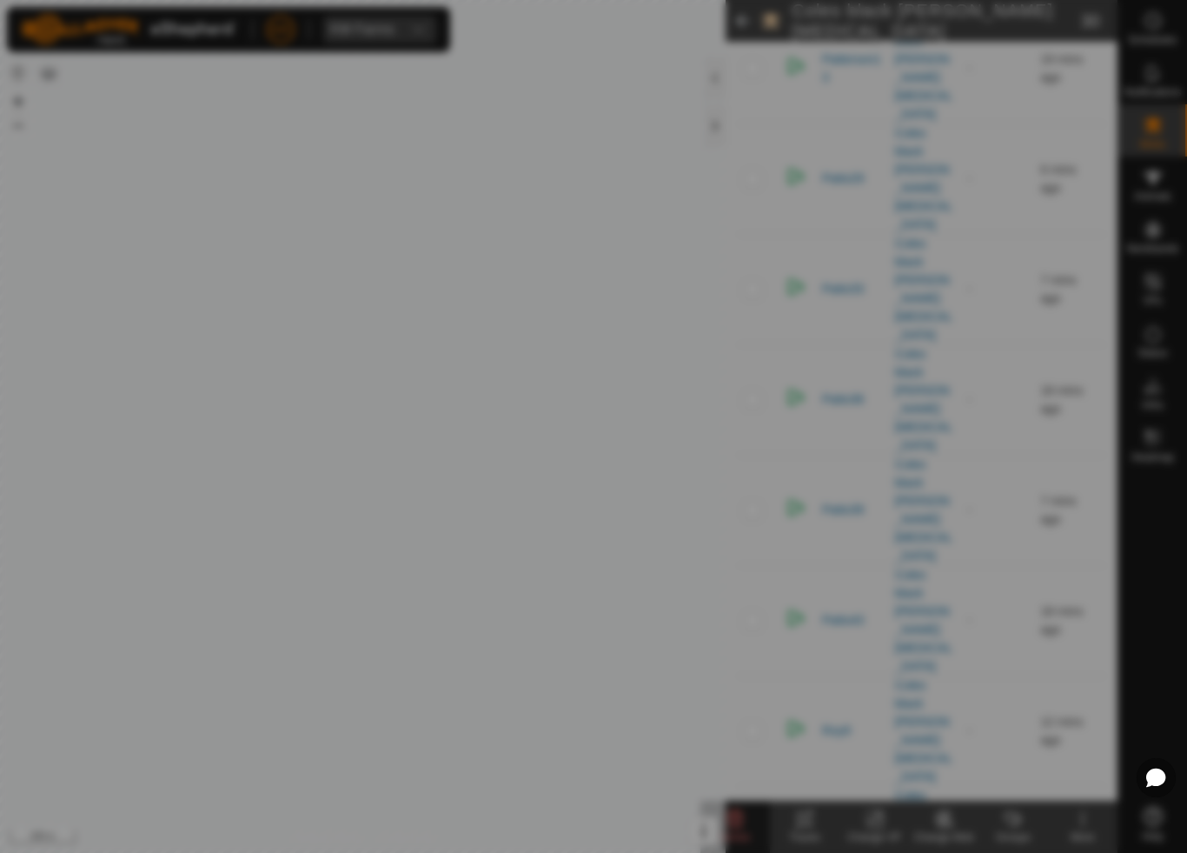
checkbox input "false"
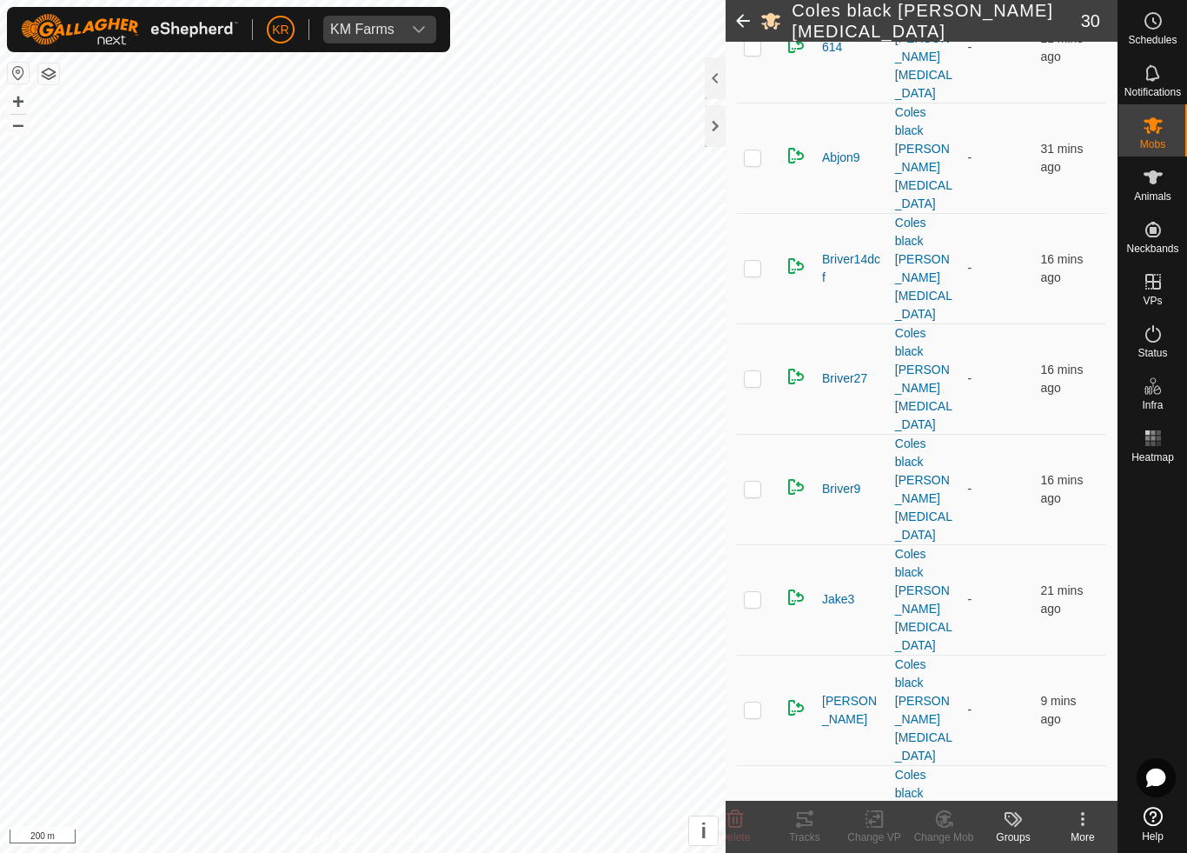
scroll to position [314, 0]
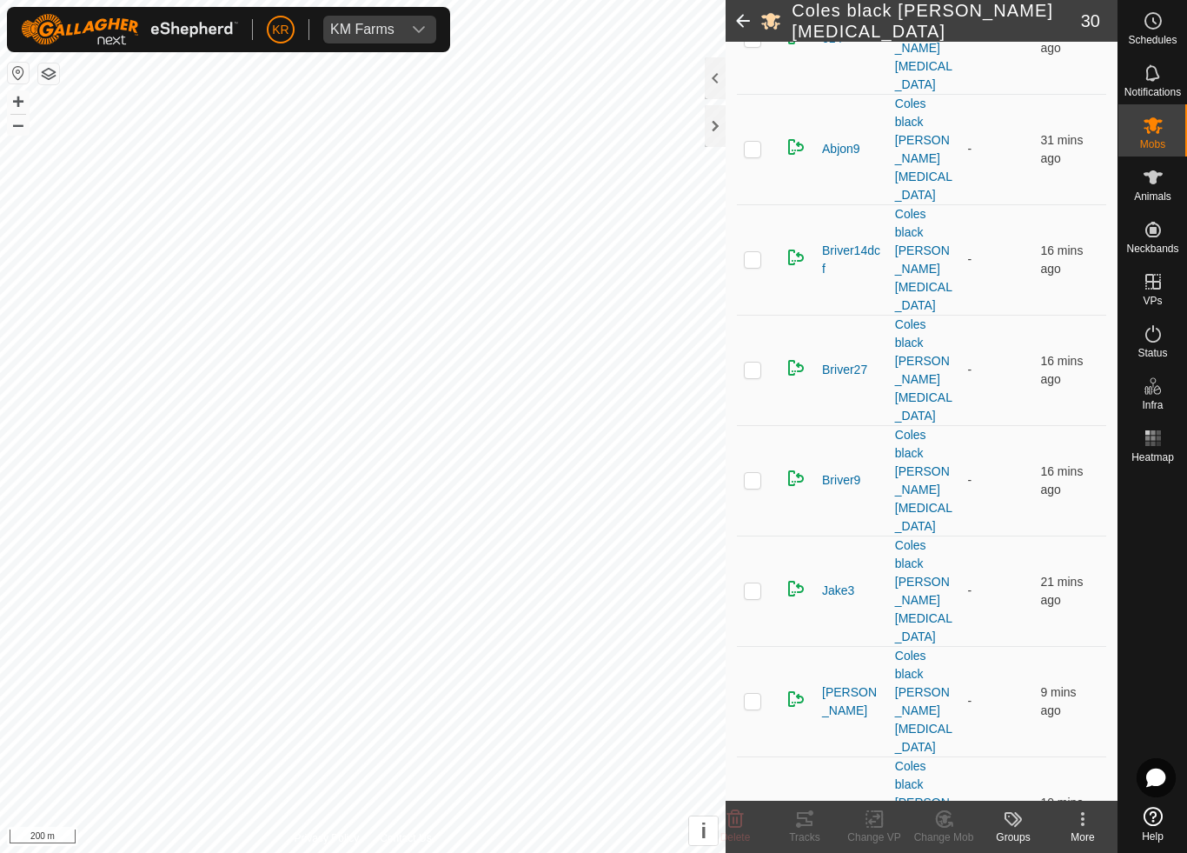
click at [754, 796] on p-checkbox at bounding box center [752, 811] width 17 height 14
click at [950, 796] on icon at bounding box center [945, 818] width 22 height 21
click at [1012, 748] on span "Choose Mob..." at bounding box center [993, 744] width 90 height 21
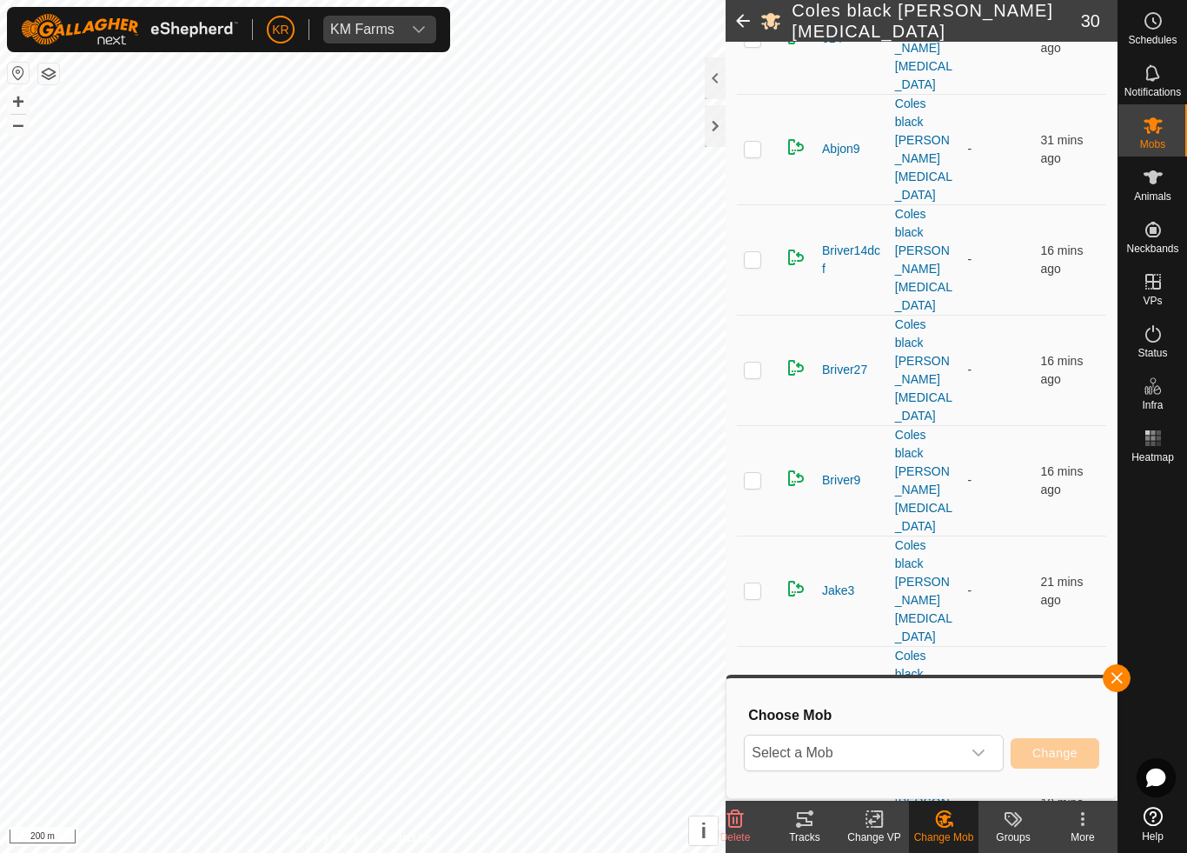
click at [935, 749] on span "Select a Mob" at bounding box center [853, 752] width 216 height 35
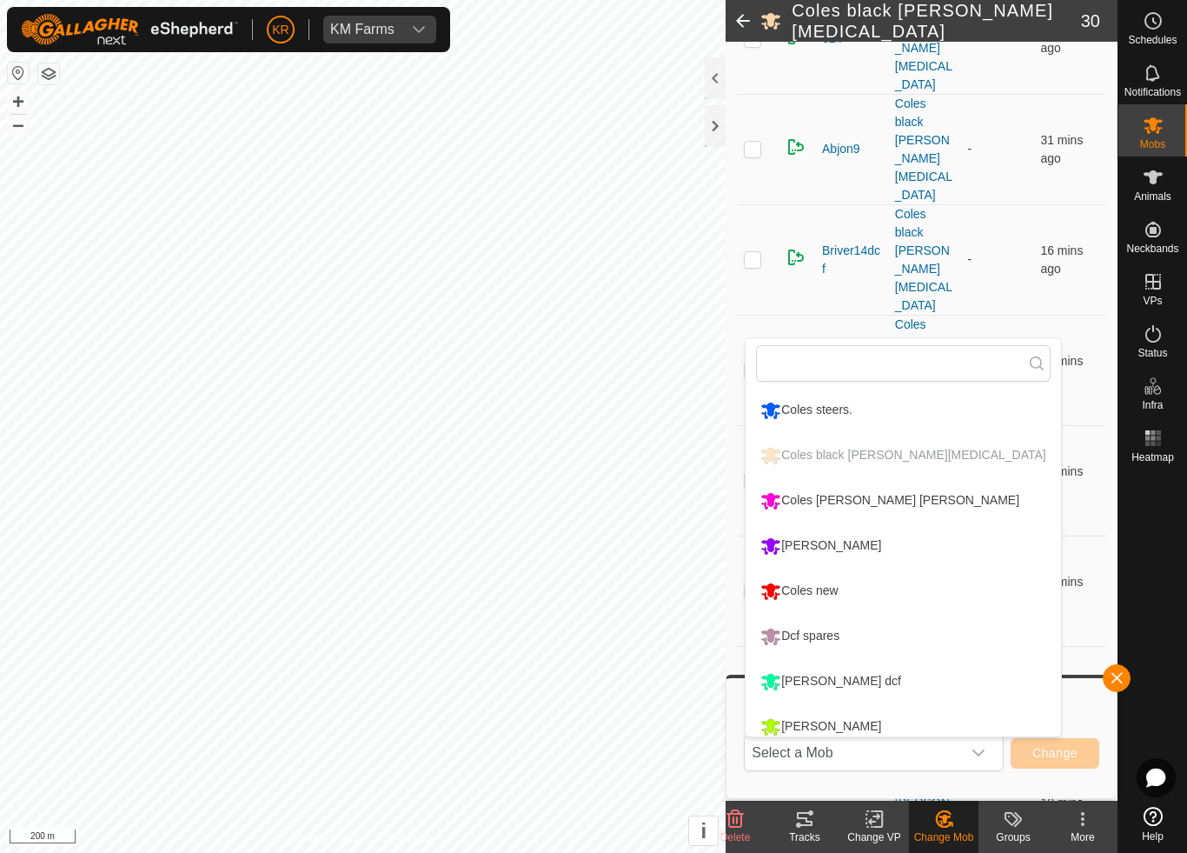
click at [832, 503] on div "Coles [PERSON_NAME] [PERSON_NAME]" at bounding box center [890, 501] width 268 height 30
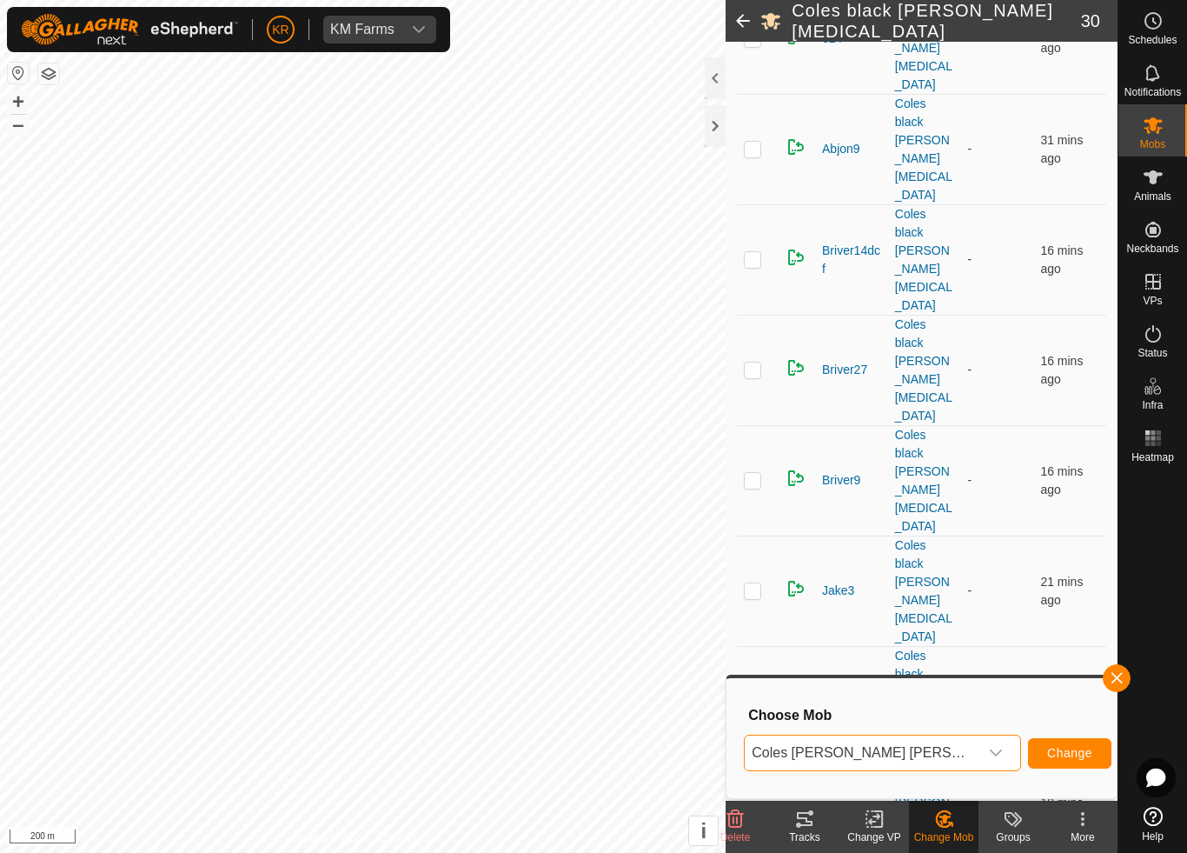
click at [1060, 754] on span "Change" at bounding box center [1069, 753] width 45 height 14
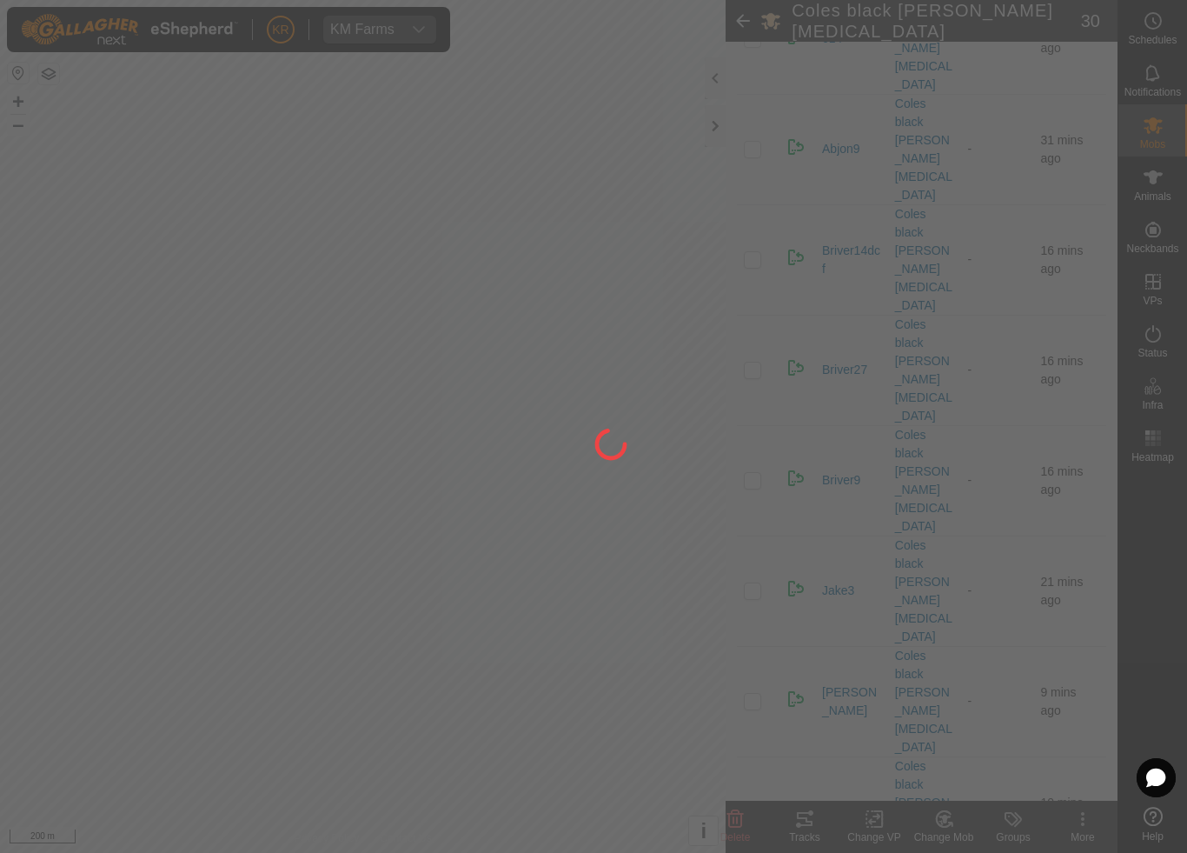
checkbox input "false"
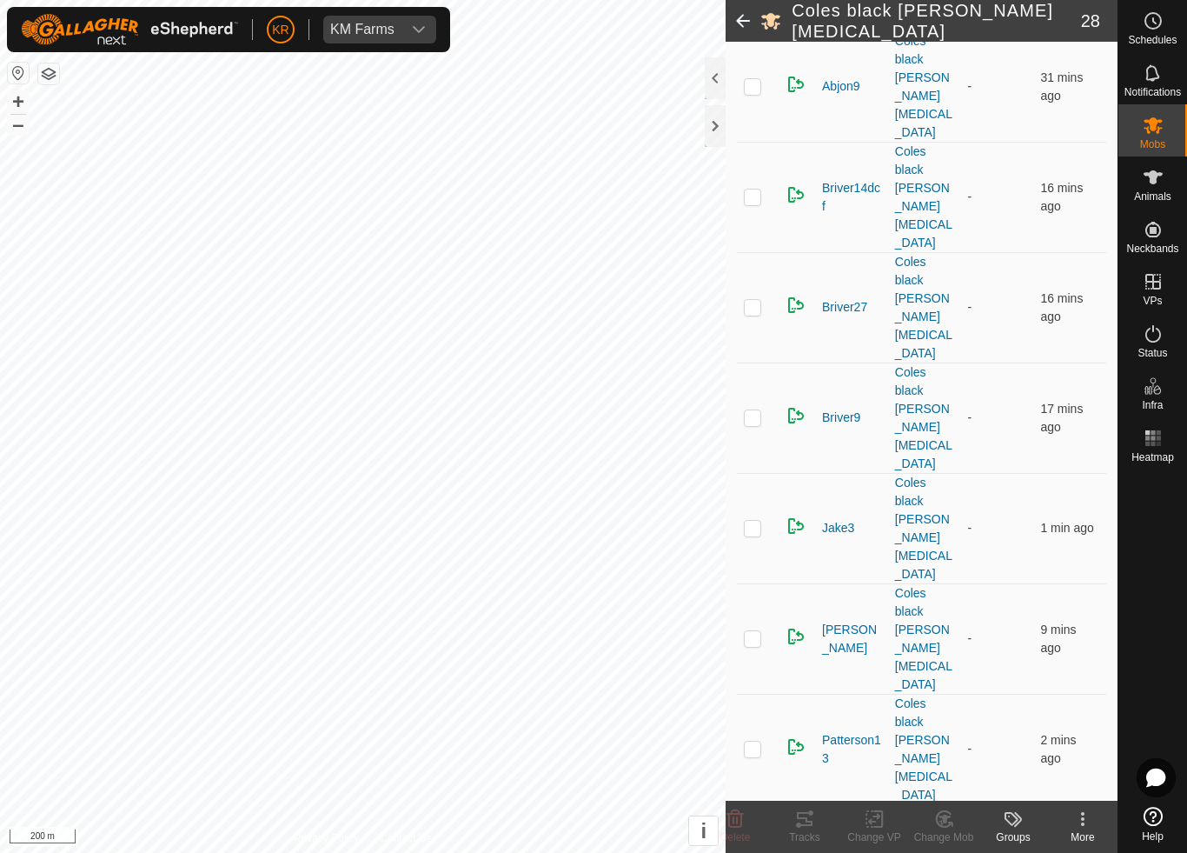
scroll to position [378, 0]
click at [743, 692] on td at bounding box center [758, 747] width 42 height 110
click at [948, 796] on icon at bounding box center [945, 818] width 22 height 21
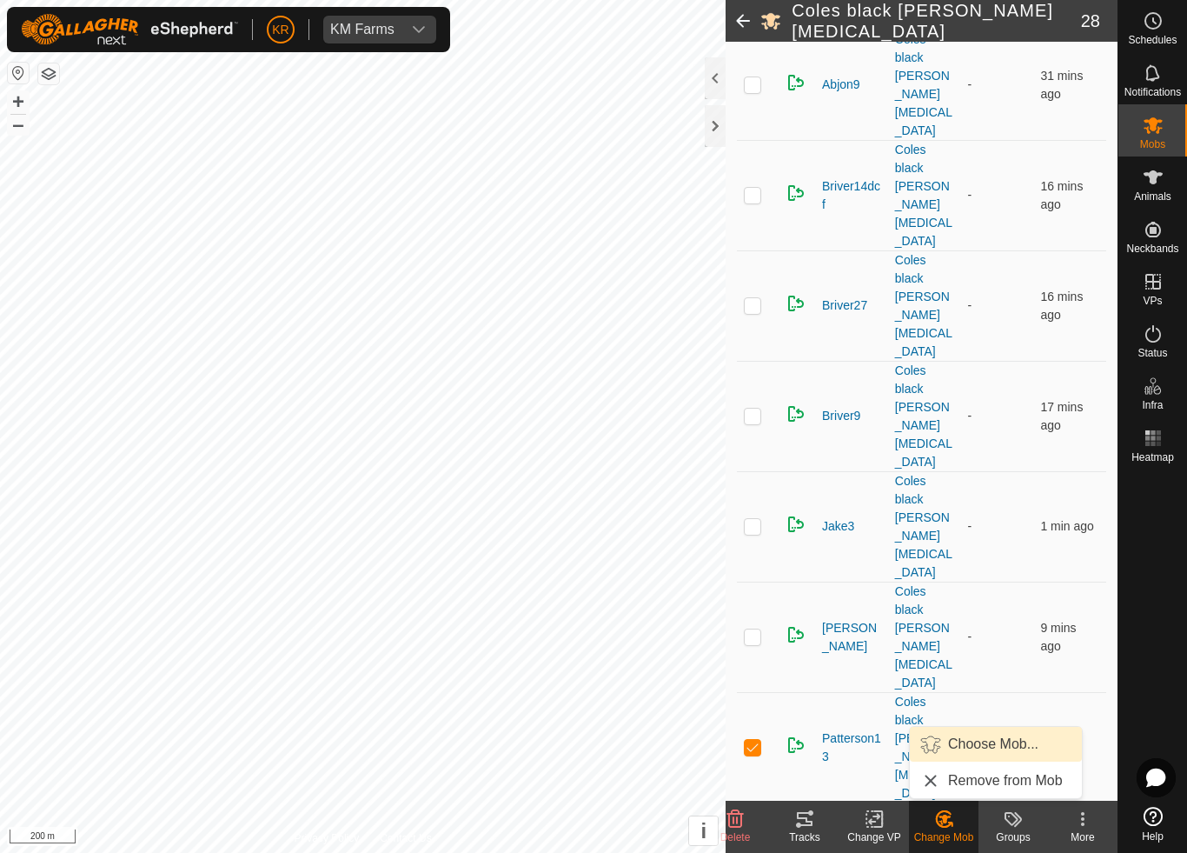
click at [992, 748] on span "Choose Mob..." at bounding box center [993, 744] width 90 height 21
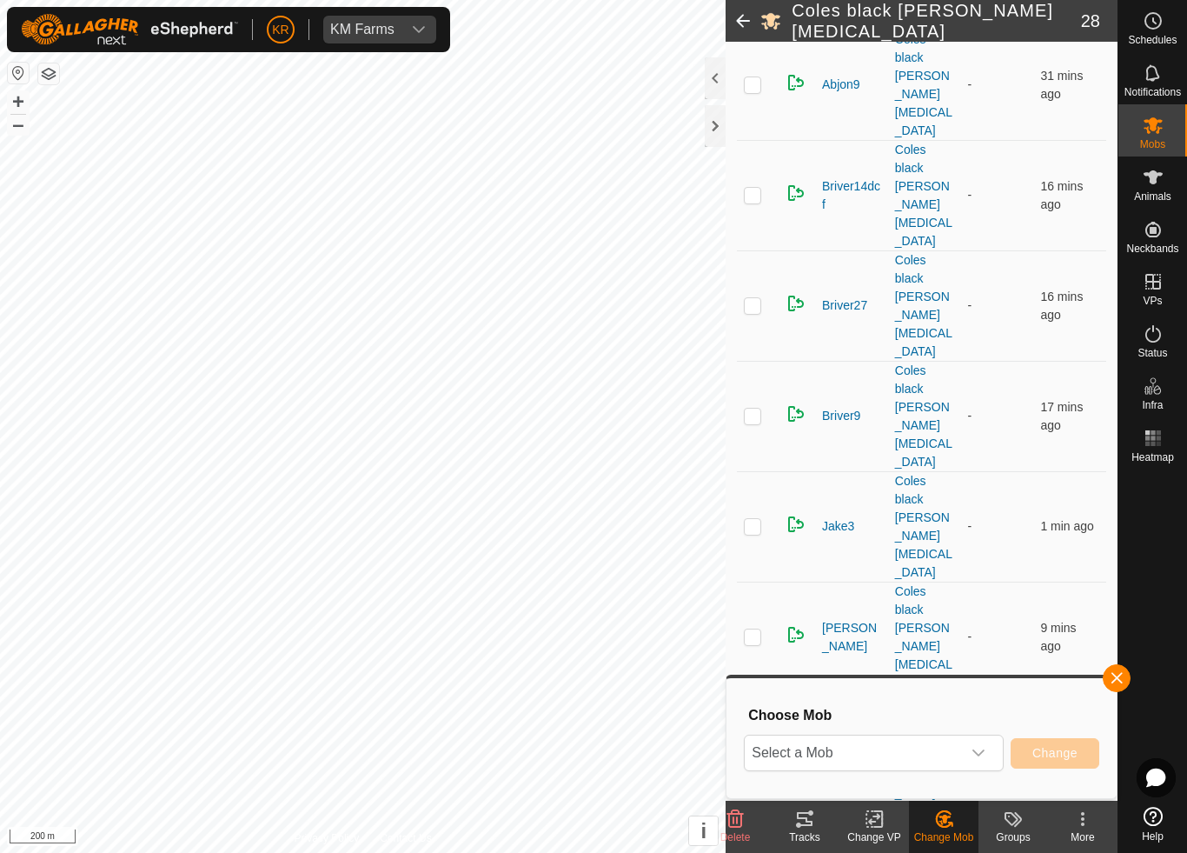
click at [947, 750] on span "Select a Mob" at bounding box center [853, 752] width 216 height 35
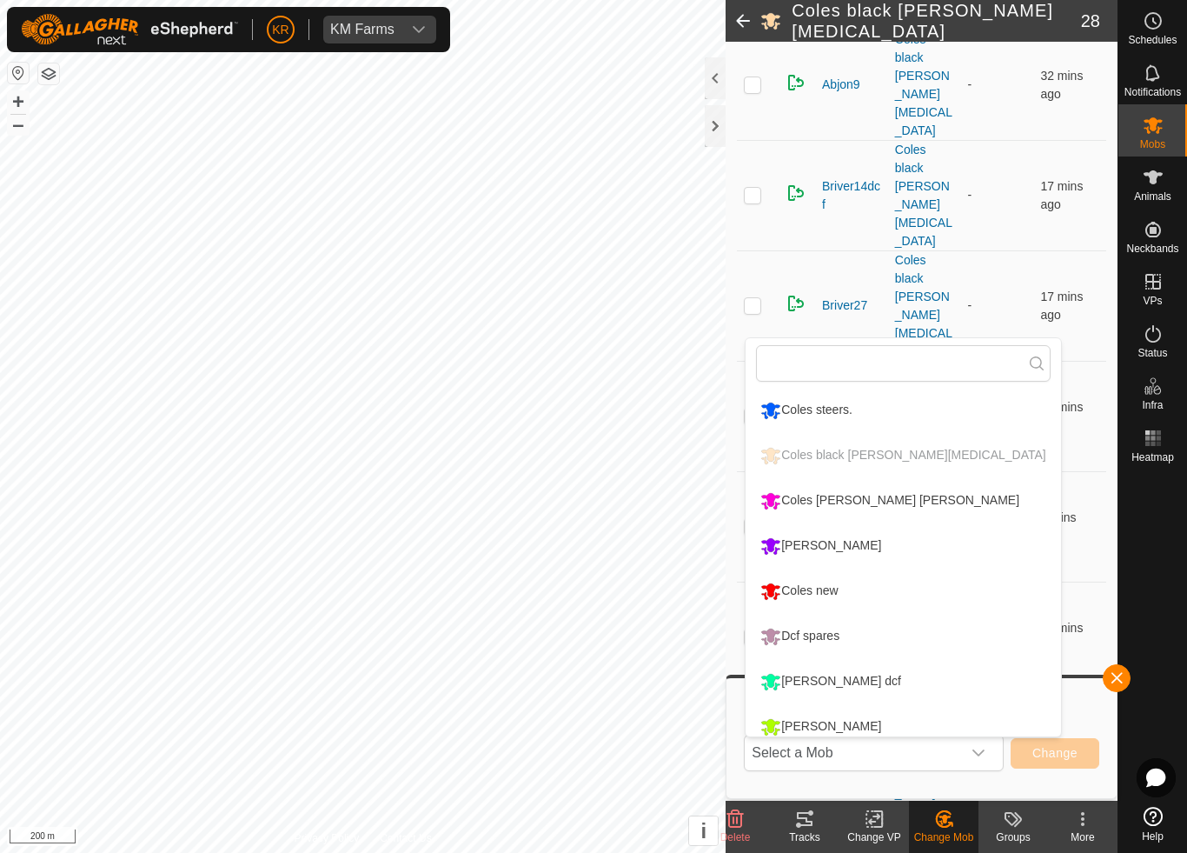
click at [856, 592] on li "Coles new" at bounding box center [903, 590] width 315 height 43
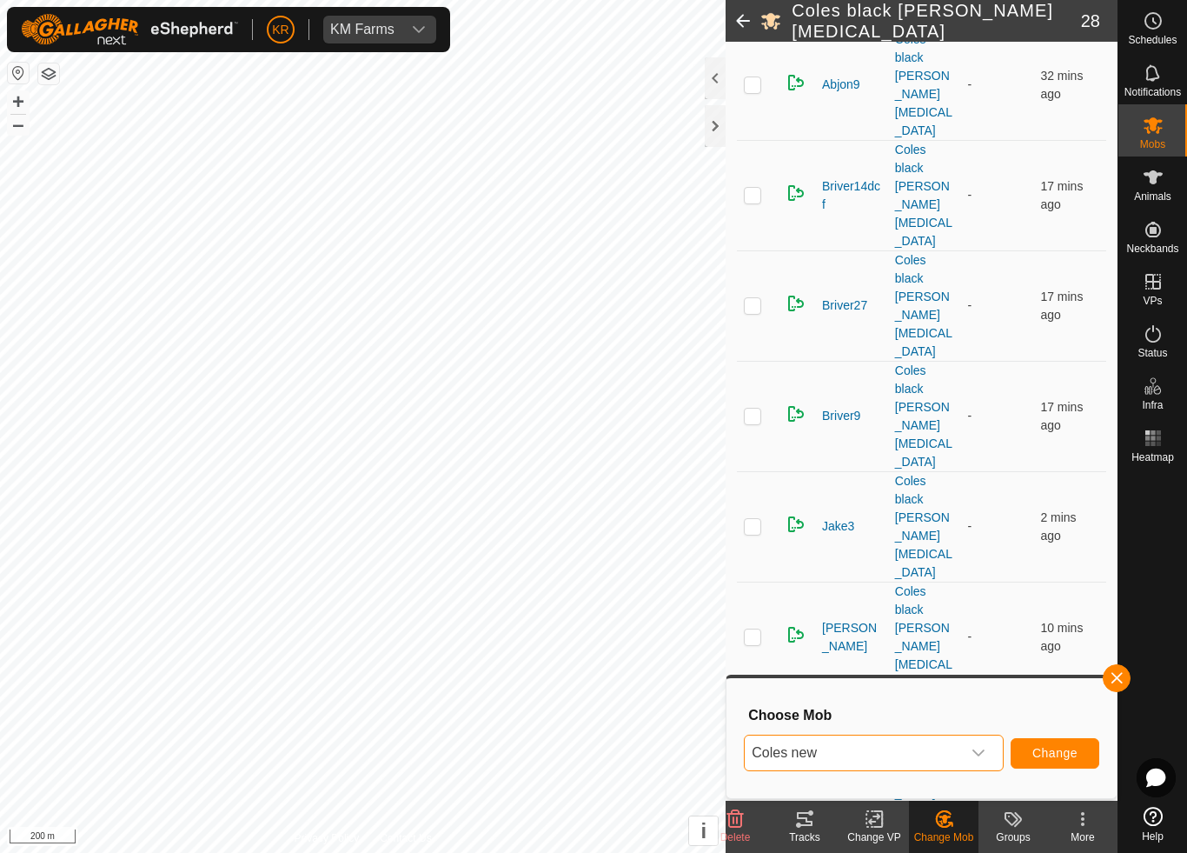
click at [1057, 751] on span "Change" at bounding box center [1055, 753] width 45 height 14
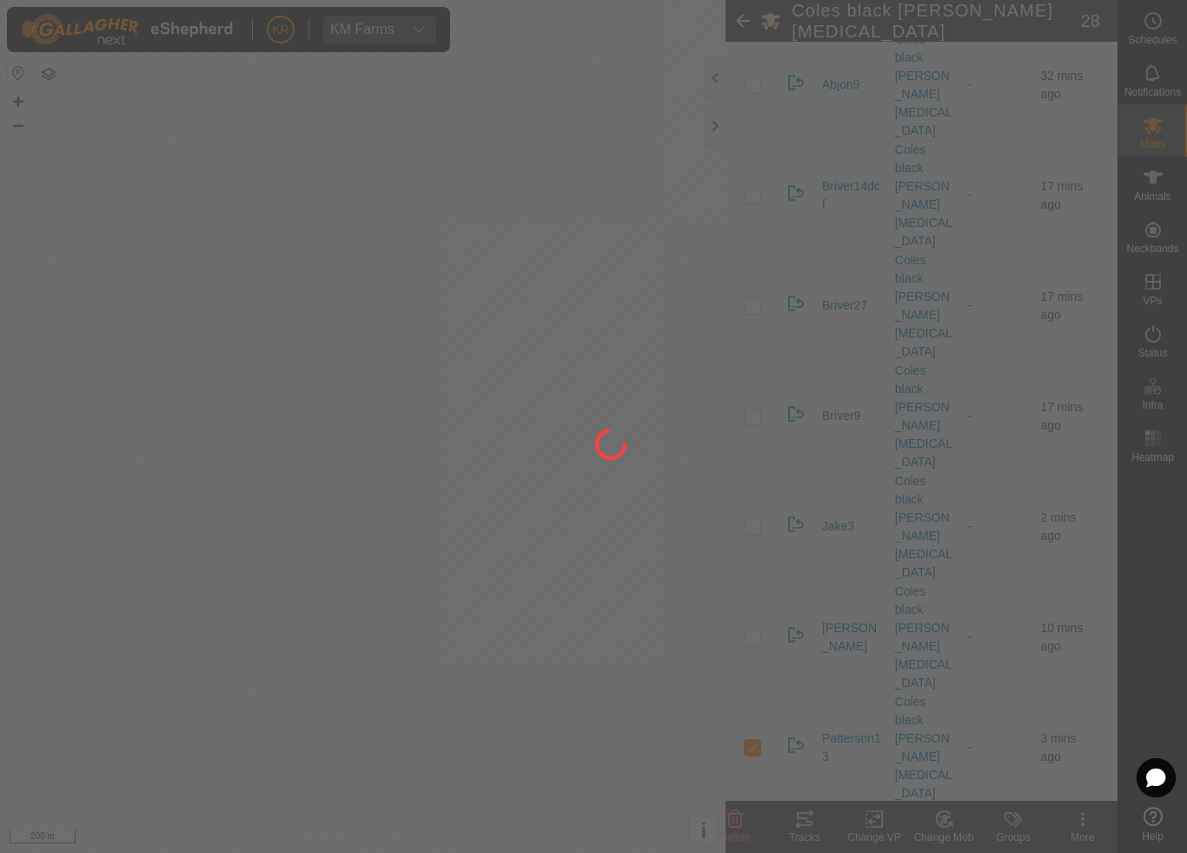
checkbox input "false"
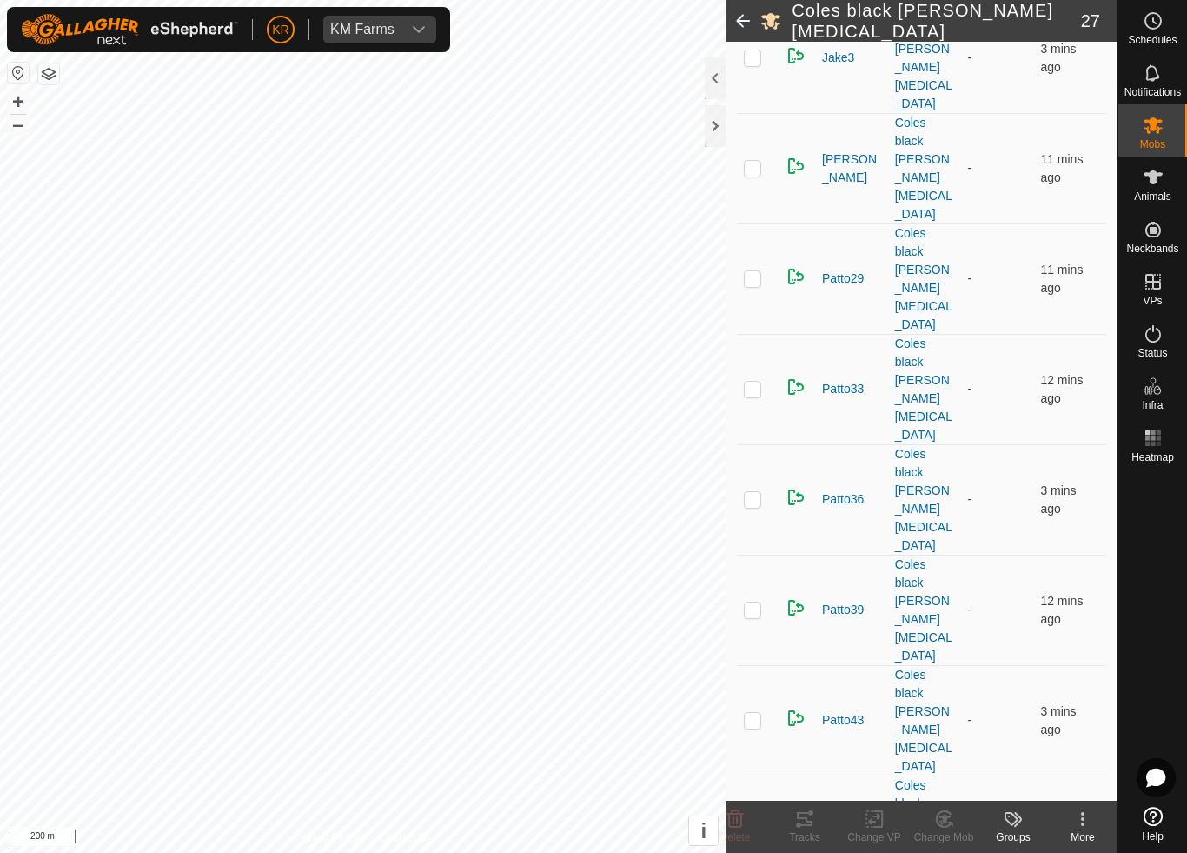
scroll to position [847, 0]
click at [964, 796] on change-mob-svg-icon at bounding box center [944, 818] width 70 height 21
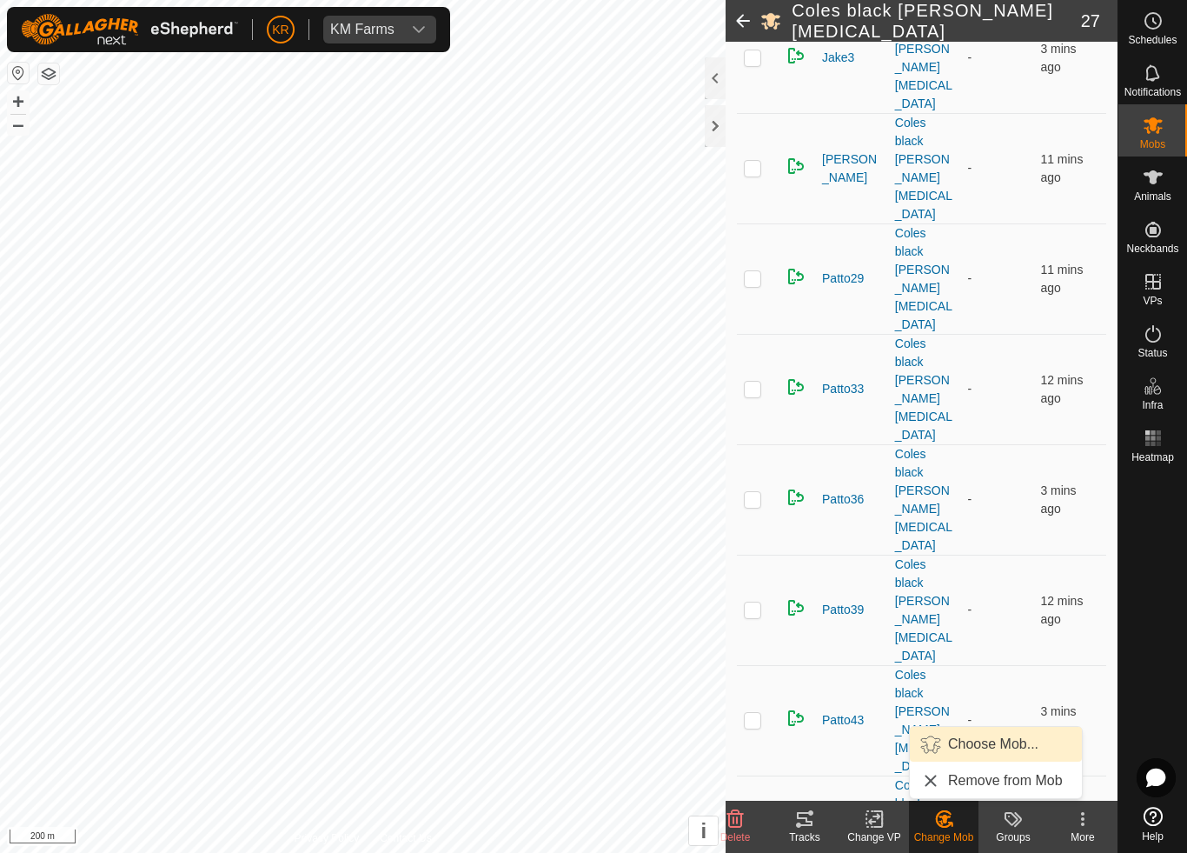
click at [999, 742] on span "Choose Mob..." at bounding box center [993, 744] width 90 height 21
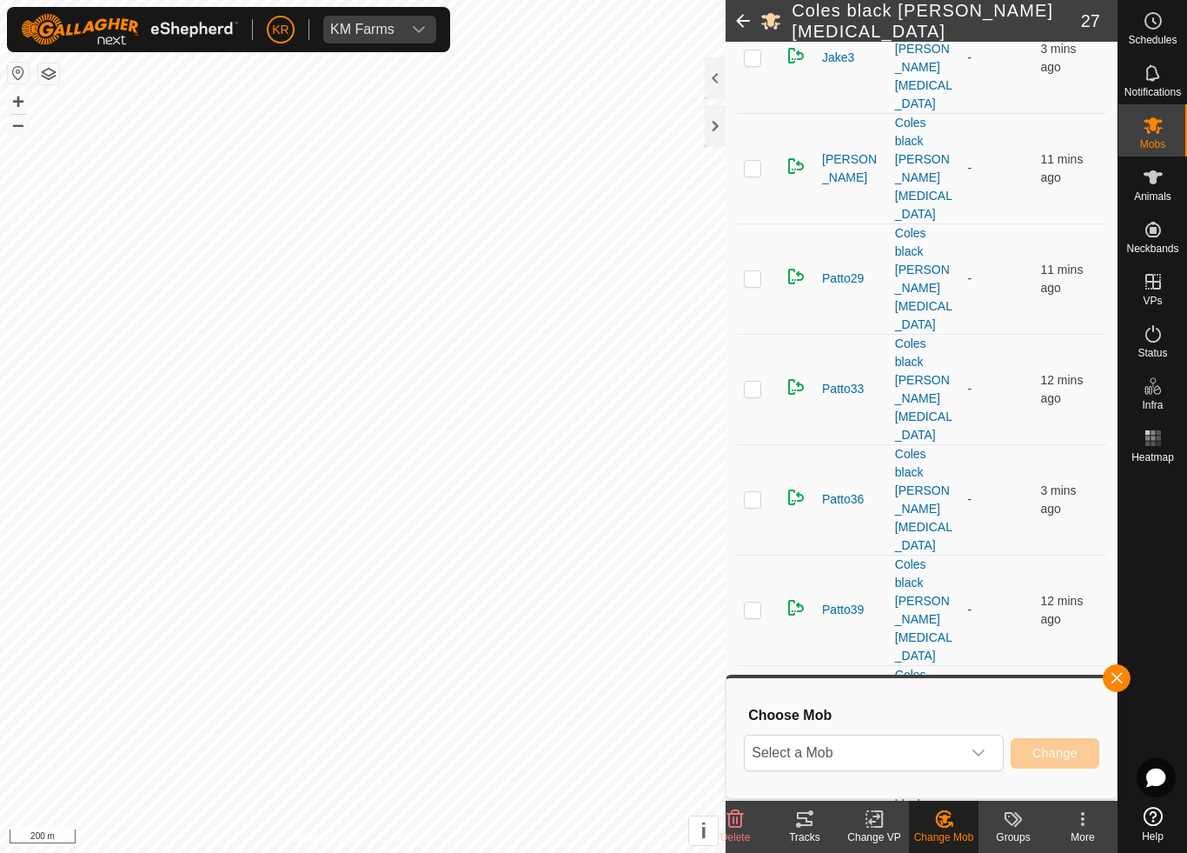
click at [947, 762] on span "Select a Mob" at bounding box center [853, 752] width 216 height 35
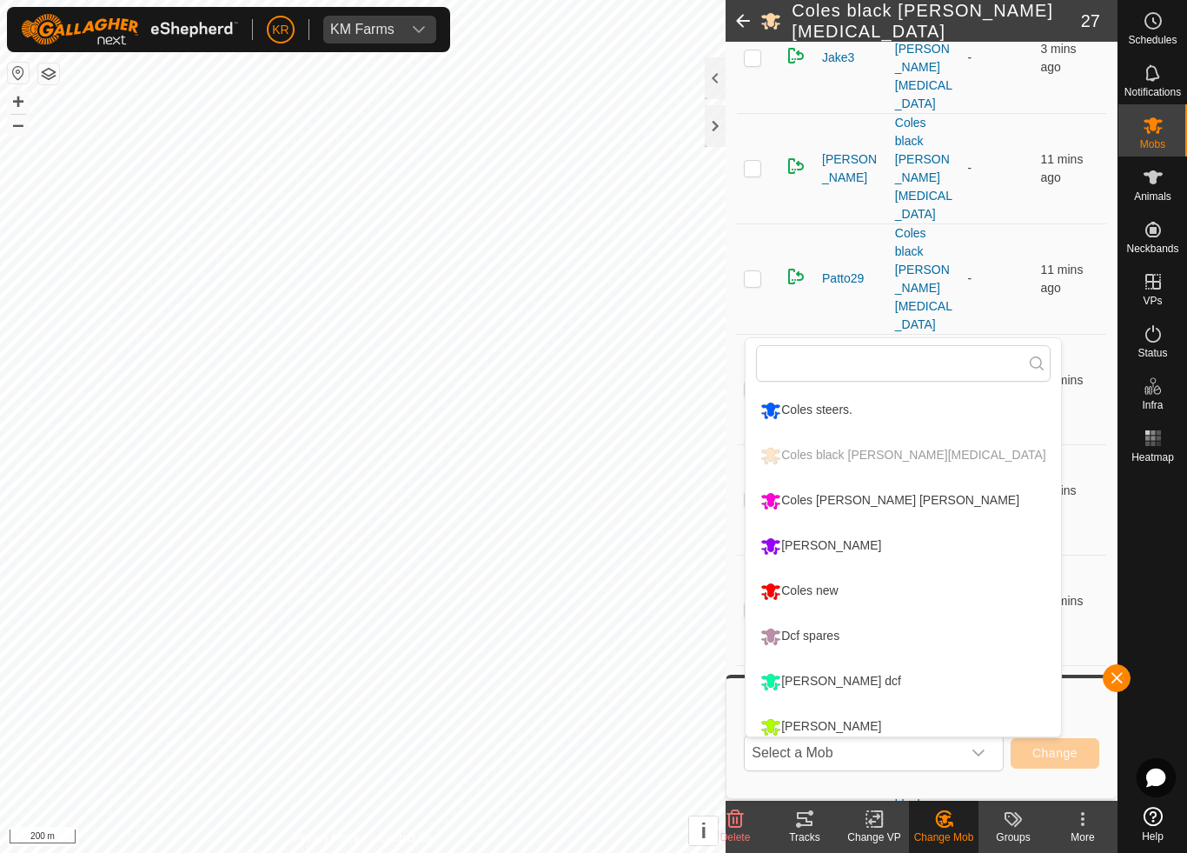
click at [871, 592] on li "Coles new" at bounding box center [903, 590] width 315 height 43
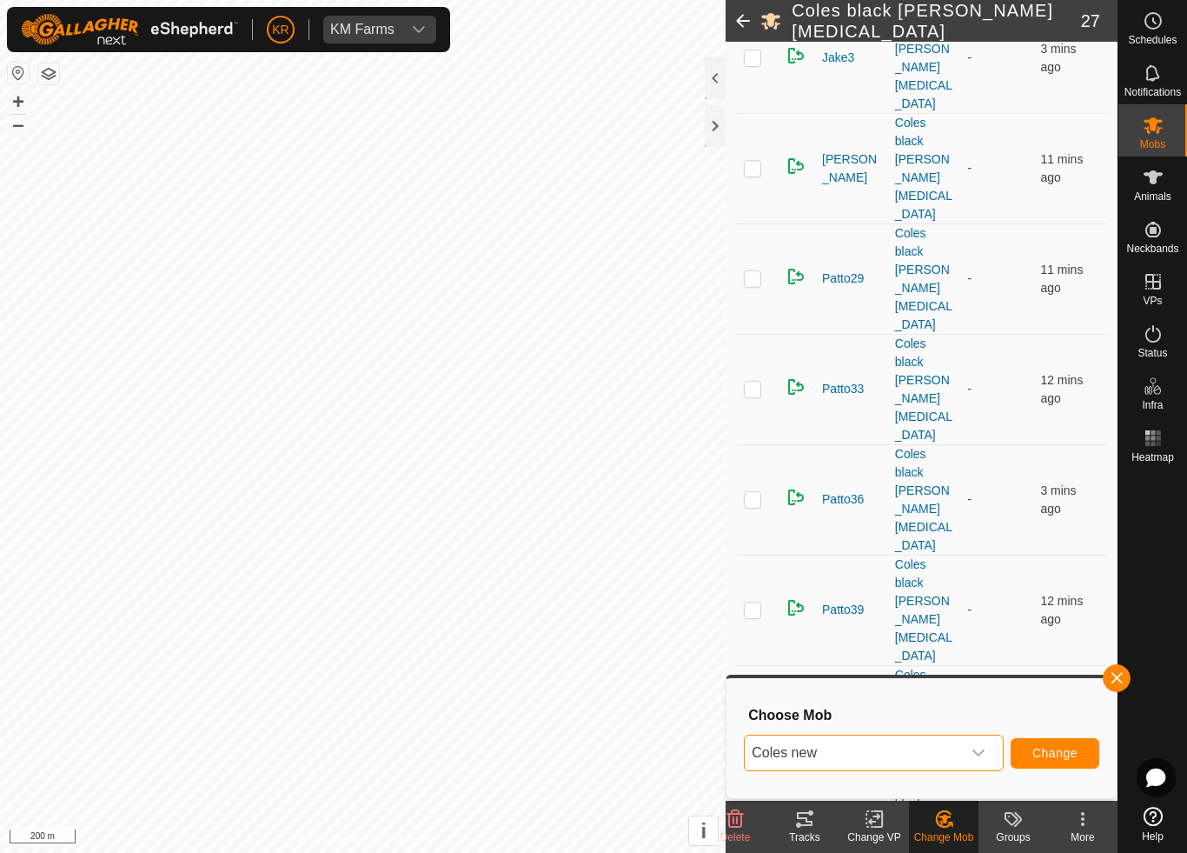
click at [1027, 747] on button "Change" at bounding box center [1055, 753] width 89 height 30
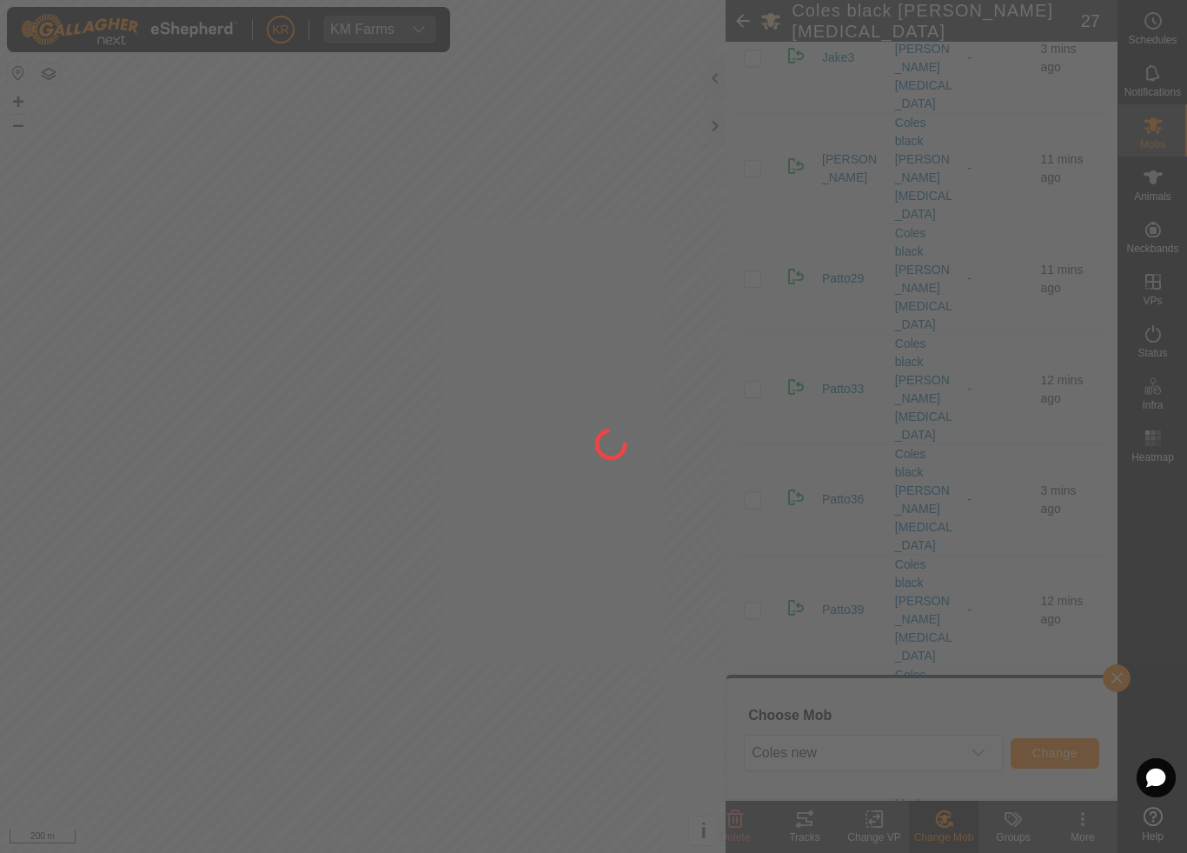
checkbox input "false"
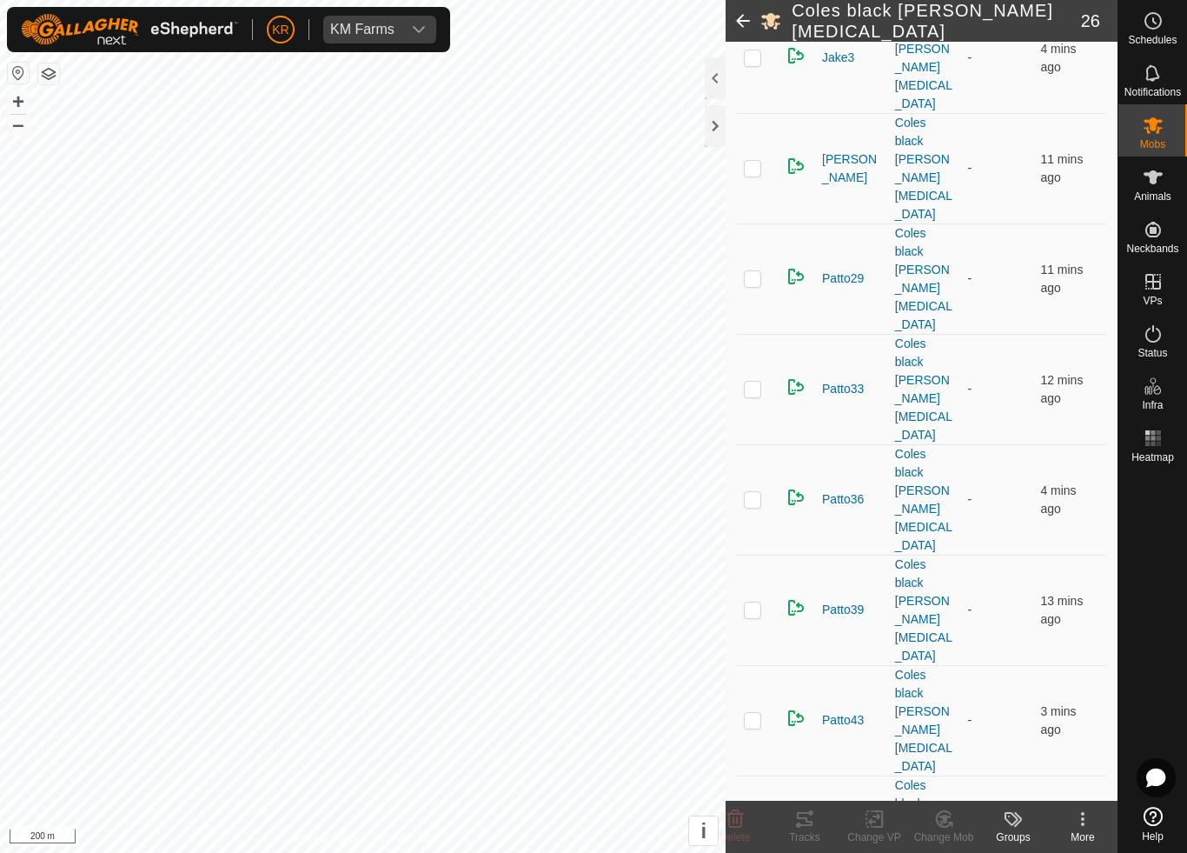
click at [951, 796] on icon at bounding box center [949, 823] width 3 height 3
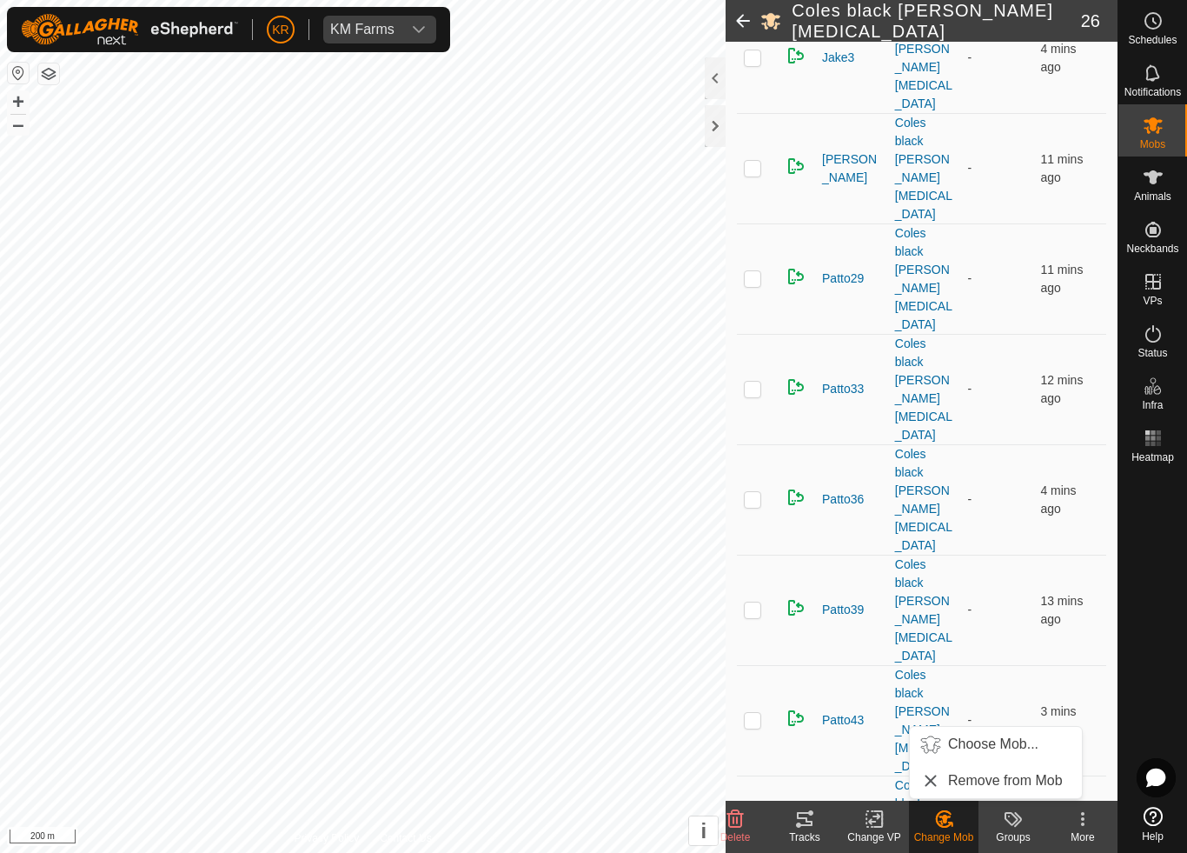
click at [990, 745] on span "Choose Mob..." at bounding box center [993, 744] width 90 height 21
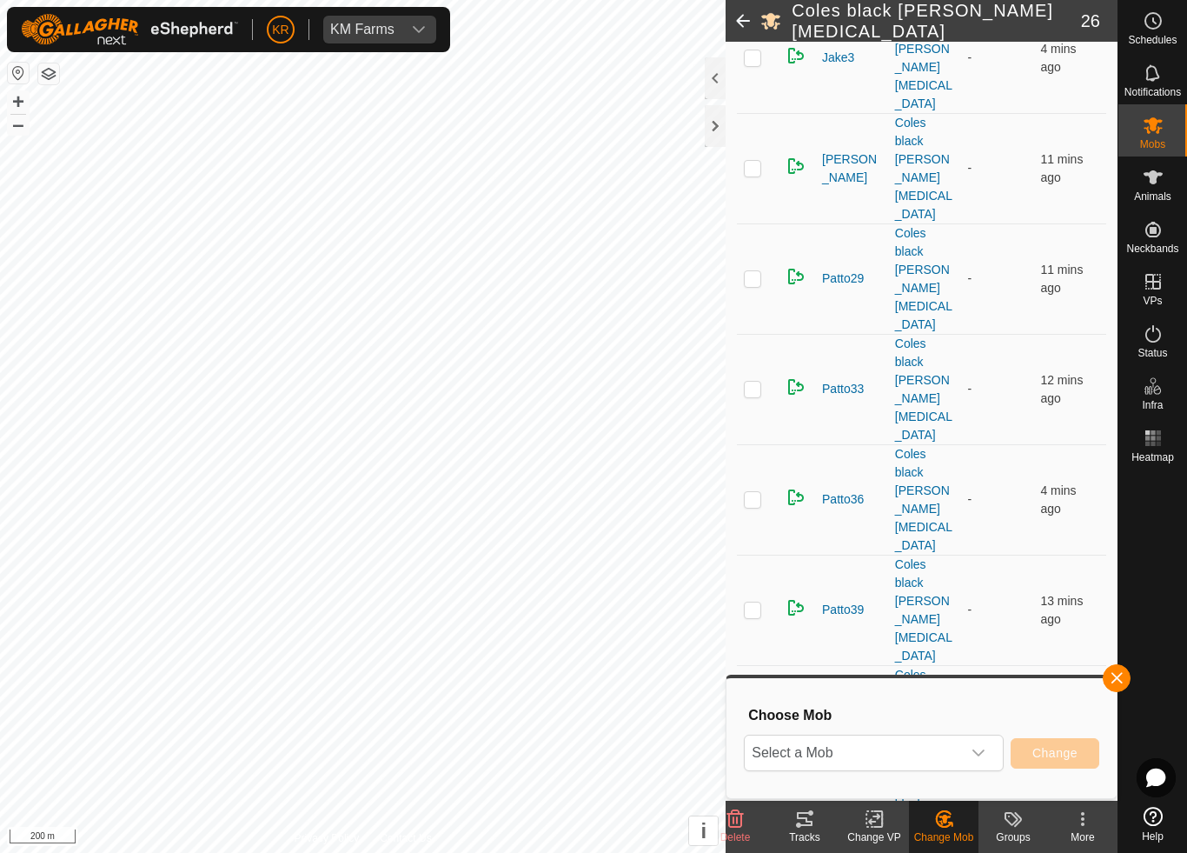
click at [929, 742] on span "Select a Mob" at bounding box center [853, 752] width 216 height 35
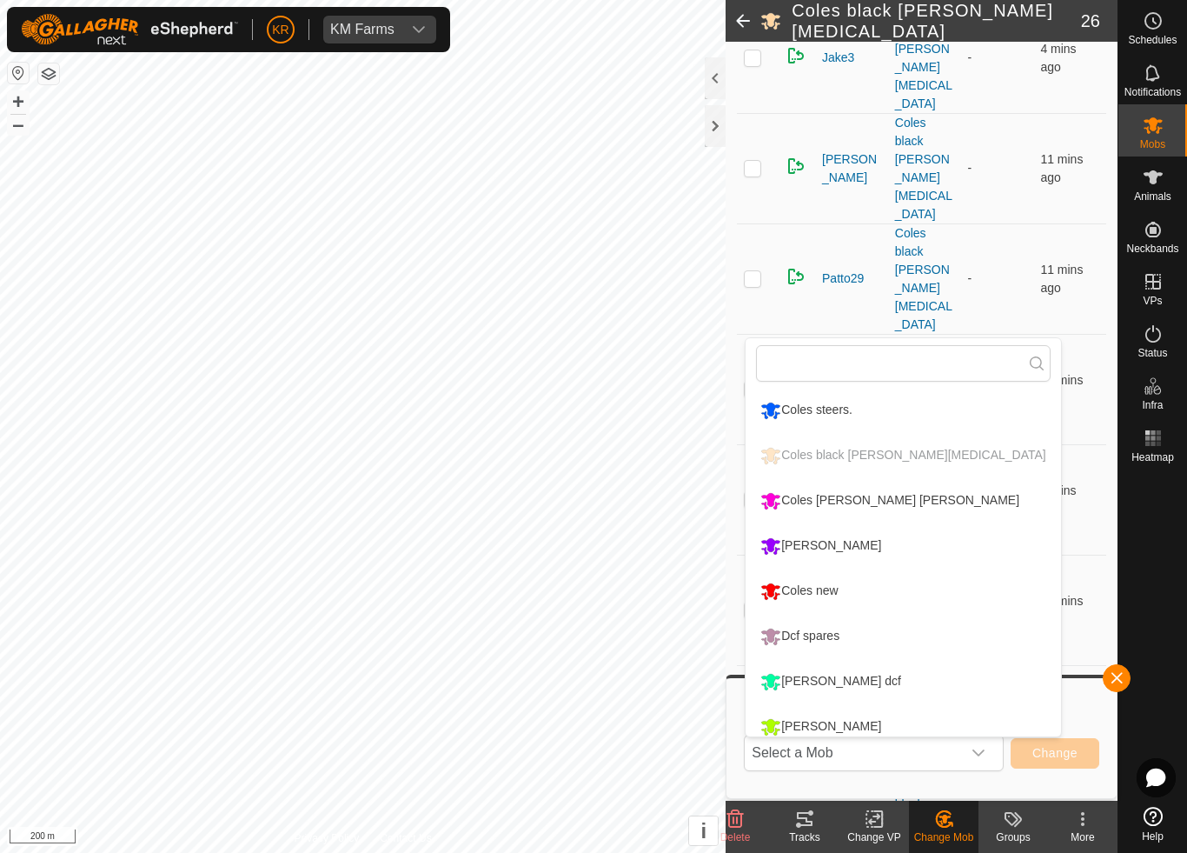
click at [823, 584] on div "Coles new" at bounding box center [799, 591] width 86 height 30
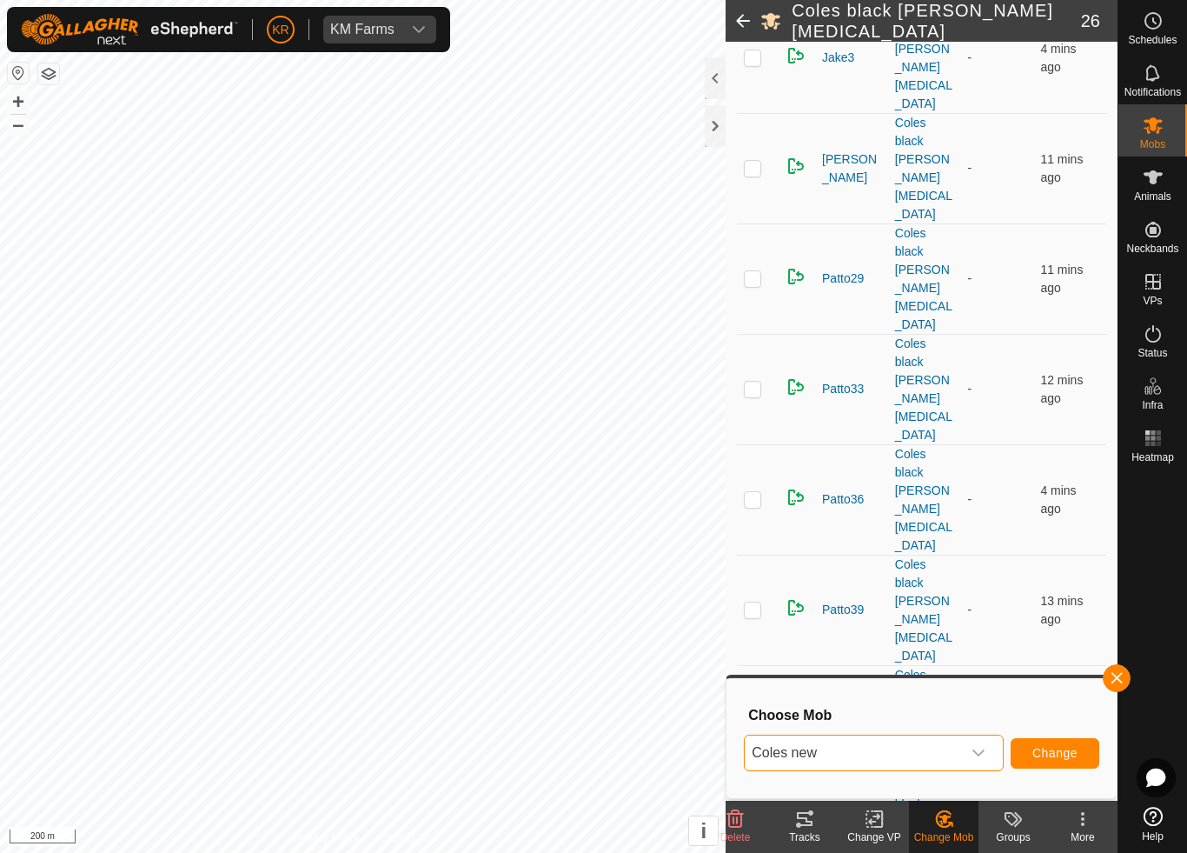
click at [1044, 743] on button "Change" at bounding box center [1055, 753] width 89 height 30
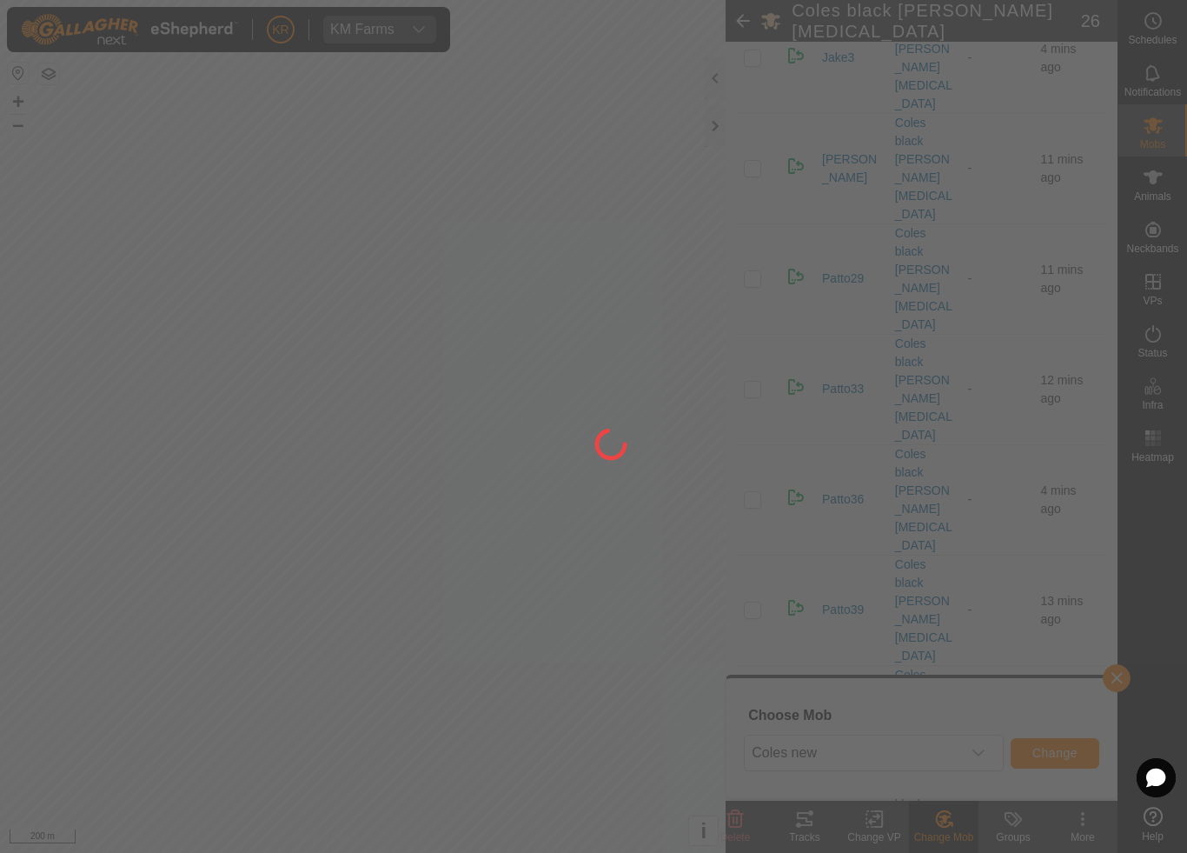
checkbox input "false"
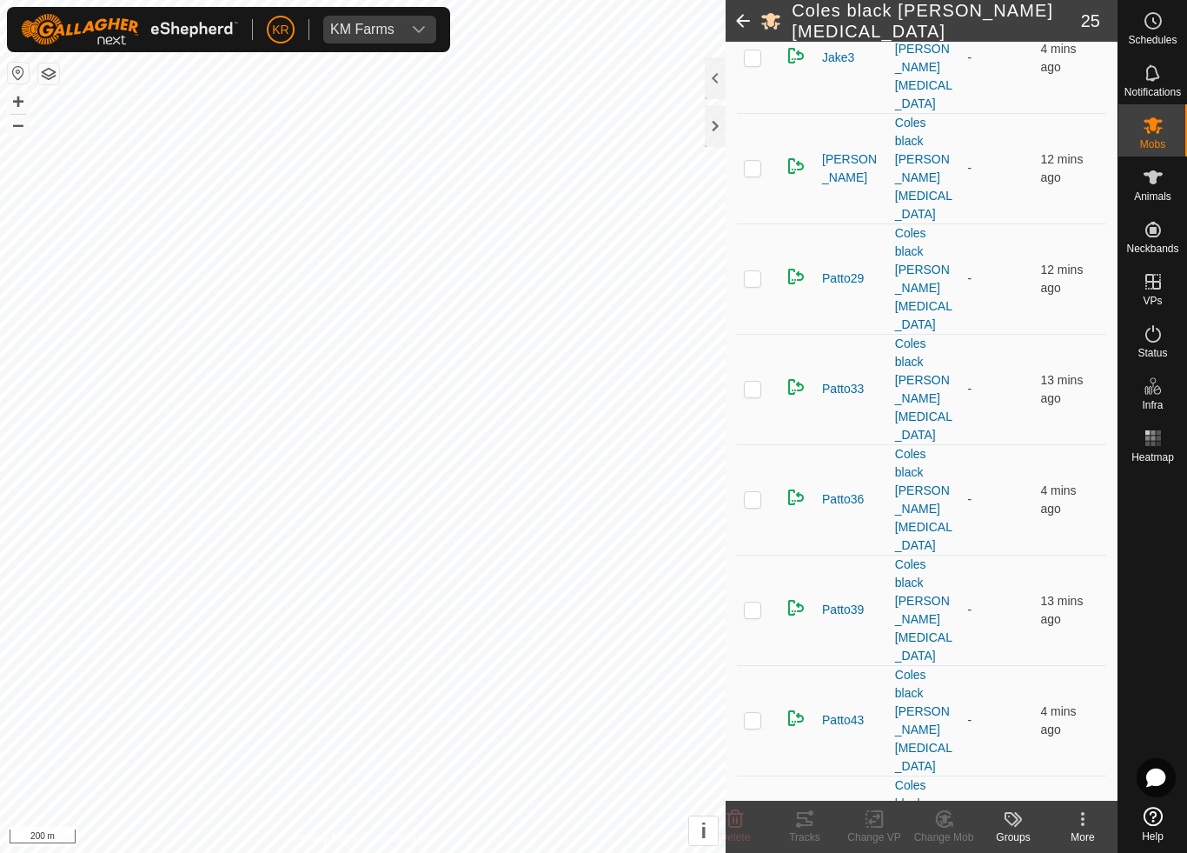
click at [960, 796] on change-mob-svg-icon at bounding box center [944, 818] width 70 height 21
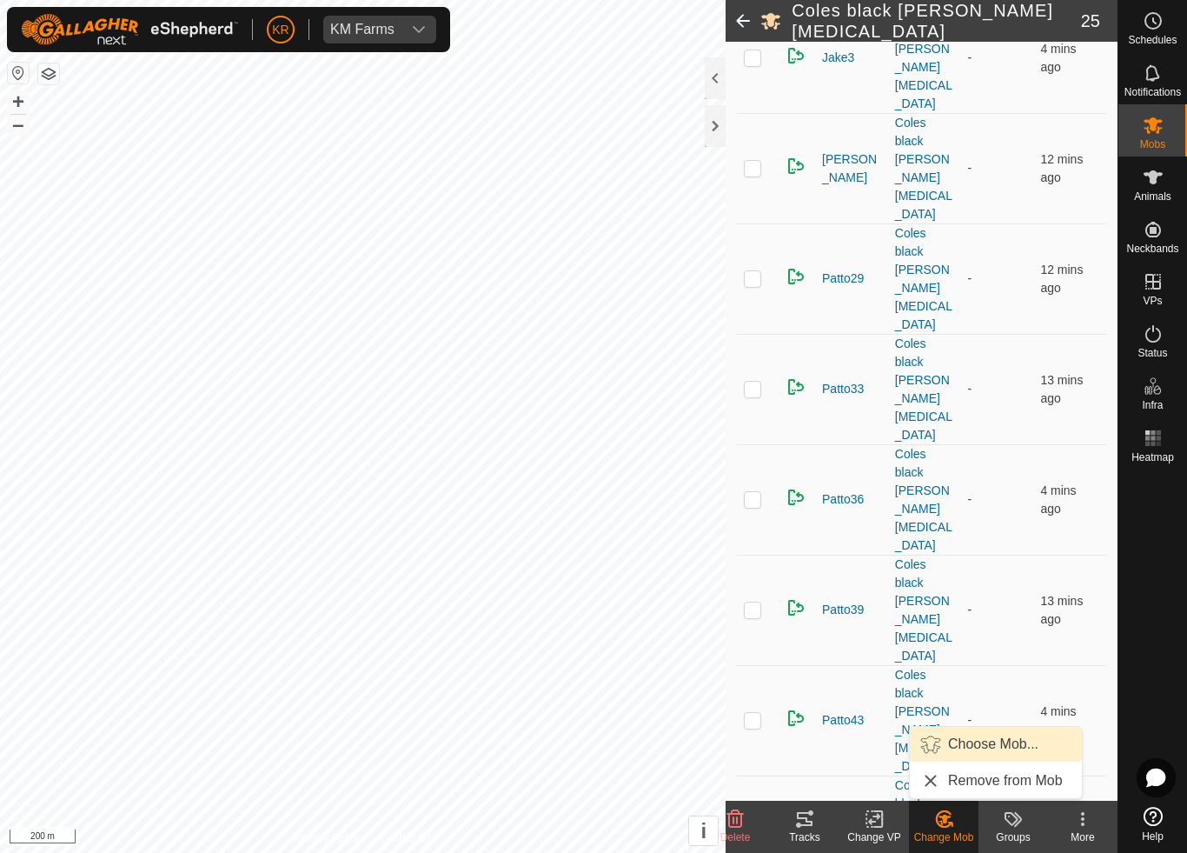
click at [996, 751] on span "Choose Mob..." at bounding box center [993, 744] width 90 height 21
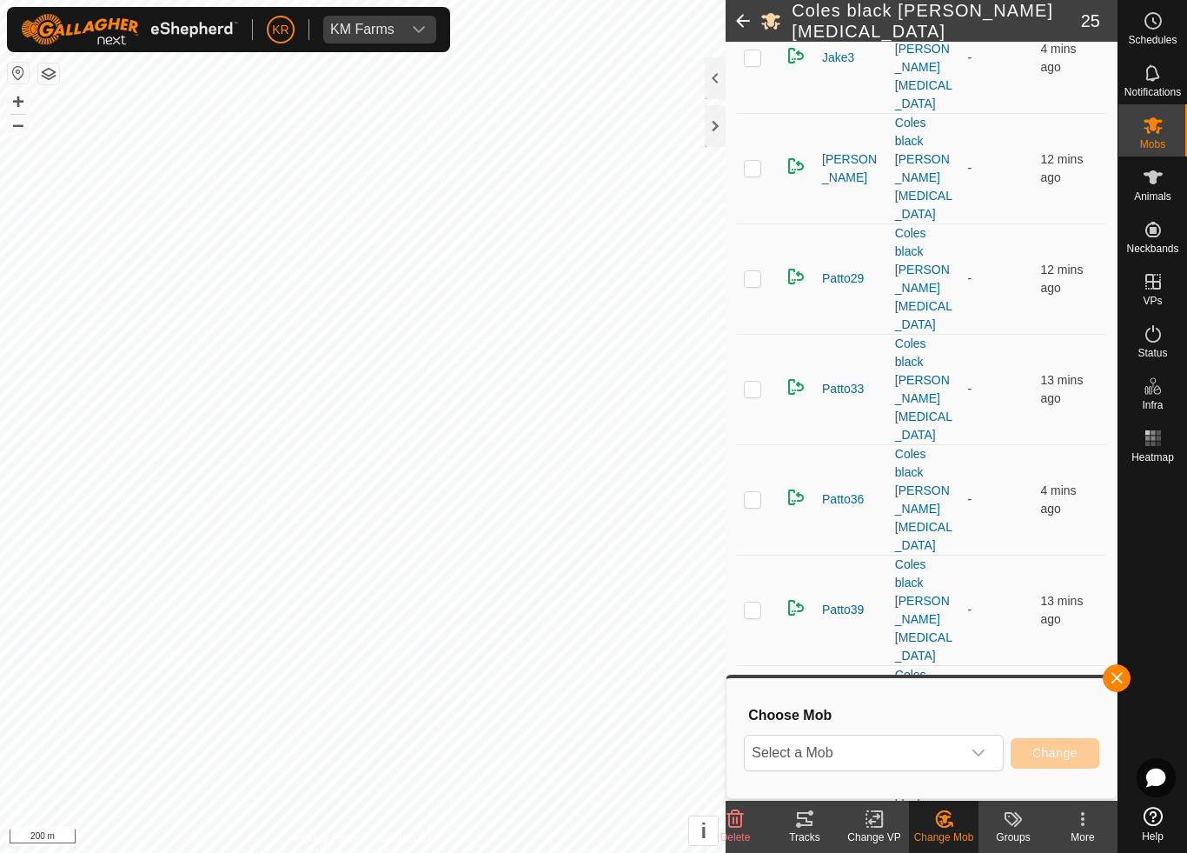
click at [953, 761] on span "Select a Mob" at bounding box center [853, 752] width 216 height 35
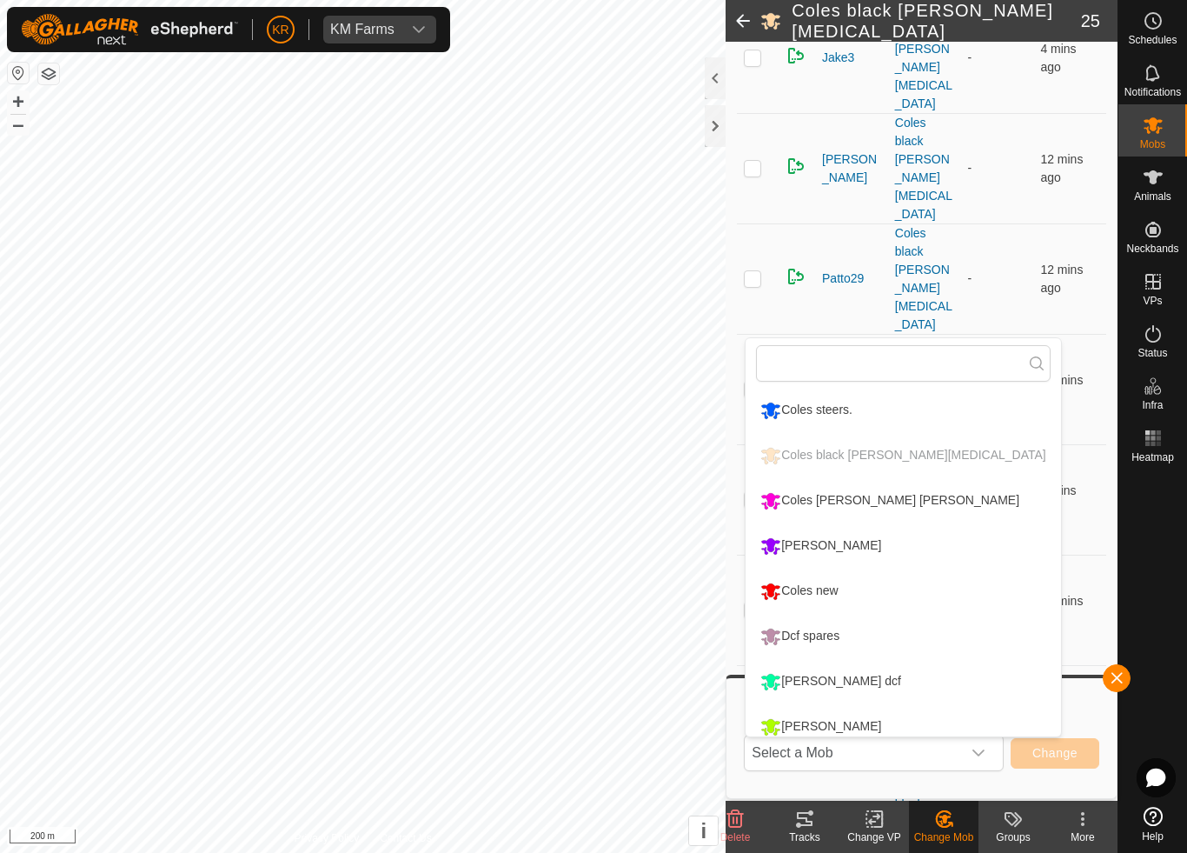
click at [871, 502] on div "Coles [PERSON_NAME] [PERSON_NAME]" at bounding box center [890, 501] width 268 height 30
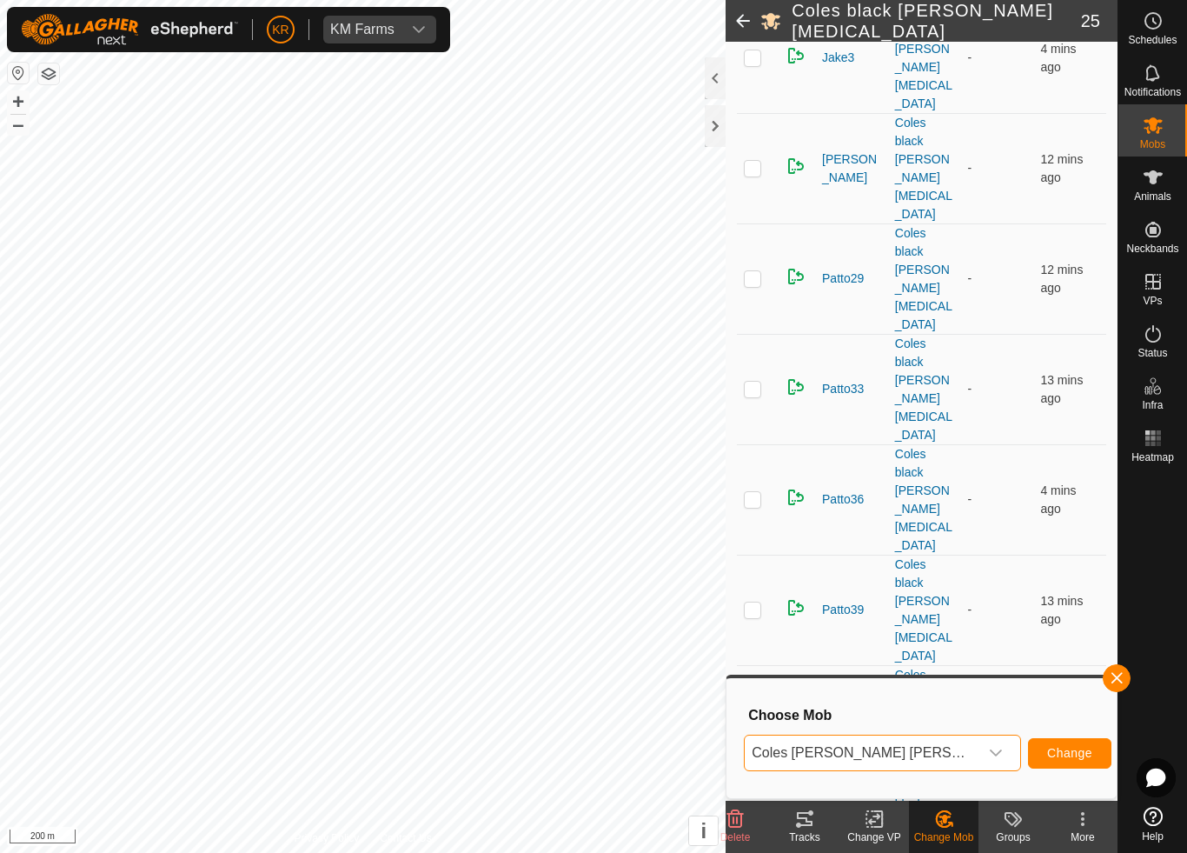
click at [1039, 761] on button "Change" at bounding box center [1069, 753] width 83 height 30
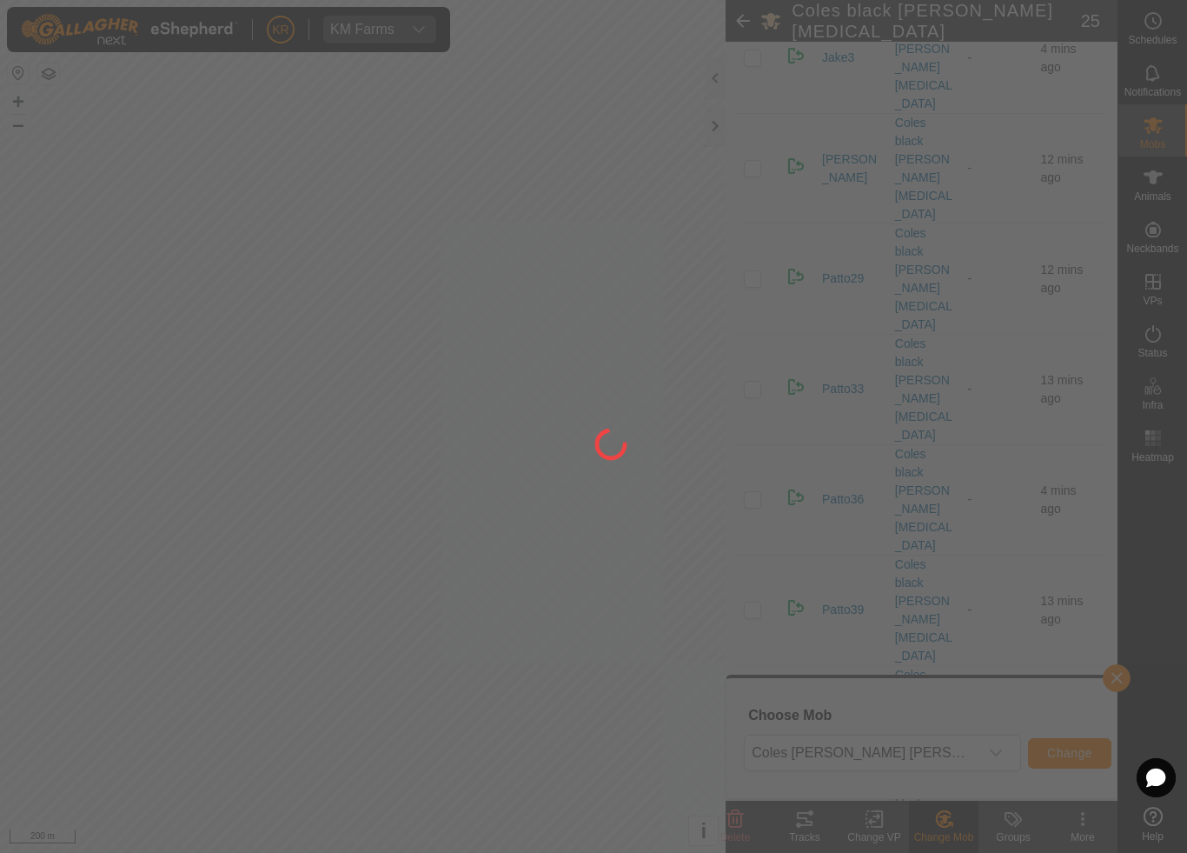
checkbox input "false"
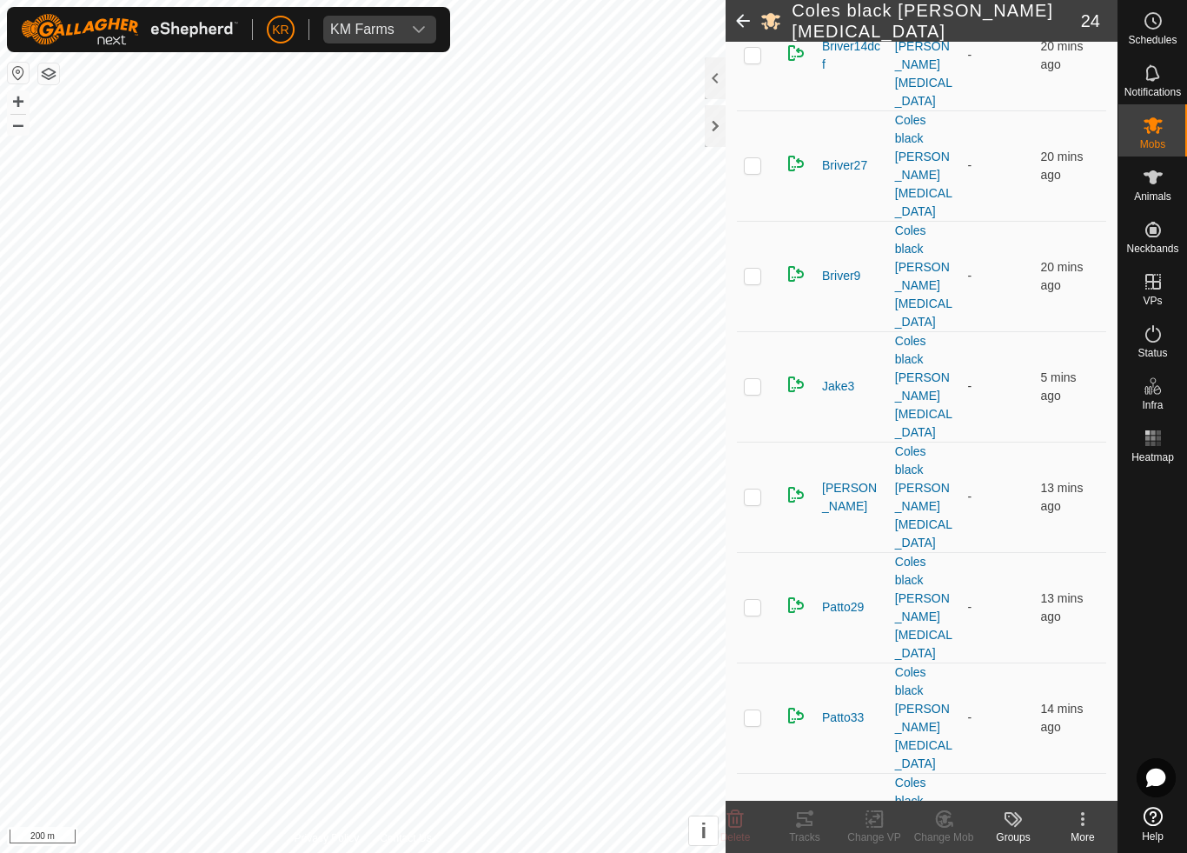
scroll to position [509, 0]
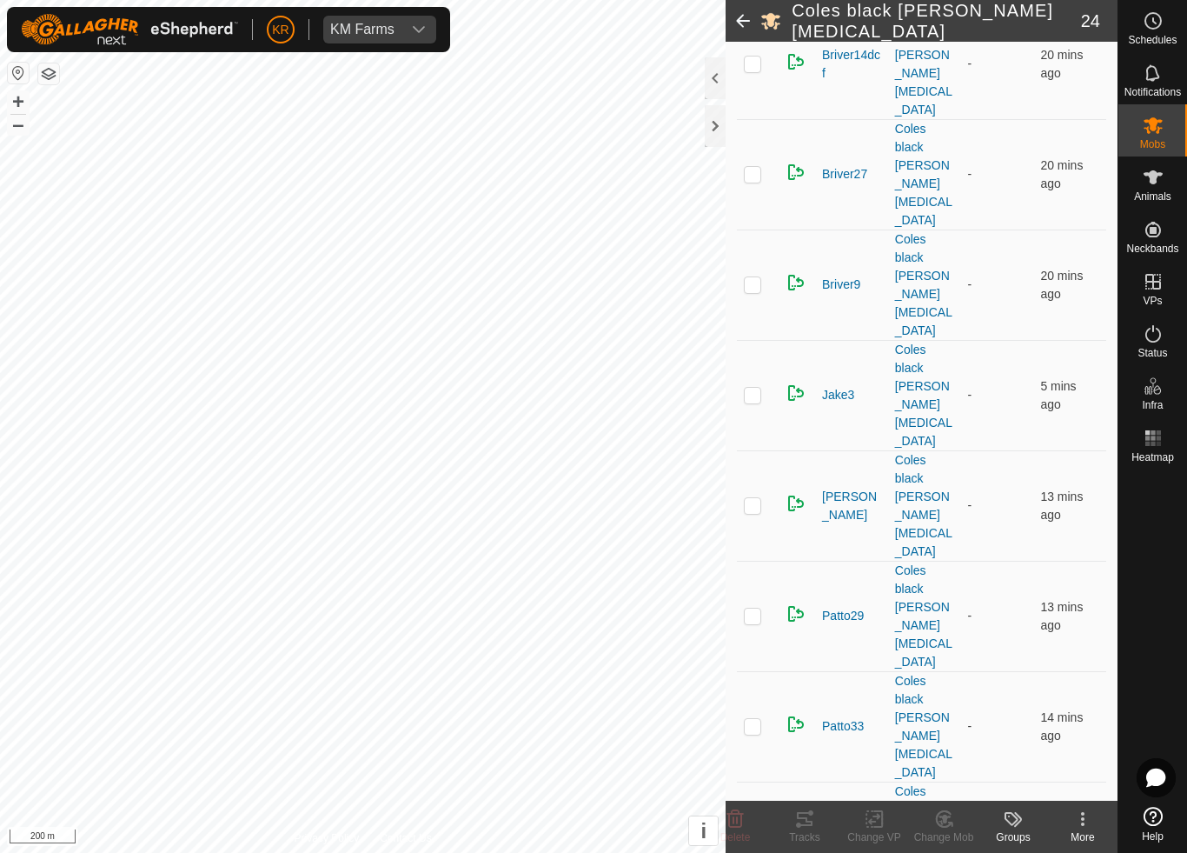
click at [759, 796] on p-checkbox at bounding box center [752, 836] width 17 height 14
click at [949, 796] on icon at bounding box center [945, 818] width 22 height 21
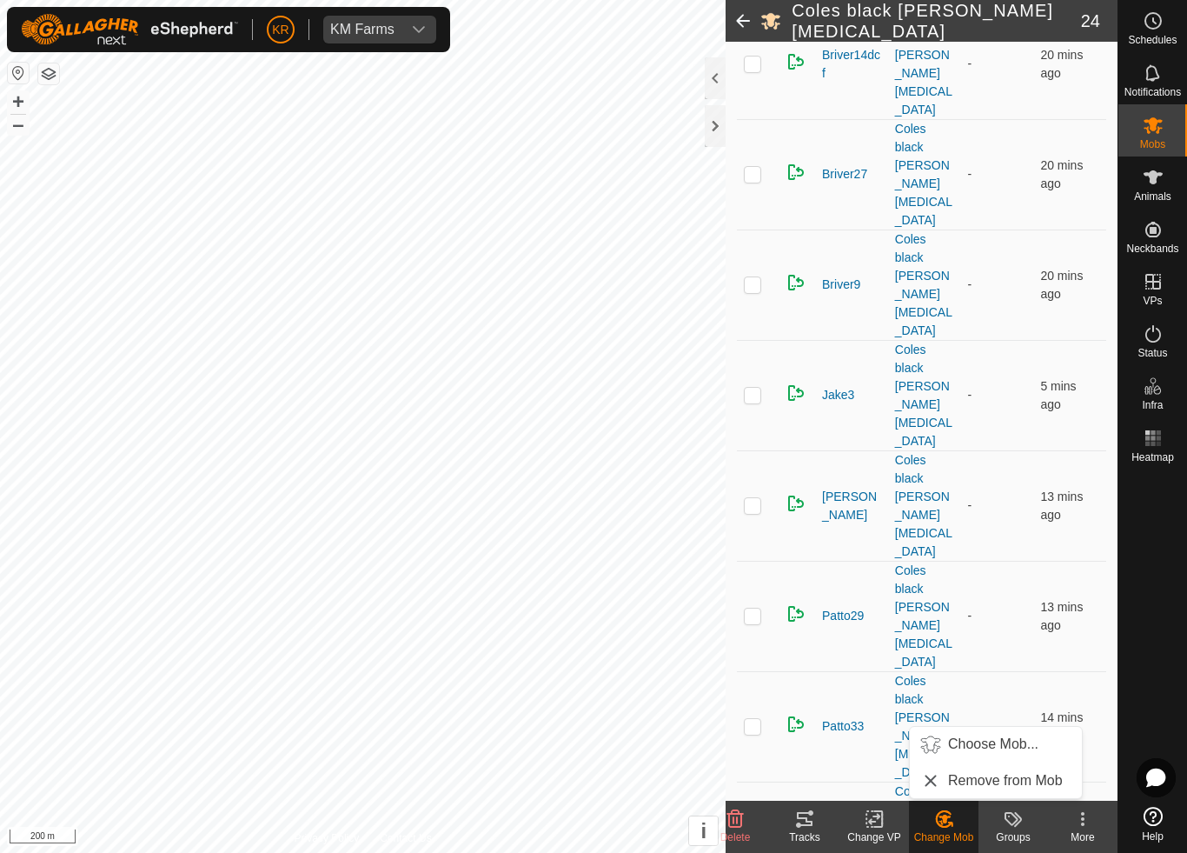
click at [996, 741] on span "Choose Mob..." at bounding box center [993, 744] width 90 height 21
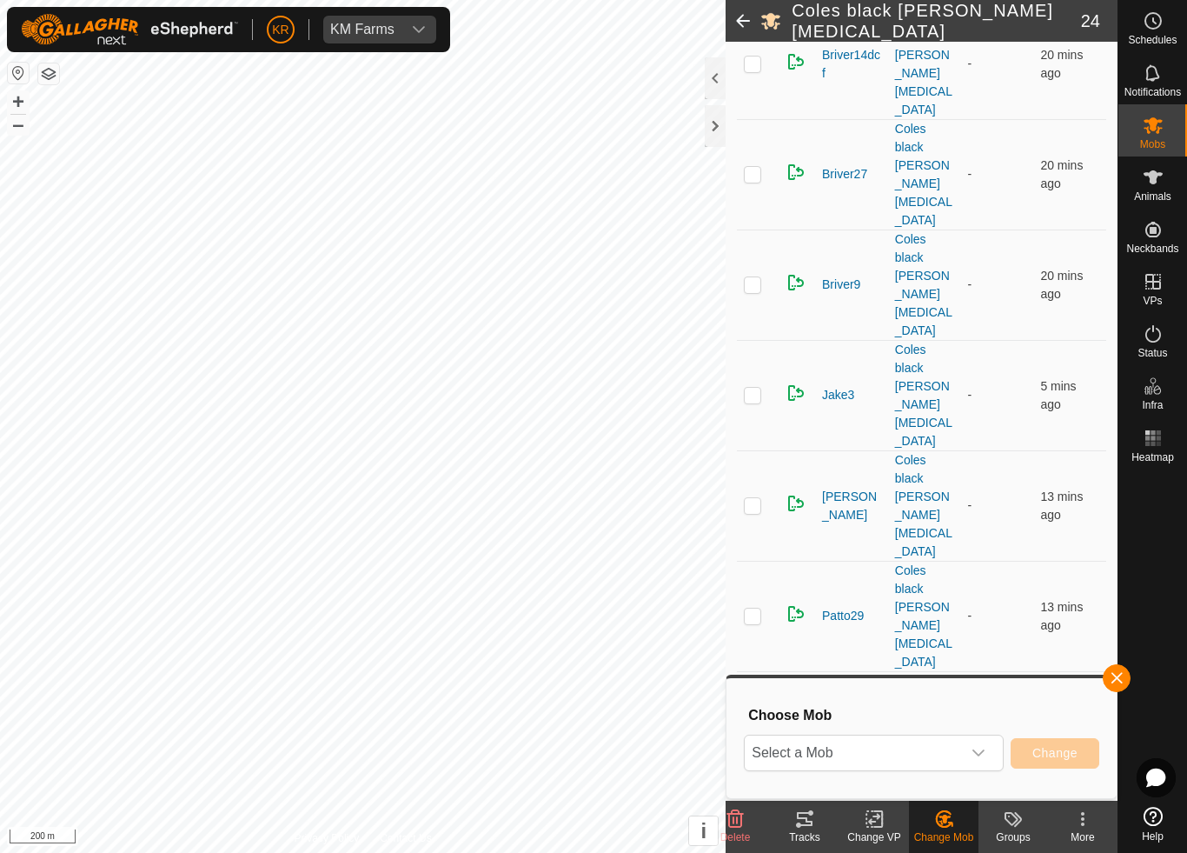
click at [959, 750] on span "Select a Mob" at bounding box center [853, 752] width 216 height 35
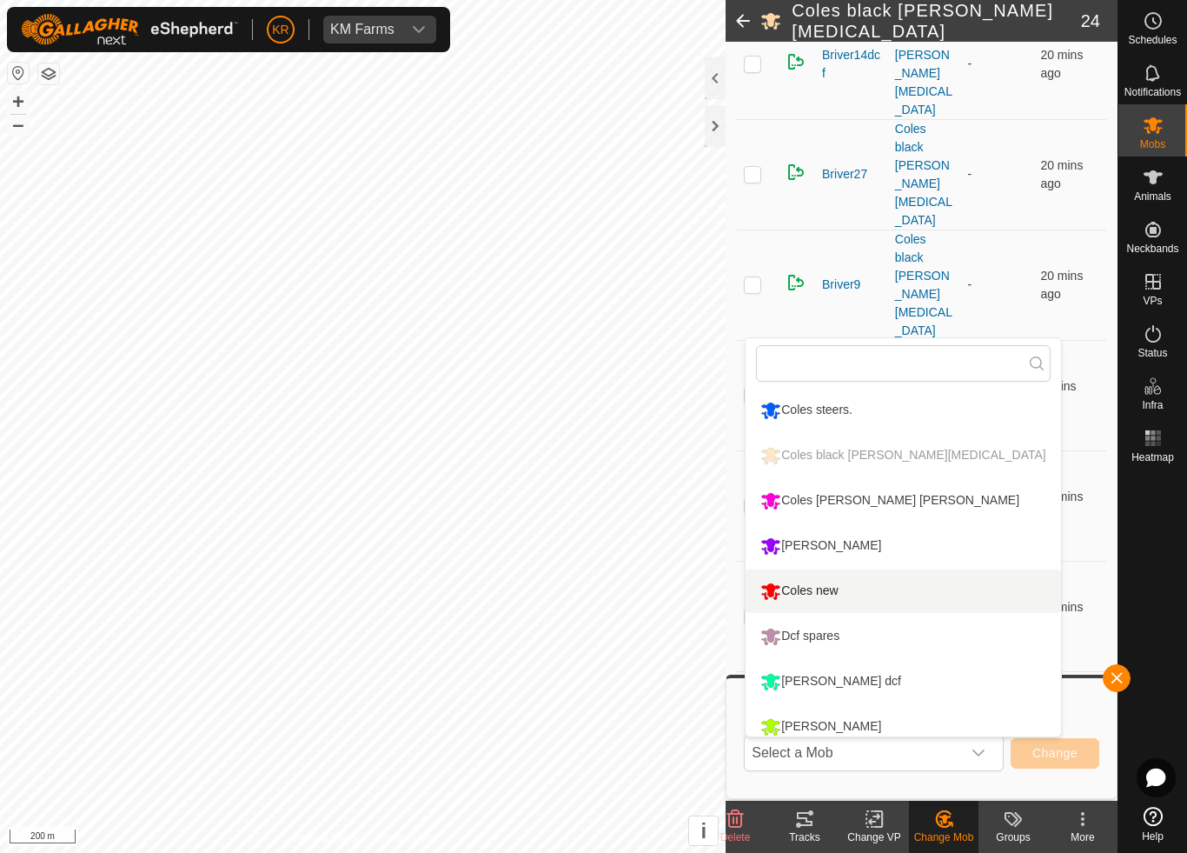
click at [829, 595] on div "Coles new" at bounding box center [799, 591] width 86 height 30
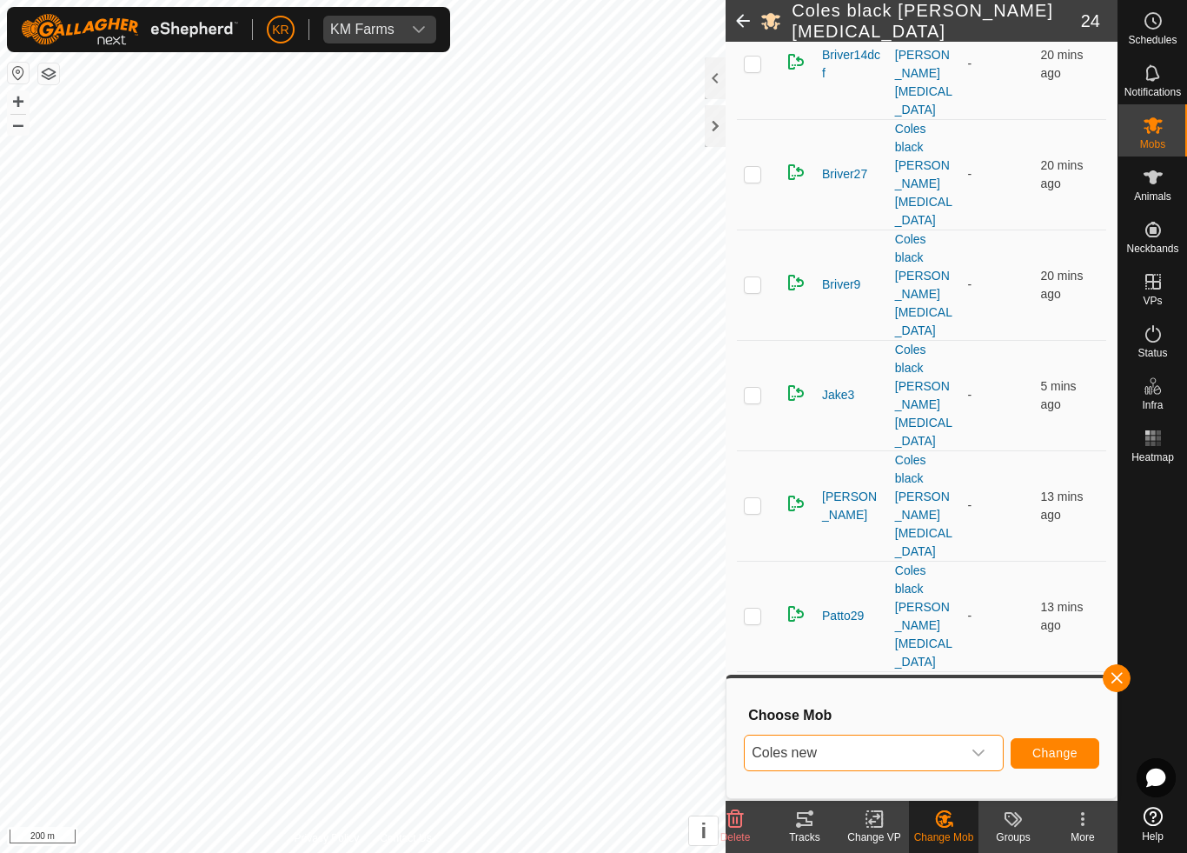
click at [1039, 753] on span "Change" at bounding box center [1055, 753] width 45 height 14
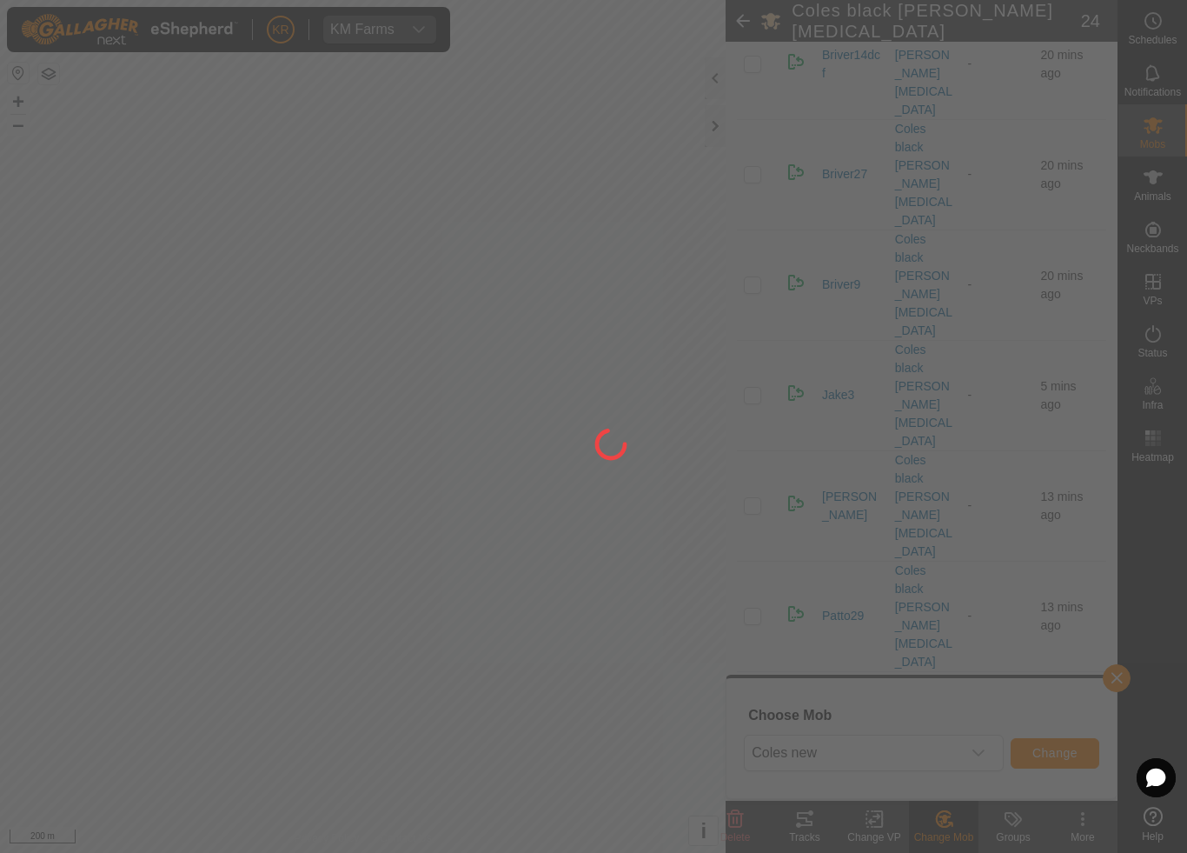
checkbox input "false"
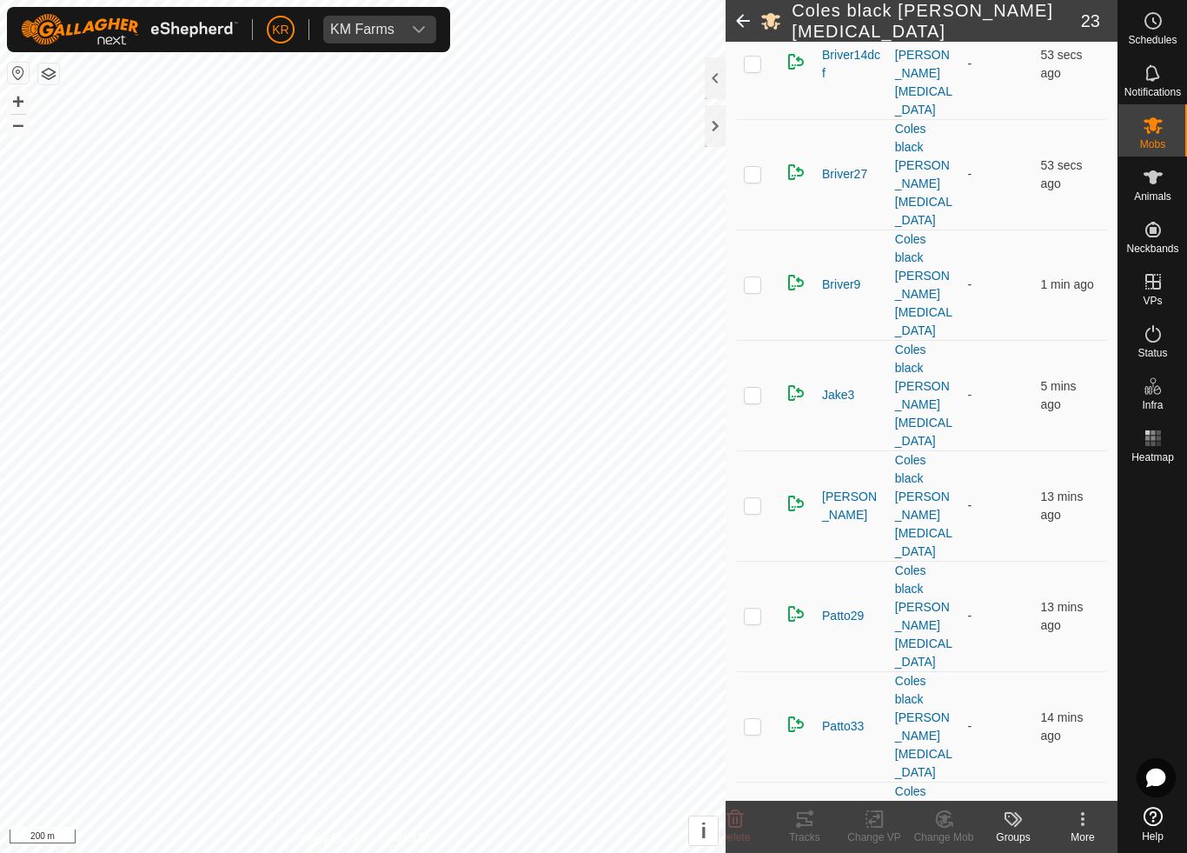
click at [761, 719] on p-checkbox at bounding box center [752, 726] width 17 height 14
click at [942, 796] on icon at bounding box center [945, 818] width 22 height 21
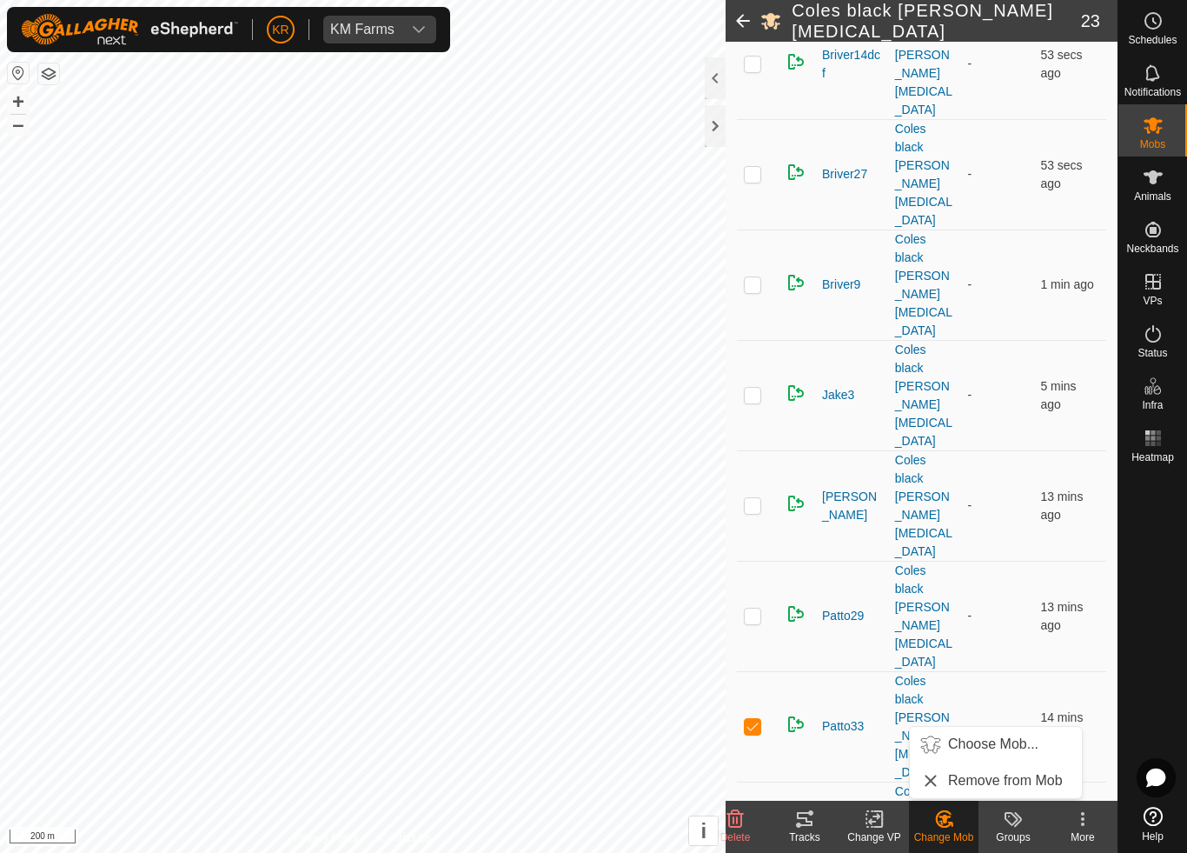
click at [995, 747] on span "Choose Mob..." at bounding box center [993, 744] width 90 height 21
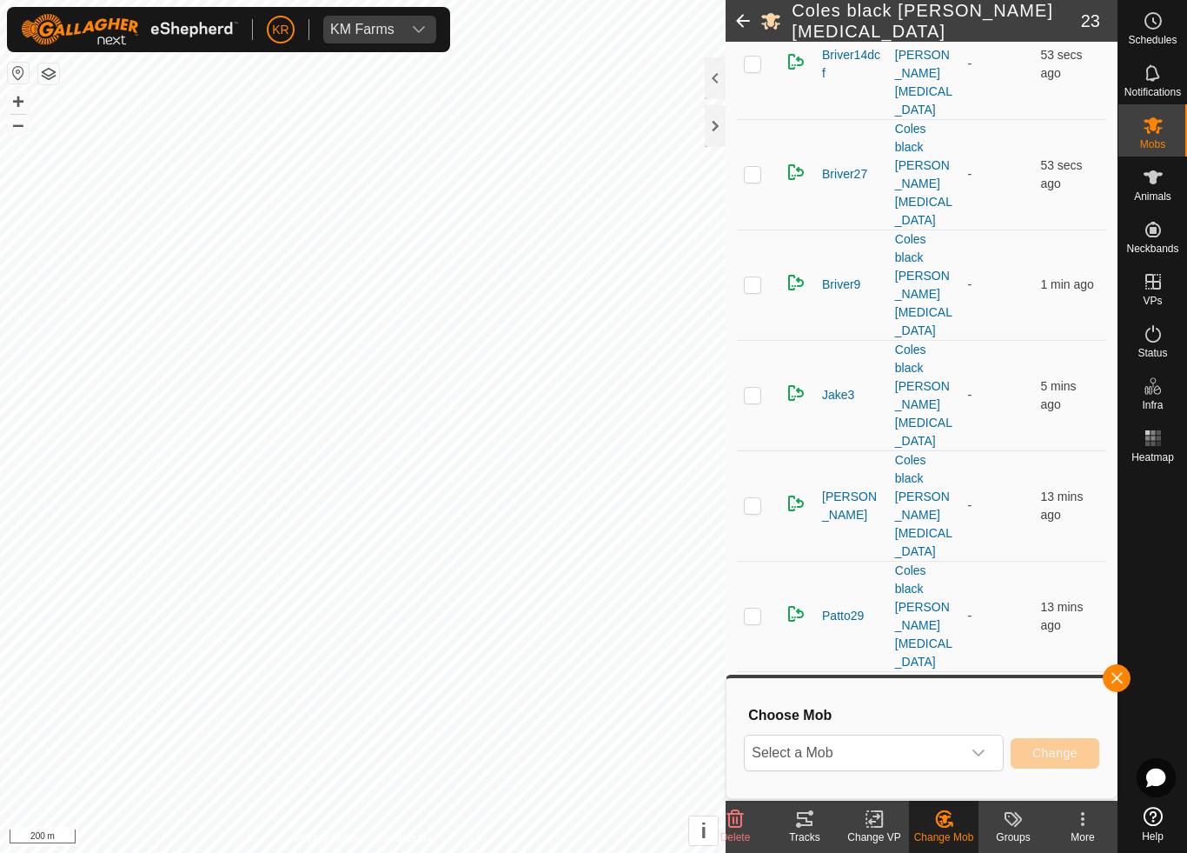
click at [947, 751] on span "Select a Mob" at bounding box center [853, 752] width 216 height 35
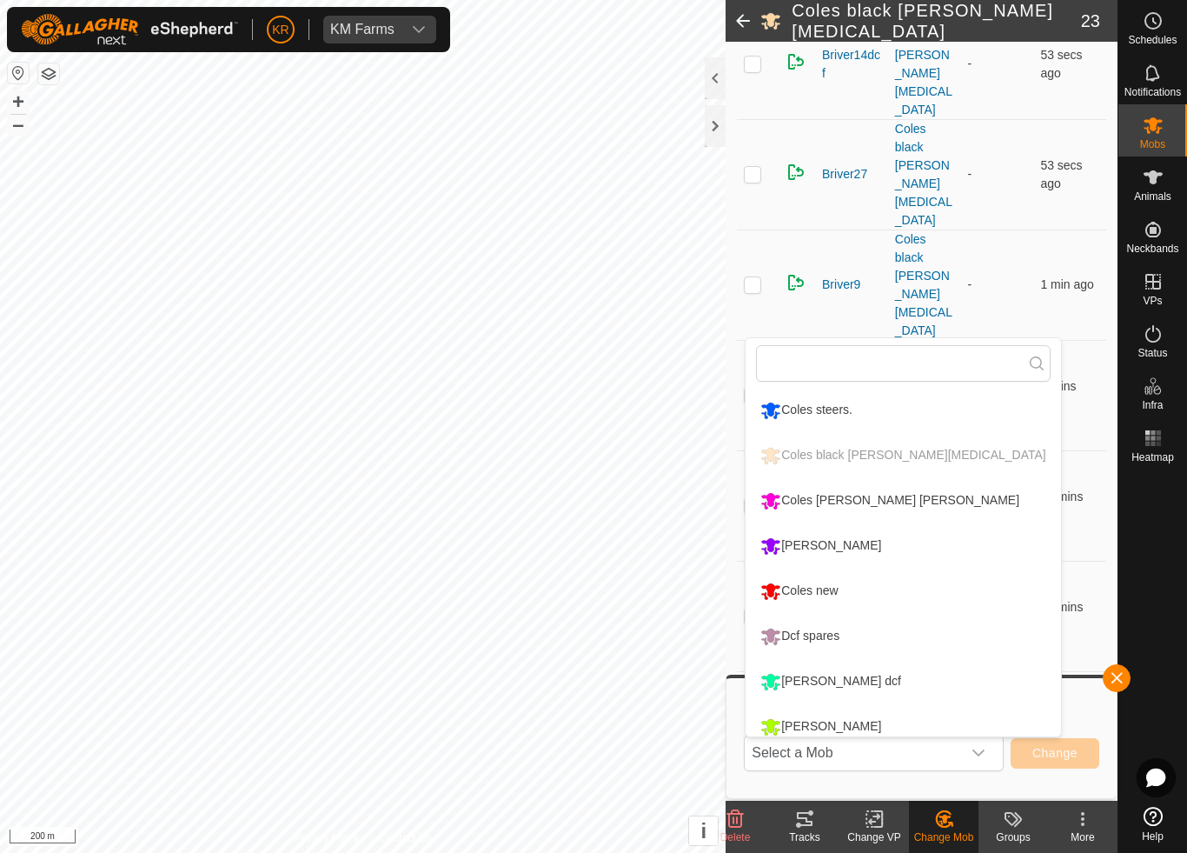
click at [814, 588] on div "Coles new" at bounding box center [799, 591] width 86 height 30
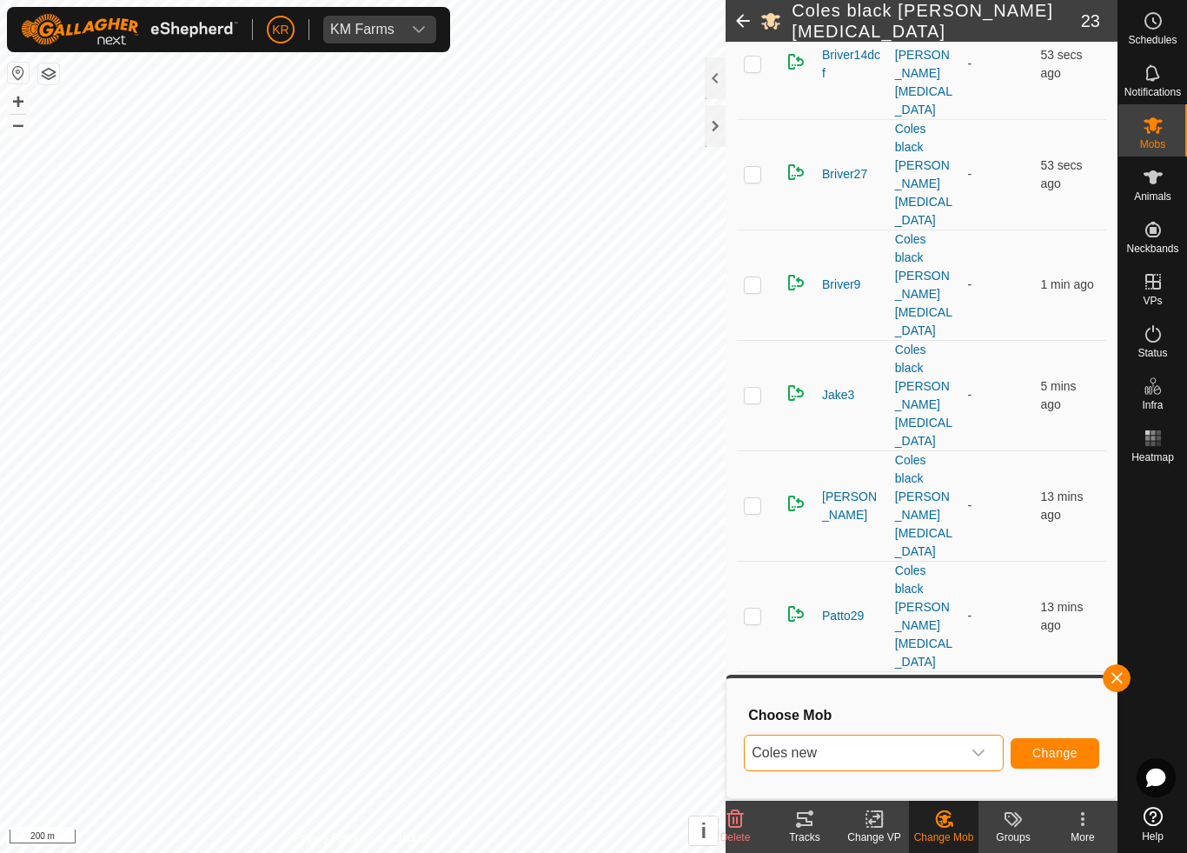
click at [1043, 758] on span "Change" at bounding box center [1055, 753] width 45 height 14
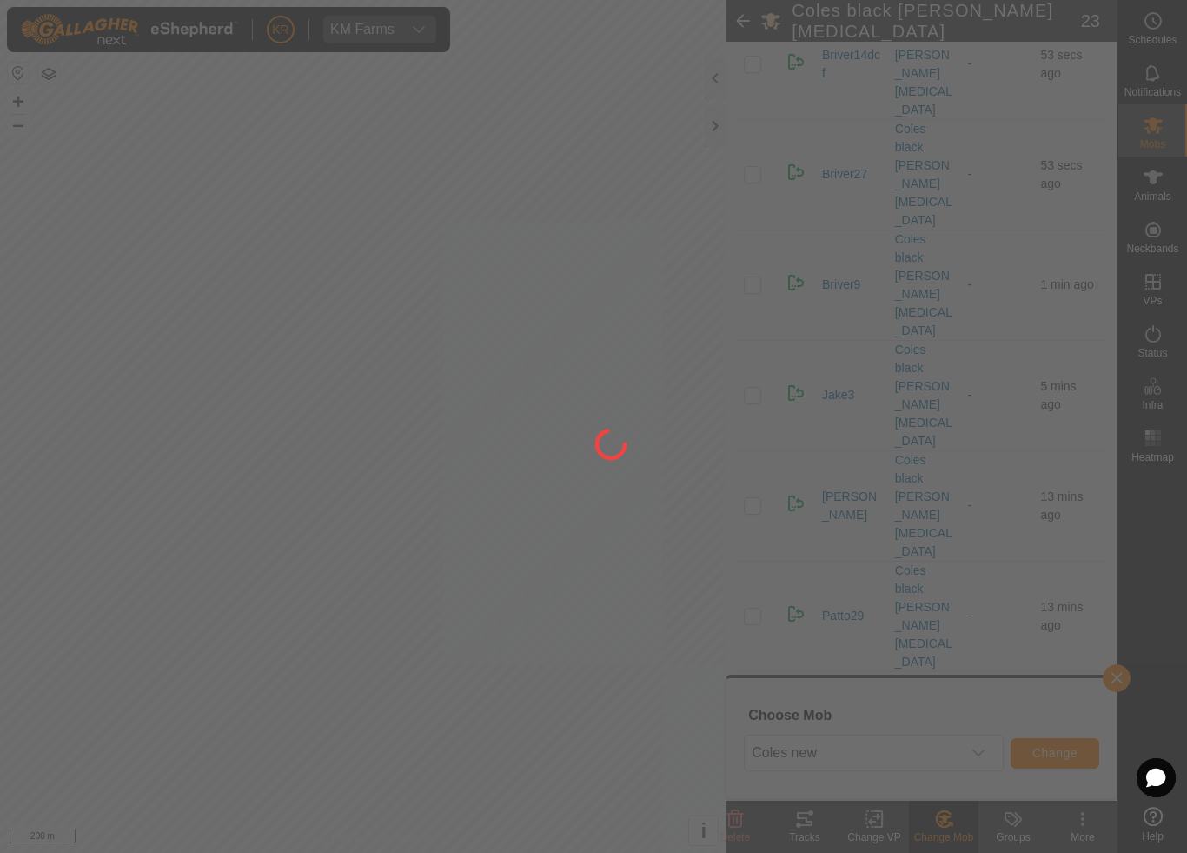
checkbox input "false"
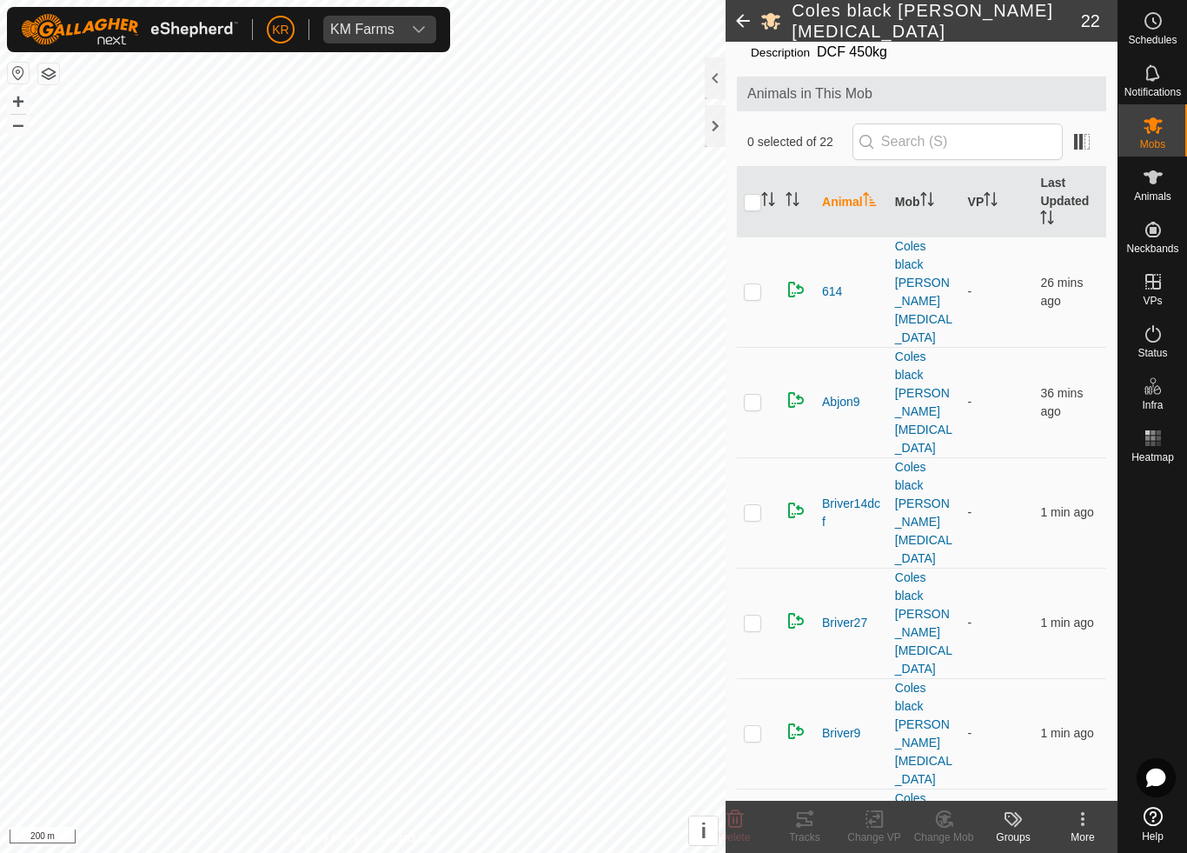
scroll to position [46, 0]
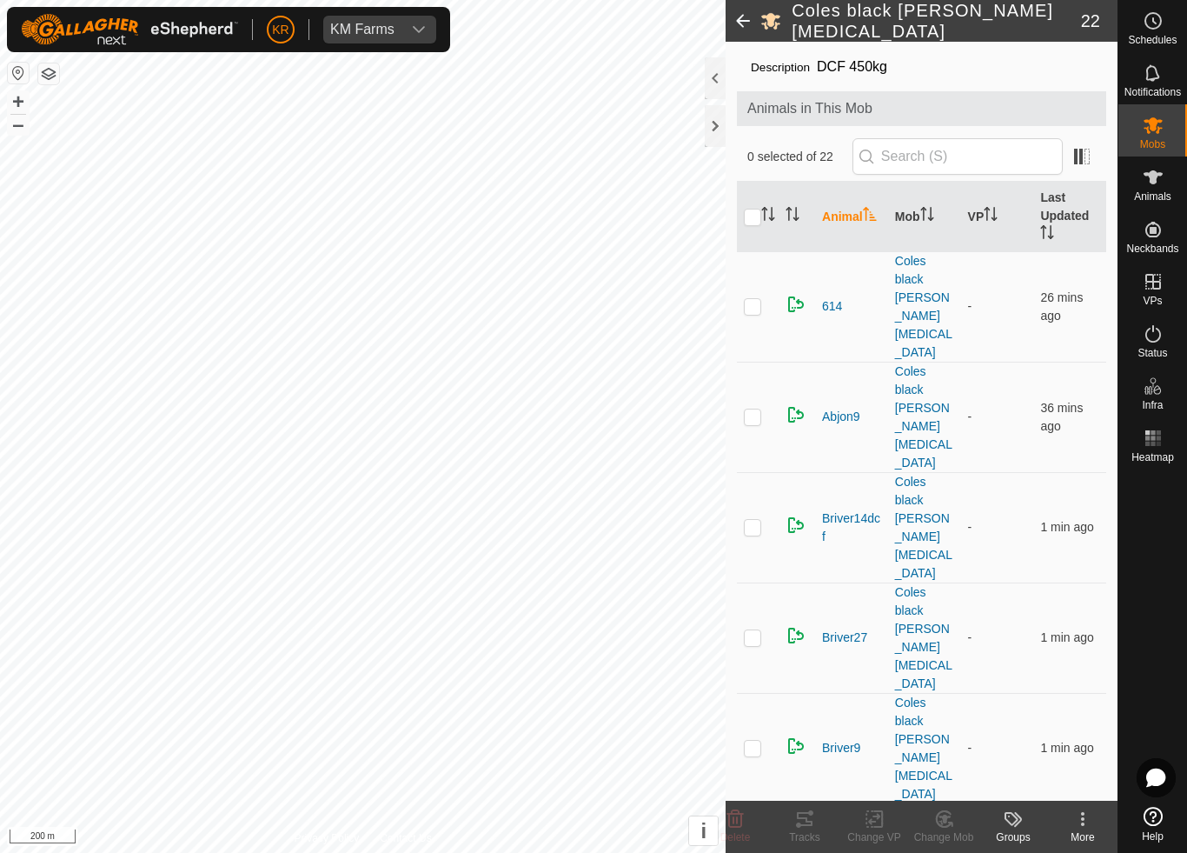
click at [757, 472] on td at bounding box center [758, 527] width 42 height 110
click at [949, 796] on icon at bounding box center [949, 823] width 3 height 3
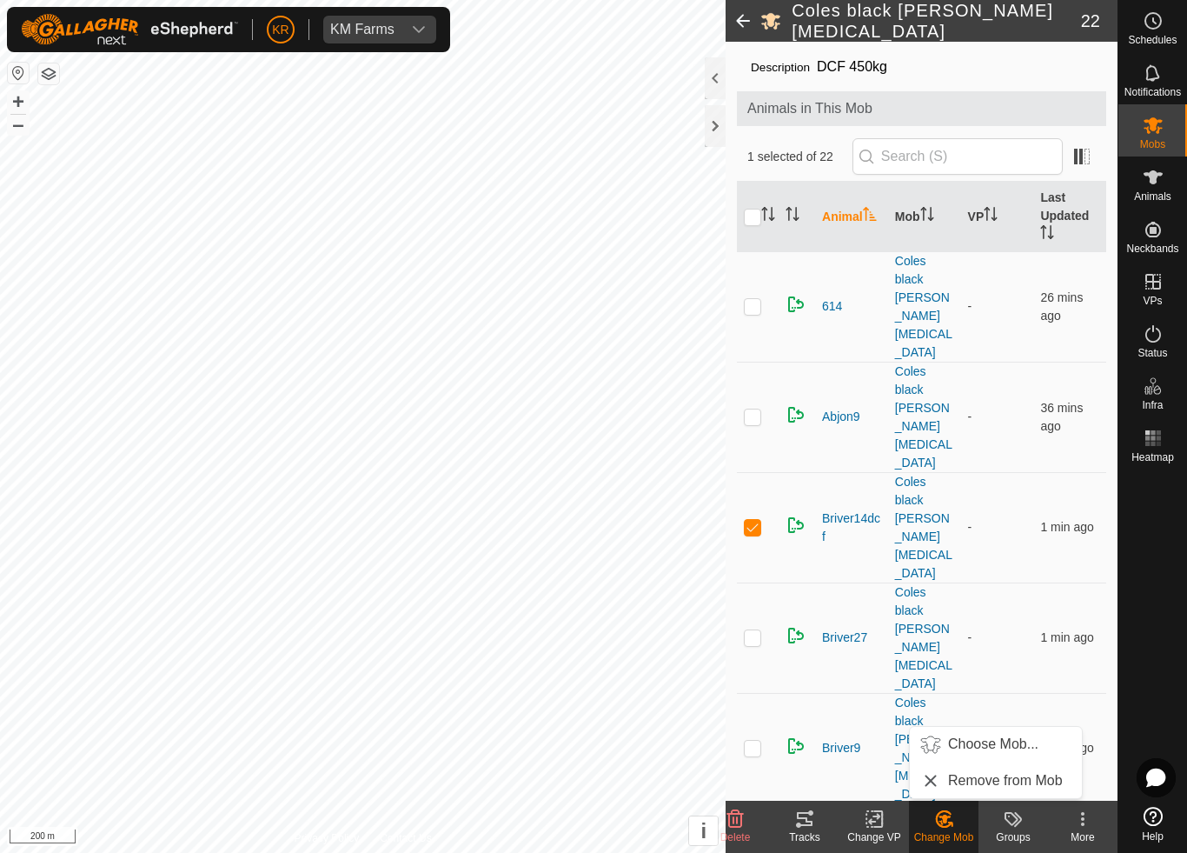
click at [1020, 743] on span "Choose Mob..." at bounding box center [993, 744] width 90 height 21
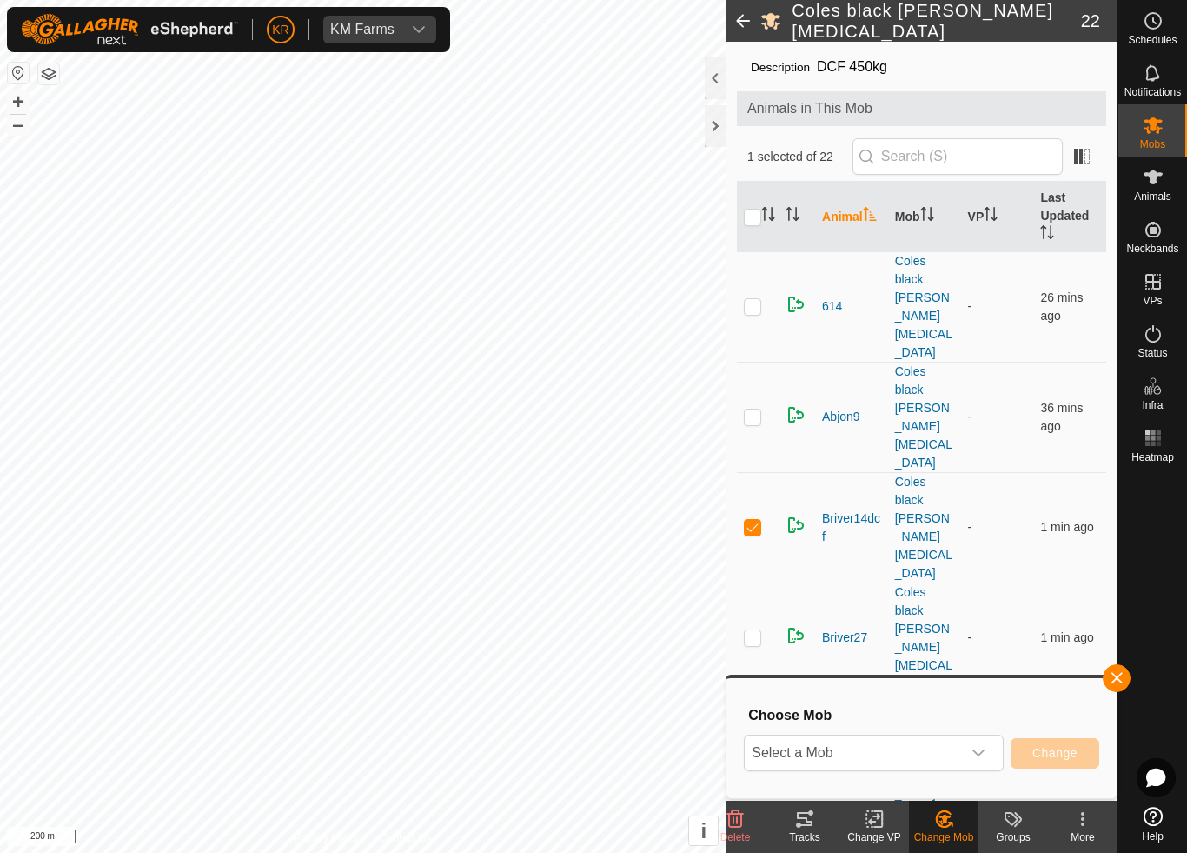
click at [959, 757] on span "Select a Mob" at bounding box center [853, 752] width 216 height 35
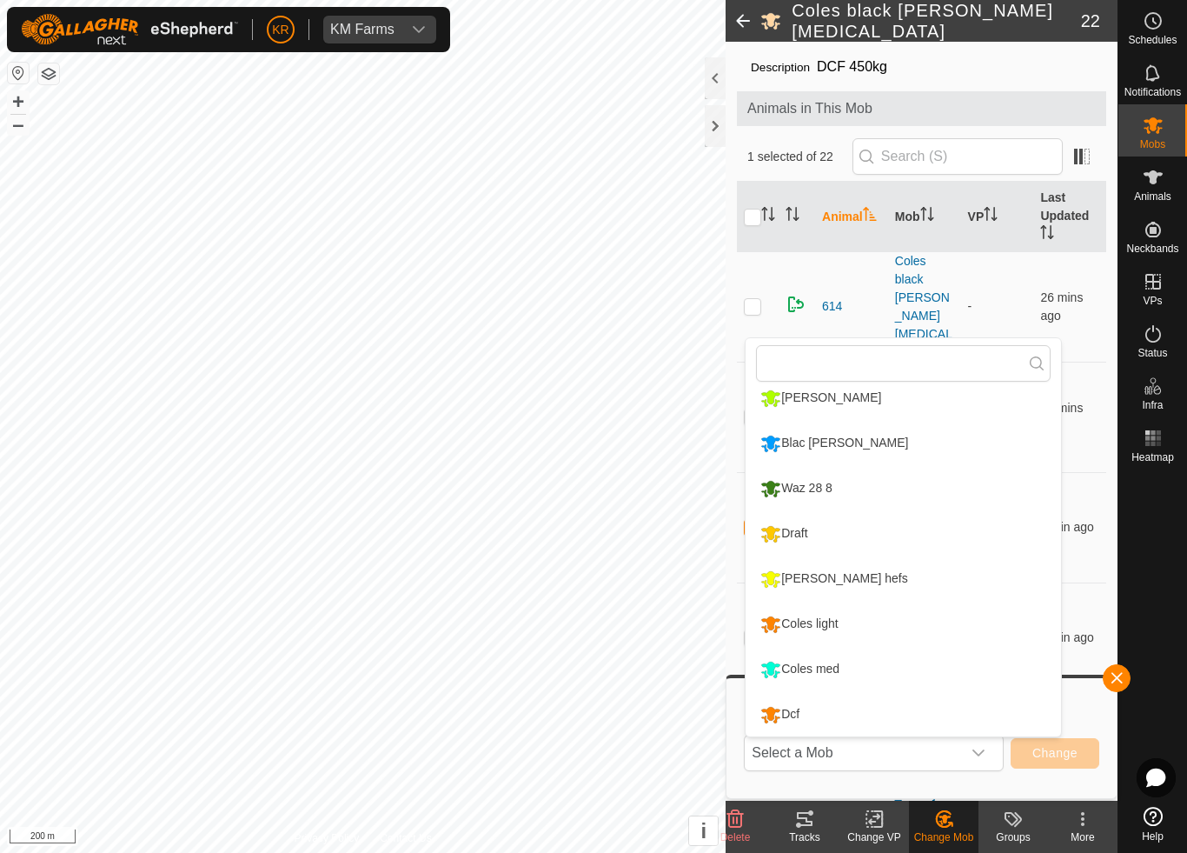
scroll to position [329, 0]
click at [807, 528] on div "Draft" at bounding box center [784, 534] width 56 height 30
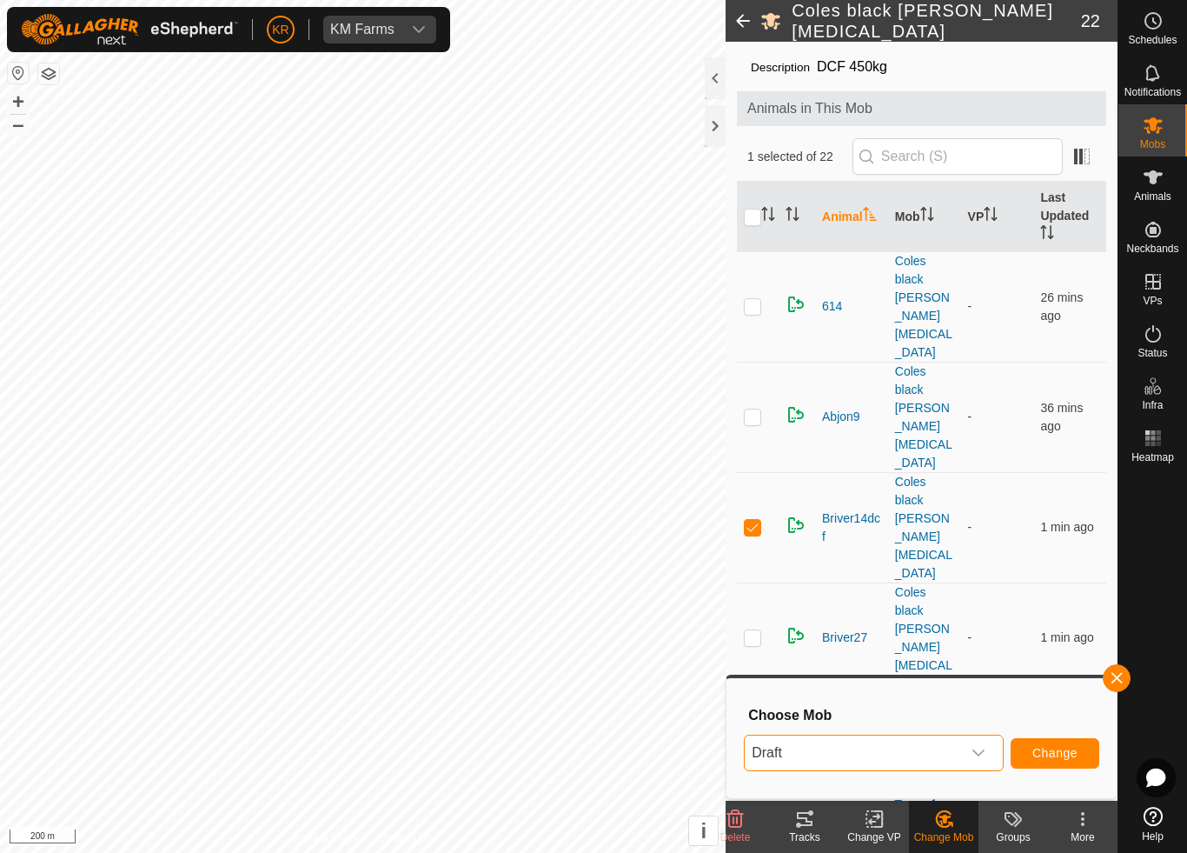
click at [1040, 752] on span "Change" at bounding box center [1055, 753] width 45 height 14
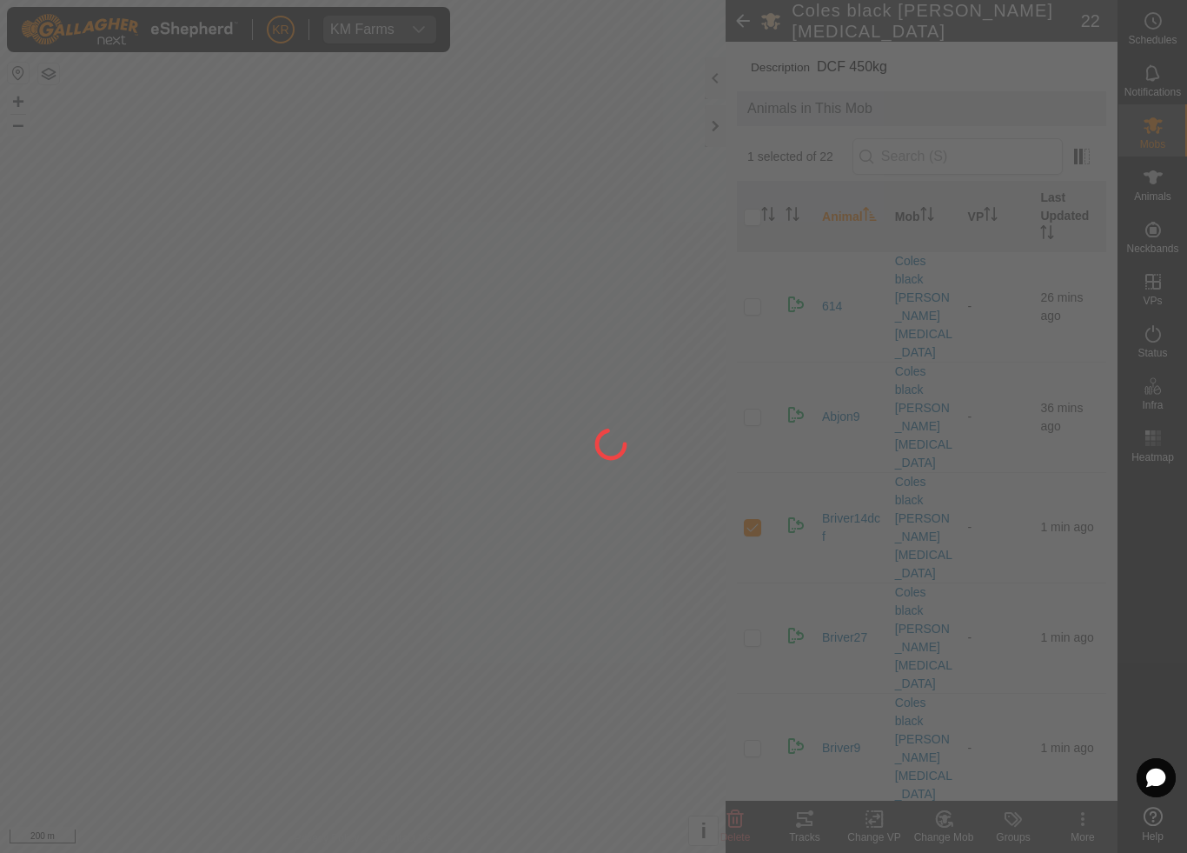
checkbox input "false"
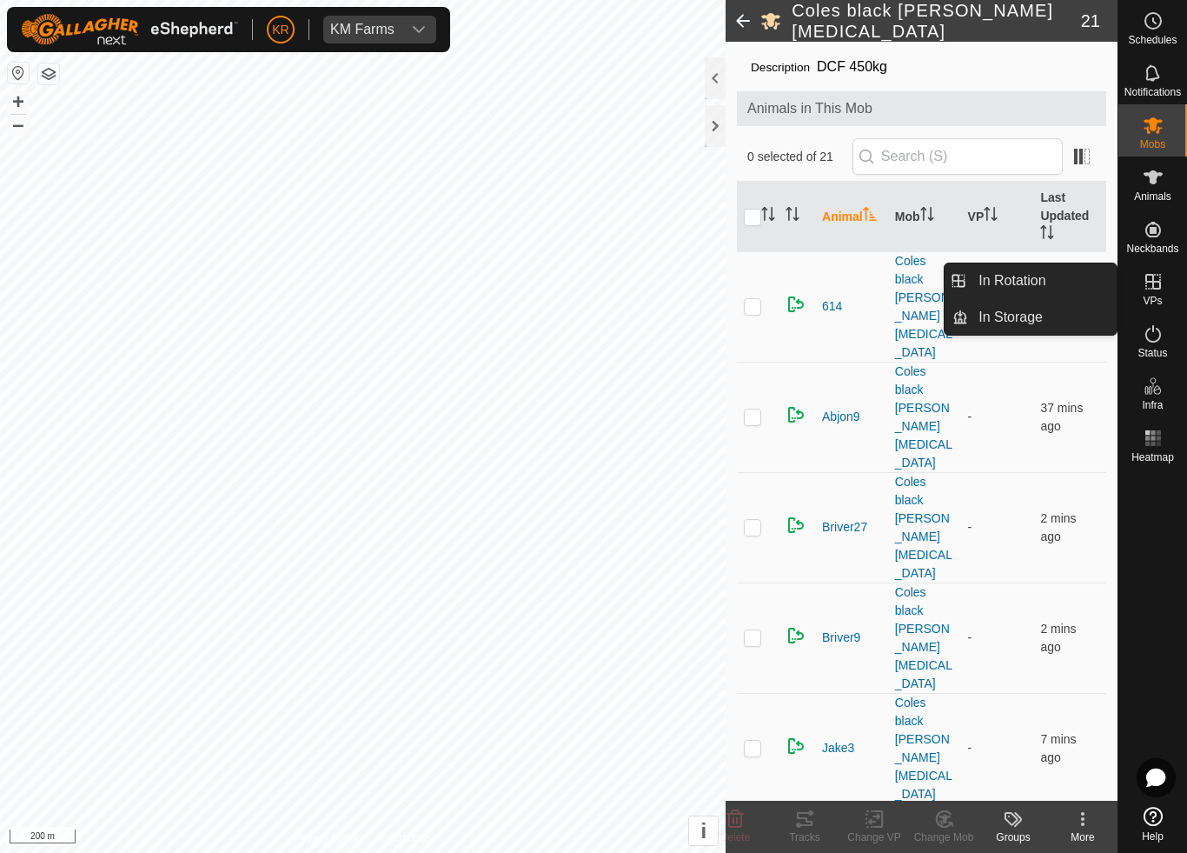
click at [1049, 278] on link "In Rotation" at bounding box center [1042, 280] width 149 height 35
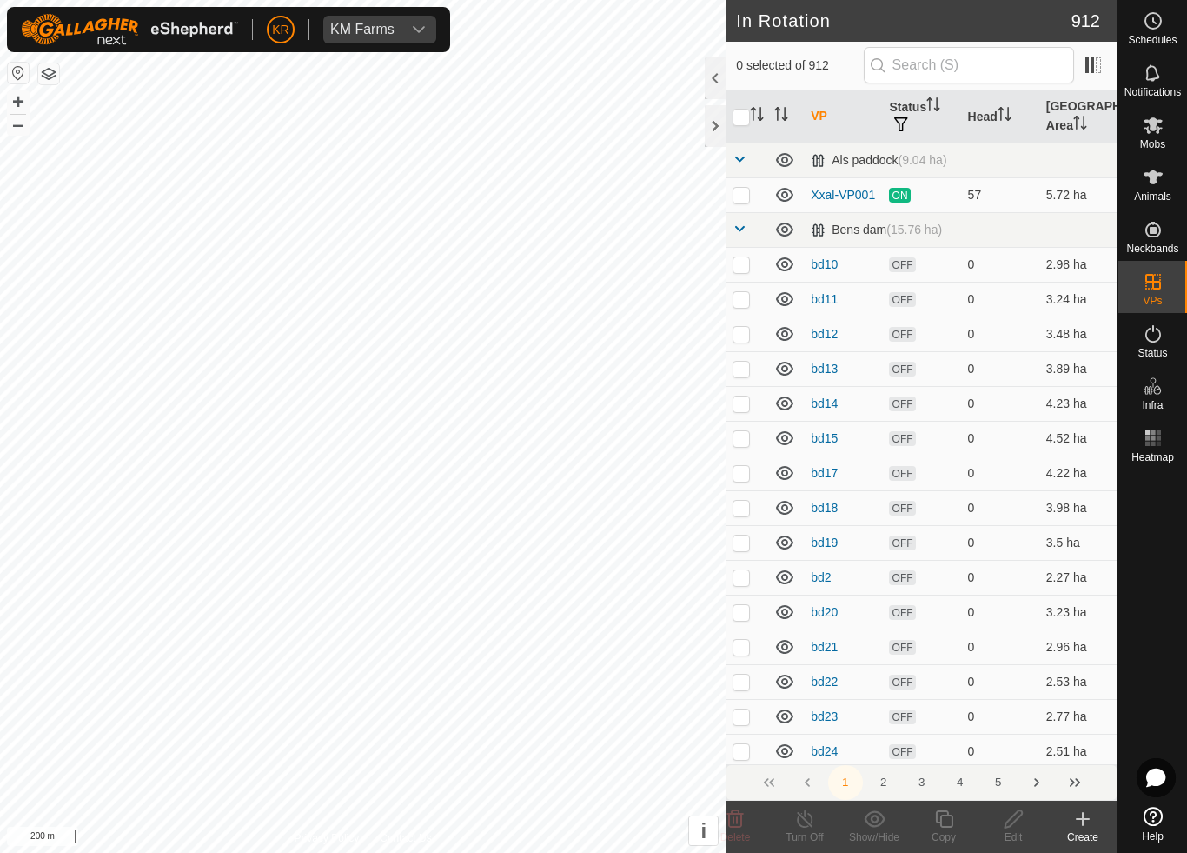
click at [1080, 796] on icon at bounding box center [1083, 818] width 21 height 21
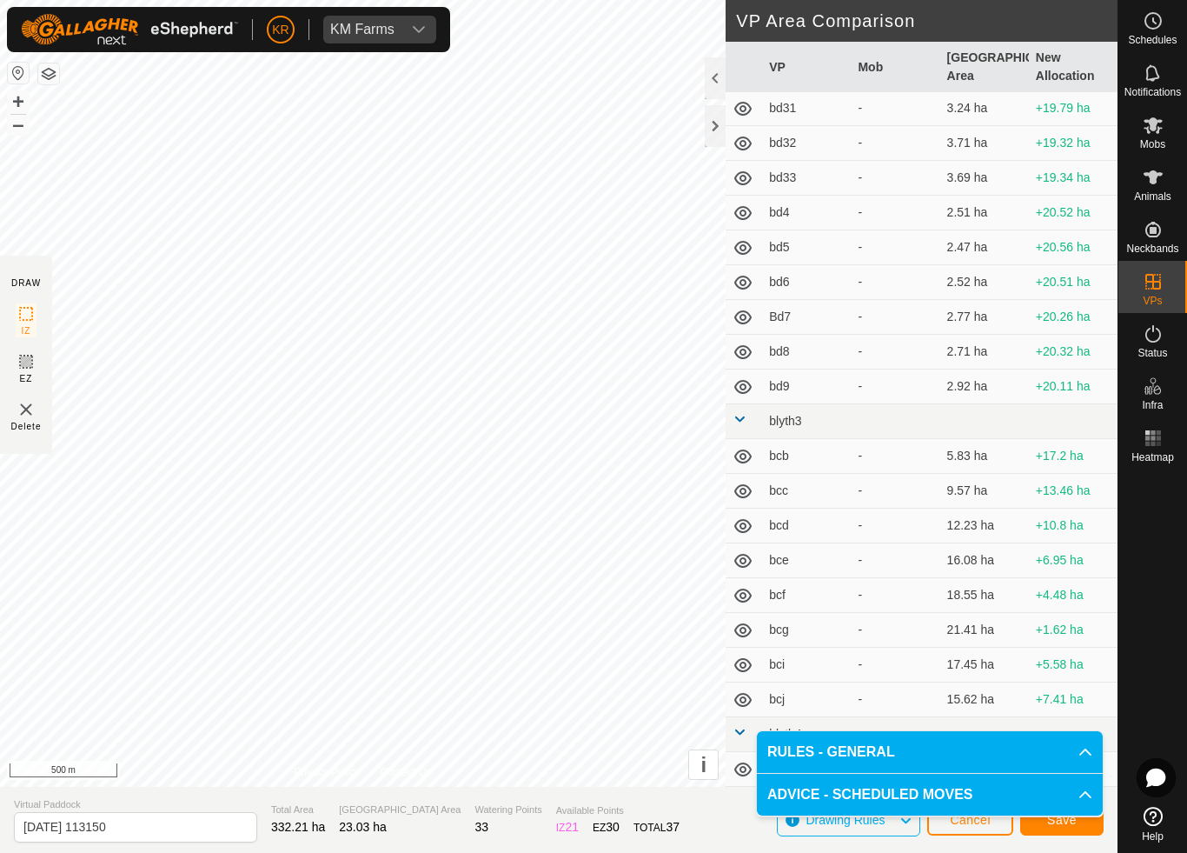
scroll to position [890, 0]
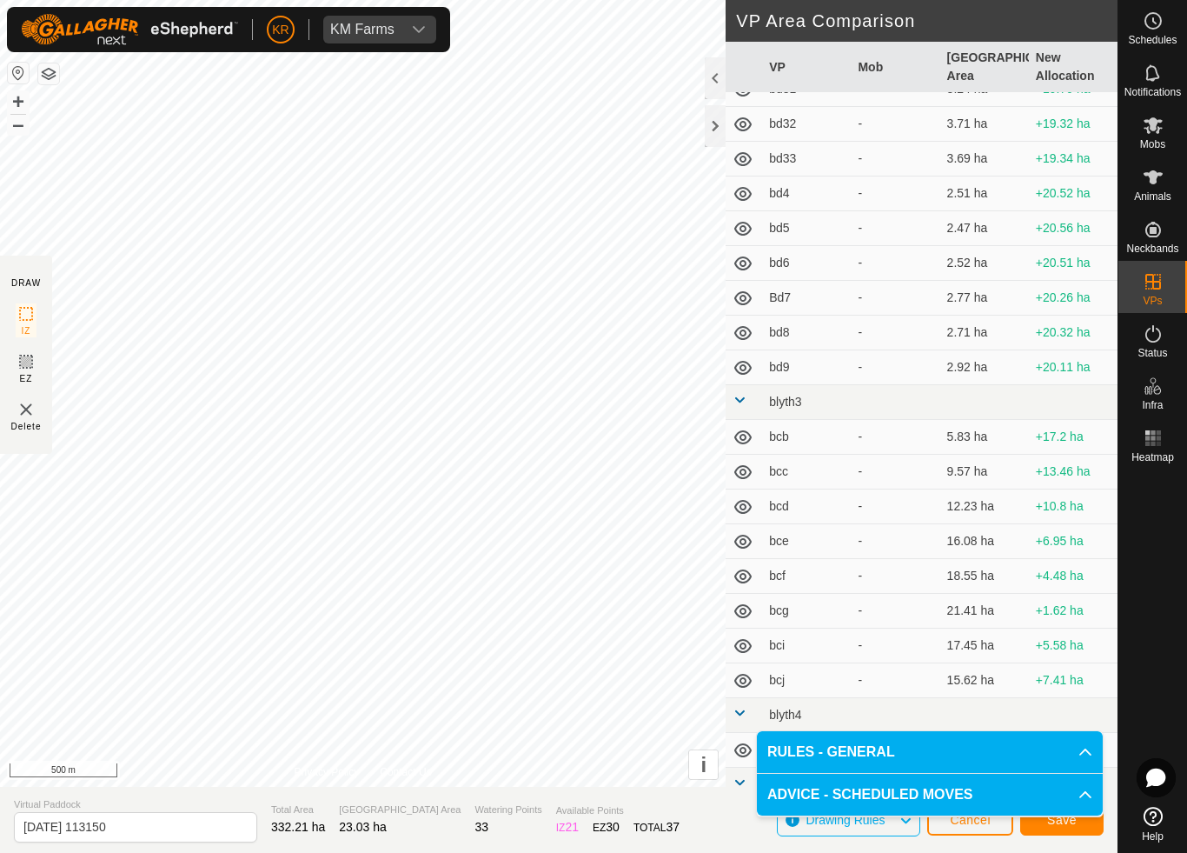
click at [1091, 796] on button "Save" at bounding box center [1061, 820] width 83 height 30
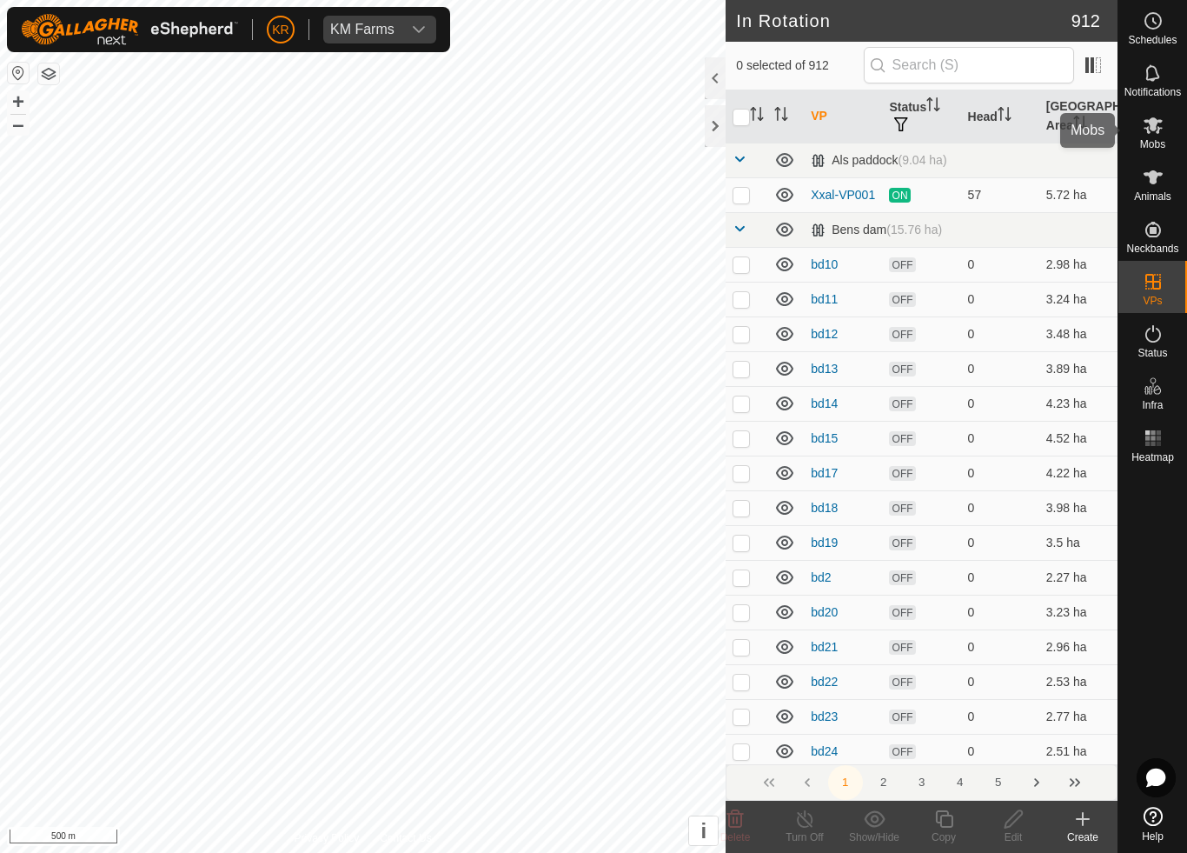
click at [1160, 142] on span "Mobs" at bounding box center [1152, 144] width 25 height 10
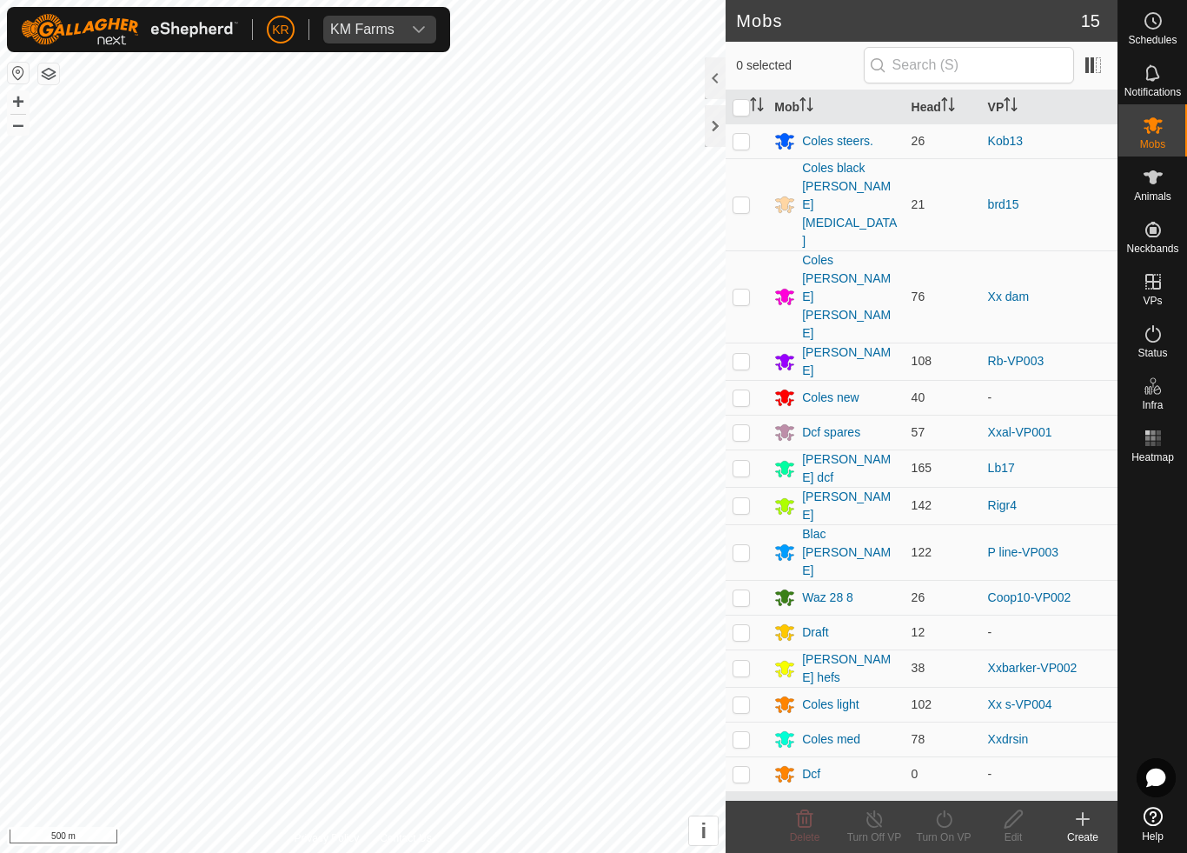
click at [747, 354] on p-checkbox at bounding box center [741, 361] width 17 height 14
checkbox input "true"
click at [949, 796] on icon at bounding box center [944, 818] width 16 height 17
click at [958, 784] on link "Now" at bounding box center [996, 780] width 172 height 35
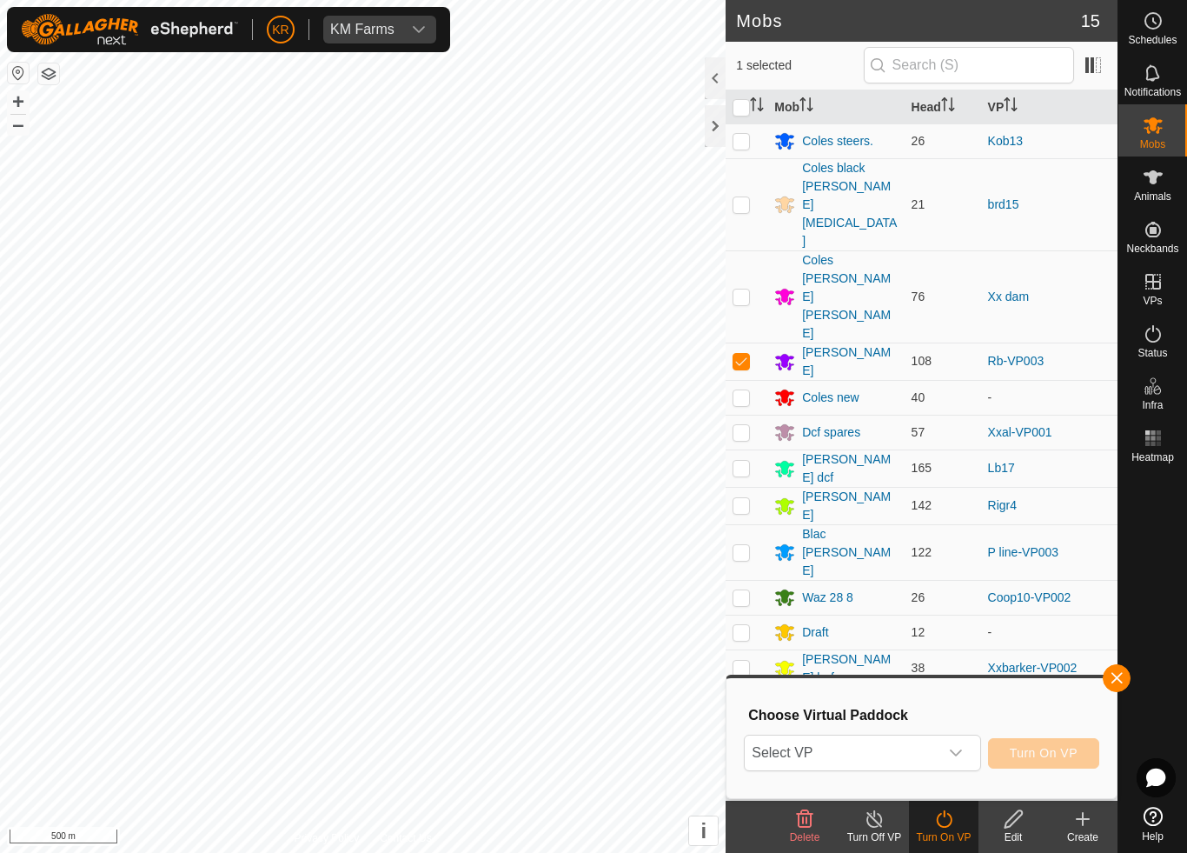
click at [917, 756] on span "Select VP" at bounding box center [841, 752] width 193 height 35
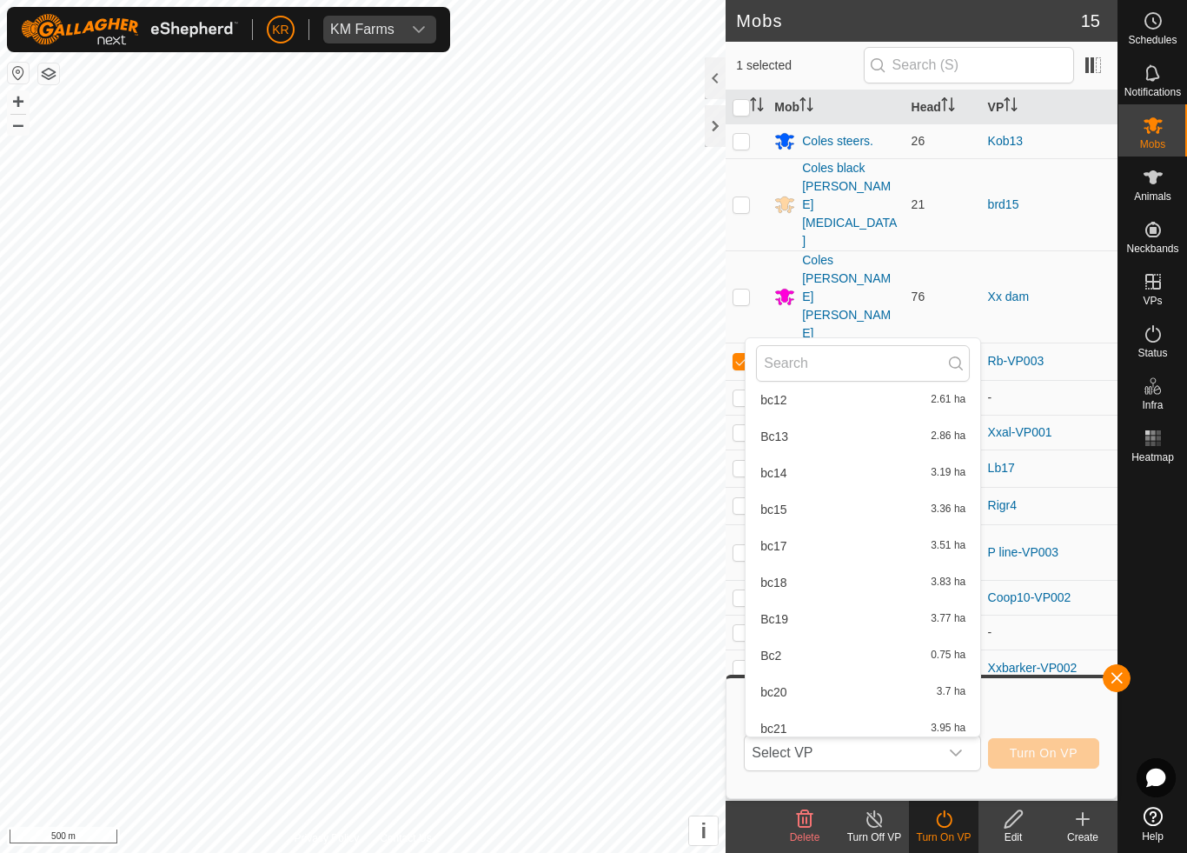
click at [828, 353] on input "text" at bounding box center [863, 363] width 214 height 37
click at [834, 366] on input "text" at bounding box center [863, 363] width 214 height 37
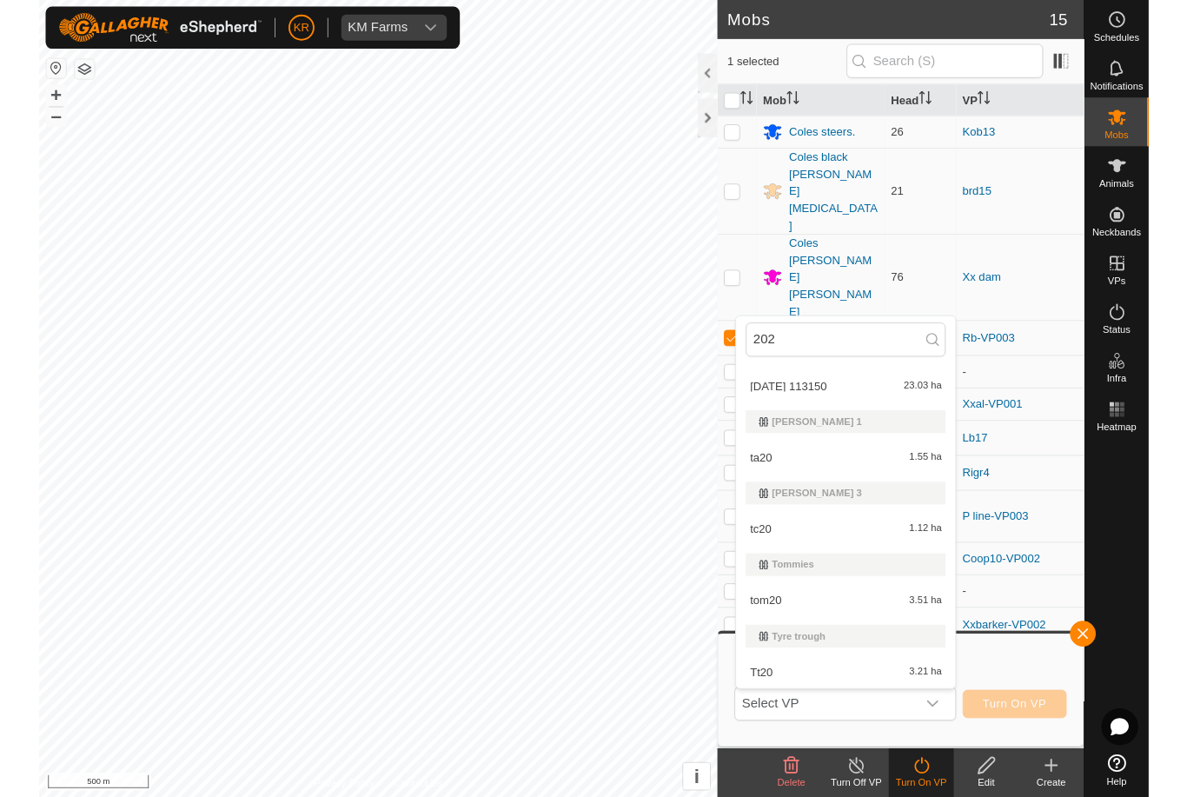
scroll to position [0, 0]
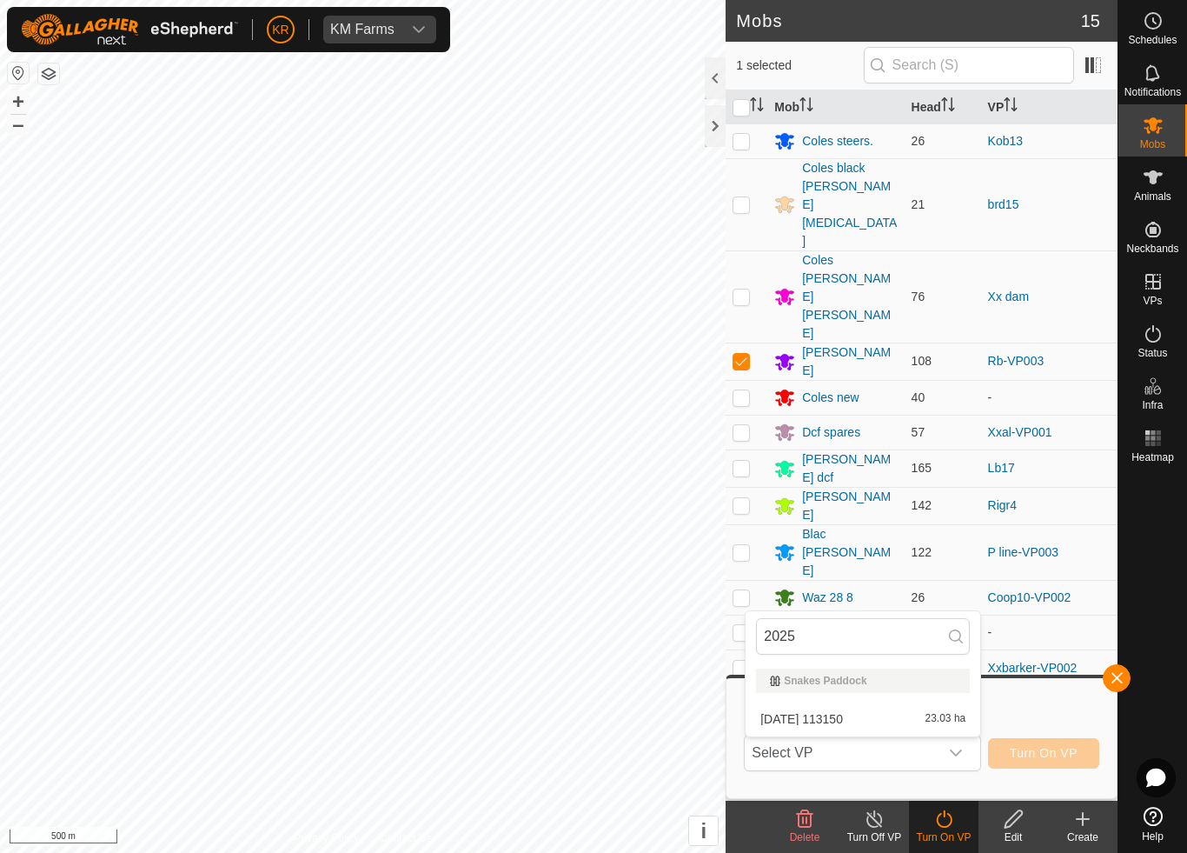
type input "2025"
click at [885, 717] on div "2025-08-20 113150 23.03 ha" at bounding box center [863, 718] width 214 height 21
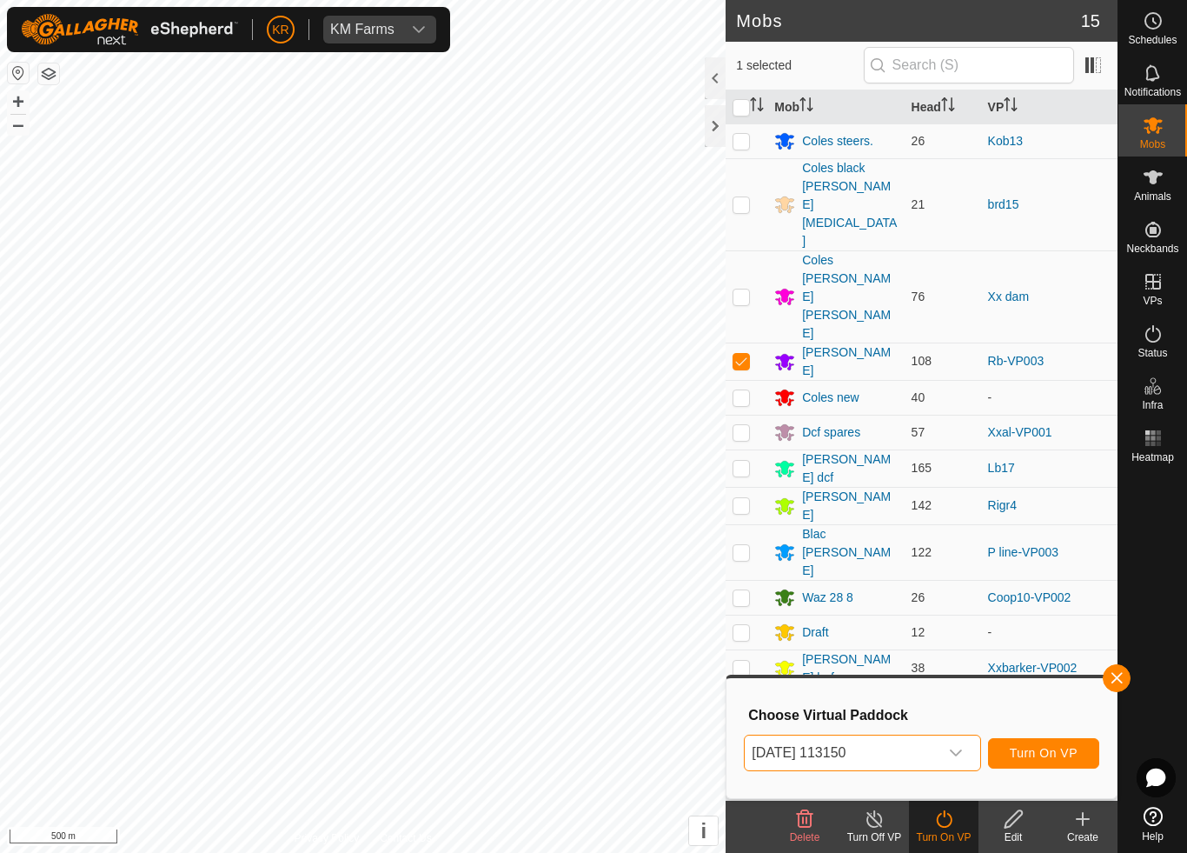
click at [1062, 748] on span "Turn On VP" at bounding box center [1044, 753] width 68 height 14
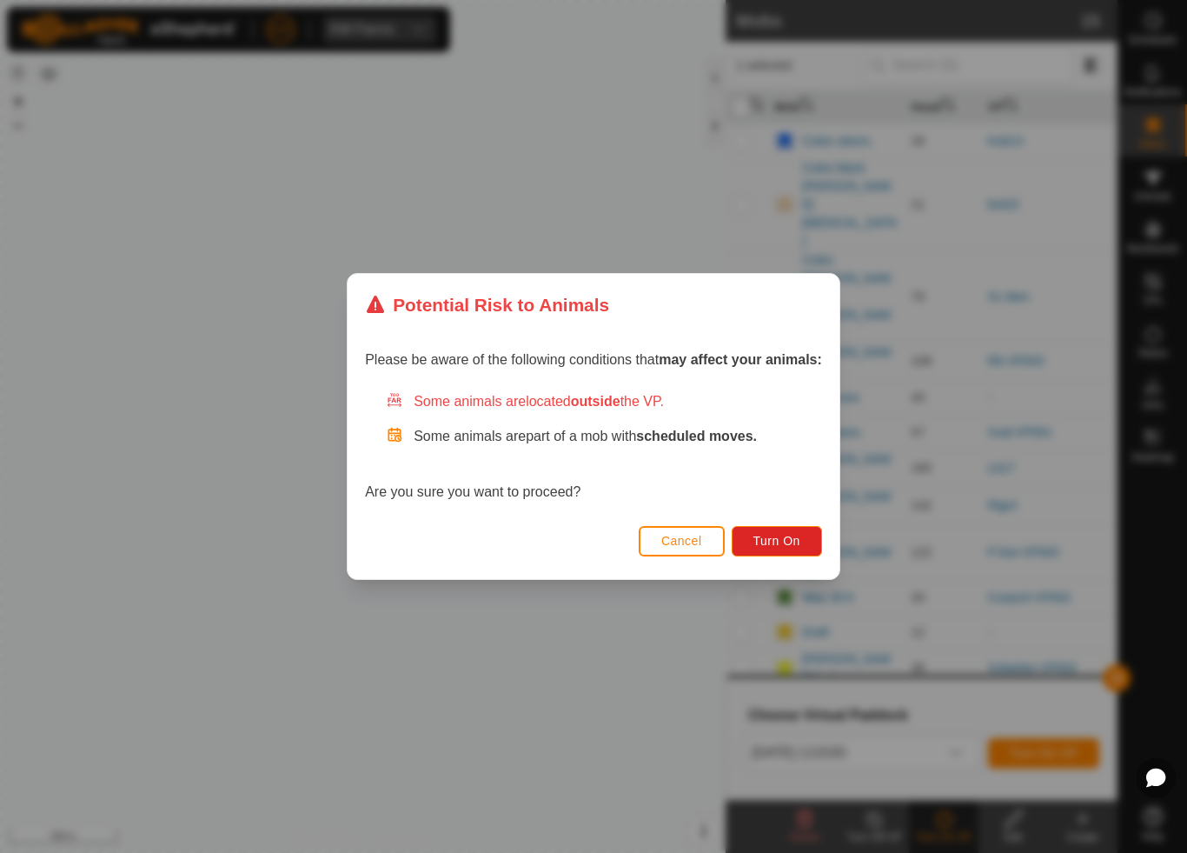
click at [796, 528] on button "Turn On" at bounding box center [777, 541] width 90 height 30
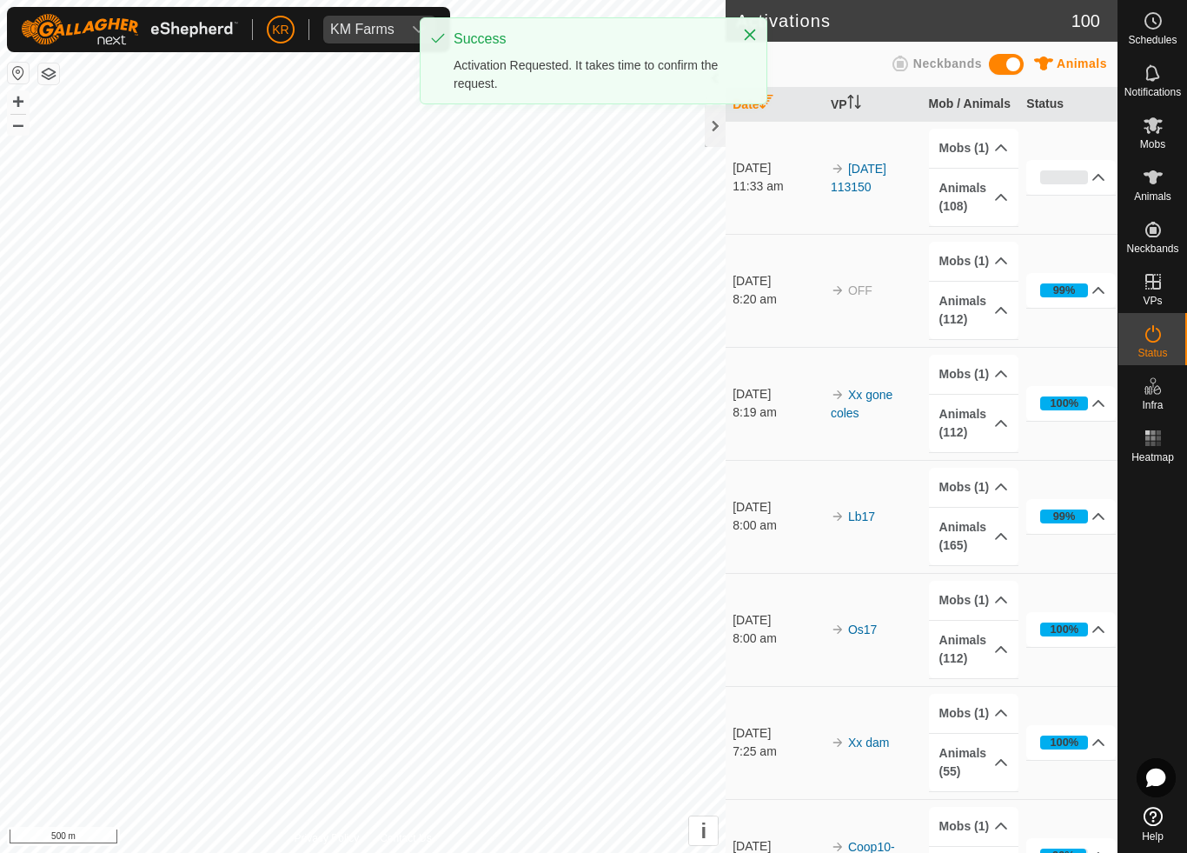
click at [921, 299] on td "OFF" at bounding box center [873, 290] width 98 height 113
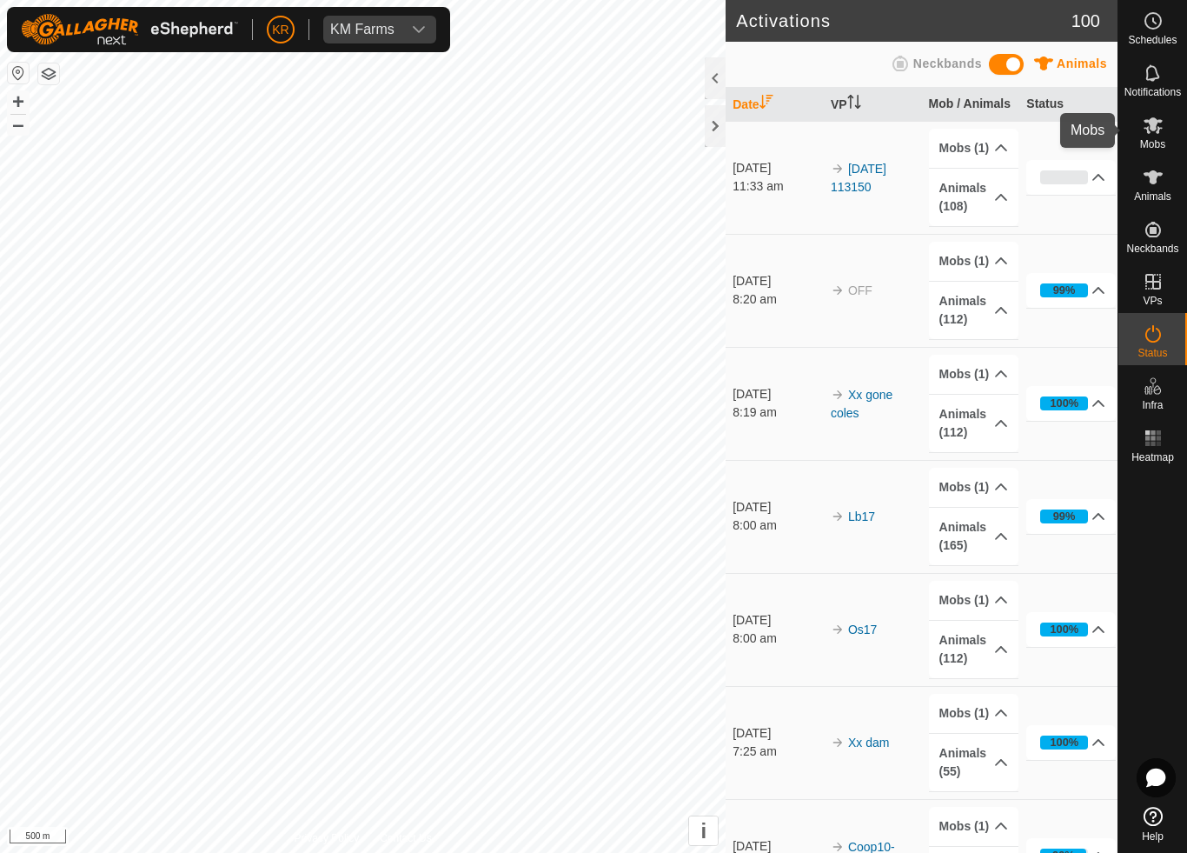
click at [1167, 136] on es-mob-svg-icon at bounding box center [1153, 125] width 31 height 28
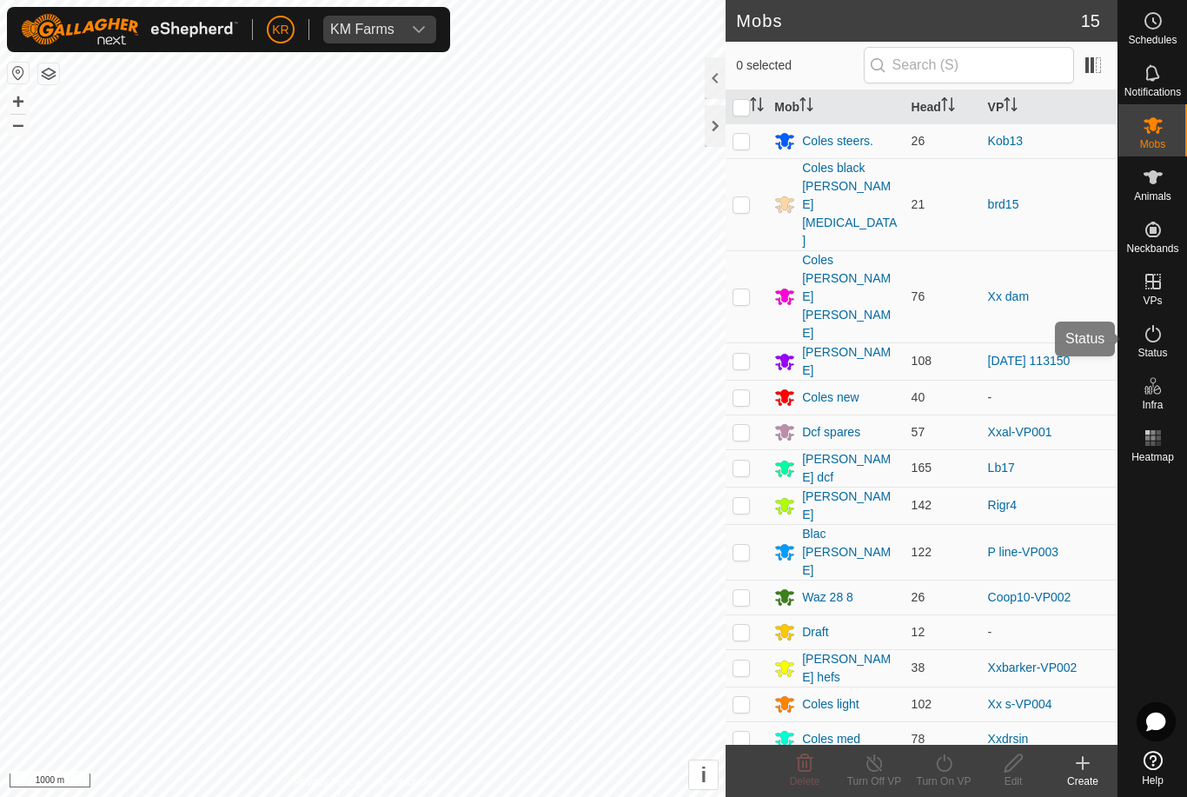
click at [1167, 344] on es-activation-svg-icon at bounding box center [1153, 334] width 31 height 28
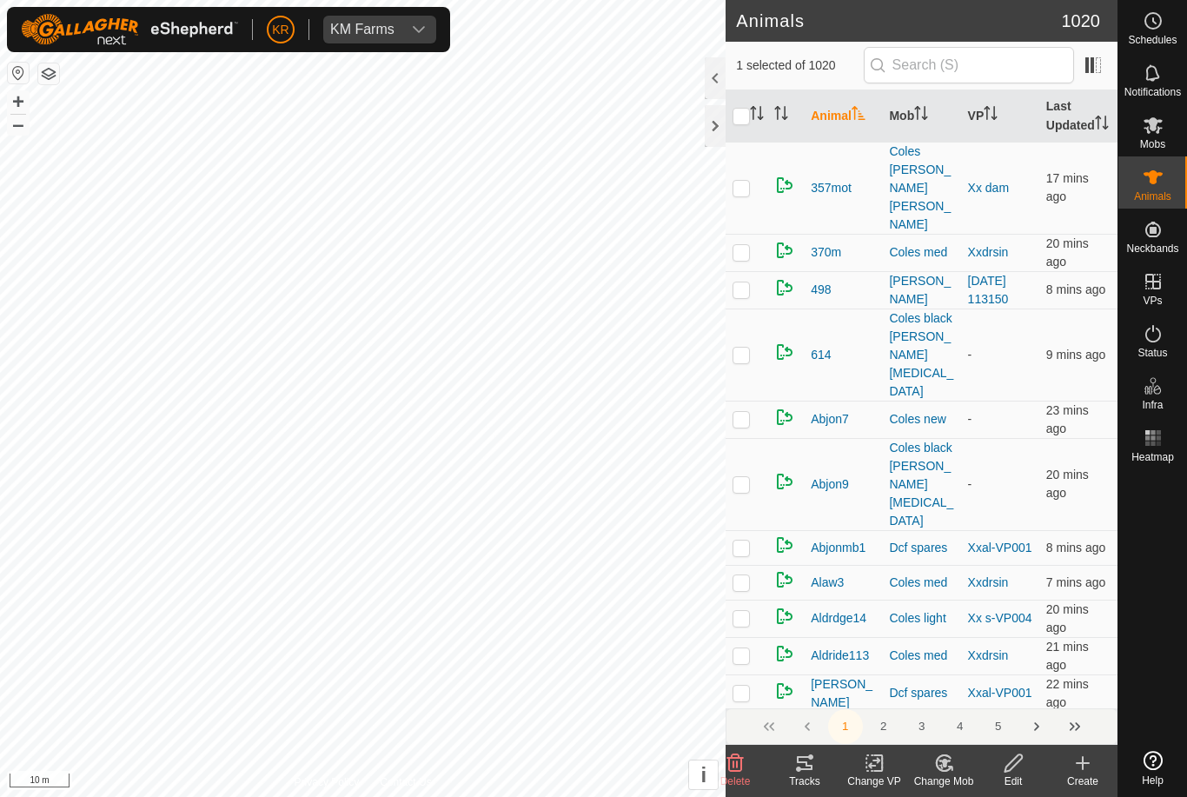
click at [958, 770] on change-mob-svg-icon at bounding box center [944, 763] width 70 height 21
click at [991, 692] on span "Choose Mob..." at bounding box center [993, 688] width 90 height 21
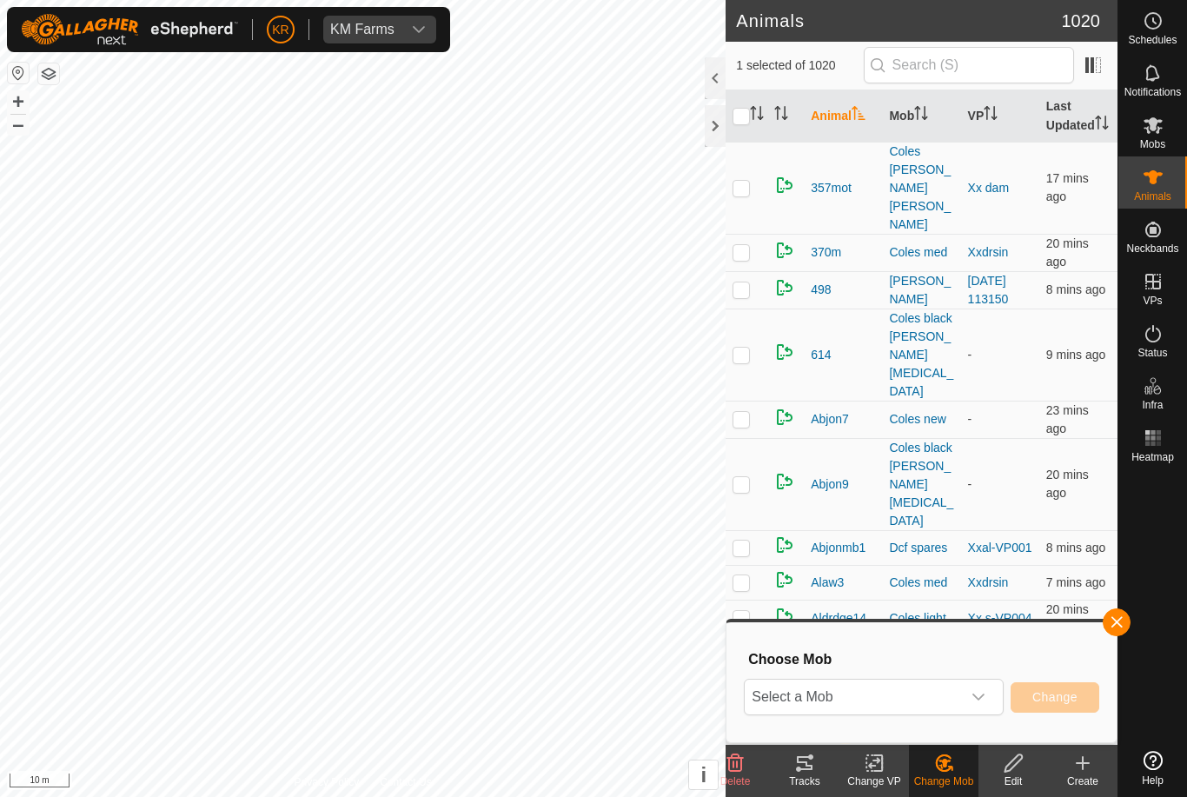
click at [939, 692] on span "Select a Mob" at bounding box center [853, 697] width 216 height 35
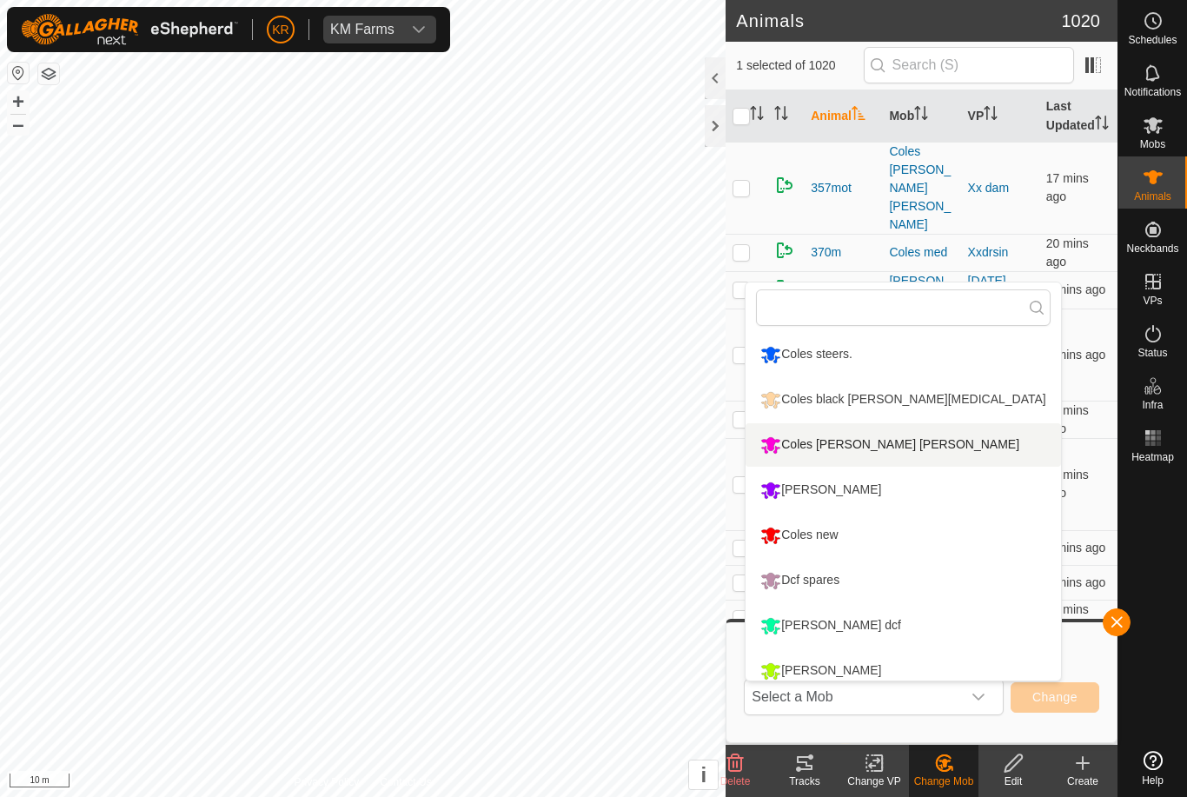
click at [837, 442] on div "Coles [PERSON_NAME] [PERSON_NAME]" at bounding box center [890, 445] width 268 height 30
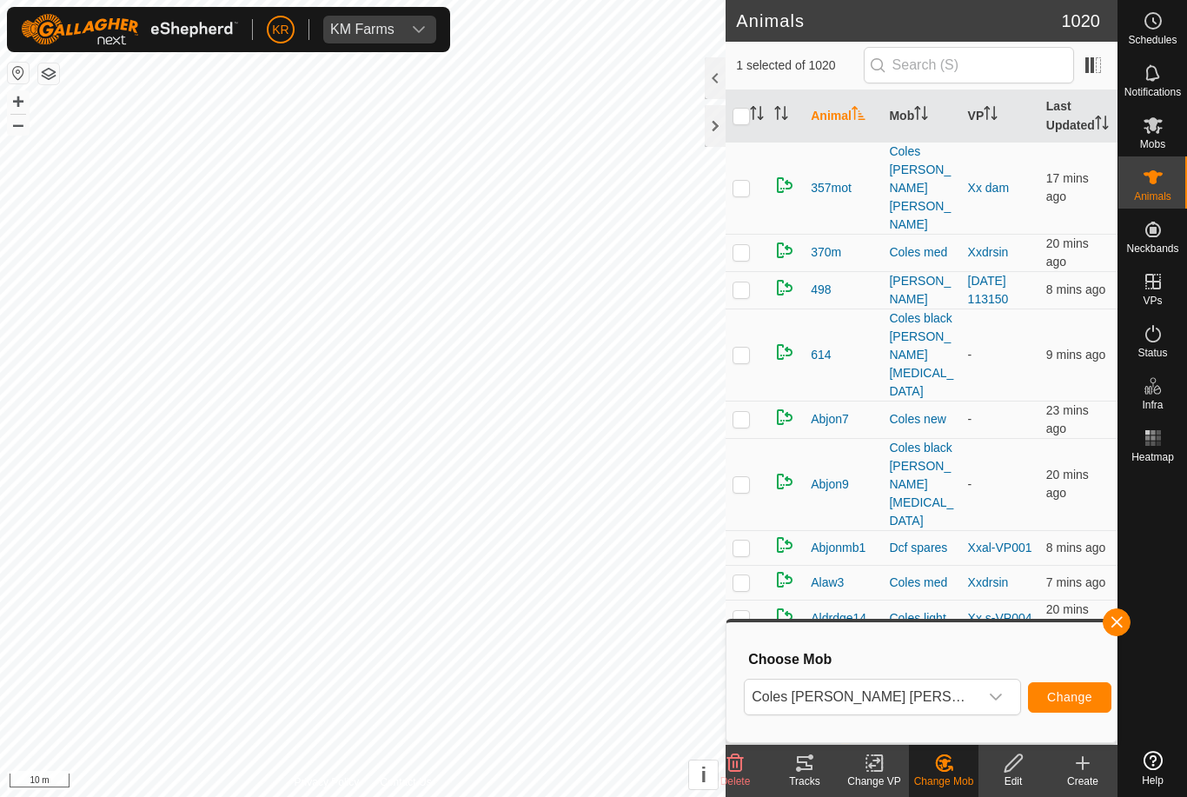
click at [1063, 697] on span "Change" at bounding box center [1069, 697] width 45 height 14
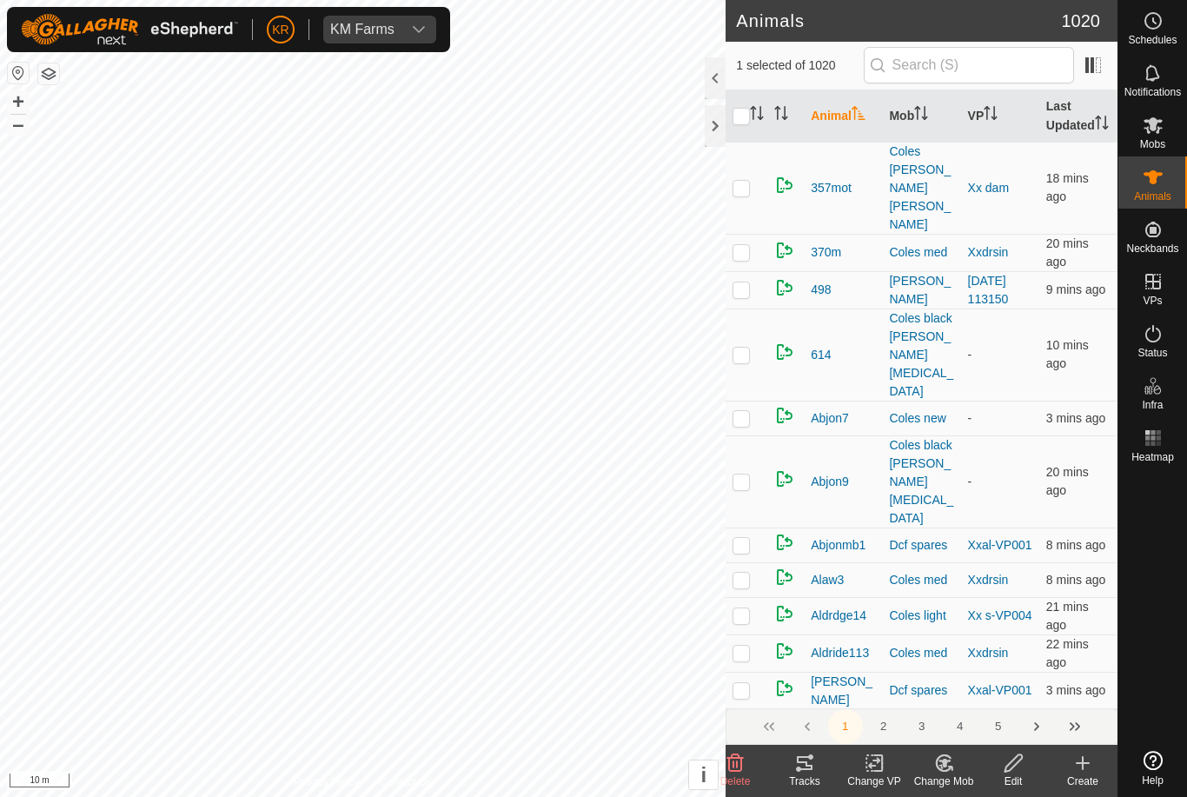
click at [945, 776] on div "Change Mob" at bounding box center [944, 782] width 70 height 16
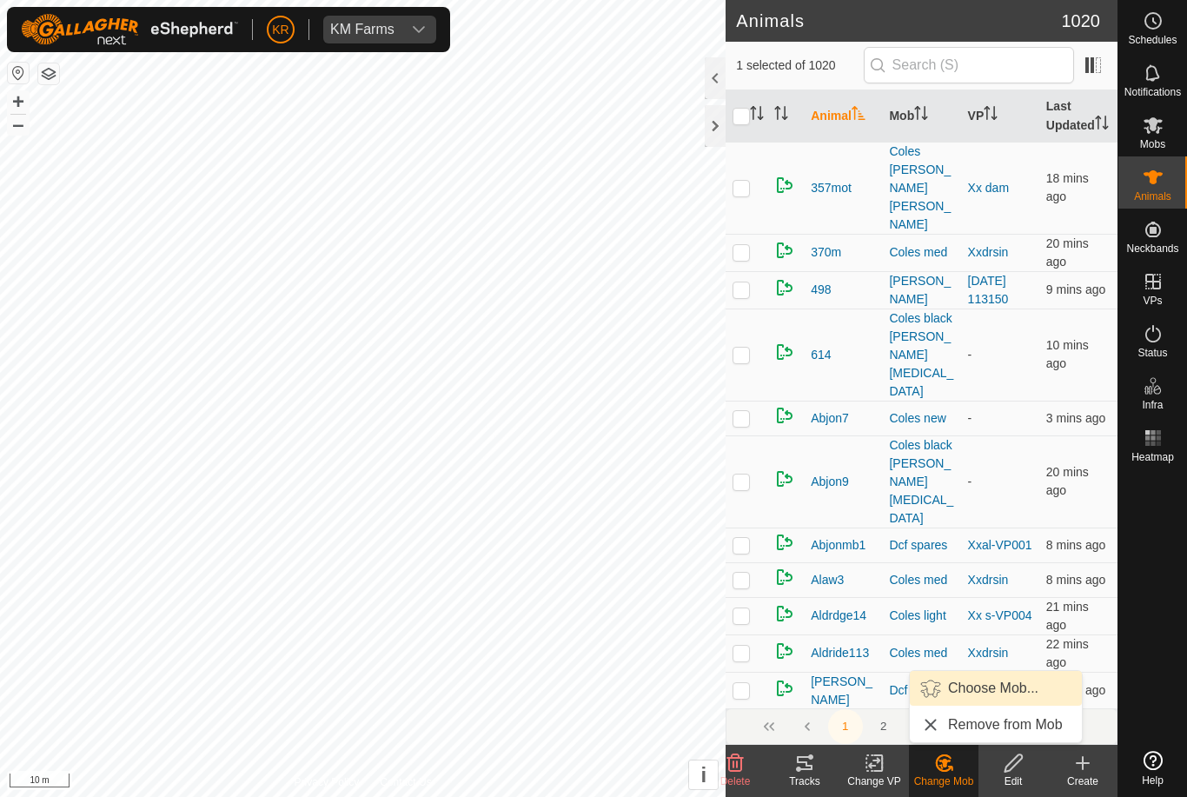
click at [1033, 694] on span "Choose Mob..." at bounding box center [993, 688] width 90 height 21
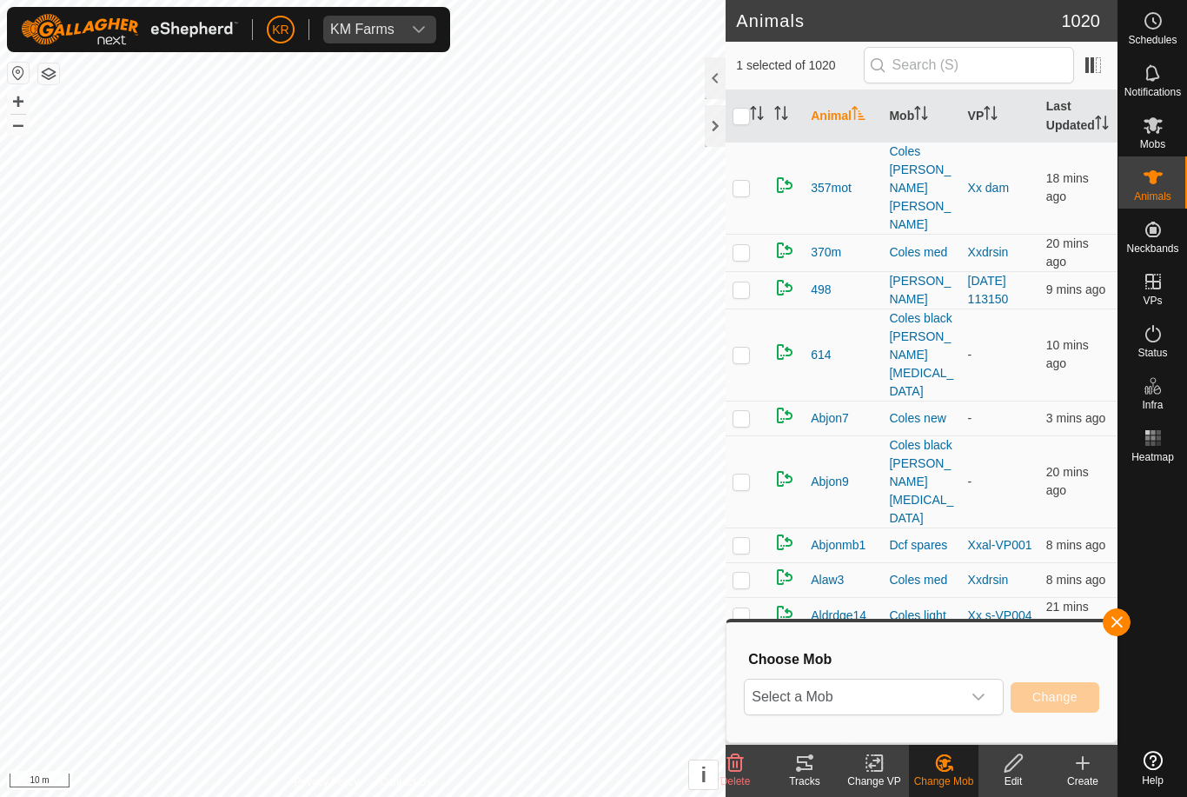
click at [925, 700] on span "Select a Mob" at bounding box center [853, 697] width 216 height 35
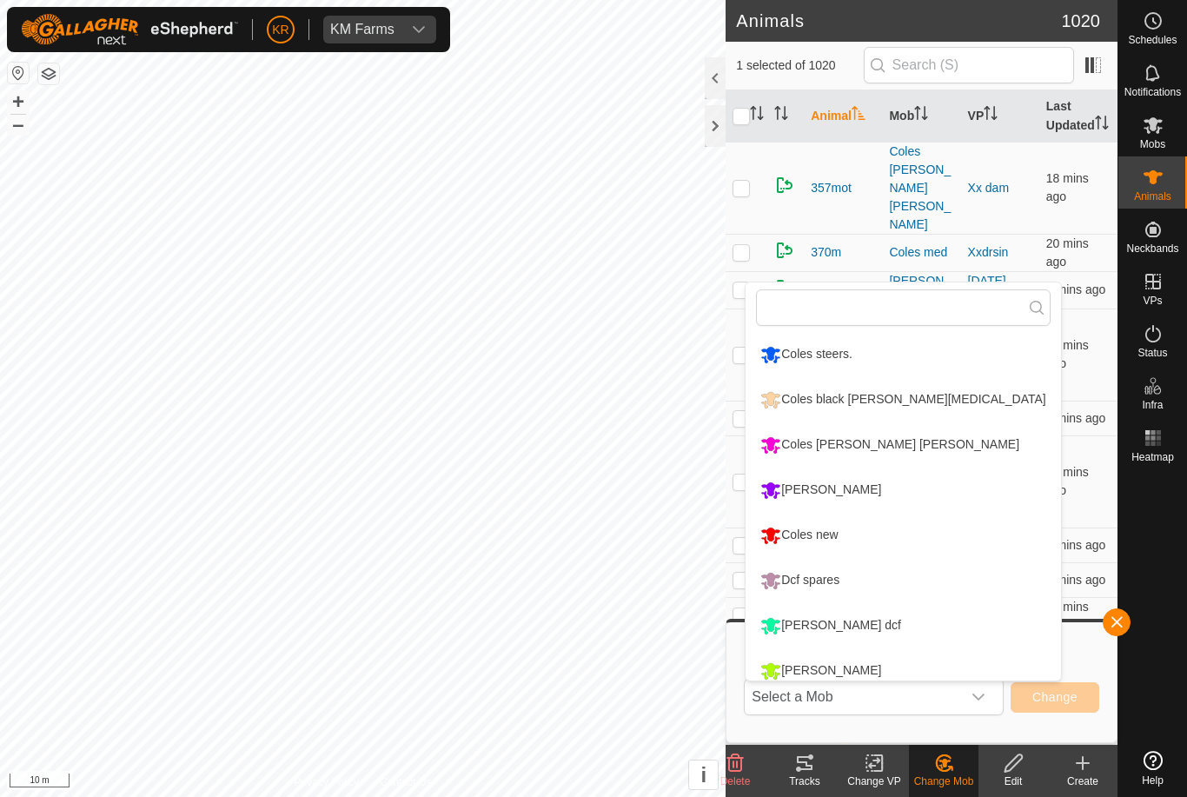
click at [909, 451] on div "Coles [PERSON_NAME] [PERSON_NAME]" at bounding box center [890, 445] width 268 height 30
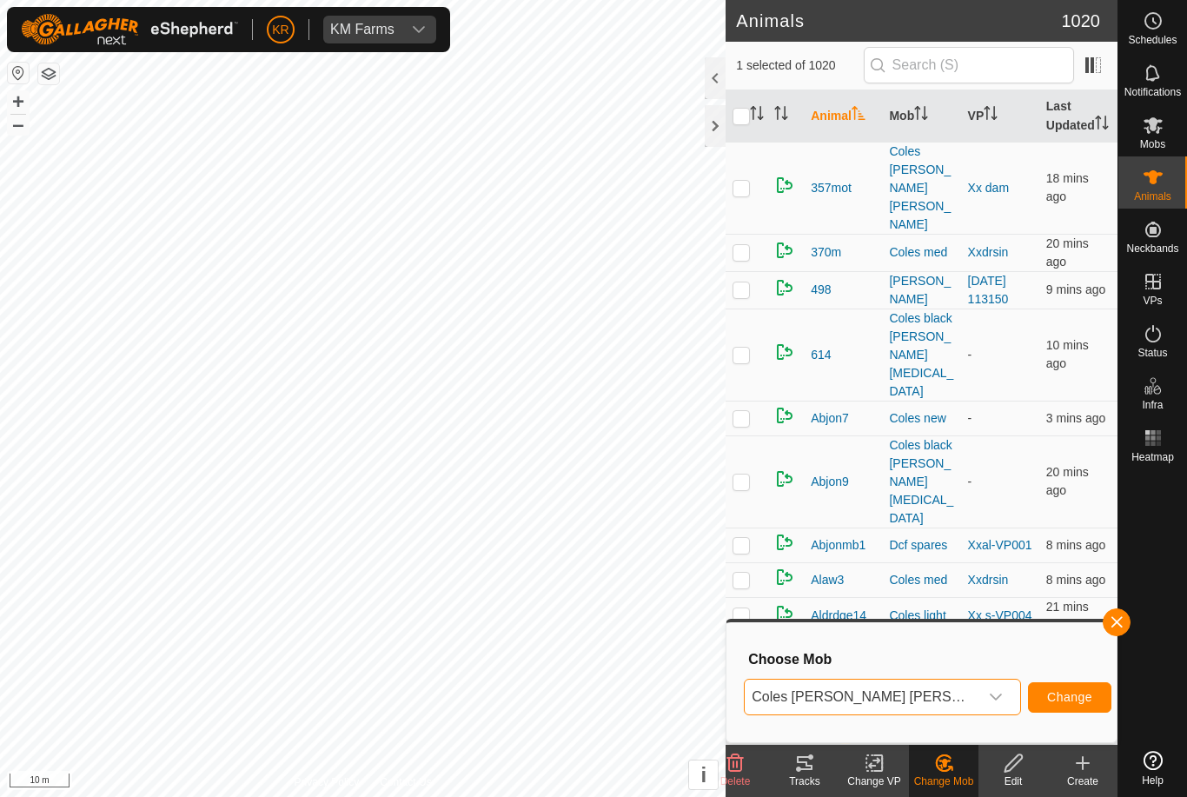
click at [1061, 686] on button "Change" at bounding box center [1069, 697] width 83 height 30
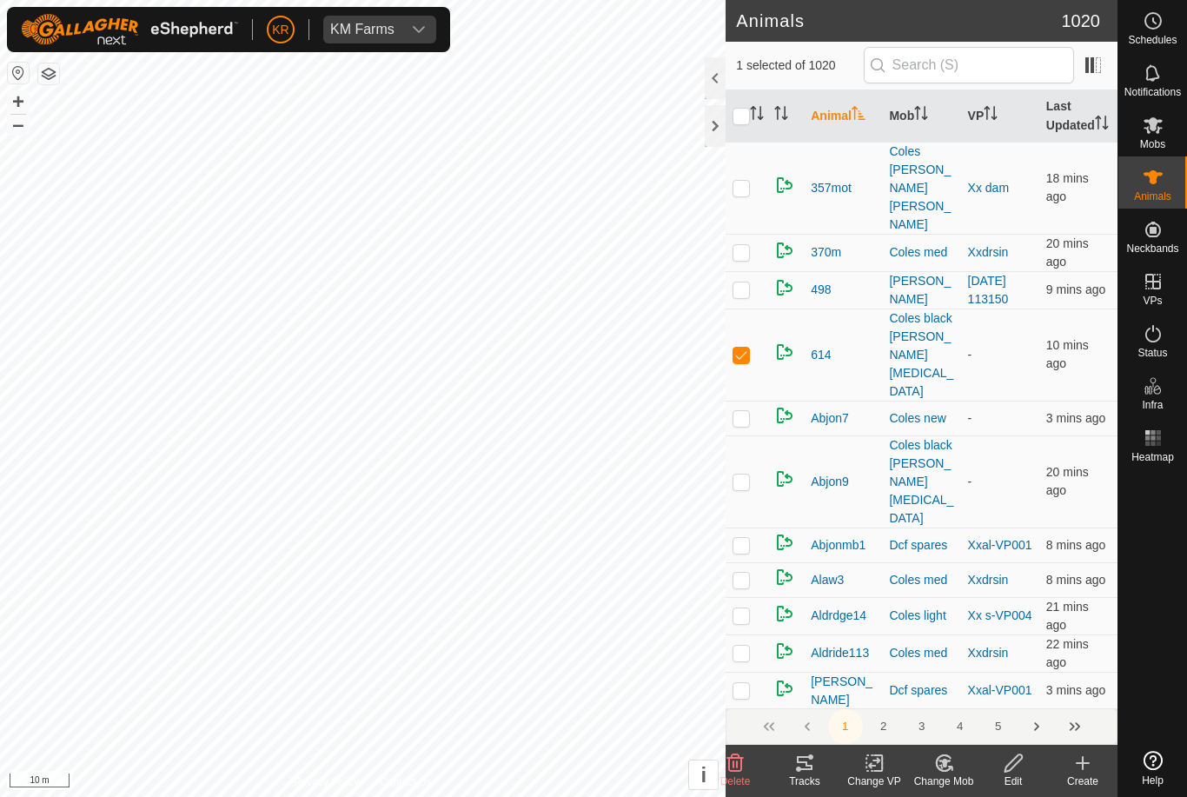
click at [958, 771] on change-mob-svg-icon at bounding box center [944, 763] width 70 height 21
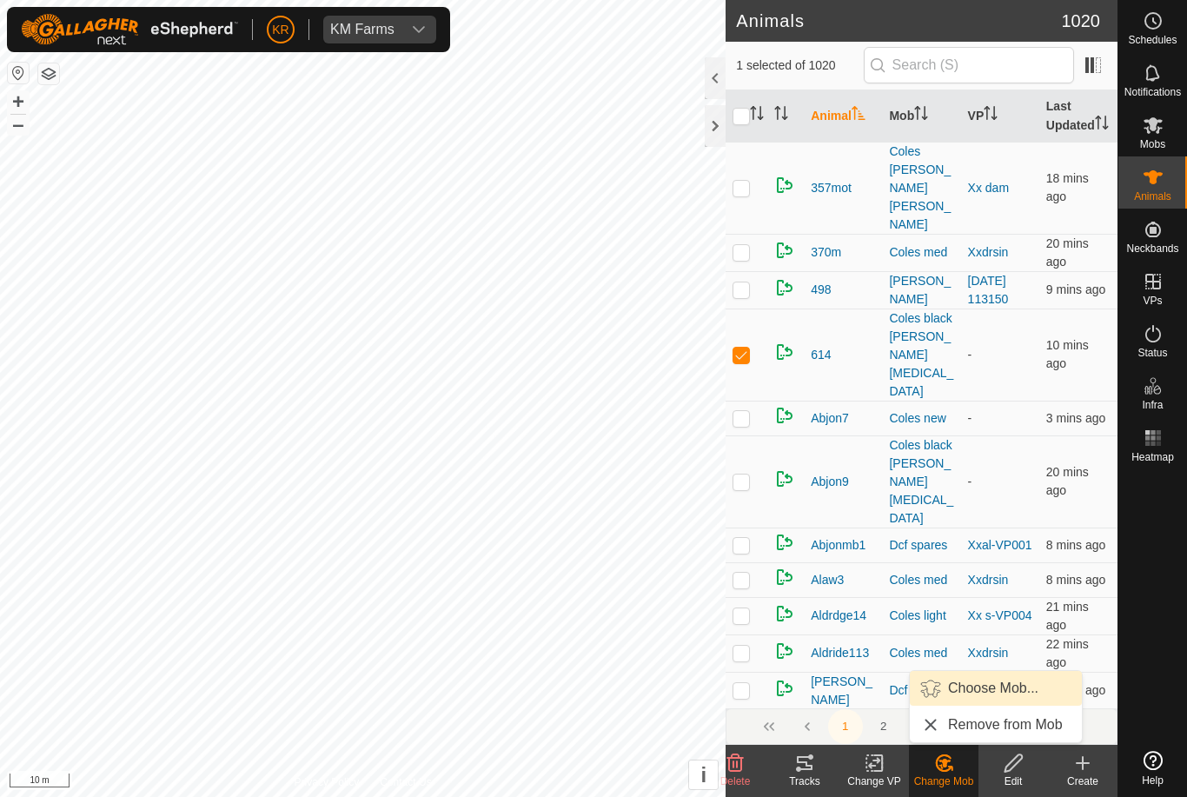
click at [983, 695] on span "Choose Mob..." at bounding box center [993, 688] width 90 height 21
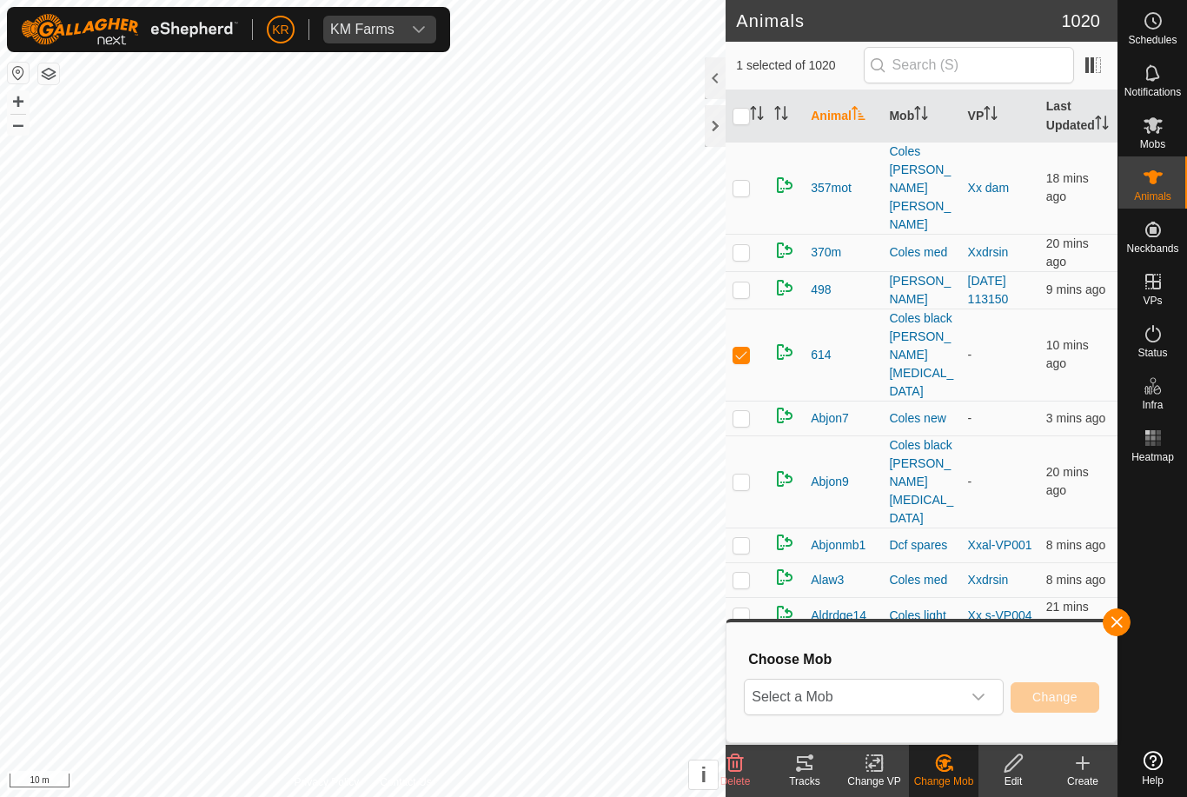
click at [943, 694] on span "Select a Mob" at bounding box center [853, 697] width 216 height 35
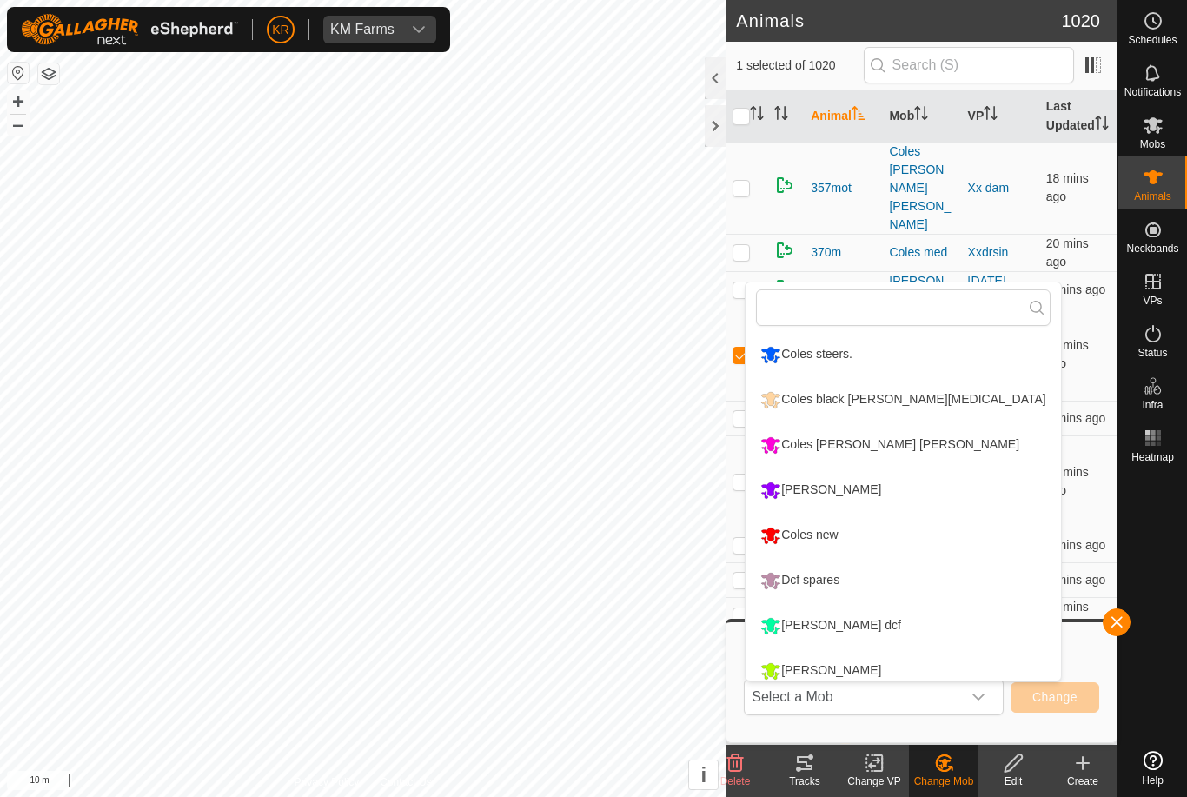
click at [914, 449] on div "Coles [PERSON_NAME] [PERSON_NAME]" at bounding box center [890, 445] width 268 height 30
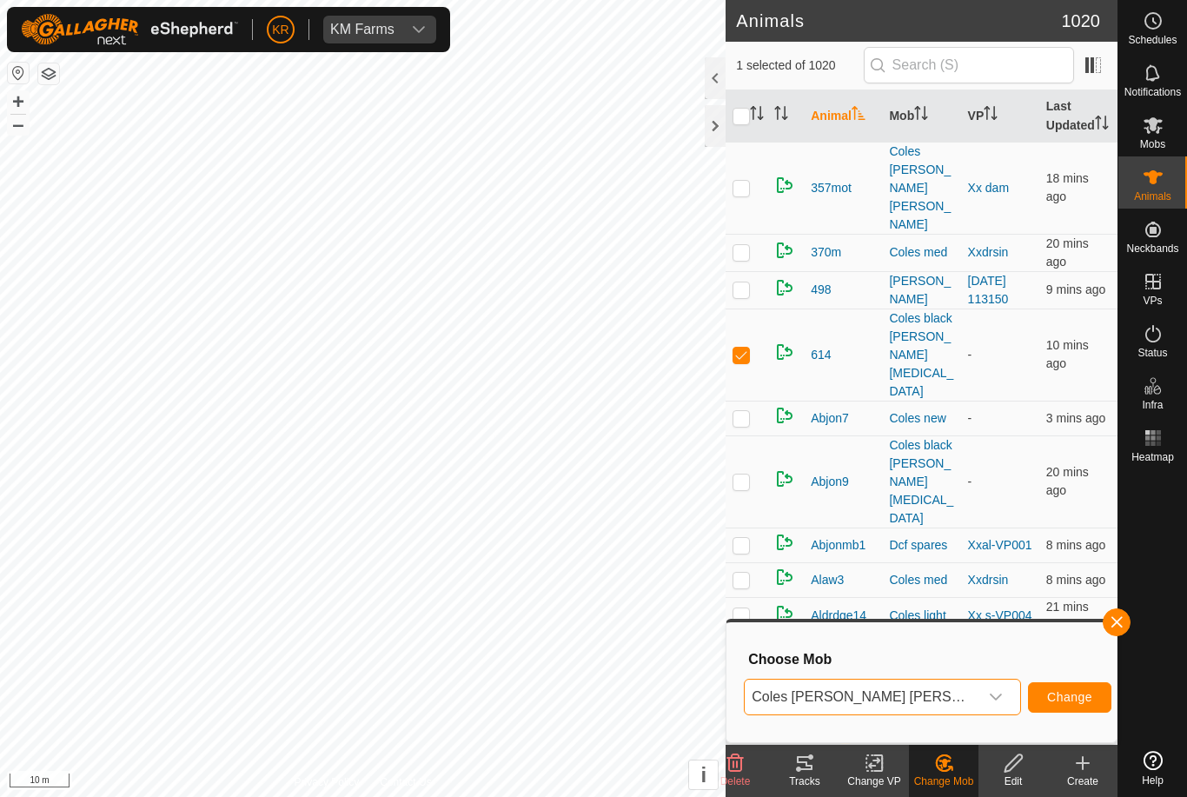
click at [1065, 690] on span "Change" at bounding box center [1069, 697] width 45 height 14
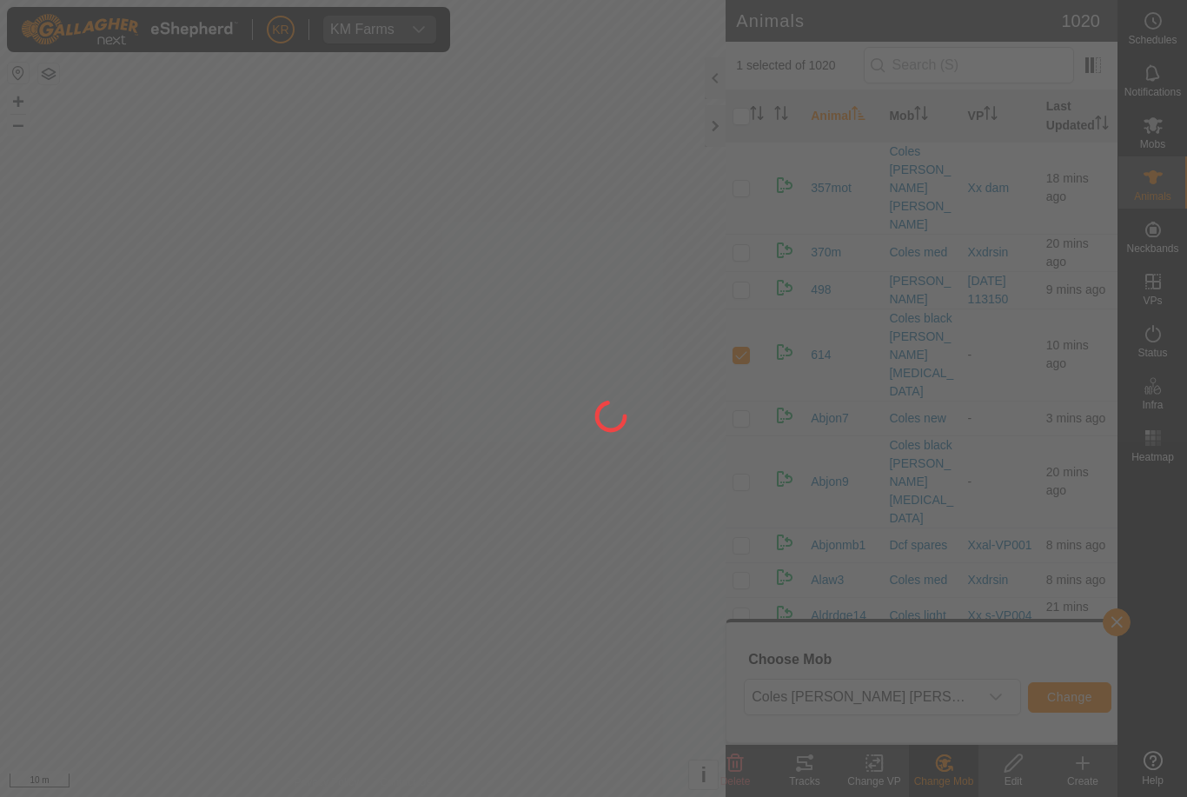
checkbox input "false"
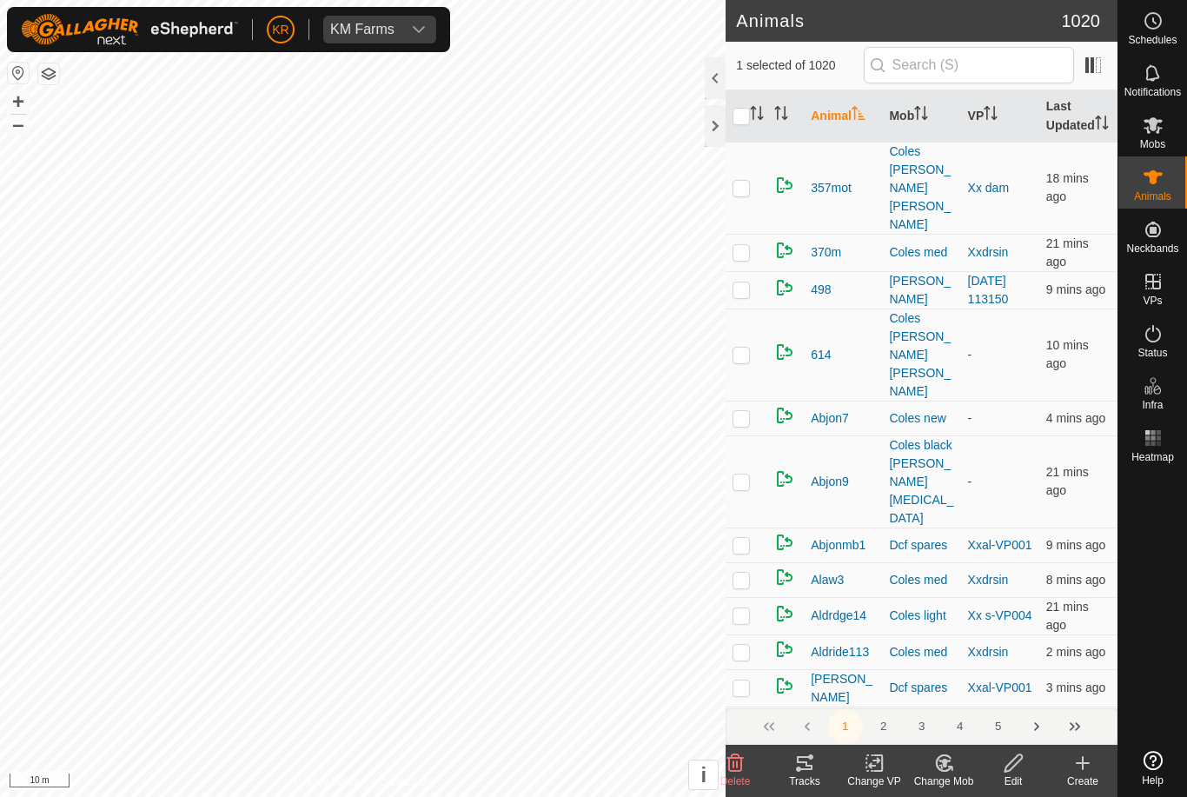
click at [955, 770] on change-mob-svg-icon at bounding box center [944, 763] width 70 height 21
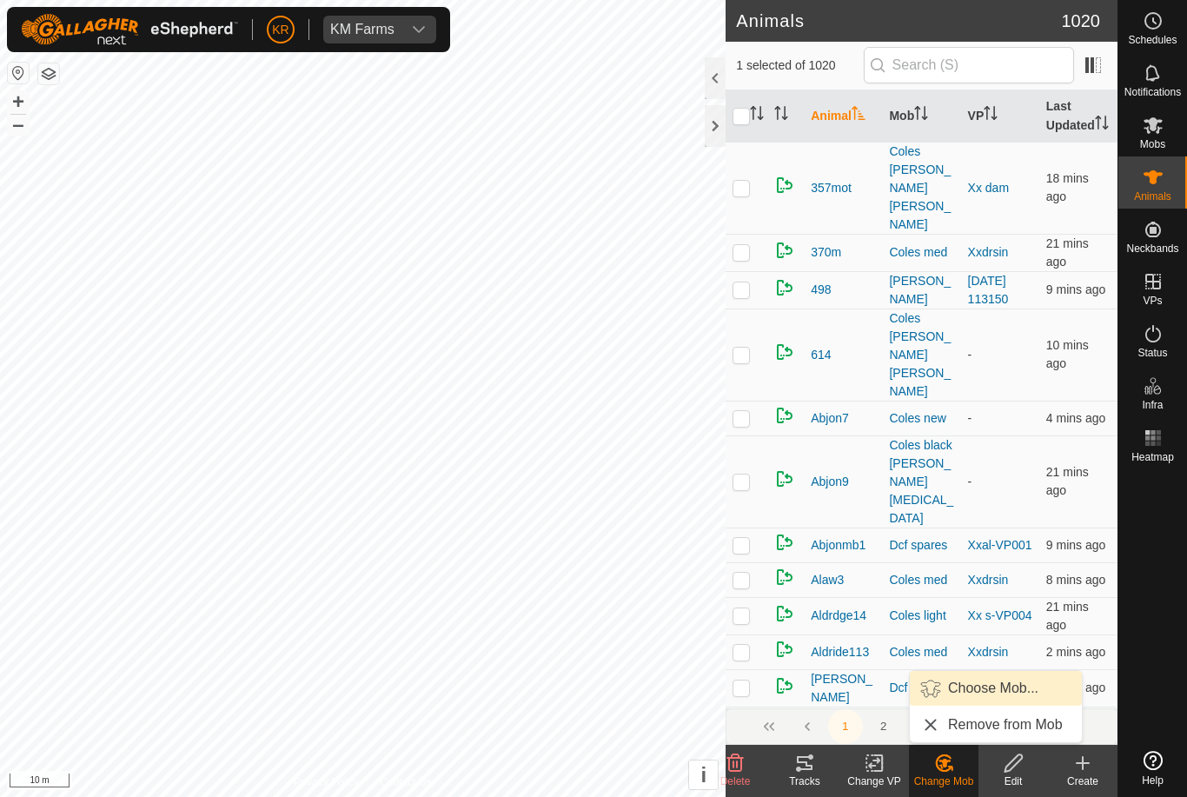
click at [994, 688] on span "Choose Mob..." at bounding box center [993, 688] width 90 height 21
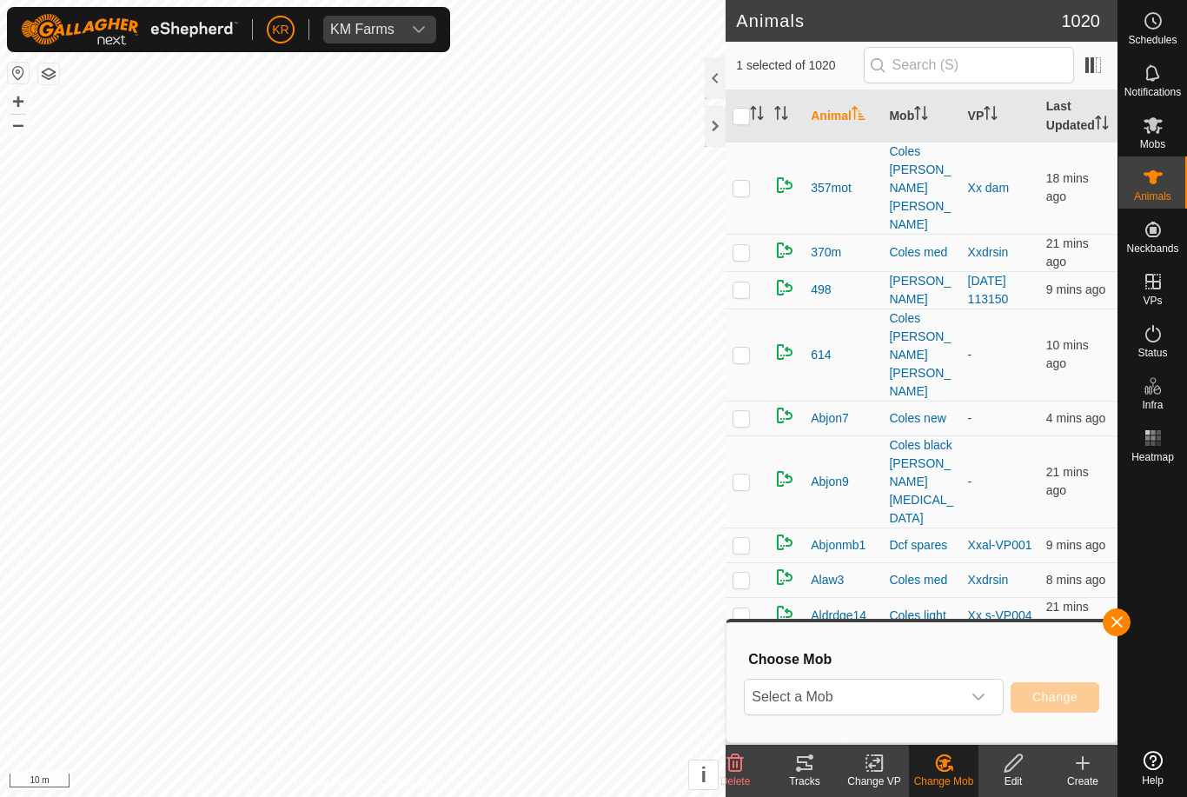
click at [951, 697] on span "Select a Mob" at bounding box center [853, 697] width 216 height 35
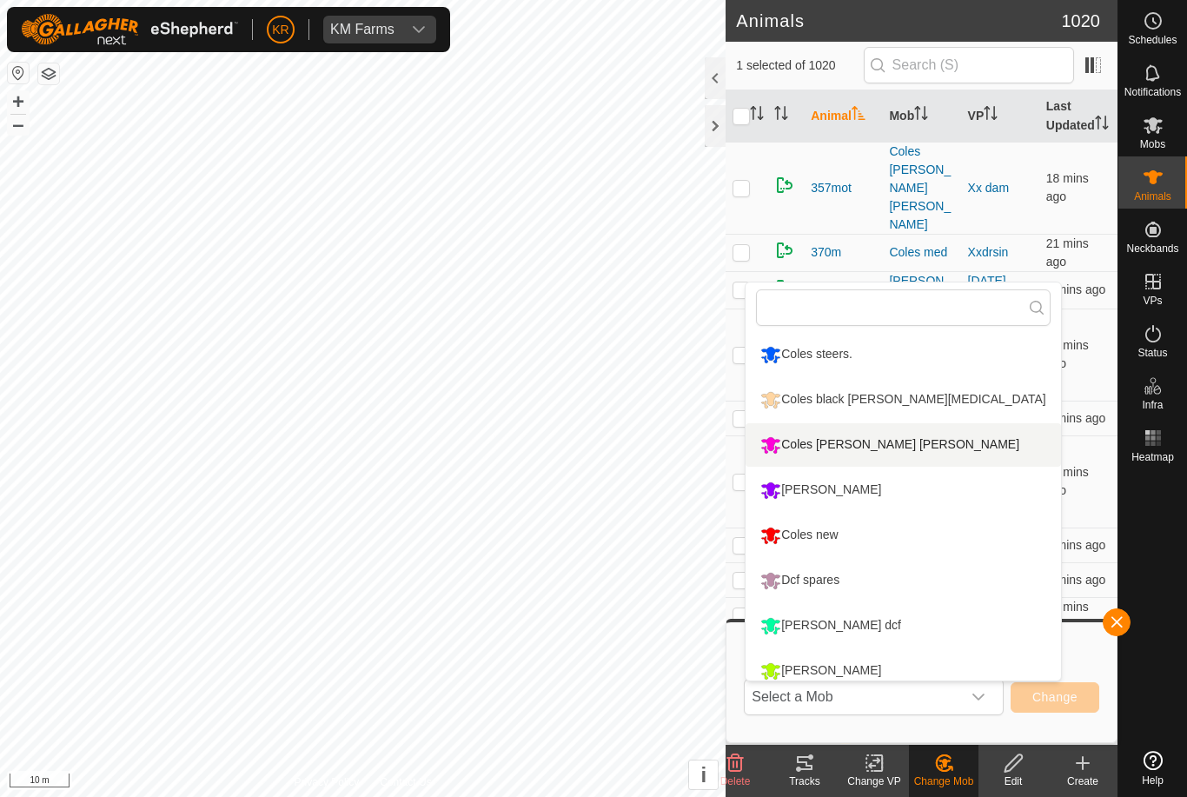
click at [914, 437] on div "Coles [PERSON_NAME] [PERSON_NAME]" at bounding box center [890, 445] width 268 height 30
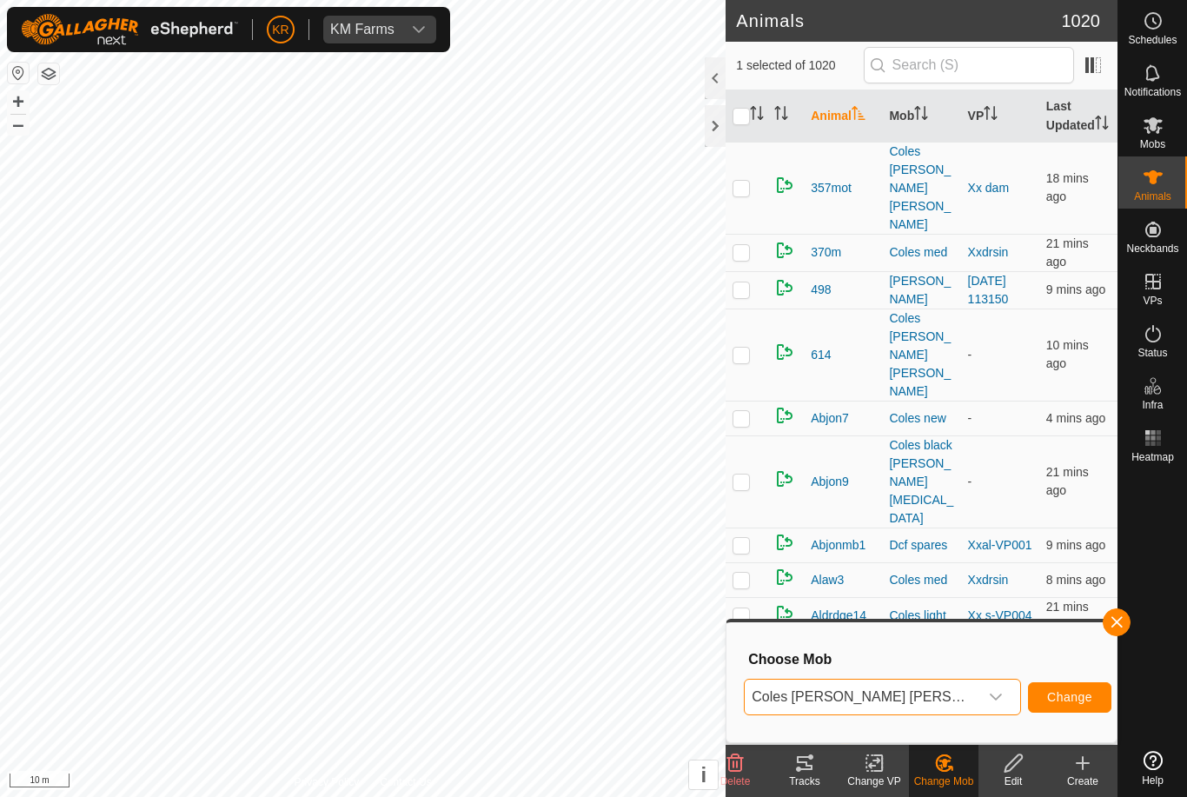
click at [1054, 691] on span "Change" at bounding box center [1069, 697] width 45 height 14
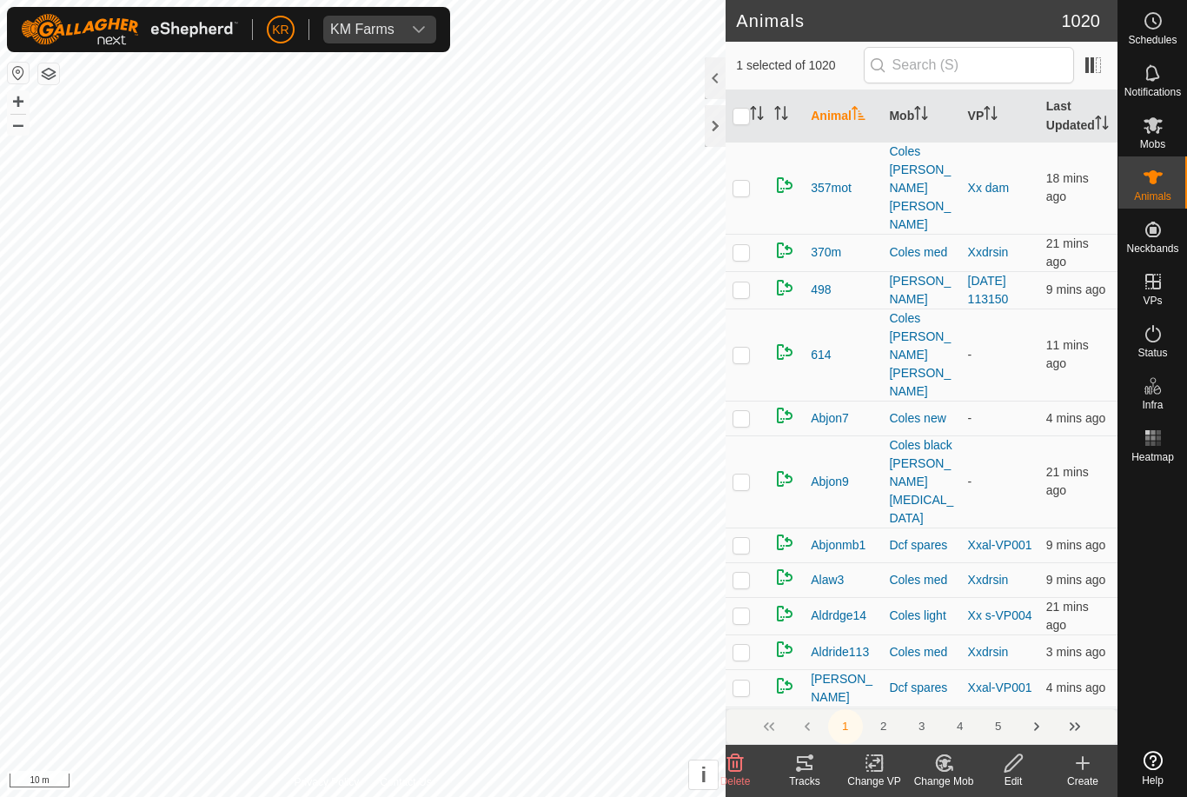
click at [953, 773] on icon at bounding box center [945, 763] width 22 height 21
click at [980, 689] on span "Choose Mob..." at bounding box center [993, 688] width 90 height 21
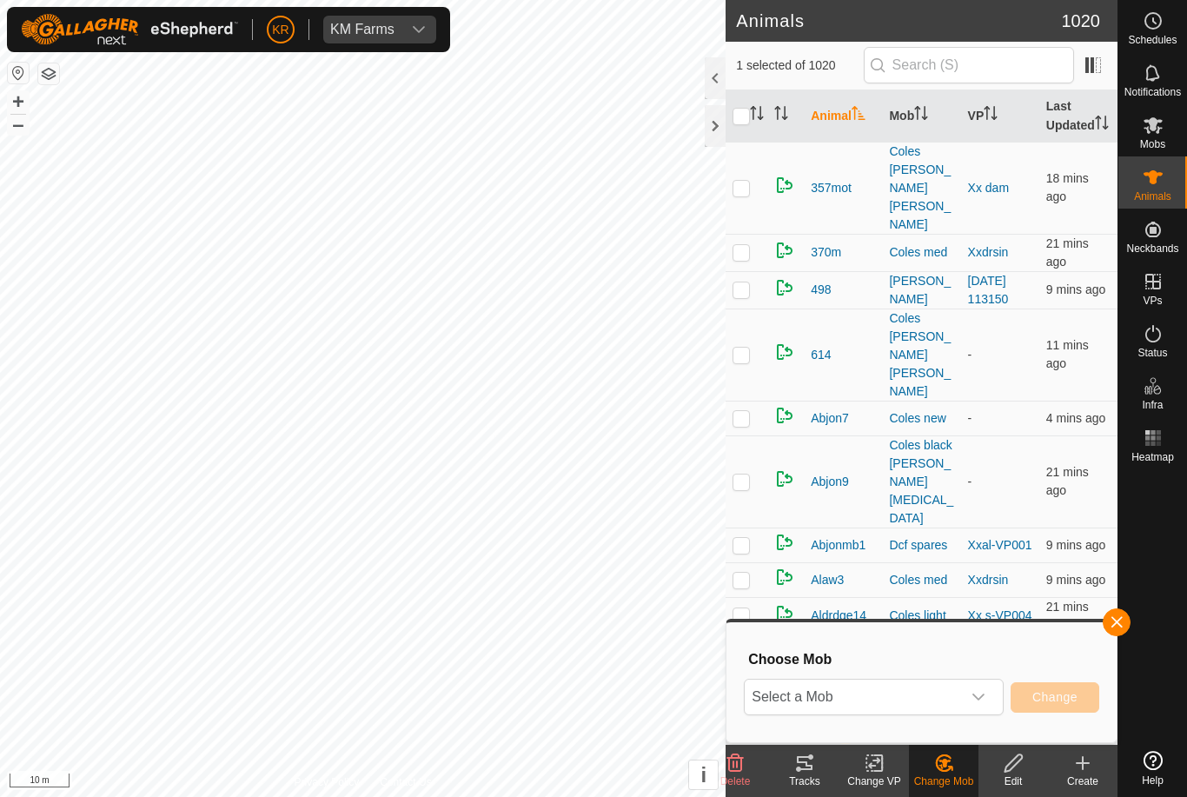
click at [942, 692] on span "Select a Mob" at bounding box center [853, 697] width 216 height 35
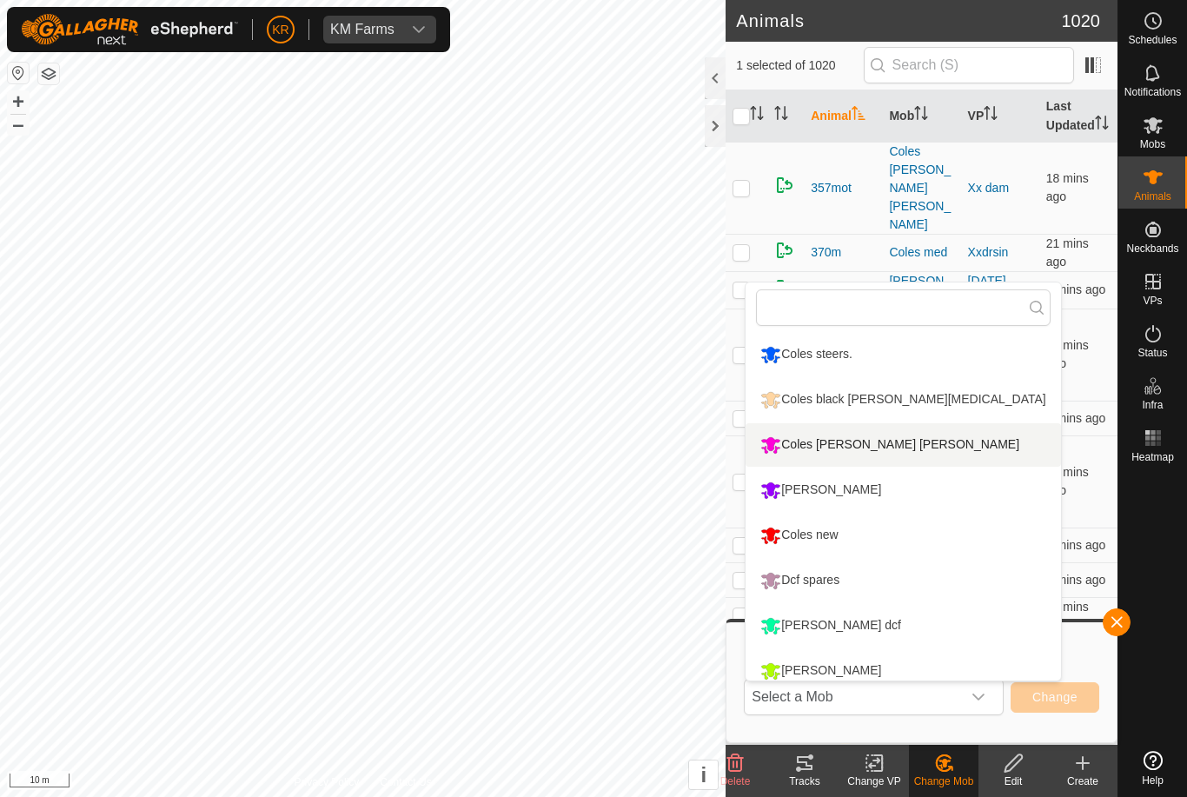
click at [913, 443] on div "Coles [PERSON_NAME] [PERSON_NAME]" at bounding box center [890, 445] width 268 height 30
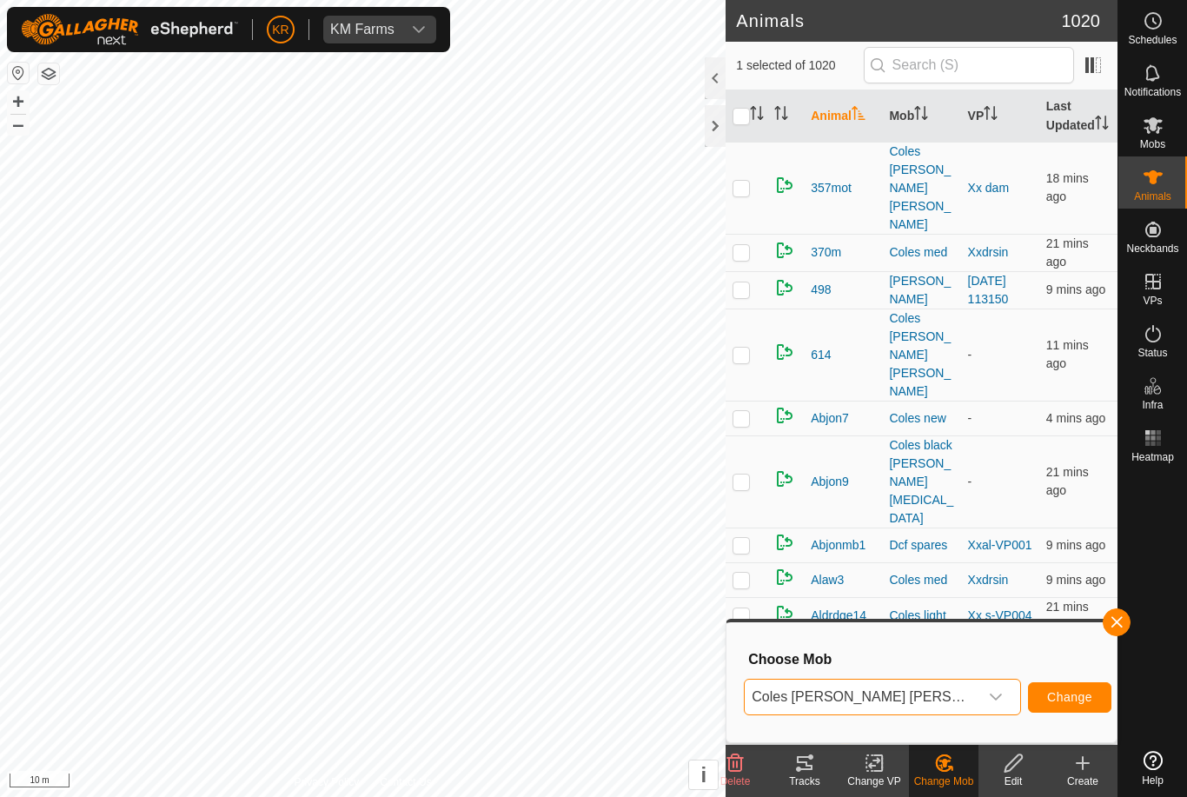
click at [1047, 694] on span "Change" at bounding box center [1069, 697] width 45 height 14
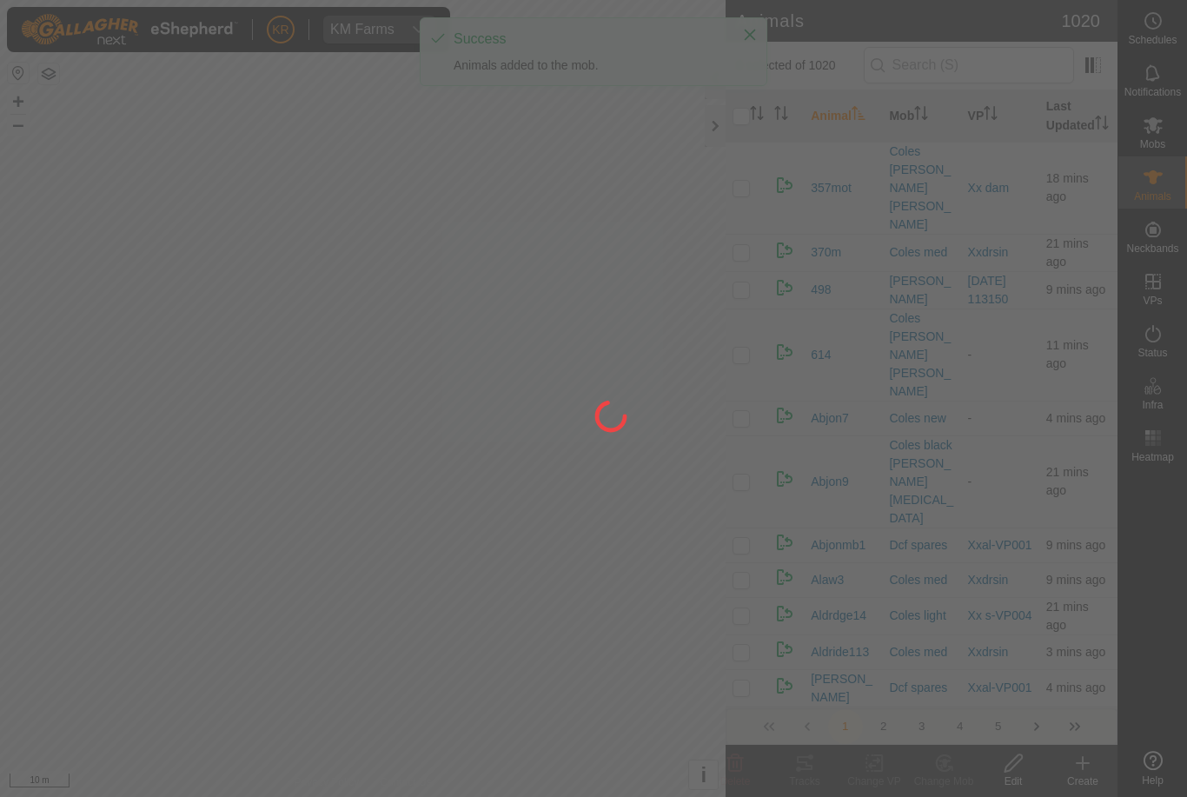
click at [1153, 534] on div at bounding box center [593, 398] width 1187 height 797
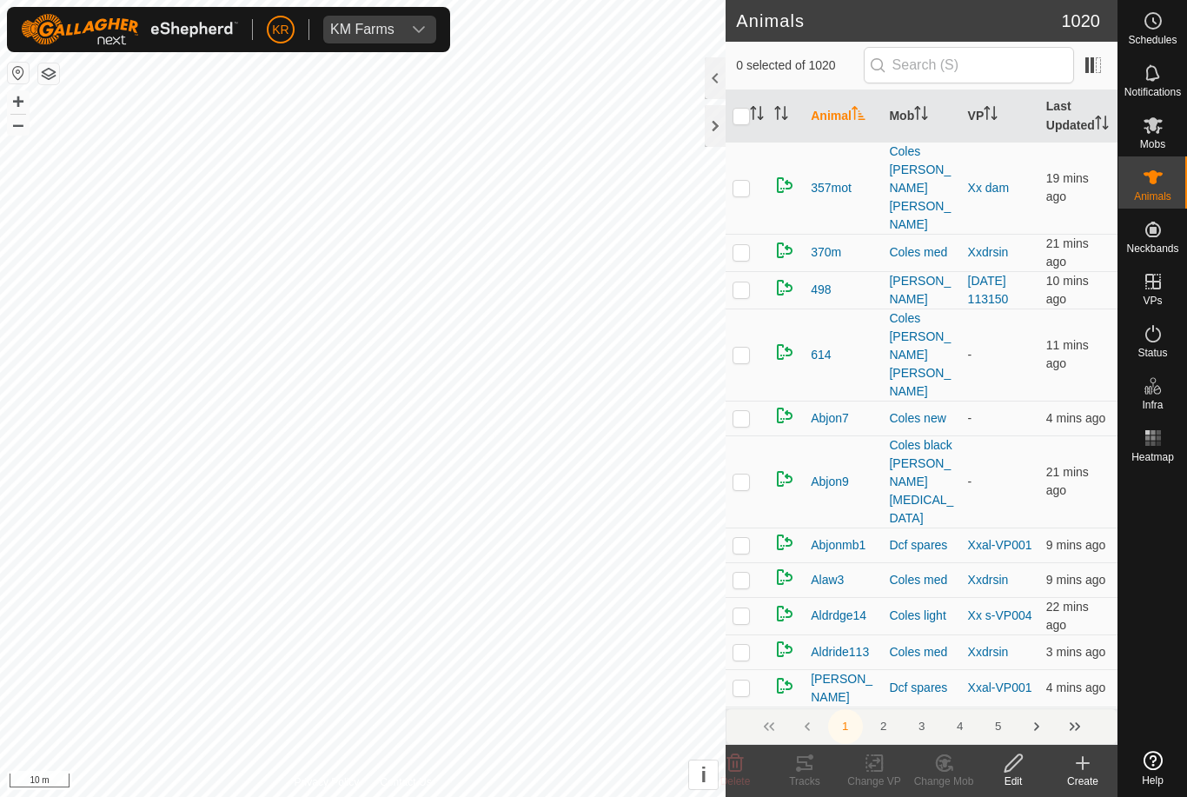
scroll to position [4, 0]
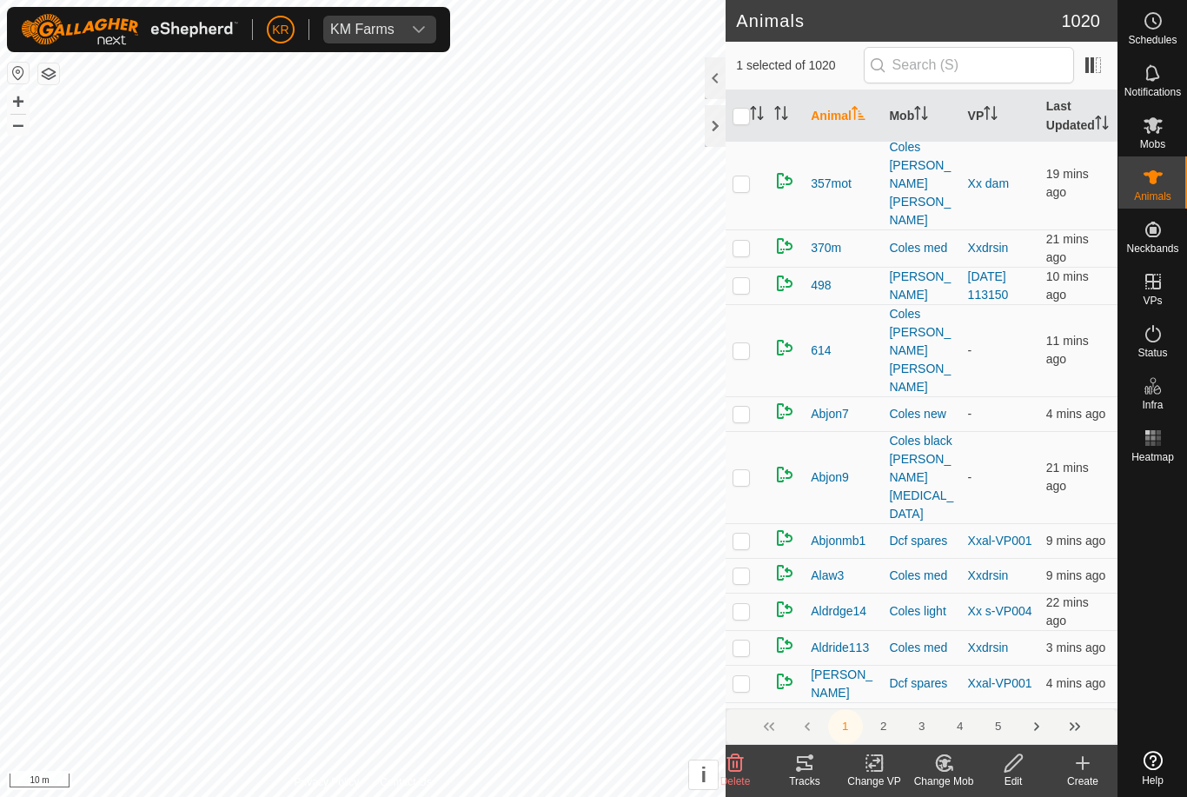
click at [957, 769] on change-mob-svg-icon at bounding box center [944, 763] width 70 height 21
click at [981, 690] on span "Choose Mob..." at bounding box center [993, 688] width 90 height 21
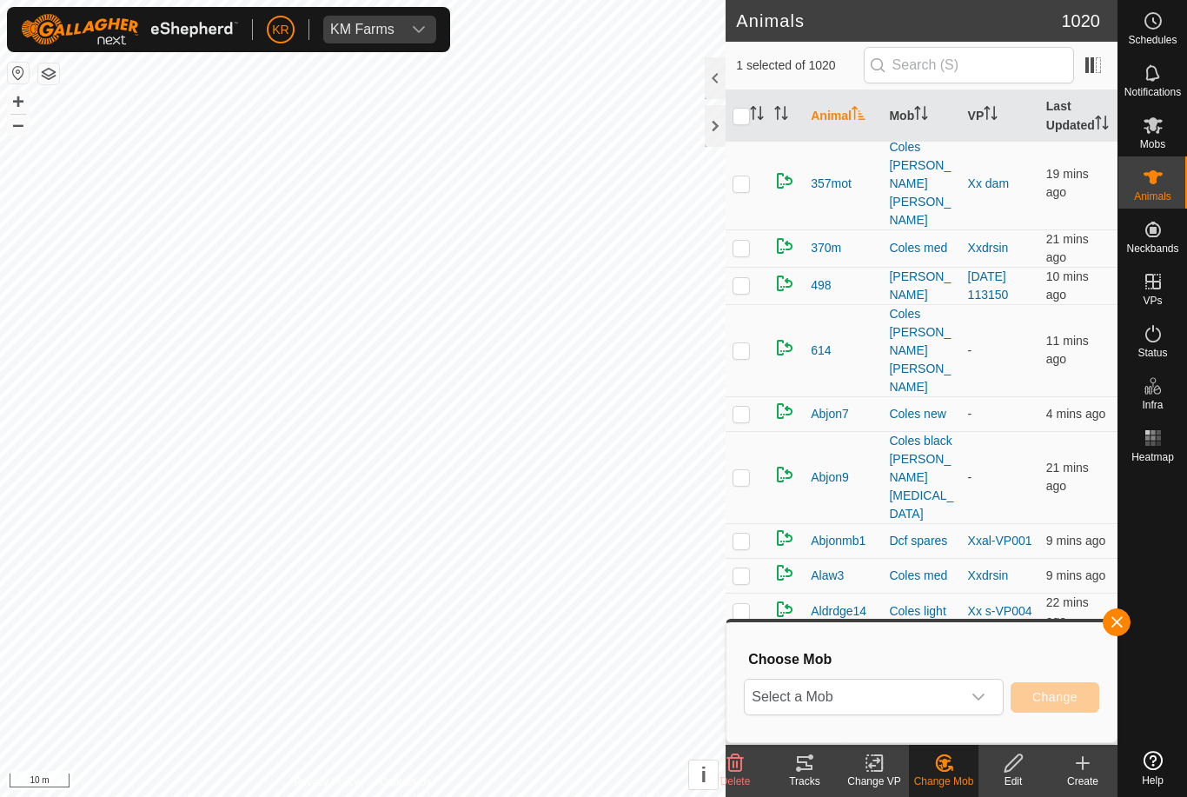
click at [934, 701] on span "Select a Mob" at bounding box center [853, 697] width 216 height 35
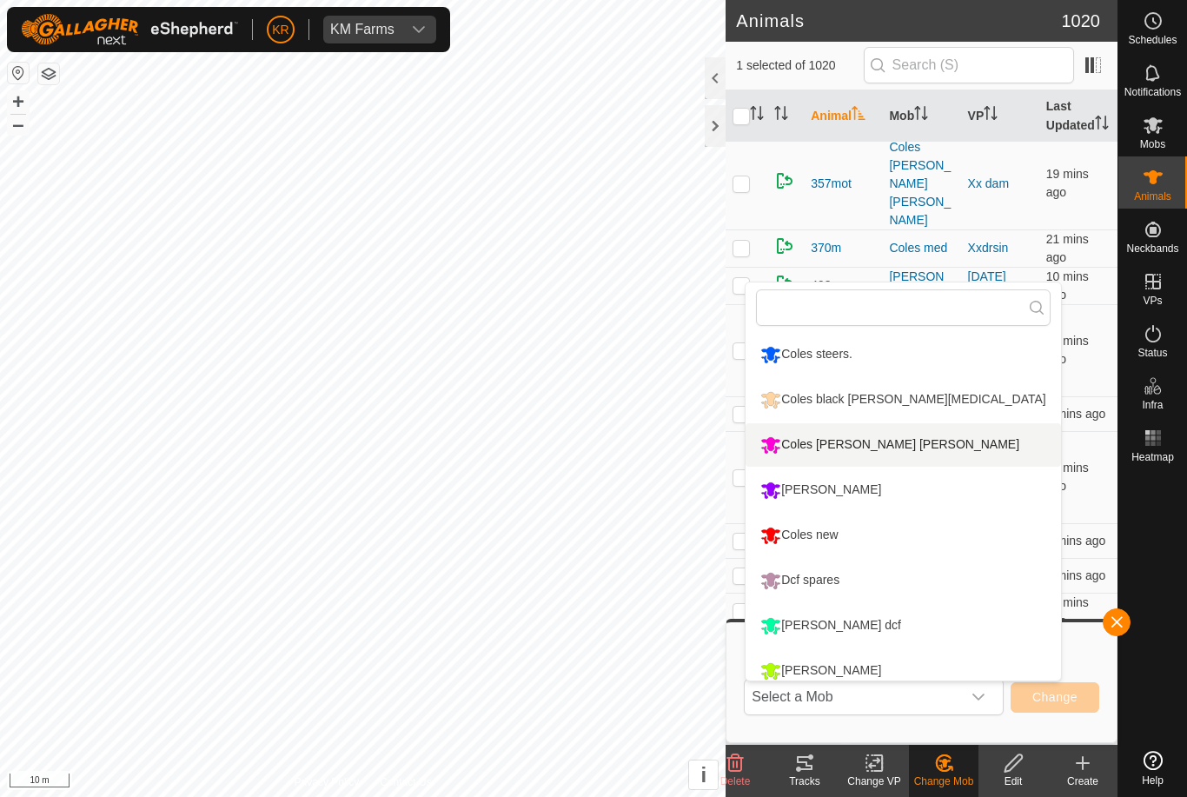
click at [902, 445] on div "Coles [PERSON_NAME] [PERSON_NAME]" at bounding box center [890, 445] width 268 height 30
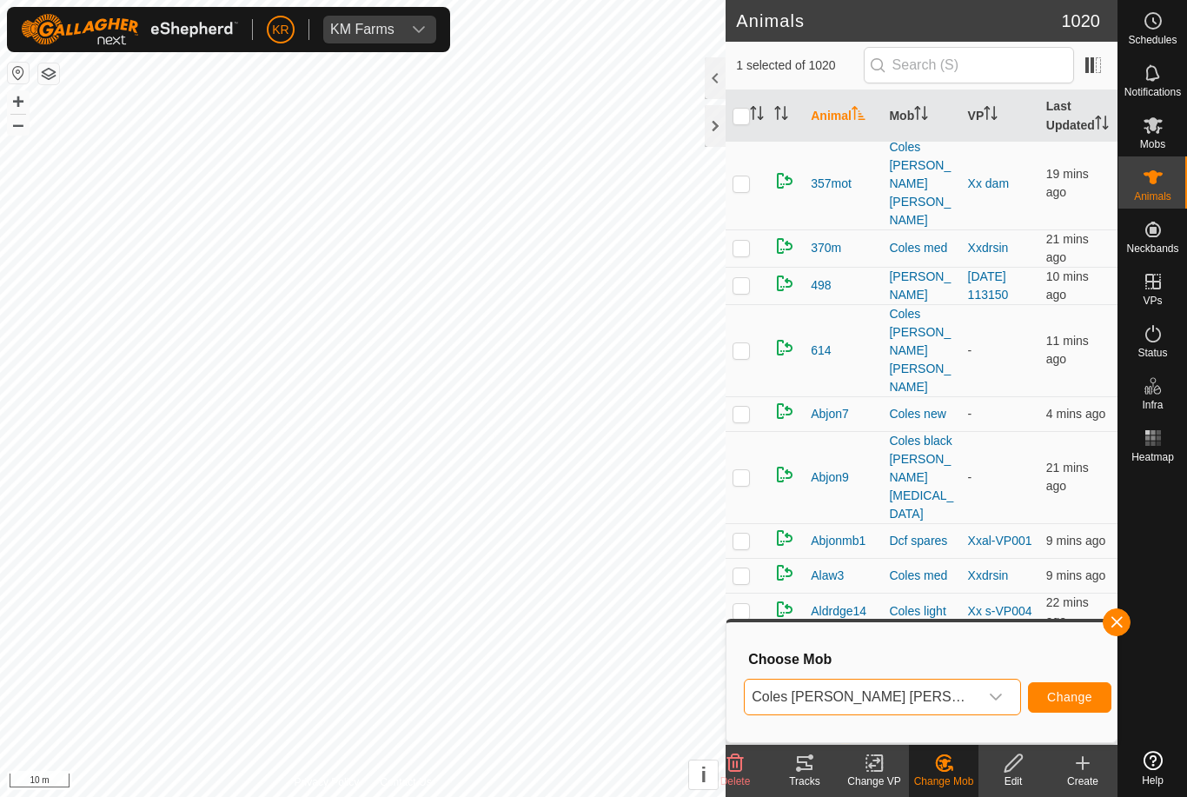
click at [1072, 692] on span "Change" at bounding box center [1069, 697] width 45 height 14
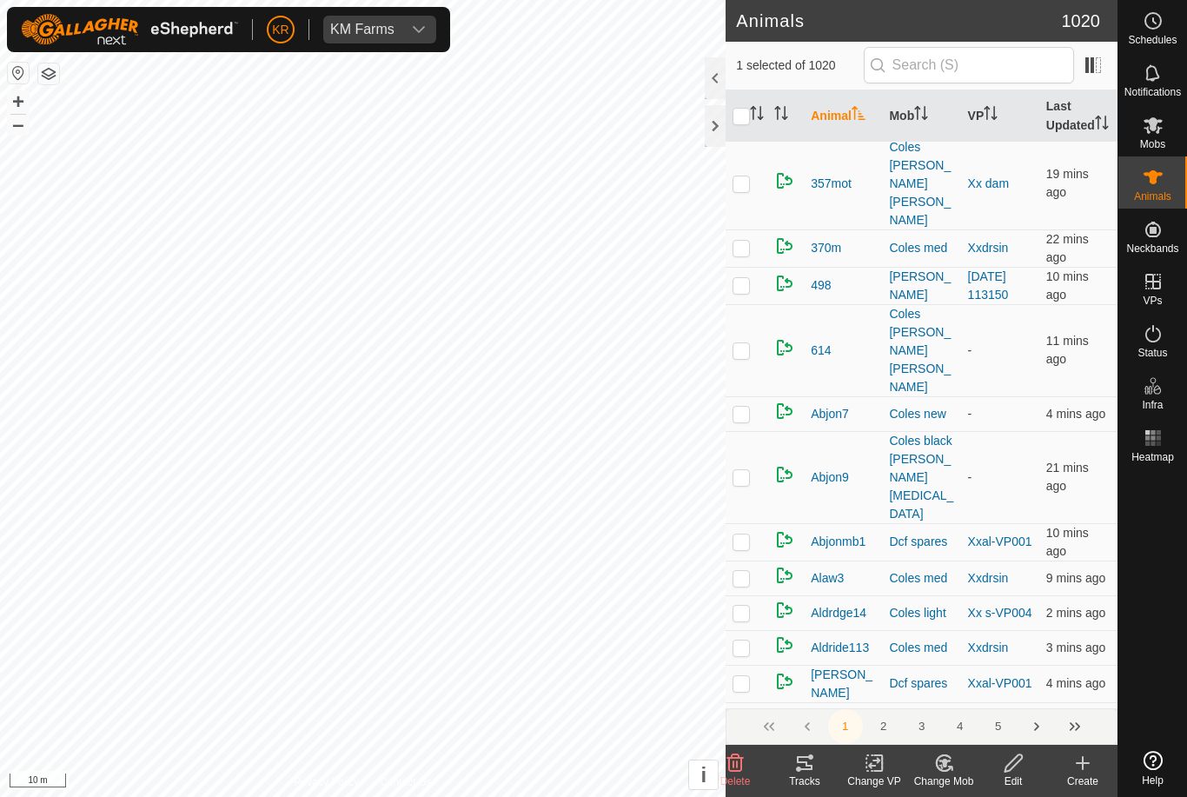
click at [929, 750] on div "Change Mob" at bounding box center [944, 771] width 70 height 52
click at [982, 677] on link "Choose Mob..." at bounding box center [996, 688] width 172 height 35
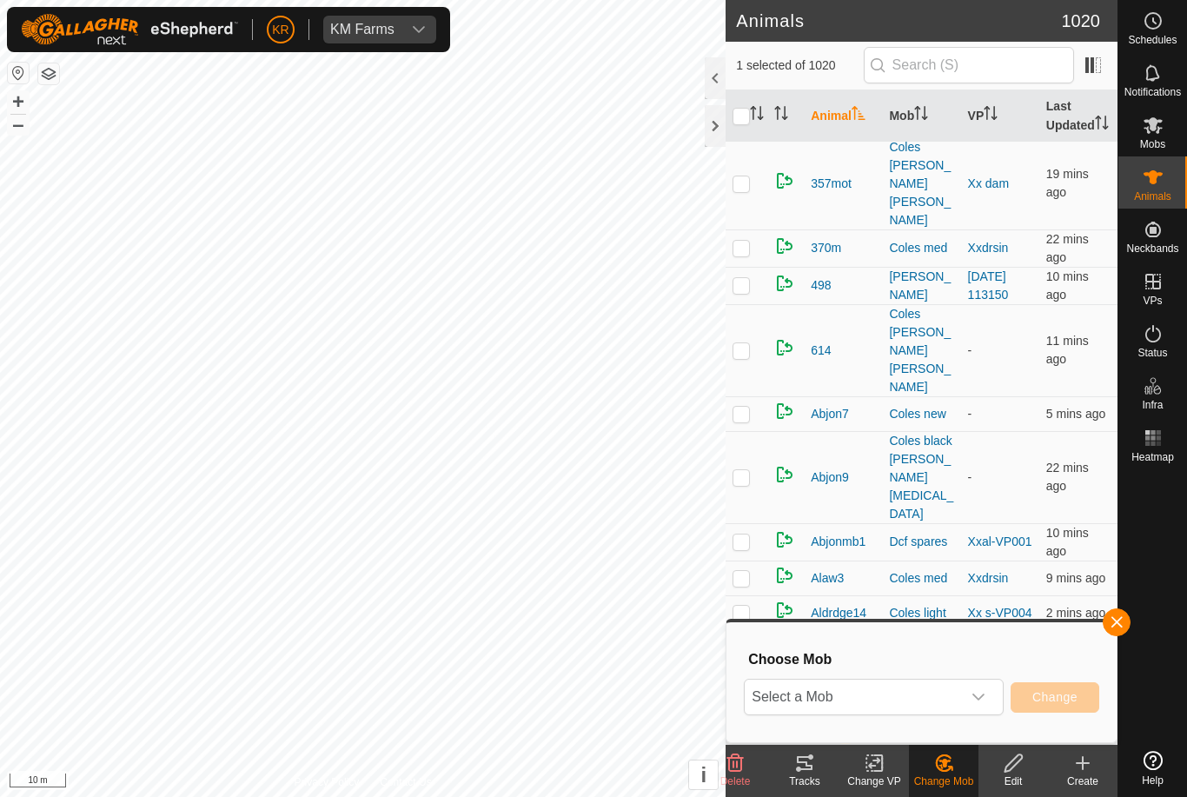
click at [830, 700] on span "Select a Mob" at bounding box center [853, 697] width 216 height 35
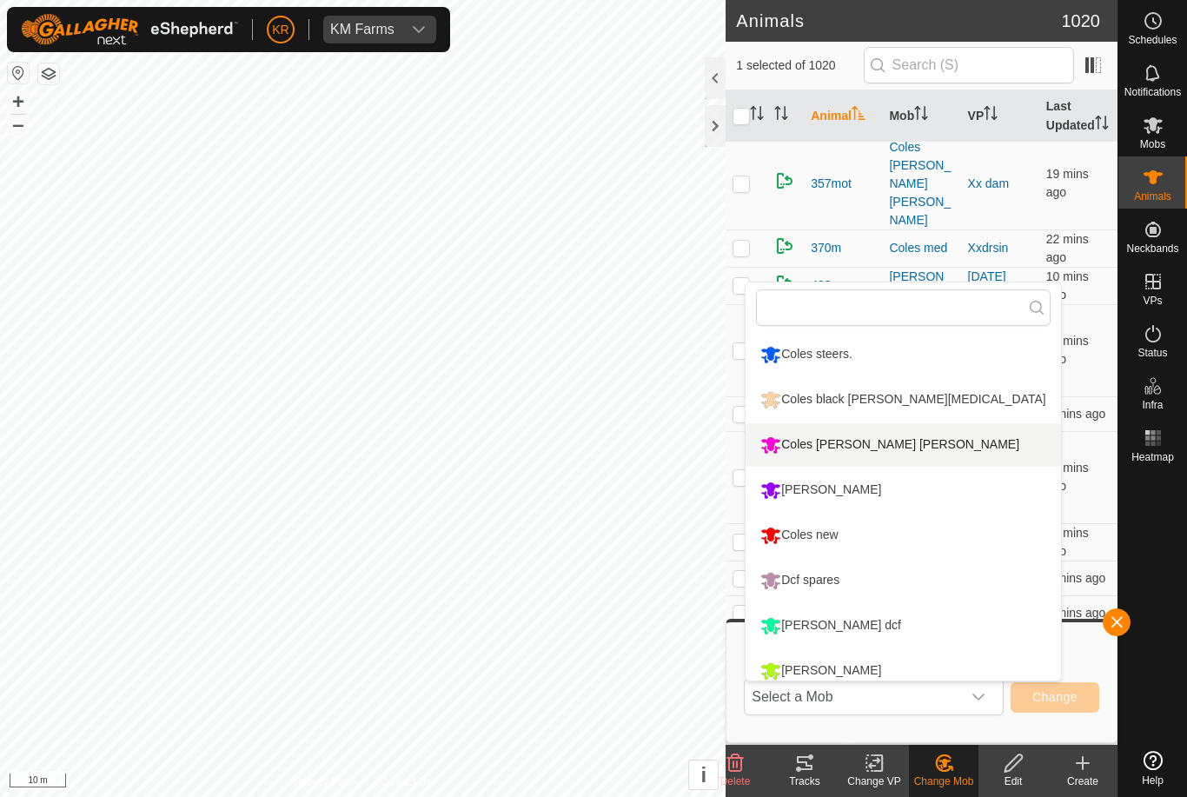
click at [805, 433] on div "Coles [PERSON_NAME] [PERSON_NAME]" at bounding box center [890, 445] width 268 height 30
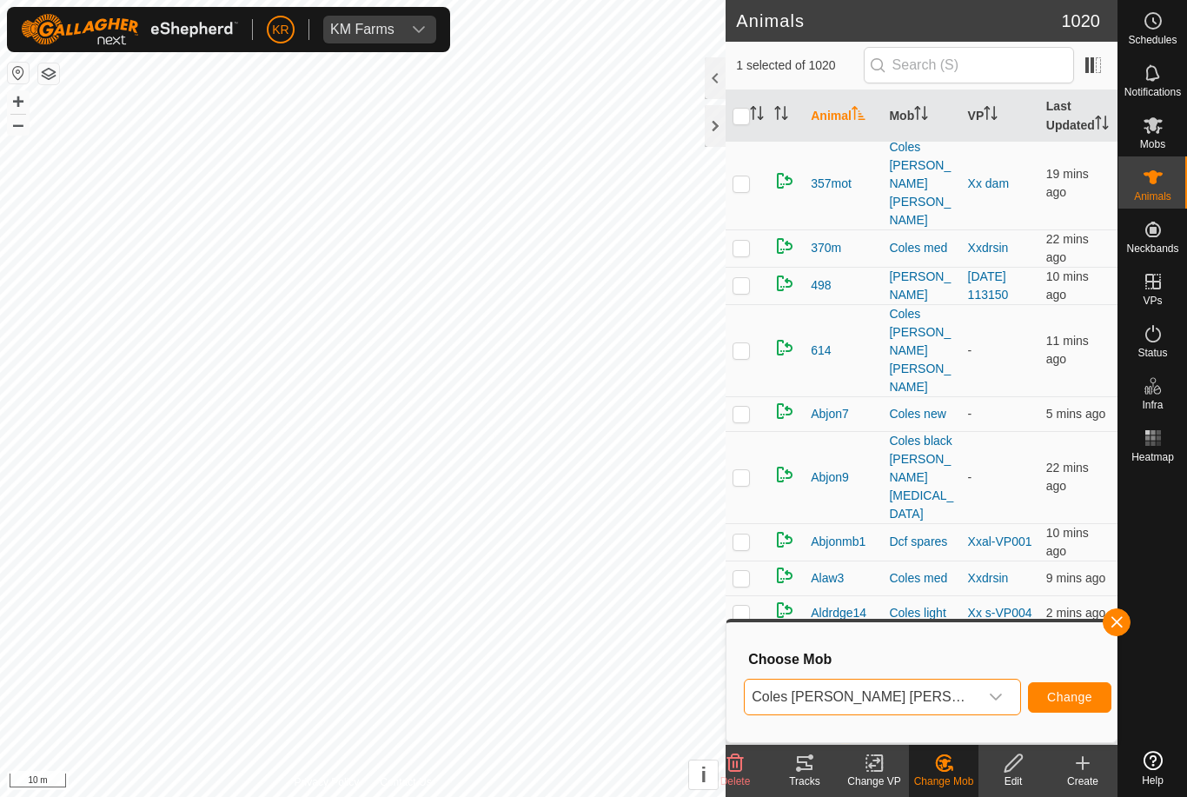
click at [1062, 691] on span "Change" at bounding box center [1069, 697] width 45 height 14
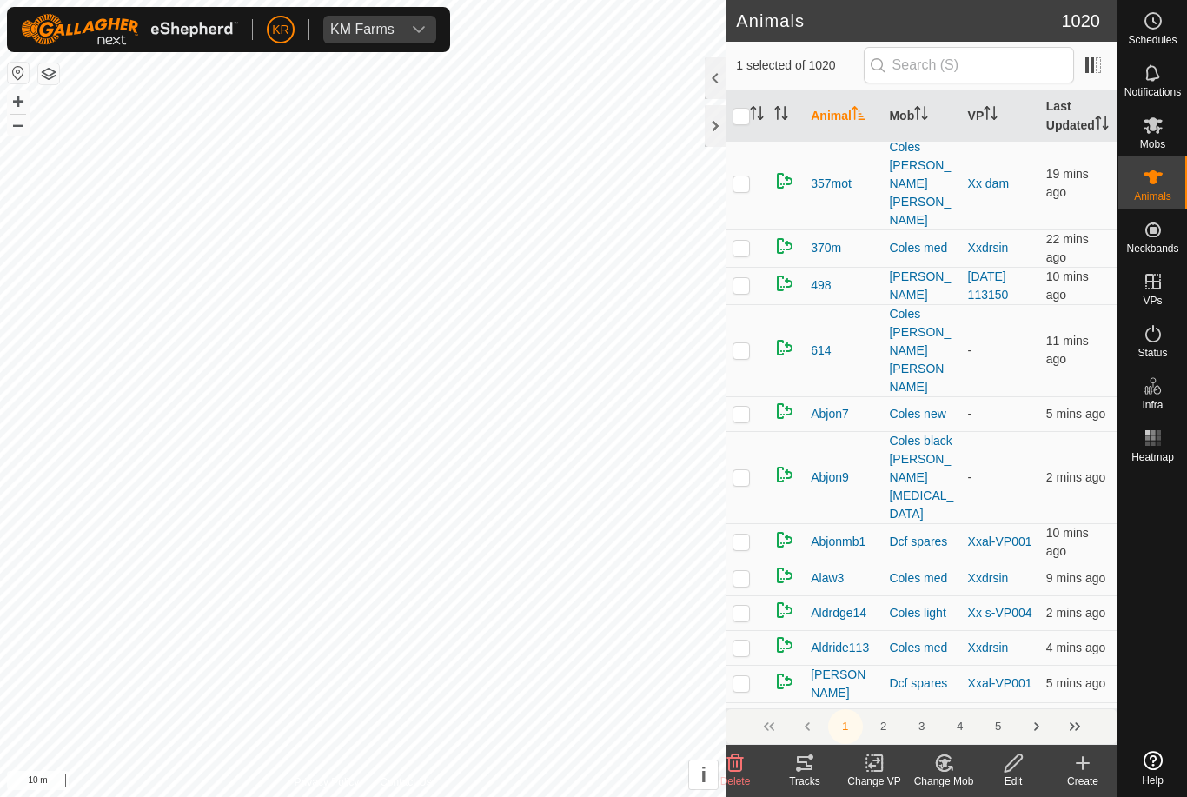
click at [927, 755] on change-mob-svg-icon at bounding box center [944, 763] width 70 height 21
click at [966, 676] on link "Choose Mob..." at bounding box center [996, 688] width 172 height 35
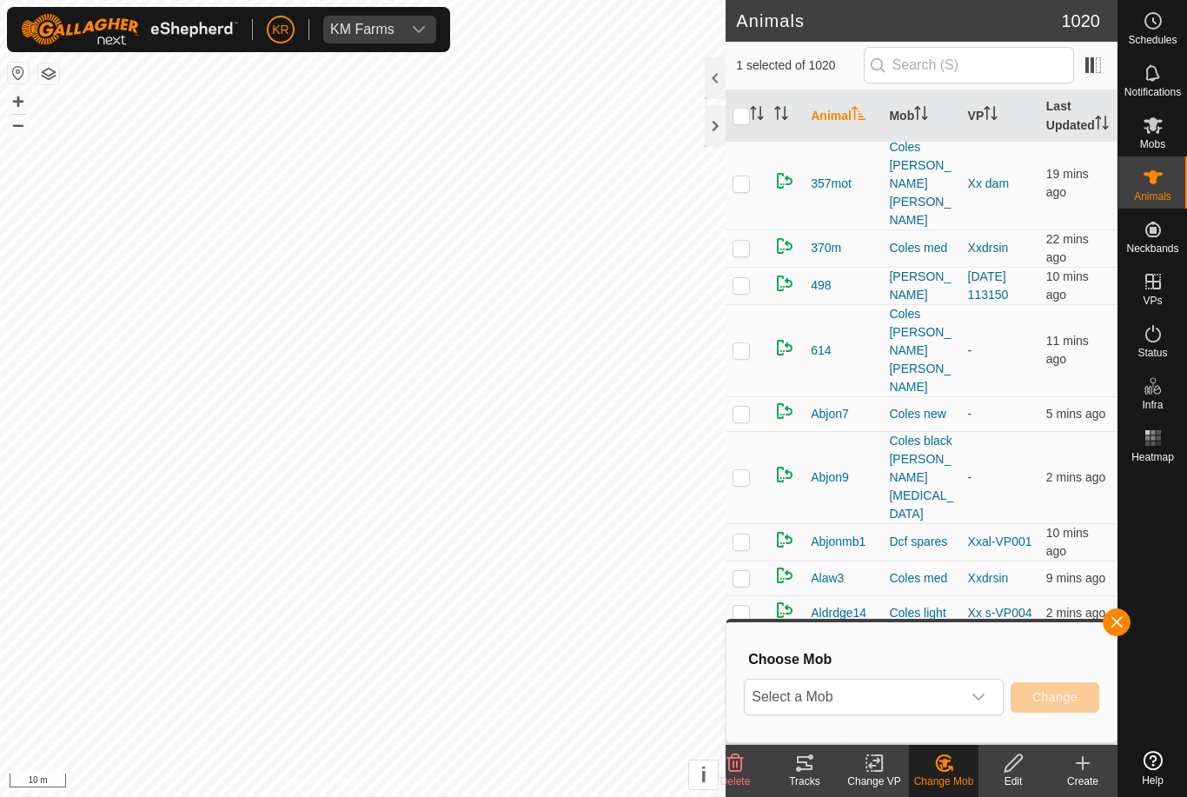
click at [853, 685] on span "Select a Mob" at bounding box center [853, 697] width 216 height 35
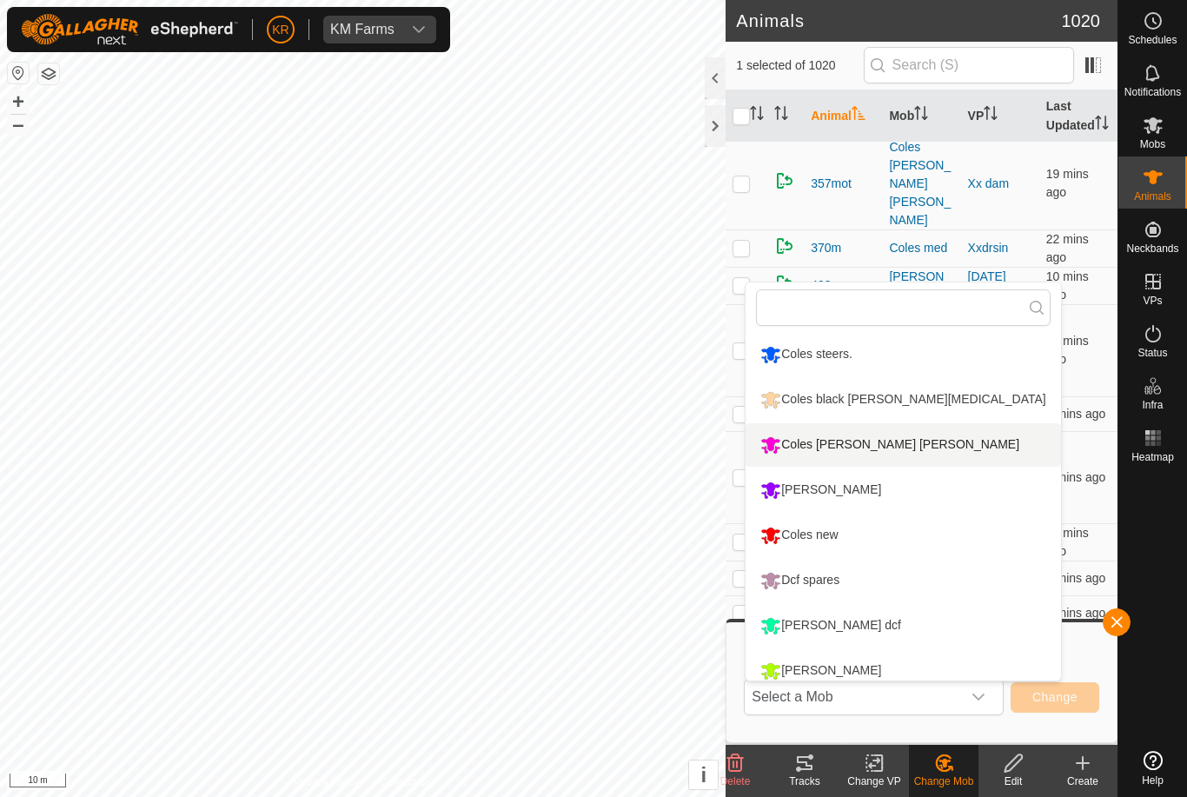
click at [821, 437] on div "Coles [PERSON_NAME] [PERSON_NAME]" at bounding box center [890, 445] width 268 height 30
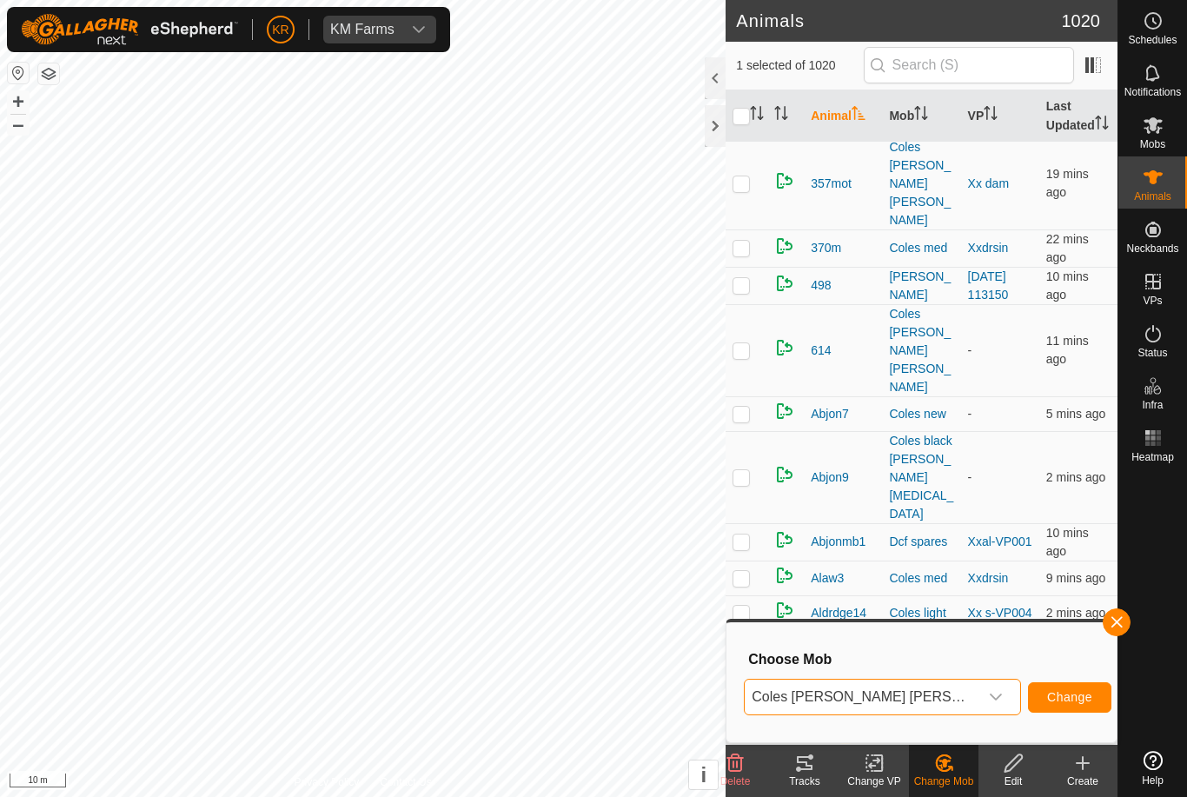
click at [1049, 688] on button "Change" at bounding box center [1069, 697] width 83 height 30
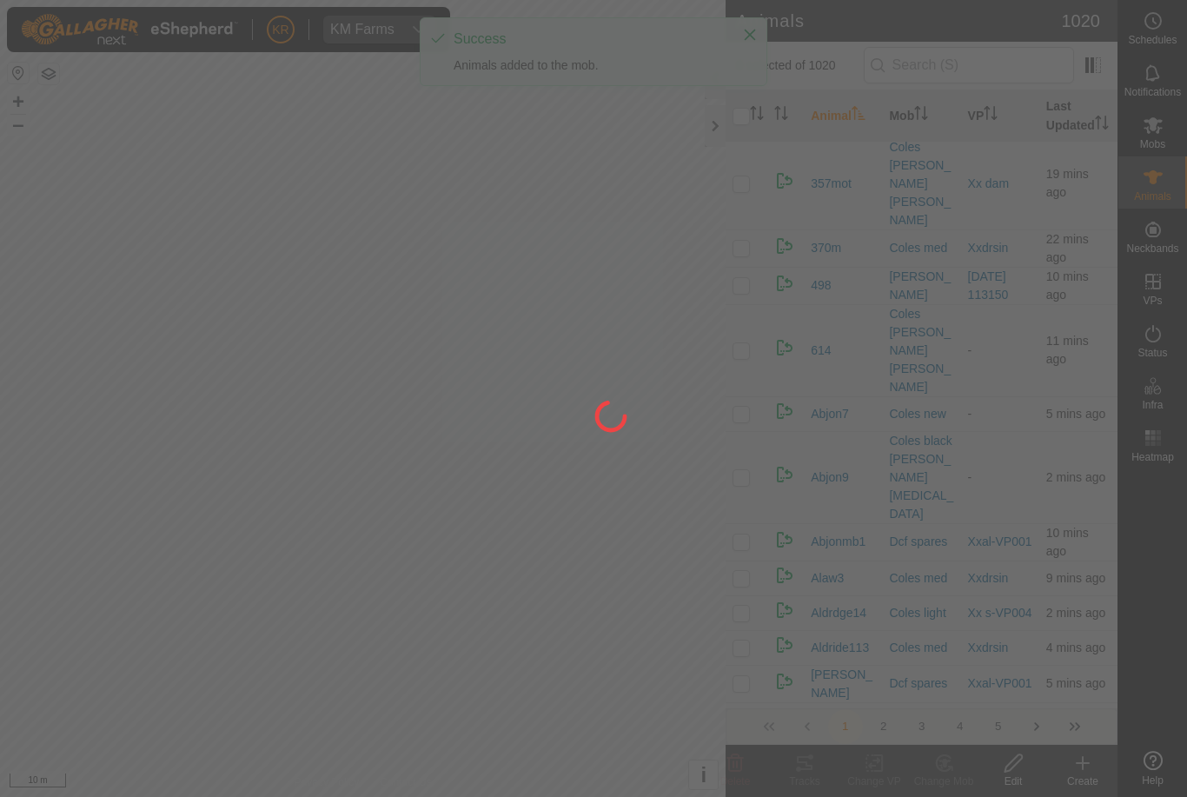
click at [236, 322] on div at bounding box center [593, 398] width 1187 height 797
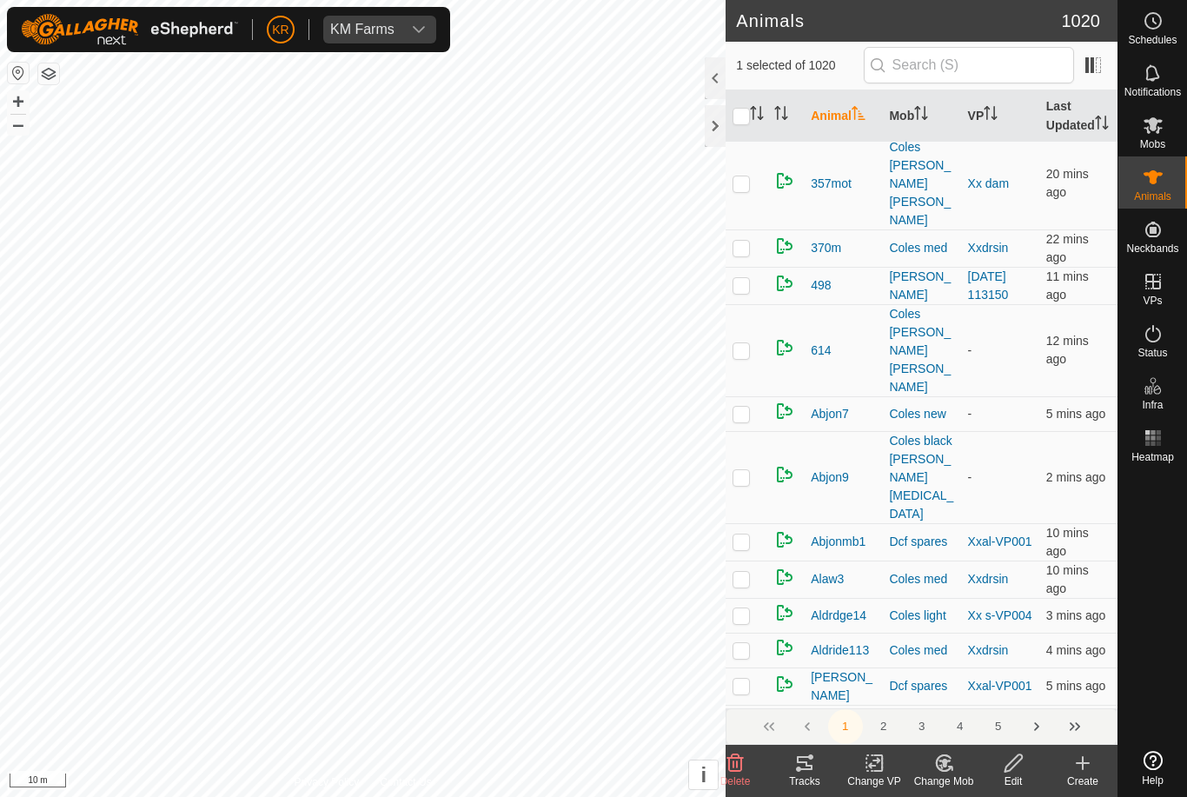
click at [951, 780] on div "Change Mob" at bounding box center [944, 782] width 70 height 16
click at [998, 688] on span "Choose Mob..." at bounding box center [993, 688] width 90 height 21
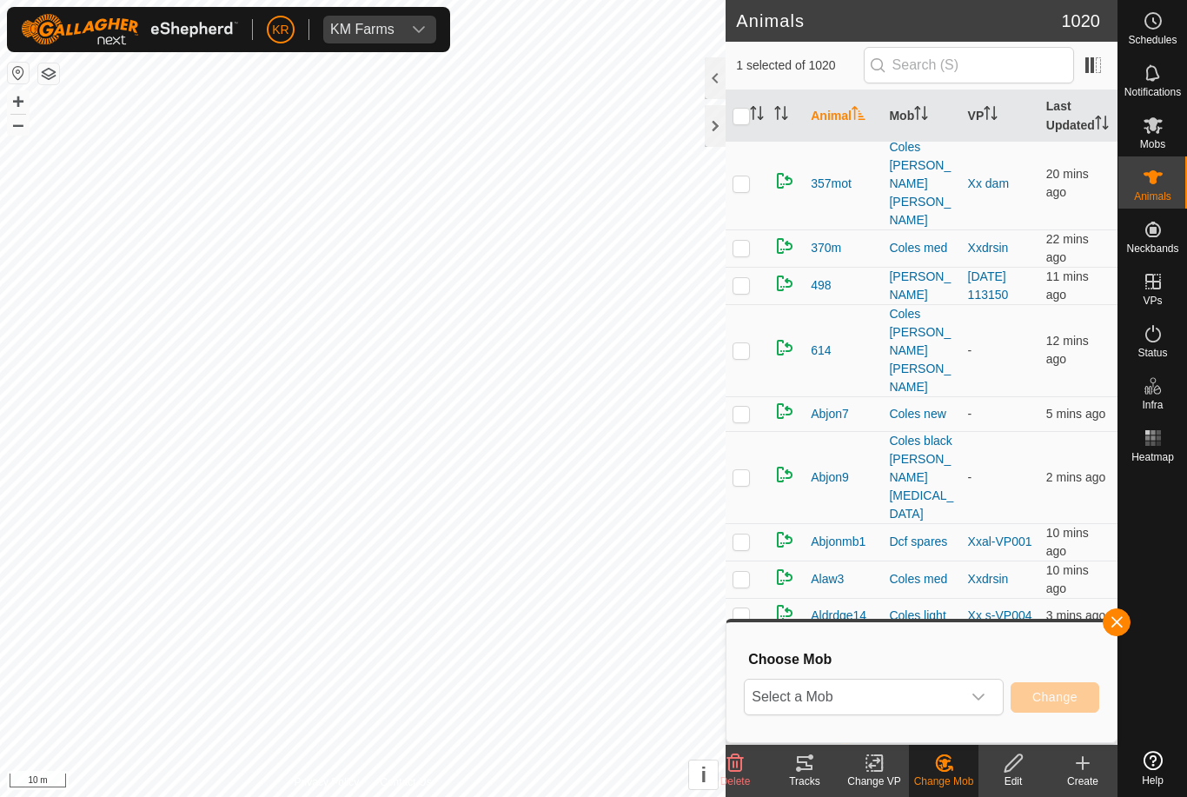
click at [945, 690] on span "Select a Mob" at bounding box center [853, 697] width 216 height 35
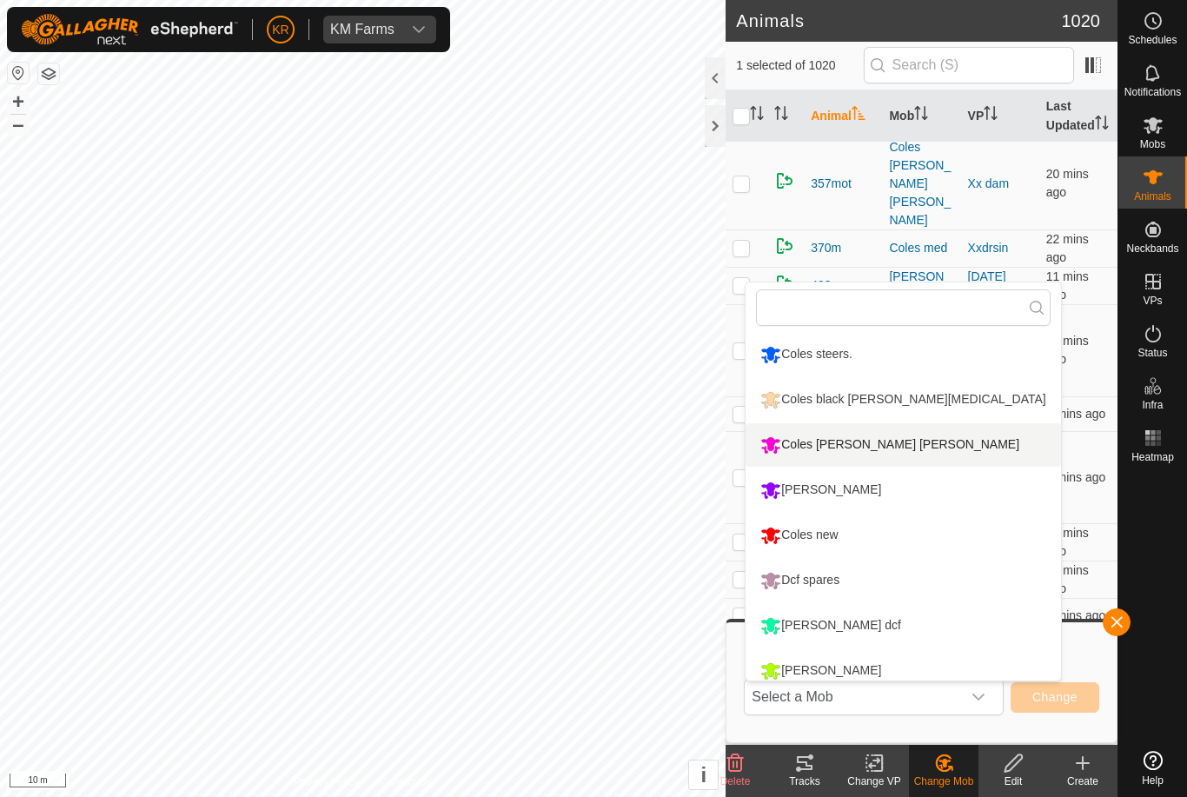
click at [927, 448] on li "Coles [PERSON_NAME] [PERSON_NAME]" at bounding box center [903, 444] width 315 height 43
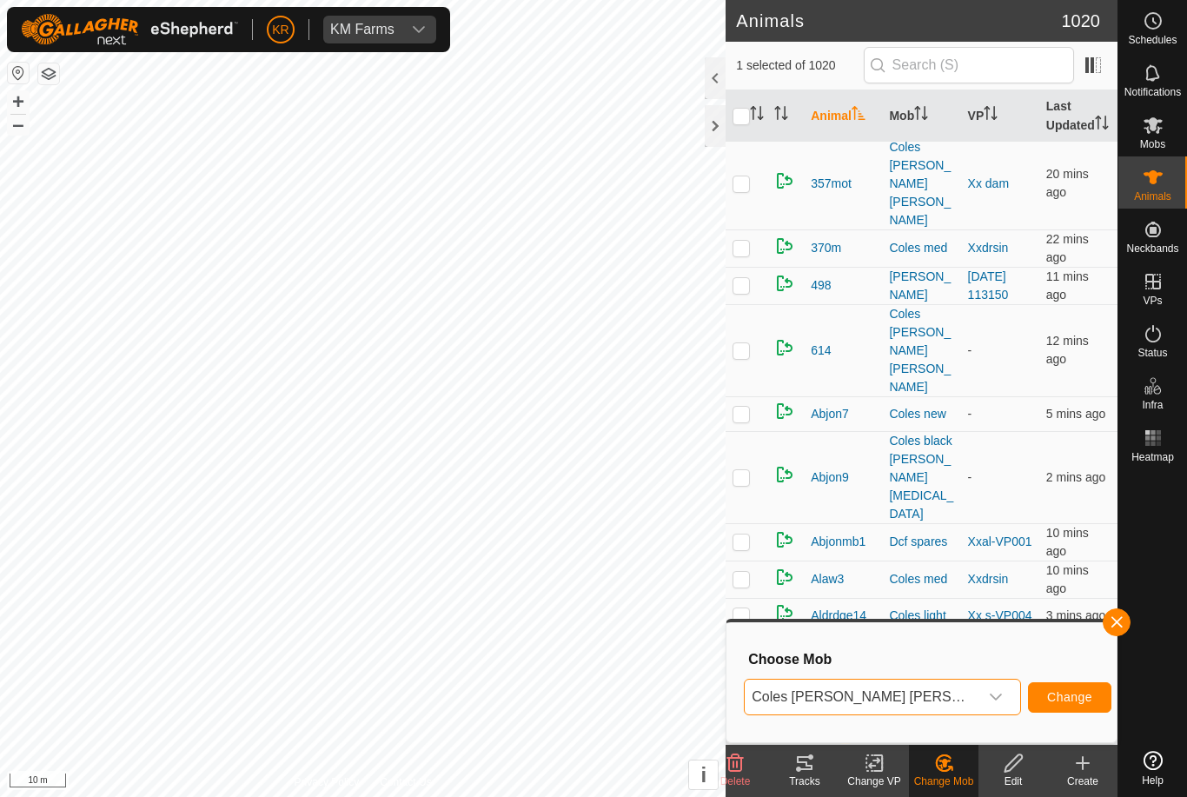
click at [1056, 690] on span "Change" at bounding box center [1069, 697] width 45 height 14
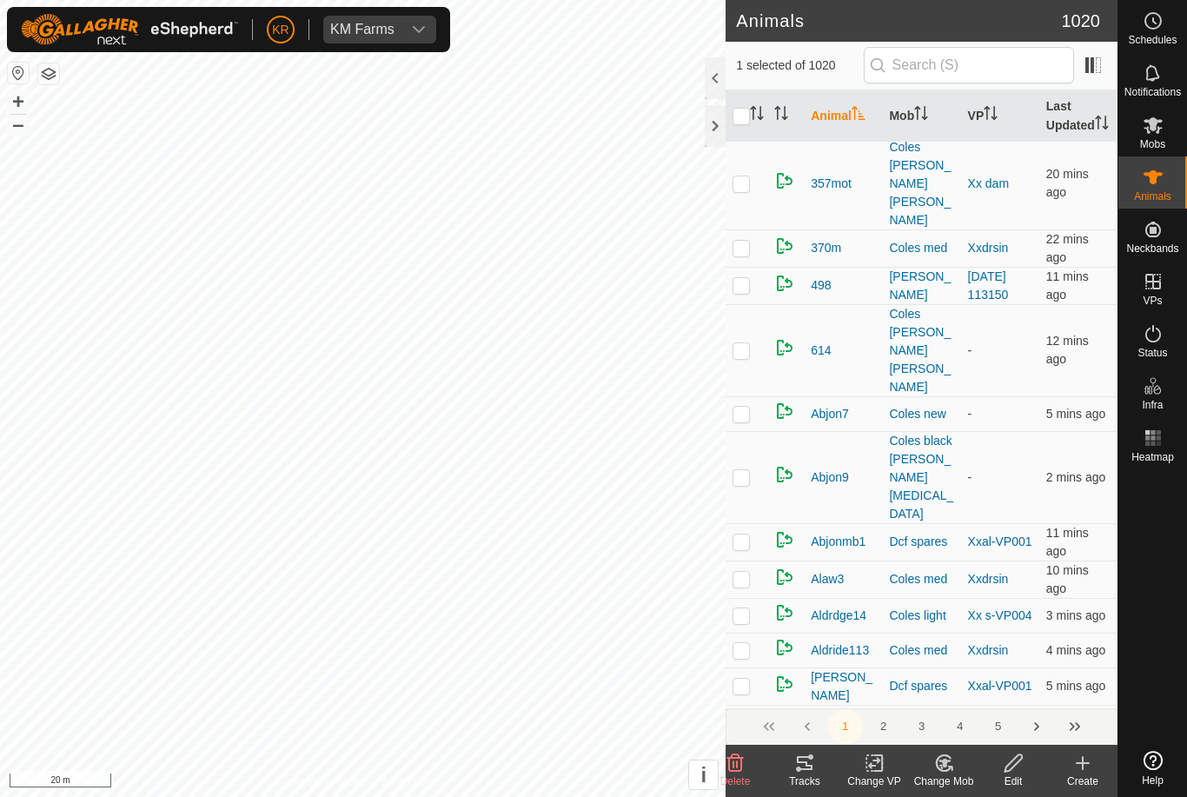
click at [946, 775] on div "Change Mob" at bounding box center [944, 782] width 70 height 16
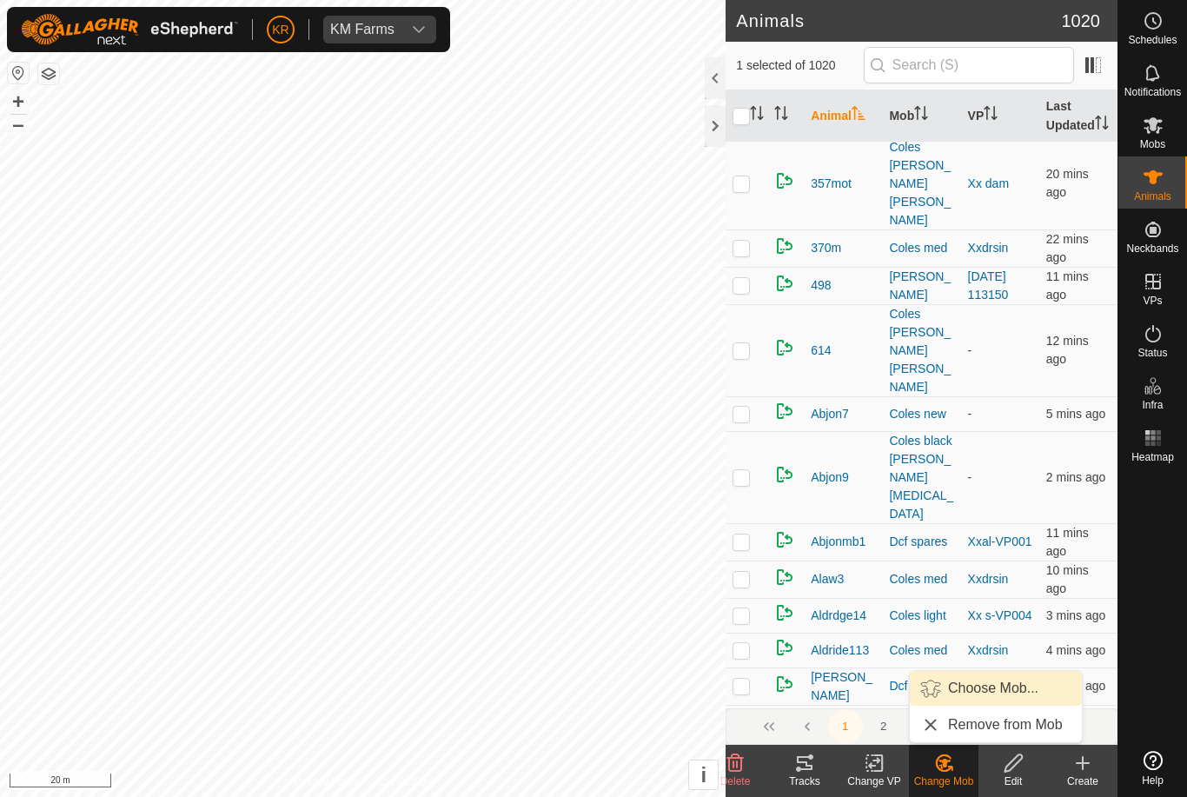
click at [988, 687] on span "Choose Mob..." at bounding box center [993, 688] width 90 height 21
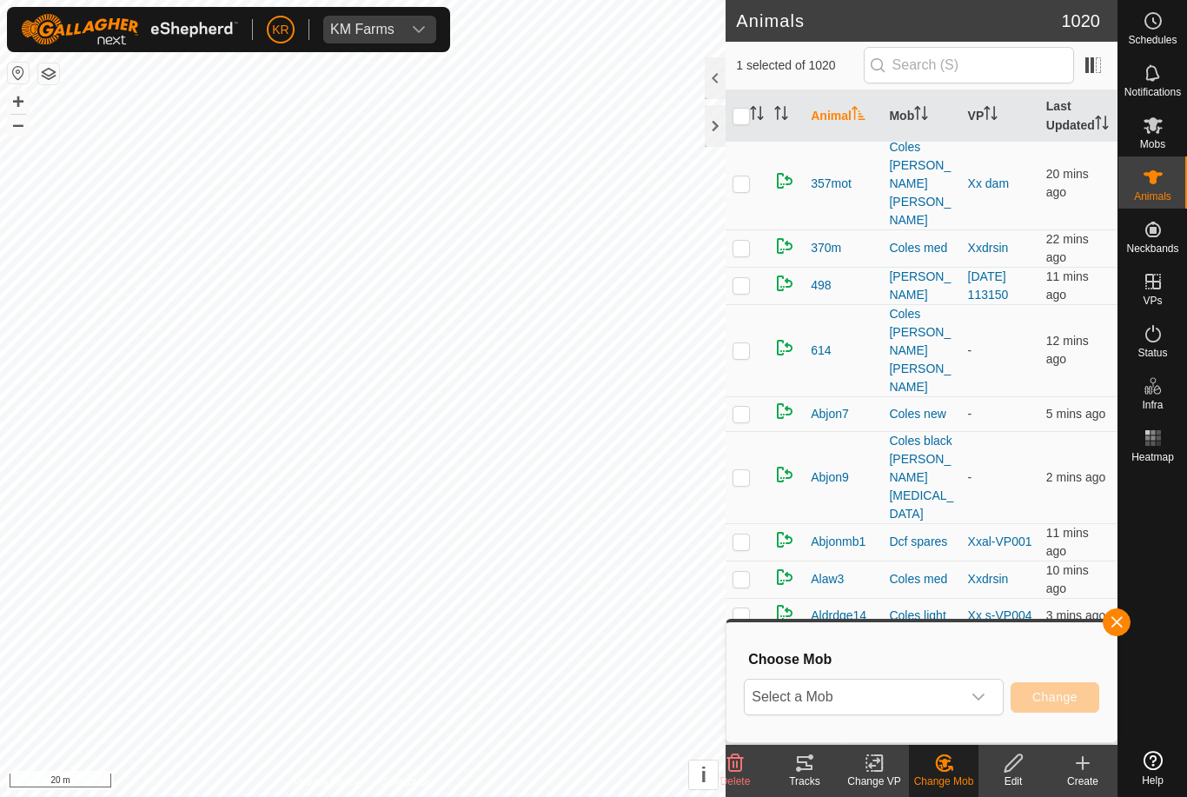
click at [960, 695] on span "Select a Mob" at bounding box center [853, 697] width 216 height 35
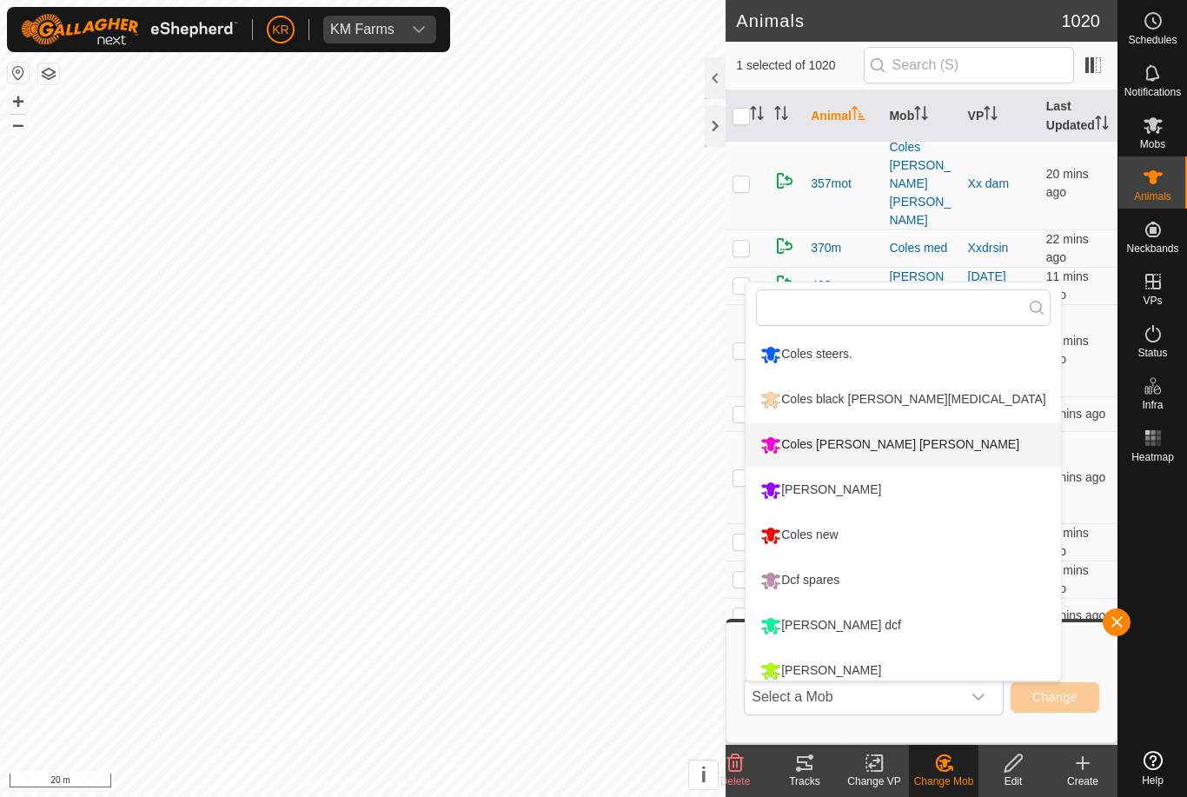
click at [945, 443] on li "Coles [PERSON_NAME] [PERSON_NAME]" at bounding box center [903, 444] width 315 height 43
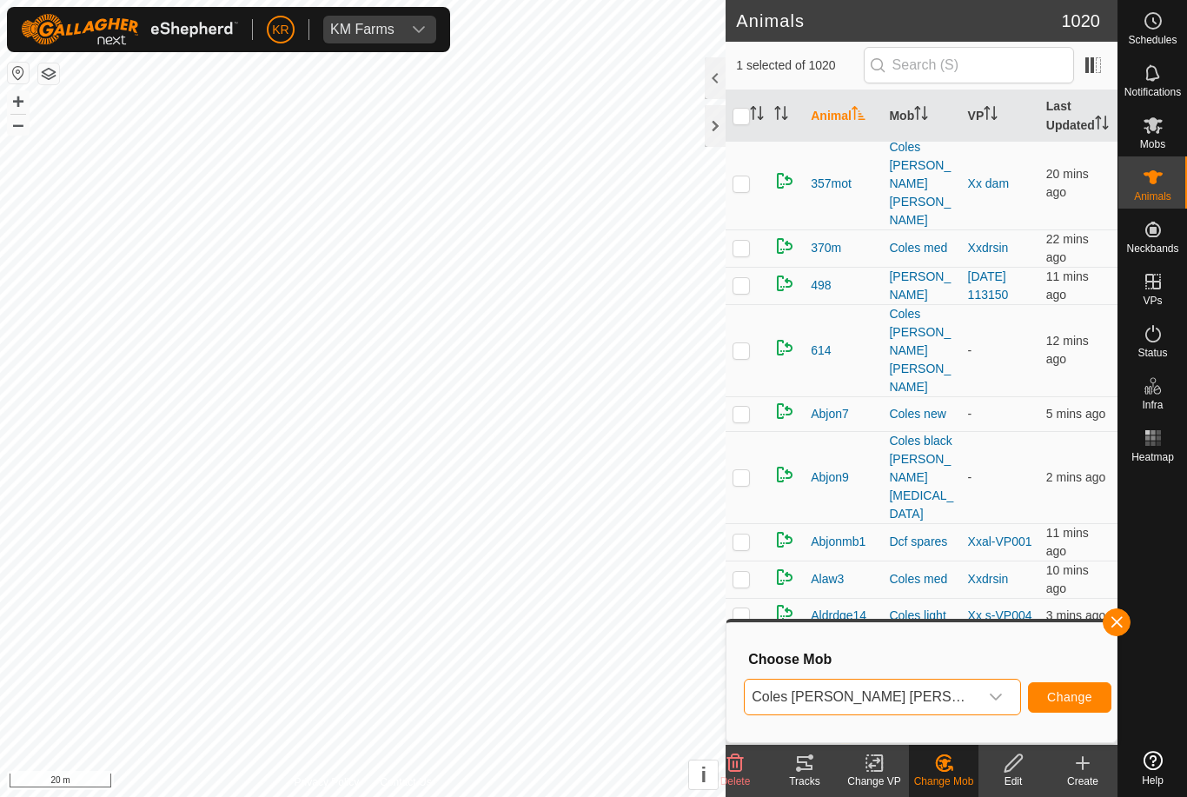
click at [1047, 700] on span "Change" at bounding box center [1069, 697] width 45 height 14
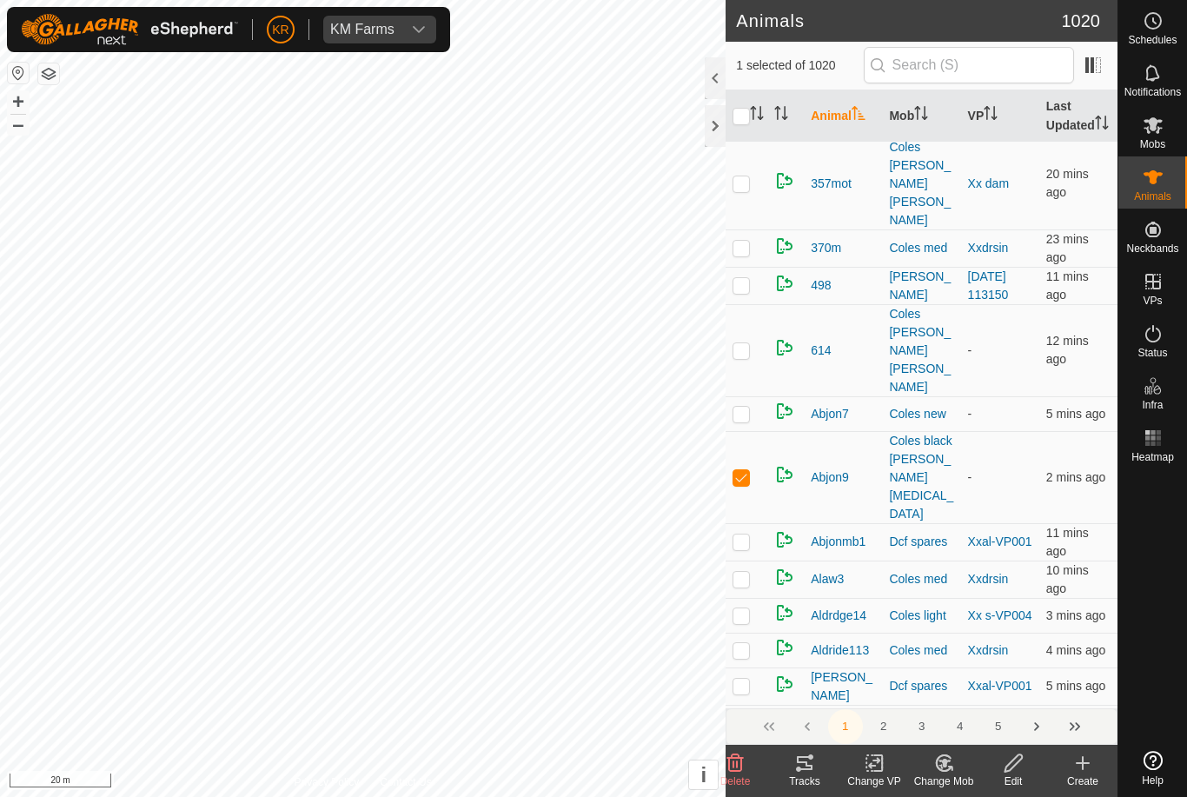
click at [962, 772] on change-mob-svg-icon at bounding box center [944, 763] width 70 height 21
click at [982, 685] on span "Choose Mob..." at bounding box center [993, 688] width 90 height 21
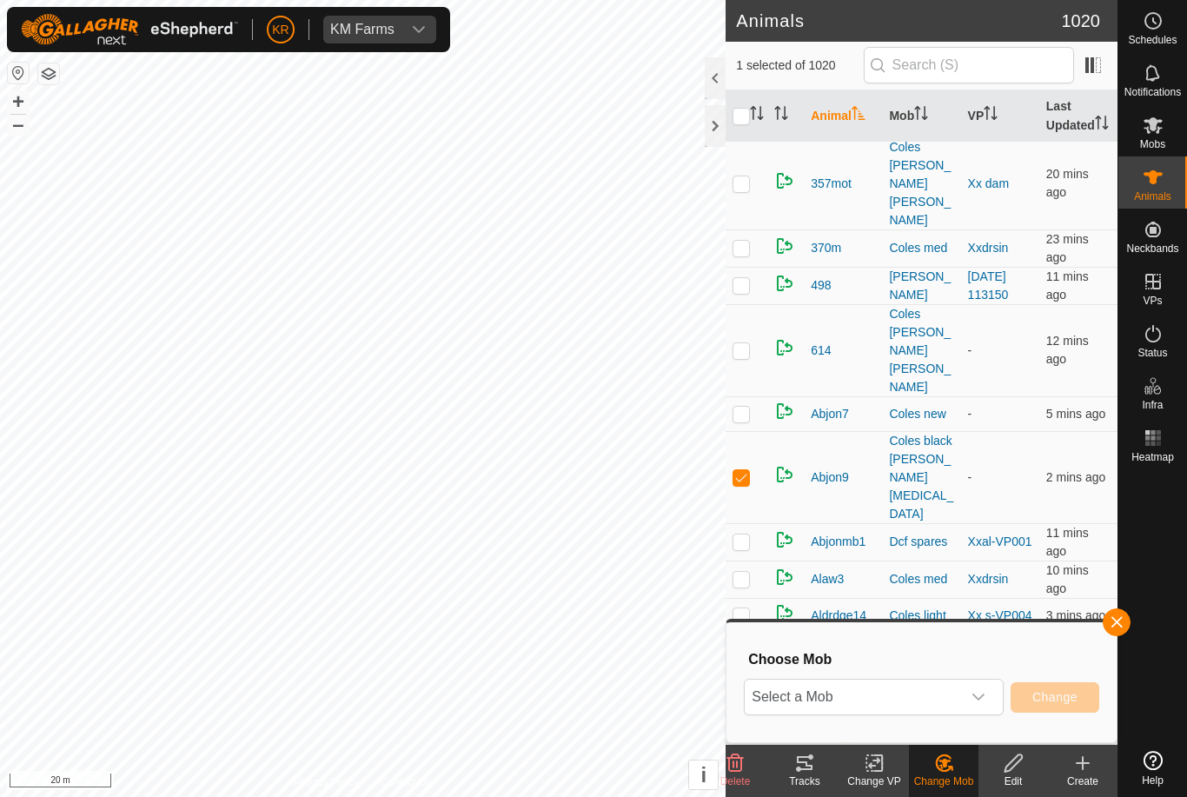
click at [947, 692] on span "Select a Mob" at bounding box center [853, 697] width 216 height 35
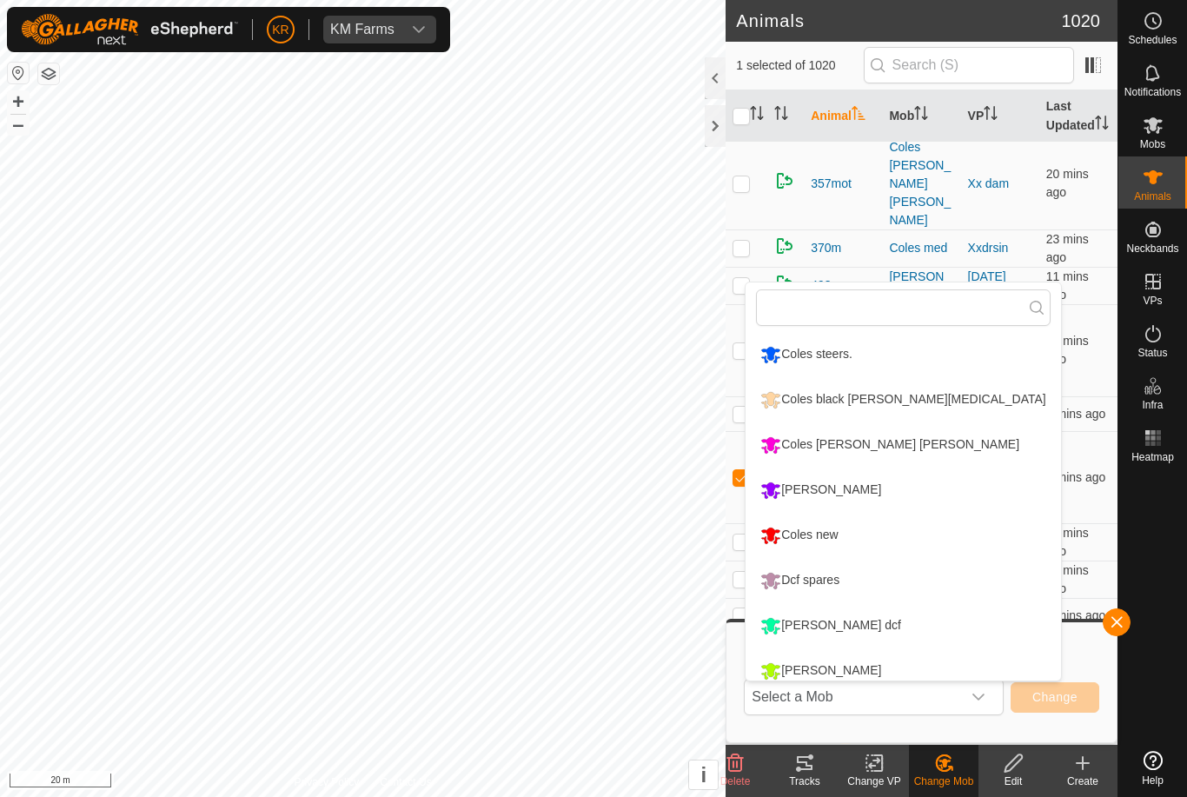
click at [914, 448] on div "Coles [PERSON_NAME] [PERSON_NAME]" at bounding box center [890, 445] width 268 height 30
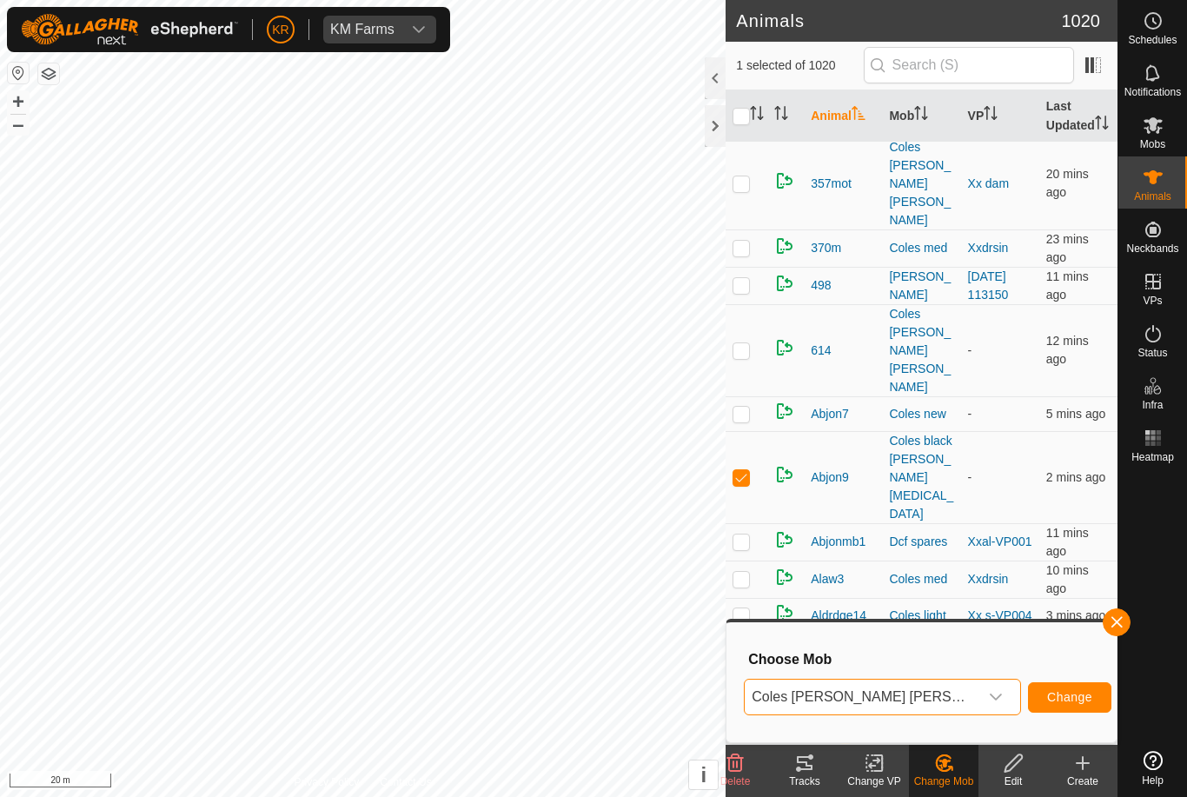
click at [1064, 697] on span "Change" at bounding box center [1069, 697] width 45 height 14
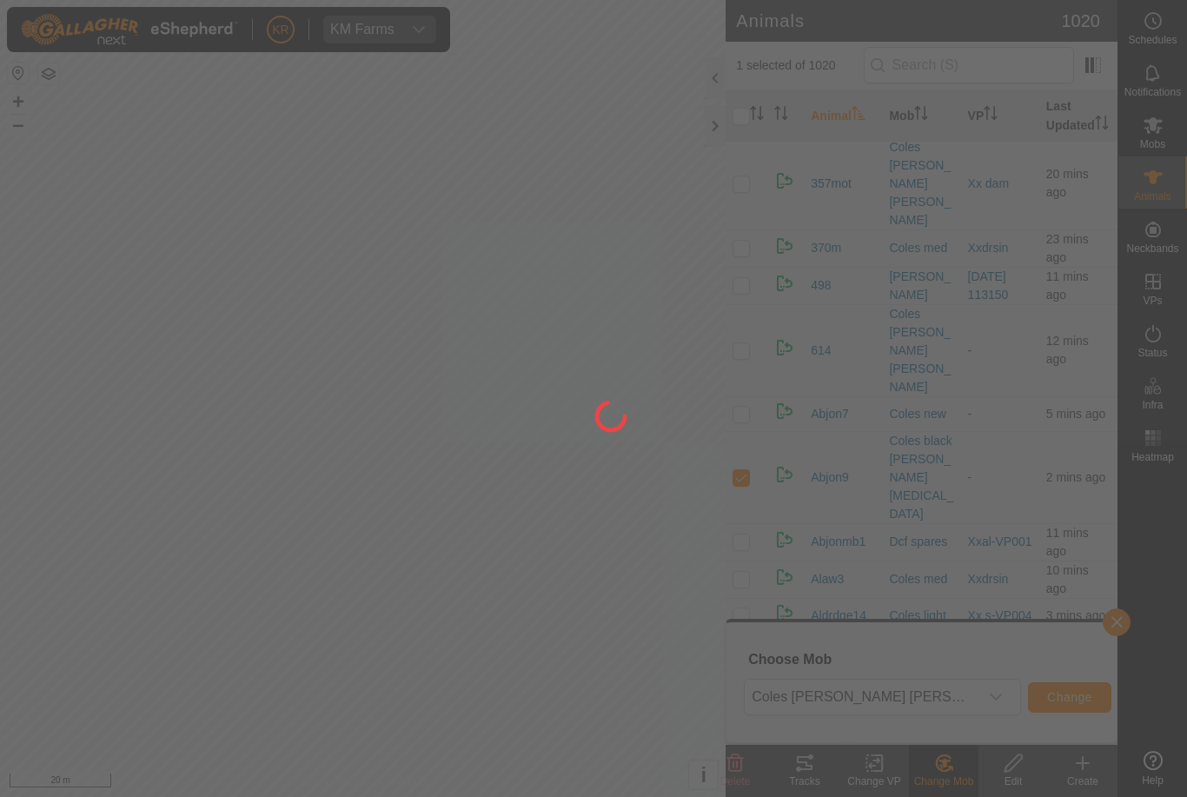
checkbox input "false"
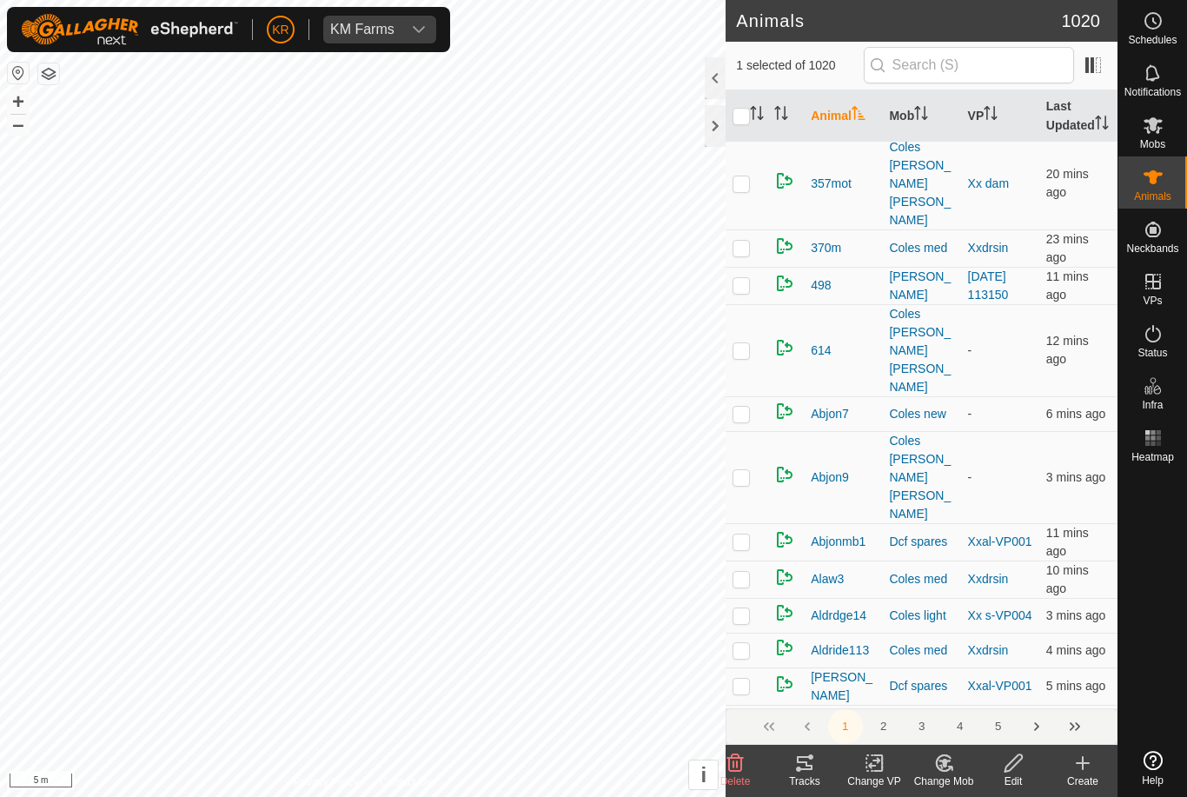
click at [940, 775] on div "Change Mob" at bounding box center [944, 782] width 70 height 16
click at [994, 688] on span "Choose Mob..." at bounding box center [993, 688] width 90 height 21
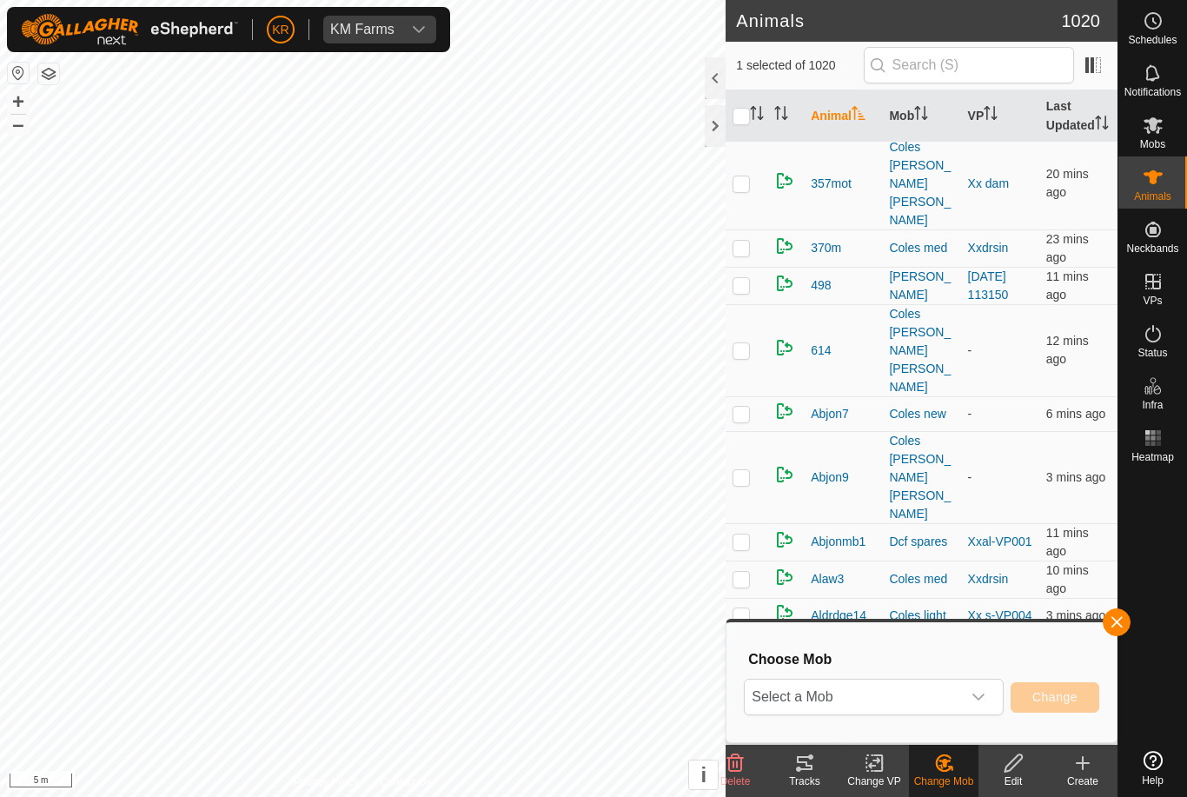
click at [934, 701] on span "Select a Mob" at bounding box center [853, 697] width 216 height 35
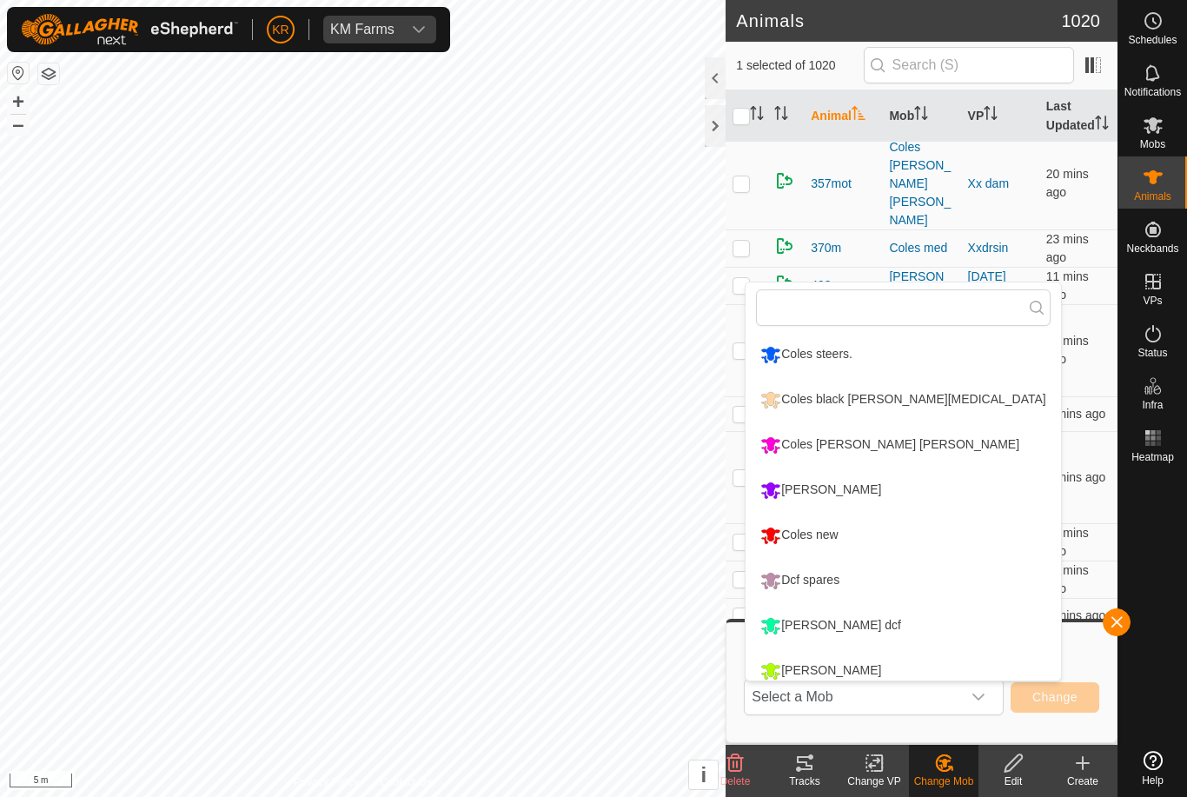
click at [914, 441] on div "Coles [PERSON_NAME] [PERSON_NAME]" at bounding box center [890, 445] width 268 height 30
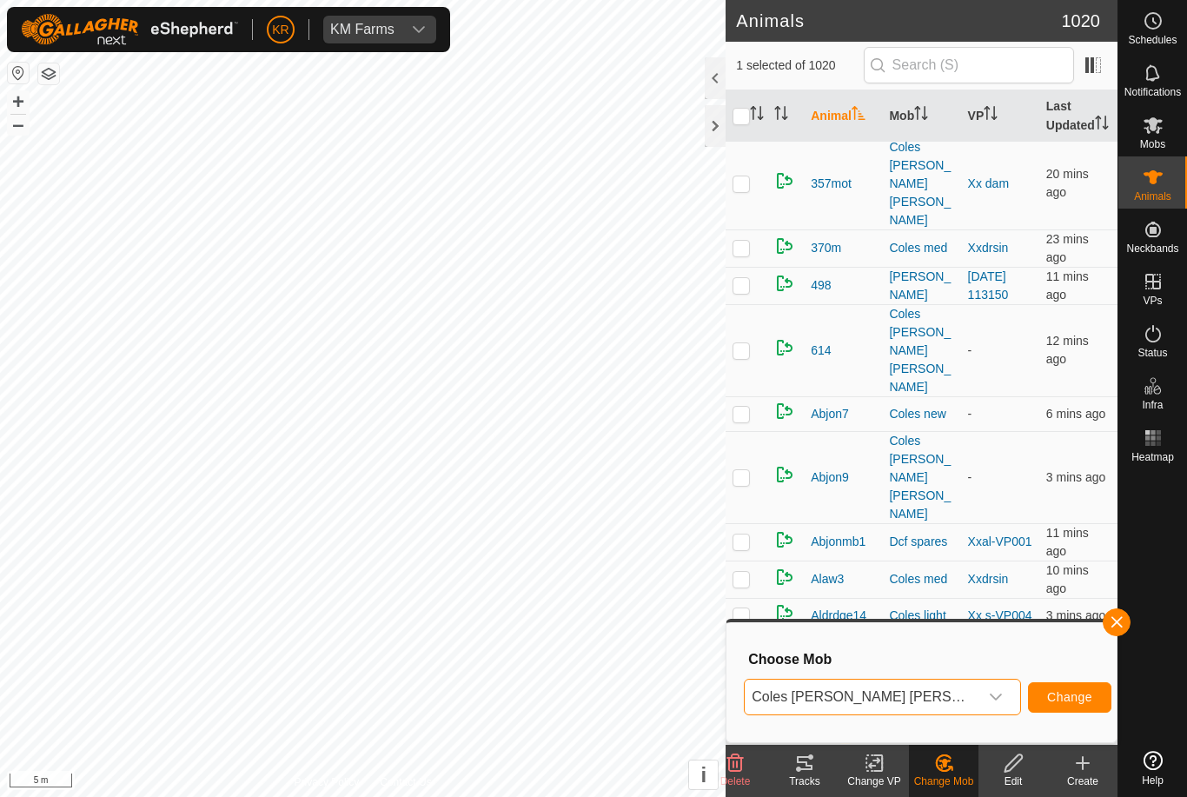
click at [1050, 688] on button "Change" at bounding box center [1069, 697] width 83 height 30
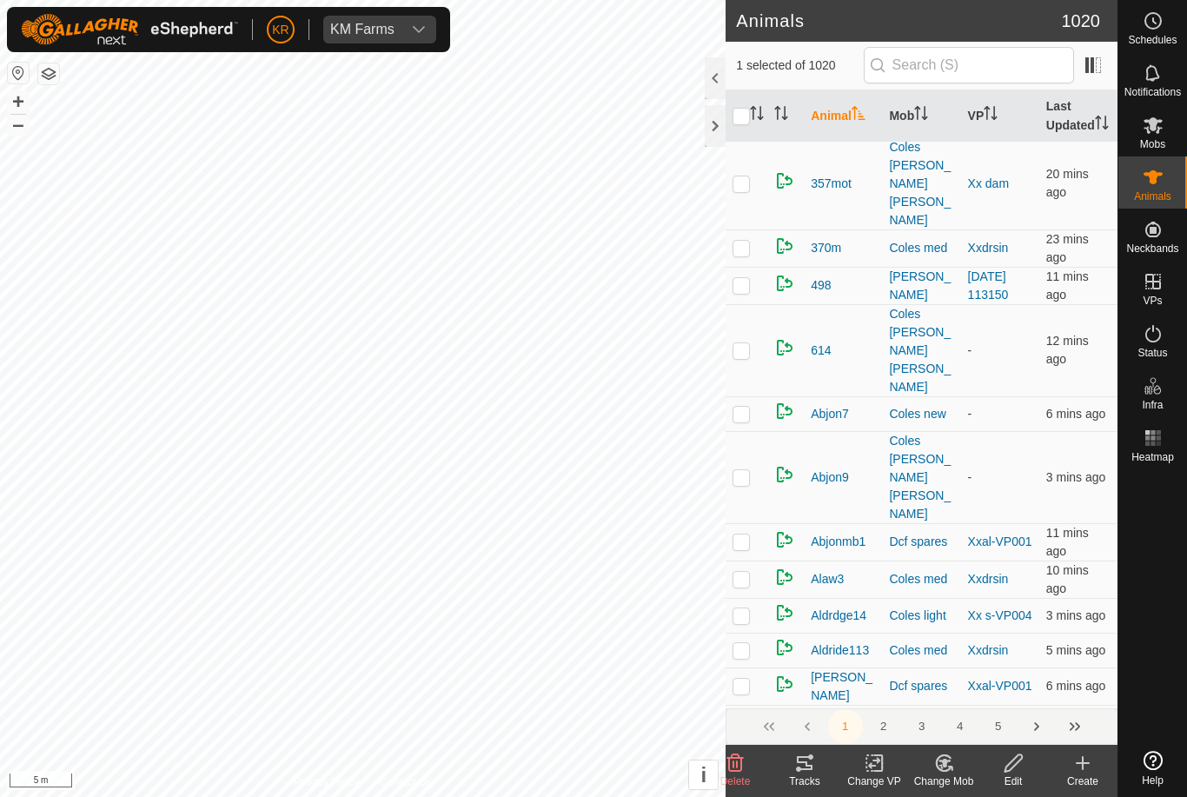
click at [958, 765] on change-mob-svg-icon at bounding box center [944, 763] width 70 height 21
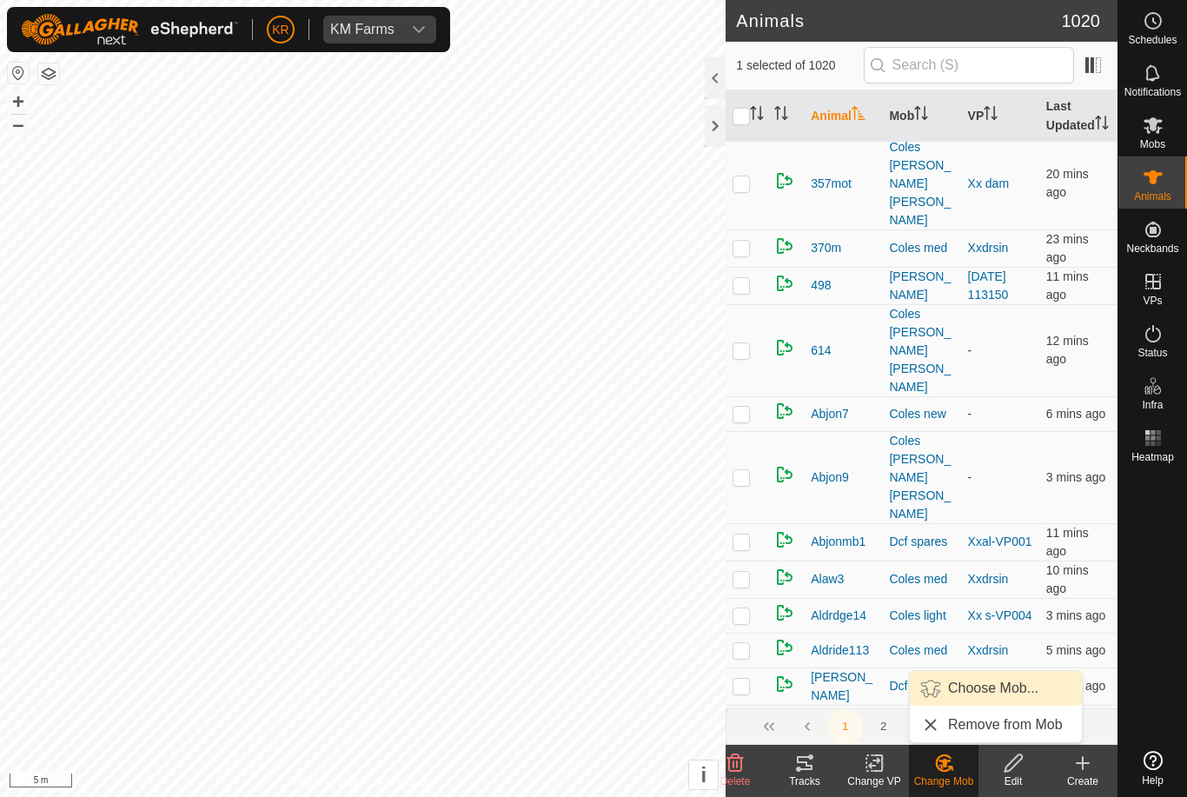
click at [1011, 700] on link "Choose Mob..." at bounding box center [996, 688] width 172 height 35
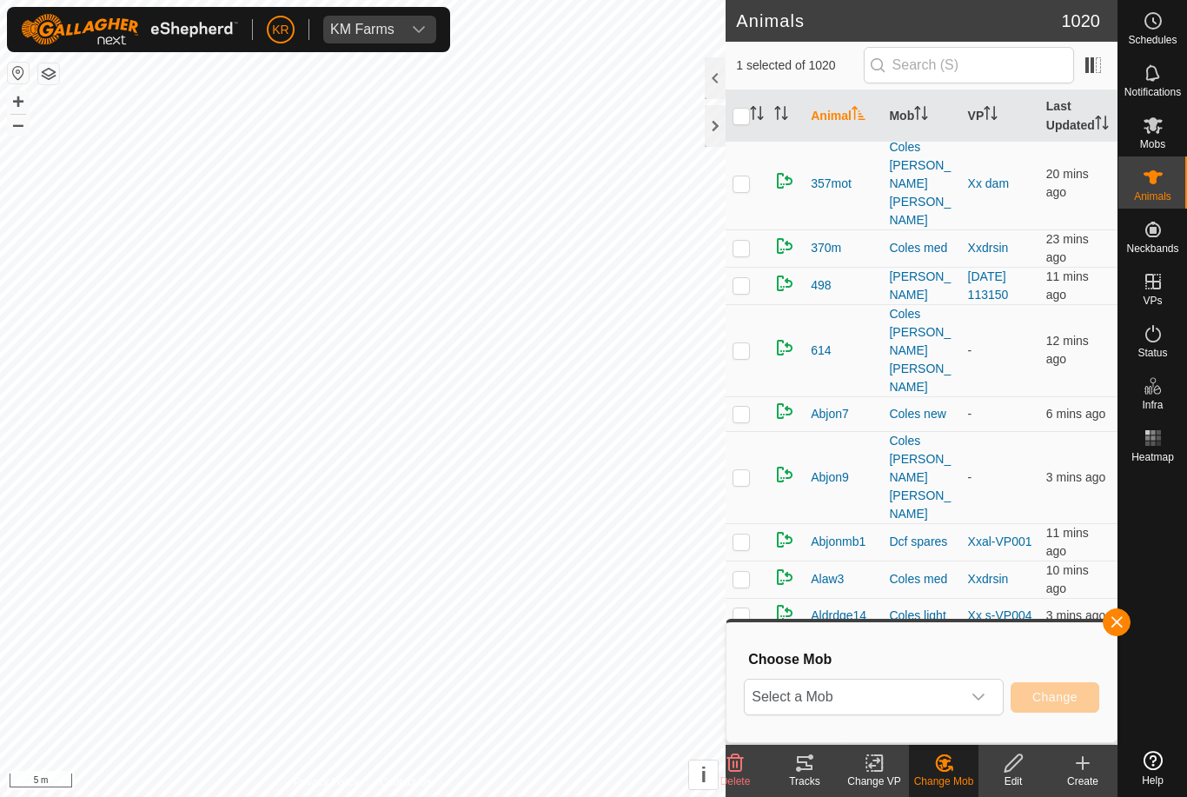
click at [958, 707] on span "Select a Mob" at bounding box center [853, 697] width 216 height 35
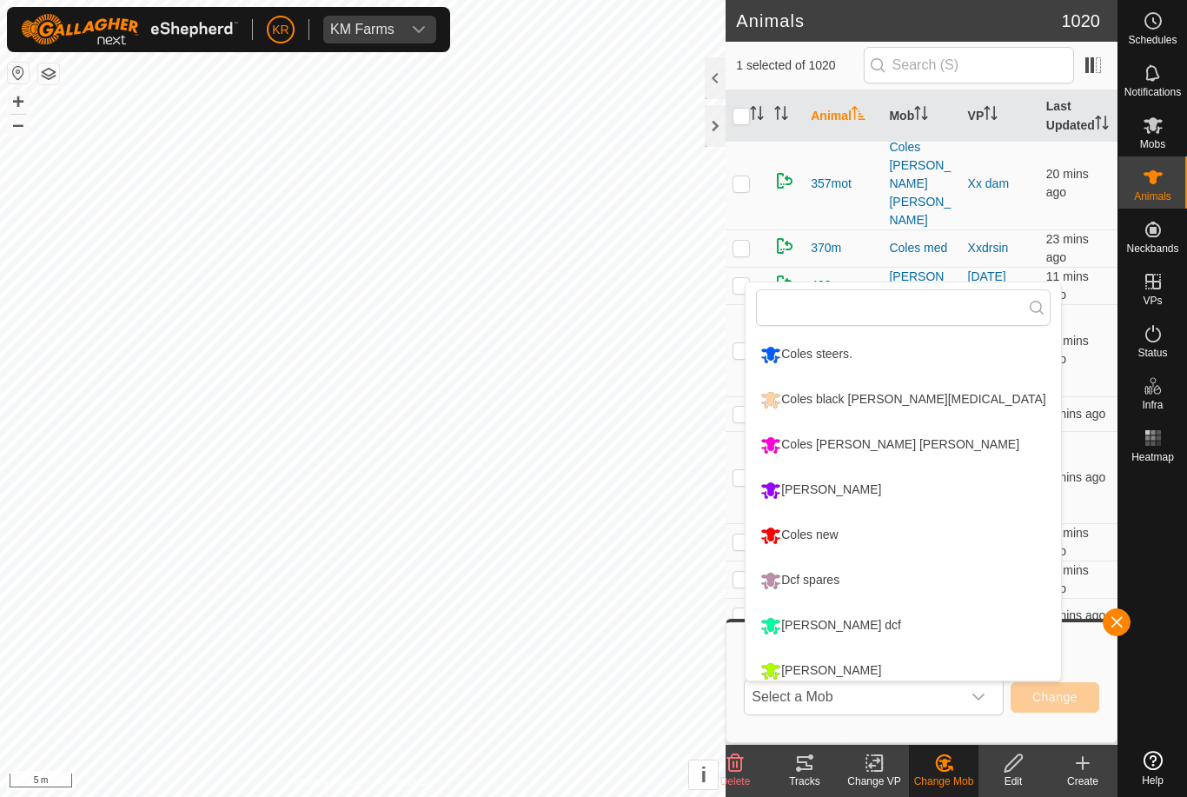
click at [932, 446] on li "Coles [PERSON_NAME] [PERSON_NAME]" at bounding box center [903, 444] width 315 height 43
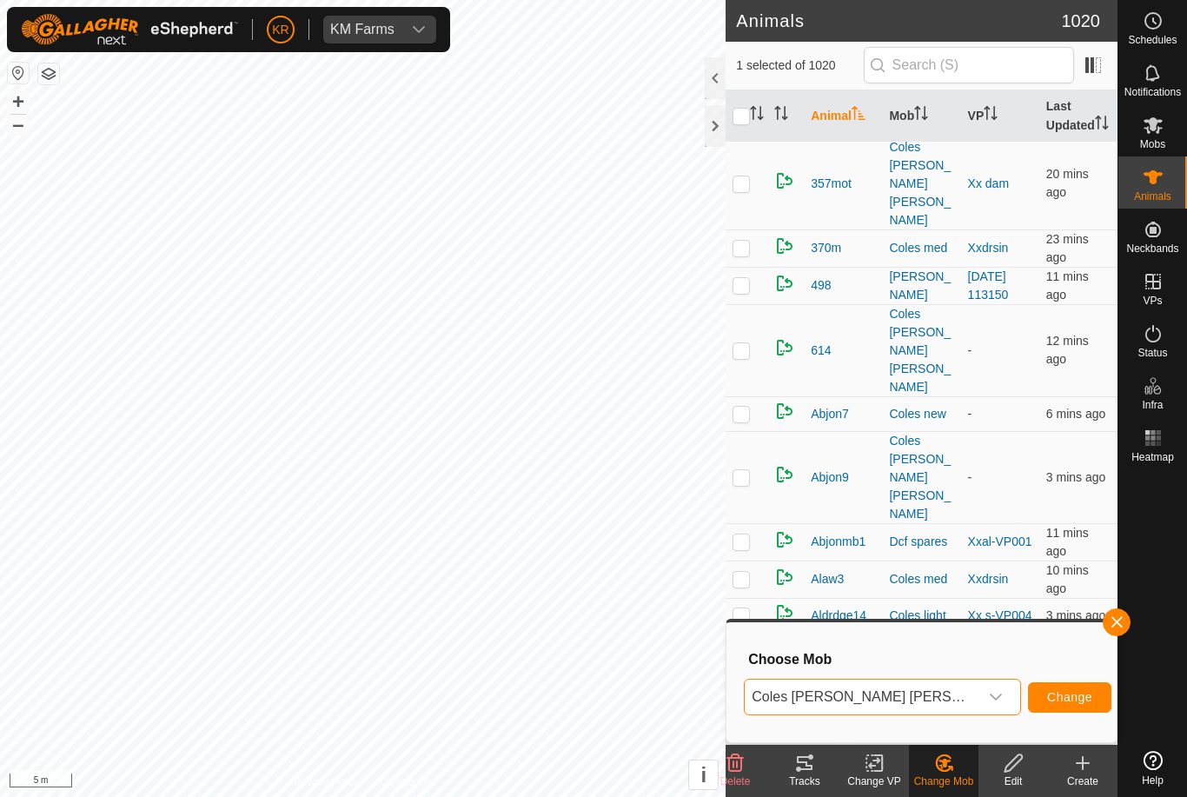
click at [1055, 693] on span "Change" at bounding box center [1069, 697] width 45 height 14
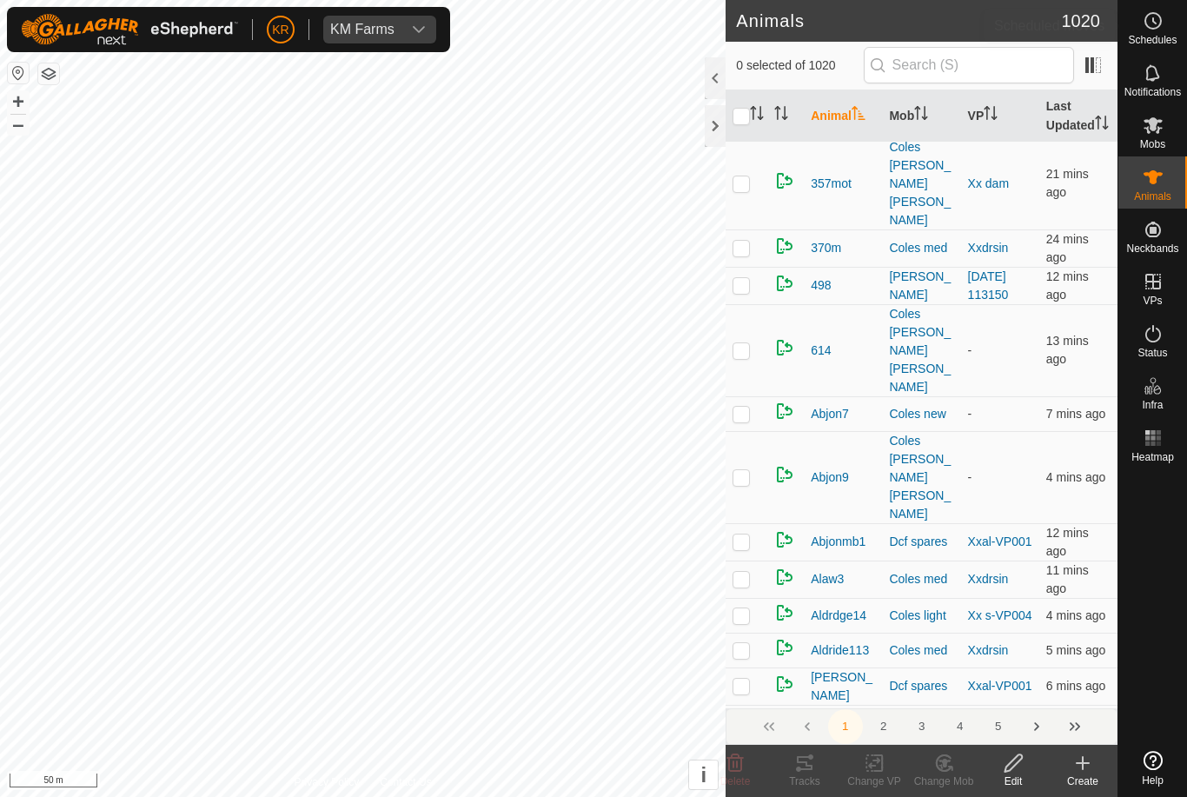
click at [1161, 37] on span "Schedules" at bounding box center [1152, 40] width 49 height 10
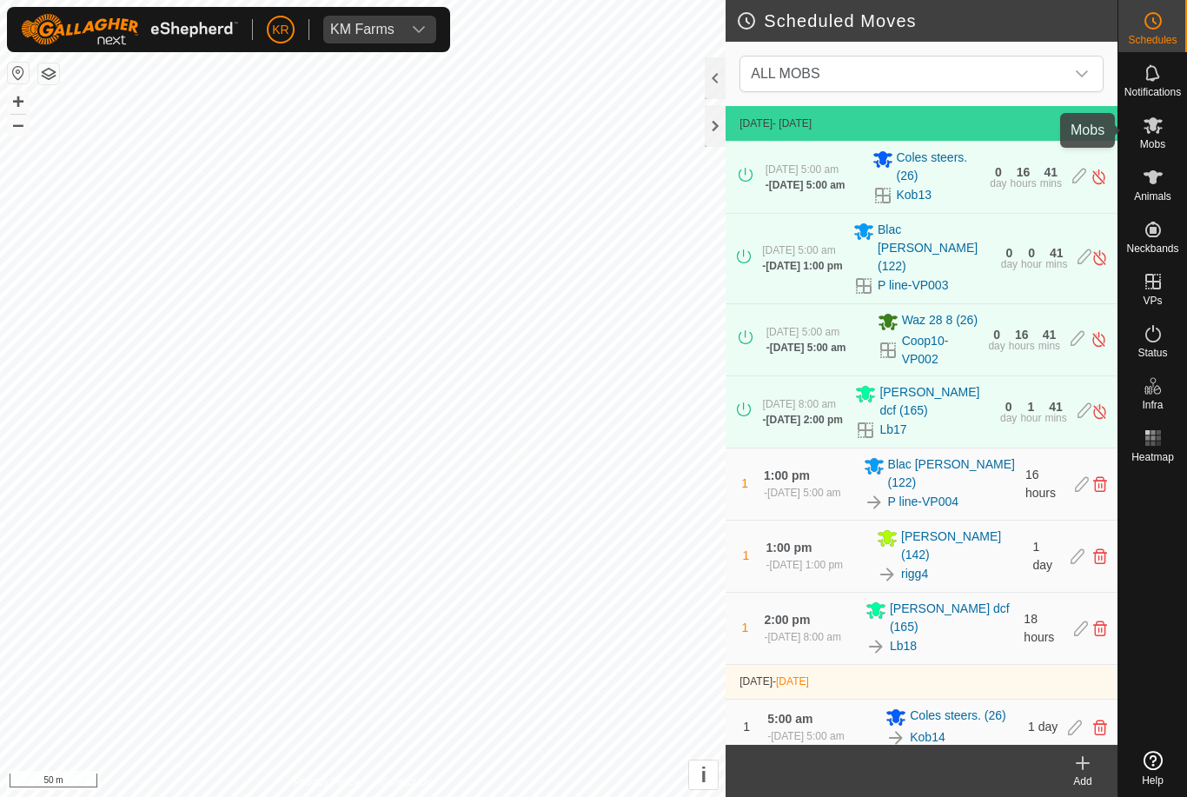
click at [1167, 140] on div "Mobs" at bounding box center [1153, 130] width 69 height 52
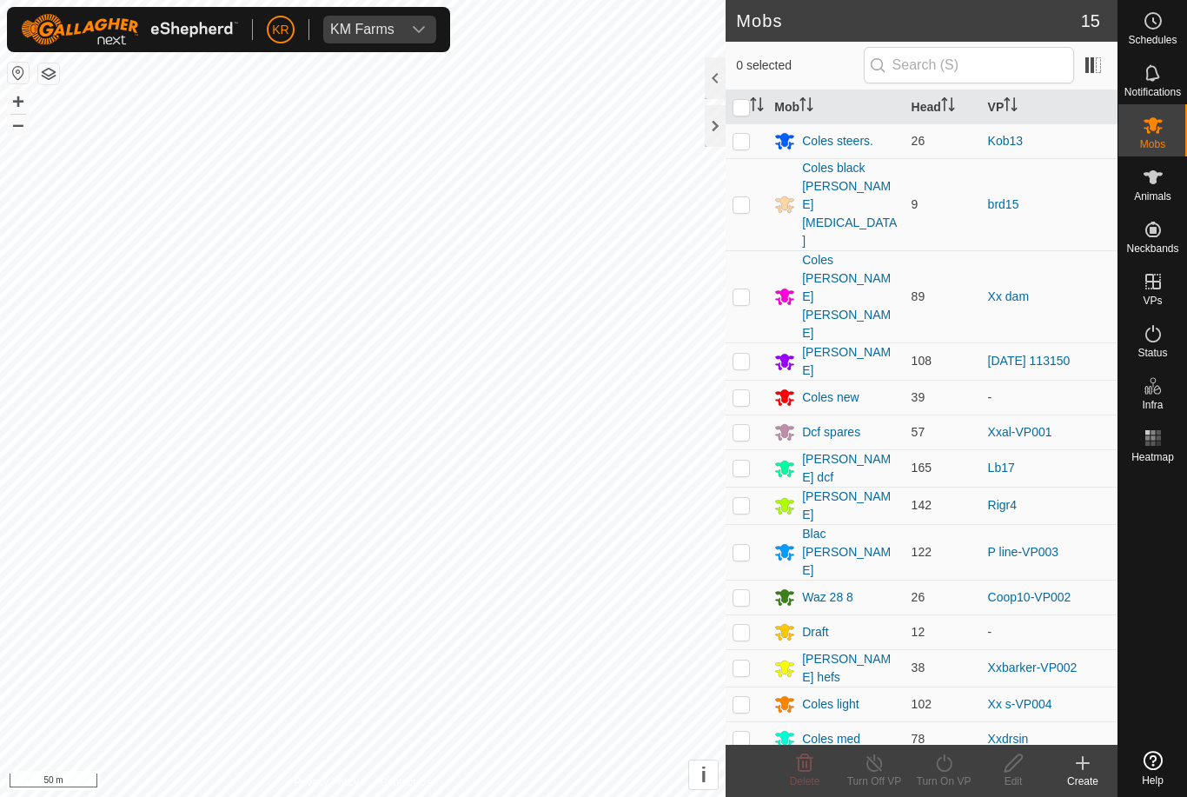
click at [741, 250] on td at bounding box center [747, 296] width 42 height 92
checkbox input "true"
click at [945, 778] on div "Turn On VP" at bounding box center [944, 782] width 70 height 16
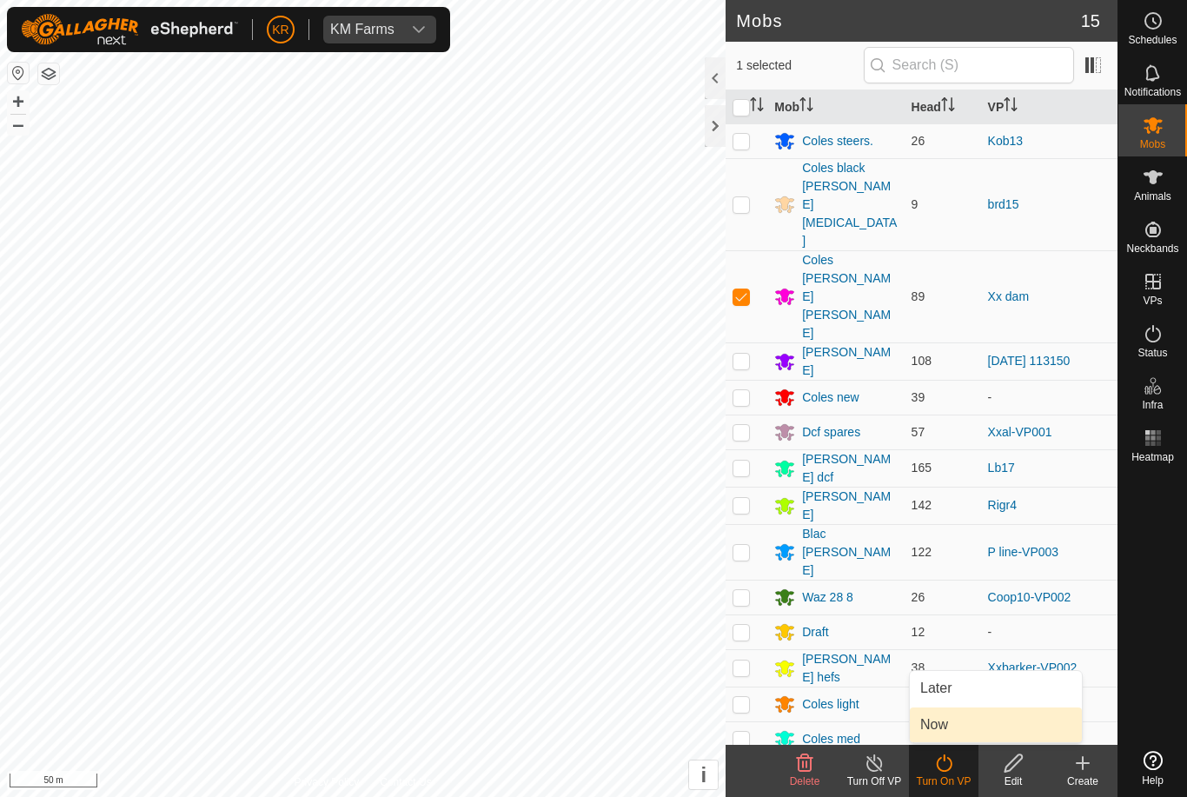
click at [991, 729] on link "Now" at bounding box center [996, 725] width 172 height 35
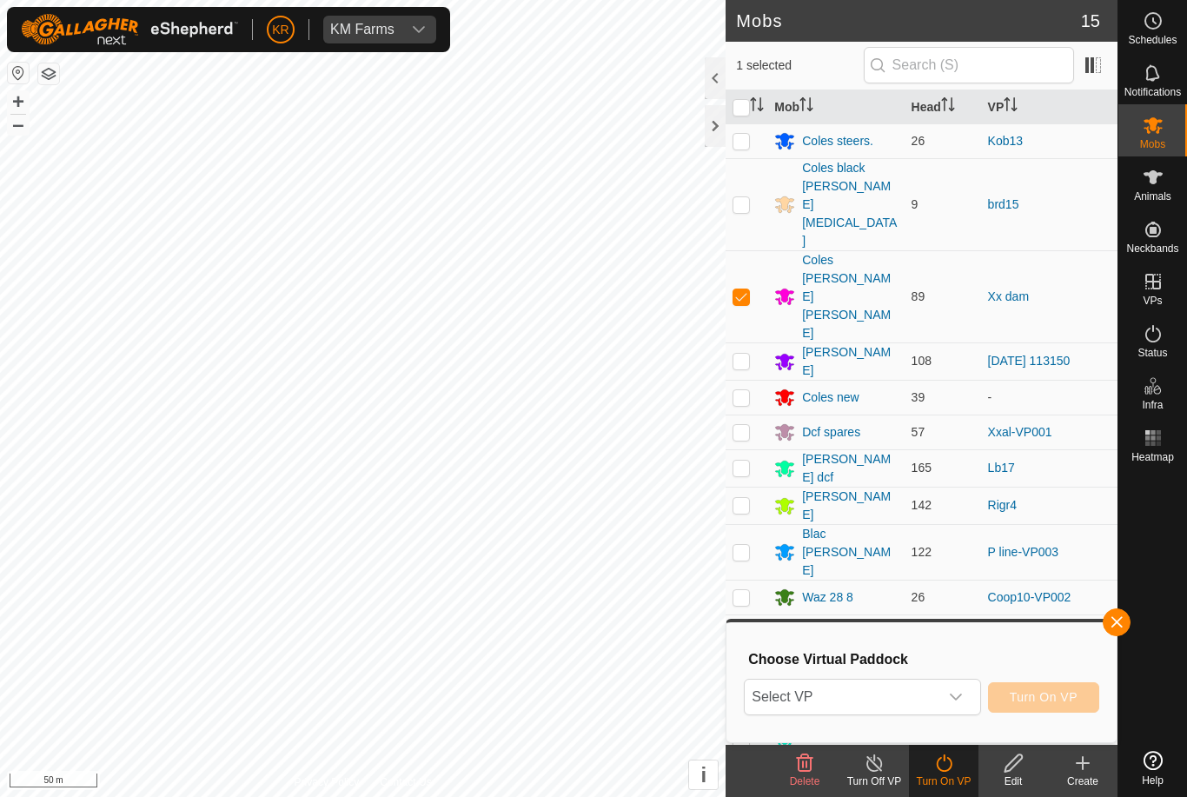
click at [938, 711] on span "Select VP" at bounding box center [841, 697] width 193 height 35
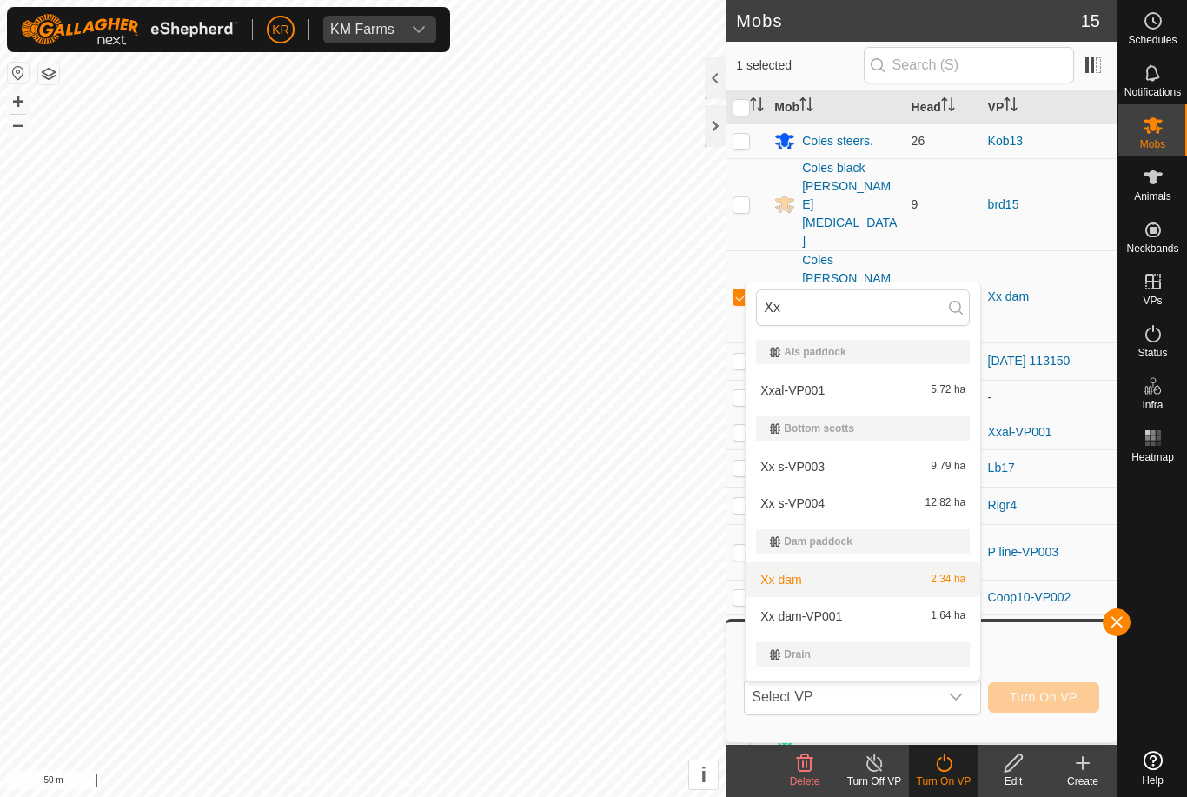
type input "Xx"
click at [874, 586] on div "Xx dam 2.34 ha" at bounding box center [863, 579] width 214 height 21
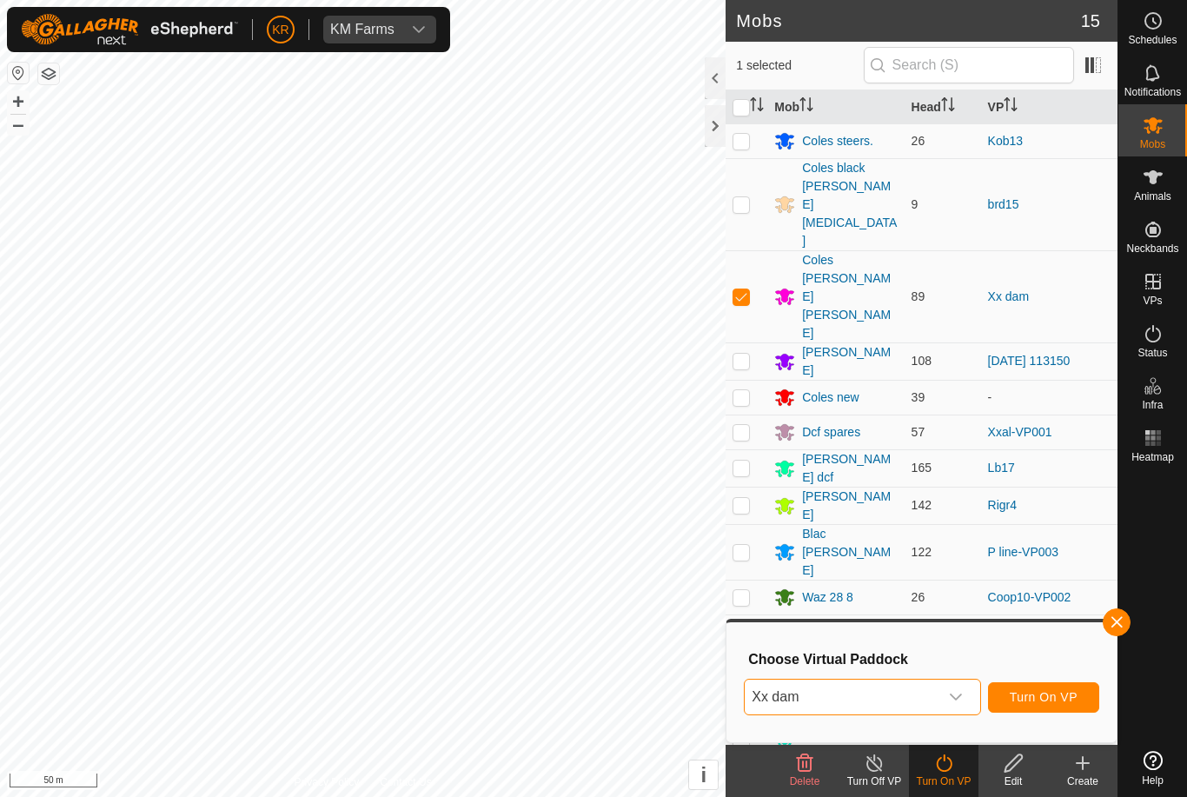
click at [1065, 700] on span "Turn On VP" at bounding box center [1044, 697] width 68 height 14
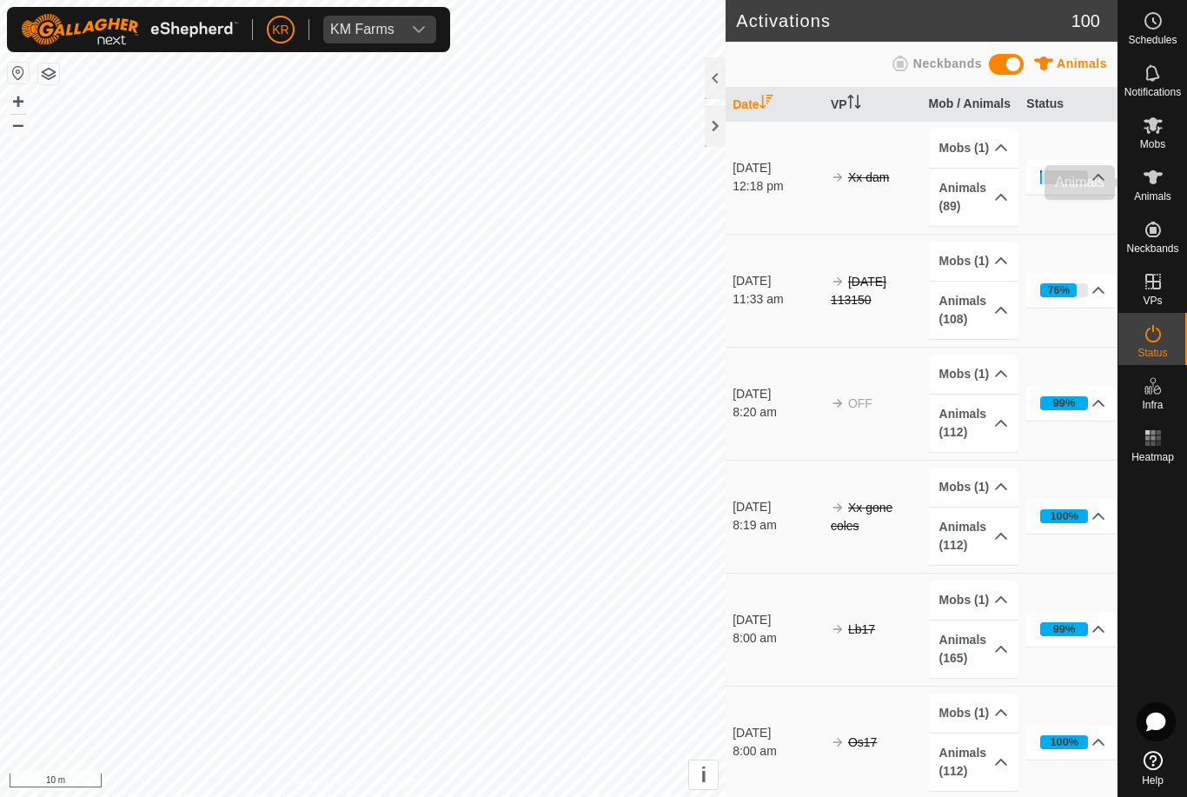
click at [1181, 166] on div "Animals" at bounding box center [1153, 182] width 69 height 52
